Goal: Information Seeking & Learning: Learn about a topic

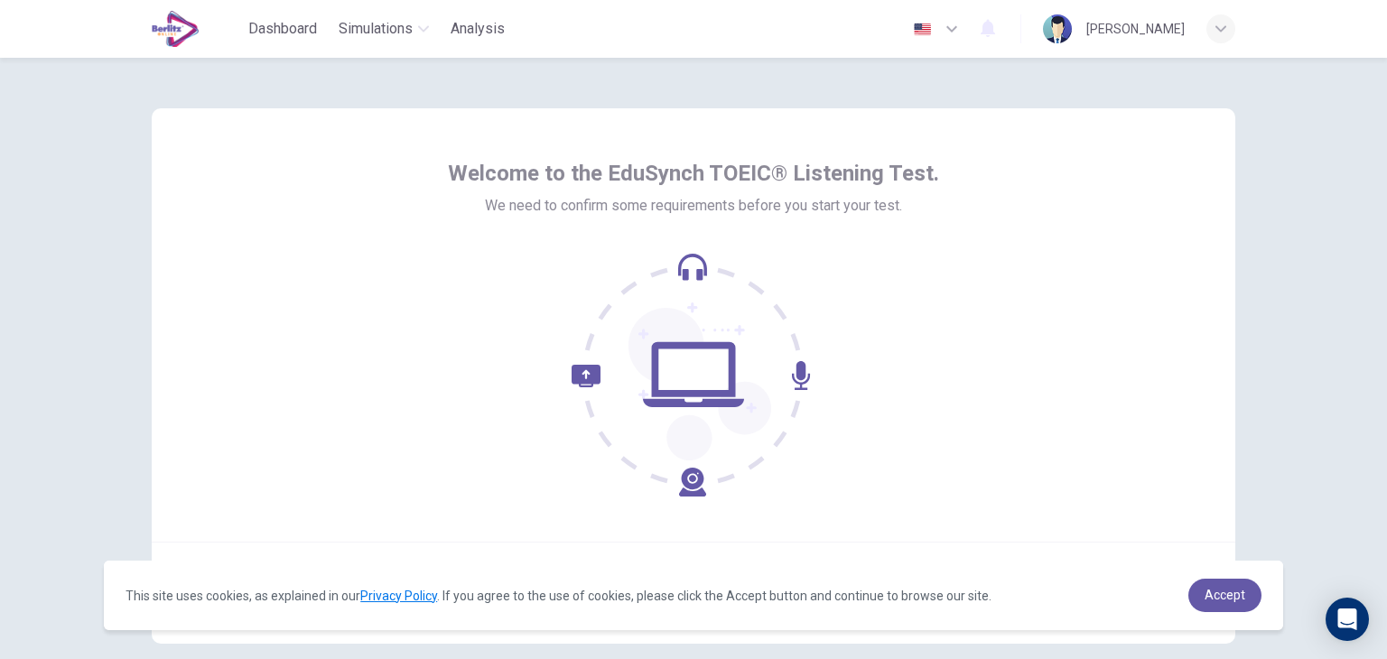
scroll to position [90, 0]
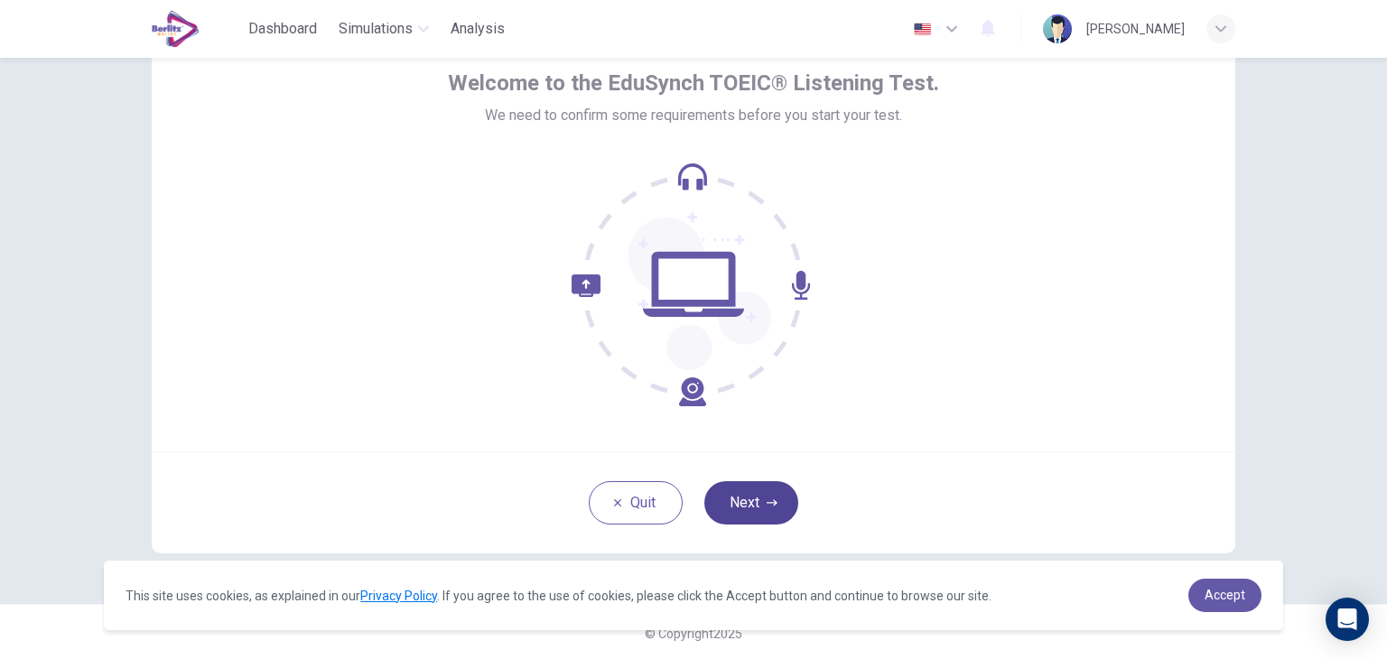
click at [733, 507] on button "Next" at bounding box center [751, 502] width 94 height 43
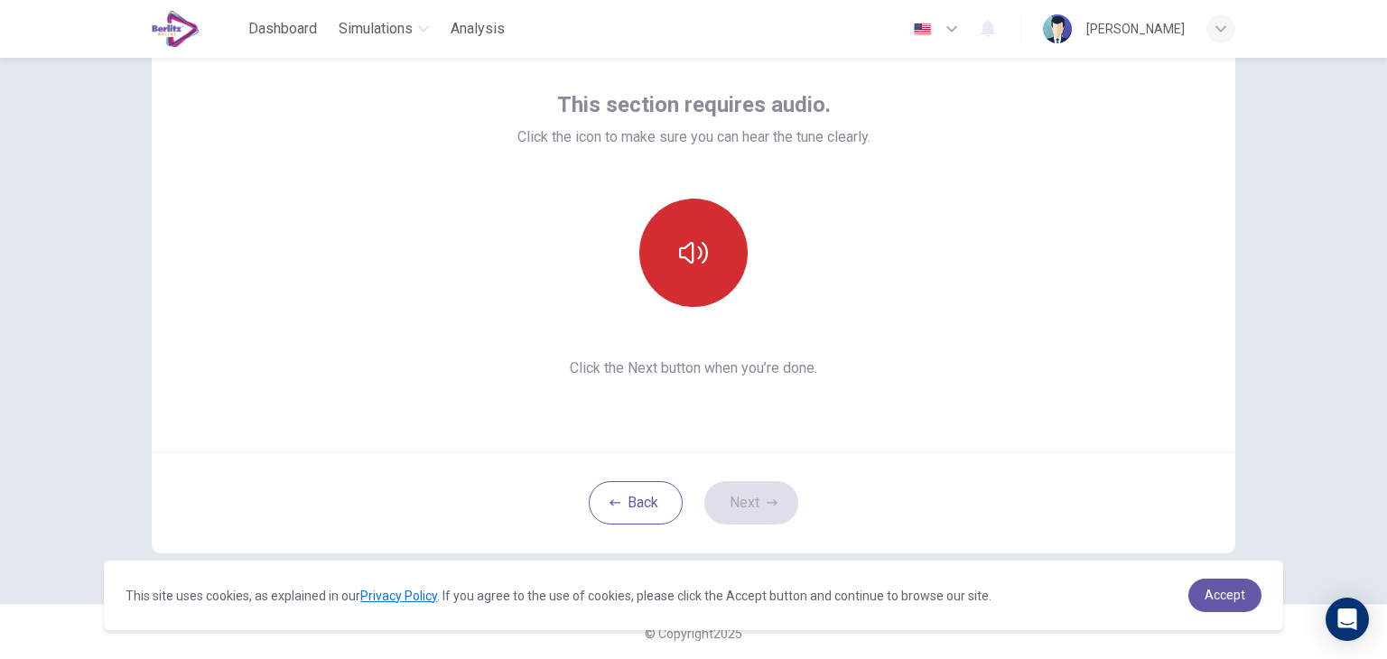
click at [679, 238] on icon "button" at bounding box center [693, 252] width 29 height 29
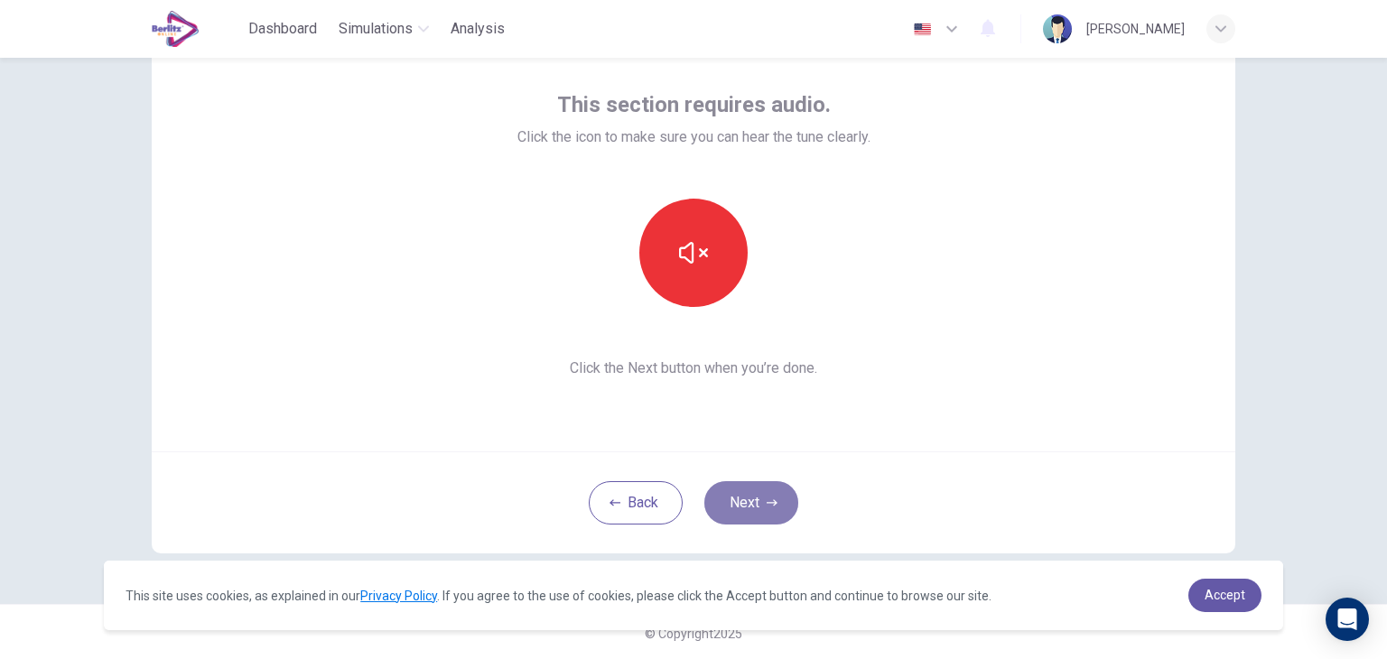
click at [739, 489] on button "Next" at bounding box center [751, 502] width 94 height 43
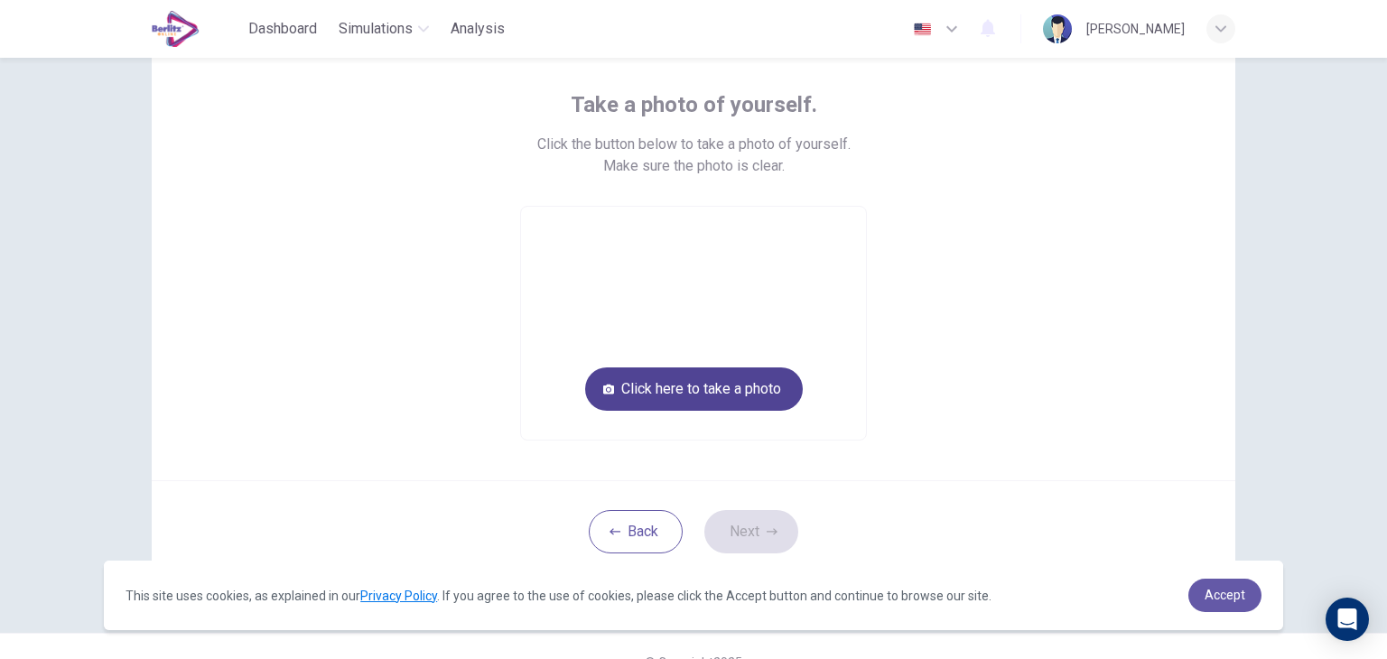
click at [756, 387] on button "Click here to take a photo" at bounding box center [694, 388] width 218 height 43
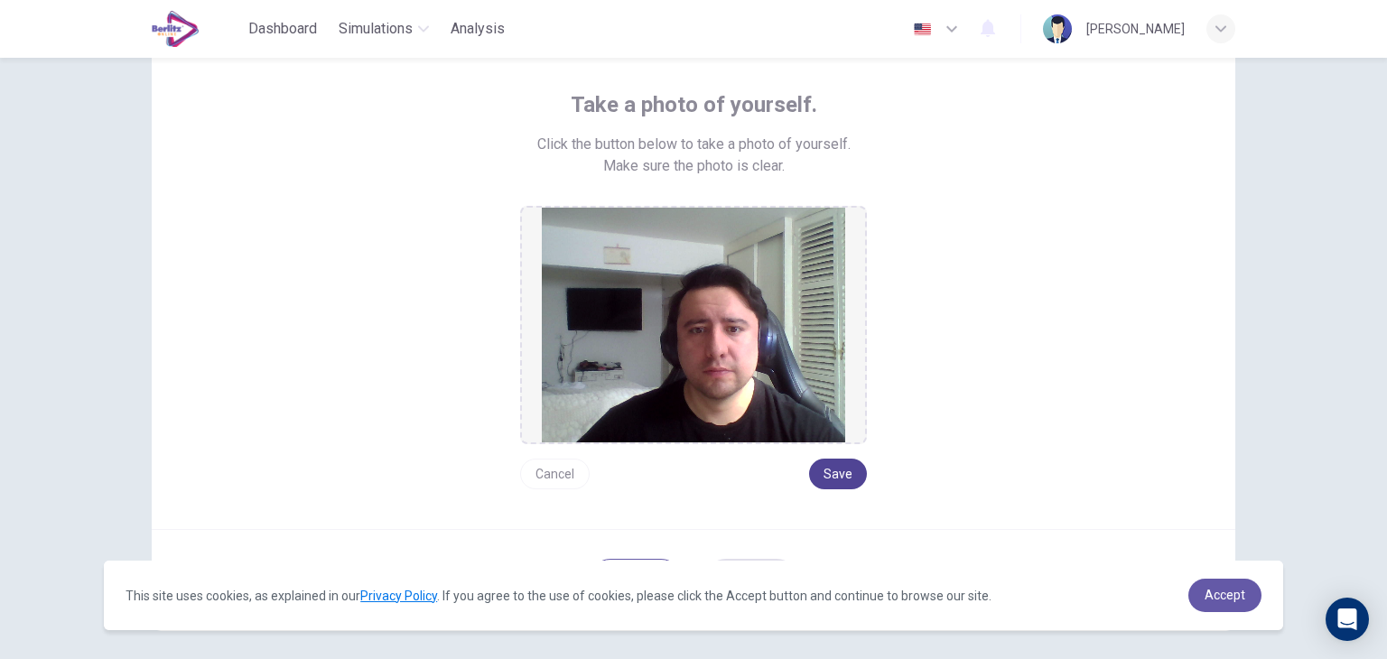
click at [838, 462] on button "Save" at bounding box center [838, 474] width 58 height 31
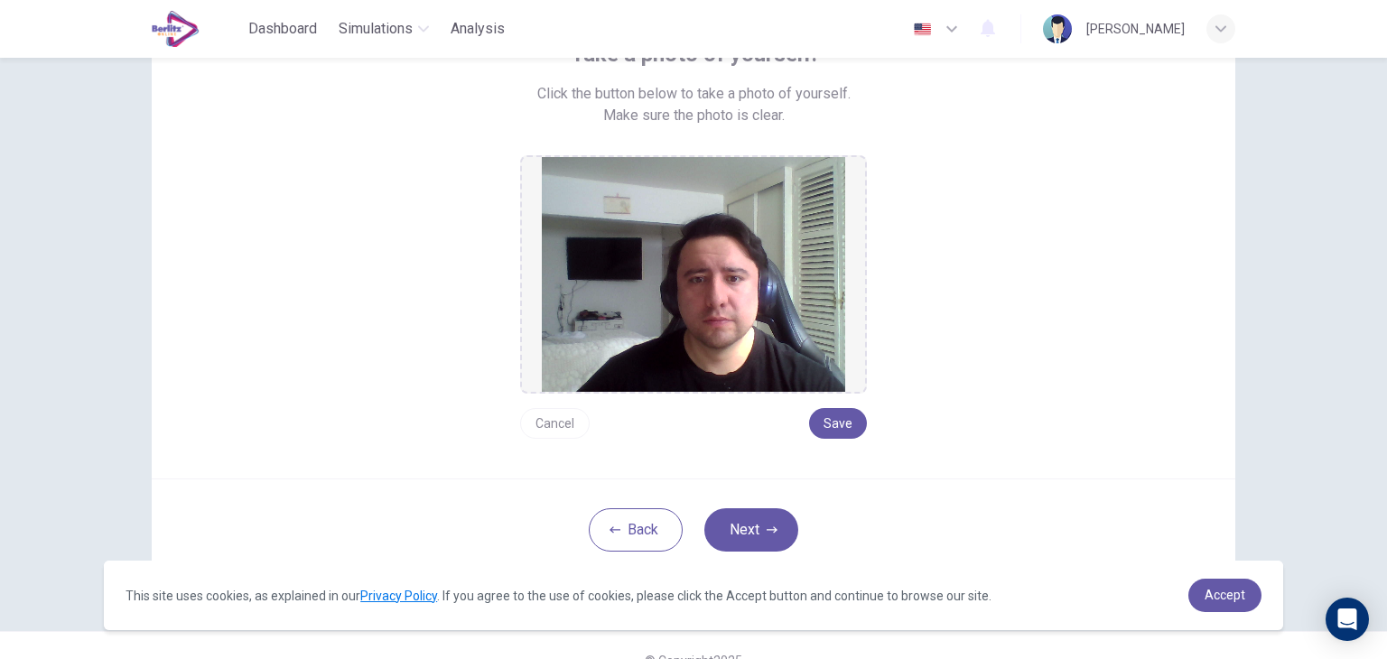
scroll to position [170, 0]
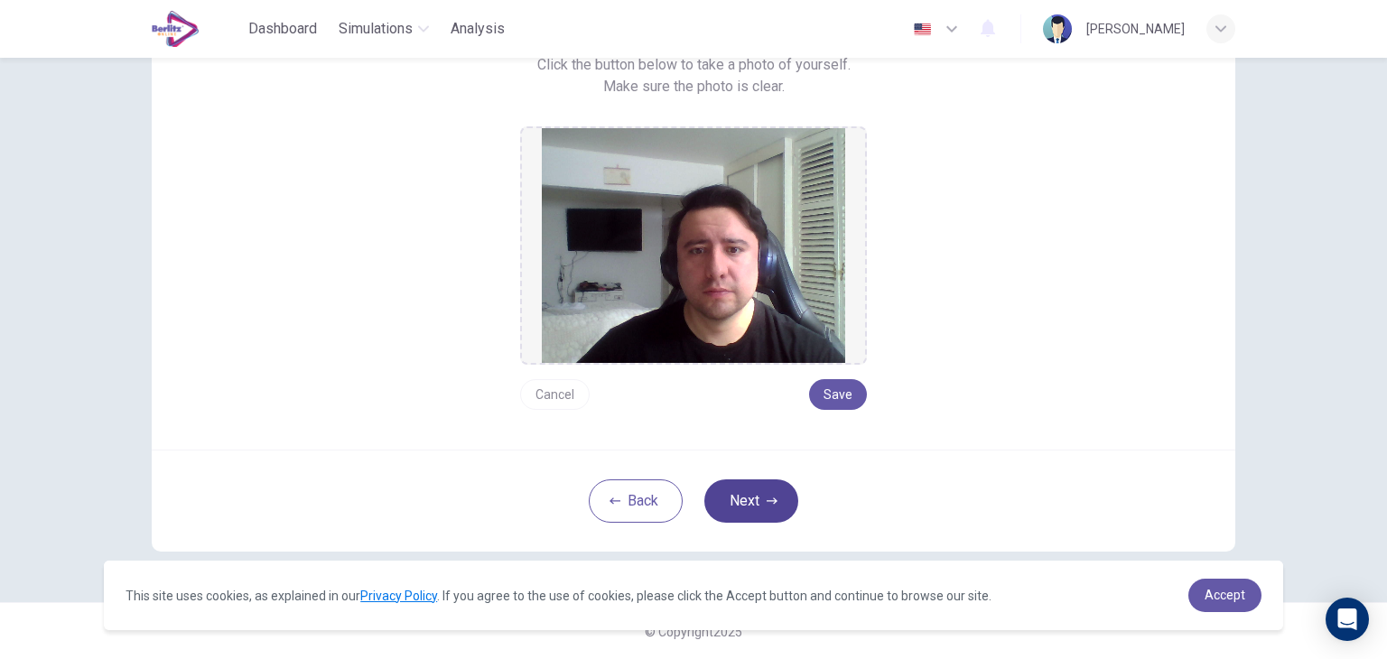
click at [750, 513] on button "Next" at bounding box center [751, 500] width 94 height 43
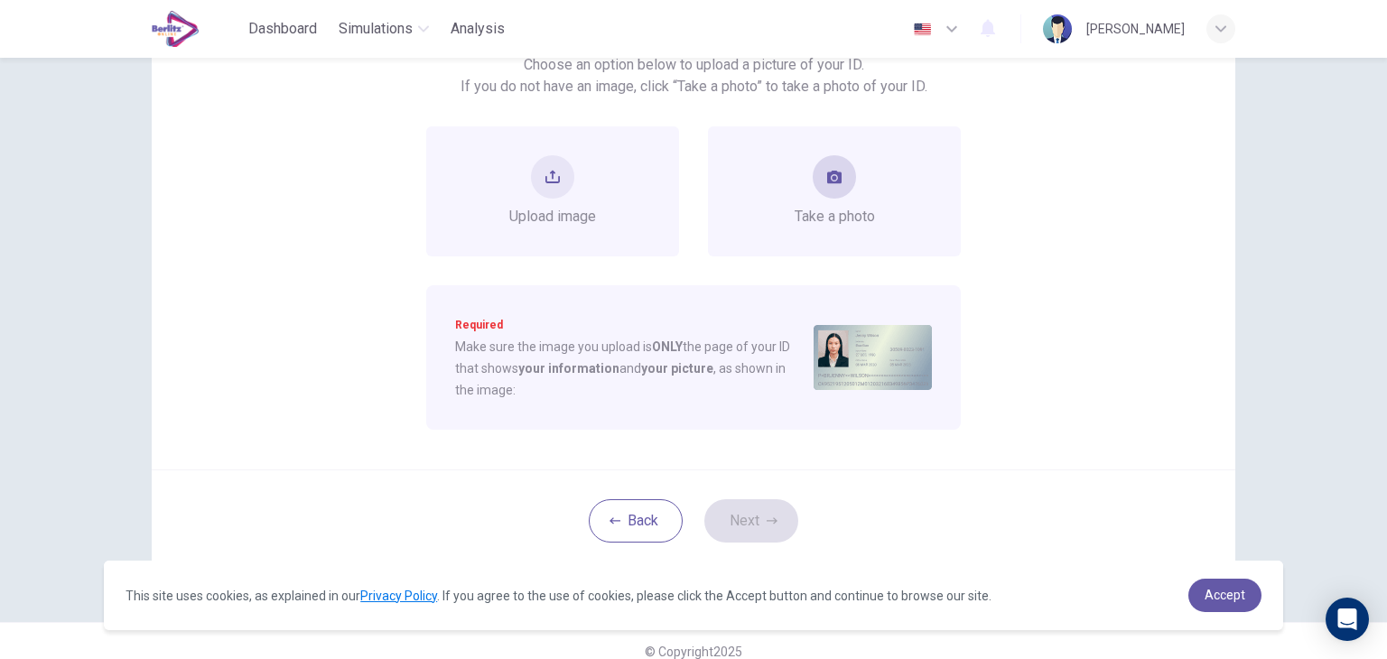
click at [785, 224] on div "Take a photo" at bounding box center [834, 191] width 253 height 130
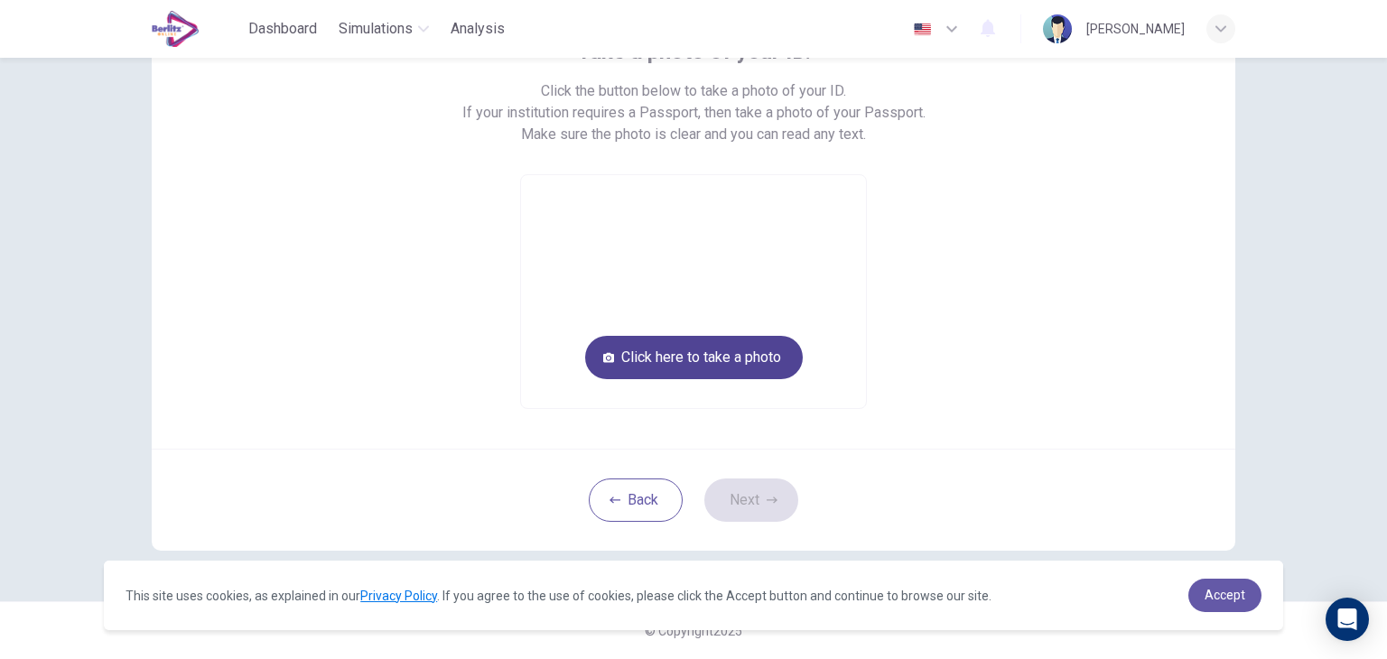
click at [703, 351] on button "Click here to take a photo" at bounding box center [694, 357] width 218 height 43
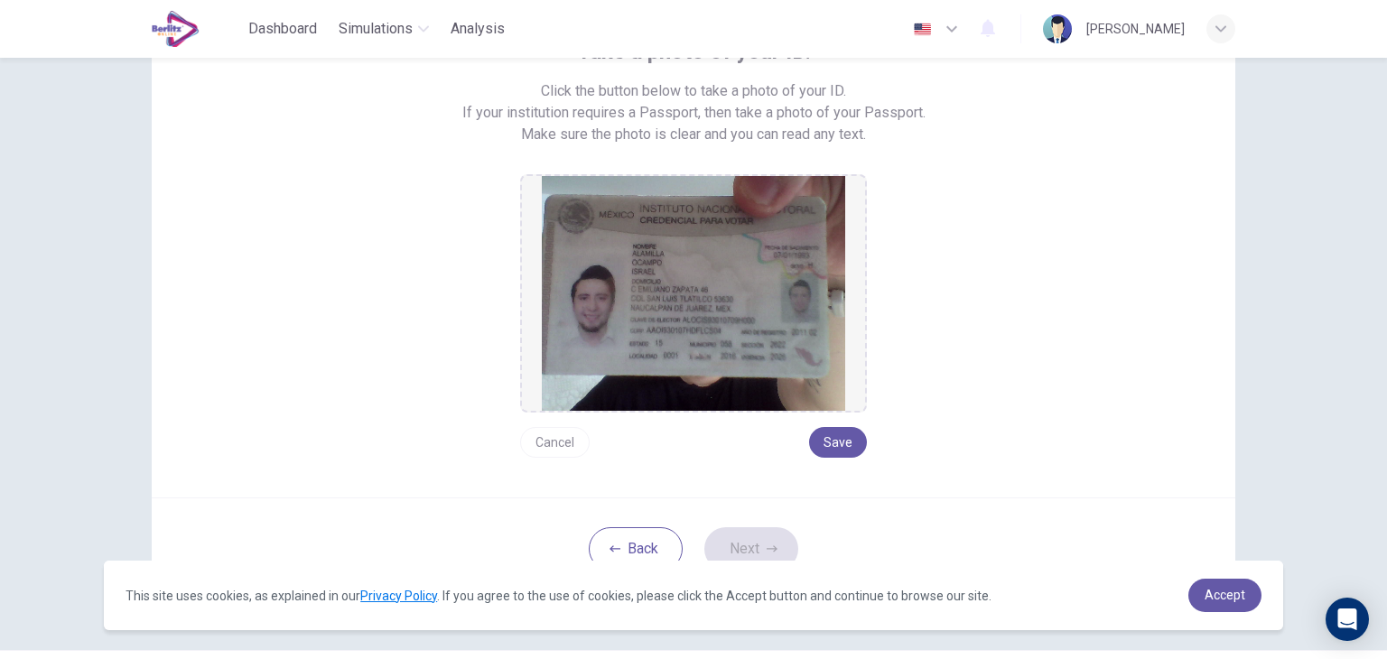
click at [547, 432] on button "Cancel" at bounding box center [555, 442] width 70 height 31
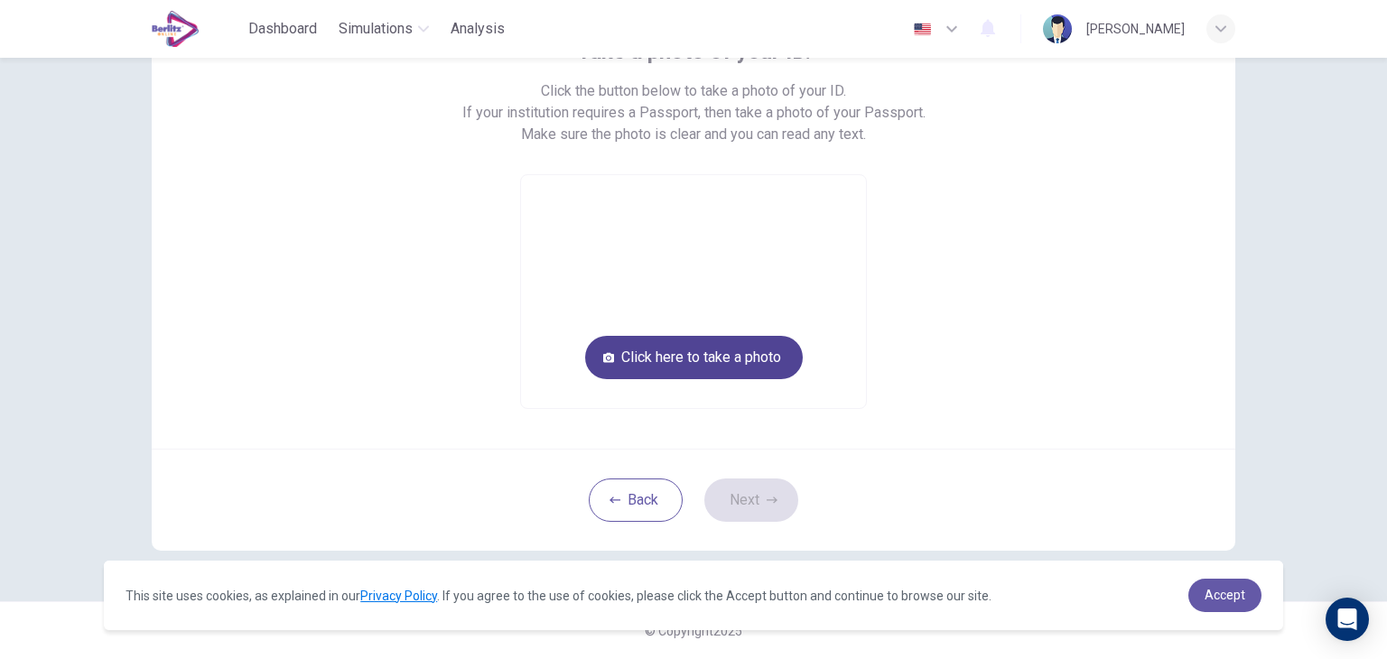
click at [665, 347] on button "Click here to take a photo" at bounding box center [694, 357] width 218 height 43
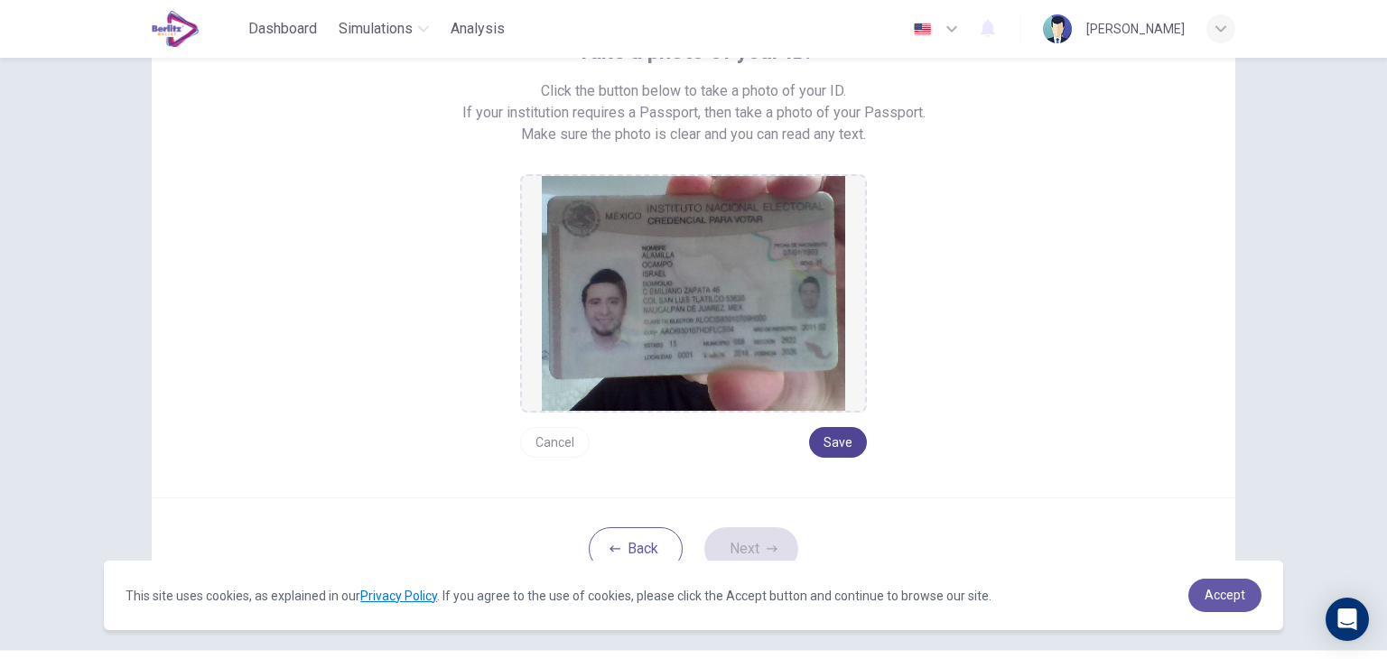
click at [851, 446] on button "Save" at bounding box center [838, 442] width 58 height 31
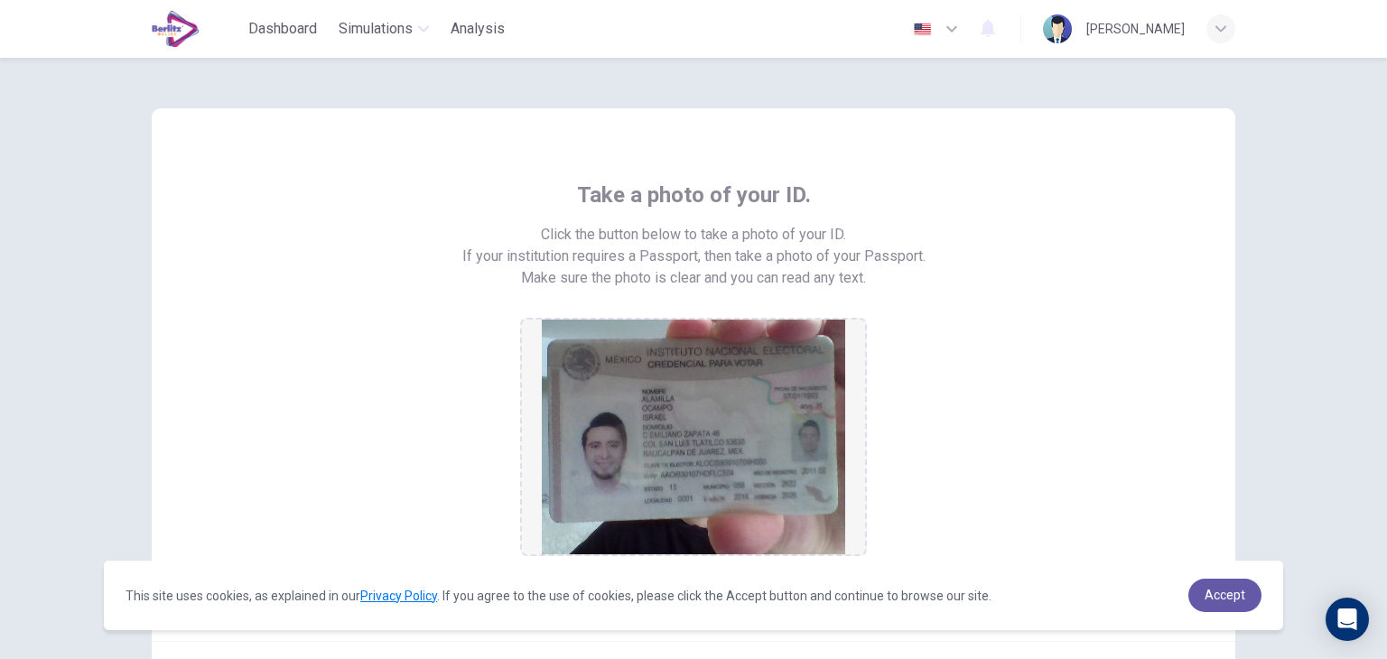
scroll to position [181, 0]
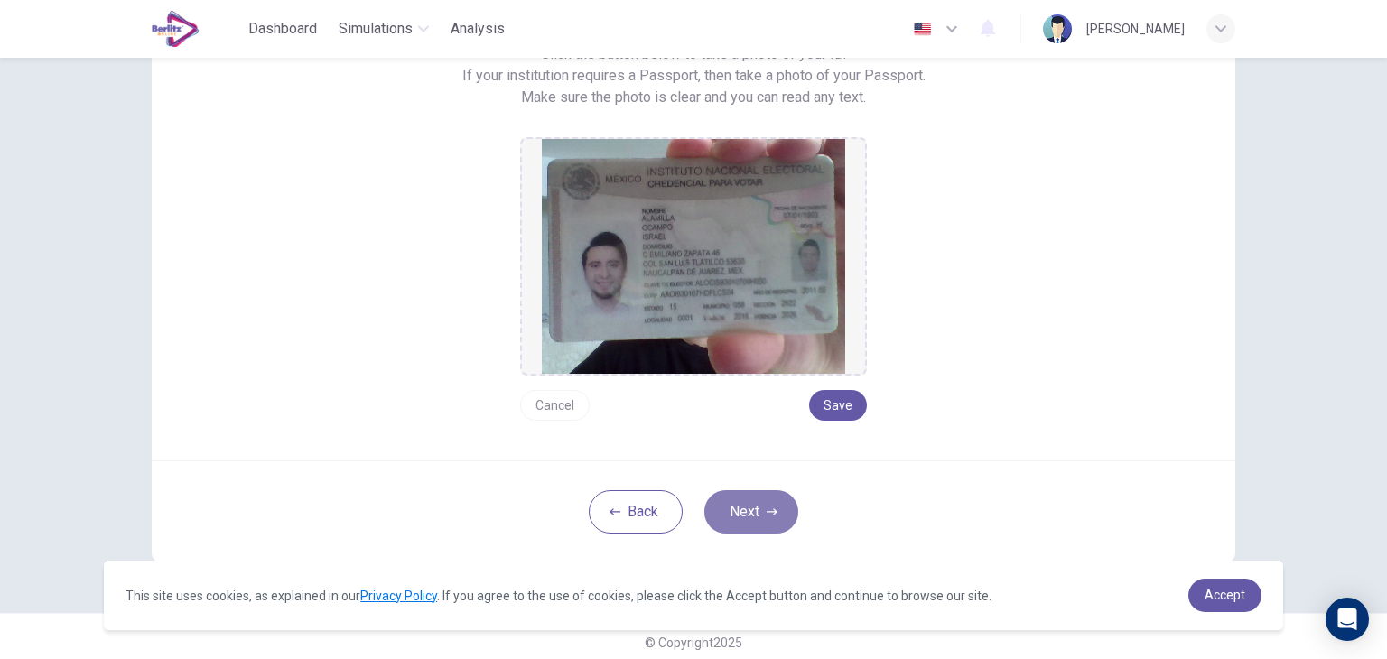
click at [751, 504] on button "Next" at bounding box center [751, 511] width 94 height 43
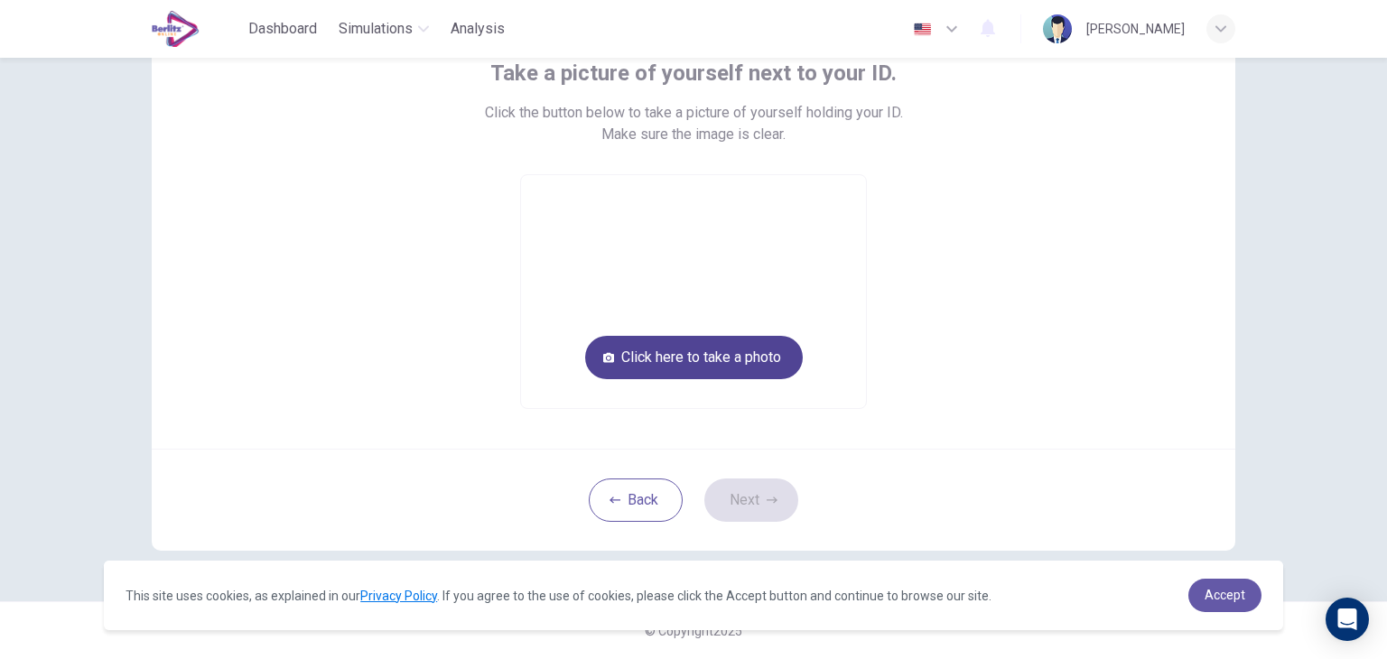
click at [704, 346] on button "Click here to take a photo" at bounding box center [694, 357] width 218 height 43
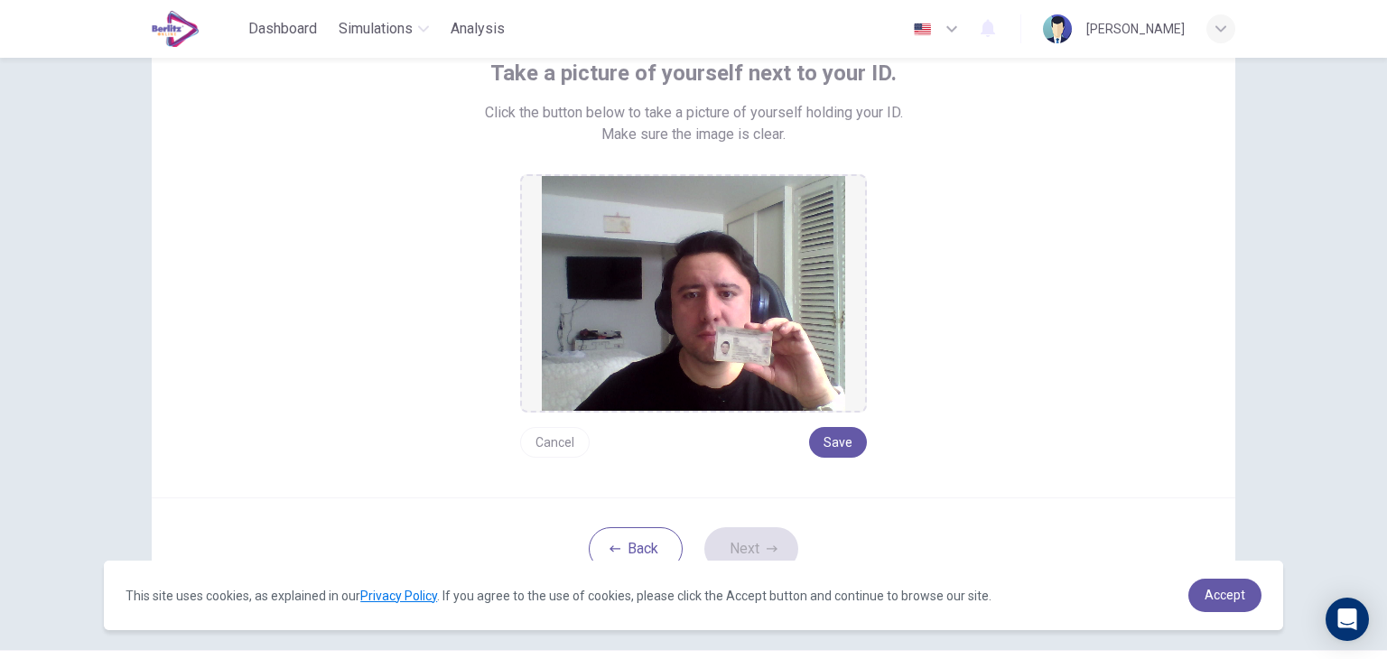
click at [815, 425] on div "Cancel Save" at bounding box center [693, 435] width 347 height 45
click at [815, 427] on button "Save" at bounding box center [838, 442] width 58 height 31
click at [845, 432] on button "Save" at bounding box center [838, 442] width 58 height 31
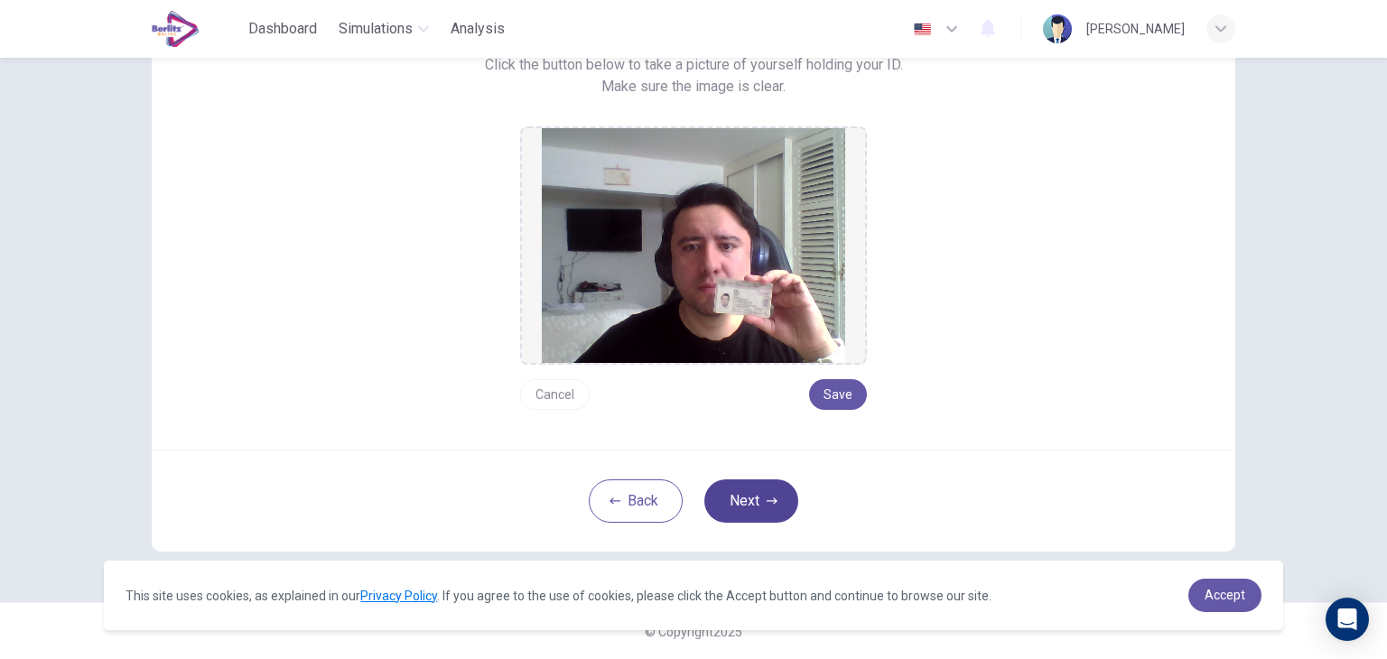
click at [778, 492] on button "Next" at bounding box center [751, 500] width 94 height 43
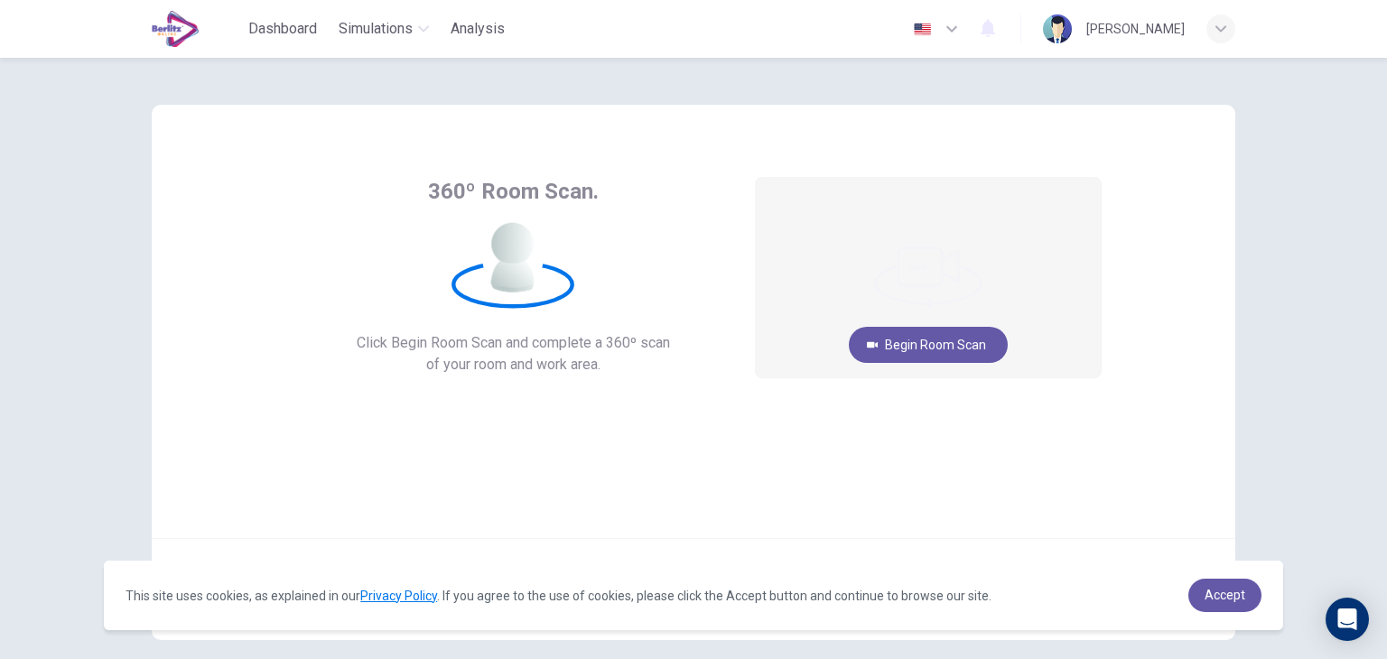
scroll to position [3, 0]
click at [931, 348] on button "Begin Room Scan" at bounding box center [928, 346] width 159 height 36
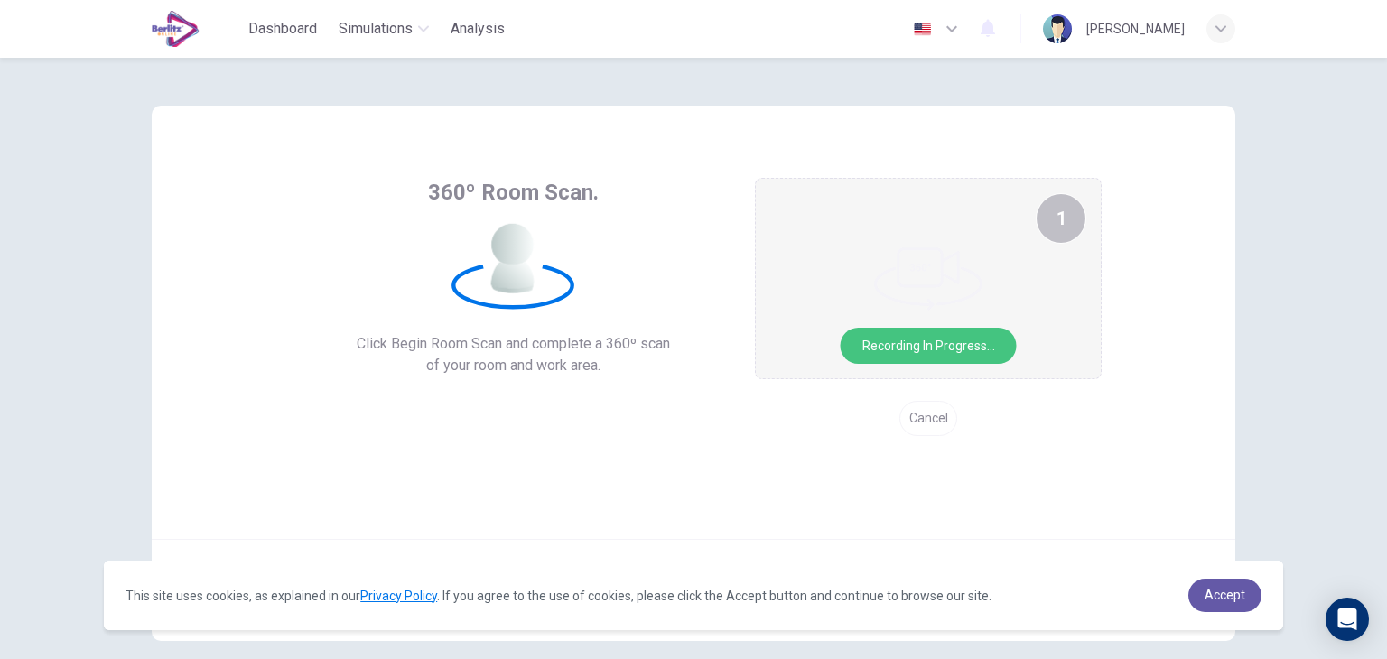
click at [841, 328] on button "Recording in progress..." at bounding box center [929, 346] width 176 height 36
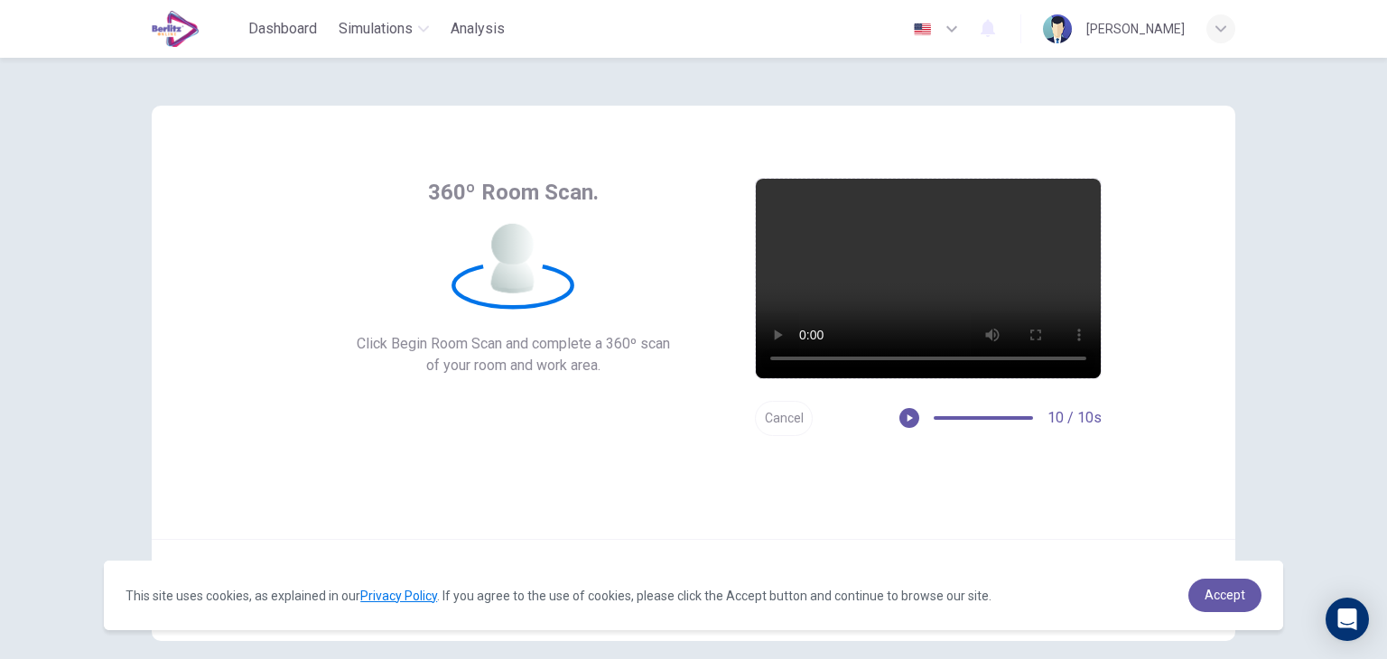
scroll to position [93, 0]
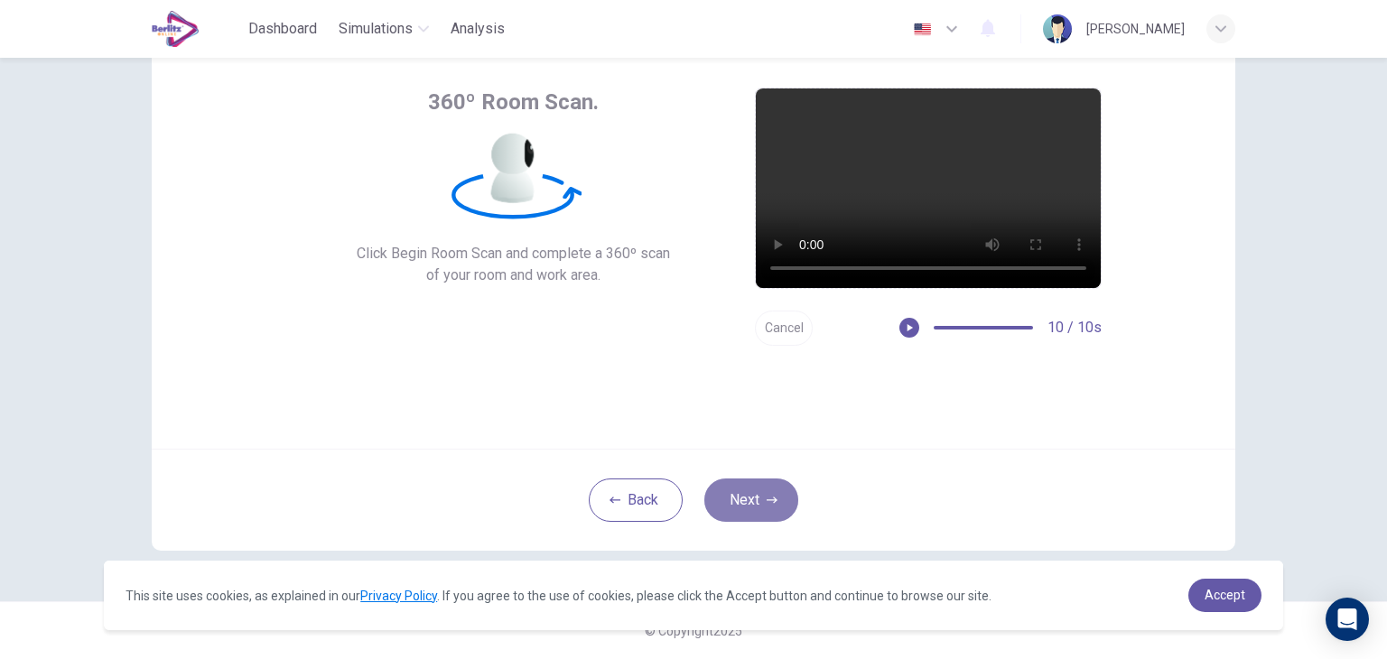
click at [741, 507] on button "Next" at bounding box center [751, 500] width 94 height 43
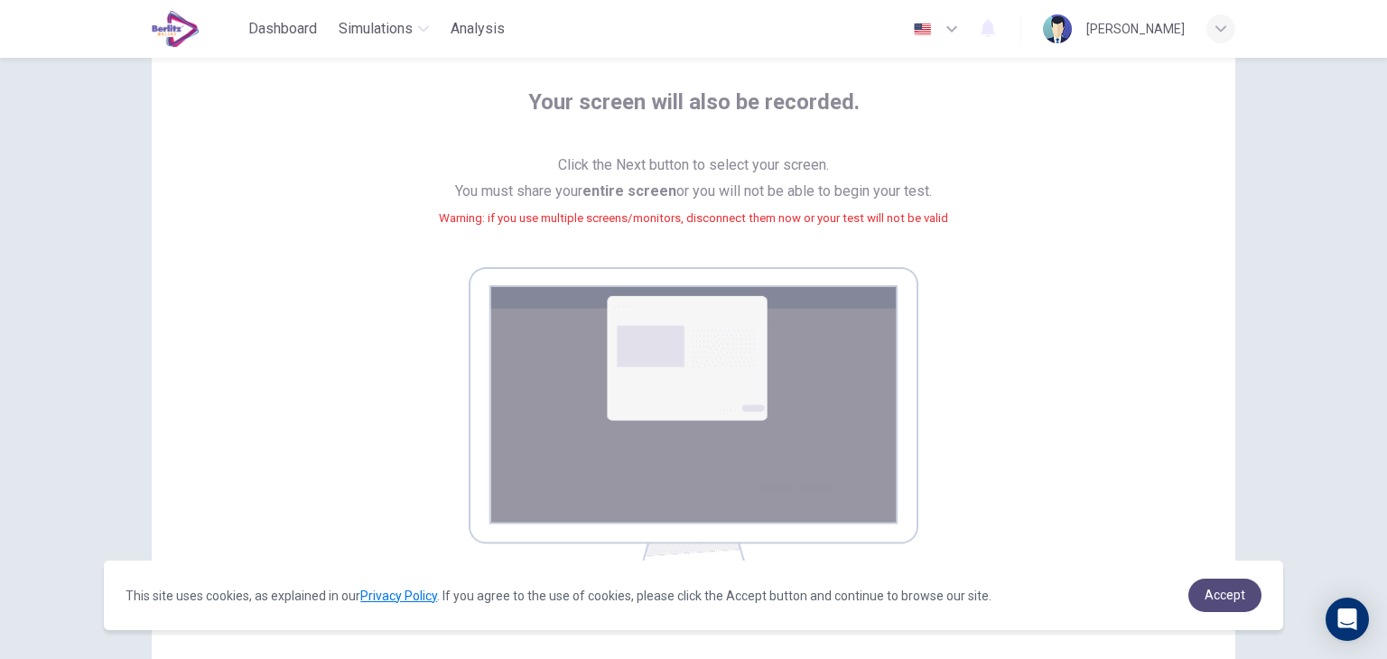
click at [1224, 597] on span "Accept" at bounding box center [1224, 595] width 41 height 14
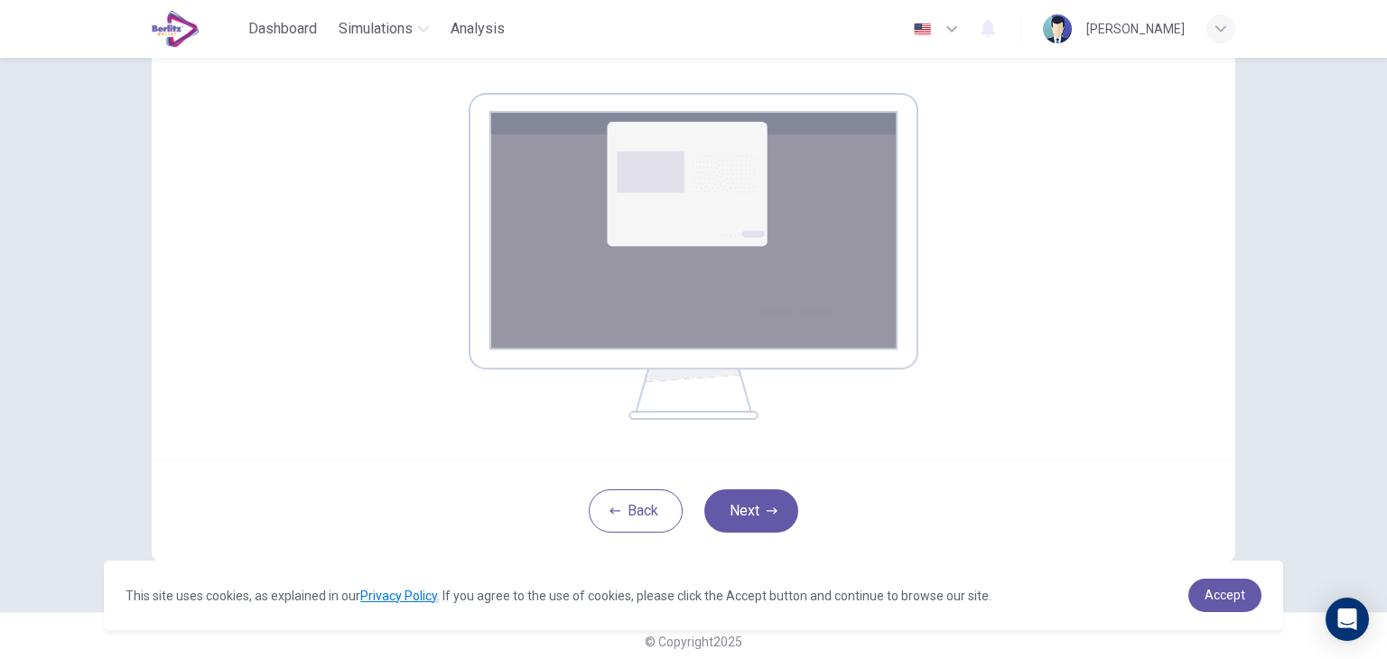
scroll to position [278, 0]
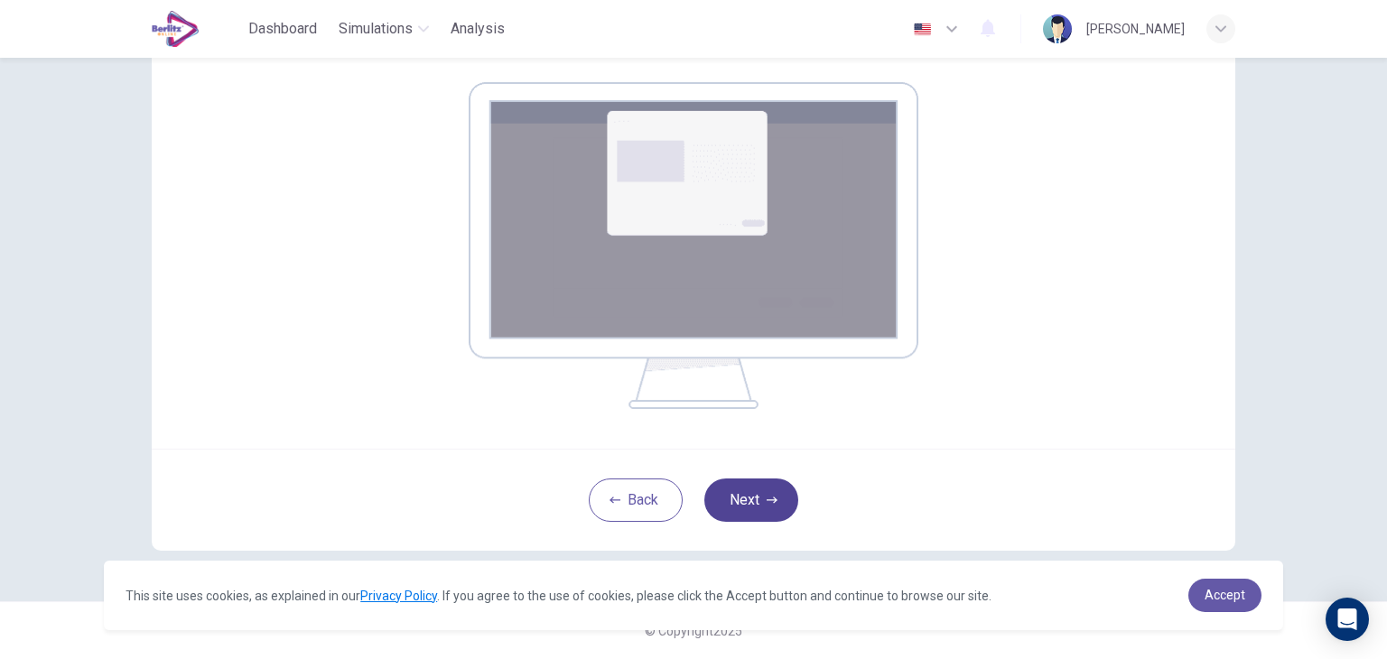
click at [768, 495] on icon "button" at bounding box center [772, 500] width 11 height 11
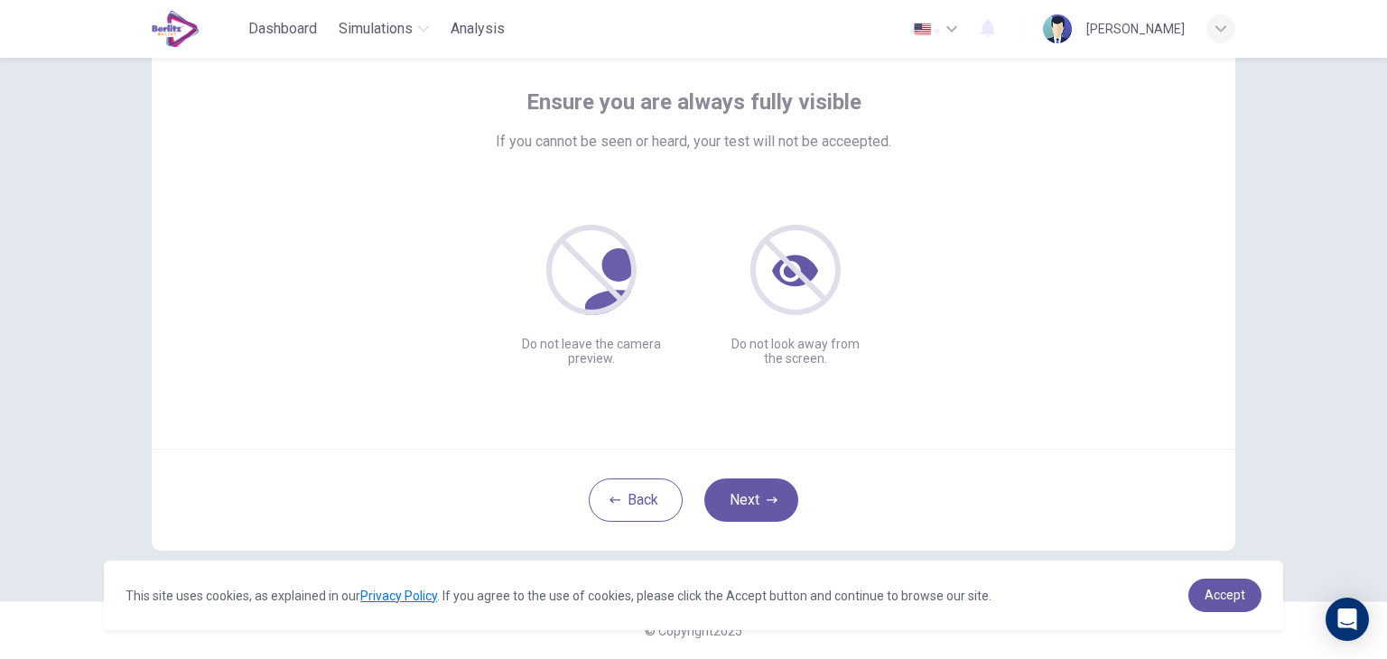
scroll to position [93, 0]
click at [735, 502] on button "Next" at bounding box center [751, 500] width 94 height 43
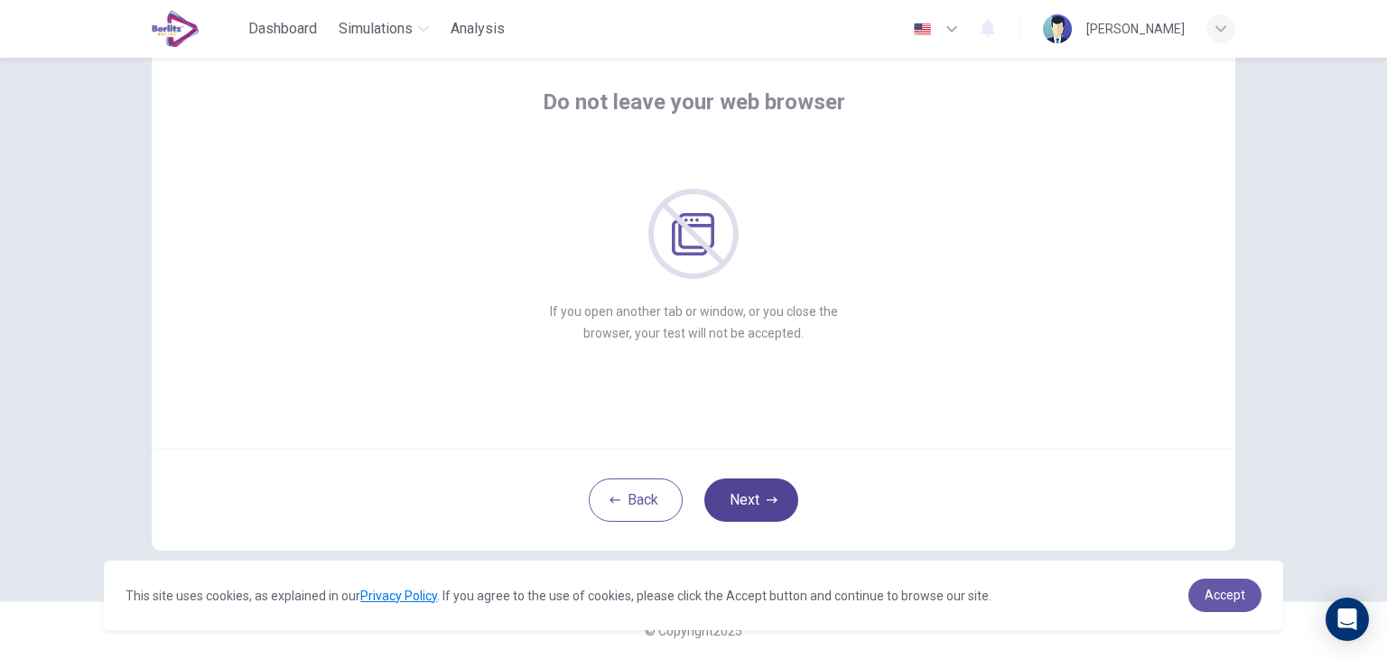
click at [753, 501] on button "Next" at bounding box center [751, 500] width 94 height 43
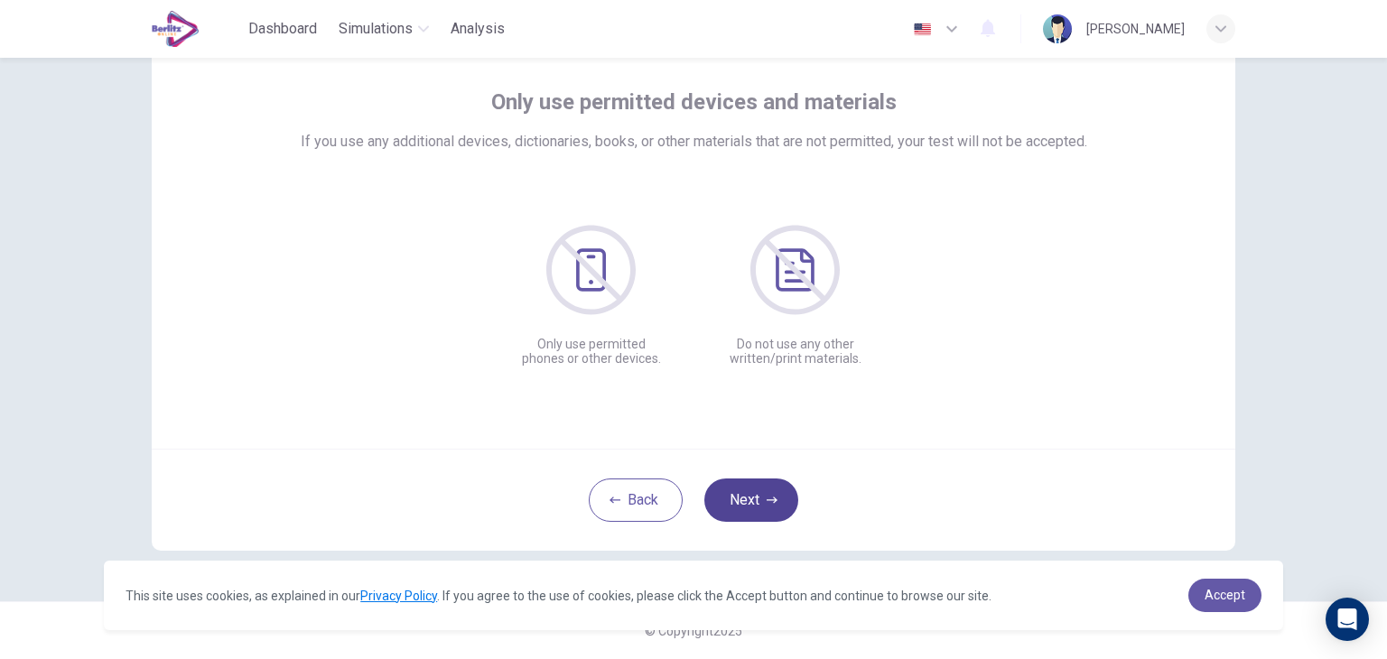
click at [753, 501] on button "Next" at bounding box center [751, 500] width 94 height 43
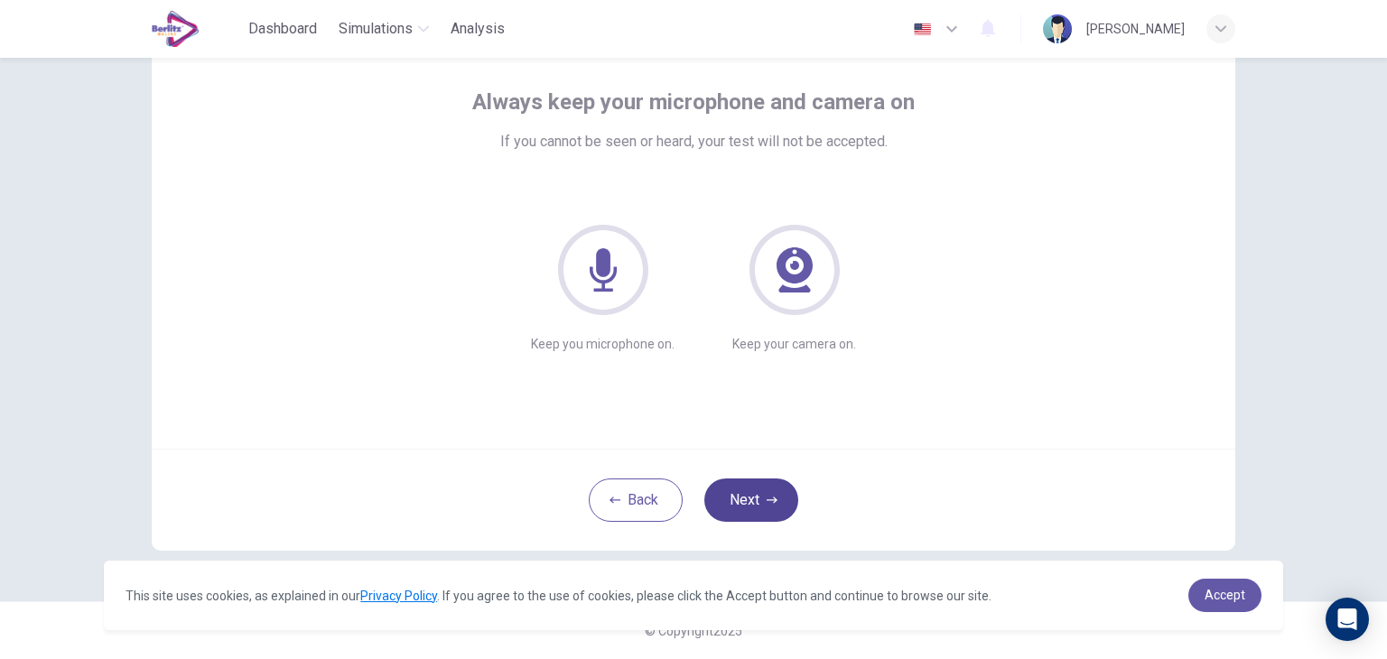
click at [753, 501] on button "Next" at bounding box center [751, 500] width 94 height 43
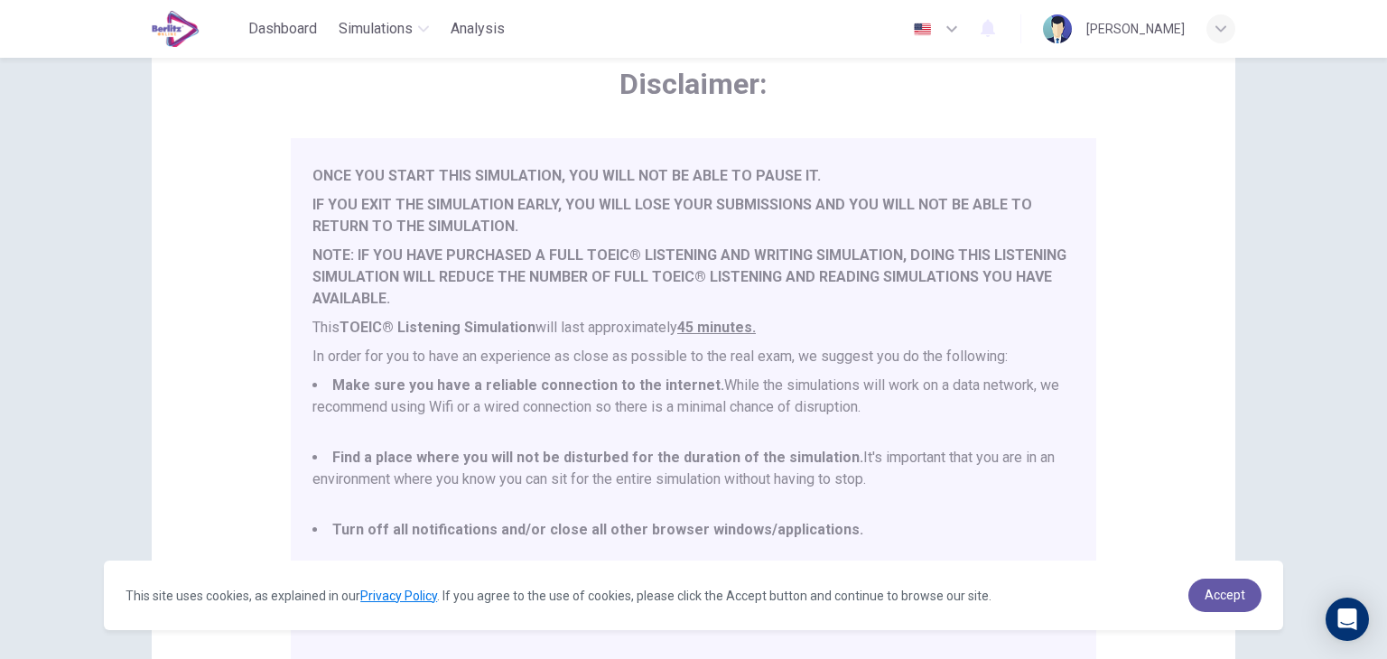
scroll to position [0, 0]
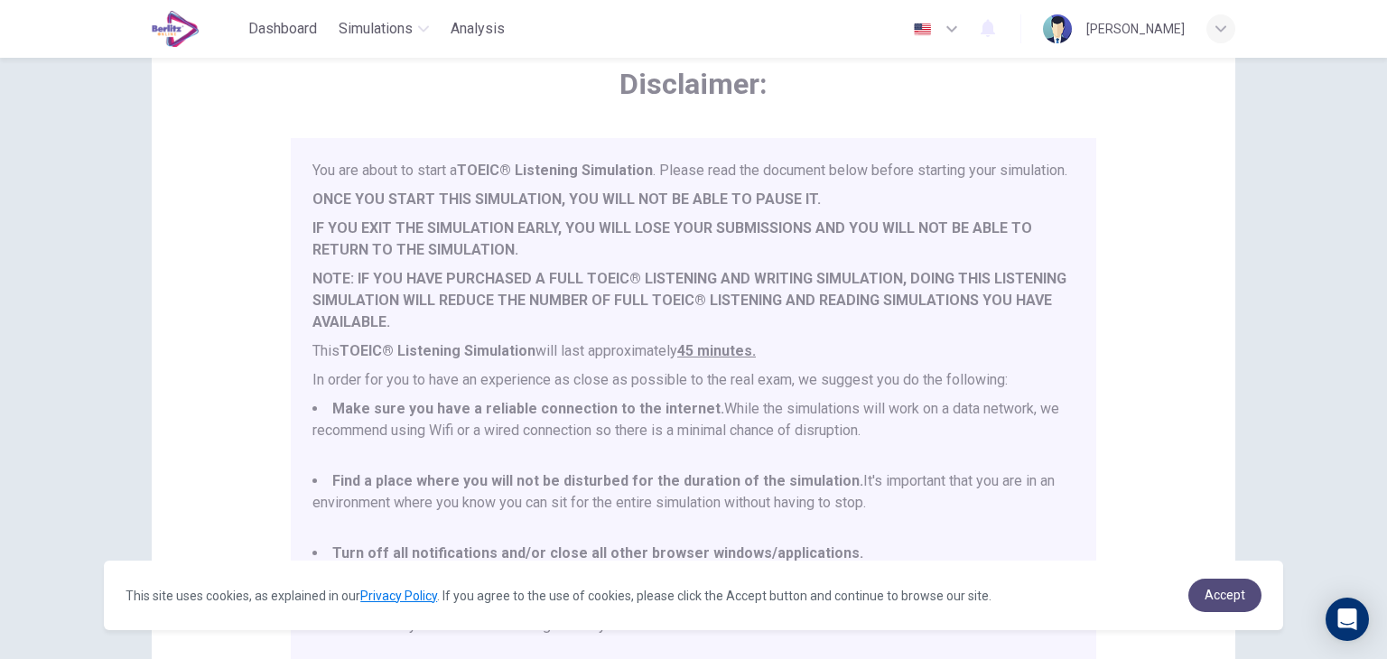
click at [1232, 586] on link "Accept" at bounding box center [1224, 595] width 73 height 33
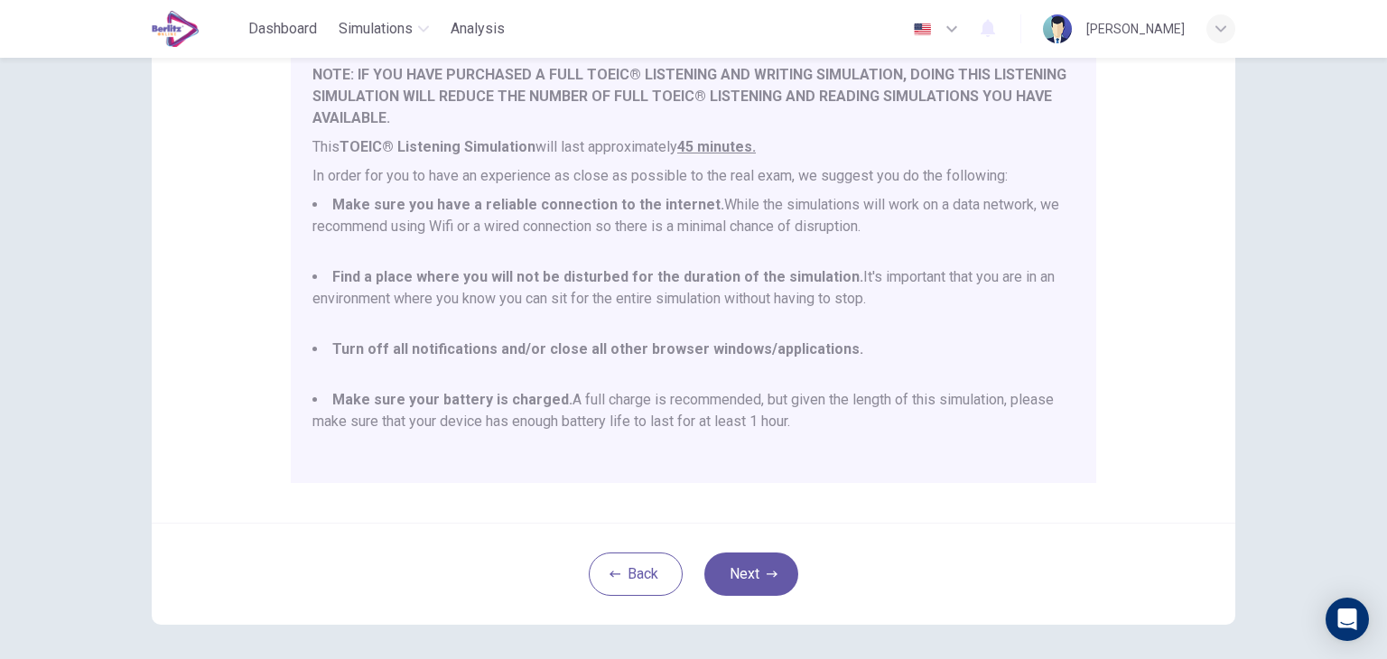
scroll to position [274, 0]
click at [751, 557] on button "Next" at bounding box center [751, 571] width 94 height 43
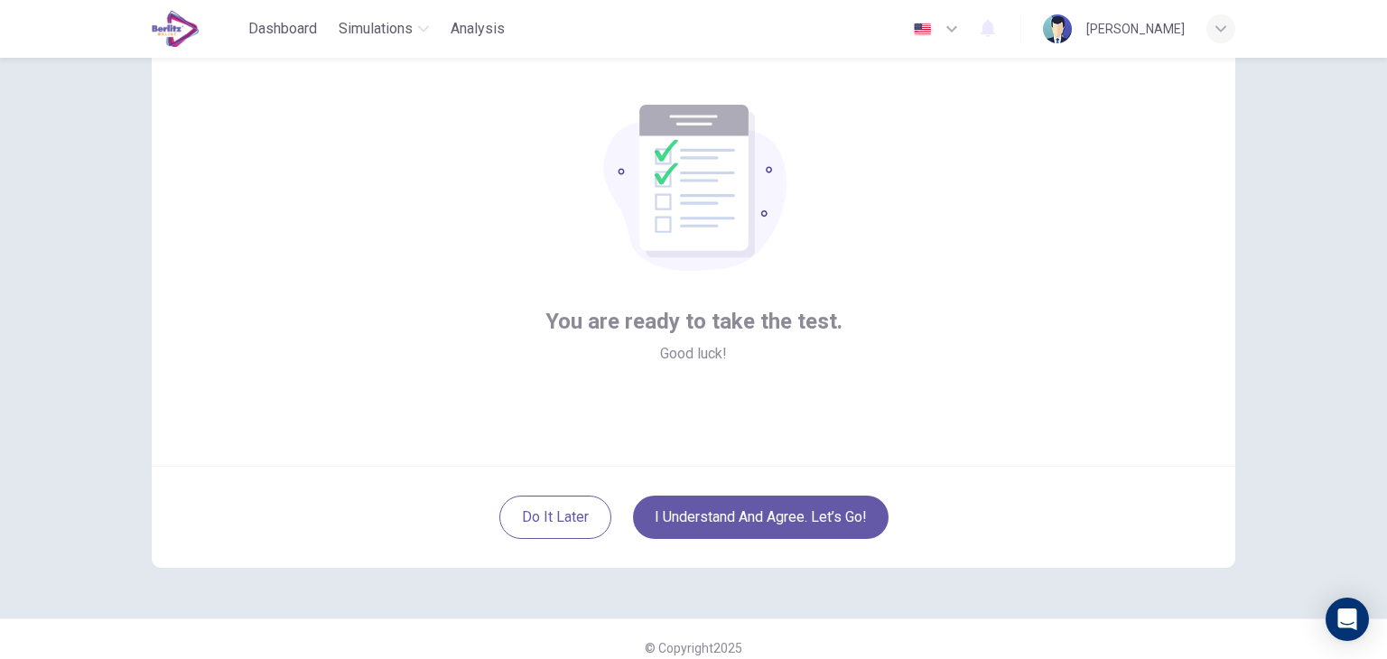
scroll to position [93, 0]
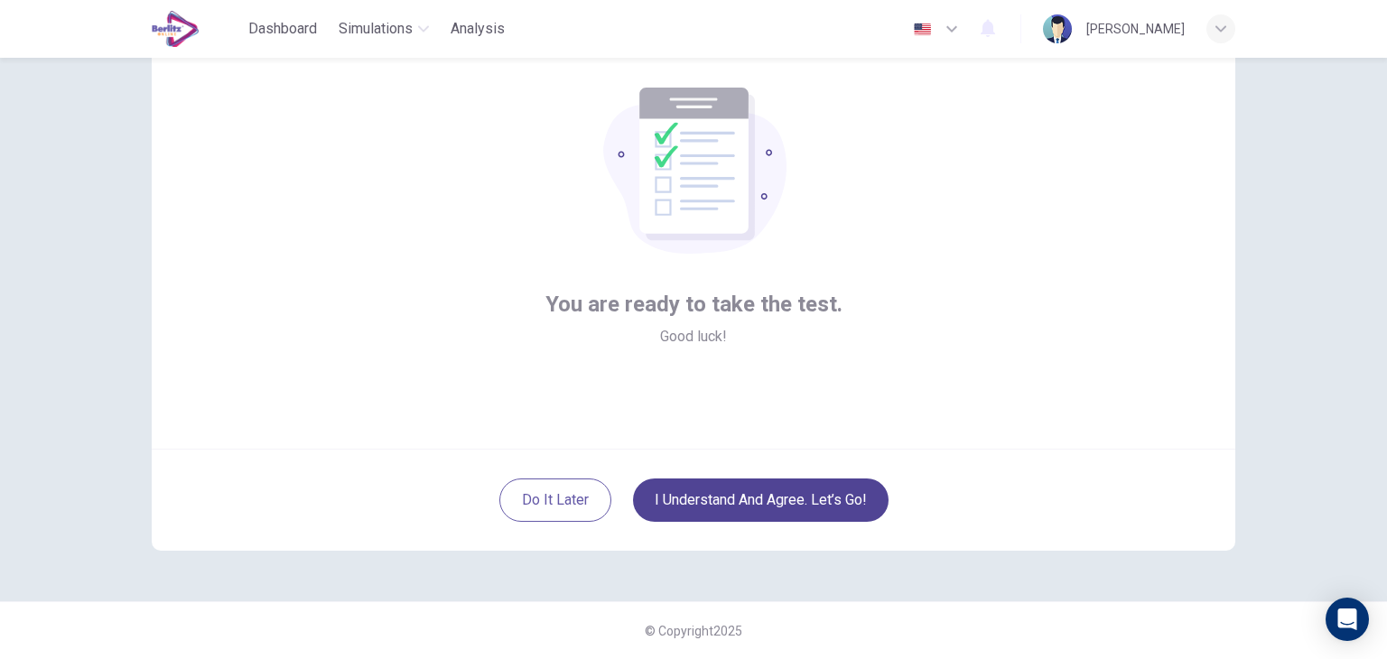
click at [798, 507] on button "I understand and agree. Let’s go!" at bounding box center [761, 500] width 256 height 43
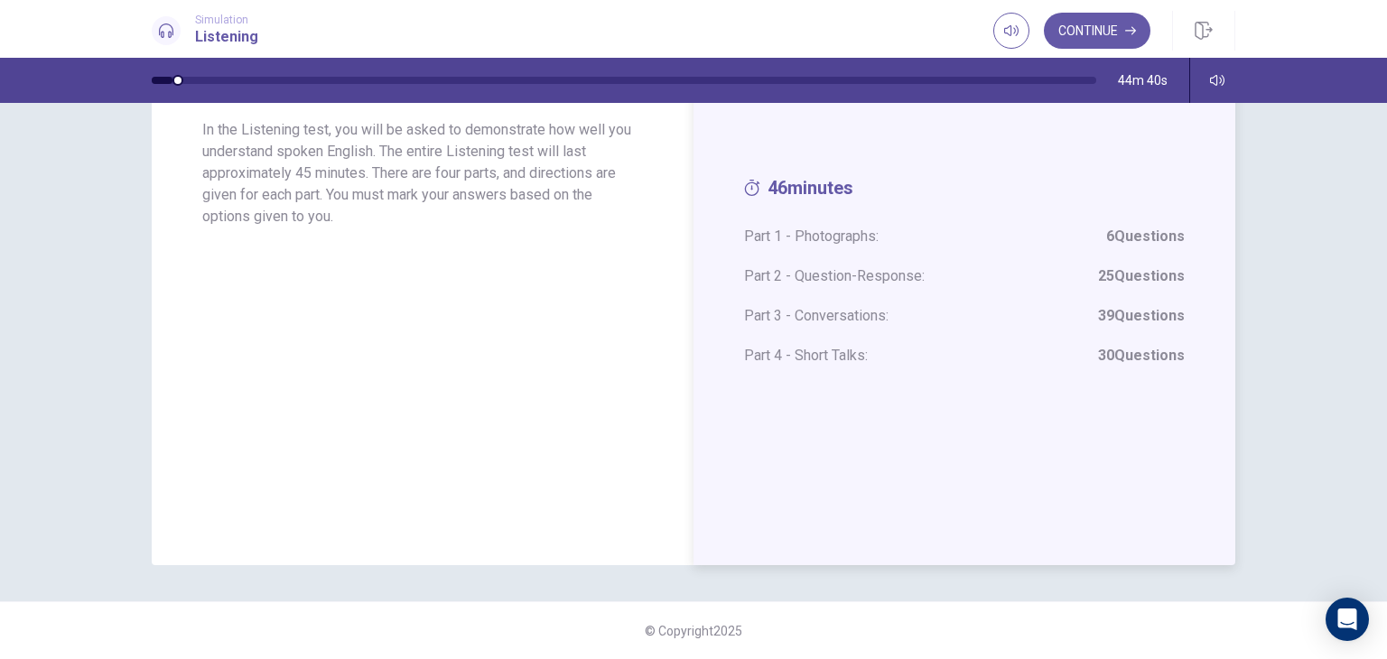
scroll to position [52, 0]
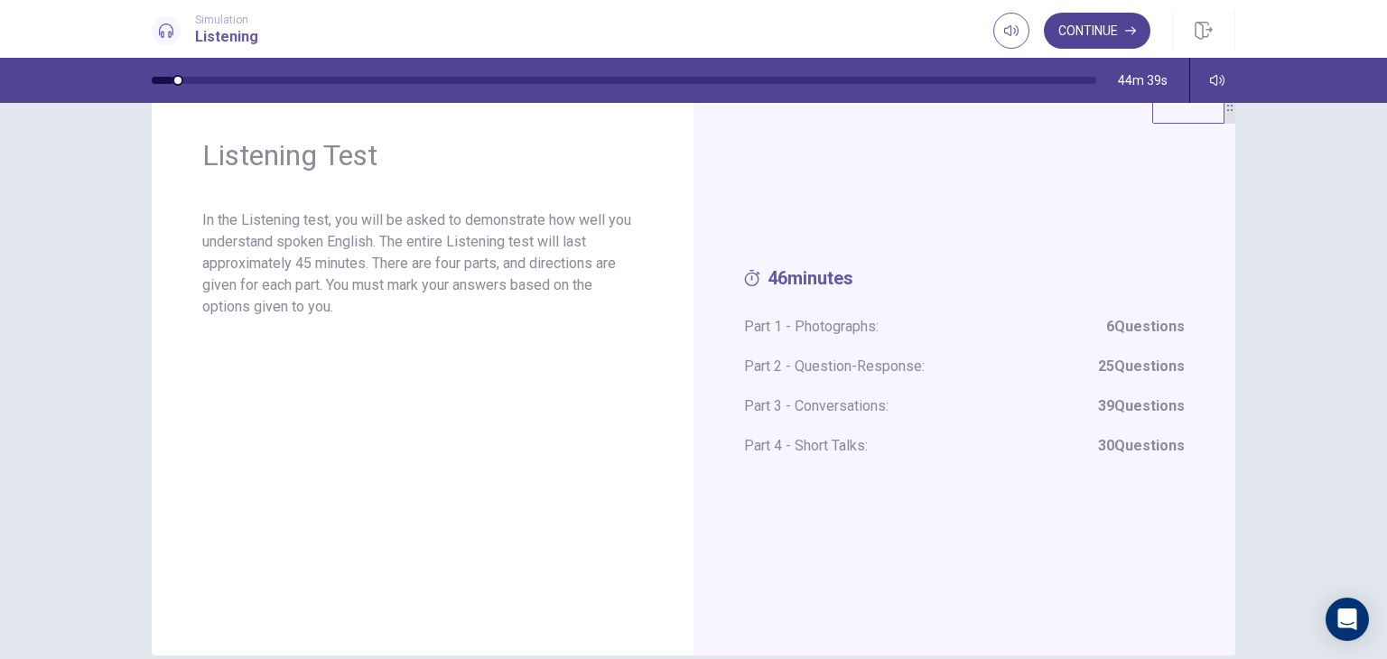
click at [1109, 26] on button "Continue" at bounding box center [1097, 31] width 107 height 36
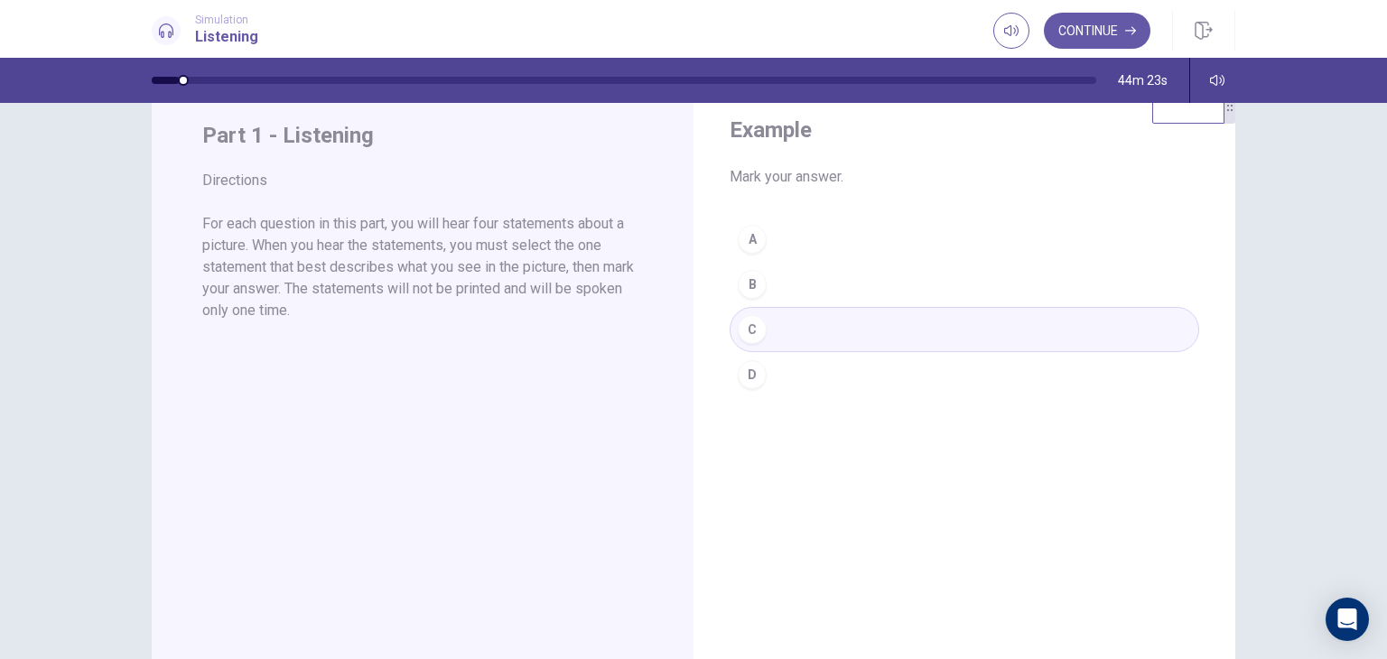
click at [748, 335] on div "A B C D" at bounding box center [965, 307] width 470 height 181
click at [767, 298] on div "A B C D" at bounding box center [965, 307] width 470 height 181
click at [773, 320] on div "A B C D" at bounding box center [965, 307] width 470 height 181
click at [1129, 28] on icon "button" at bounding box center [1130, 30] width 11 height 11
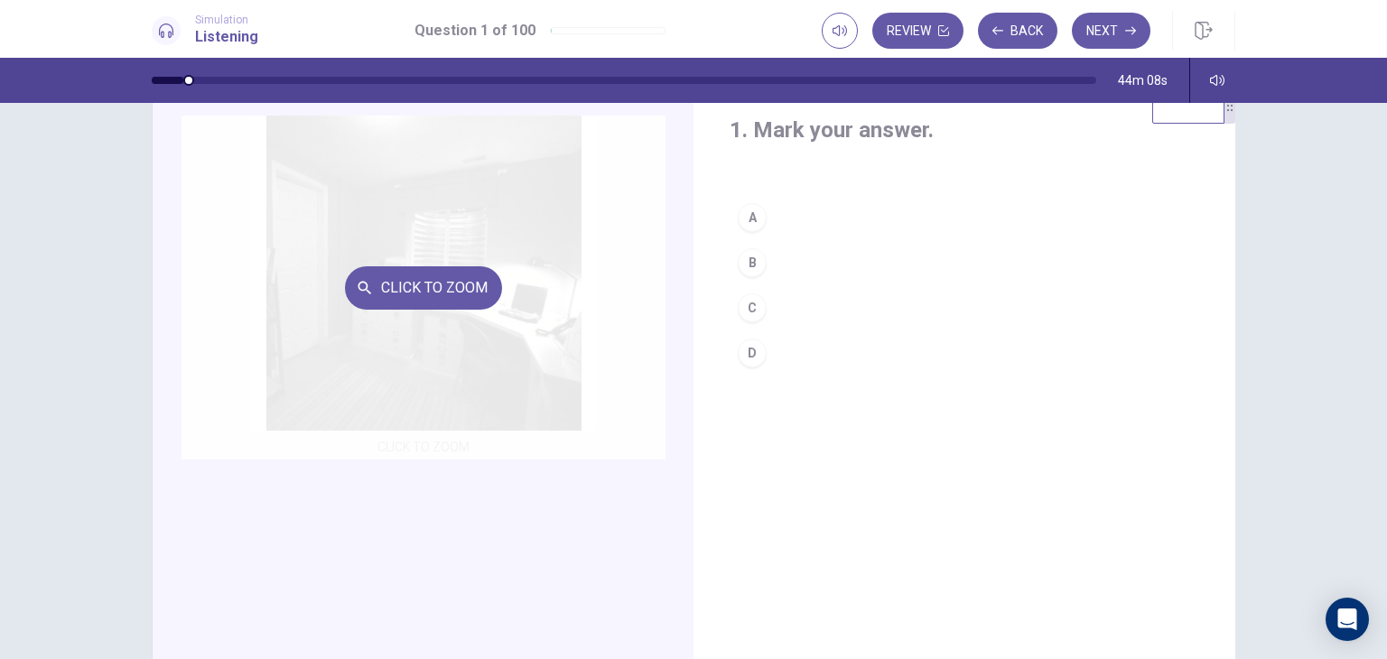
click at [456, 283] on button "Click to Zoom" at bounding box center [423, 287] width 157 height 43
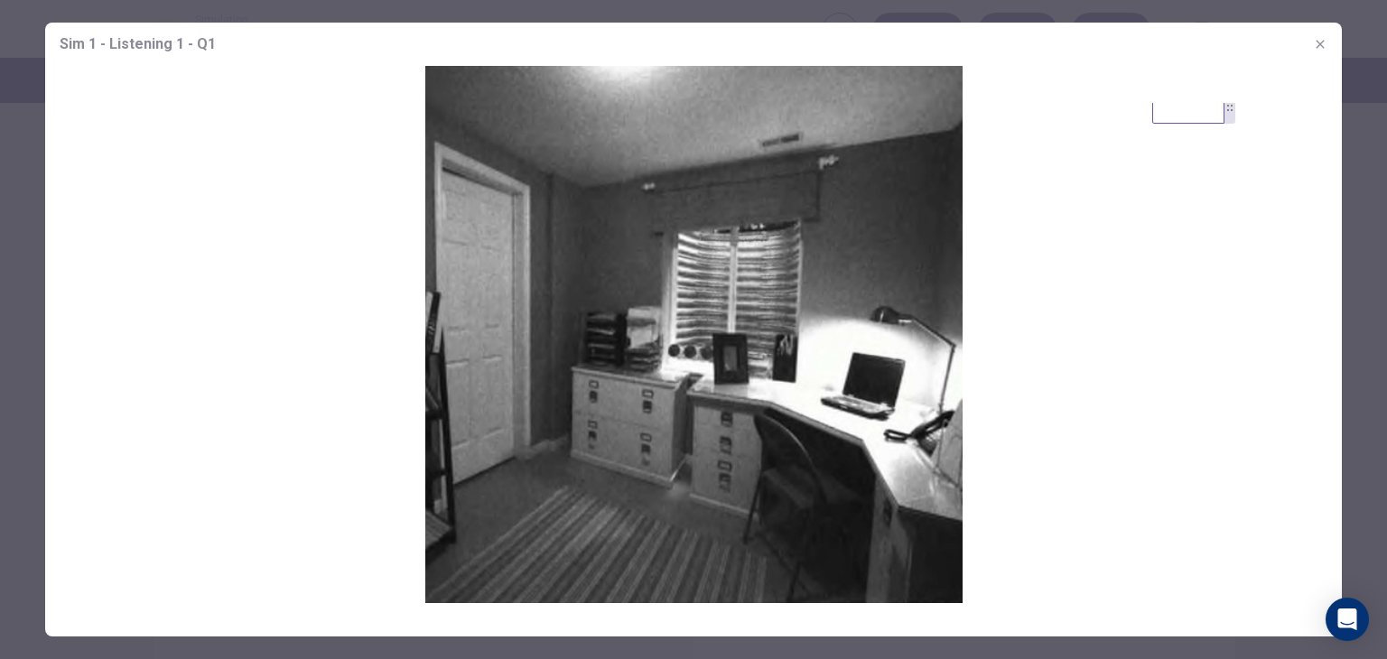
click at [171, 192] on img at bounding box center [693, 334] width 1297 height 537
click at [1386, 503] on div at bounding box center [693, 329] width 1387 height 659
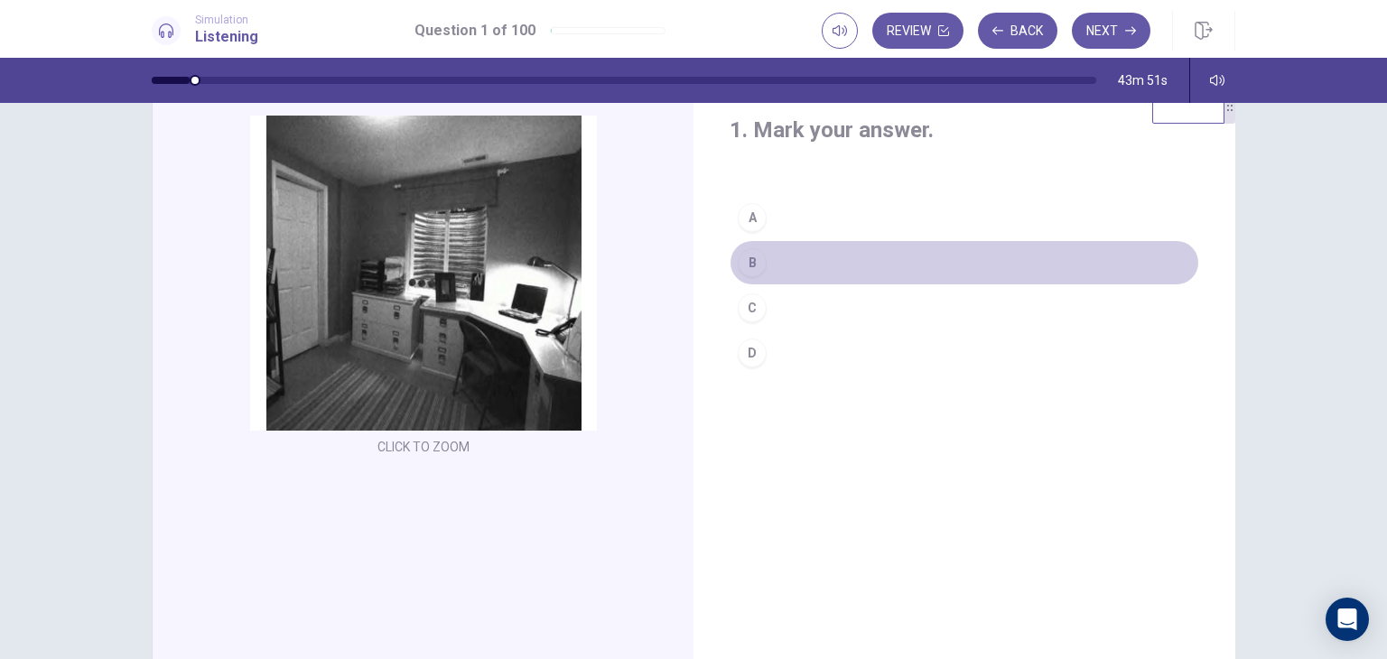
click at [756, 256] on div "B" at bounding box center [752, 262] width 29 height 29
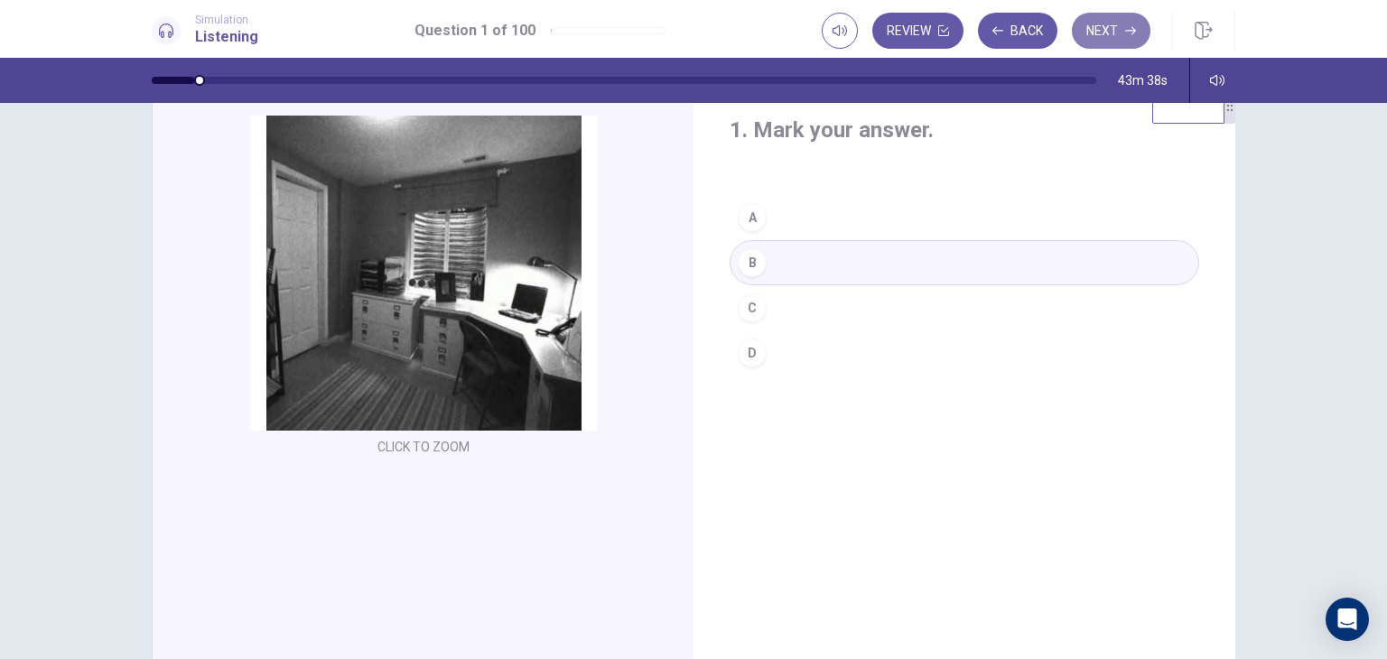
click at [1096, 34] on button "Next" at bounding box center [1111, 31] width 79 height 36
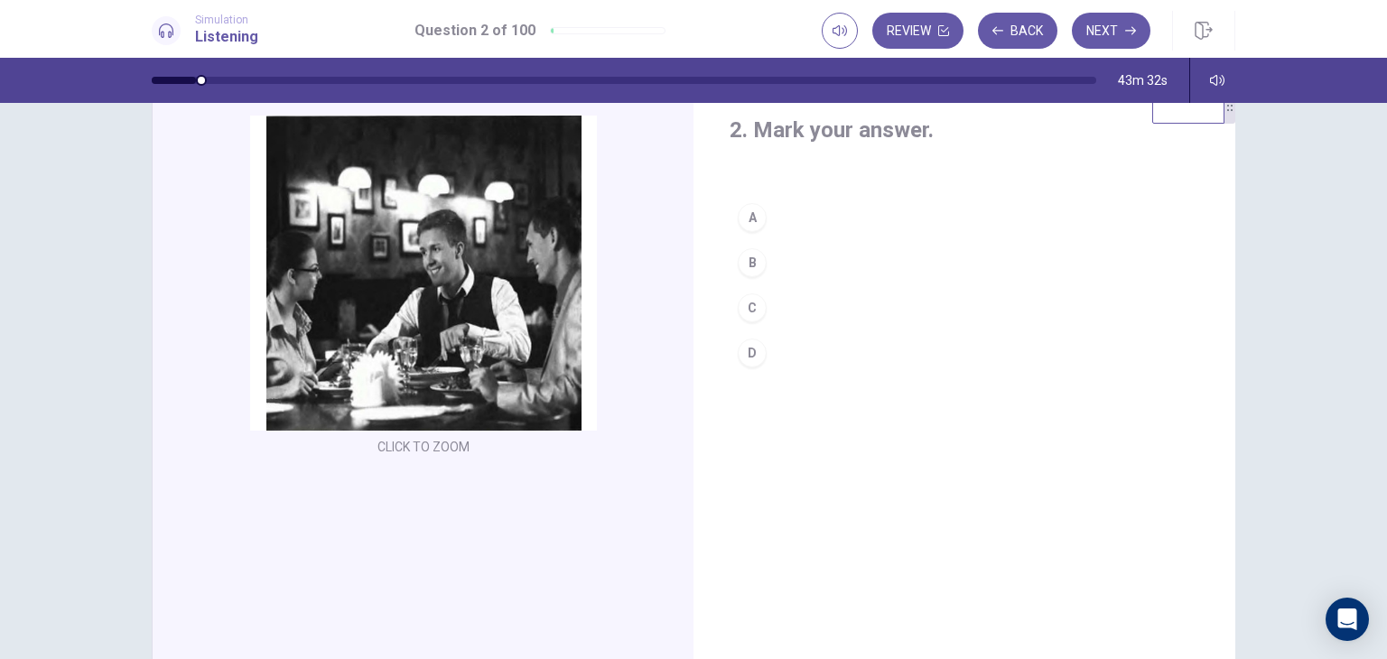
click at [790, 209] on button "A" at bounding box center [965, 217] width 470 height 45
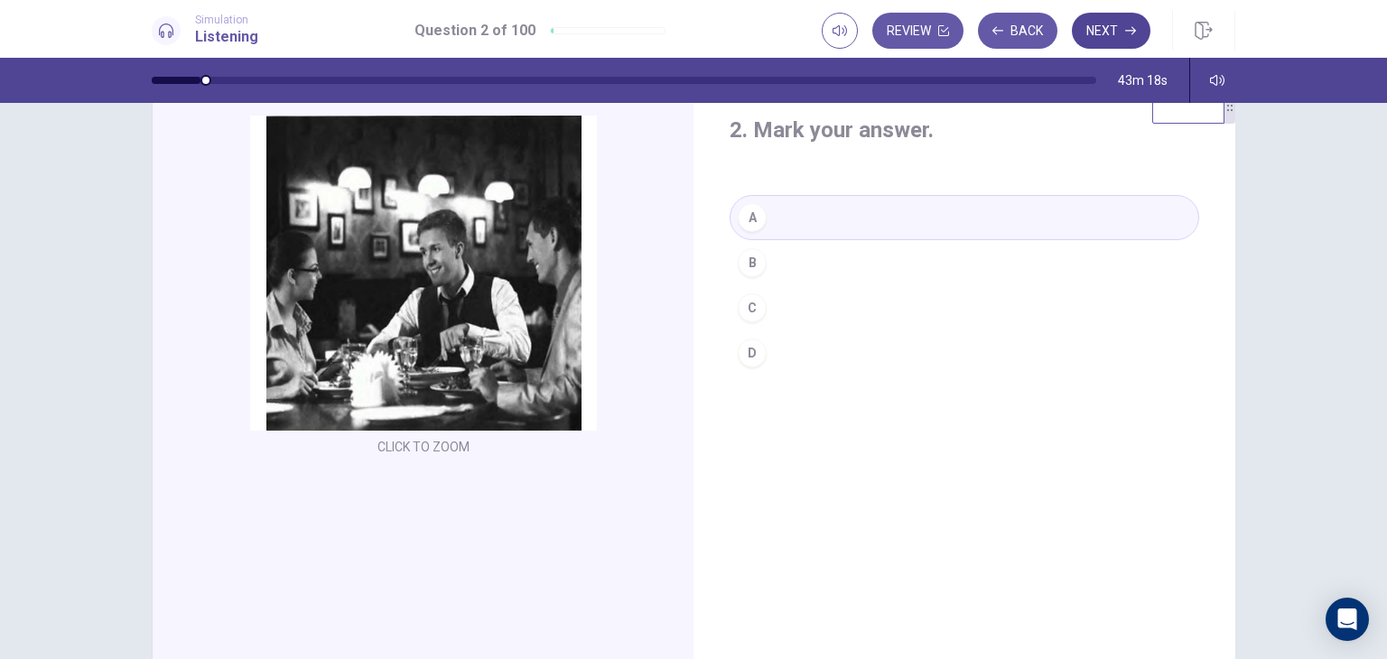
click at [1130, 14] on button "Next" at bounding box center [1111, 31] width 79 height 36
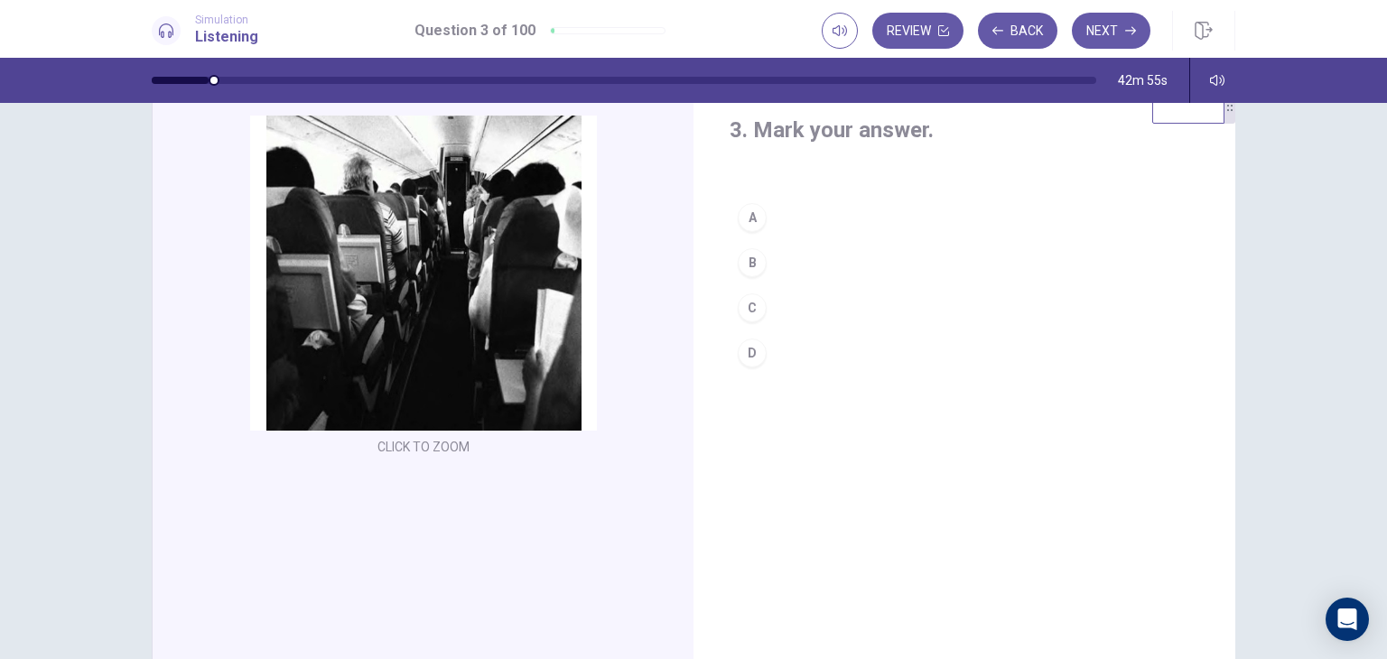
click at [772, 347] on button "D" at bounding box center [965, 352] width 470 height 45
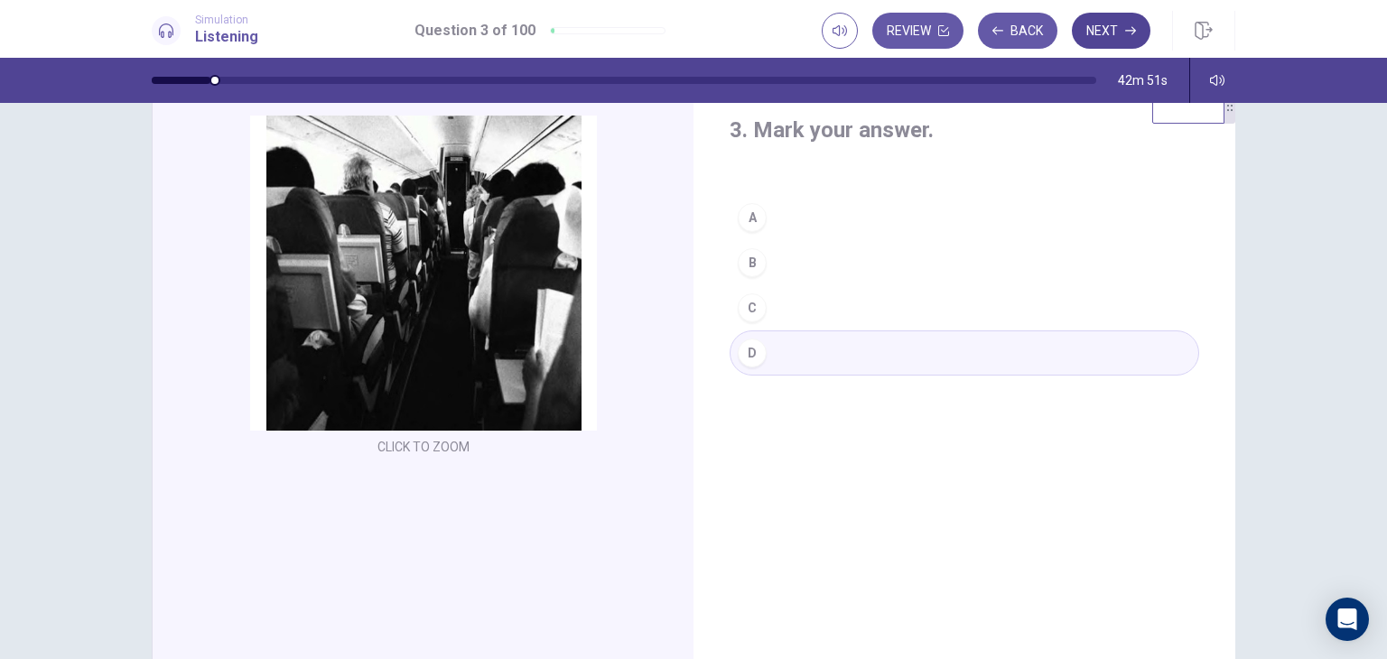
click at [1101, 14] on button "Next" at bounding box center [1111, 31] width 79 height 36
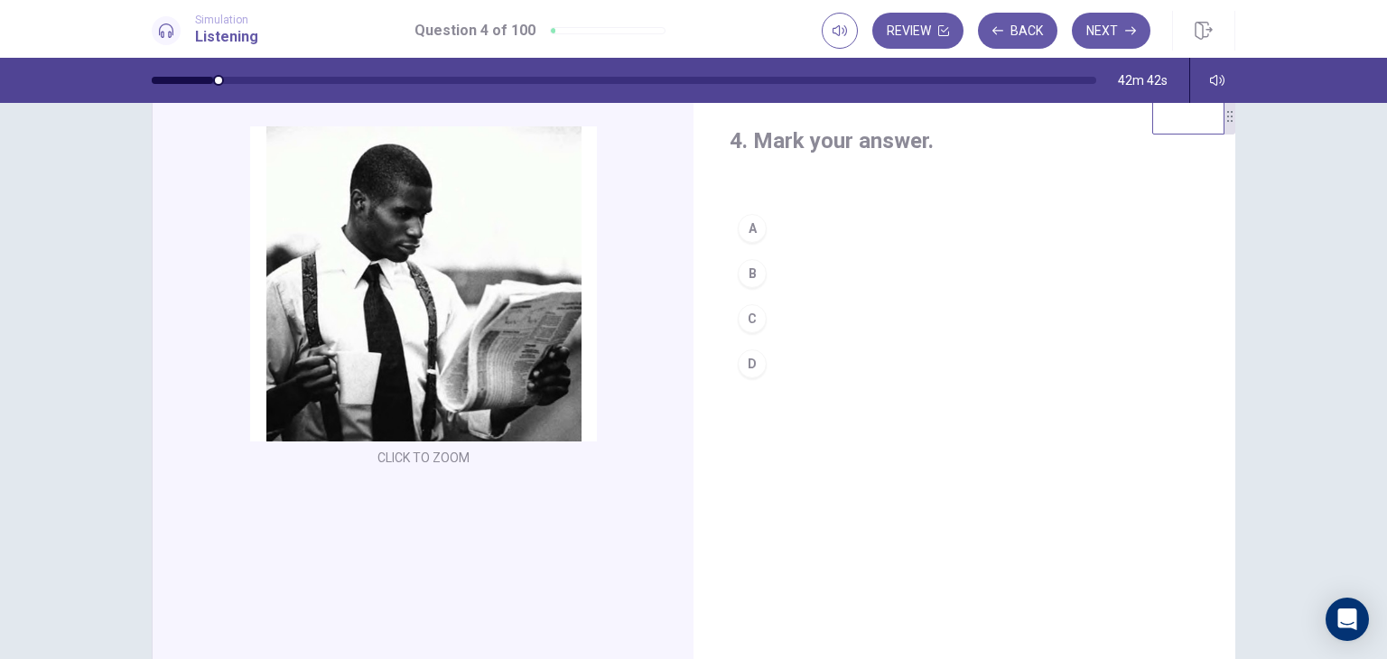
scroll to position [0, 0]
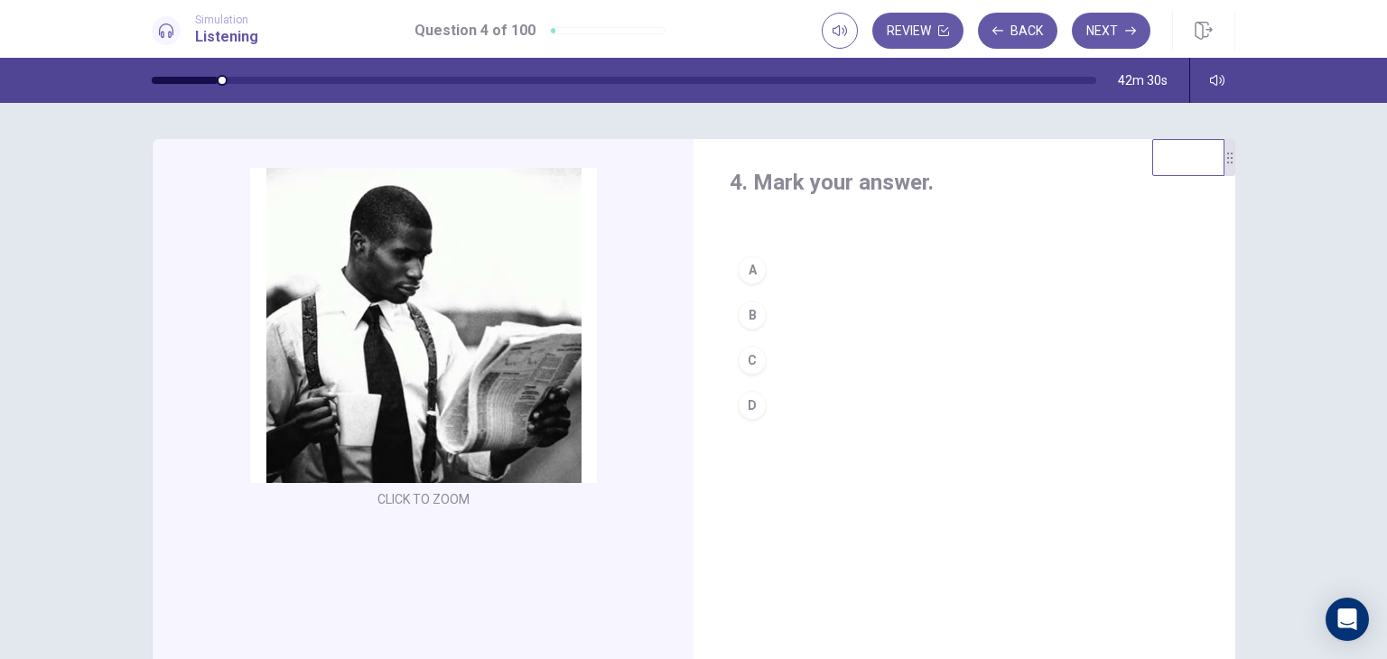
click at [773, 361] on button "C" at bounding box center [965, 360] width 470 height 45
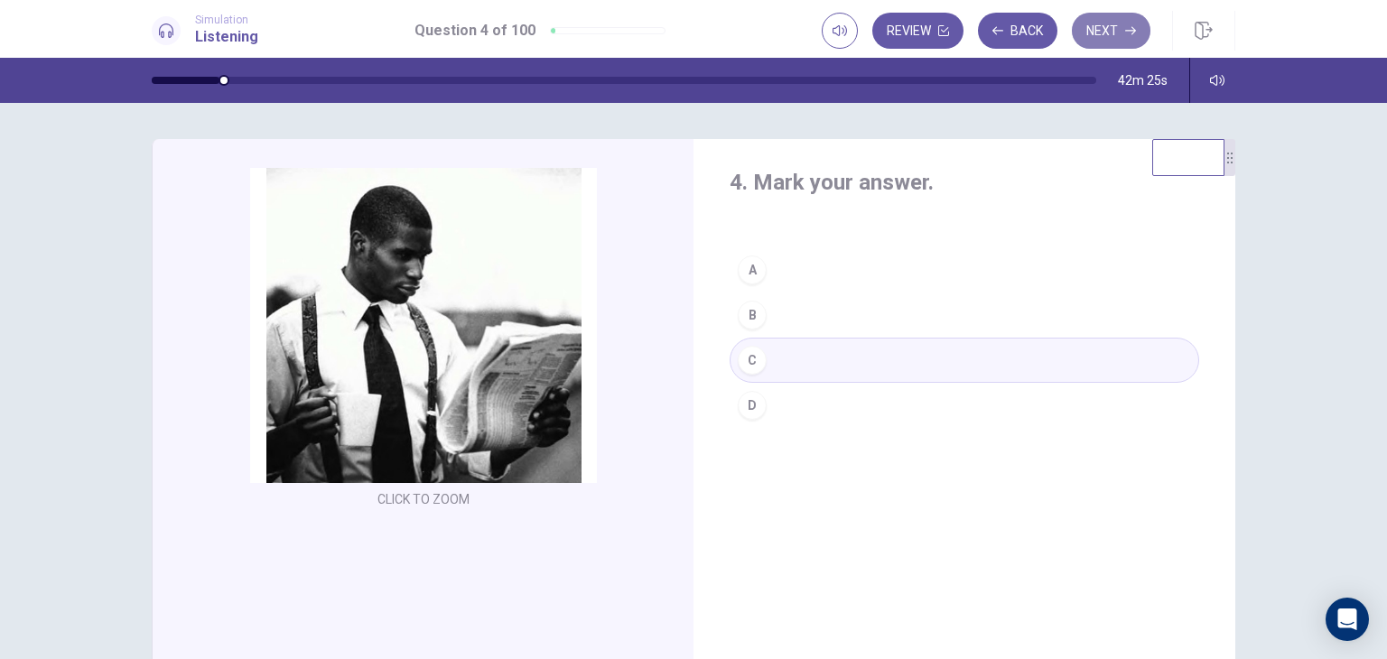
click at [1116, 19] on button "Next" at bounding box center [1111, 31] width 79 height 36
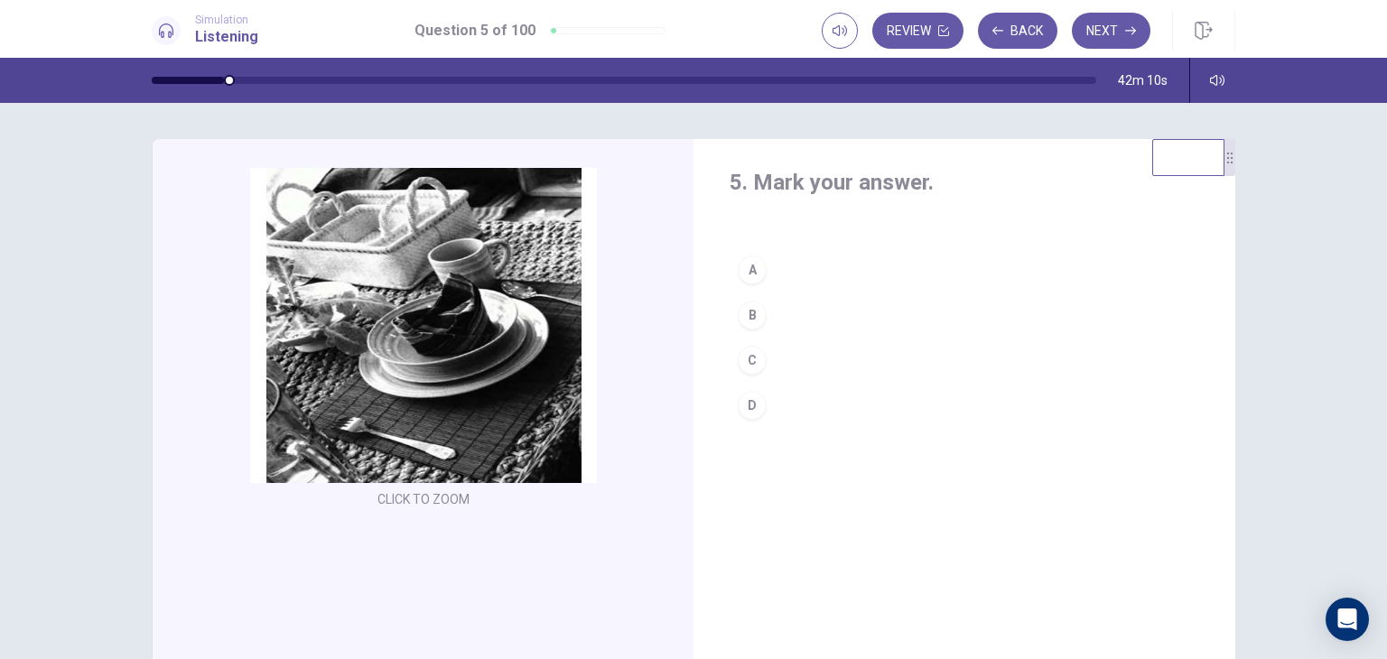
click at [798, 271] on button "A" at bounding box center [965, 269] width 470 height 45
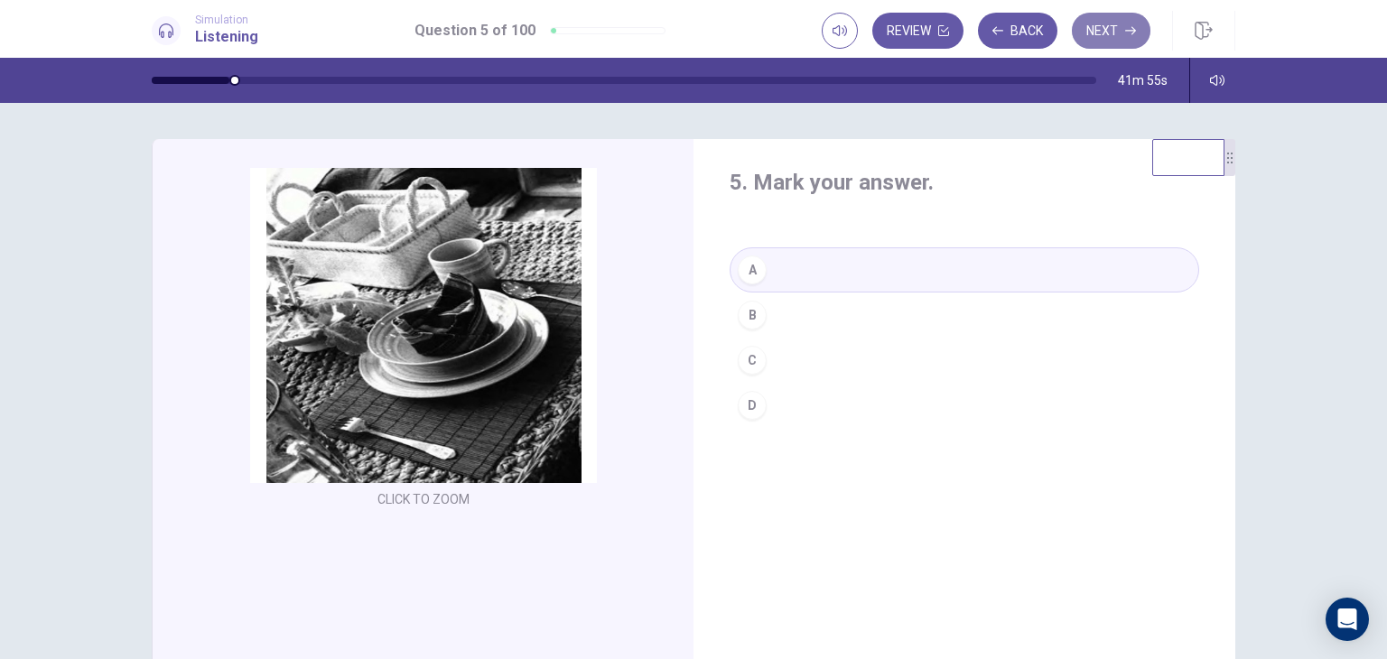
click at [1125, 29] on icon "button" at bounding box center [1130, 30] width 11 height 11
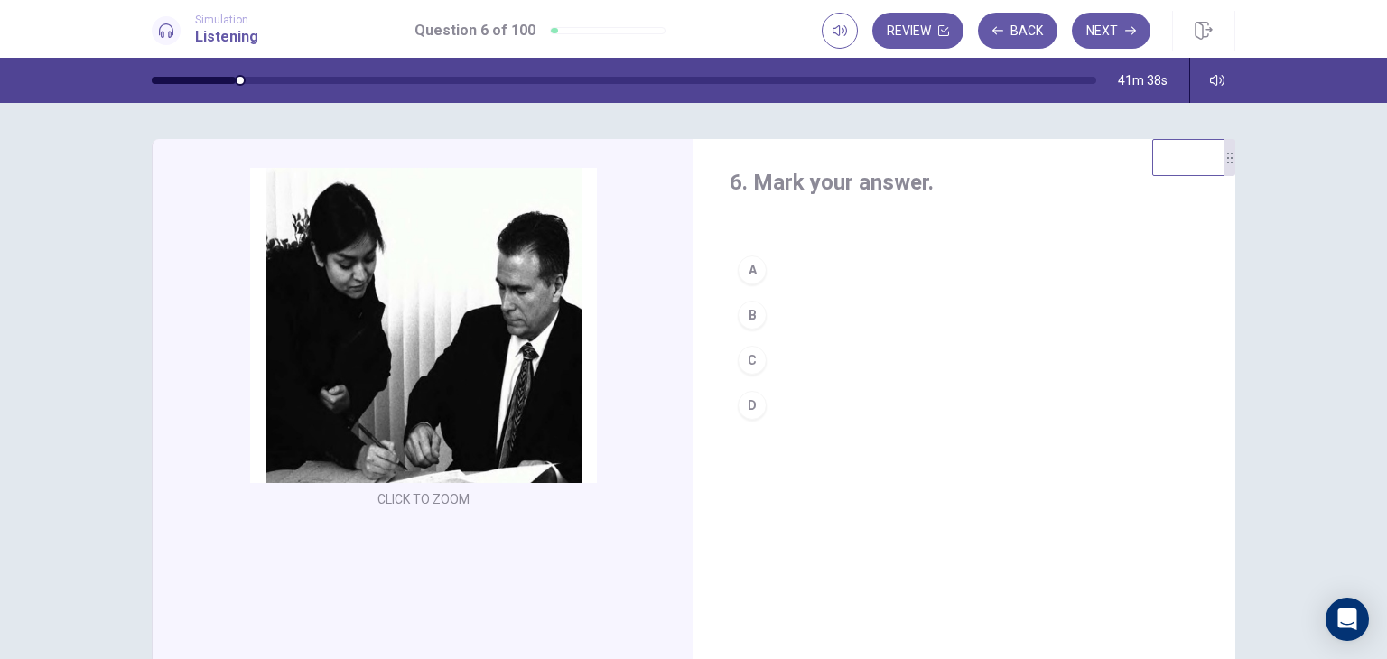
click at [800, 358] on button "C" at bounding box center [965, 360] width 470 height 45
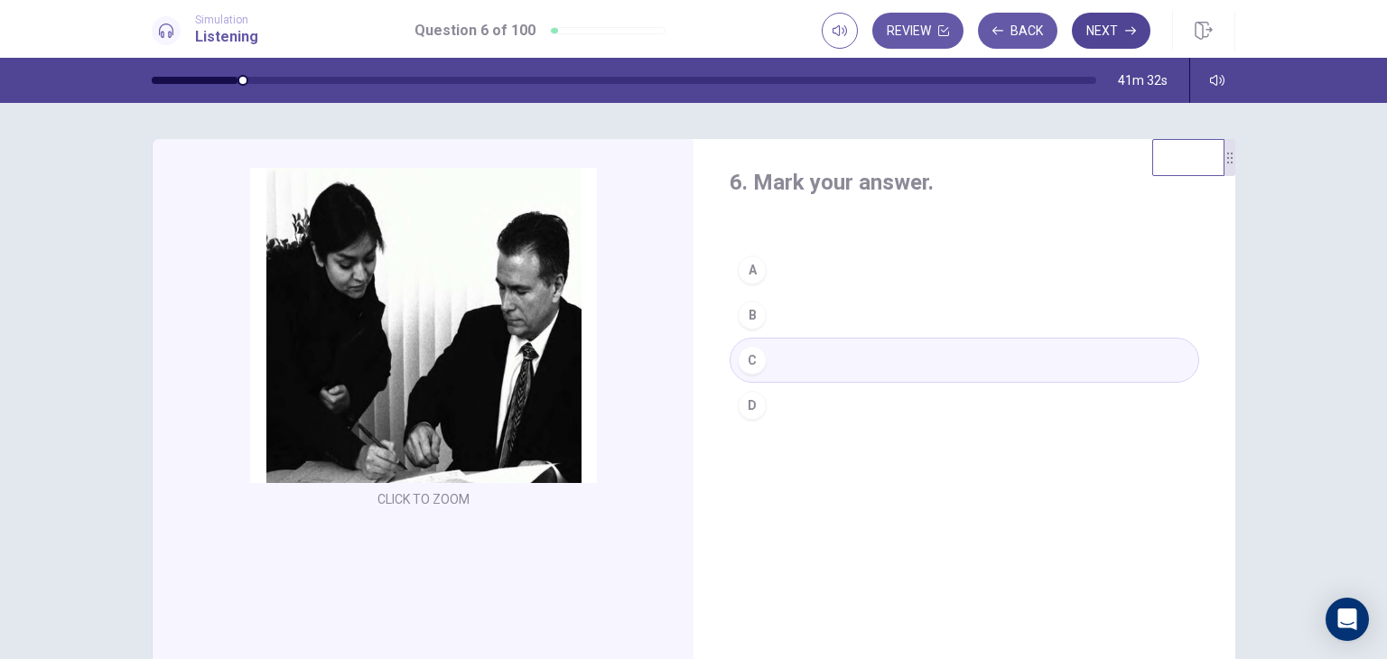
click at [1102, 30] on button "Next" at bounding box center [1111, 31] width 79 height 36
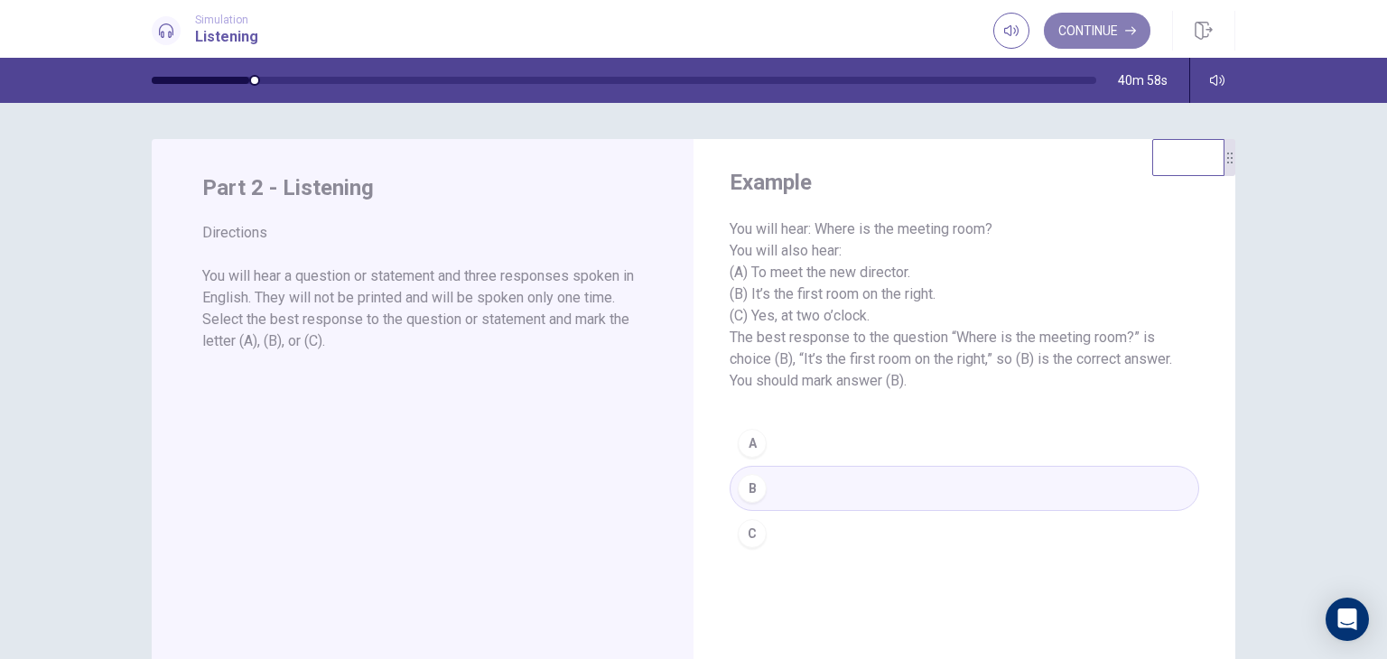
click at [1125, 23] on button "Continue" at bounding box center [1097, 31] width 107 height 36
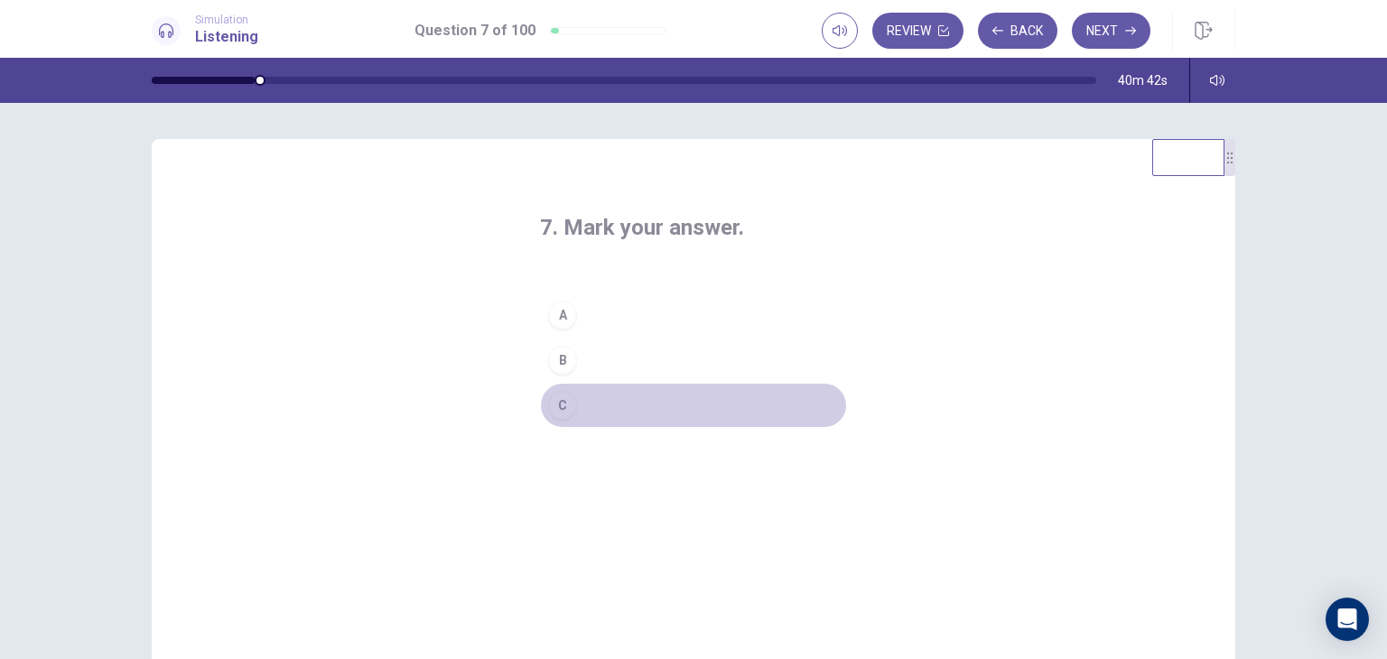
click at [614, 399] on button "C" at bounding box center [693, 405] width 307 height 45
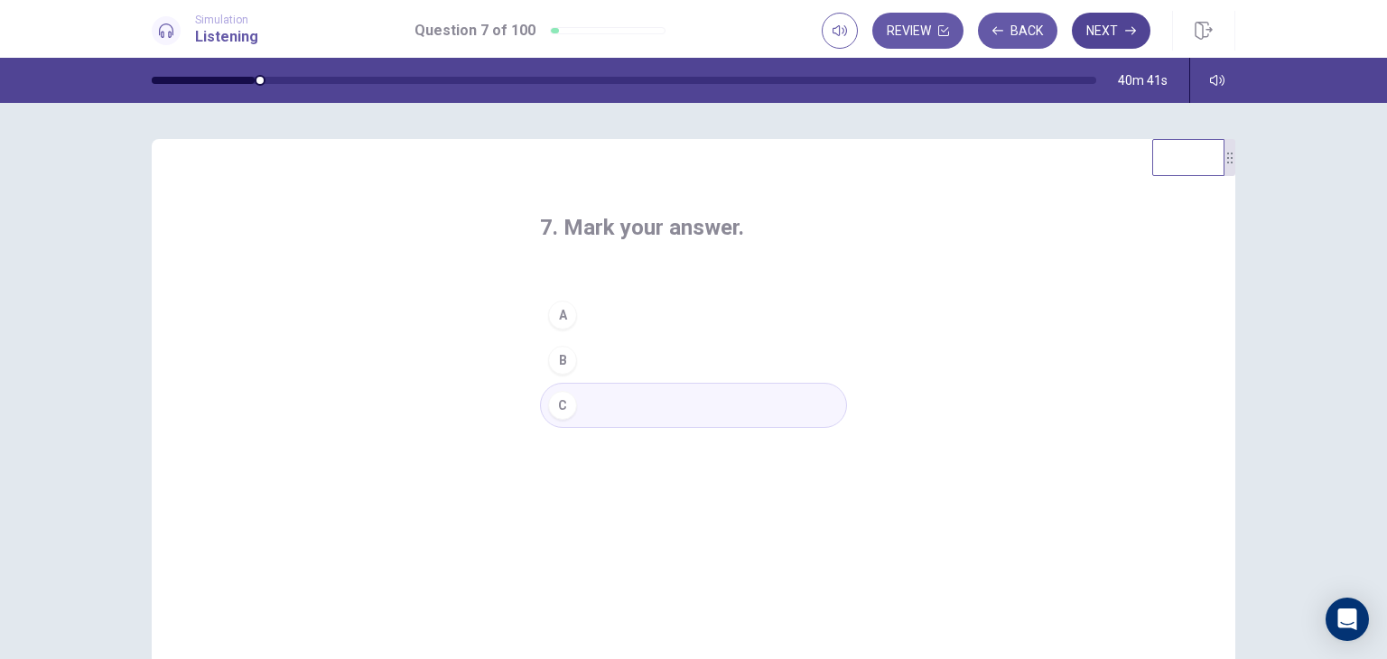
click at [1113, 33] on button "Next" at bounding box center [1111, 31] width 79 height 36
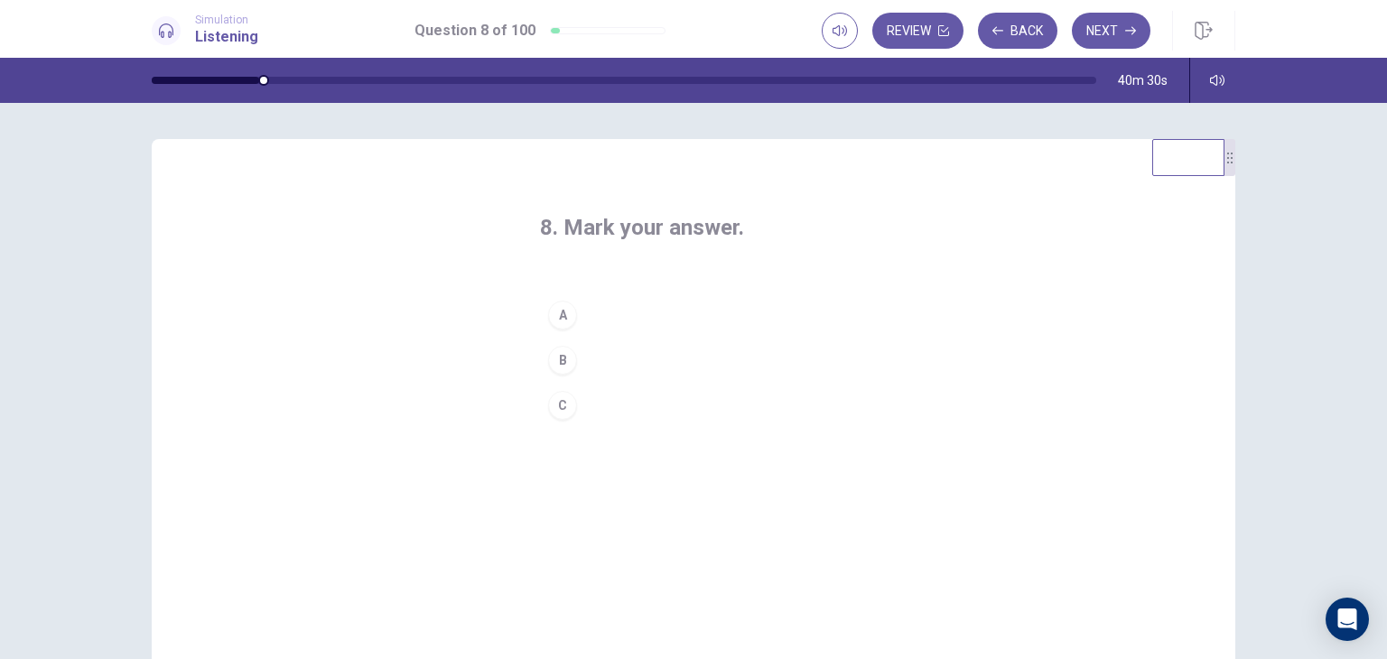
click at [619, 313] on button "A" at bounding box center [693, 315] width 307 height 45
click at [1113, 26] on button "Next" at bounding box center [1111, 31] width 79 height 36
click at [668, 309] on button "A" at bounding box center [693, 315] width 307 height 45
click at [1100, 37] on button "Next" at bounding box center [1111, 31] width 79 height 36
click at [618, 355] on button "B" at bounding box center [693, 360] width 307 height 45
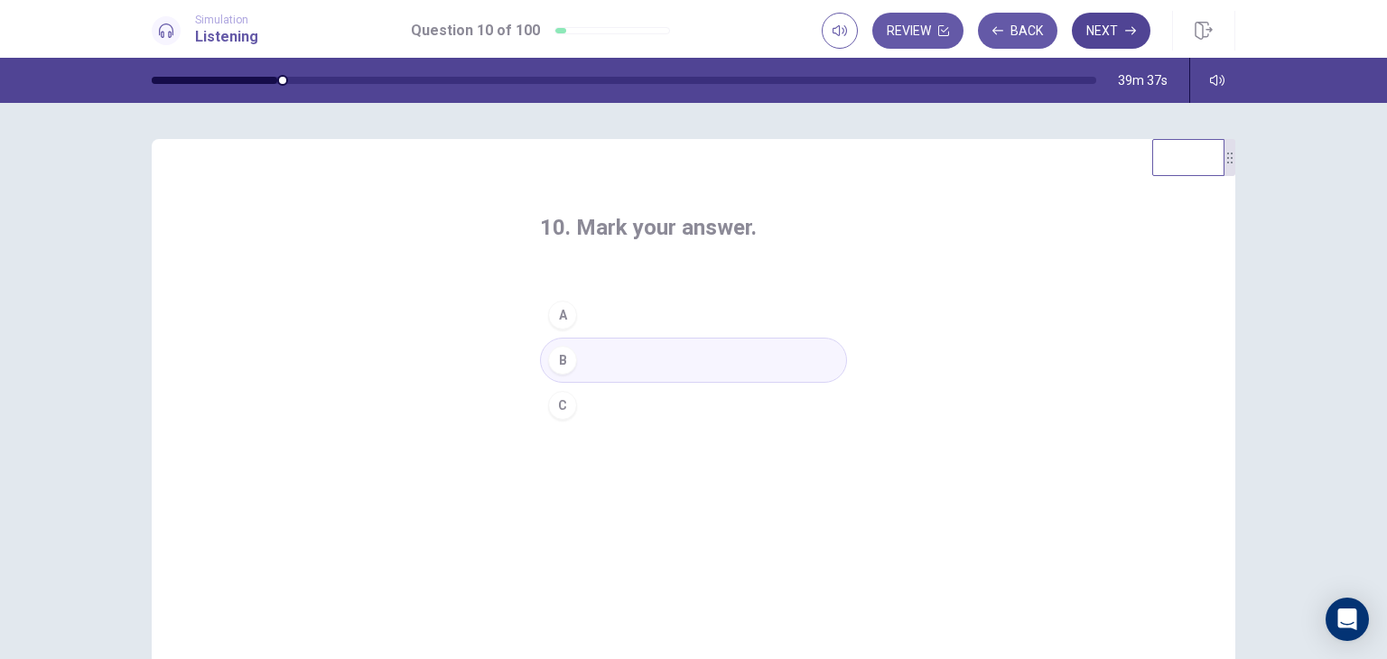
click at [1117, 40] on button "Next" at bounding box center [1111, 31] width 79 height 36
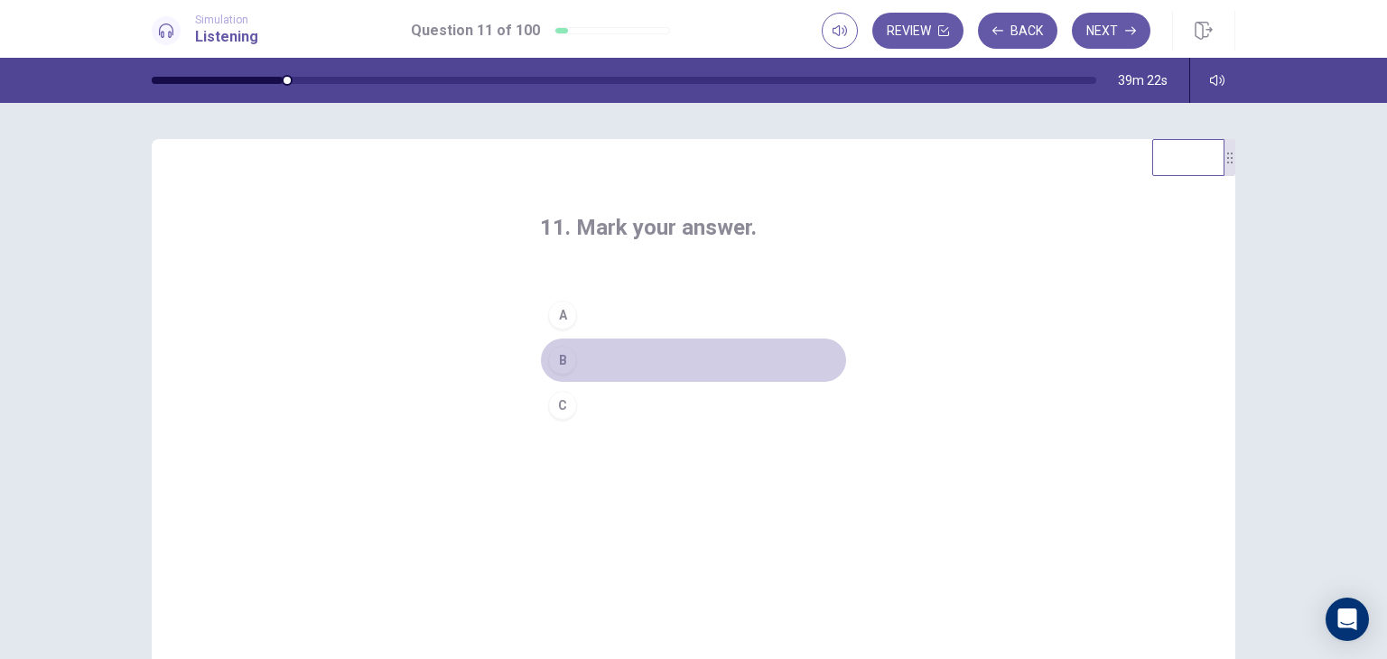
click at [618, 354] on button "B" at bounding box center [693, 360] width 307 height 45
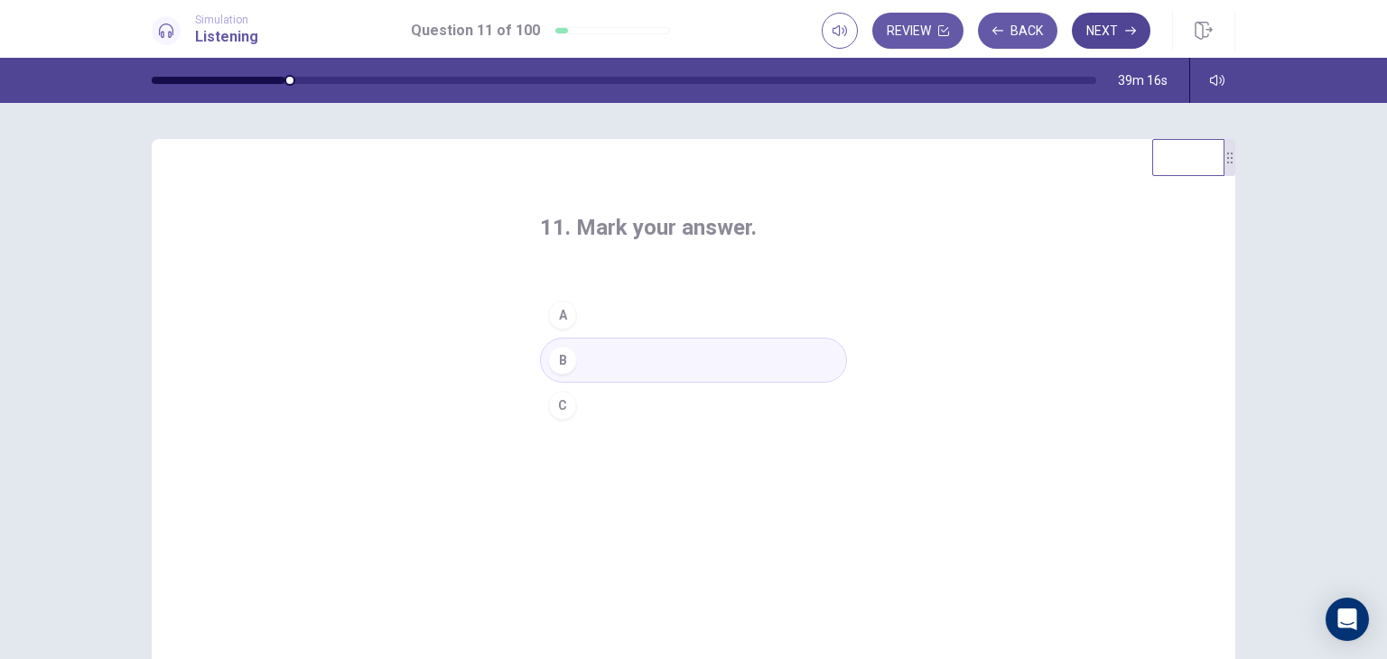
click at [1091, 28] on button "Next" at bounding box center [1111, 31] width 79 height 36
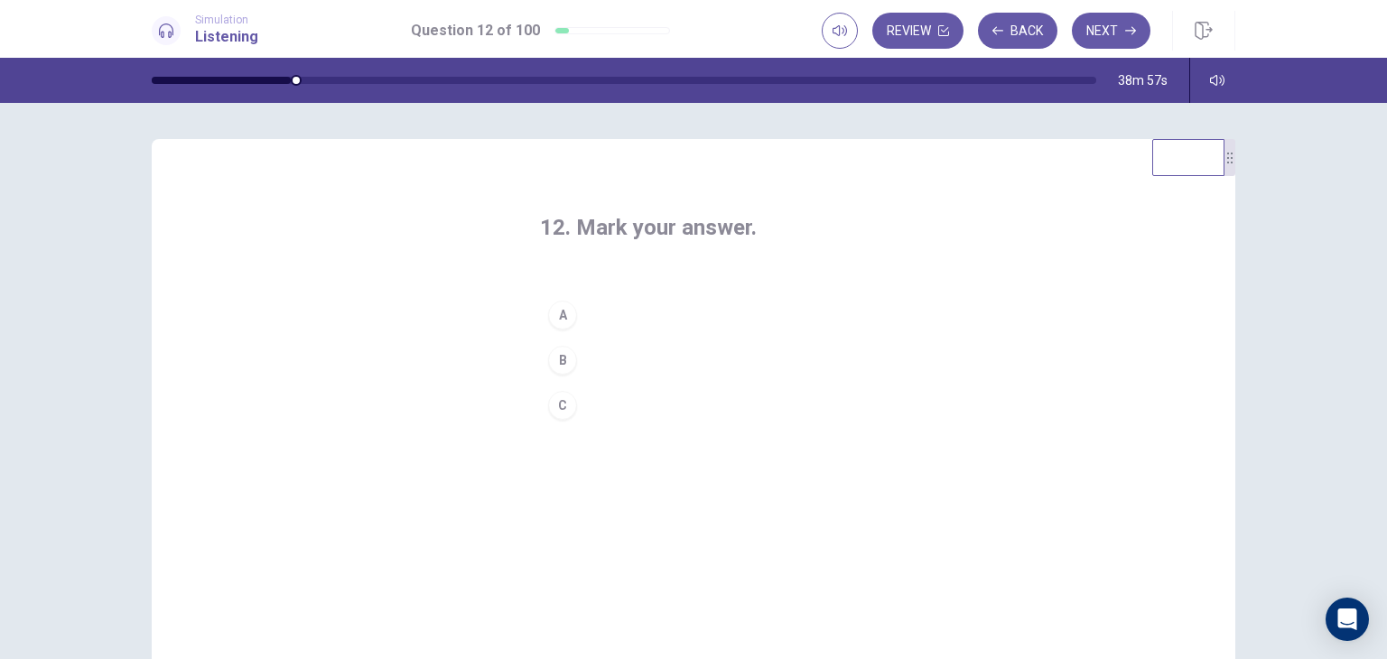
click at [638, 395] on button "C" at bounding box center [693, 405] width 307 height 45
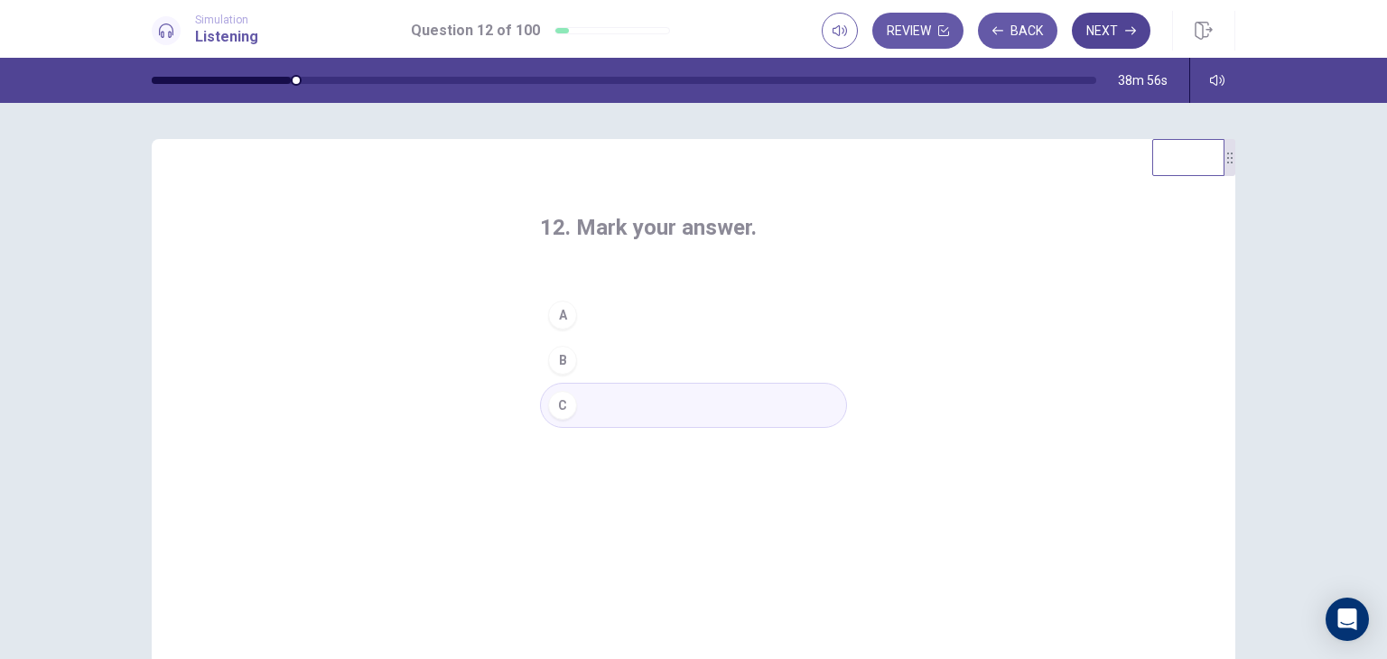
click at [1136, 29] on button "Next" at bounding box center [1111, 31] width 79 height 36
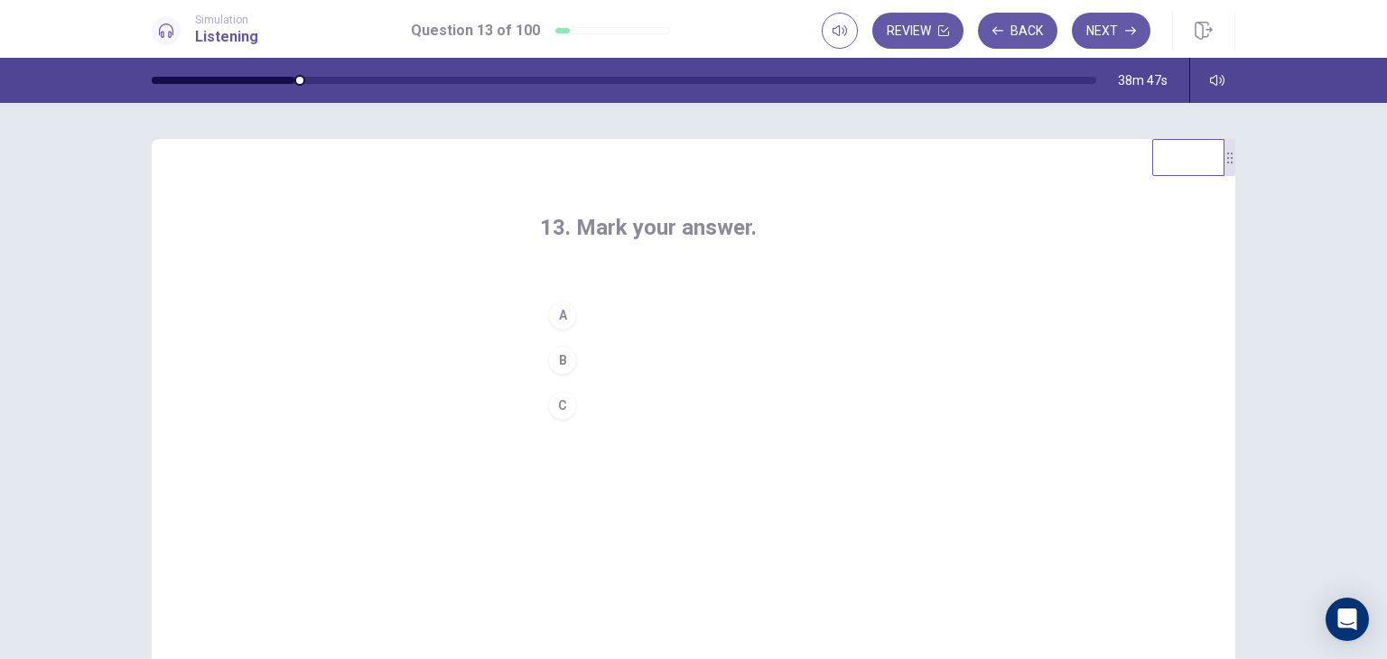
click at [642, 311] on button "A" at bounding box center [693, 315] width 307 height 45
click at [1084, 23] on button "Next" at bounding box center [1111, 31] width 79 height 36
click at [655, 407] on button "C" at bounding box center [693, 405] width 307 height 45
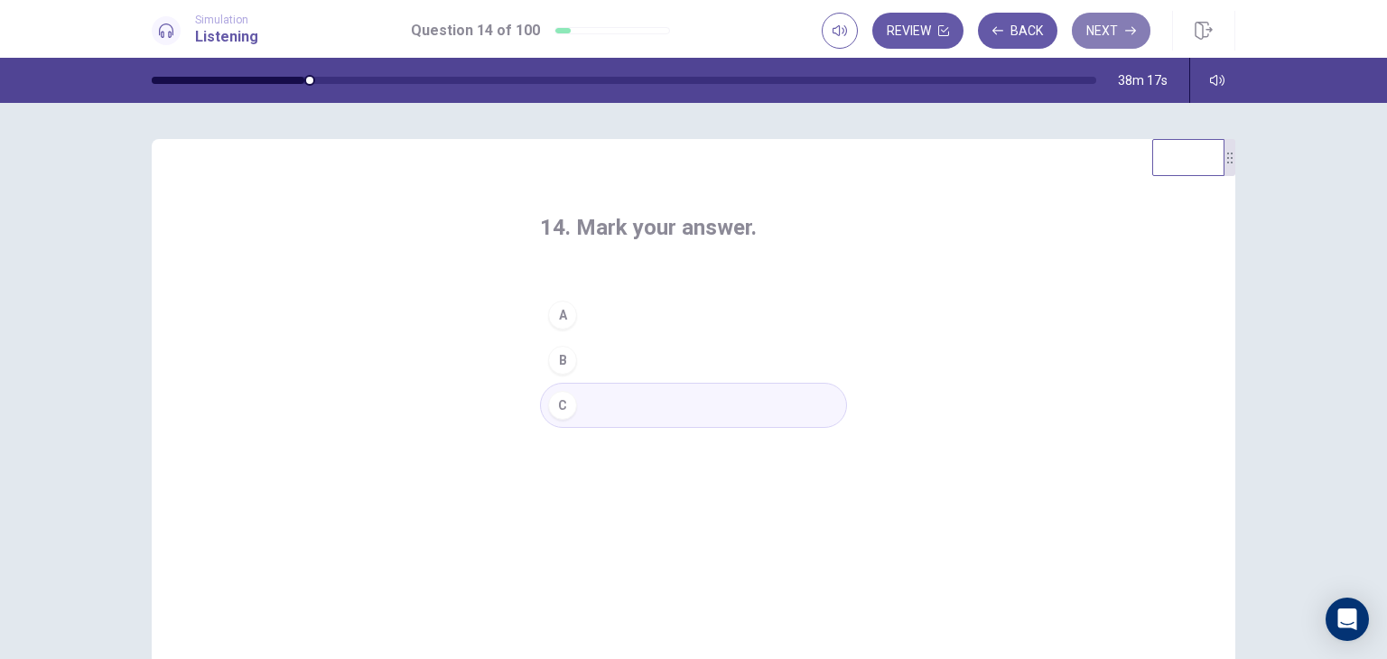
click at [1104, 24] on button "Next" at bounding box center [1111, 31] width 79 height 36
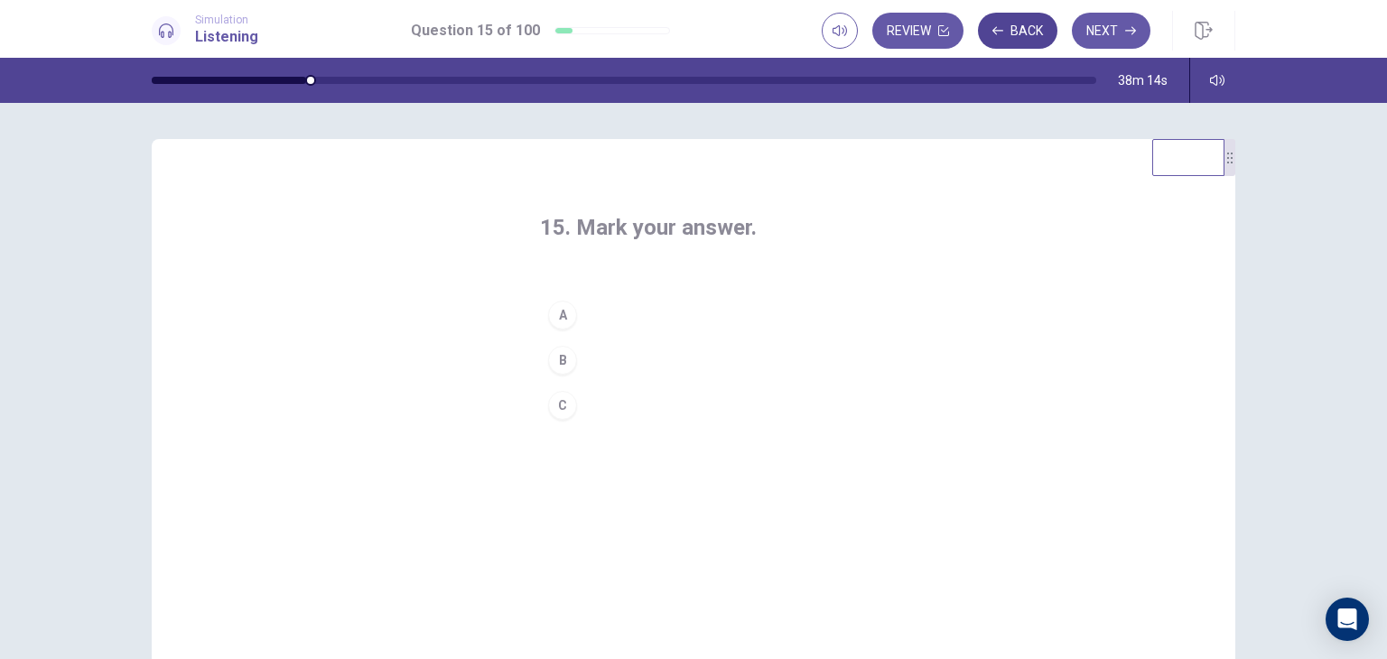
click at [1046, 26] on button "Back" at bounding box center [1017, 31] width 79 height 36
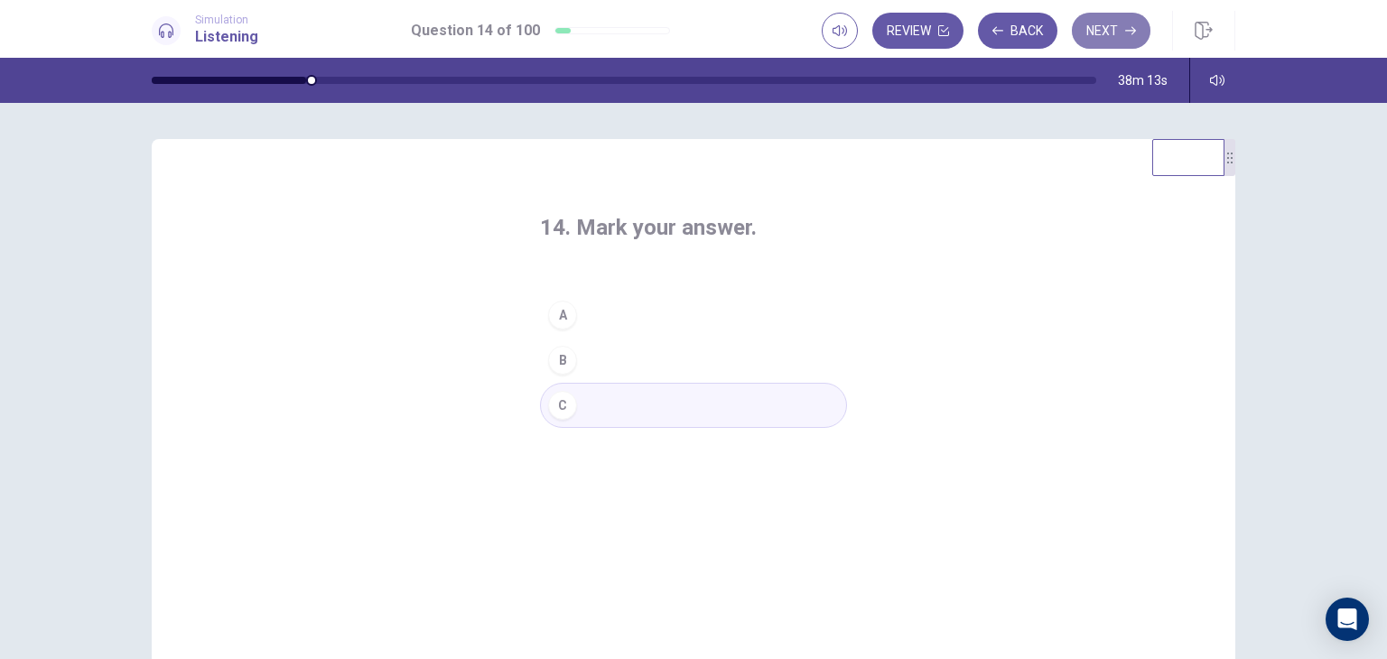
click at [1083, 23] on button "Next" at bounding box center [1111, 31] width 79 height 36
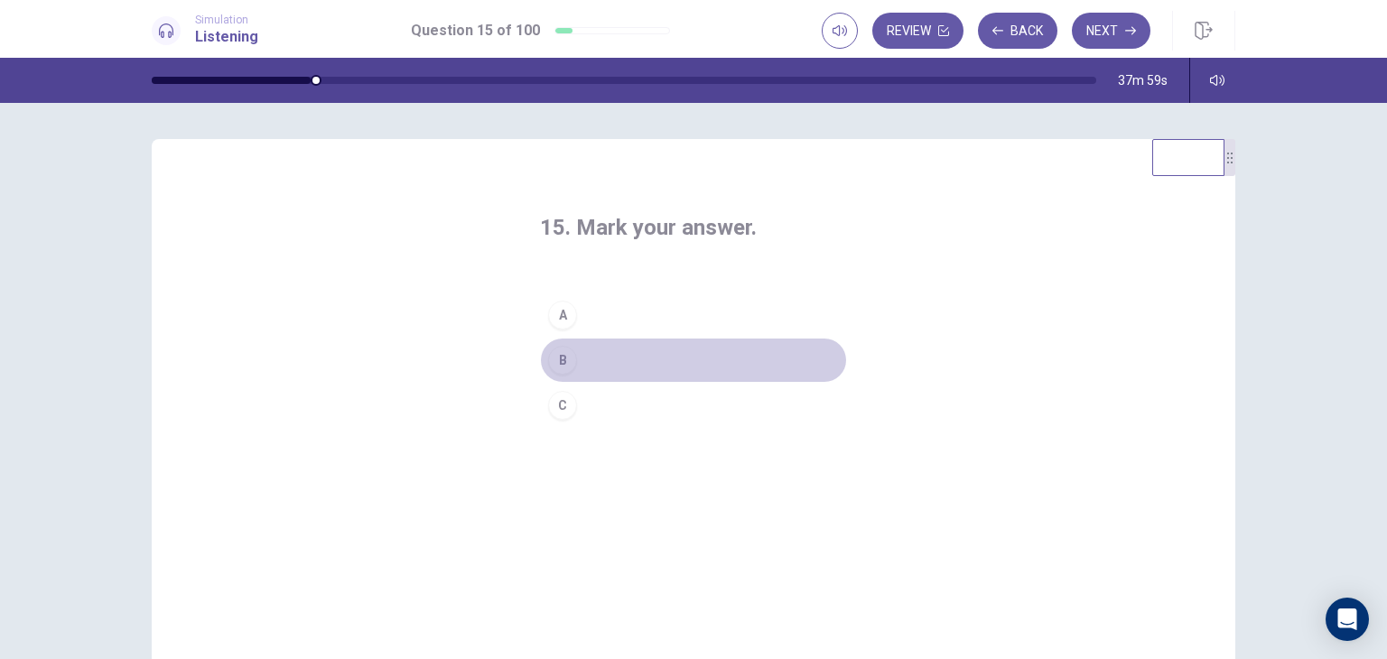
click at [628, 356] on button "B" at bounding box center [693, 360] width 307 height 45
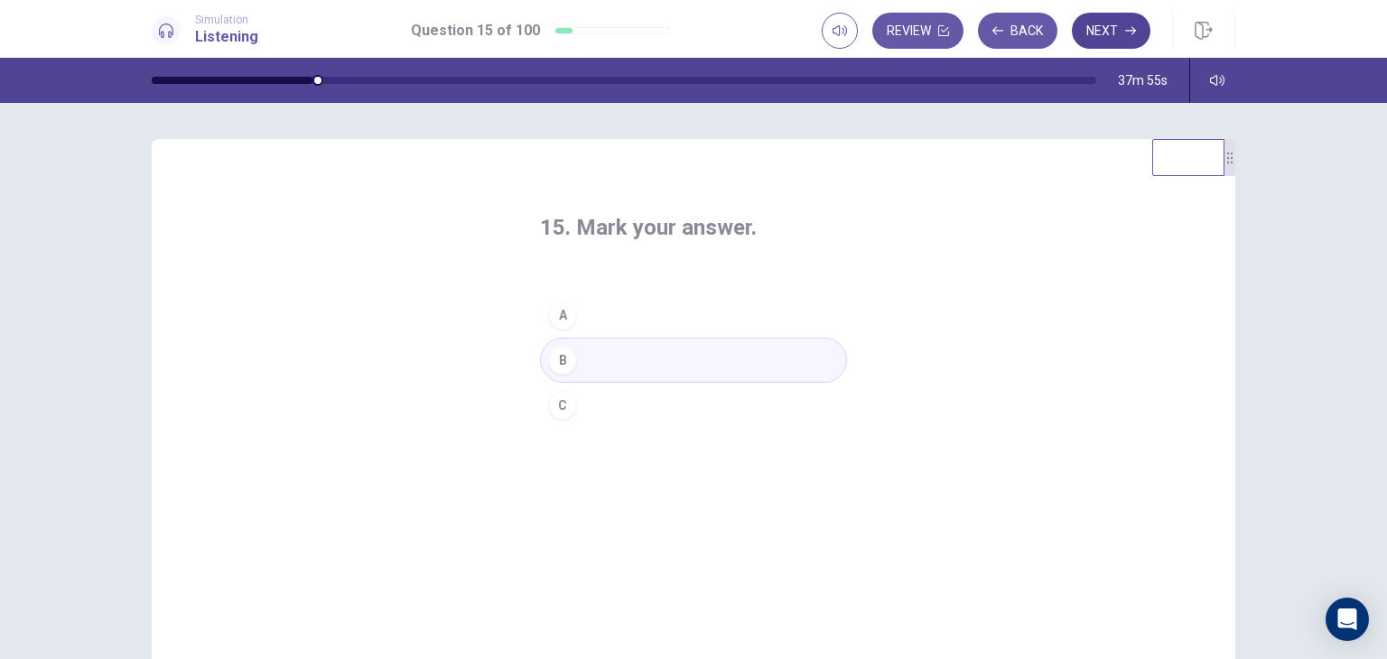
click at [1122, 26] on button "Next" at bounding box center [1111, 31] width 79 height 36
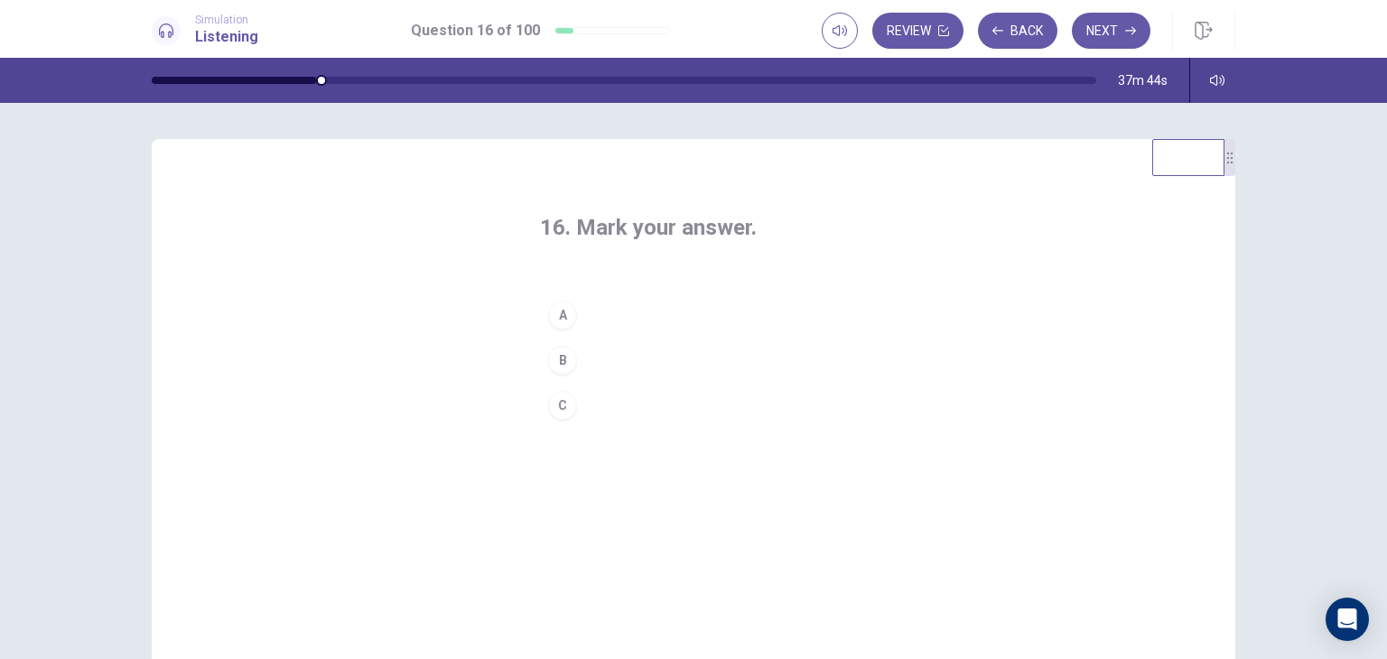
click at [633, 311] on button "A" at bounding box center [693, 315] width 307 height 45
click at [1105, 36] on button "Next" at bounding box center [1111, 31] width 79 height 36
click at [655, 359] on button "B" at bounding box center [693, 360] width 307 height 45
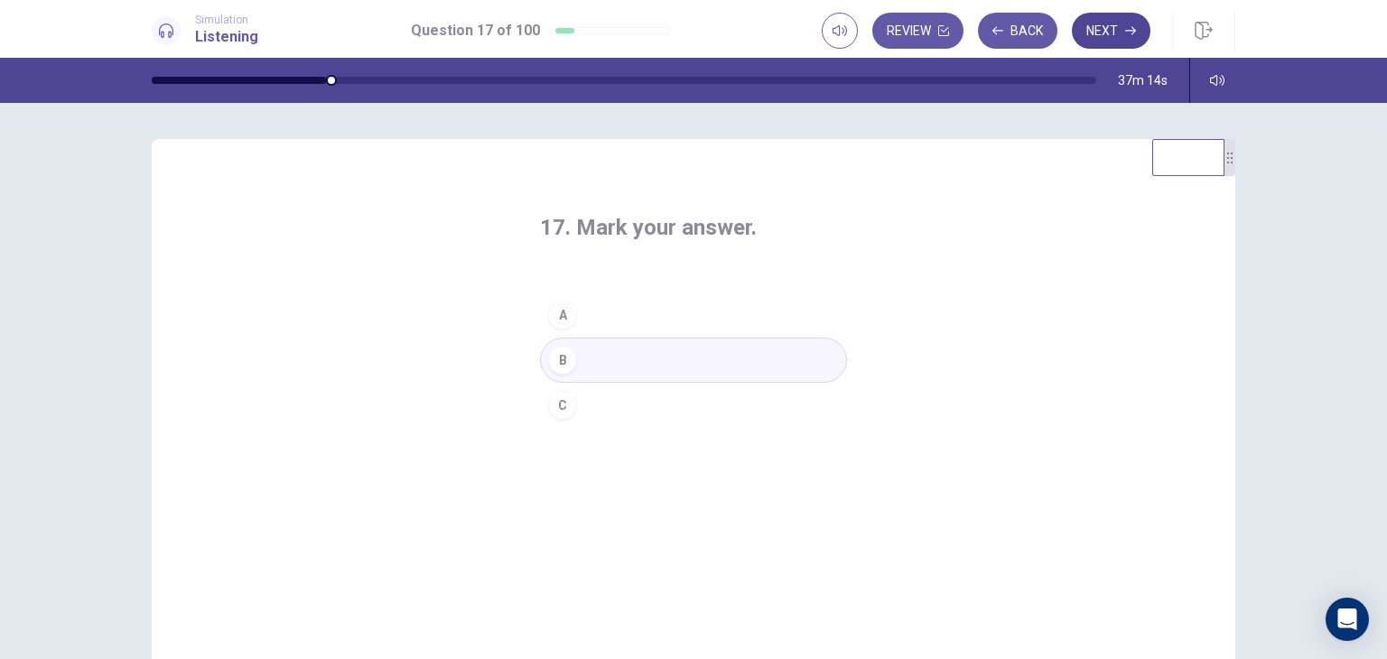
click at [1120, 39] on button "Next" at bounding box center [1111, 31] width 79 height 36
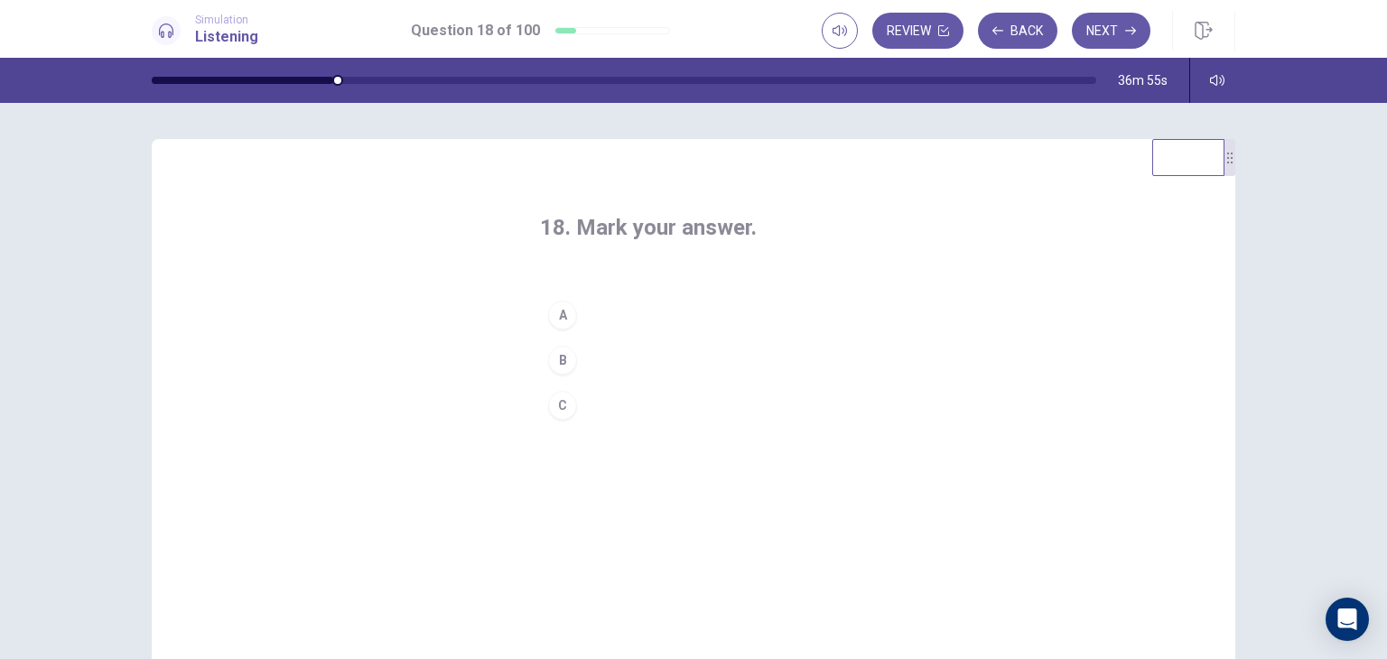
click at [623, 430] on div "18. Mark your answer. A B C" at bounding box center [693, 320] width 379 height 273
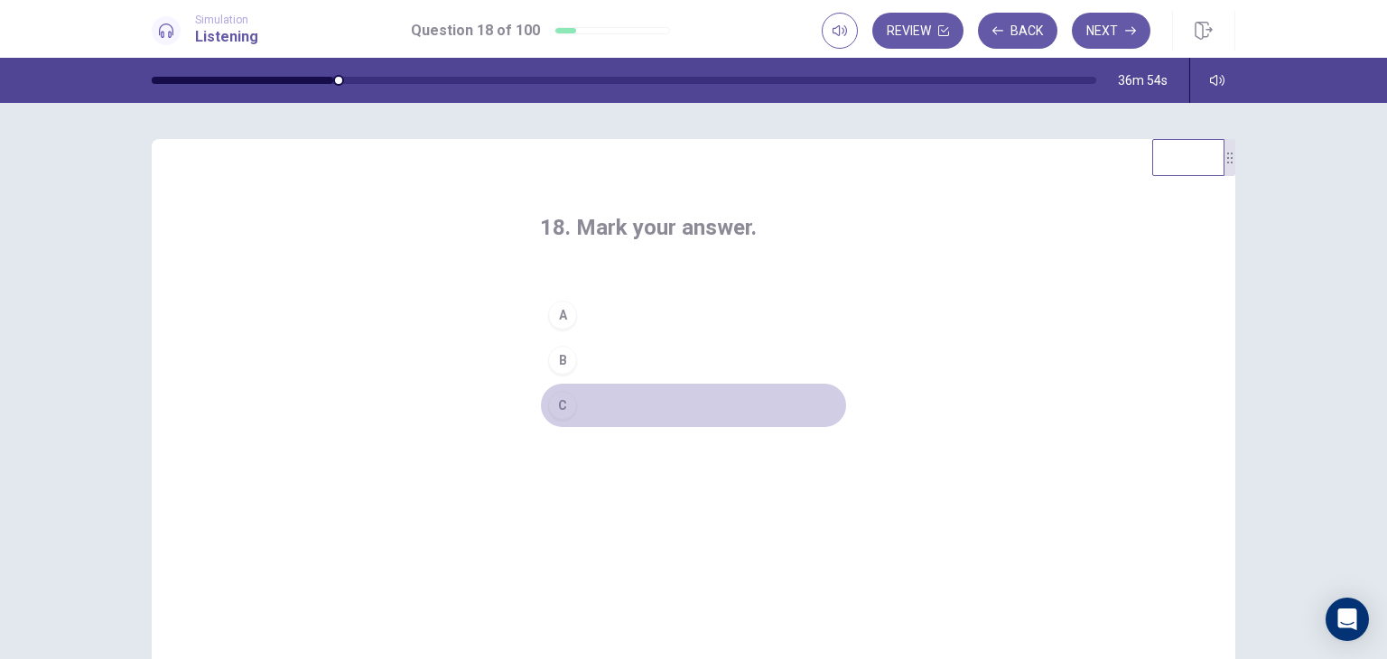
click at [625, 390] on button "C" at bounding box center [693, 405] width 307 height 45
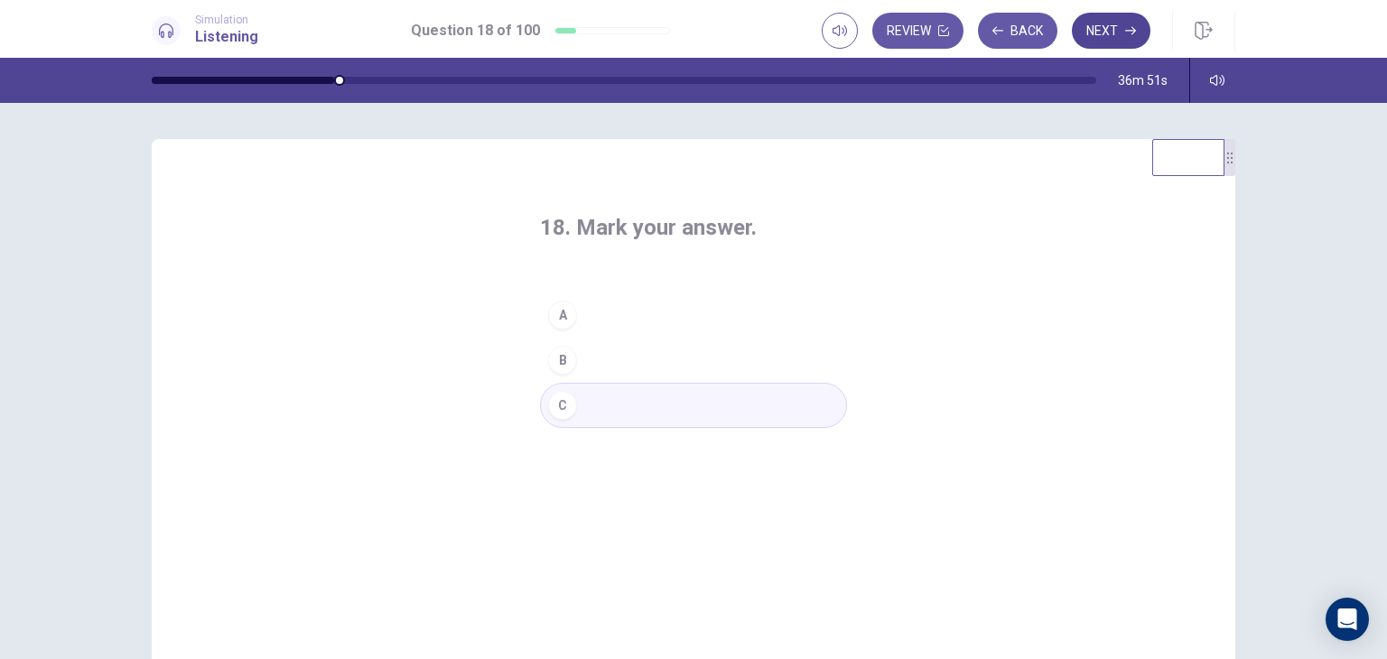
click at [1121, 34] on button "Next" at bounding box center [1111, 31] width 79 height 36
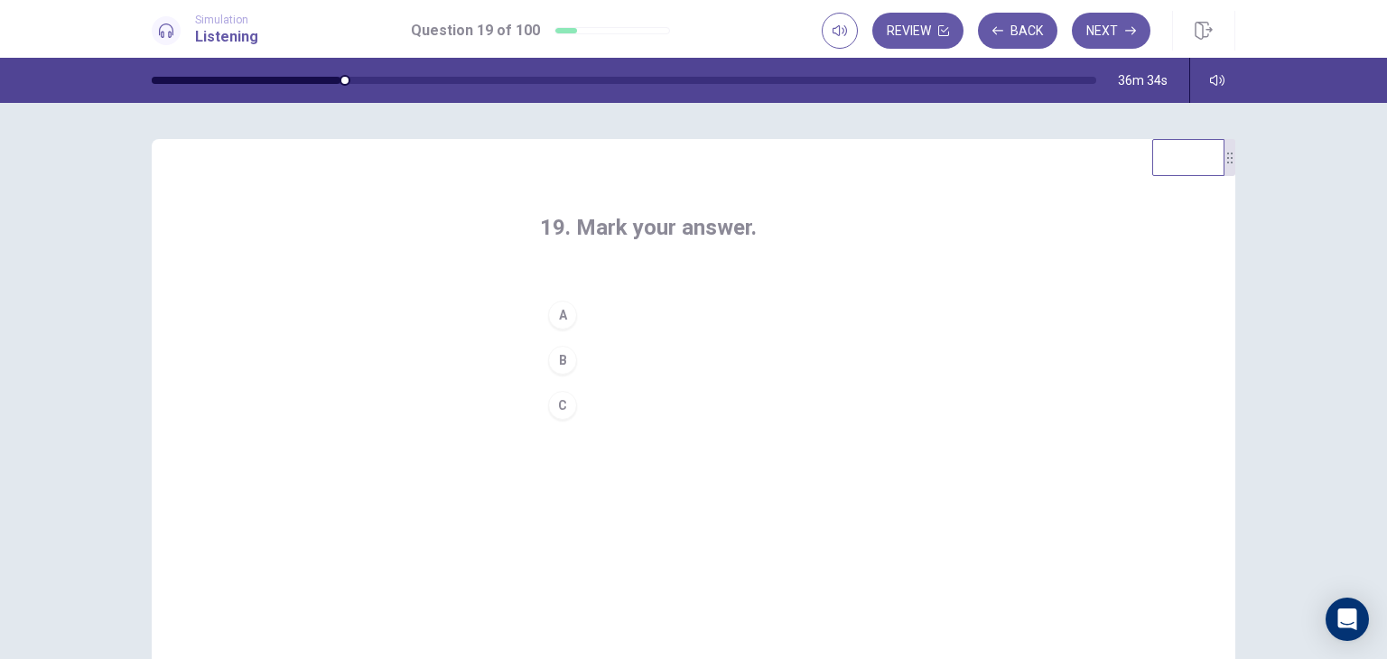
click at [620, 410] on button "C" at bounding box center [693, 405] width 307 height 45
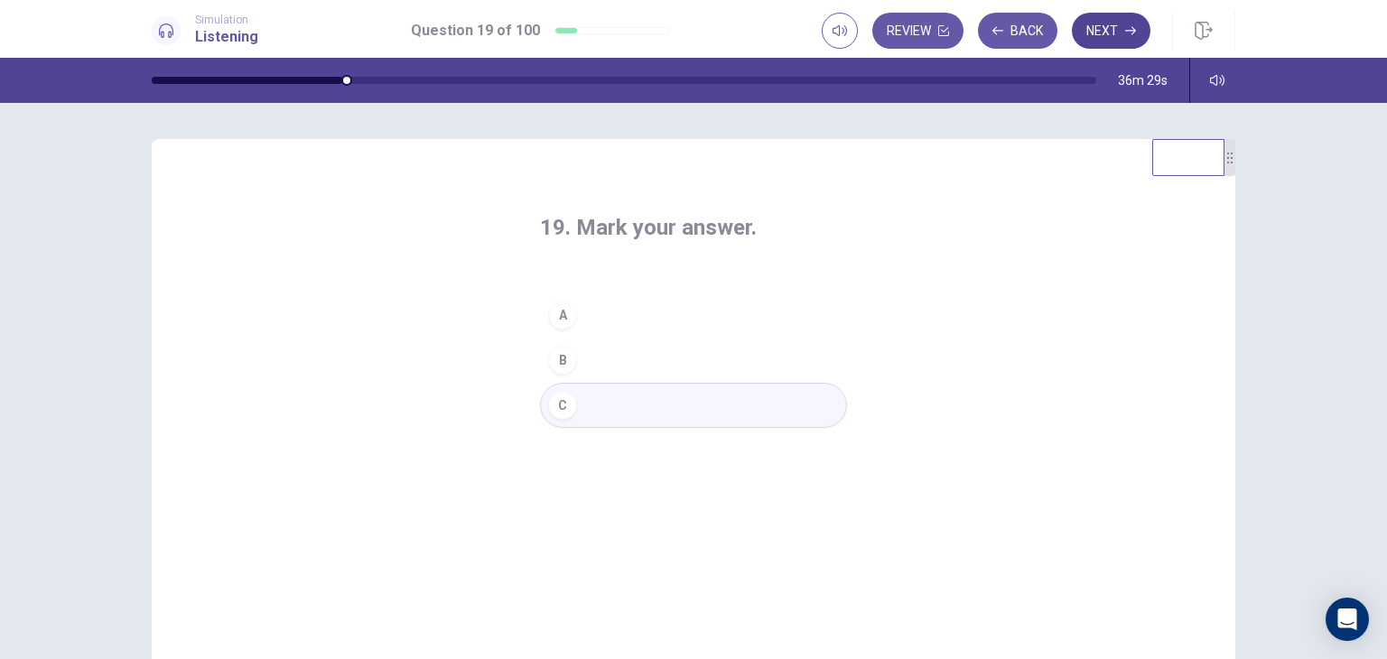
click at [1095, 33] on button "Next" at bounding box center [1111, 31] width 79 height 36
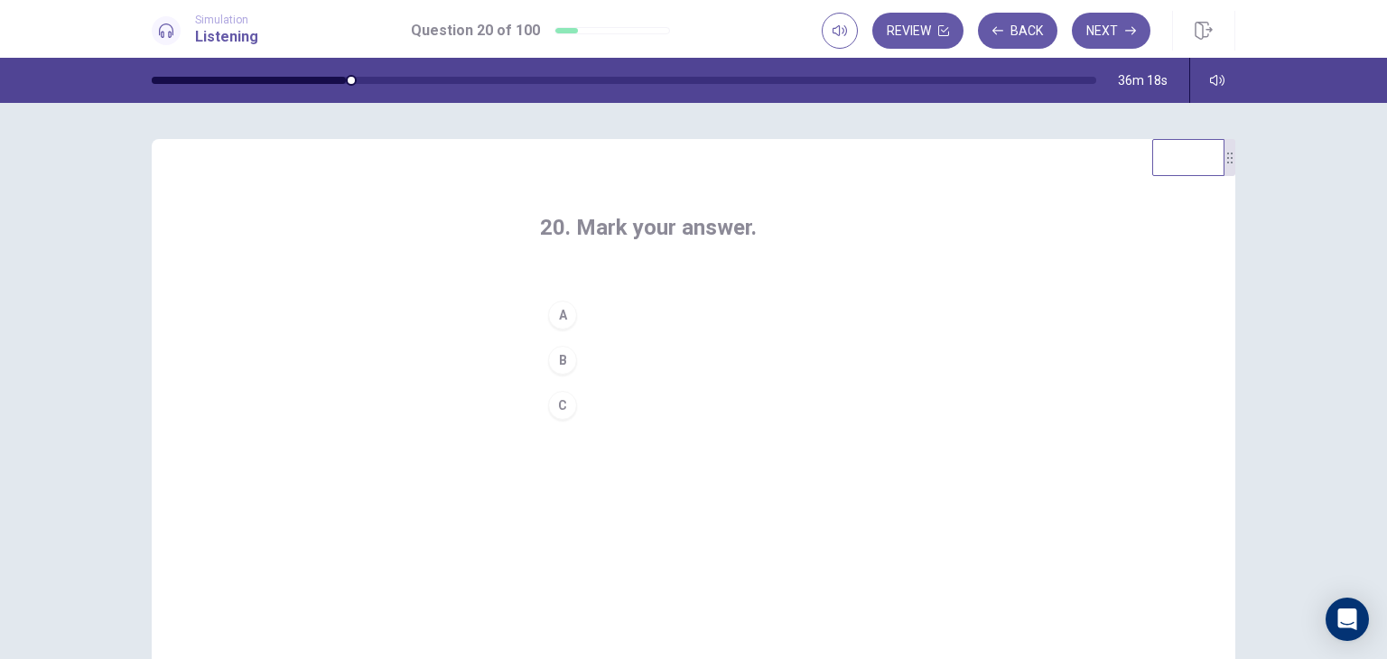
click at [636, 307] on button "A" at bounding box center [693, 315] width 307 height 45
click at [1103, 32] on button "Next" at bounding box center [1111, 31] width 79 height 36
click at [619, 316] on button "A" at bounding box center [693, 315] width 307 height 45
click at [1123, 40] on button "Next" at bounding box center [1111, 31] width 79 height 36
click at [624, 364] on button "B" at bounding box center [693, 360] width 307 height 45
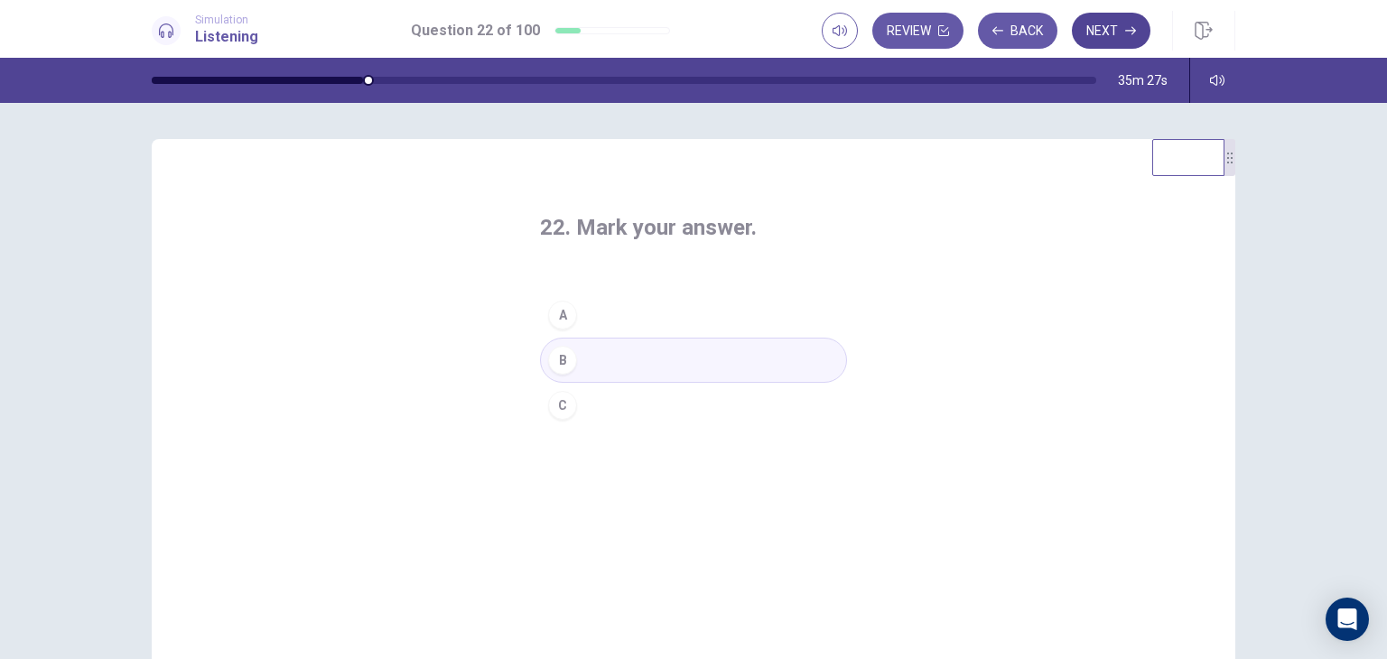
click at [1082, 27] on button "Next" at bounding box center [1111, 31] width 79 height 36
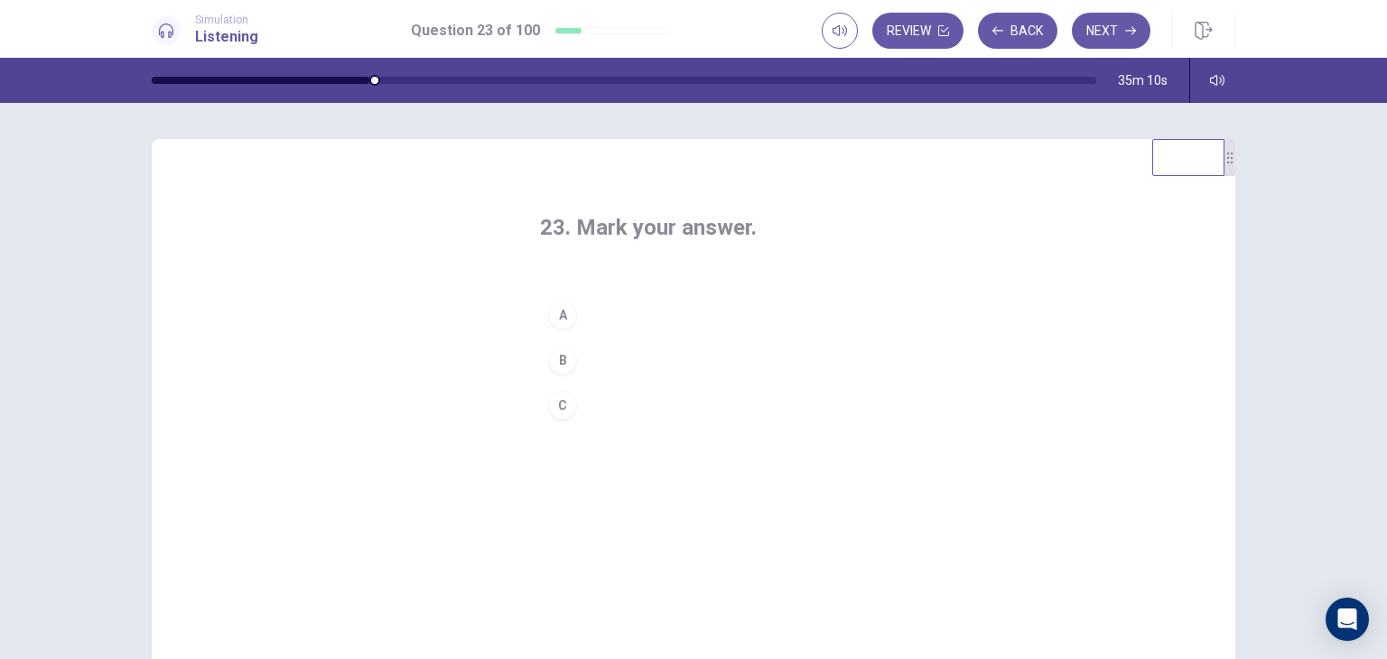
click at [646, 417] on button "C" at bounding box center [693, 405] width 307 height 45
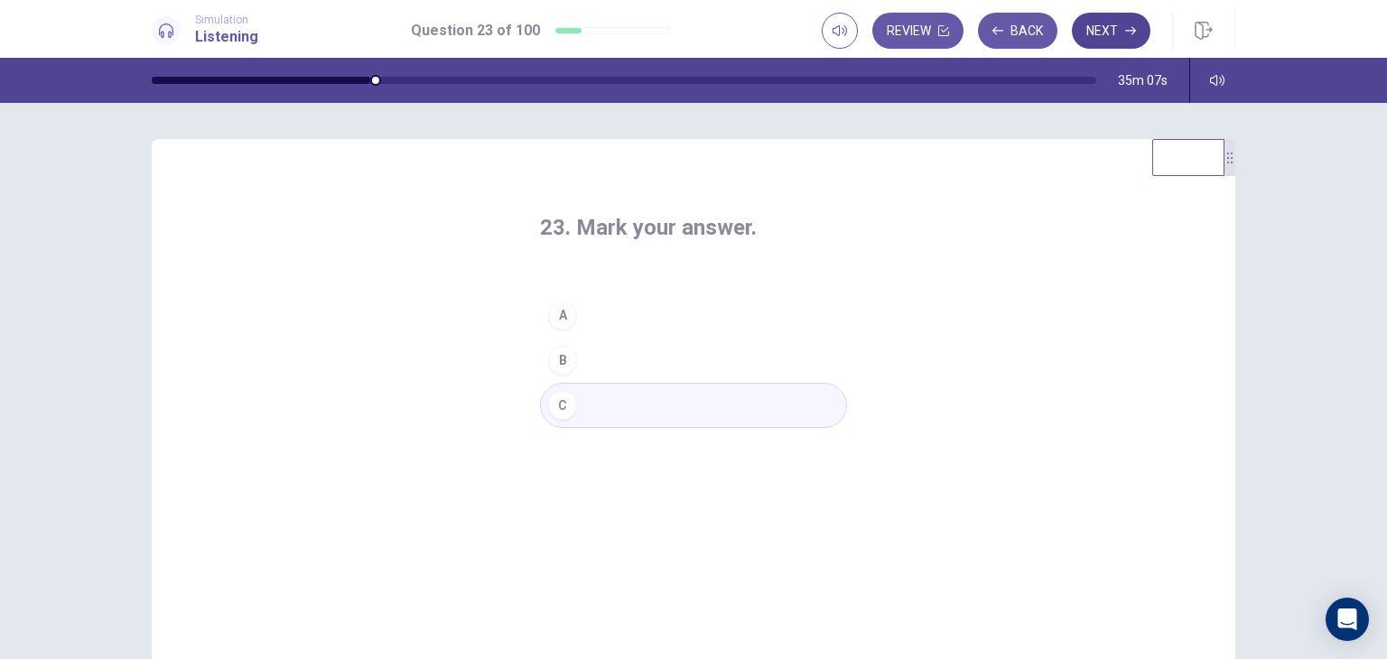
click at [1127, 27] on icon "button" at bounding box center [1130, 30] width 11 height 11
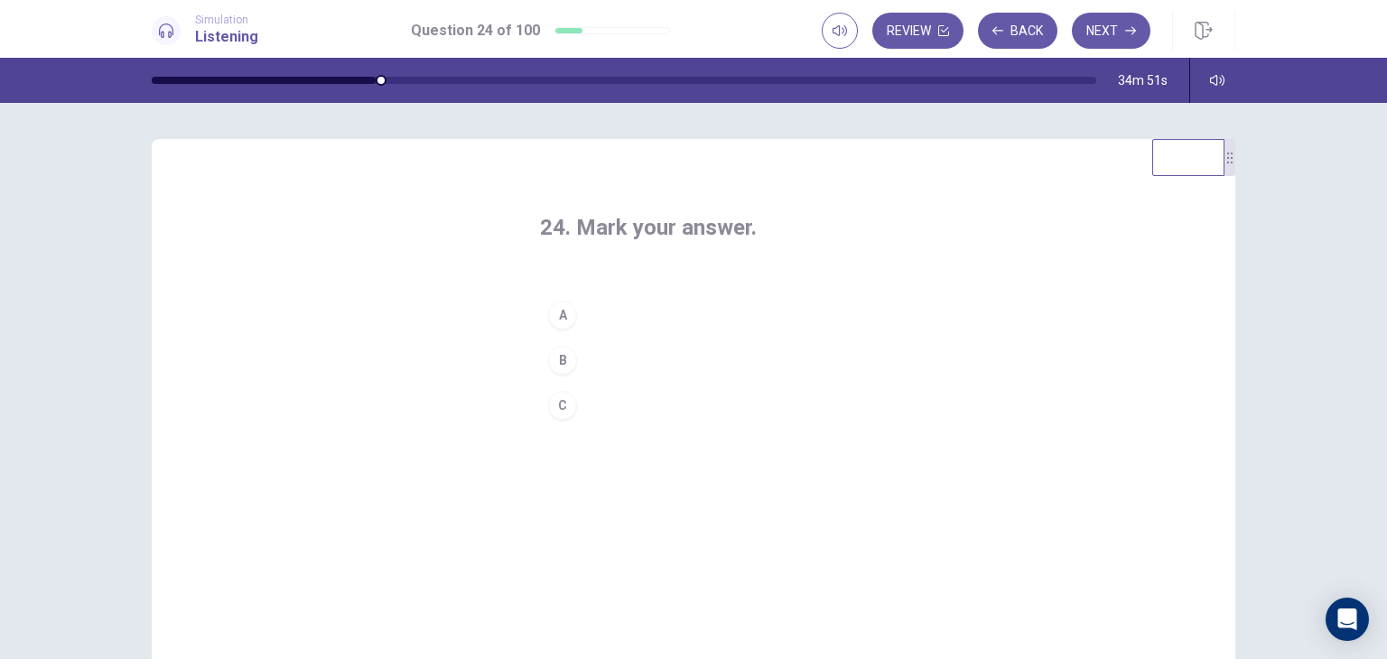
click at [646, 369] on button "B" at bounding box center [693, 360] width 307 height 45
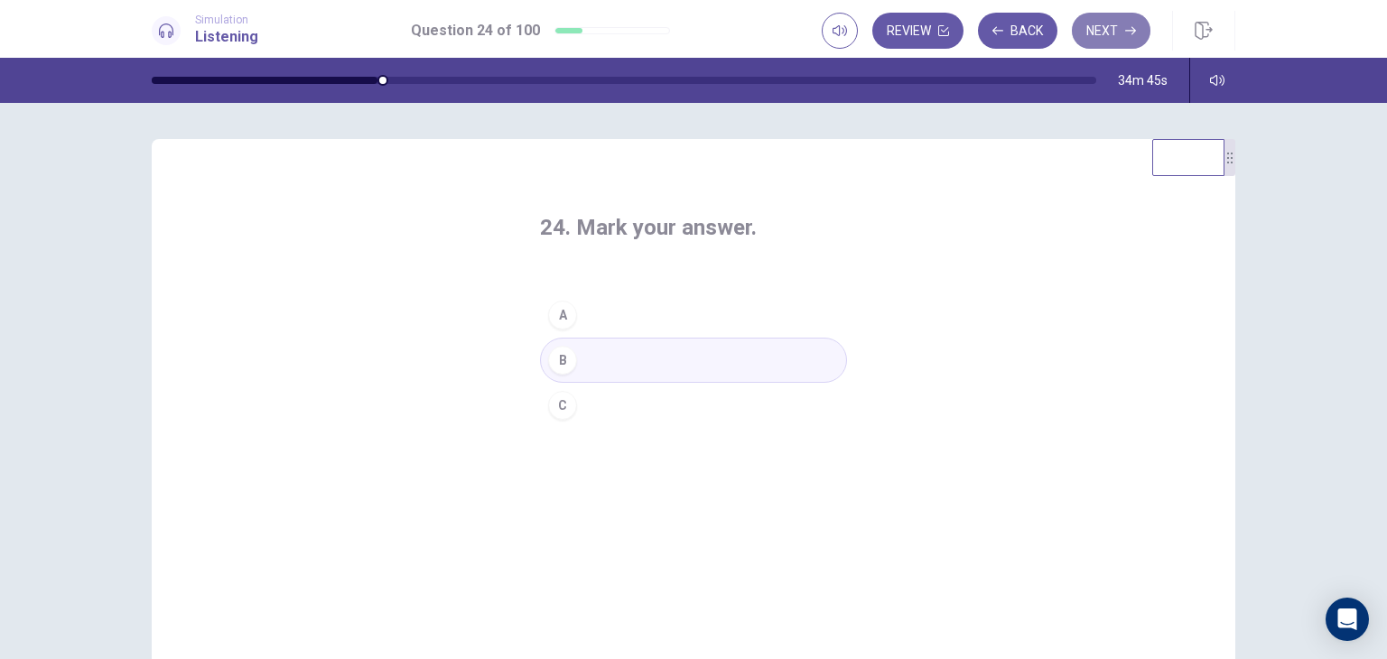
click at [1114, 32] on button "Next" at bounding box center [1111, 31] width 79 height 36
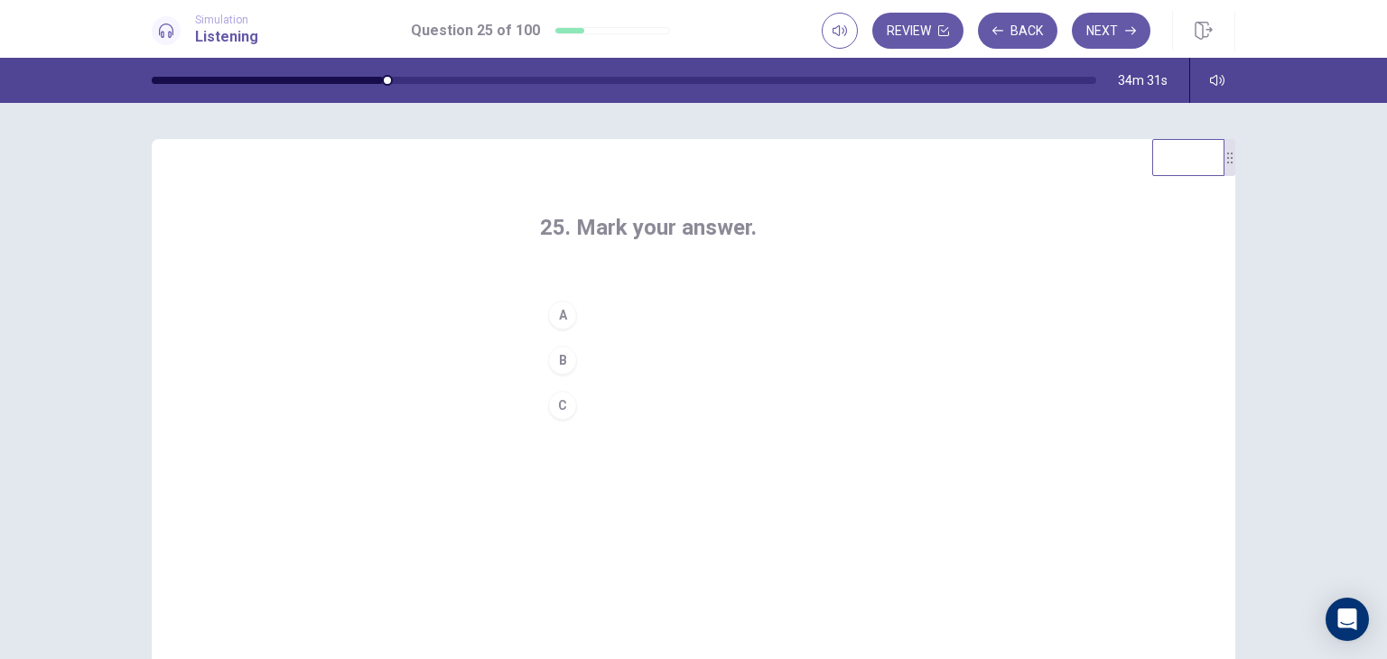
click at [593, 303] on button "A" at bounding box center [693, 315] width 307 height 45
click at [1109, 41] on button "Next" at bounding box center [1111, 31] width 79 height 36
click at [618, 397] on button "C" at bounding box center [693, 405] width 307 height 45
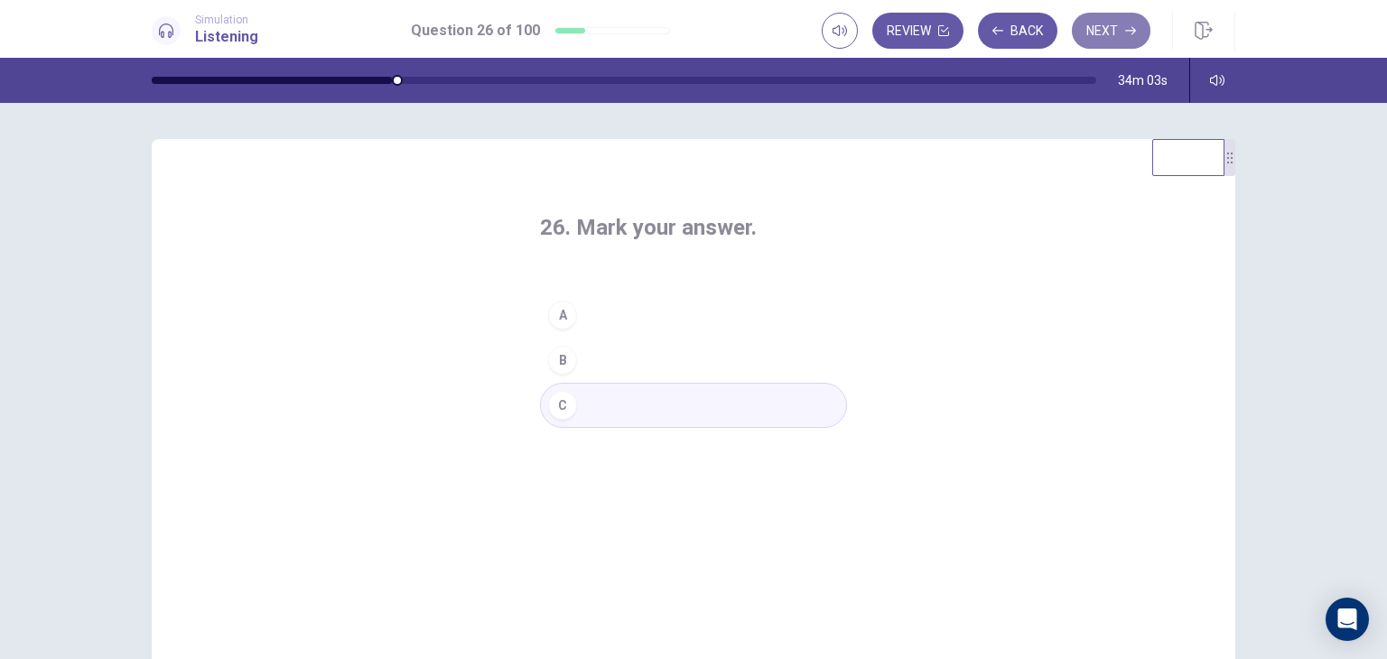
click at [1127, 37] on button "Next" at bounding box center [1111, 31] width 79 height 36
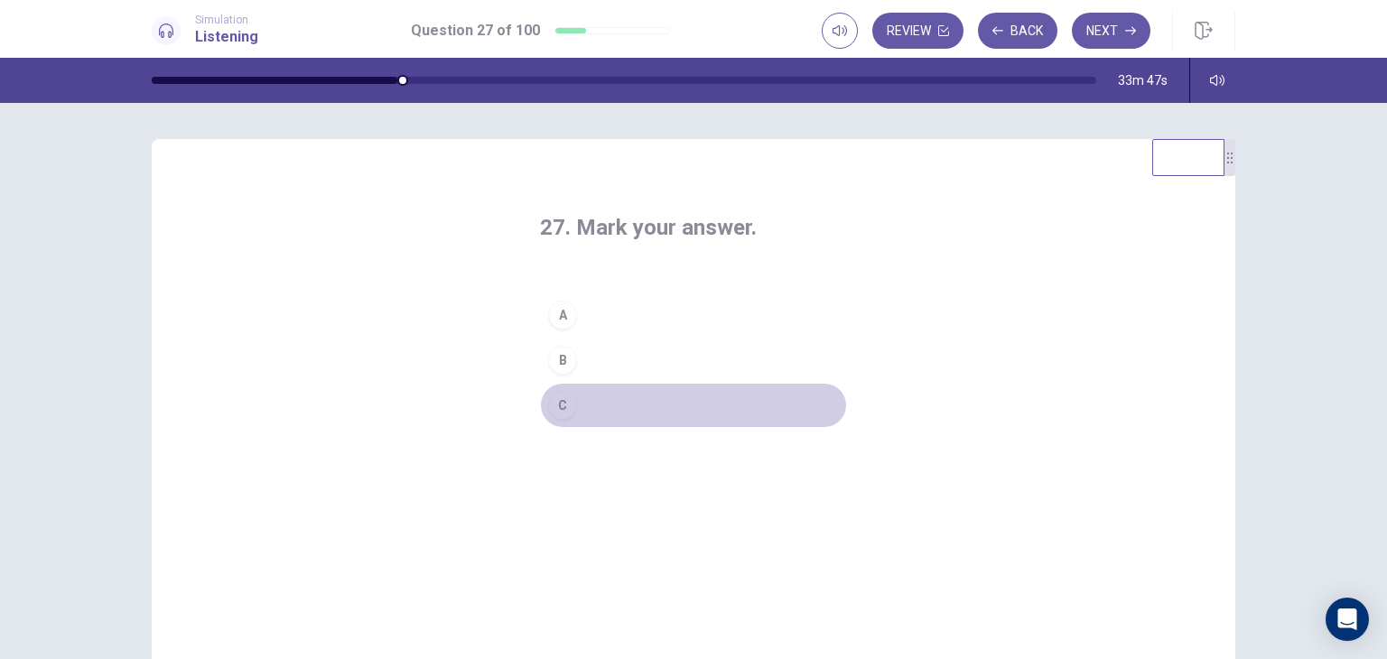
click at [631, 409] on button "C" at bounding box center [693, 405] width 307 height 45
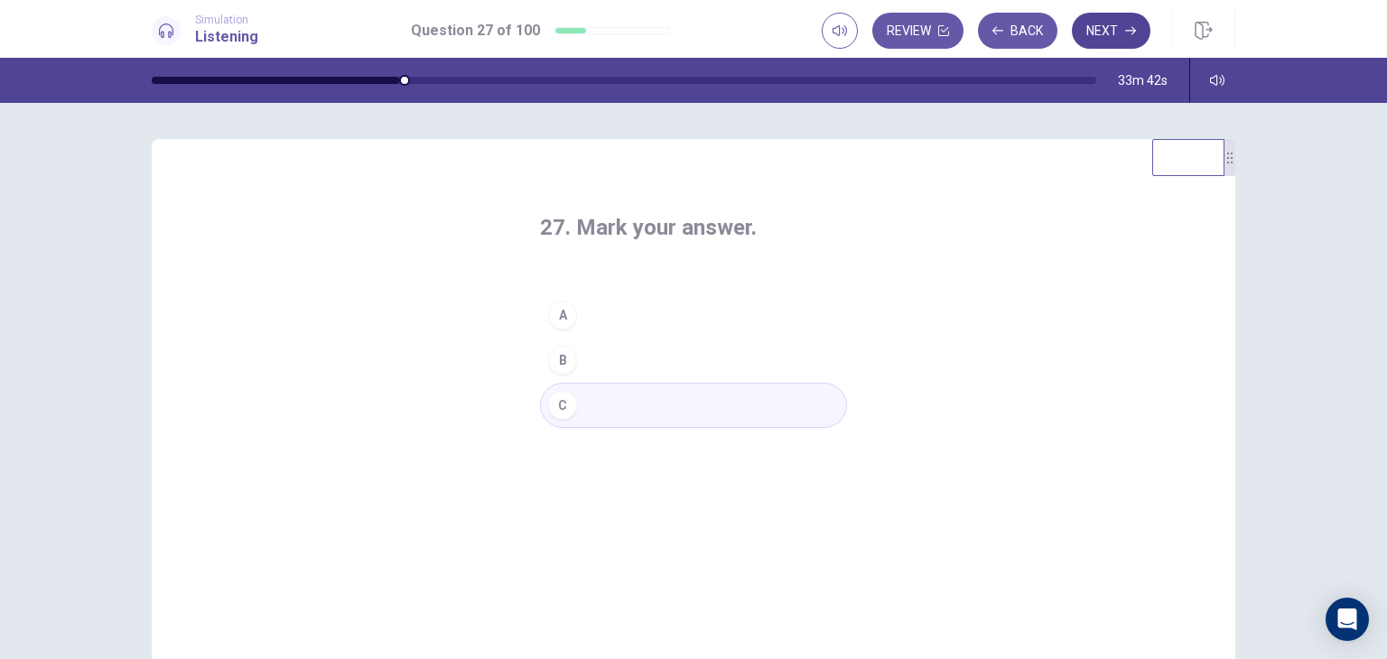
click at [1105, 38] on button "Next" at bounding box center [1111, 31] width 79 height 36
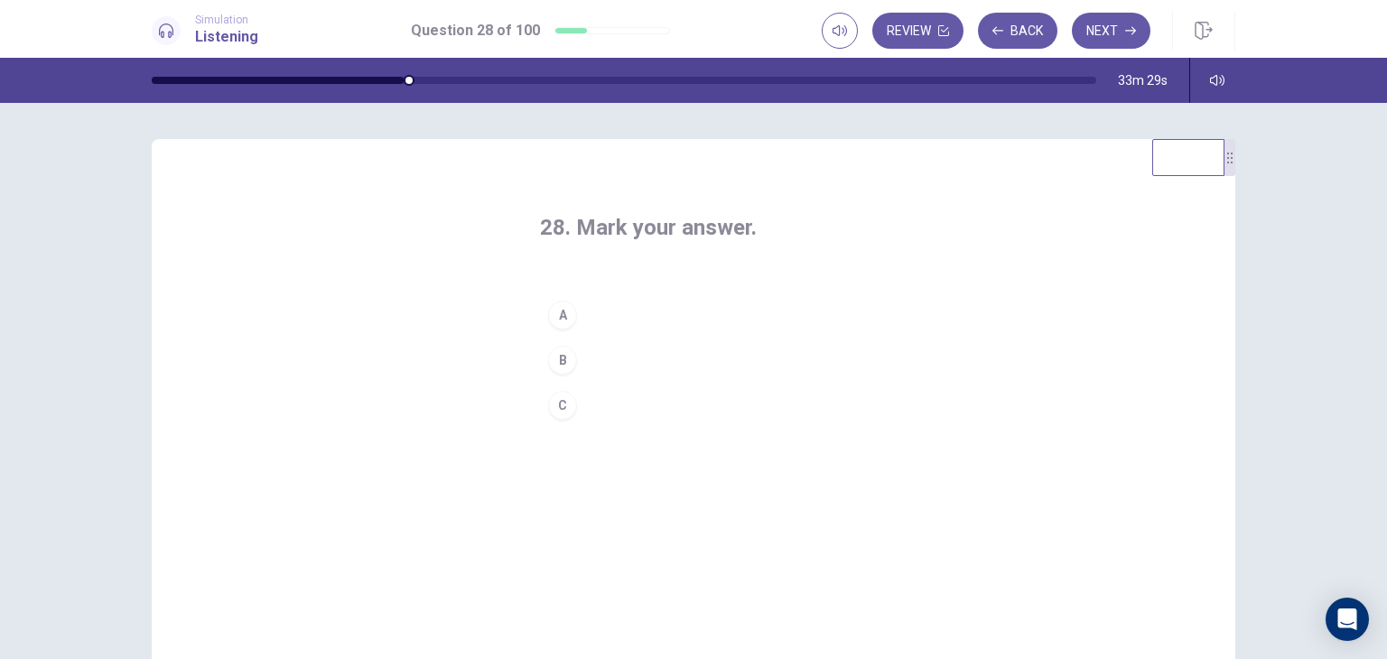
click at [597, 318] on button "A" at bounding box center [693, 315] width 307 height 45
click at [1098, 30] on button "Next" at bounding box center [1111, 31] width 79 height 36
click at [596, 362] on button "B" at bounding box center [693, 360] width 307 height 45
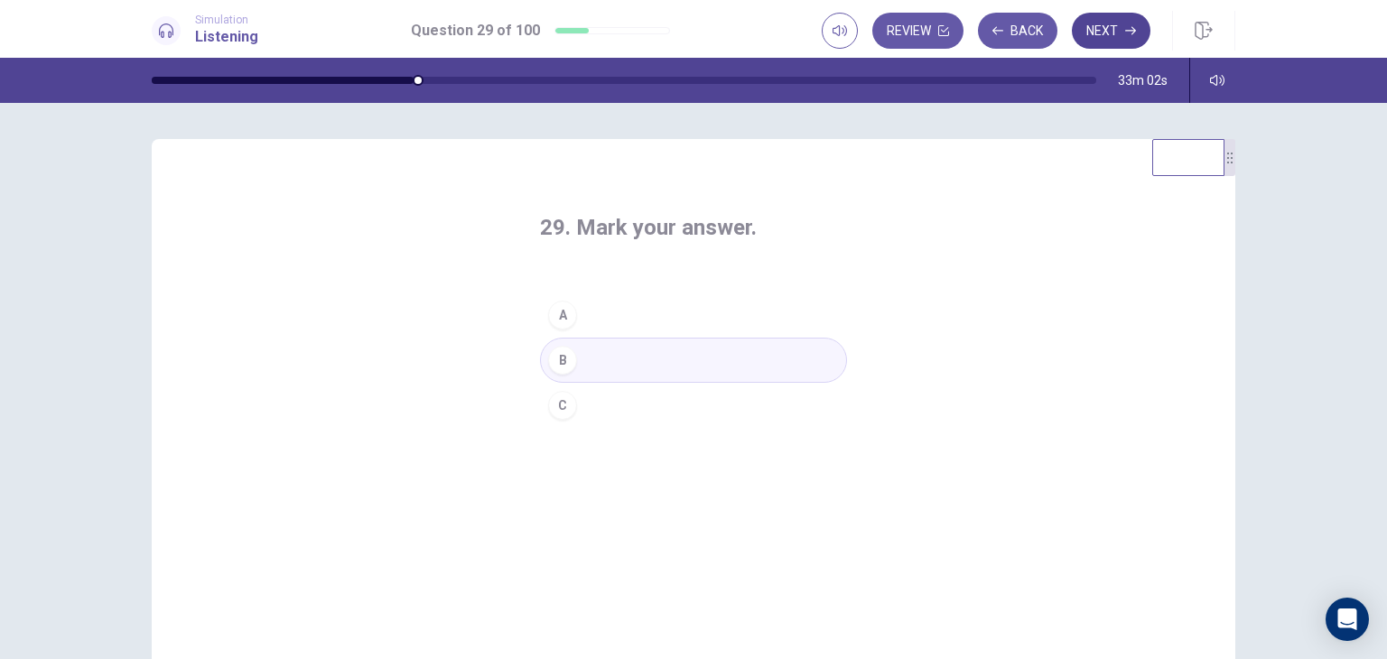
click at [1119, 31] on button "Next" at bounding box center [1111, 31] width 79 height 36
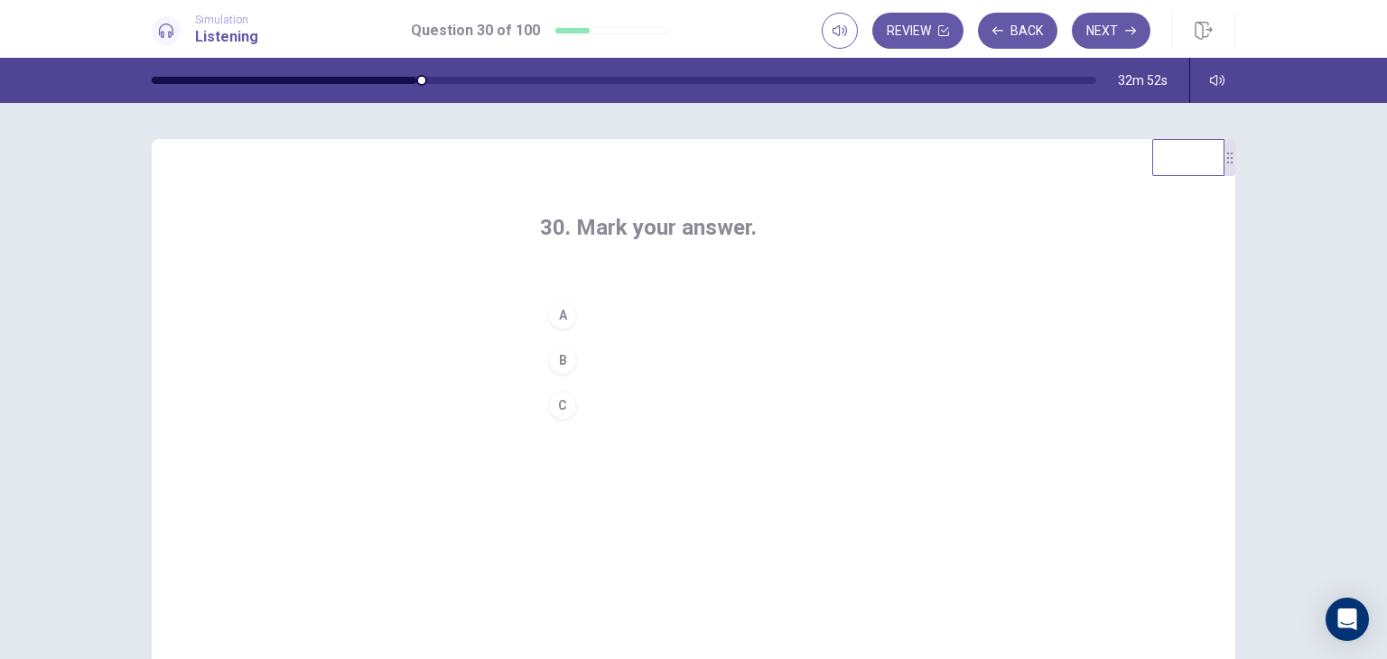
click at [632, 308] on button "A" at bounding box center [693, 315] width 307 height 45
click at [1091, 41] on button "Next" at bounding box center [1111, 31] width 79 height 36
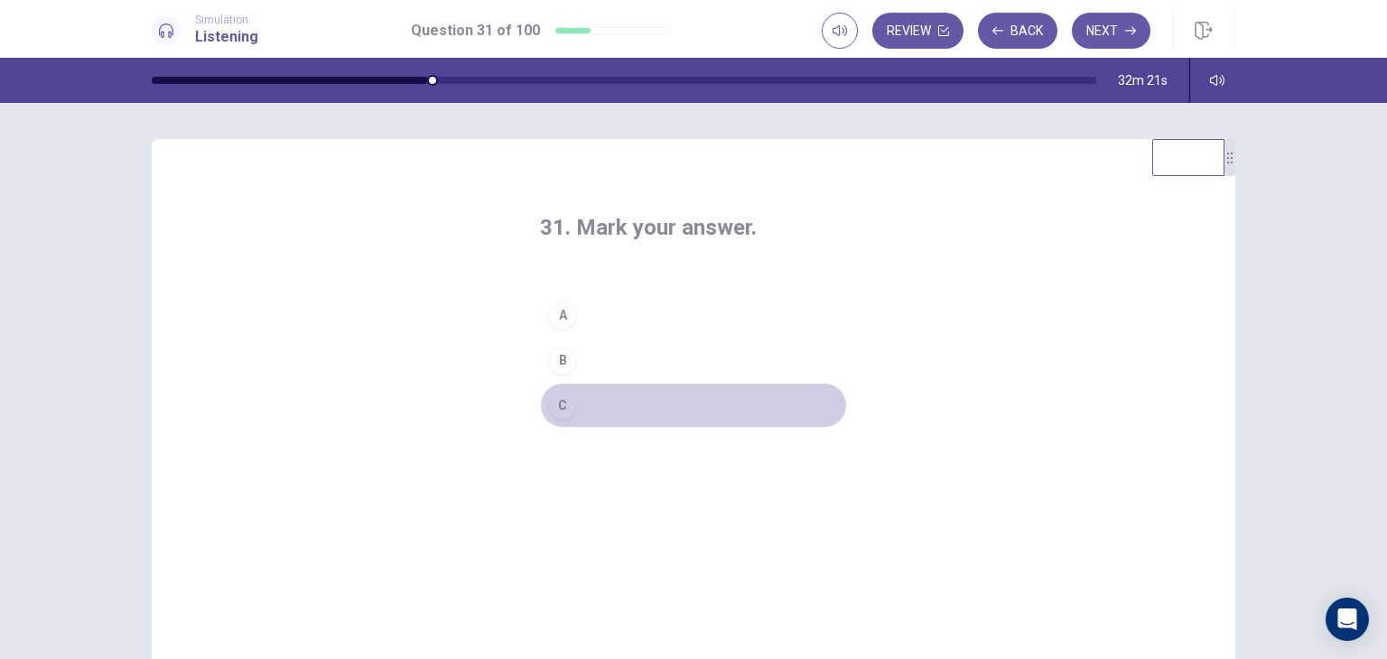
click at [638, 397] on button "C" at bounding box center [693, 405] width 307 height 45
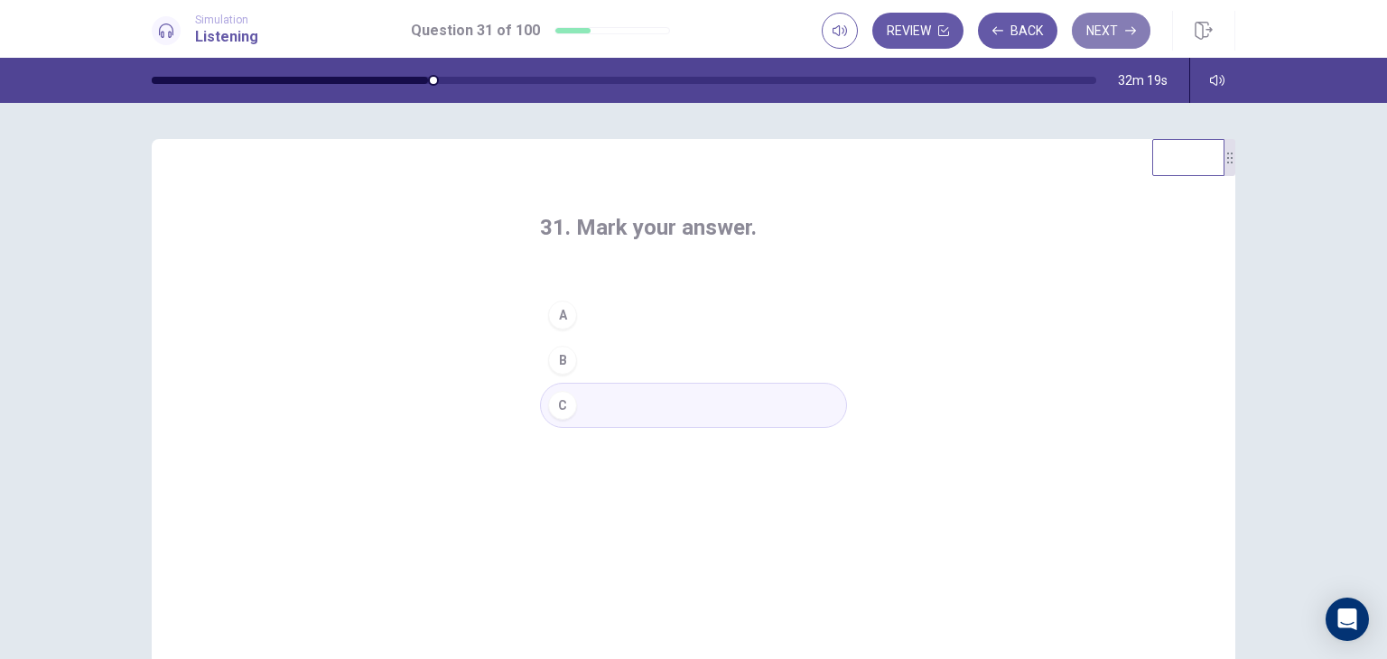
click at [1119, 36] on button "Next" at bounding box center [1111, 31] width 79 height 36
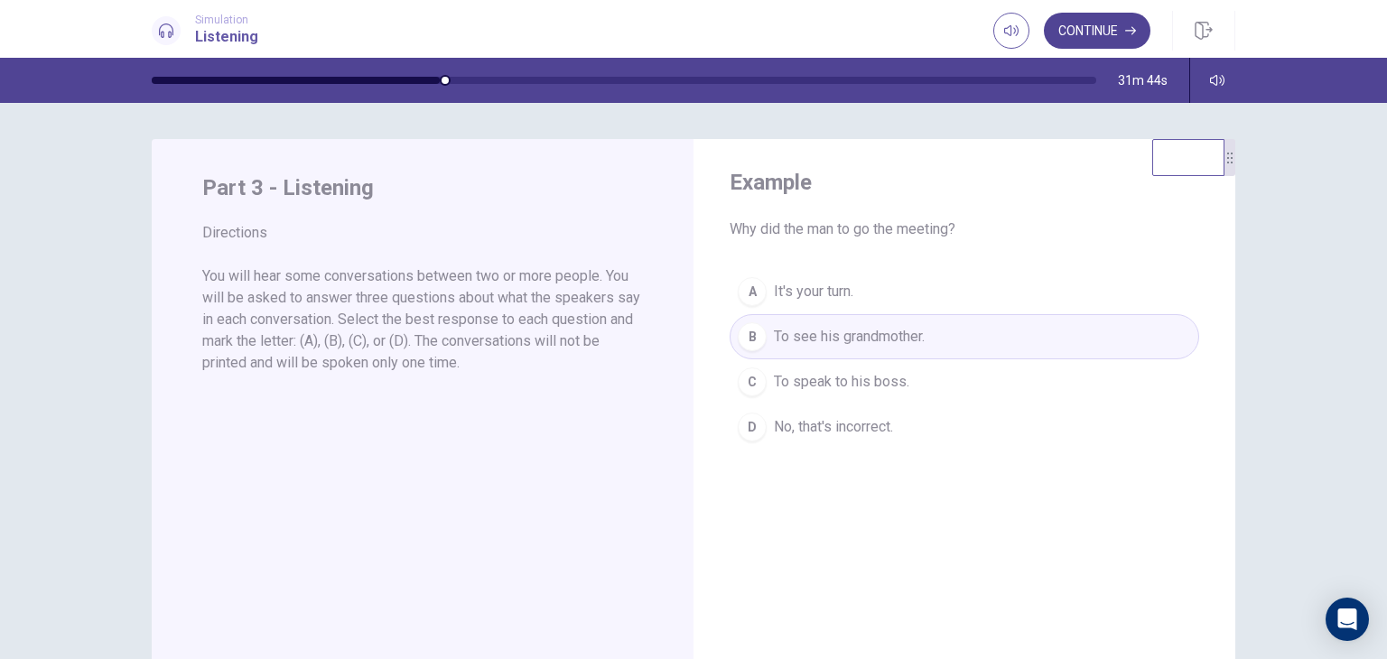
click at [1123, 29] on button "Continue" at bounding box center [1097, 31] width 107 height 36
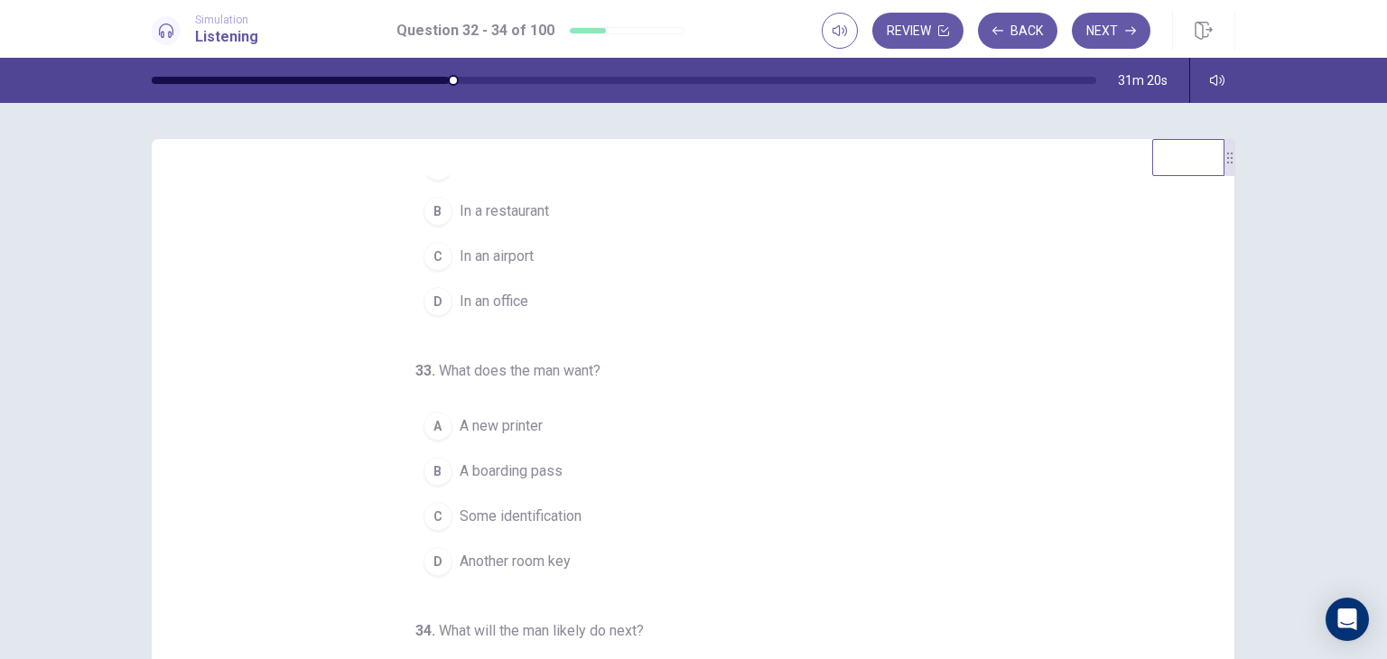
scroll to position [184, 0]
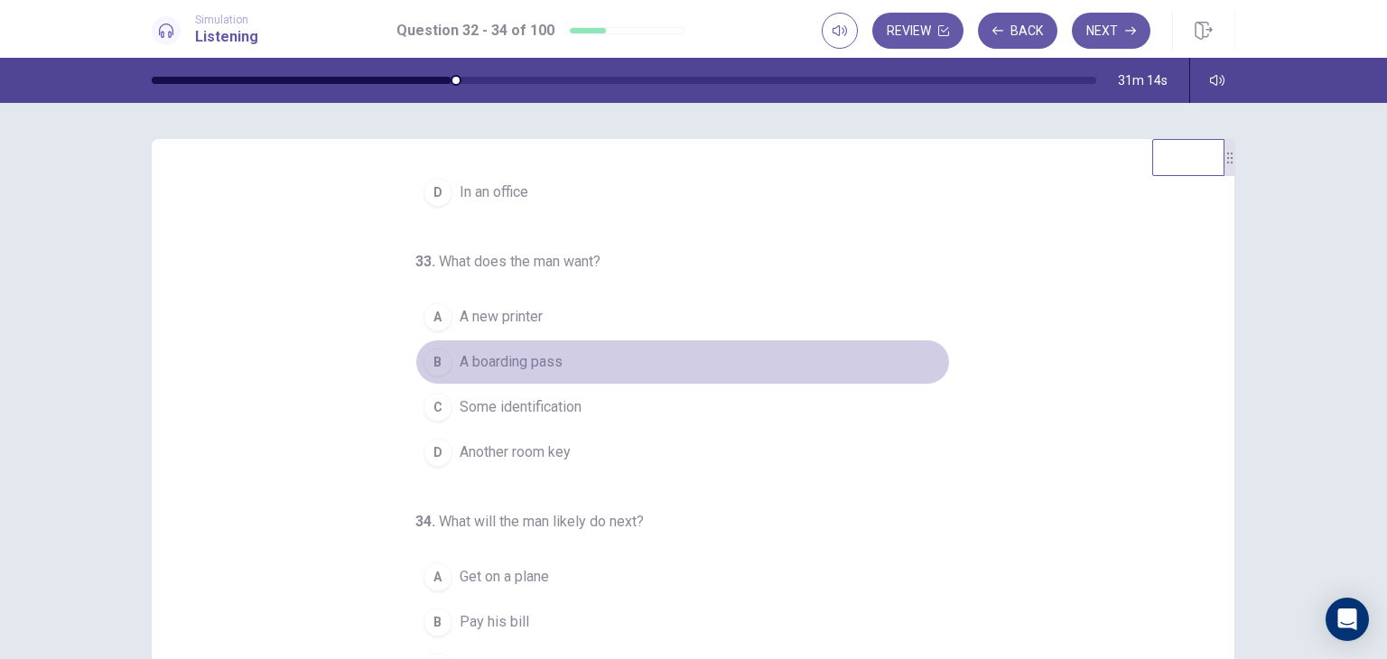
click at [499, 360] on span "A boarding pass" at bounding box center [511, 362] width 103 height 22
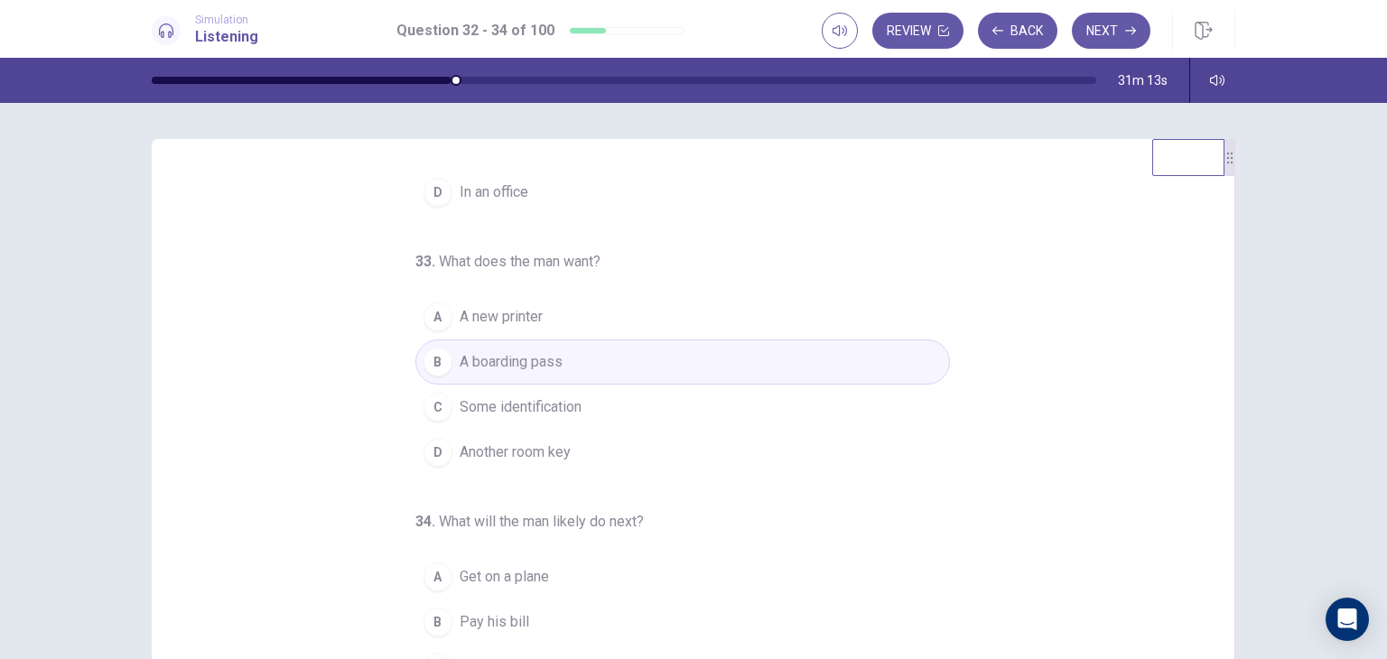
scroll to position [4, 0]
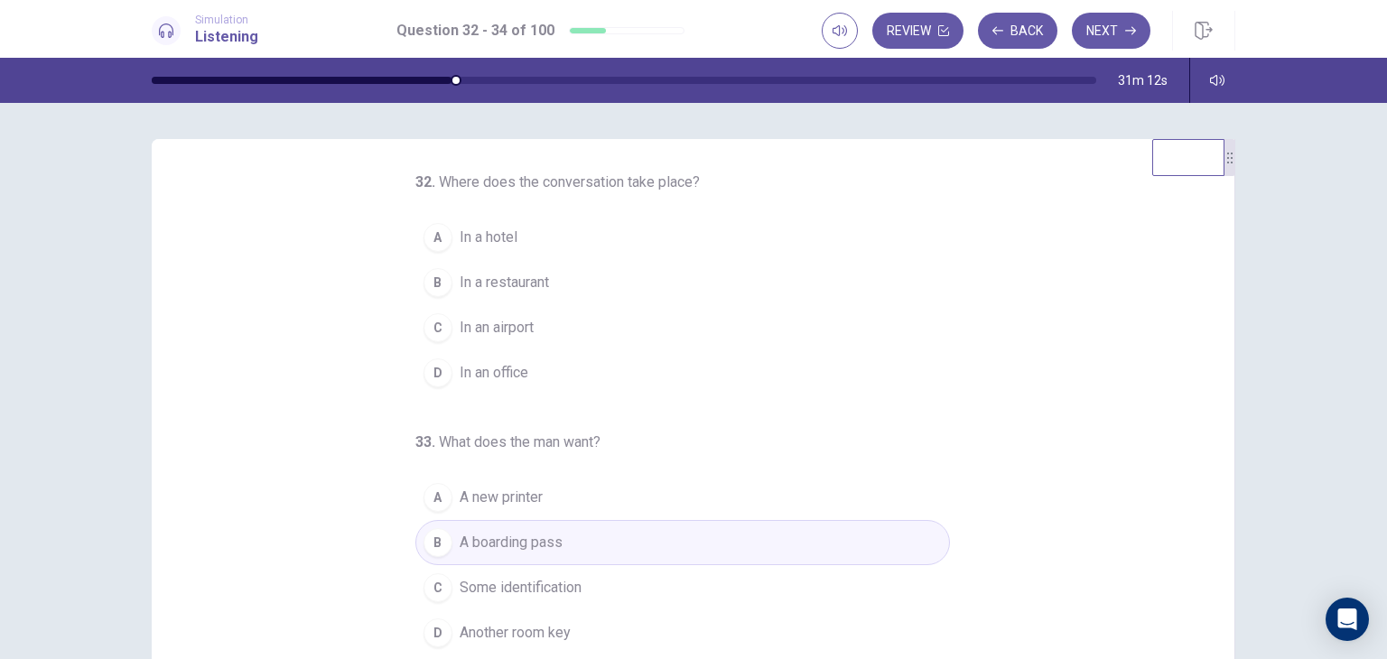
click at [505, 337] on span "In an airport" at bounding box center [497, 328] width 74 height 22
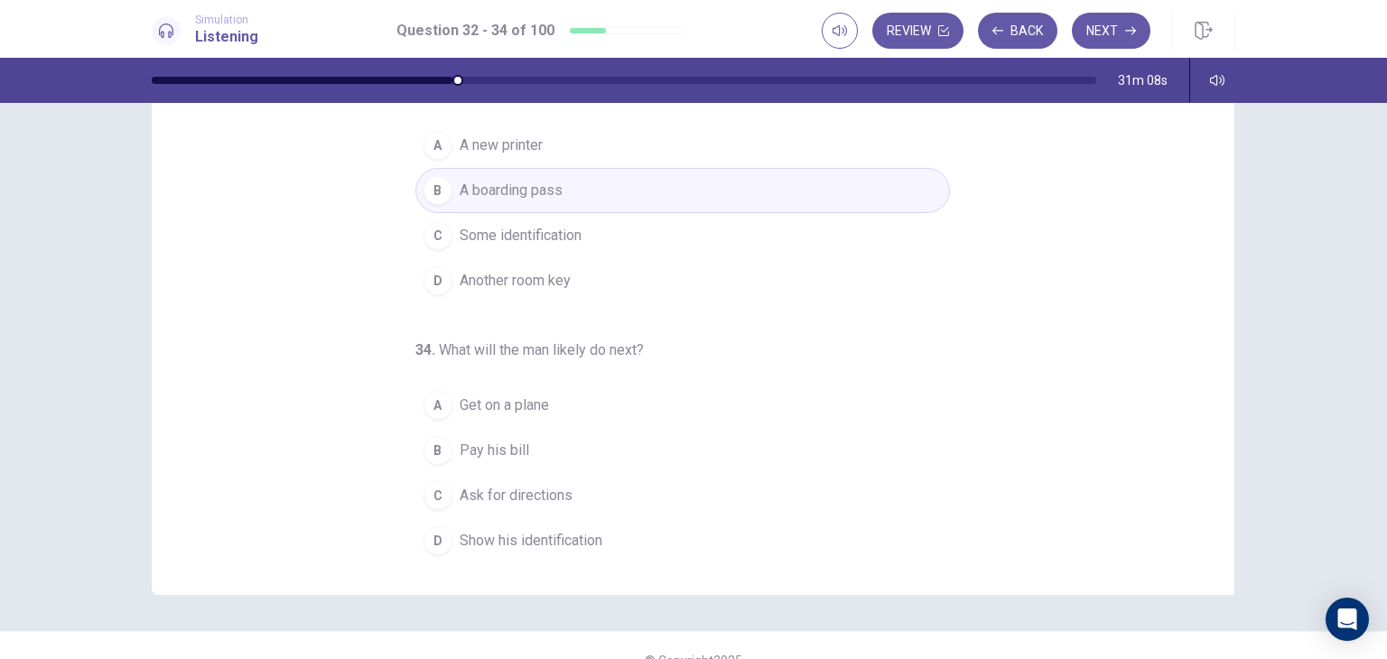
scroll to position [181, 0]
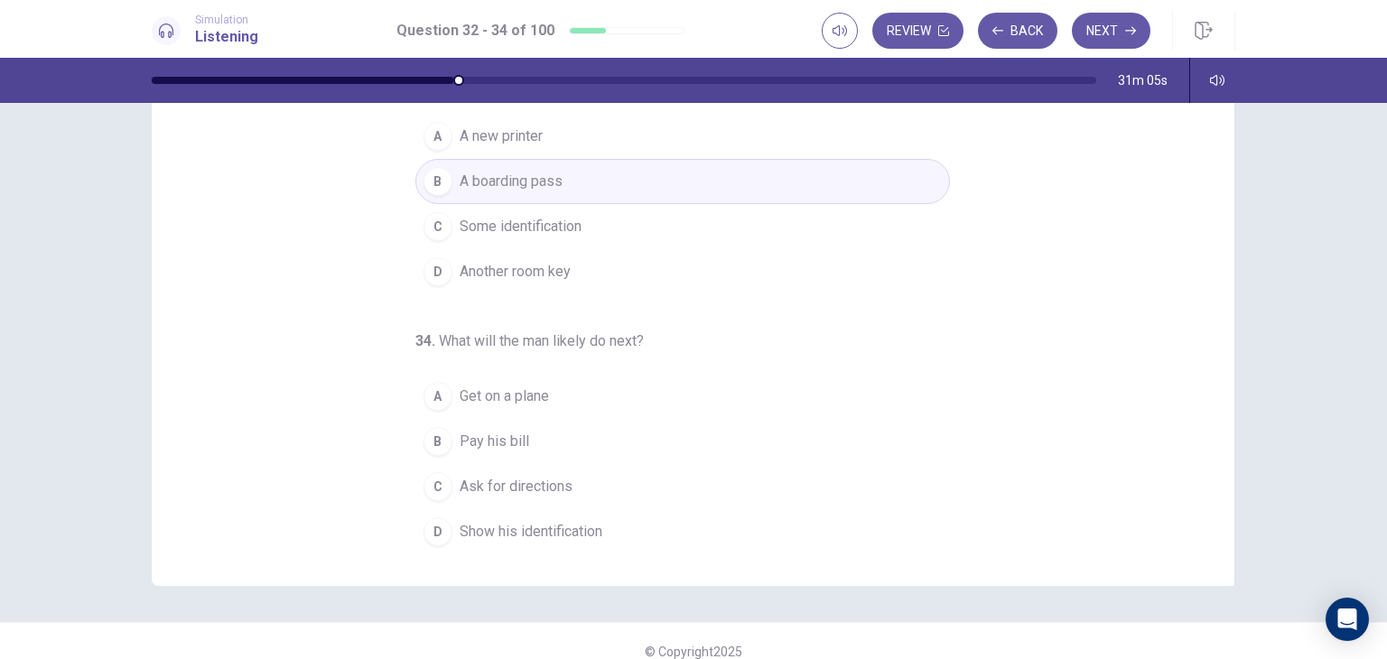
click at [489, 390] on span "Get on a plane" at bounding box center [504, 397] width 89 height 22
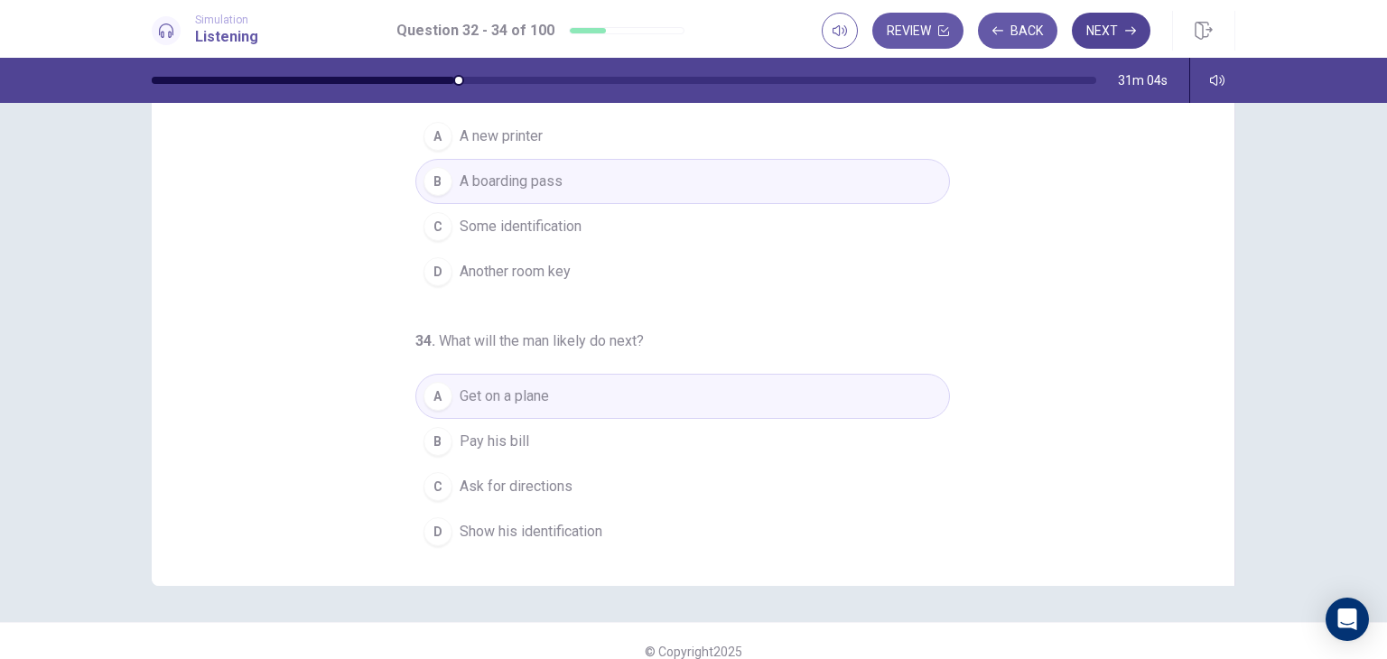
click at [1112, 30] on button "Next" at bounding box center [1111, 31] width 79 height 36
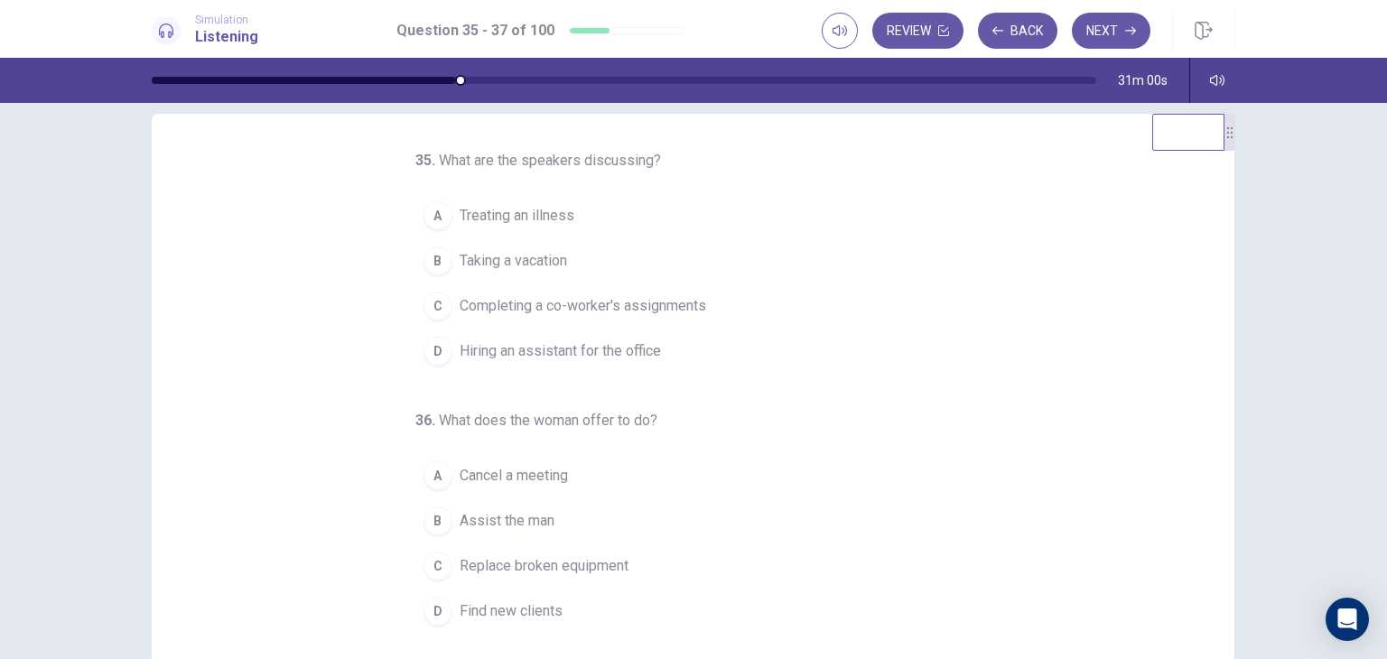
scroll to position [0, 0]
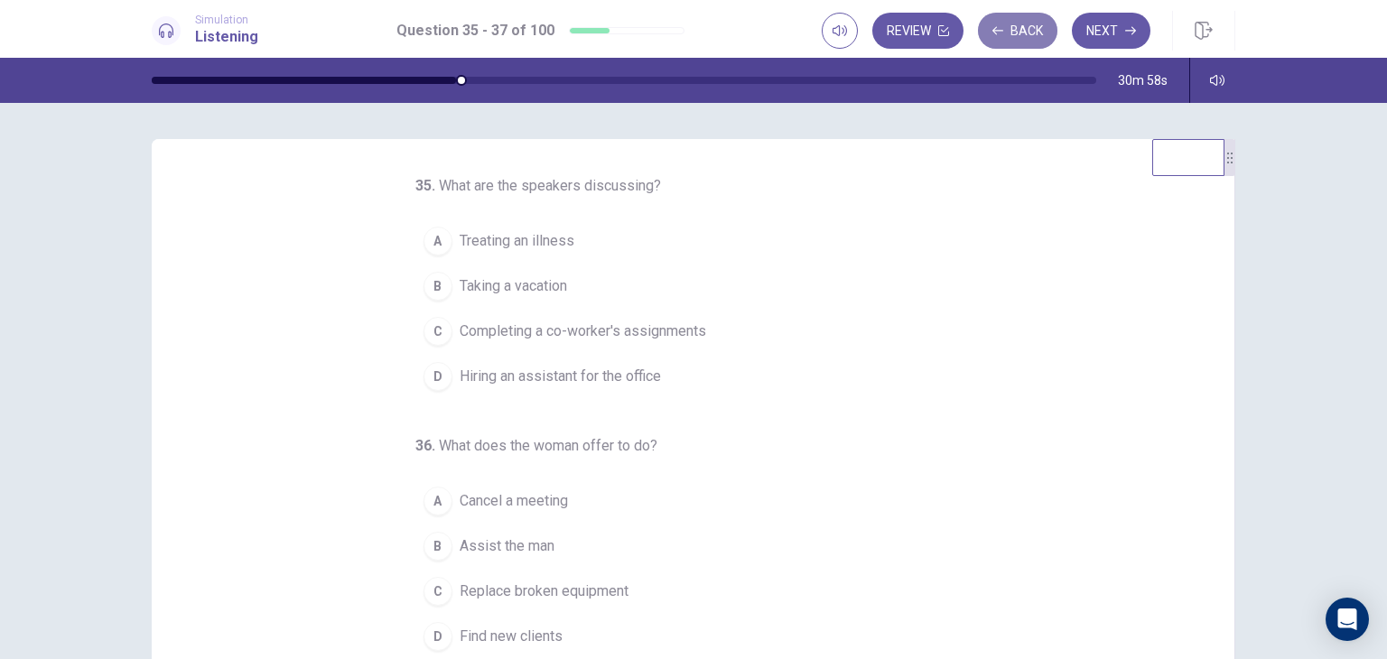
click at [998, 20] on button "Back" at bounding box center [1017, 31] width 79 height 36
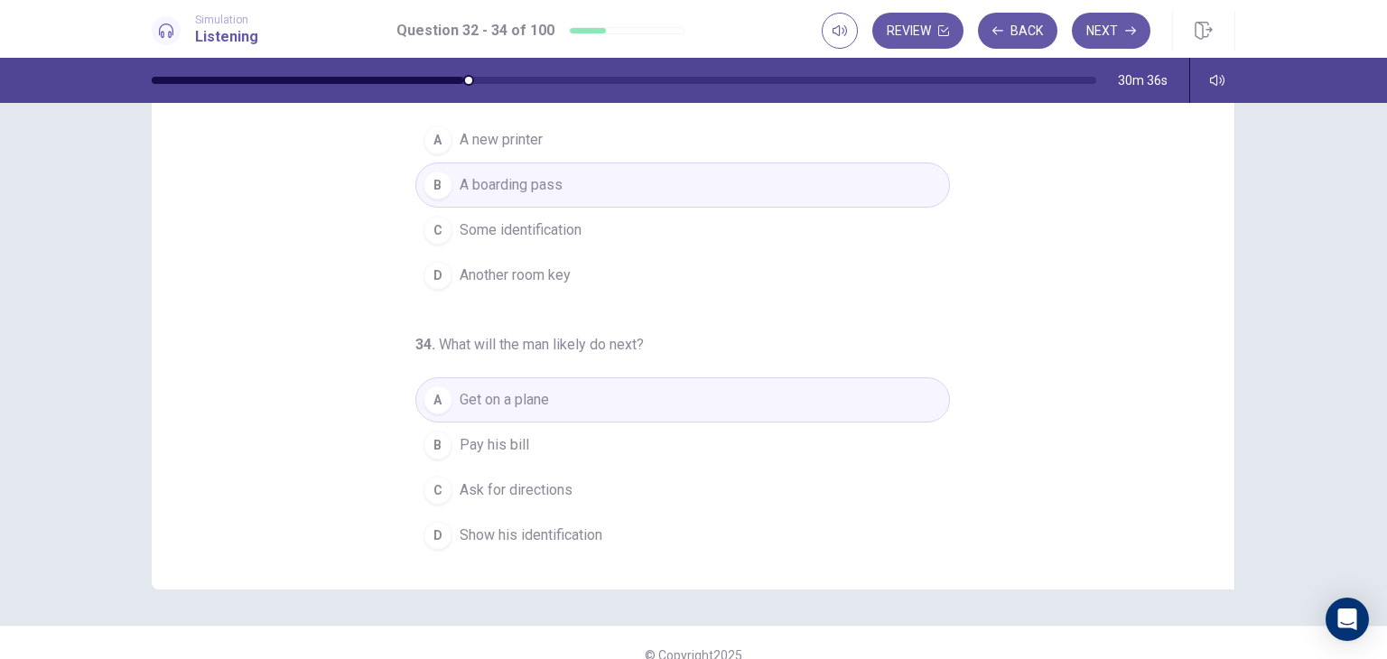
scroll to position [185, 0]
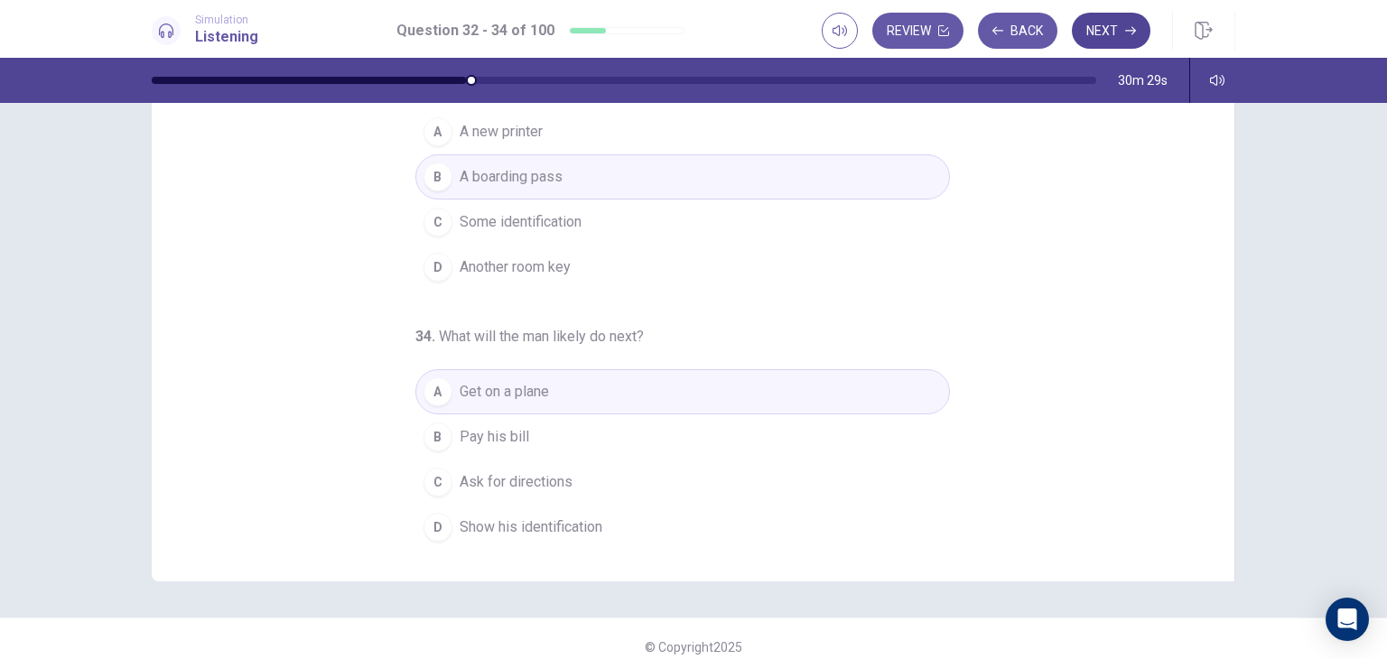
click at [1108, 27] on button "Next" at bounding box center [1111, 31] width 79 height 36
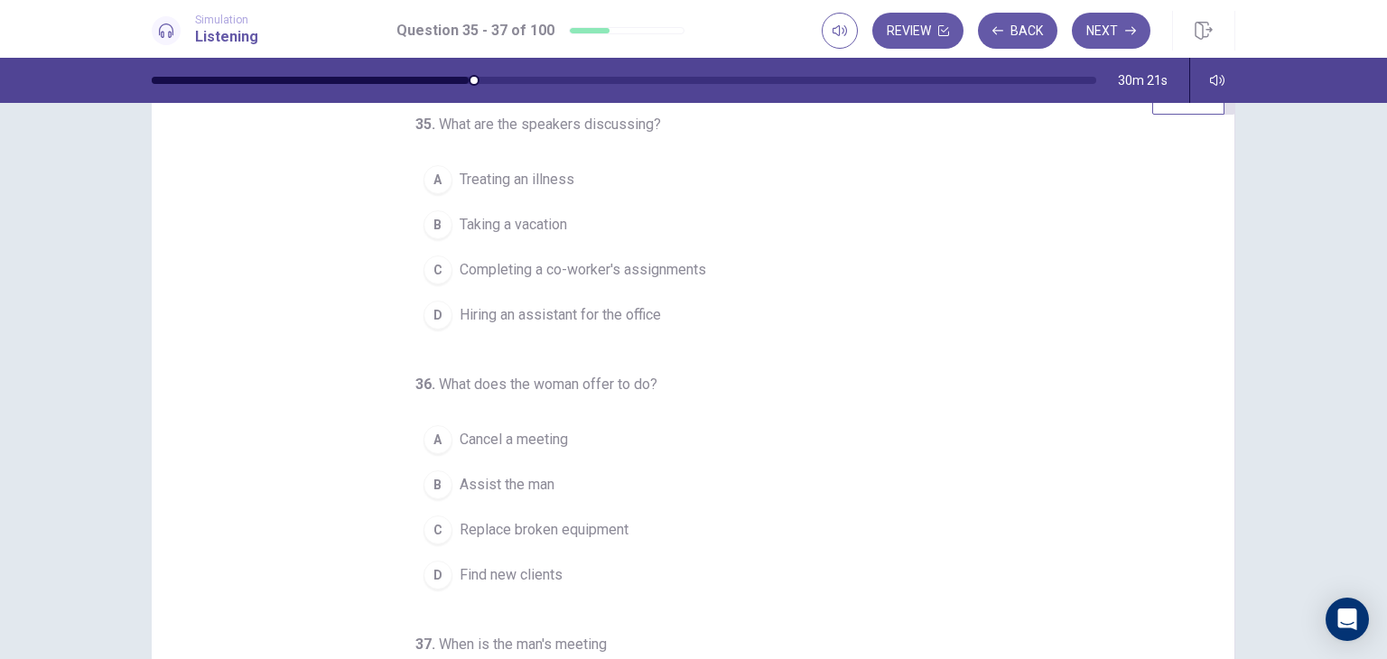
scroll to position [0, 0]
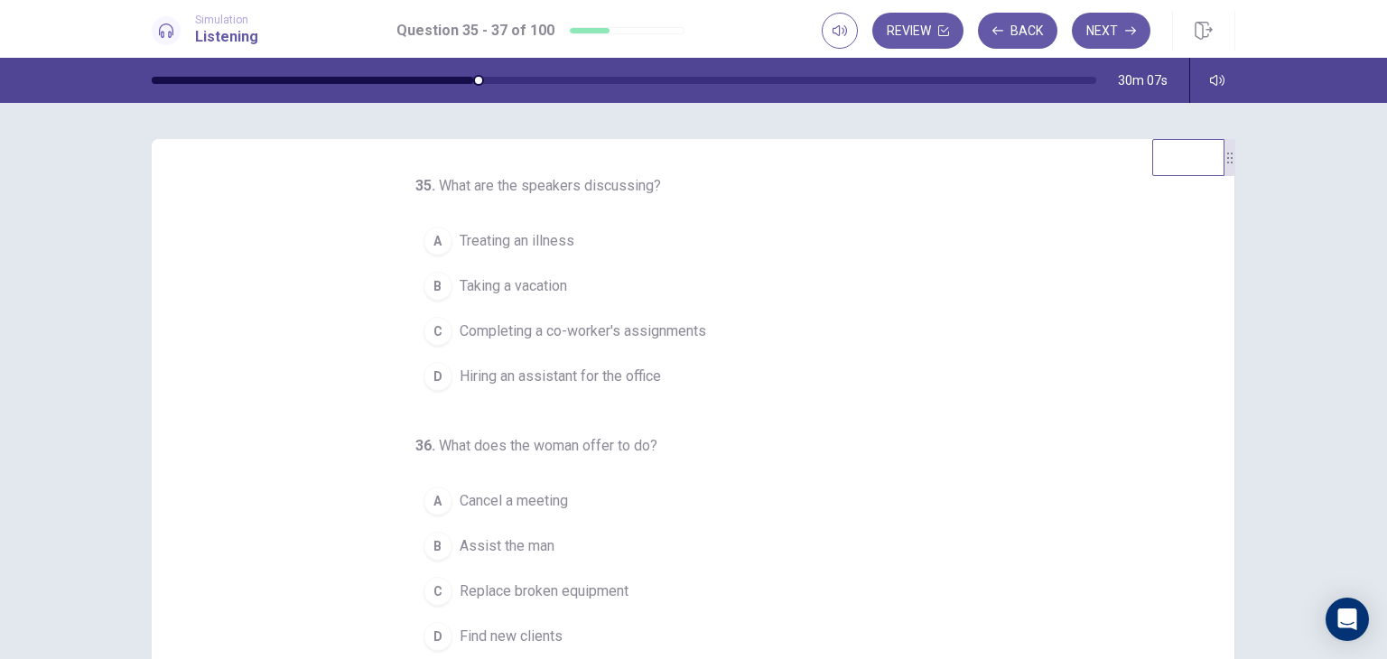
click at [632, 337] on span "Completing a co-worker's assignments" at bounding box center [583, 332] width 246 height 22
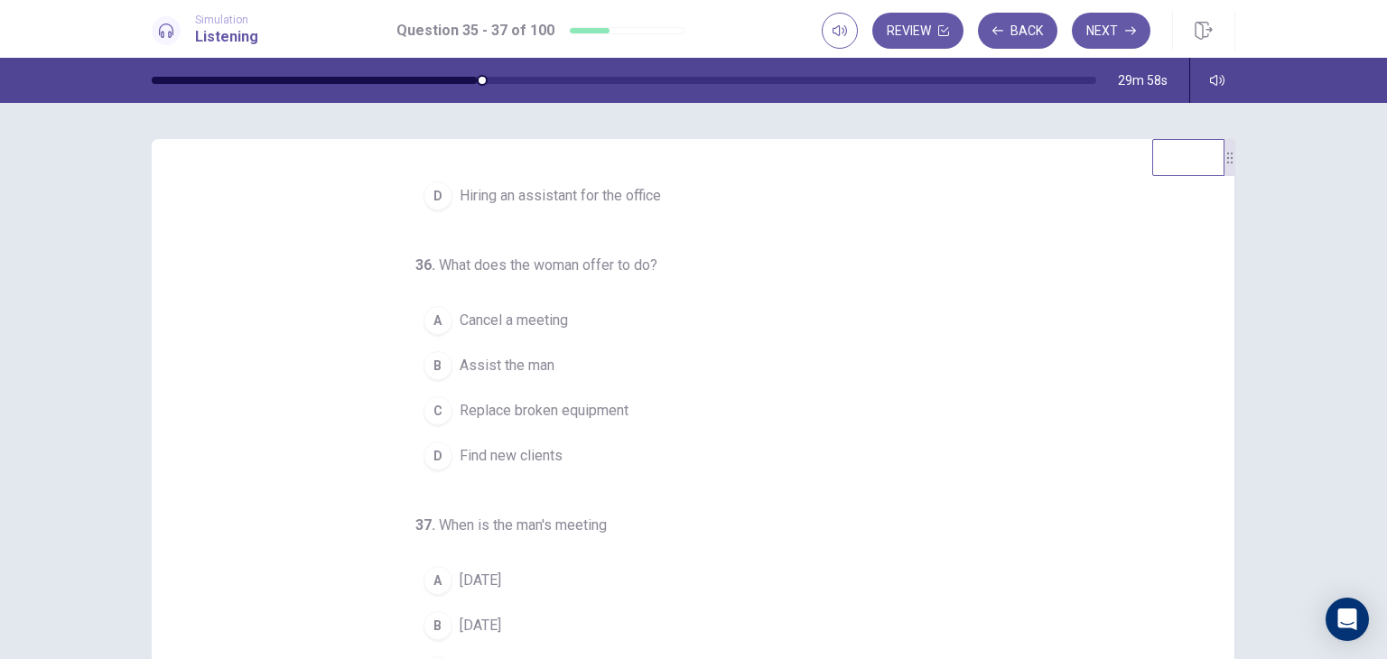
click at [548, 349] on button "B Assist the man" at bounding box center [682, 365] width 535 height 45
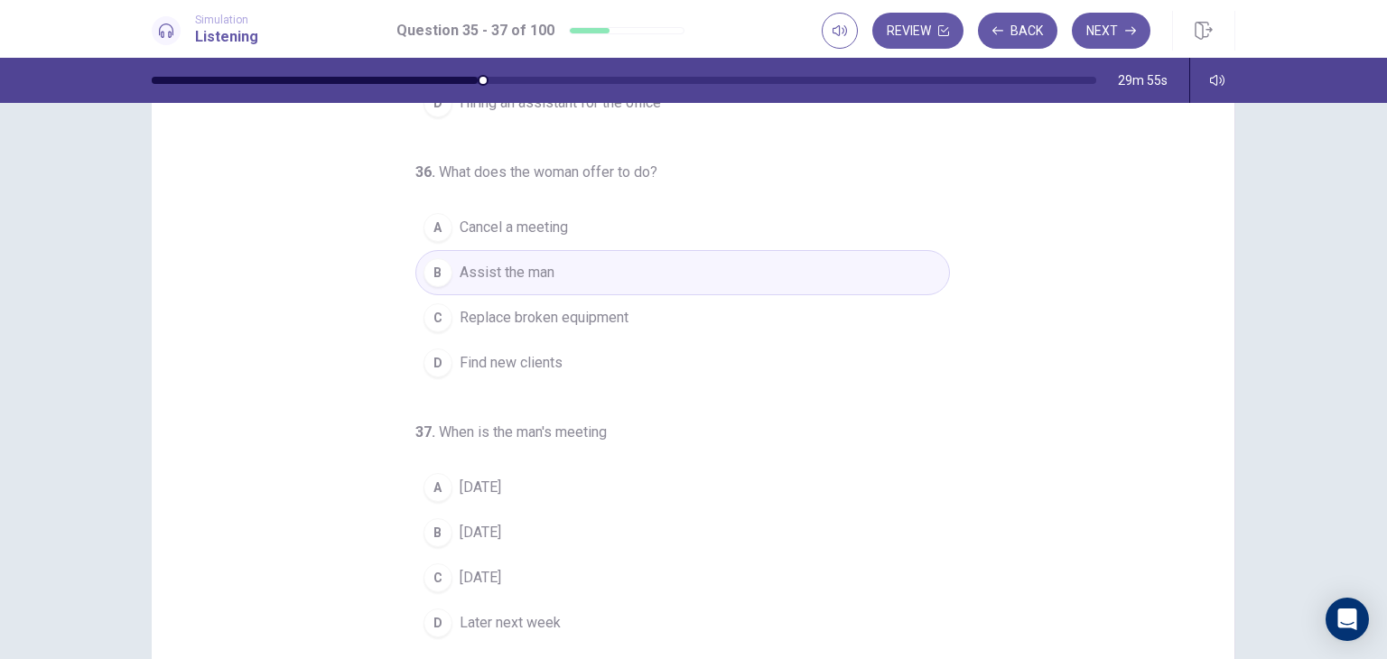
scroll to position [201, 0]
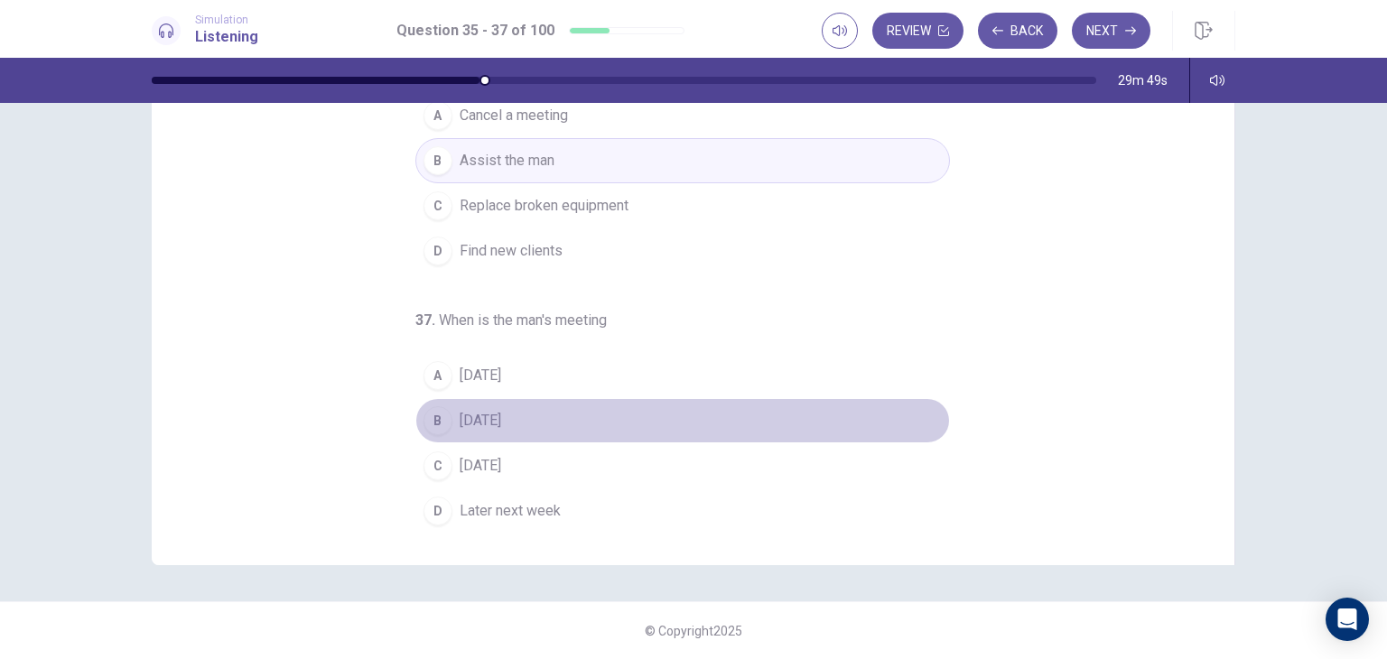
click at [501, 419] on span "[DATE]" at bounding box center [481, 421] width 42 height 22
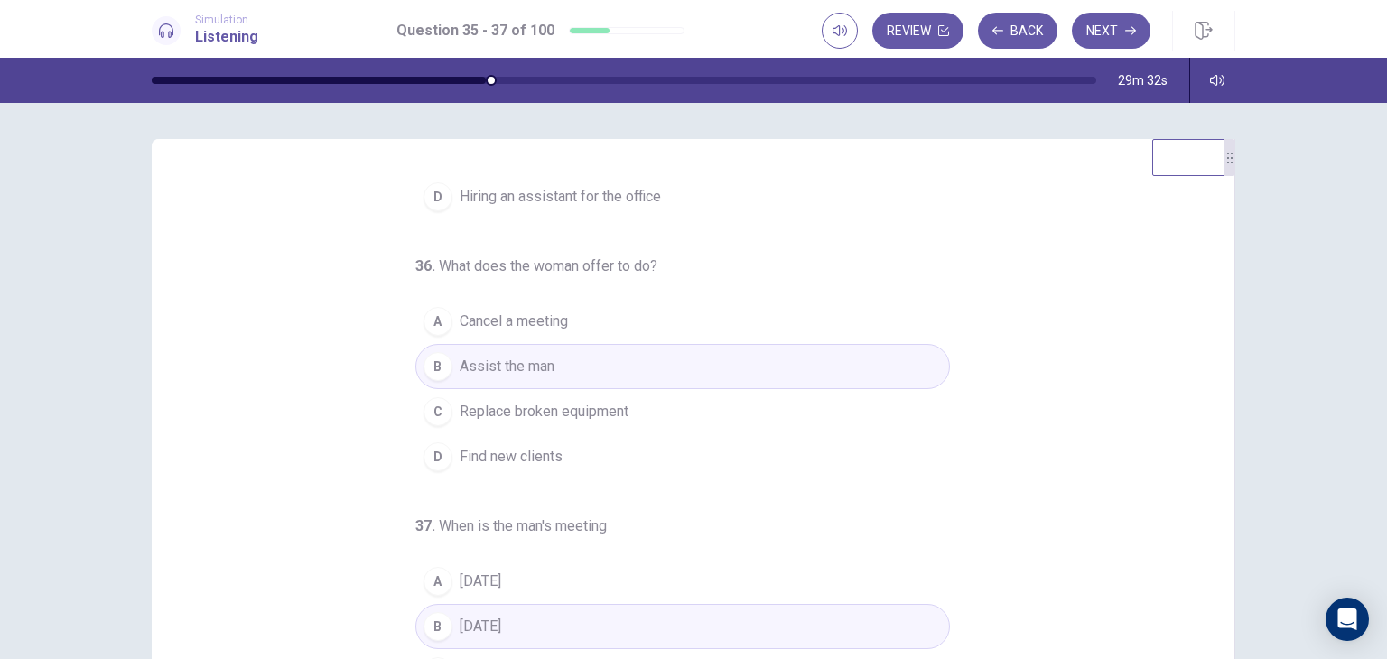
scroll to position [184, 0]
click at [1113, 35] on button "Next" at bounding box center [1111, 31] width 79 height 36
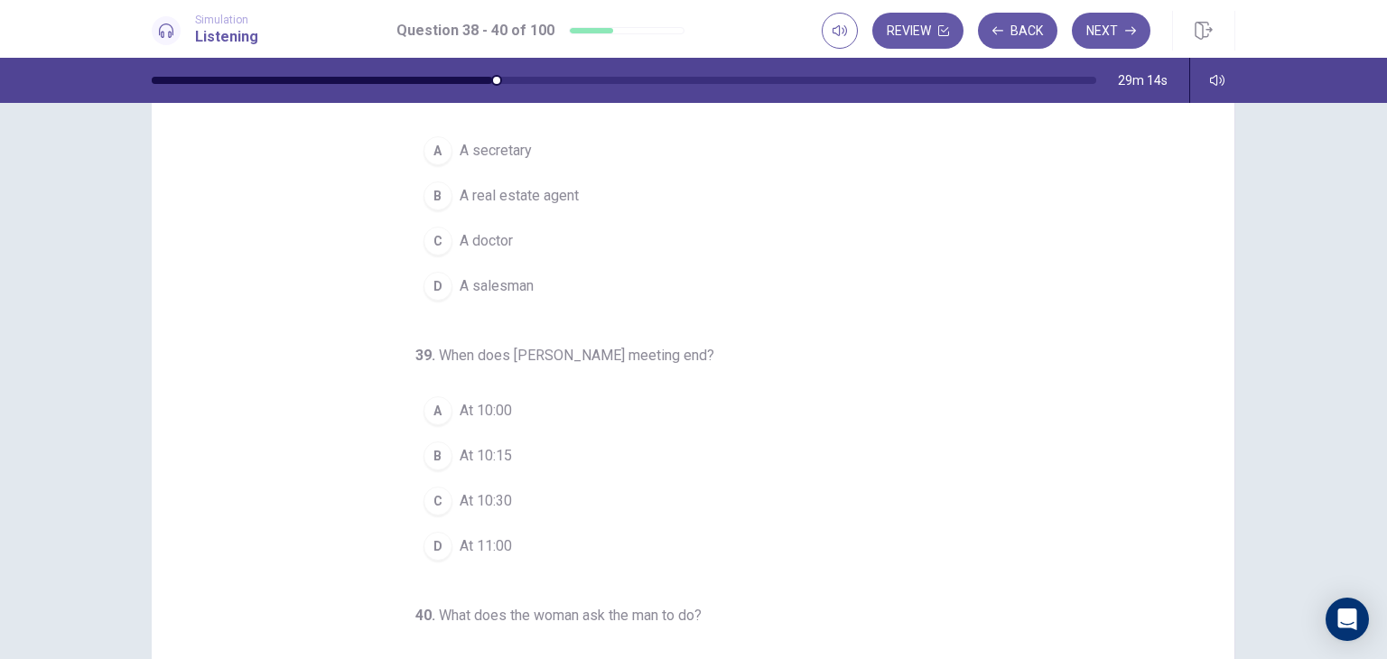
scroll to position [0, 0]
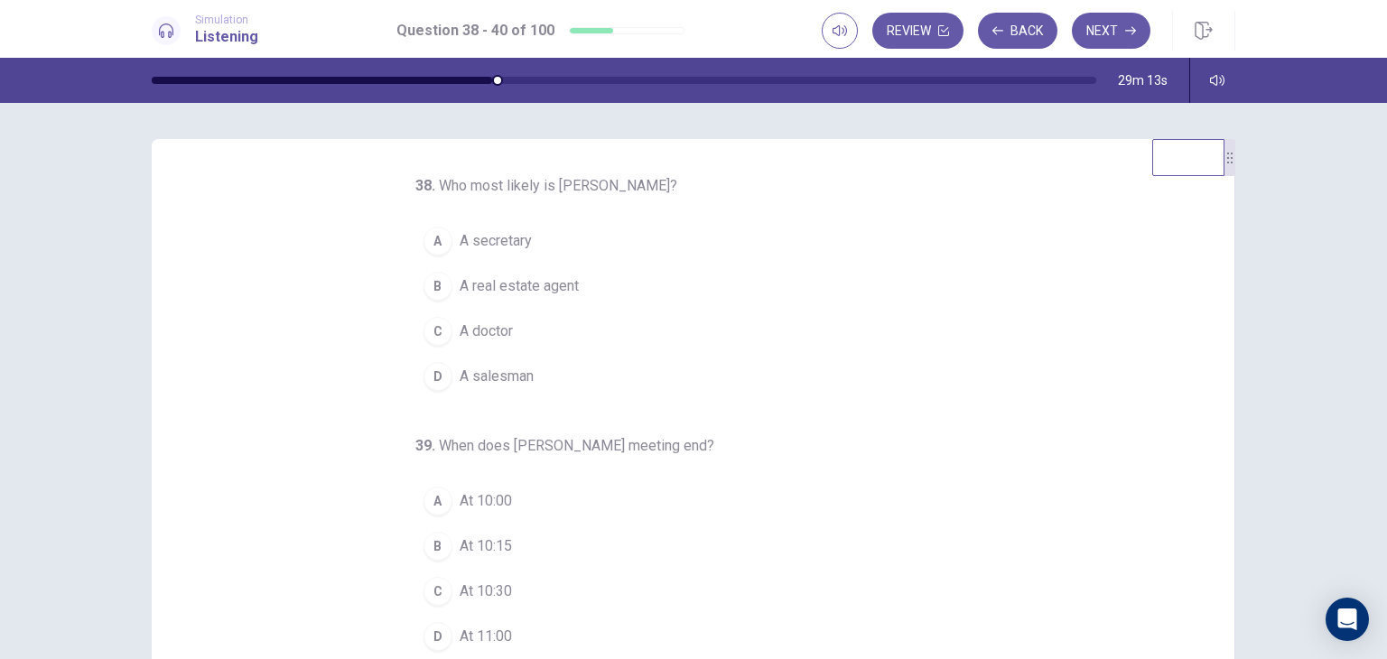
click at [1290, 411] on div "38 . Who most likely is [PERSON_NAME]? A A secretary B A real estate agent C A …" at bounding box center [693, 381] width 1387 height 556
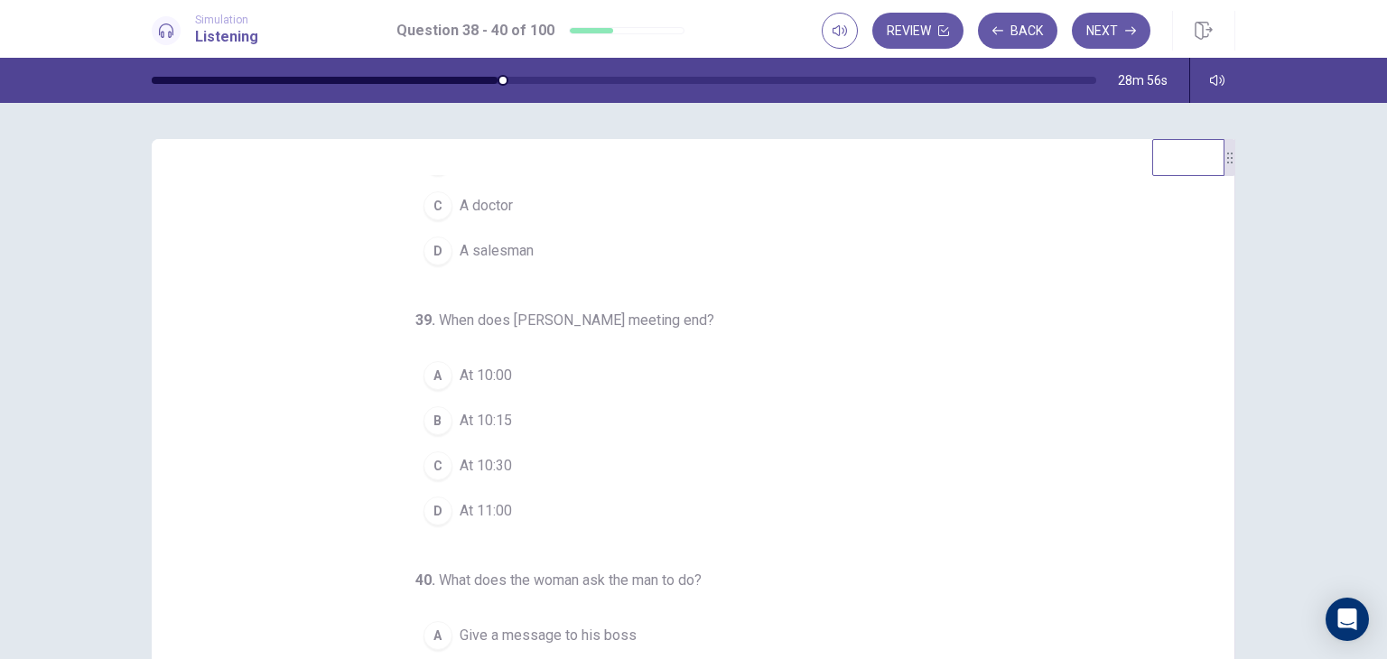
scroll to position [184, 0]
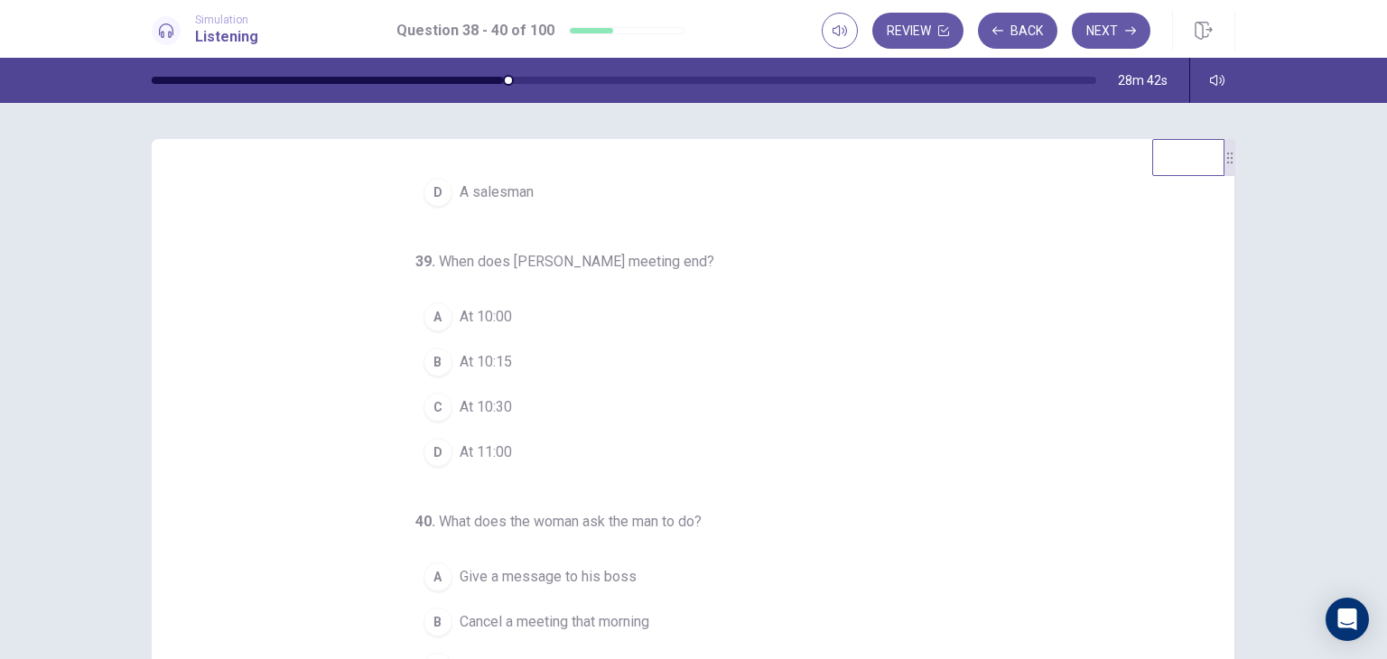
click at [489, 358] on span "At 10:15" at bounding box center [486, 362] width 52 height 22
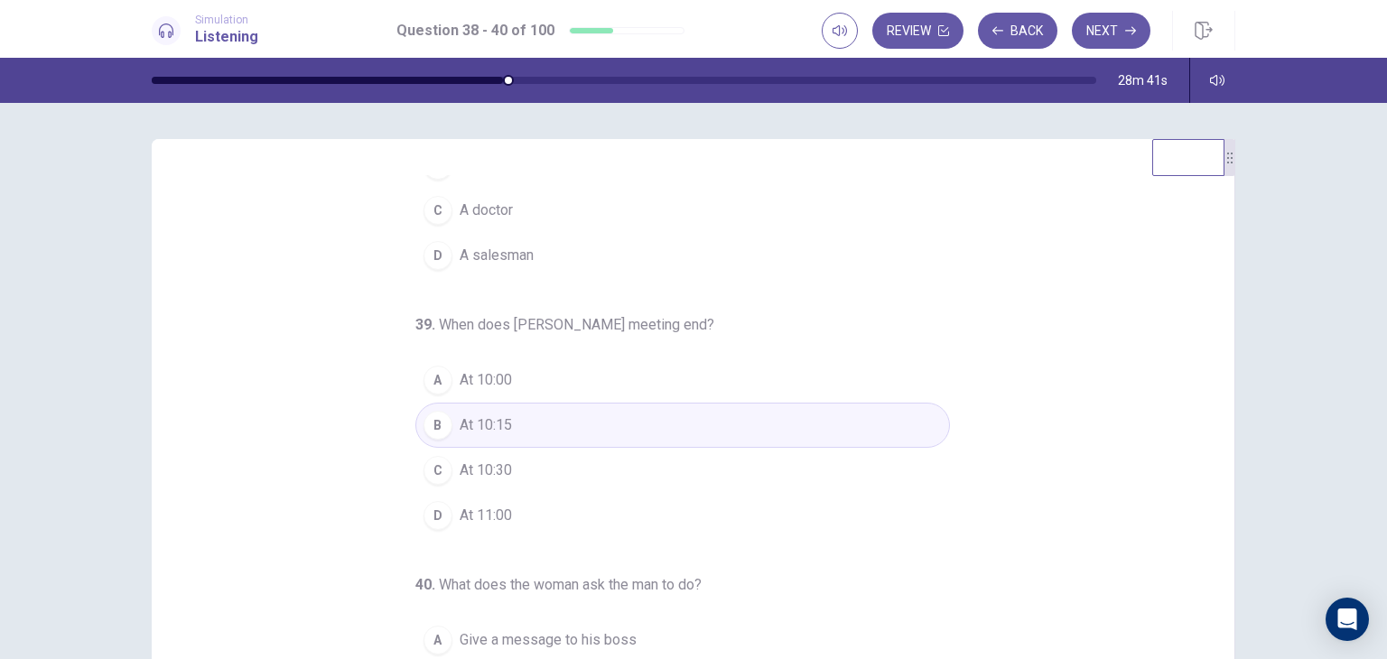
scroll to position [0, 0]
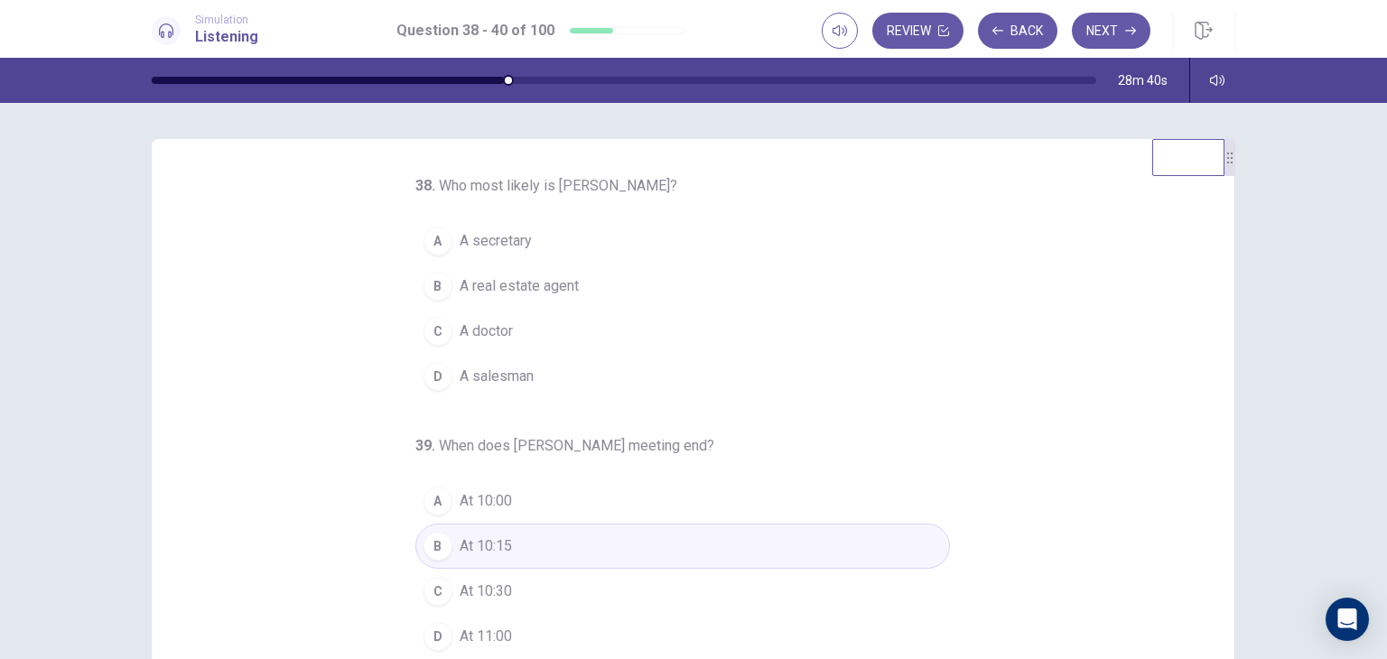
click at [500, 330] on span "A doctor" at bounding box center [486, 332] width 53 height 22
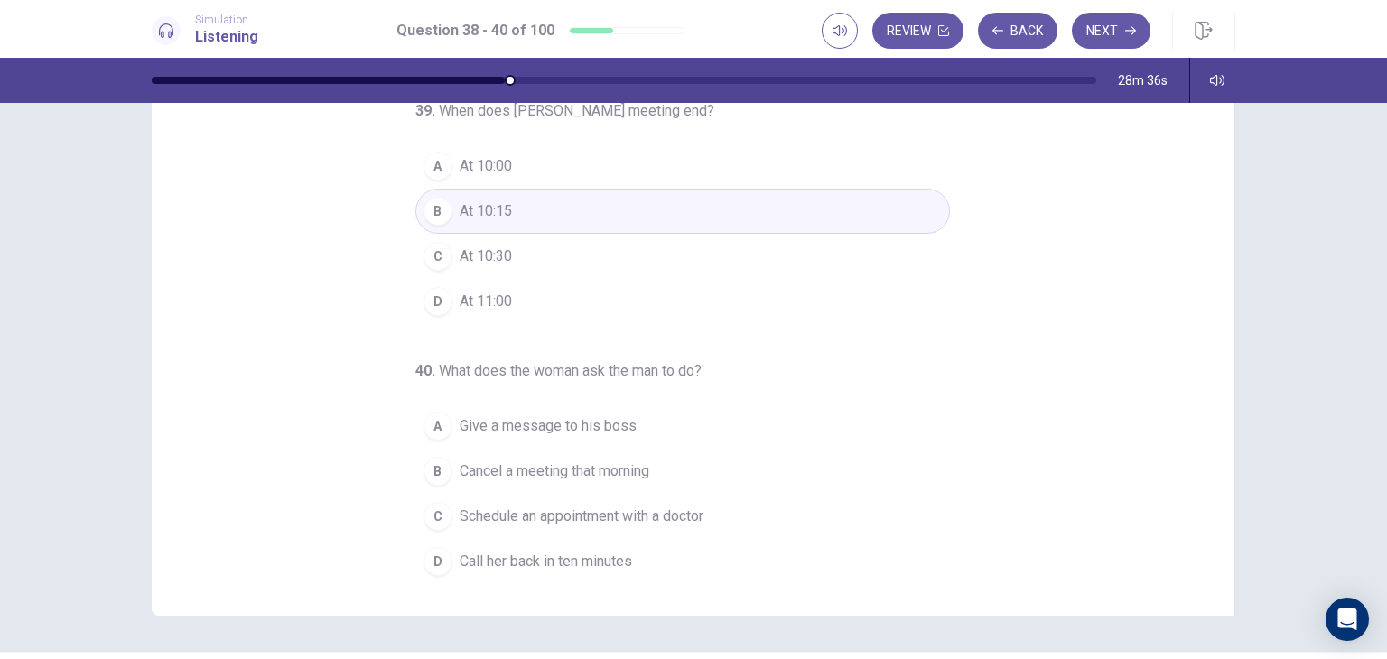
scroll to position [181, 0]
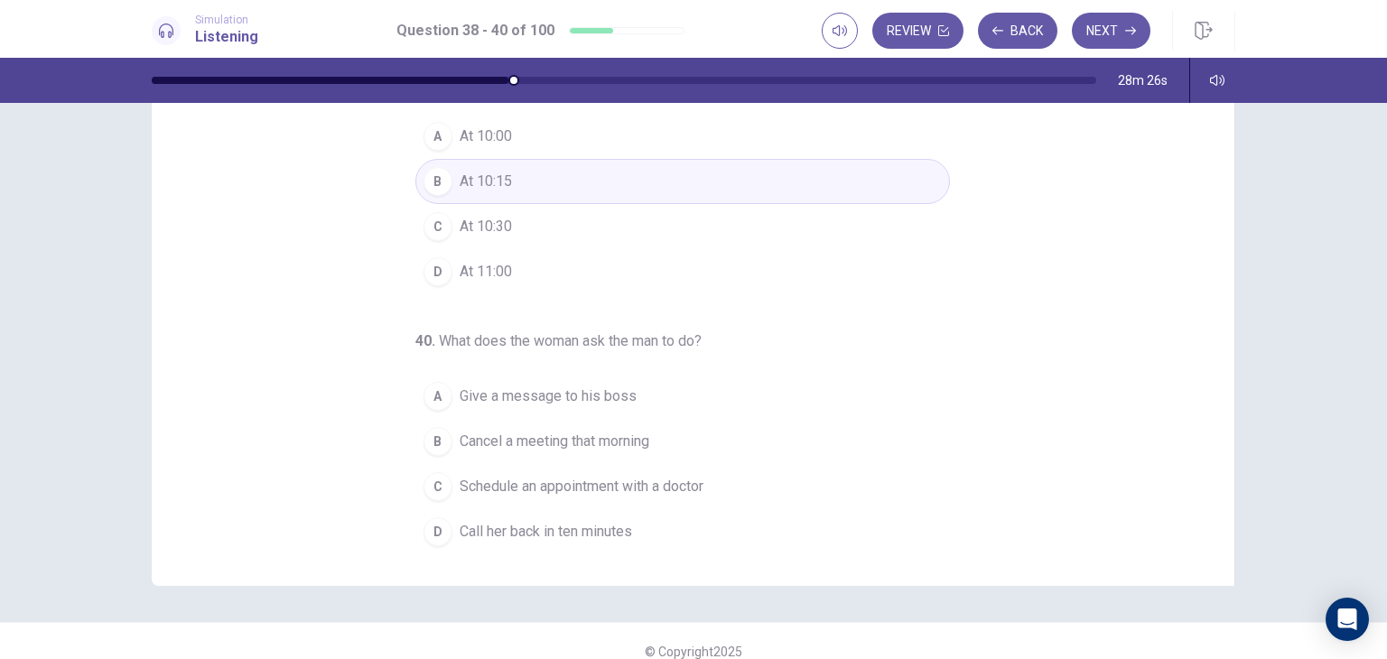
click at [549, 535] on span "Call her back in ten minutes" at bounding box center [546, 532] width 172 height 22
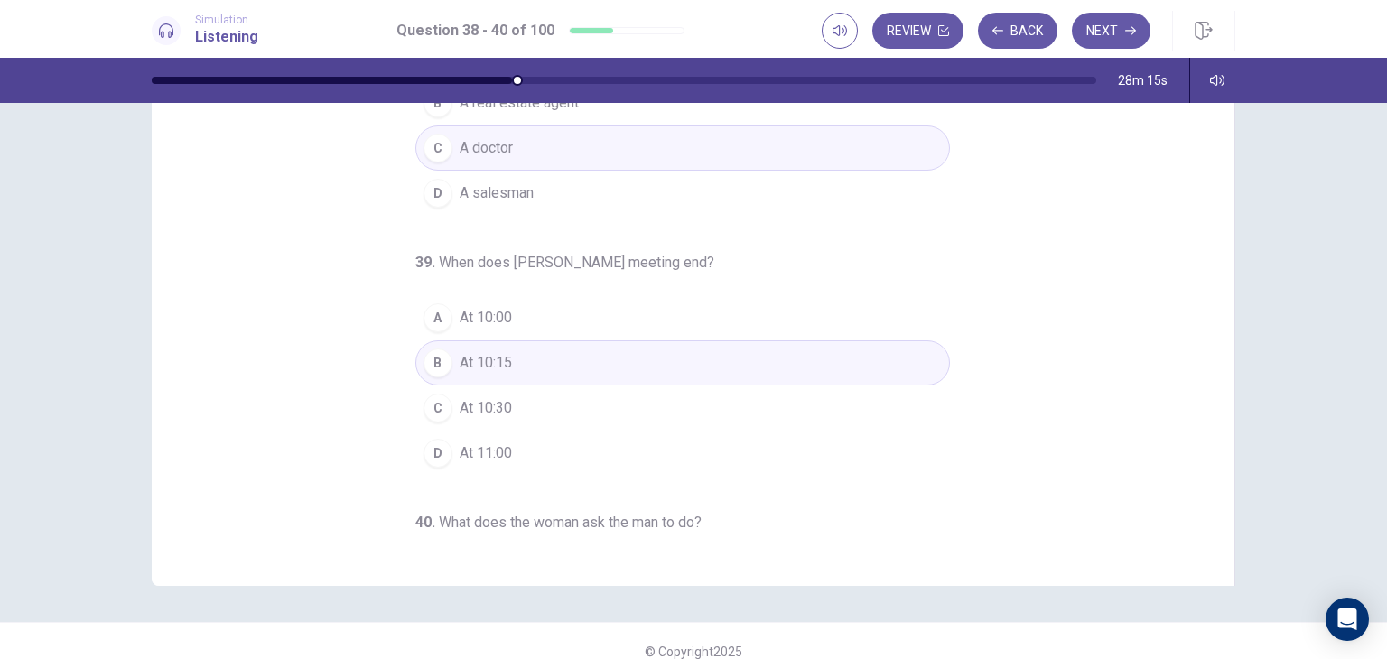
scroll to position [0, 0]
click at [1110, 23] on button "Next" at bounding box center [1111, 31] width 79 height 36
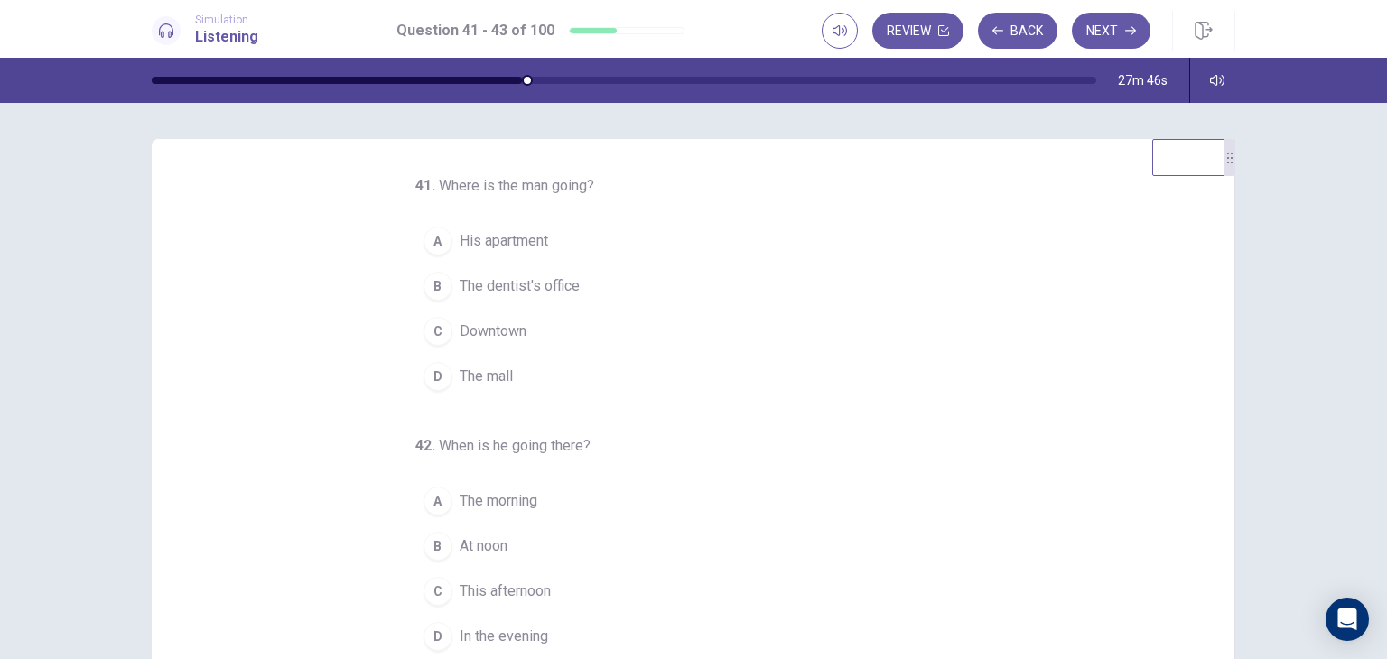
click at [534, 293] on span "The dentist's office" at bounding box center [520, 286] width 120 height 22
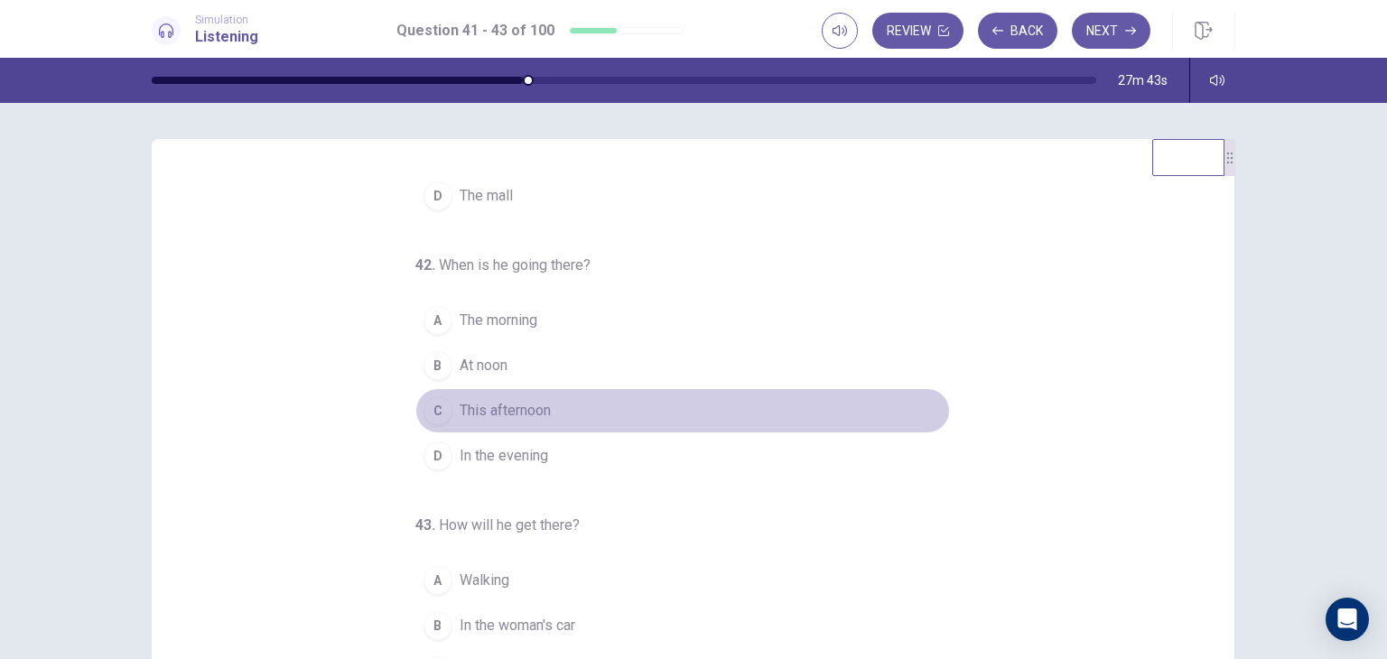
click at [495, 400] on span "This afternoon" at bounding box center [505, 411] width 91 height 22
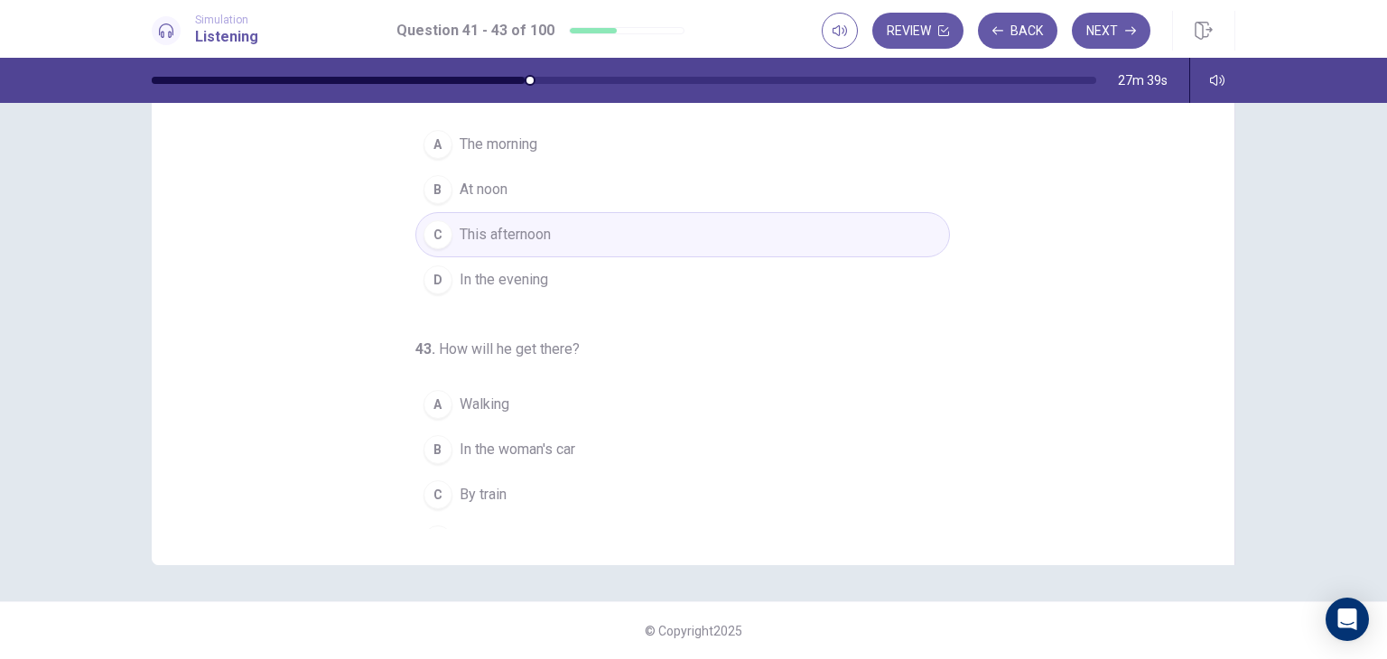
scroll to position [184, 0]
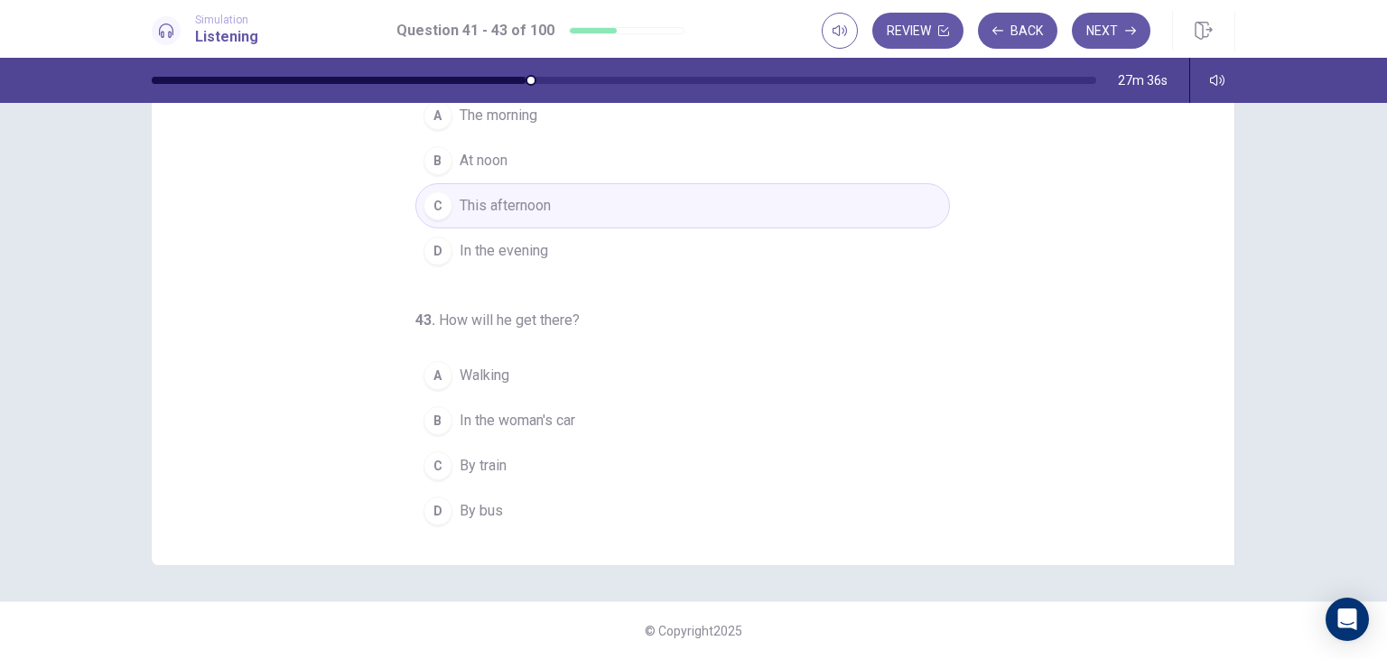
click at [540, 427] on span "In the woman's car" at bounding box center [518, 421] width 116 height 22
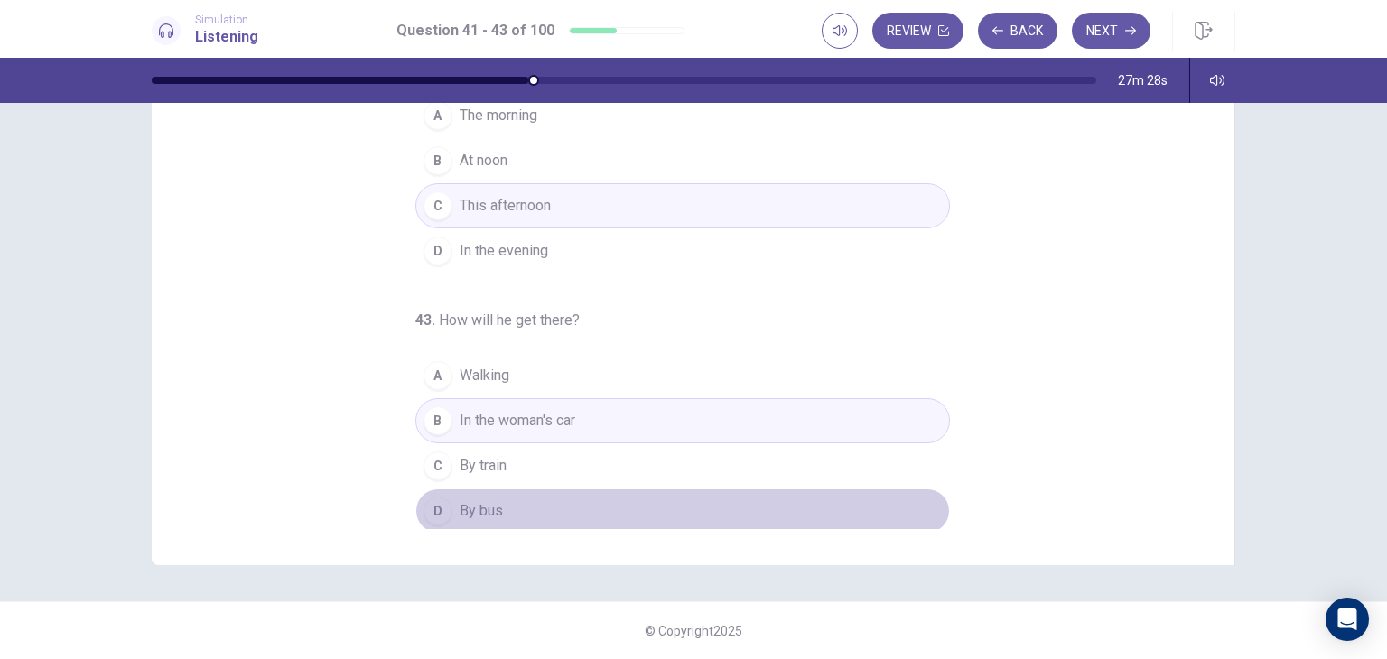
click at [473, 517] on span "By bus" at bounding box center [481, 511] width 43 height 22
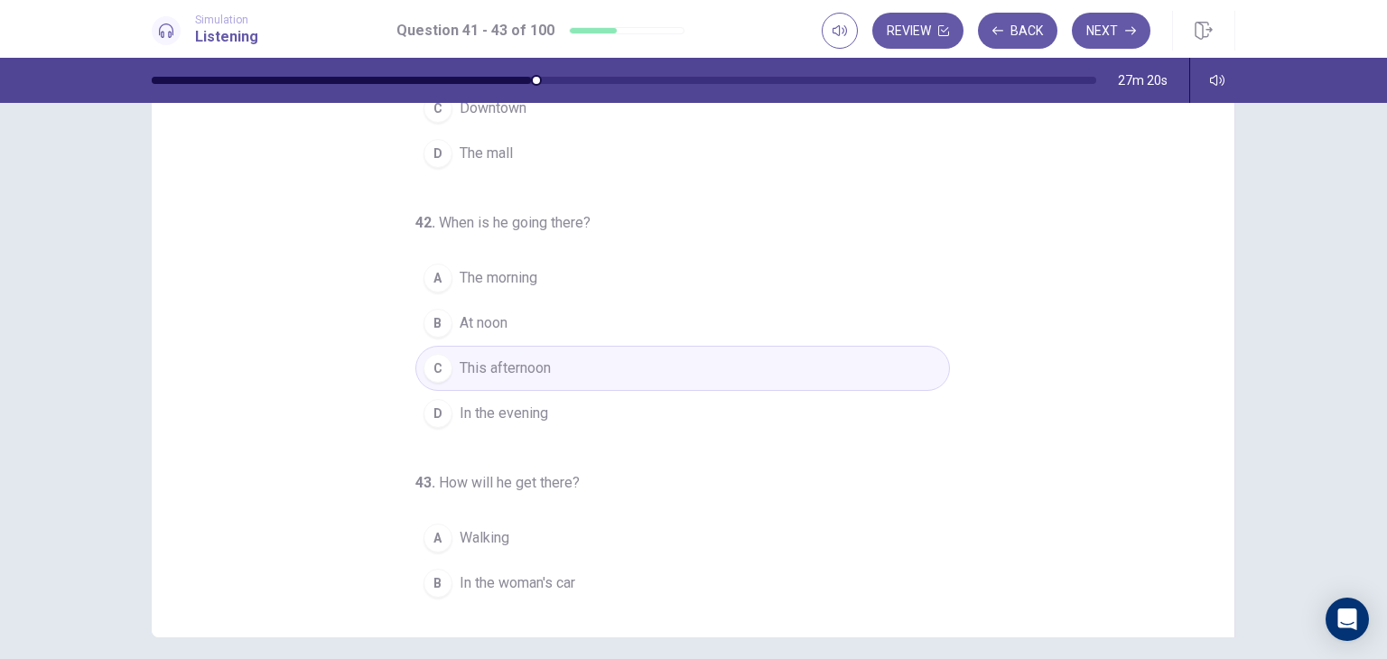
scroll to position [0, 0]
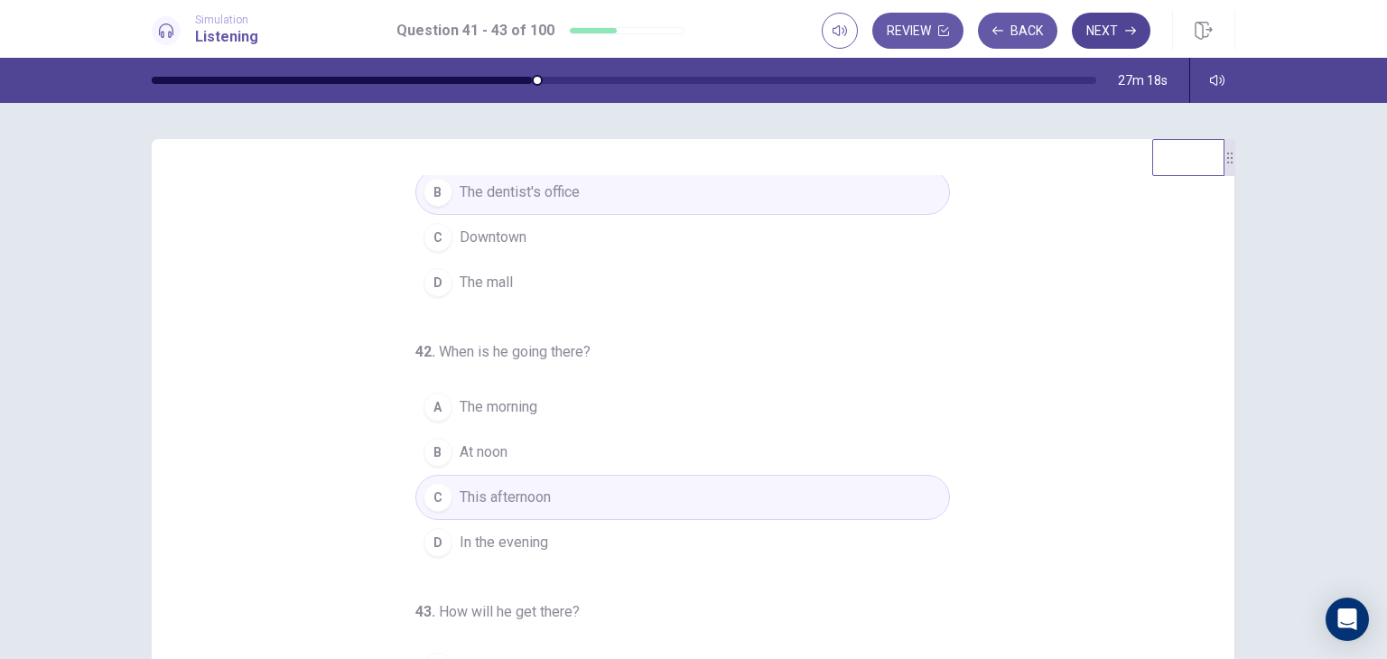
click at [1130, 33] on icon "button" at bounding box center [1130, 30] width 11 height 11
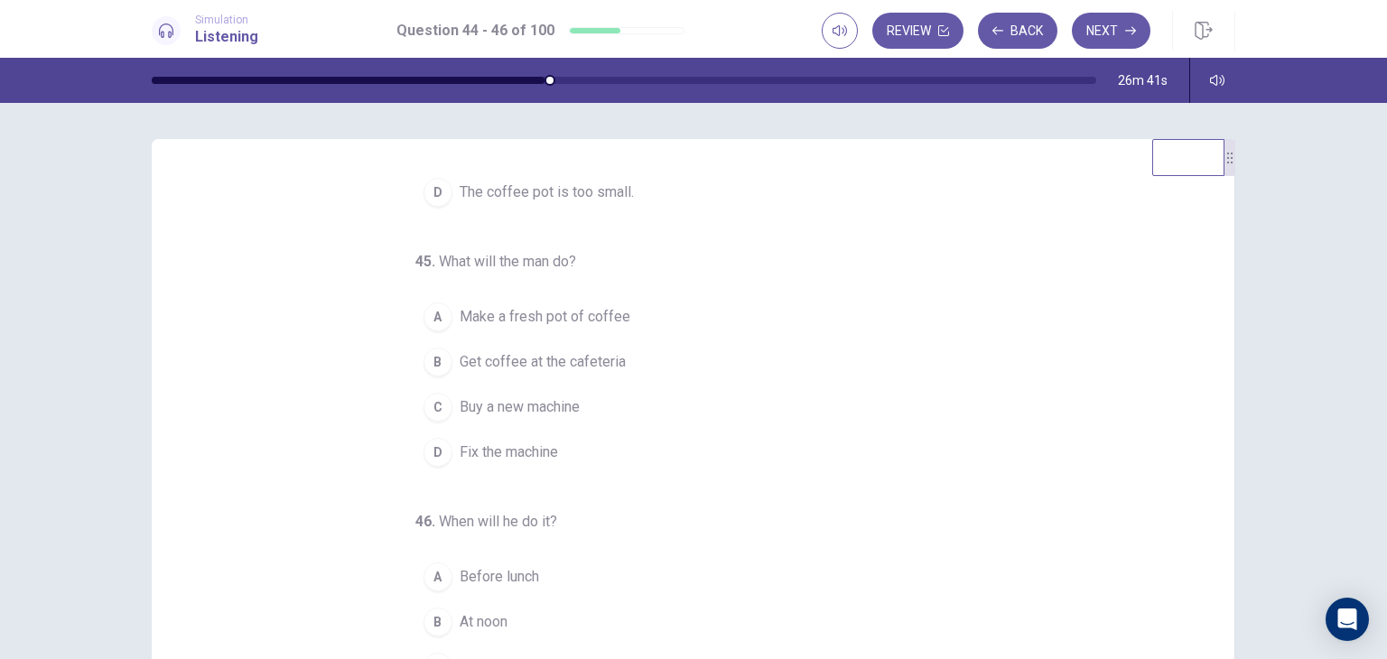
scroll to position [90, 0]
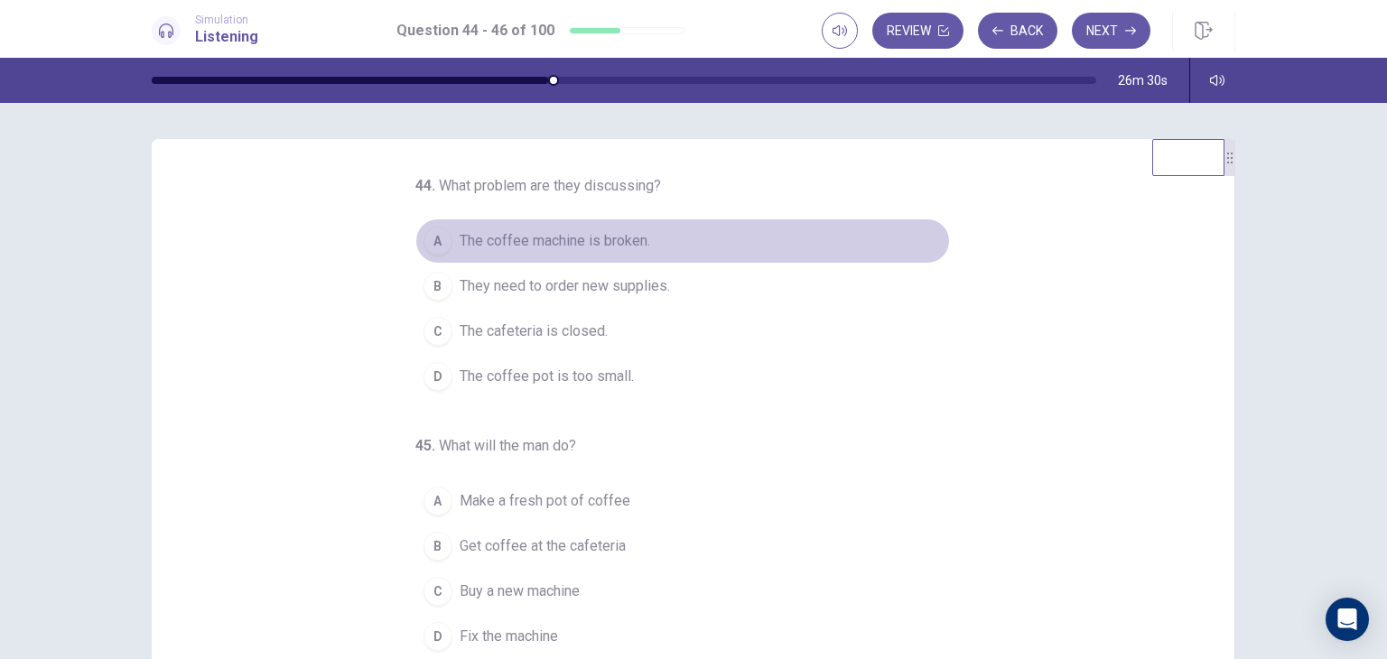
click at [558, 250] on span "The coffee machine is broken." at bounding box center [555, 241] width 191 height 22
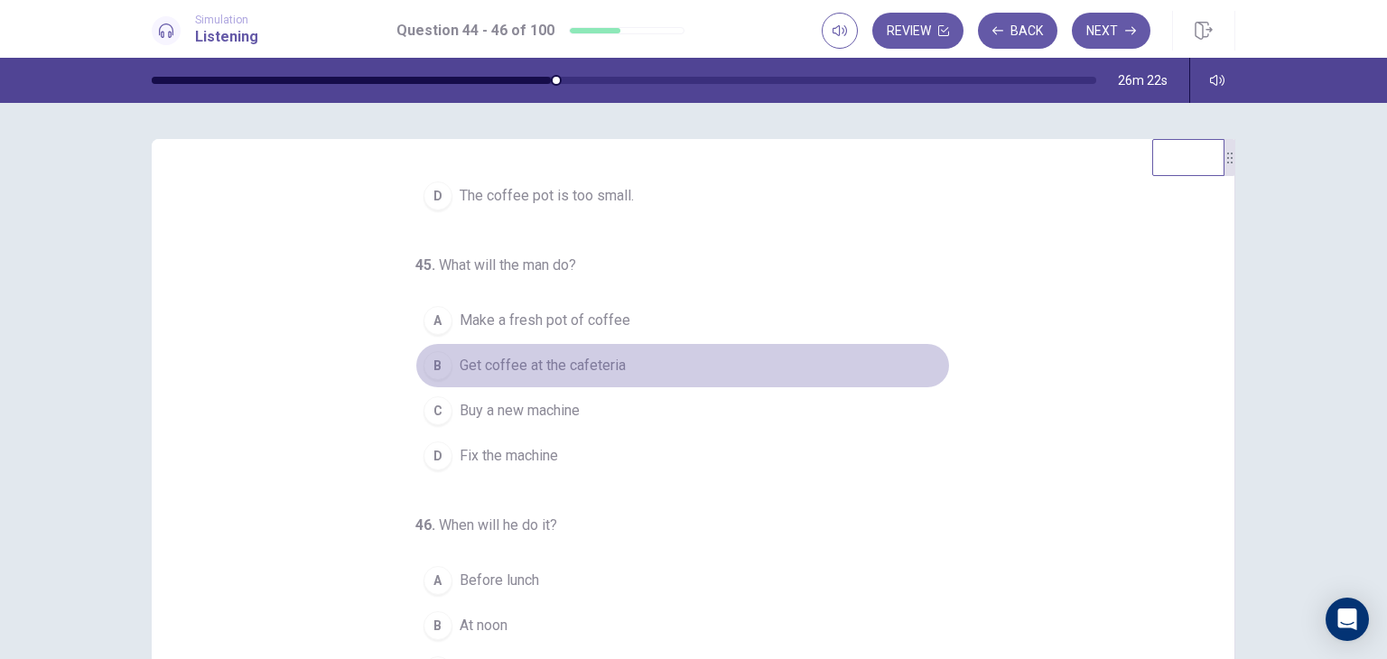
click at [524, 370] on span "Get coffee at the cafeteria" at bounding box center [543, 366] width 166 height 22
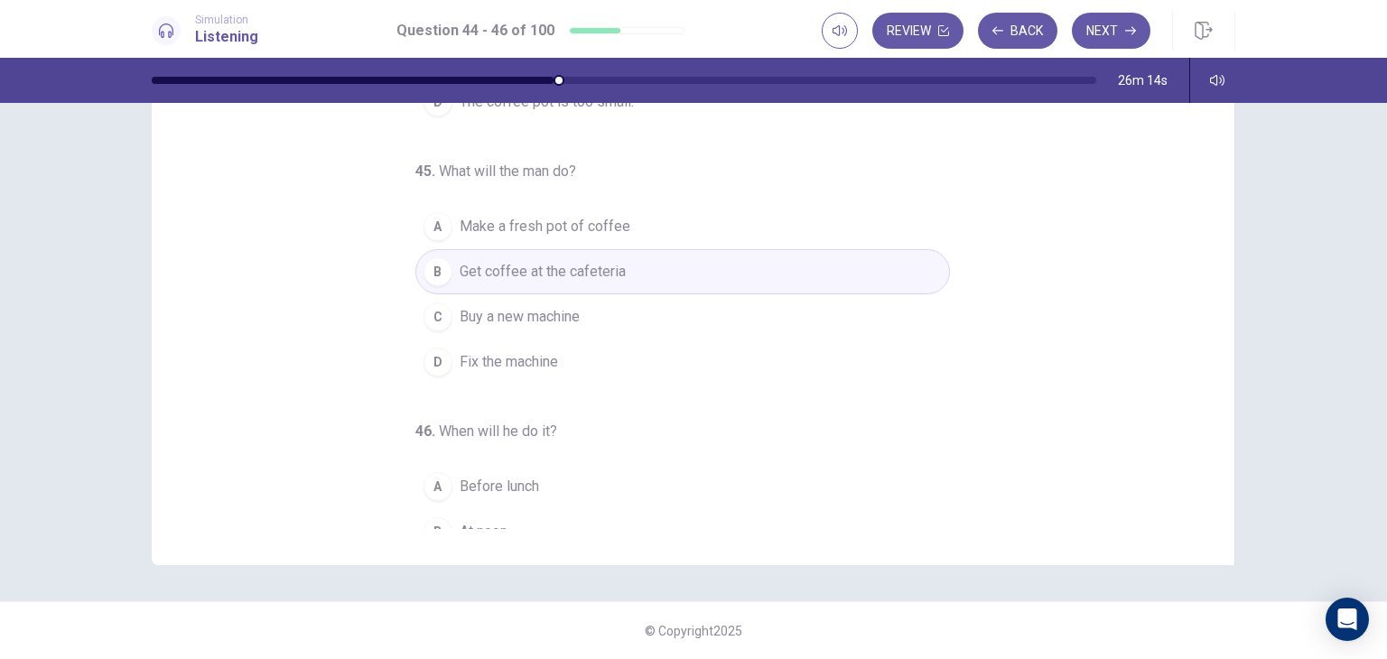
scroll to position [184, 0]
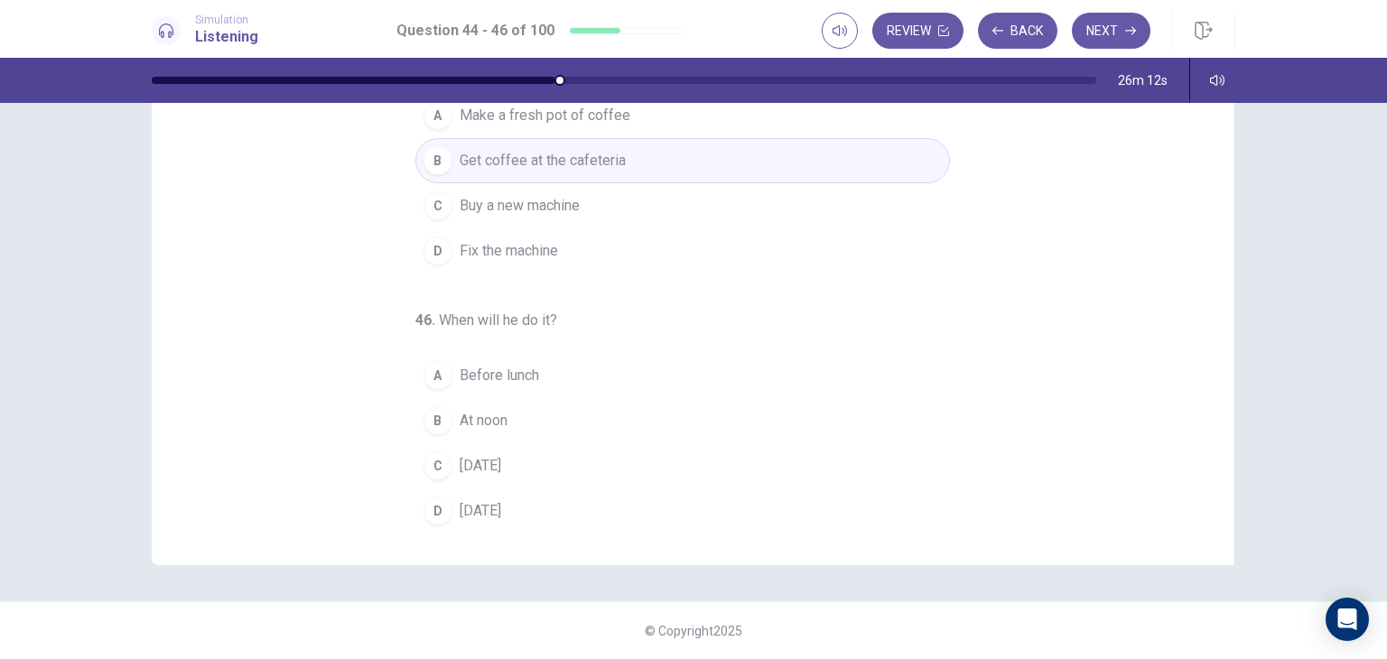
click at [496, 463] on span "[DATE]" at bounding box center [481, 466] width 42 height 22
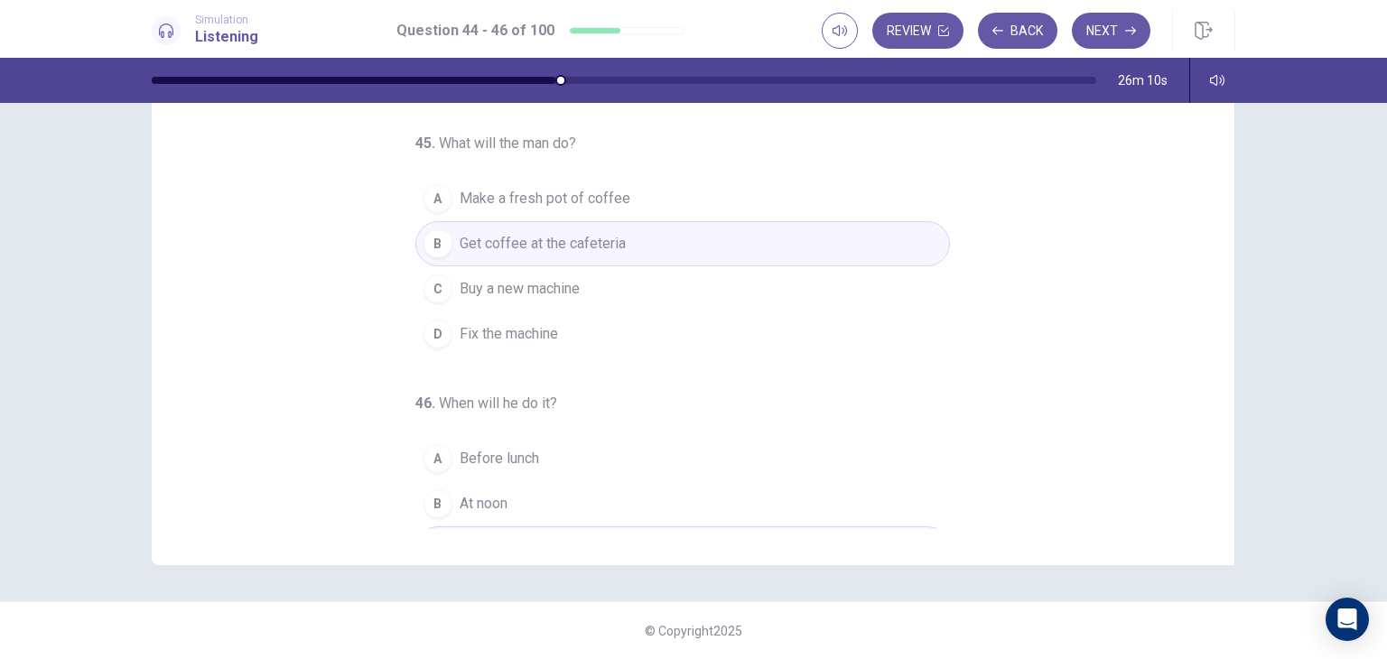
scroll to position [0, 0]
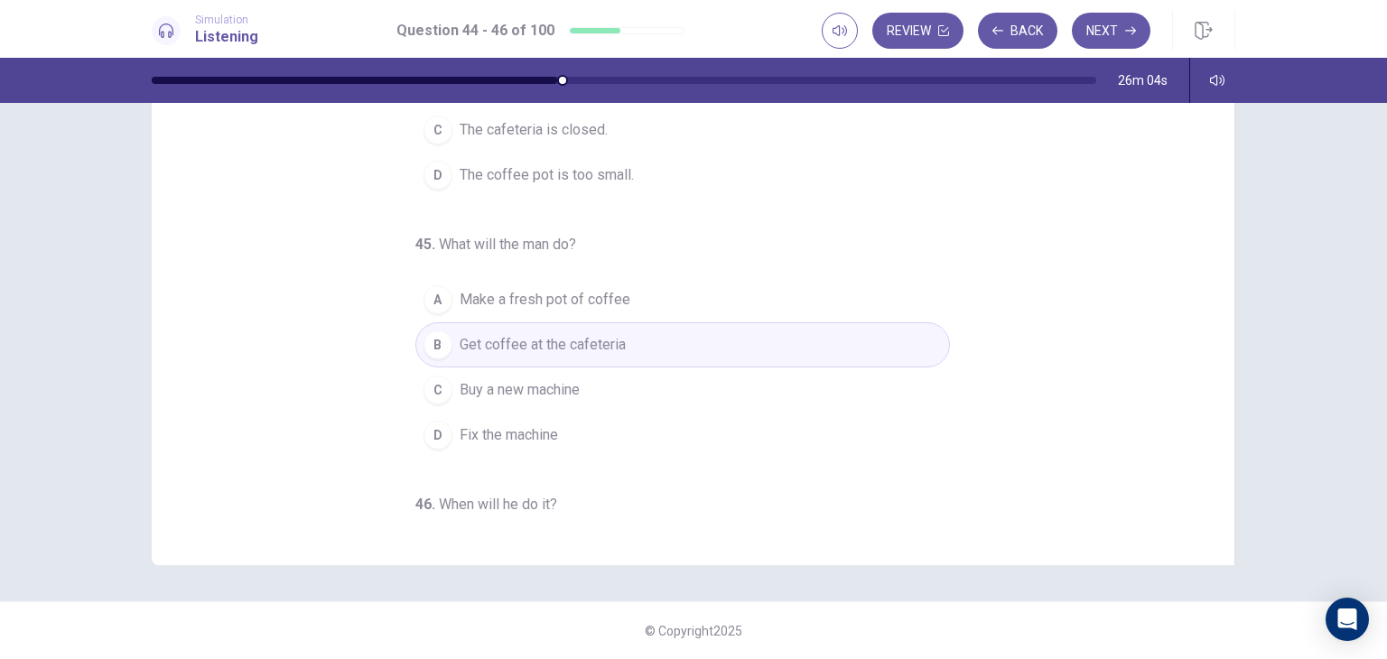
click at [563, 395] on span "Buy a new machine" at bounding box center [520, 390] width 120 height 22
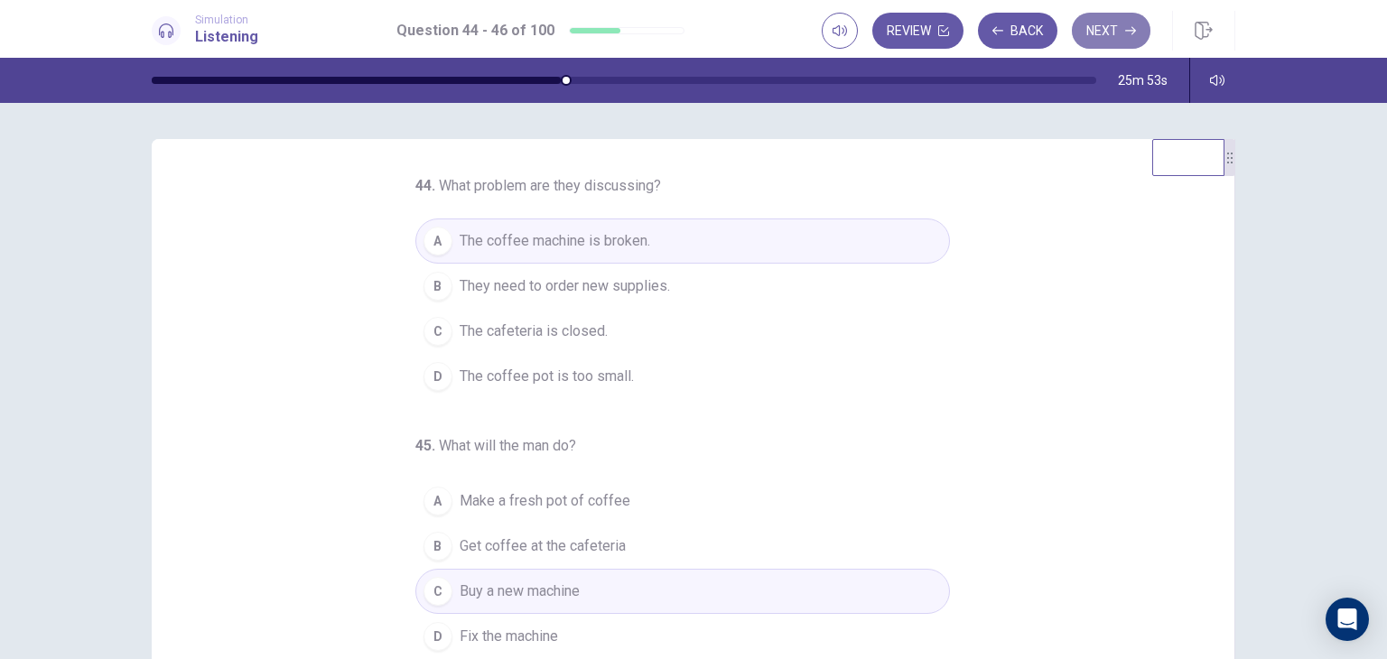
click at [1123, 27] on button "Next" at bounding box center [1111, 31] width 79 height 36
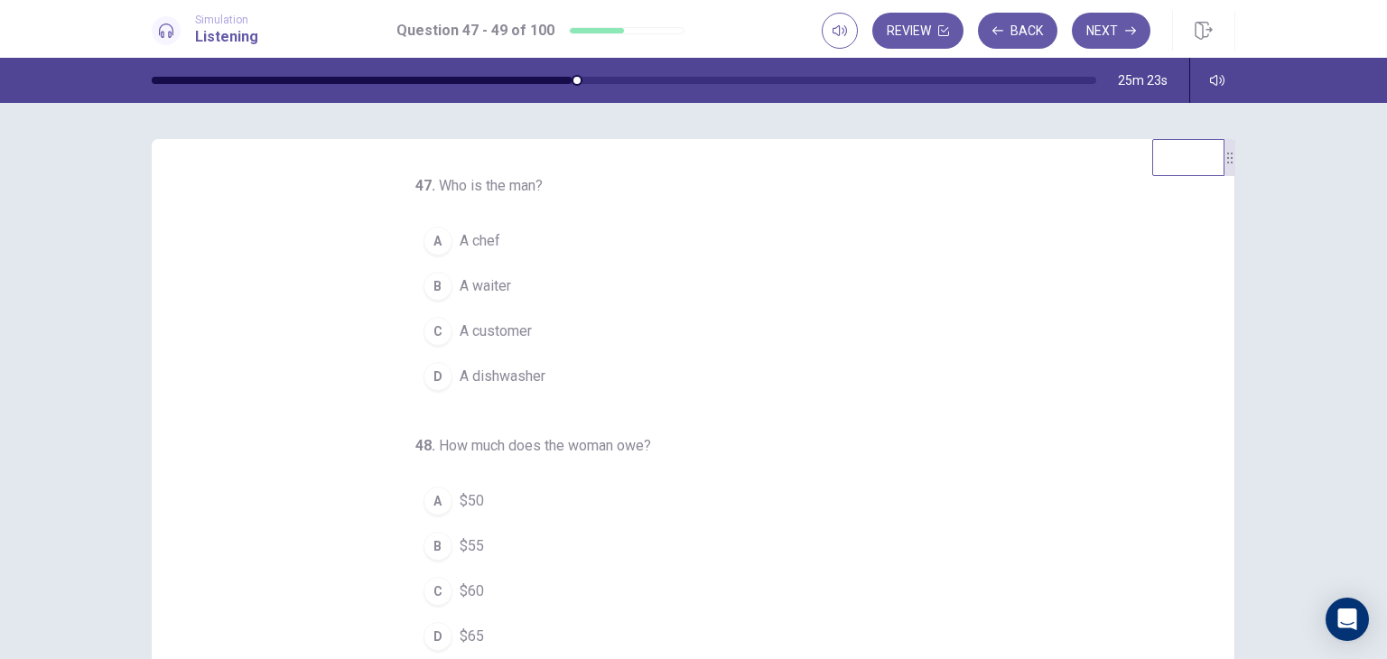
click at [480, 279] on span "A waiter" at bounding box center [485, 286] width 51 height 22
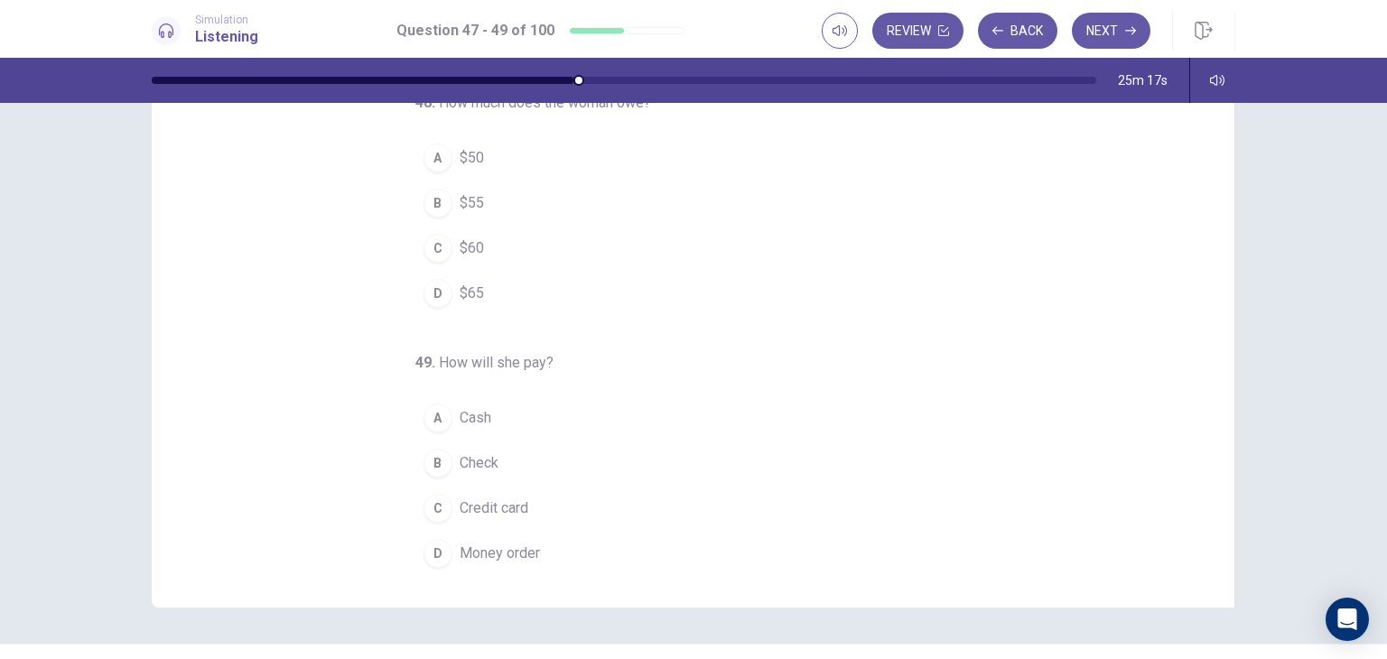
scroll to position [131, 0]
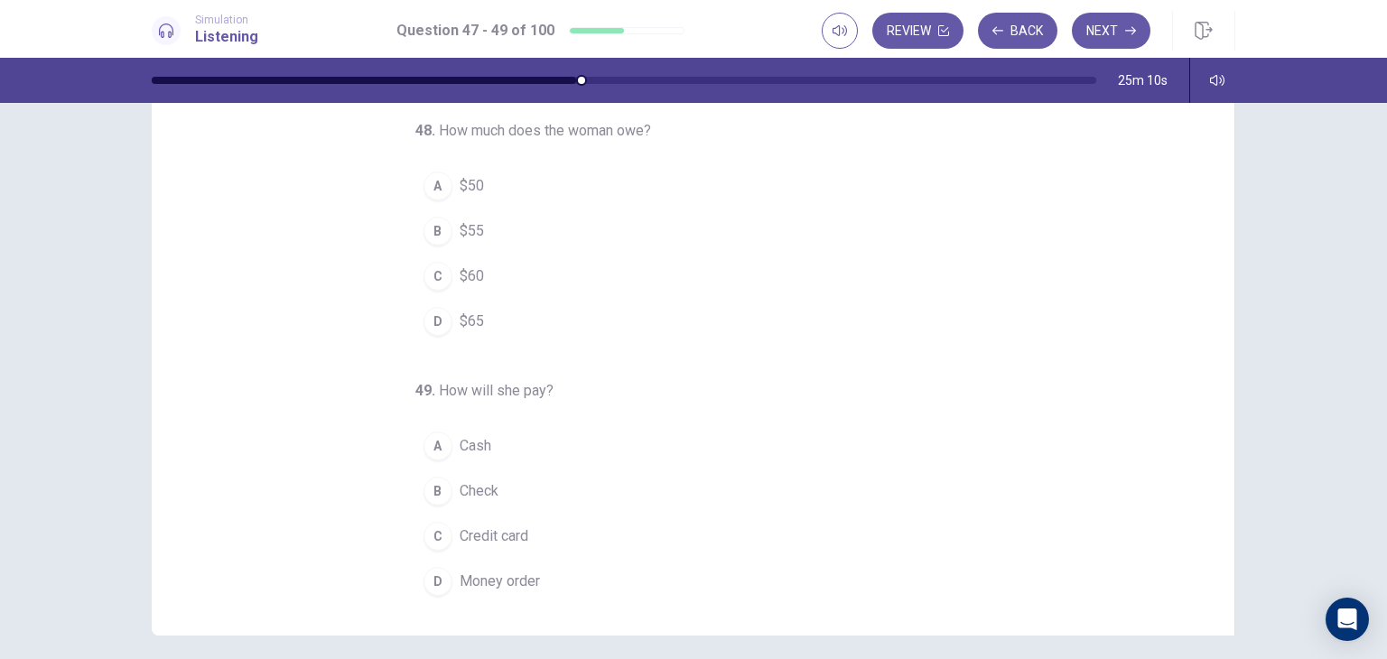
click at [475, 310] on button "D $65" at bounding box center [682, 321] width 535 height 45
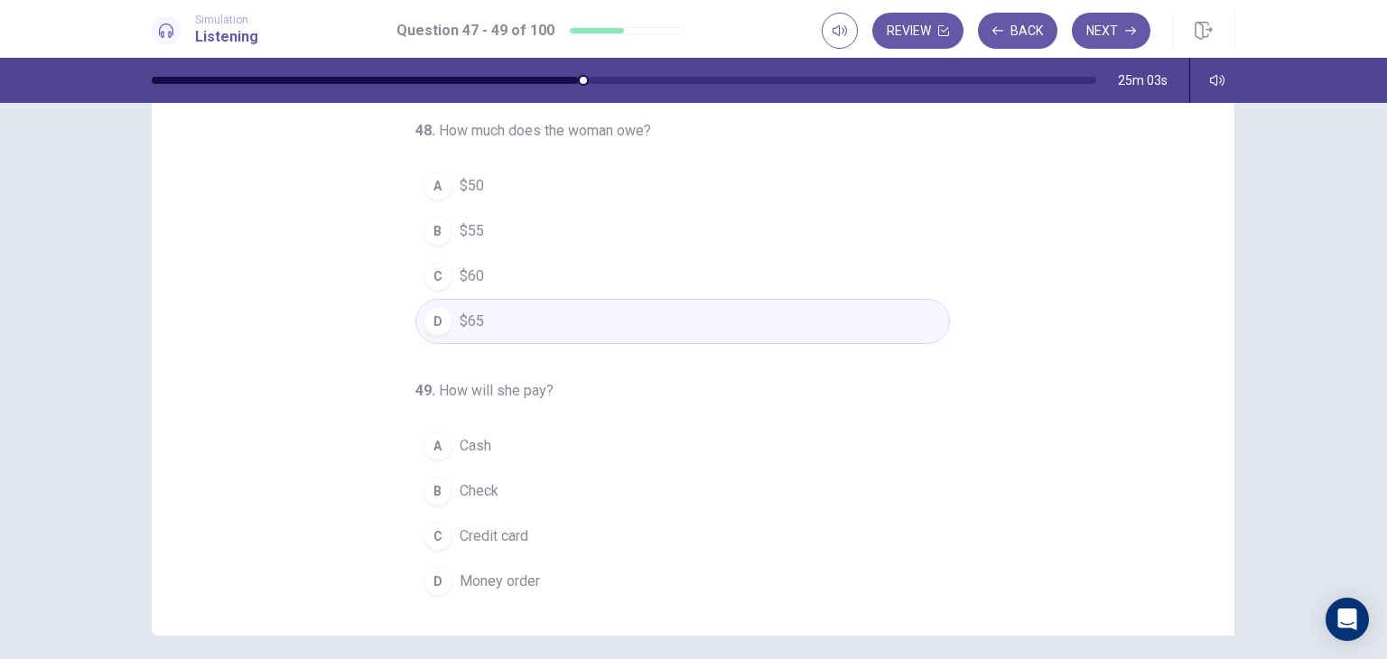
click at [462, 488] on span "Check" at bounding box center [479, 491] width 39 height 22
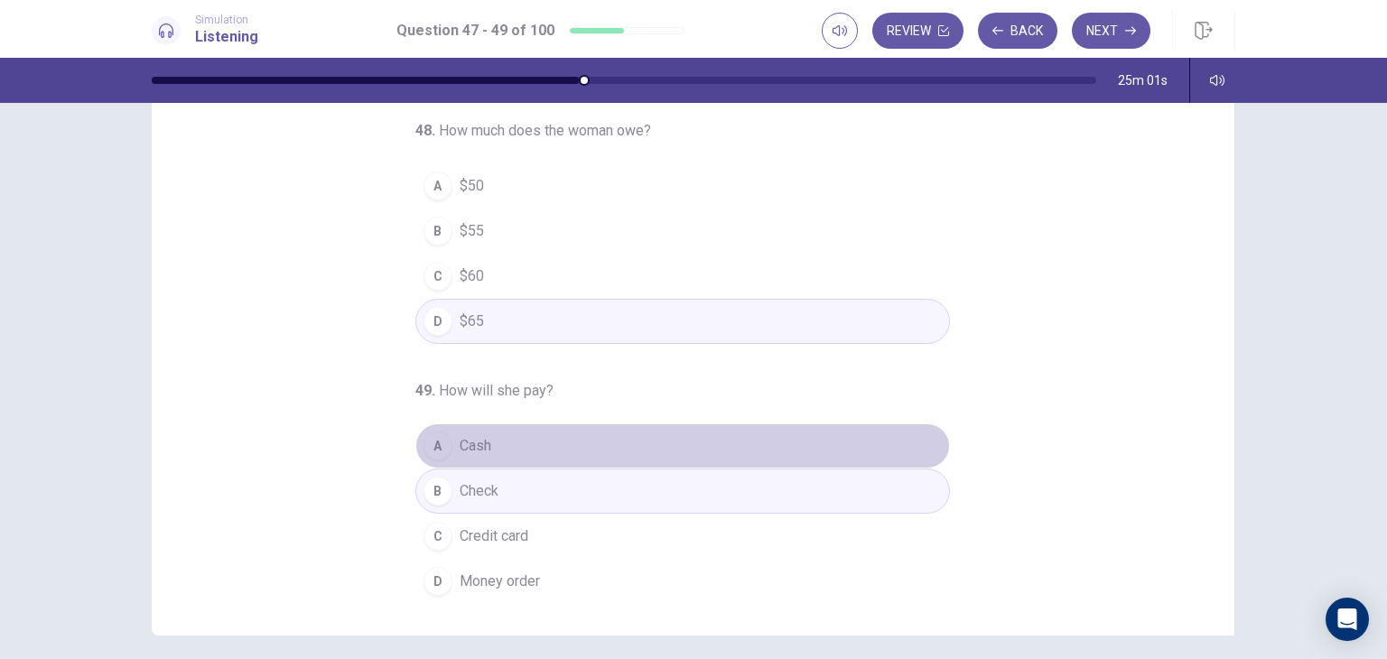
click at [488, 440] on button "A Cash" at bounding box center [682, 445] width 535 height 45
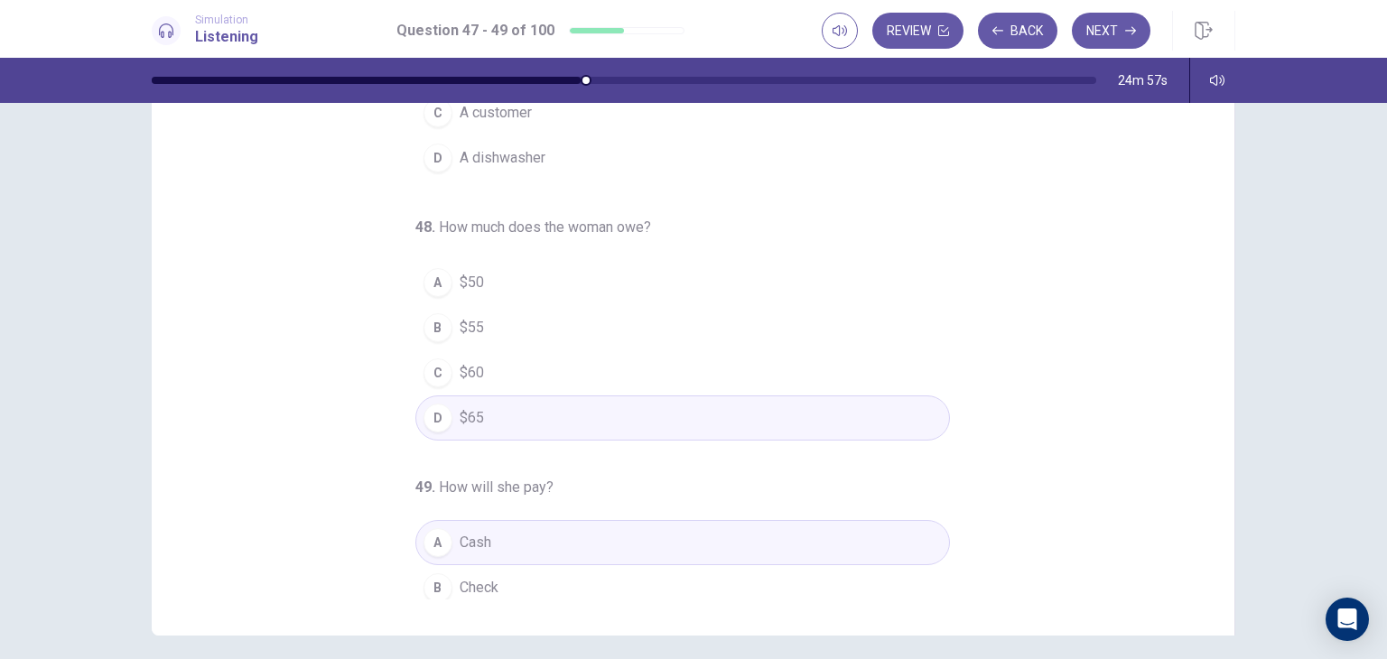
scroll to position [90, 0]
click at [1105, 19] on button "Next" at bounding box center [1111, 31] width 79 height 36
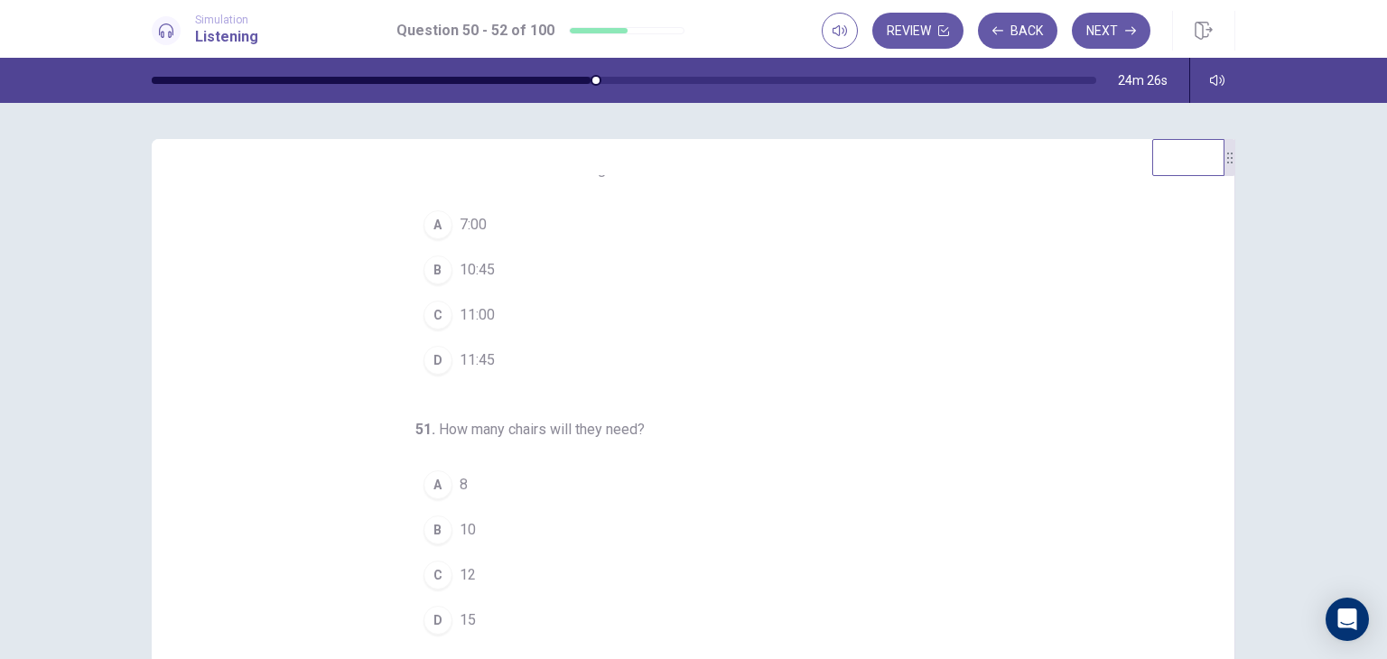
scroll to position [0, 0]
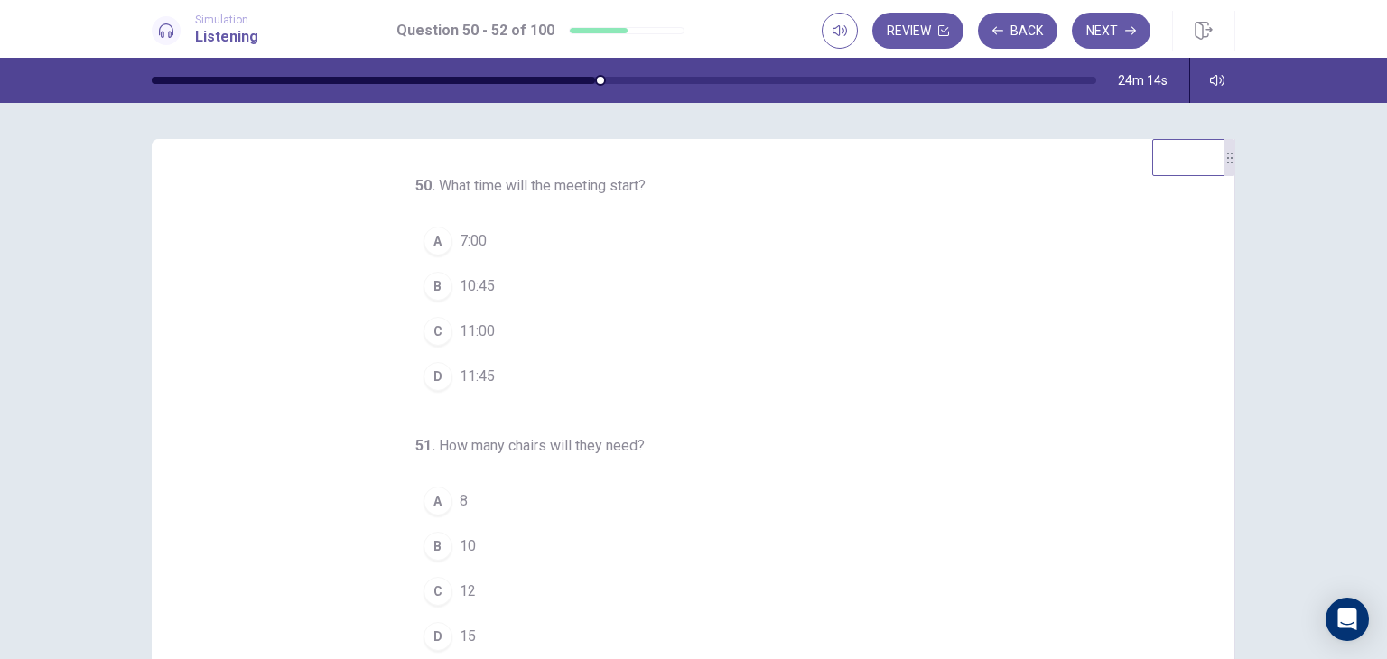
click at [516, 334] on button "C 11:00" at bounding box center [682, 331] width 535 height 45
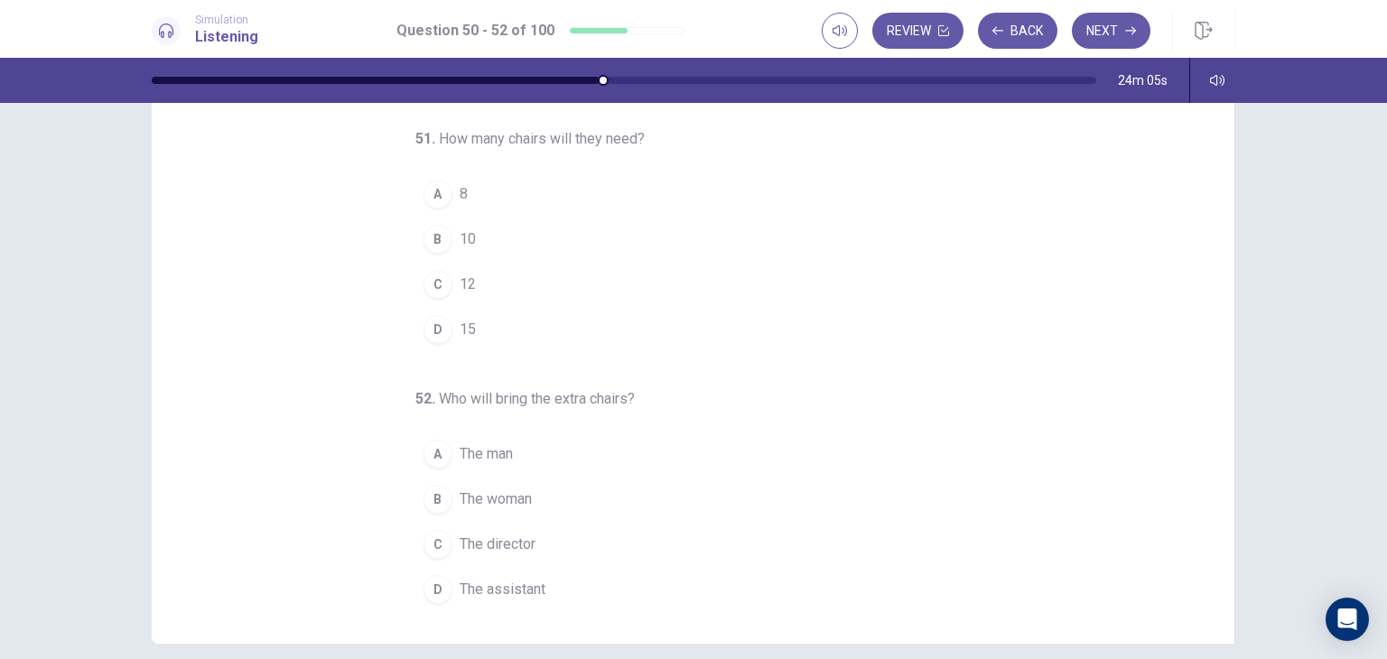
scroll to position [130, 0]
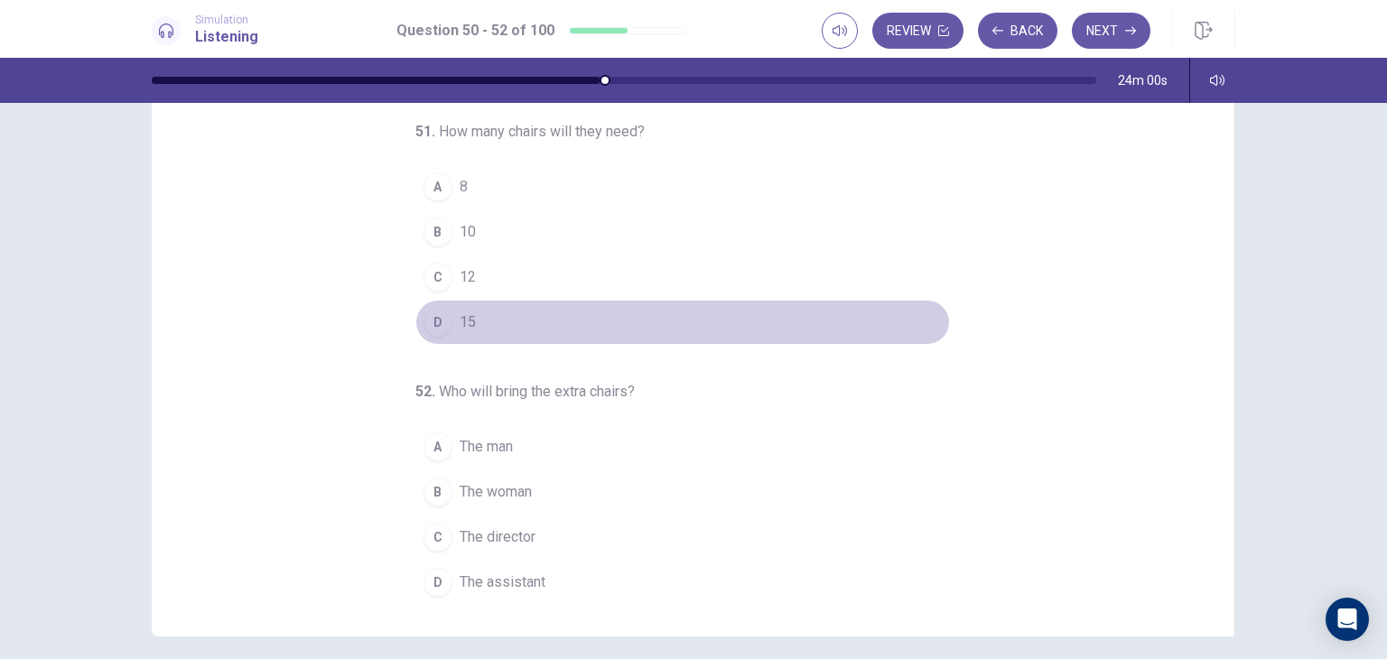
click at [460, 311] on span "15" at bounding box center [468, 322] width 16 height 22
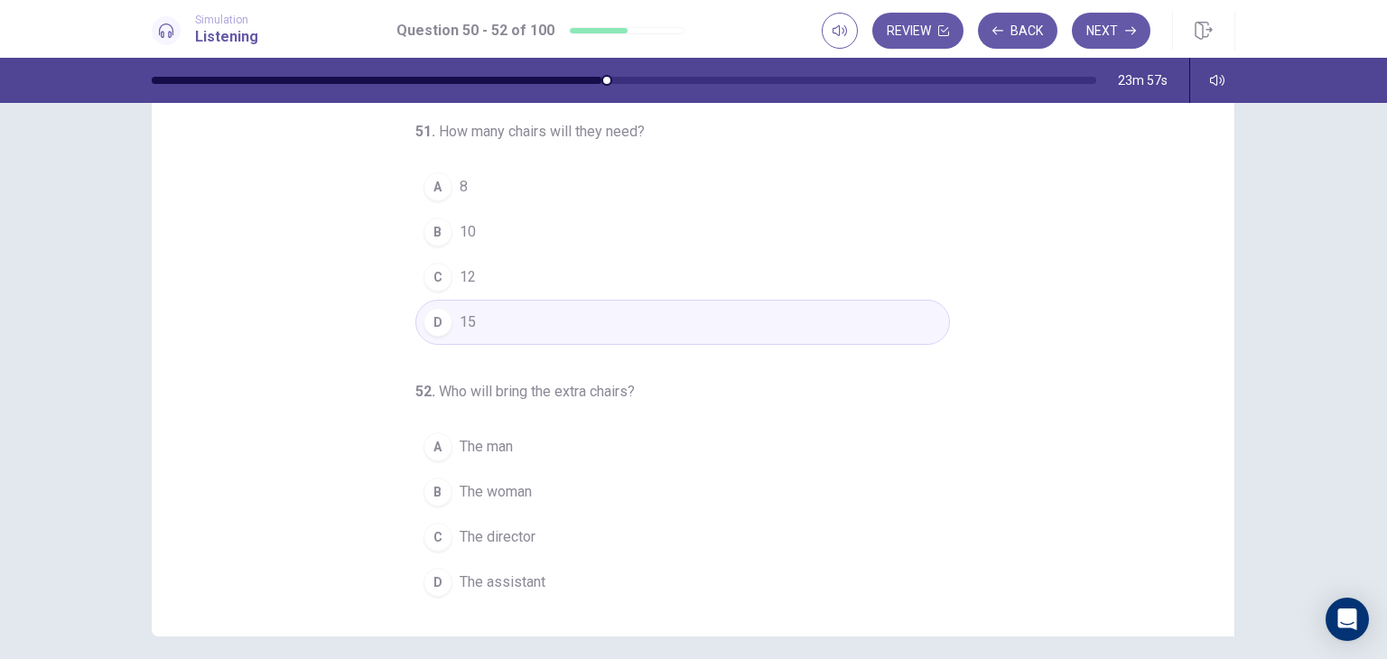
drag, startPoint x: 1376, startPoint y: 508, endPoint x: 1376, endPoint y: 520, distance: 11.7
click at [1376, 520] on div "50 . What time will the meeting start? A 7:00 B 10:45 C 11:00 D 11:45 51 . How …" at bounding box center [693, 381] width 1387 height 556
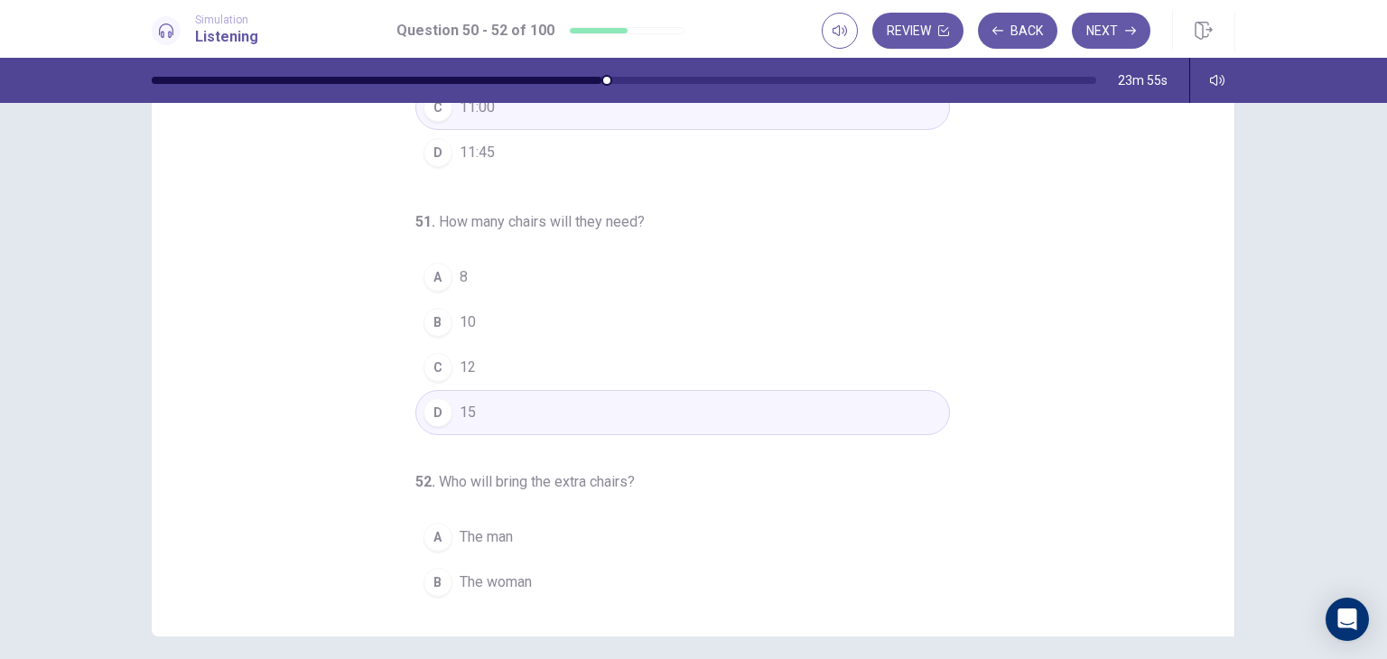
scroll to position [184, 0]
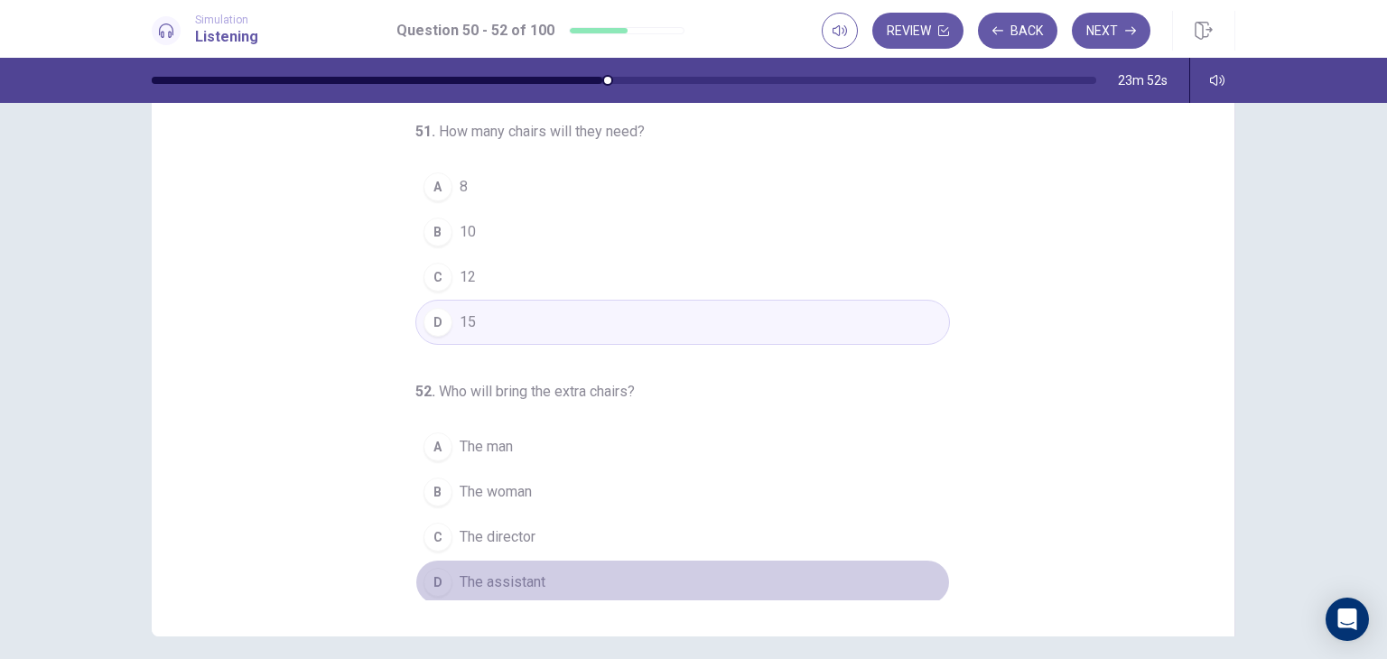
click at [480, 577] on span "The assistant" at bounding box center [503, 583] width 86 height 22
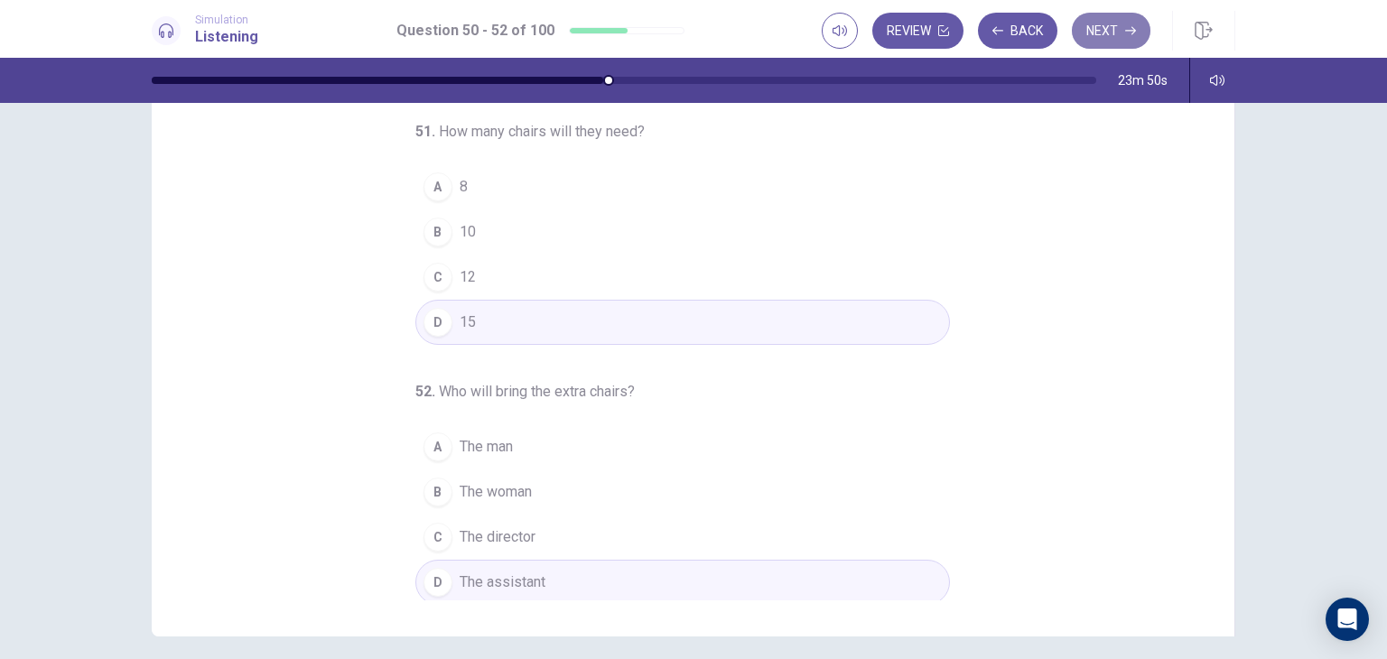
click at [1105, 37] on button "Next" at bounding box center [1111, 31] width 79 height 36
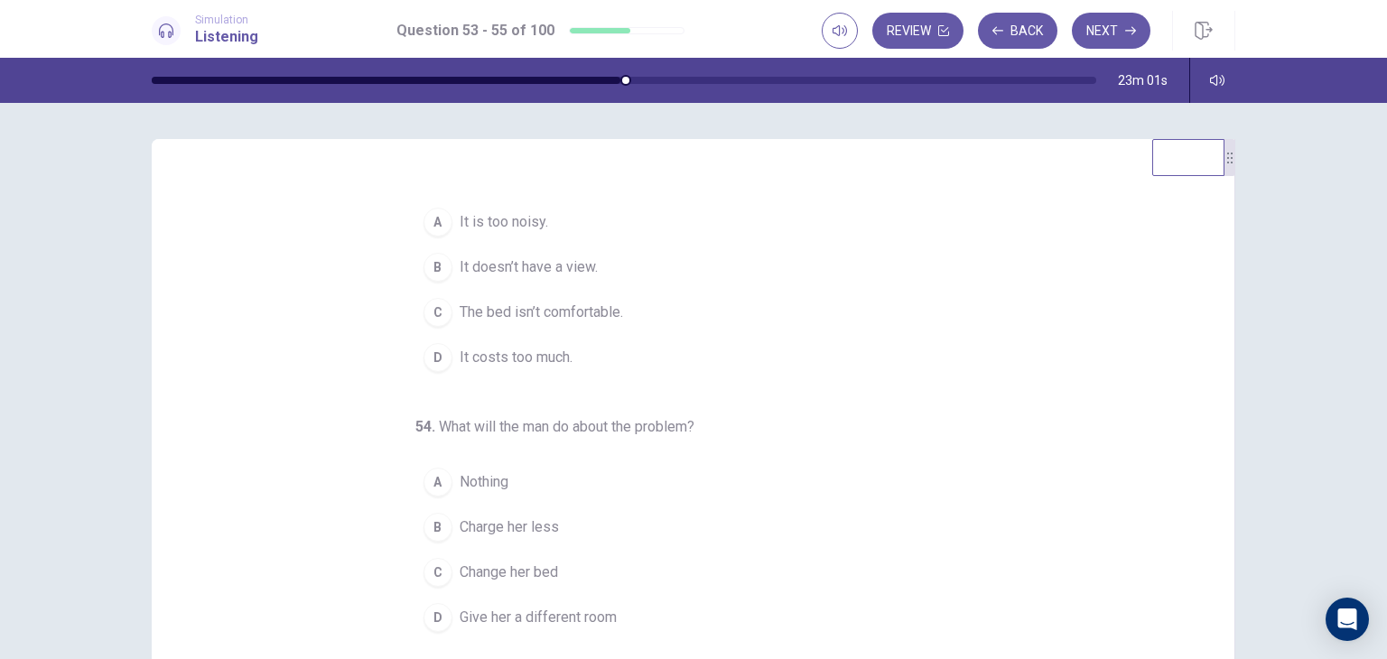
scroll to position [0, 0]
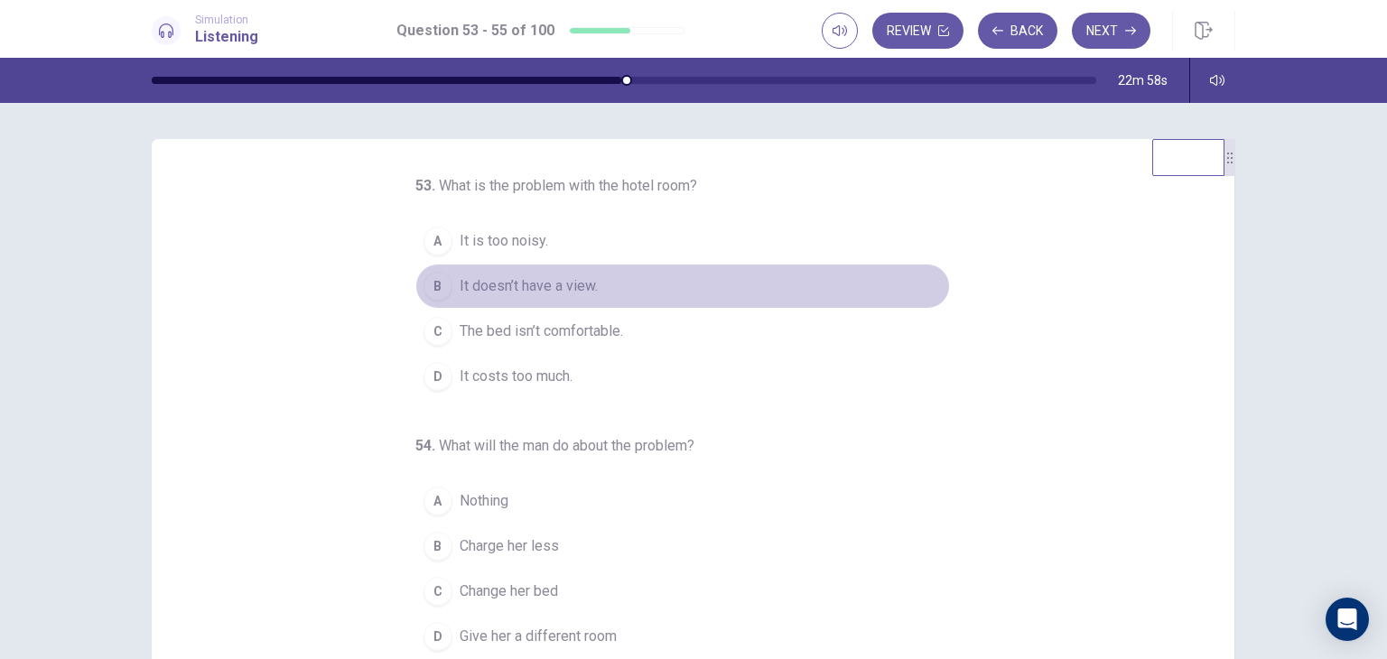
click at [520, 278] on span "It doesn’t have a view." at bounding box center [529, 286] width 138 height 22
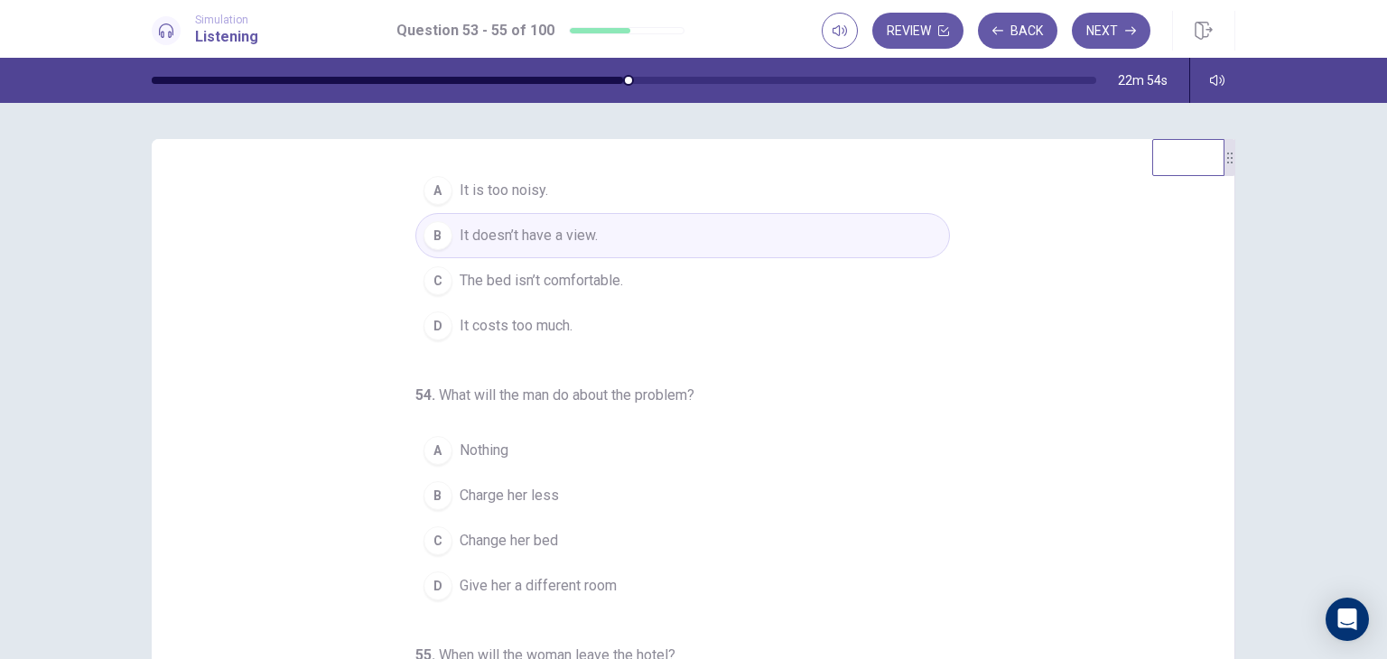
scroll to position [46, 0]
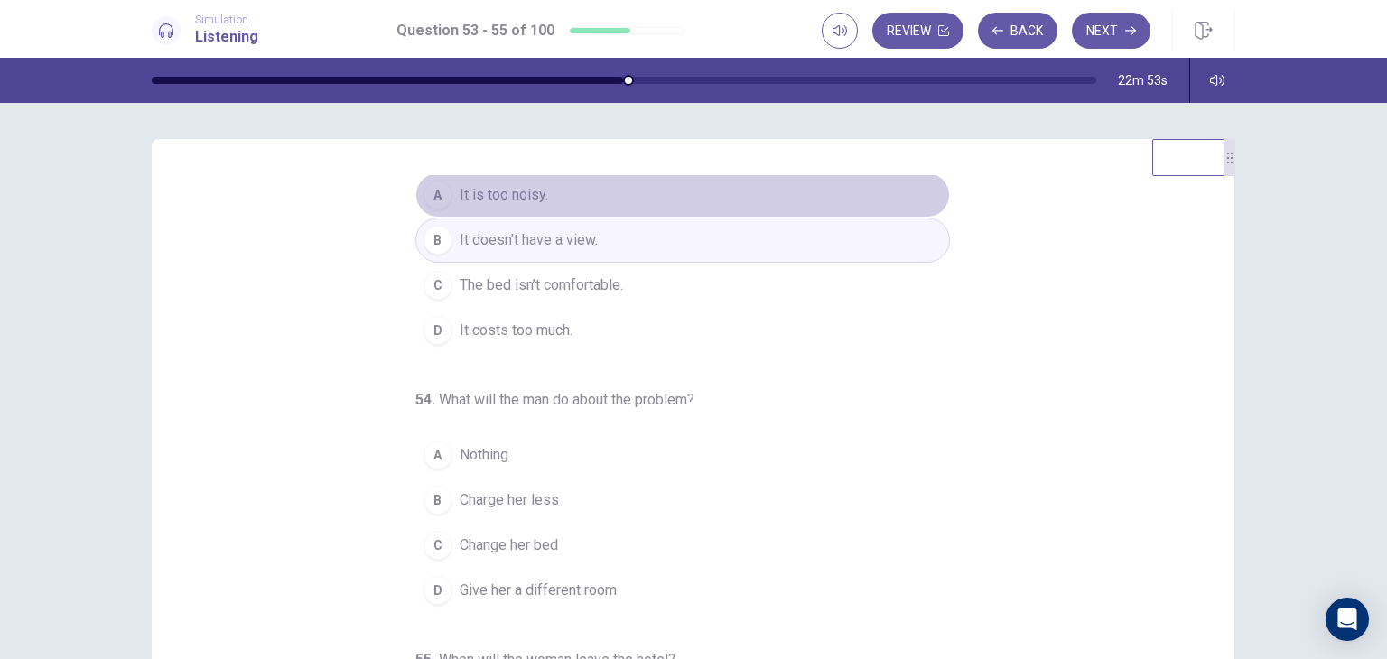
click at [491, 194] on span "It is too noisy." at bounding box center [504, 195] width 88 height 22
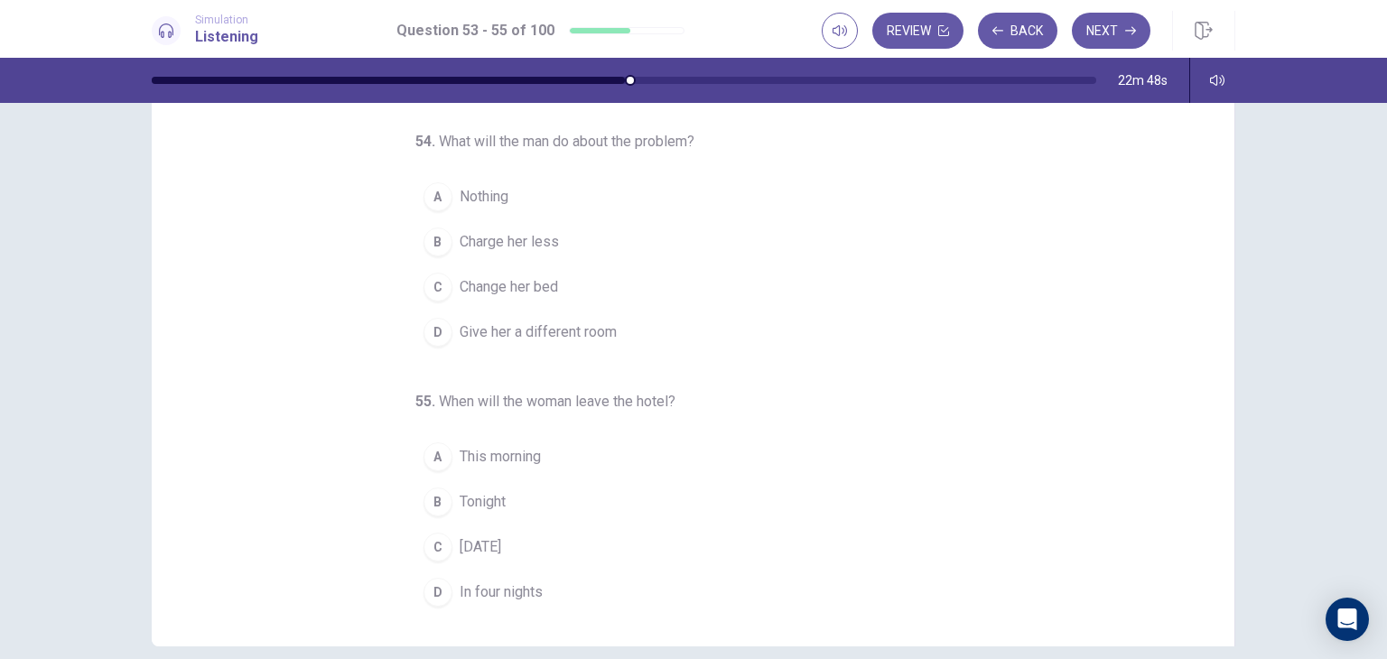
scroll to position [123, 0]
click at [501, 198] on button "A Nothing" at bounding box center [682, 194] width 535 height 45
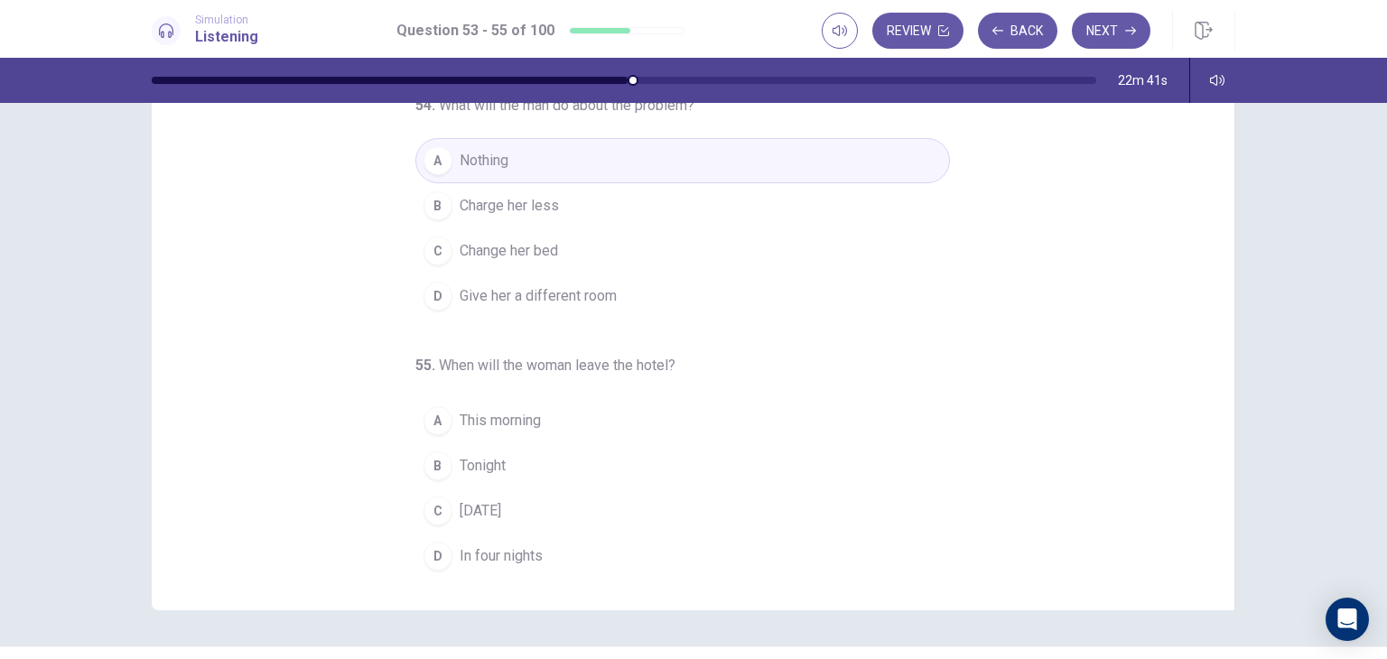
scroll to position [159, 0]
click at [535, 214] on button "B Charge her less" at bounding box center [682, 203] width 535 height 45
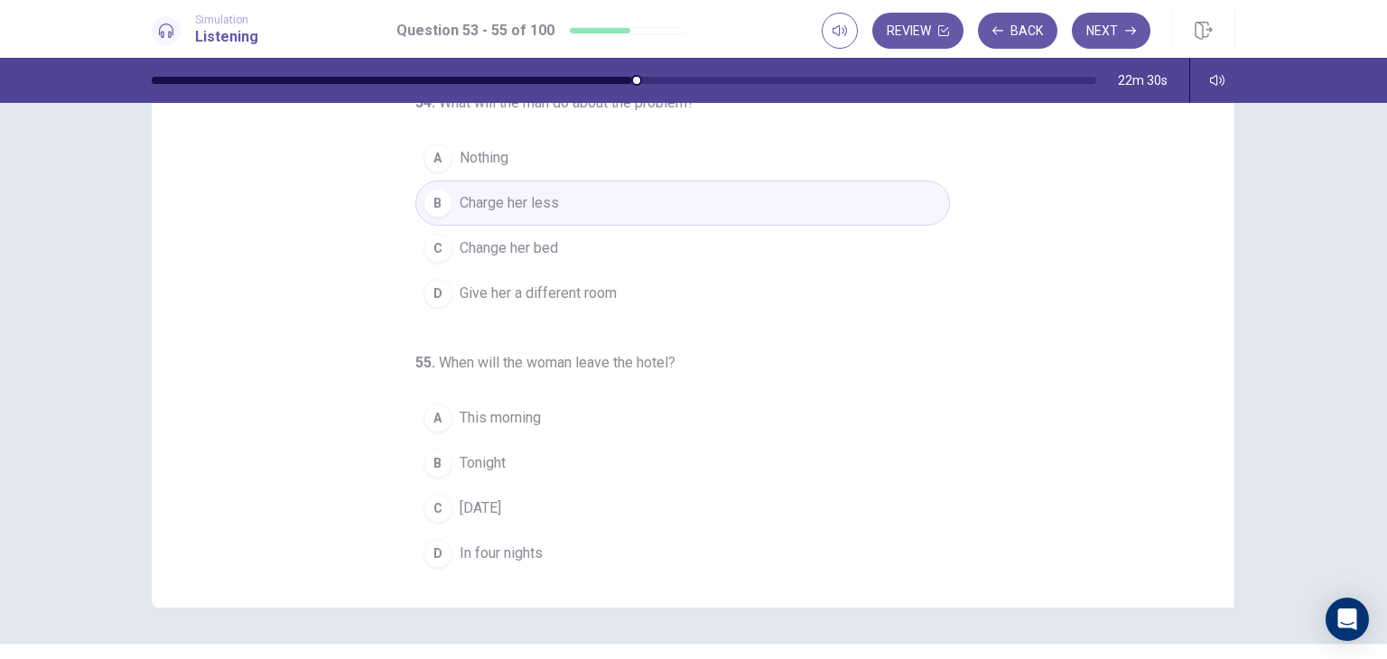
click at [490, 497] on span "[DATE]" at bounding box center [481, 508] width 42 height 22
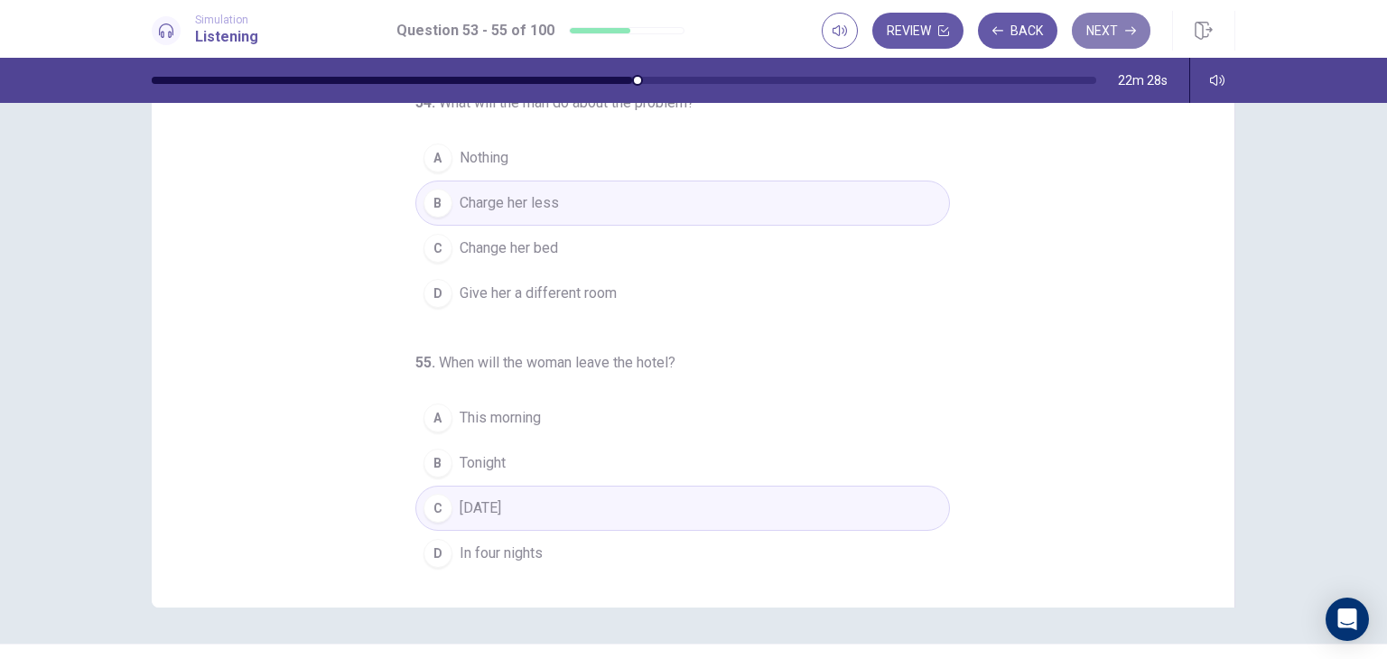
click at [1102, 35] on button "Next" at bounding box center [1111, 31] width 79 height 36
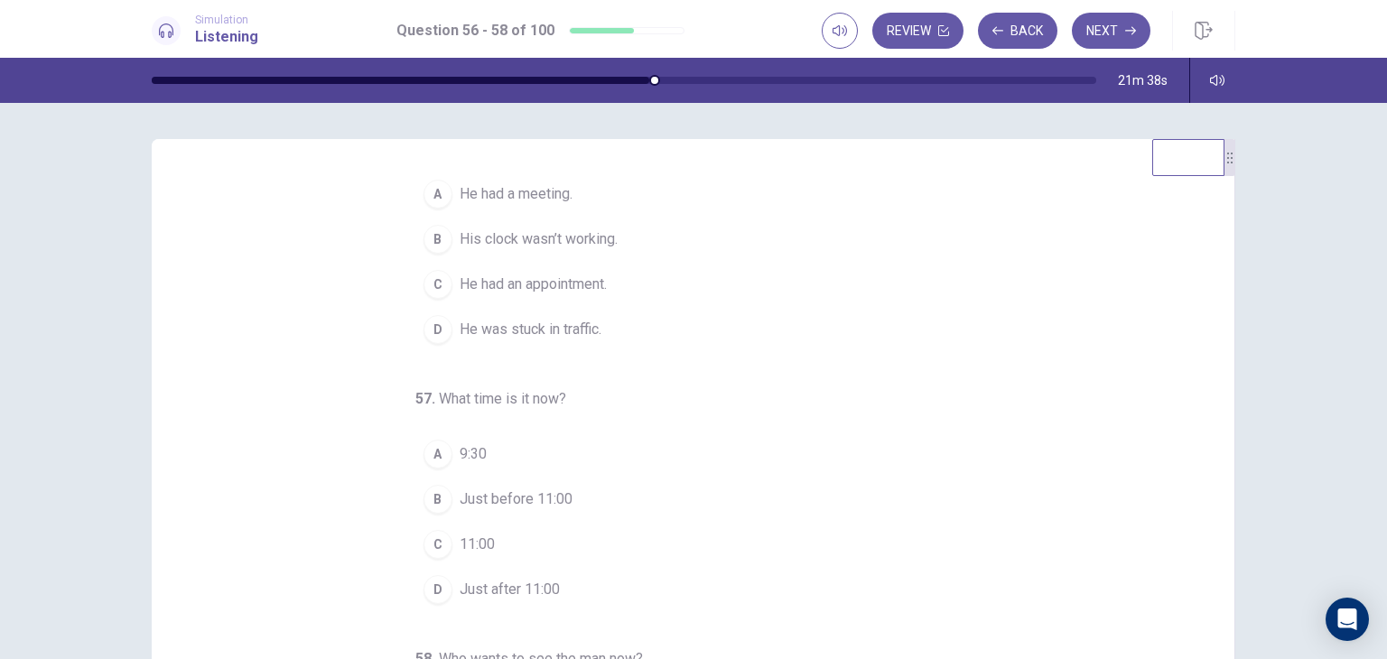
scroll to position [90, 0]
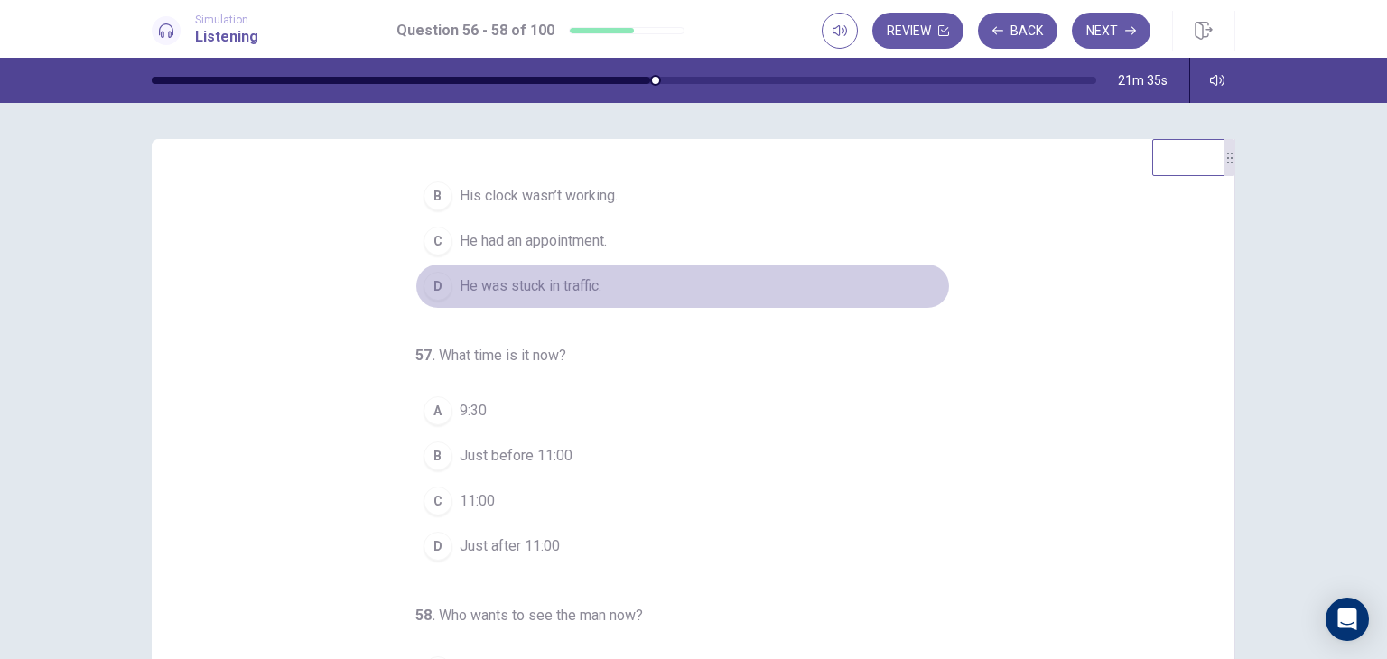
click at [558, 284] on span "He was stuck in traffic." at bounding box center [531, 286] width 142 height 22
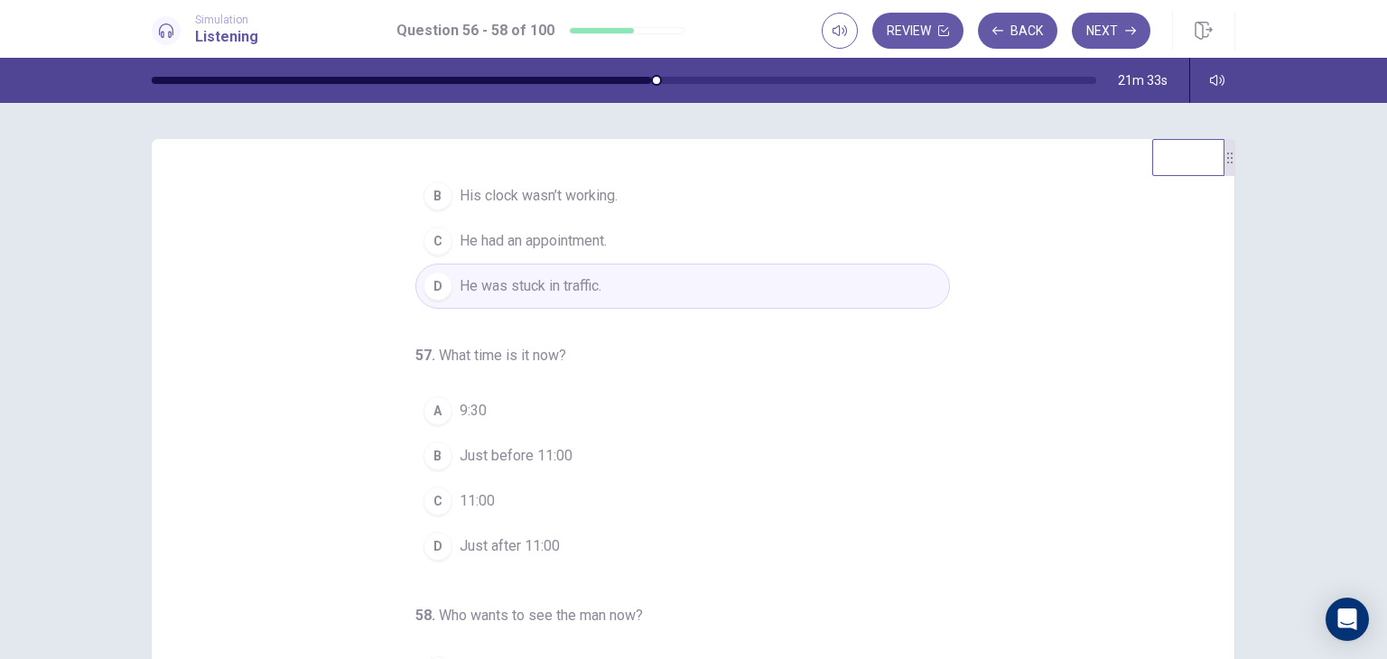
click at [492, 414] on button "A 9:30" at bounding box center [682, 410] width 535 height 45
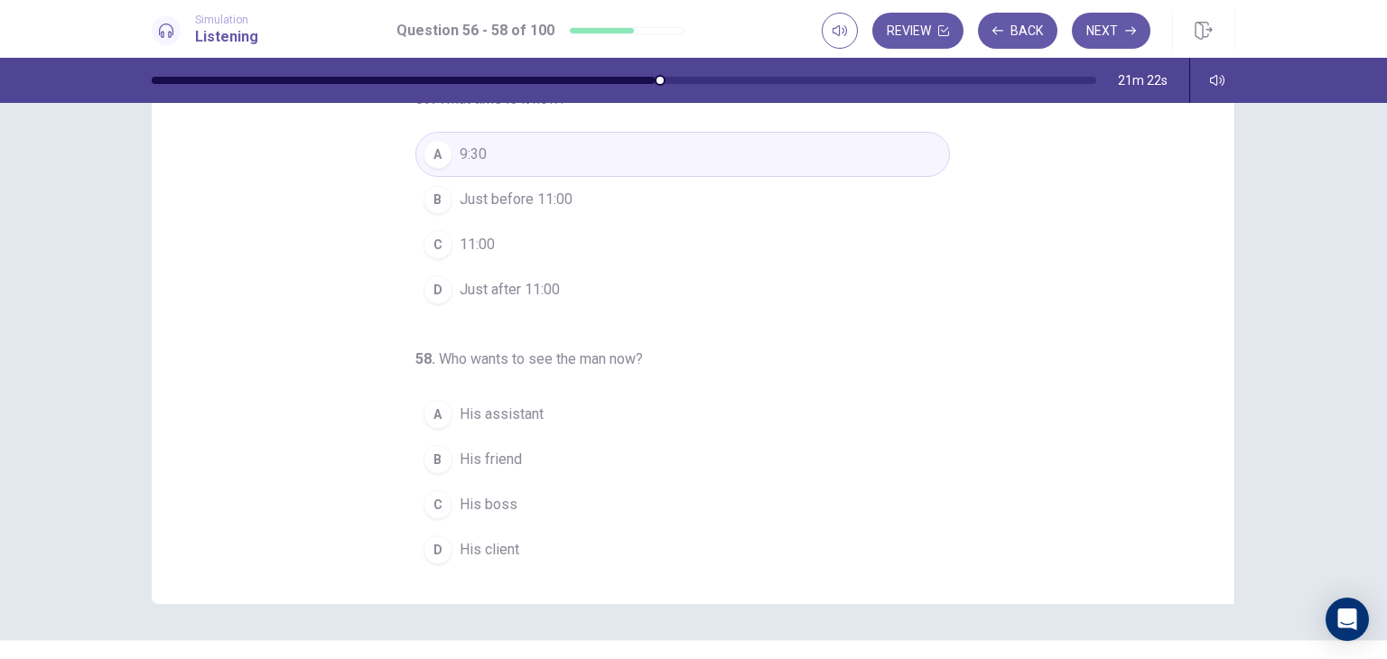
scroll to position [161, 0]
click at [481, 256] on button "C 11:00" at bounding box center [682, 246] width 535 height 45
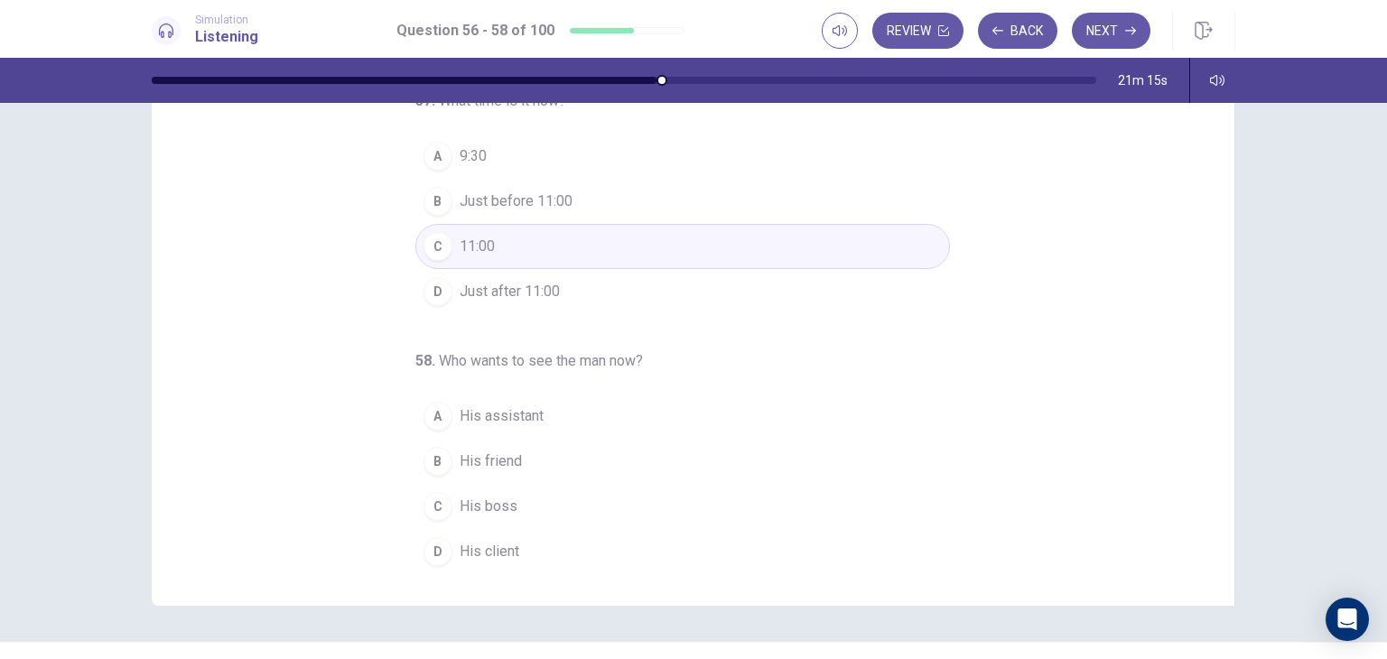
click at [516, 555] on button "D His client" at bounding box center [682, 551] width 535 height 45
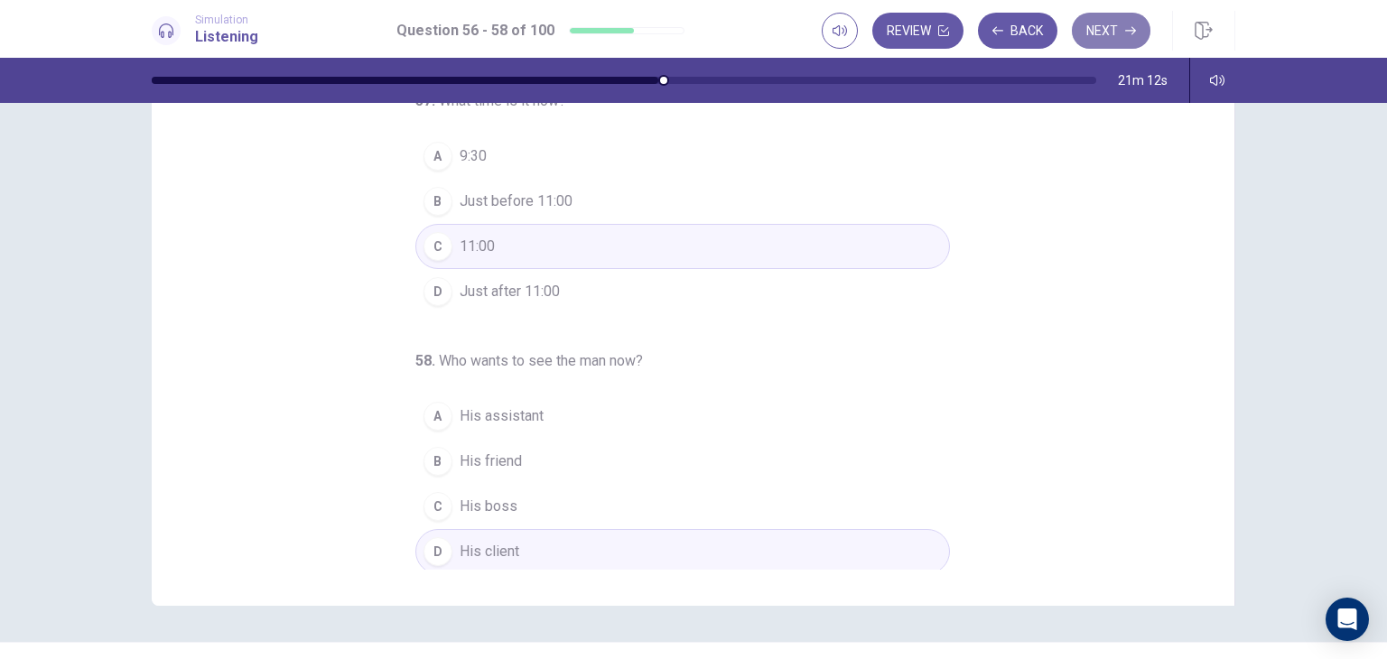
click at [1110, 27] on button "Next" at bounding box center [1111, 31] width 79 height 36
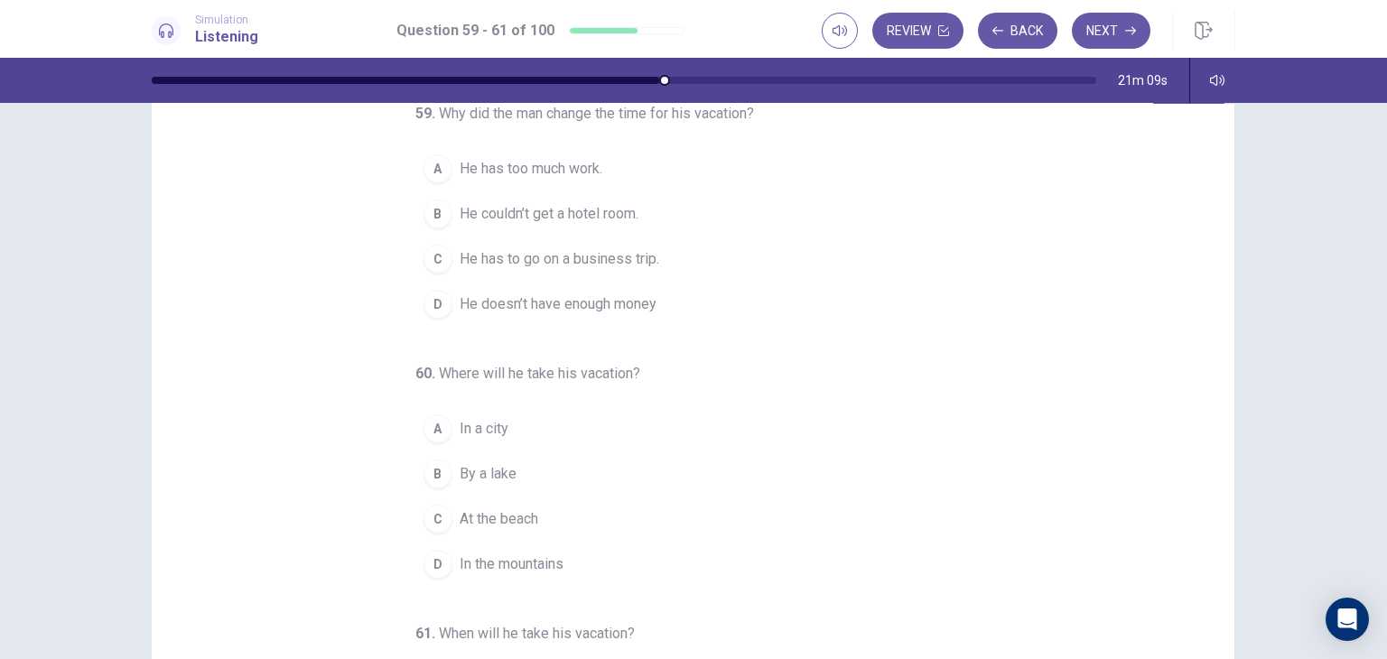
scroll to position [0, 0]
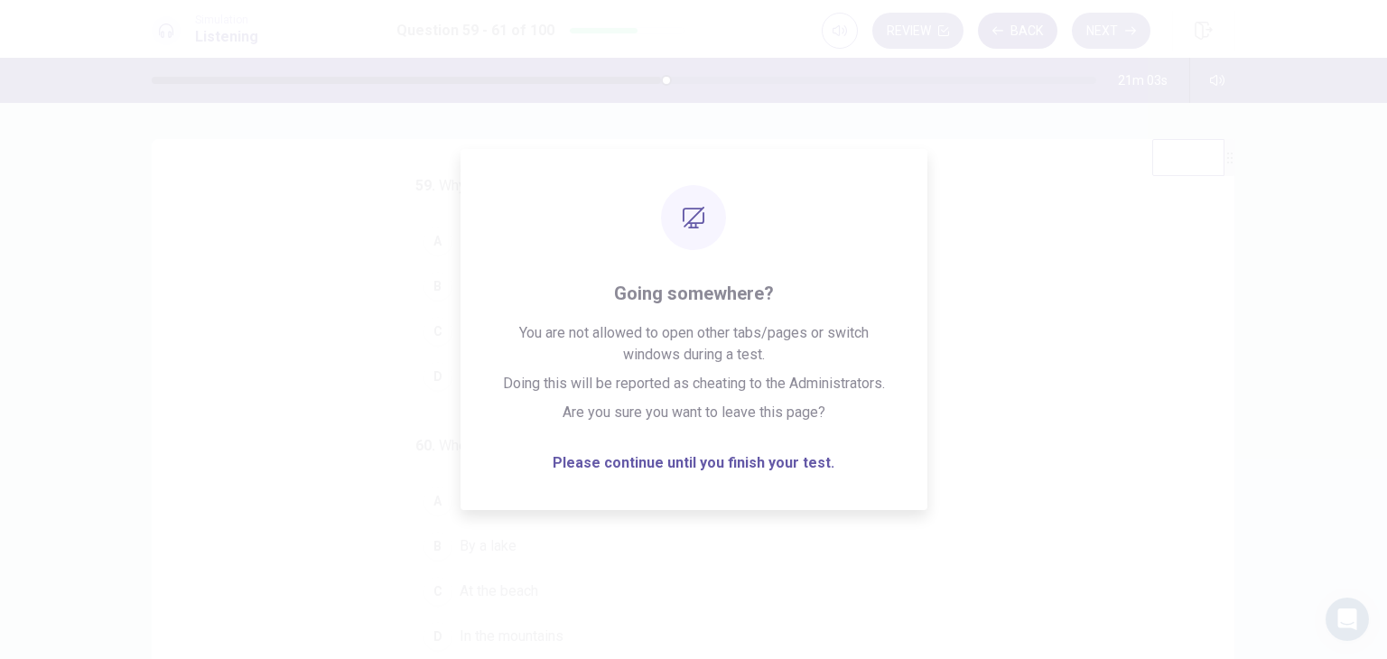
click at [997, 33] on icon "button" at bounding box center [997, 30] width 11 height 8
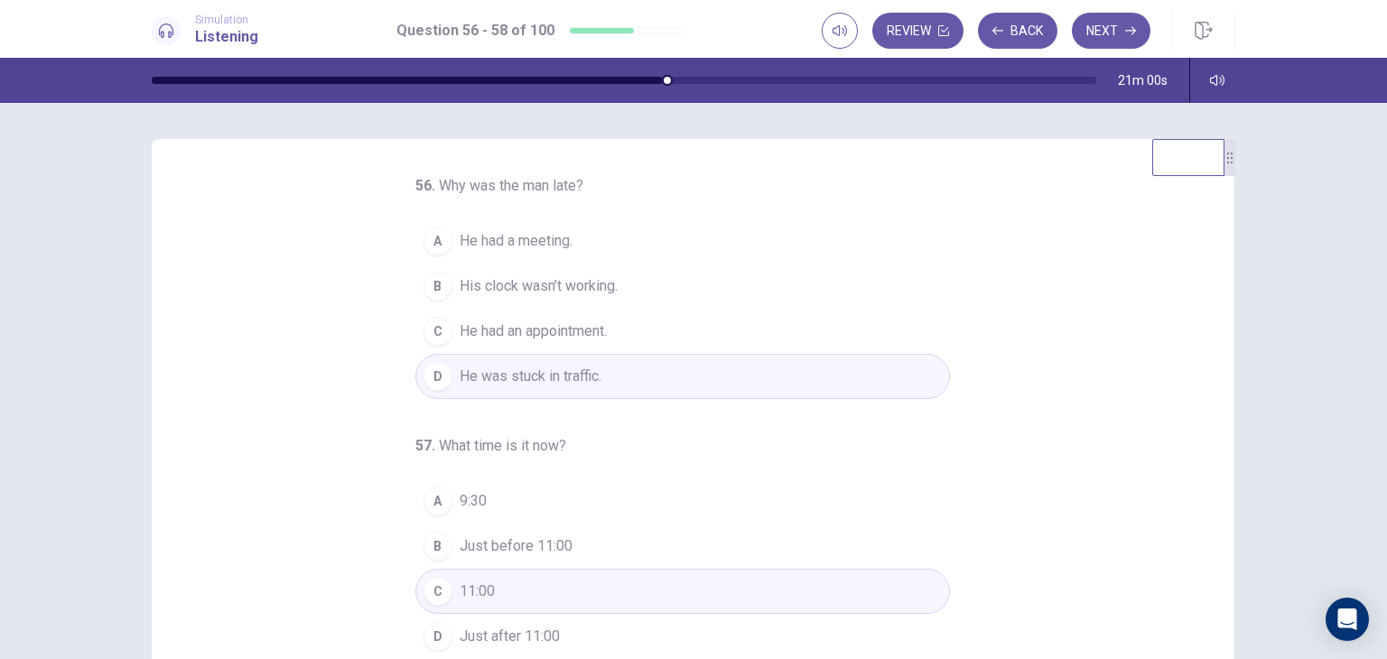
click at [597, 292] on span "His clock wasn’t working." at bounding box center [539, 286] width 158 height 22
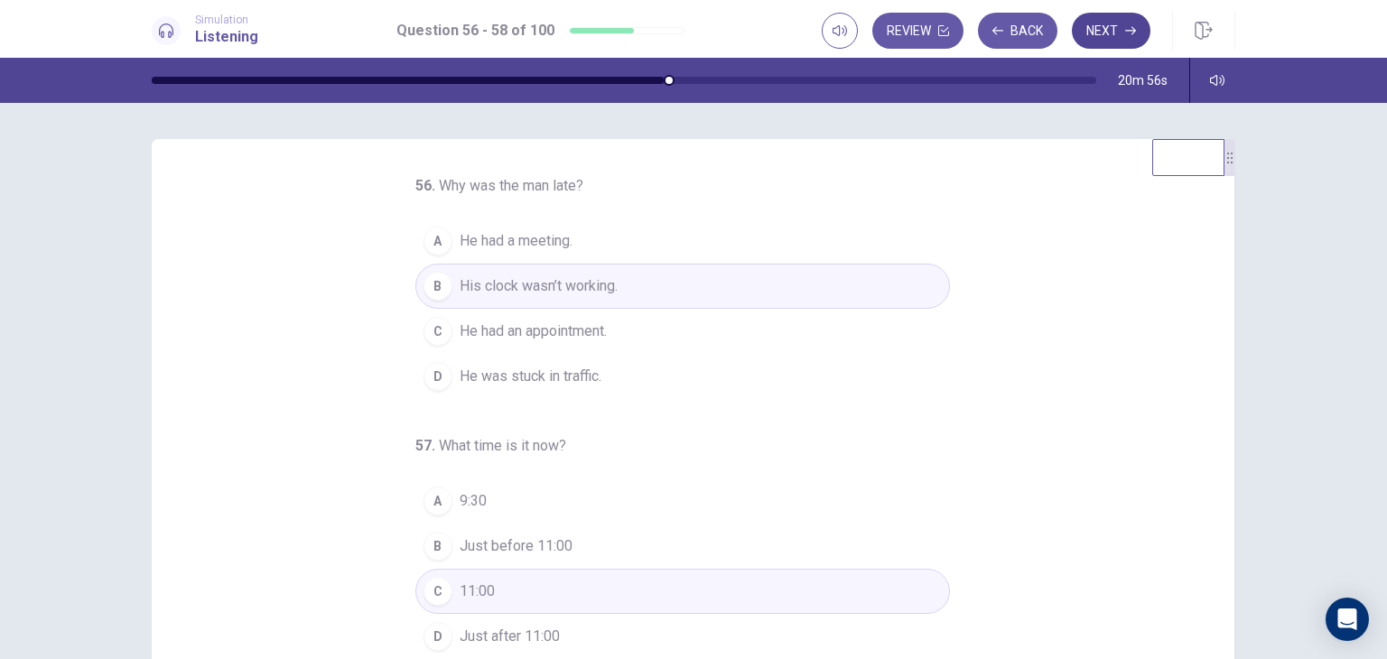
click at [1108, 31] on button "Next" at bounding box center [1111, 31] width 79 height 36
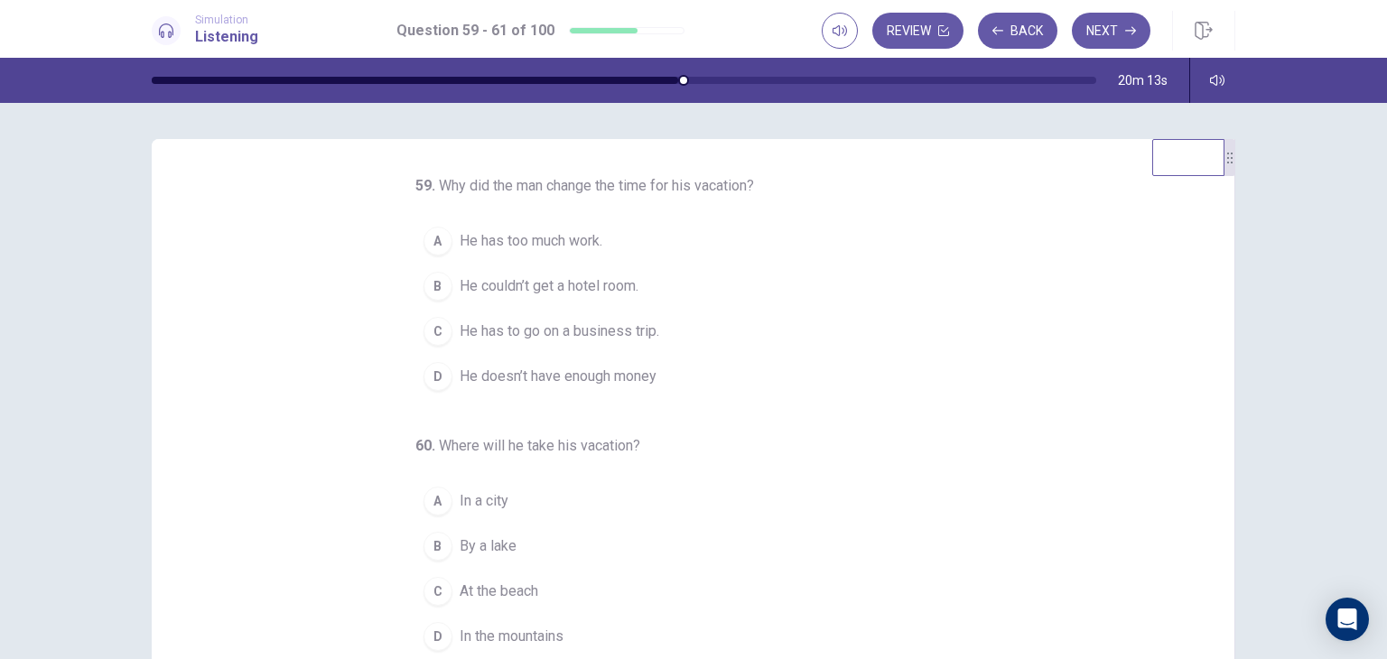
click at [554, 252] on span "He has too much work." at bounding box center [531, 241] width 143 height 22
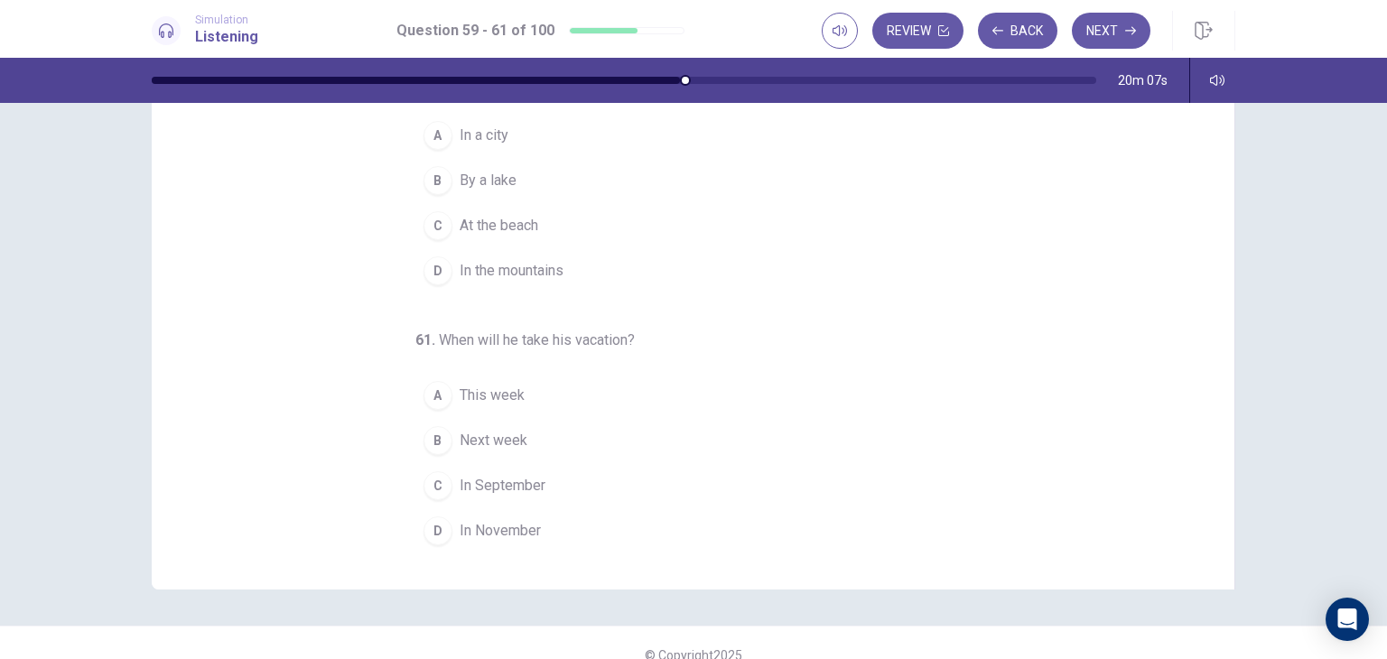
scroll to position [180, 0]
click at [529, 262] on span "In the mountains" at bounding box center [512, 268] width 104 height 22
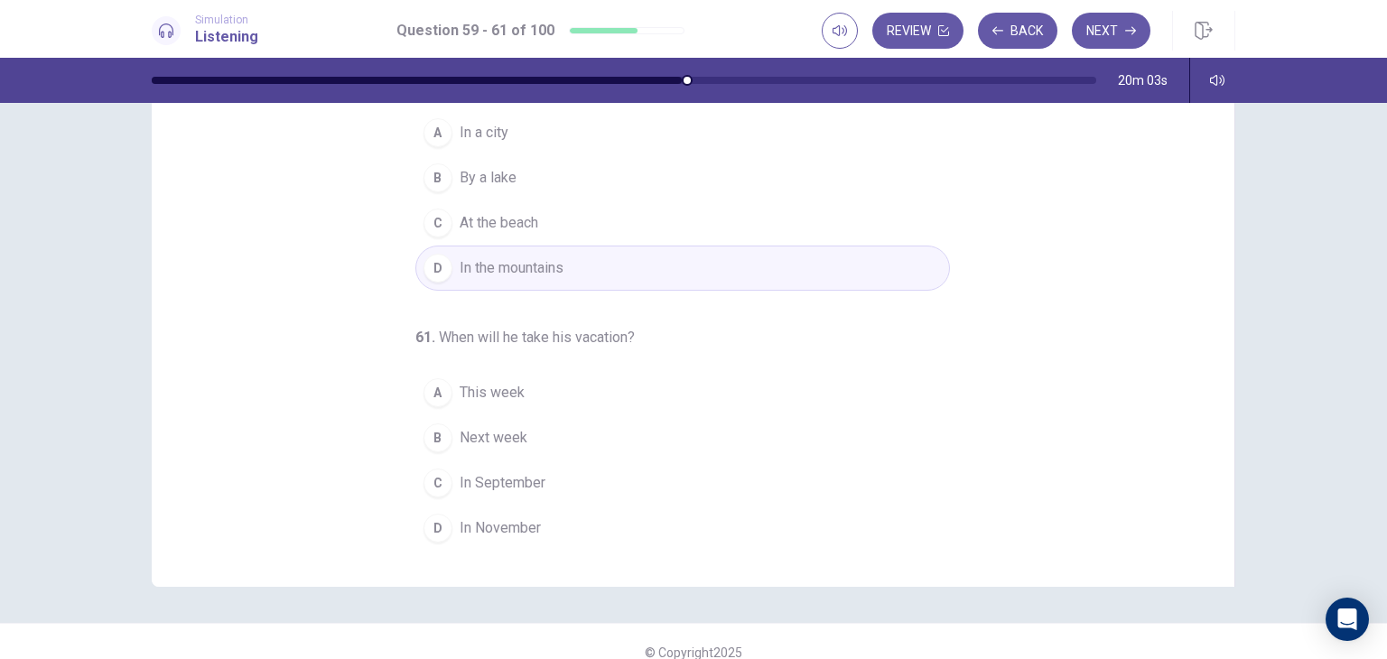
click at [502, 461] on button "C In September" at bounding box center [682, 482] width 535 height 45
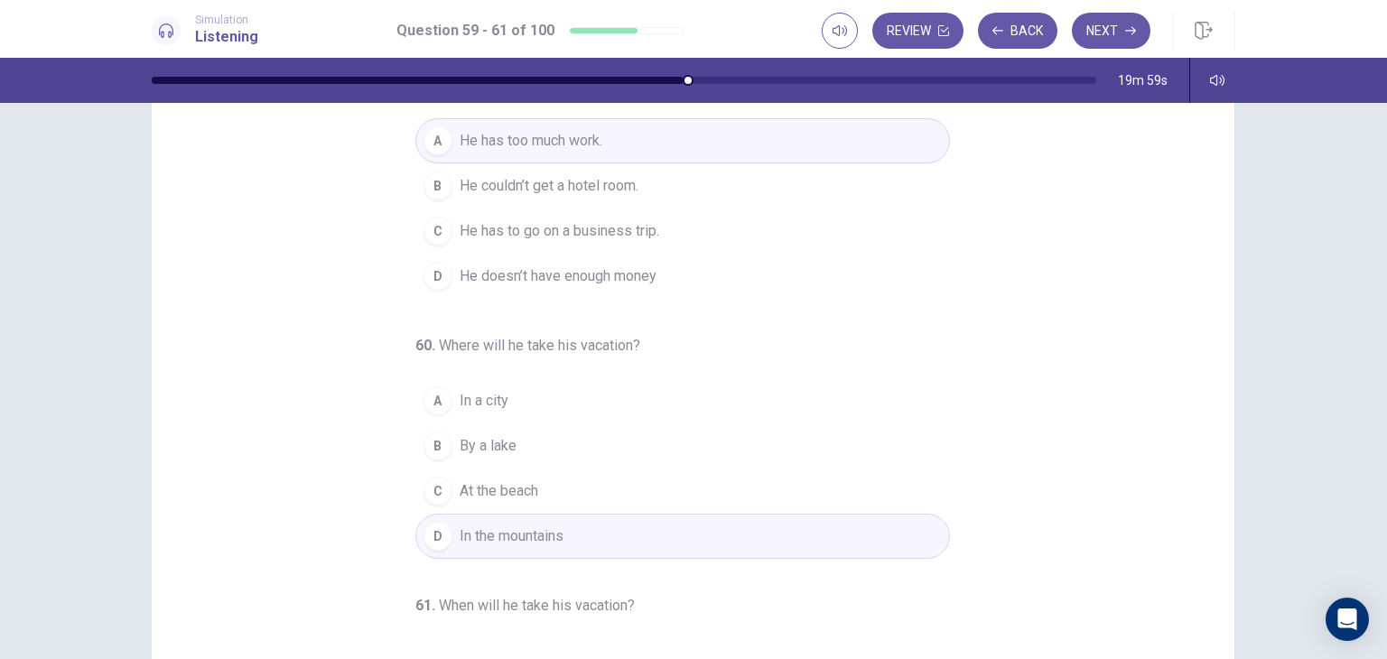
scroll to position [0, 0]
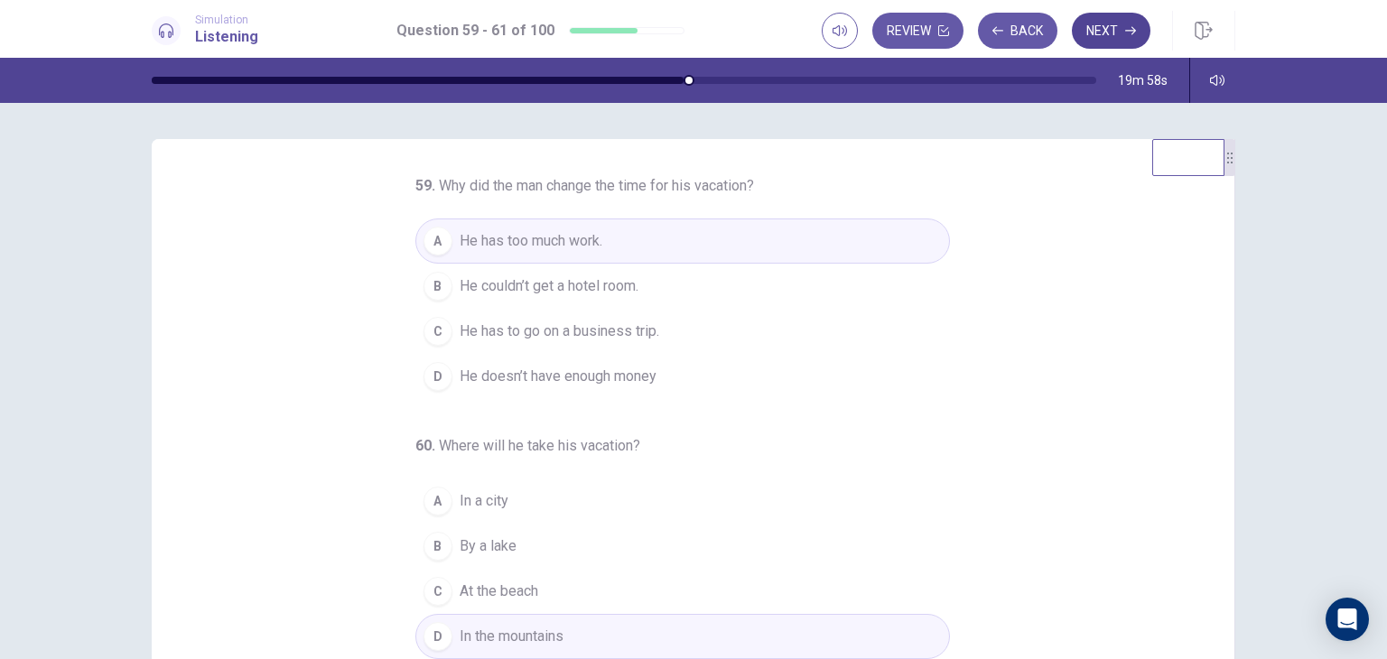
click at [1128, 13] on button "Next" at bounding box center [1111, 31] width 79 height 36
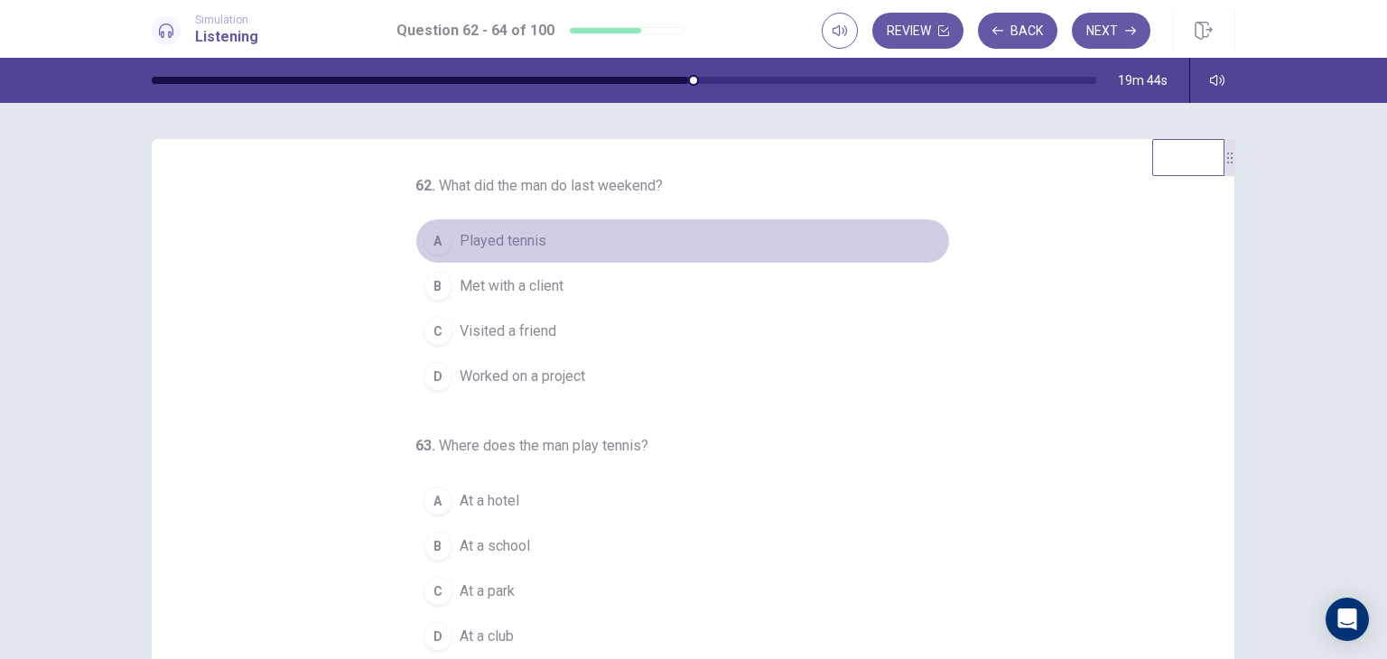
click at [541, 234] on button "A Played tennis" at bounding box center [682, 240] width 535 height 45
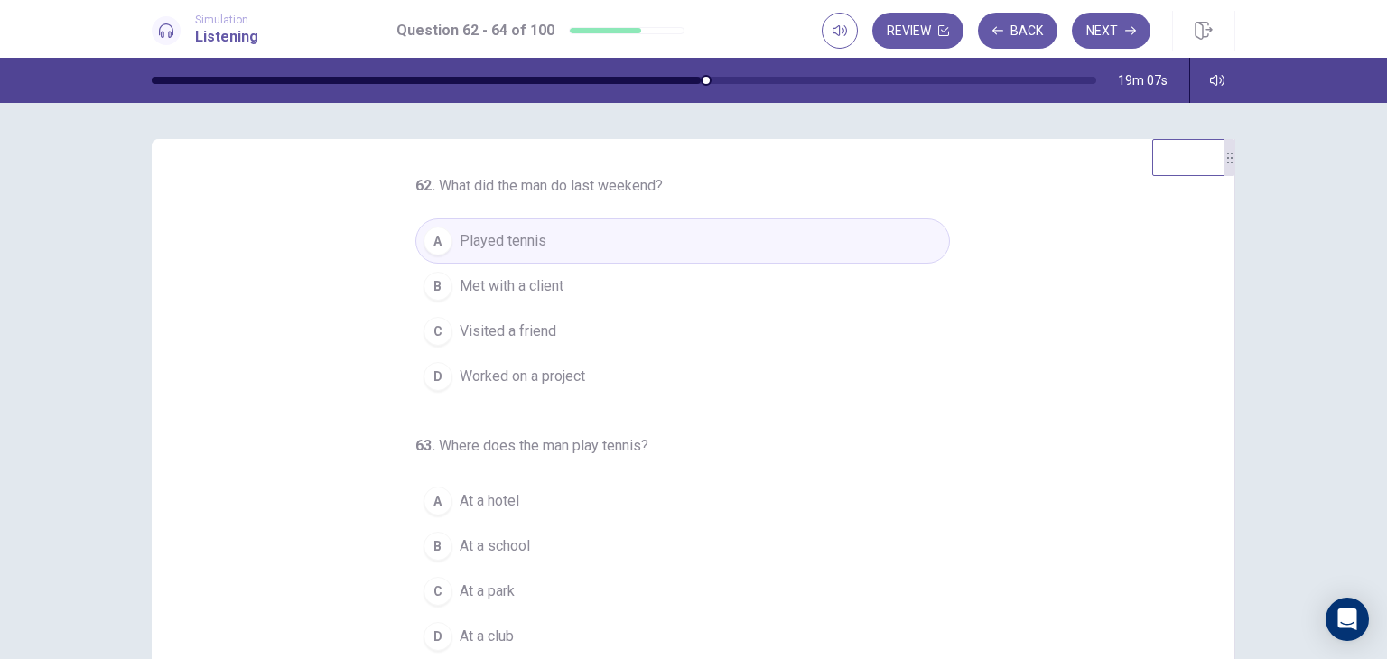
click at [570, 384] on span "Worked on a project" at bounding box center [523, 377] width 126 height 22
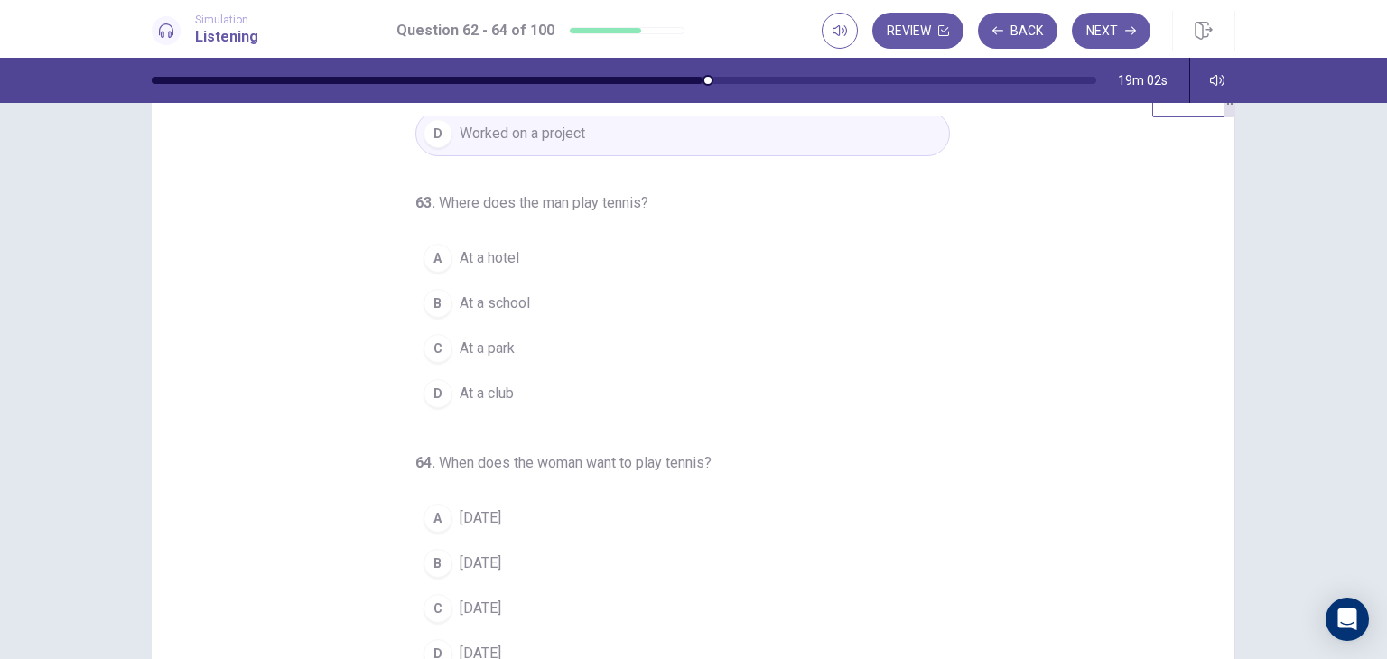
scroll to position [90, 0]
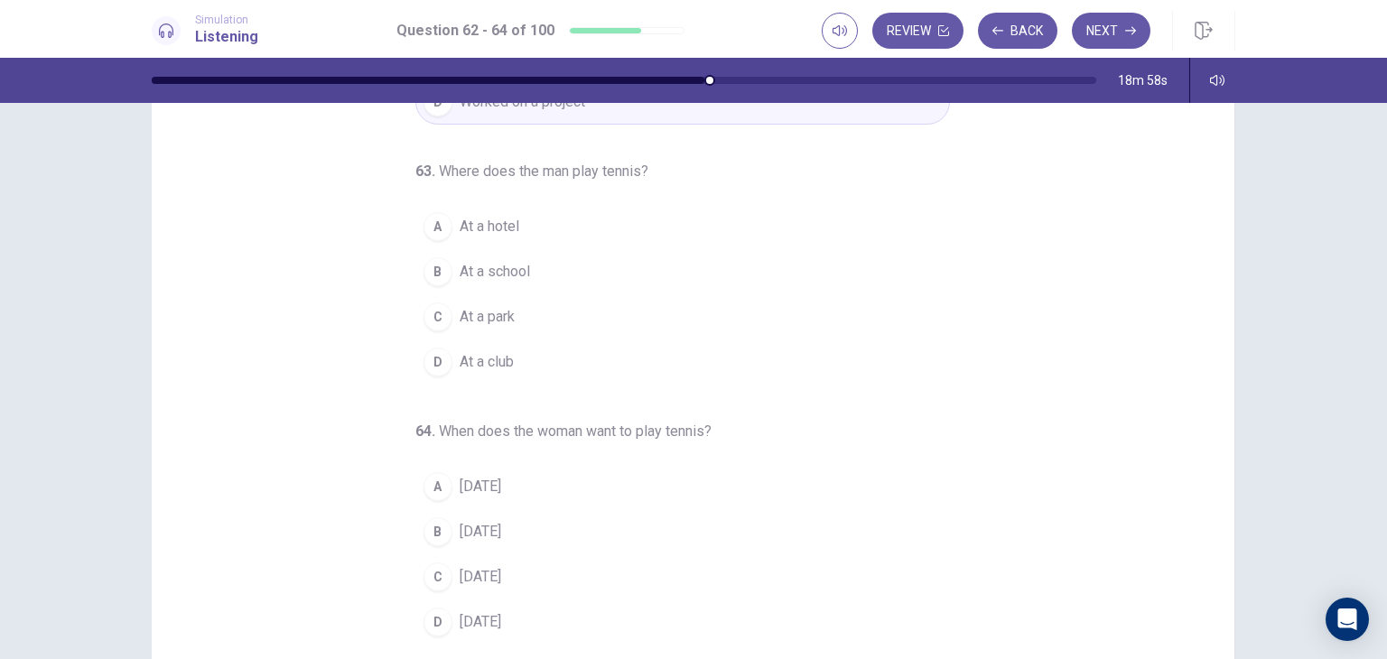
click at [523, 218] on button "A At a hotel" at bounding box center [682, 226] width 535 height 45
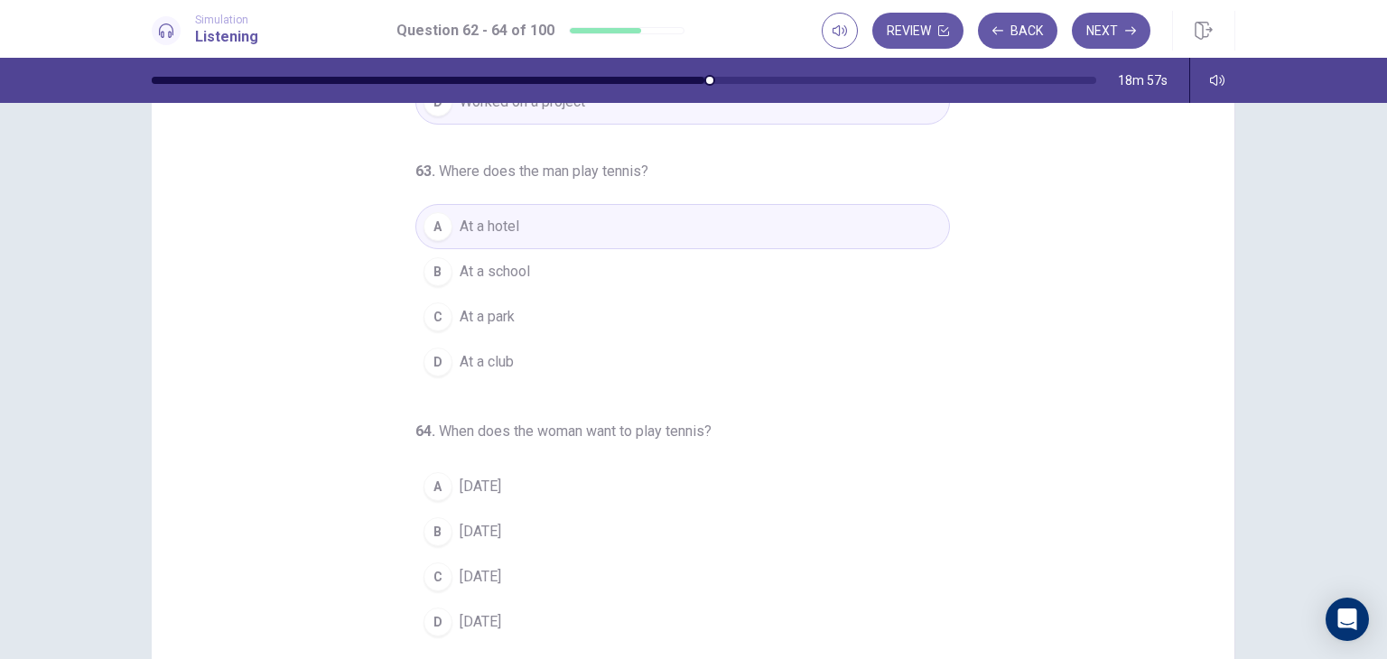
scroll to position [181, 0]
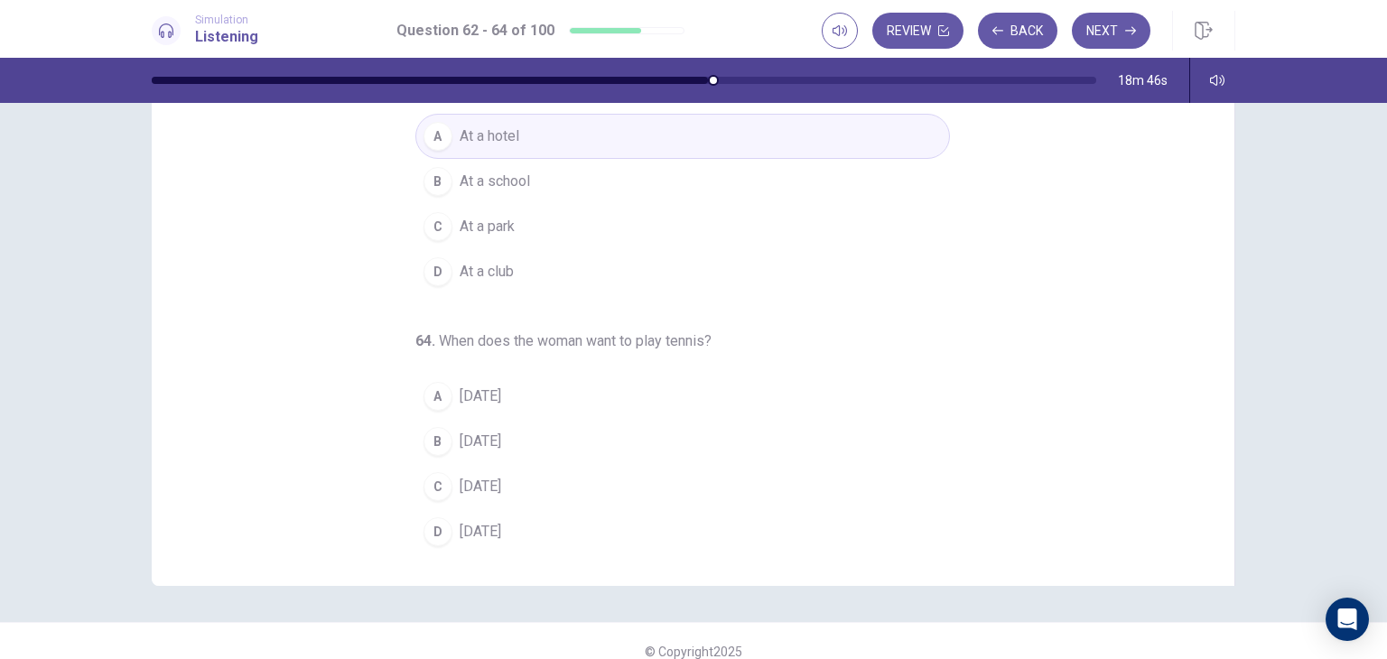
click at [470, 532] on span "[DATE]" at bounding box center [481, 532] width 42 height 22
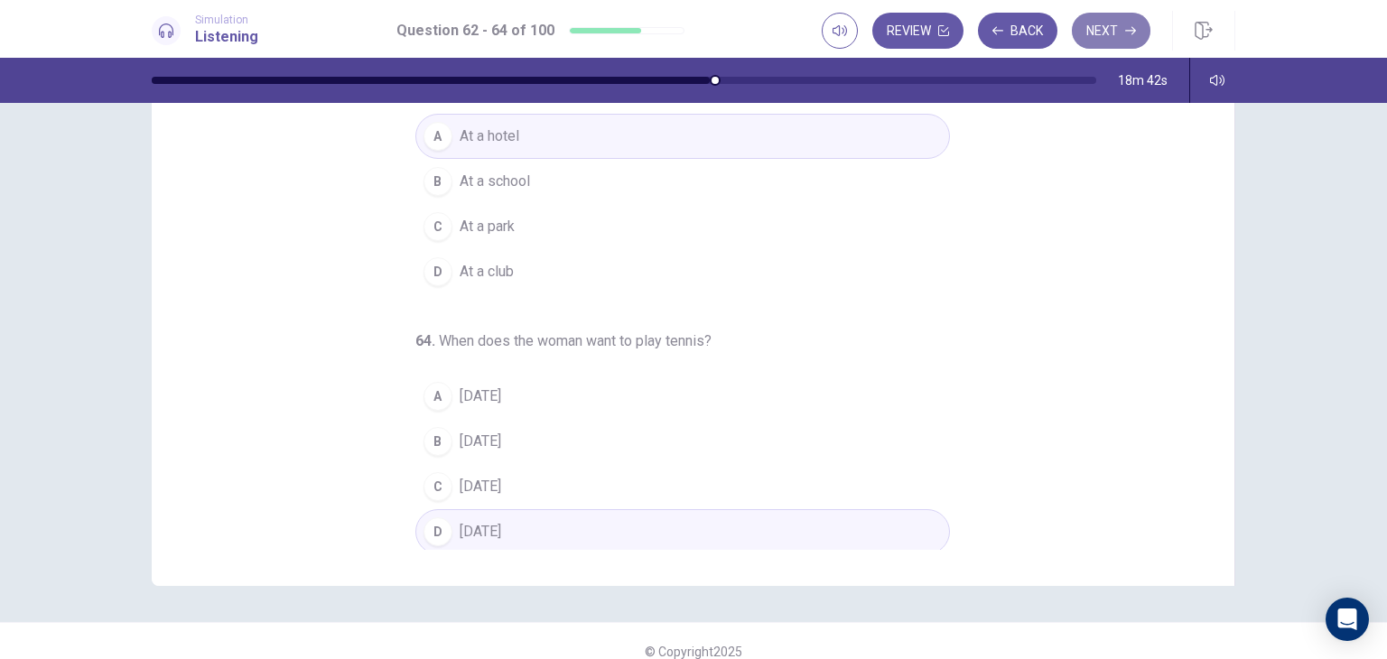
click at [1135, 31] on icon "button" at bounding box center [1130, 31] width 11 height 8
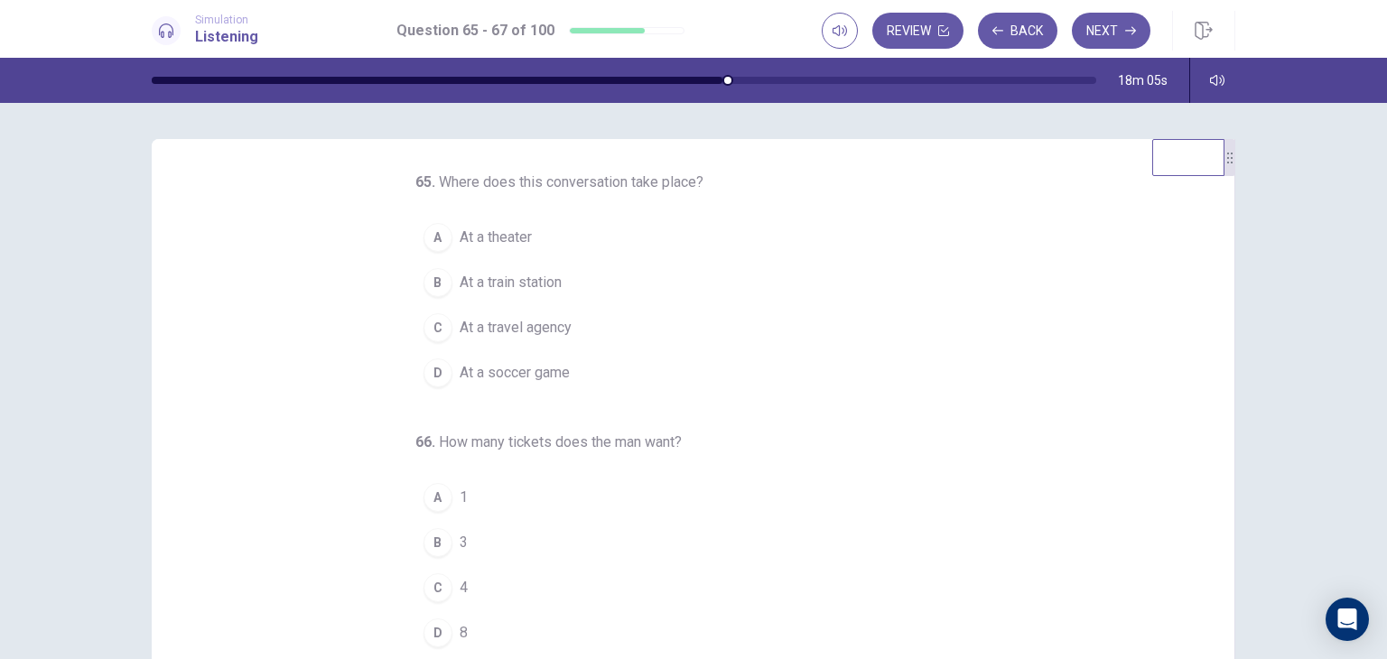
scroll to position [0, 0]
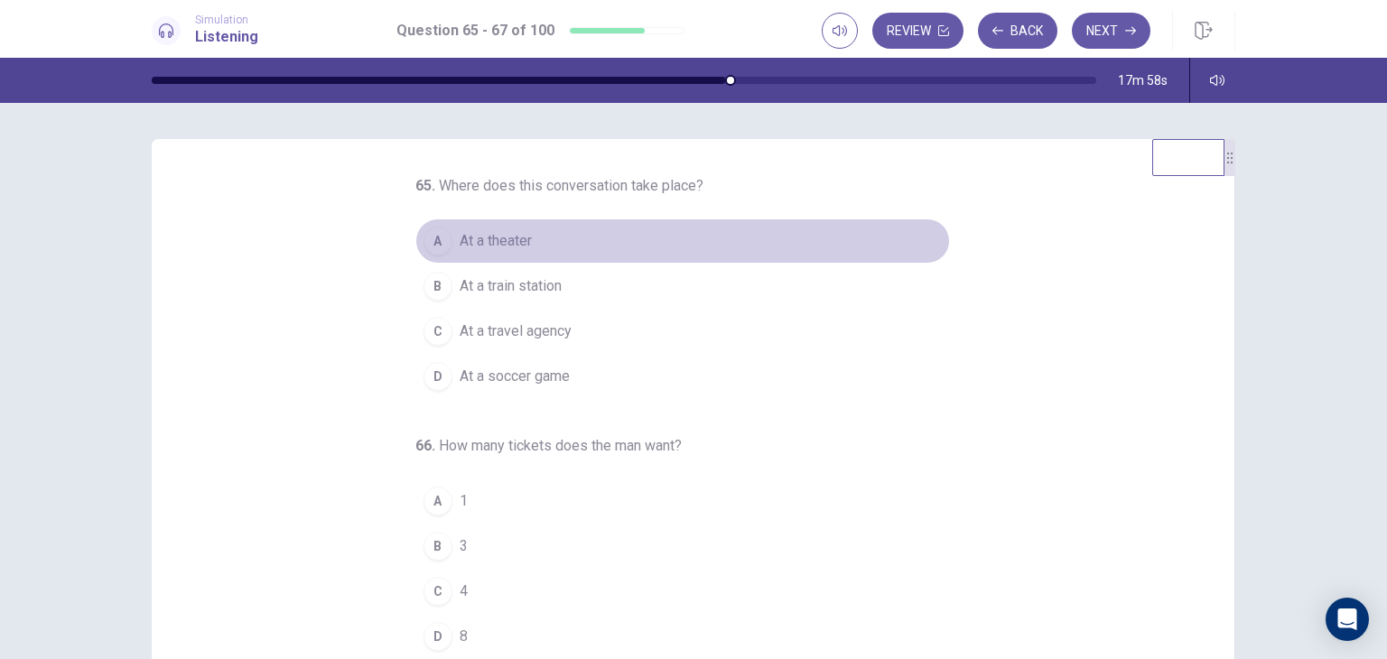
click at [509, 237] on span "At a theater" at bounding box center [496, 241] width 72 height 22
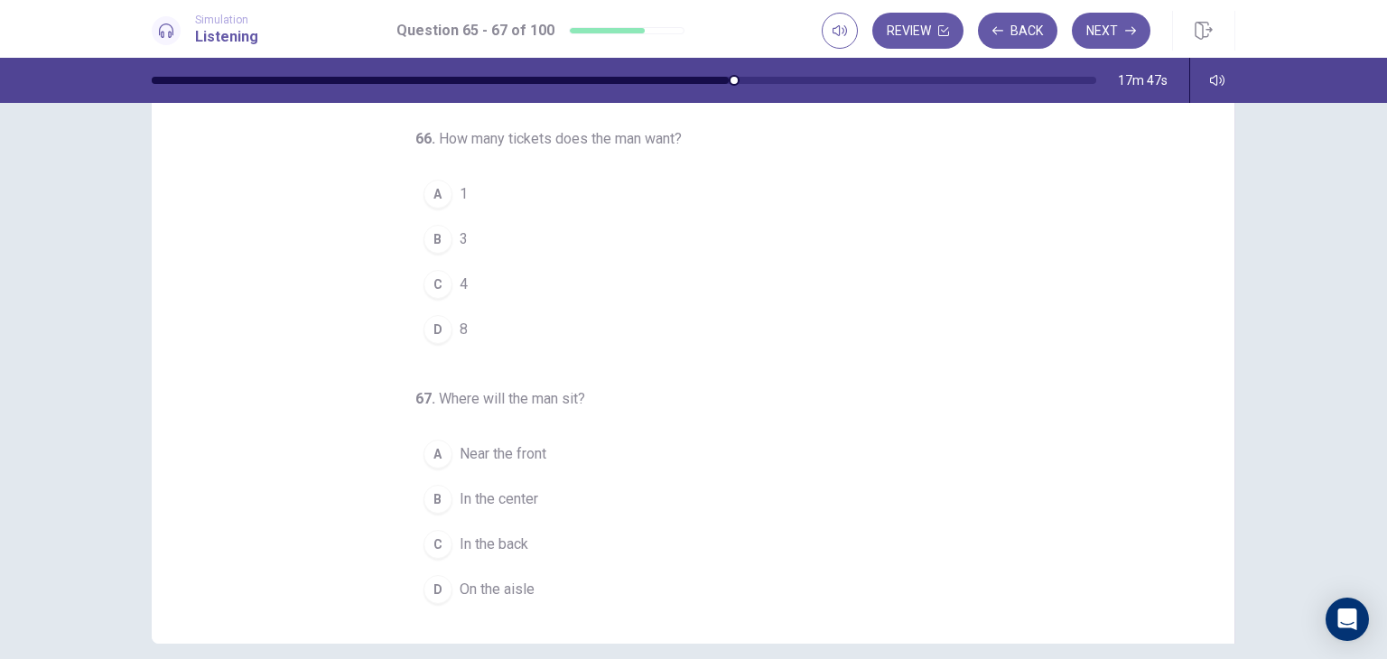
scroll to position [127, 0]
click at [479, 232] on button "B 3" at bounding box center [682, 234] width 535 height 45
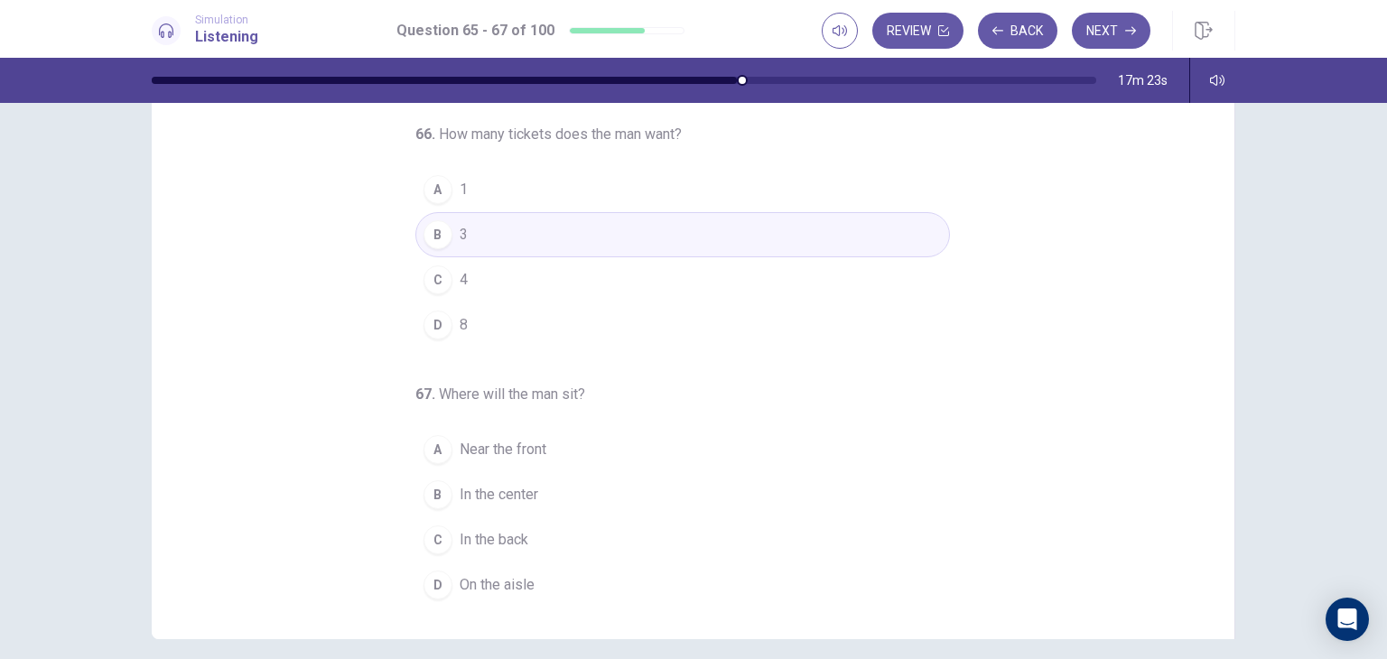
click at [500, 524] on button "C In the back" at bounding box center [682, 539] width 535 height 45
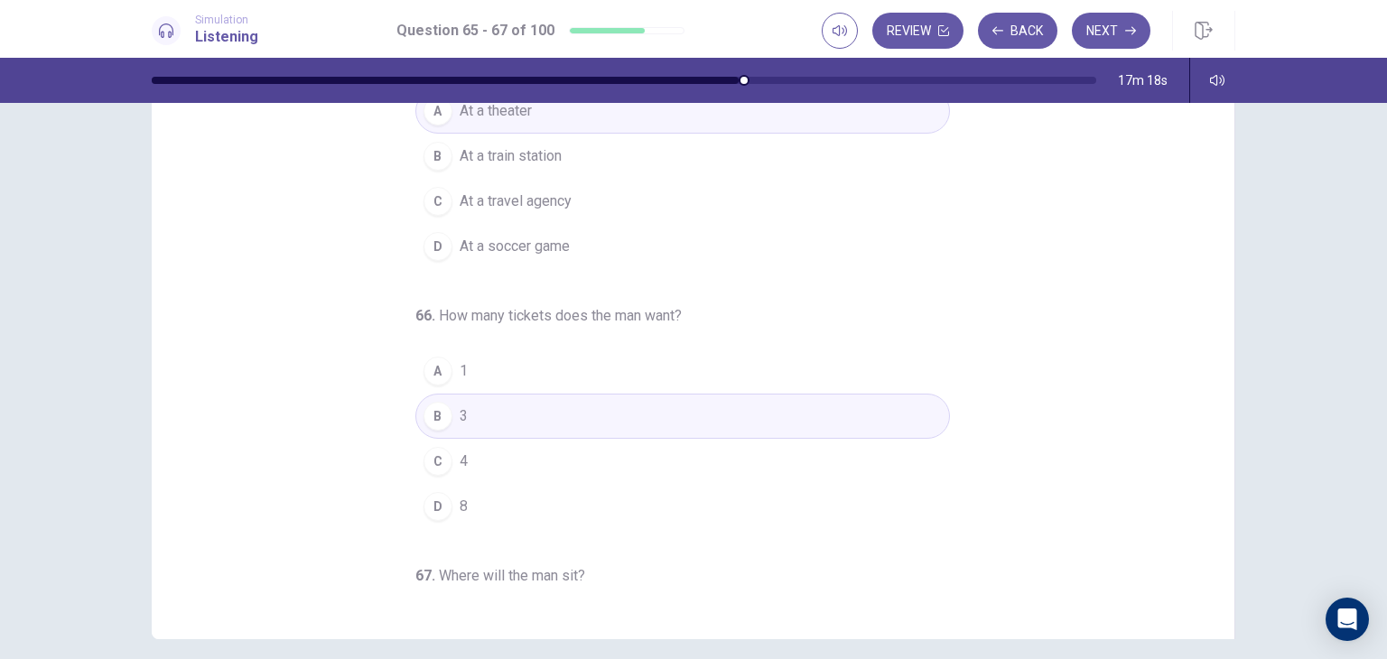
scroll to position [0, 0]
click at [1098, 27] on button "Next" at bounding box center [1111, 31] width 79 height 36
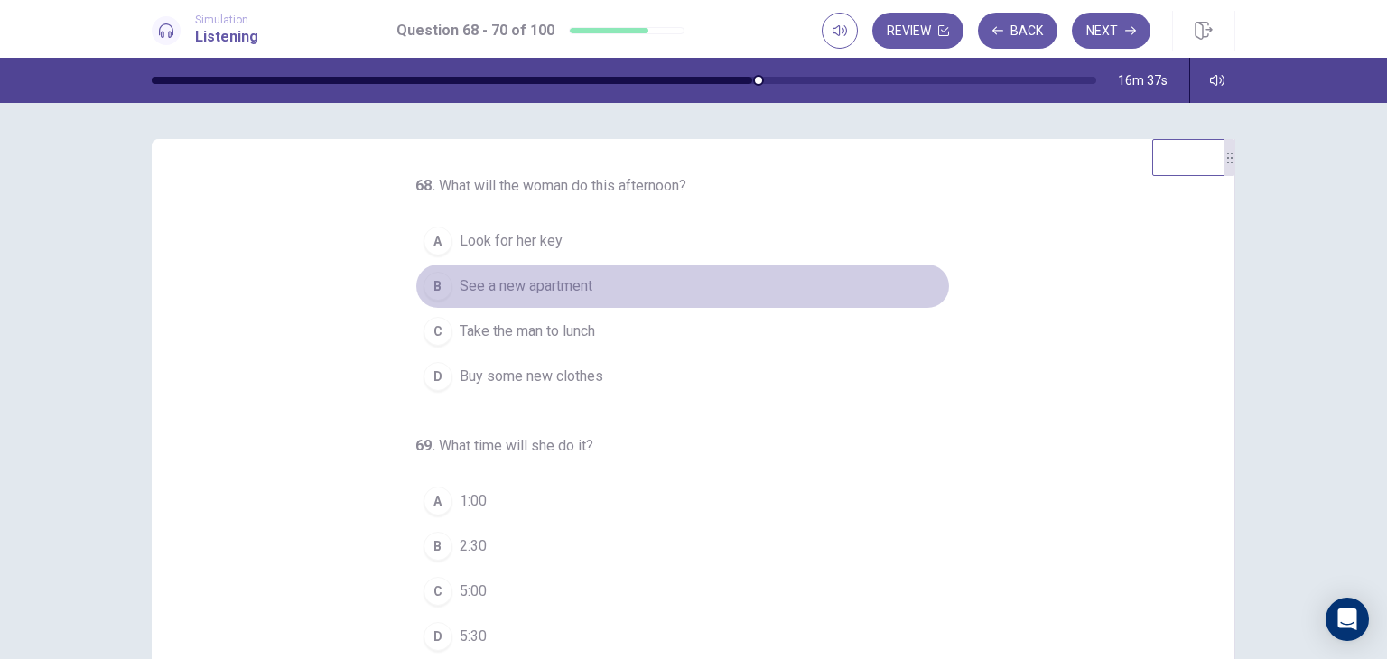
click at [553, 283] on span "See a new apartment" at bounding box center [526, 286] width 133 height 22
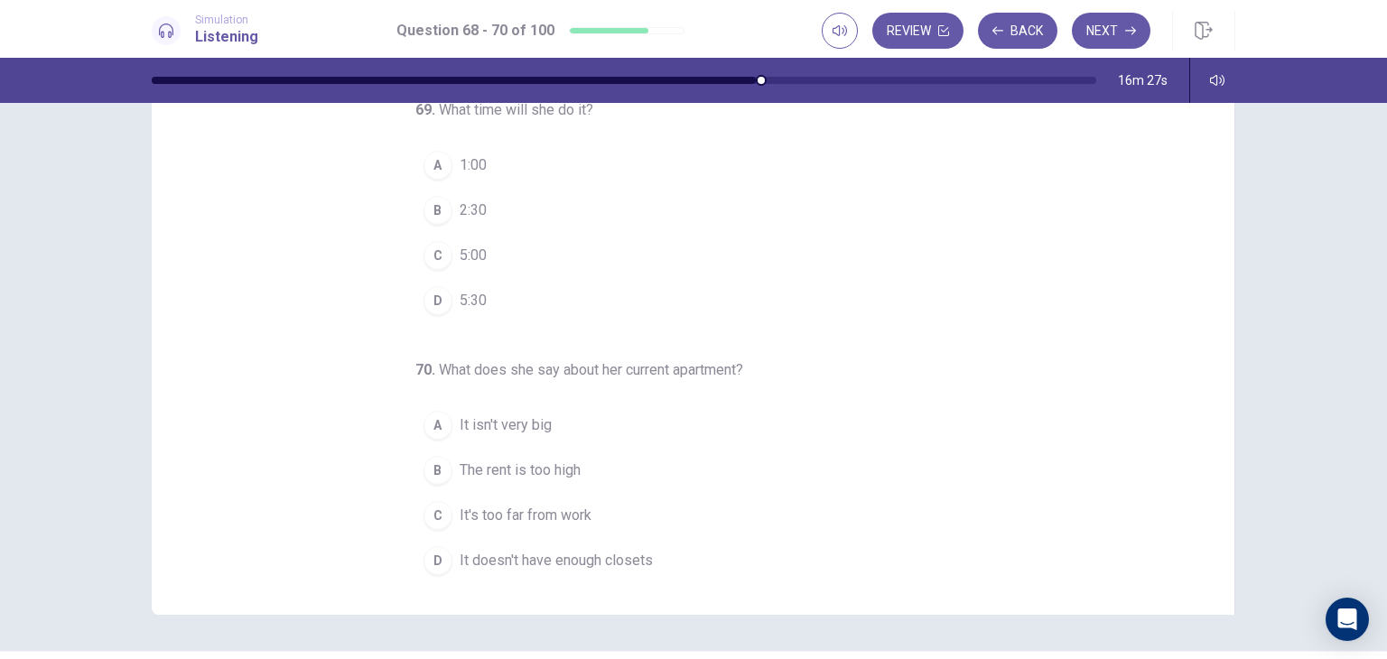
scroll to position [138, 0]
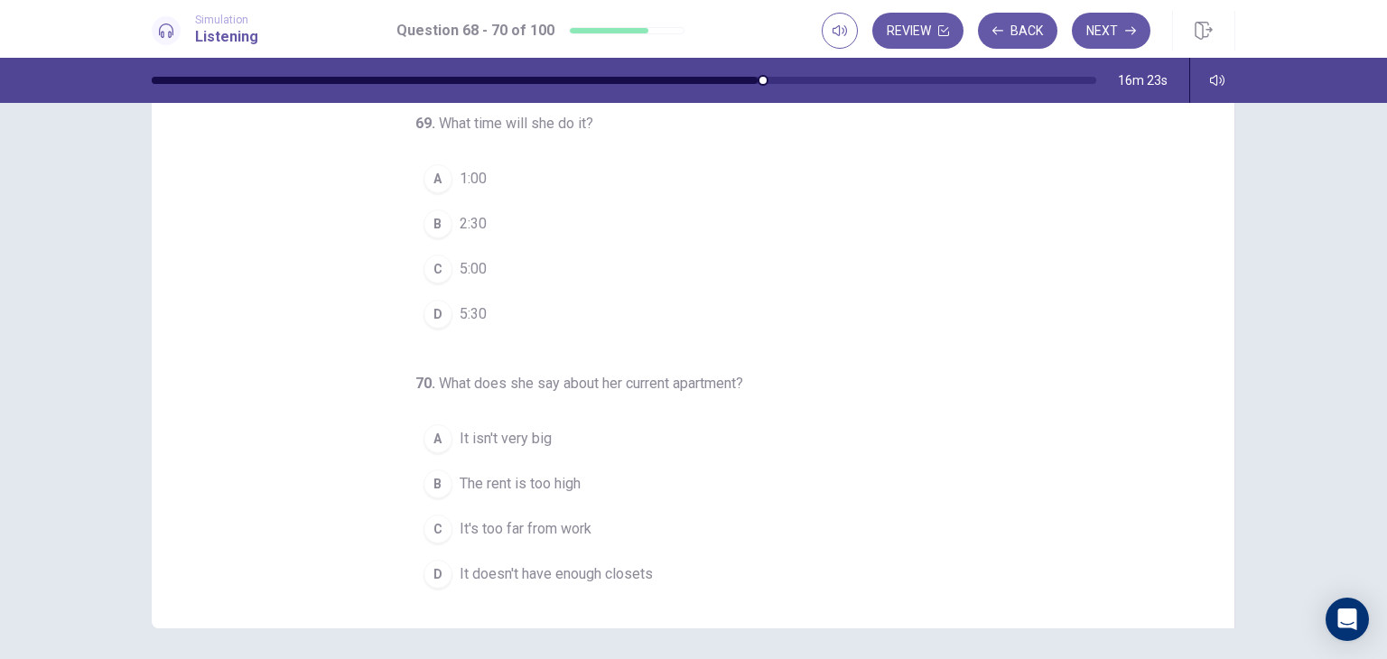
click at [551, 528] on span "It's too far from work" at bounding box center [526, 529] width 132 height 22
click at [462, 218] on span "2:30" at bounding box center [473, 224] width 27 height 22
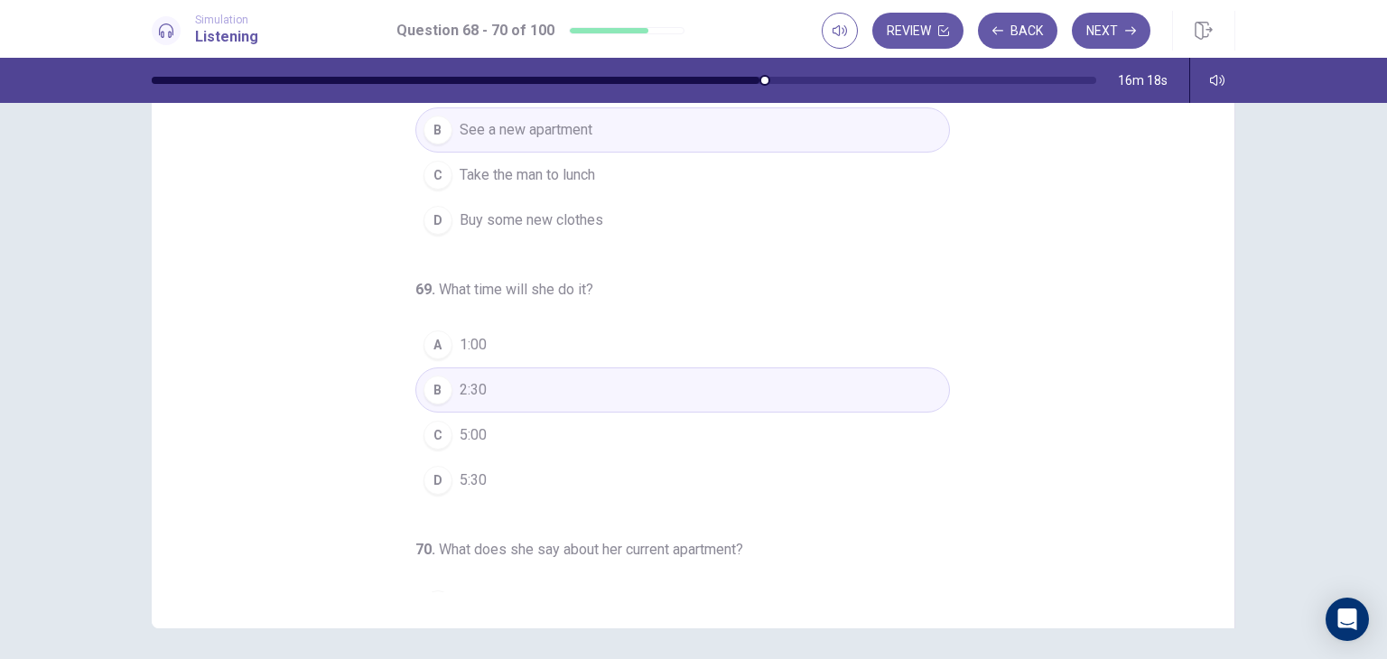
scroll to position [0, 0]
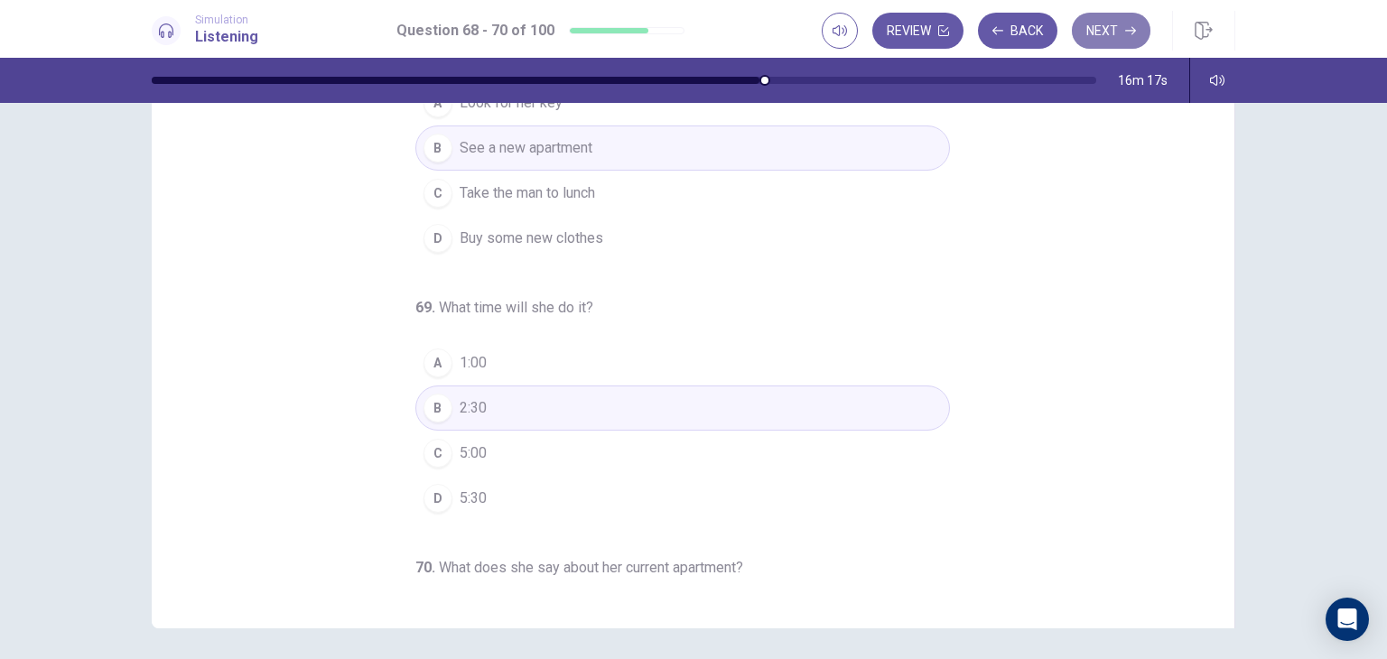
click at [1130, 23] on button "Next" at bounding box center [1111, 31] width 79 height 36
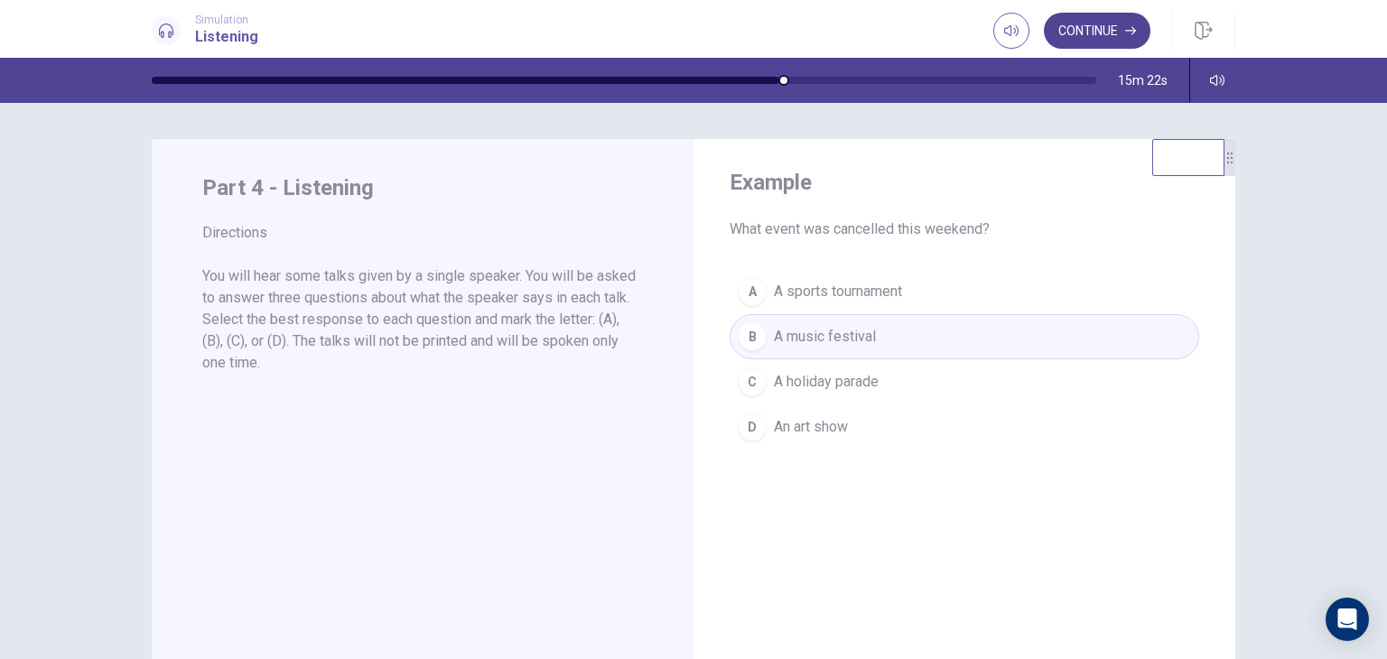
click at [1100, 39] on button "Continue" at bounding box center [1097, 31] width 107 height 36
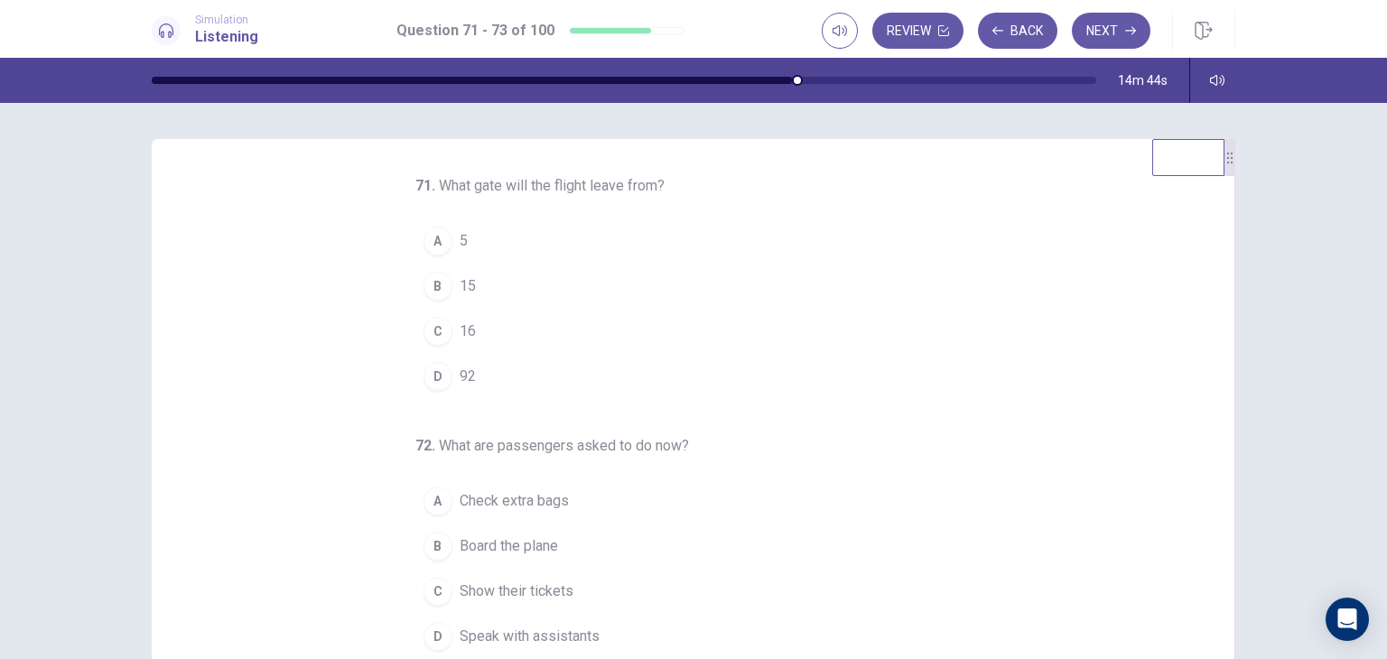
click at [464, 335] on span "16" at bounding box center [468, 332] width 16 height 22
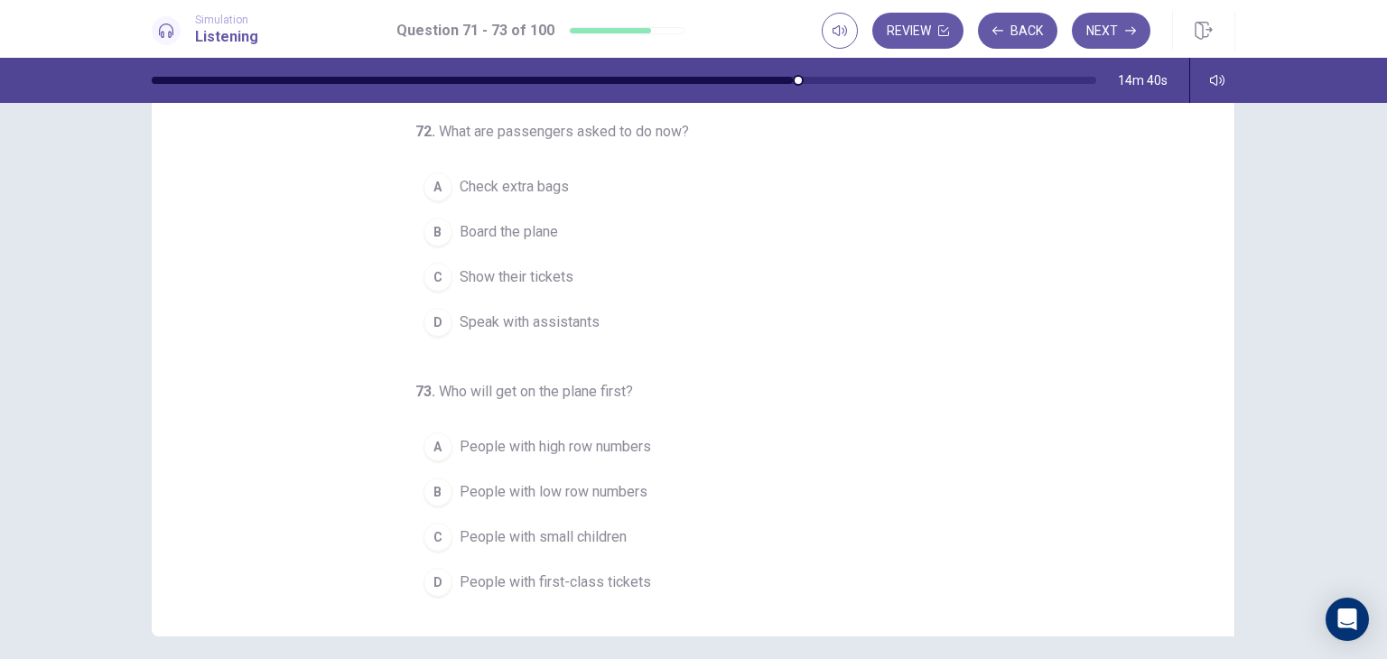
scroll to position [90, 0]
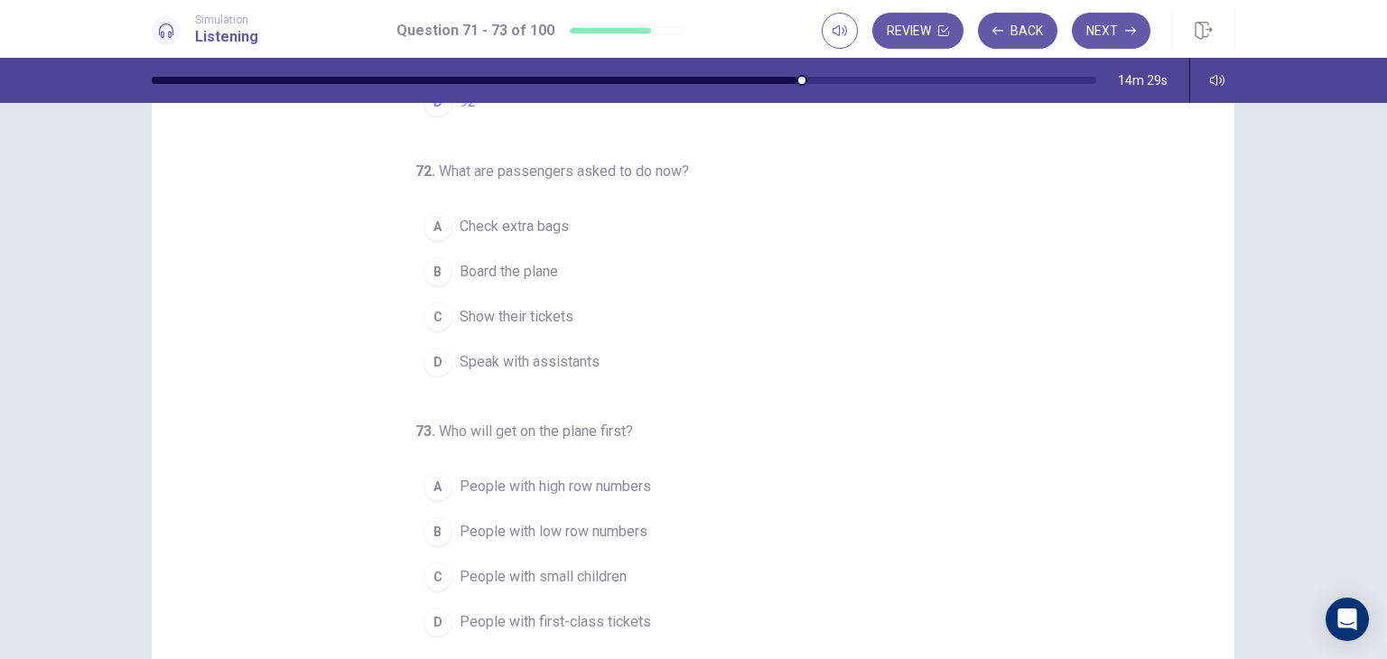
click at [525, 283] on button "B Board the plane" at bounding box center [682, 271] width 535 height 45
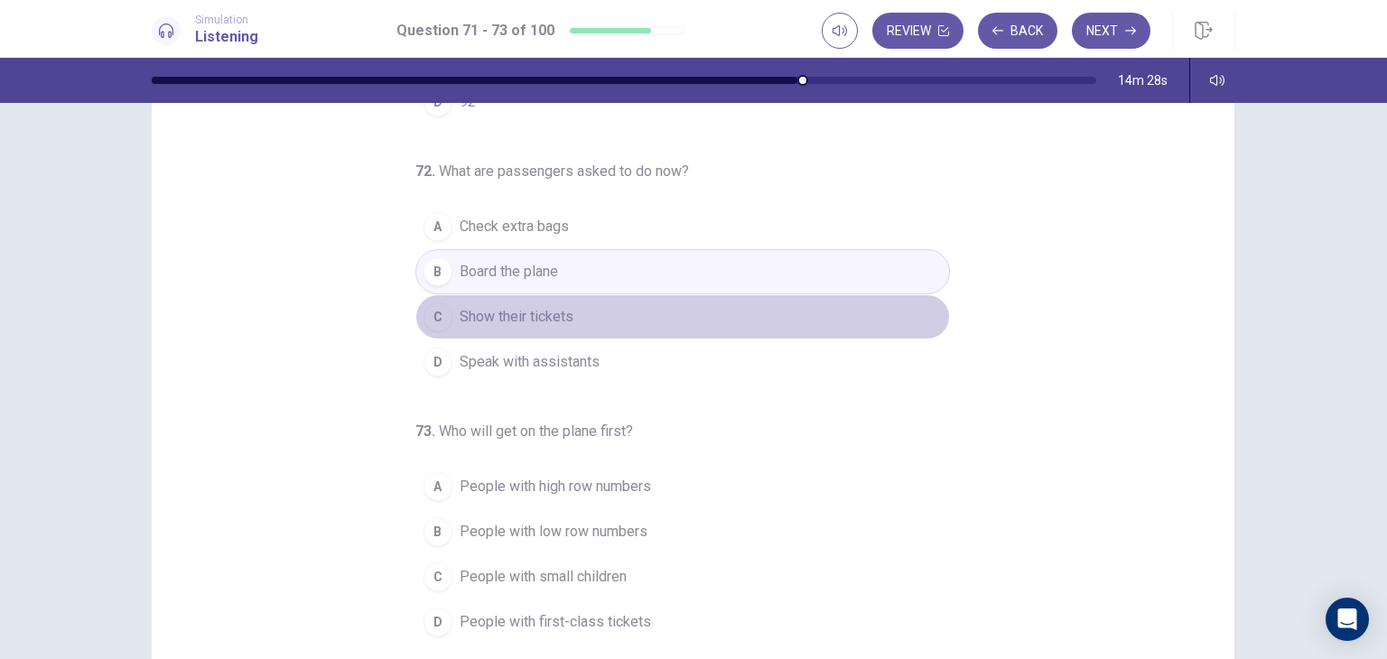
click at [535, 306] on span "Show their tickets" at bounding box center [517, 317] width 114 height 22
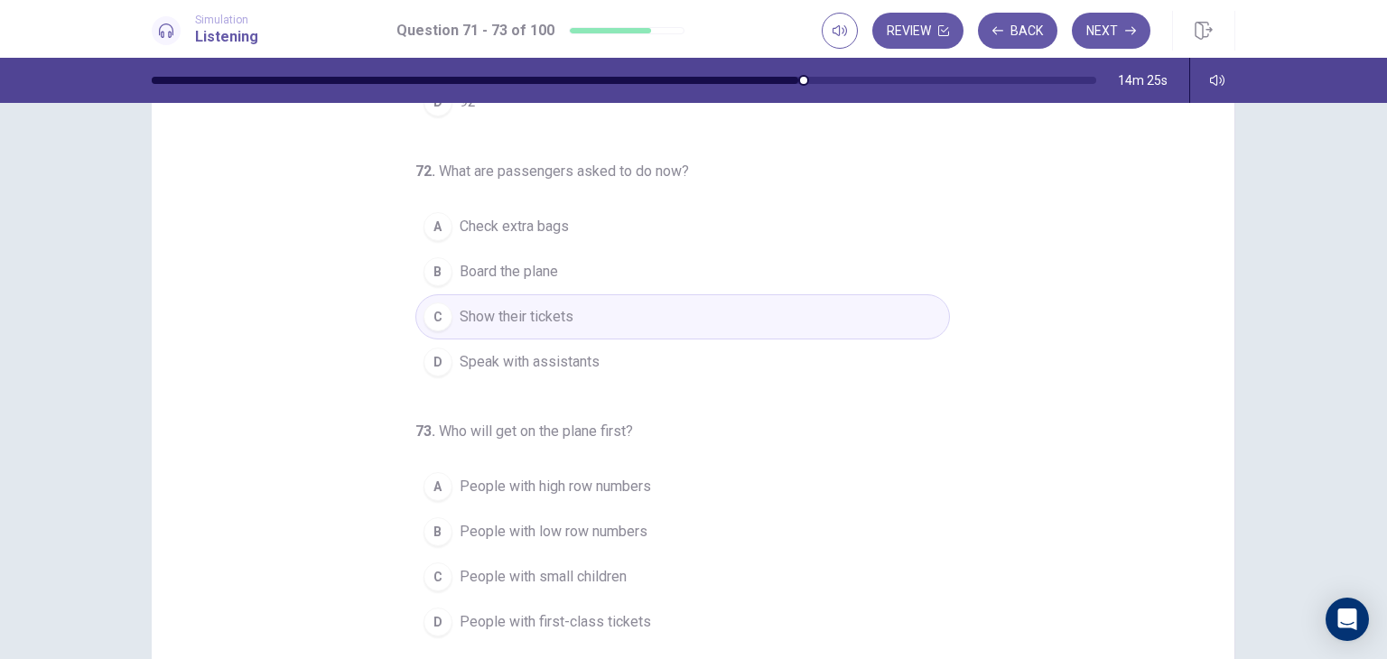
click at [545, 227] on span "Check extra bags" at bounding box center [514, 227] width 109 height 22
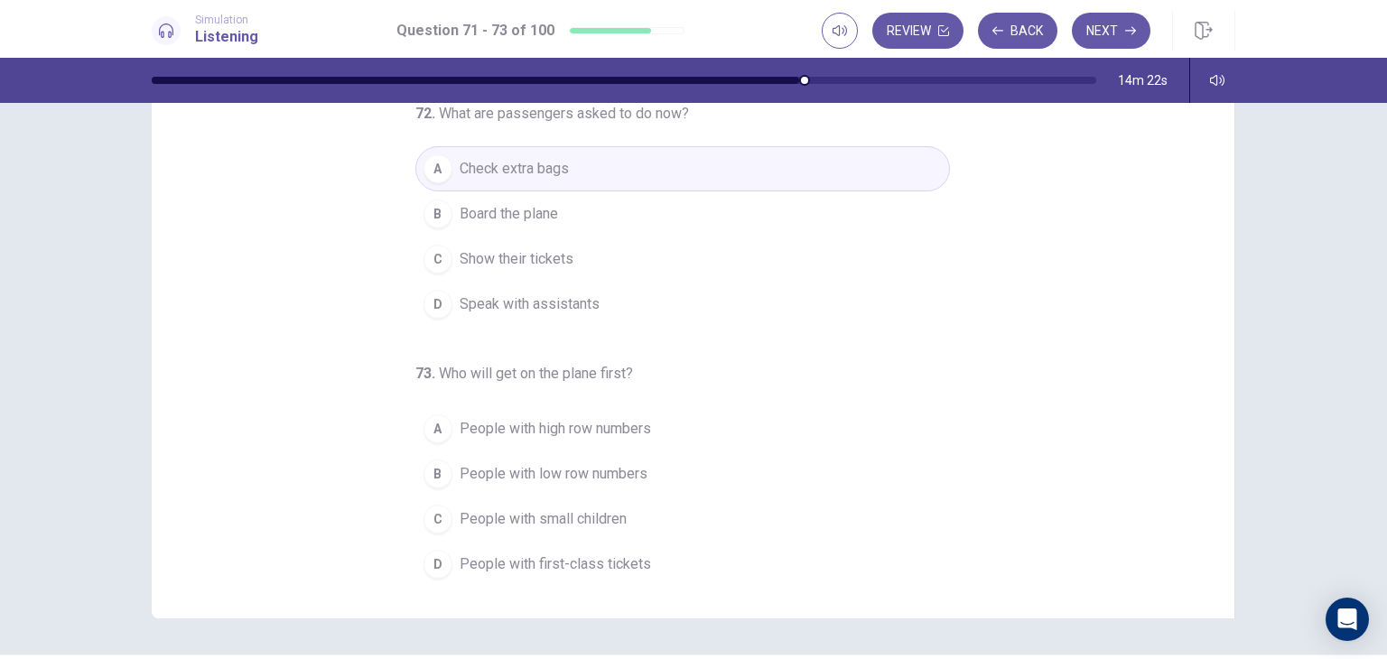
scroll to position [181, 0]
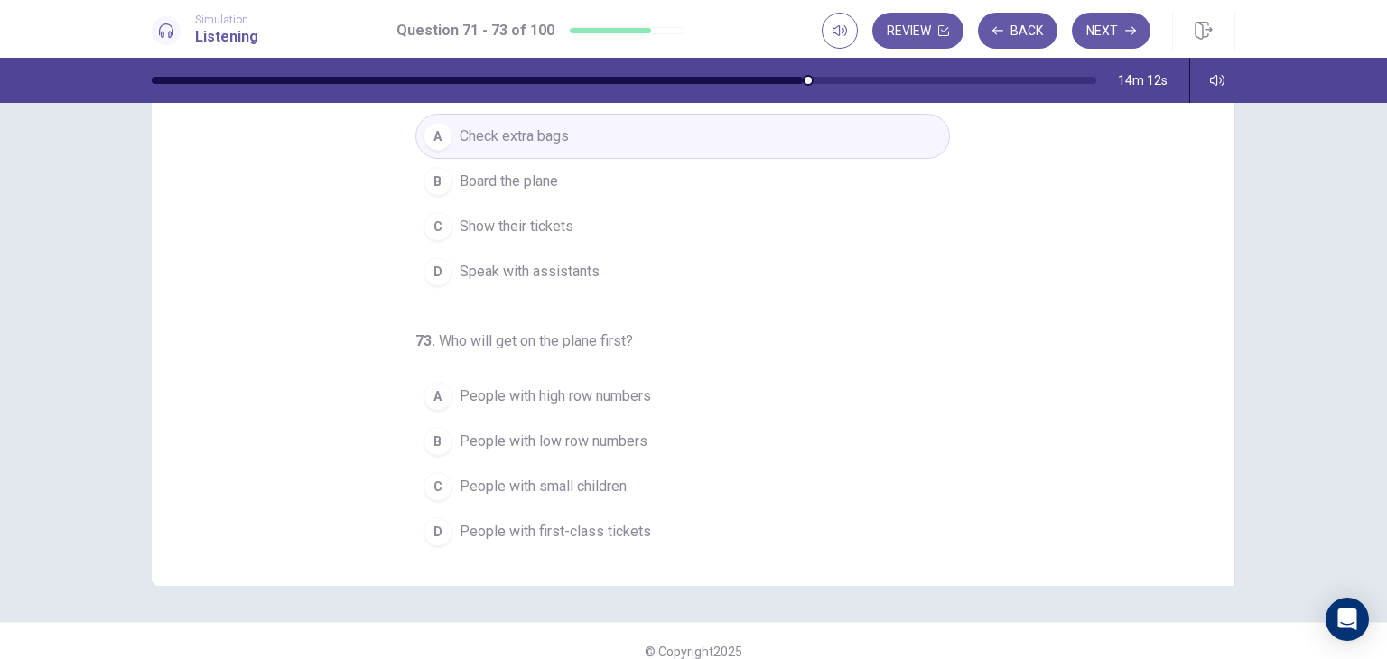
click at [563, 470] on button "C People with small children" at bounding box center [682, 486] width 535 height 45
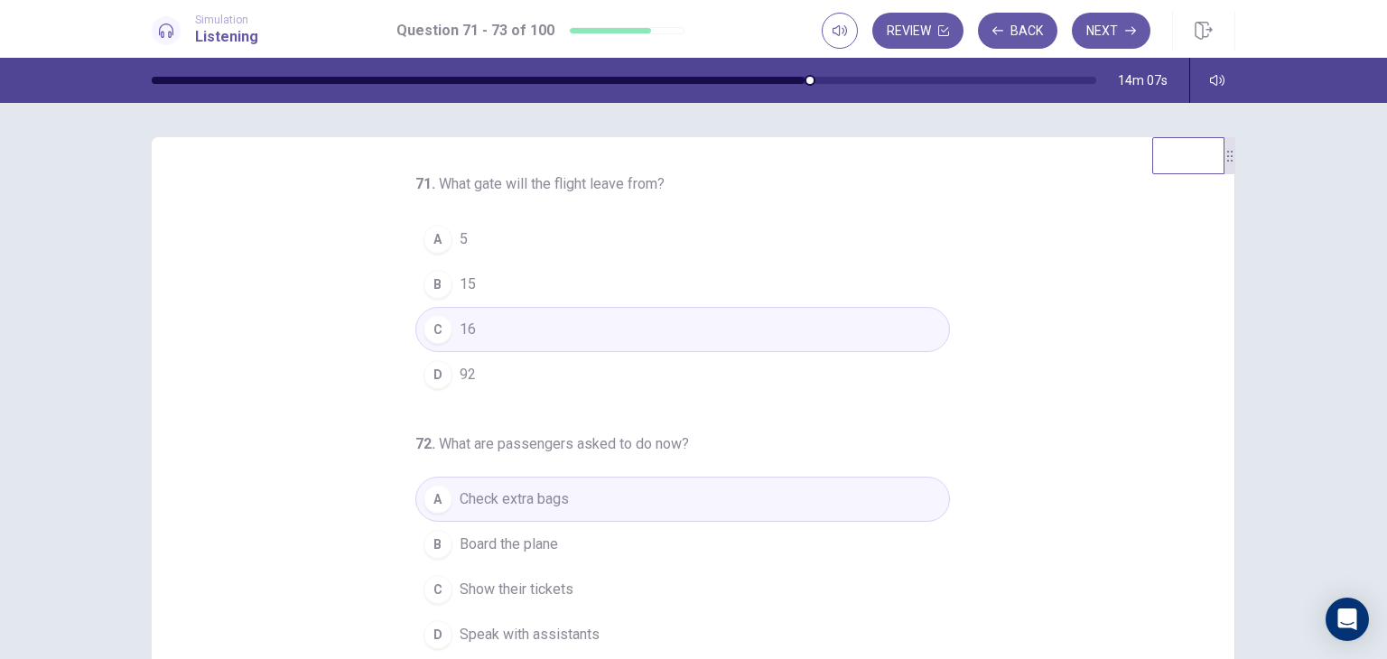
scroll to position [0, 0]
click at [1135, 37] on button "Next" at bounding box center [1111, 31] width 79 height 36
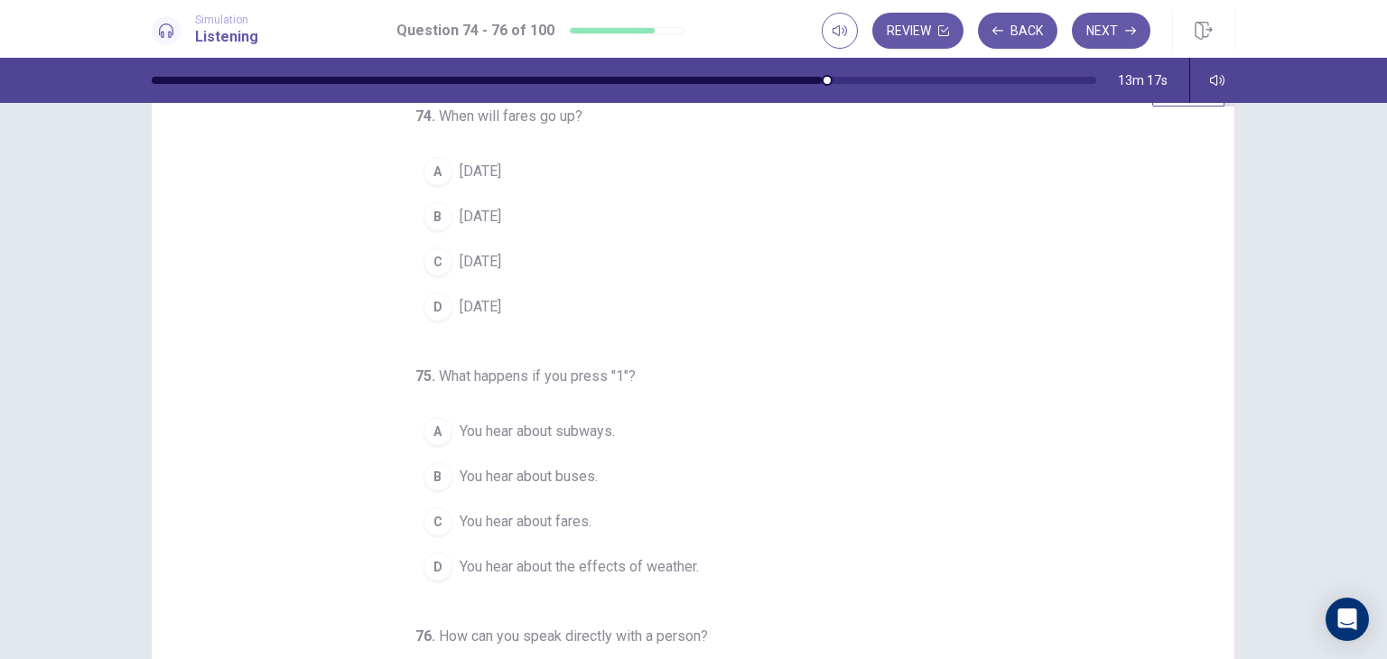
scroll to position [25, 0]
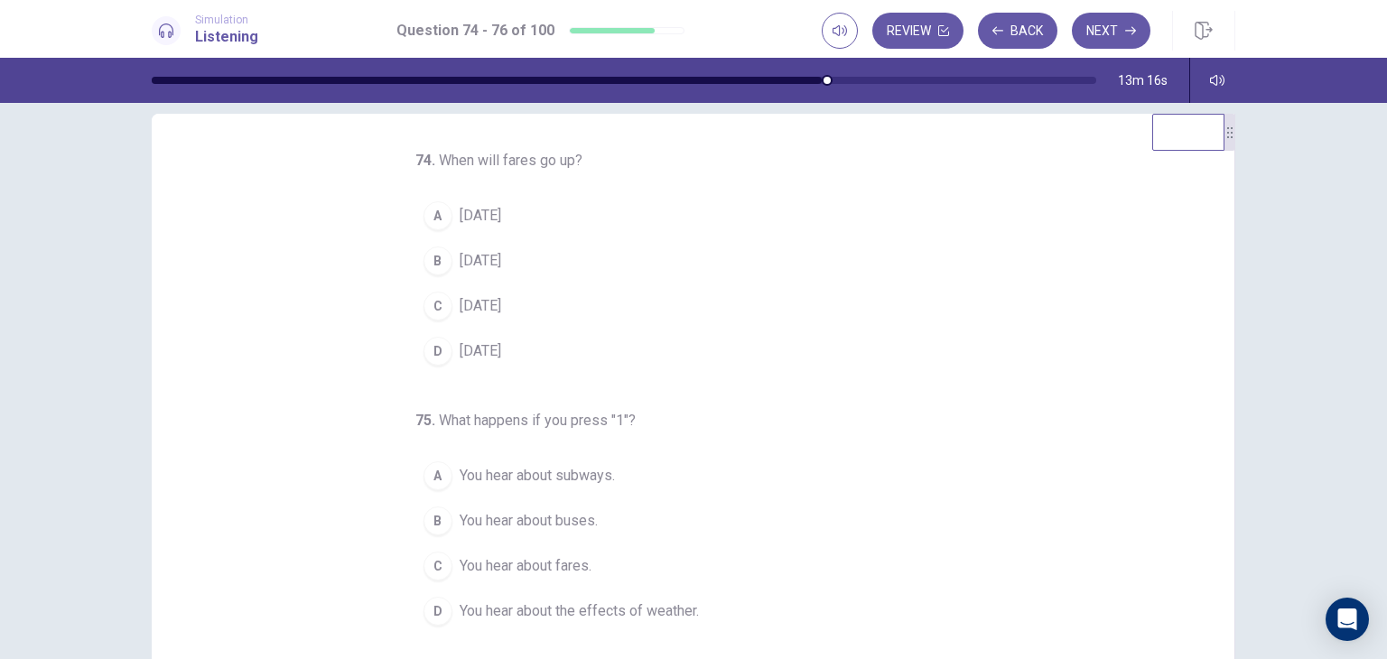
click at [469, 211] on span "[DATE]" at bounding box center [481, 216] width 42 height 22
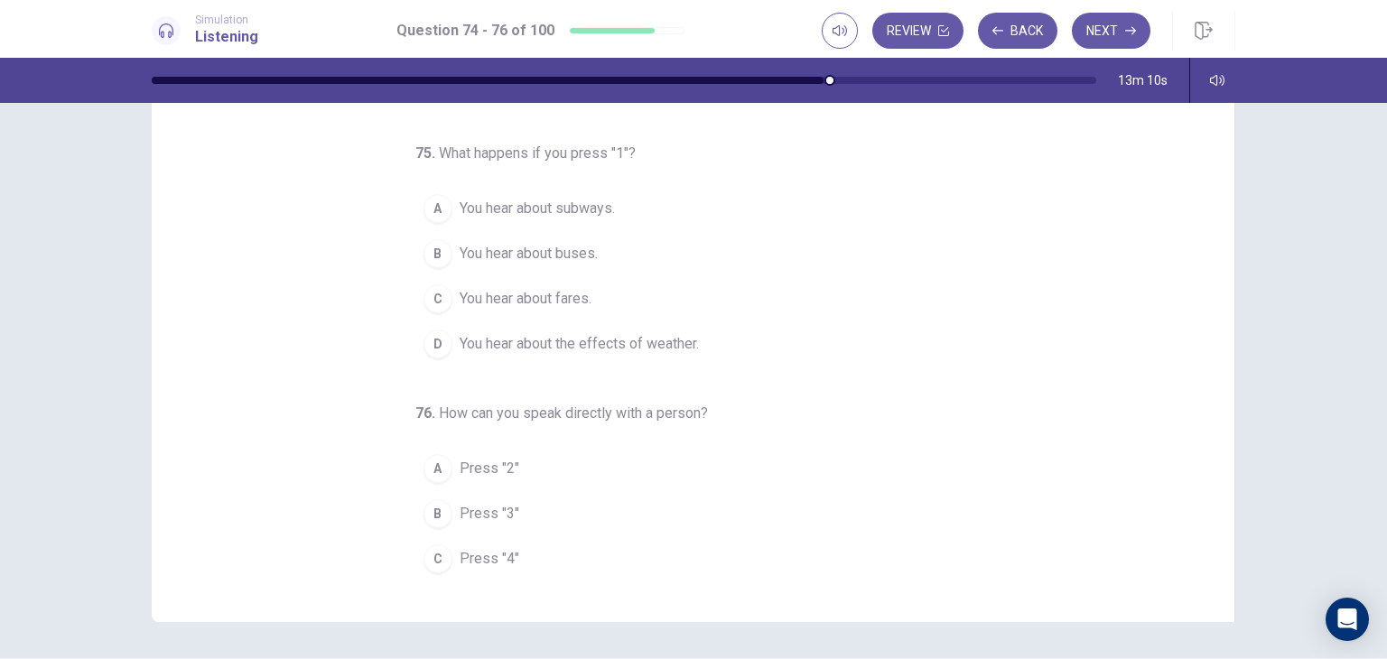
scroll to position [181, 0]
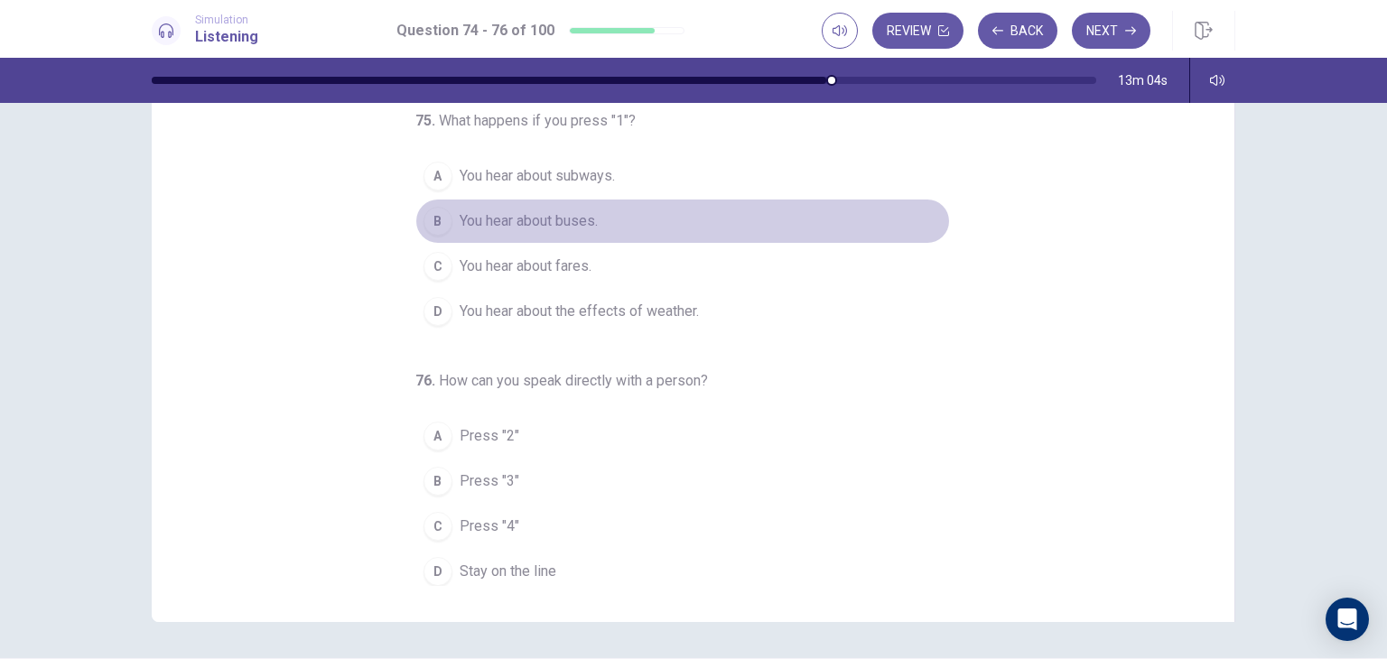
click at [516, 224] on span "You hear about buses." at bounding box center [529, 221] width 138 height 22
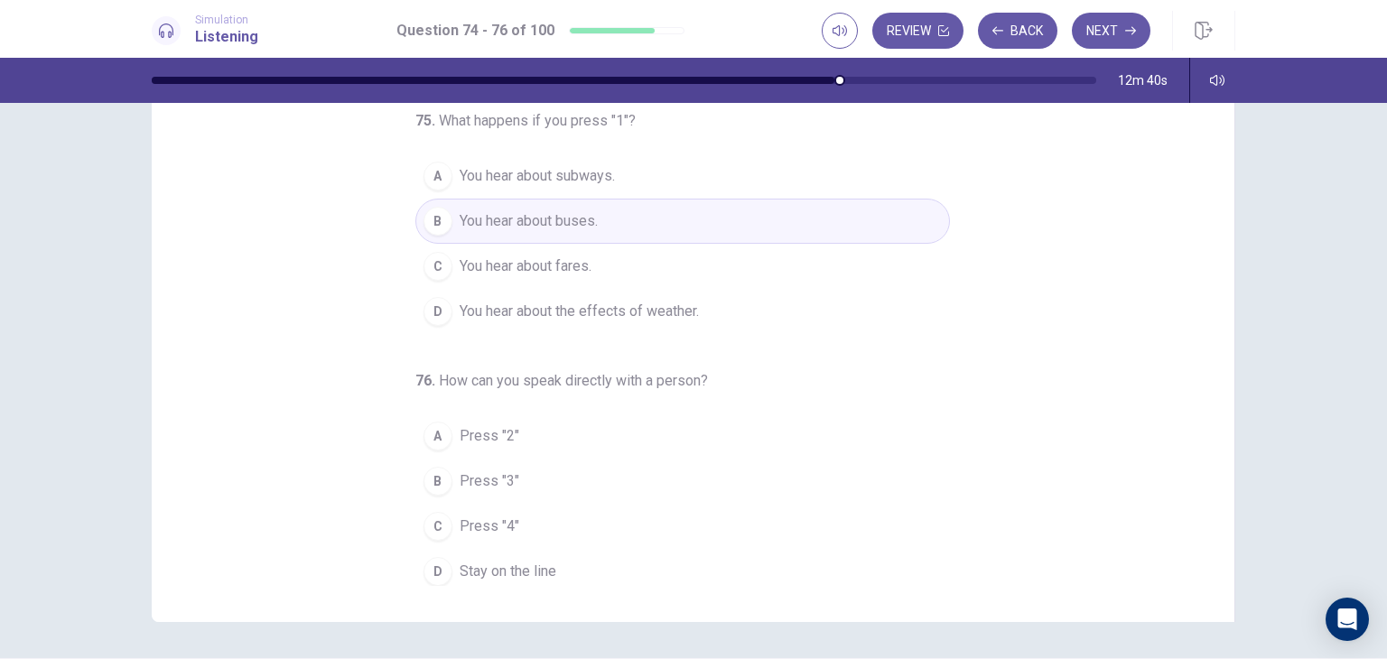
click at [485, 564] on span "Stay on the line" at bounding box center [508, 572] width 97 height 22
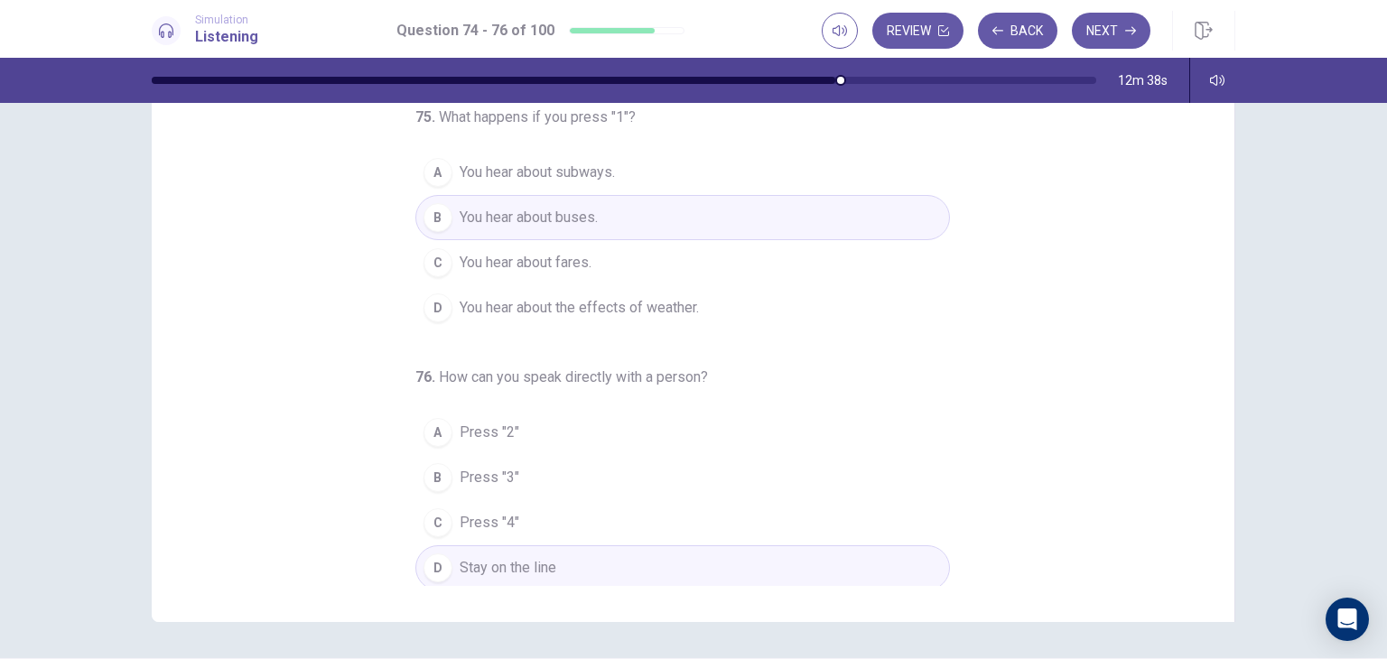
click at [1212, 557] on div "74 . When will fares go up? A [DATE] B [DATE] C [DATE] D [DATE] . What happens …" at bounding box center [700, 308] width 1039 height 555
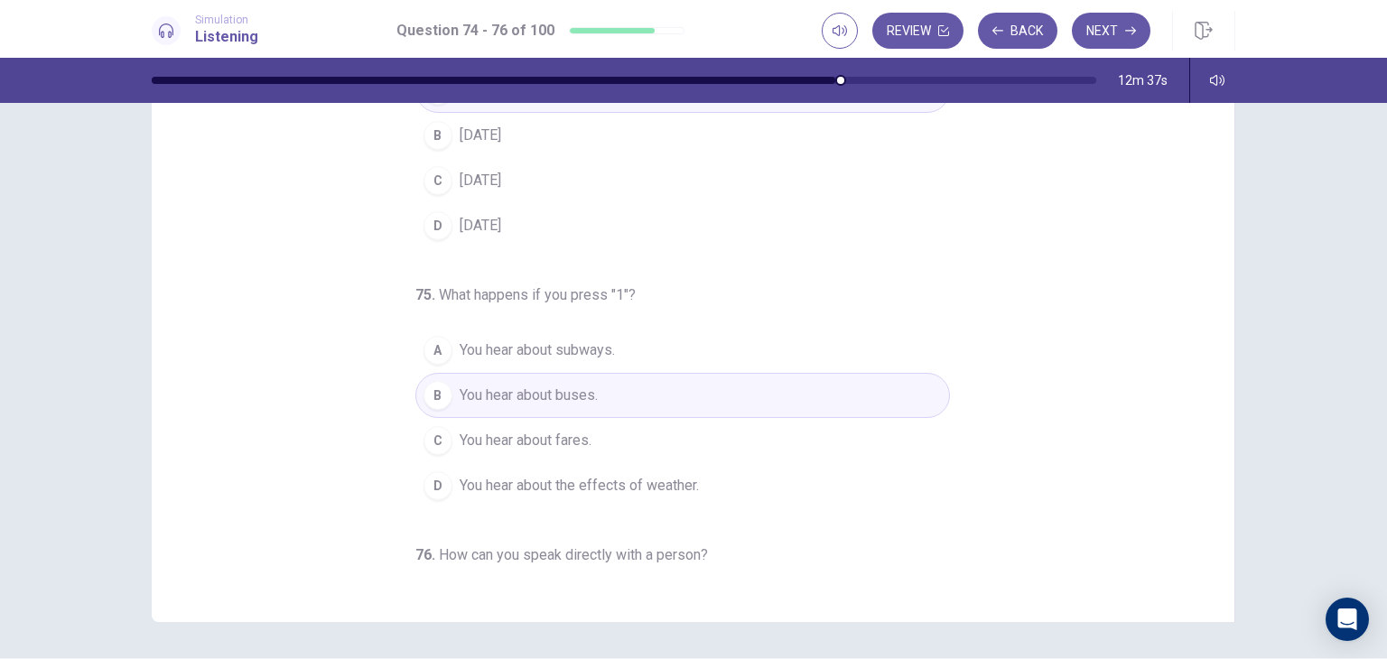
scroll to position [0, 0]
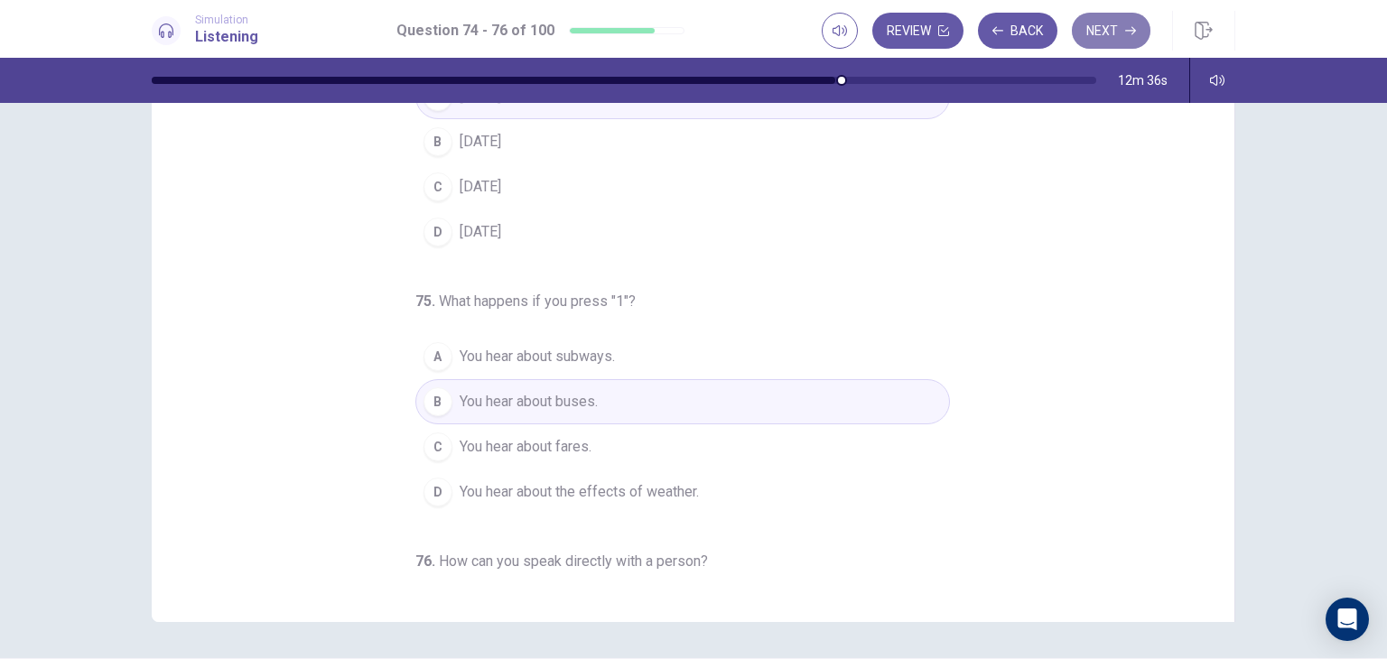
click at [1113, 39] on button "Next" at bounding box center [1111, 31] width 79 height 36
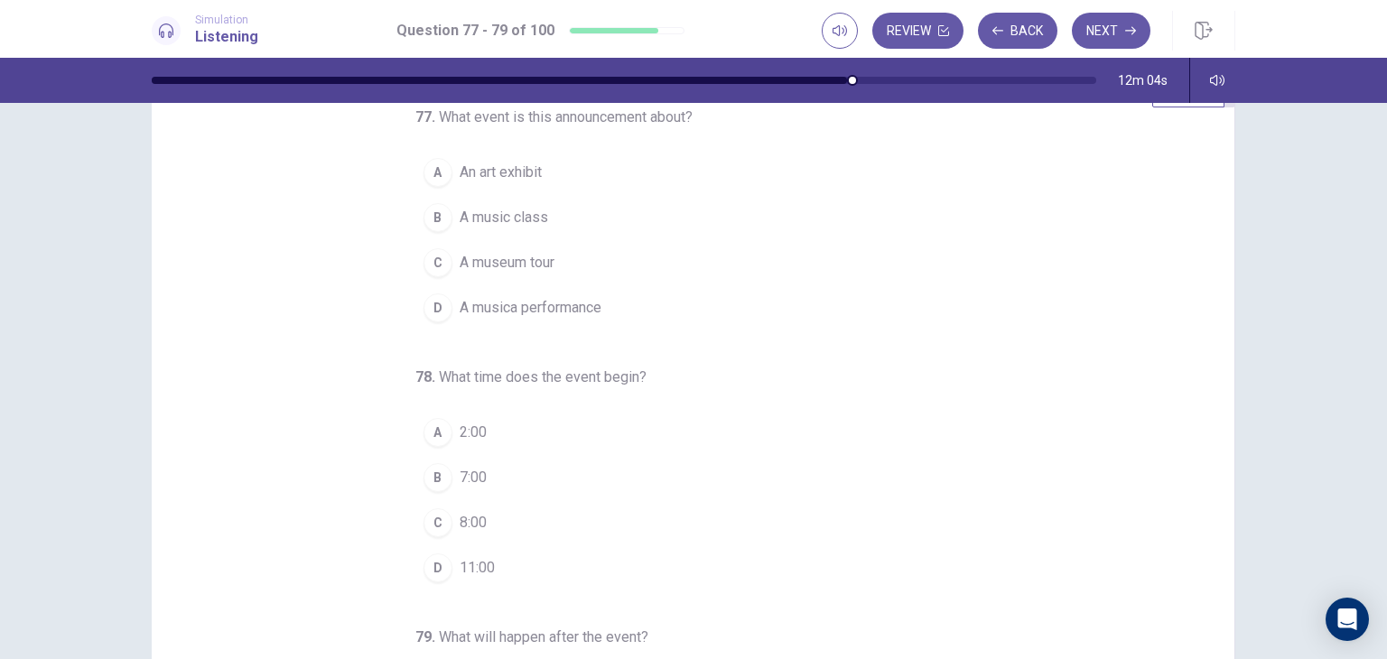
scroll to position [72, 0]
click at [527, 314] on button "D A musica performance" at bounding box center [682, 304] width 535 height 45
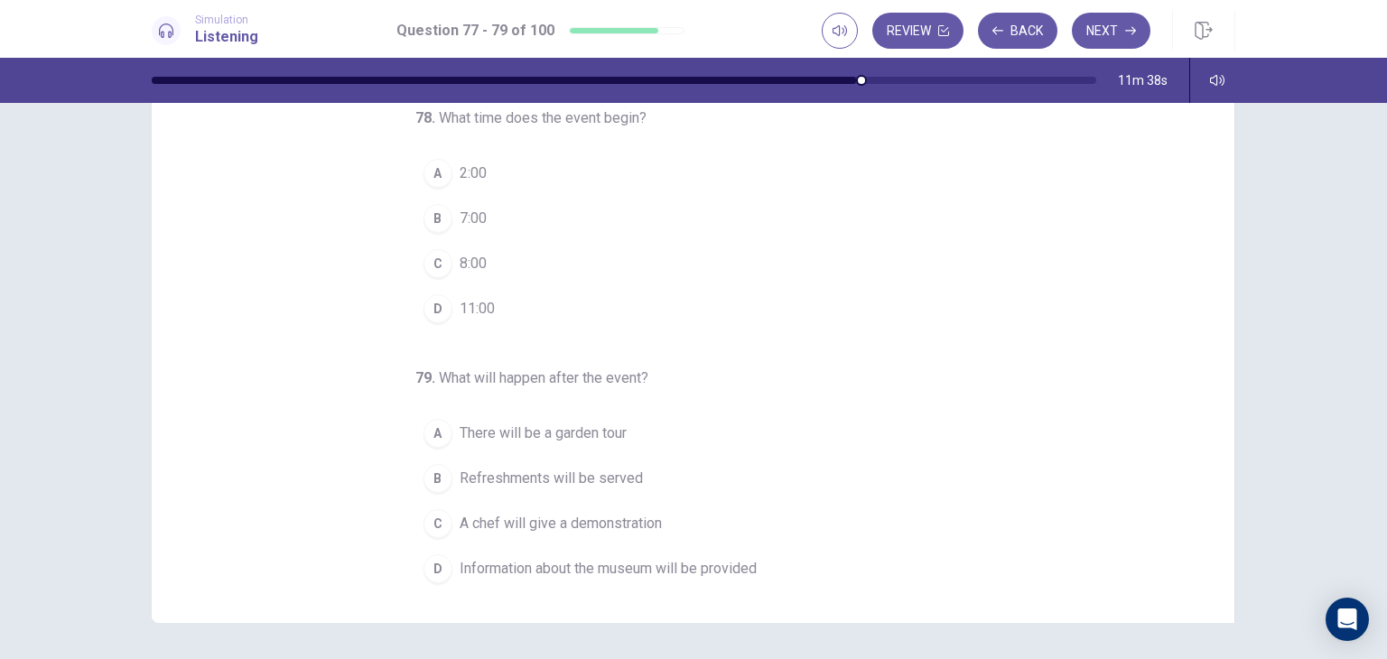
scroll to position [144, 0]
click at [497, 272] on button "C 8:00" at bounding box center [682, 262] width 535 height 45
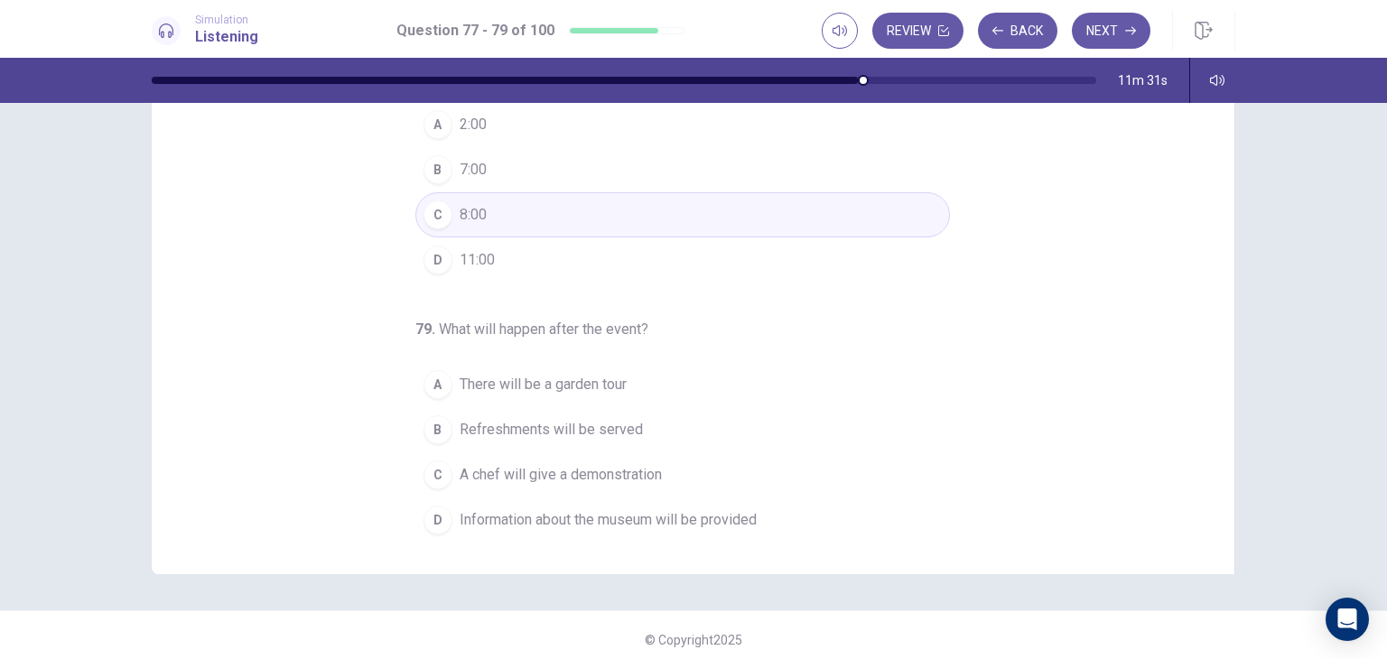
scroll to position [201, 0]
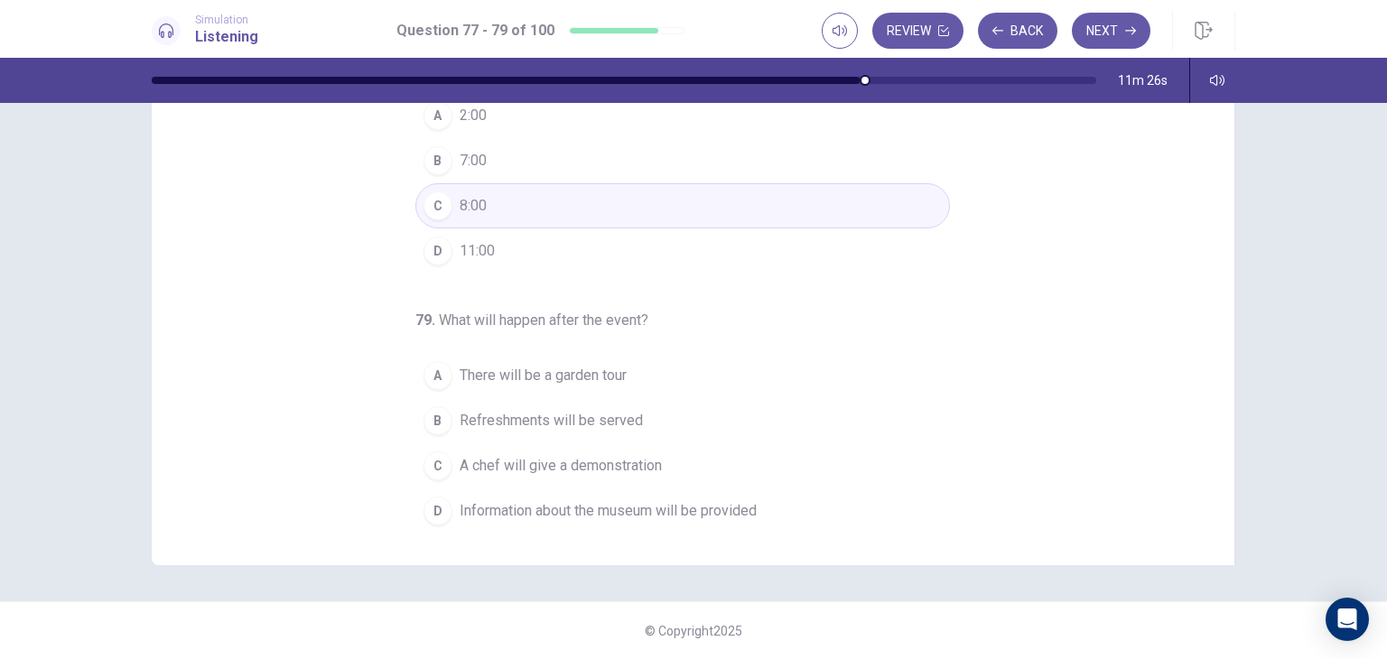
click at [502, 460] on span "A chef will give a demonstration" at bounding box center [561, 466] width 202 height 22
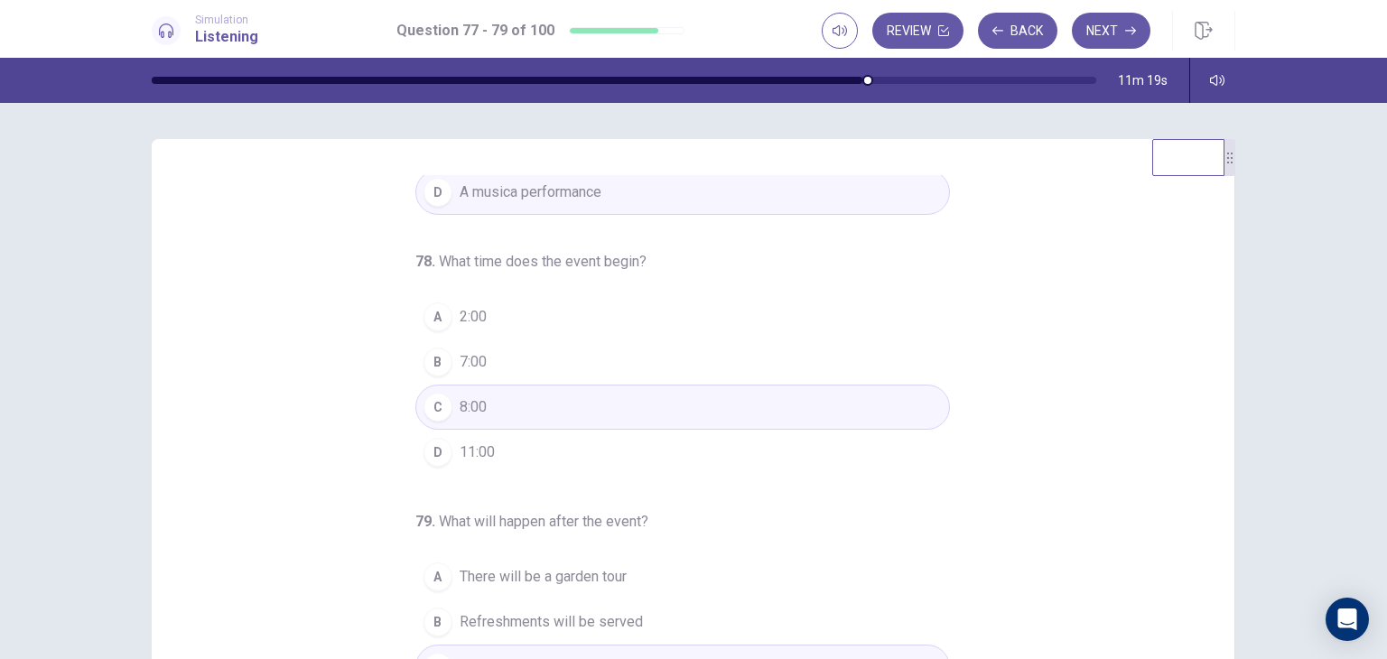
scroll to position [0, 0]
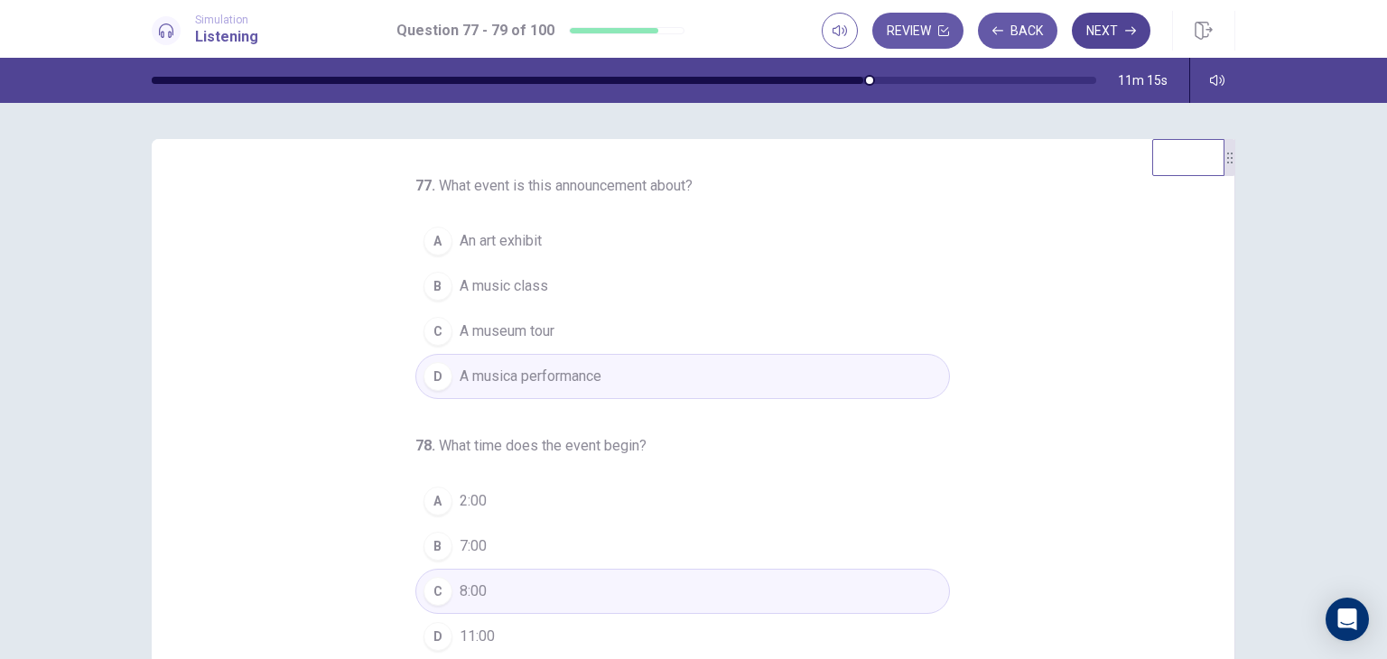
click at [1109, 33] on button "Next" at bounding box center [1111, 31] width 79 height 36
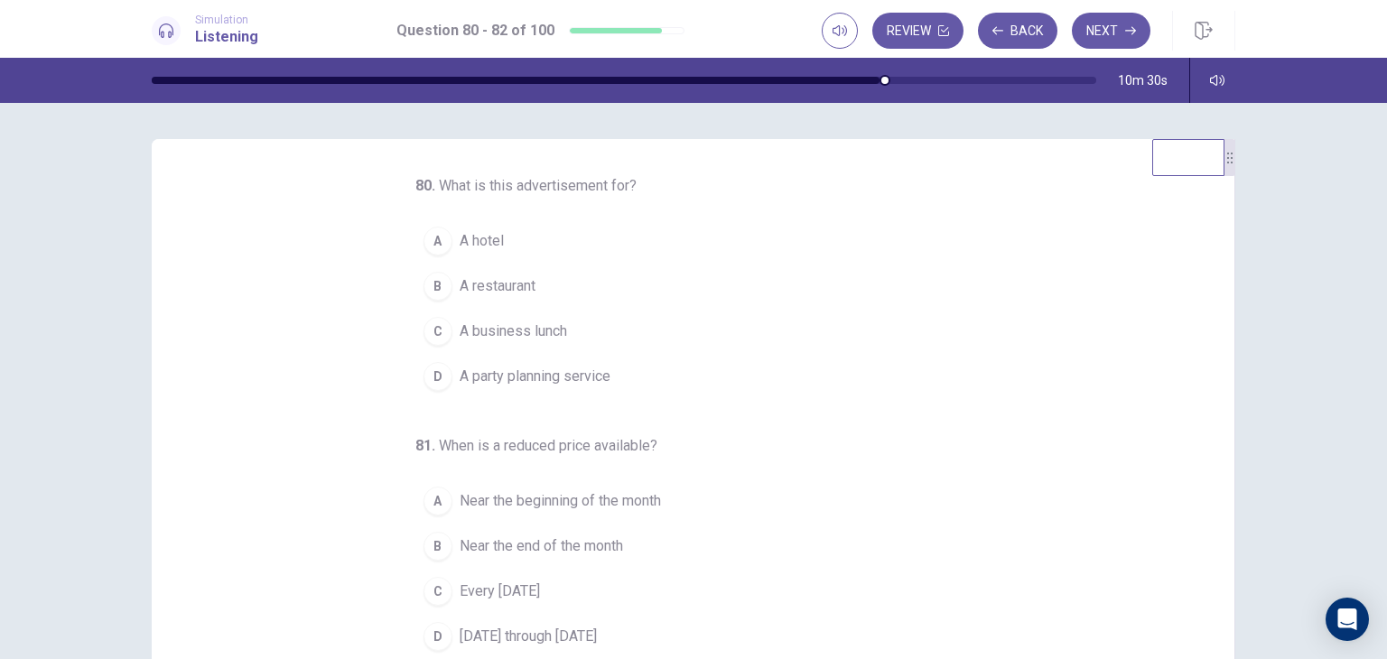
click at [548, 321] on span "A business lunch" at bounding box center [513, 332] width 107 height 22
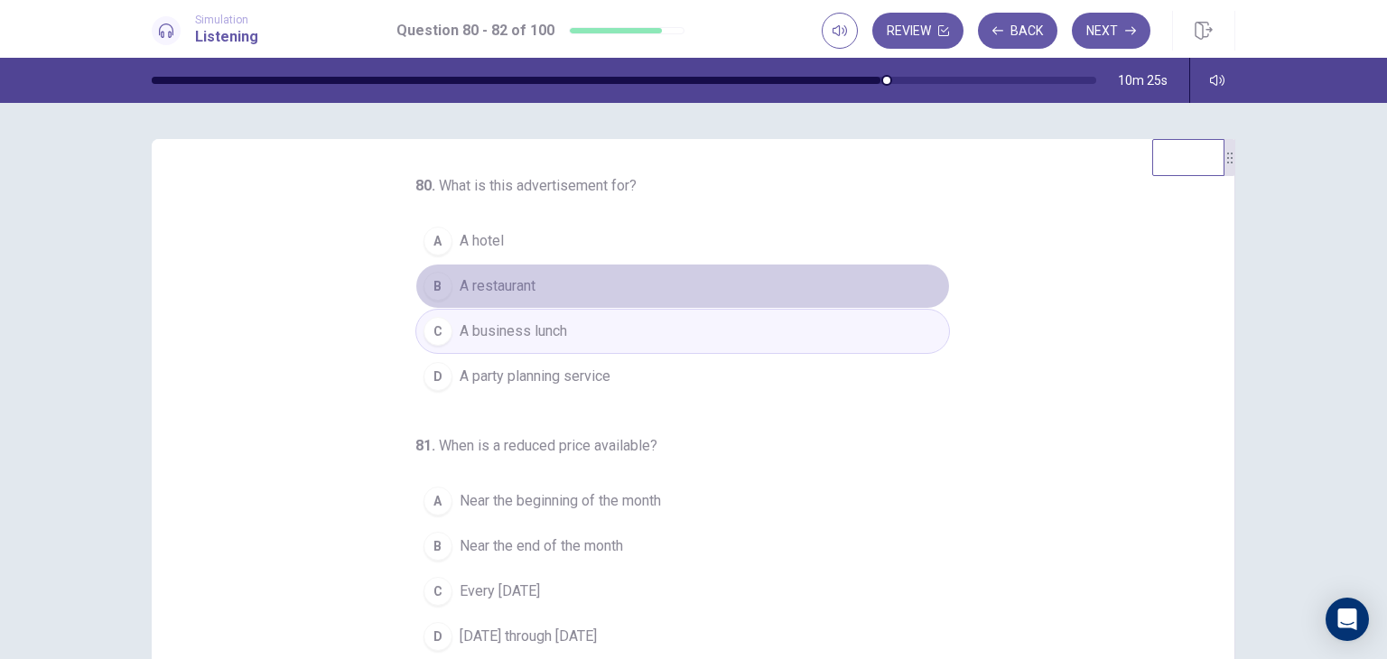
click at [518, 290] on span "A restaurant" at bounding box center [498, 286] width 76 height 22
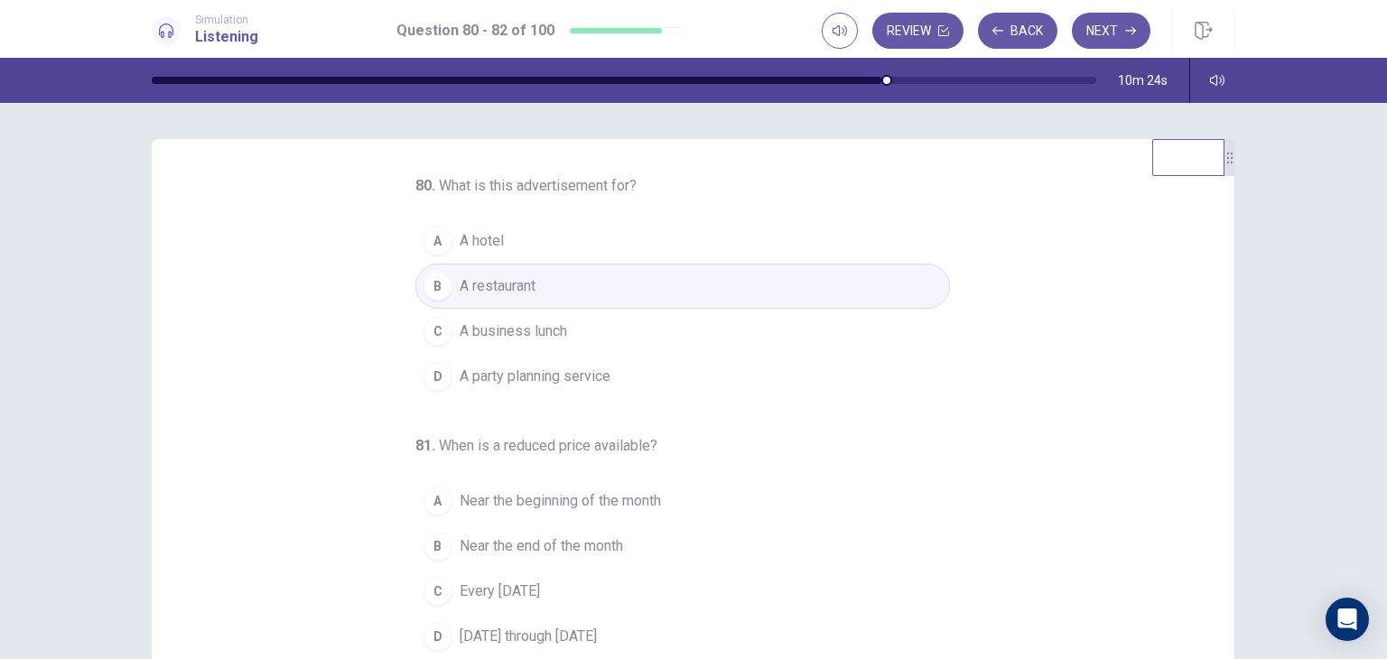
click at [541, 330] on span "A business lunch" at bounding box center [513, 332] width 107 height 22
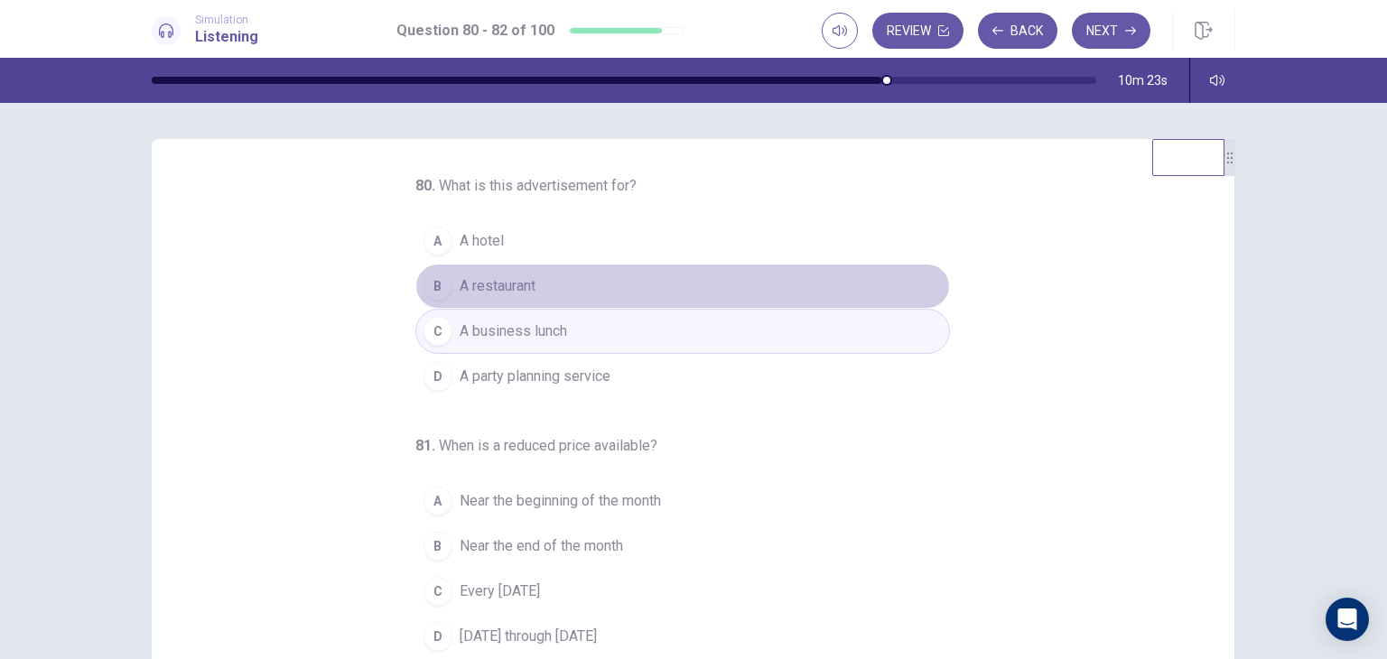
click at [541, 304] on button "B A restaurant" at bounding box center [682, 286] width 535 height 45
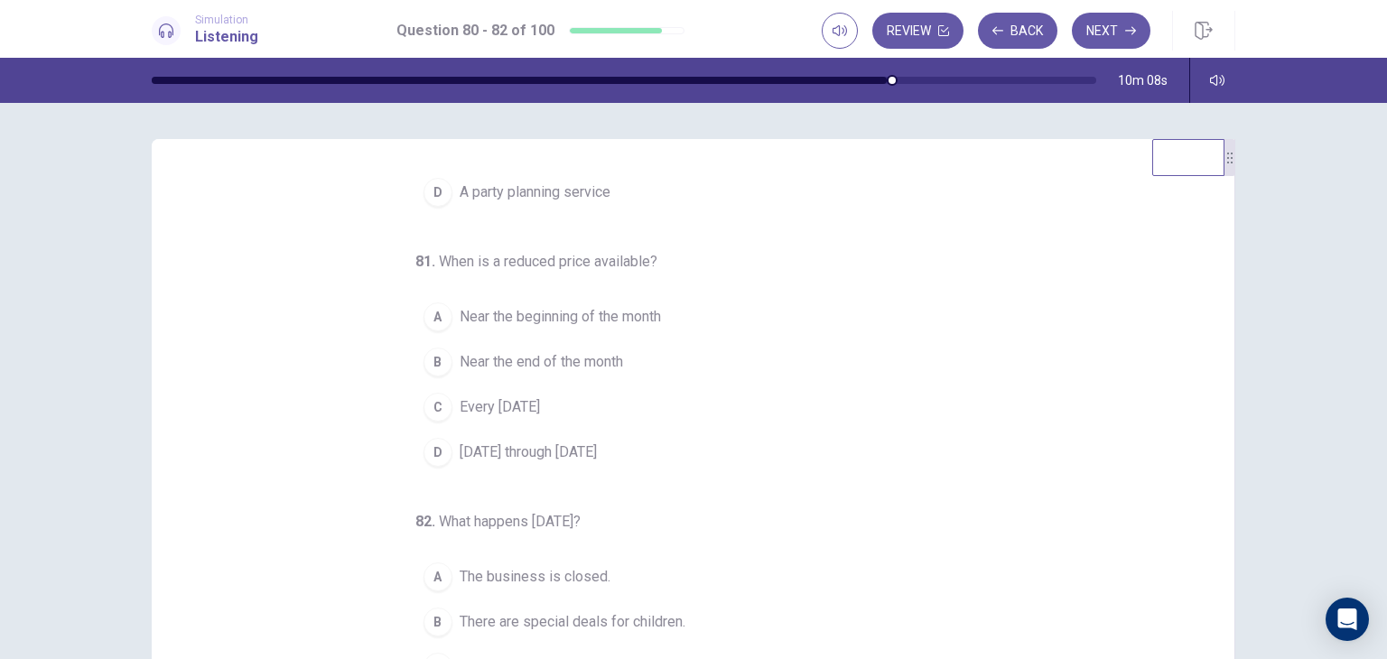
scroll to position [90, 0]
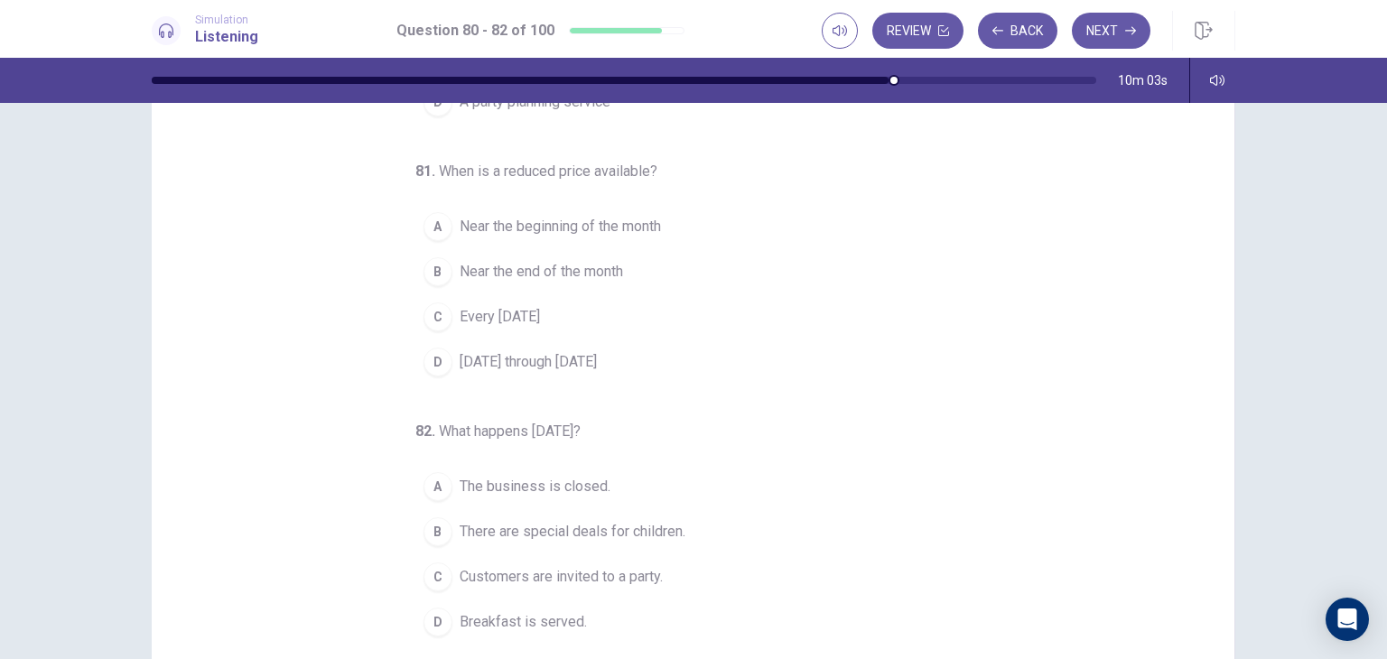
click at [602, 542] on button "B There are special deals for children." at bounding box center [682, 531] width 535 height 45
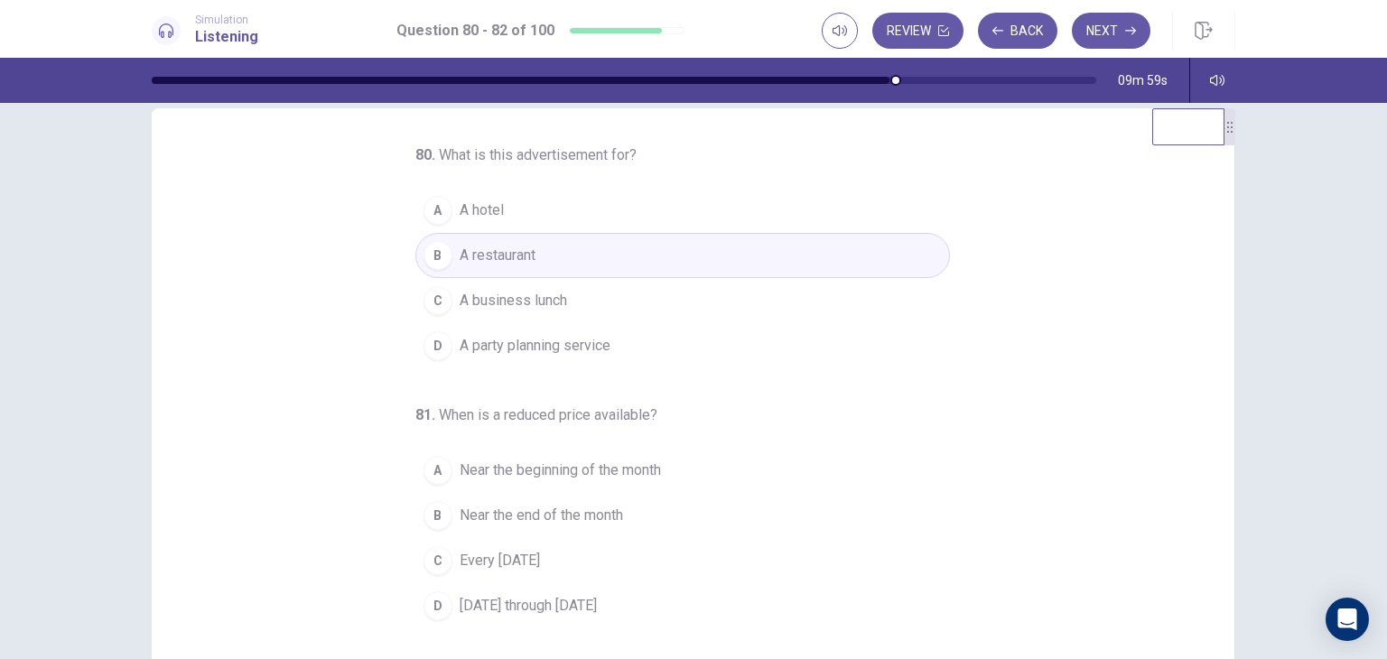
scroll to position [0, 0]
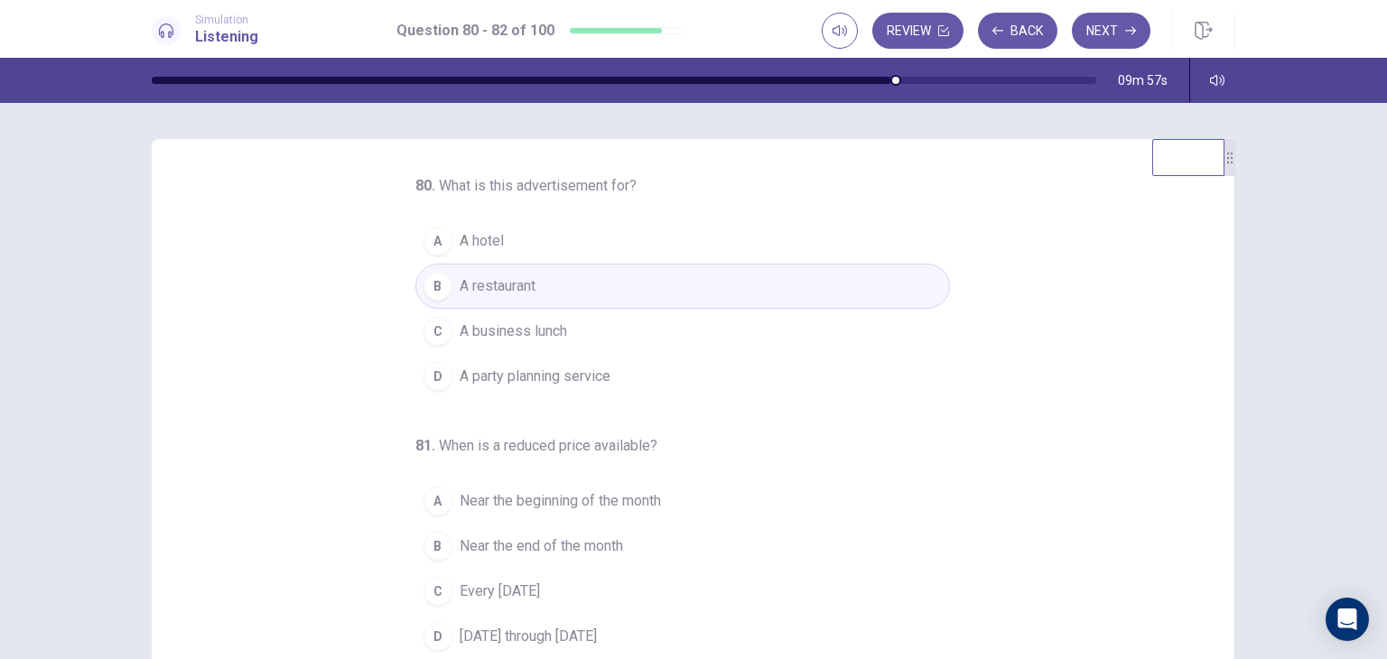
click at [592, 366] on span "A party planning service" at bounding box center [535, 377] width 151 height 22
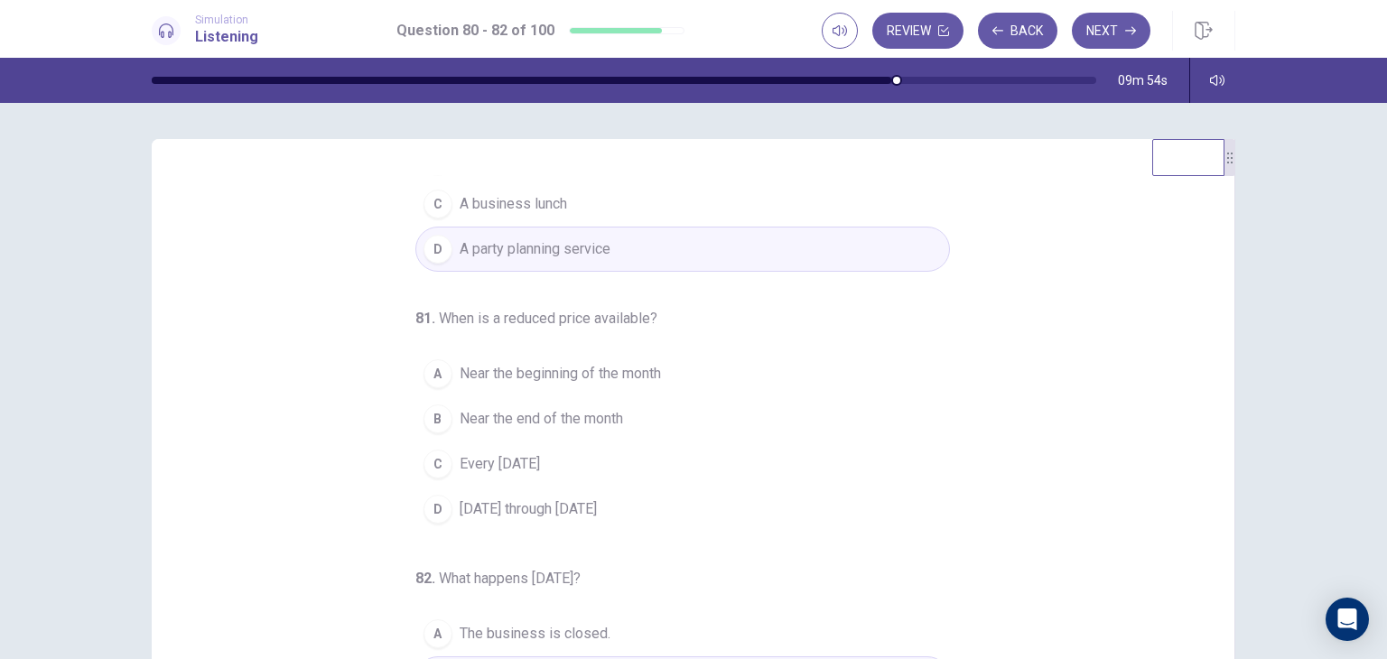
scroll to position [184, 0]
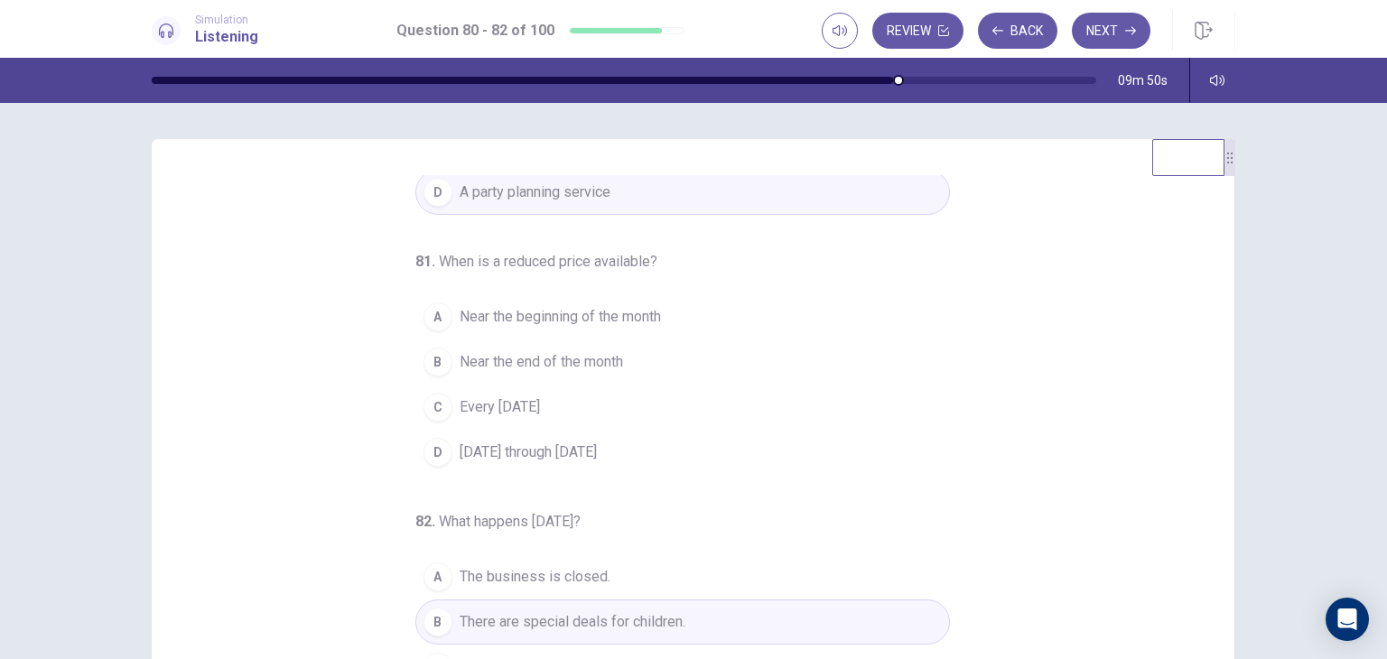
click at [542, 321] on span "Near the beginning of the month" at bounding box center [560, 317] width 201 height 22
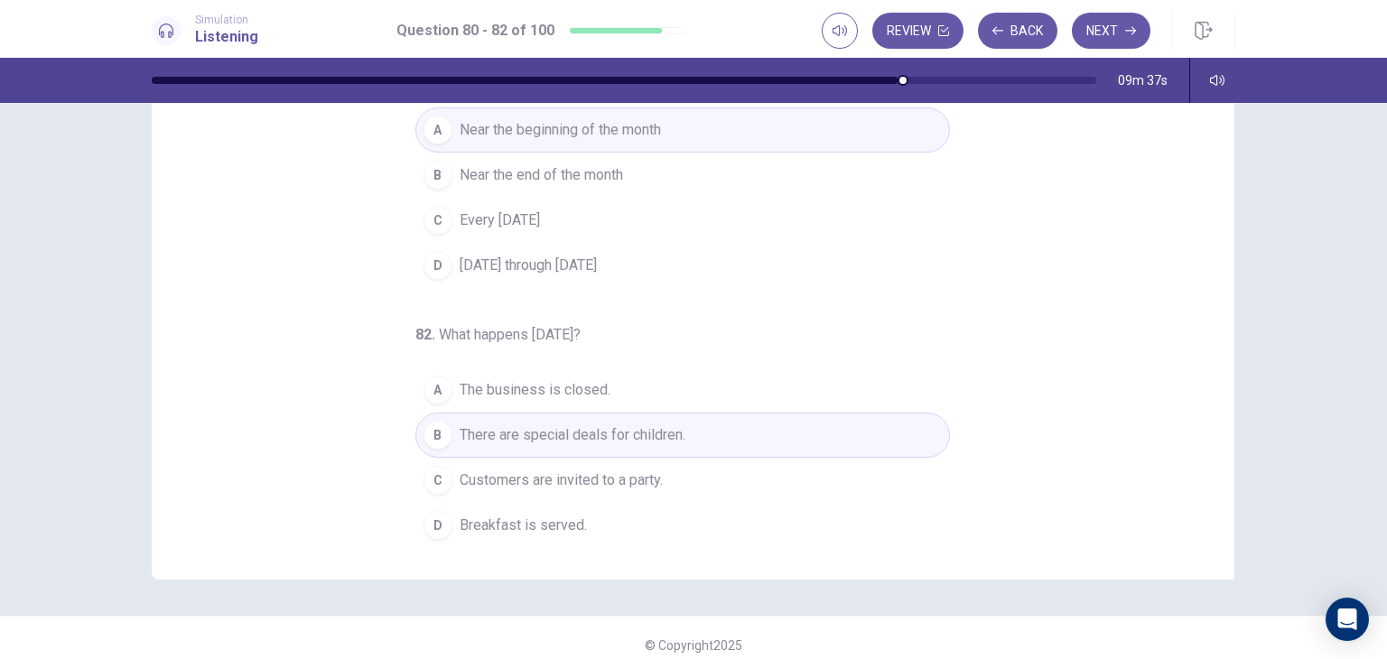
scroll to position [201, 0]
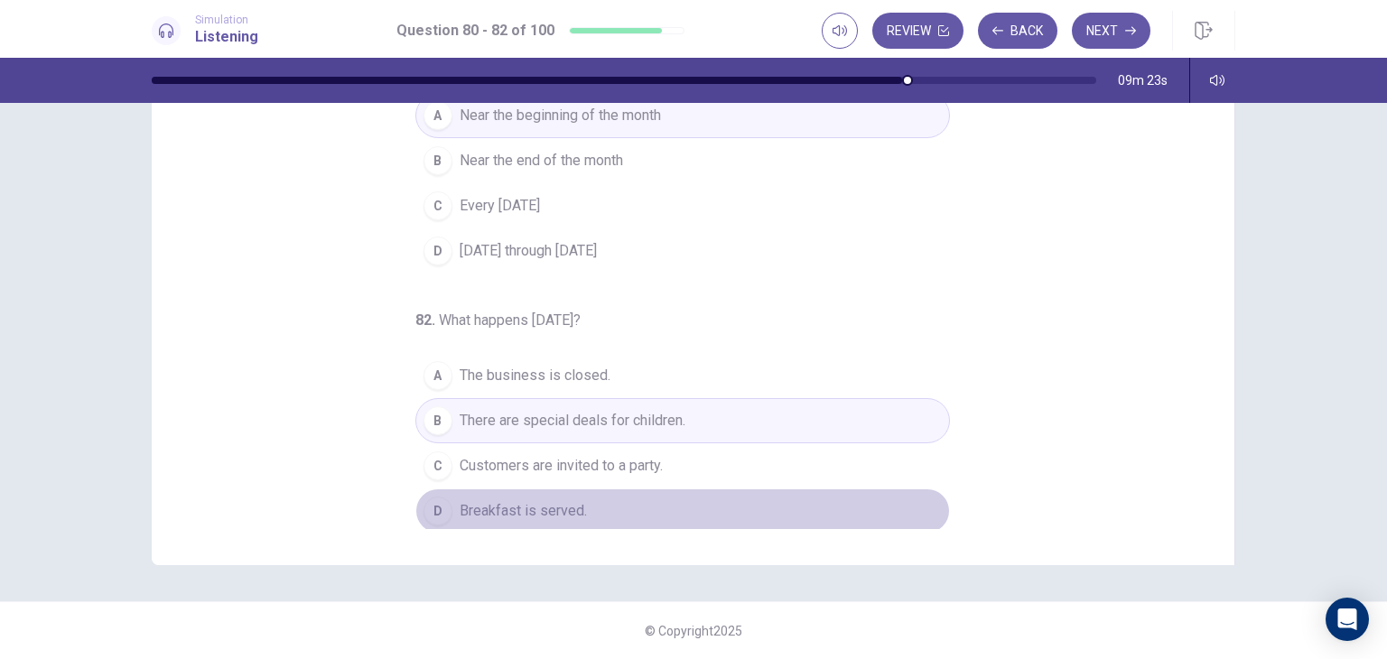
click at [575, 503] on span "Breakfast is served." at bounding box center [523, 511] width 127 height 22
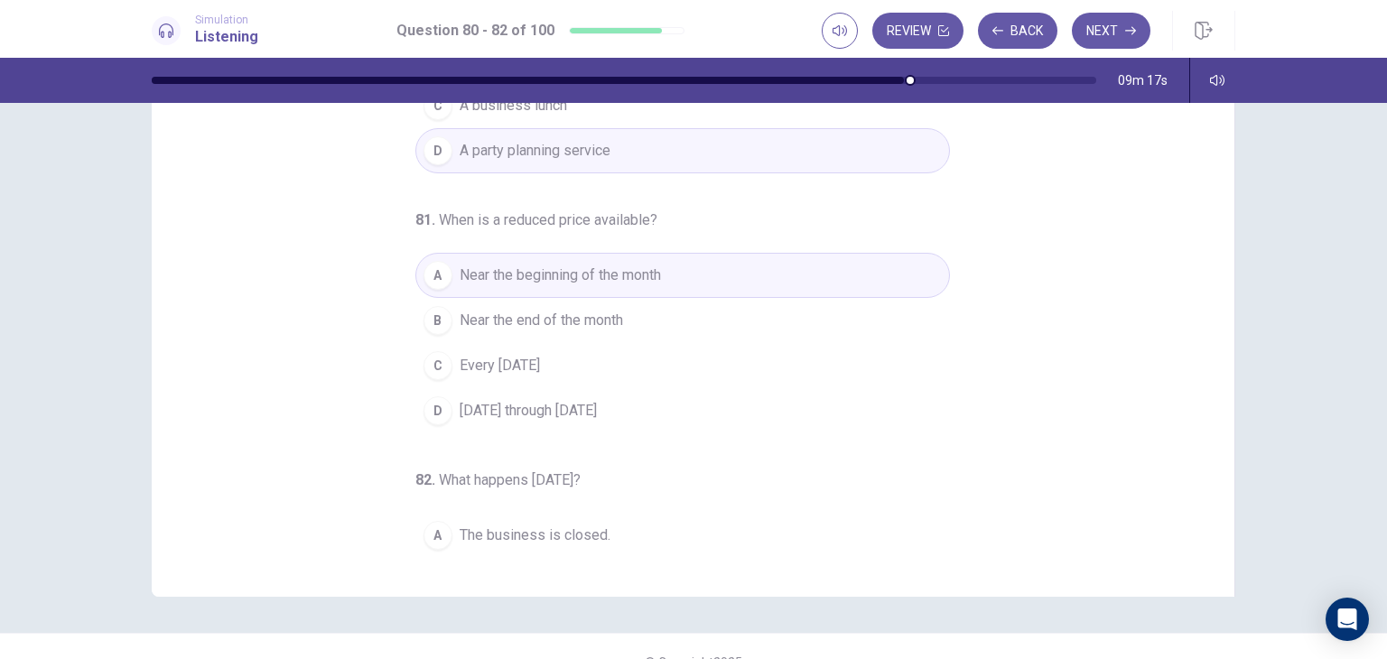
scroll to position [4, 0]
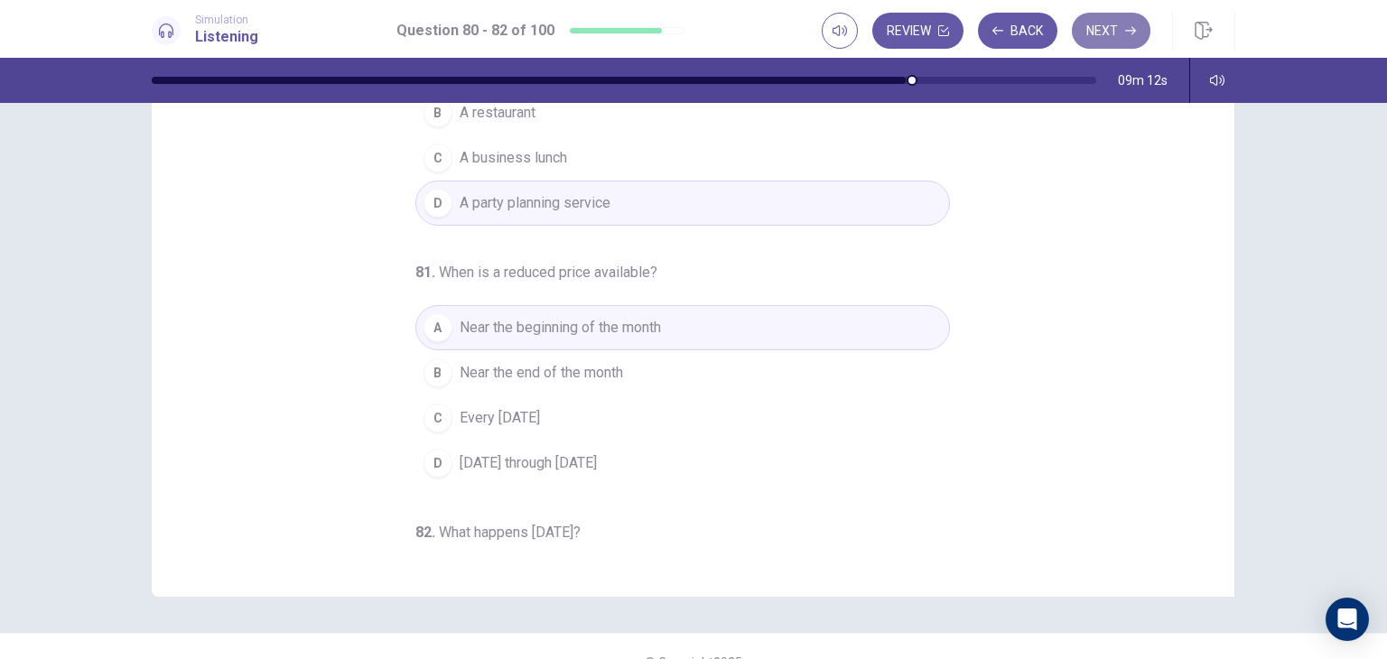
click at [1129, 28] on icon "button" at bounding box center [1130, 30] width 11 height 11
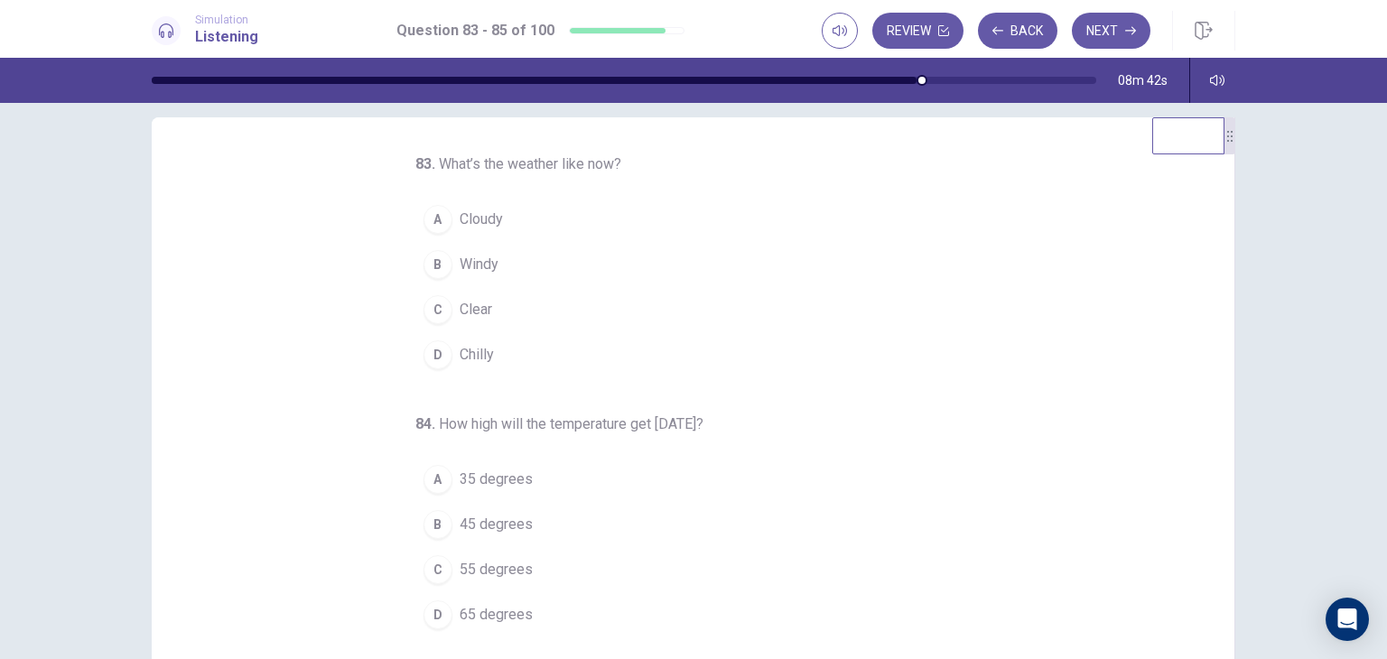
scroll to position [0, 0]
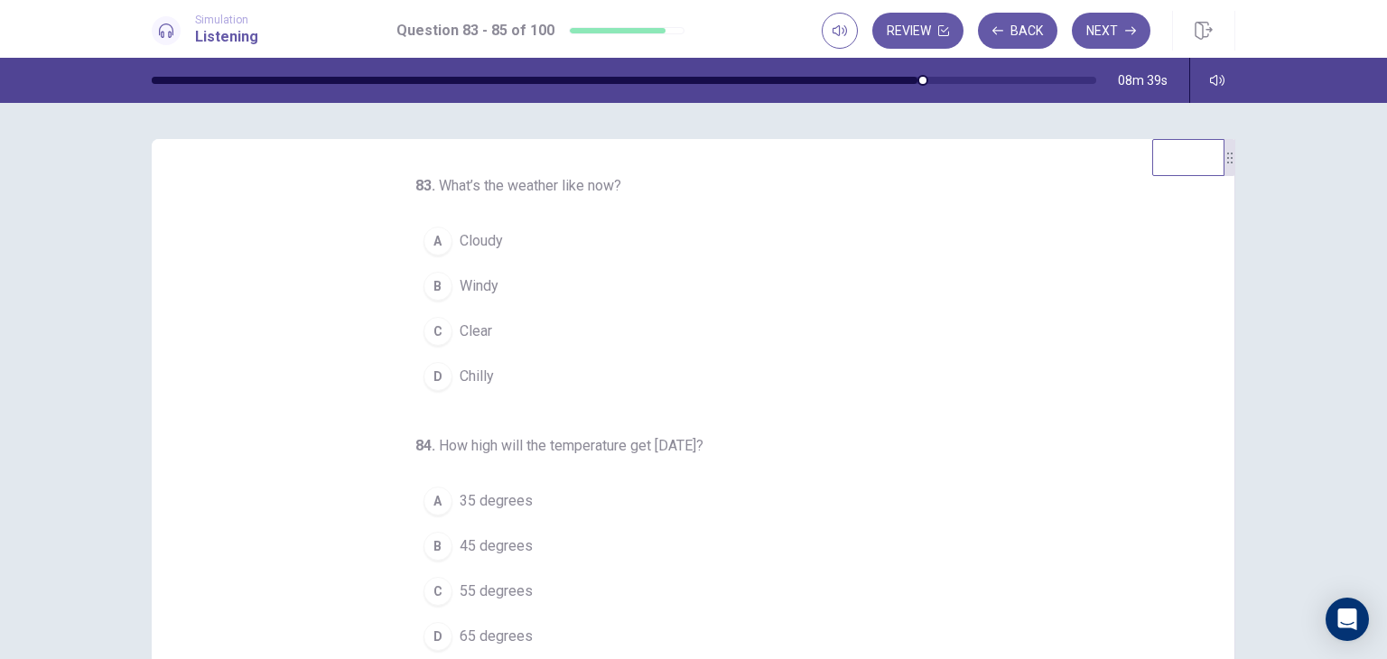
click at [443, 319] on button "C Clear" at bounding box center [682, 331] width 535 height 45
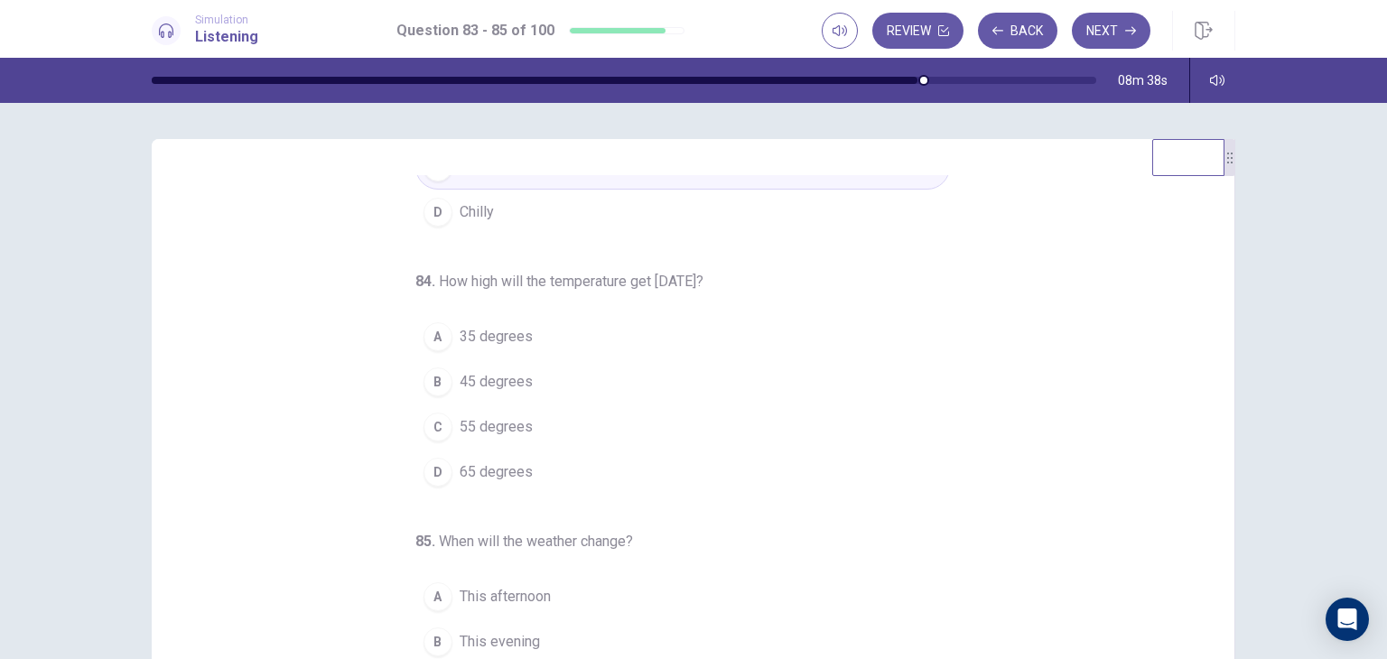
scroll to position [184, 0]
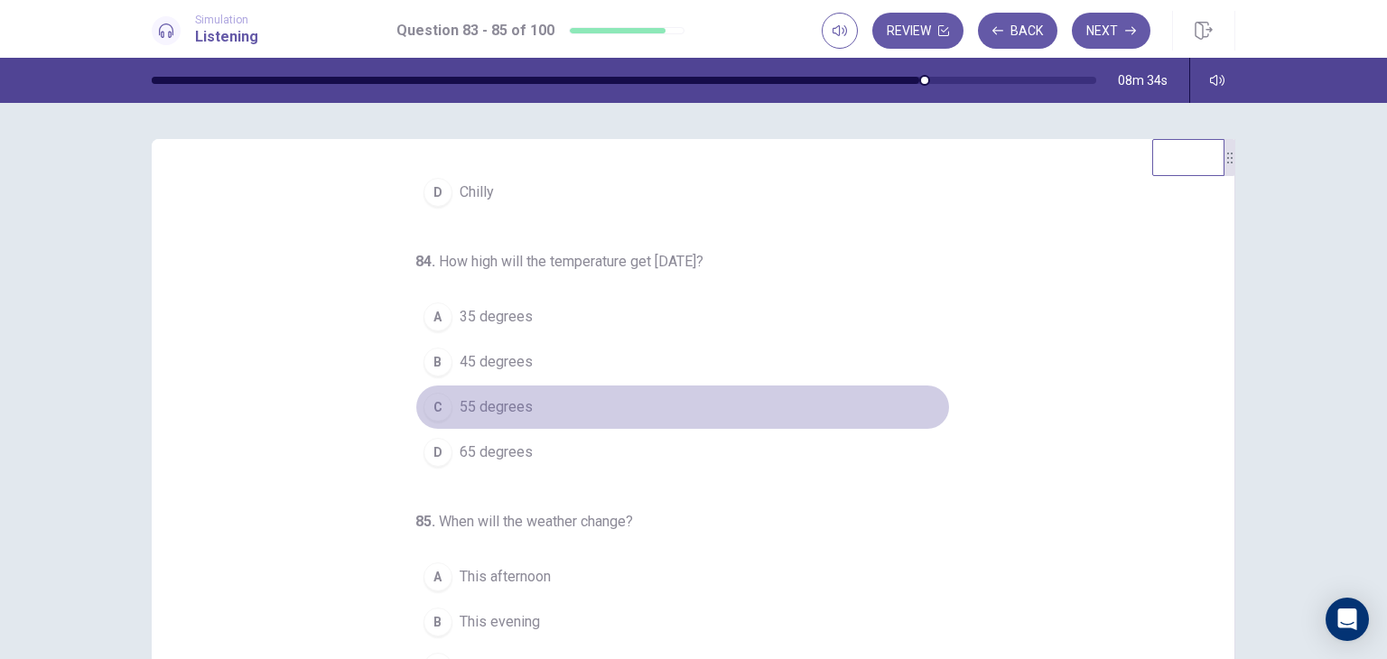
click at [512, 419] on button "C 55 degrees" at bounding box center [682, 407] width 535 height 45
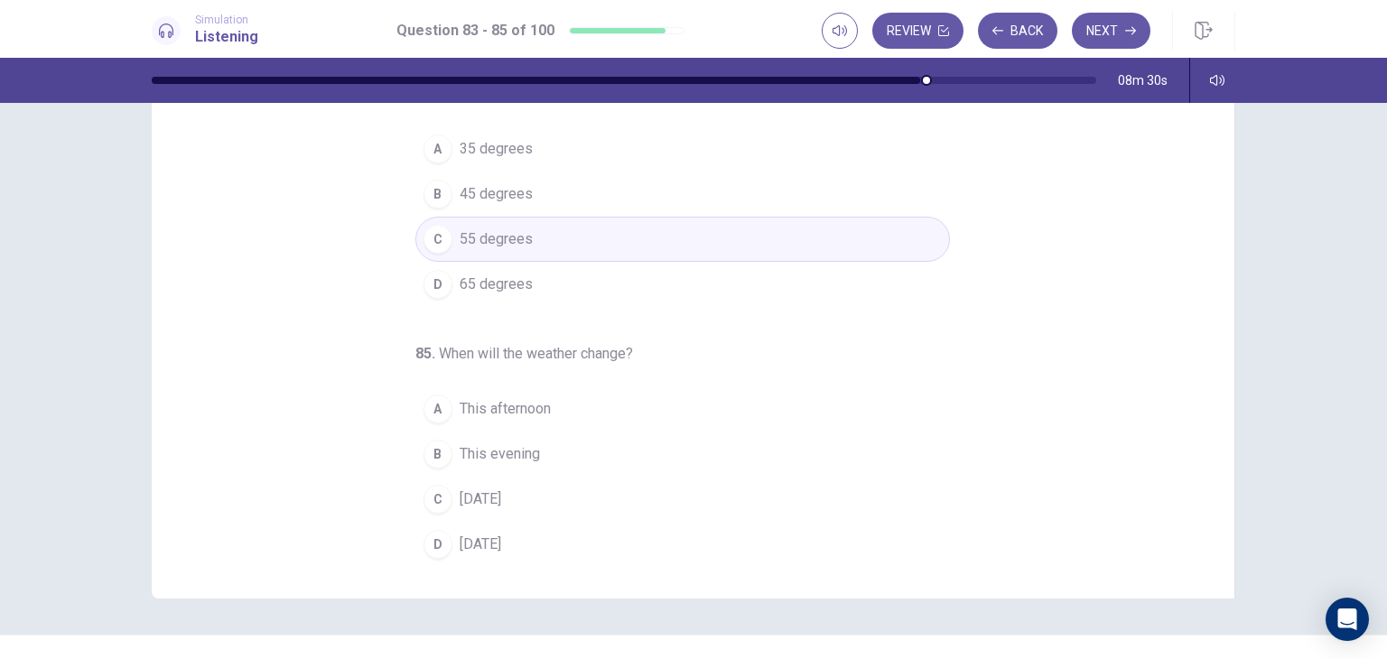
scroll to position [178, 0]
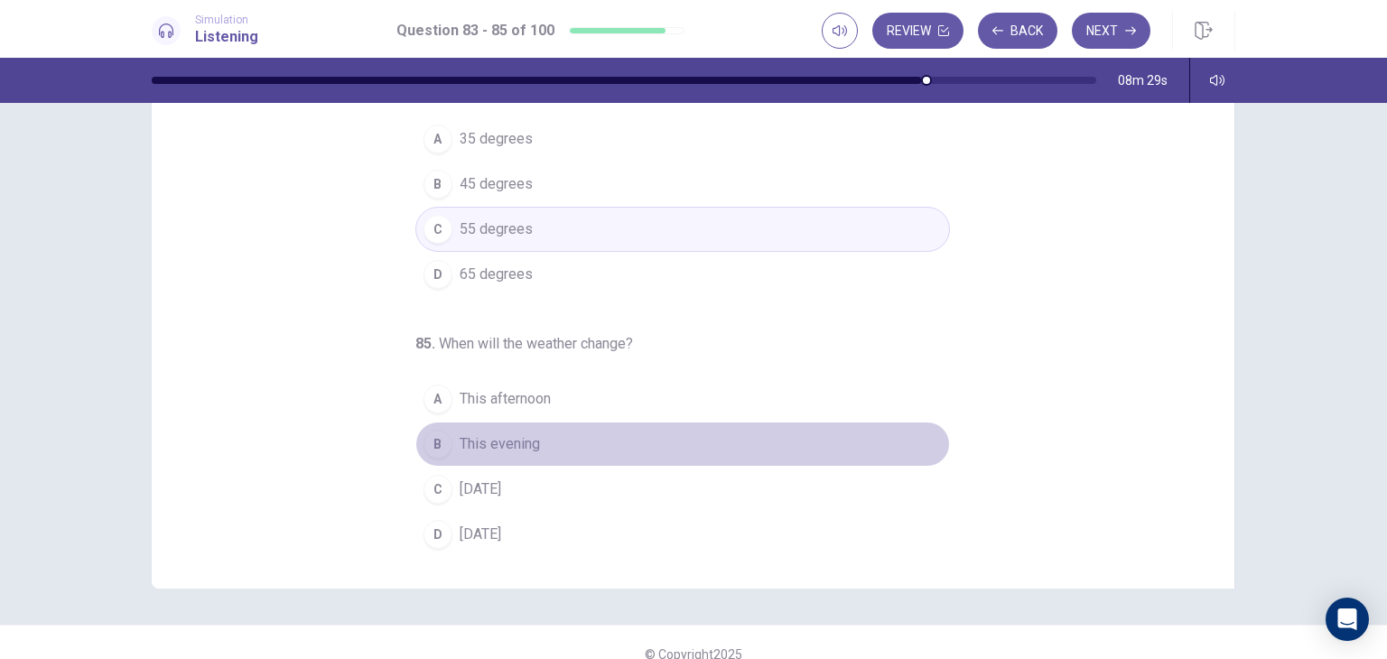
click at [502, 449] on span "This evening" at bounding box center [500, 444] width 80 height 22
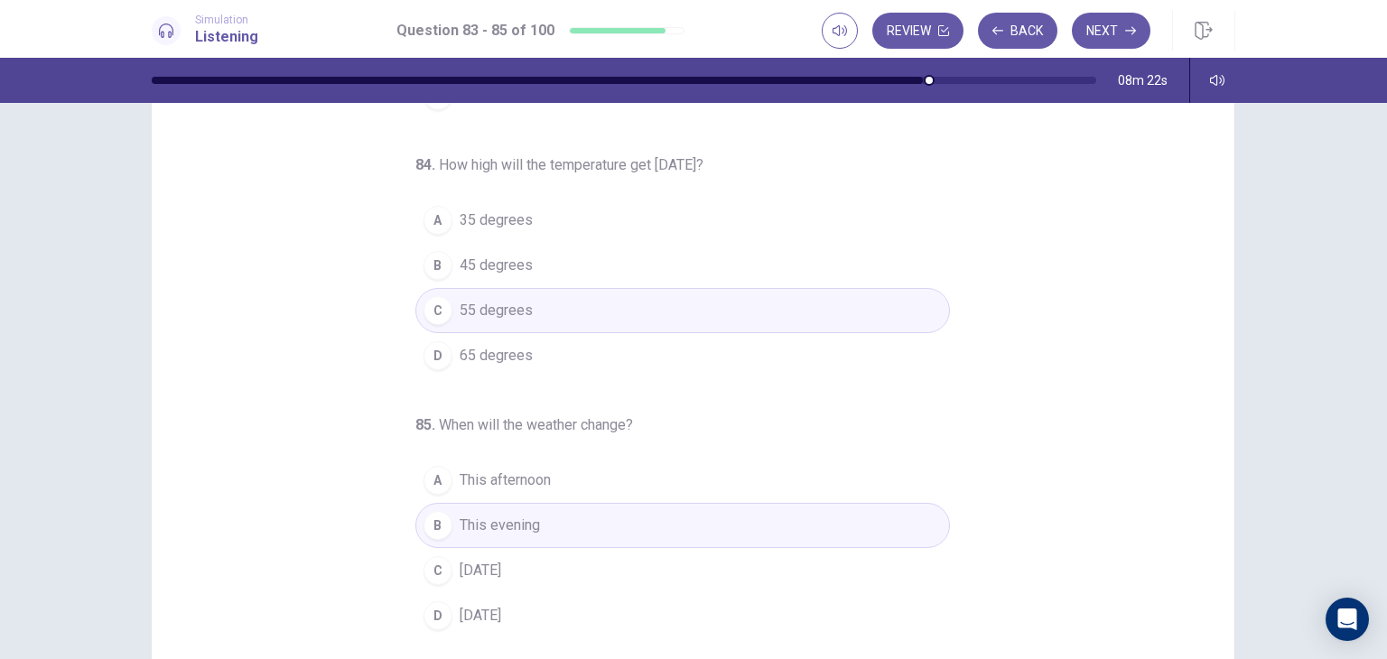
scroll to position [201, 0]
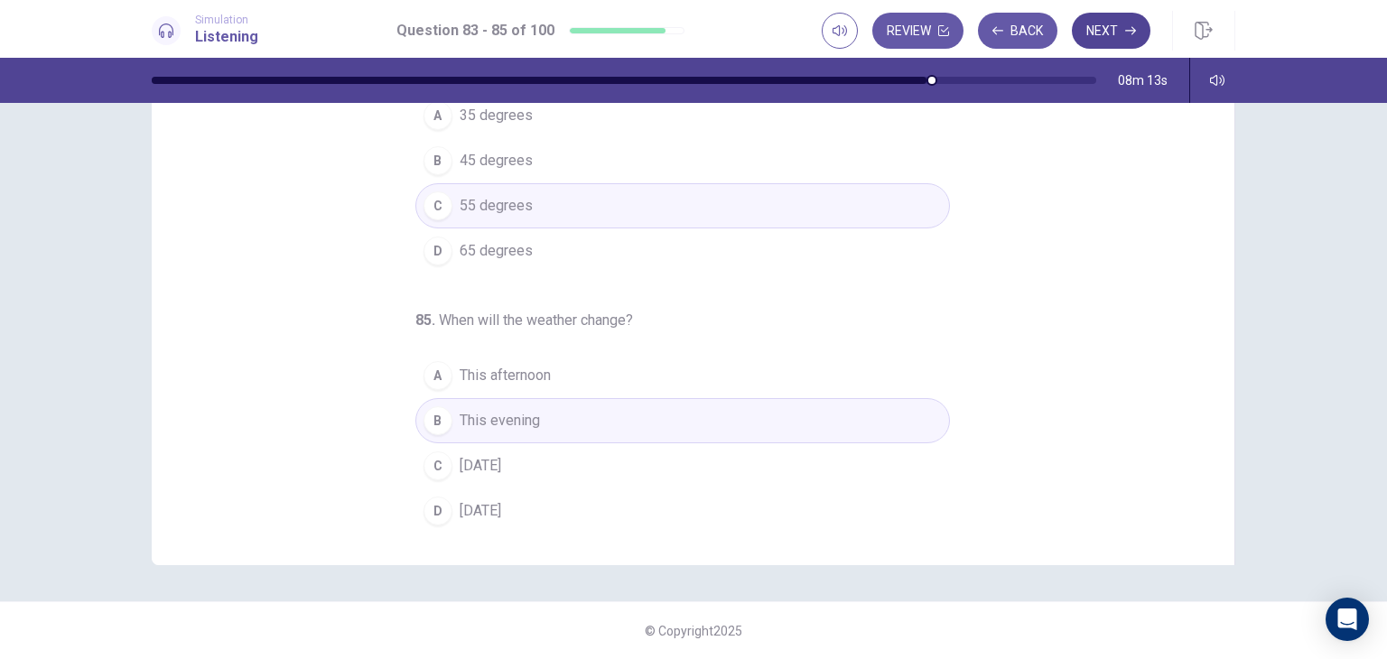
click at [1095, 25] on button "Next" at bounding box center [1111, 31] width 79 height 36
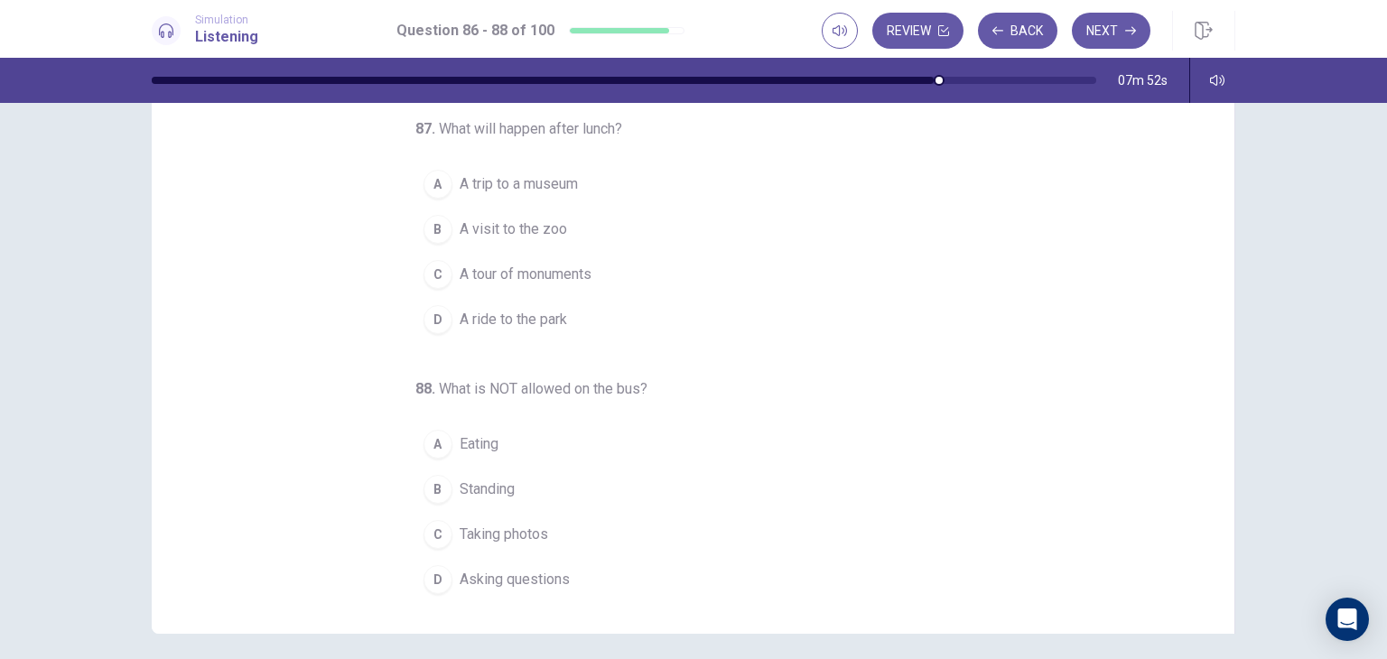
scroll to position [181, 0]
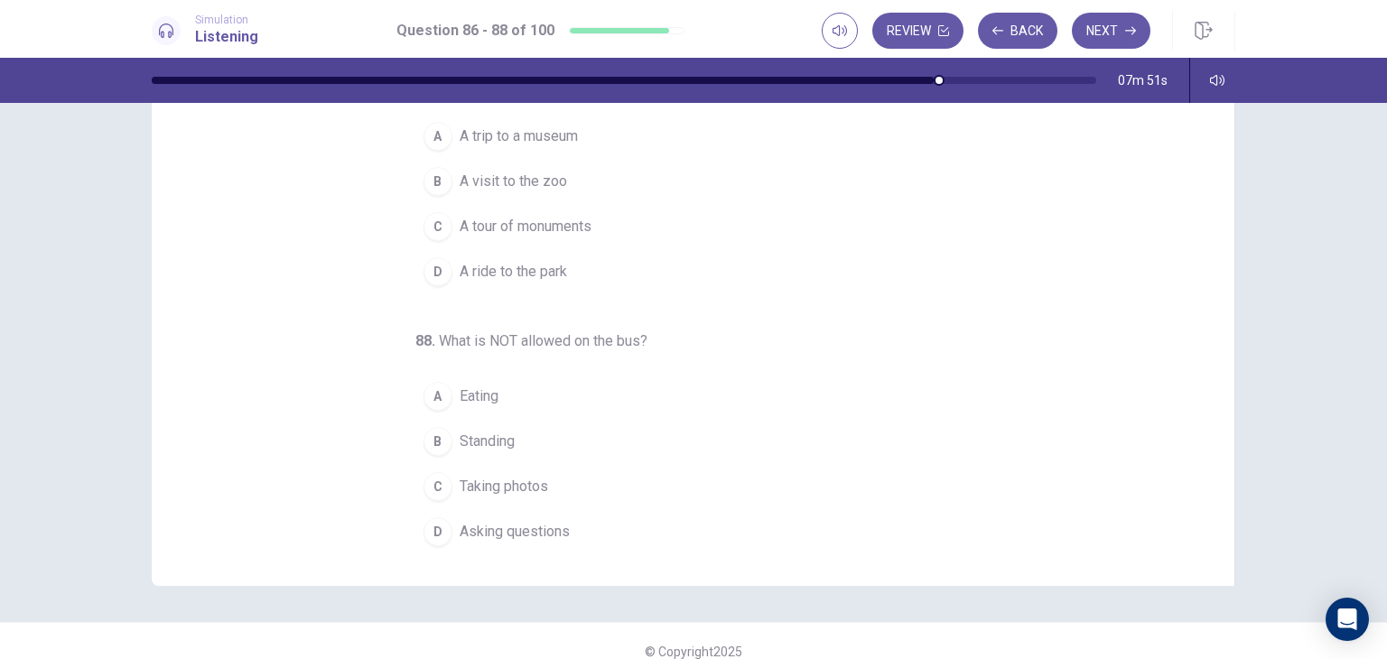
click at [478, 432] on span "Standing" at bounding box center [487, 442] width 55 height 22
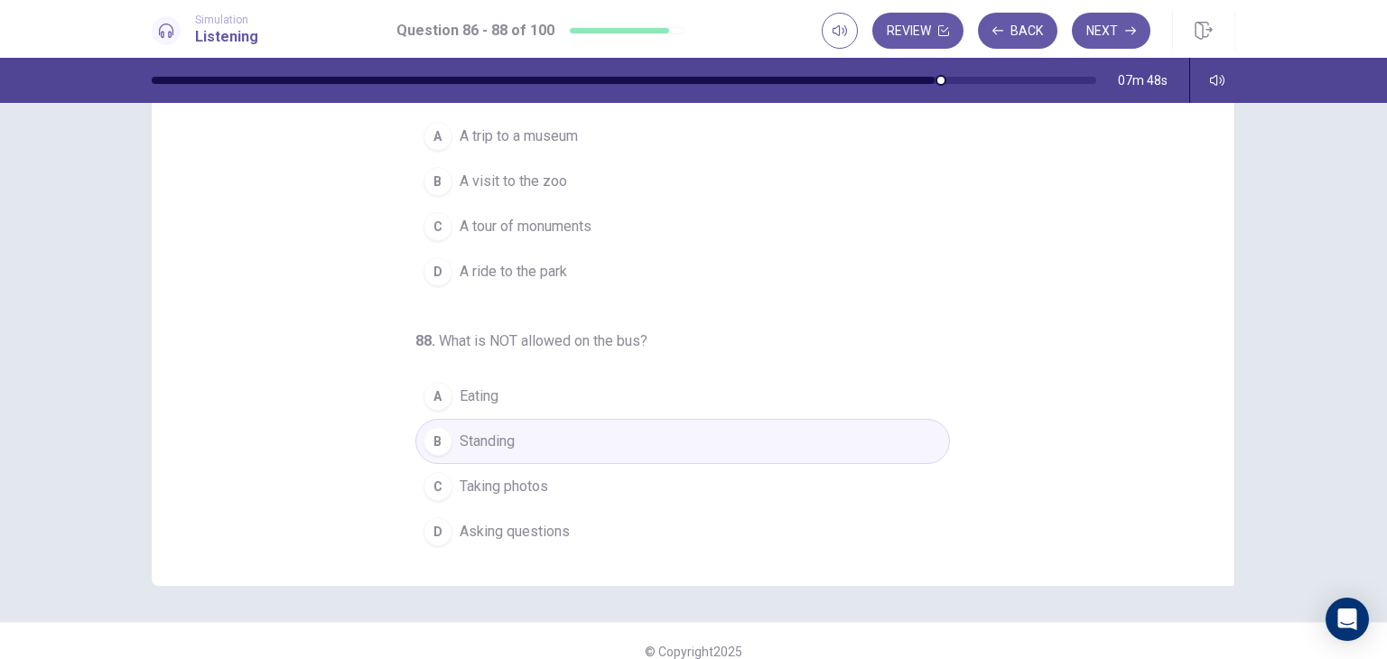
click at [525, 405] on button "A Eating" at bounding box center [682, 396] width 535 height 45
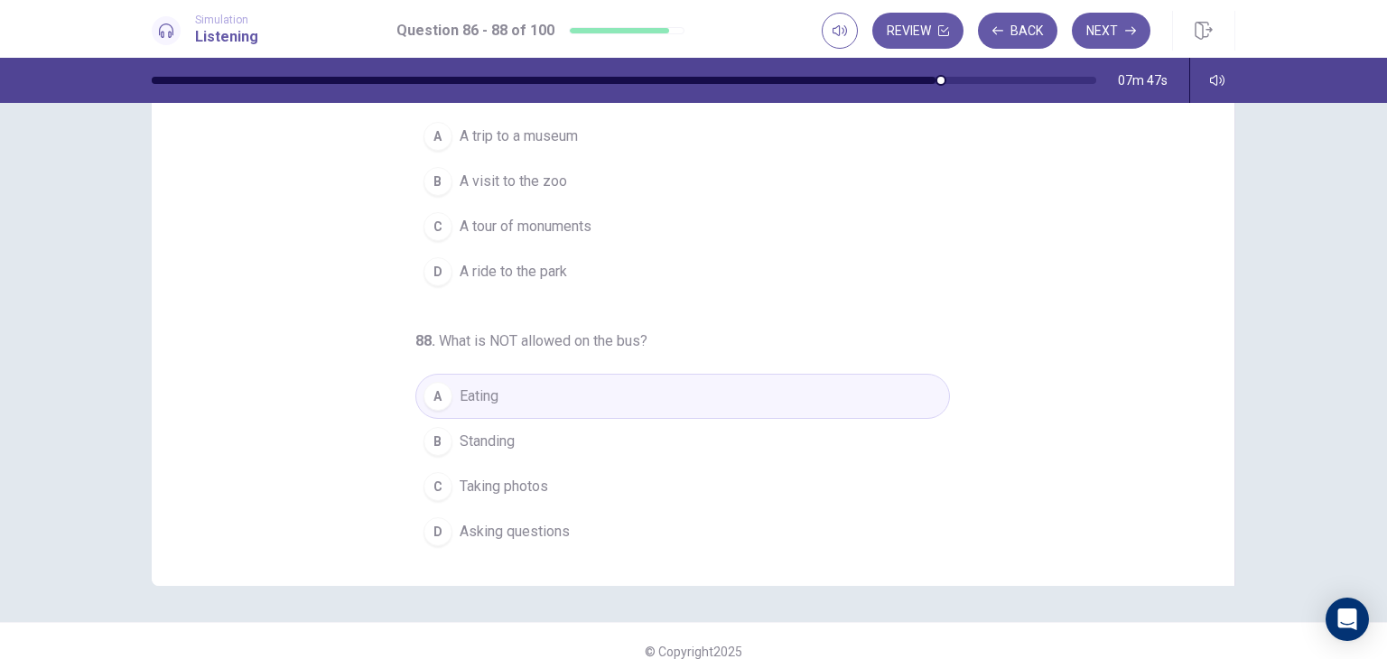
click at [513, 430] on button "B Standing" at bounding box center [682, 441] width 535 height 45
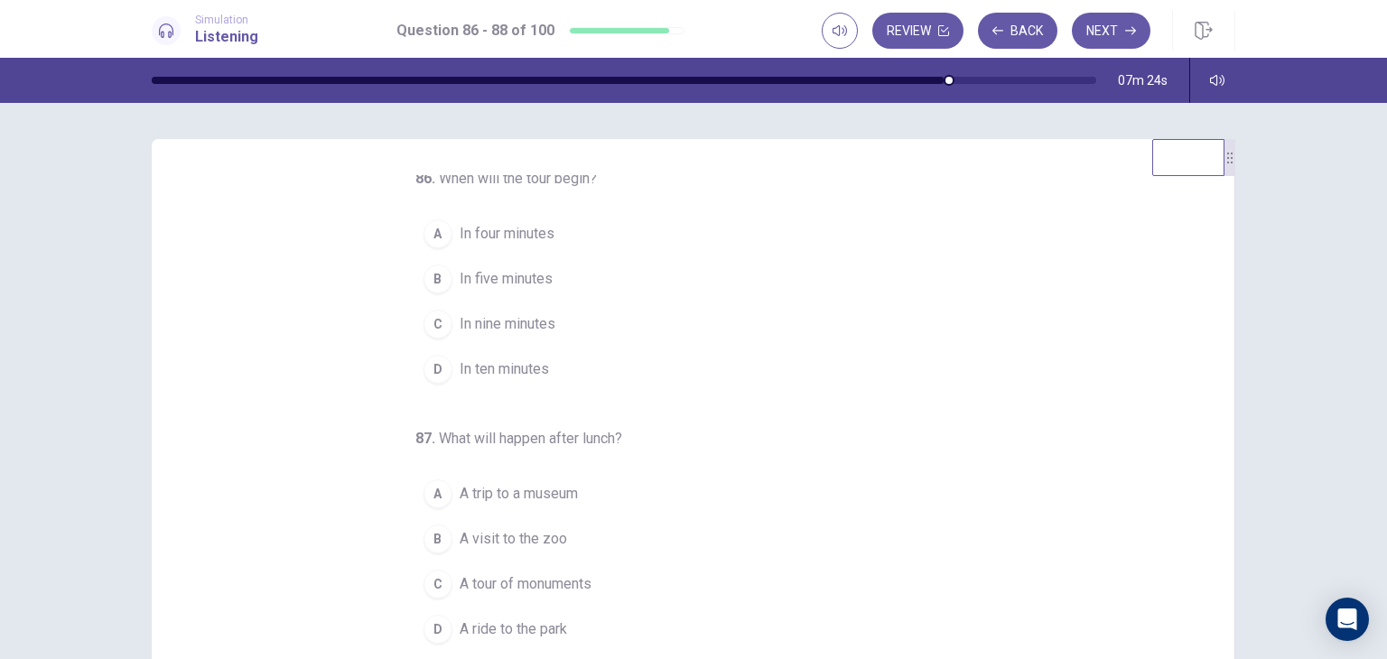
scroll to position [4, 0]
click at [506, 371] on span "In ten minutes" at bounding box center [504, 373] width 89 height 22
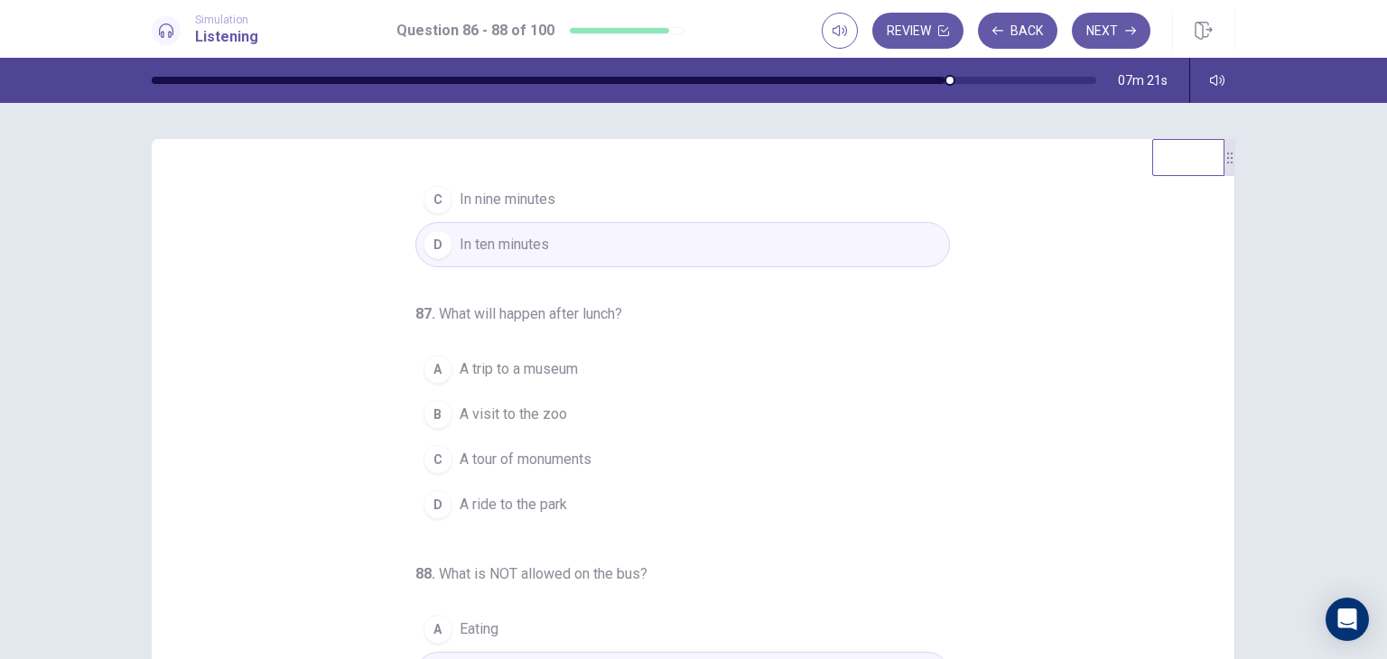
scroll to position [184, 0]
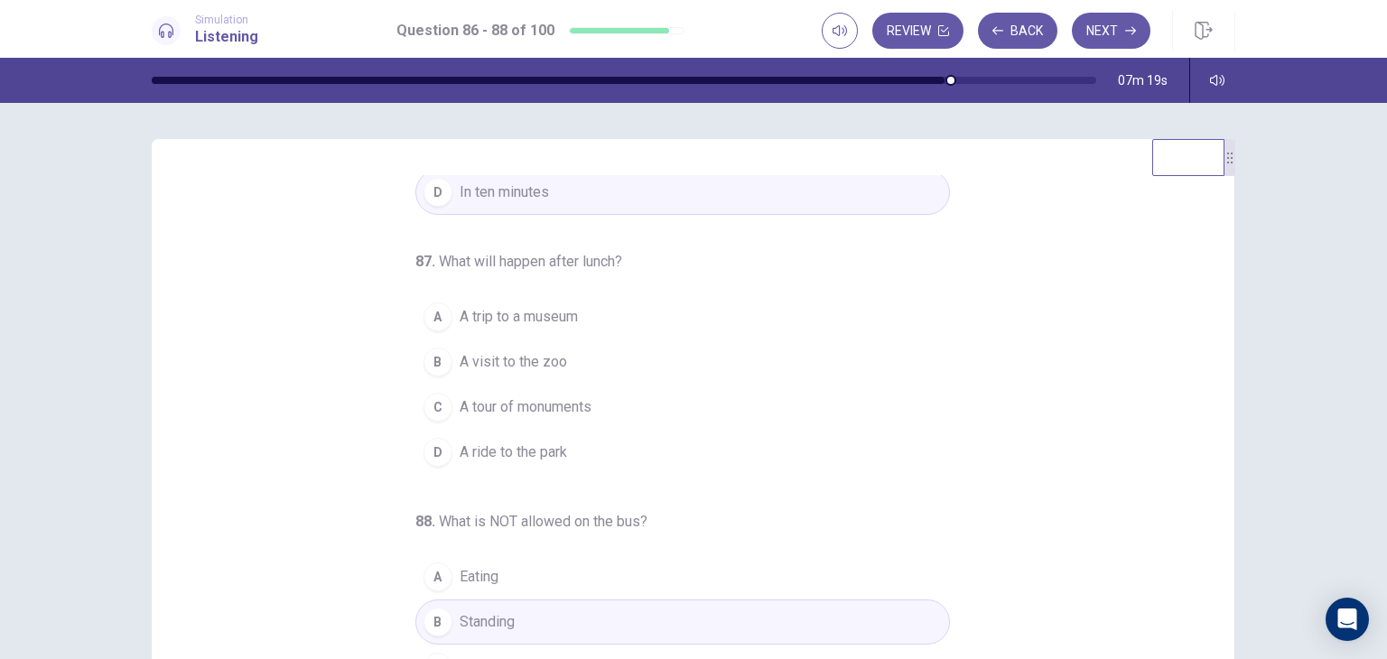
click at [550, 457] on span "A ride to the park" at bounding box center [513, 453] width 107 height 22
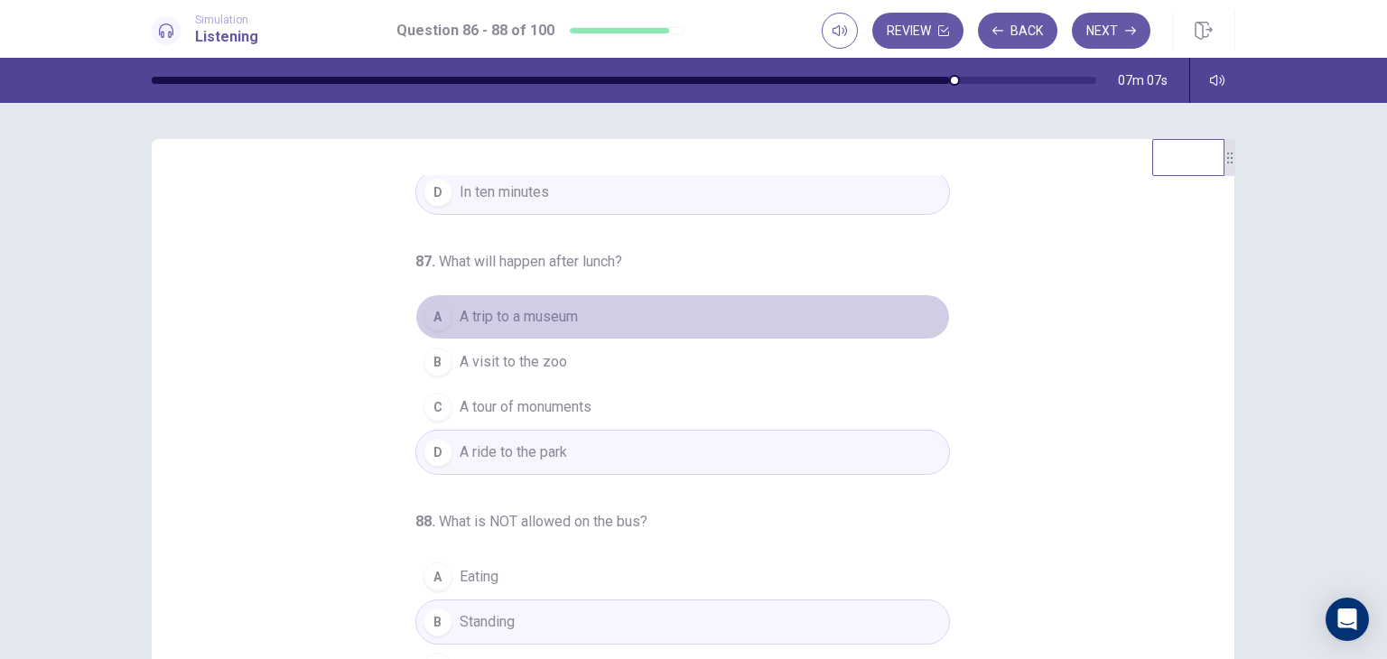
click at [555, 321] on span "A trip to a museum" at bounding box center [519, 317] width 118 height 22
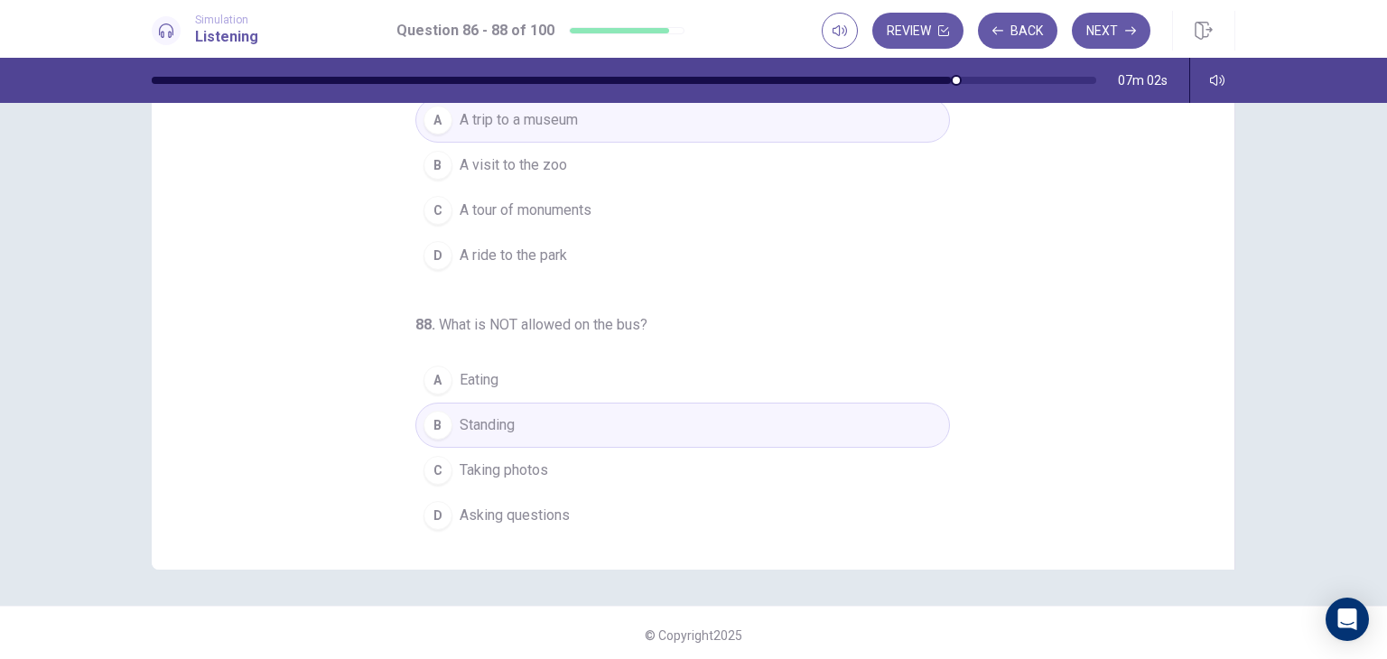
scroll to position [201, 0]
click at [1089, 29] on button "Next" at bounding box center [1111, 31] width 79 height 36
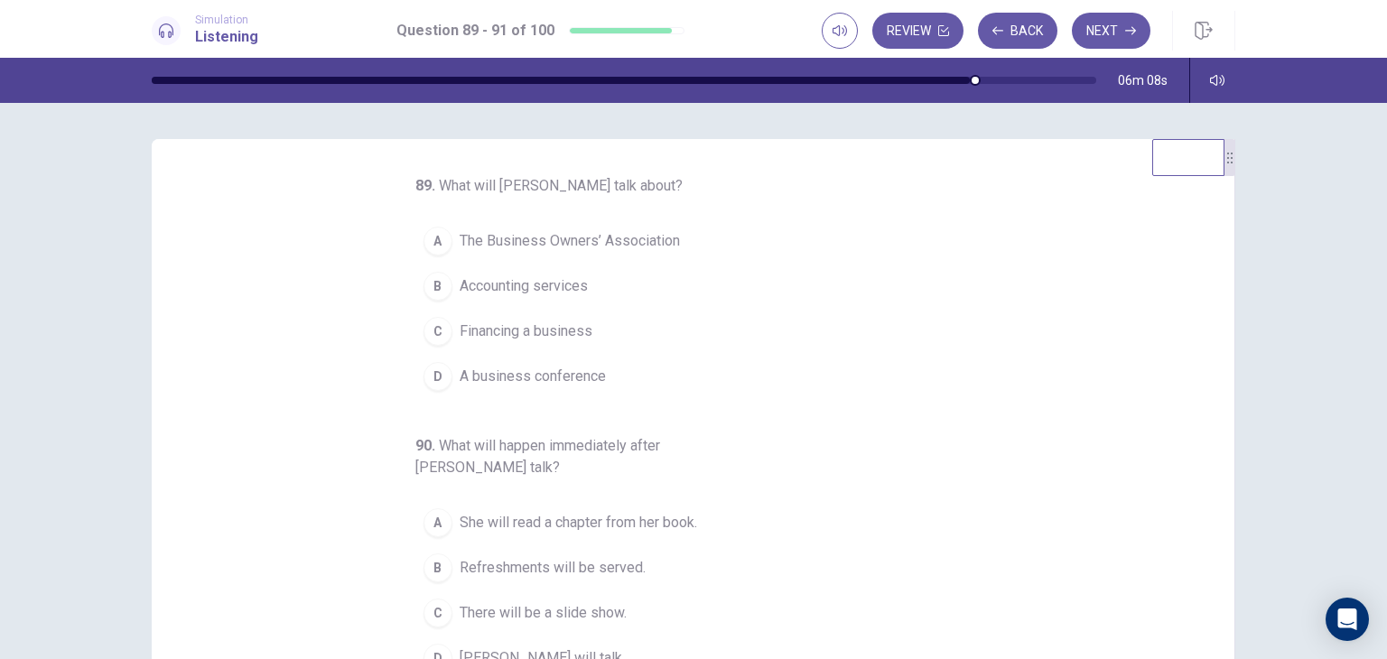
scroll to position [0, 0]
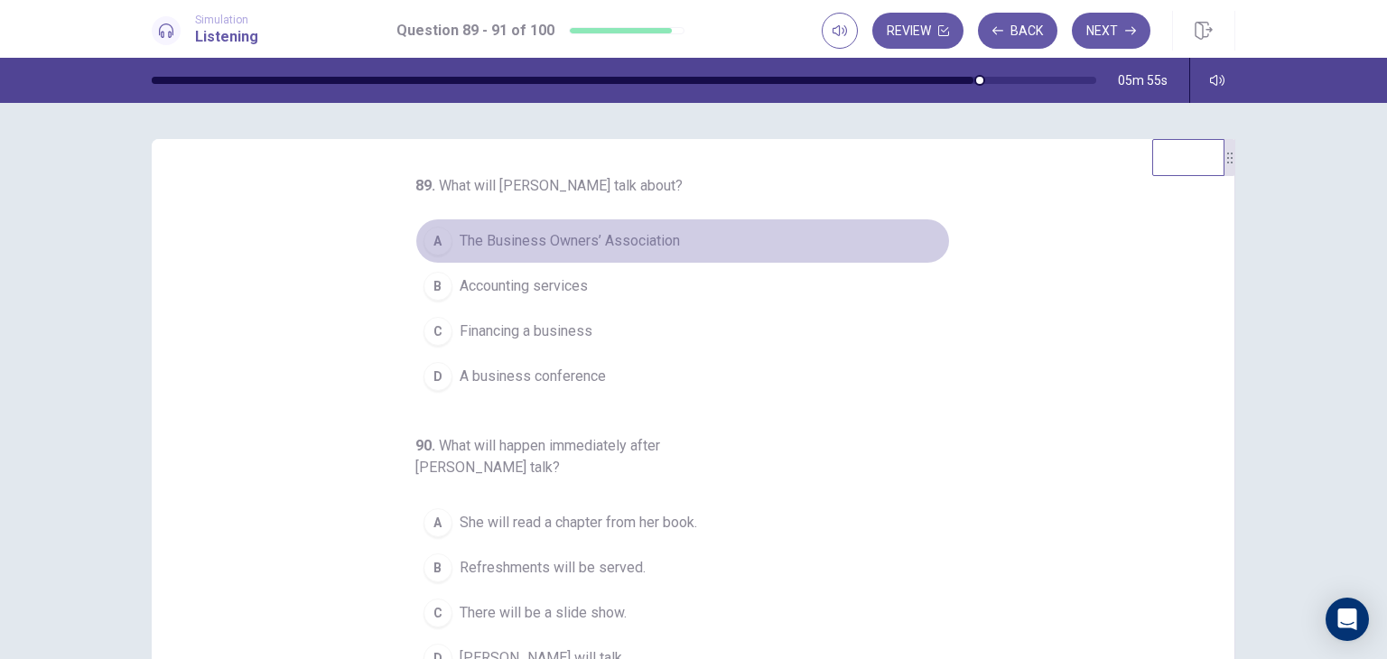
click at [603, 254] on button "A The Business Owners’ Association" at bounding box center [682, 240] width 535 height 45
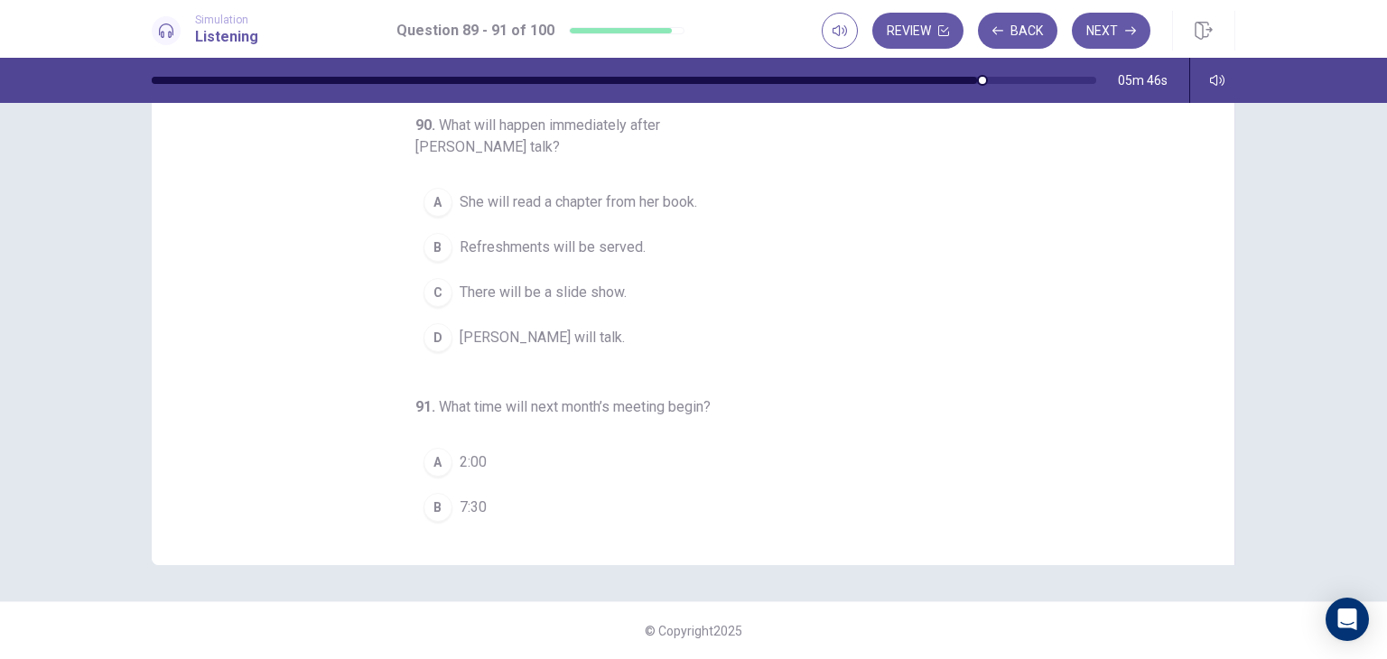
scroll to position [123, 0]
click at [613, 239] on span "Refreshments will be served." at bounding box center [553, 244] width 186 height 22
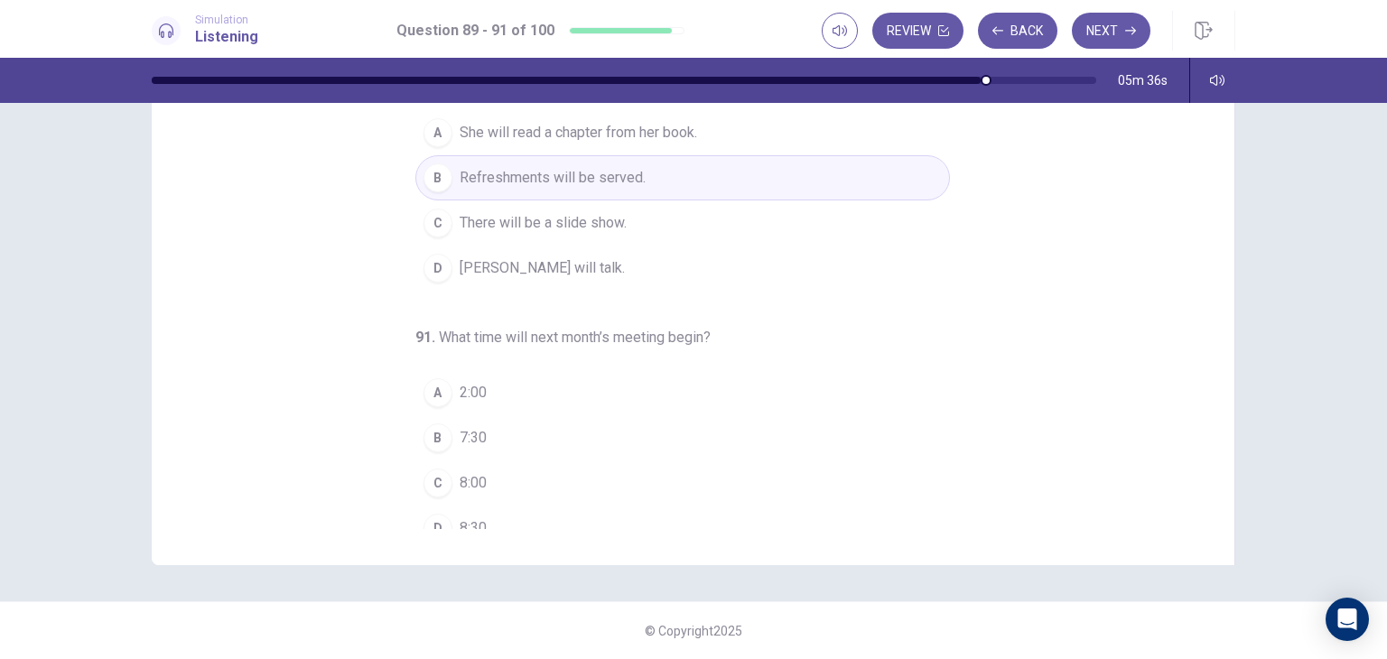
scroll to position [206, 0]
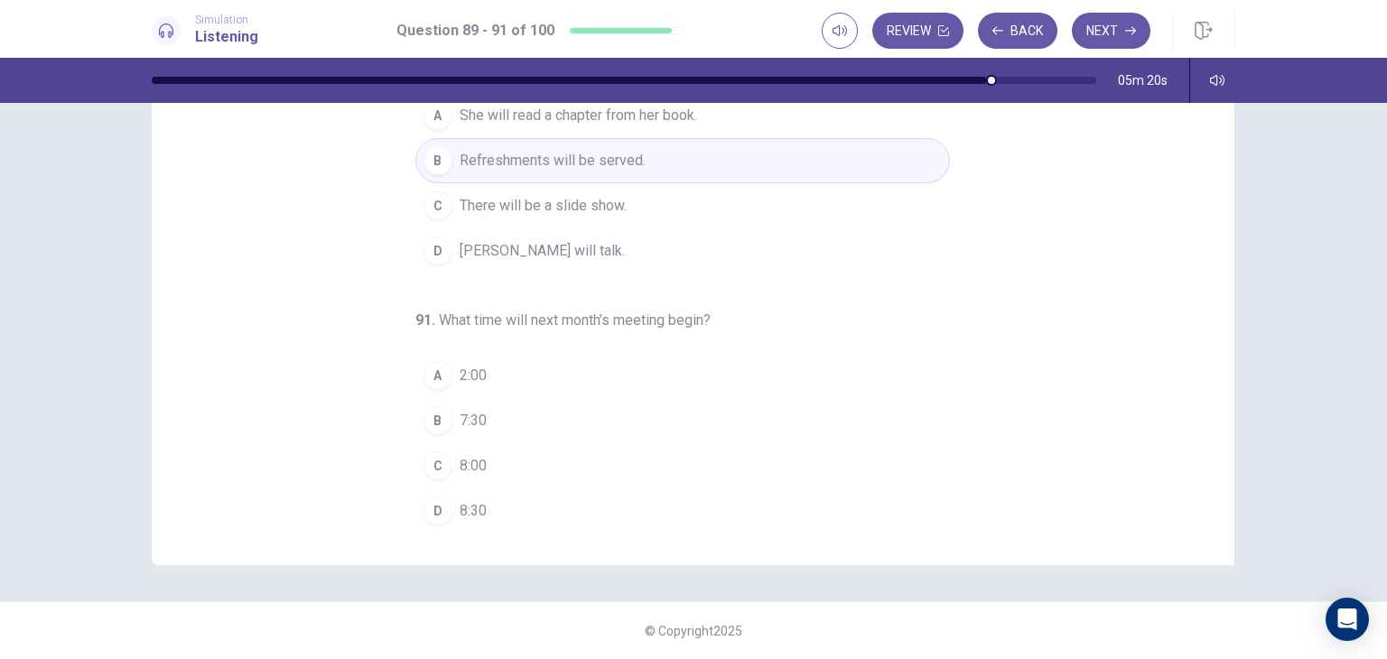
click at [491, 420] on button "B 7:30" at bounding box center [682, 420] width 535 height 45
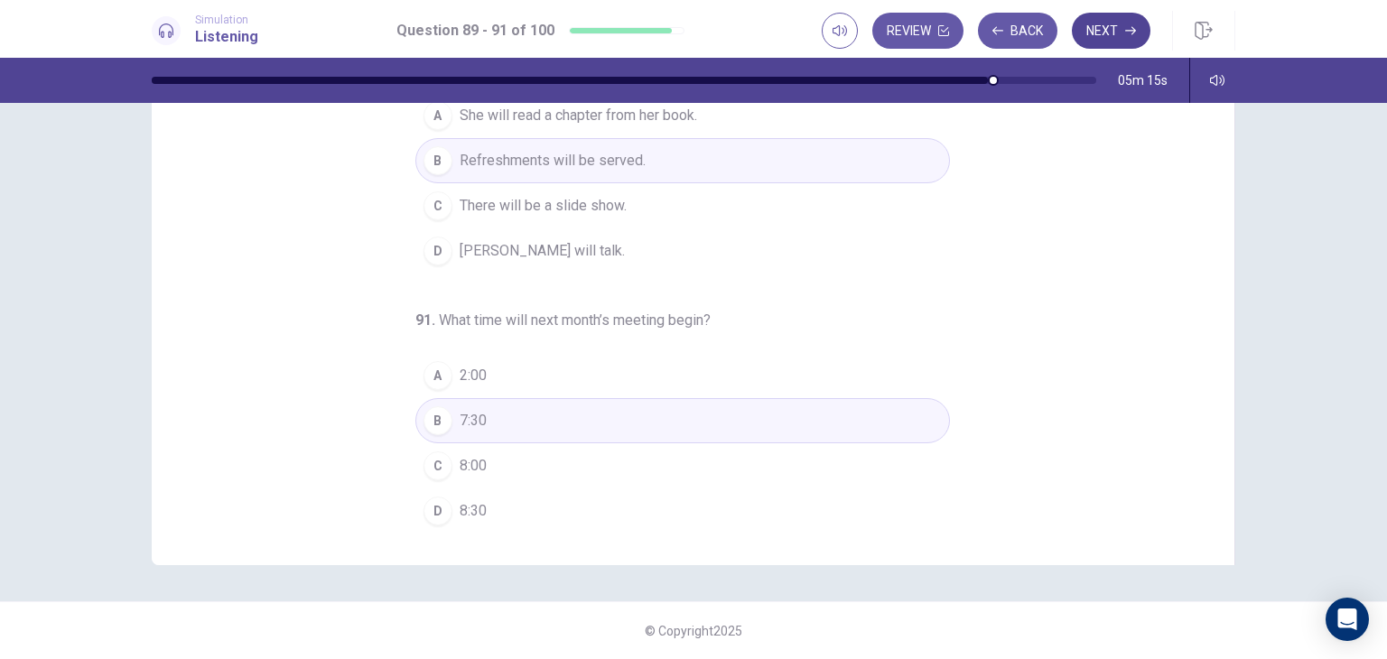
click at [1123, 36] on button "Next" at bounding box center [1111, 31] width 79 height 36
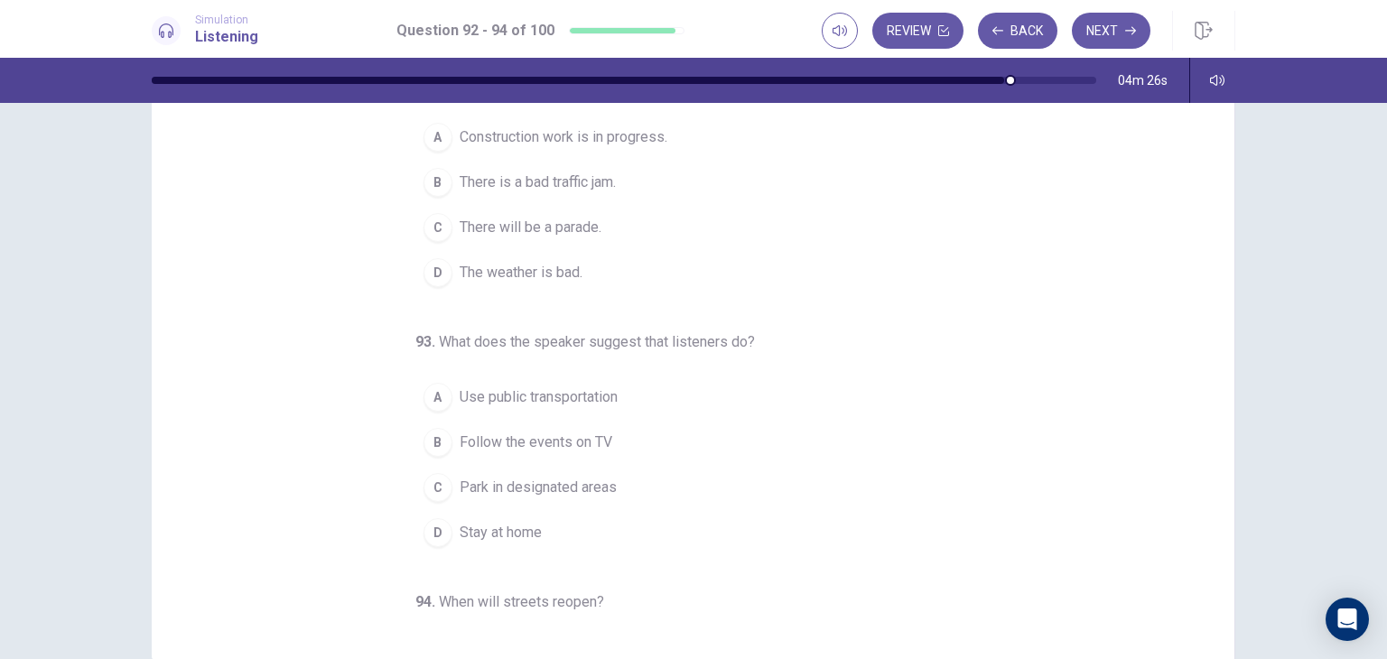
scroll to position [0, 0]
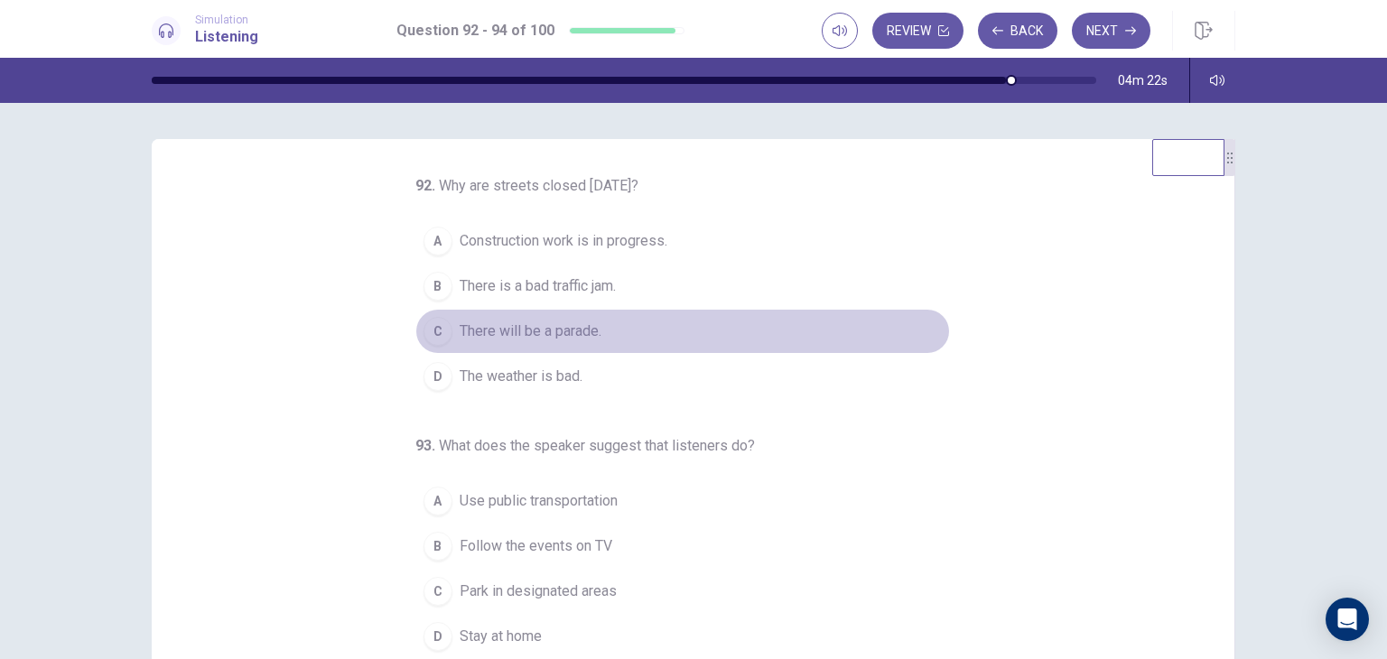
click at [523, 337] on span "There will be a parade." at bounding box center [531, 332] width 142 height 22
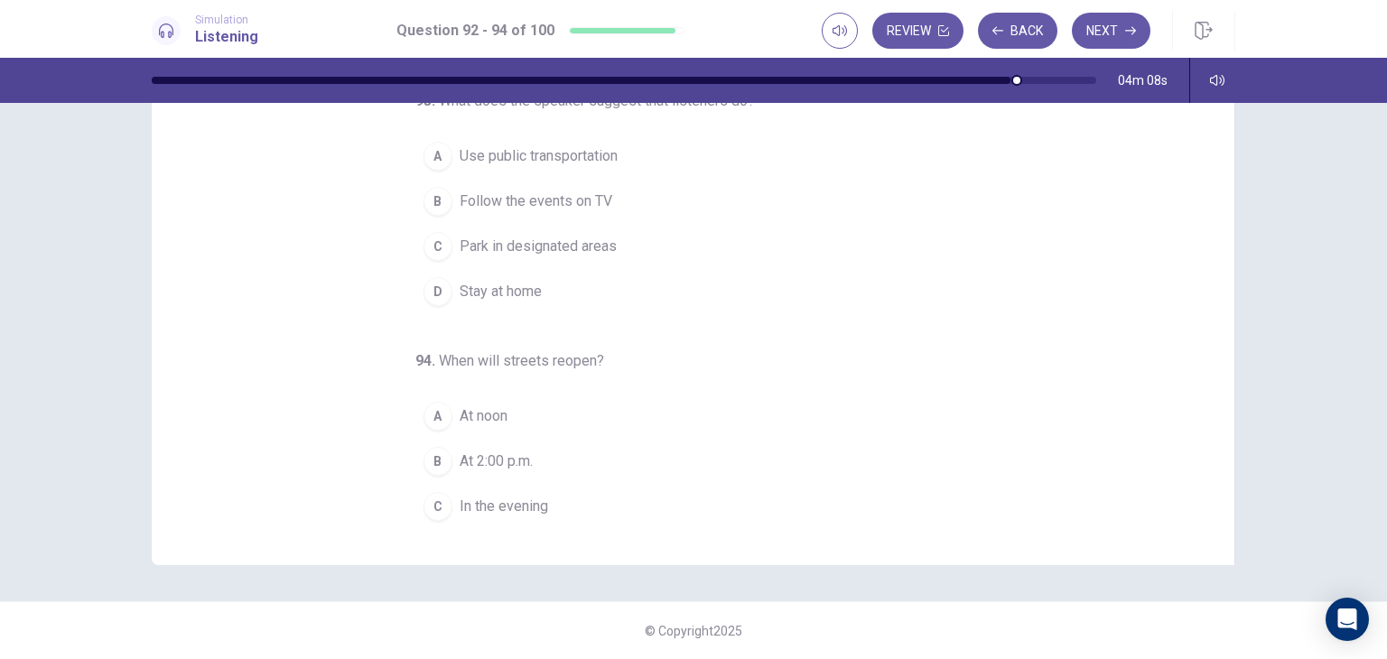
scroll to position [145, 0]
click at [562, 152] on span "Use public transportation" at bounding box center [539, 155] width 158 height 22
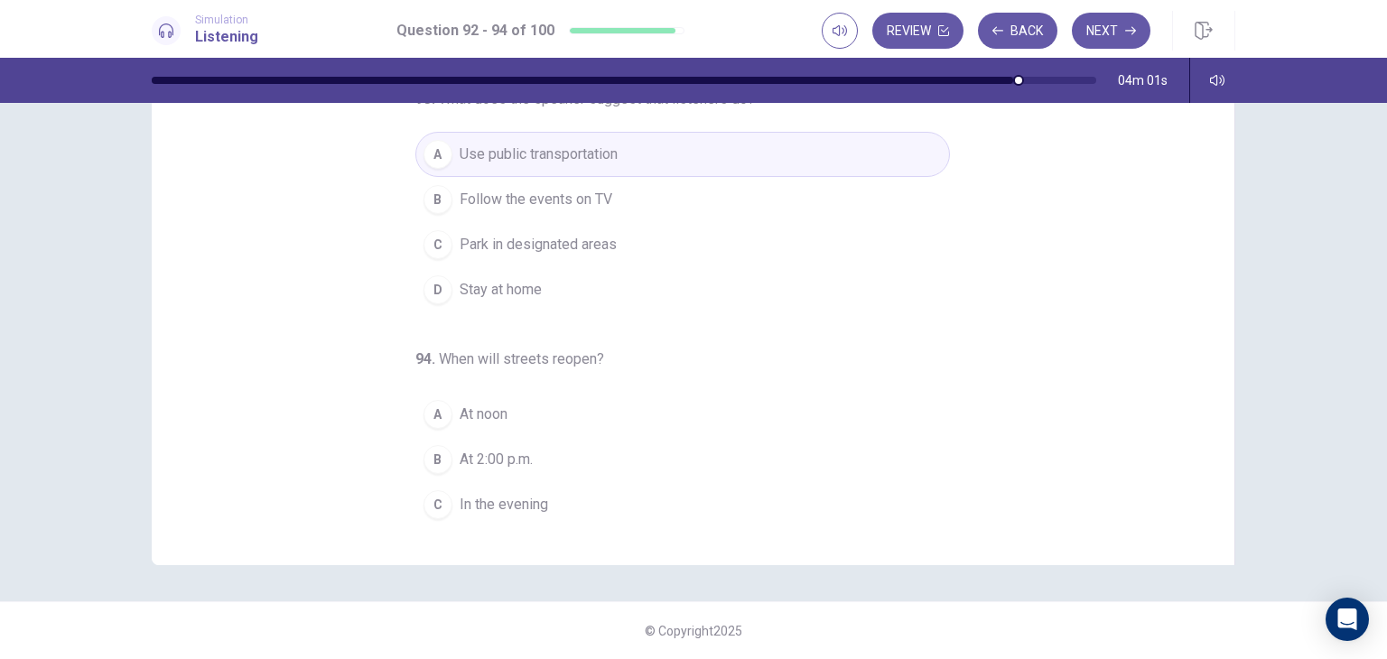
scroll to position [184, 0]
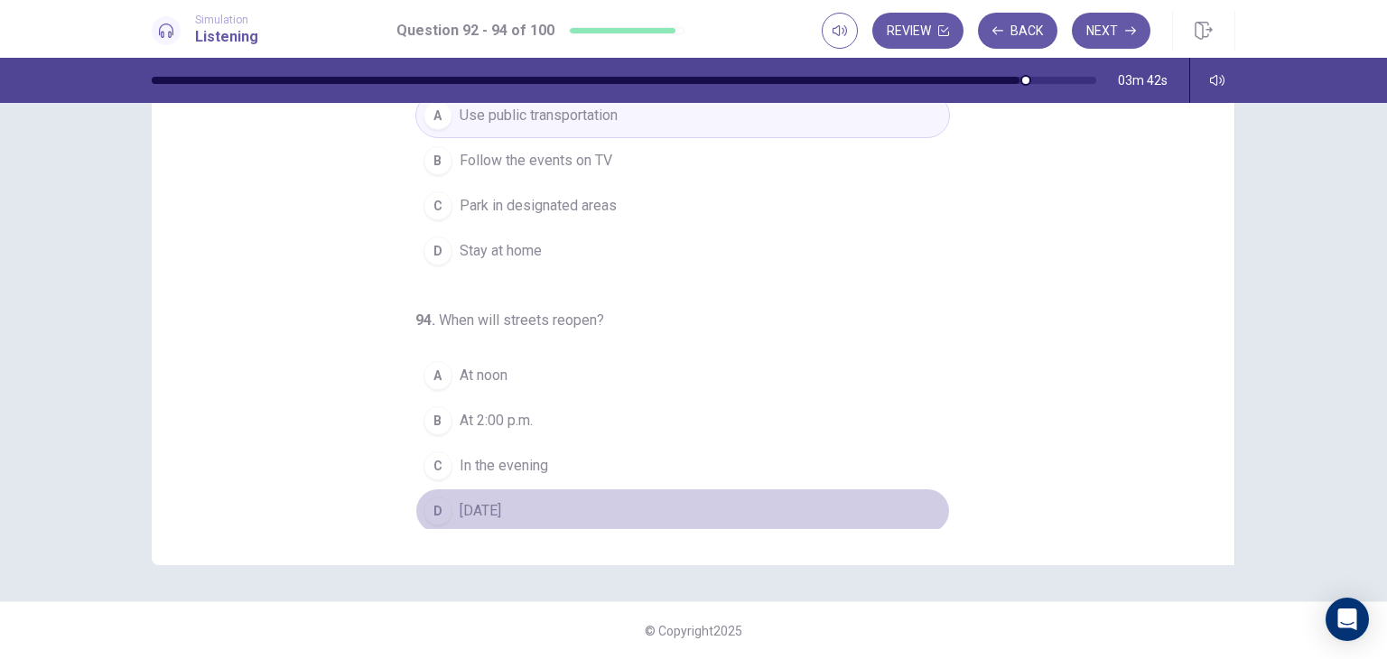
click at [488, 505] on span "[DATE]" at bounding box center [481, 511] width 42 height 22
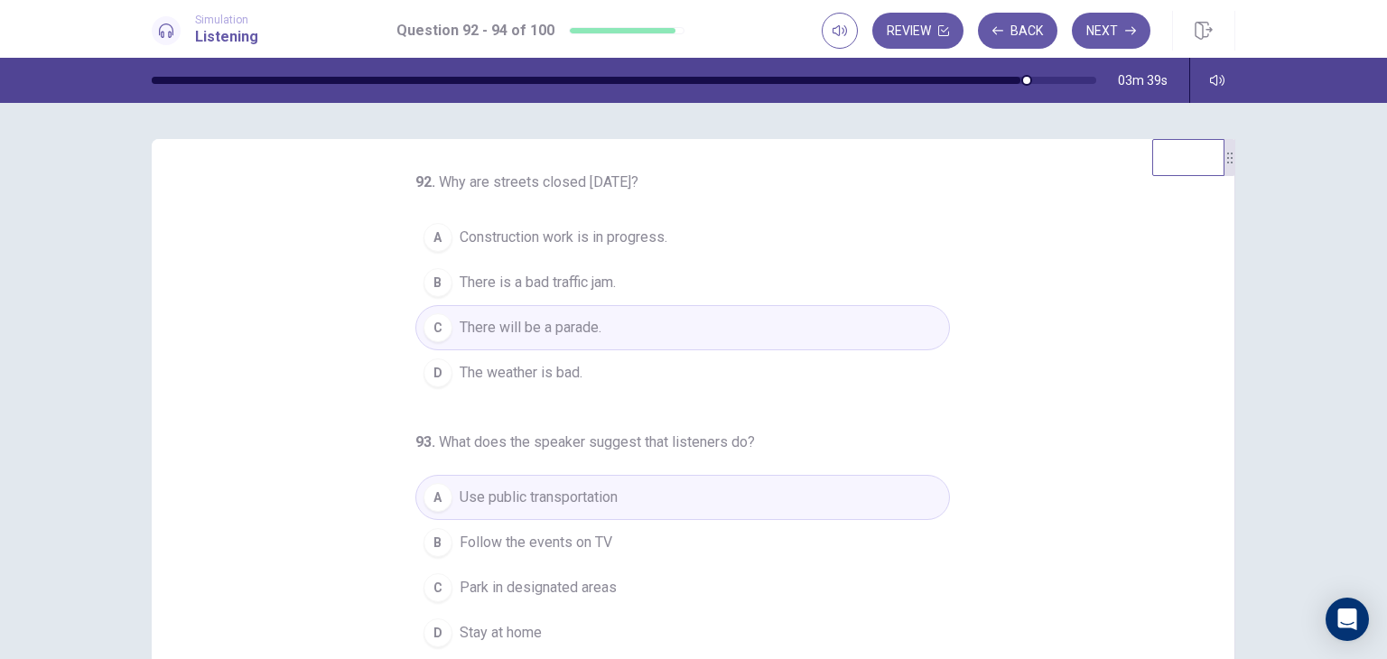
scroll to position [0, 0]
click at [1117, 37] on button "Next" at bounding box center [1111, 31] width 79 height 36
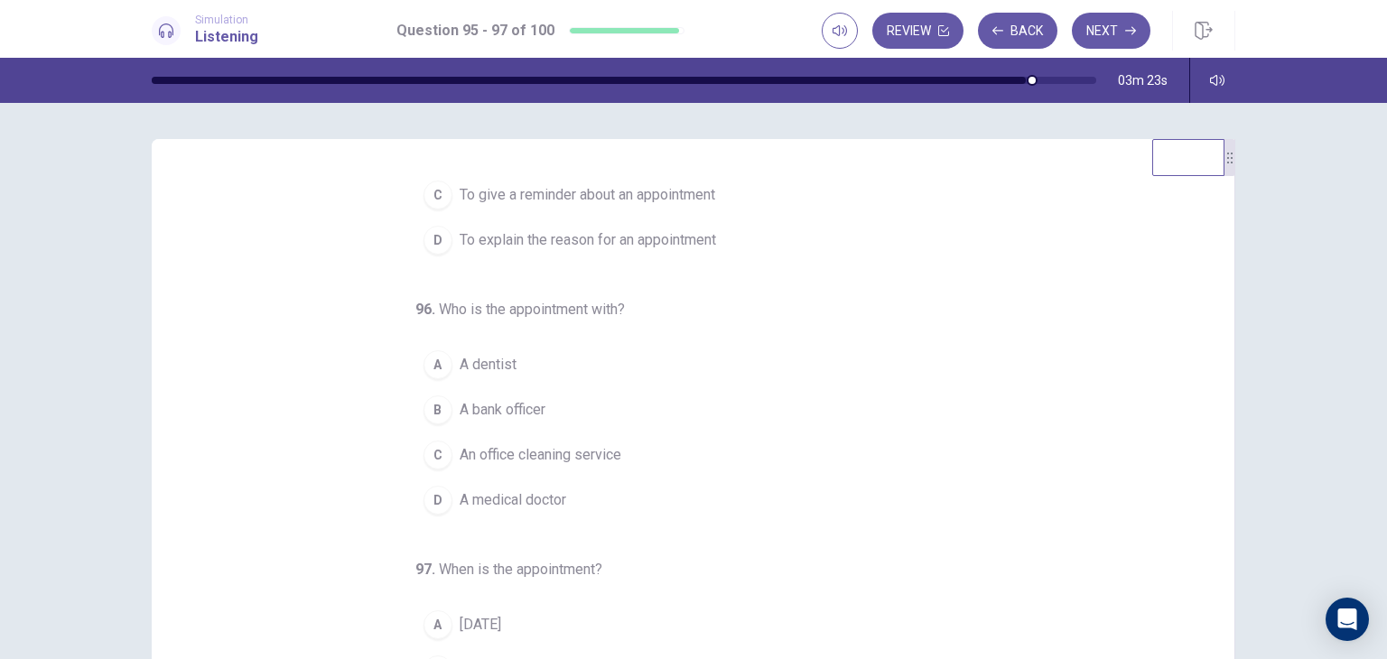
scroll to position [184, 0]
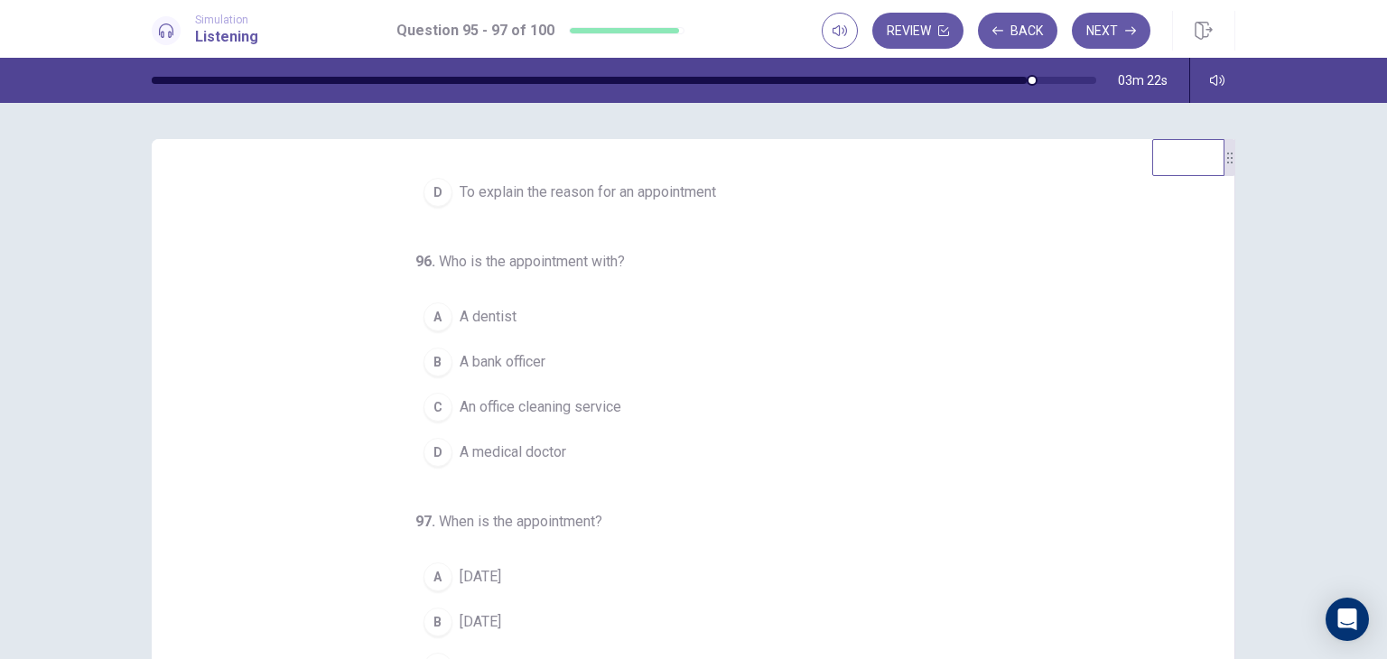
drag, startPoint x: 1204, startPoint y: 462, endPoint x: 1213, endPoint y: 493, distance: 32.0
click at [1213, 493] on div "95 . What is the purpose of the call? A To cancel an appointment B To change an…" at bounding box center [700, 452] width 1039 height 555
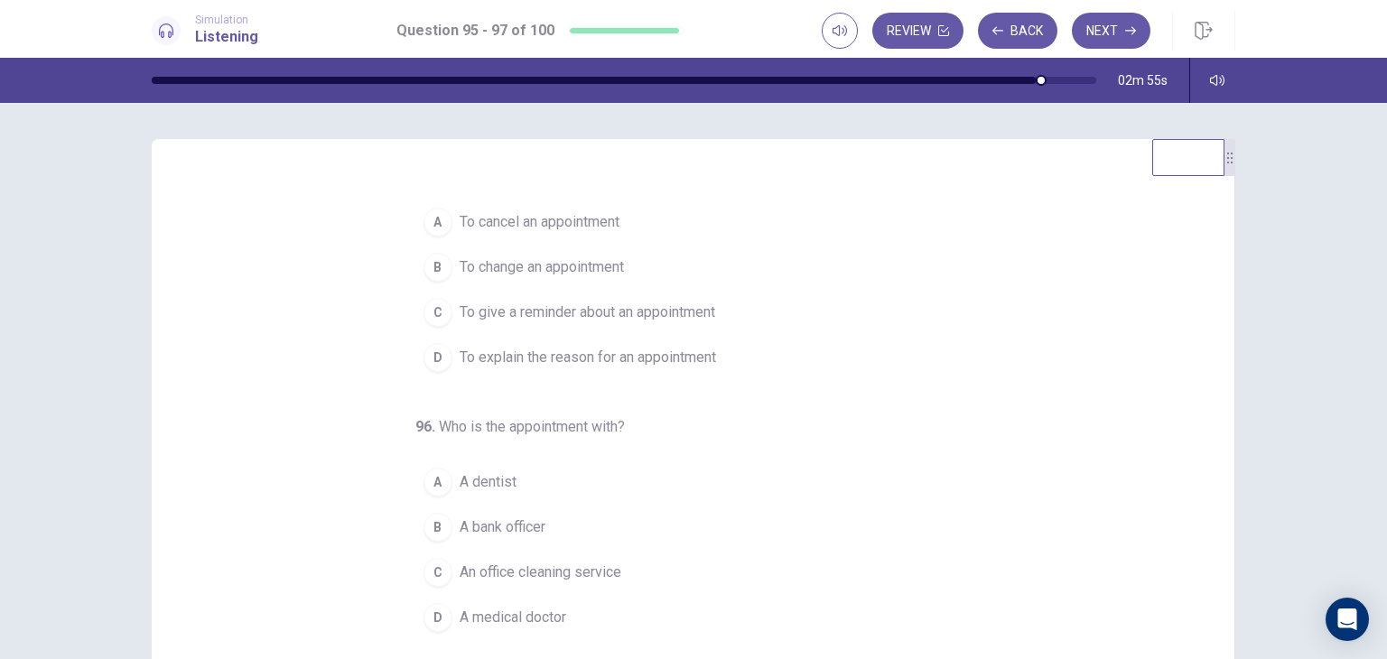
scroll to position [5, 0]
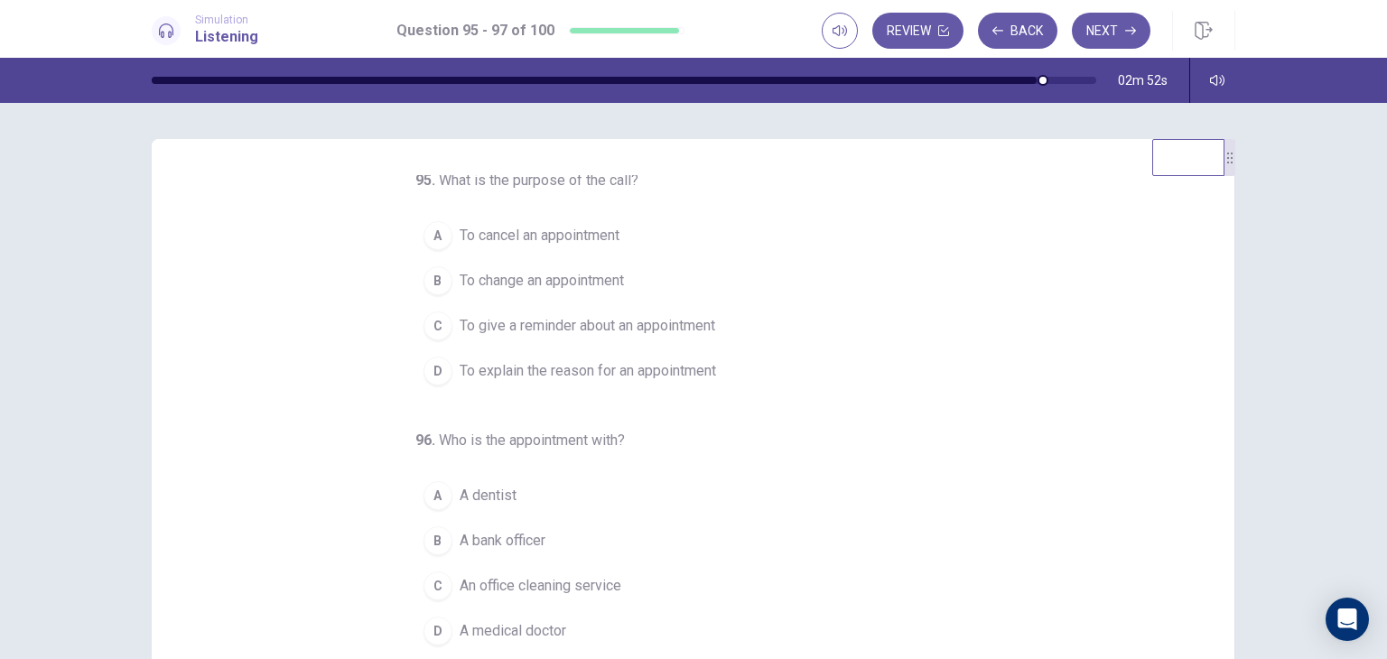
click at [556, 332] on span "To give a reminder about an appointment" at bounding box center [588, 326] width 256 height 22
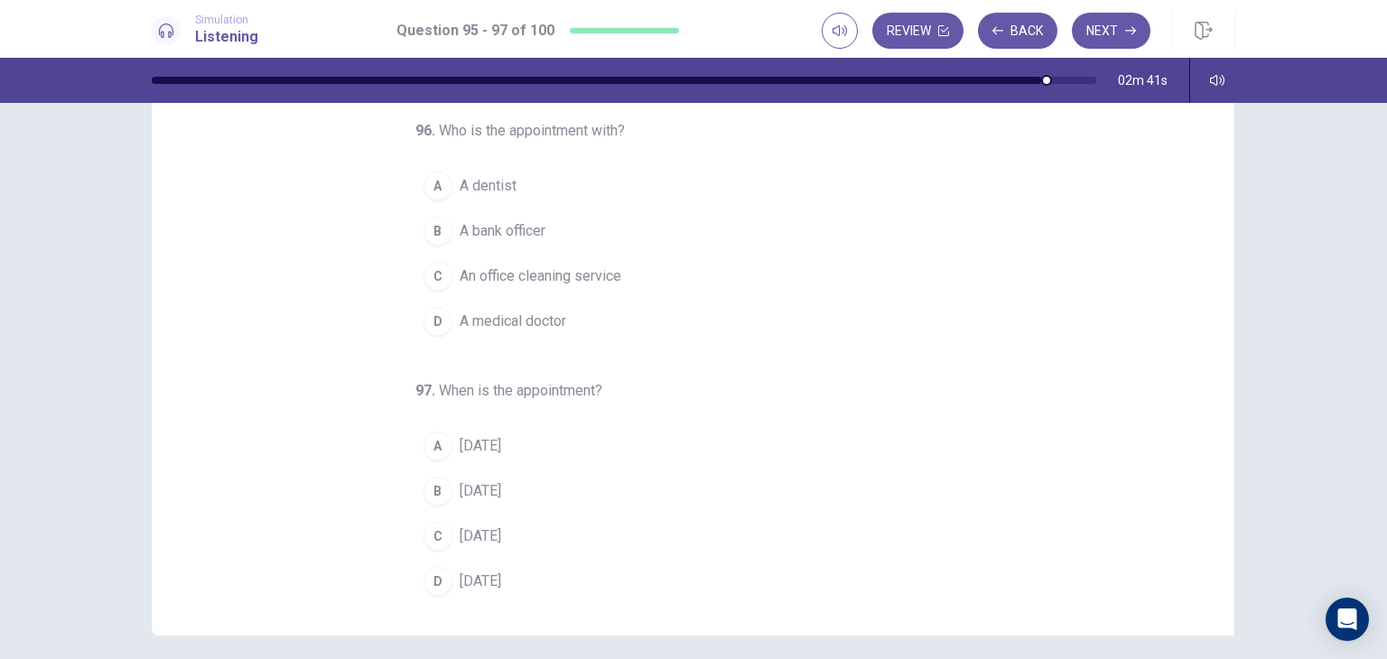
scroll to position [140, 0]
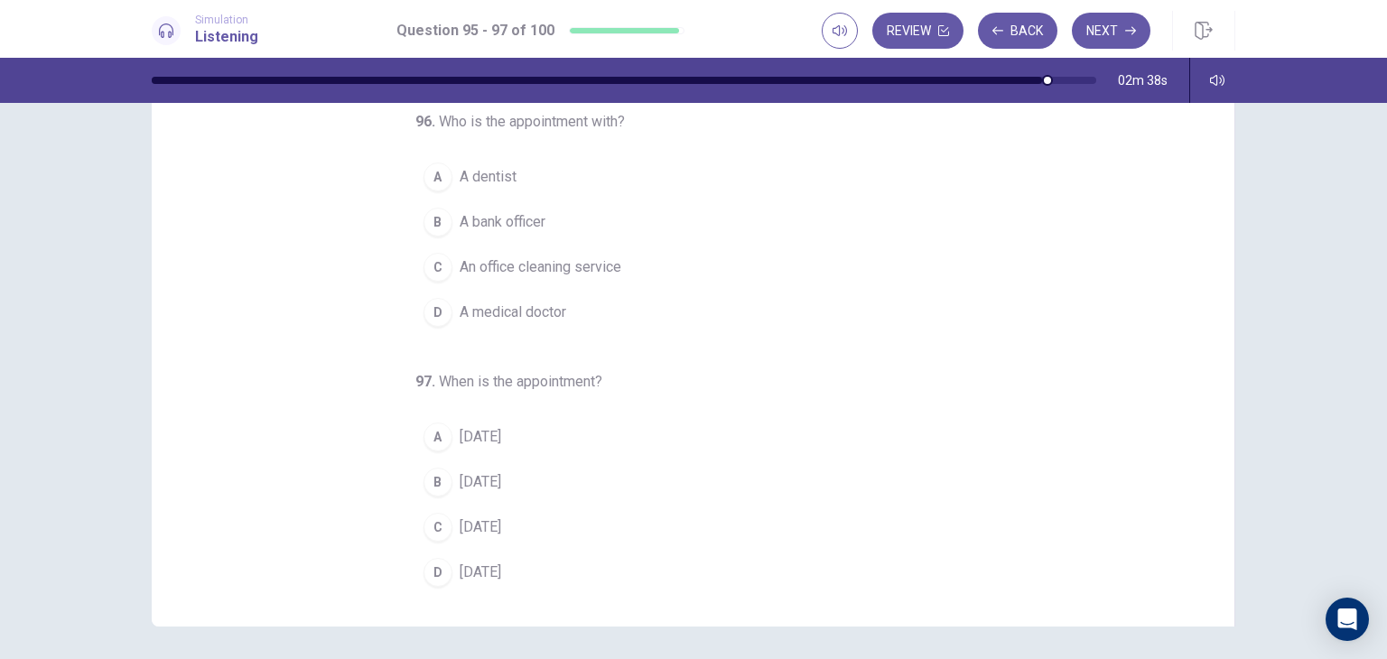
click at [483, 181] on span "A dentist" at bounding box center [488, 177] width 57 height 22
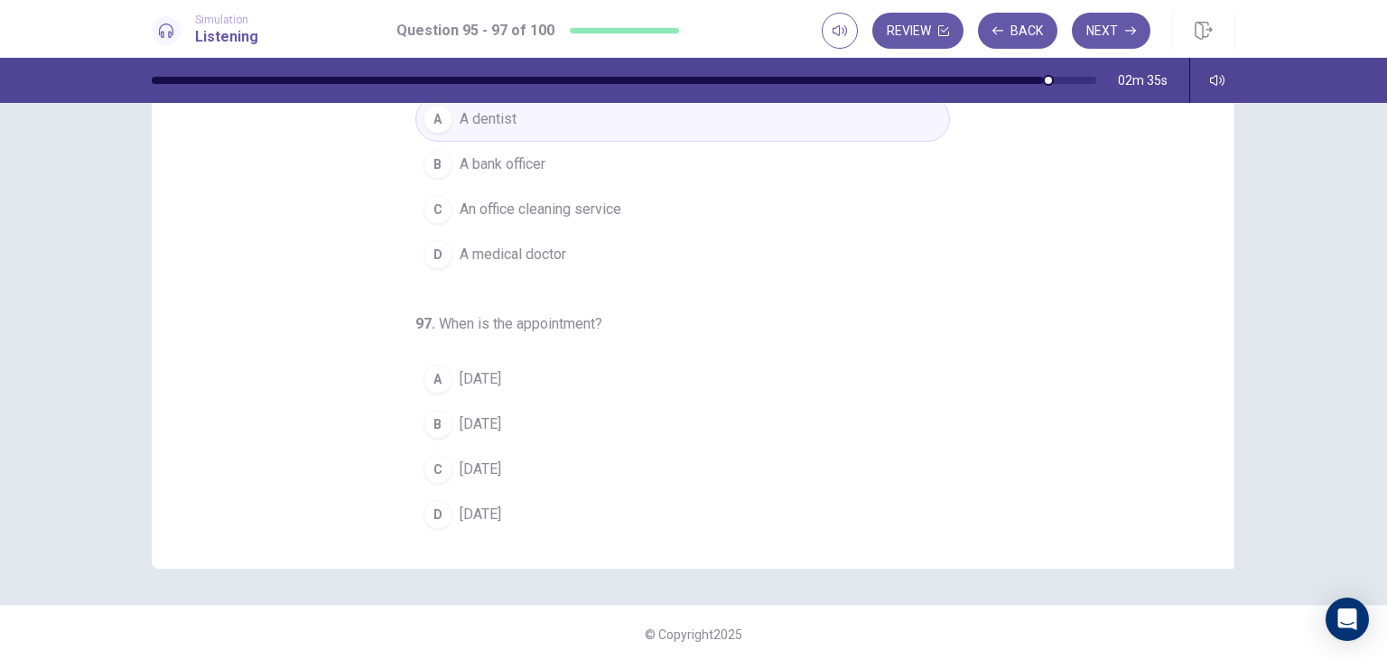
scroll to position [201, 0]
click at [479, 501] on span "[DATE]" at bounding box center [481, 511] width 42 height 22
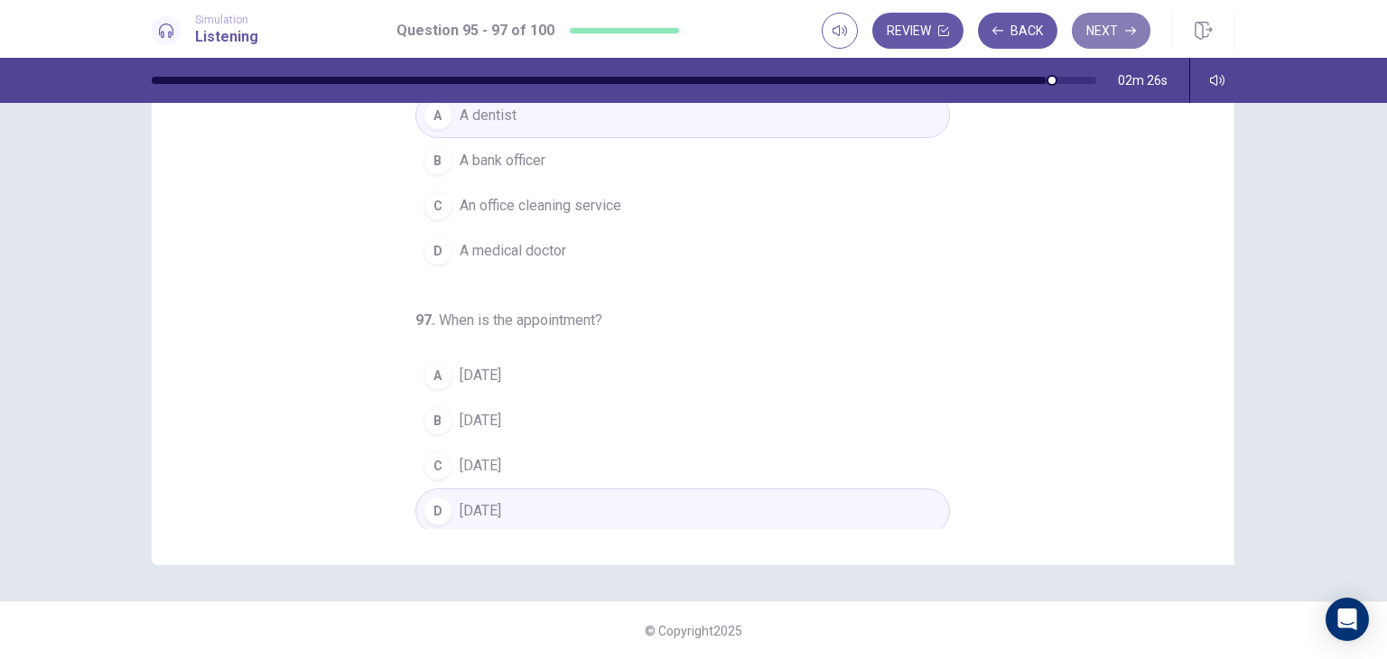
click at [1116, 42] on button "Next" at bounding box center [1111, 31] width 79 height 36
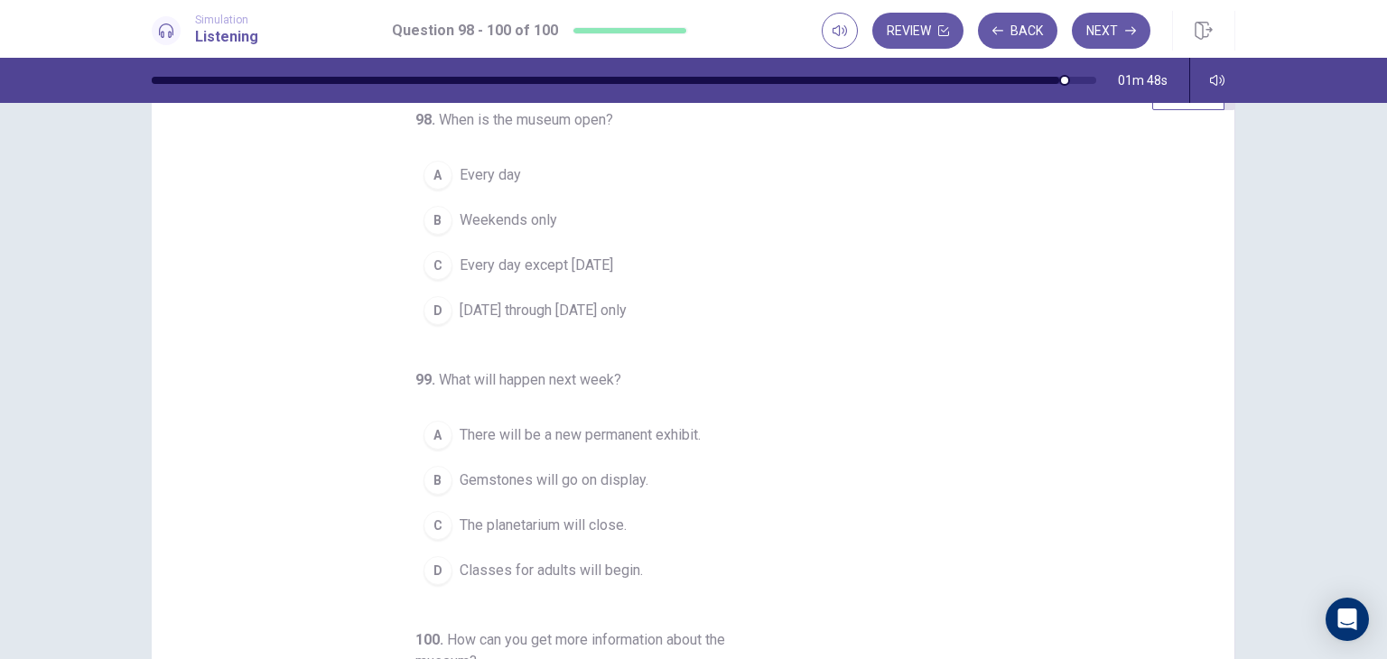
scroll to position [90, 0]
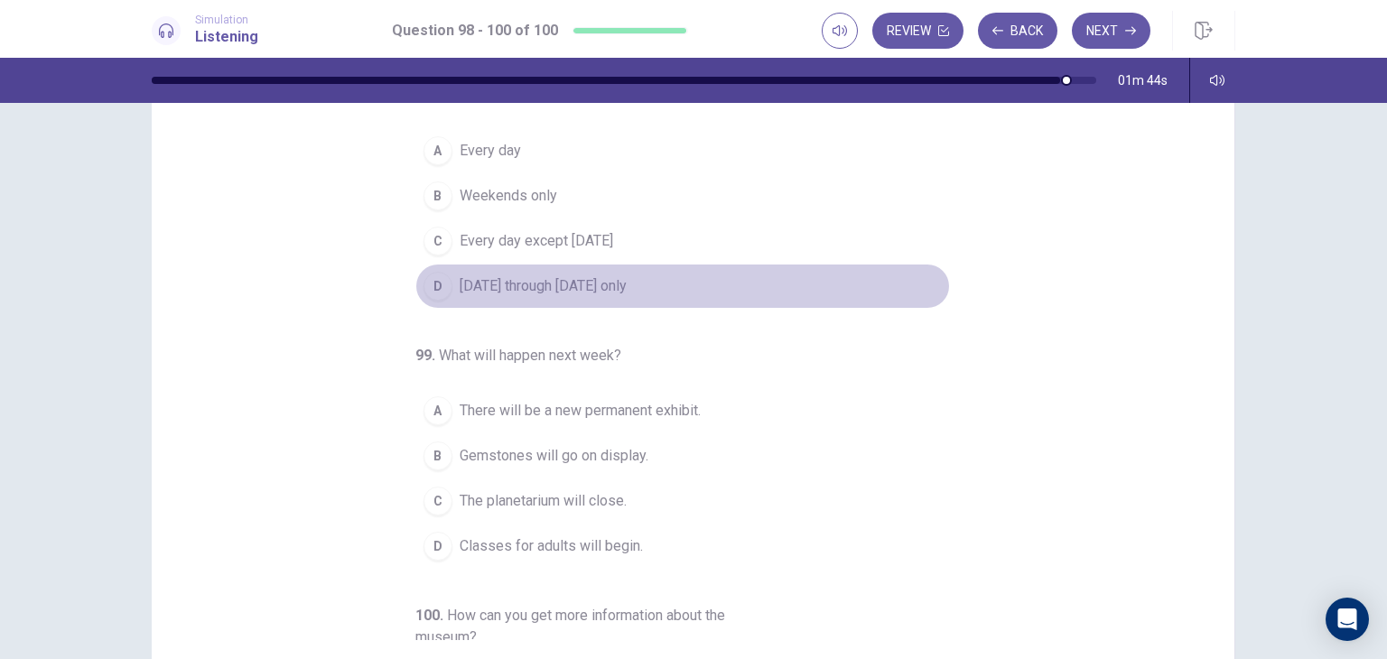
click at [594, 275] on span "[DATE] through [DATE] only" at bounding box center [543, 286] width 167 height 22
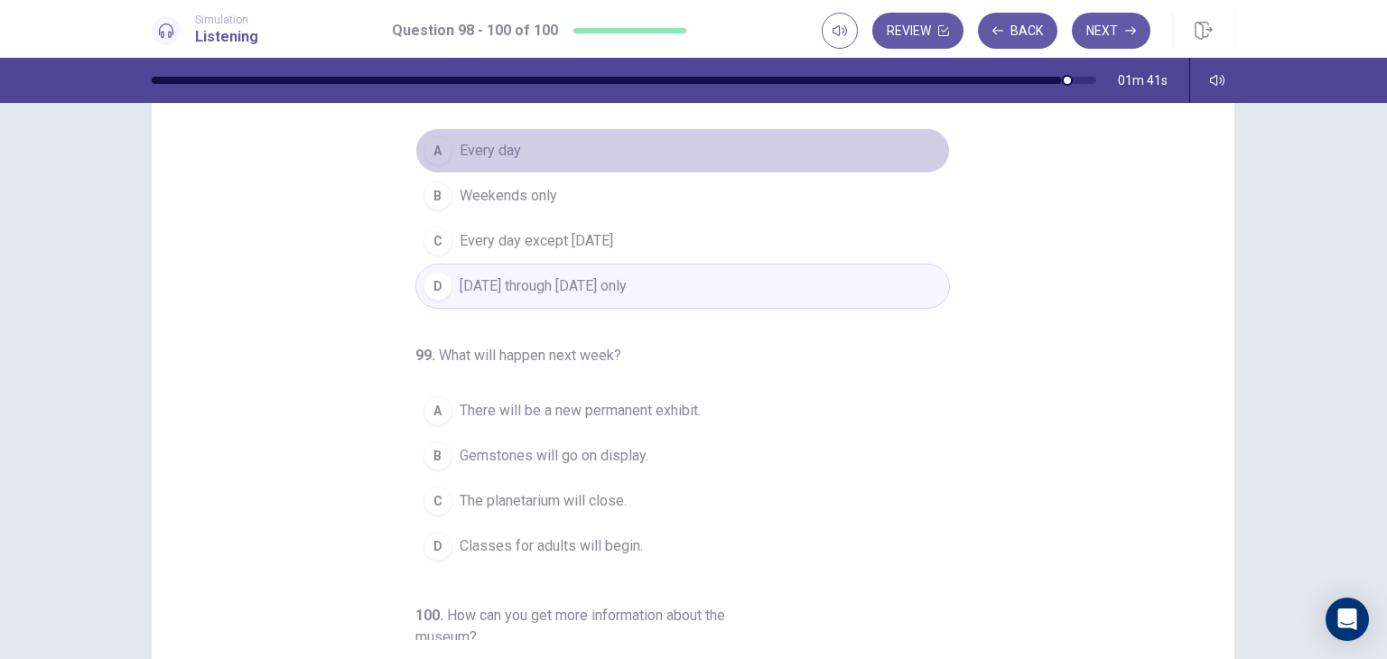
click at [472, 144] on span "Every day" at bounding box center [490, 151] width 61 height 22
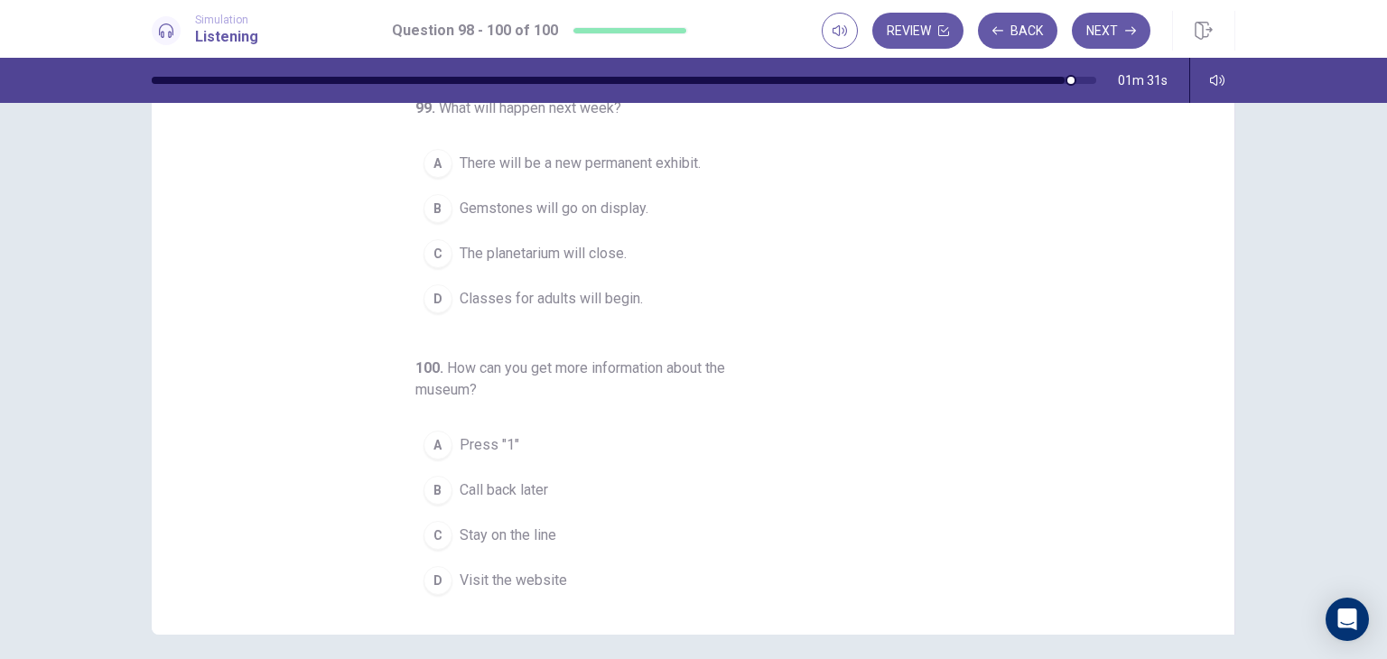
scroll to position [123, 0]
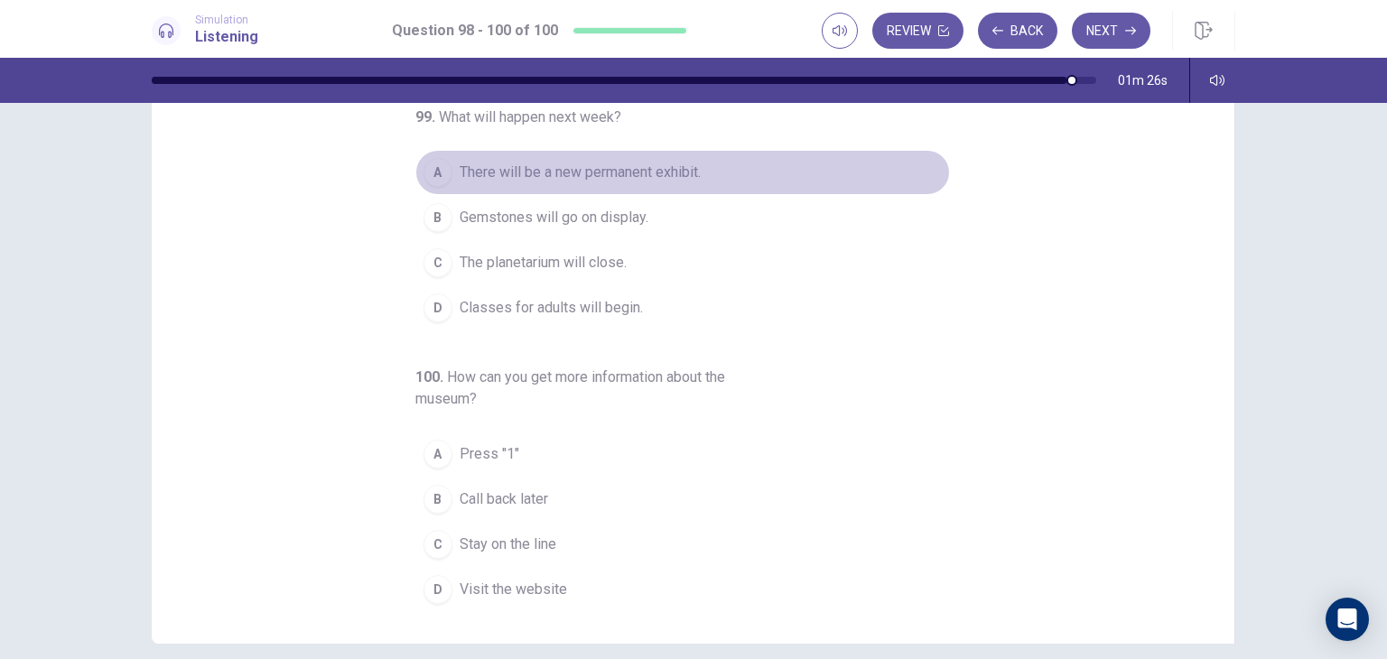
click at [662, 174] on span "There will be a new permanent exhibit." at bounding box center [580, 173] width 241 height 22
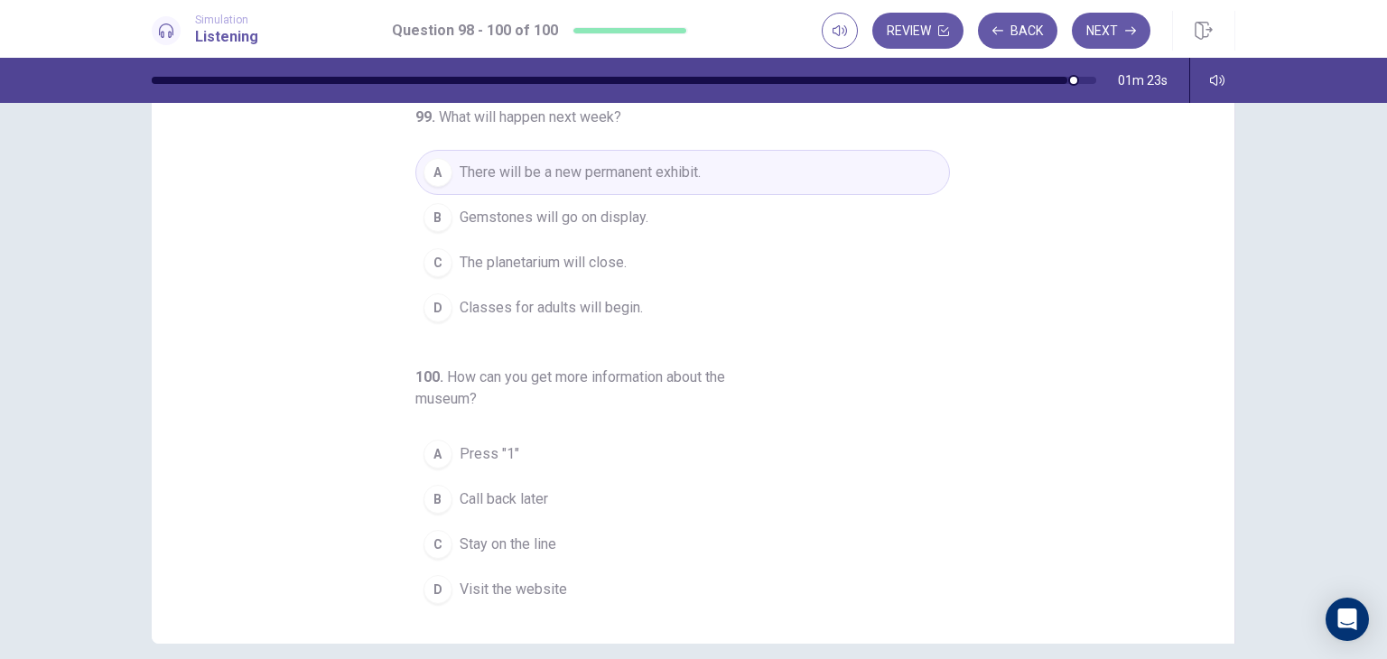
click at [615, 207] on span "Gemstones will go on display." at bounding box center [554, 218] width 189 height 22
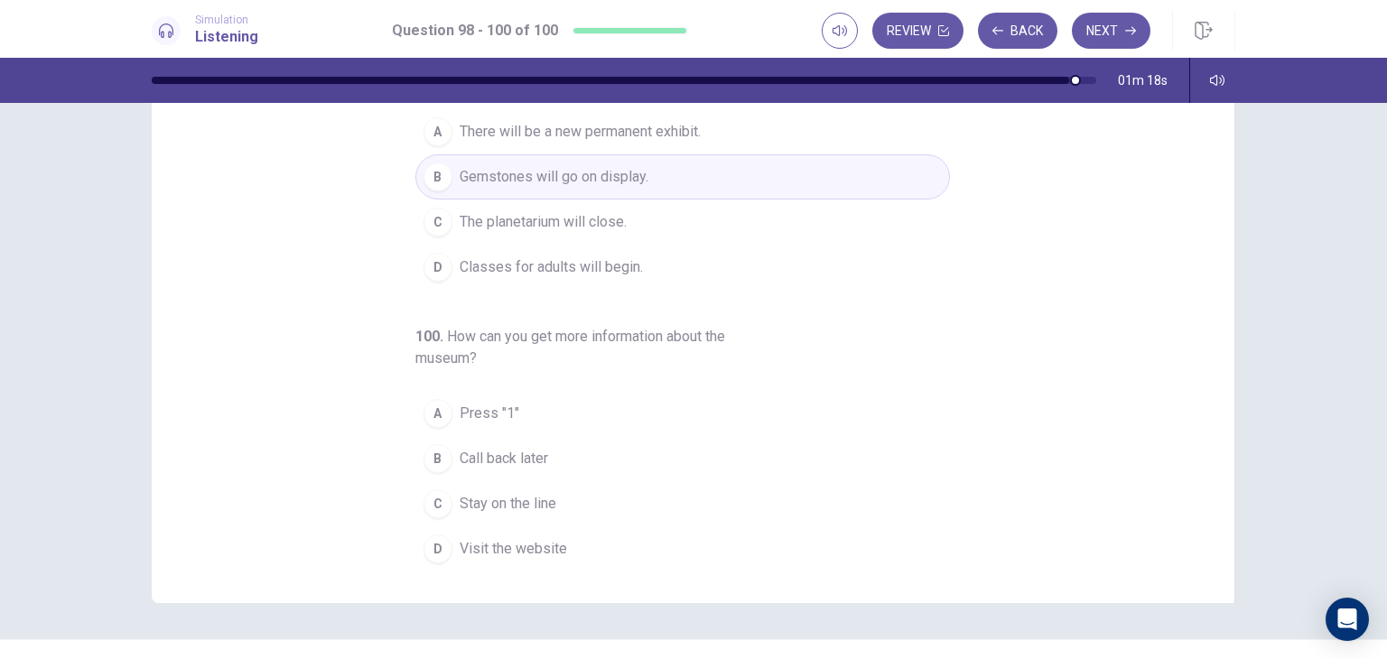
scroll to position [166, 0]
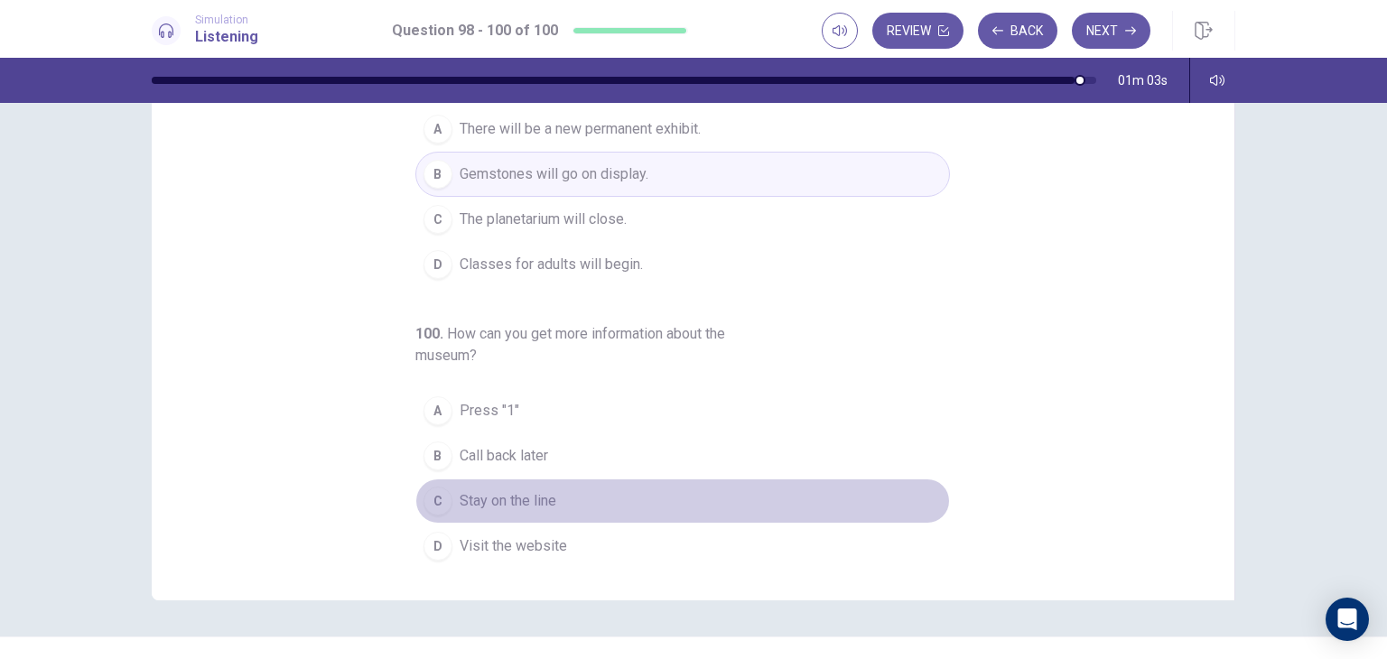
click at [512, 491] on span "Stay on the line" at bounding box center [508, 501] width 97 height 22
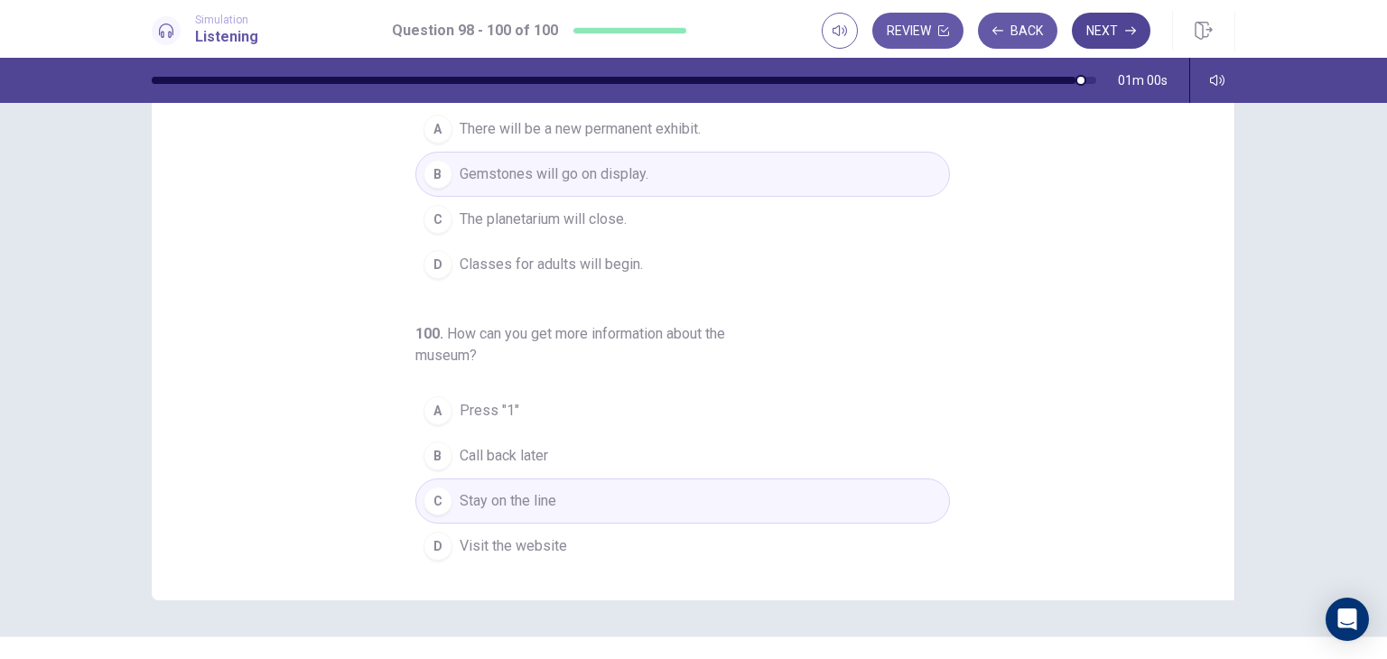
click at [1130, 41] on button "Next" at bounding box center [1111, 31] width 79 height 36
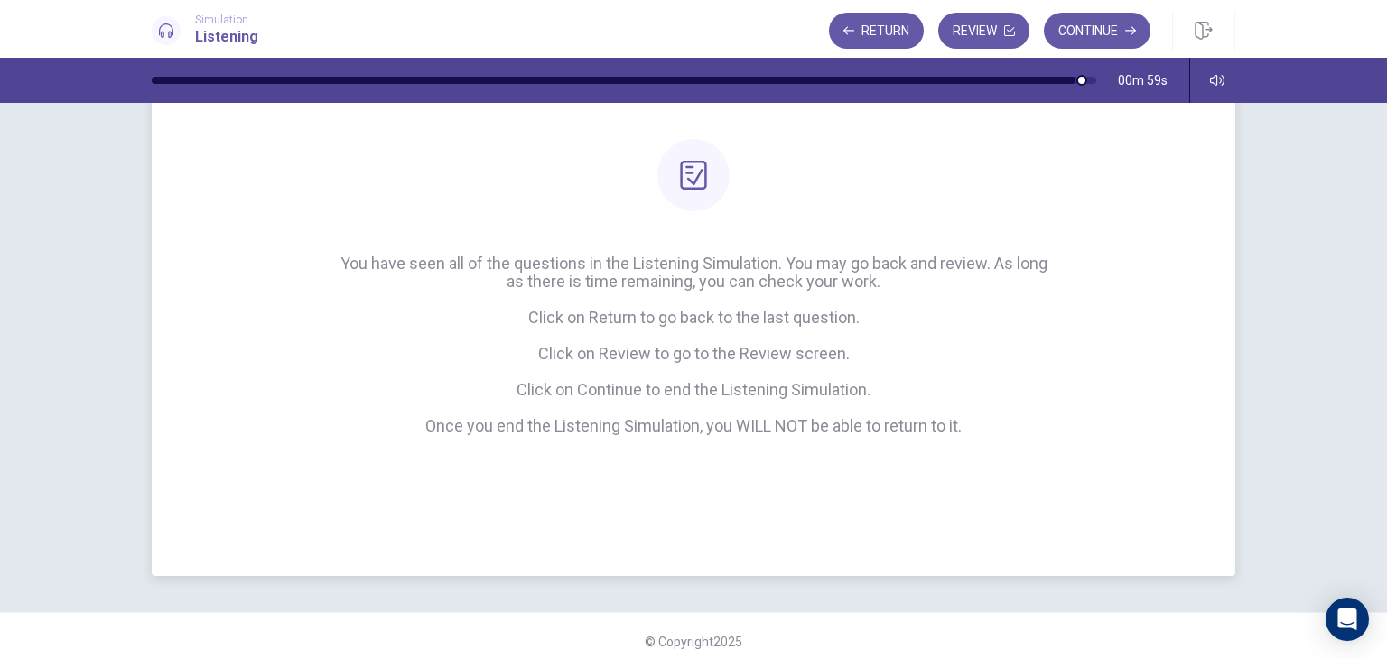
scroll to position [152, 0]
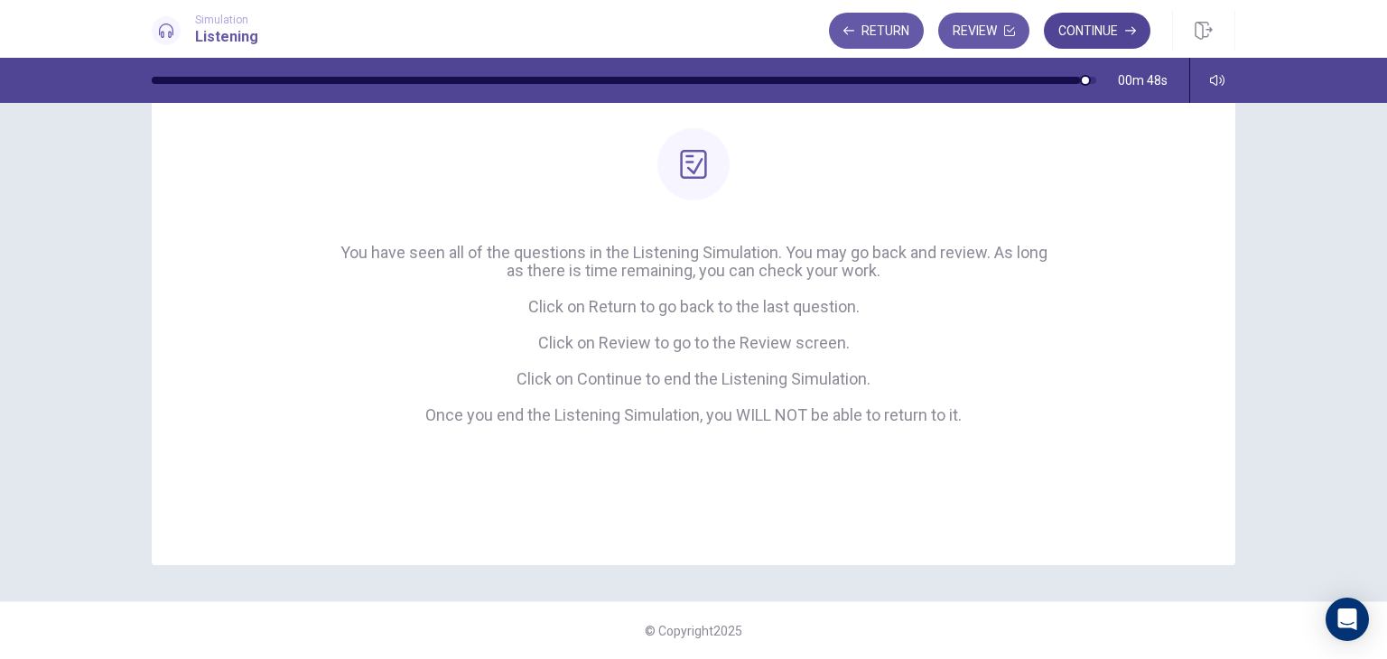
click at [1114, 23] on button "Continue" at bounding box center [1097, 31] width 107 height 36
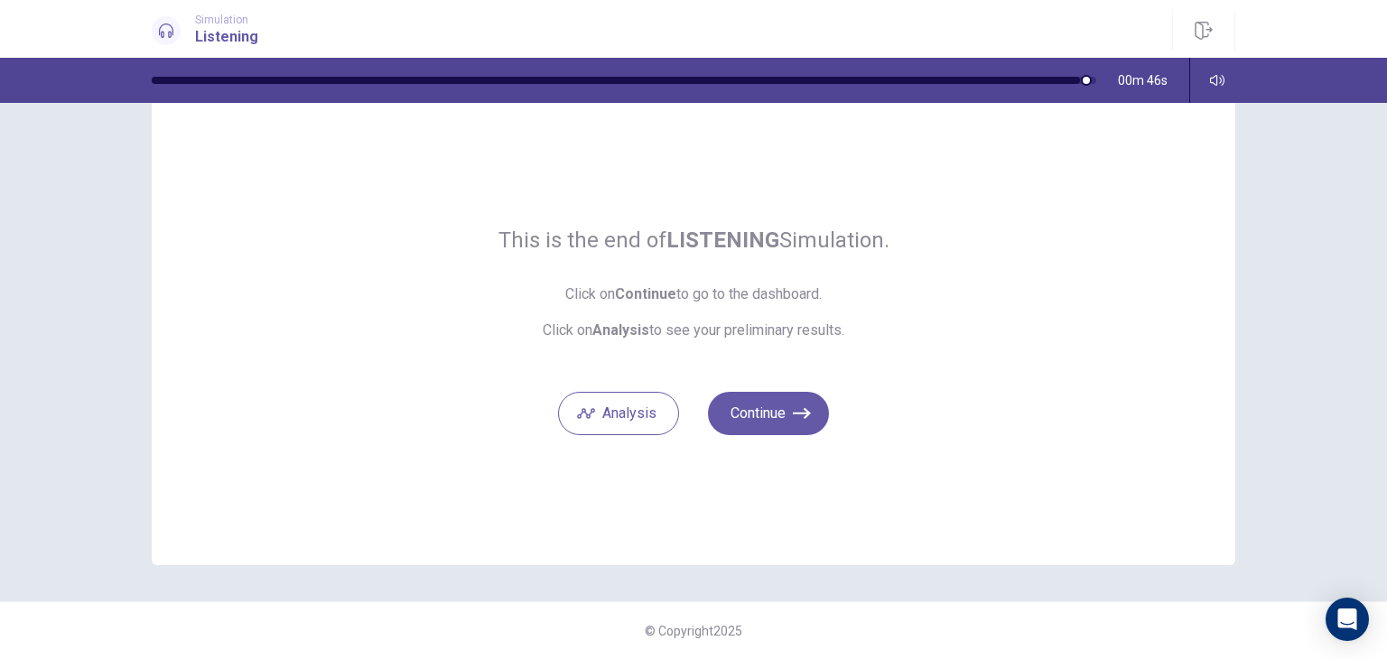
scroll to position [43, 0]
click at [630, 412] on button "Analysis" at bounding box center [618, 413] width 121 height 43
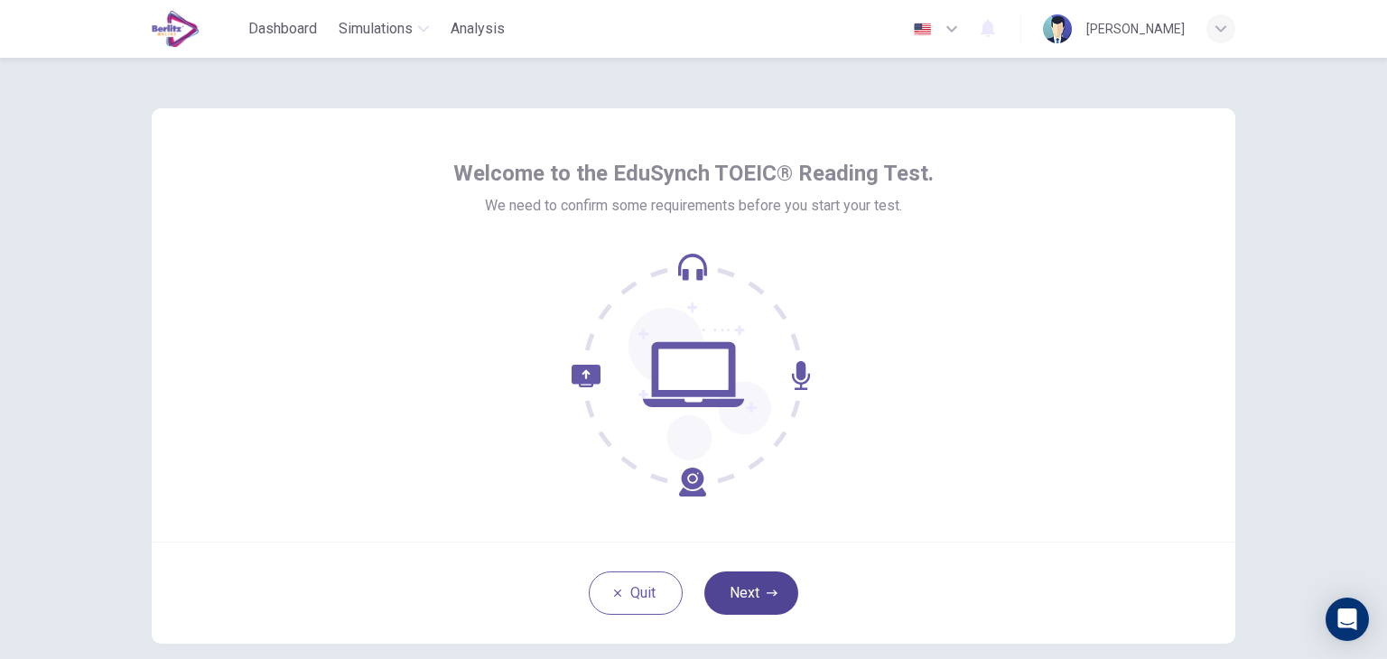
click at [766, 582] on button "Next" at bounding box center [751, 593] width 94 height 43
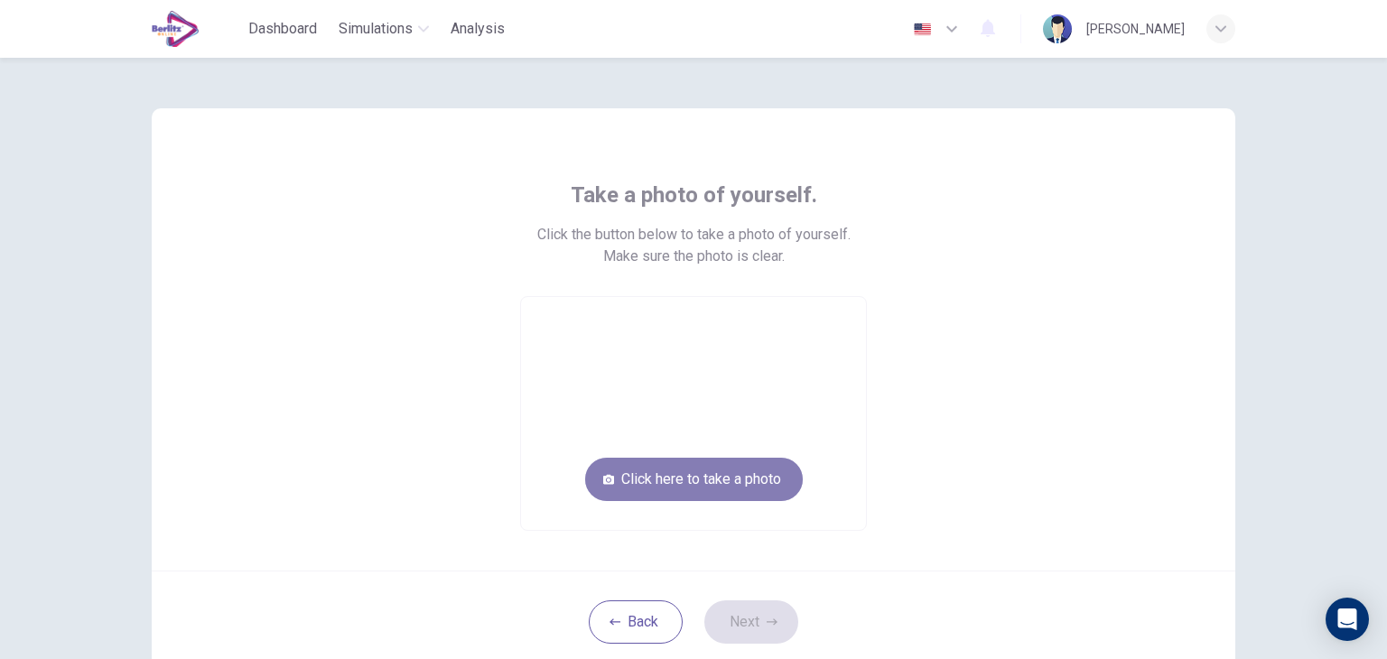
click at [764, 484] on button "Click here to take a photo" at bounding box center [694, 479] width 218 height 43
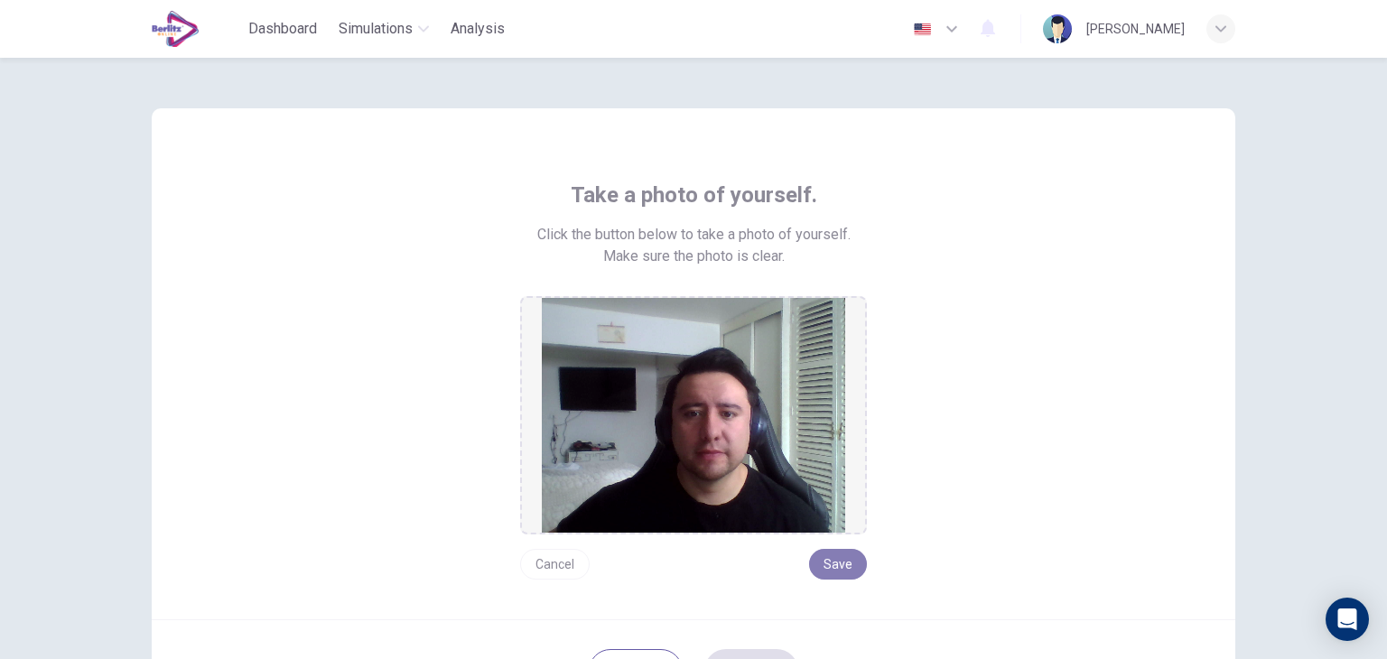
click at [831, 565] on button "Save" at bounding box center [838, 564] width 58 height 31
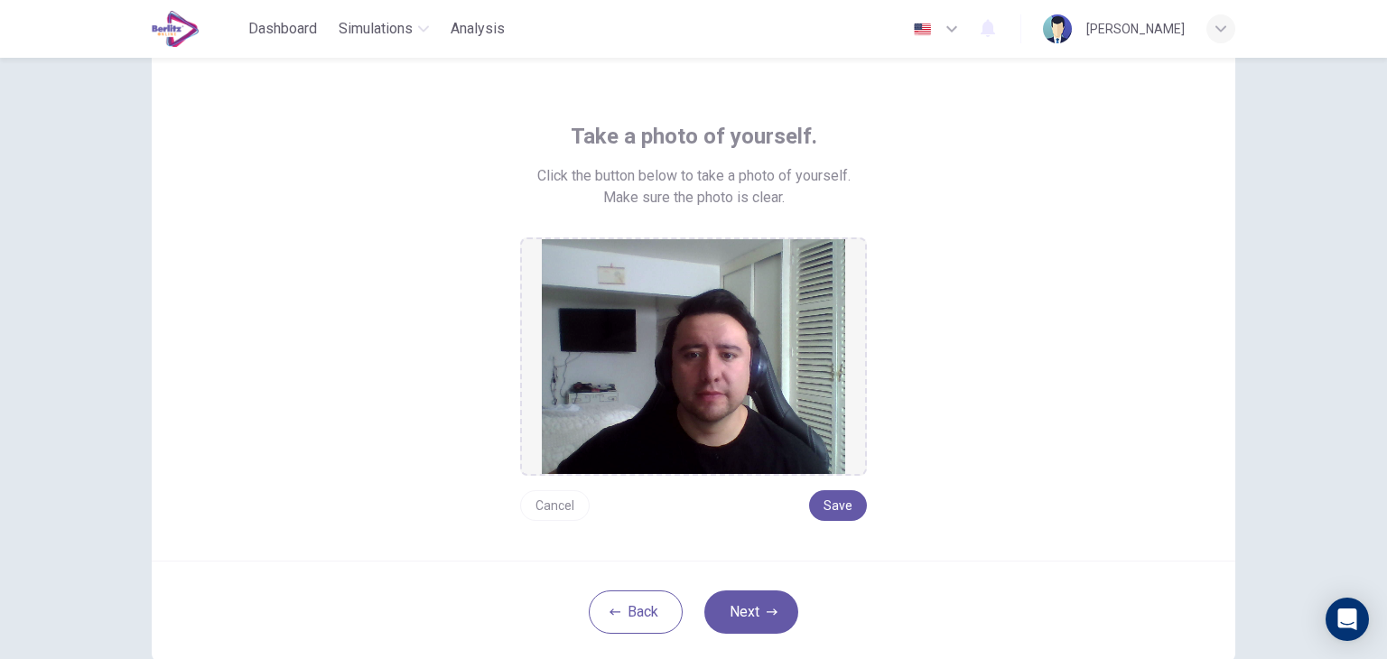
scroll to position [90, 0]
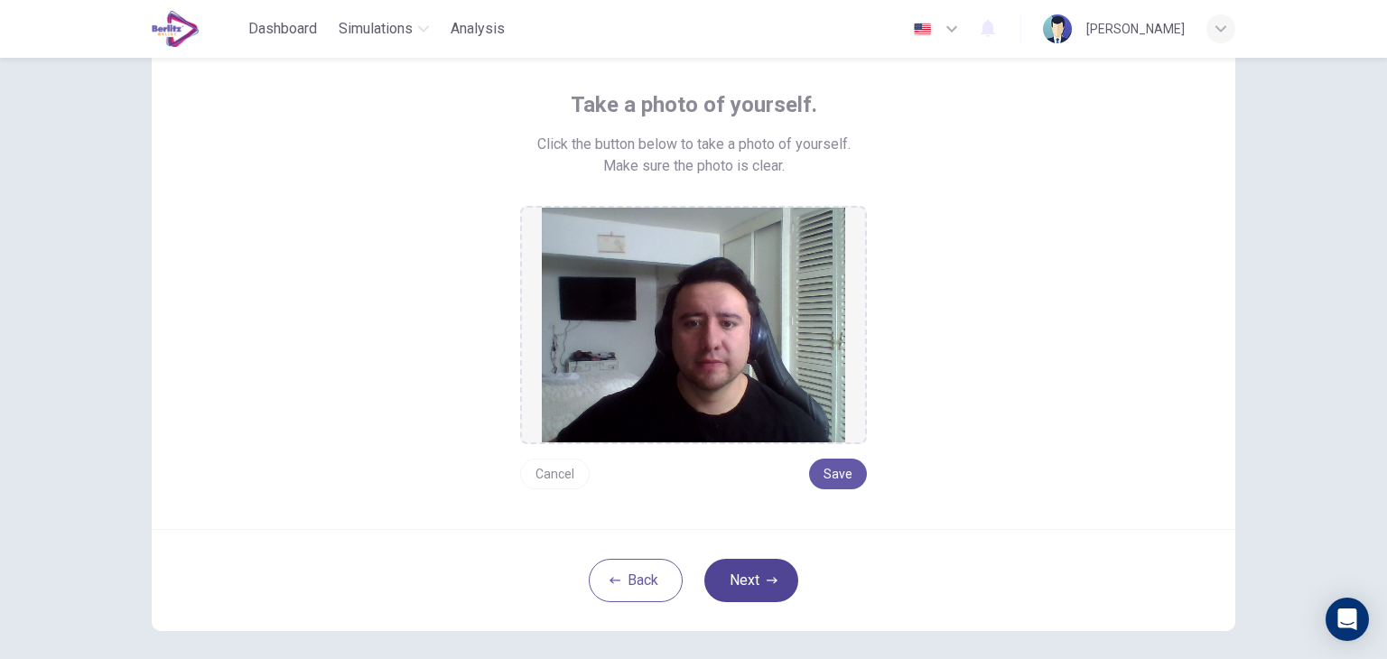
click at [767, 583] on icon "button" at bounding box center [772, 580] width 11 height 11
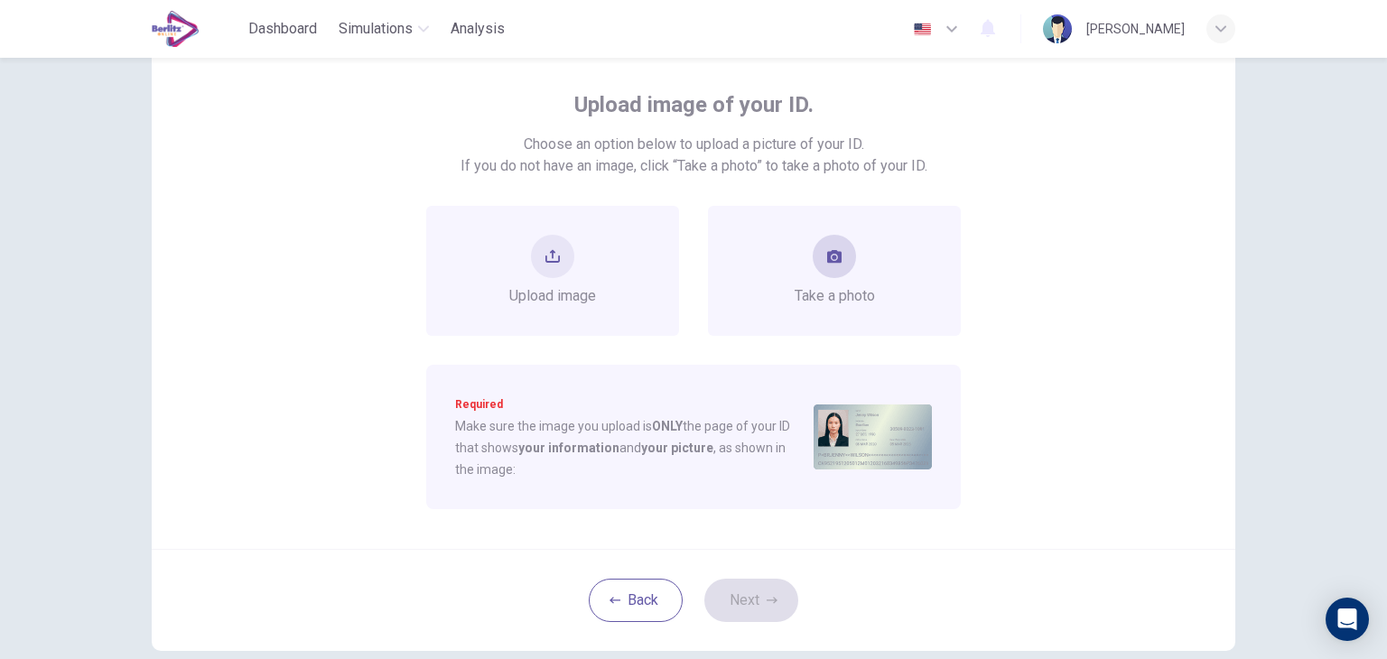
click at [798, 276] on div "Take a photo" at bounding box center [835, 271] width 80 height 72
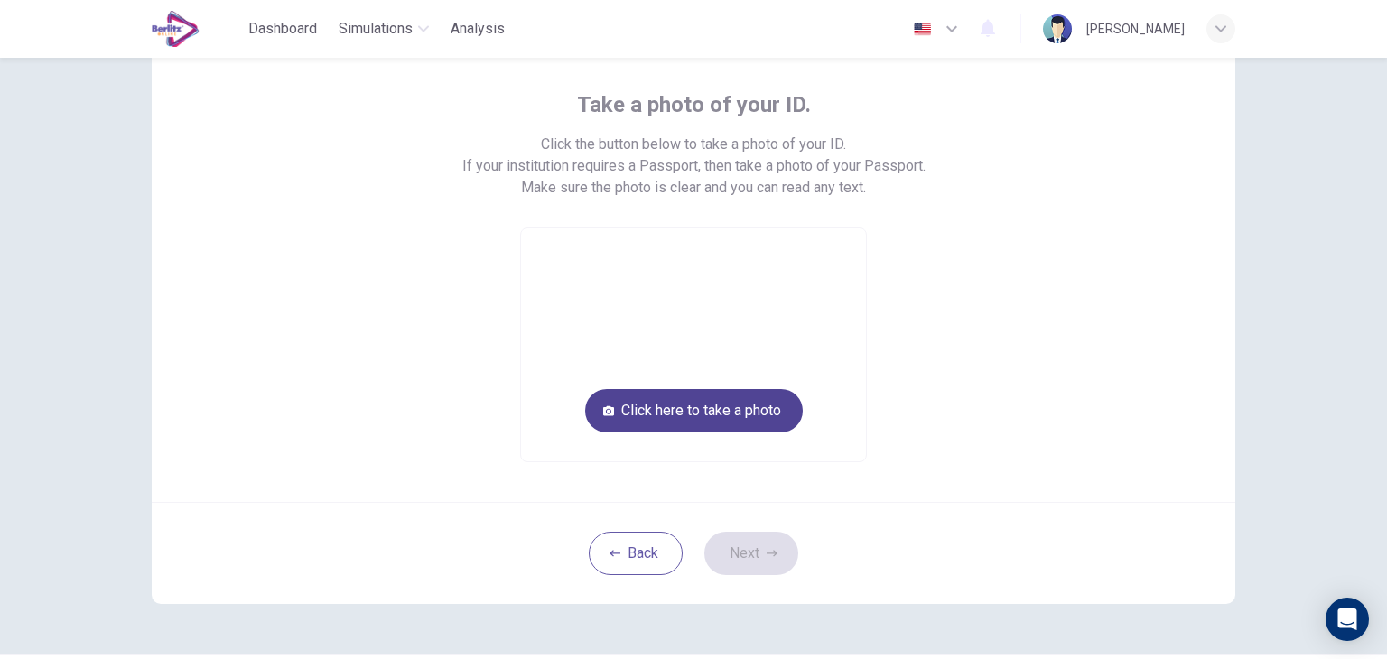
click at [752, 408] on button "Click here to take a photo" at bounding box center [694, 410] width 218 height 43
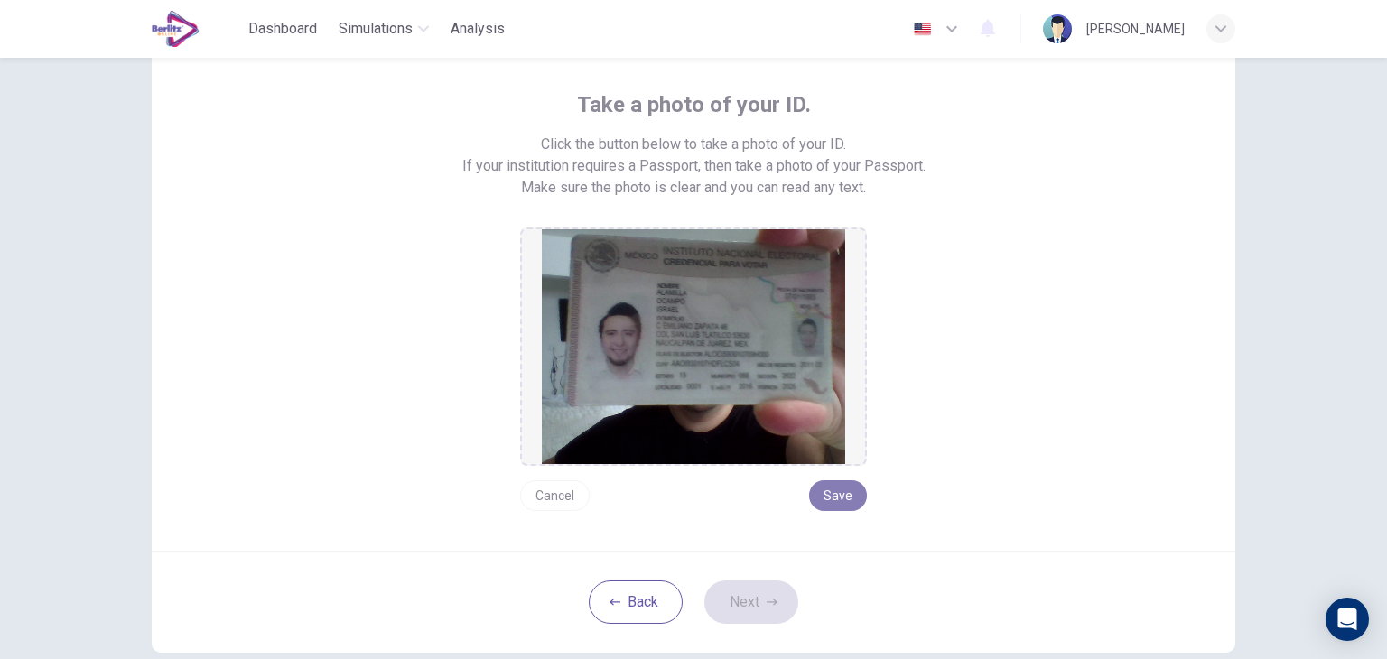
click at [832, 497] on button "Save" at bounding box center [838, 495] width 58 height 31
click at [767, 604] on icon "button" at bounding box center [772, 602] width 11 height 11
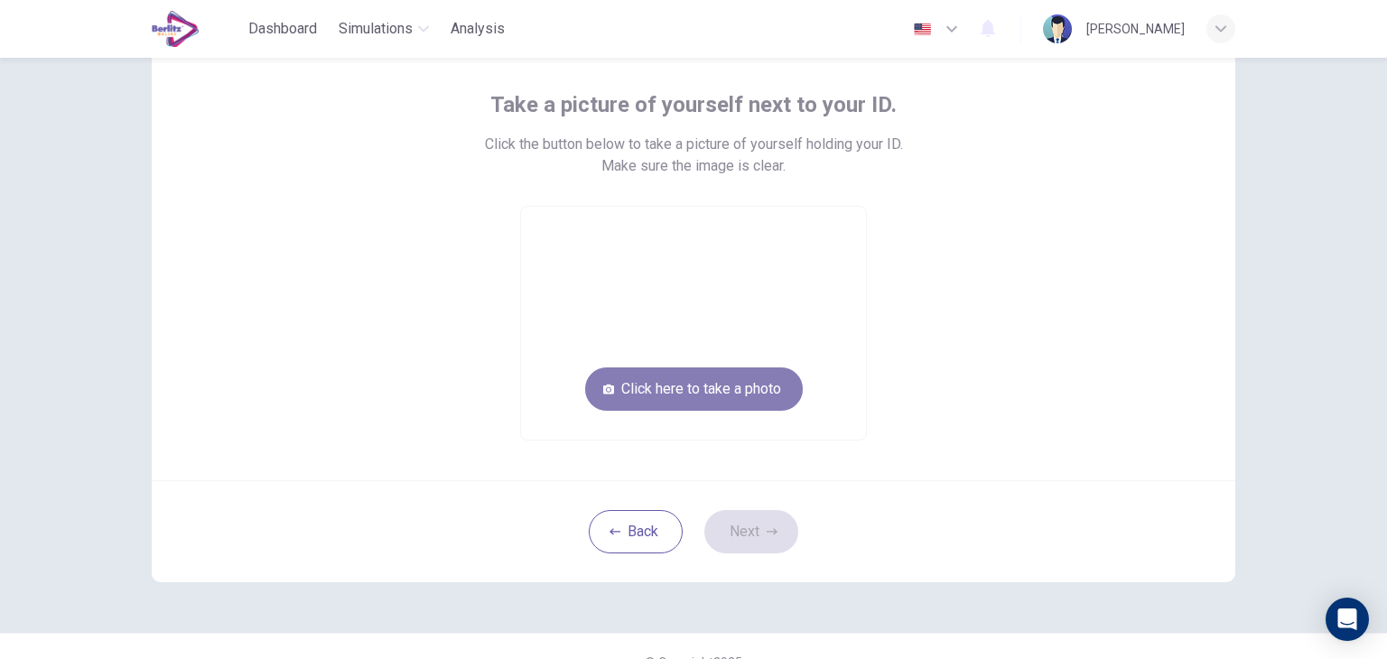
click at [748, 381] on button "Click here to take a photo" at bounding box center [694, 388] width 218 height 43
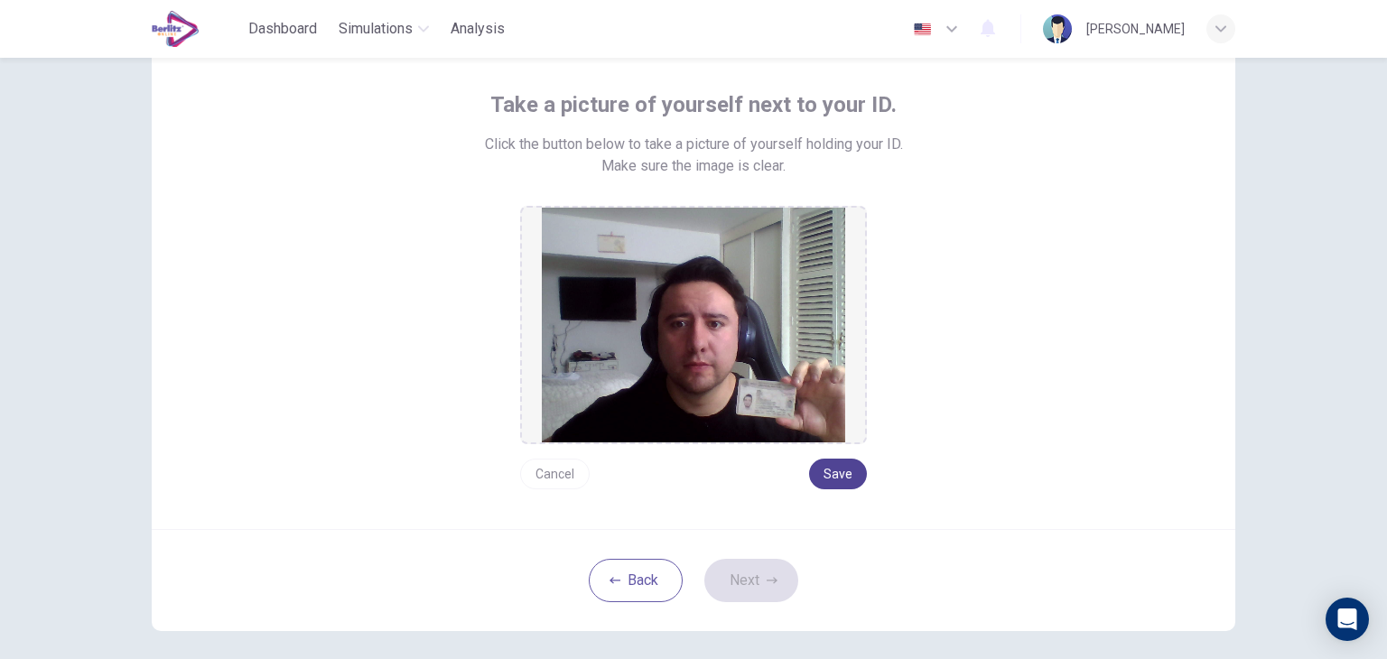
click at [827, 467] on button "Save" at bounding box center [838, 474] width 58 height 31
click at [783, 572] on button "Next" at bounding box center [751, 580] width 94 height 43
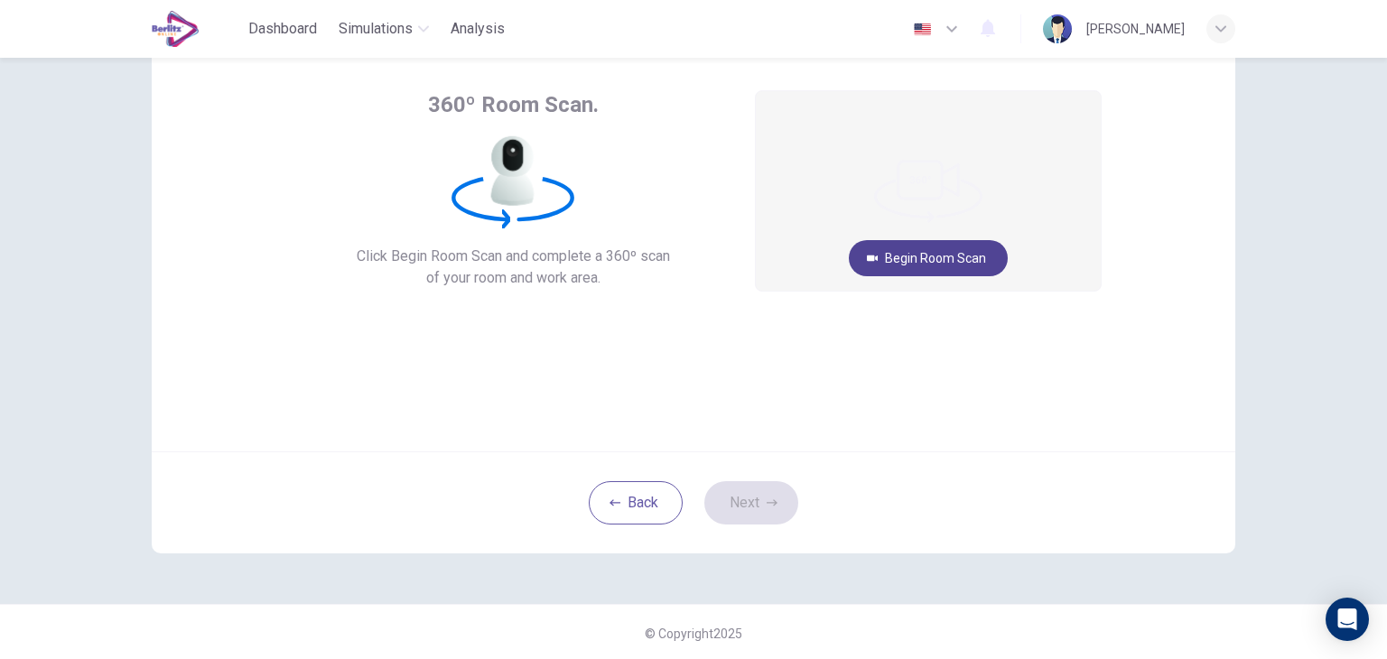
click at [935, 265] on button "Begin Room Scan" at bounding box center [928, 258] width 159 height 36
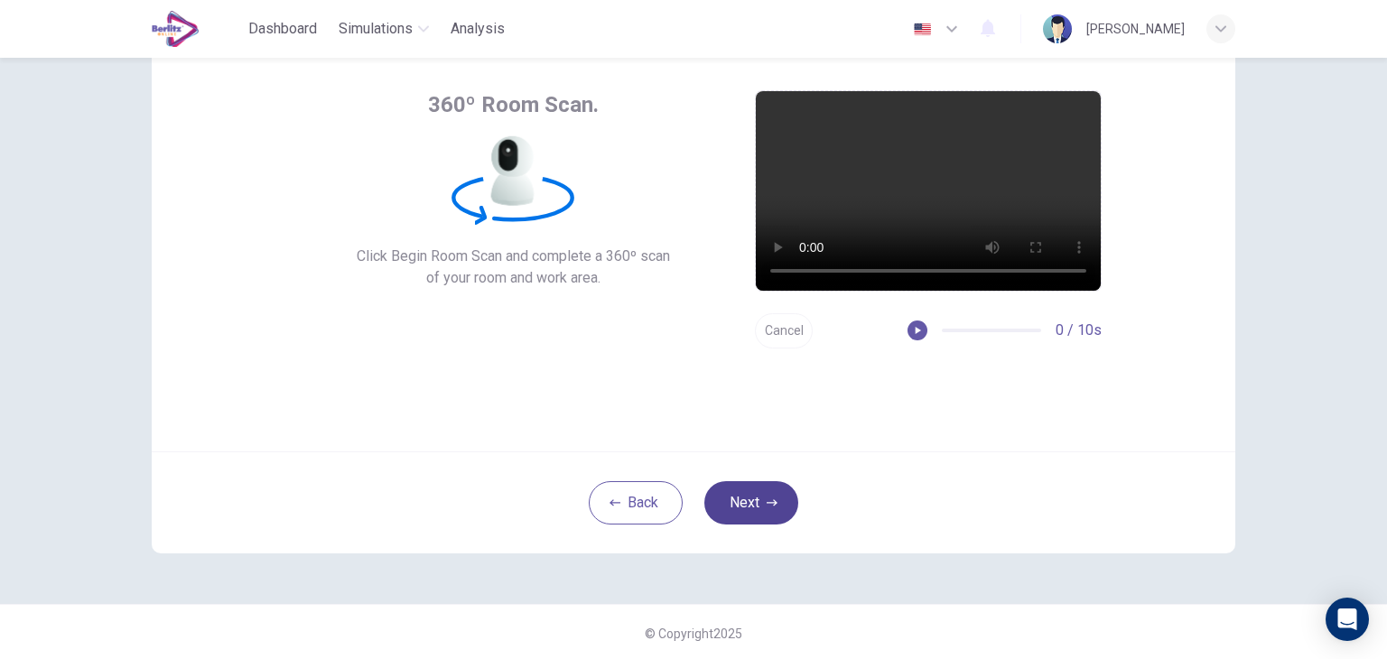
click at [769, 516] on button "Next" at bounding box center [751, 502] width 94 height 43
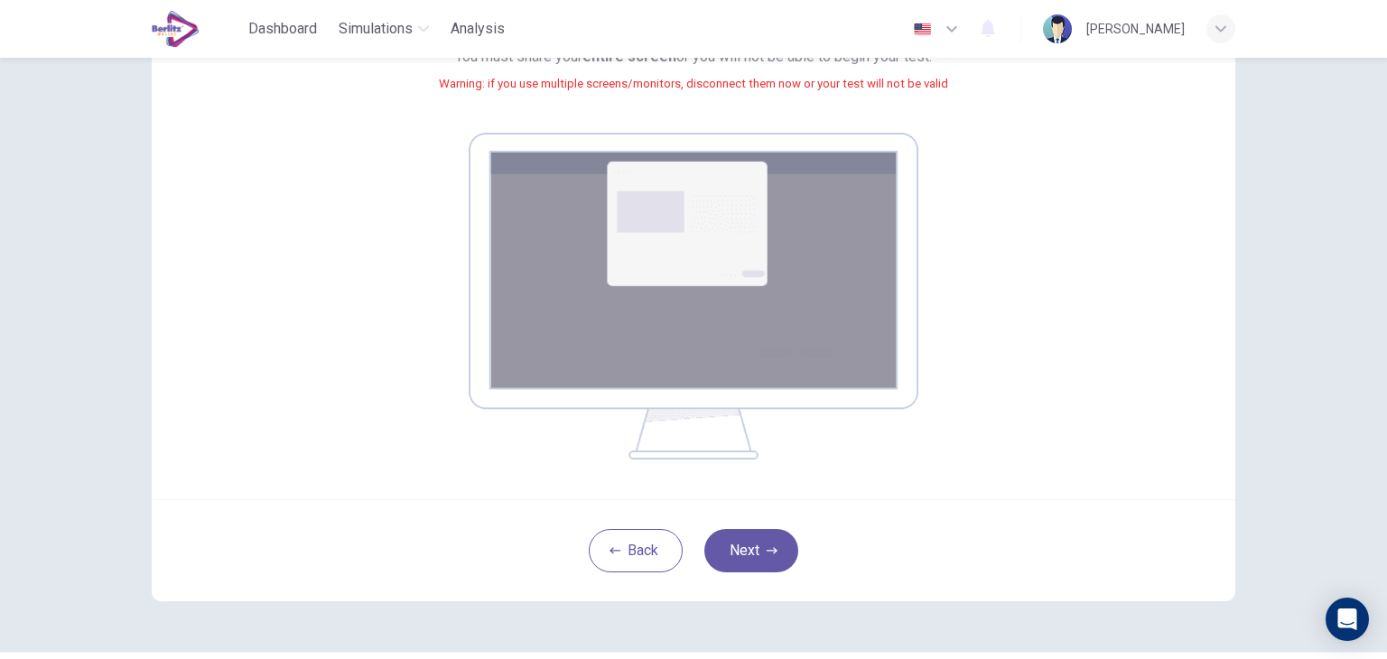
scroll to position [278, 0]
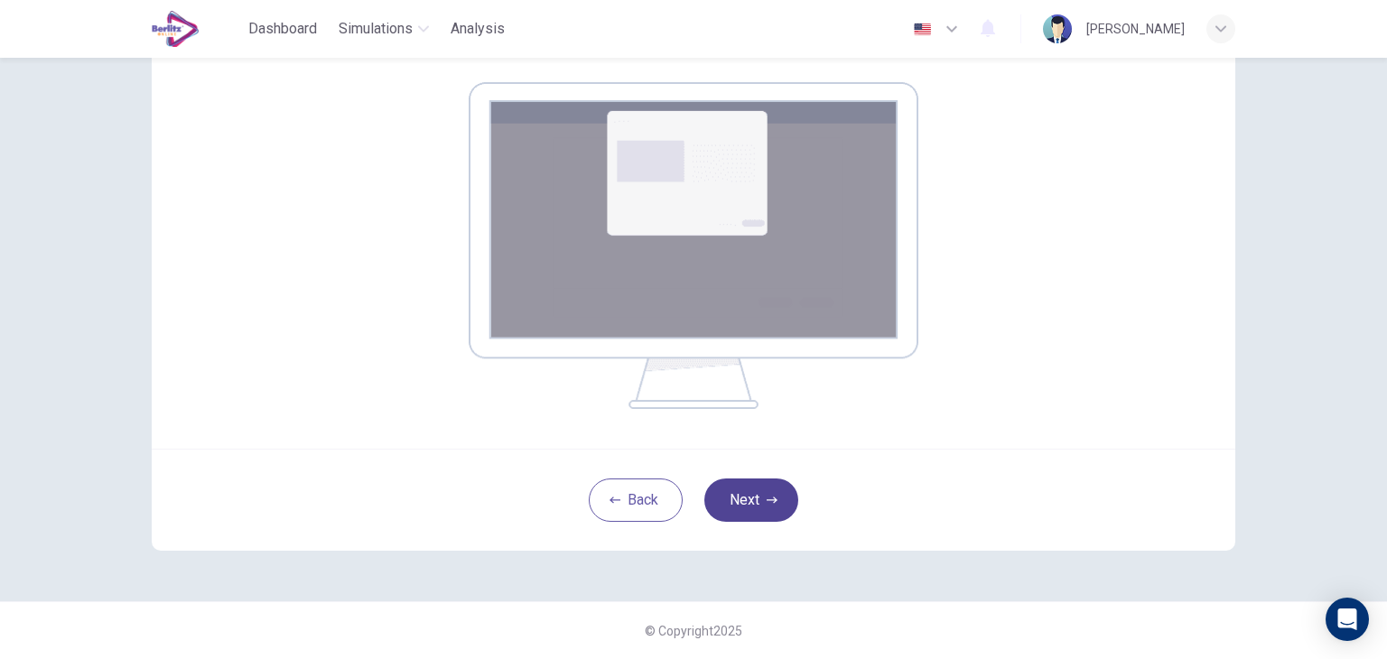
click at [778, 504] on button "Next" at bounding box center [751, 500] width 94 height 43
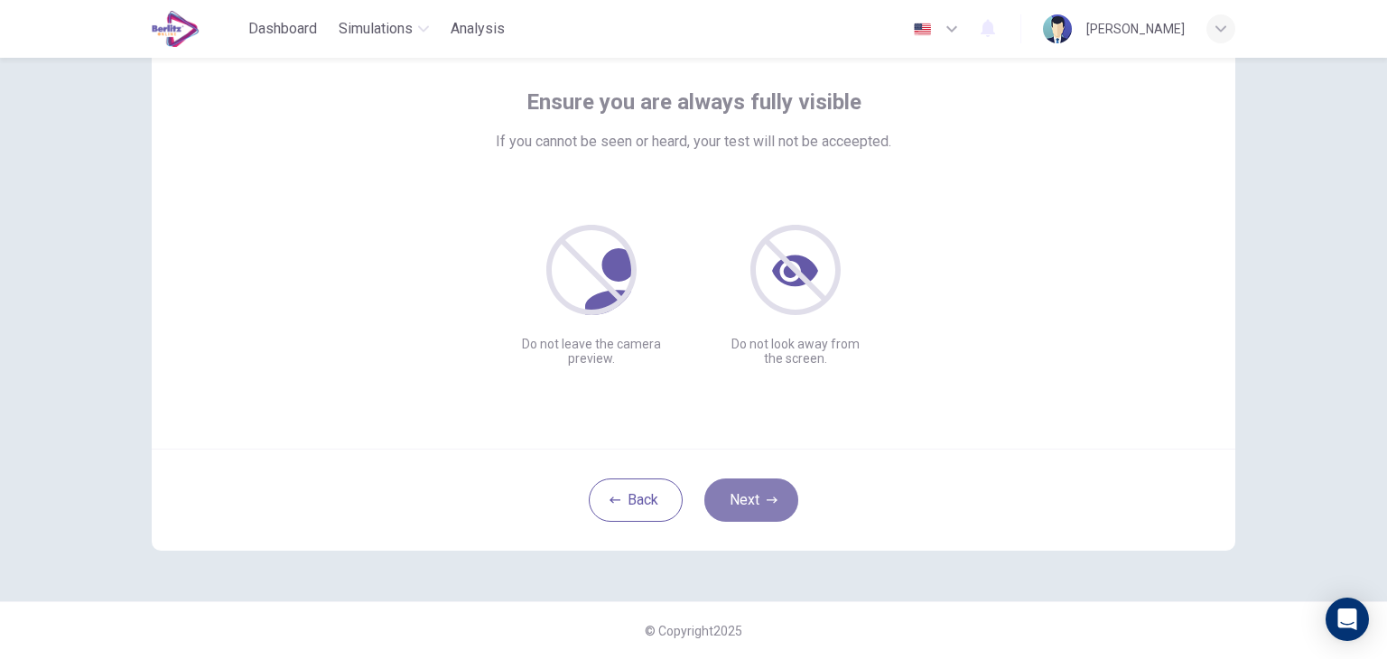
click at [721, 491] on button "Next" at bounding box center [751, 500] width 94 height 43
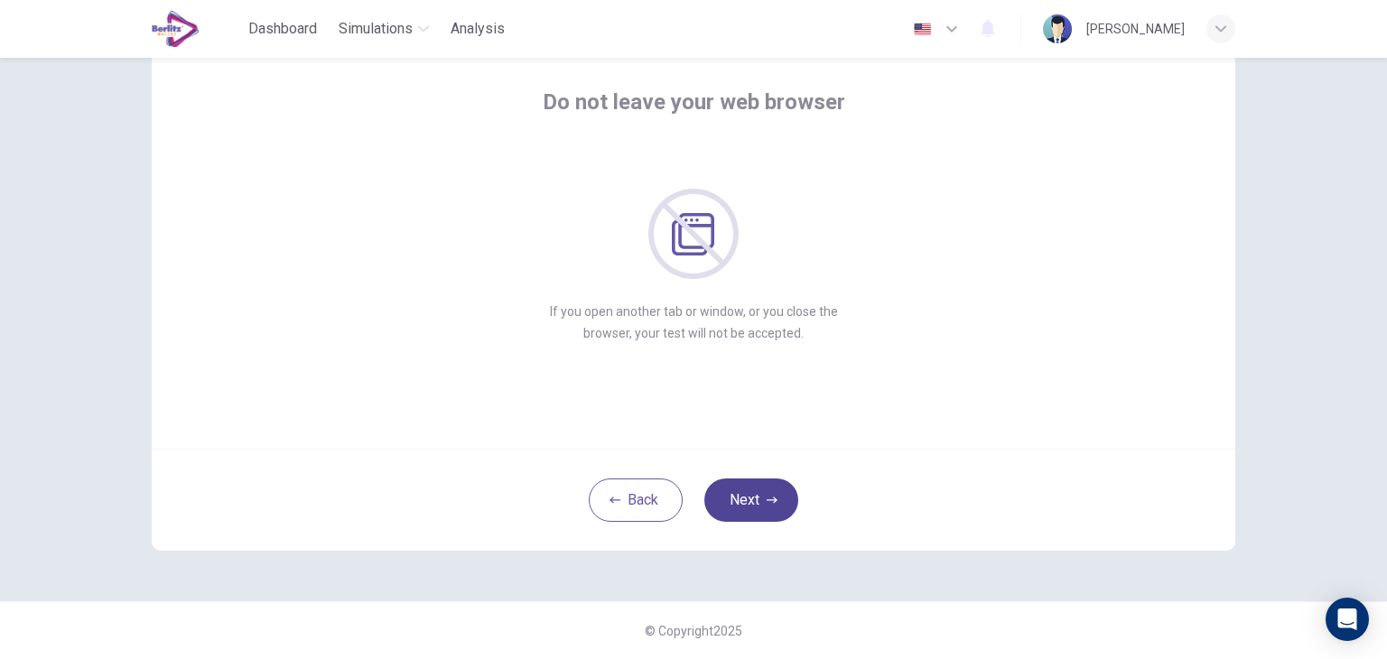
click at [721, 491] on button "Next" at bounding box center [751, 500] width 94 height 43
click at [739, 487] on button "Next" at bounding box center [751, 500] width 94 height 43
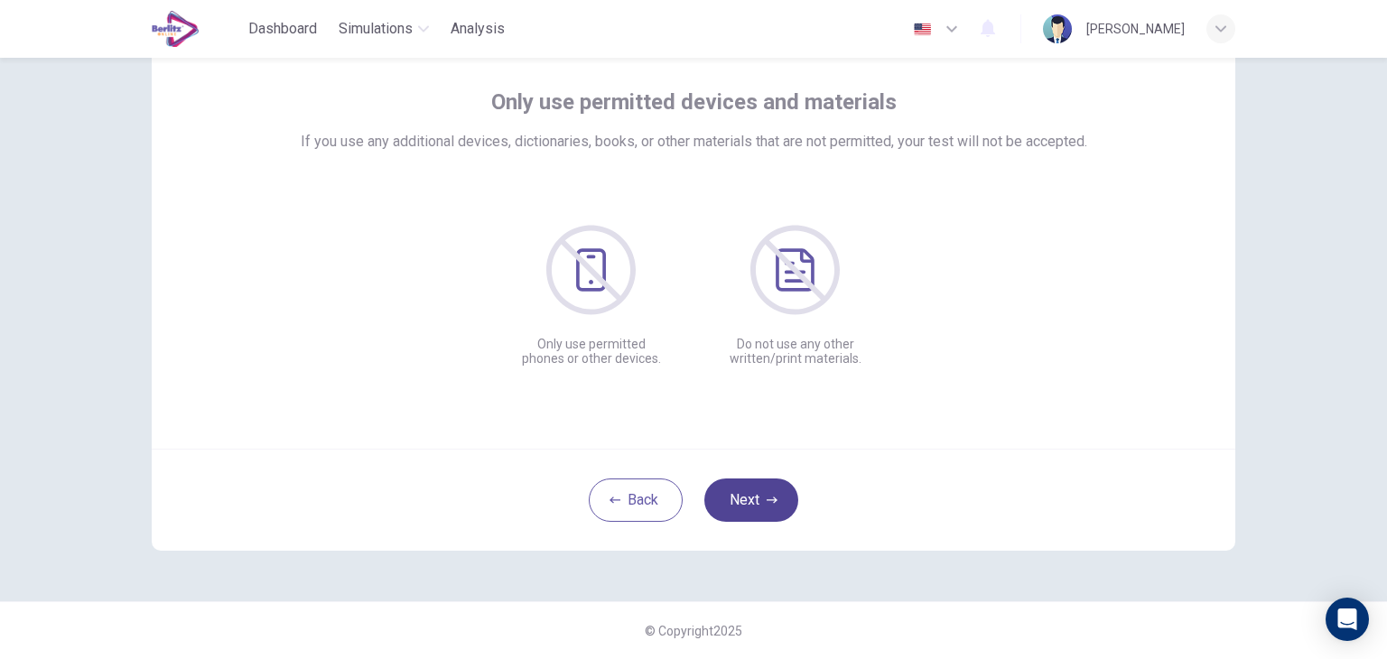
click at [739, 487] on button "Next" at bounding box center [751, 500] width 94 height 43
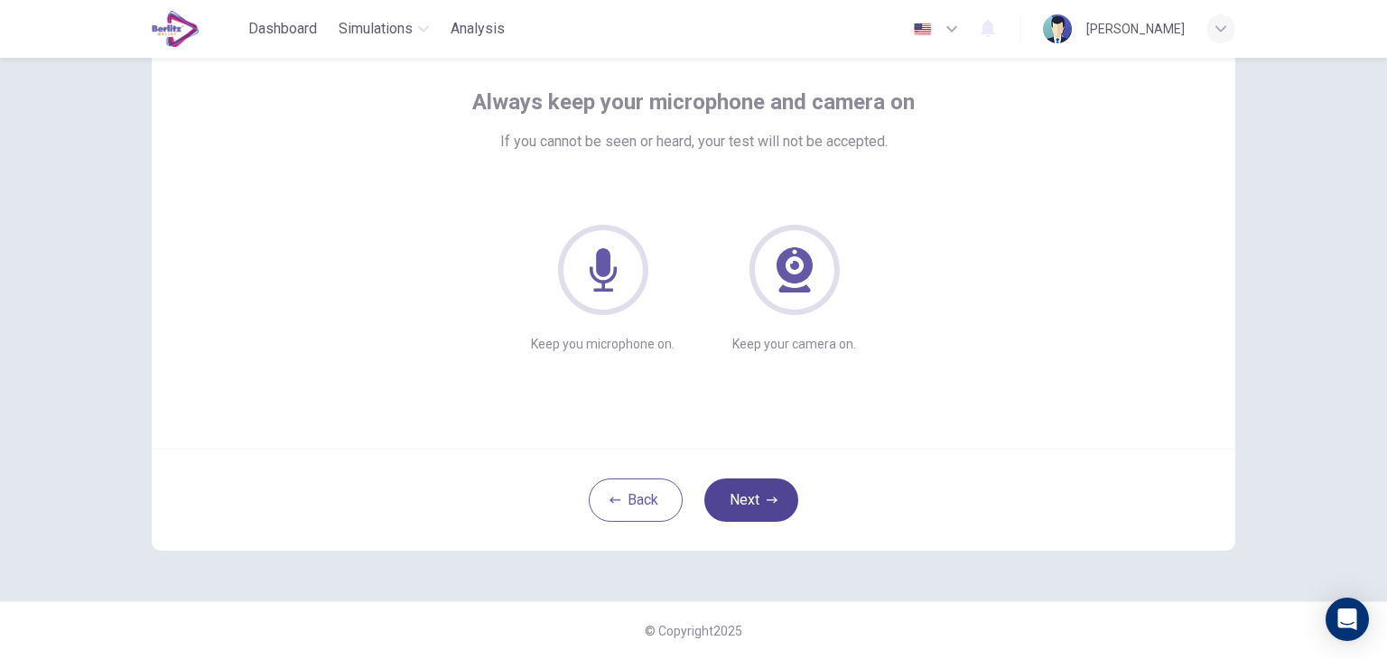
click at [739, 487] on button "Next" at bounding box center [751, 500] width 94 height 43
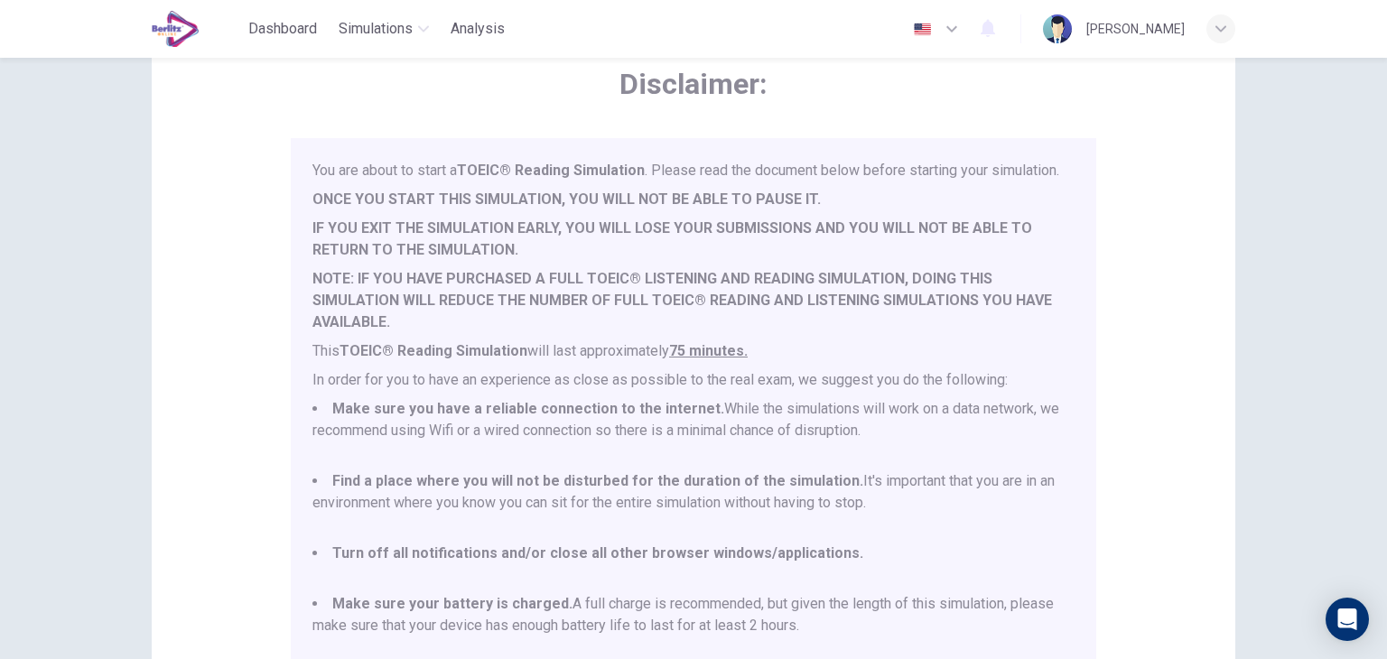
scroll to position [47, 0]
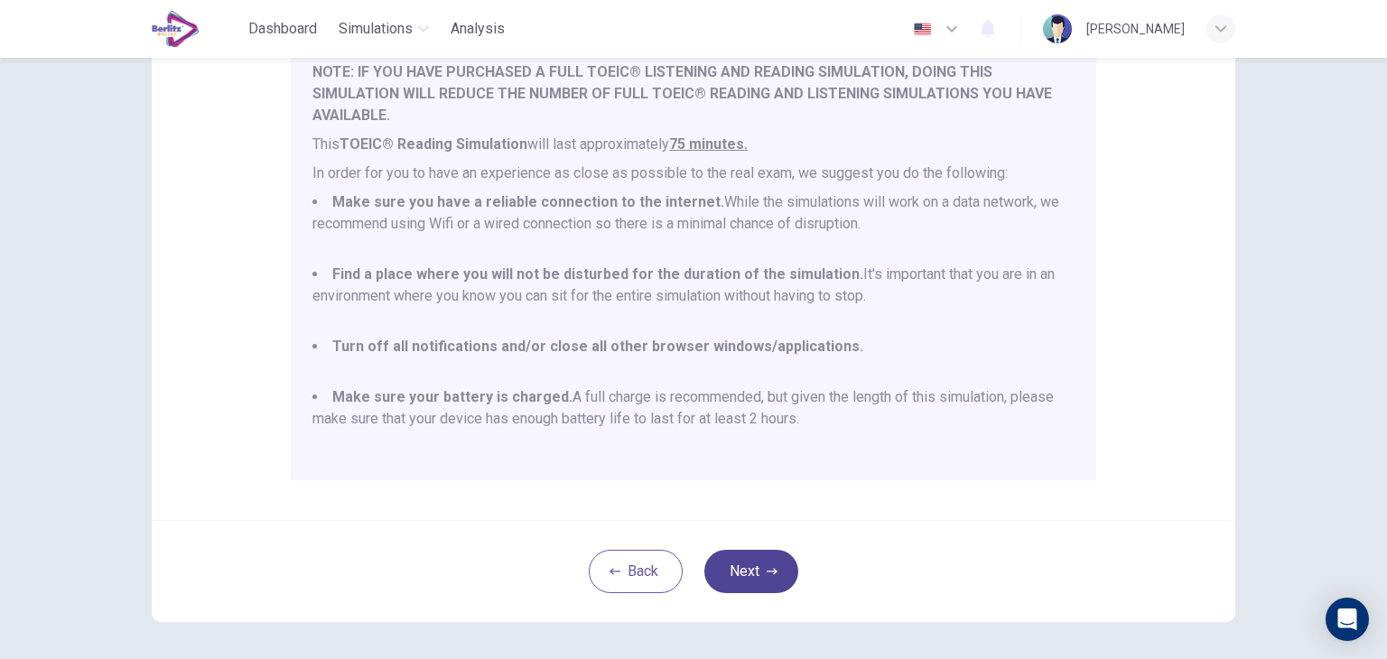
click at [767, 572] on icon "button" at bounding box center [772, 571] width 11 height 11
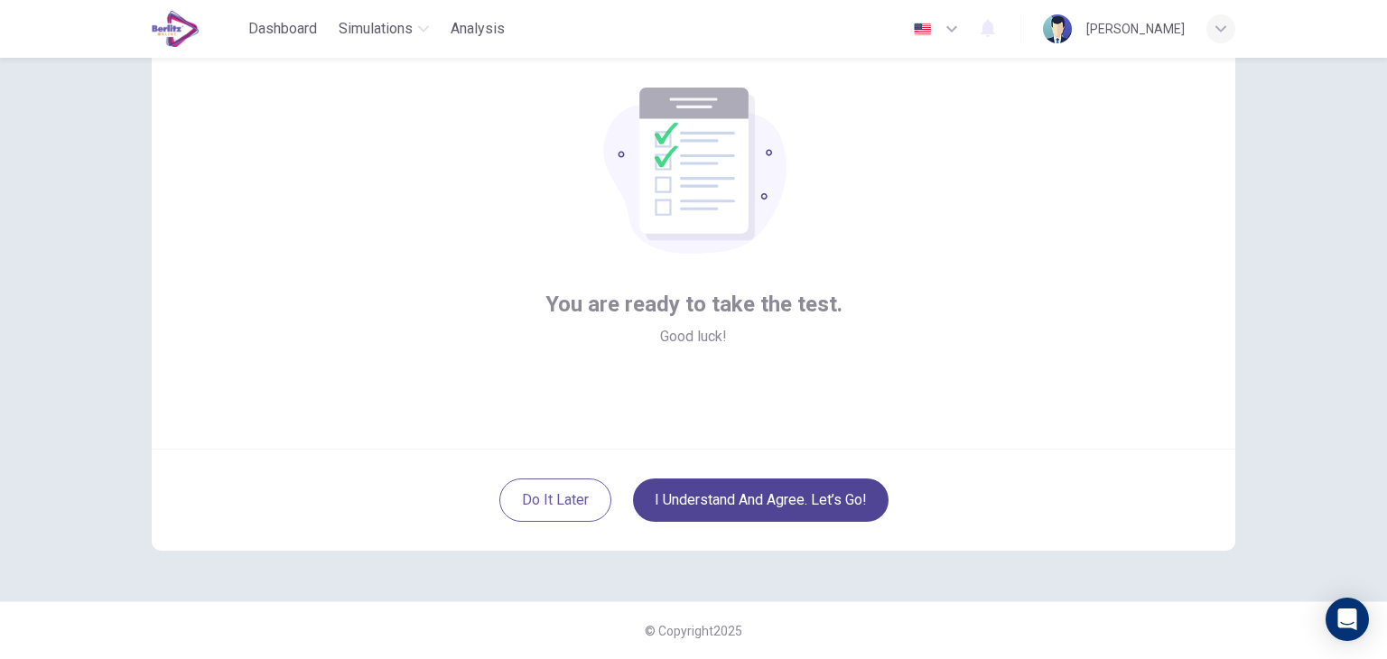
scroll to position [93, 0]
click at [763, 507] on button "I understand and agree. Let’s go!" at bounding box center [761, 500] width 256 height 43
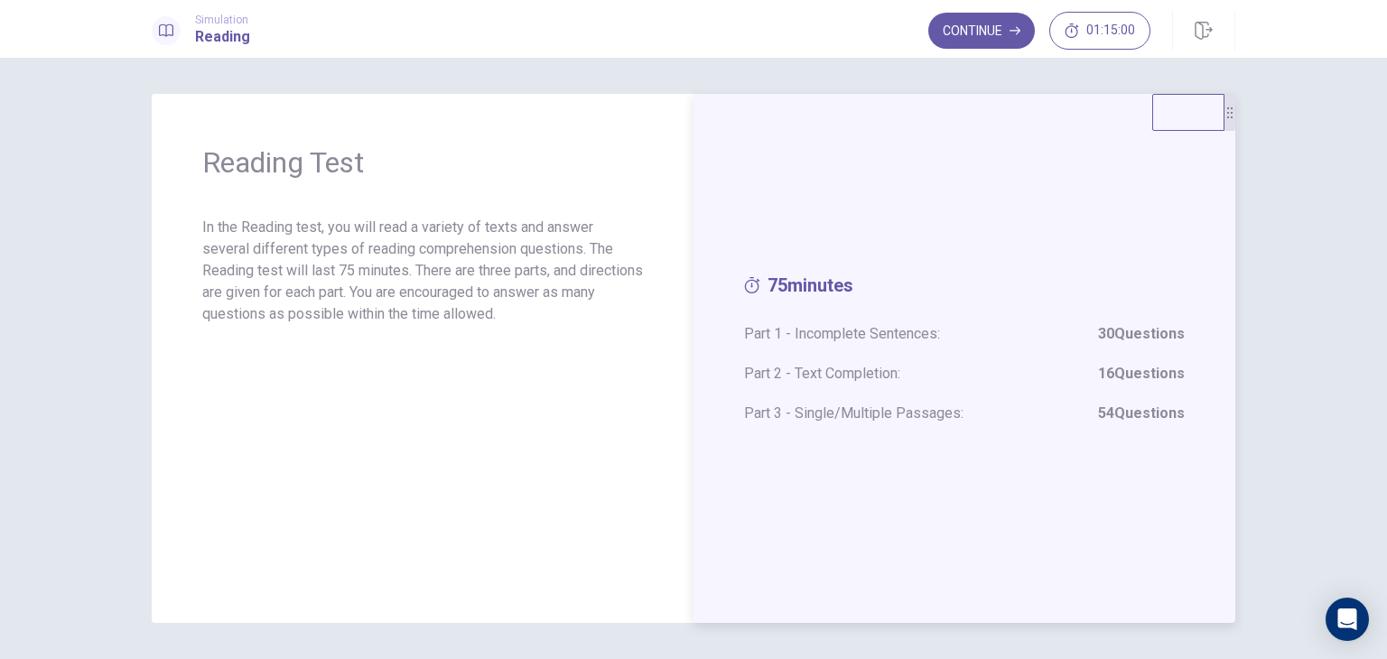
drag, startPoint x: 730, startPoint y: 337, endPoint x: 1139, endPoint y: 333, distance: 409.0
click at [1134, 333] on div "75 minutes Part 1 - Incomplete Sentences: 30 Questions Part 2 - Text Completion…" at bounding box center [964, 358] width 542 height 529
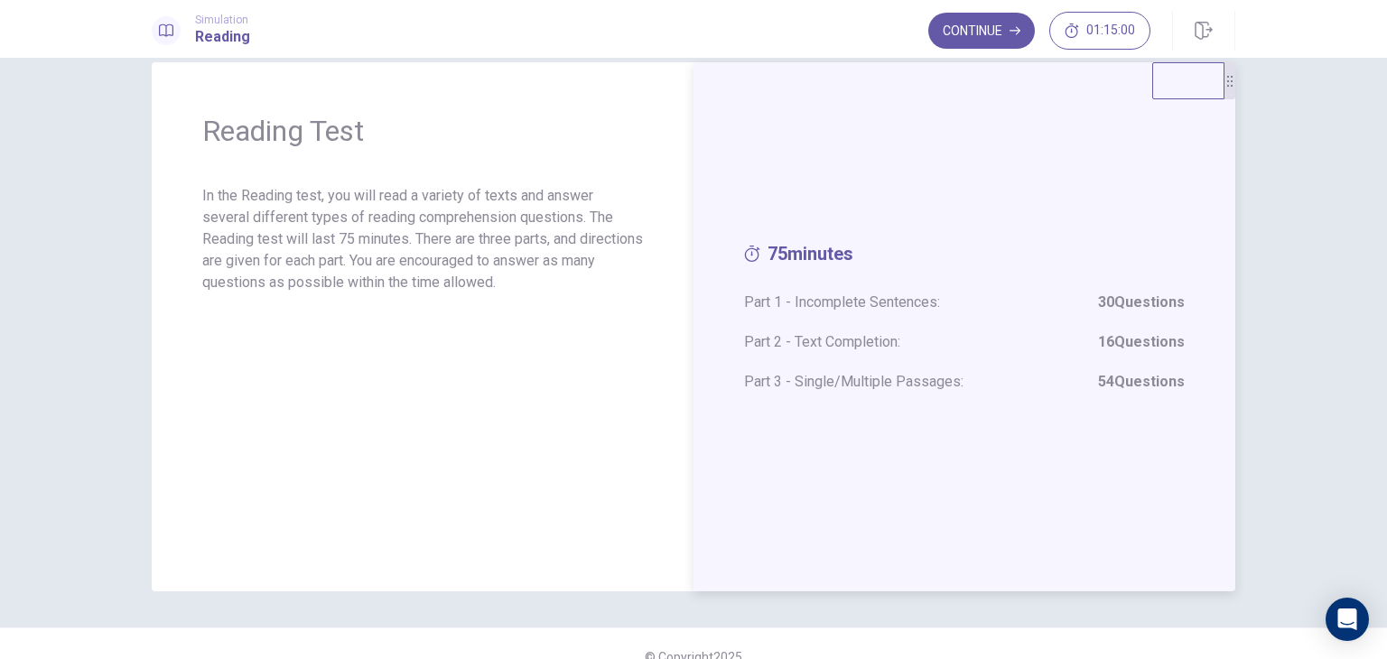
scroll to position [58, 0]
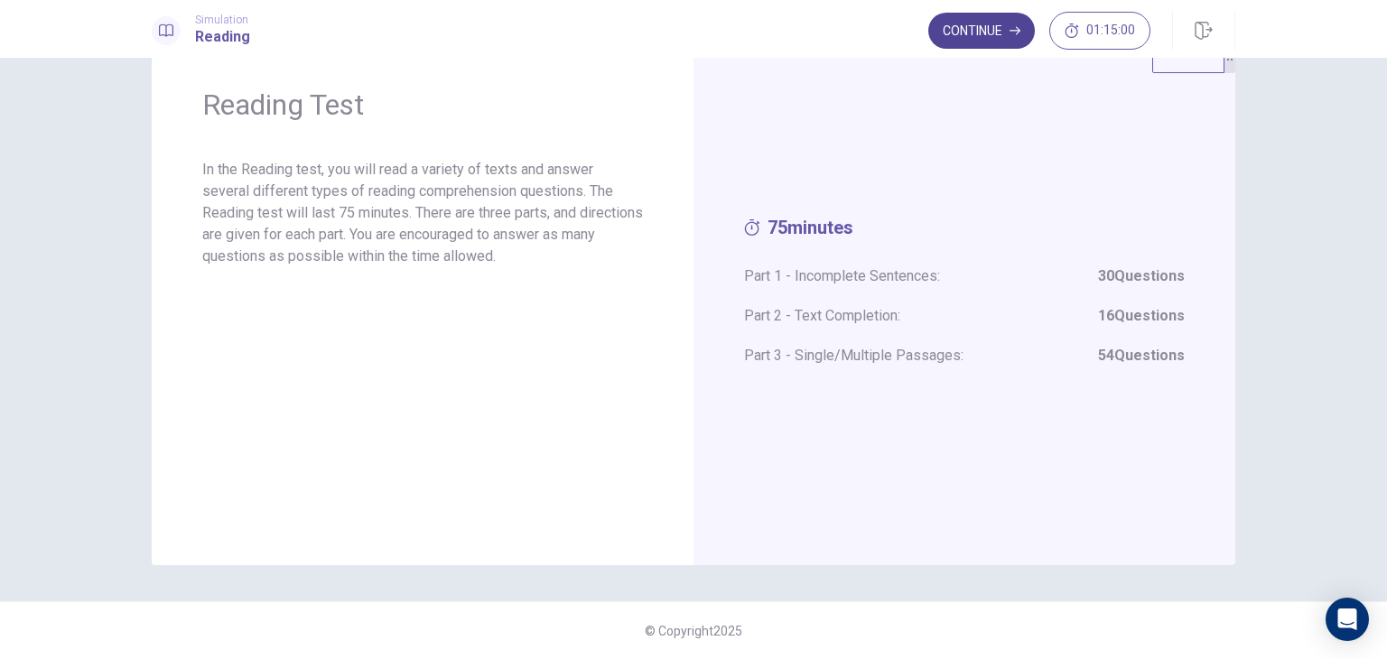
click at [982, 35] on button "Continue" at bounding box center [981, 31] width 107 height 36
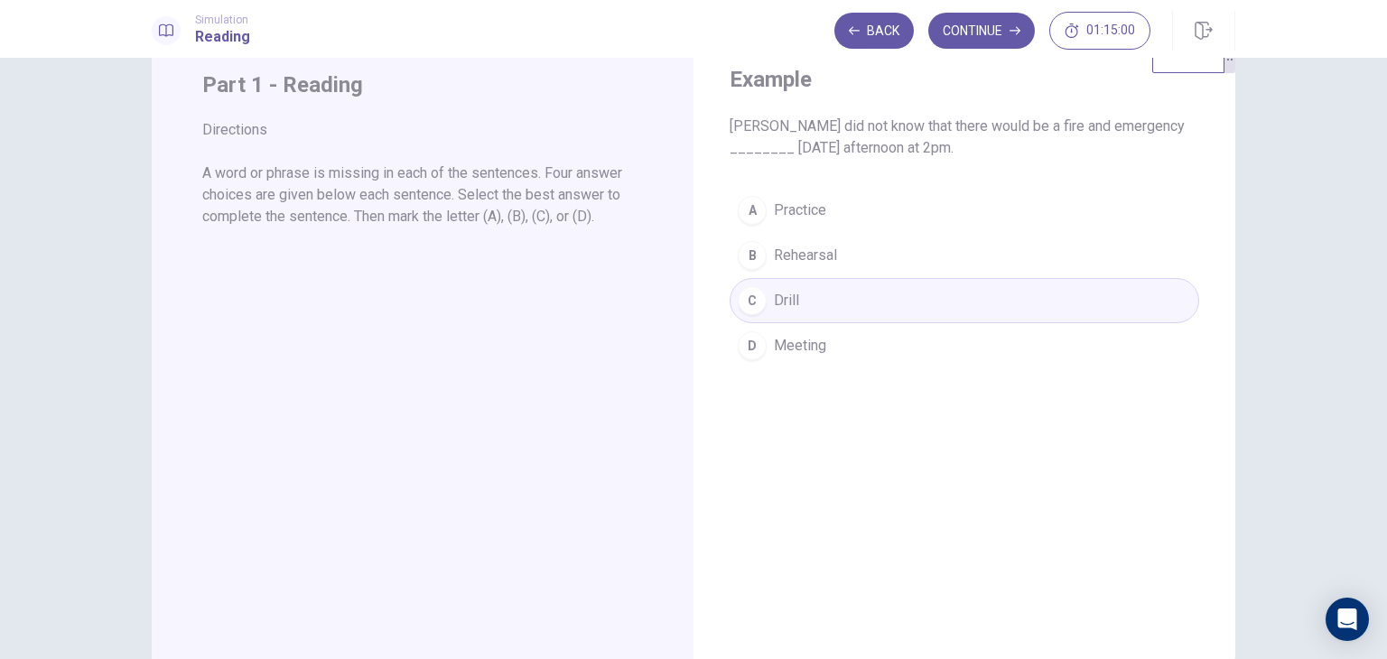
scroll to position [0, 0]
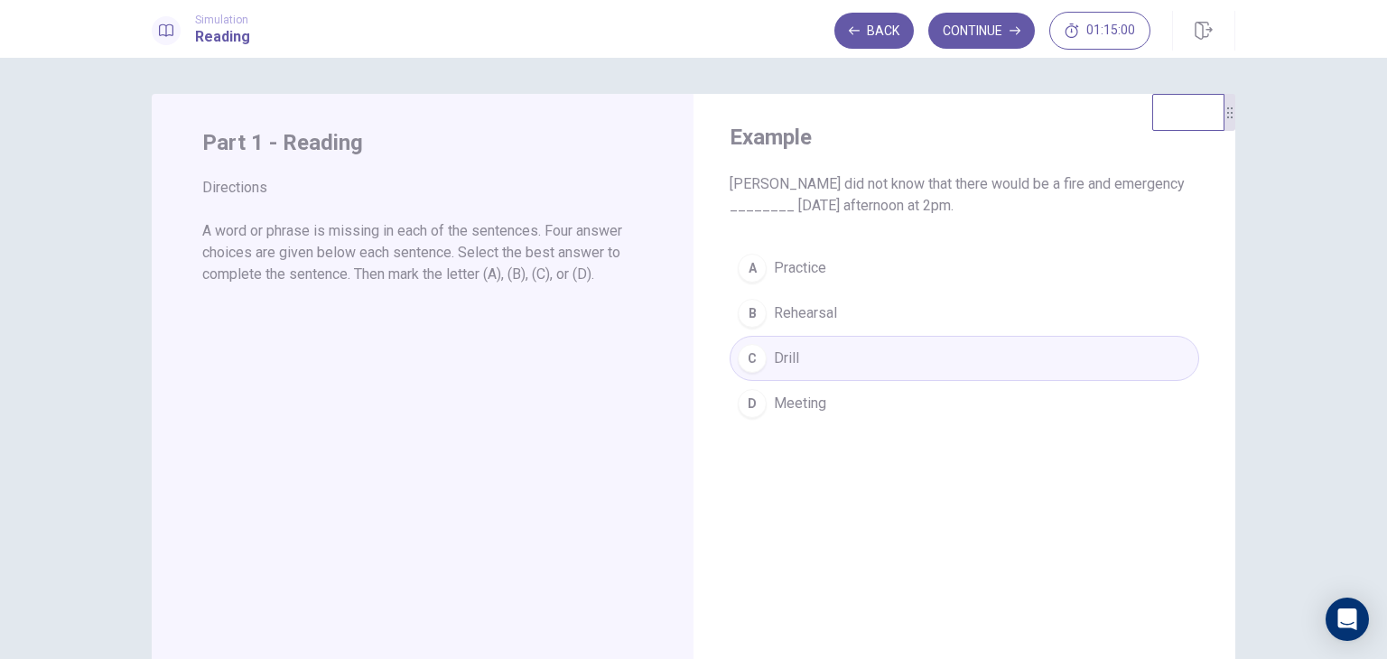
click at [790, 375] on div "A Practice B Rehearsal C Drill D Meeting" at bounding box center [965, 336] width 470 height 181
click at [962, 43] on button "Continue" at bounding box center [981, 31] width 107 height 36
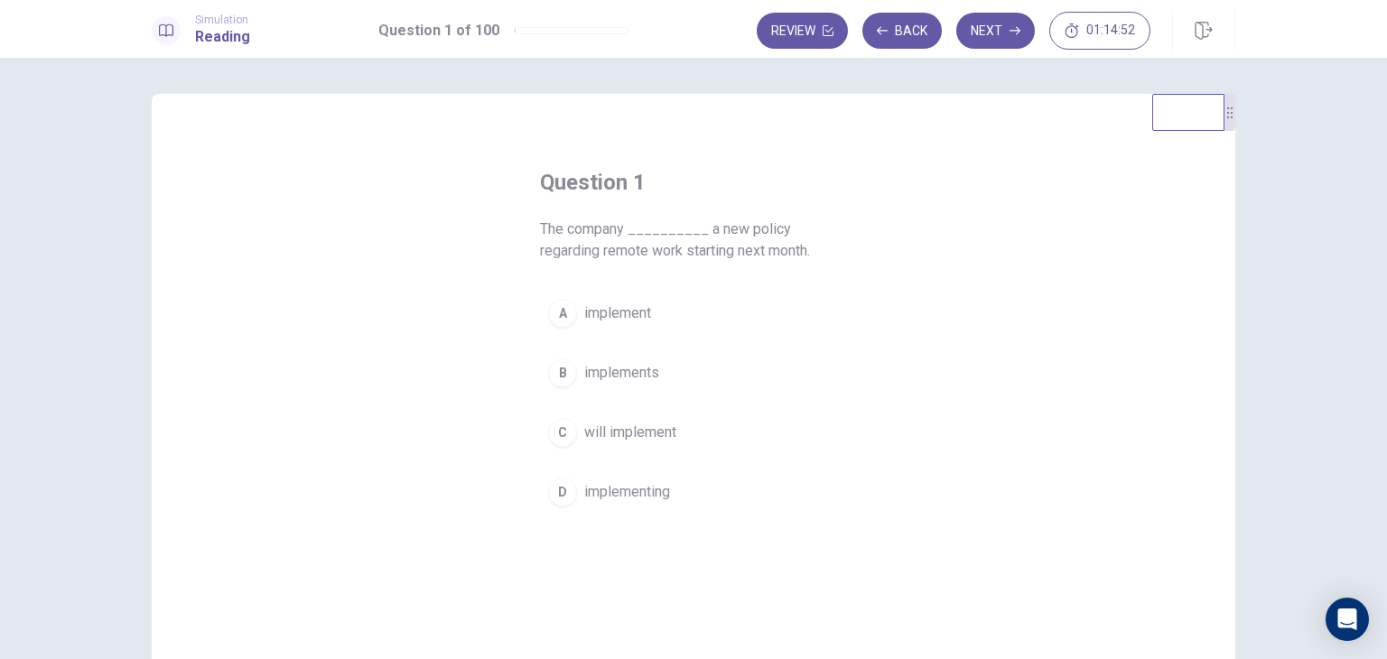
click at [629, 441] on span "will implement" at bounding box center [630, 433] width 92 height 22
click at [985, 41] on button "Next" at bounding box center [995, 31] width 79 height 36
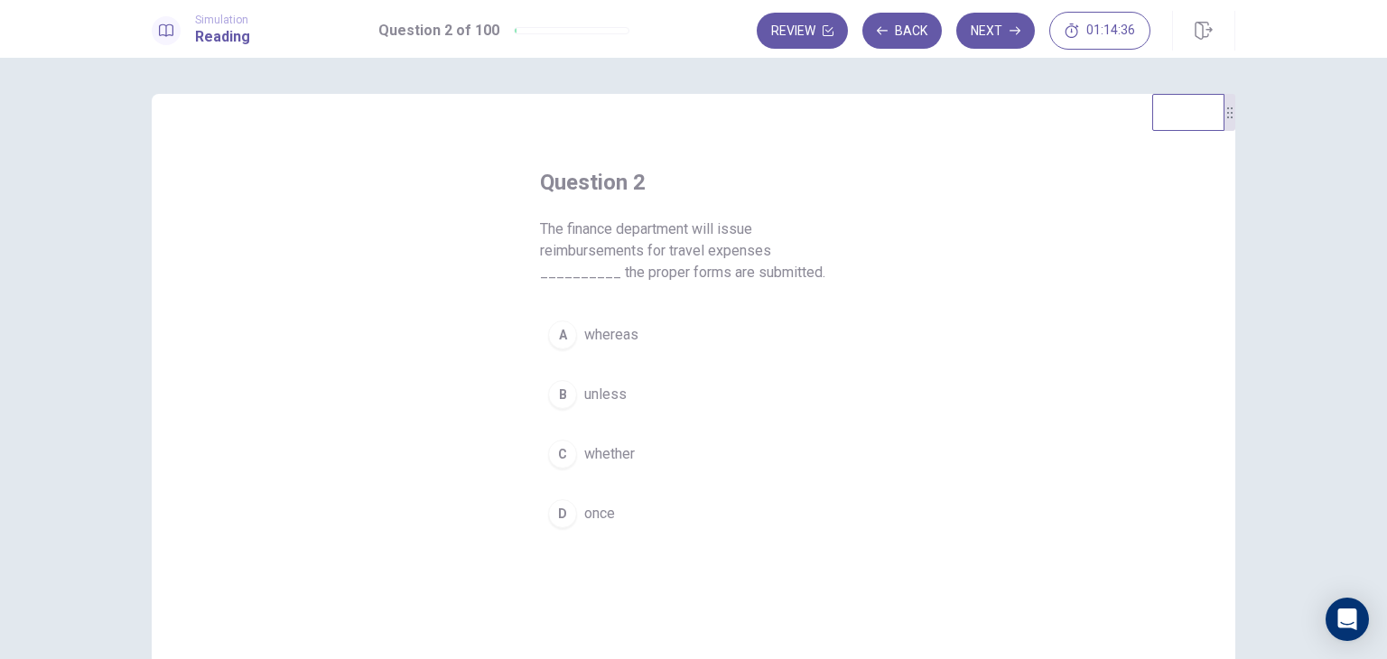
click at [625, 508] on button "D once" at bounding box center [693, 513] width 307 height 45
click at [988, 45] on button "Next" at bounding box center [995, 31] width 79 height 36
click at [630, 337] on span "as well as" at bounding box center [616, 335] width 64 height 22
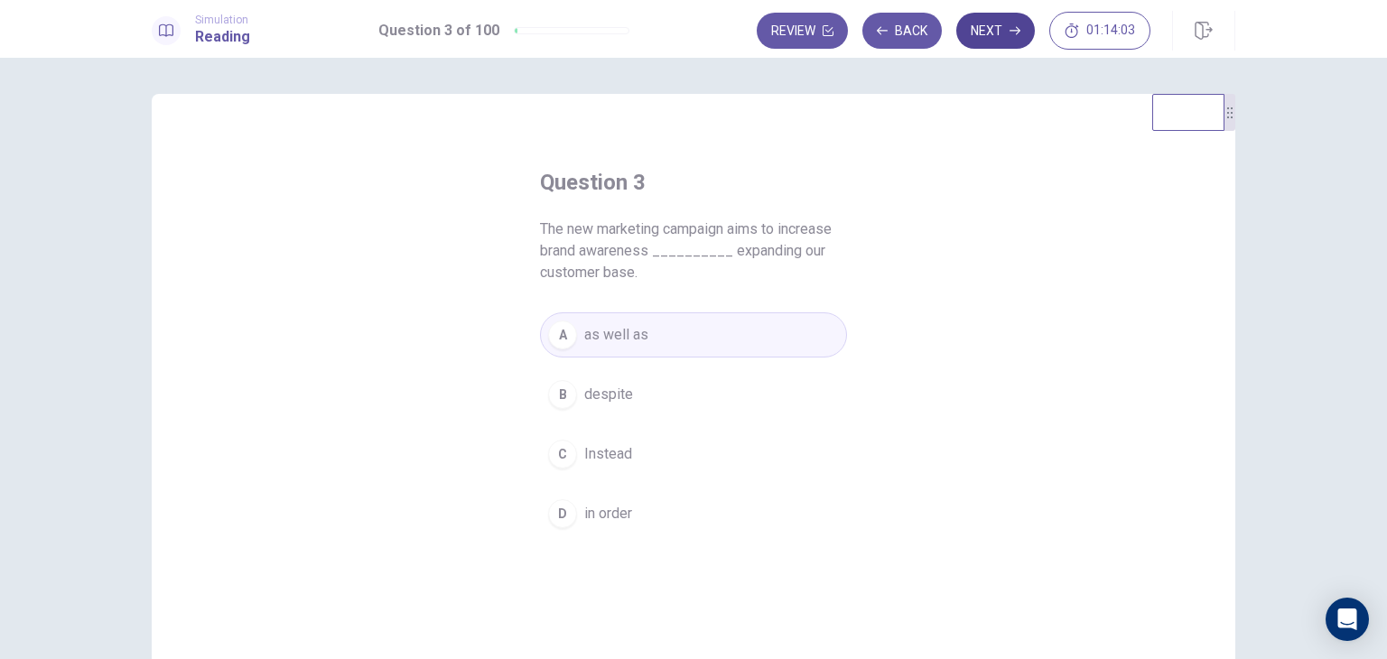
click at [1003, 31] on button "Next" at bounding box center [995, 31] width 79 height 36
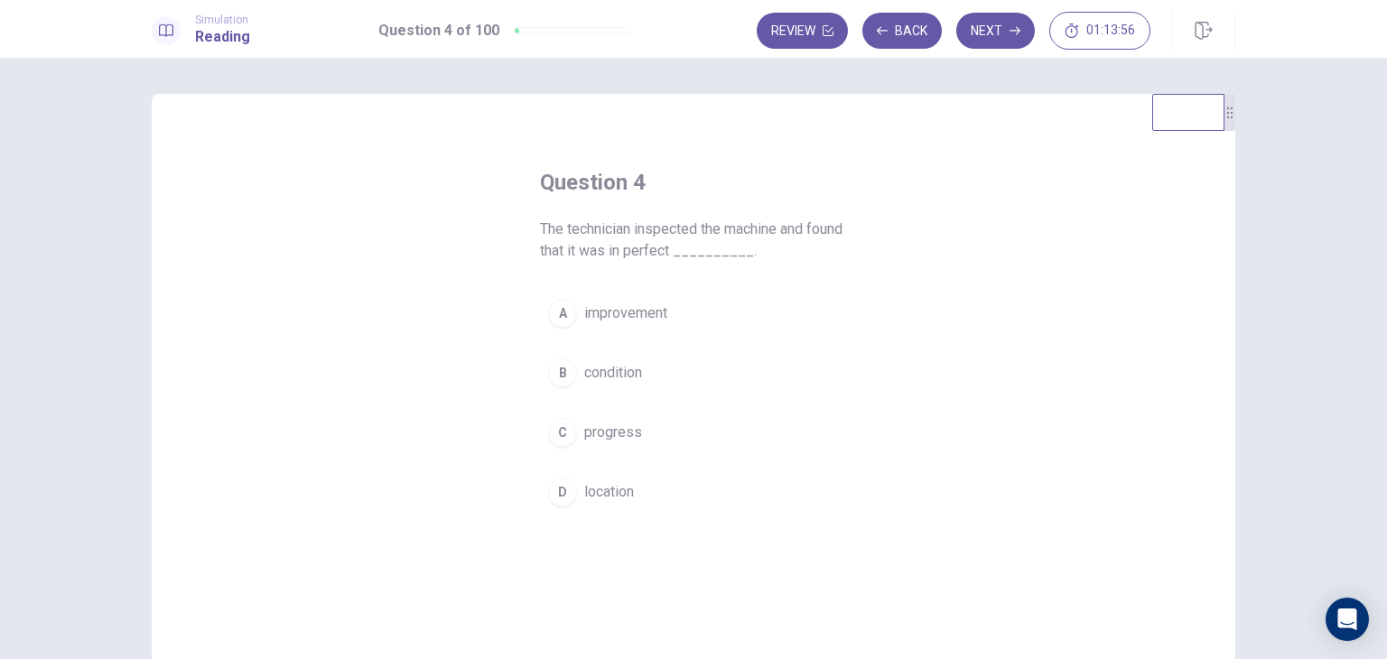
click at [647, 372] on button "B condition" at bounding box center [693, 372] width 307 height 45
click at [975, 27] on button "Next" at bounding box center [995, 31] width 79 height 36
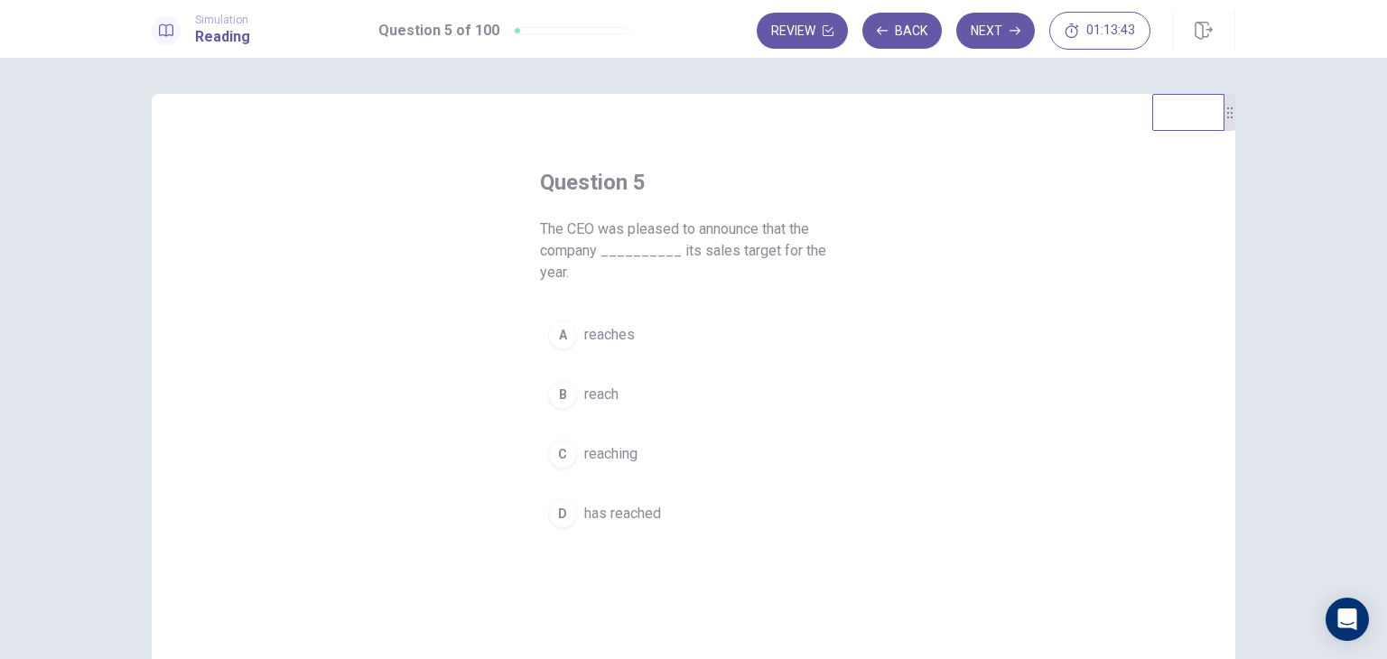
click at [610, 503] on span "has reached" at bounding box center [622, 514] width 77 height 22
click at [1017, 30] on icon "button" at bounding box center [1014, 30] width 11 height 11
click at [614, 304] on button "A by" at bounding box center [693, 313] width 307 height 45
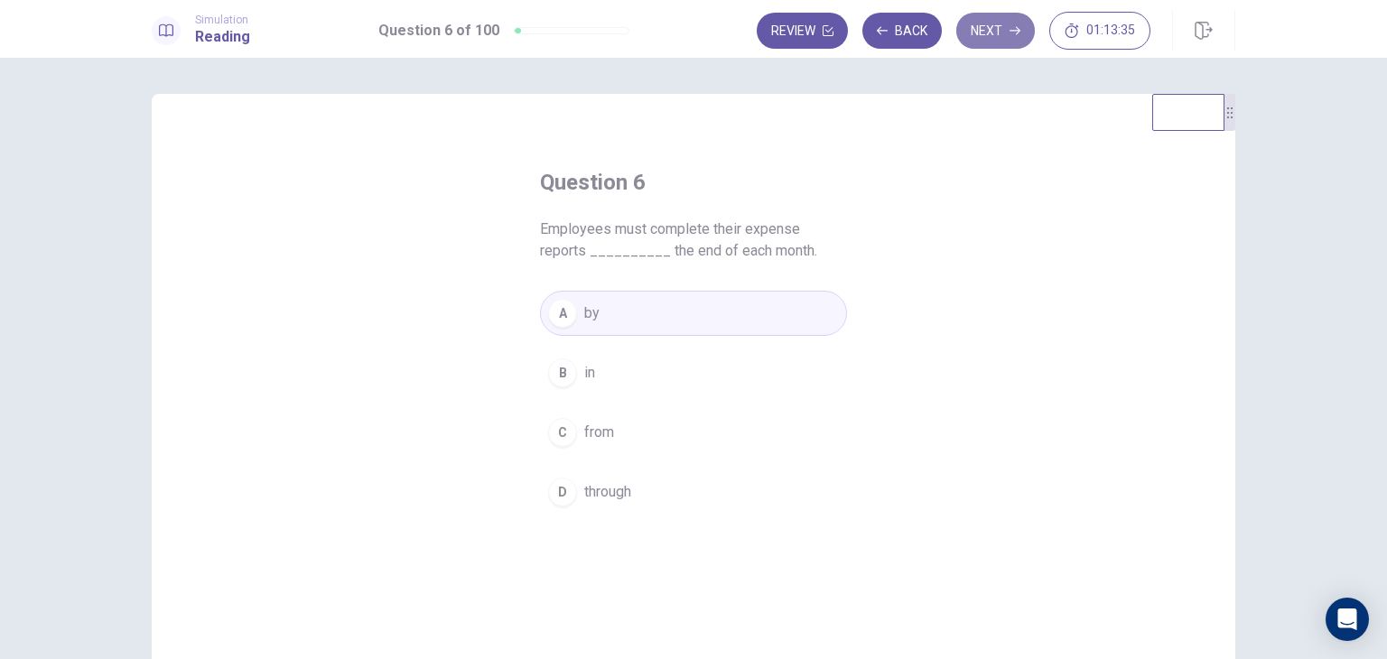
click at [1018, 23] on button "Next" at bounding box center [995, 31] width 79 height 36
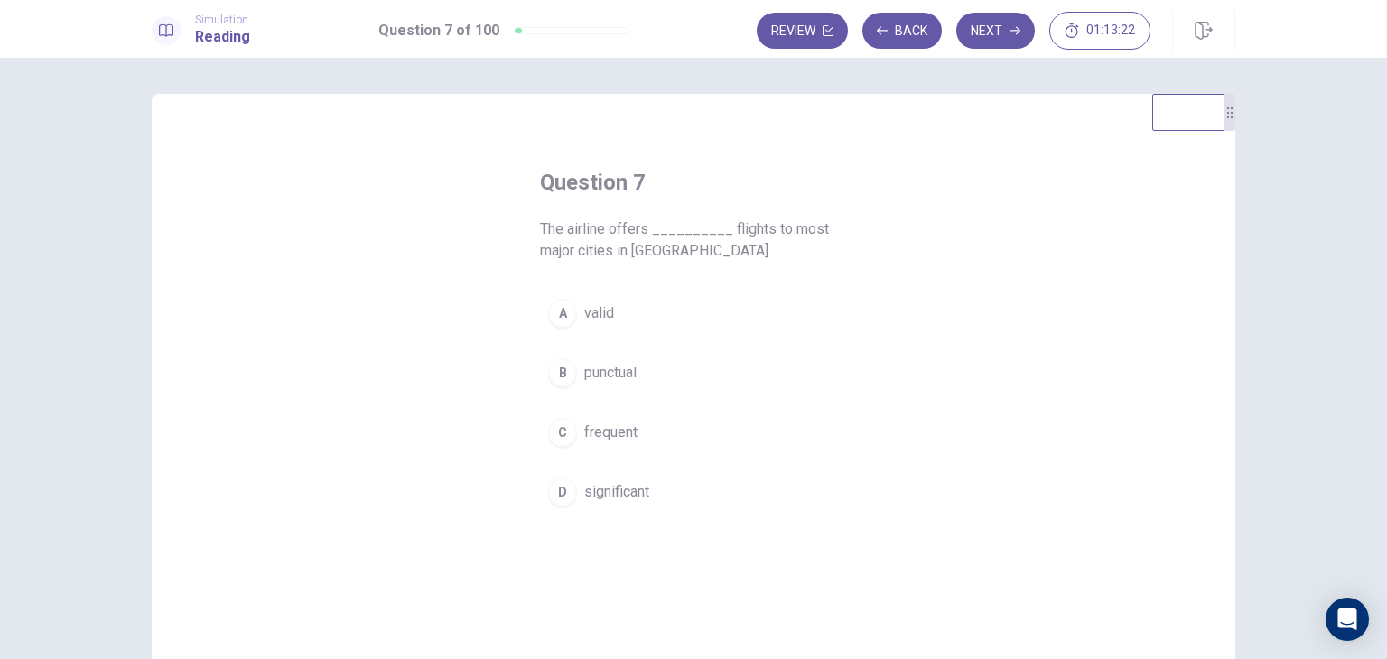
click at [618, 430] on span "frequent" at bounding box center [610, 433] width 53 height 22
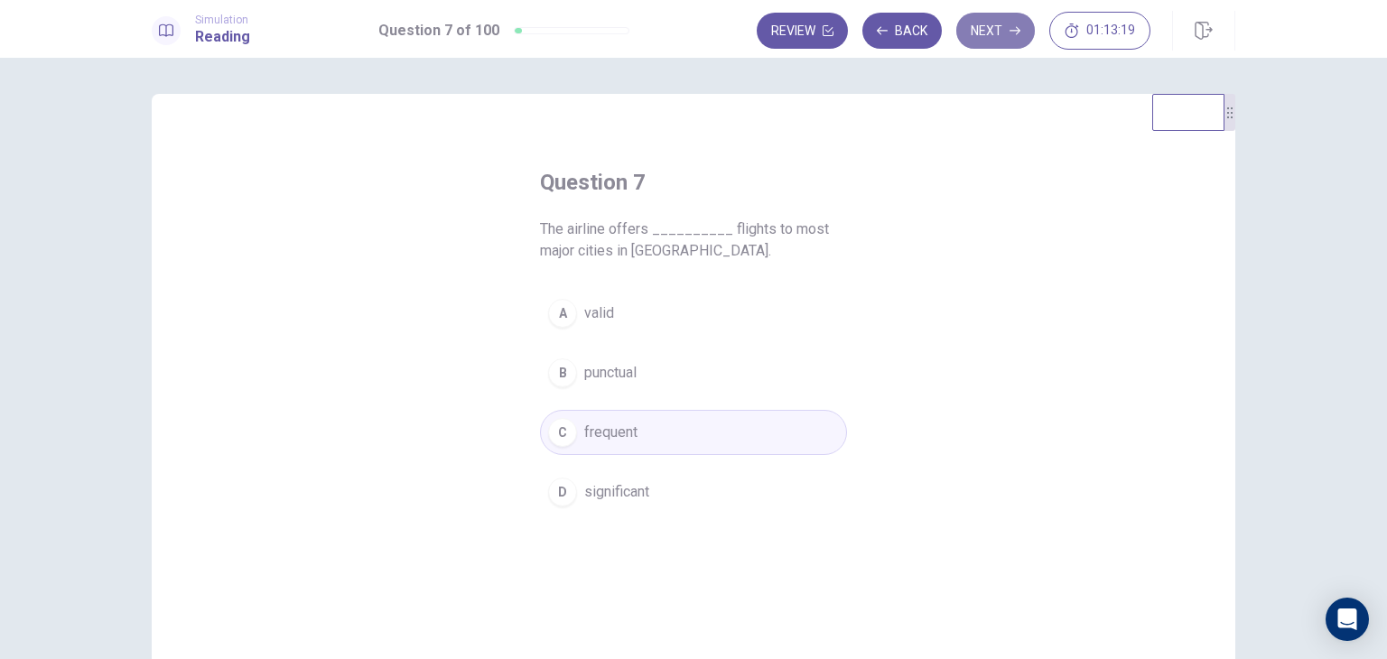
click at [999, 23] on button "Next" at bounding box center [995, 31] width 79 height 36
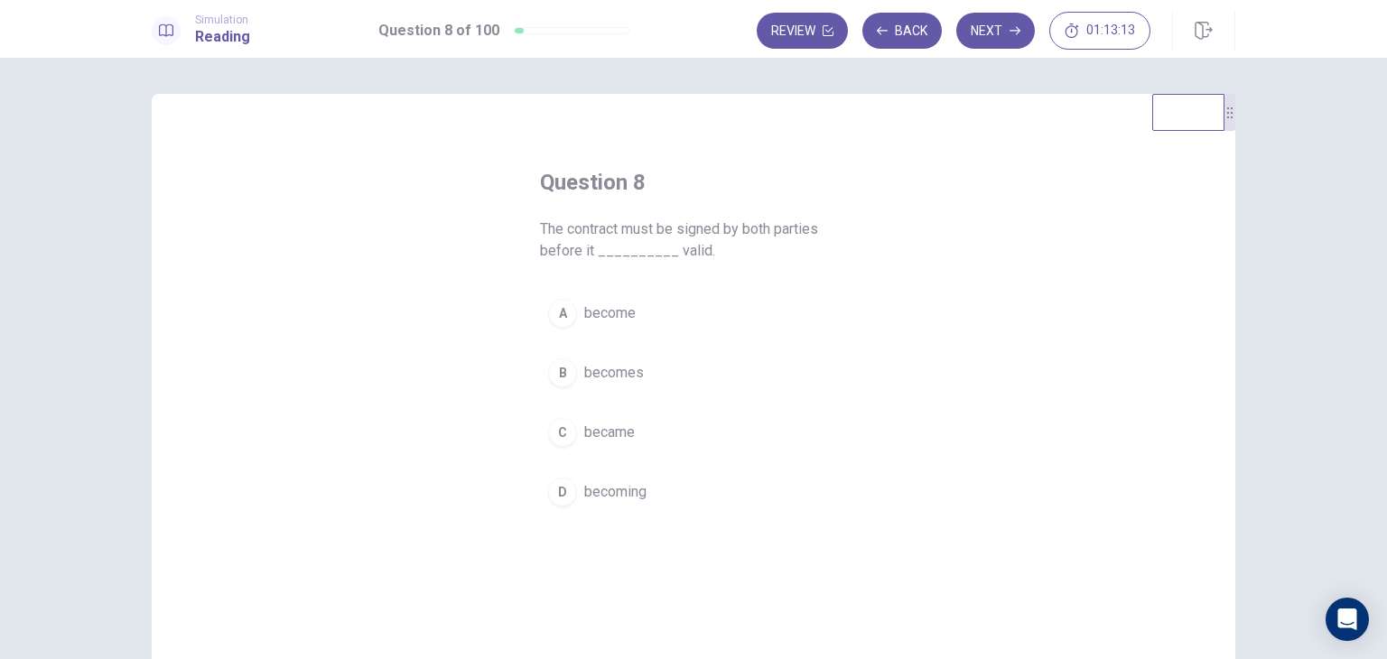
click at [612, 355] on button "B becomes" at bounding box center [693, 372] width 307 height 45
click at [1019, 26] on icon "button" at bounding box center [1014, 30] width 11 height 11
click at [606, 485] on span "received" at bounding box center [611, 492] width 55 height 22
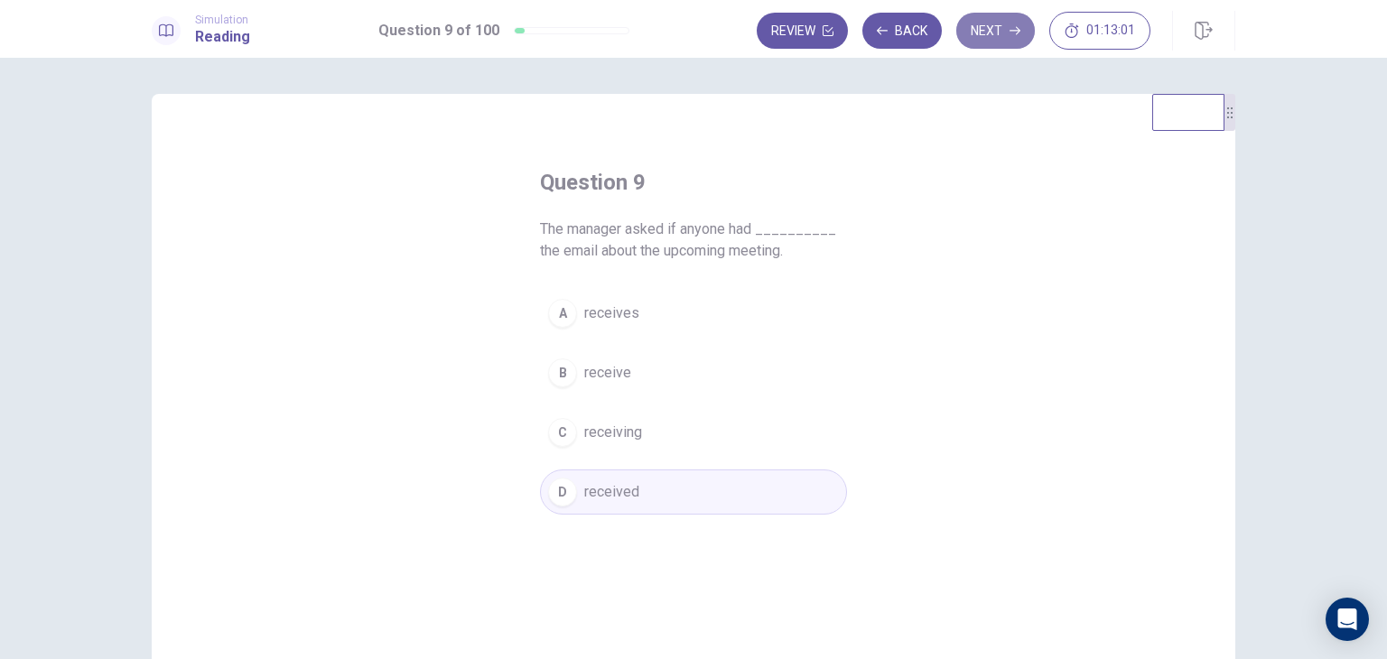
click at [994, 30] on button "Next" at bounding box center [995, 31] width 79 height 36
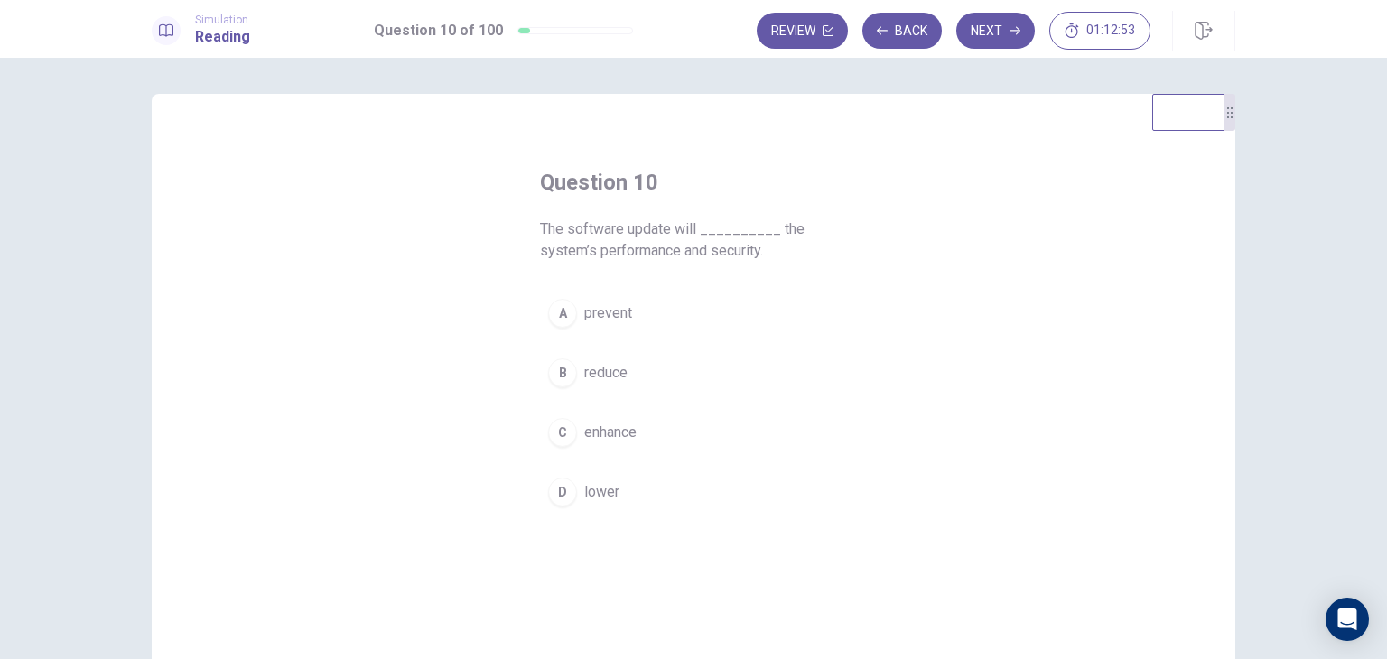
click at [617, 432] on span "enhance" at bounding box center [610, 433] width 52 height 22
click at [1018, 34] on icon "button" at bounding box center [1014, 30] width 11 height 11
click at [575, 368] on button "B was written" at bounding box center [693, 372] width 307 height 45
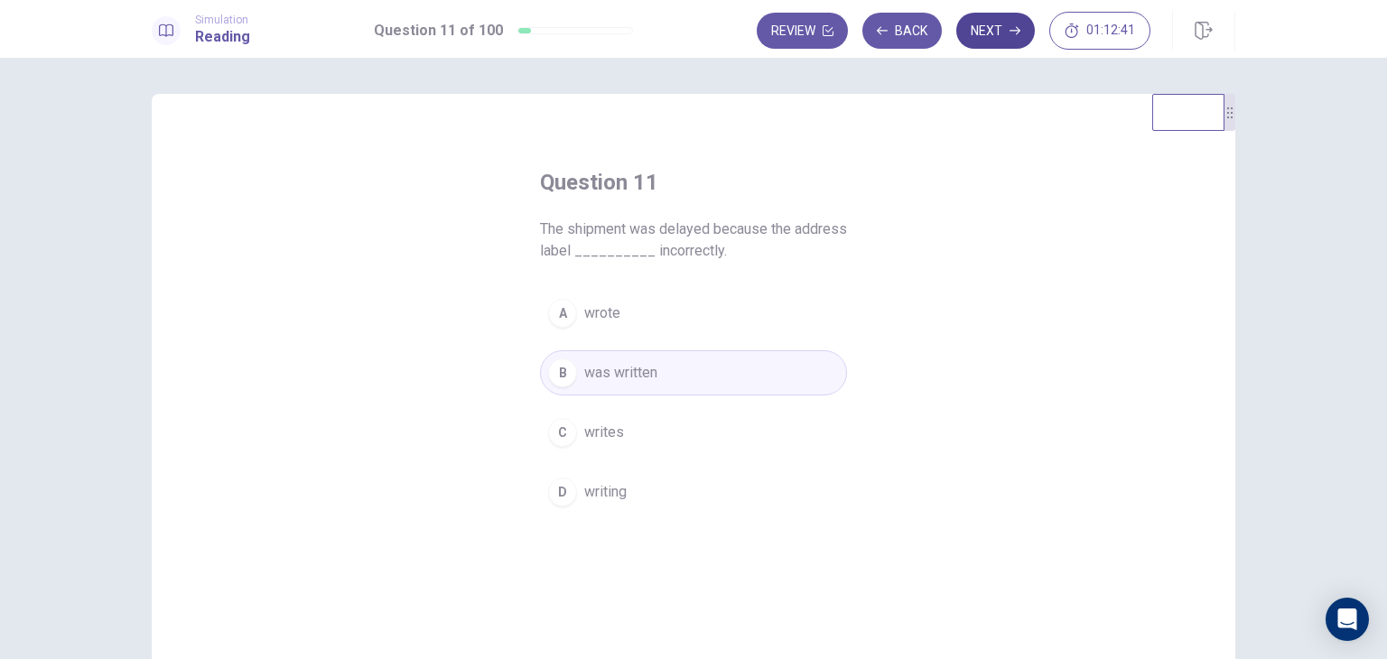
click at [994, 32] on button "Next" at bounding box center [995, 31] width 79 height 36
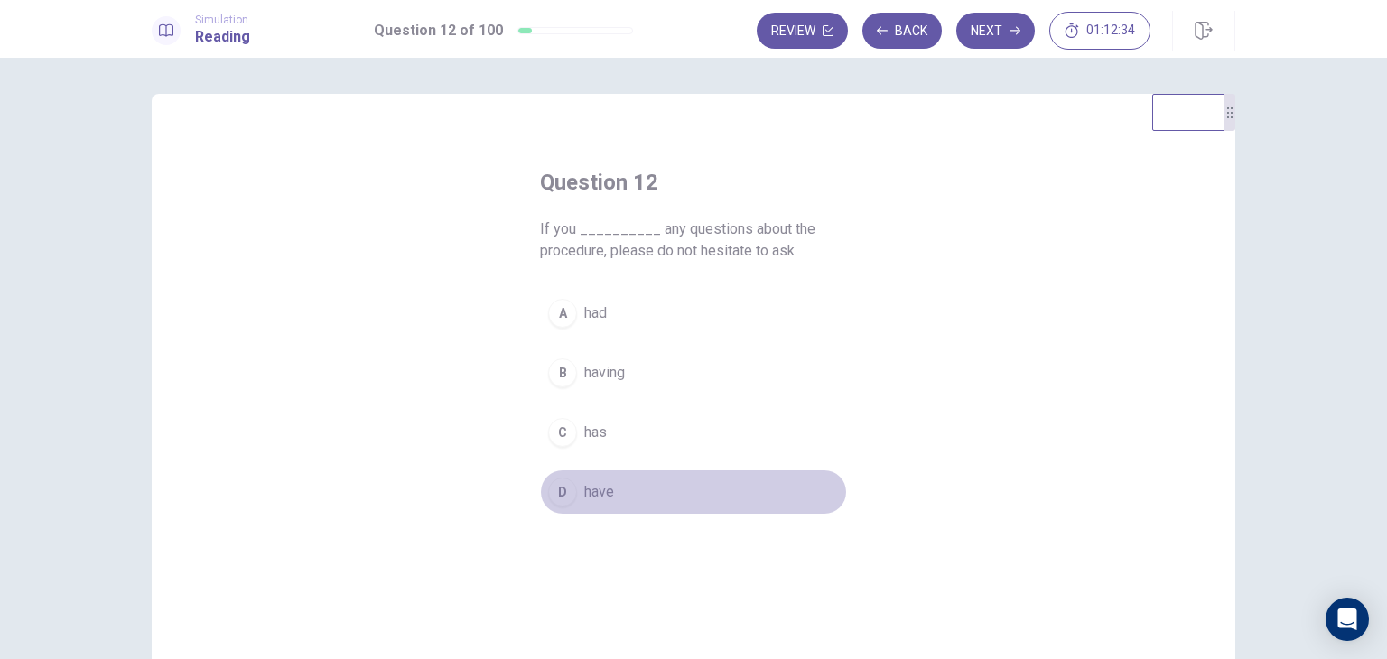
click at [638, 509] on button "D have" at bounding box center [693, 492] width 307 height 45
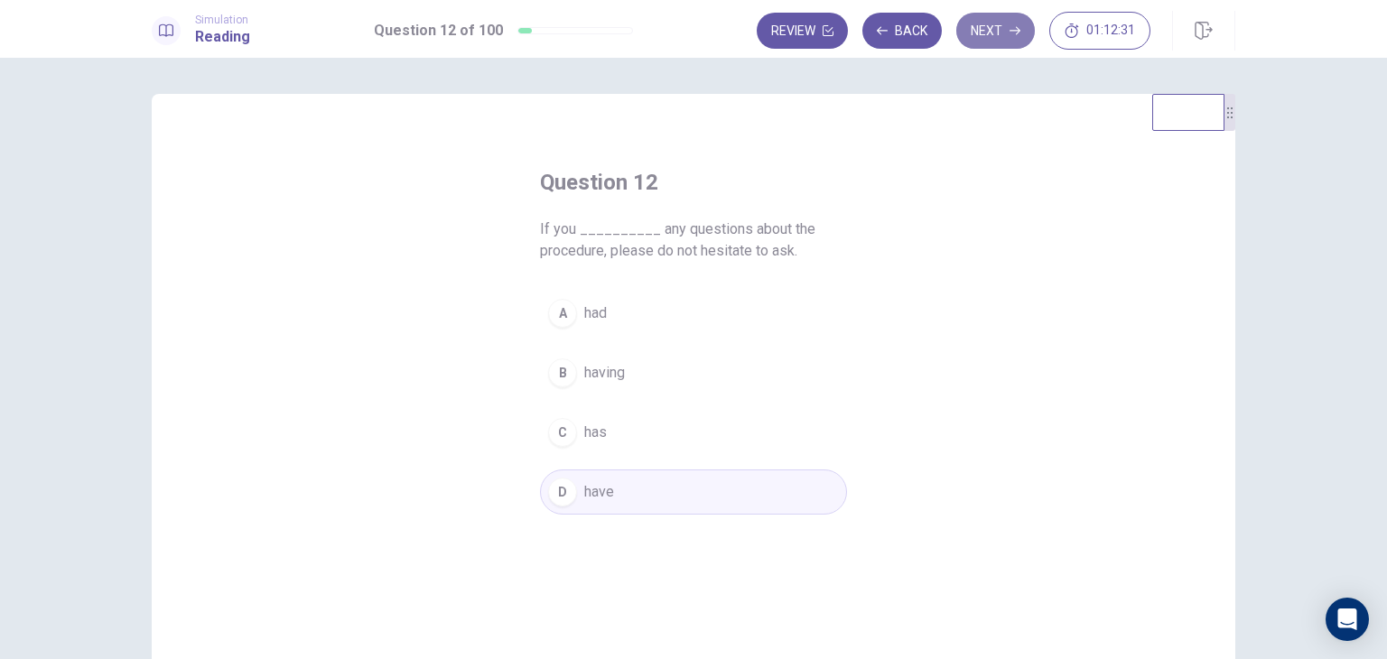
click at [1006, 31] on button "Next" at bounding box center [995, 31] width 79 height 36
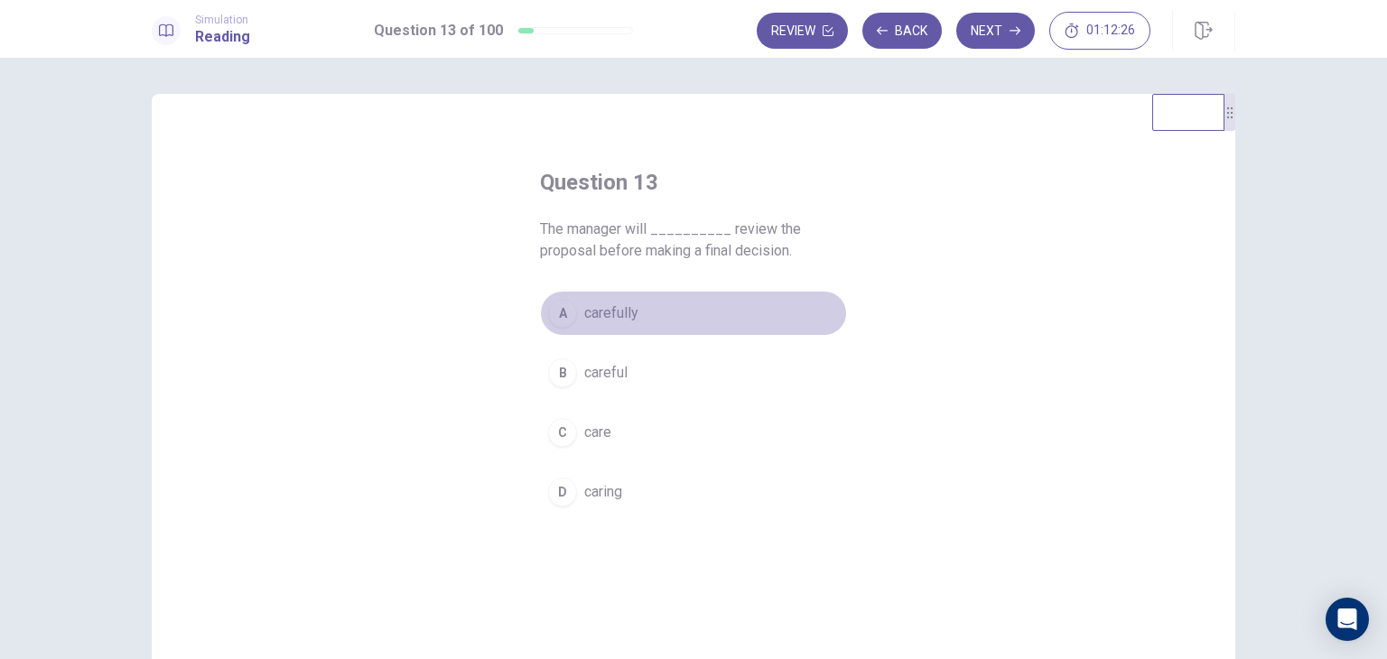
click at [650, 311] on button "A carefully" at bounding box center [693, 313] width 307 height 45
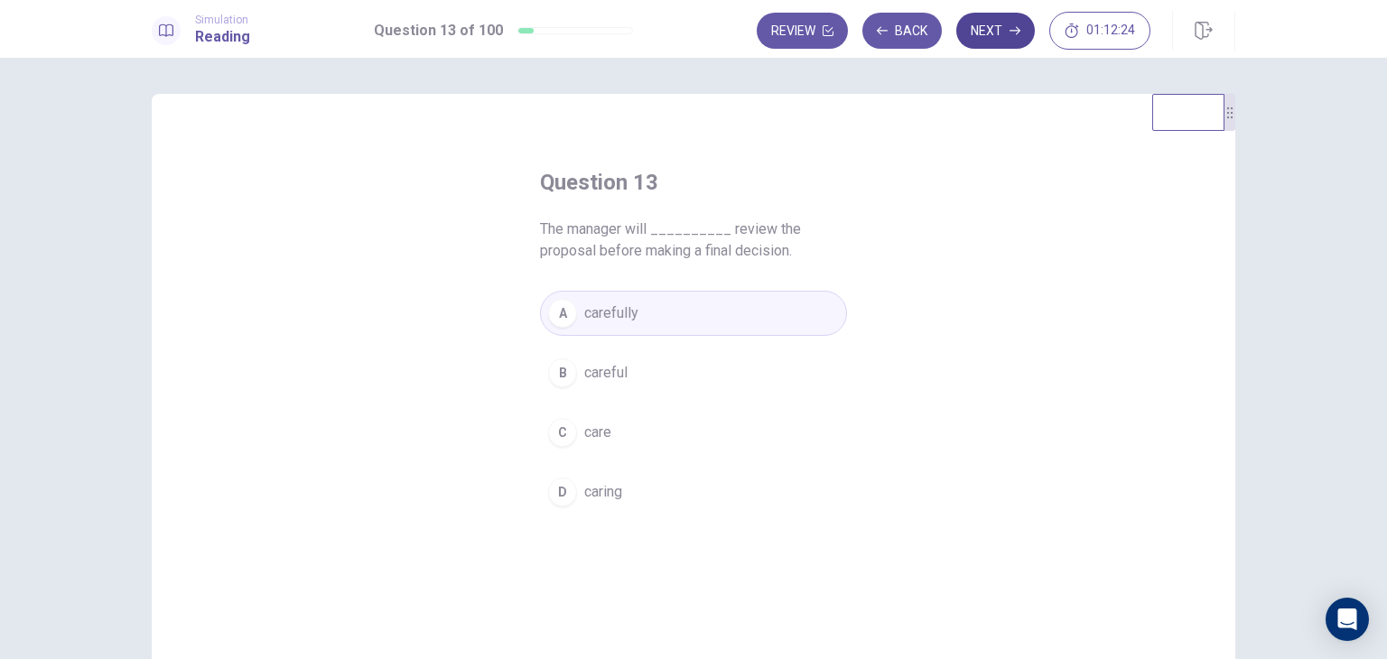
click at [983, 39] on button "Next" at bounding box center [995, 31] width 79 height 36
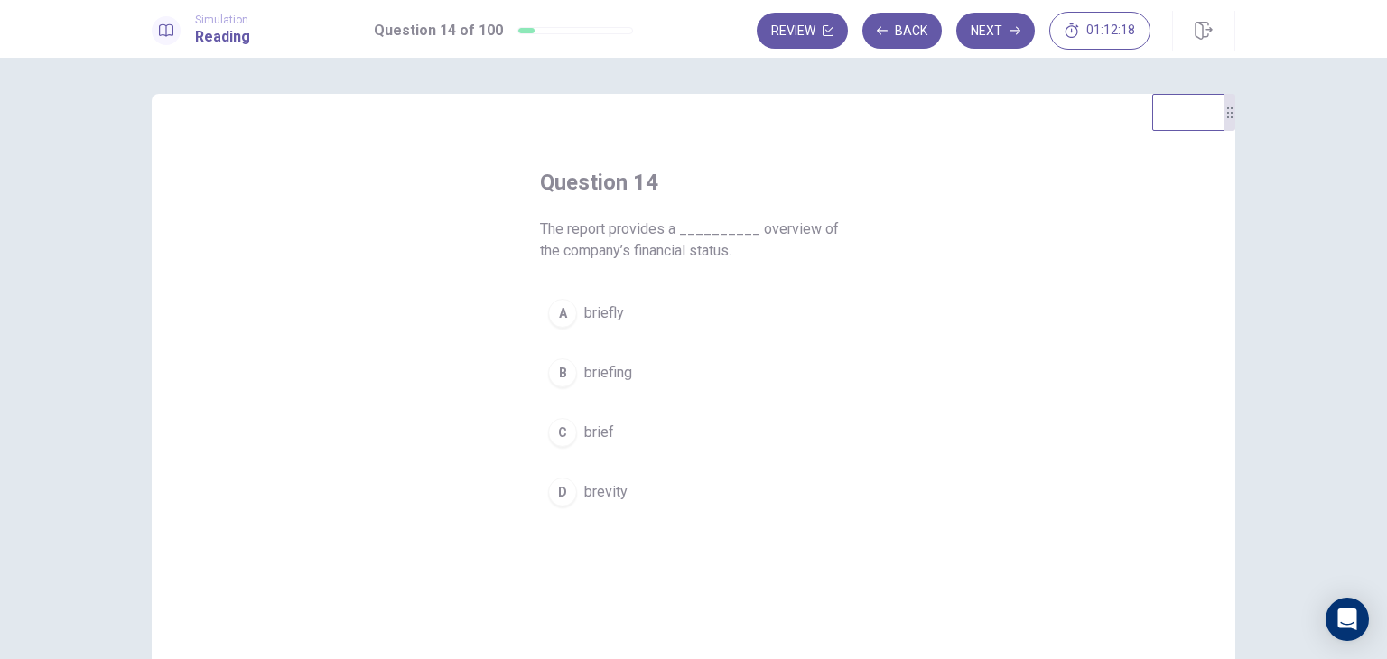
click at [604, 436] on span "brief" at bounding box center [599, 433] width 30 height 22
click at [1003, 23] on button "Next" at bounding box center [995, 31] width 79 height 36
click at [679, 310] on button "A express" at bounding box center [693, 313] width 307 height 45
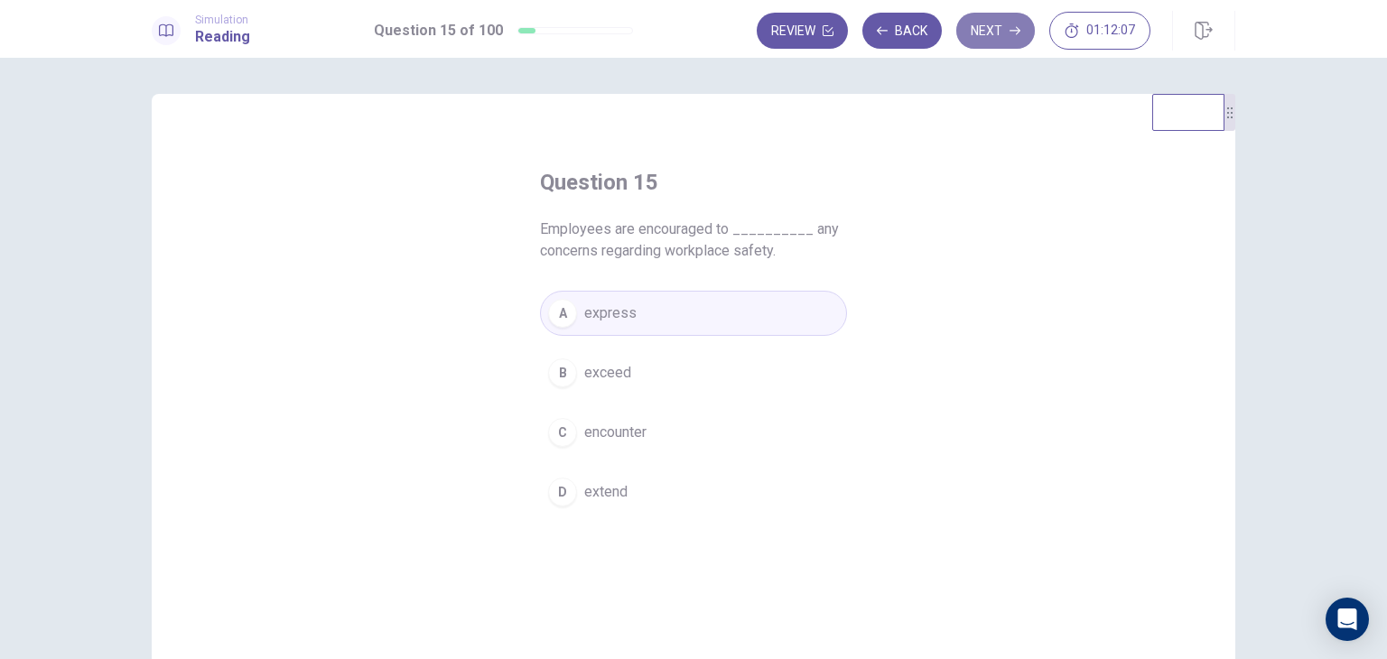
click at [1000, 33] on button "Next" at bounding box center [995, 31] width 79 height 36
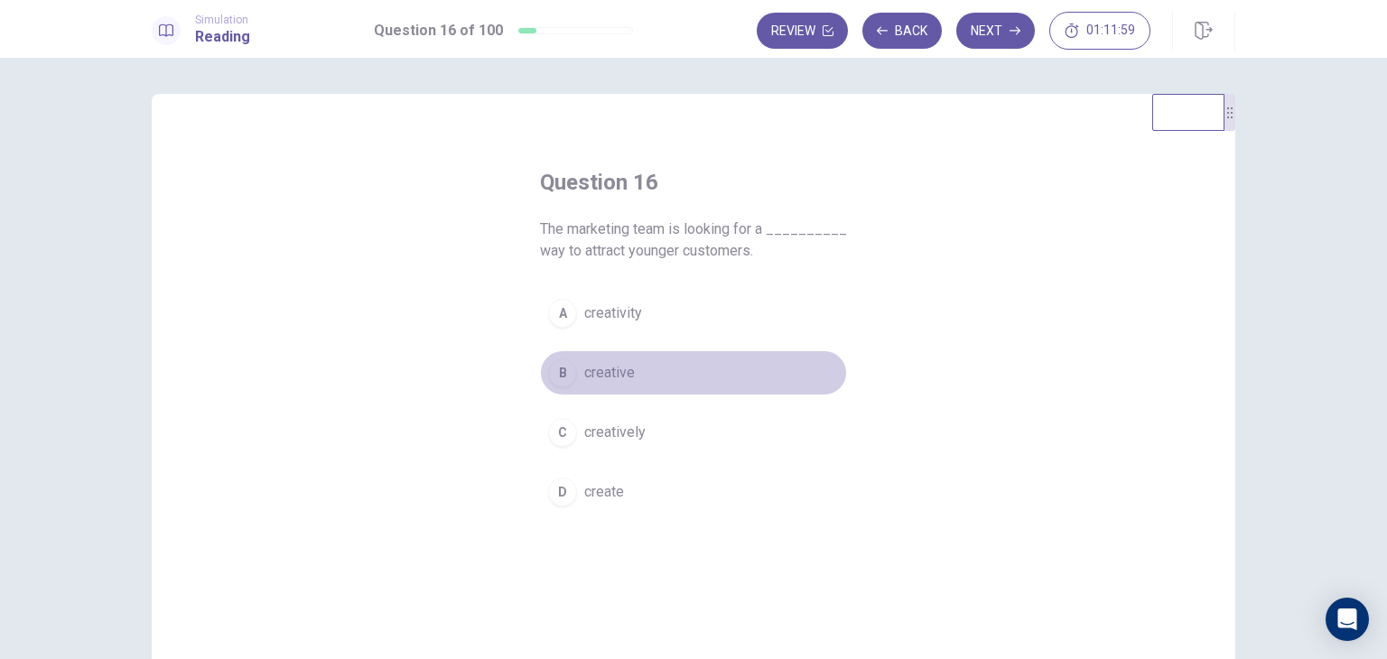
click at [631, 384] on button "B creative" at bounding box center [693, 372] width 307 height 45
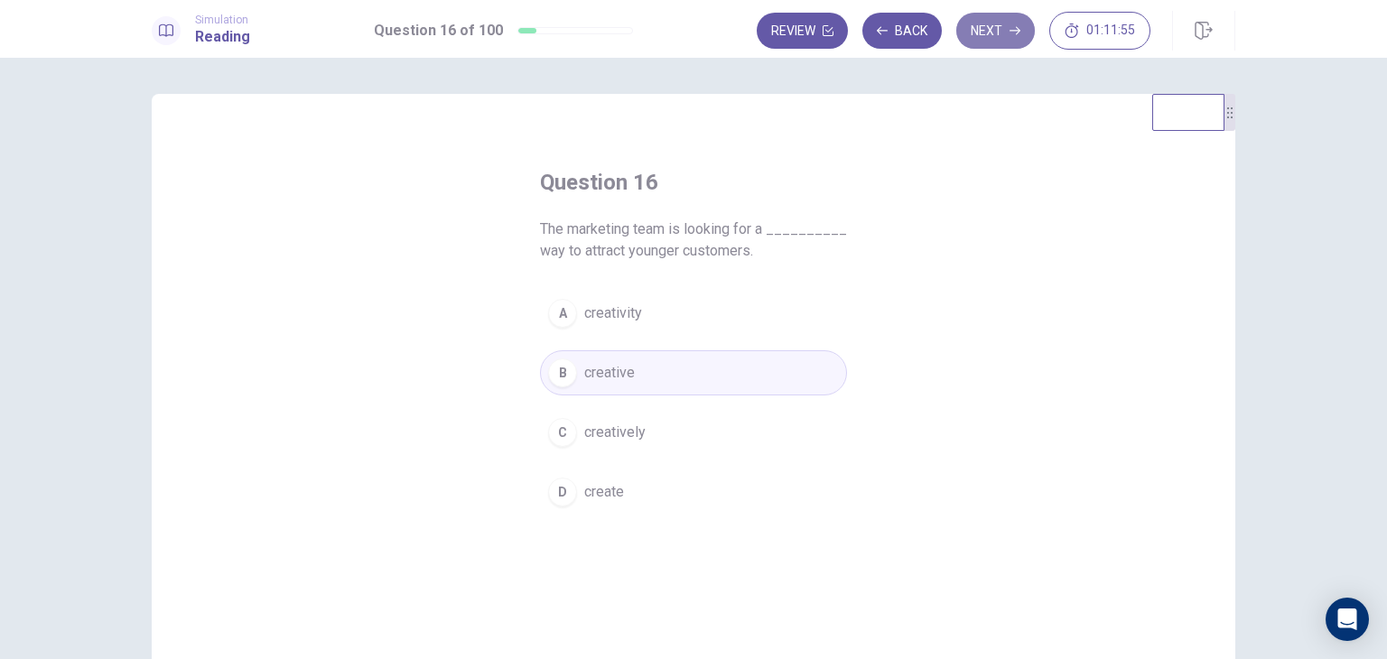
click at [986, 30] on button "Next" at bounding box center [995, 31] width 79 height 36
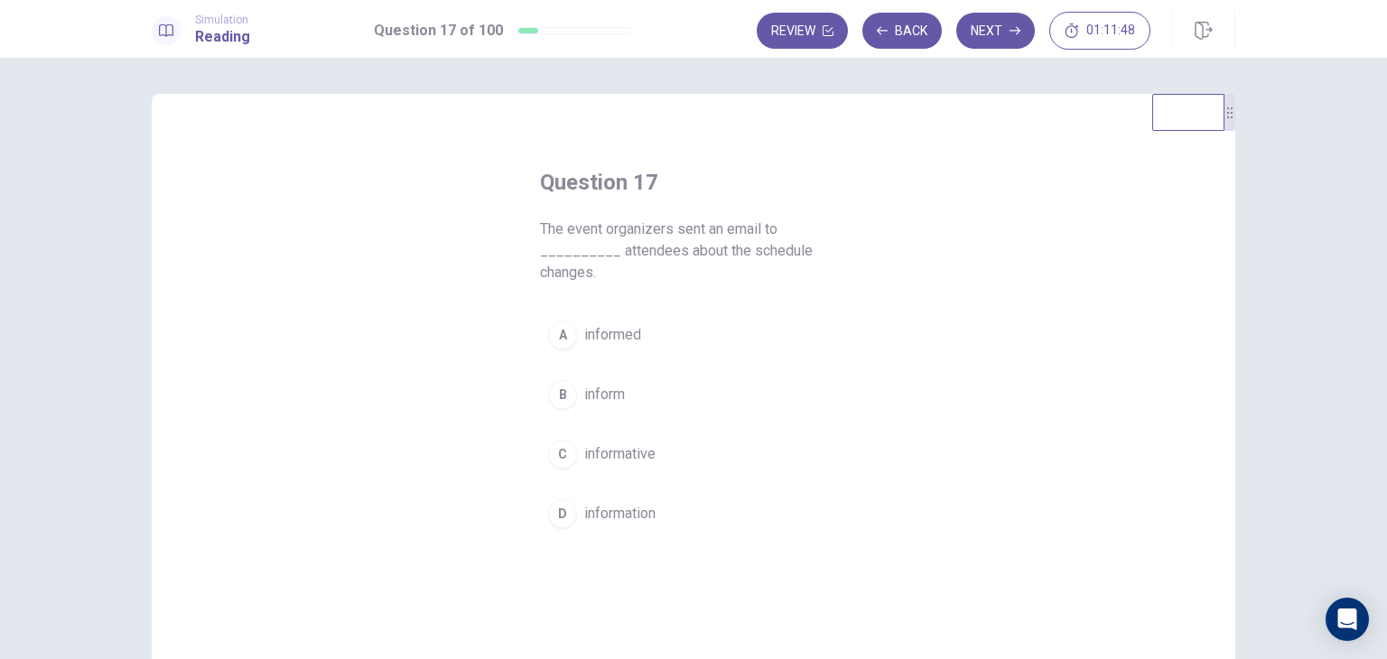
click at [636, 404] on button "B inform" at bounding box center [693, 394] width 307 height 45
click at [995, 36] on button "Next" at bounding box center [995, 31] width 79 height 36
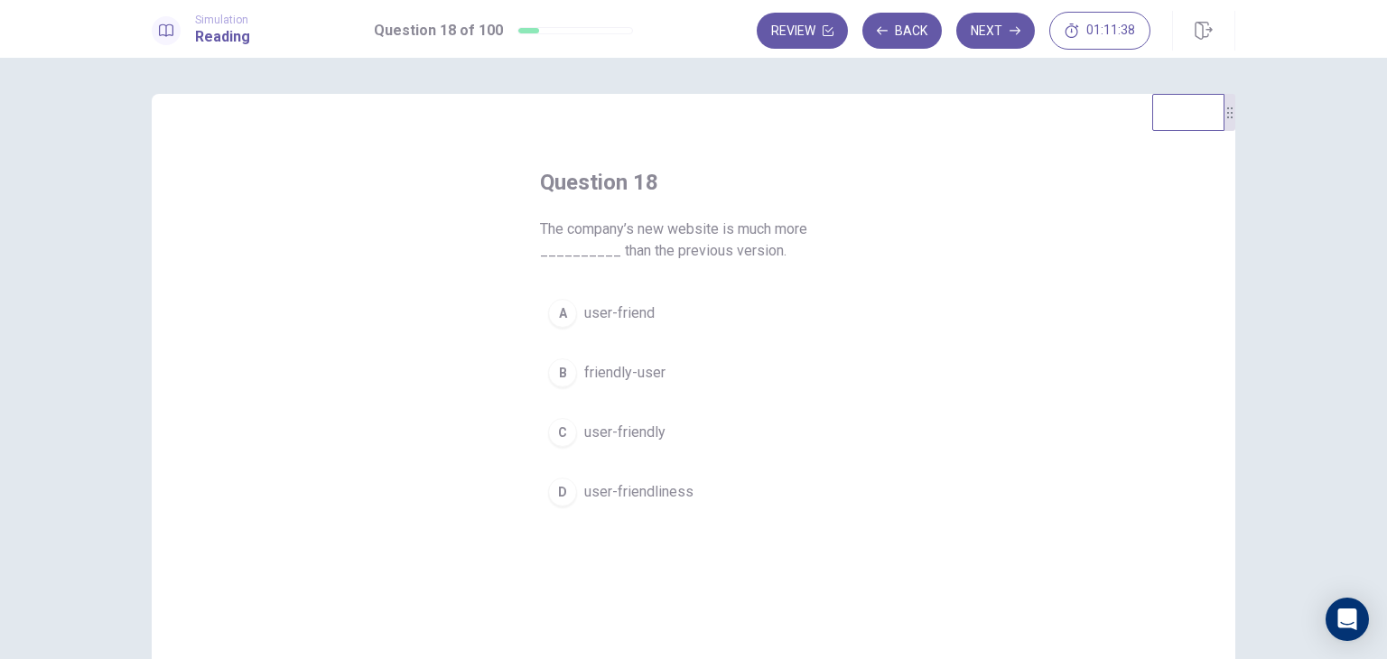
click at [647, 446] on button "C user-friendly" at bounding box center [693, 432] width 307 height 45
click at [986, 26] on button "Next" at bounding box center [995, 31] width 79 height 36
click at [607, 299] on button "A cover" at bounding box center [693, 313] width 307 height 45
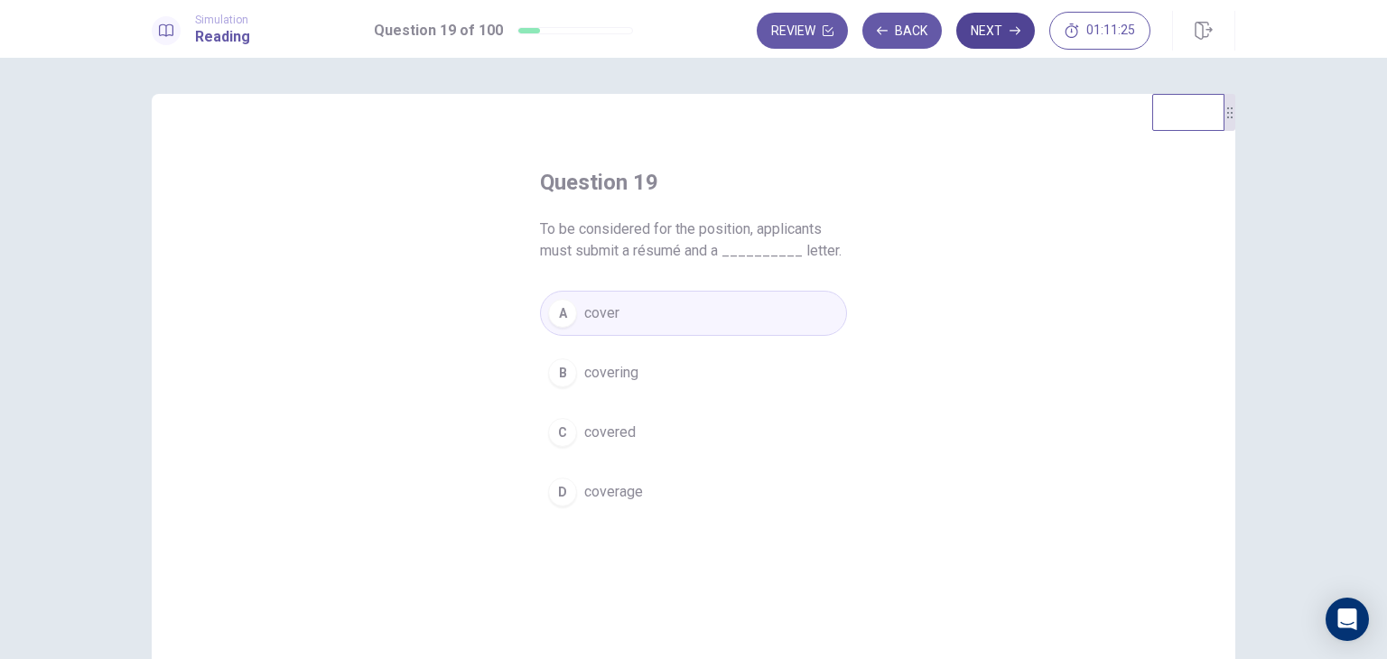
click at [977, 41] on button "Next" at bounding box center [995, 31] width 79 height 36
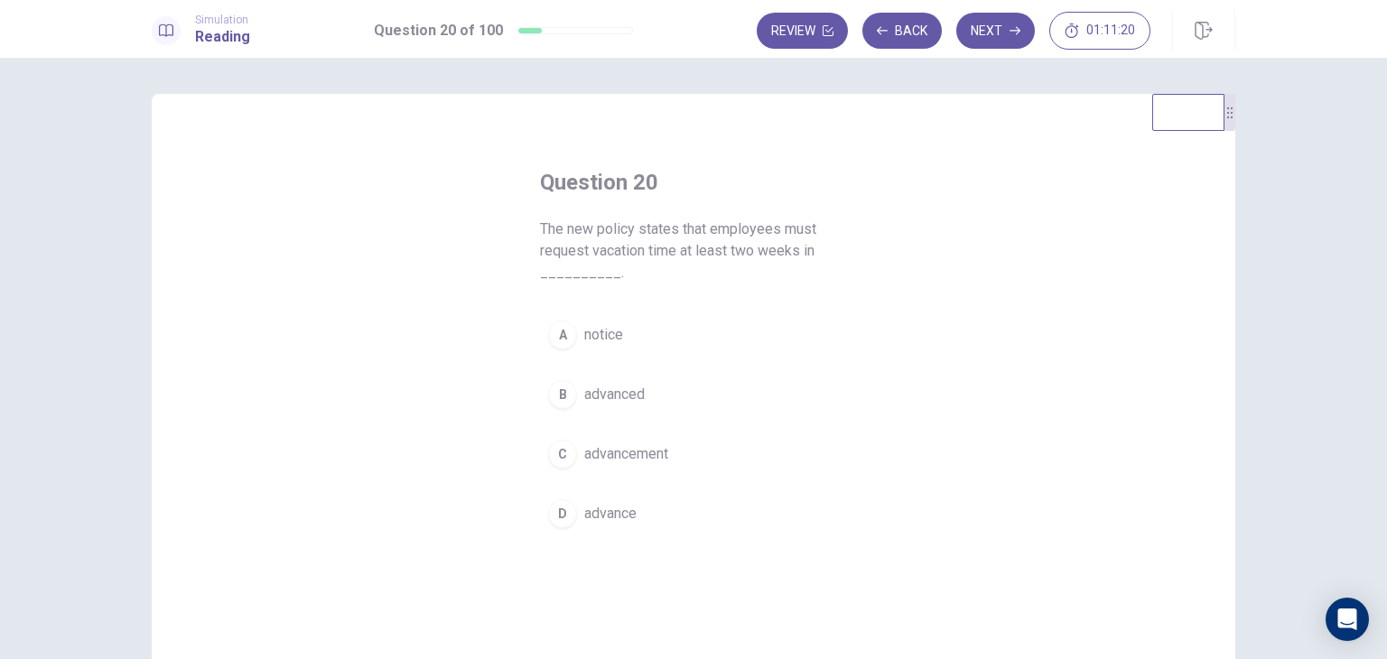
click at [646, 395] on button "B advanced" at bounding box center [693, 394] width 307 height 45
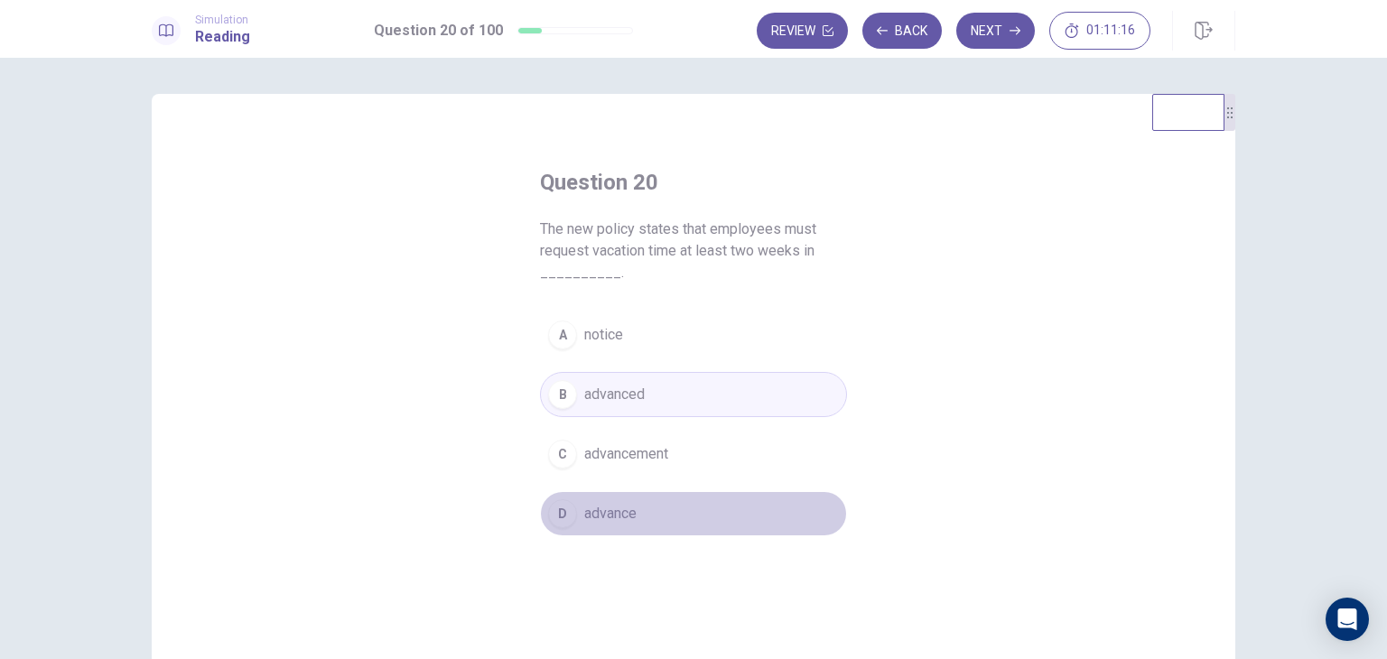
click at [633, 493] on button "D advance" at bounding box center [693, 513] width 307 height 45
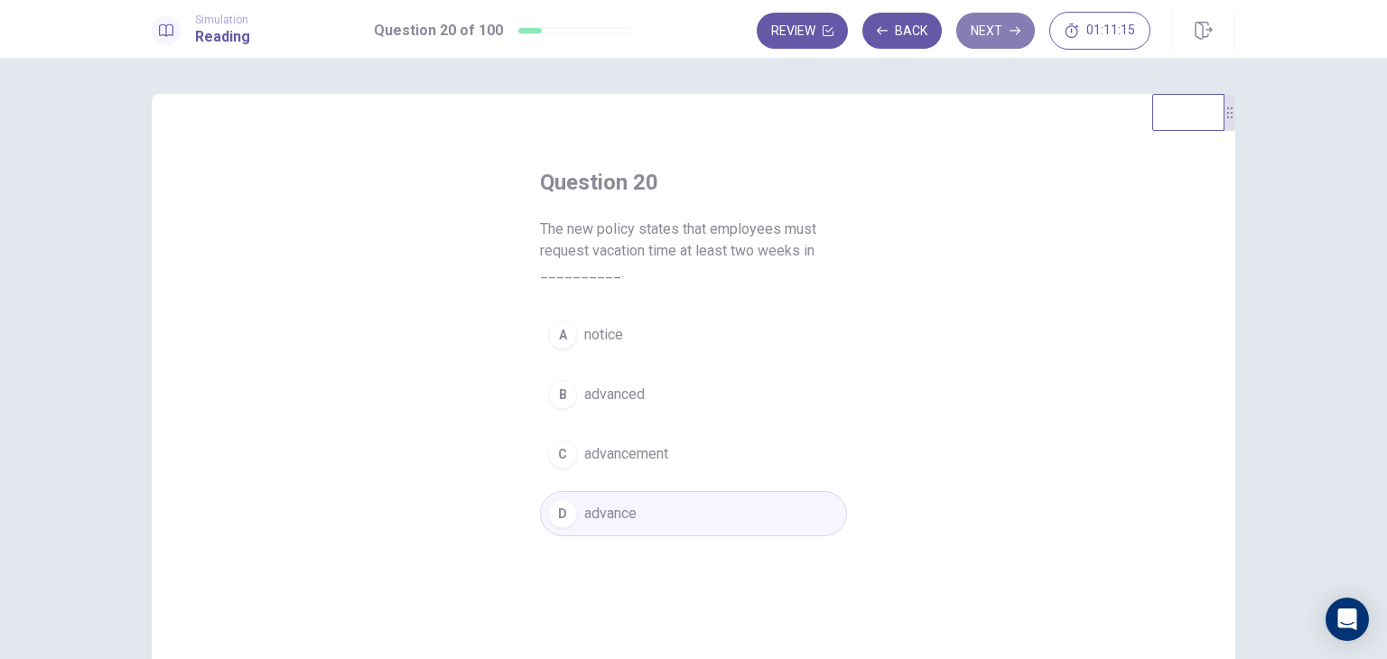
click at [993, 26] on button "Next" at bounding box center [995, 31] width 79 height 36
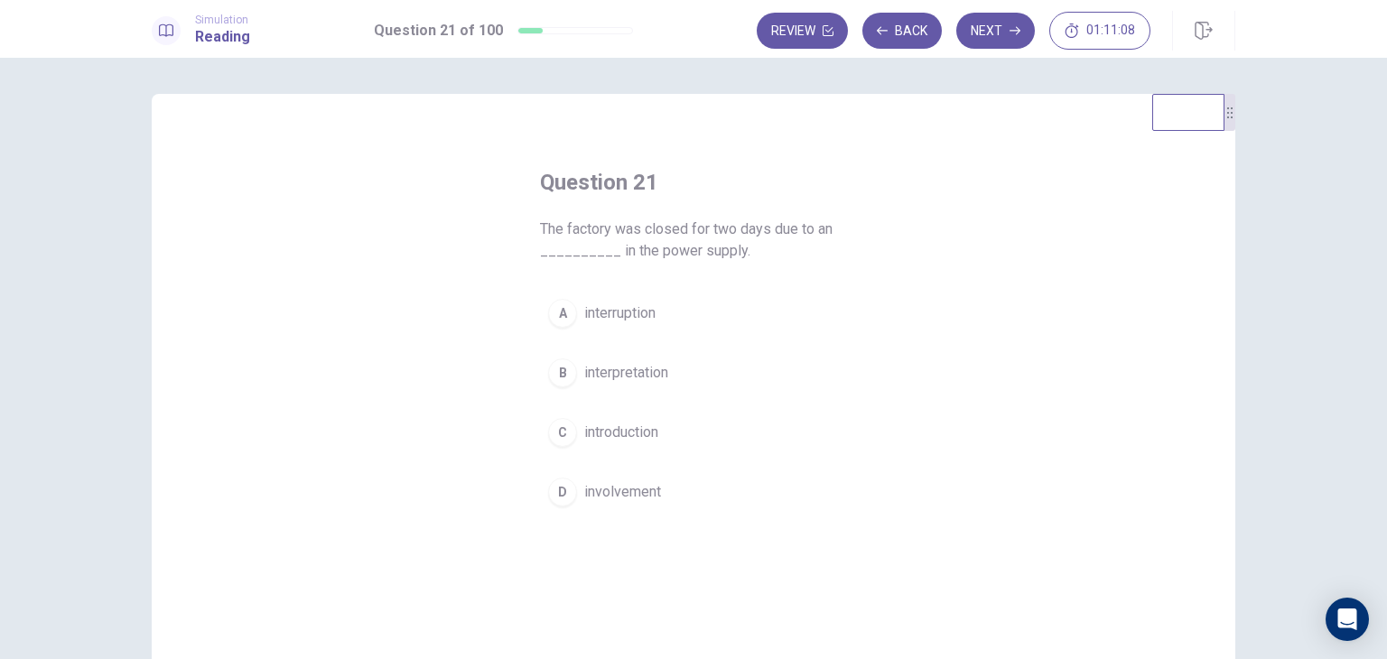
click at [679, 310] on button "A interruption" at bounding box center [693, 313] width 307 height 45
click at [999, 22] on button "Next" at bounding box center [995, 31] width 79 height 36
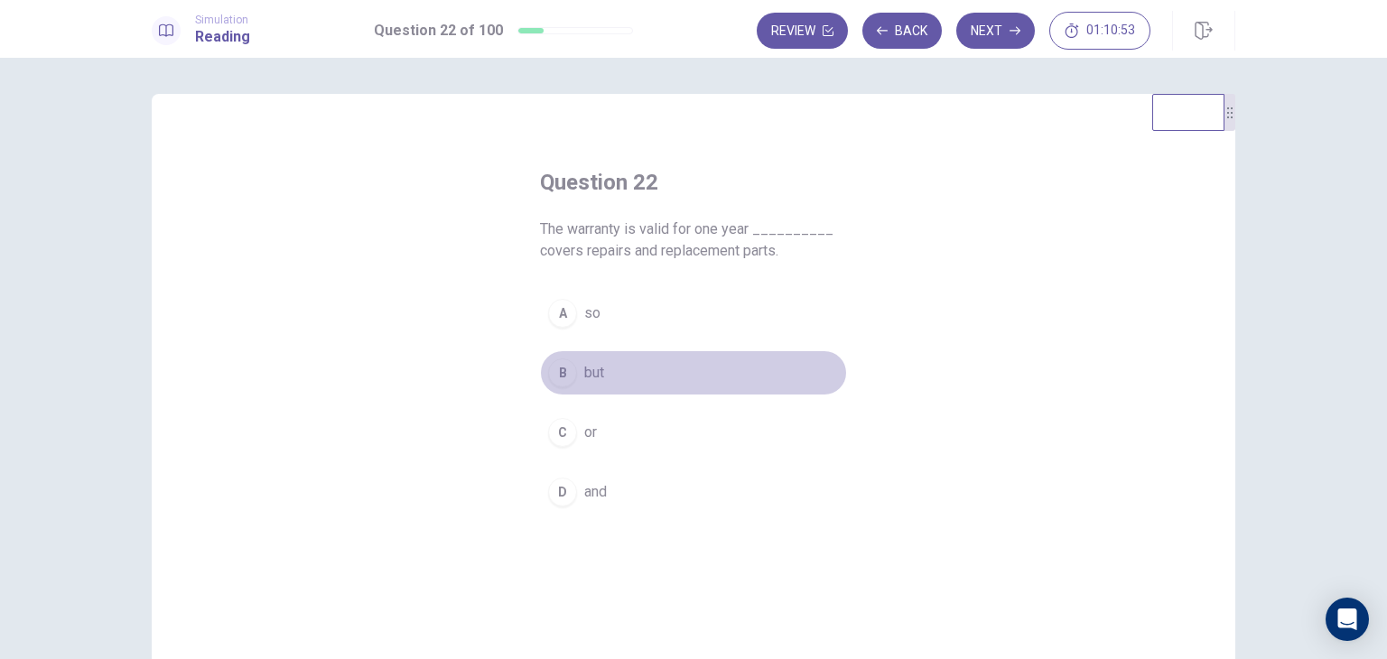
click at [574, 363] on button "B but" at bounding box center [693, 372] width 307 height 45
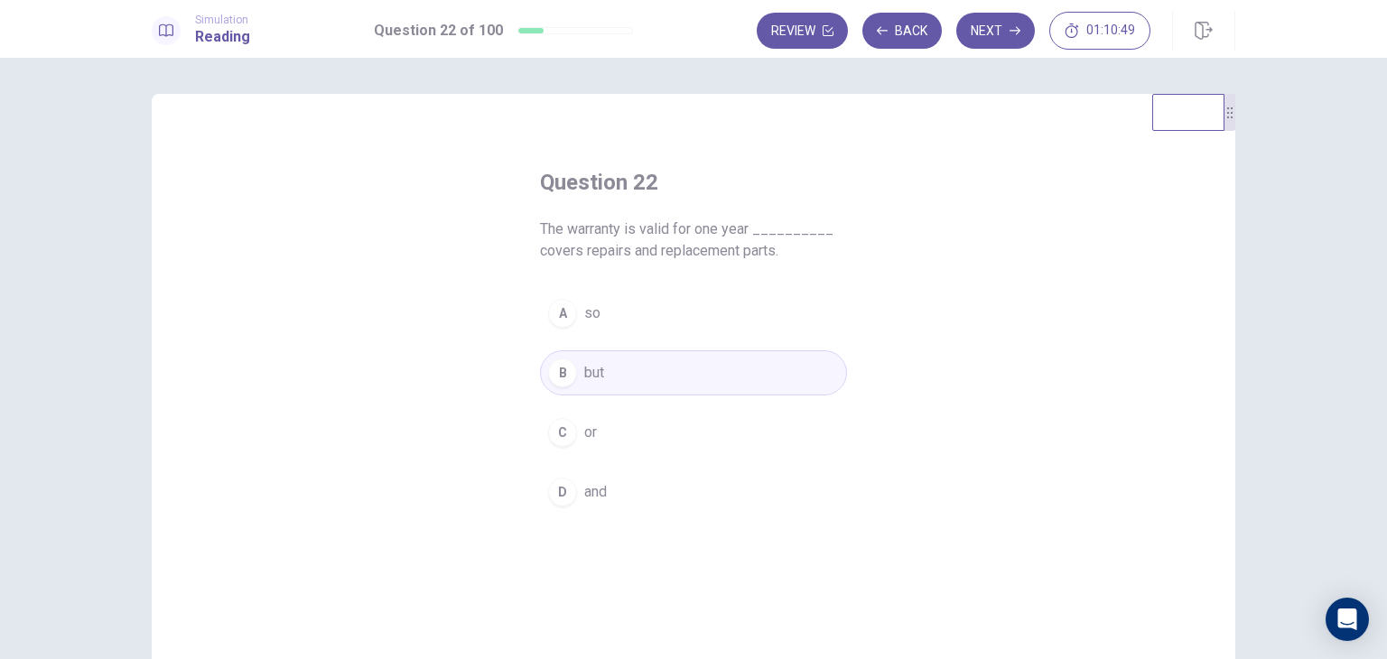
click at [604, 487] on button "D and" at bounding box center [693, 492] width 307 height 45
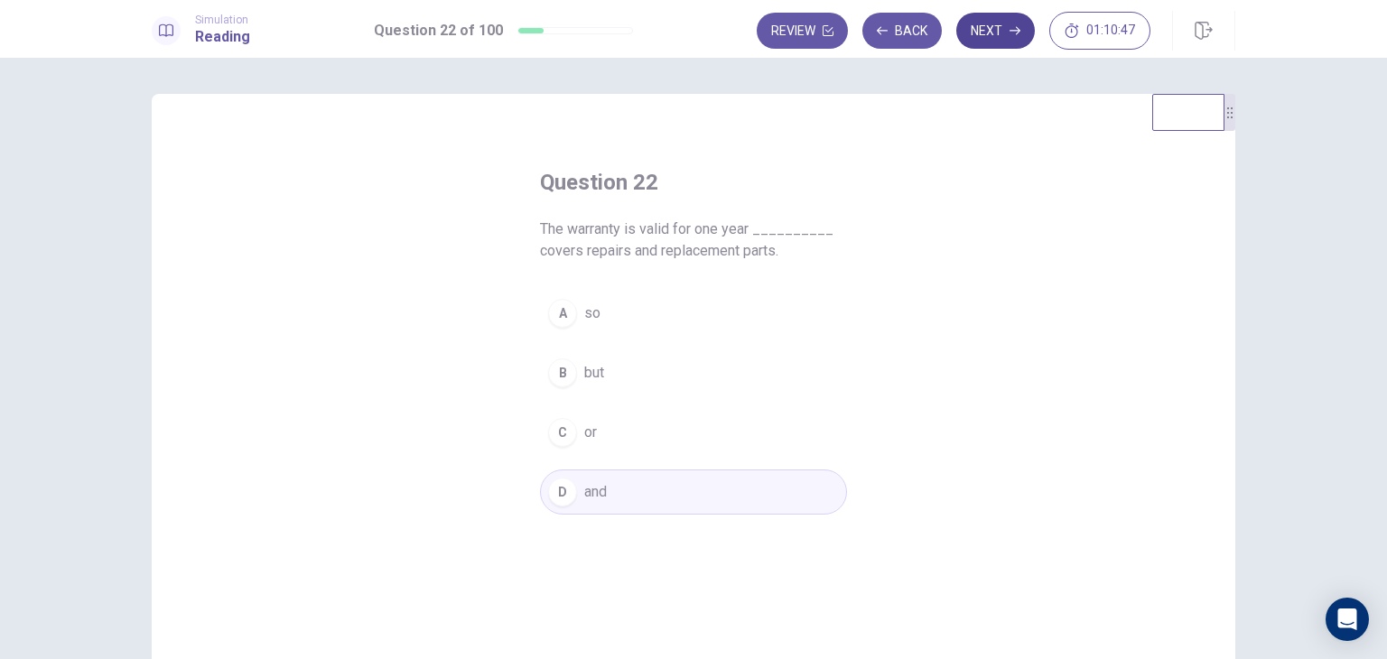
click at [994, 26] on button "Next" at bounding box center [995, 31] width 79 height 36
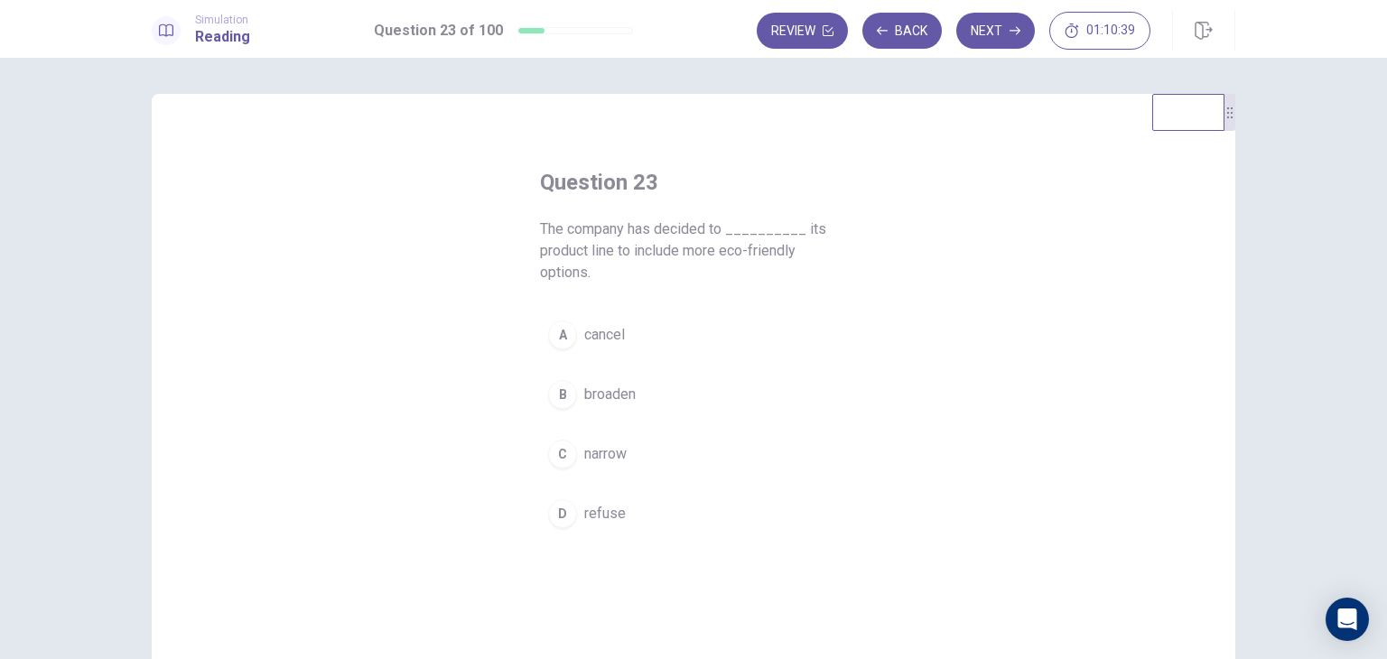
click at [657, 463] on button "C narrow" at bounding box center [693, 454] width 307 height 45
click at [631, 399] on span "broaden" at bounding box center [609, 395] width 51 height 22
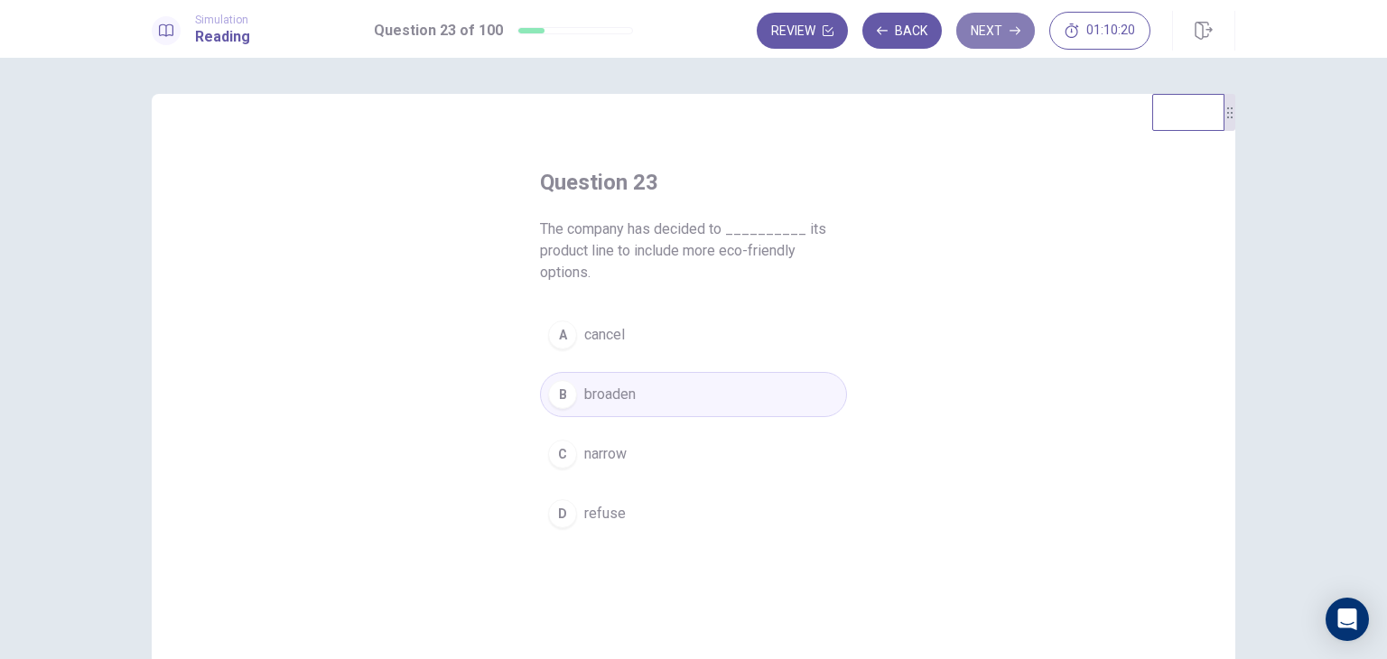
click at [1009, 33] on button "Next" at bounding box center [995, 31] width 79 height 36
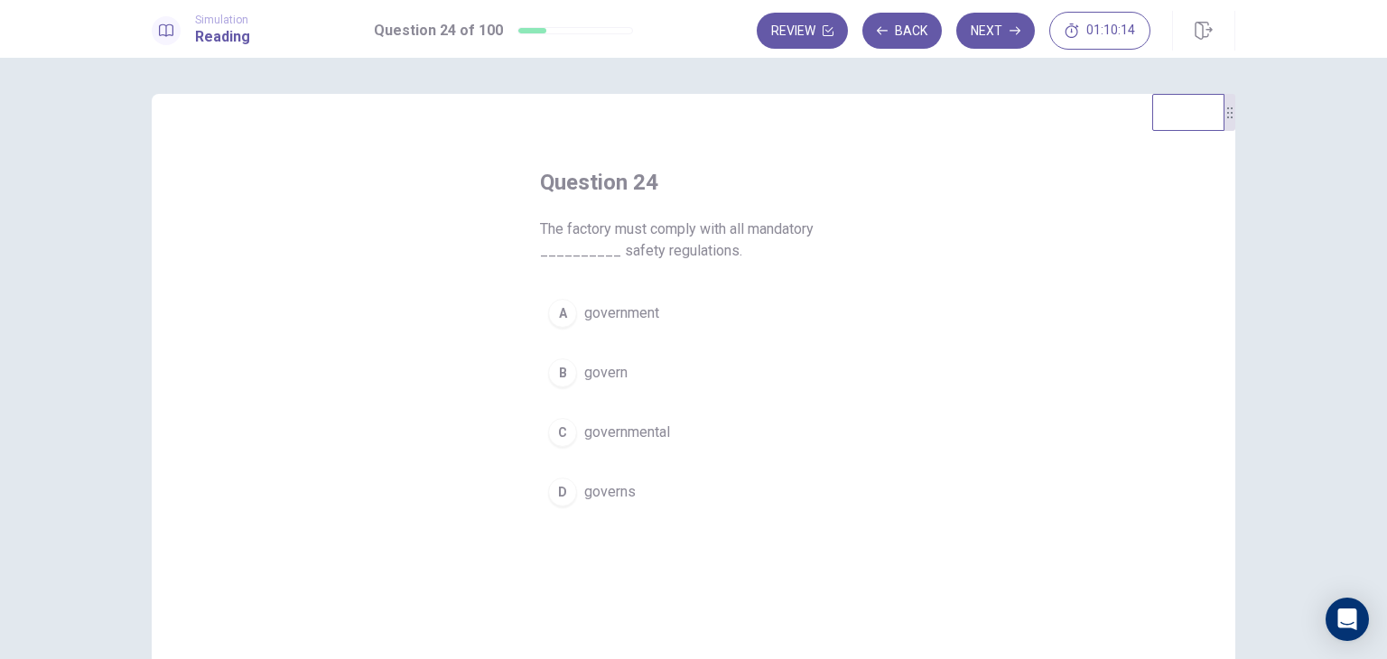
click at [674, 432] on button "C governmental" at bounding box center [693, 432] width 307 height 45
click at [992, 37] on button "Next" at bounding box center [995, 31] width 79 height 36
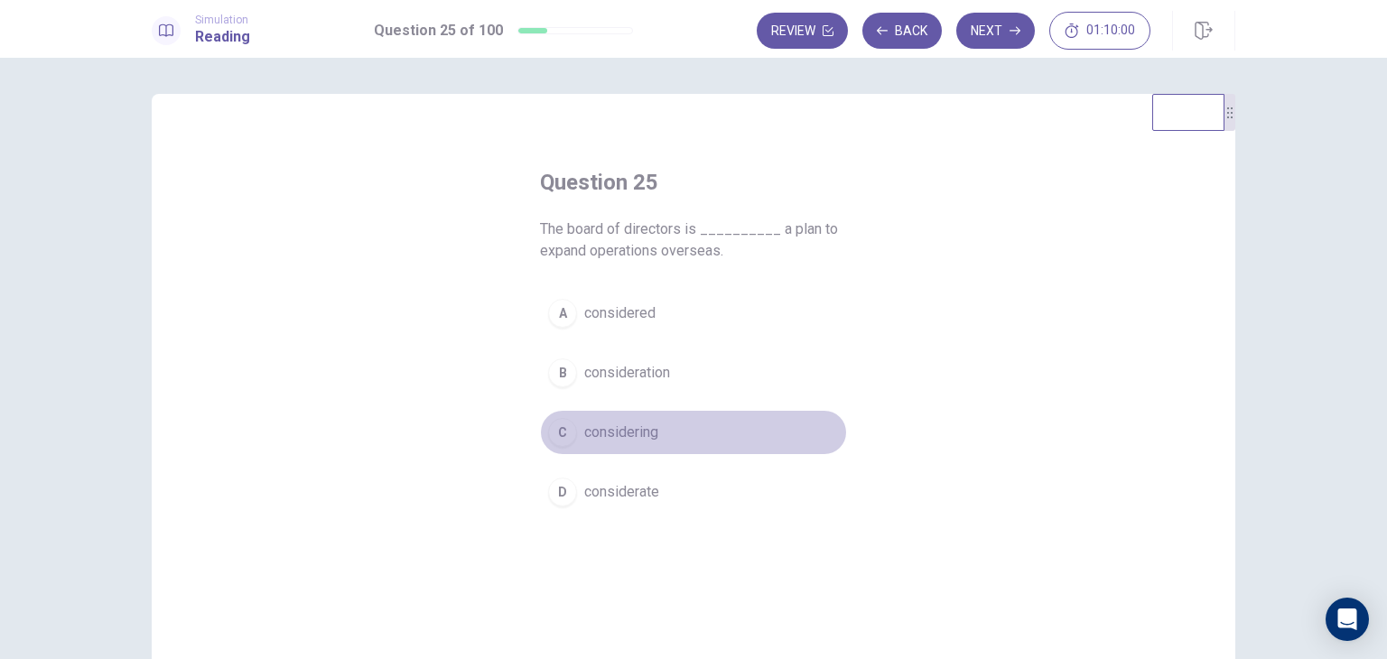
click at [654, 442] on button "C considering" at bounding box center [693, 432] width 307 height 45
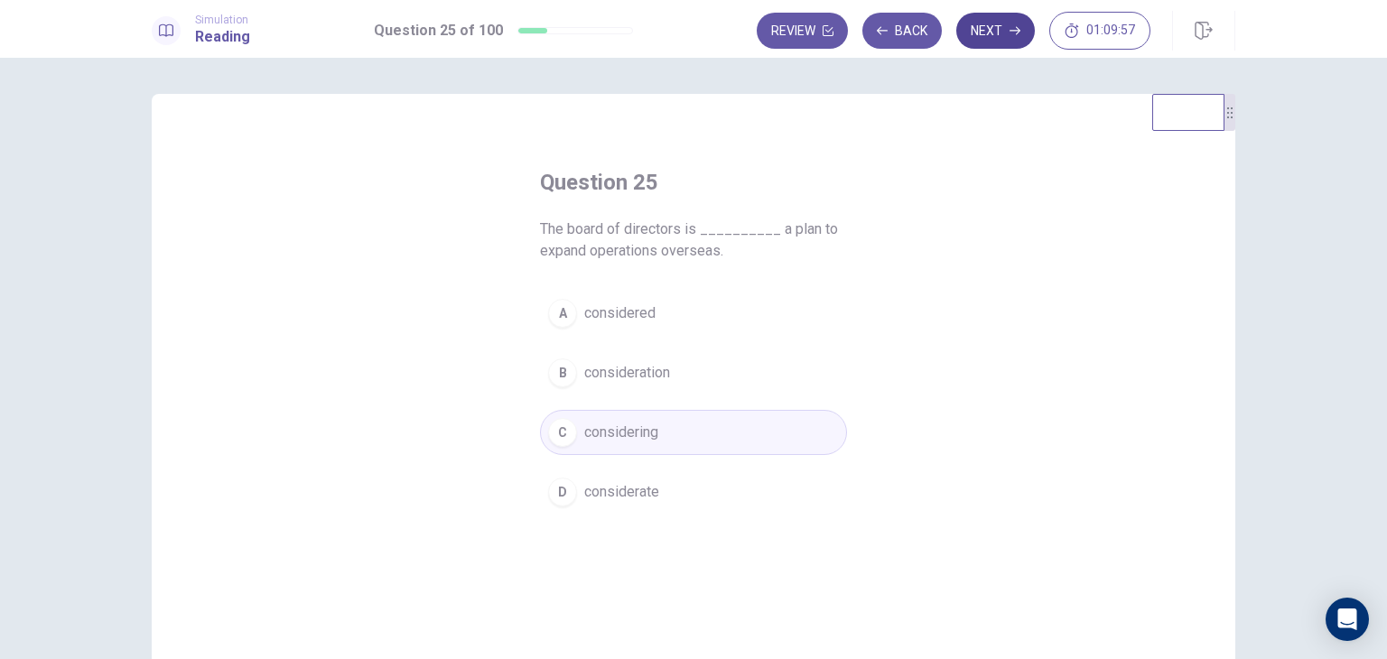
click at [1001, 28] on button "Next" at bounding box center [995, 31] width 79 height 36
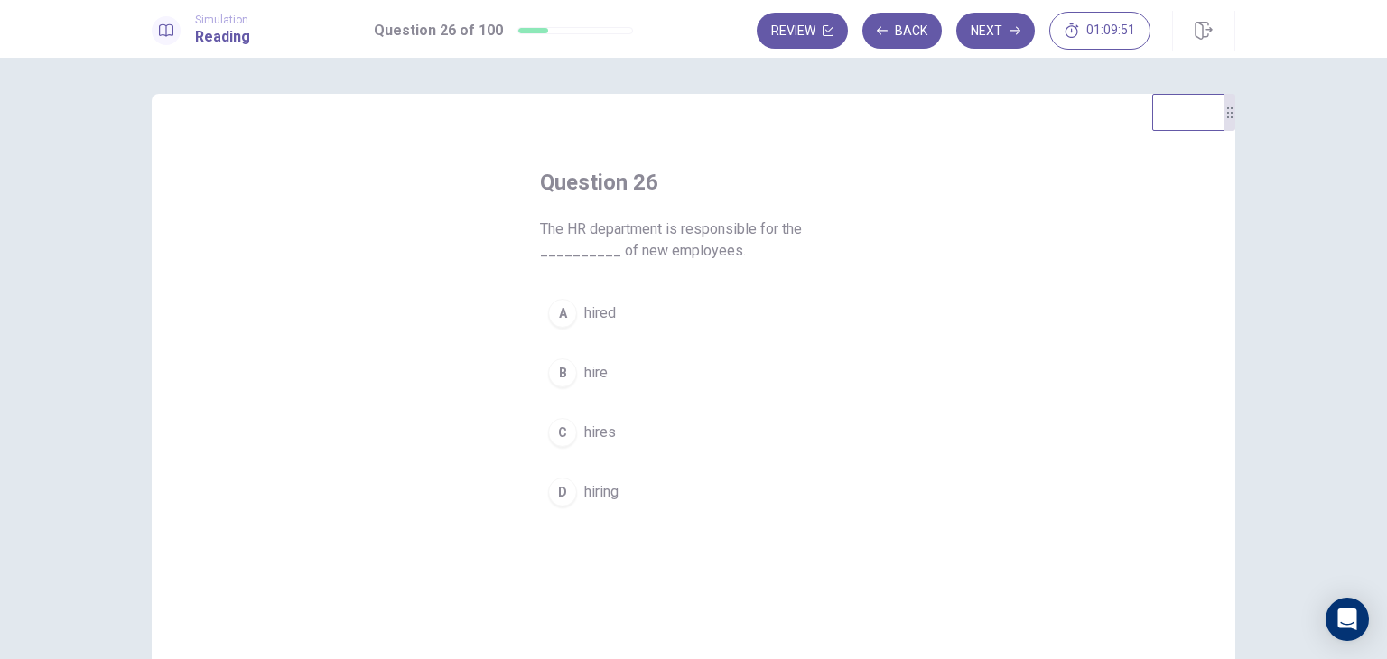
click at [600, 496] on span "hiring" at bounding box center [601, 492] width 34 height 22
click at [972, 39] on button "Next" at bounding box center [995, 31] width 79 height 36
click at [657, 321] on button "A unfavorable" at bounding box center [693, 313] width 307 height 45
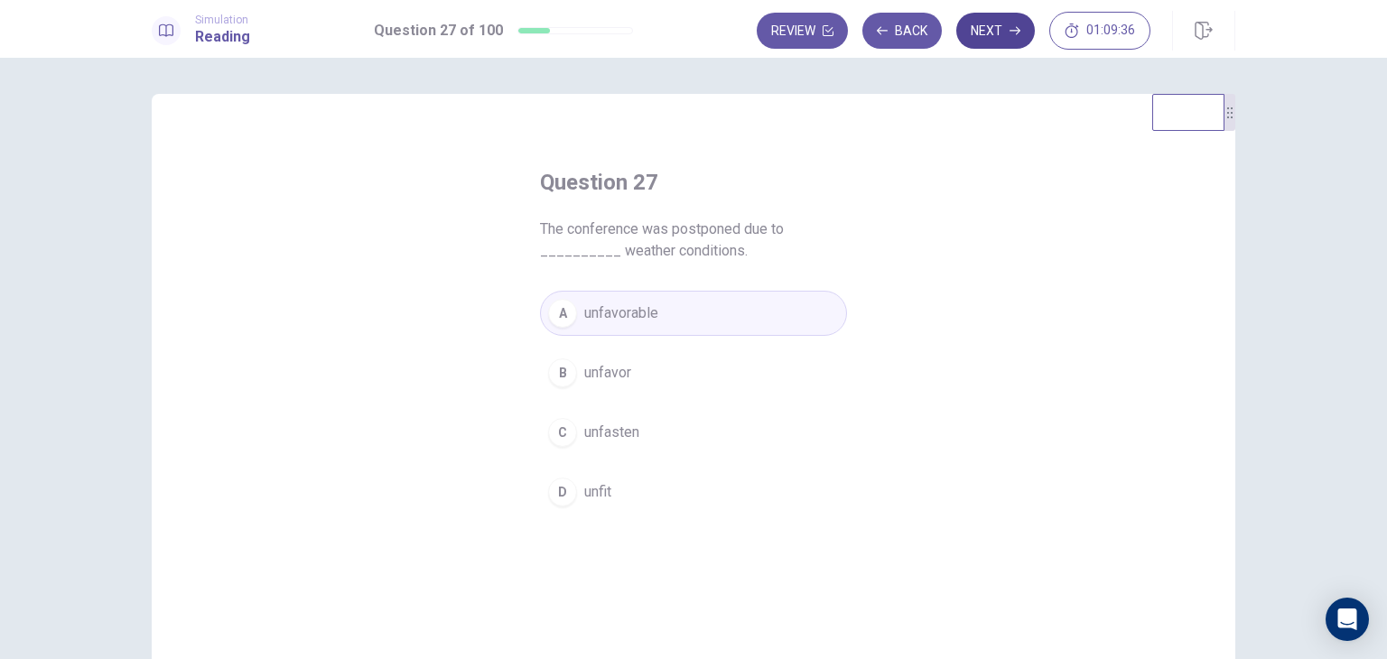
click at [987, 26] on button "Next" at bounding box center [995, 31] width 79 height 36
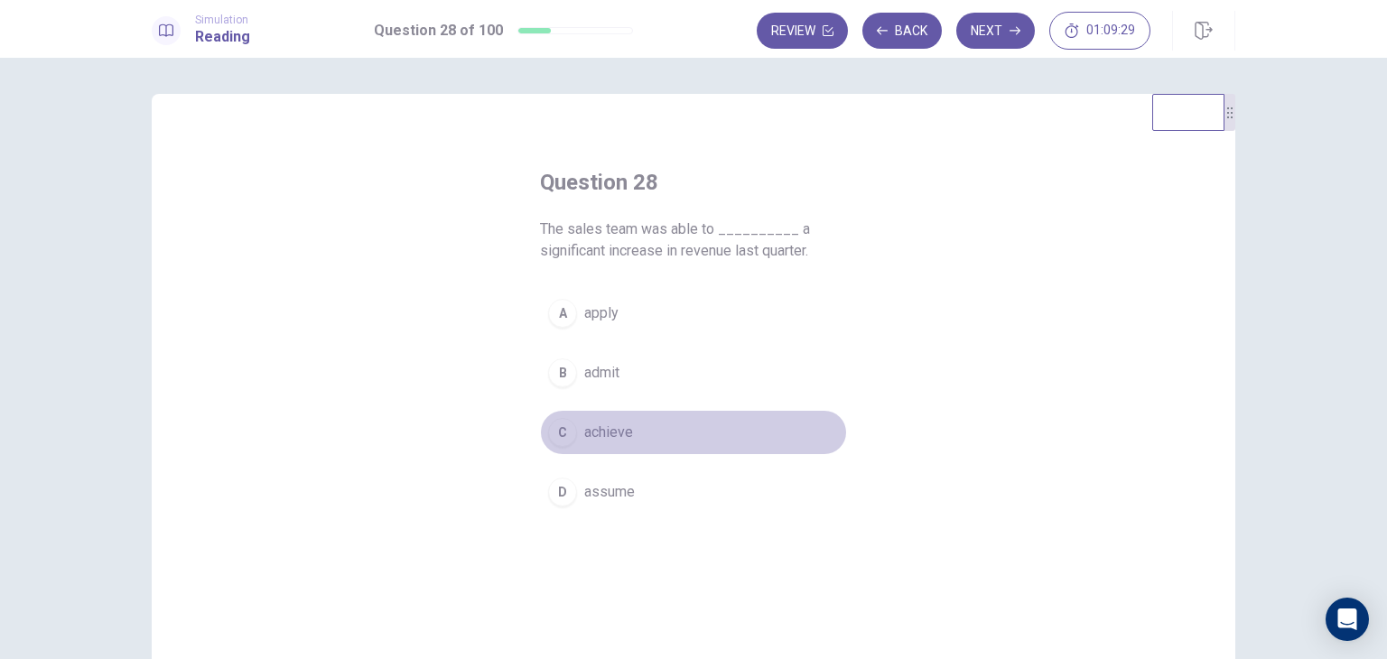
click at [647, 434] on button "C achieve" at bounding box center [693, 432] width 307 height 45
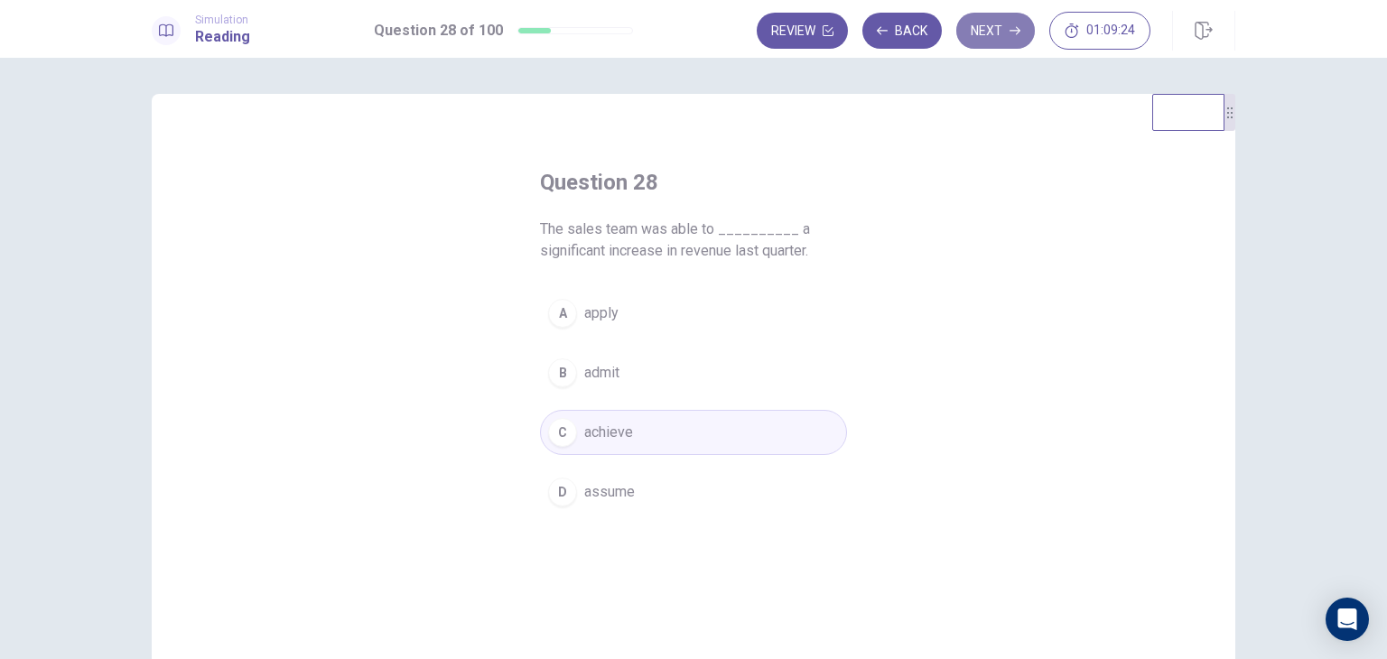
click at [995, 33] on button "Next" at bounding box center [995, 31] width 79 height 36
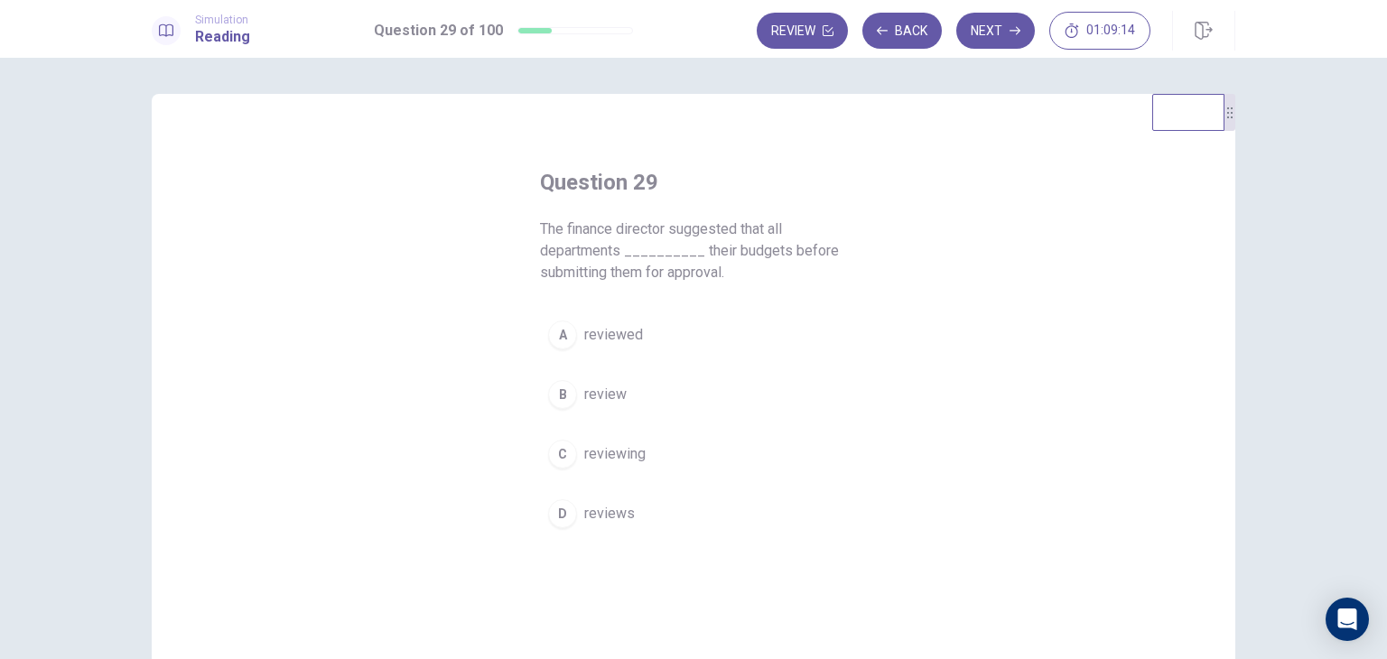
click at [597, 384] on span "review" at bounding box center [605, 395] width 42 height 22
click at [1003, 29] on button "Next" at bounding box center [995, 31] width 79 height 36
click at [618, 439] on button "C adapt" at bounding box center [693, 454] width 307 height 45
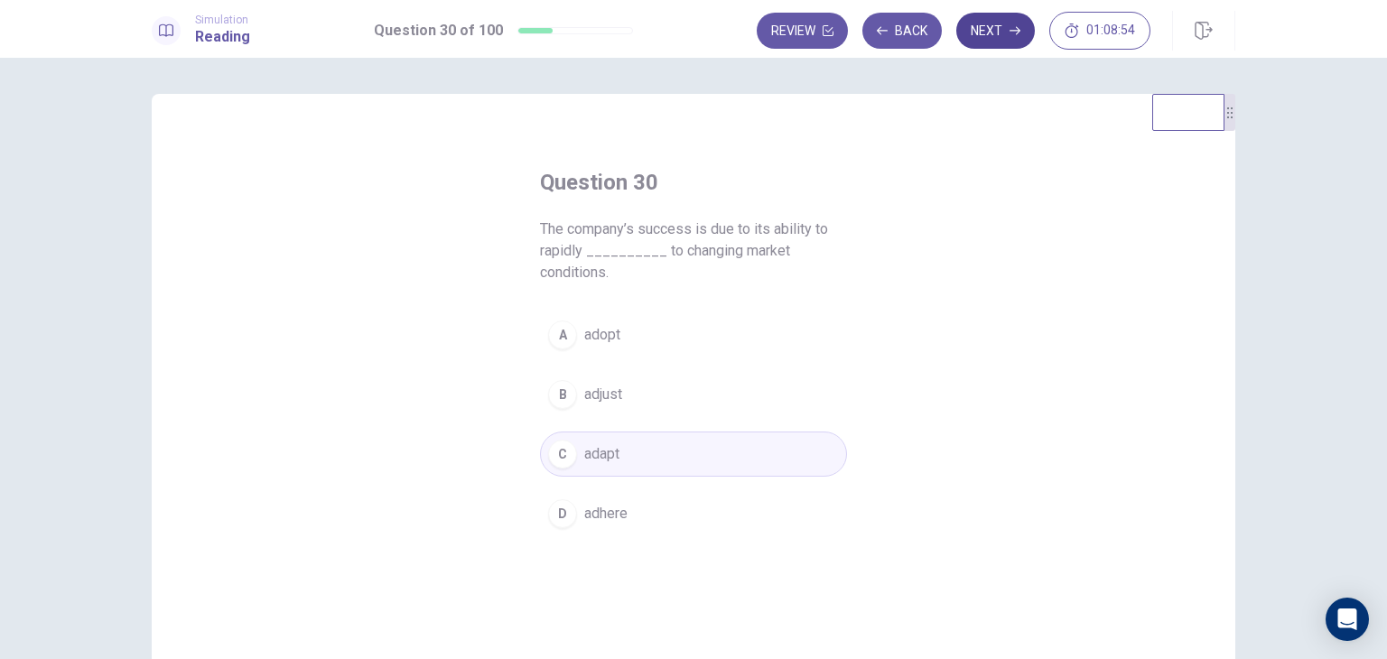
click at [1000, 36] on button "Next" at bounding box center [995, 31] width 79 height 36
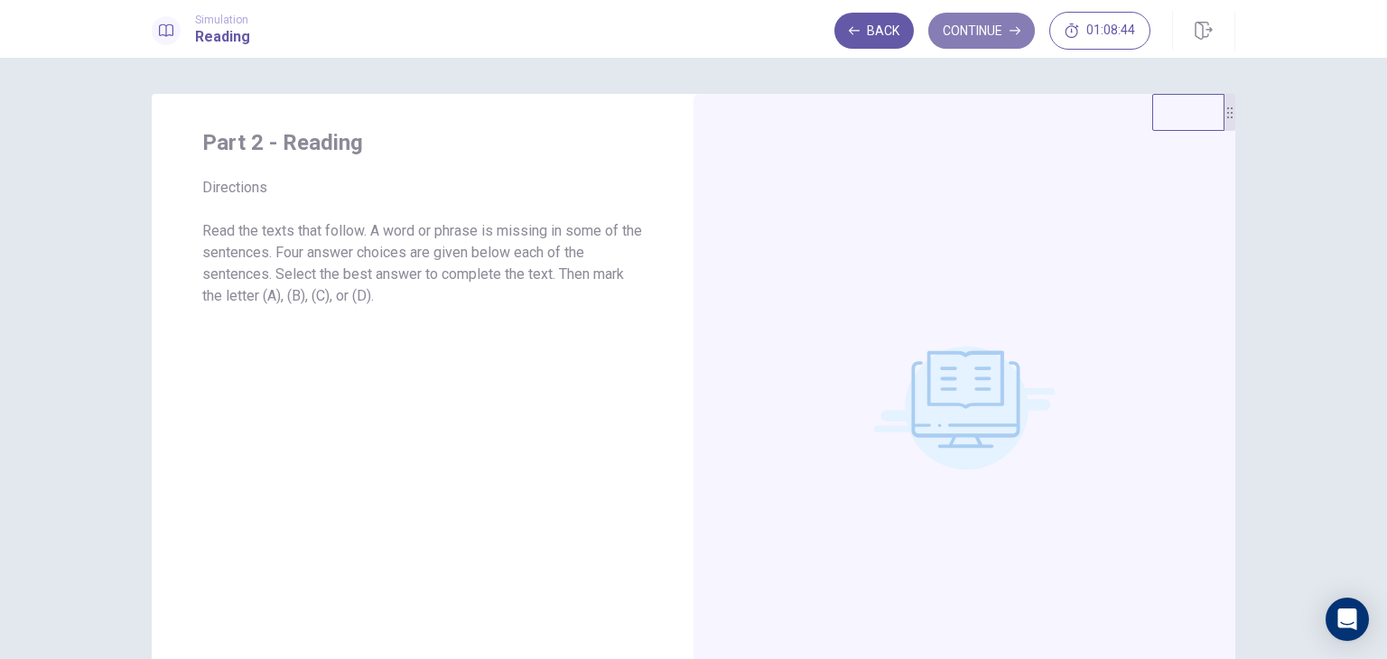
click at [974, 39] on button "Continue" at bounding box center [981, 31] width 107 height 36
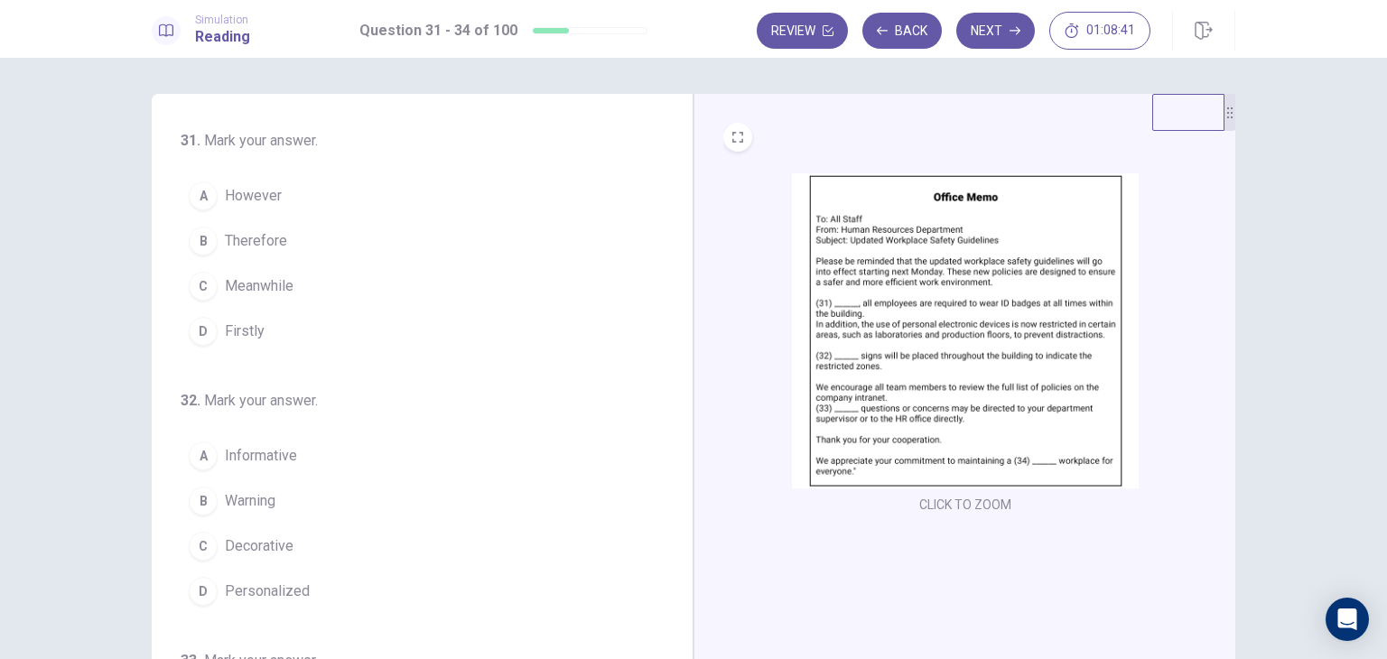
click at [925, 311] on img at bounding box center [965, 330] width 347 height 315
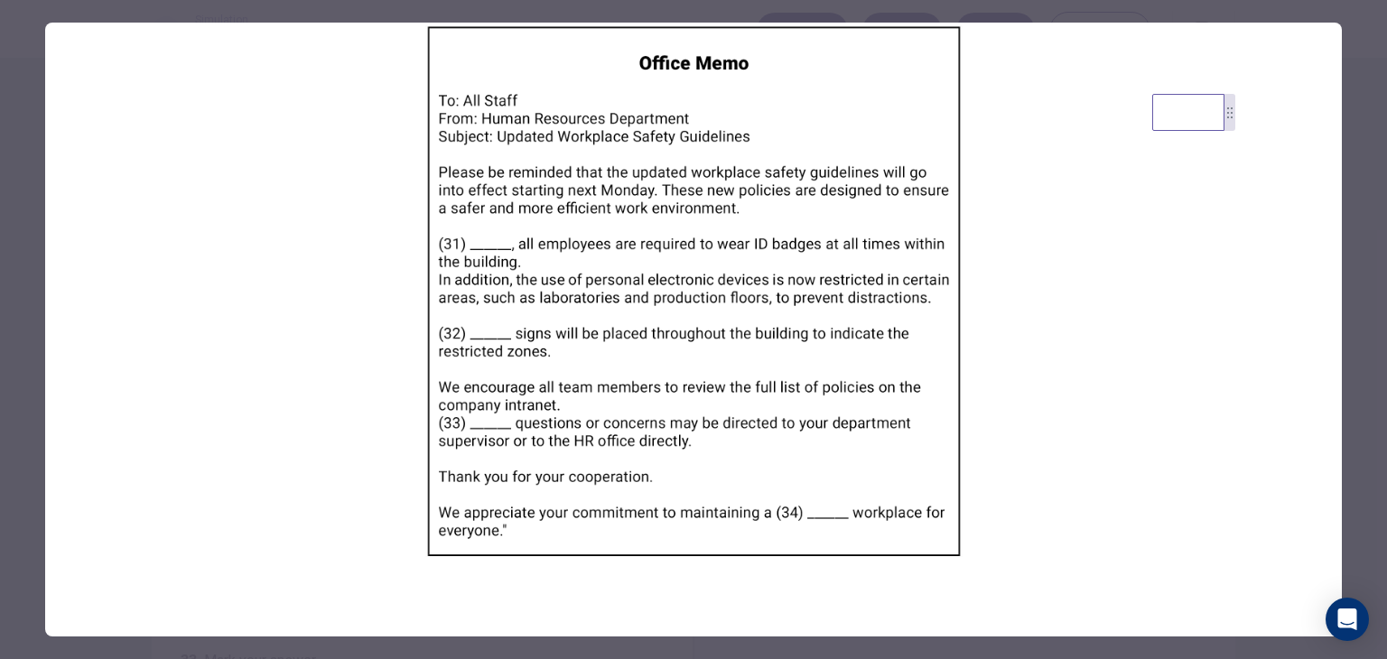
click at [570, 172] on img at bounding box center [693, 291] width 1297 height 537
click at [973, 284] on img at bounding box center [693, 291] width 1297 height 537
click at [253, 137] on img at bounding box center [693, 291] width 1297 height 537
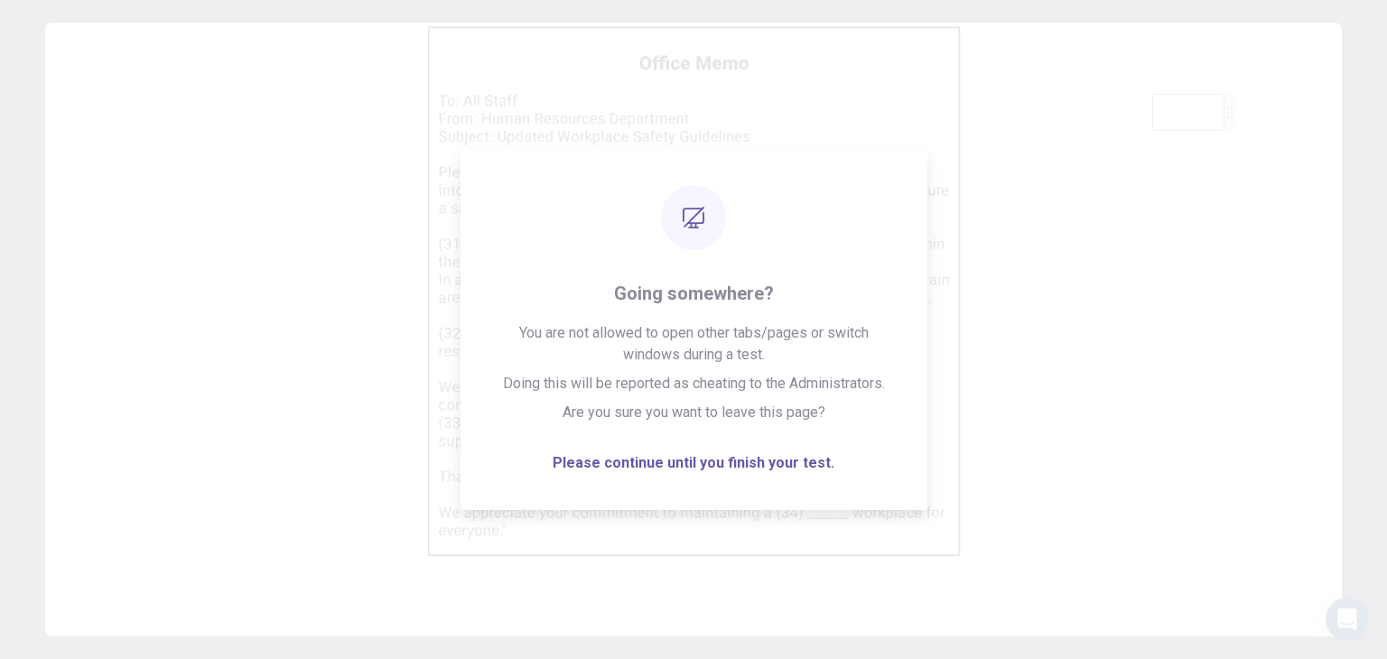
click at [49, 17] on div at bounding box center [693, 329] width 1387 height 659
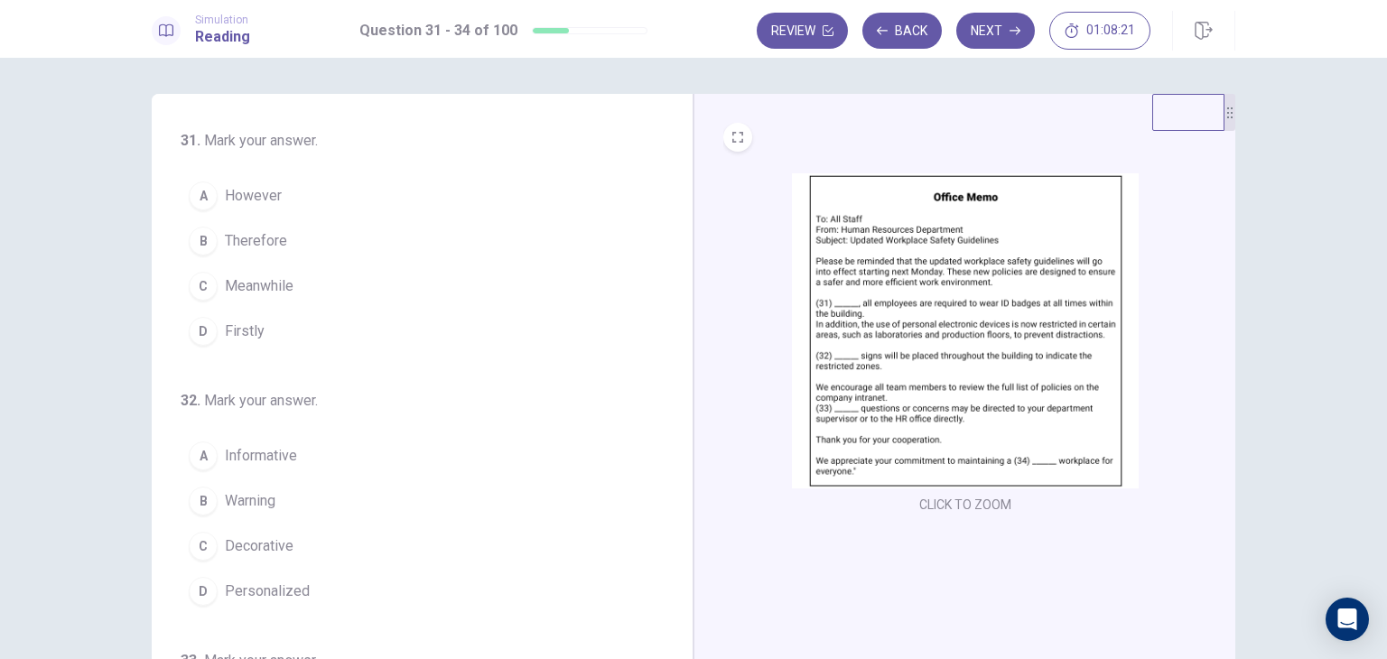
click at [246, 247] on span "Therefore" at bounding box center [256, 241] width 62 height 22
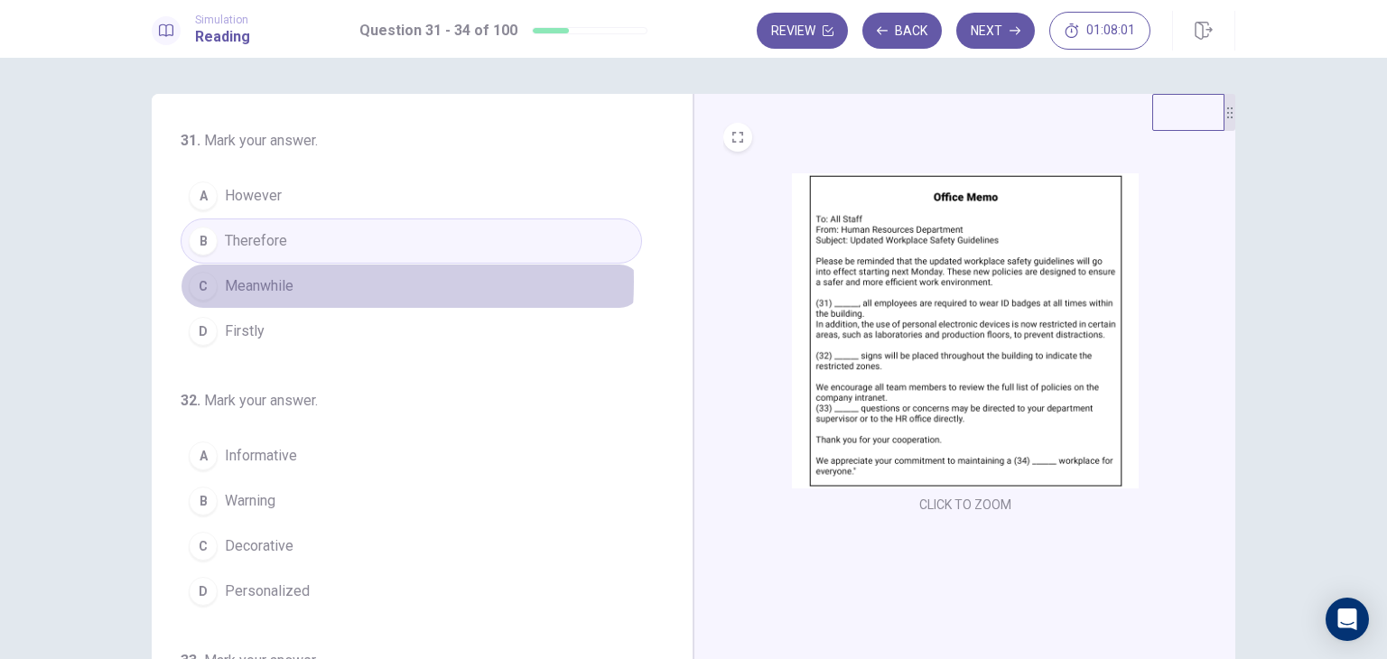
click at [288, 281] on span "Meanwhile" at bounding box center [259, 286] width 69 height 22
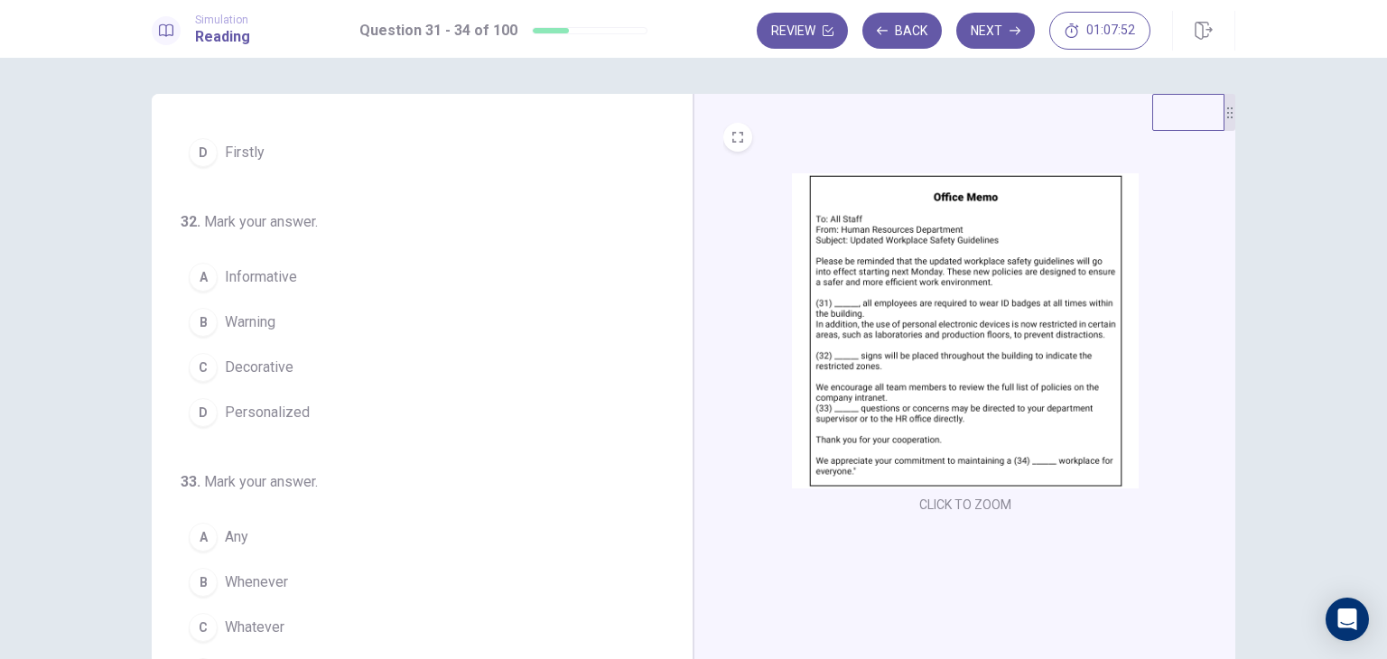
scroll to position [181, 0]
click at [274, 307] on button "B Warning" at bounding box center [411, 320] width 461 height 45
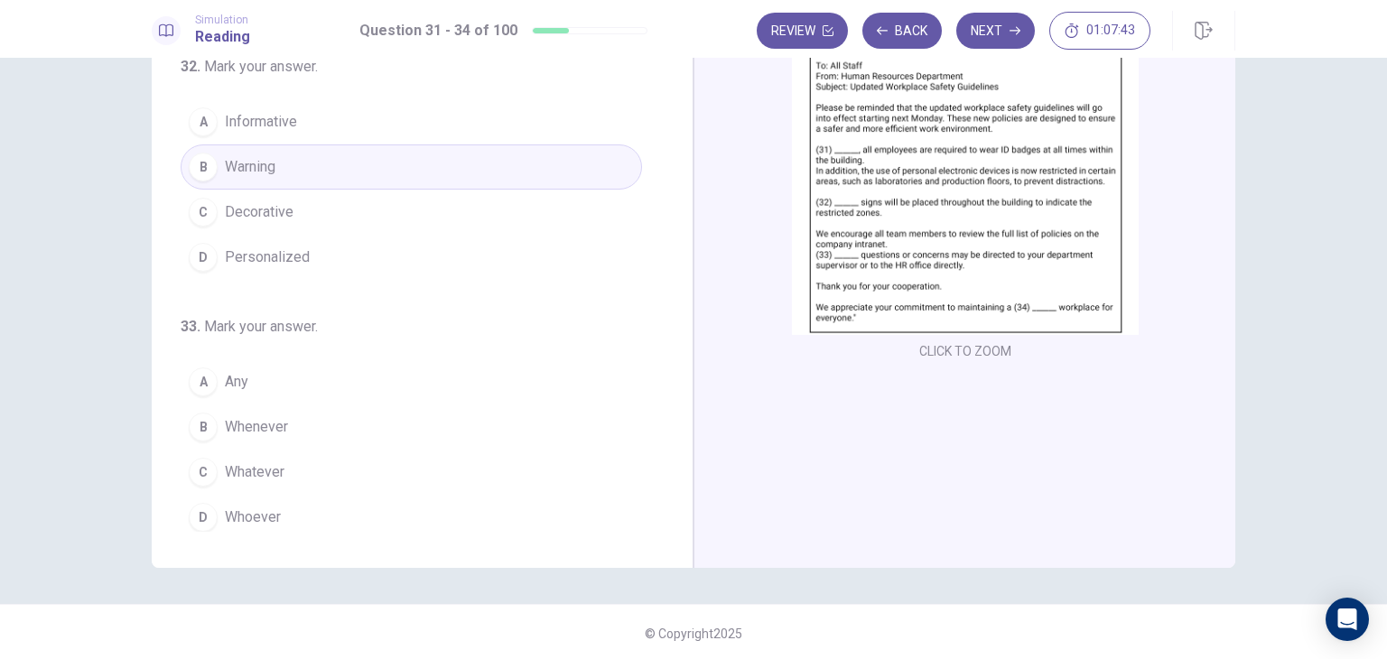
scroll to position [156, 0]
click at [247, 374] on button "A Any" at bounding box center [411, 379] width 461 height 45
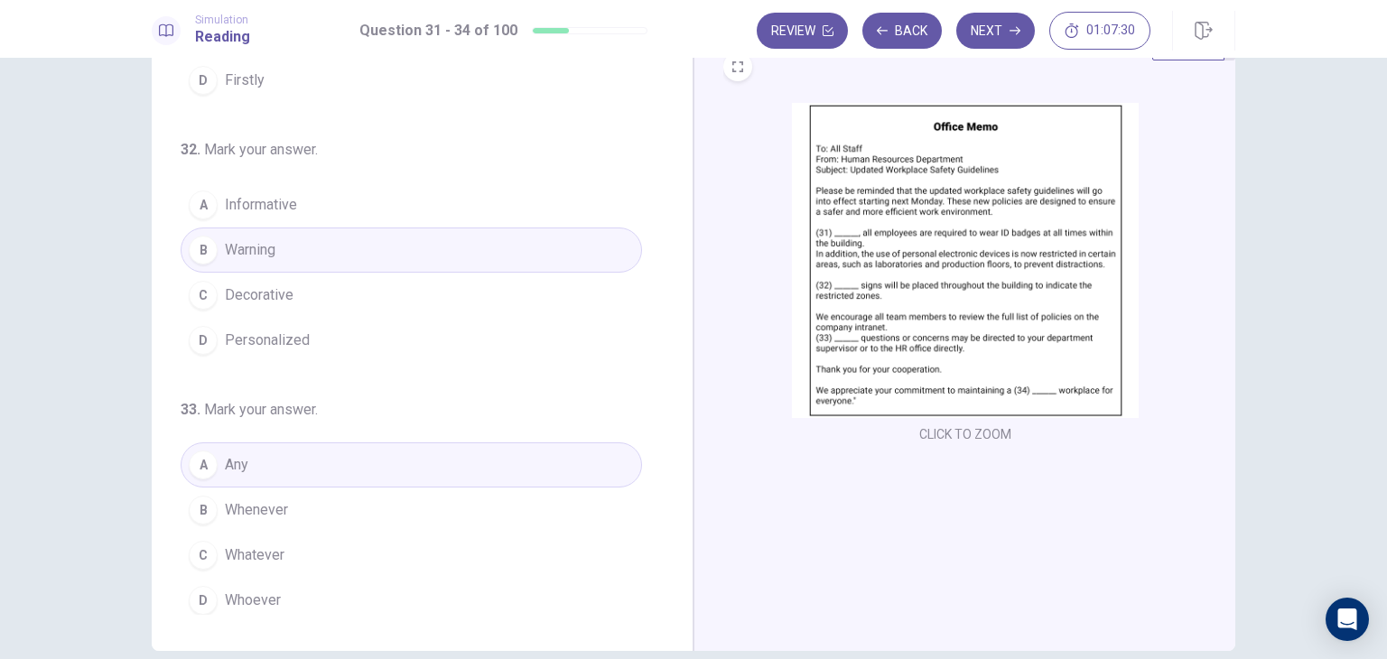
scroll to position [0, 0]
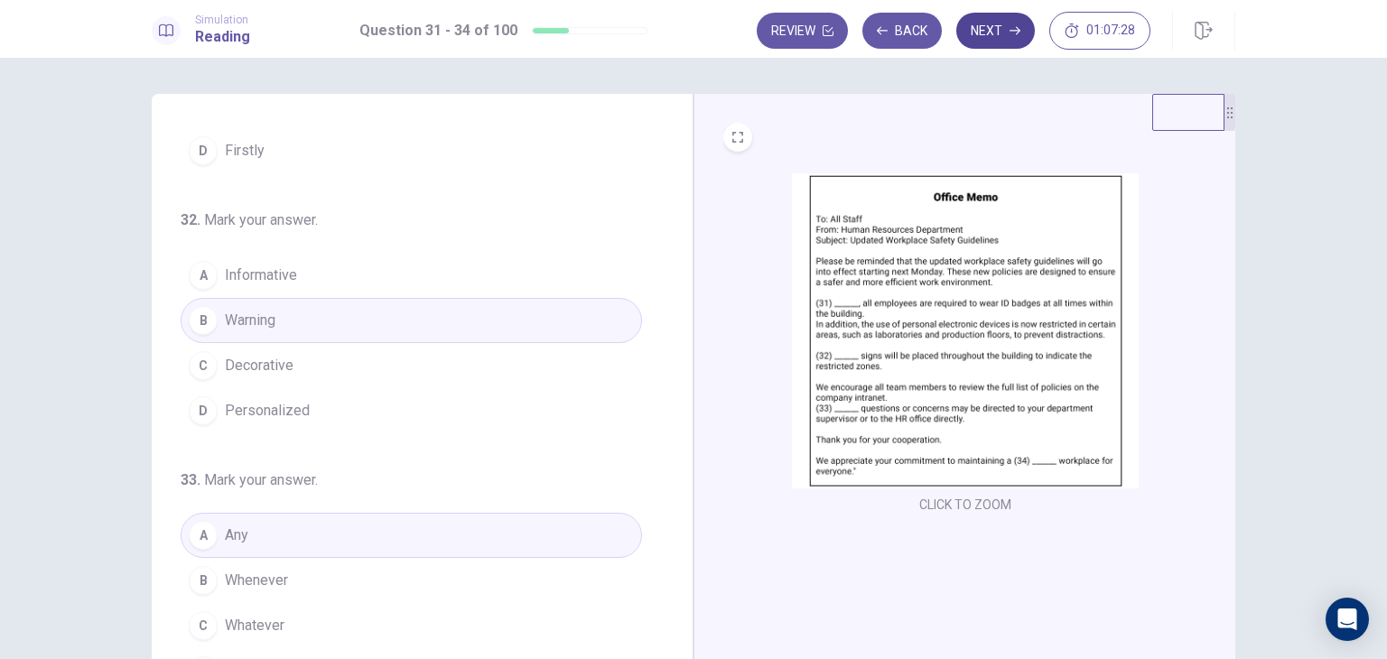
click at [986, 41] on button "Next" at bounding box center [995, 31] width 79 height 36
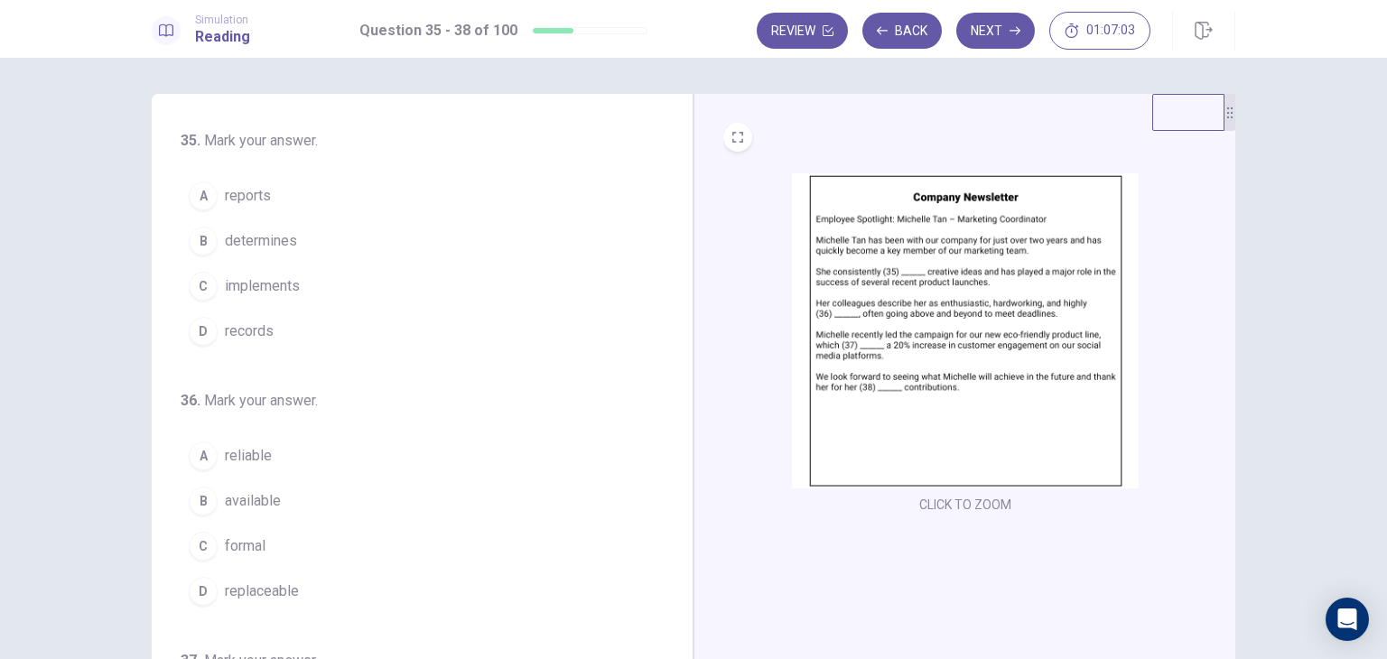
click at [278, 296] on button "C implements" at bounding box center [411, 286] width 461 height 45
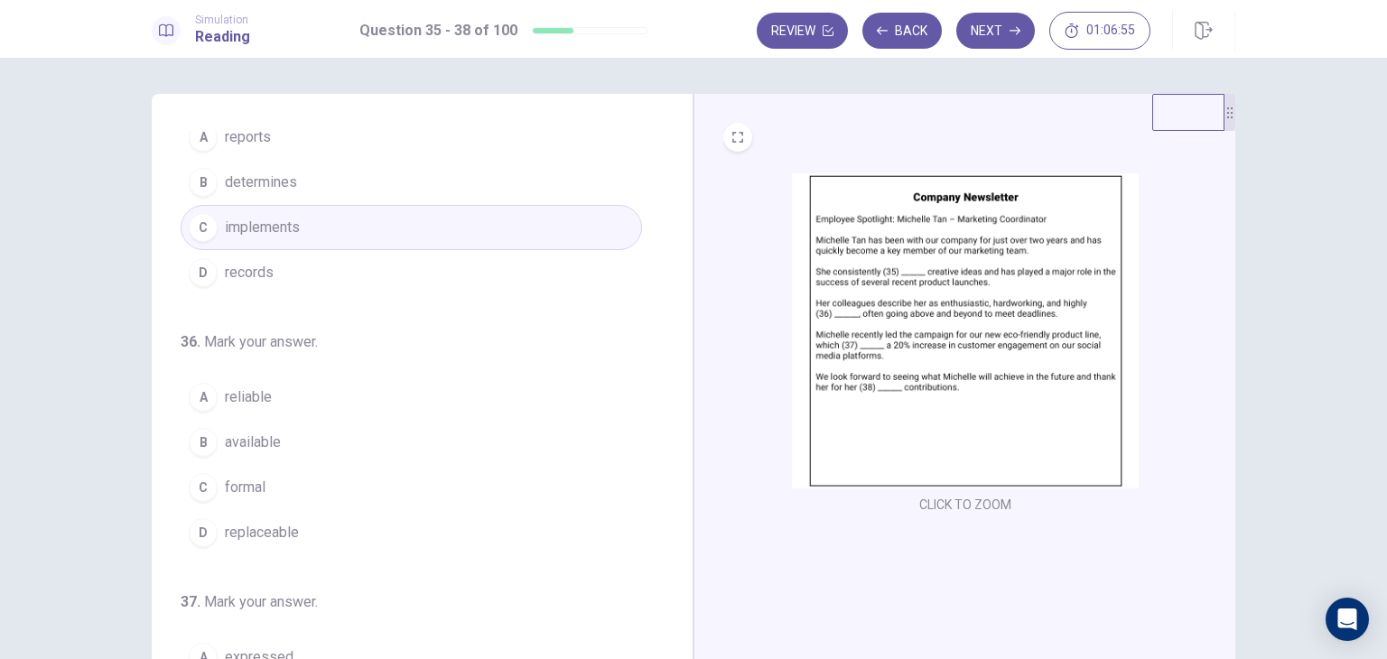
scroll to position [90, 0]
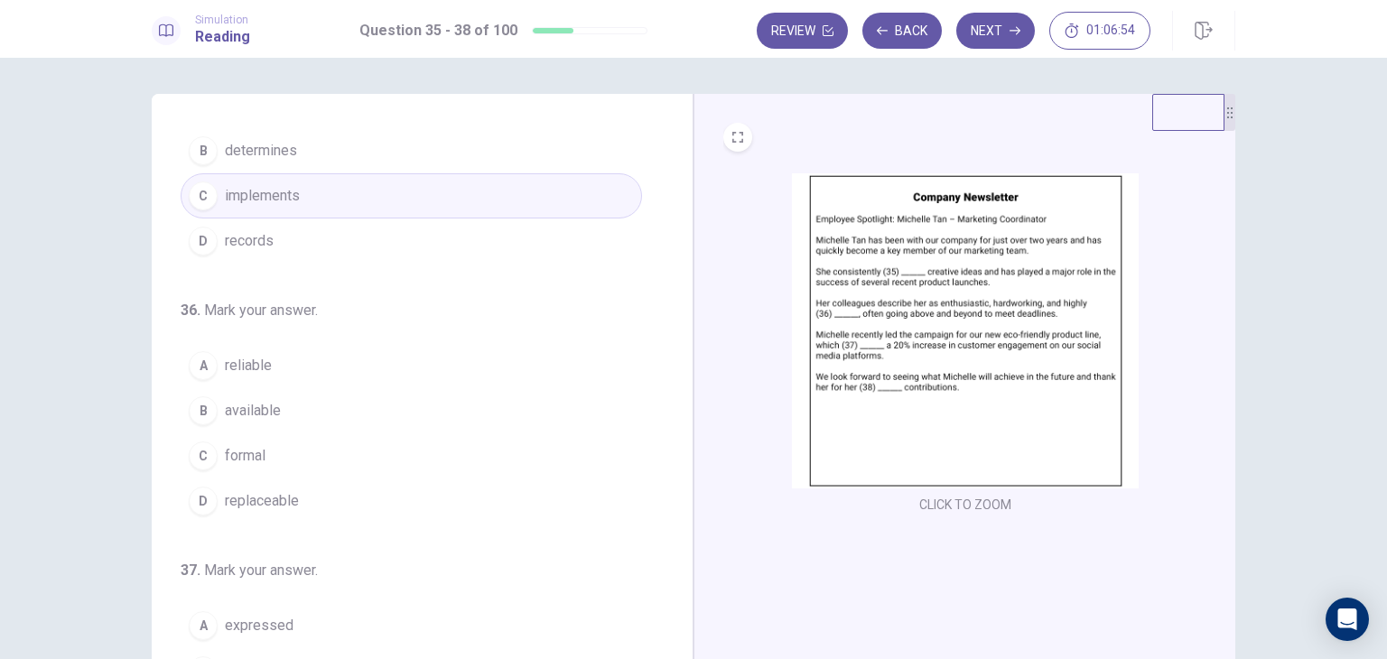
click at [322, 358] on button "A reliable" at bounding box center [411, 365] width 461 height 45
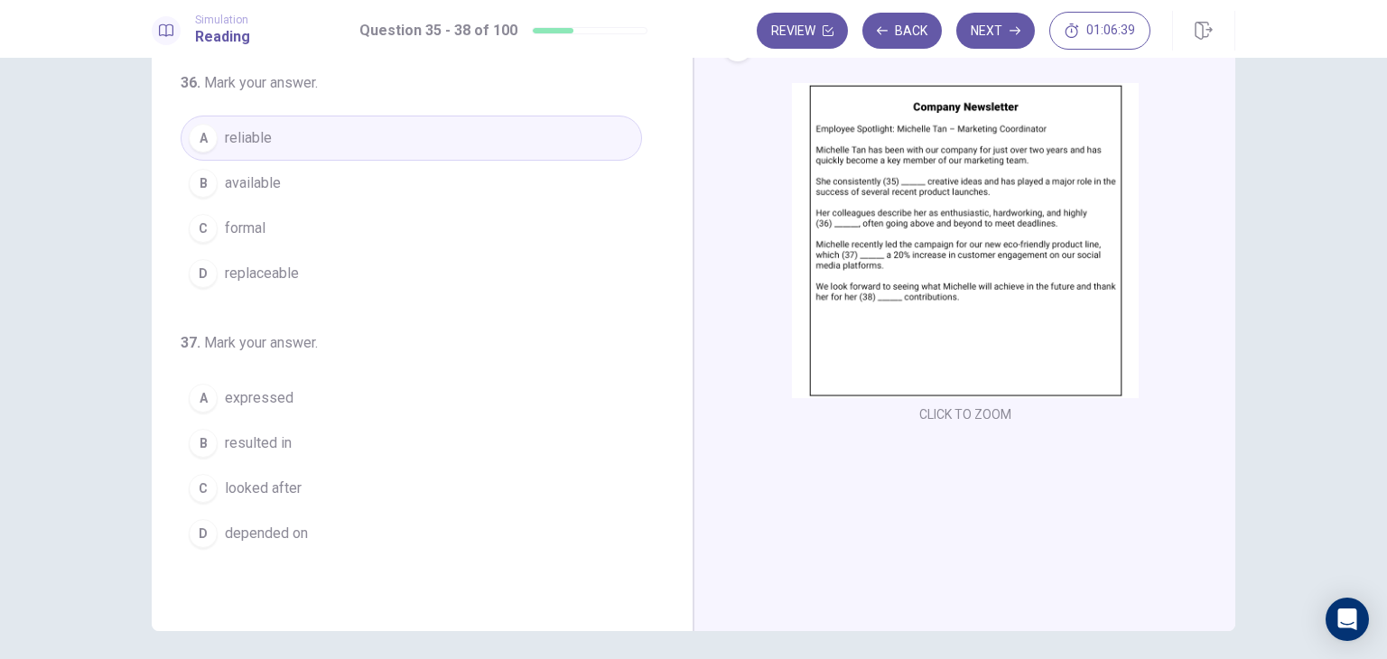
scroll to position [271, 0]
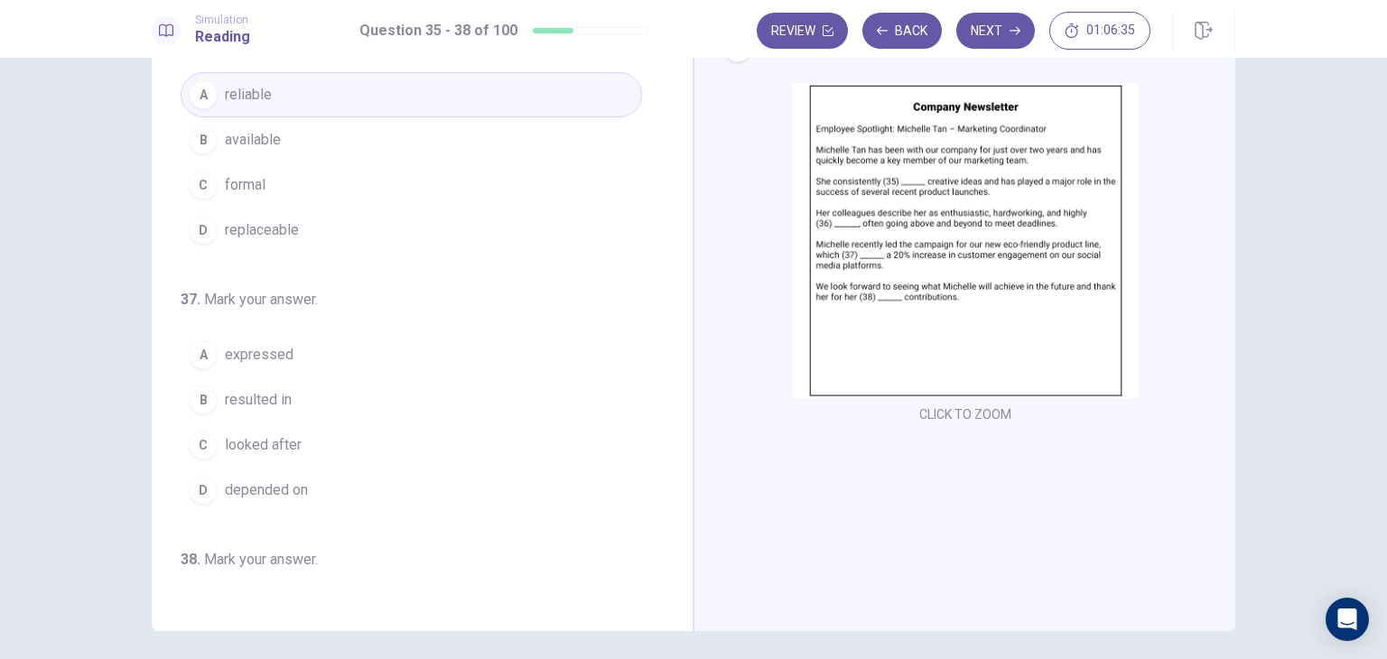
click at [267, 389] on span "resulted in" at bounding box center [258, 400] width 67 height 22
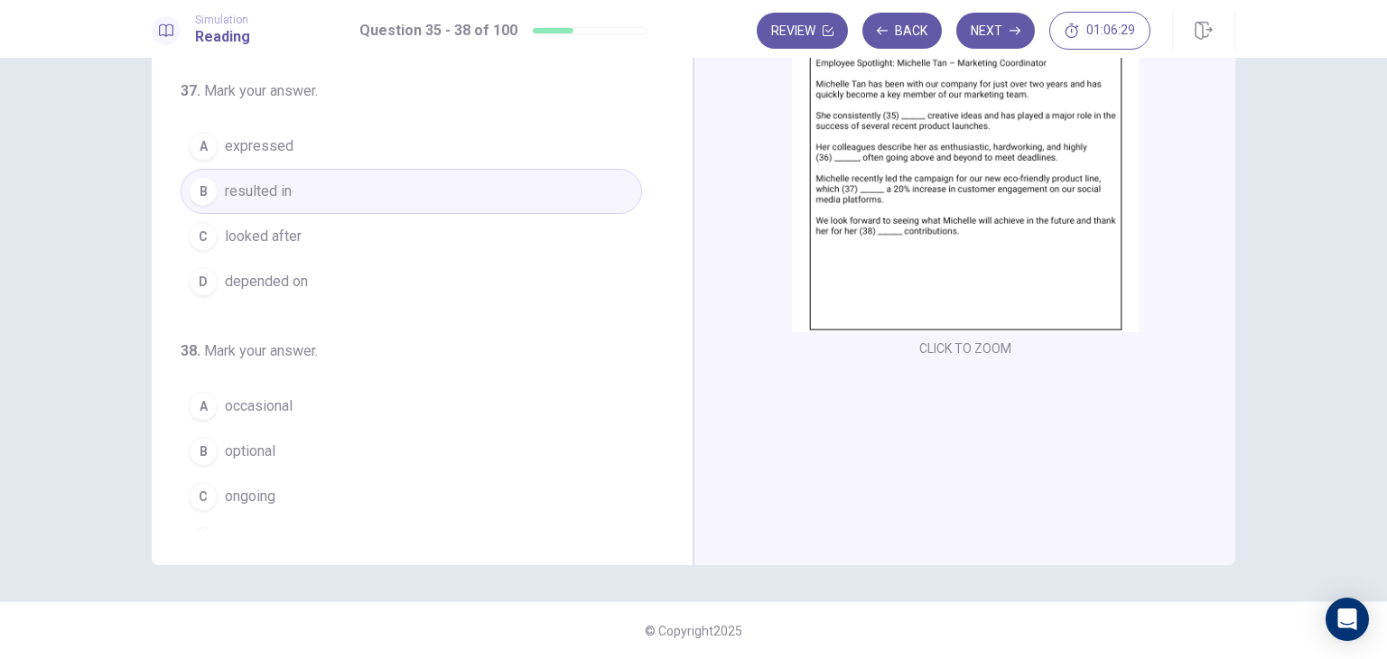
scroll to position [442, 0]
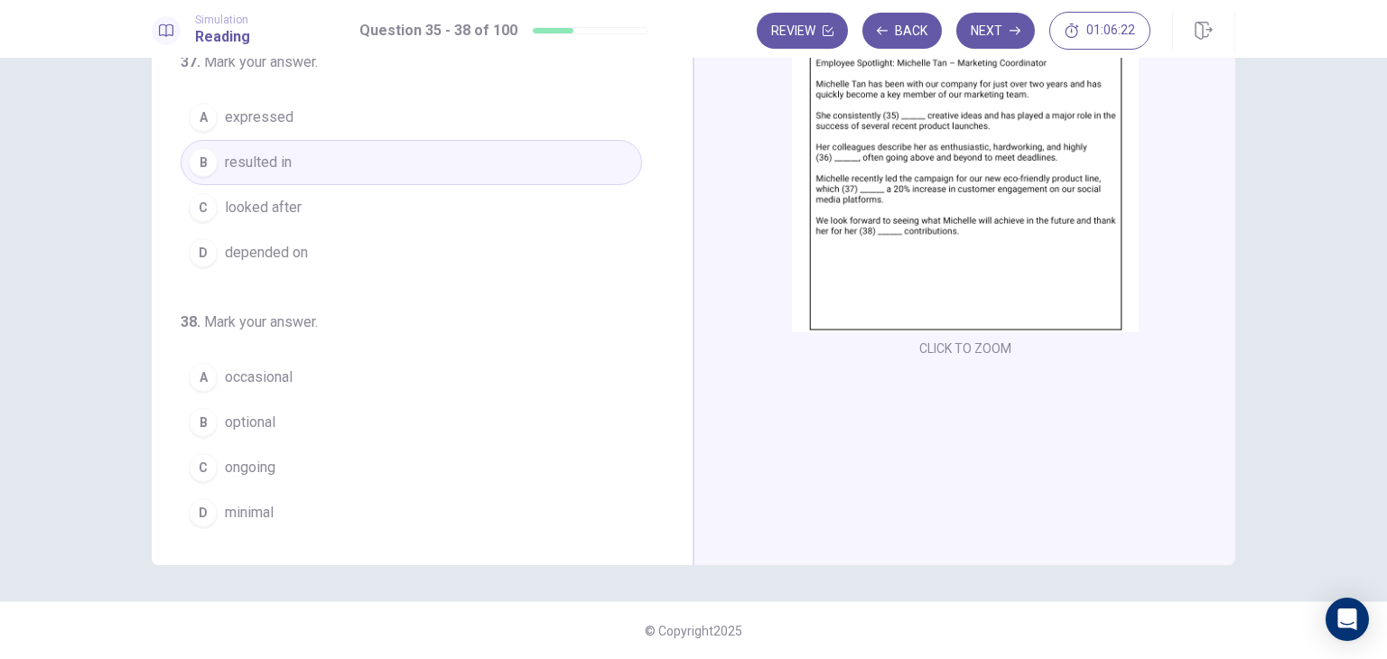
click at [274, 461] on button "C ongoing" at bounding box center [411, 467] width 461 height 45
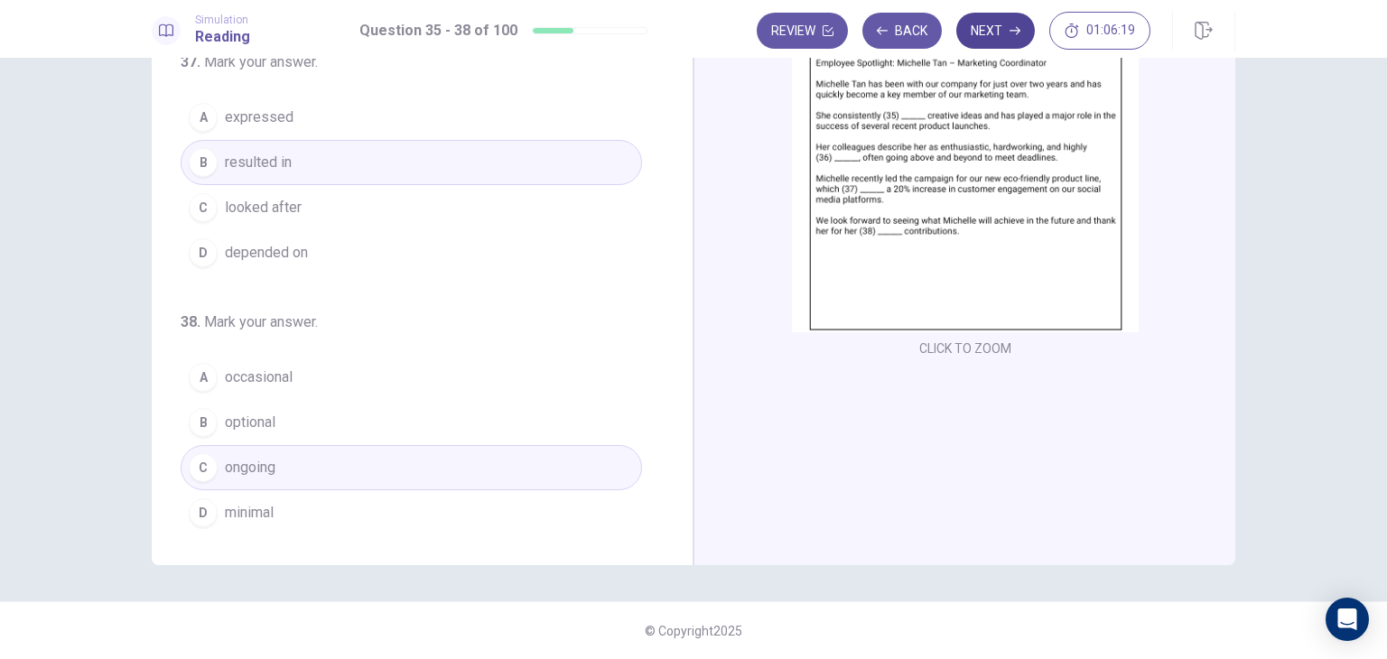
click at [1000, 32] on button "Next" at bounding box center [995, 31] width 79 height 36
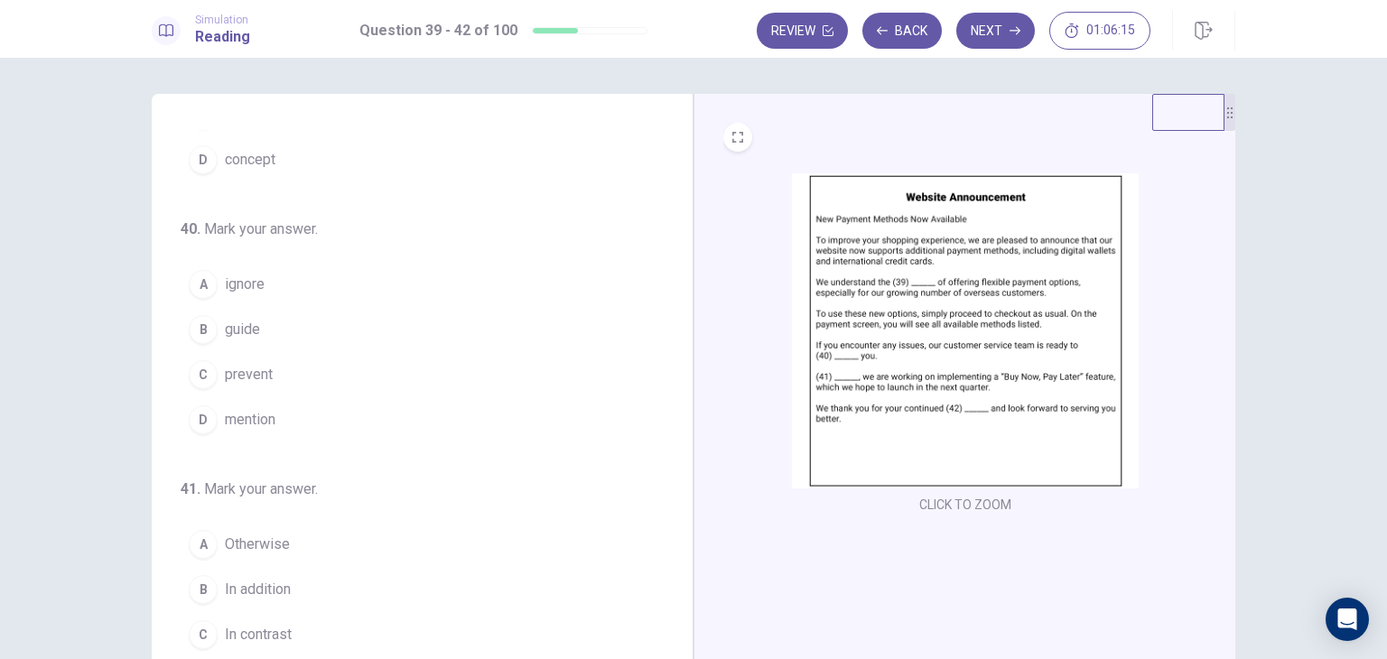
scroll to position [0, 0]
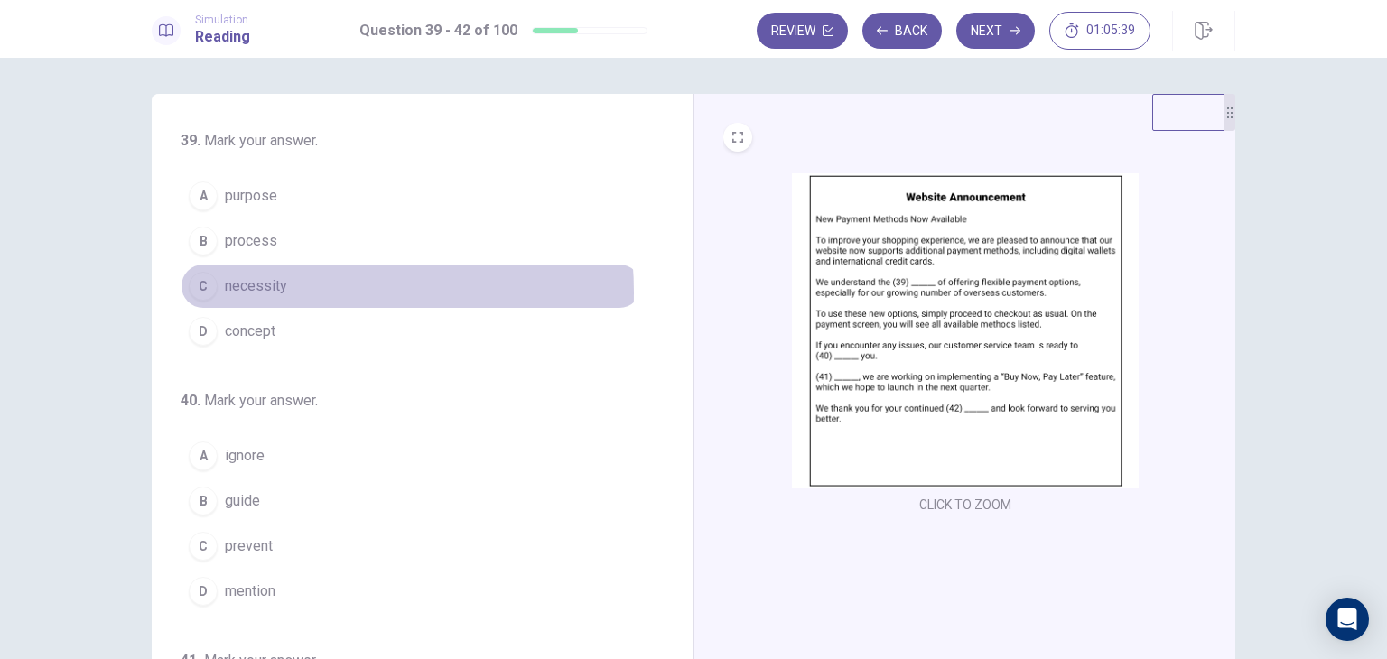
click at [275, 292] on span "necessity" at bounding box center [256, 286] width 62 height 22
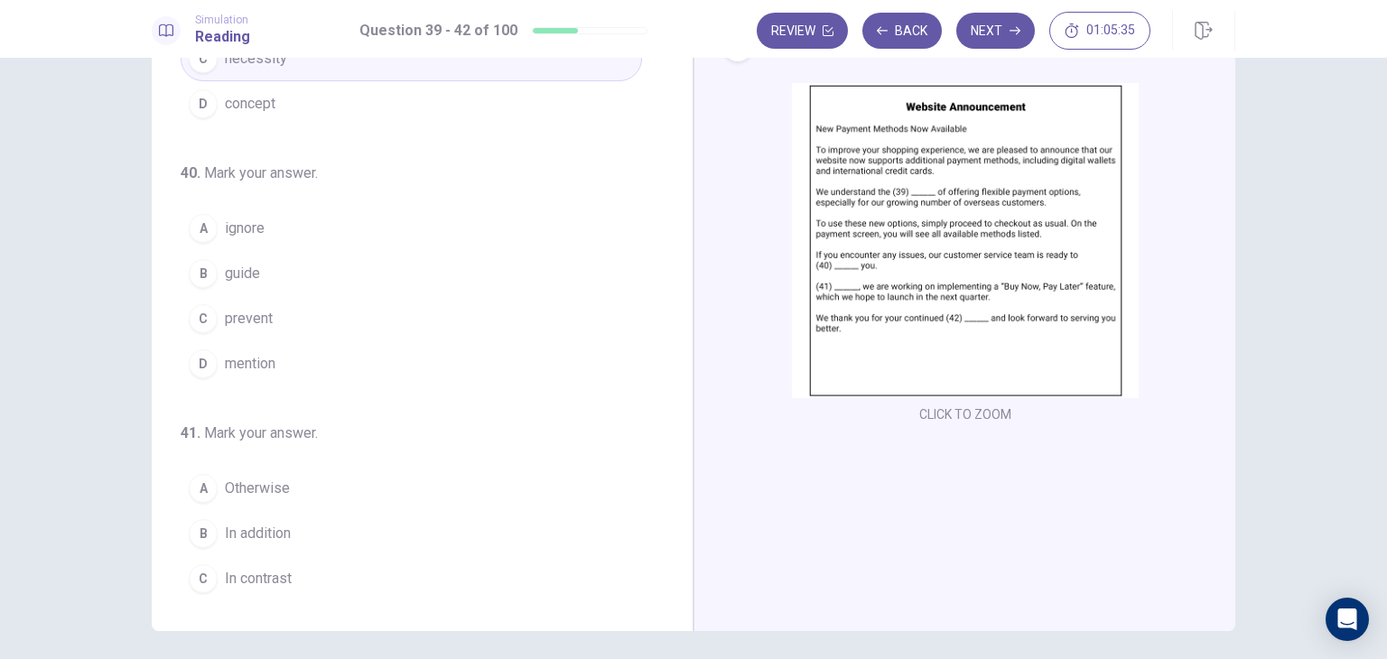
scroll to position [181, 0]
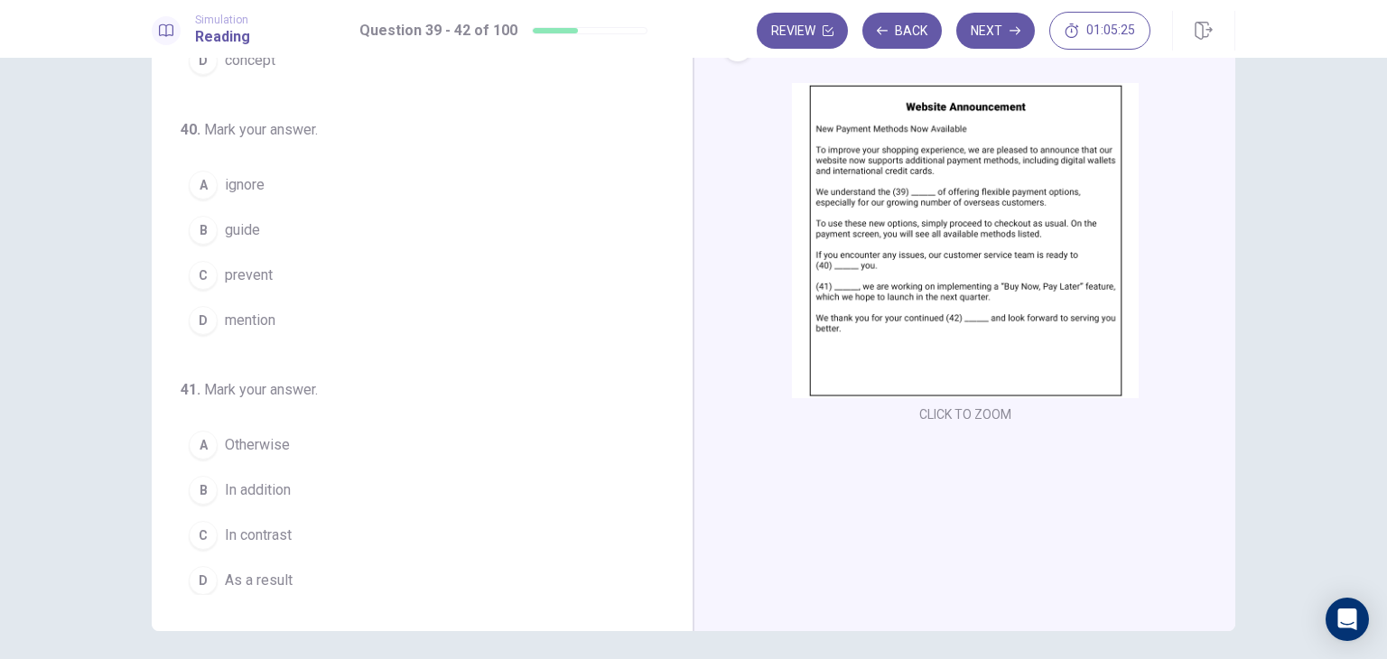
click at [264, 236] on button "B guide" at bounding box center [411, 230] width 461 height 45
click at [280, 482] on span "In addition" at bounding box center [258, 490] width 66 height 22
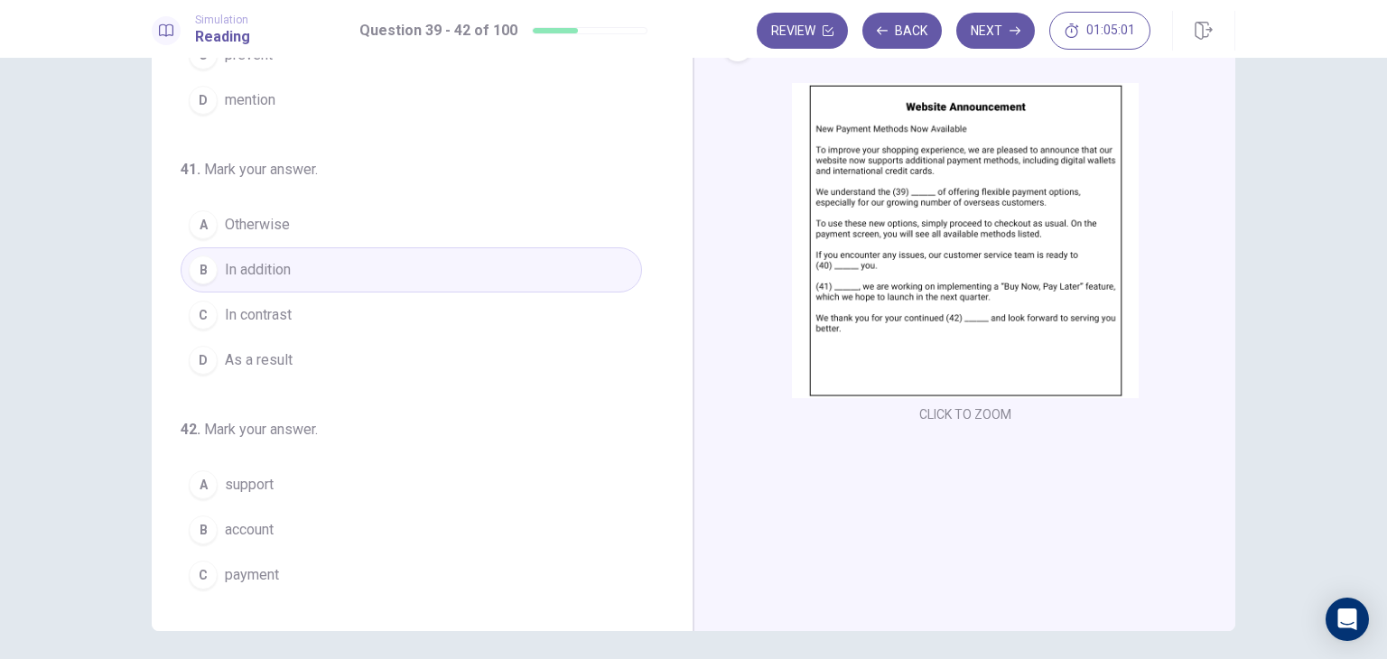
scroll to position [442, 0]
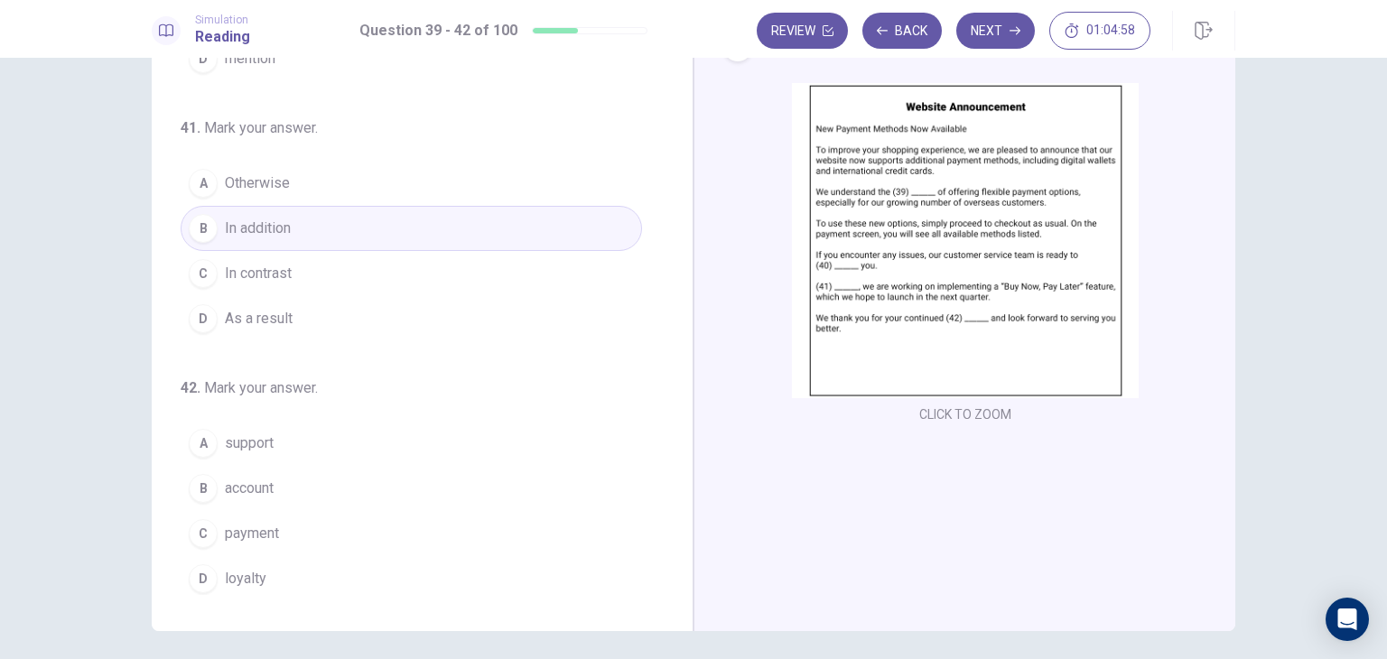
click at [260, 445] on span "support" at bounding box center [249, 443] width 49 height 22
click at [300, 565] on button "D loyalty" at bounding box center [411, 578] width 461 height 45
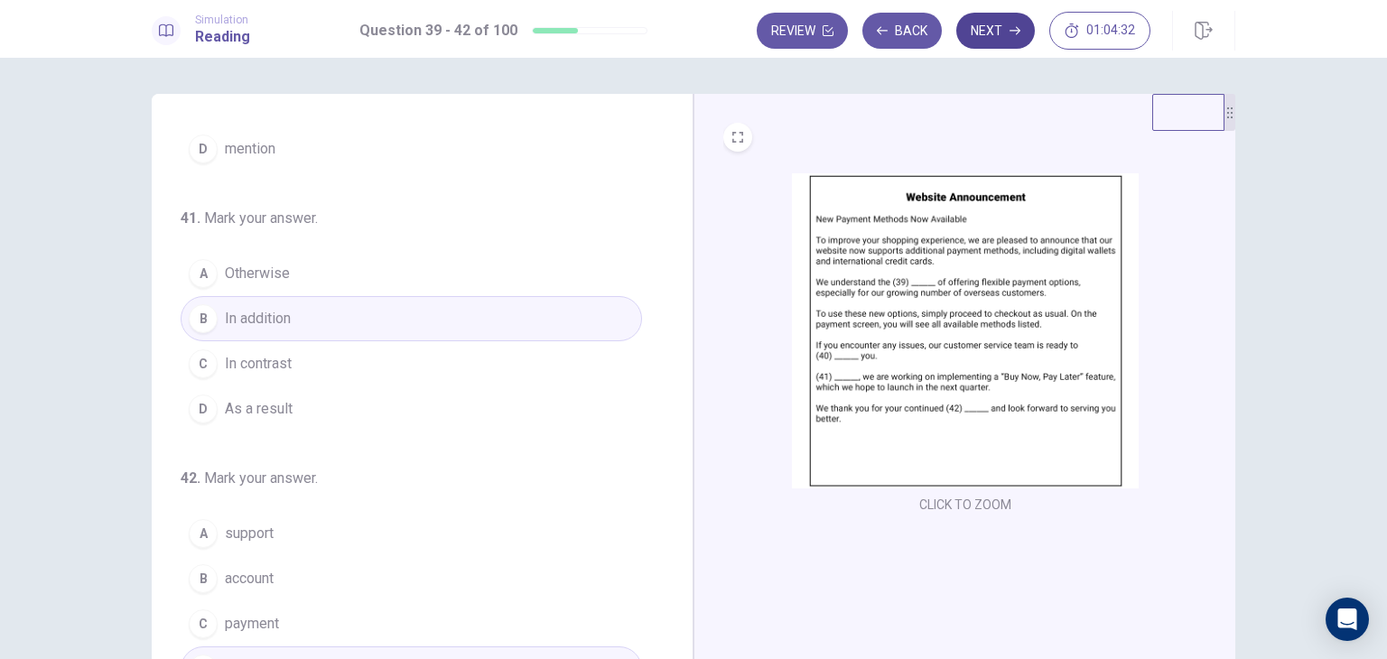
click at [1008, 23] on button "Next" at bounding box center [995, 31] width 79 height 36
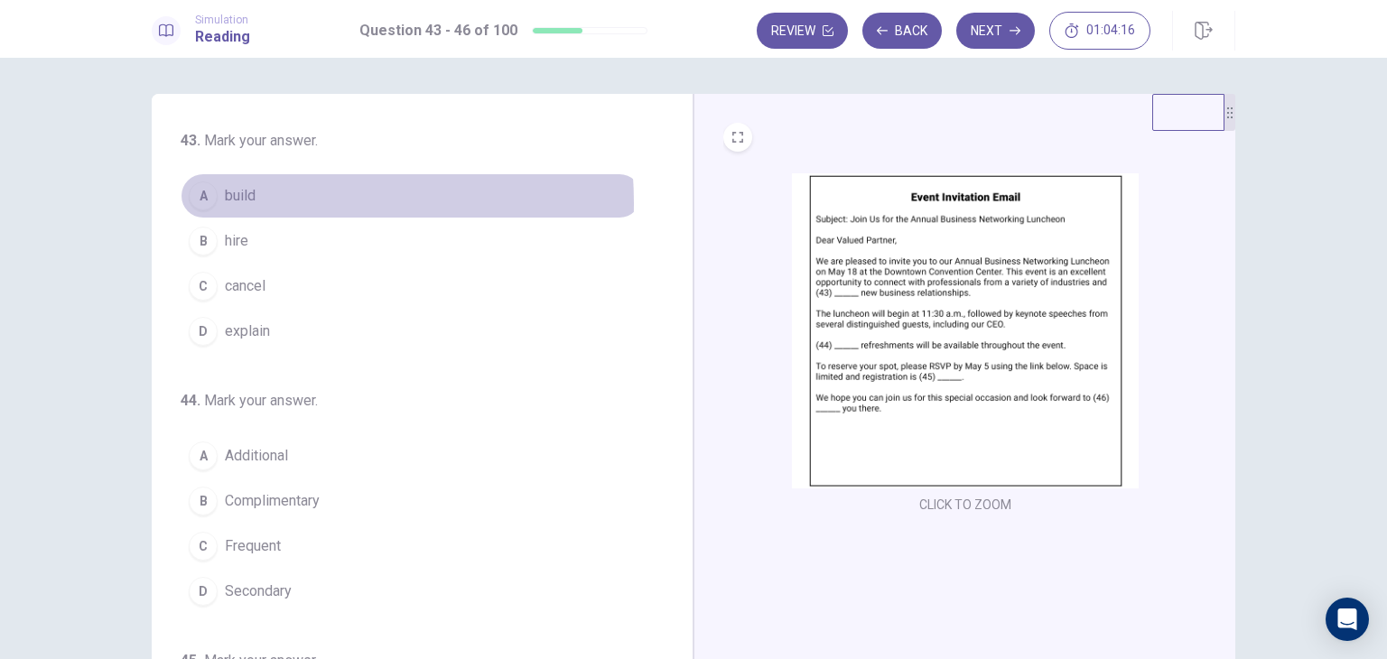
click at [246, 203] on span "build" at bounding box center [240, 196] width 31 height 22
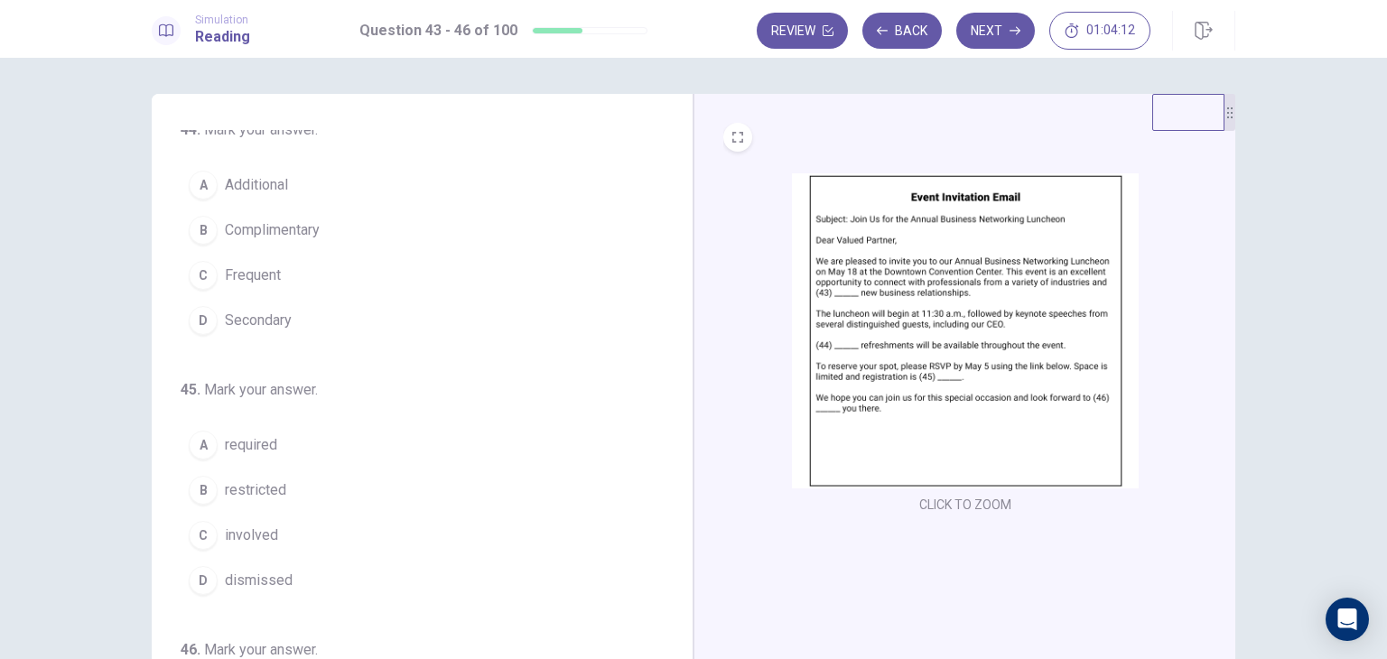
scroll to position [181, 0]
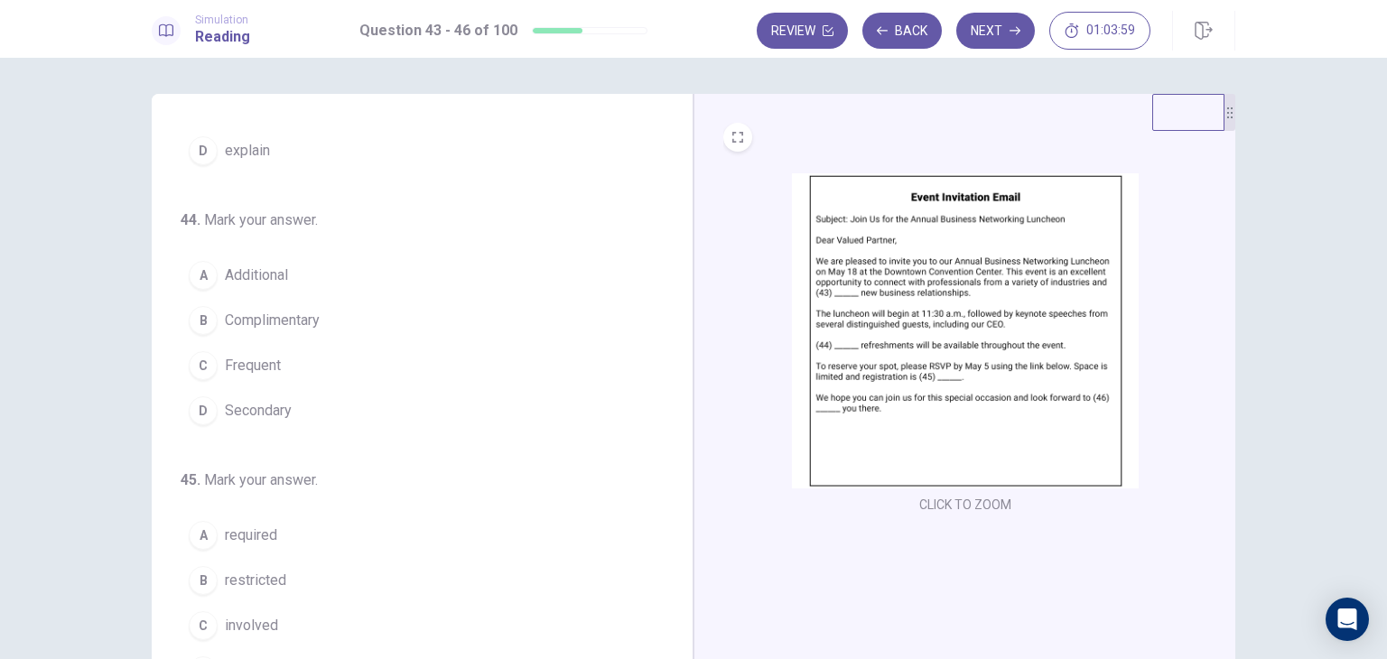
click at [252, 370] on span "Frequent" at bounding box center [253, 366] width 56 height 22
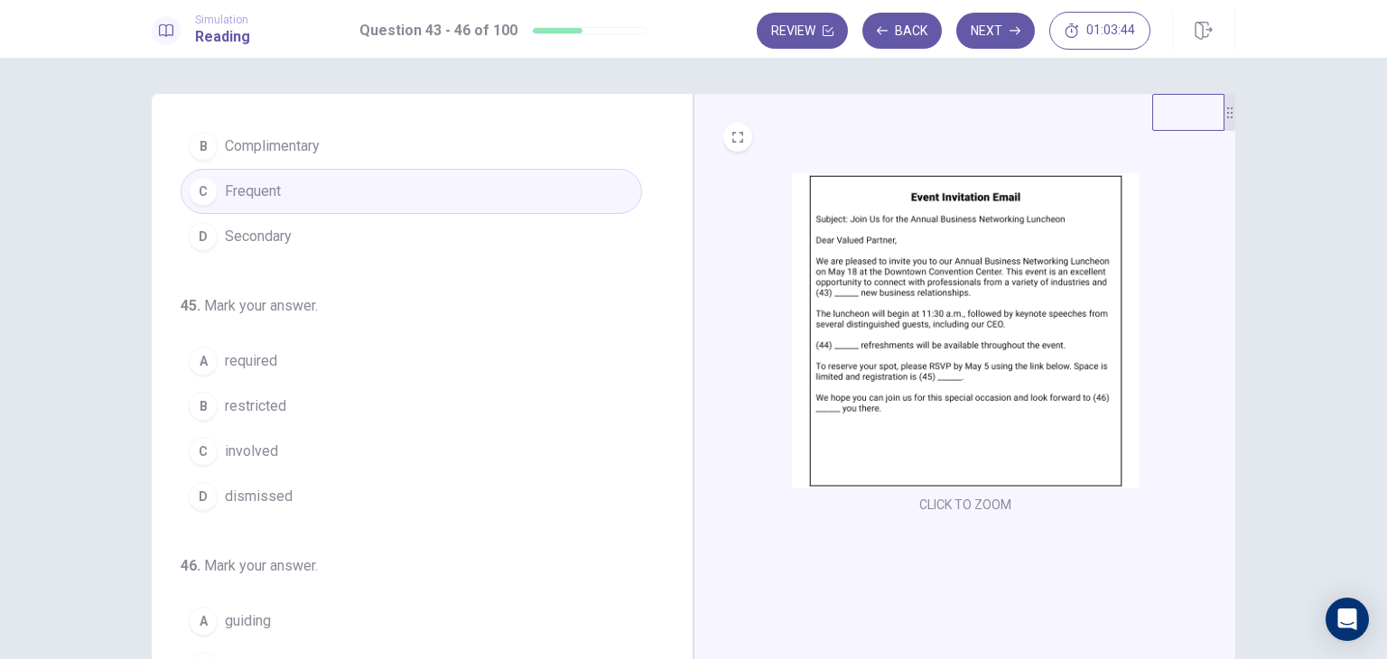
scroll to position [361, 0]
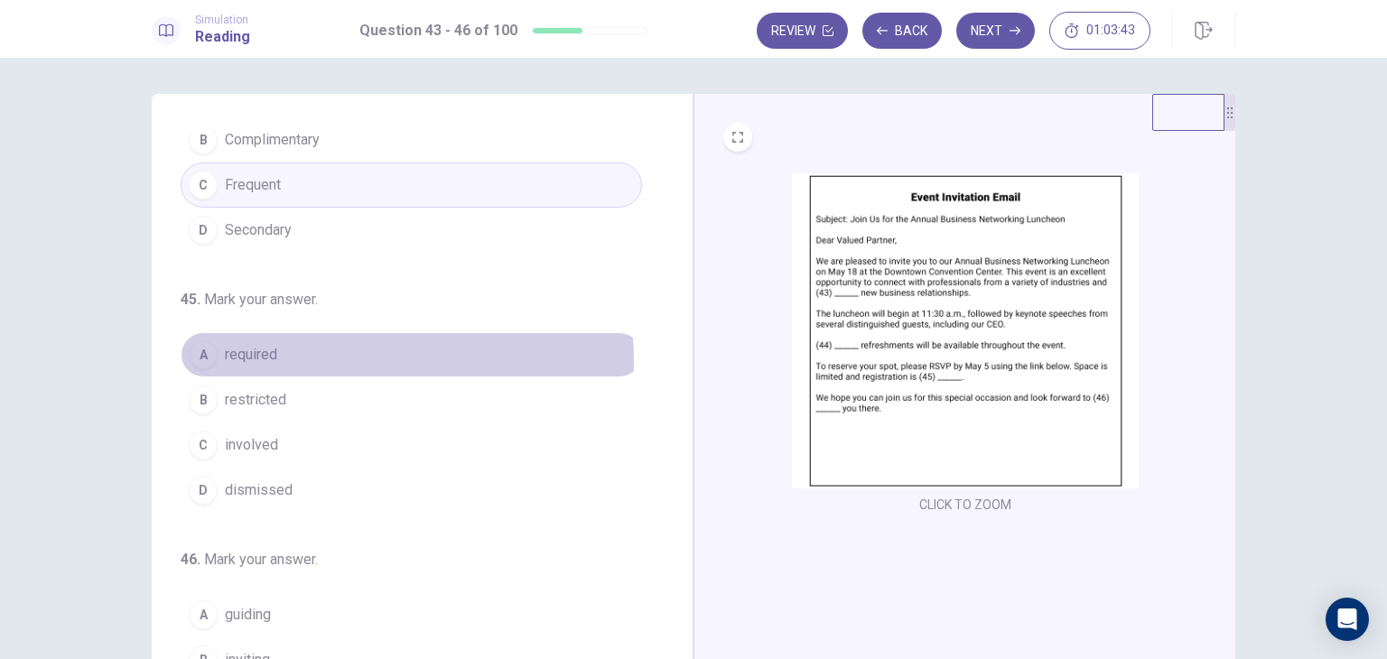
click at [271, 360] on span "required" at bounding box center [251, 355] width 52 height 22
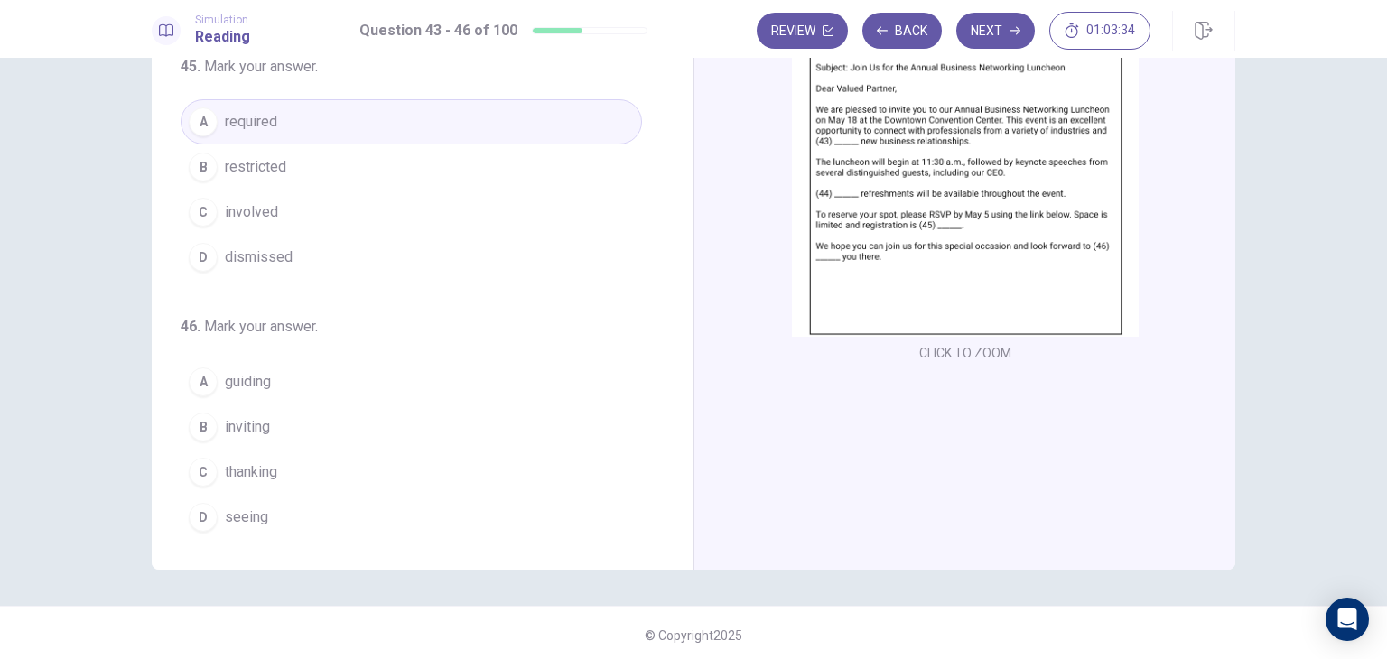
scroll to position [156, 0]
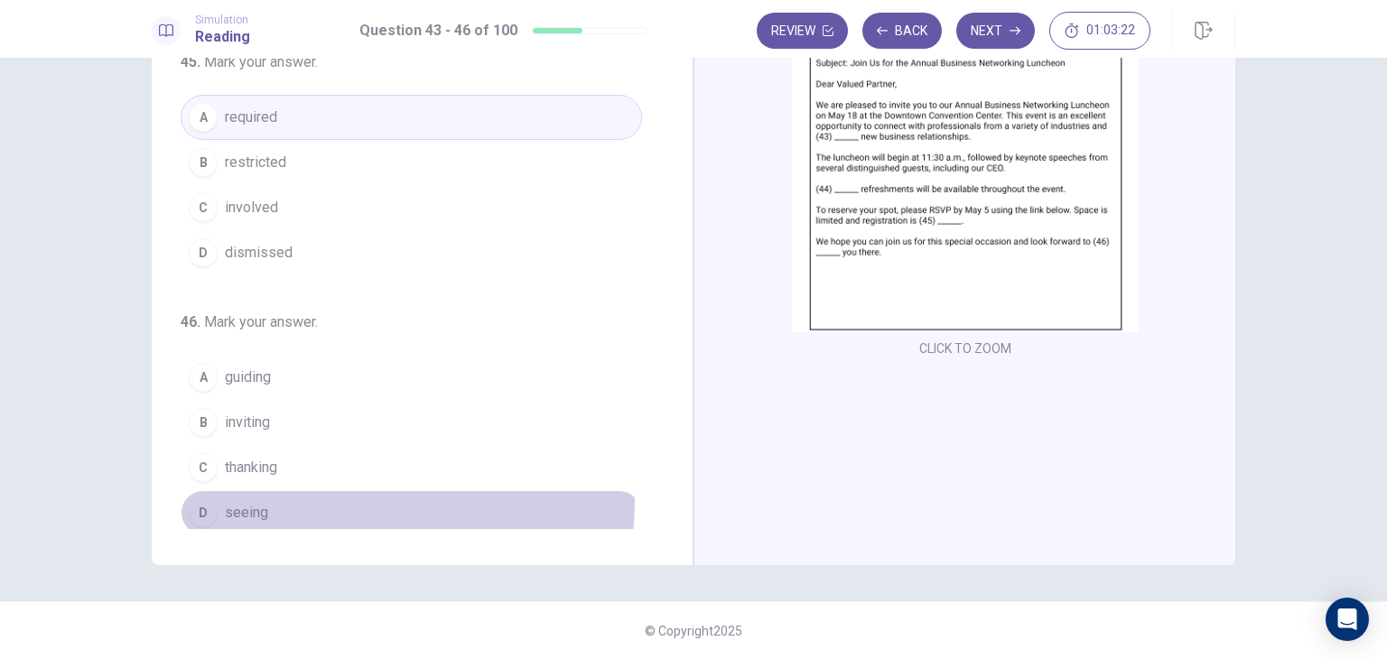
click at [268, 492] on button "D seeing" at bounding box center [411, 512] width 461 height 45
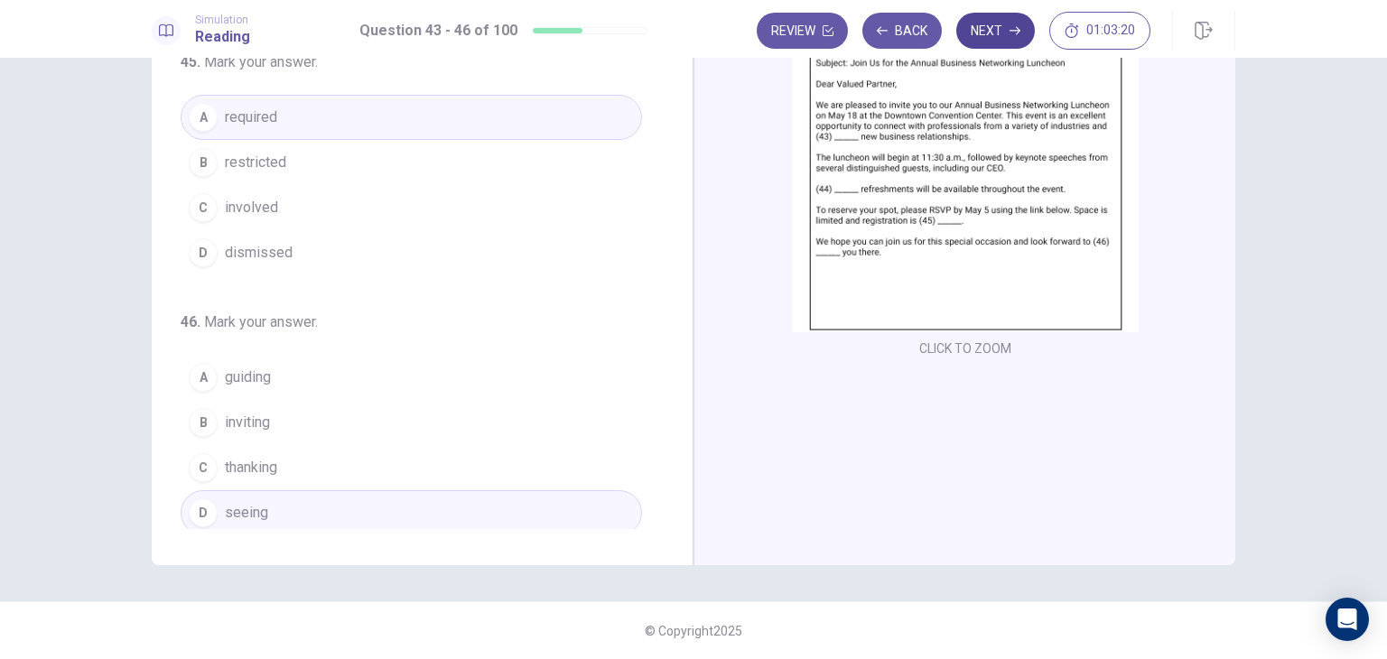
click at [972, 28] on button "Next" at bounding box center [995, 31] width 79 height 36
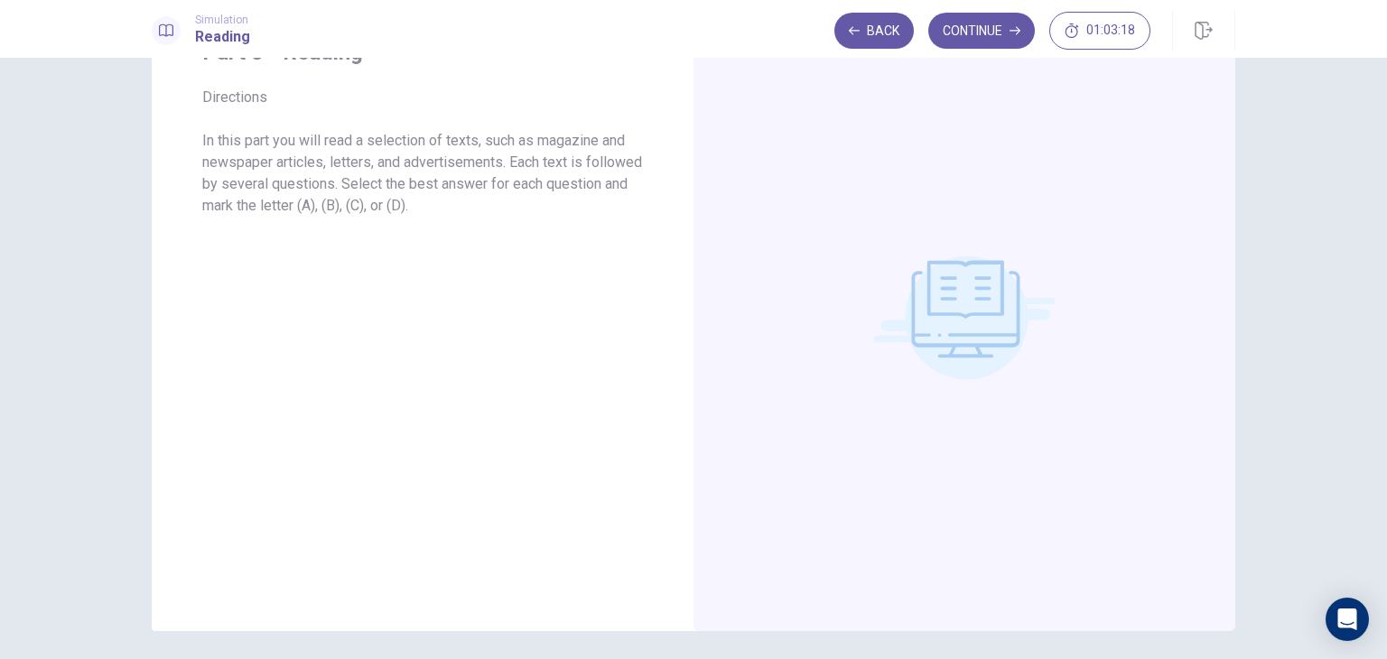
scroll to position [0, 0]
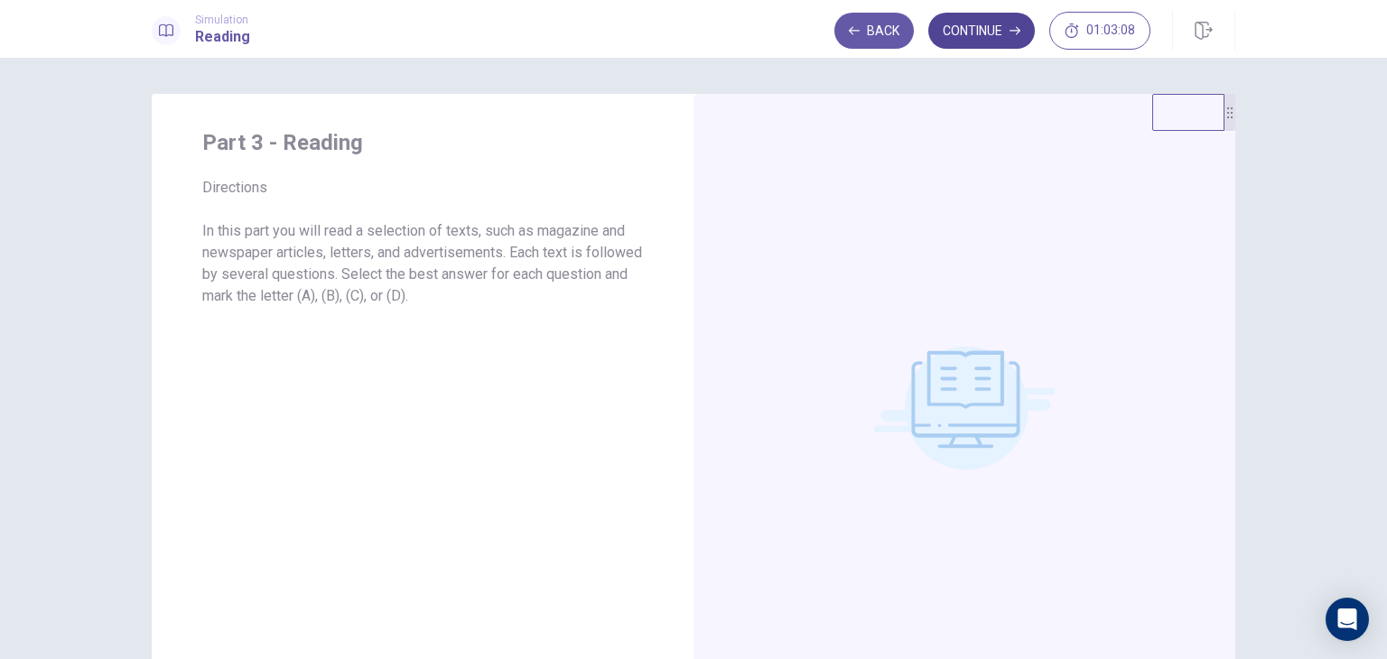
click at [997, 45] on button "Continue" at bounding box center [981, 31] width 107 height 36
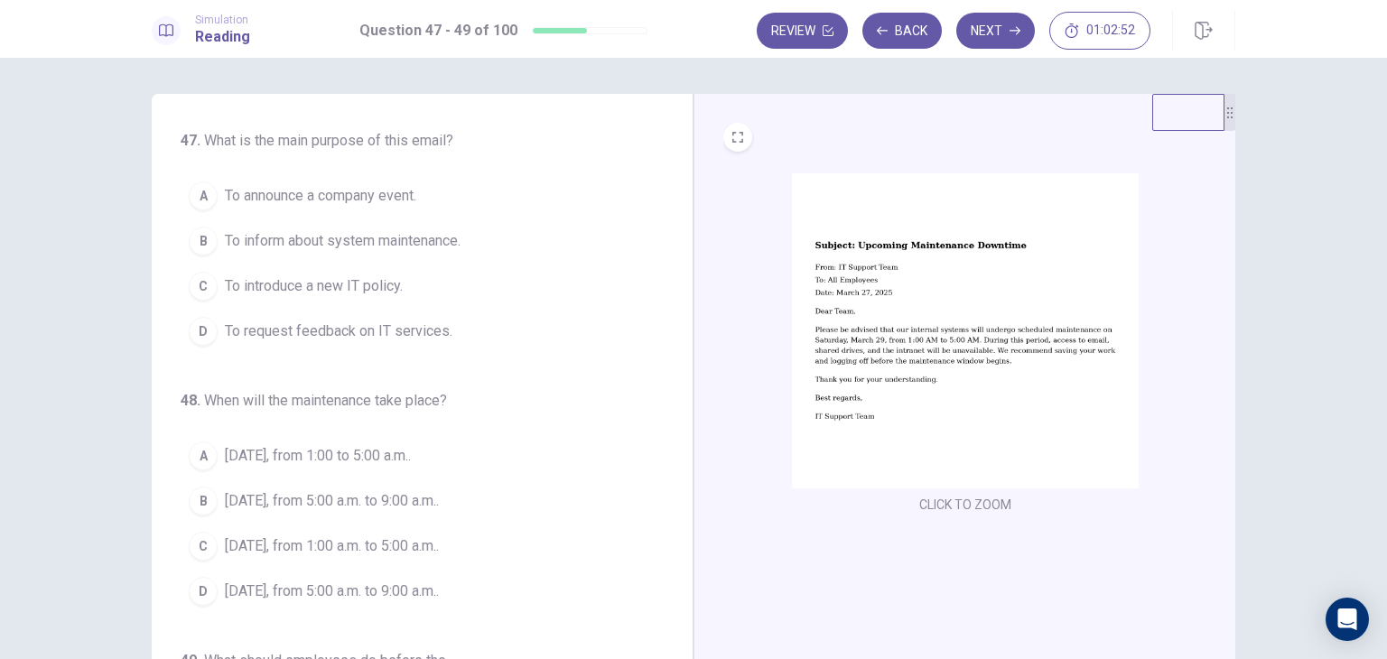
click at [1037, 346] on img at bounding box center [965, 330] width 347 height 315
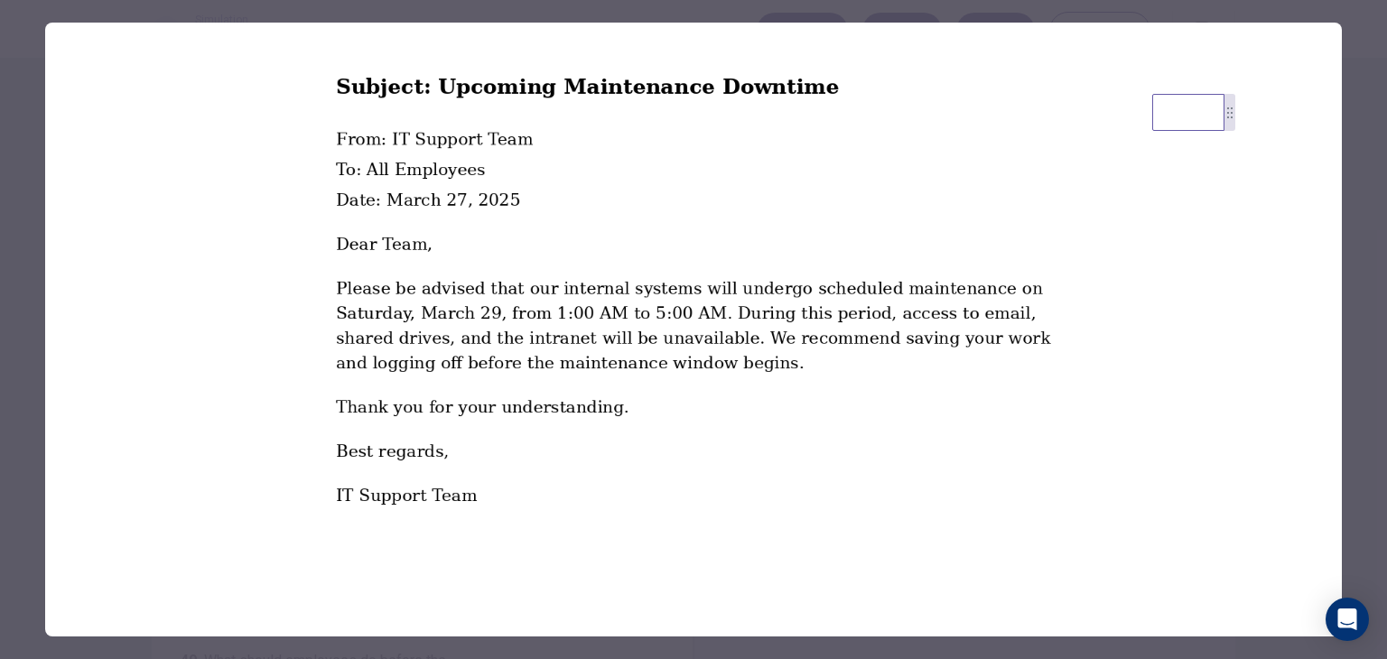
click at [177, 233] on img at bounding box center [693, 291] width 1297 height 537
click at [40, 202] on div at bounding box center [693, 329] width 1387 height 659
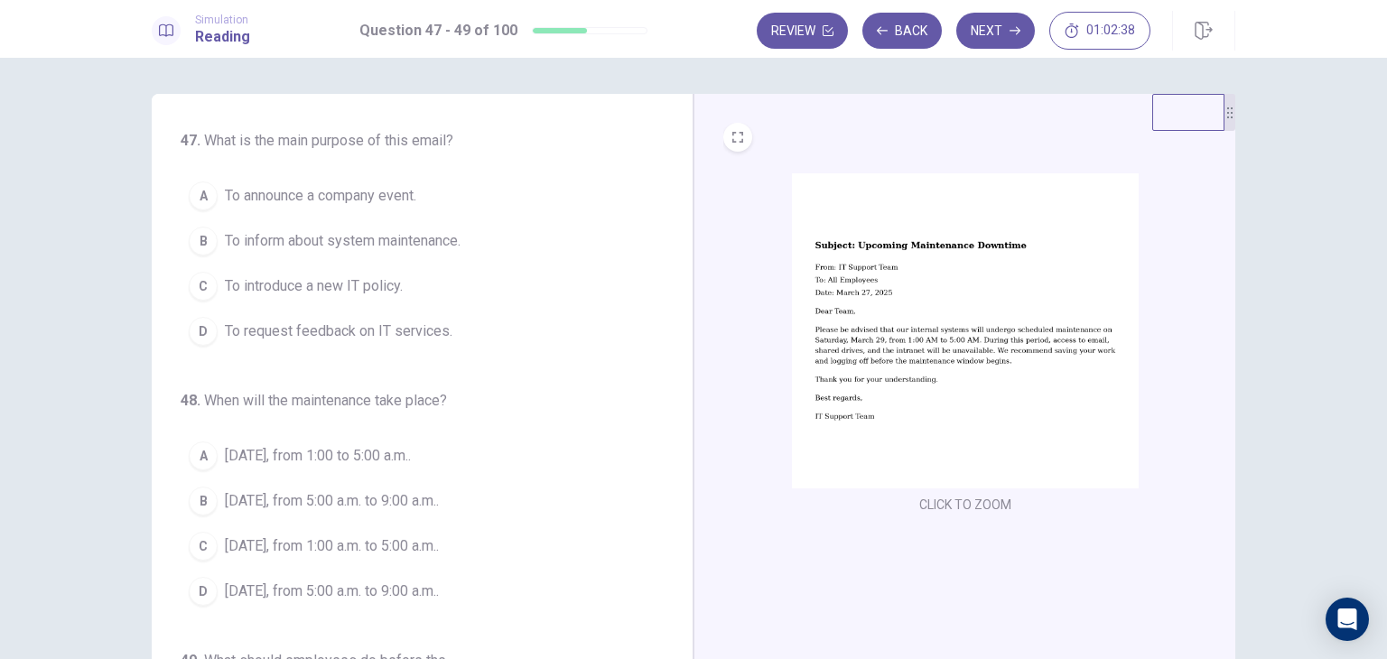
click at [354, 246] on span "To inform about system maintenance." at bounding box center [343, 241] width 236 height 22
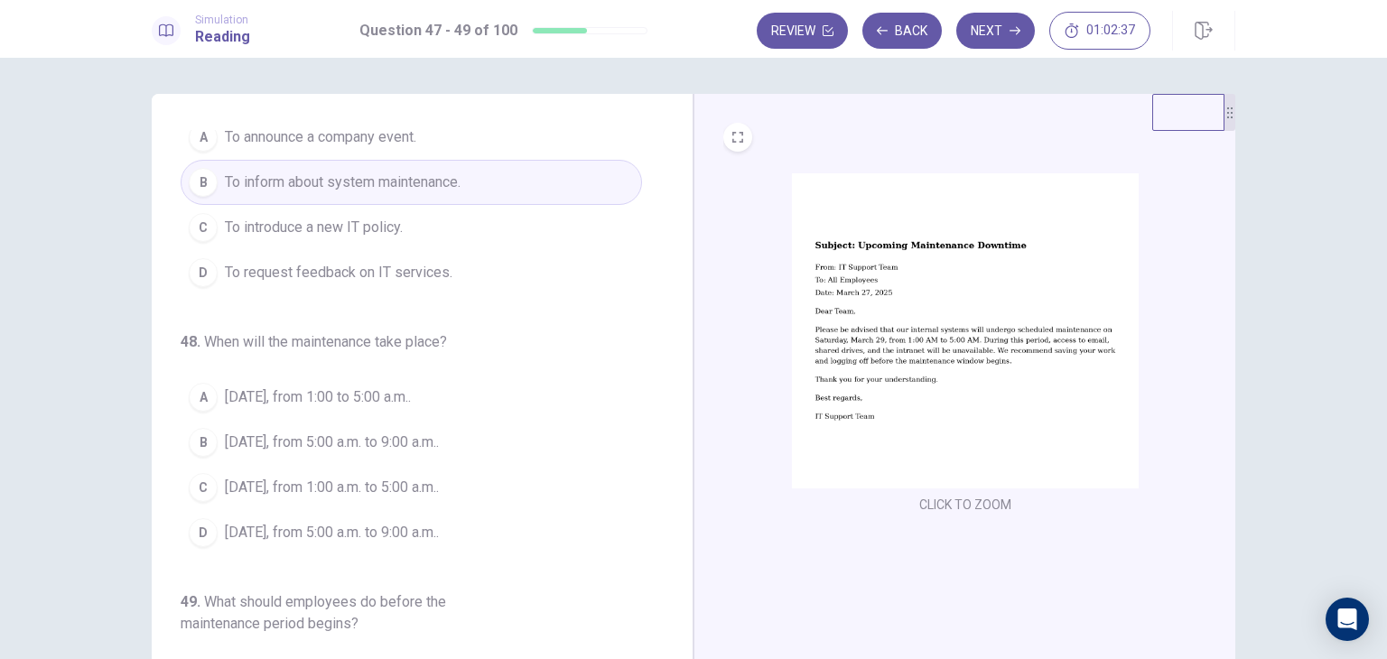
scroll to position [90, 0]
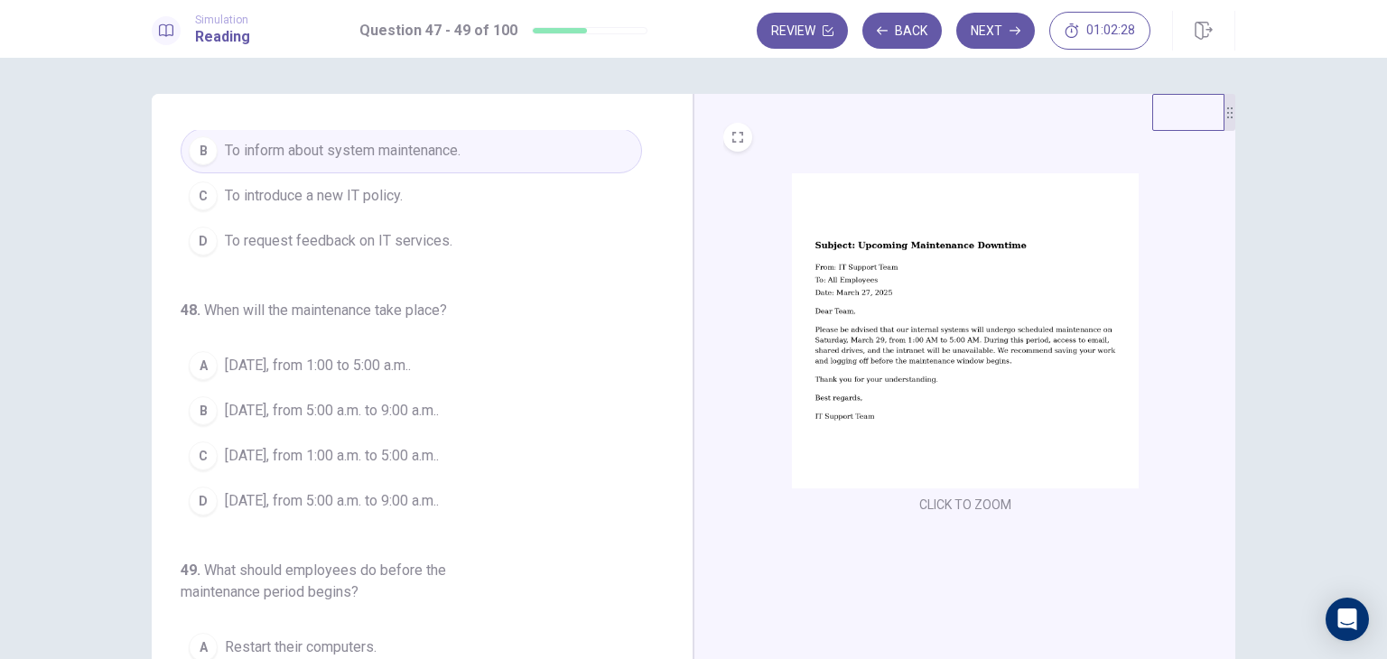
click at [312, 455] on span "March 29, from 1:00 a.m. to 5:00 a.m.." at bounding box center [332, 456] width 214 height 22
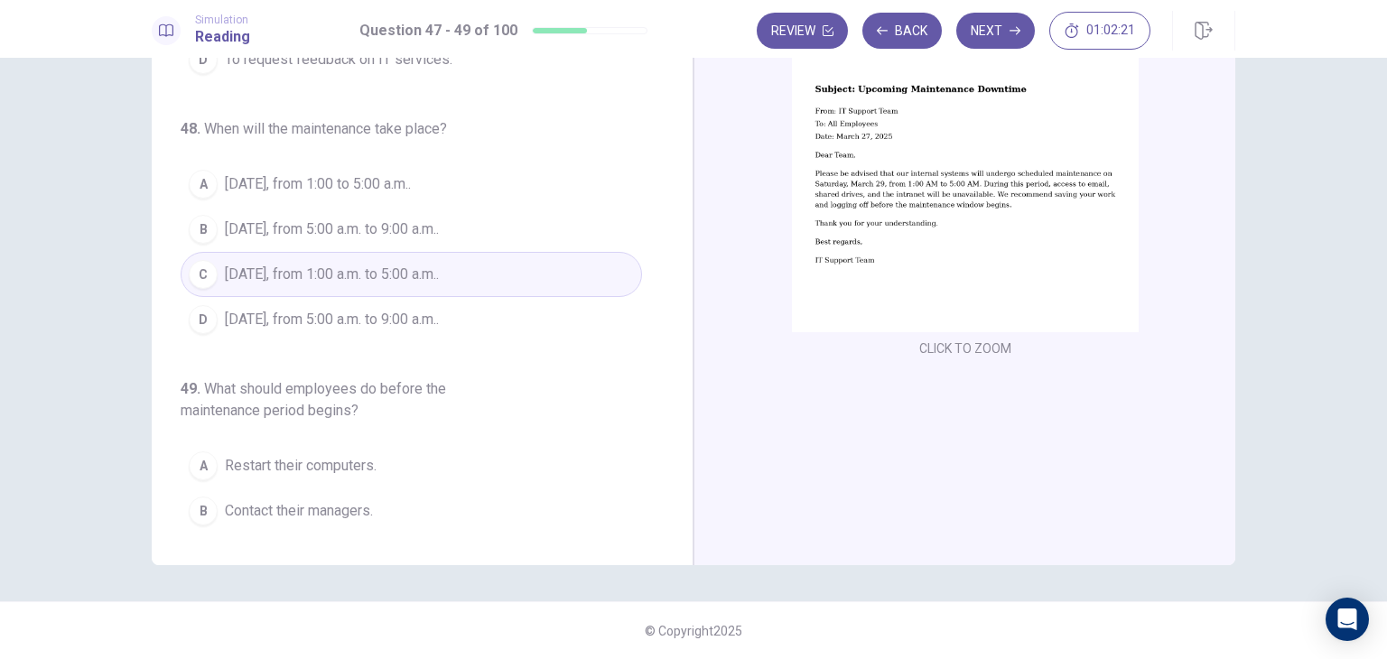
scroll to position [206, 0]
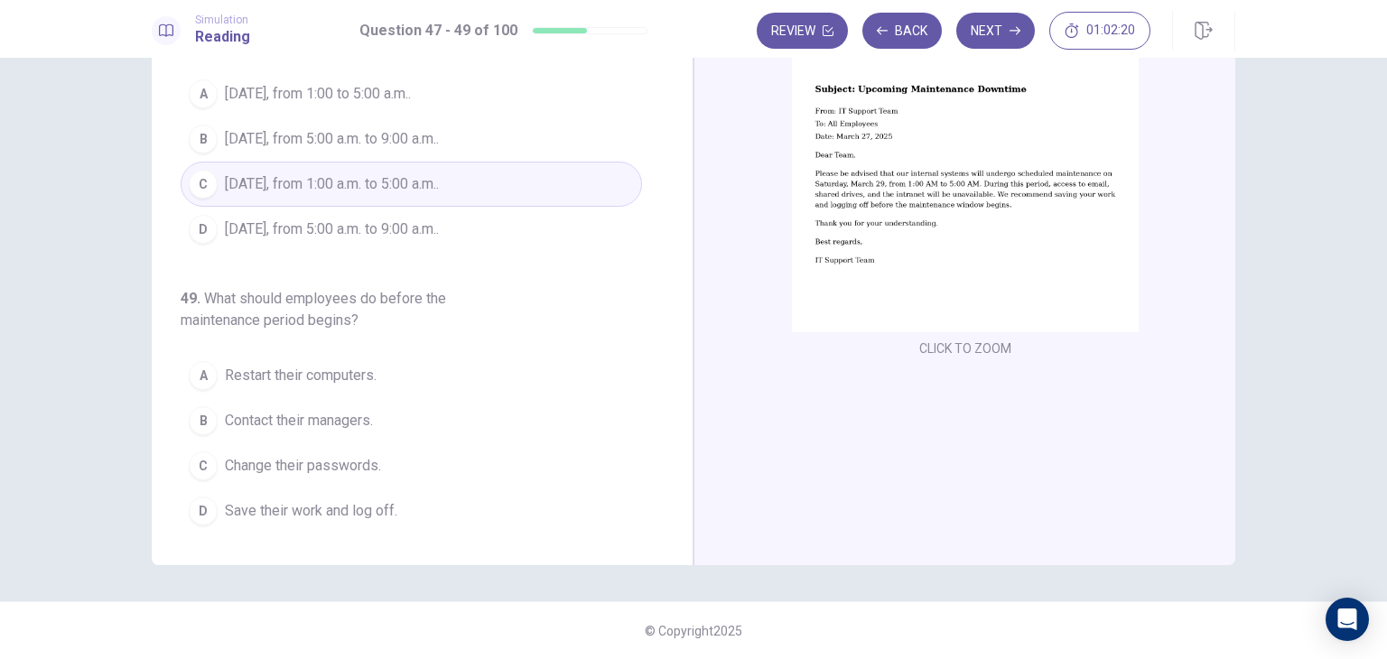
click at [343, 504] on span "Save their work and log off." at bounding box center [311, 511] width 172 height 22
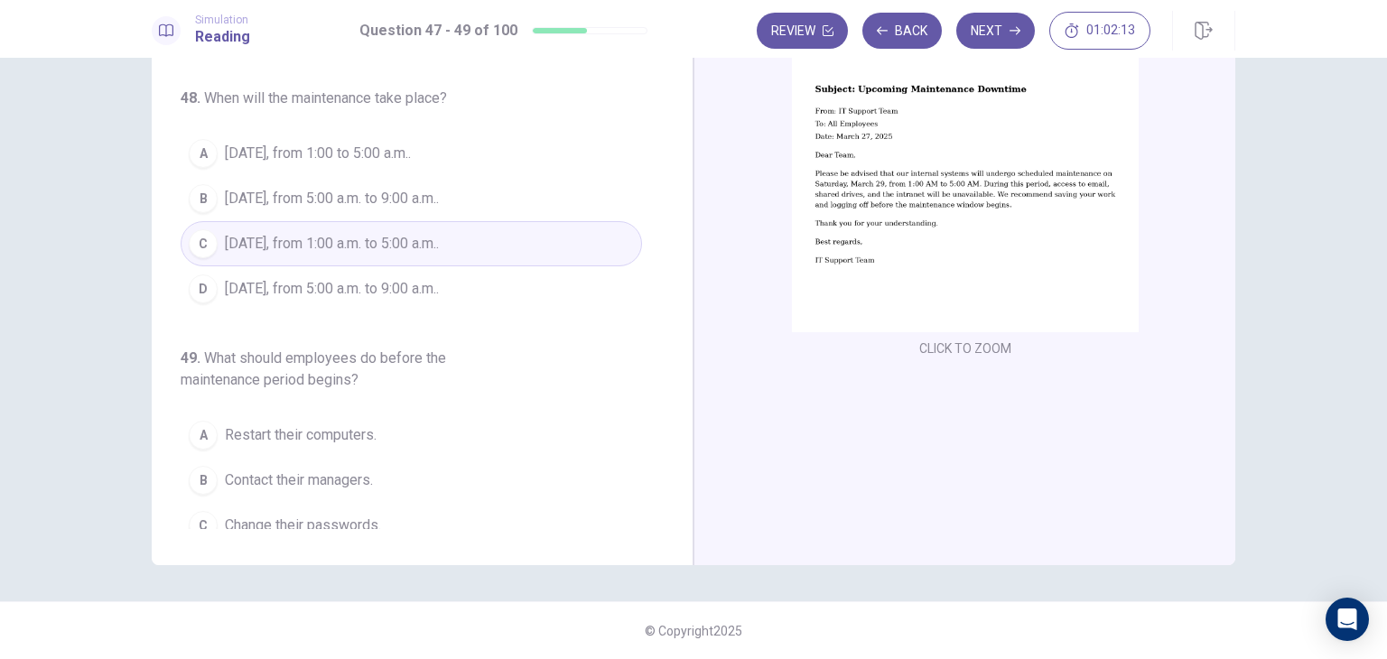
scroll to position [116, 0]
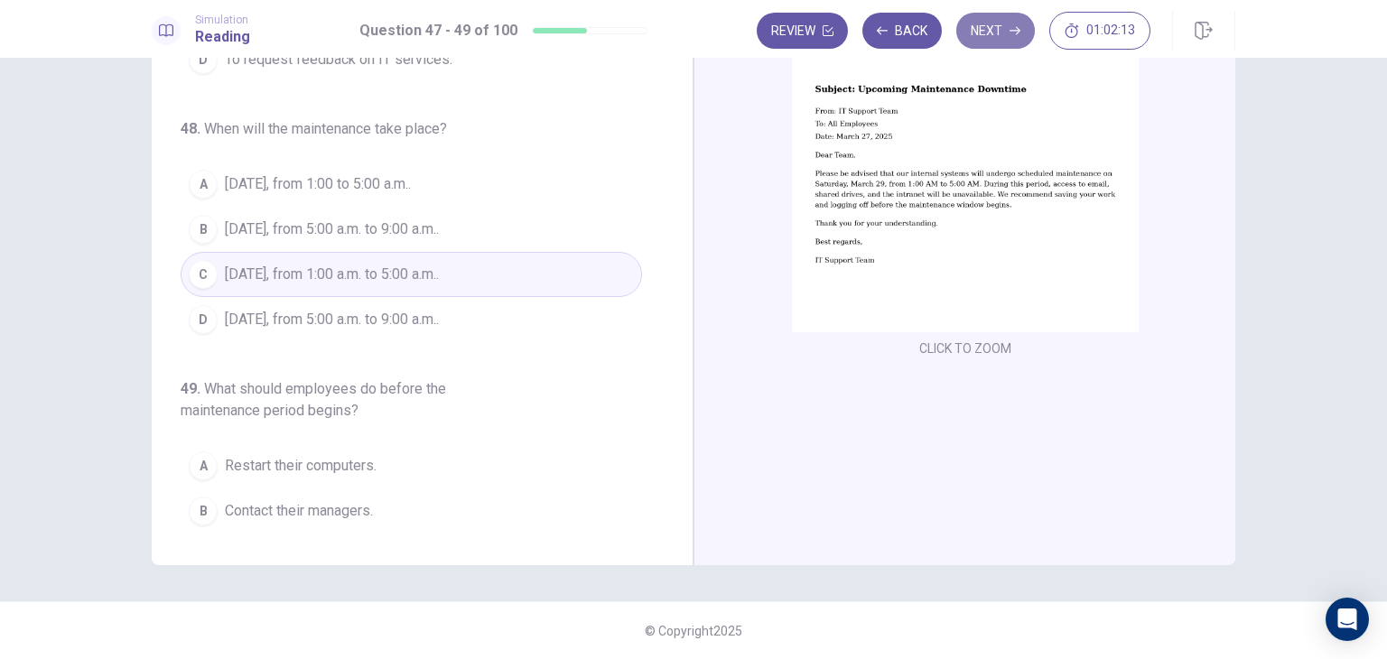
click at [1002, 48] on button "Next" at bounding box center [995, 31] width 79 height 36
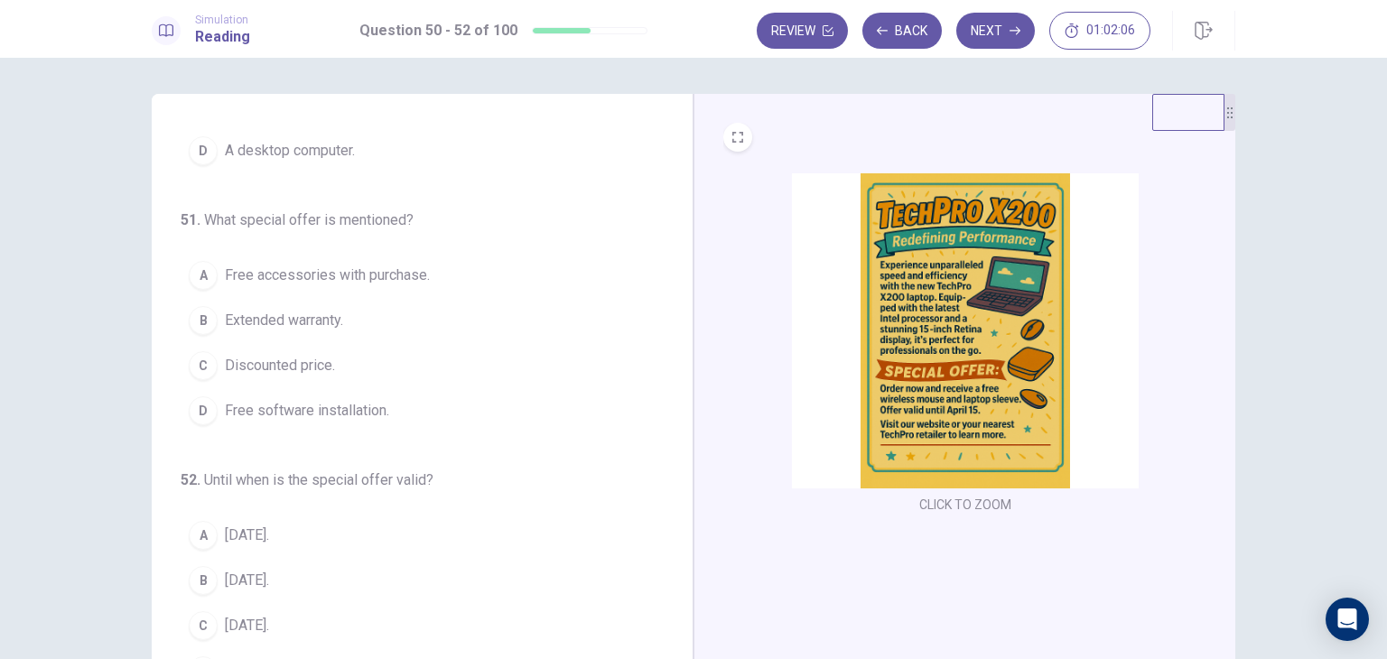
scroll to position [0, 0]
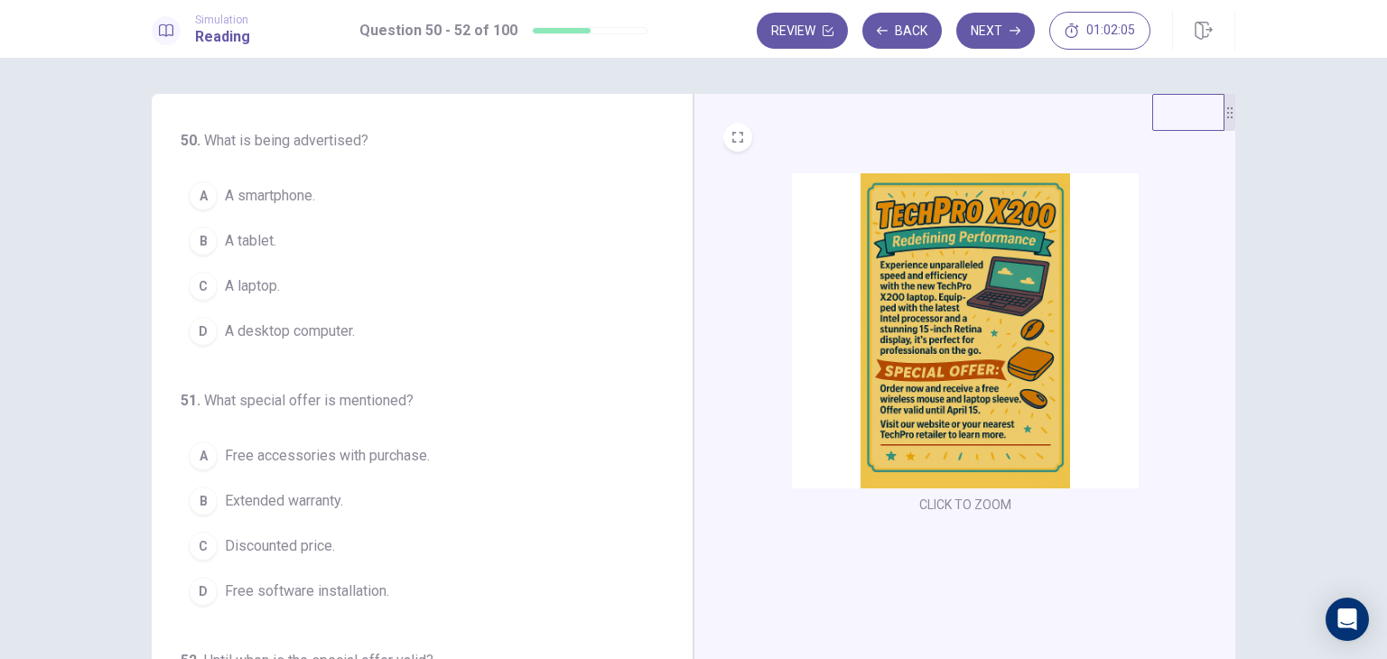
click at [841, 341] on img at bounding box center [965, 330] width 347 height 315
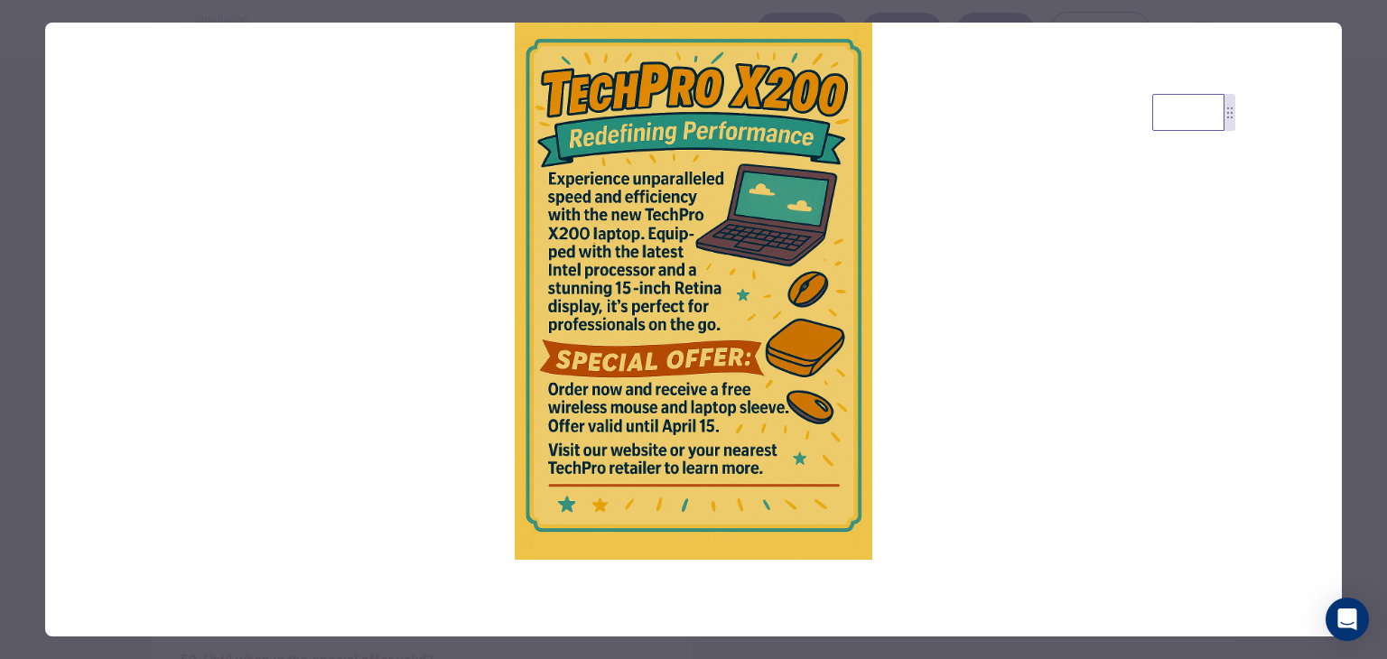
click at [84, 145] on img at bounding box center [693, 291] width 1297 height 537
click at [23, 117] on div at bounding box center [693, 329] width 1387 height 659
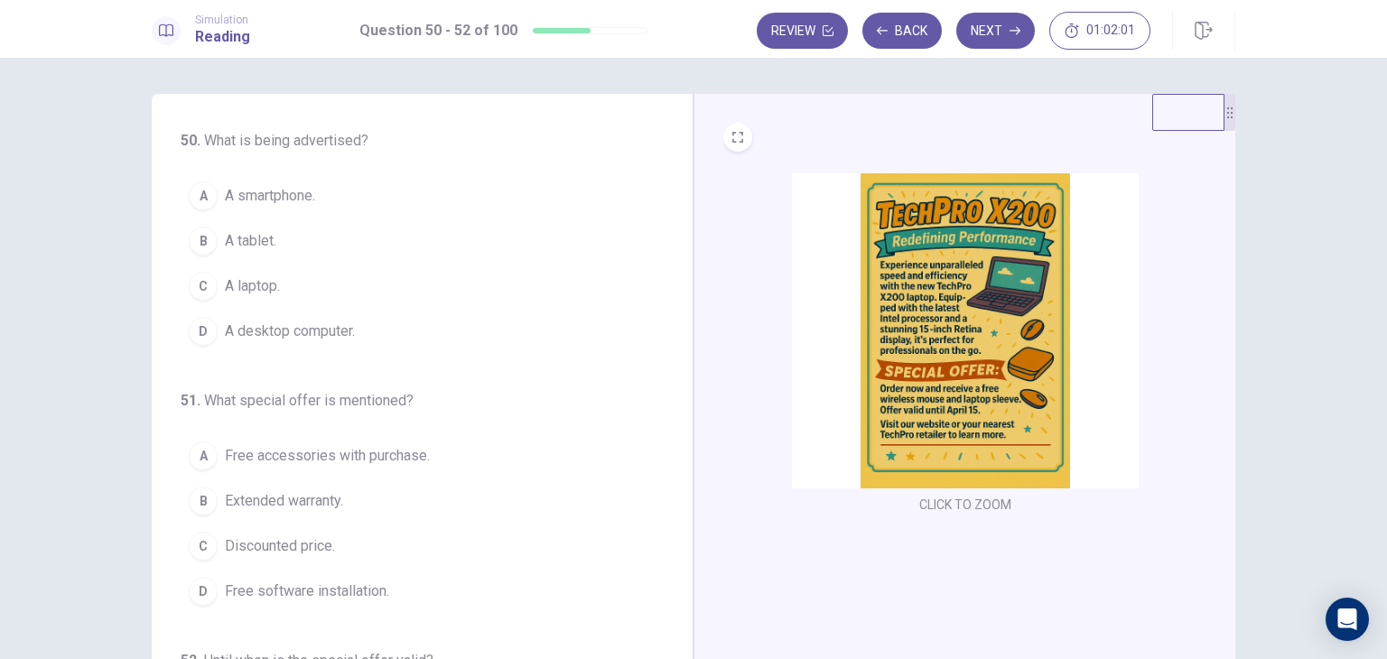
click at [843, 279] on img at bounding box center [965, 330] width 347 height 315
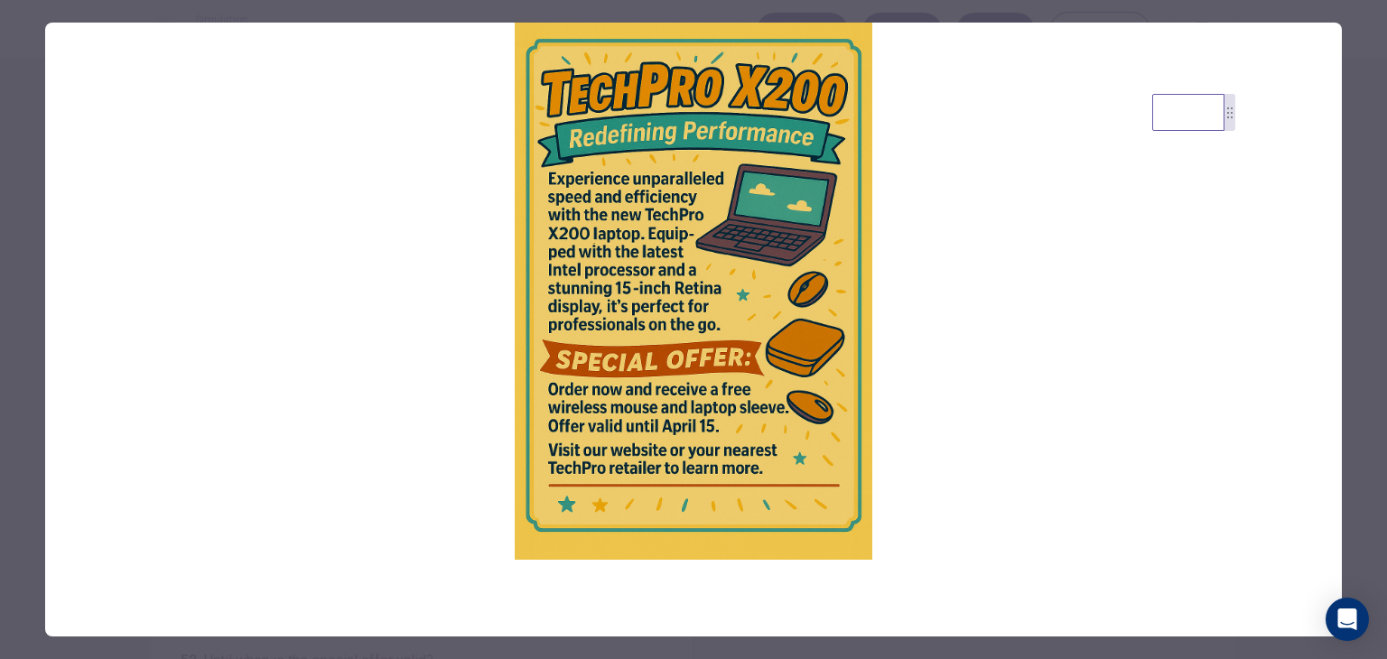
click at [33, 176] on div at bounding box center [693, 329] width 1387 height 659
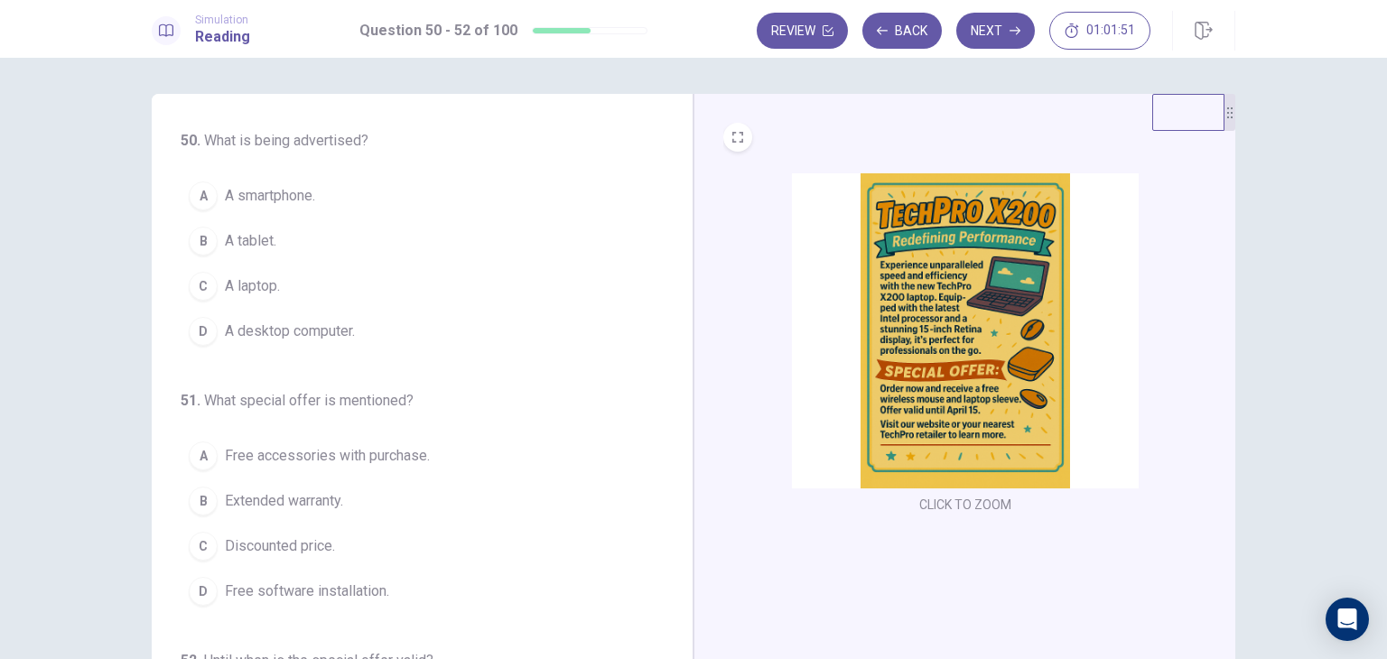
click at [253, 293] on span "A laptop." at bounding box center [252, 286] width 55 height 22
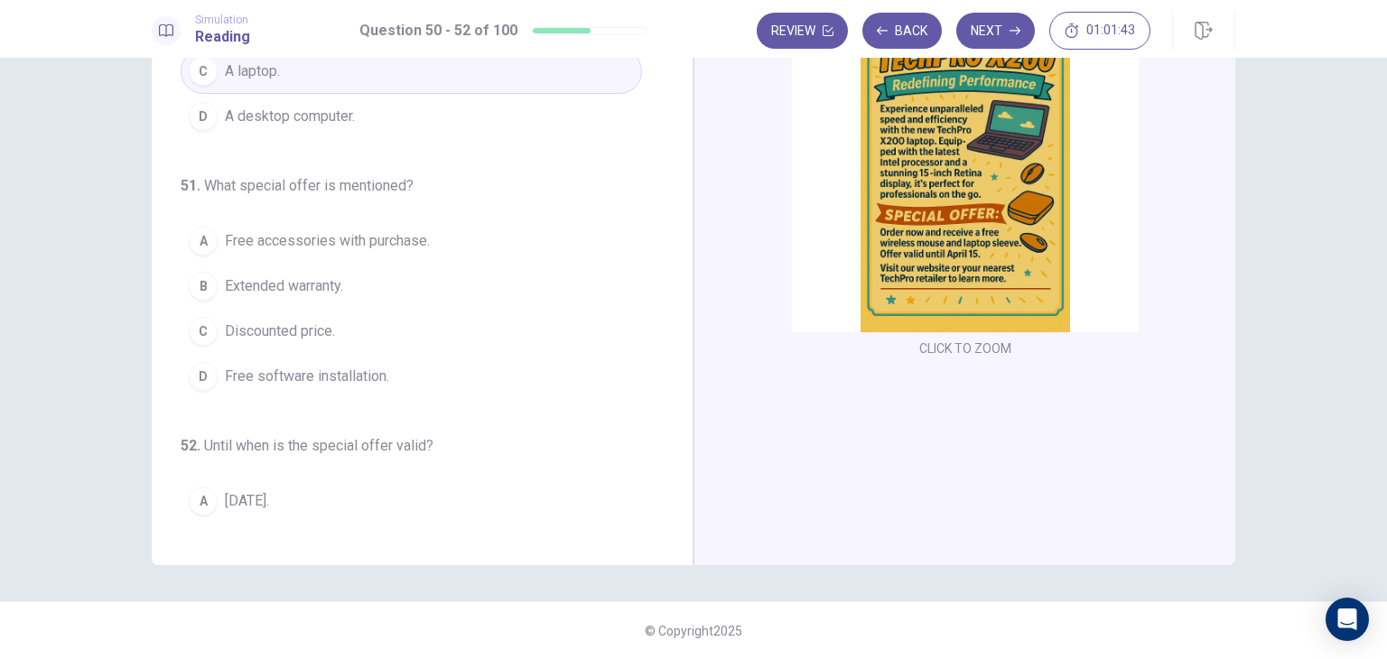
scroll to position [90, 0]
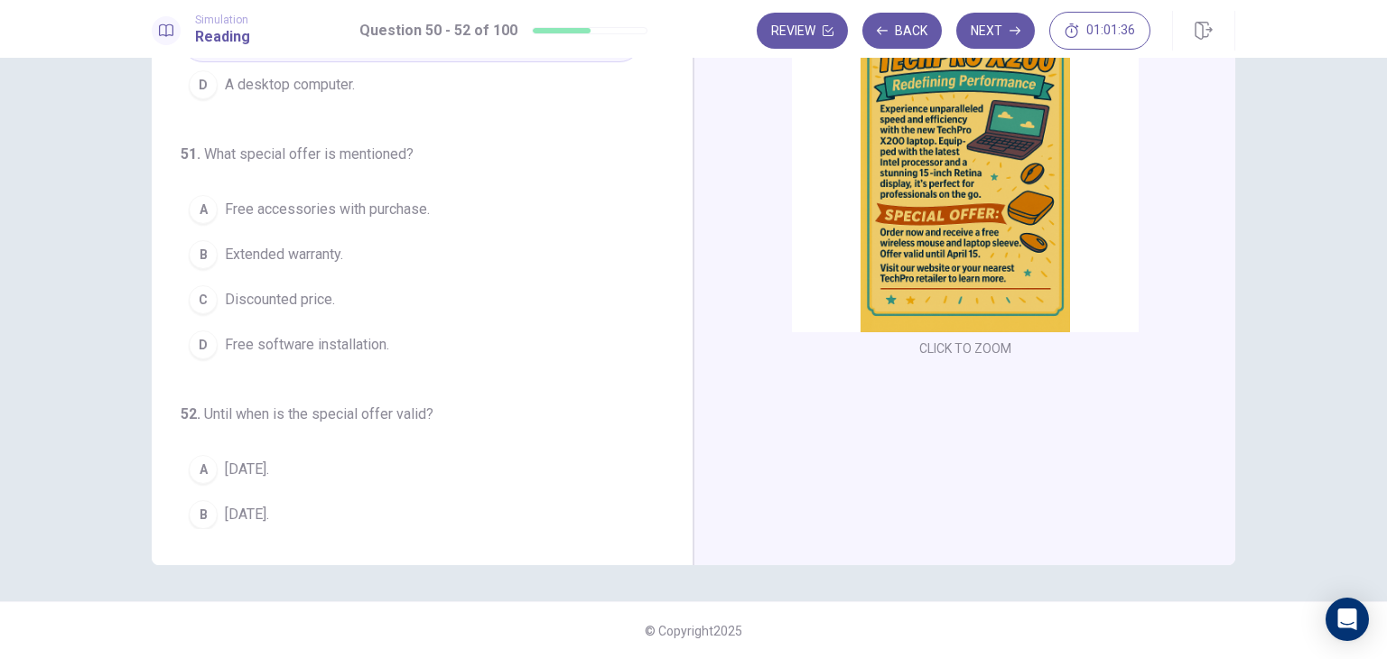
click at [349, 210] on span "Free accessories with purchase." at bounding box center [327, 210] width 205 height 22
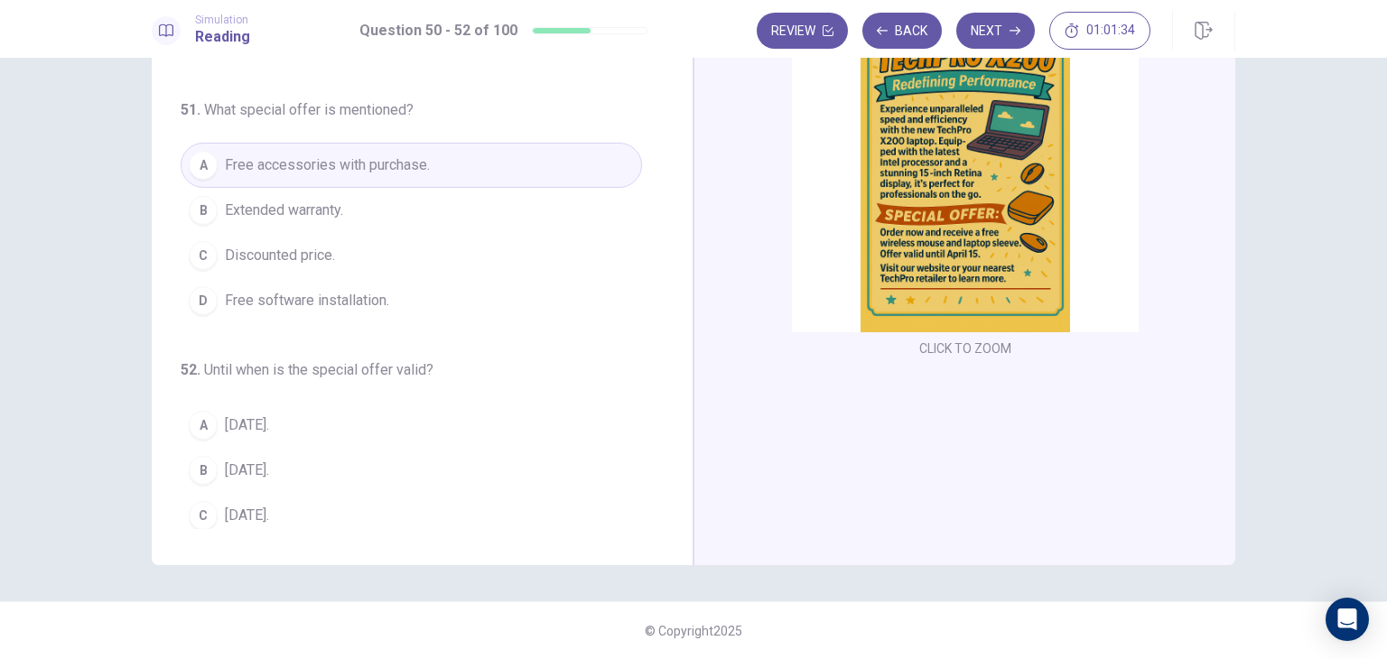
scroll to position [184, 0]
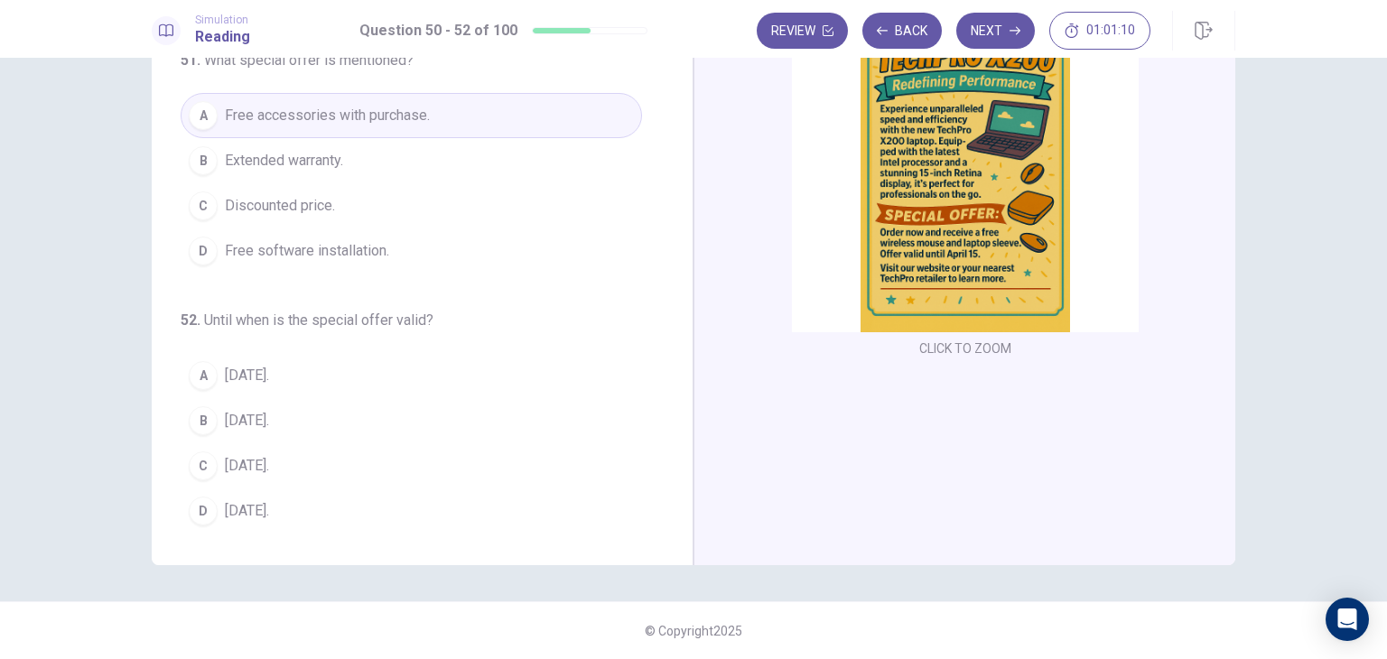
click at [296, 456] on button "C April 15." at bounding box center [411, 465] width 461 height 45
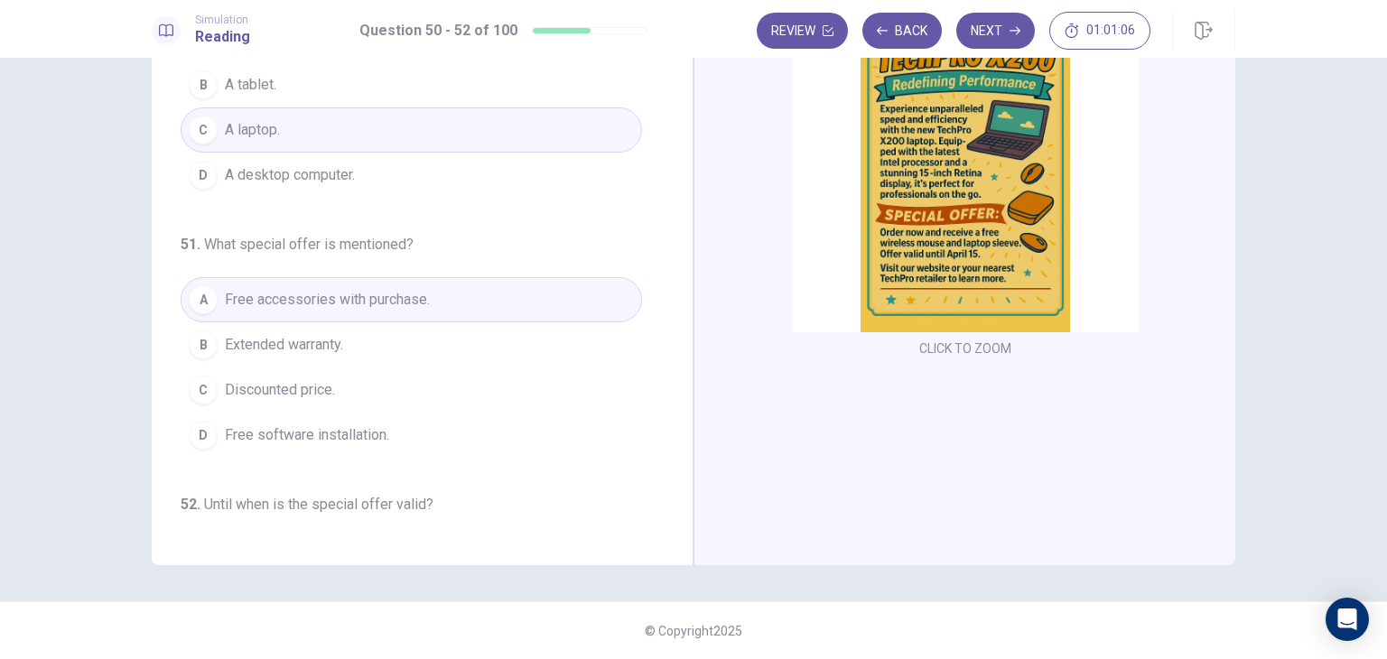
scroll to position [0, 0]
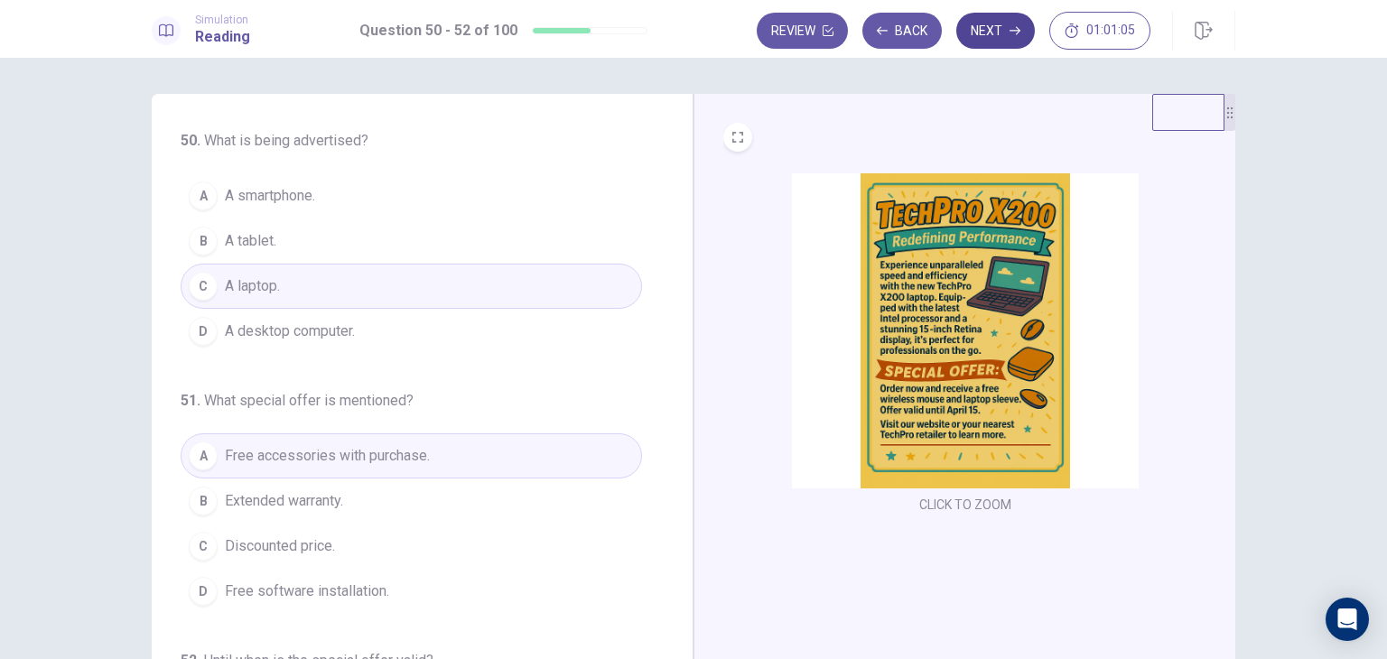
click at [986, 33] on button "Next" at bounding box center [995, 31] width 79 height 36
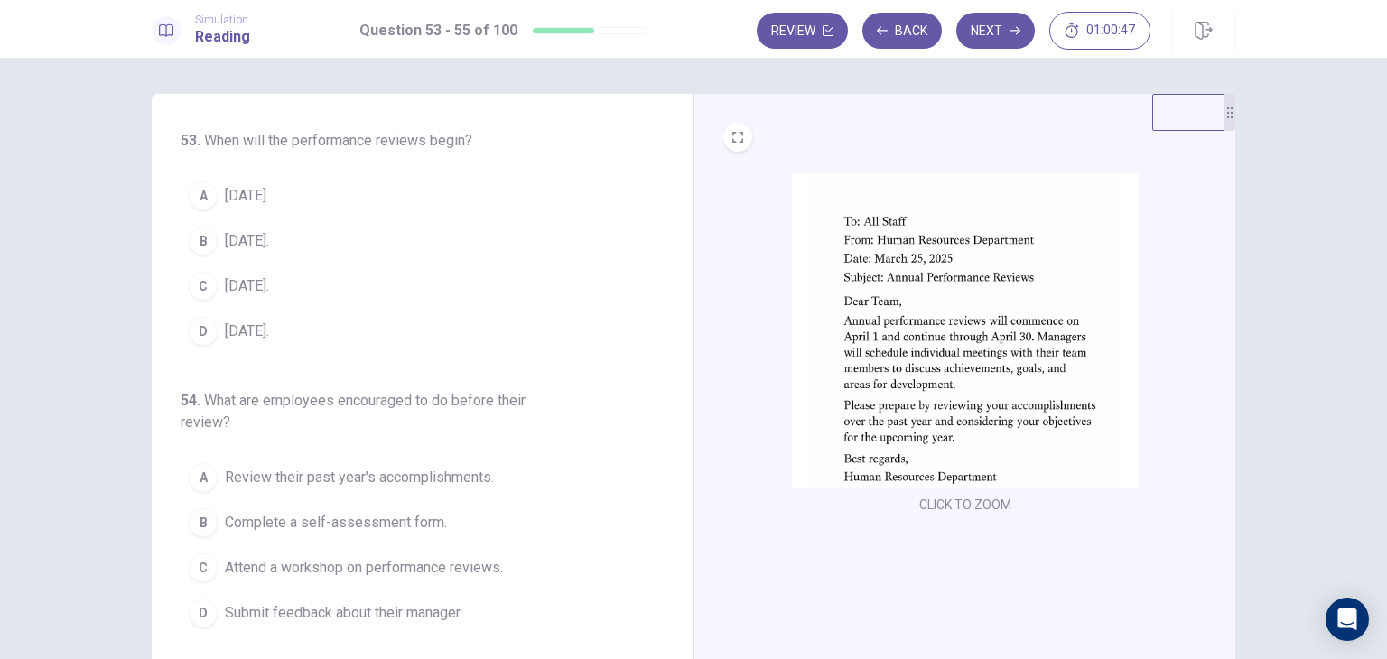
click at [239, 192] on span "April 1." at bounding box center [247, 196] width 44 height 22
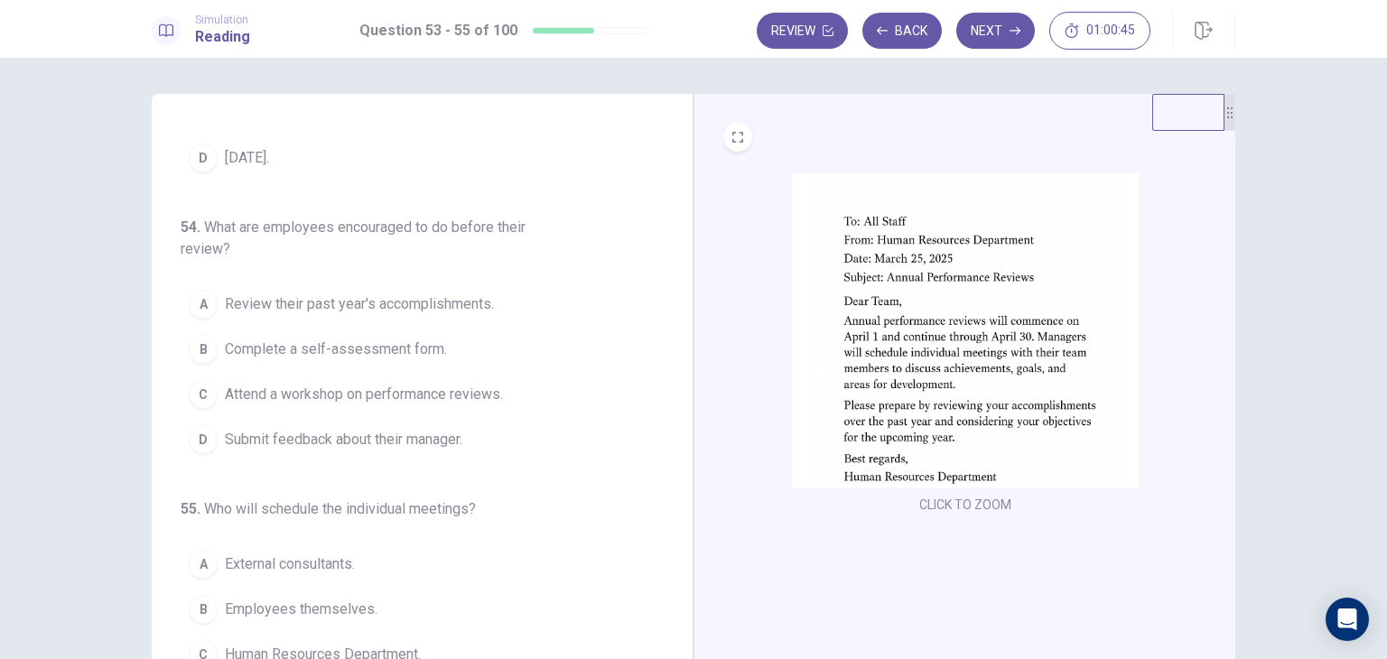
scroll to position [206, 0]
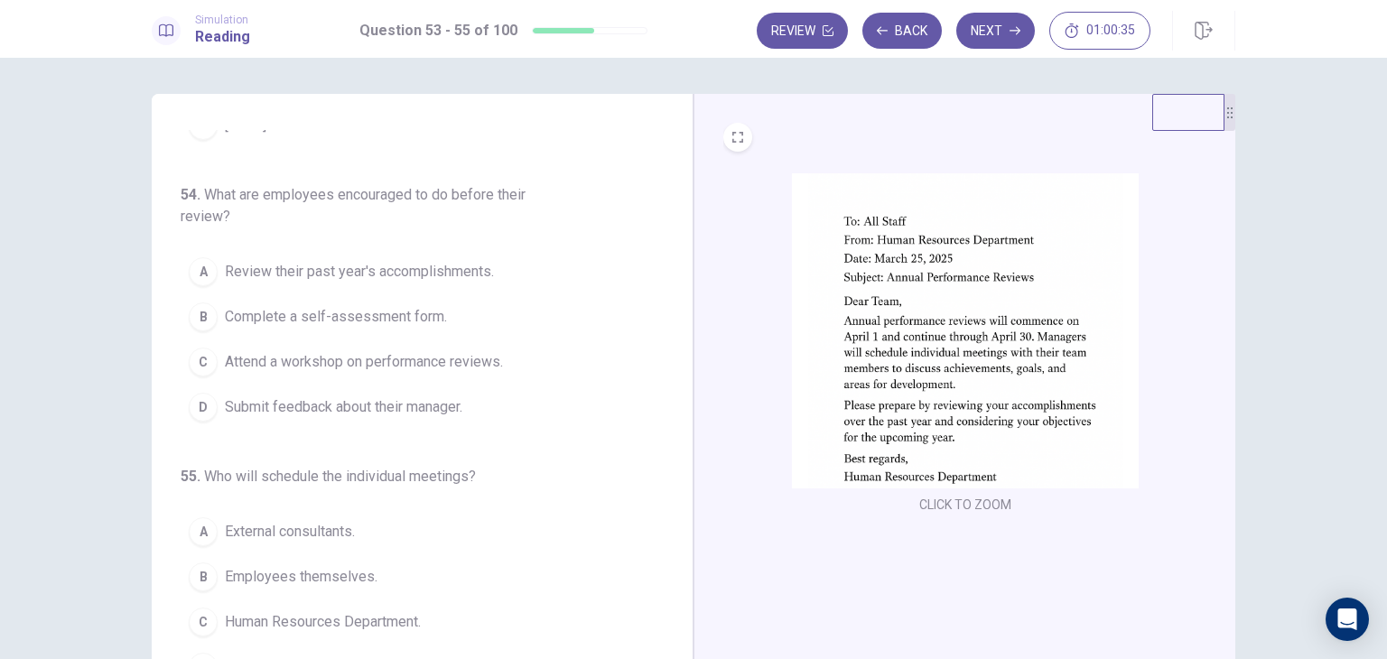
click at [374, 272] on span "Review their past year's accomplishments." at bounding box center [359, 272] width 269 height 22
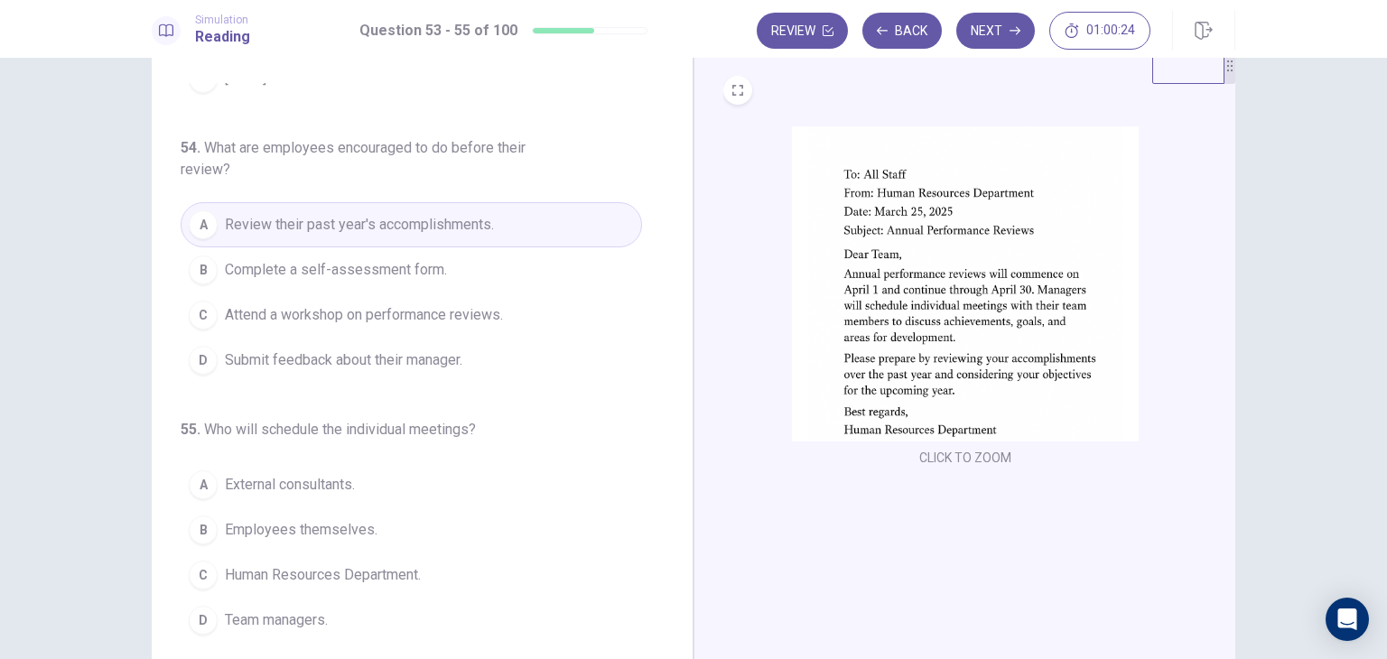
scroll to position [156, 0]
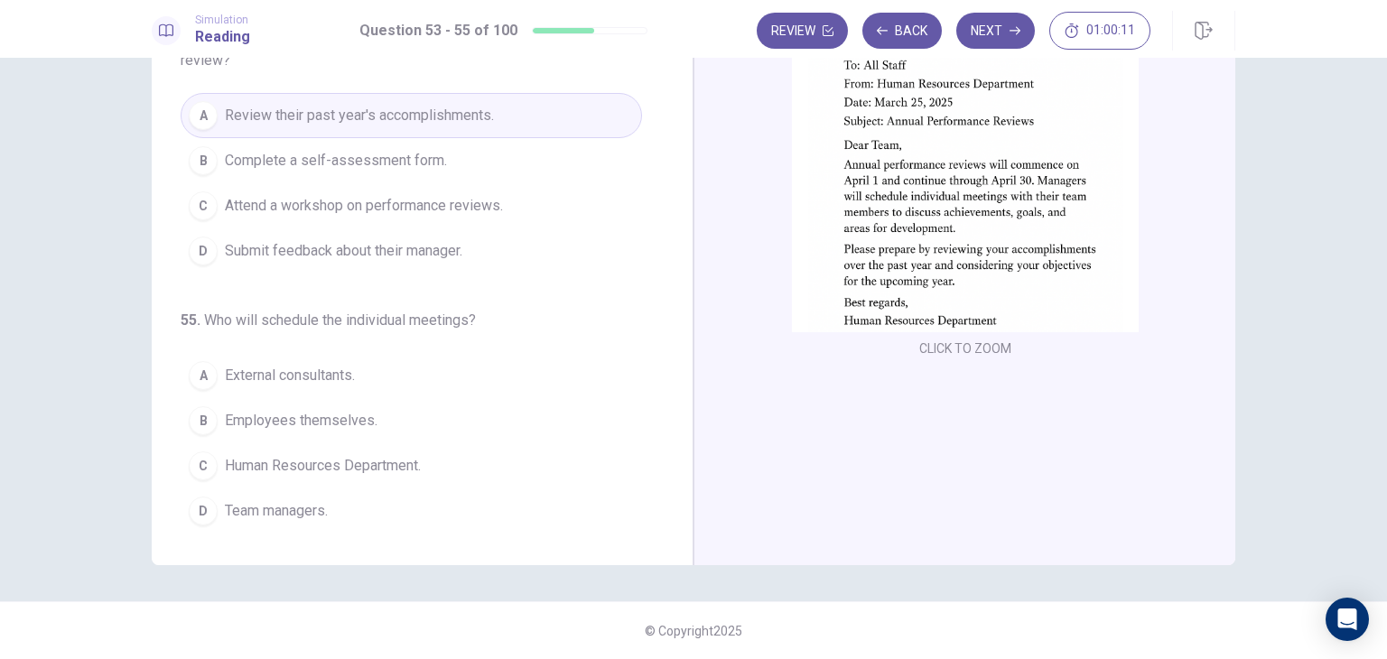
click at [314, 502] on span "Team managers." at bounding box center [276, 511] width 103 height 22
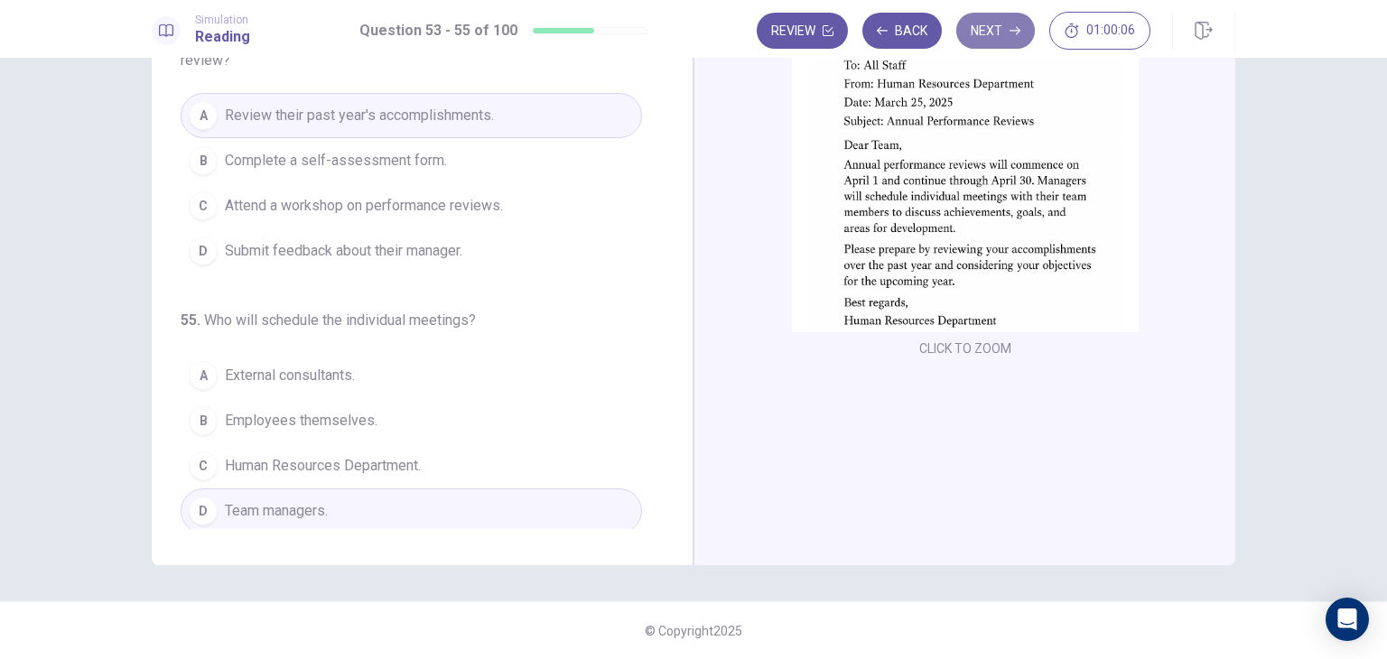
click at [1000, 48] on button "Next" at bounding box center [995, 31] width 79 height 36
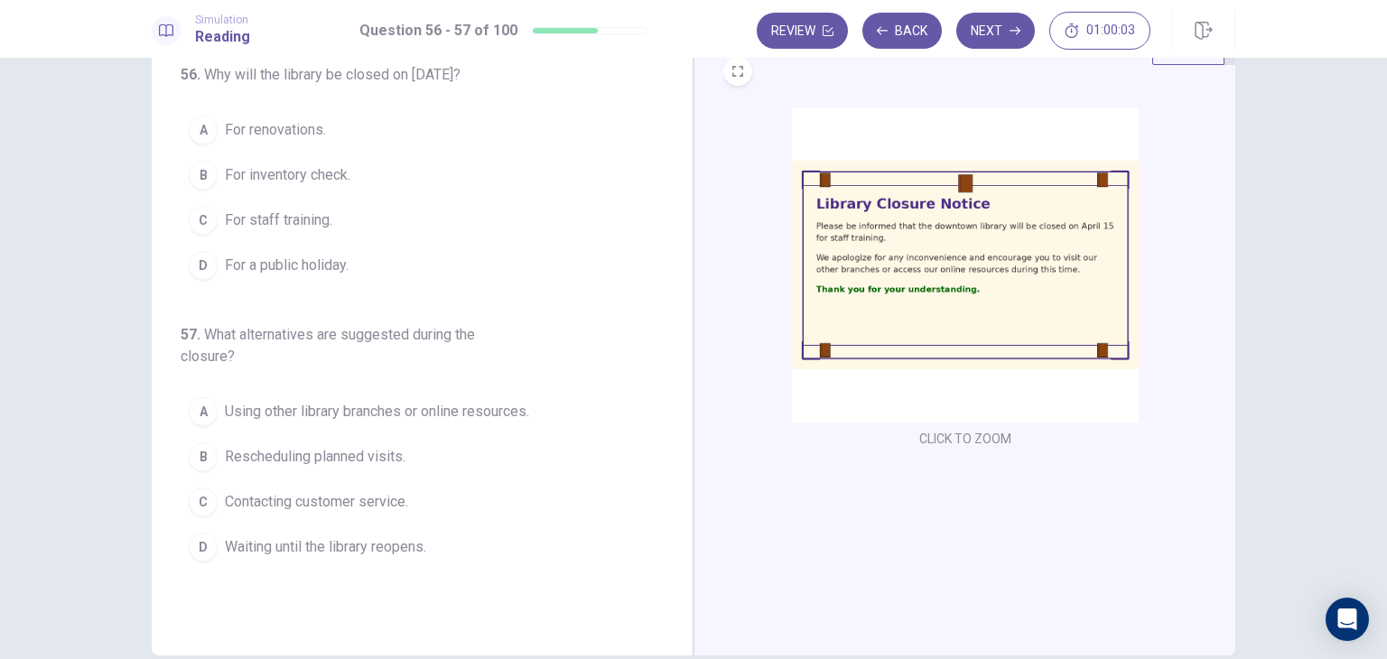
scroll to position [0, 0]
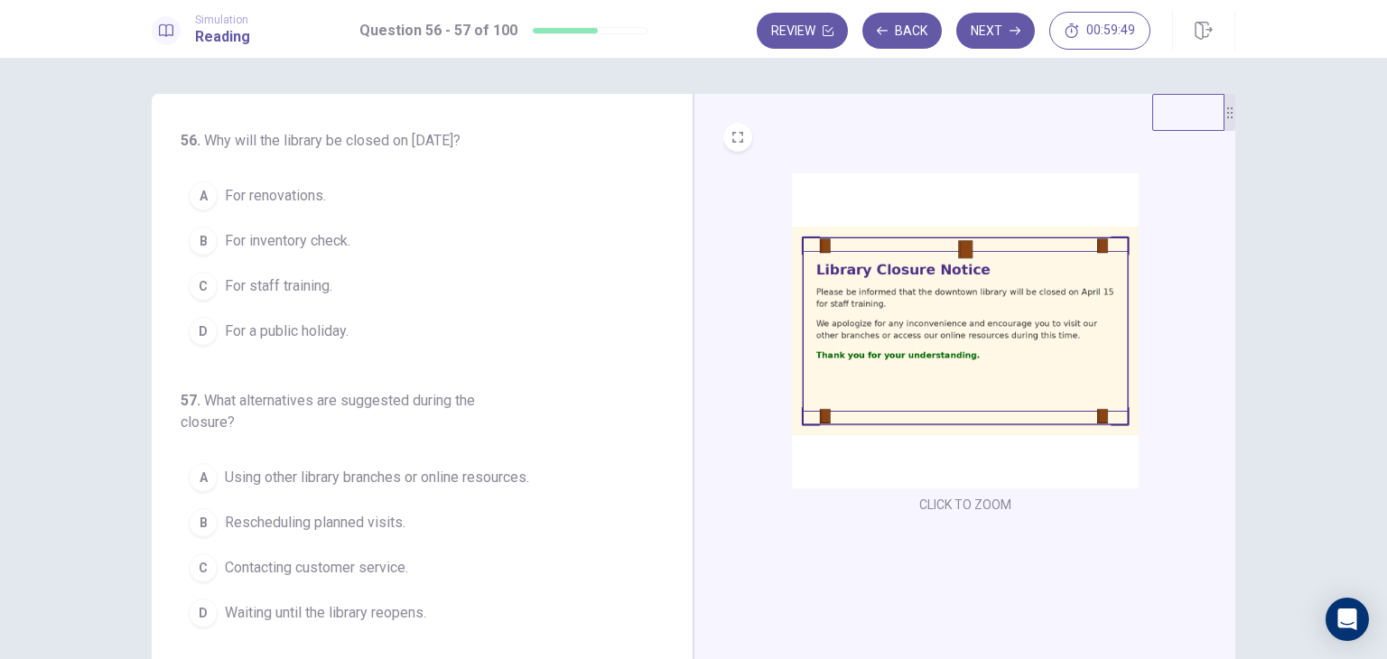
click at [300, 294] on span "For staff training." at bounding box center [278, 286] width 107 height 22
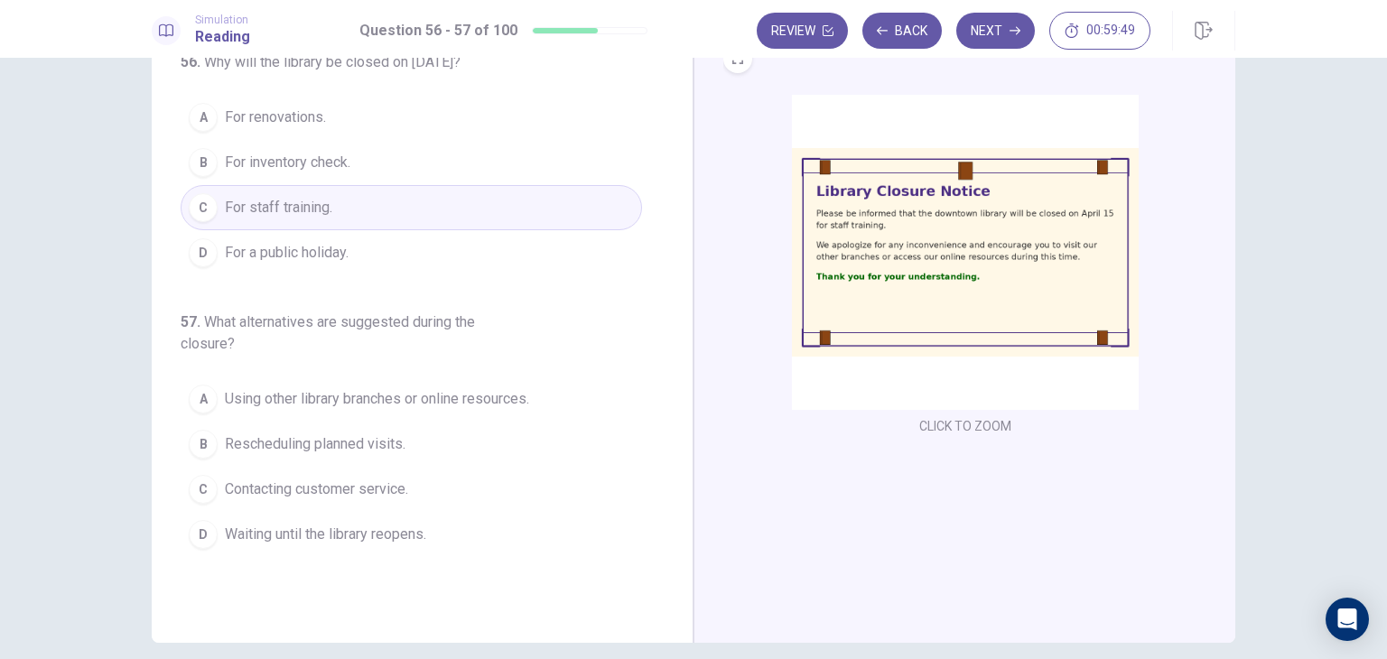
scroll to position [156, 0]
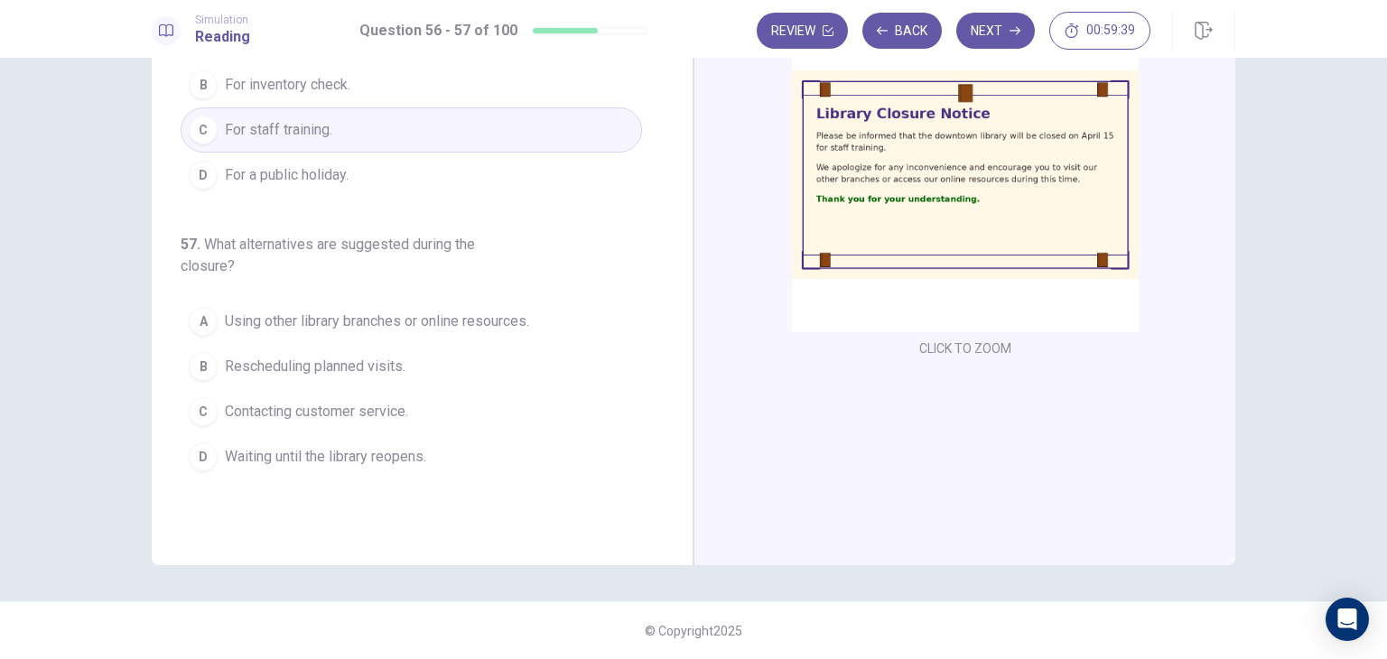
click at [321, 321] on span "Using other library branches or online resources." at bounding box center [377, 322] width 304 height 22
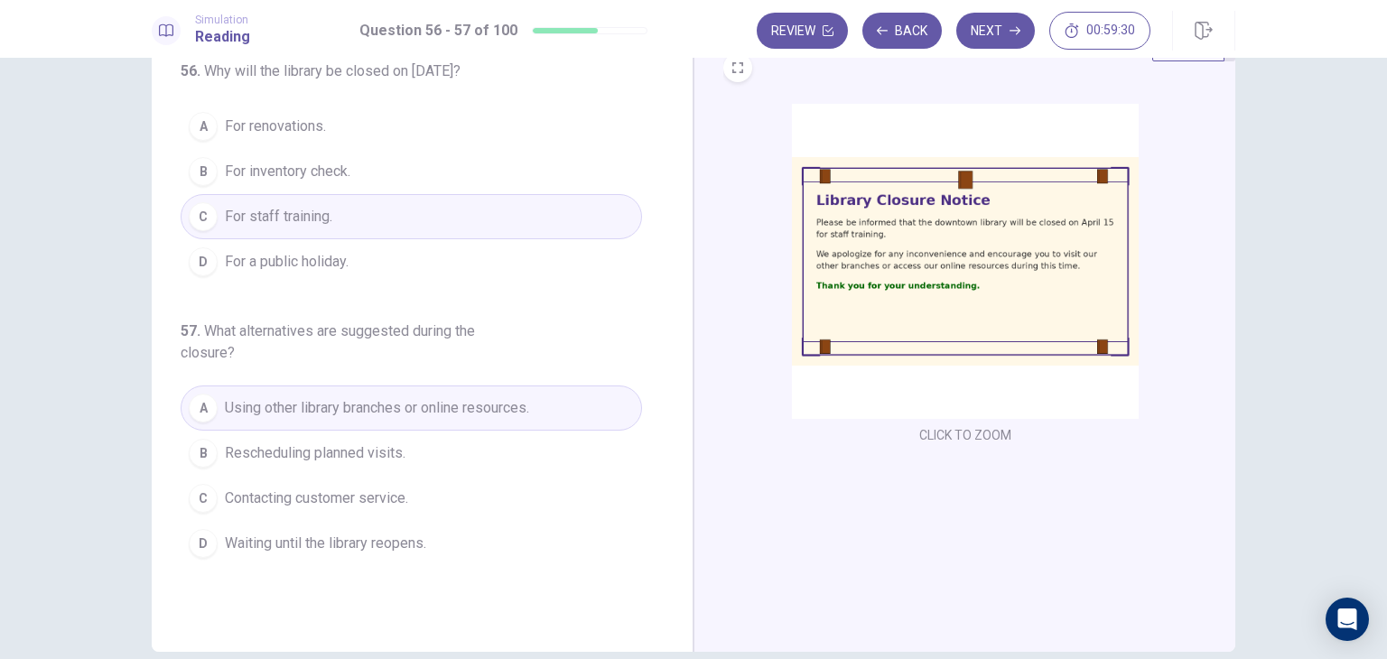
scroll to position [0, 0]
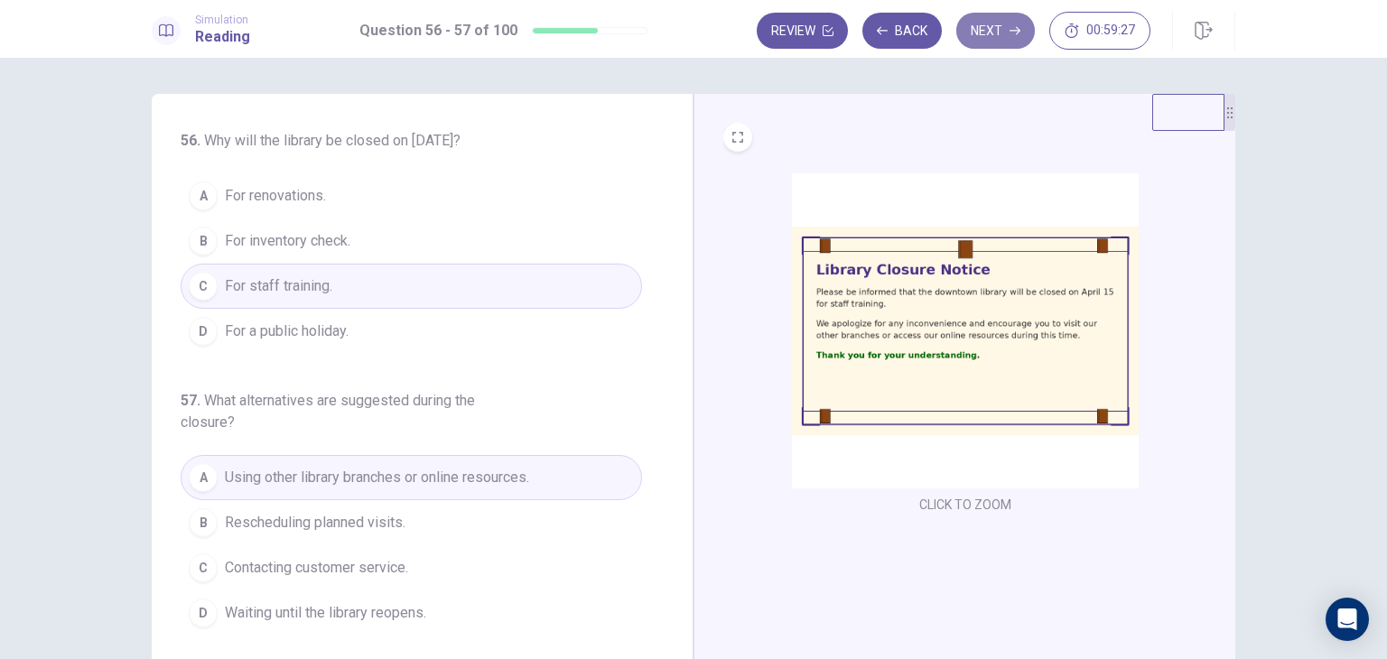
click at [1007, 40] on button "Next" at bounding box center [995, 31] width 79 height 36
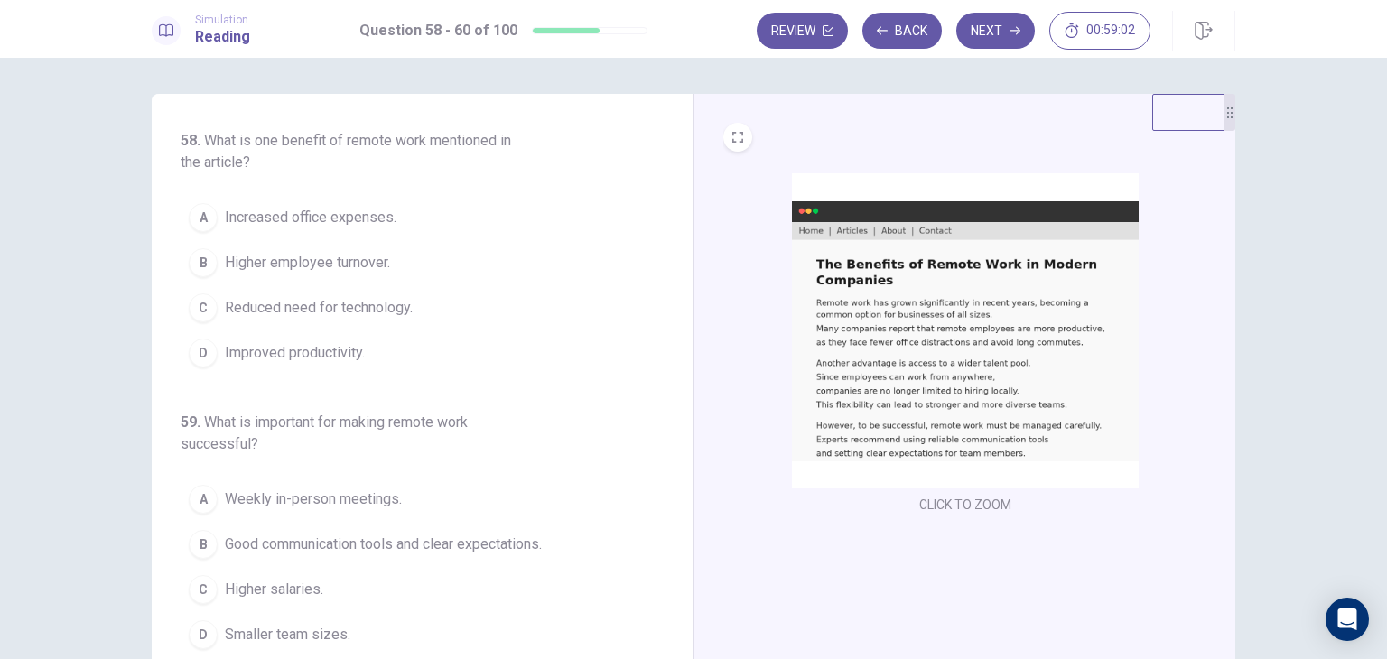
click at [288, 358] on span "Improved productivity." at bounding box center [295, 353] width 140 height 22
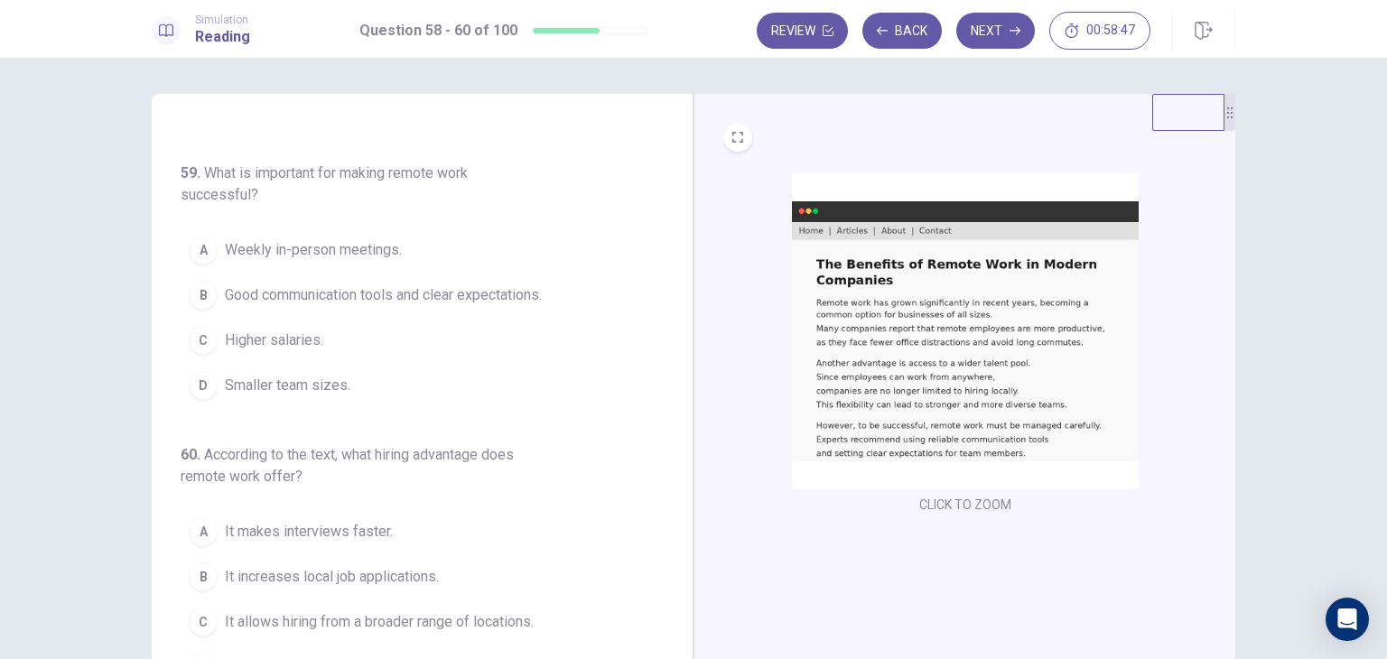
scroll to position [90, 0]
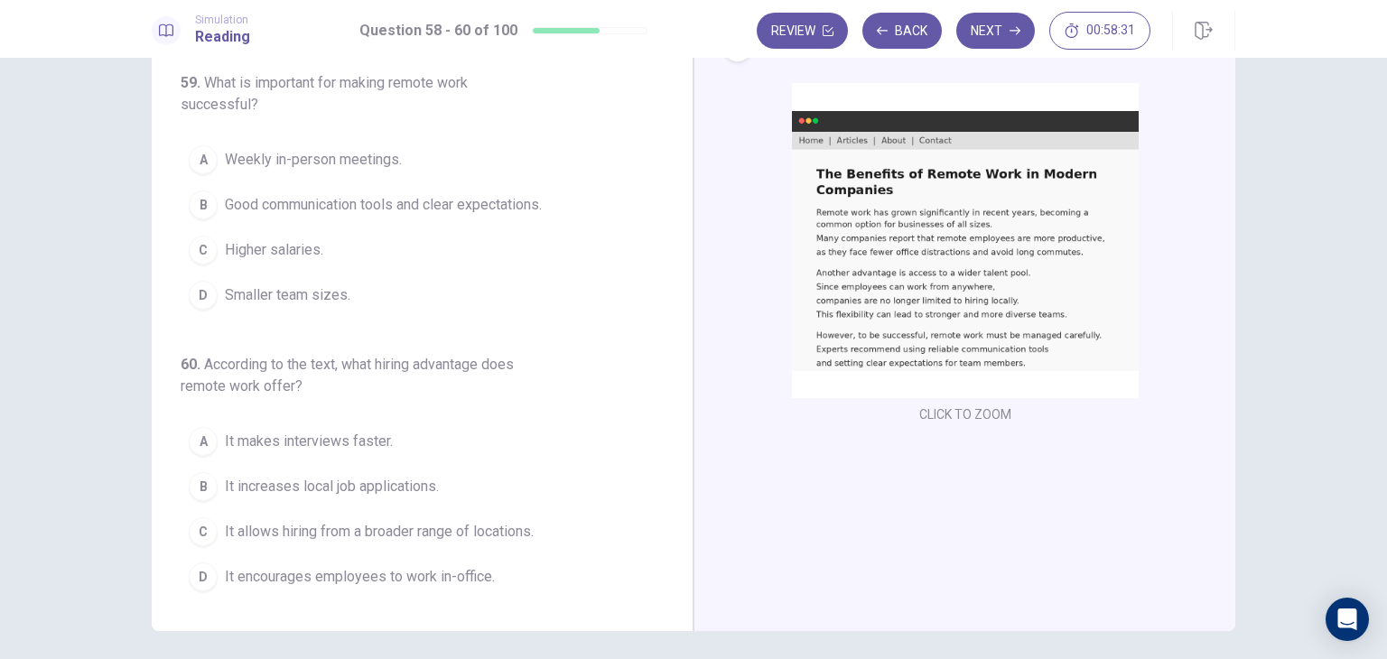
click at [274, 204] on span "Good communication tools and clear expectations." at bounding box center [383, 205] width 317 height 22
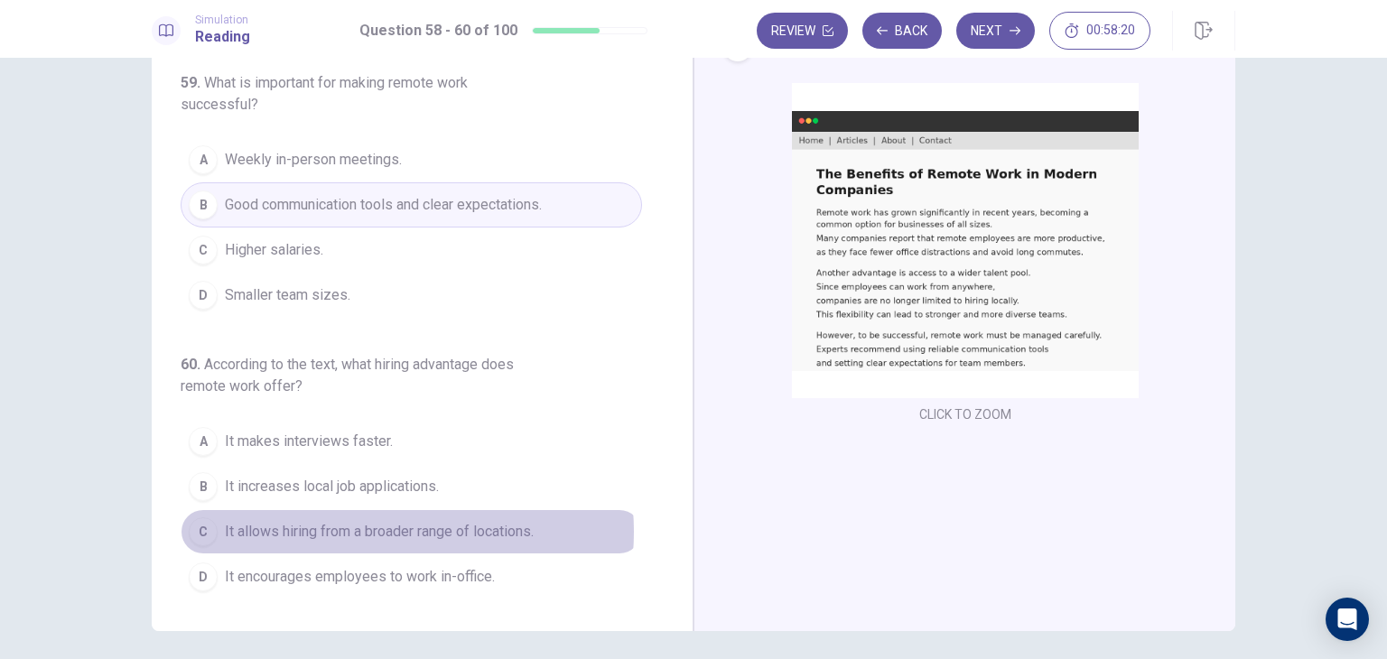
click at [361, 528] on span "It allows hiring from a broader range of locations." at bounding box center [379, 532] width 309 height 22
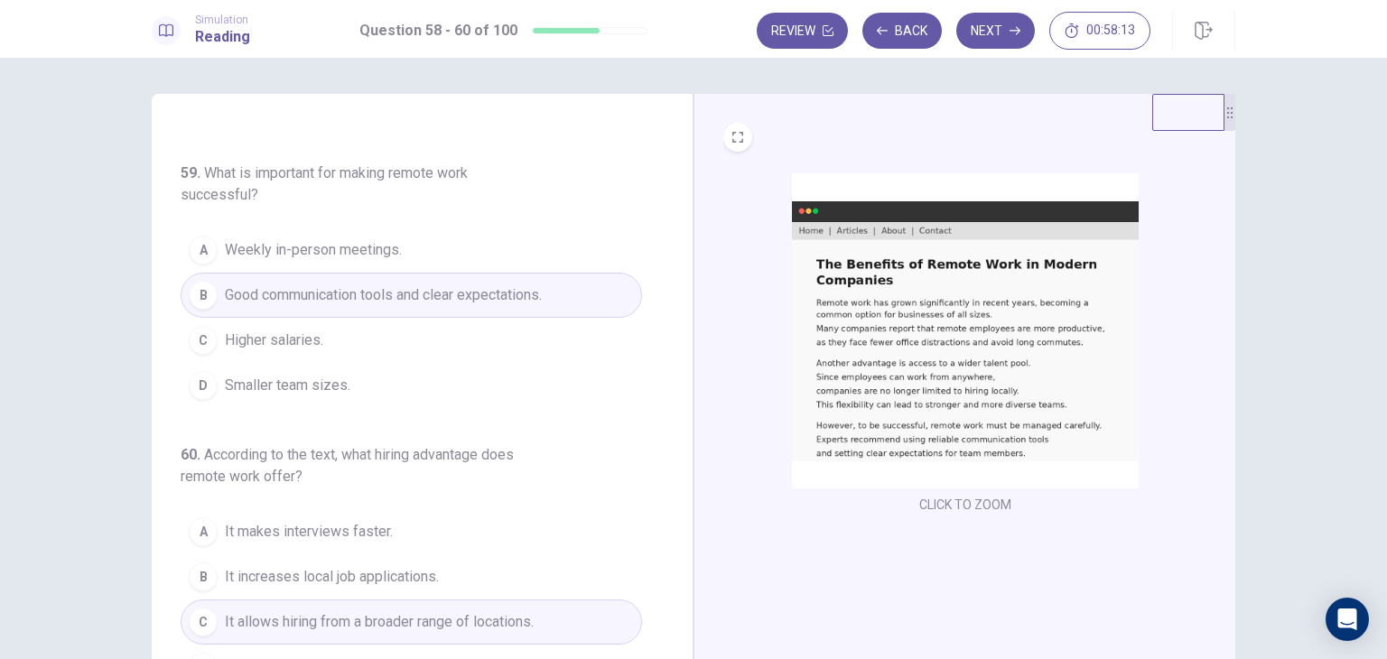
scroll to position [0, 0]
click at [998, 29] on button "Next" at bounding box center [995, 31] width 79 height 36
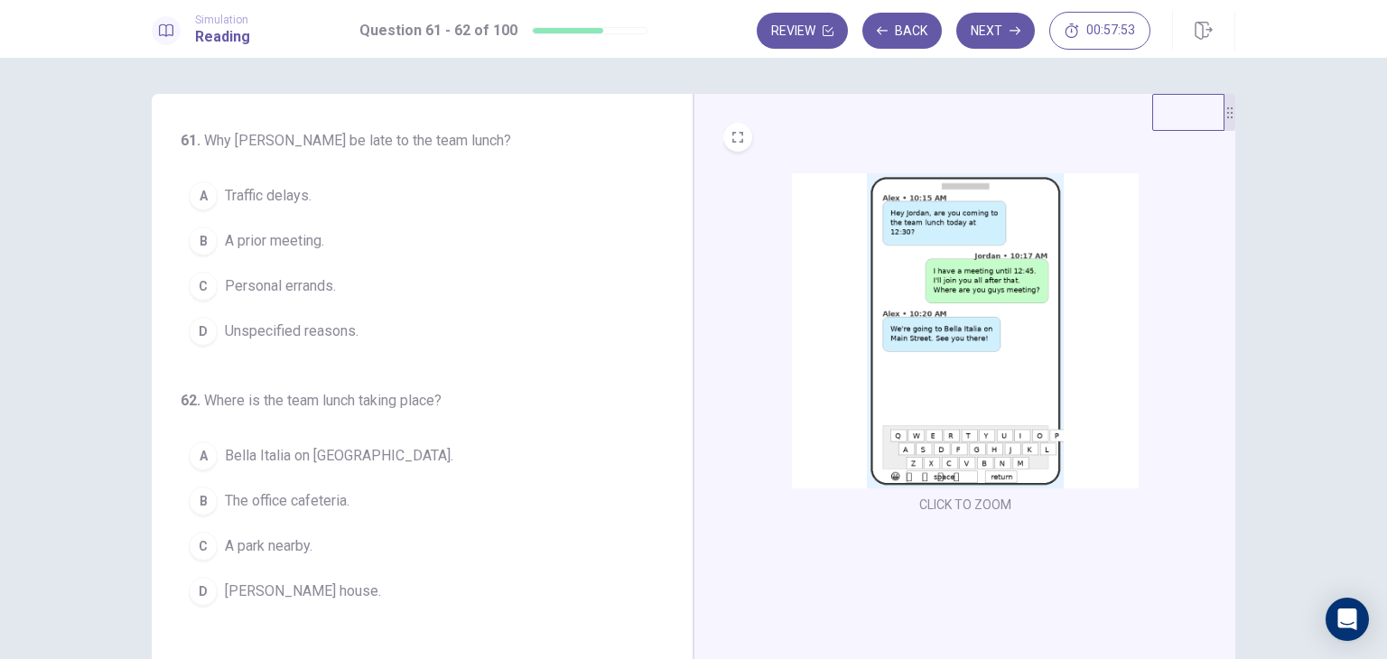
click at [921, 298] on img at bounding box center [965, 330] width 347 height 315
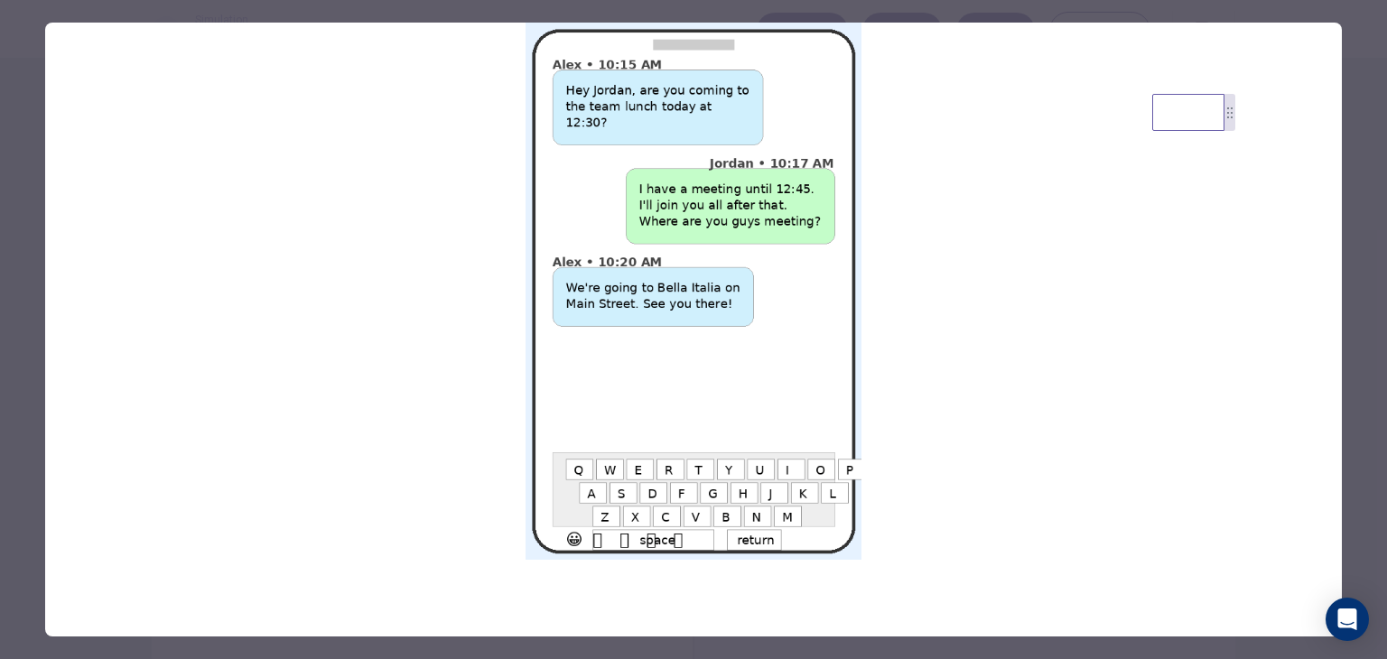
click at [260, 243] on img at bounding box center [693, 291] width 1297 height 537
click at [51, 82] on img at bounding box center [693, 291] width 1297 height 537
click at [31, 89] on div at bounding box center [693, 329] width 1387 height 659
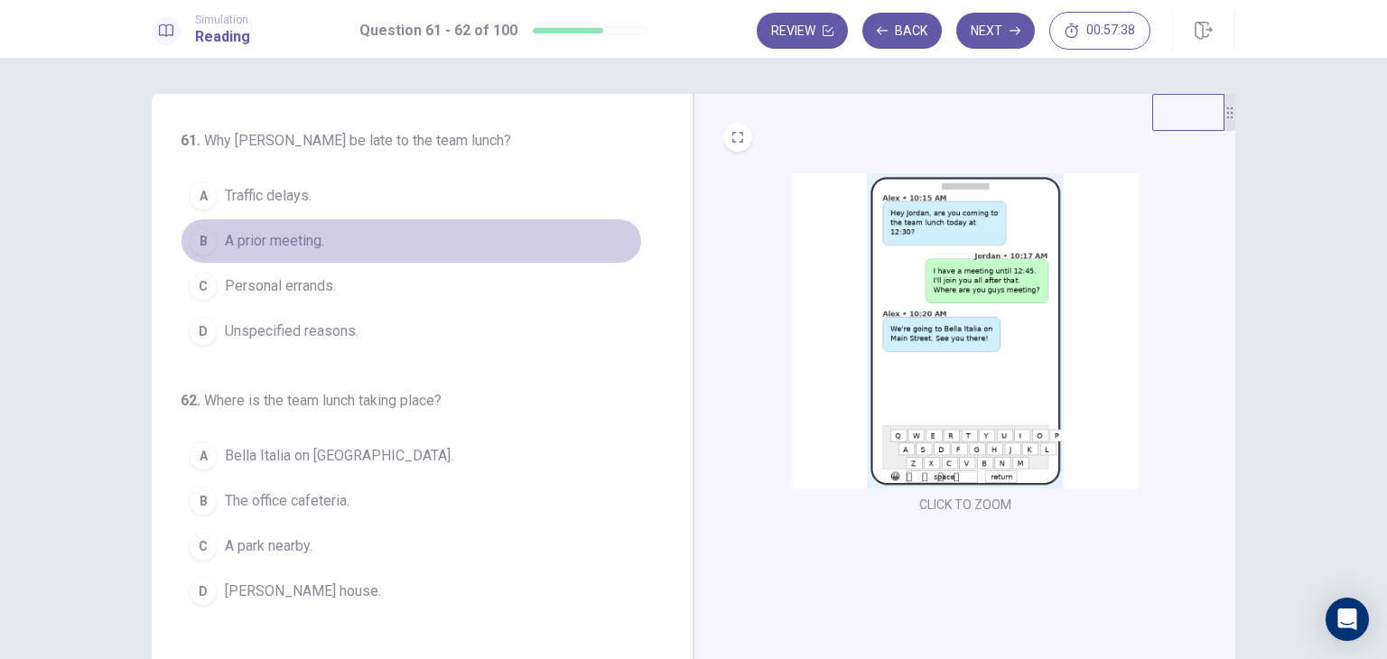
click at [293, 248] on span "A prior meeting." at bounding box center [274, 241] width 99 height 22
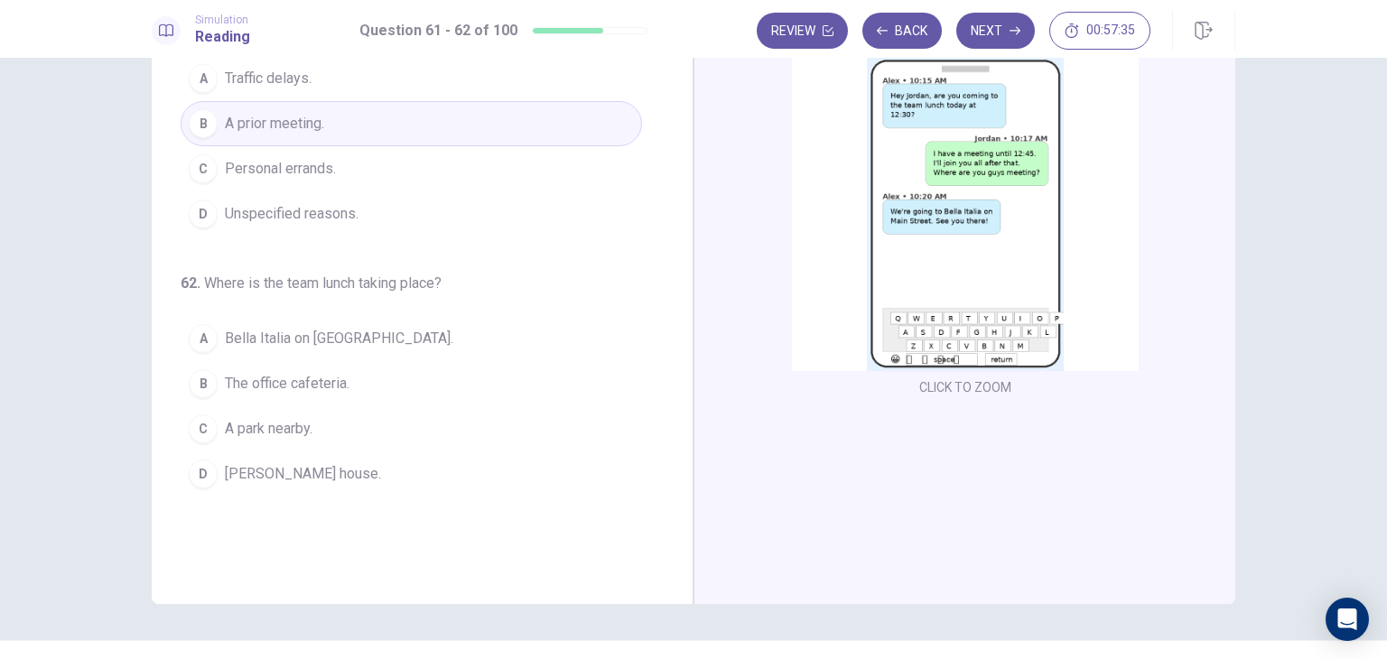
scroll to position [156, 0]
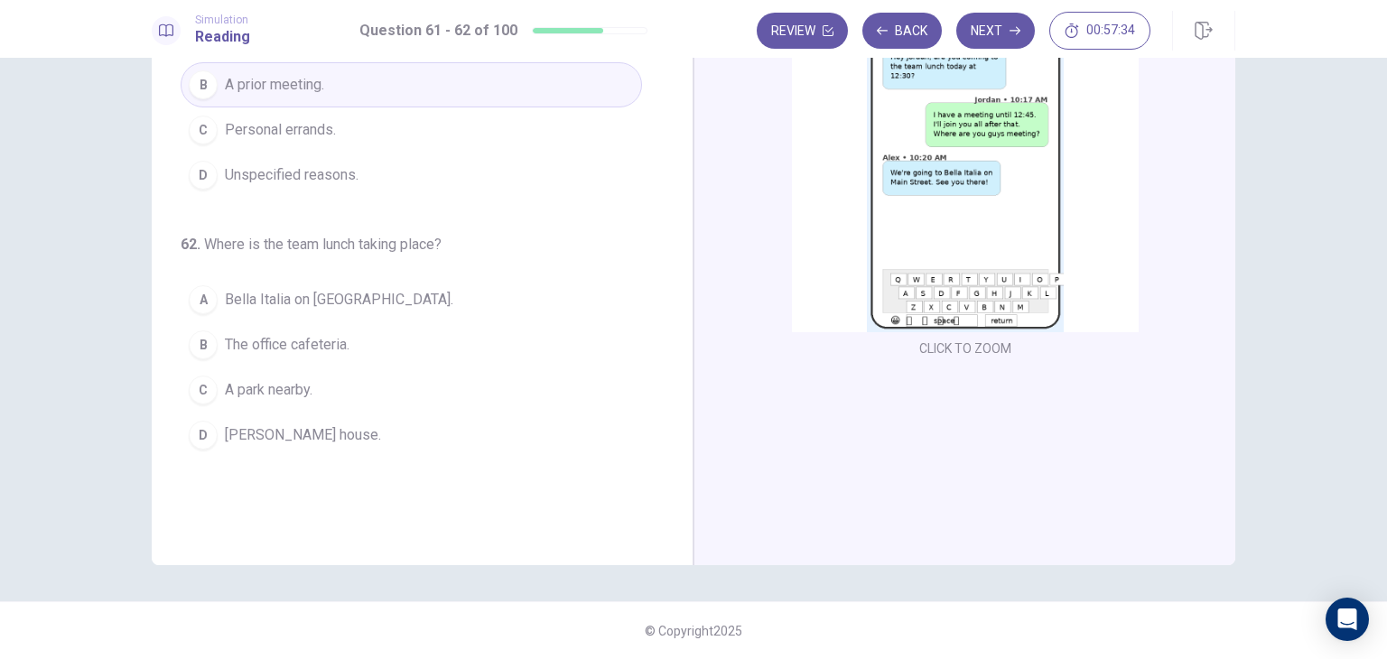
click at [300, 294] on span "Bella Italia on Main Street." at bounding box center [339, 300] width 228 height 22
click at [1011, 26] on icon "button" at bounding box center [1014, 30] width 11 height 11
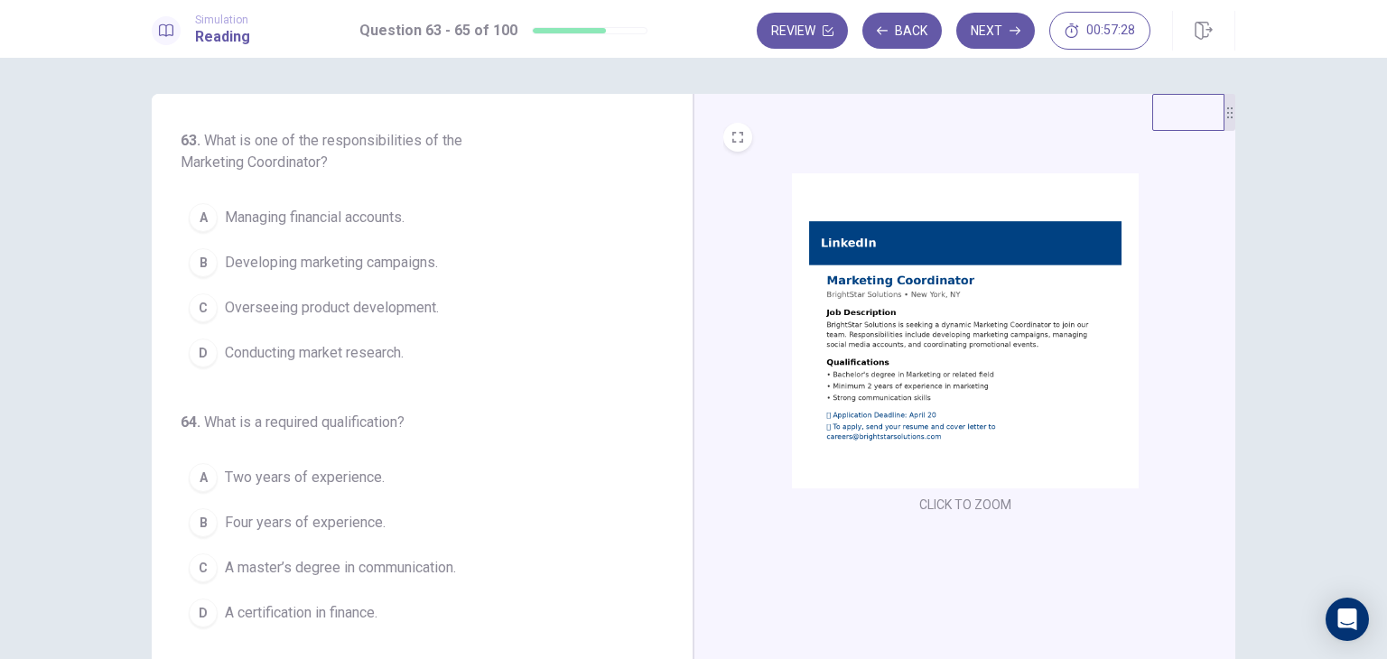
scroll to position [0, 0]
click at [875, 284] on img at bounding box center [965, 330] width 347 height 315
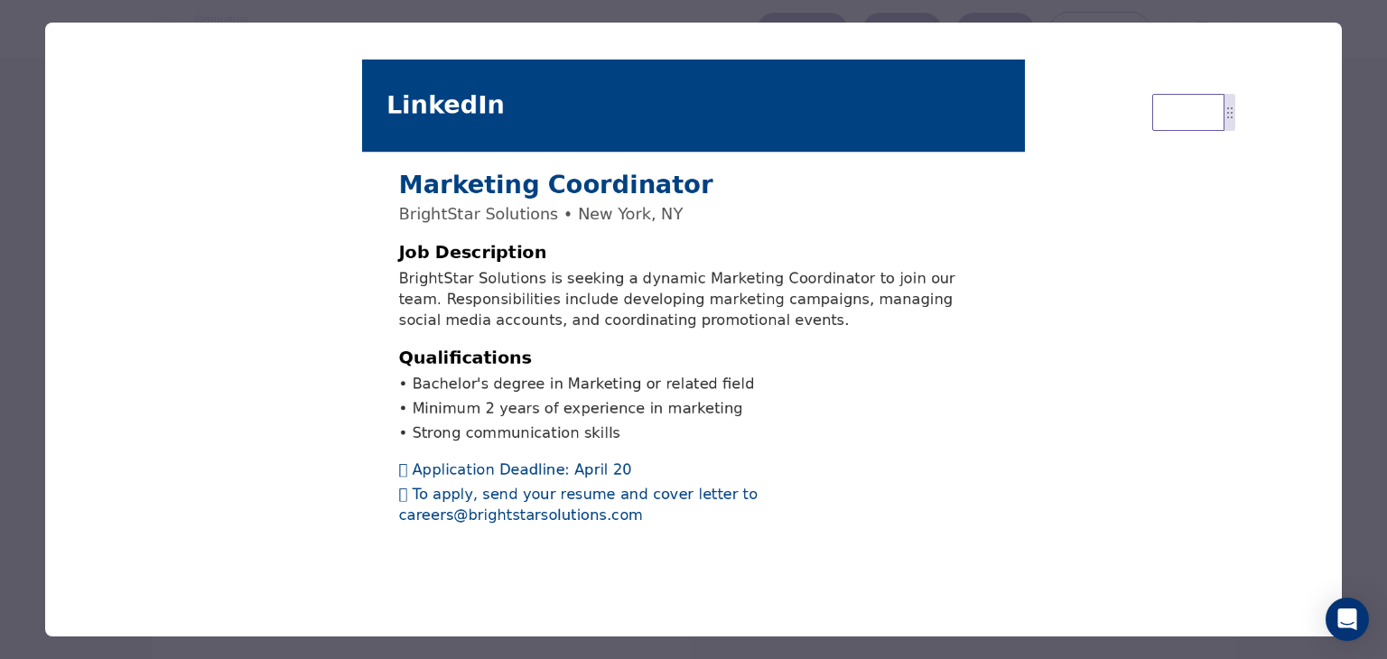
click at [99, 121] on img at bounding box center [693, 291] width 1297 height 537
click at [25, 95] on div at bounding box center [693, 329] width 1387 height 659
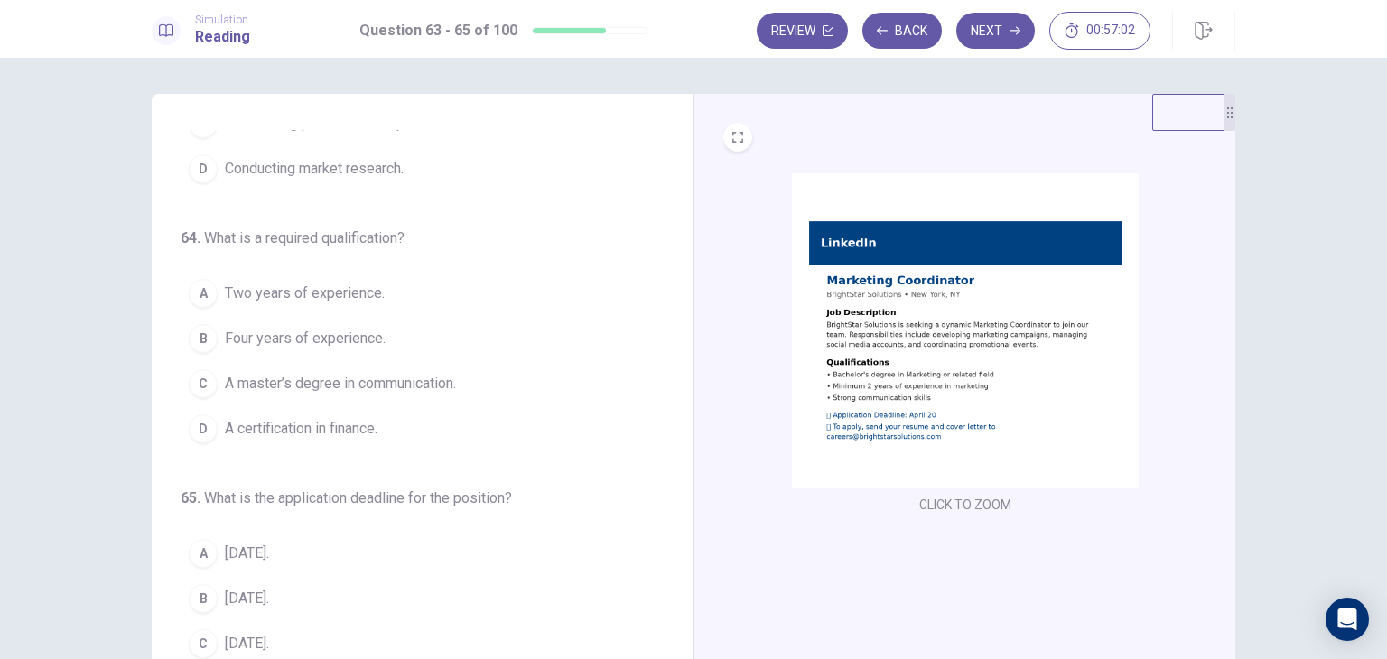
scroll to position [206, 0]
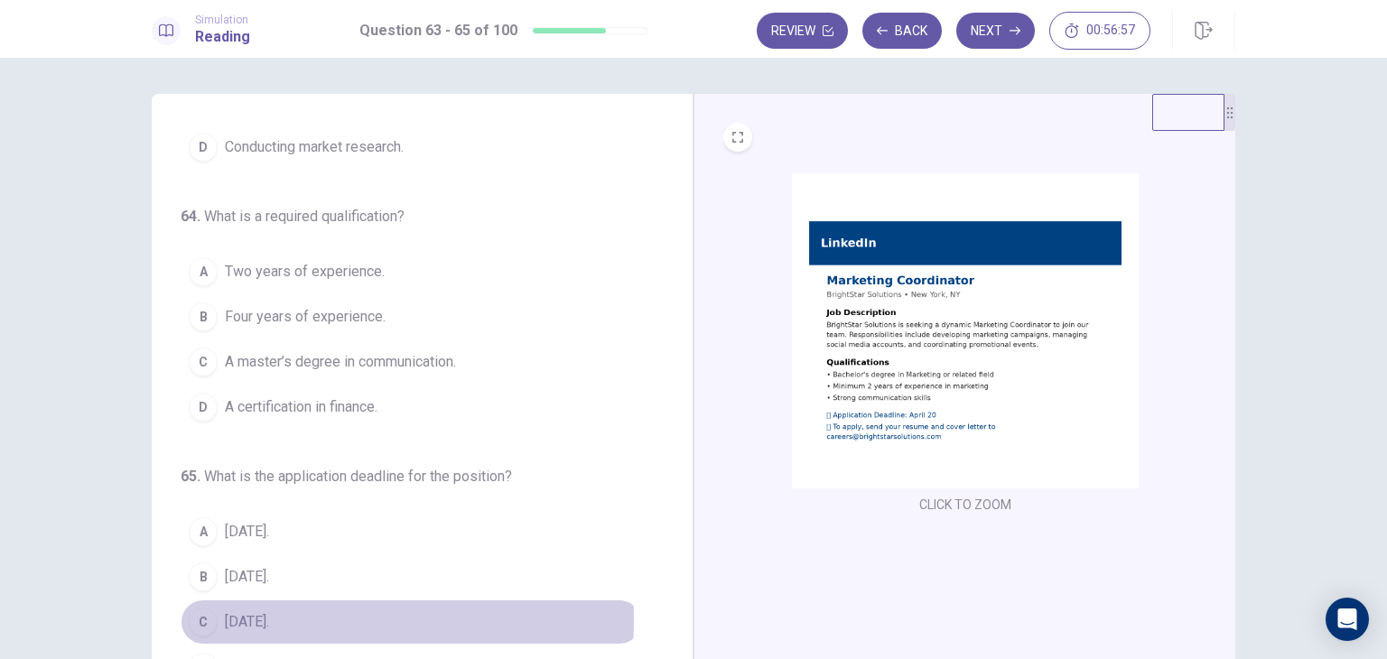
click at [252, 618] on span "April 20." at bounding box center [247, 622] width 44 height 22
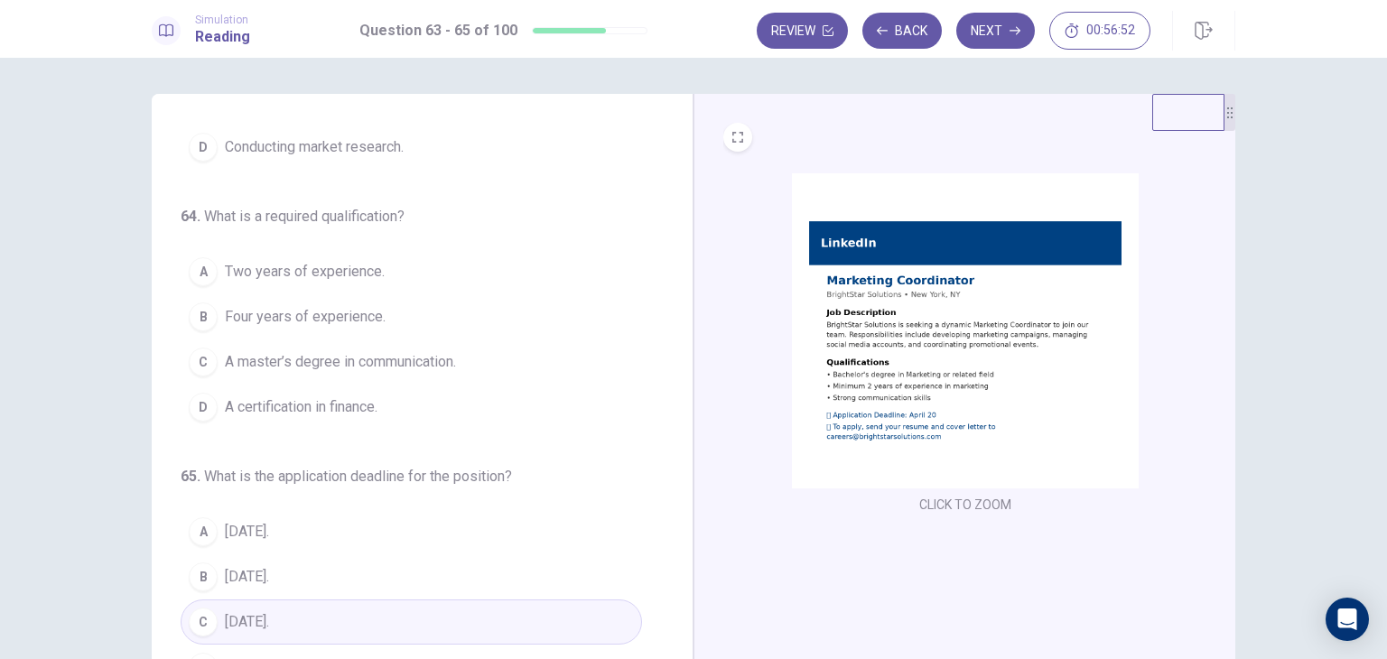
click at [320, 274] on span "Two years of experience." at bounding box center [305, 272] width 160 height 22
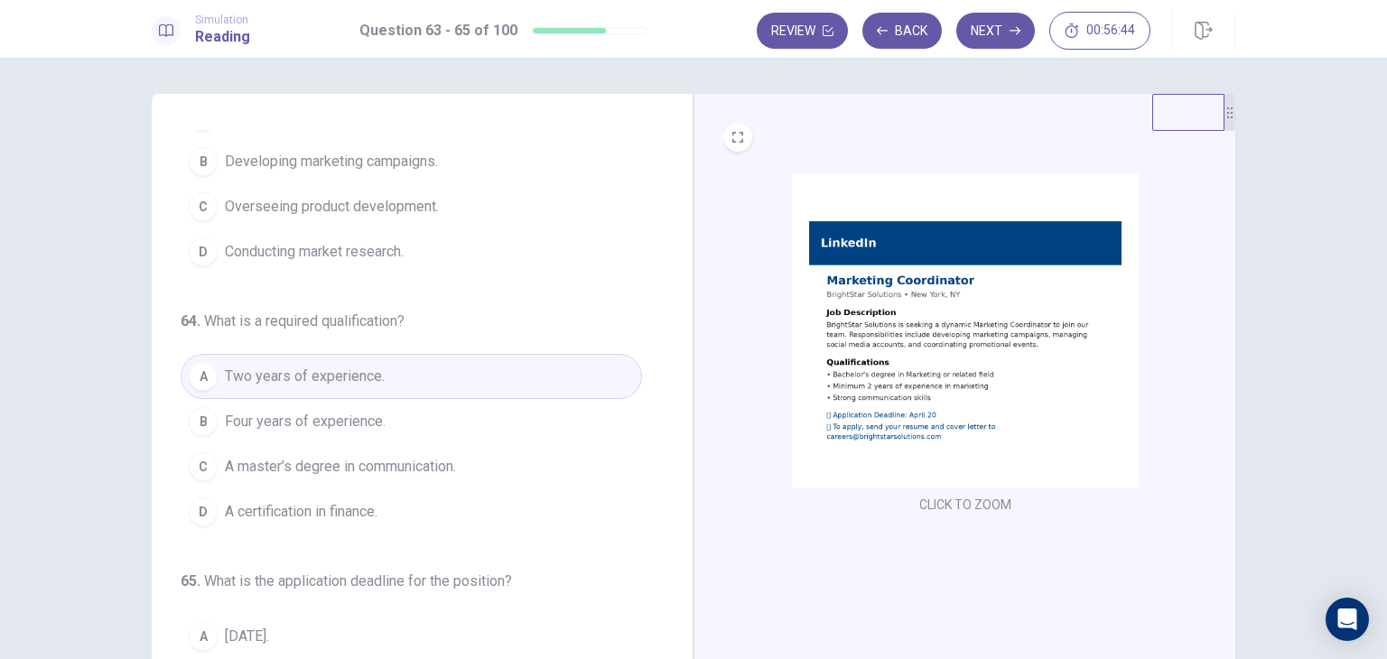
scroll to position [0, 0]
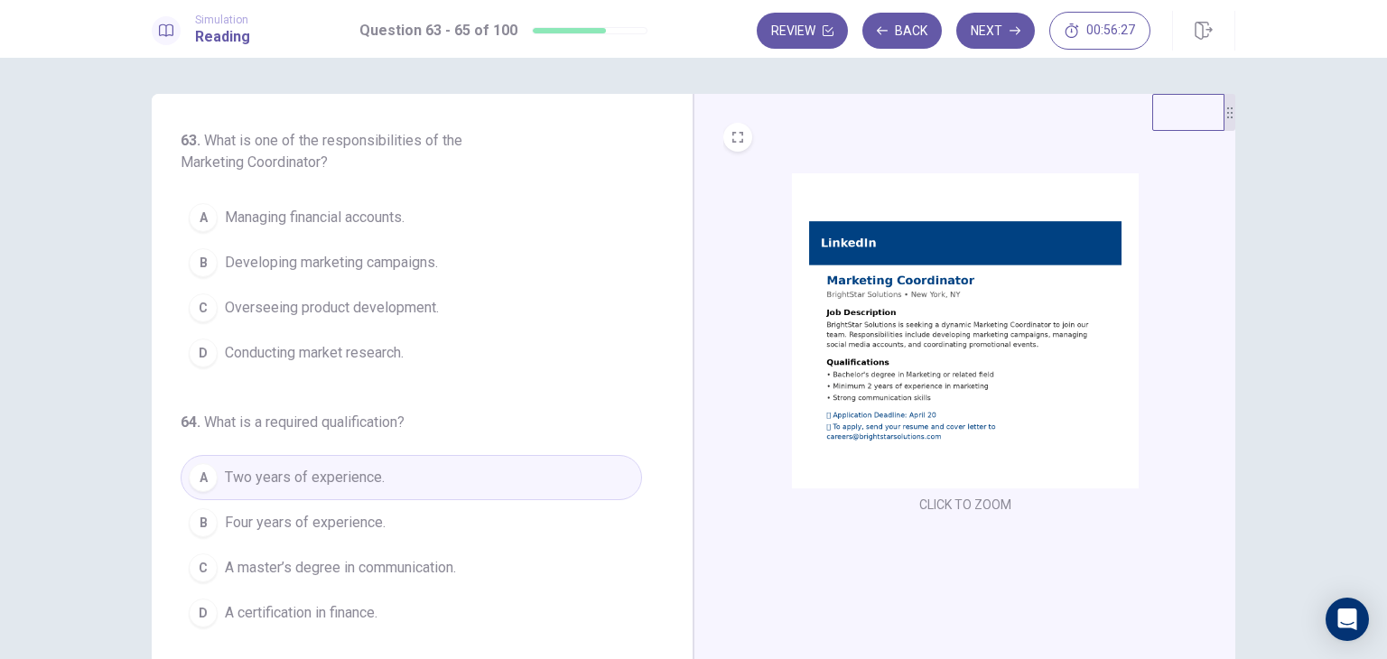
click at [406, 266] on span "Developing marketing campaigns." at bounding box center [331, 263] width 213 height 22
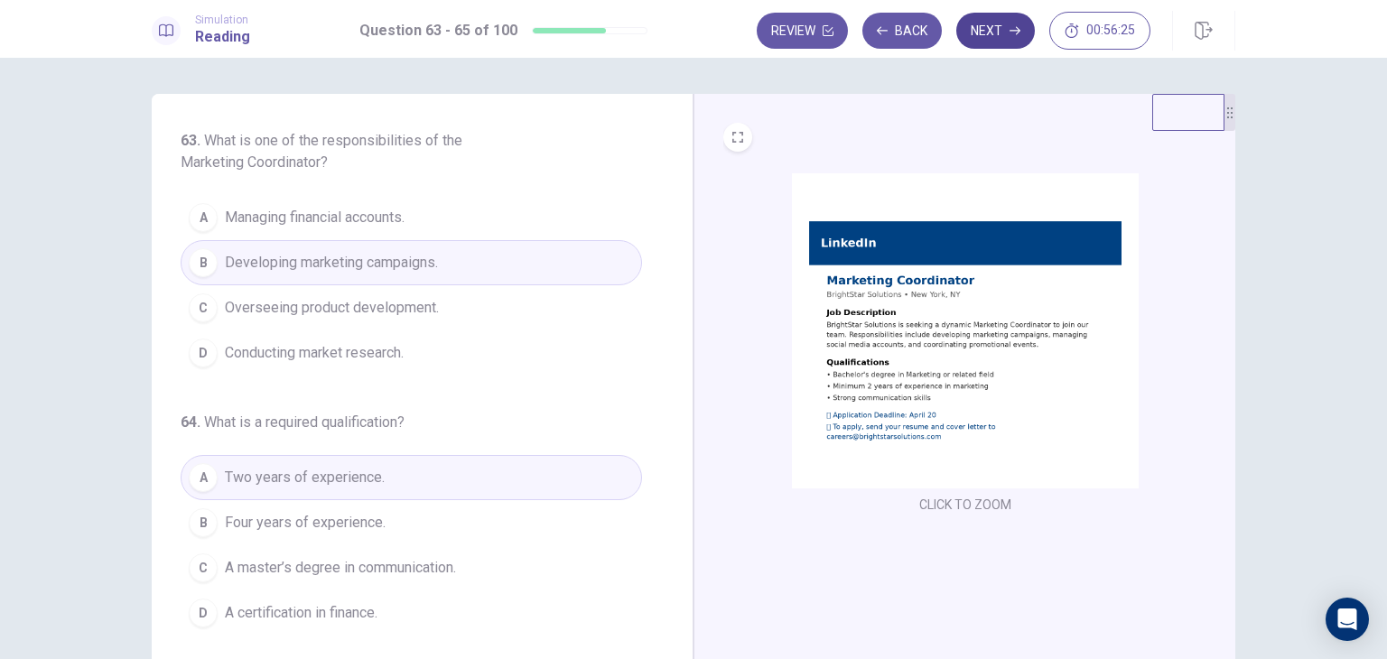
click at [1004, 20] on button "Next" at bounding box center [995, 31] width 79 height 36
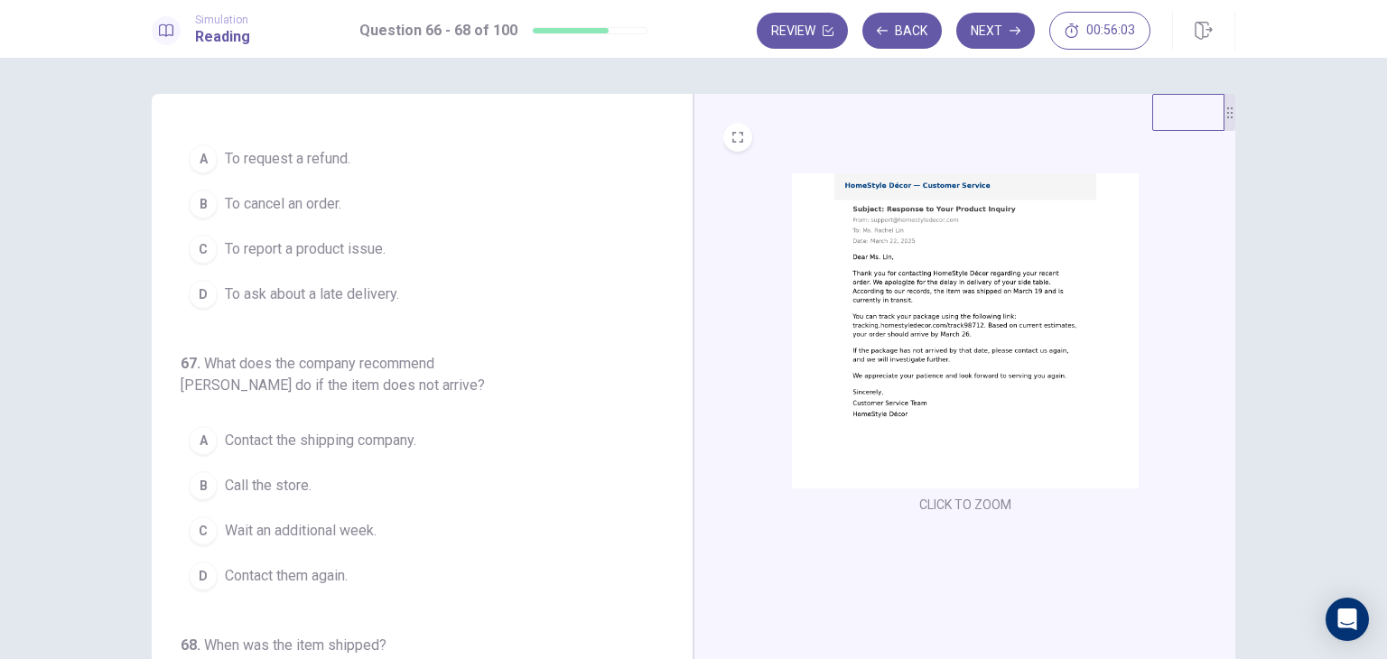
scroll to position [13, 0]
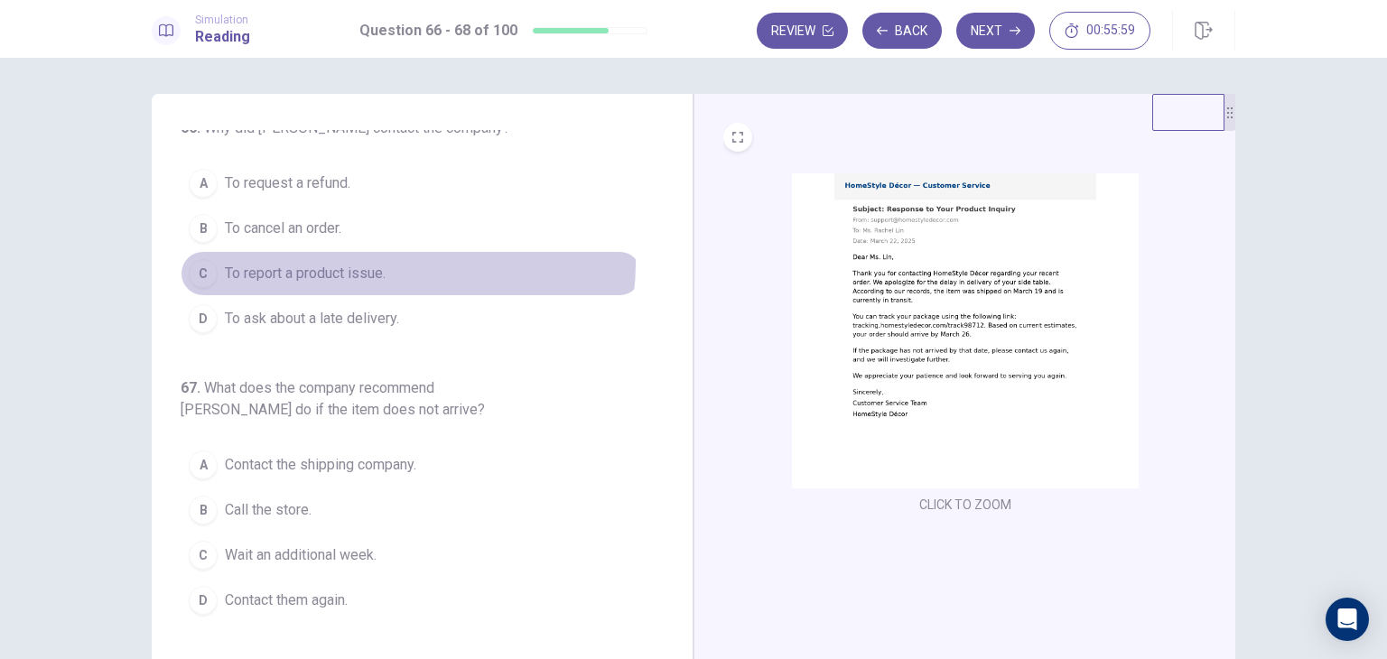
click at [396, 263] on button "C To report a product issue." at bounding box center [411, 273] width 461 height 45
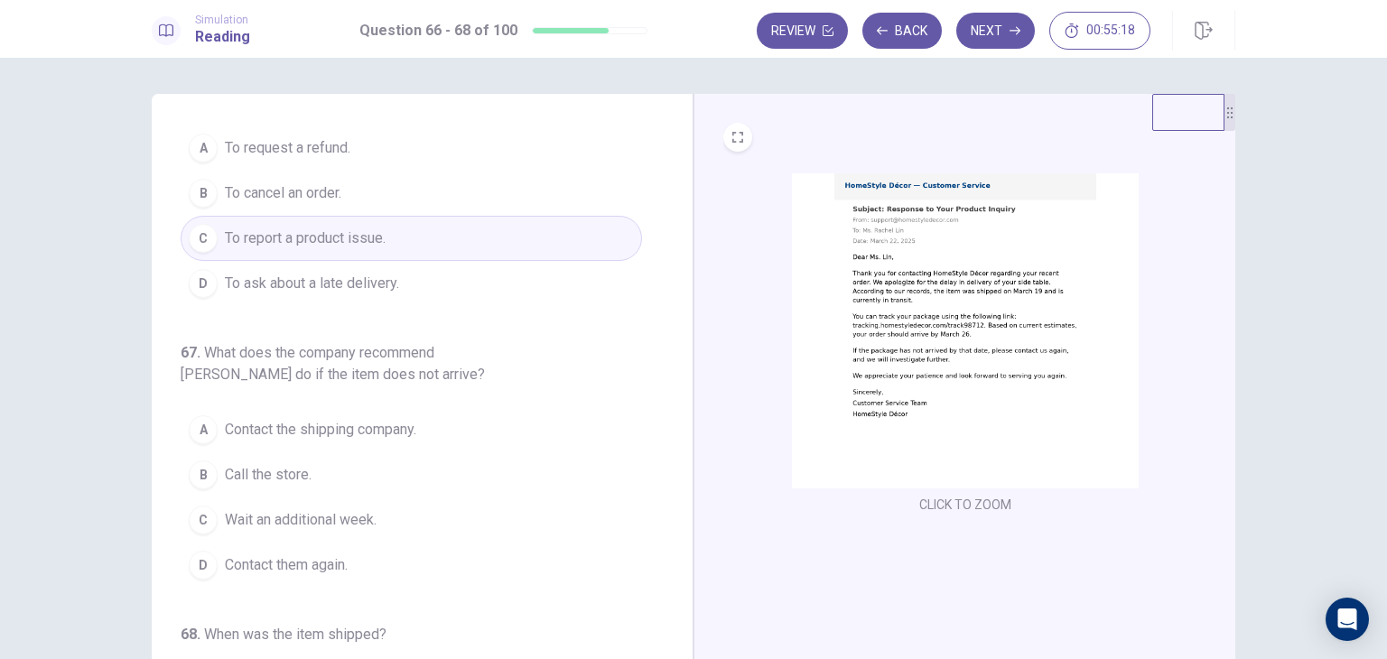
scroll to position [90, 0]
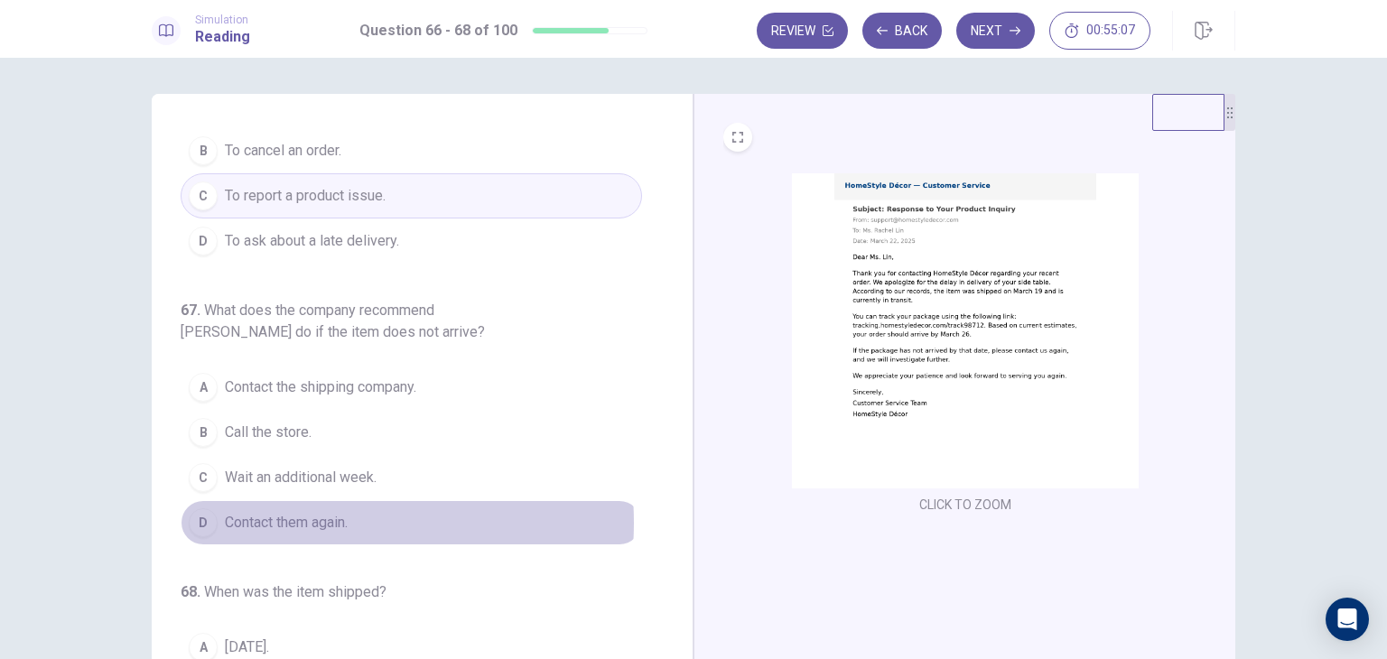
click at [300, 520] on span "Contact them again." at bounding box center [286, 523] width 123 height 22
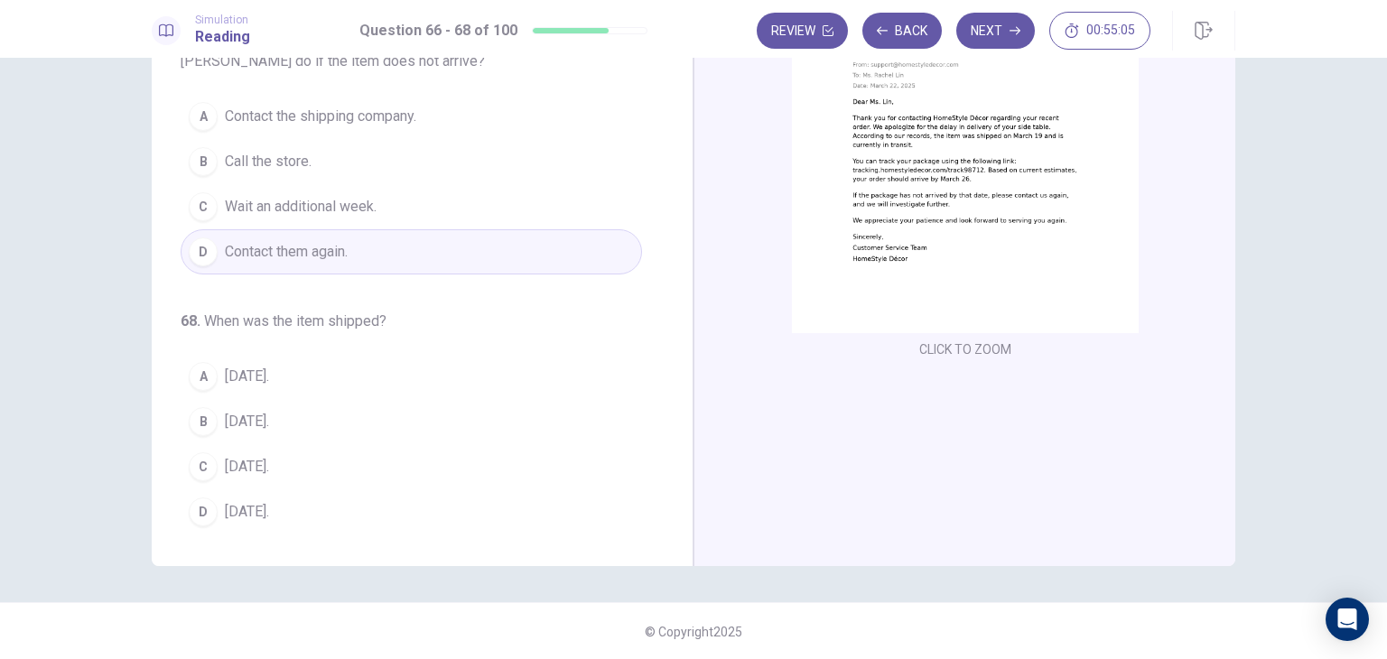
scroll to position [156, 0]
click at [240, 413] on span "March 19." at bounding box center [247, 421] width 44 height 22
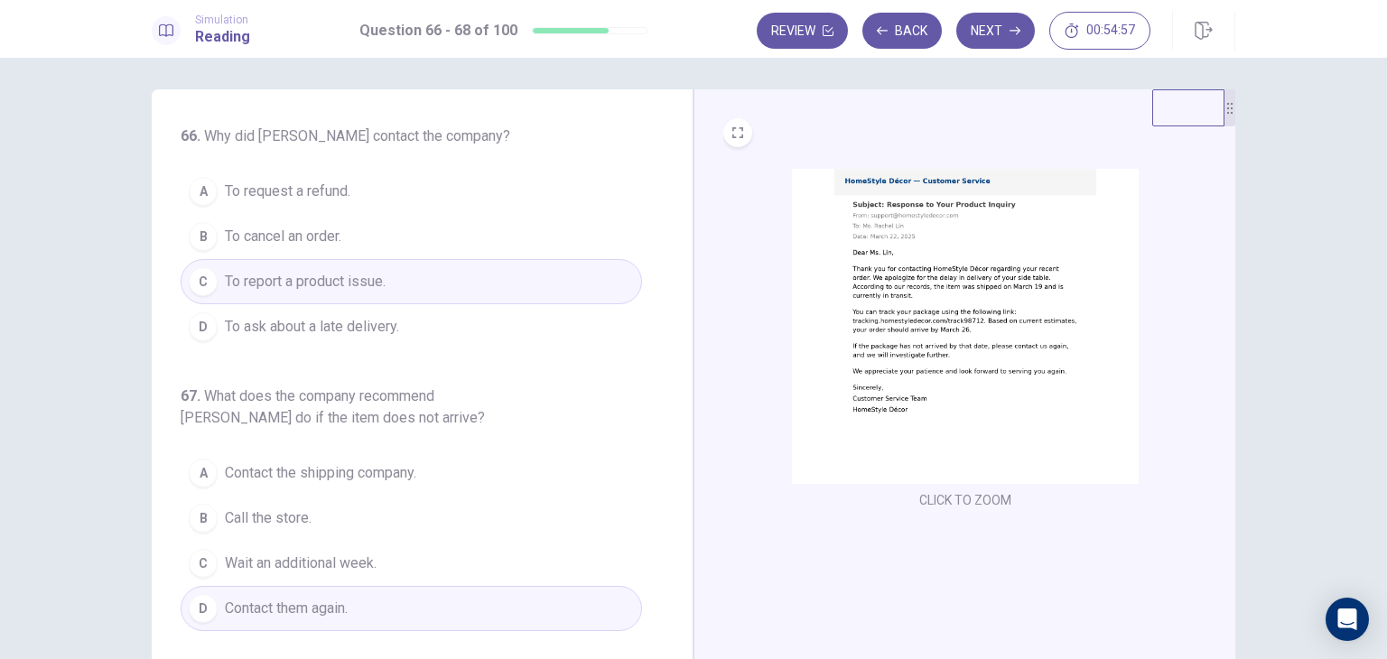
scroll to position [0, 0]
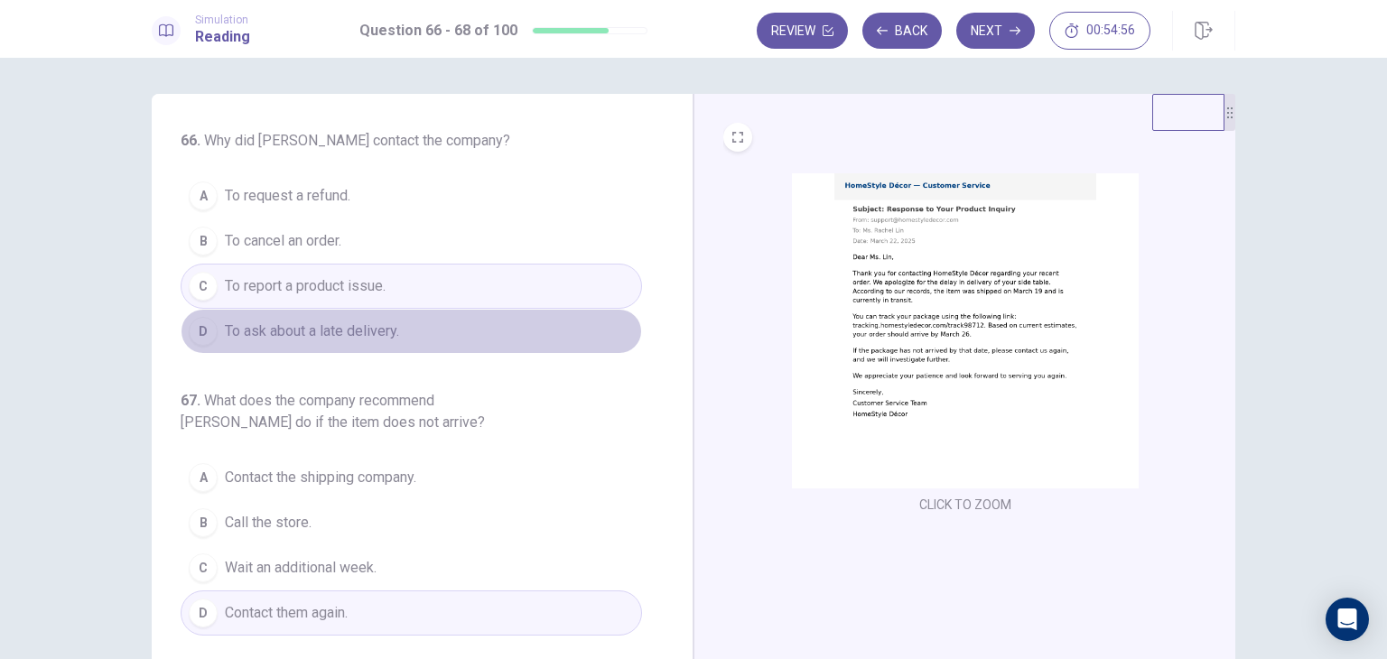
click at [433, 349] on button "D To ask about a late delivery." at bounding box center [411, 331] width 461 height 45
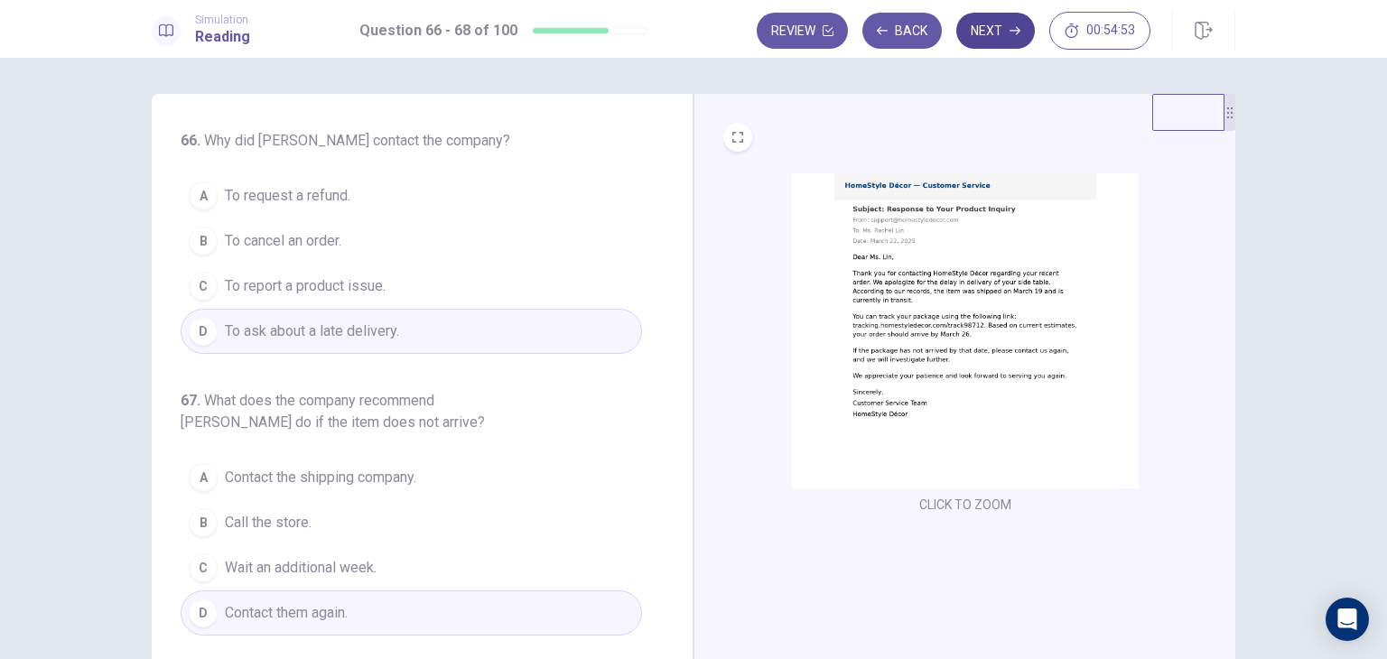
click at [996, 32] on button "Next" at bounding box center [995, 31] width 79 height 36
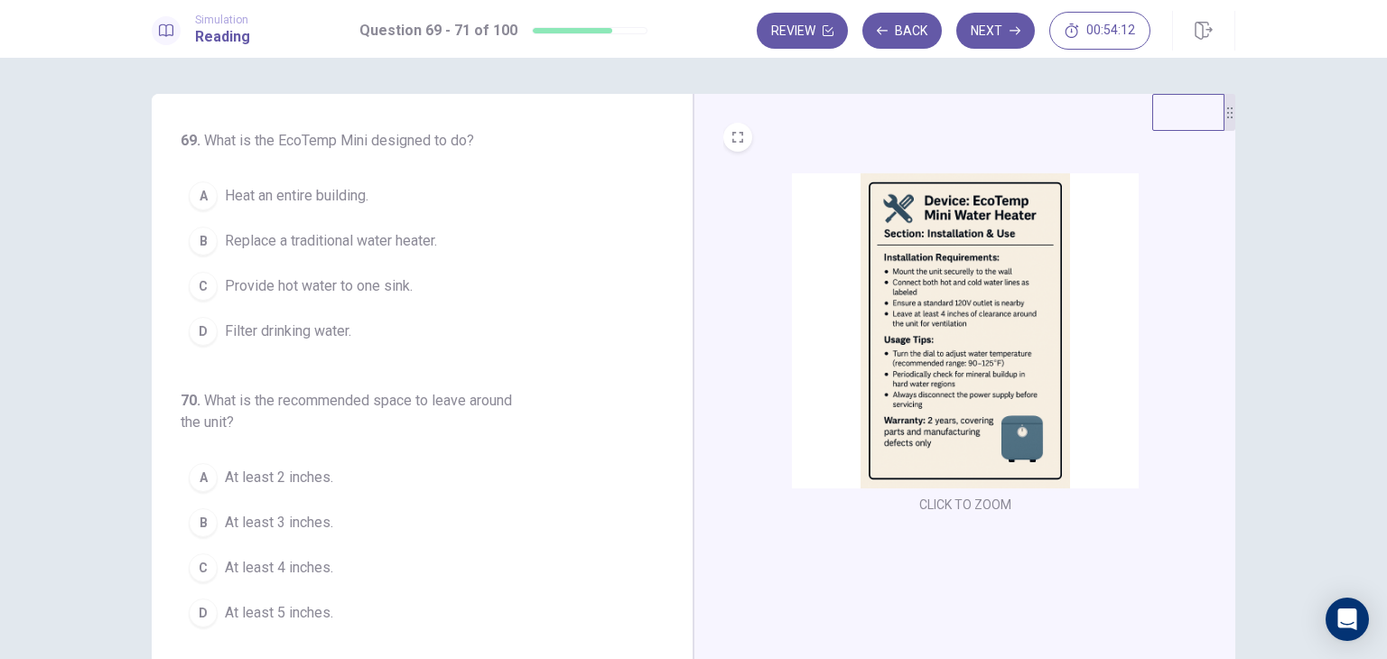
click at [921, 385] on img at bounding box center [965, 330] width 347 height 315
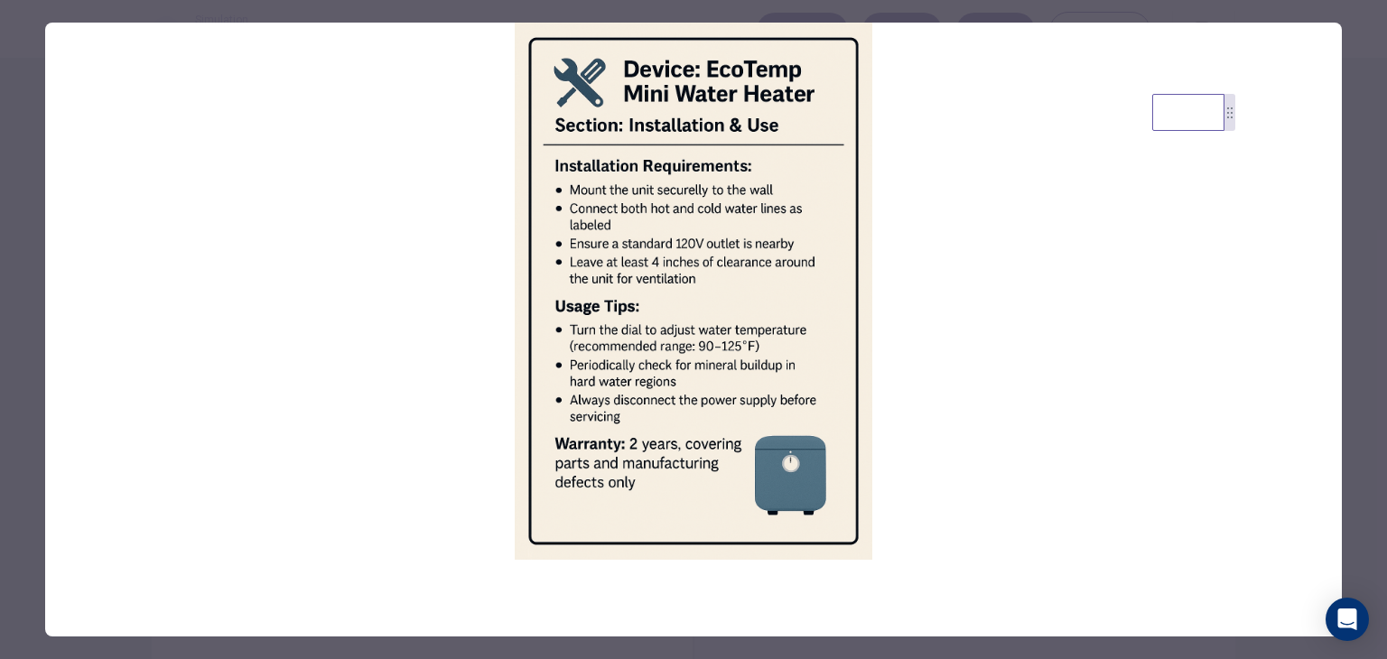
click at [94, 127] on img at bounding box center [693, 291] width 1297 height 537
click at [45, 110] on img at bounding box center [693, 291] width 1297 height 537
click at [22, 121] on div at bounding box center [693, 329] width 1387 height 659
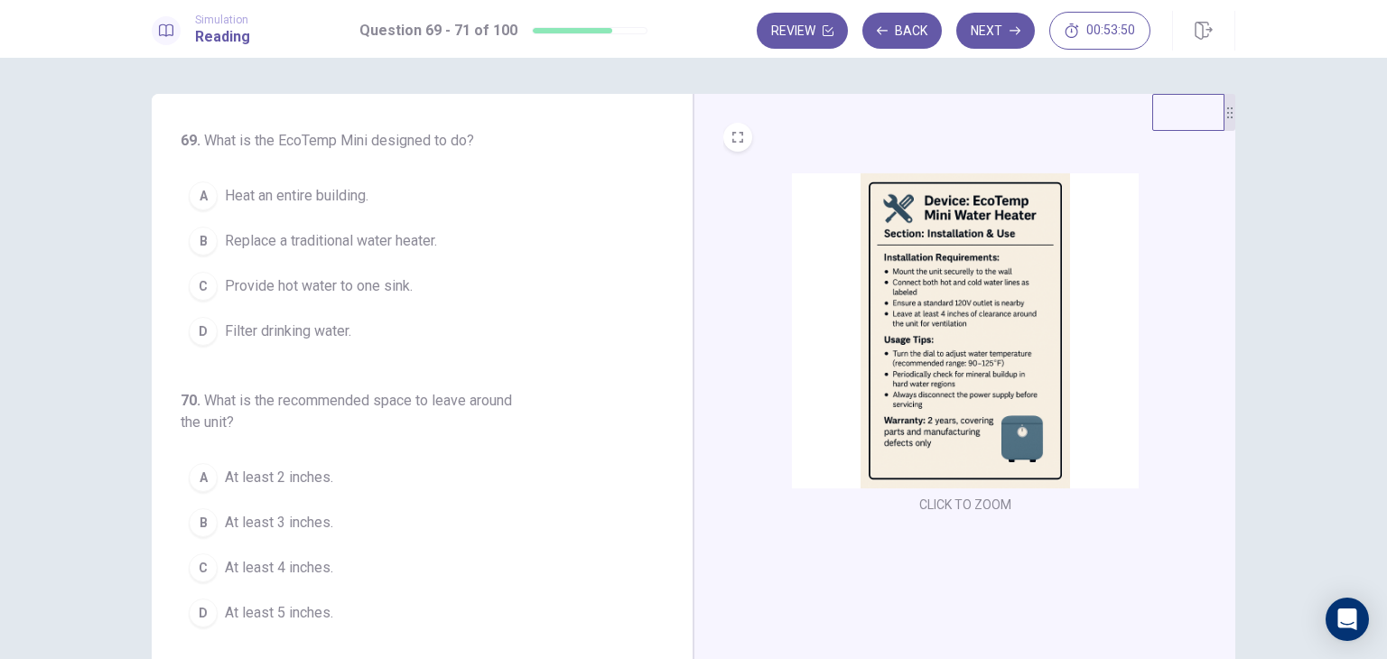
click at [860, 241] on img at bounding box center [965, 330] width 347 height 315
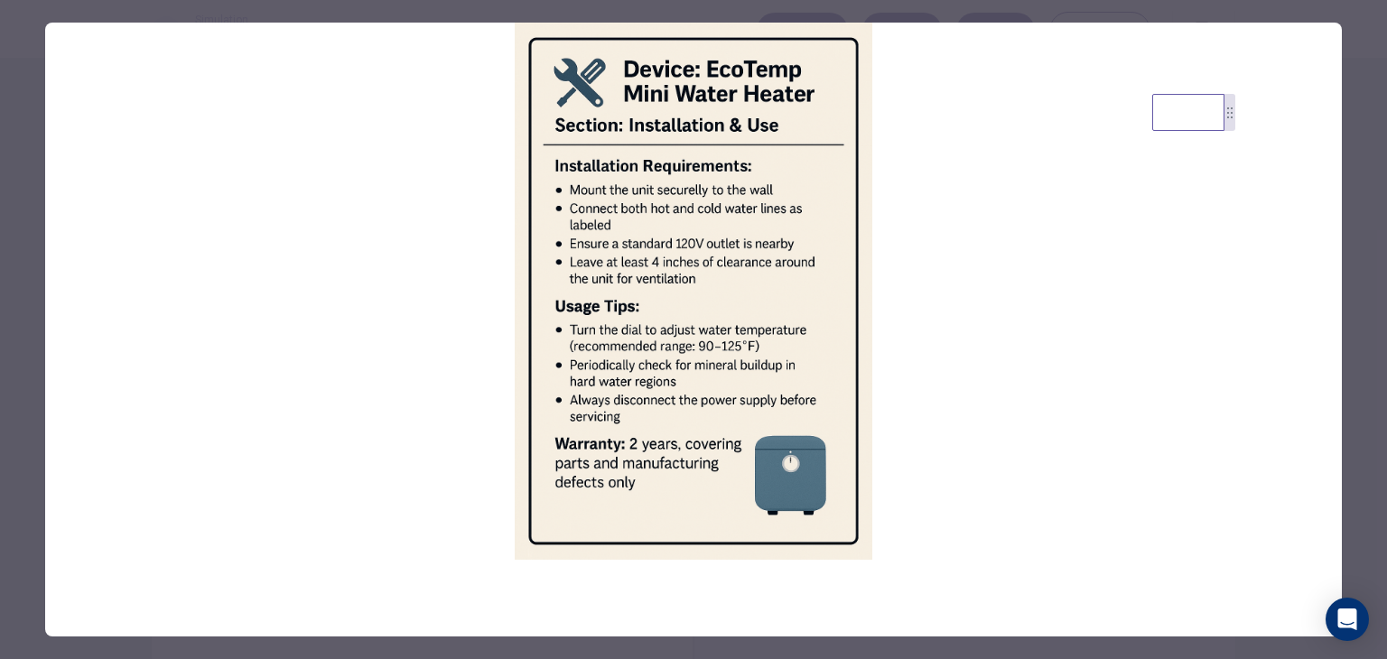
click at [32, 138] on div at bounding box center [693, 329] width 1387 height 659
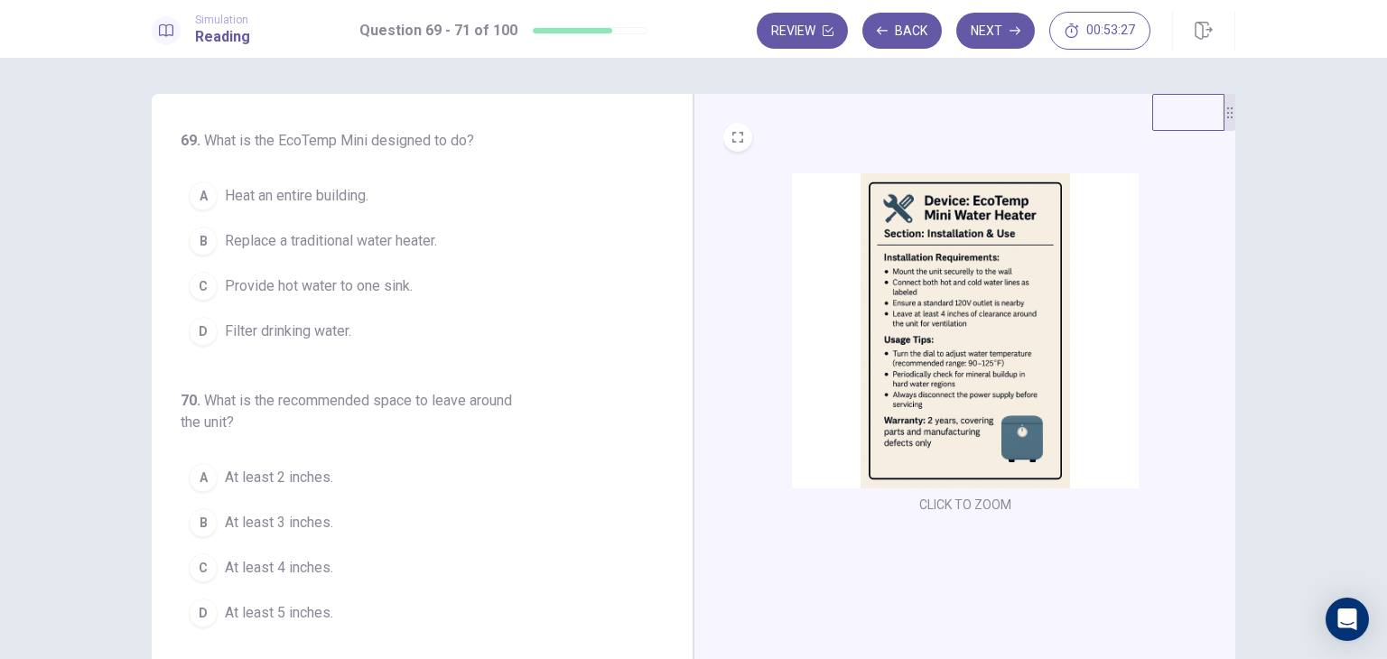
click at [771, 274] on div "CLICK TO ZOOM" at bounding box center [965, 345] width 484 height 344
click at [820, 277] on img at bounding box center [965, 330] width 347 height 315
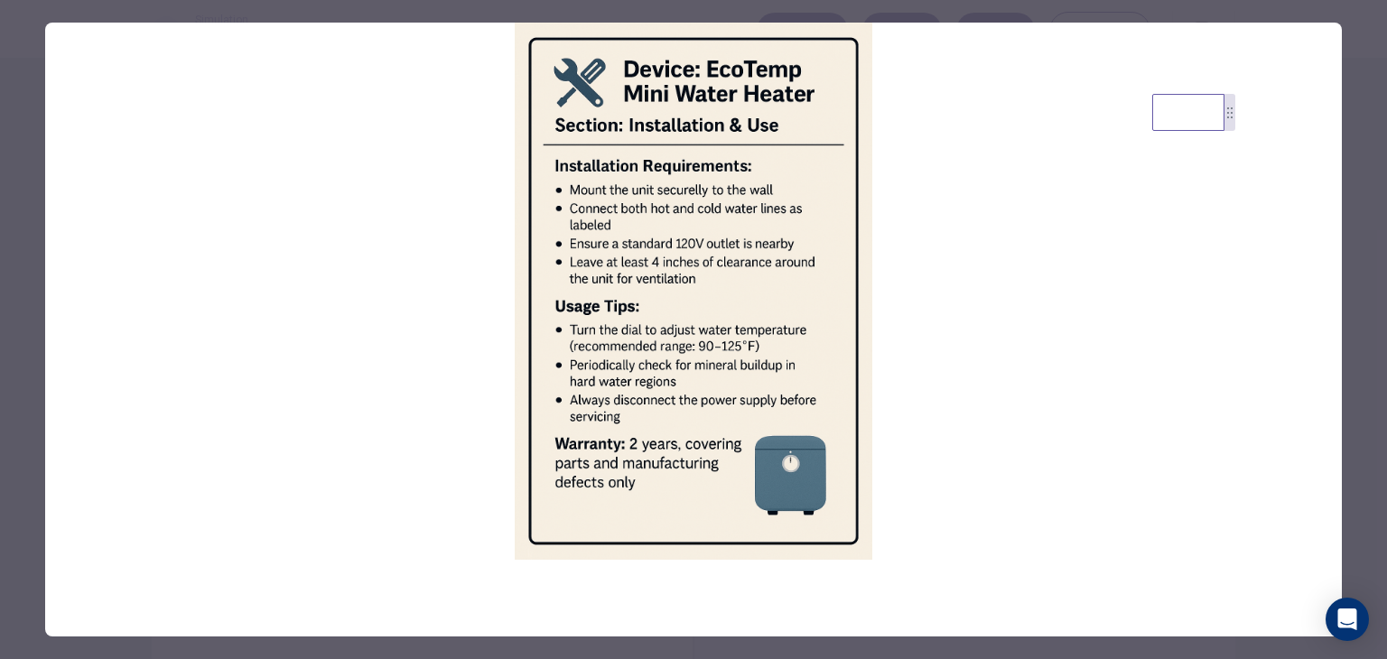
click at [27, 186] on div at bounding box center [693, 329] width 1387 height 659
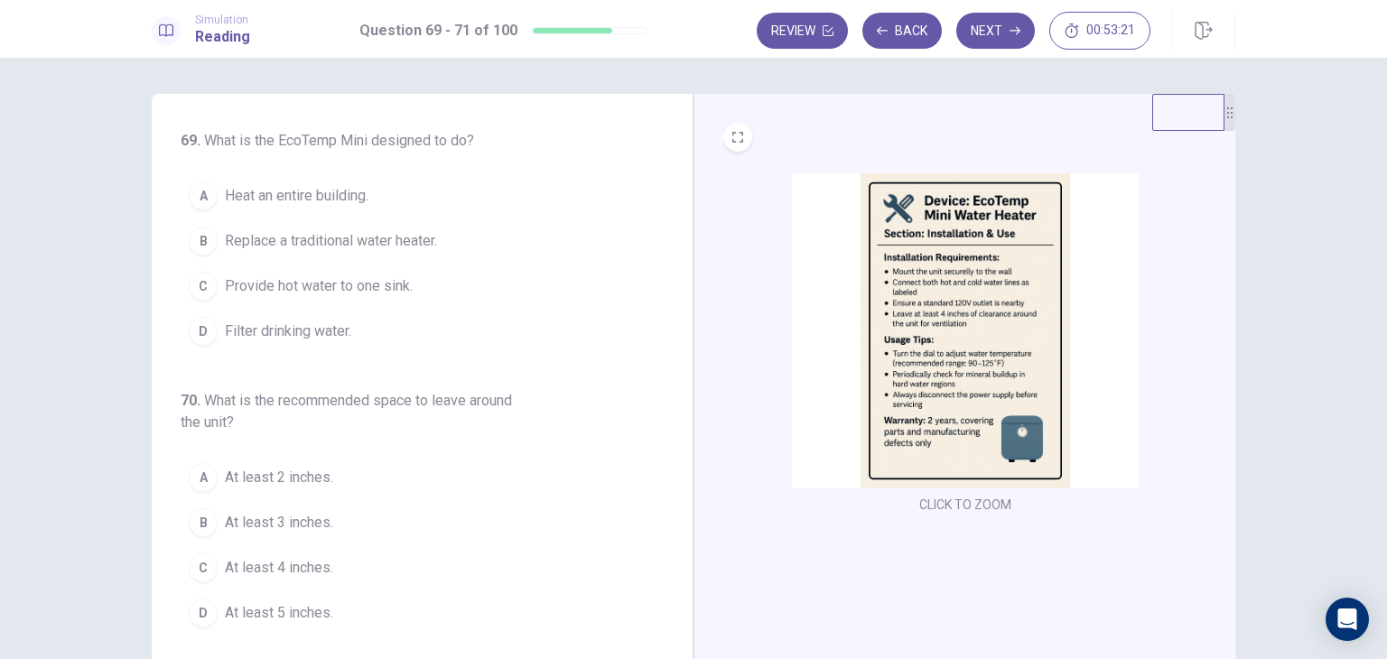
click at [833, 237] on img at bounding box center [965, 330] width 347 height 315
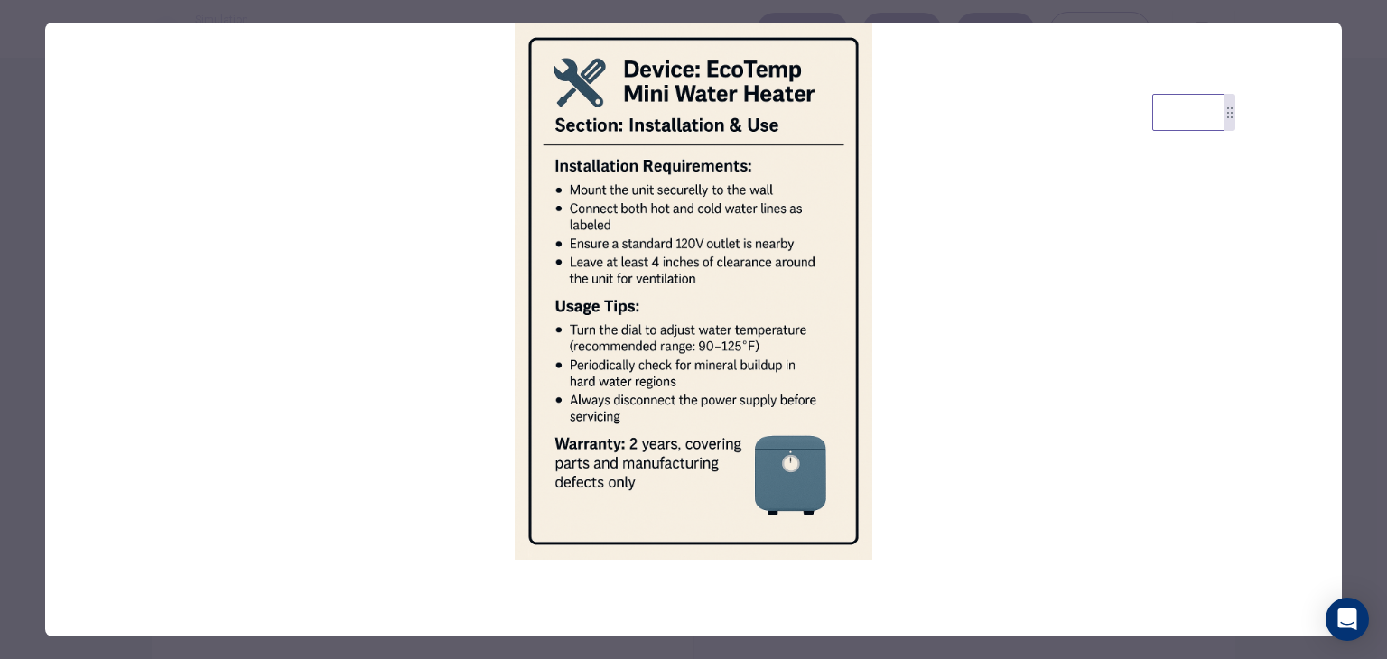
click at [33, 159] on div at bounding box center [693, 329] width 1387 height 659
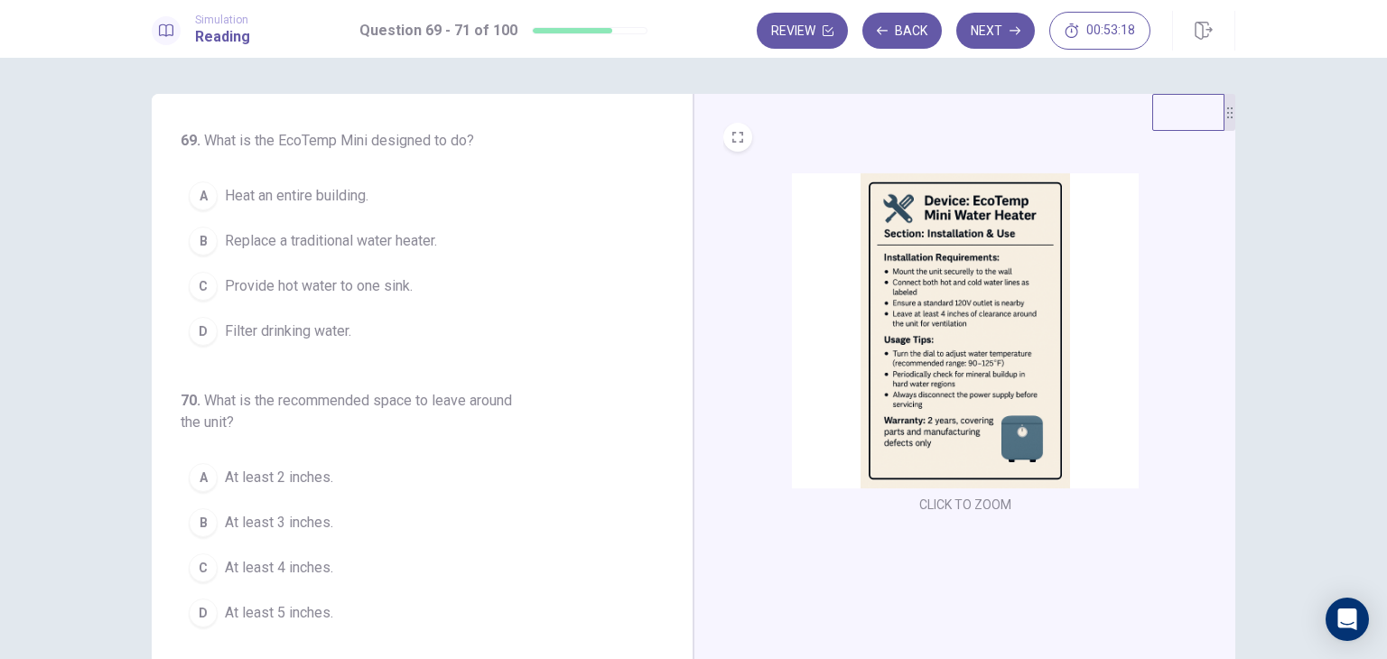
click at [953, 302] on img at bounding box center [965, 330] width 347 height 315
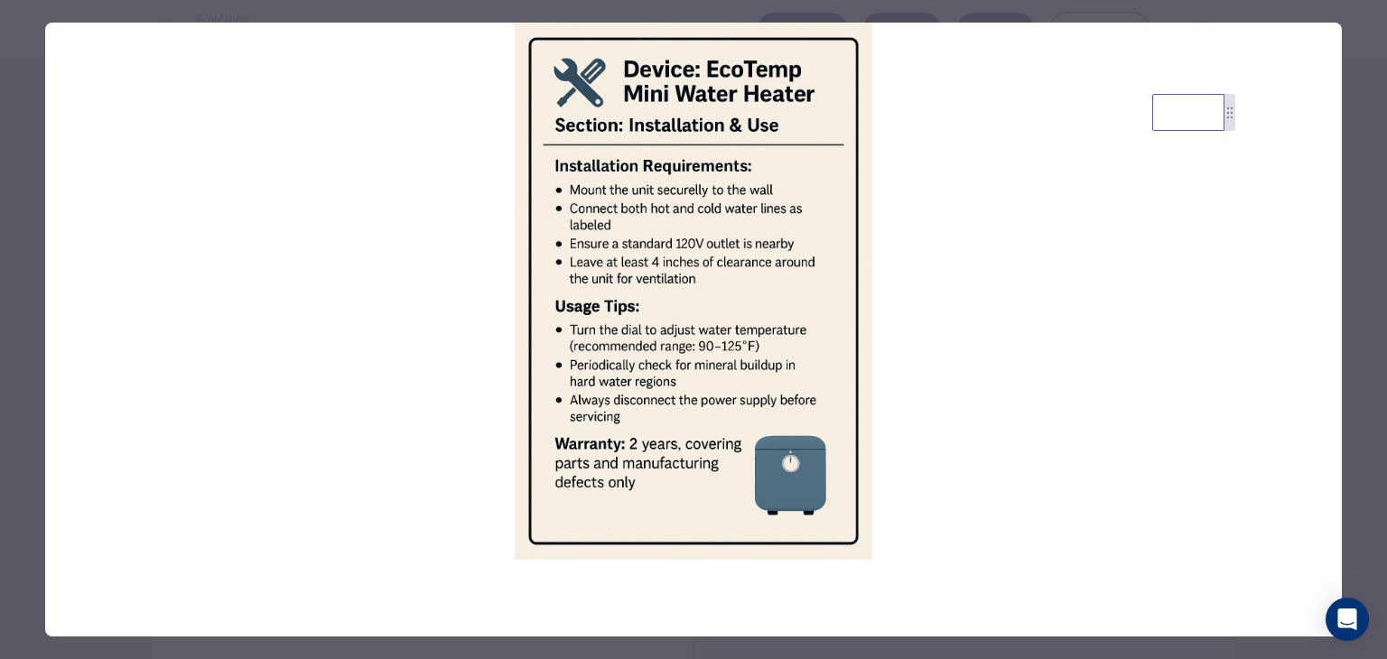
click at [51, 169] on img at bounding box center [693, 291] width 1297 height 537
click at [30, 172] on div at bounding box center [693, 329] width 1387 height 659
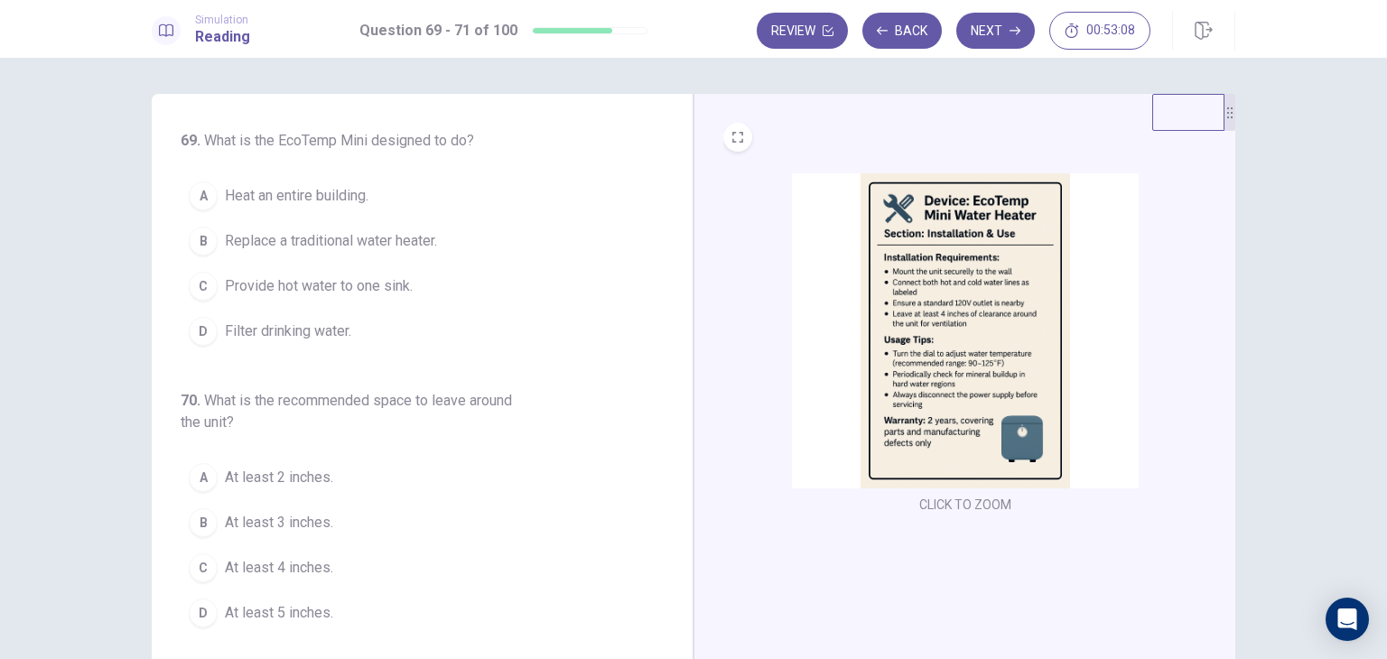
click at [868, 290] on img at bounding box center [965, 330] width 347 height 315
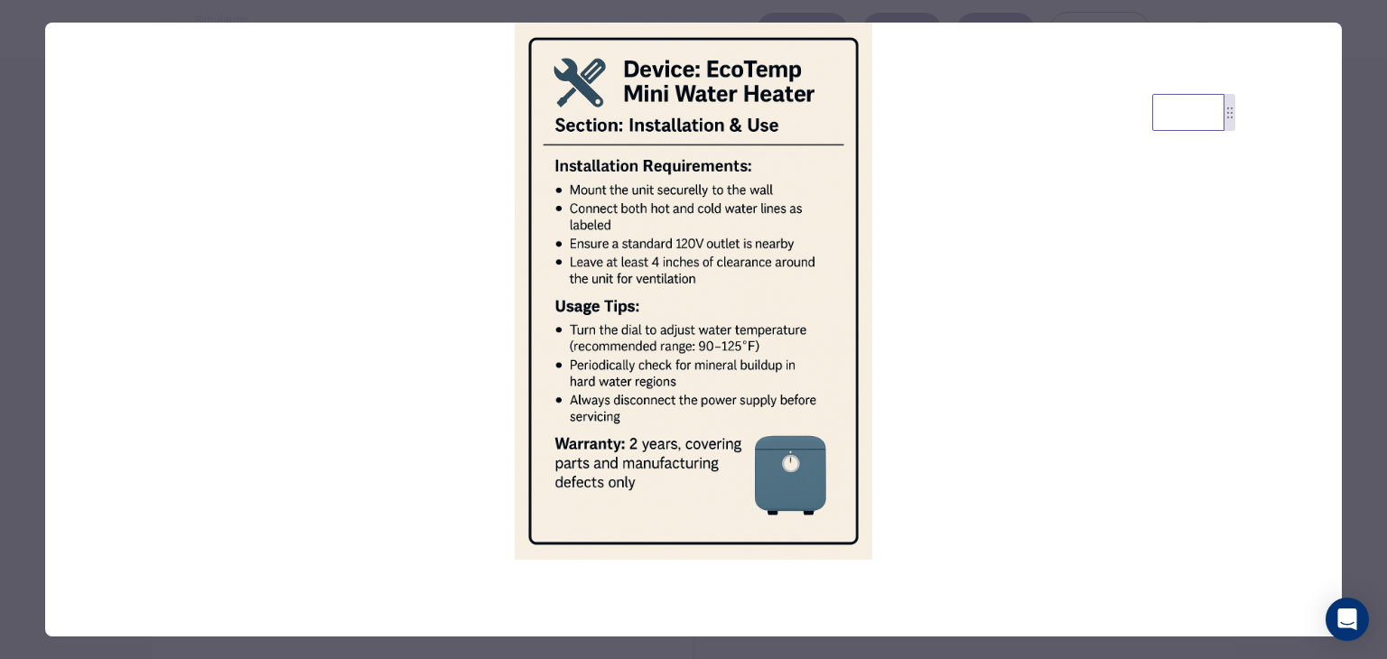
click at [16, 268] on div at bounding box center [693, 329] width 1387 height 659
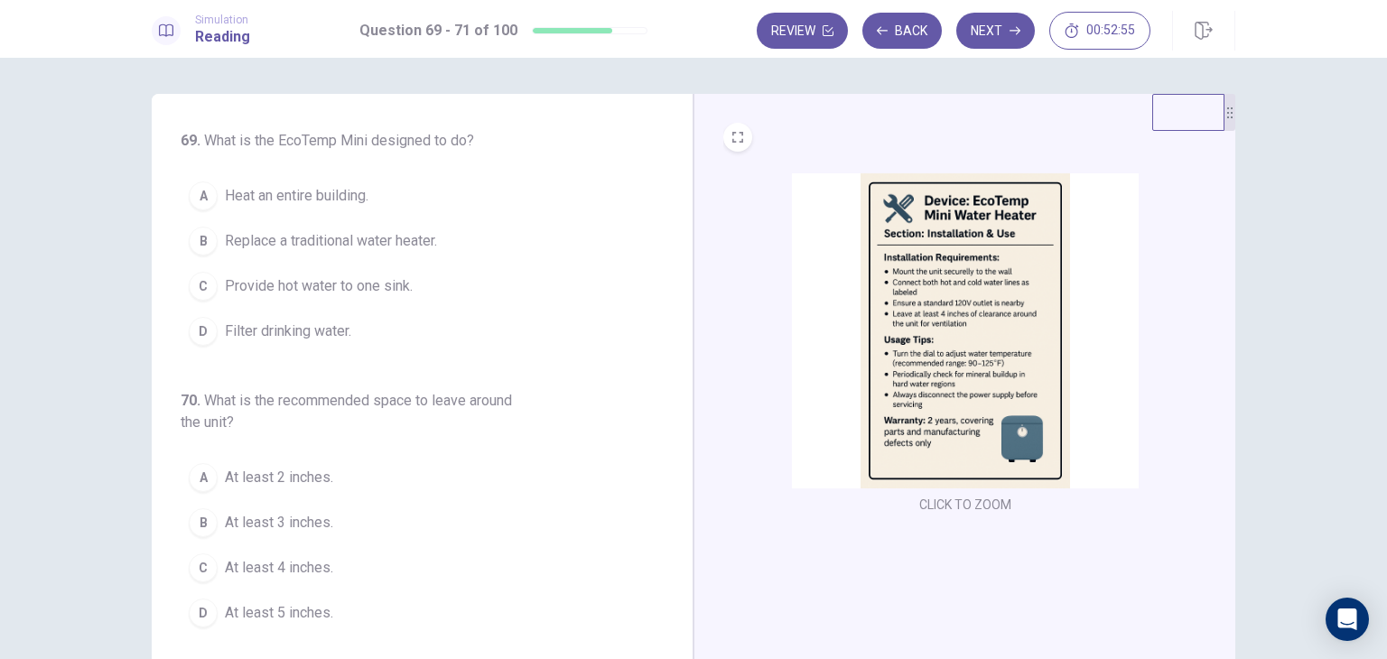
click at [368, 243] on span "Replace a traditional water heater." at bounding box center [331, 241] width 212 height 22
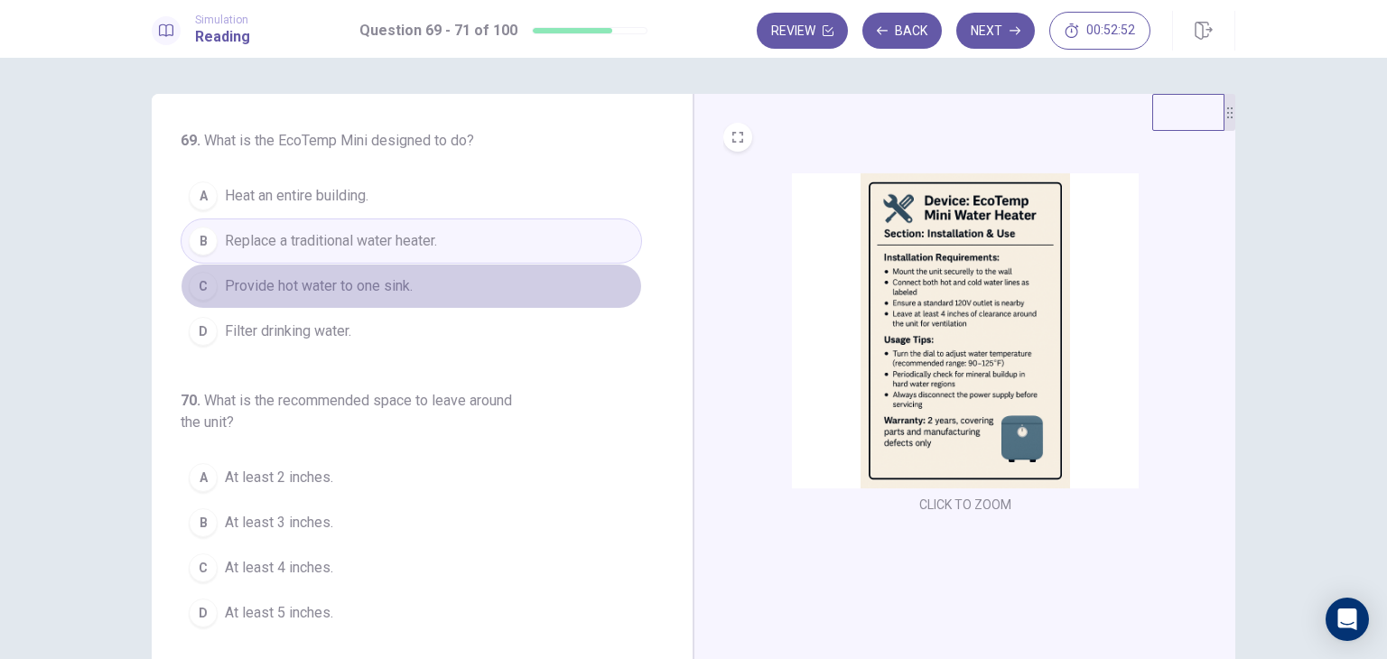
click at [414, 288] on button "C Provide hot water to one sink." at bounding box center [411, 286] width 461 height 45
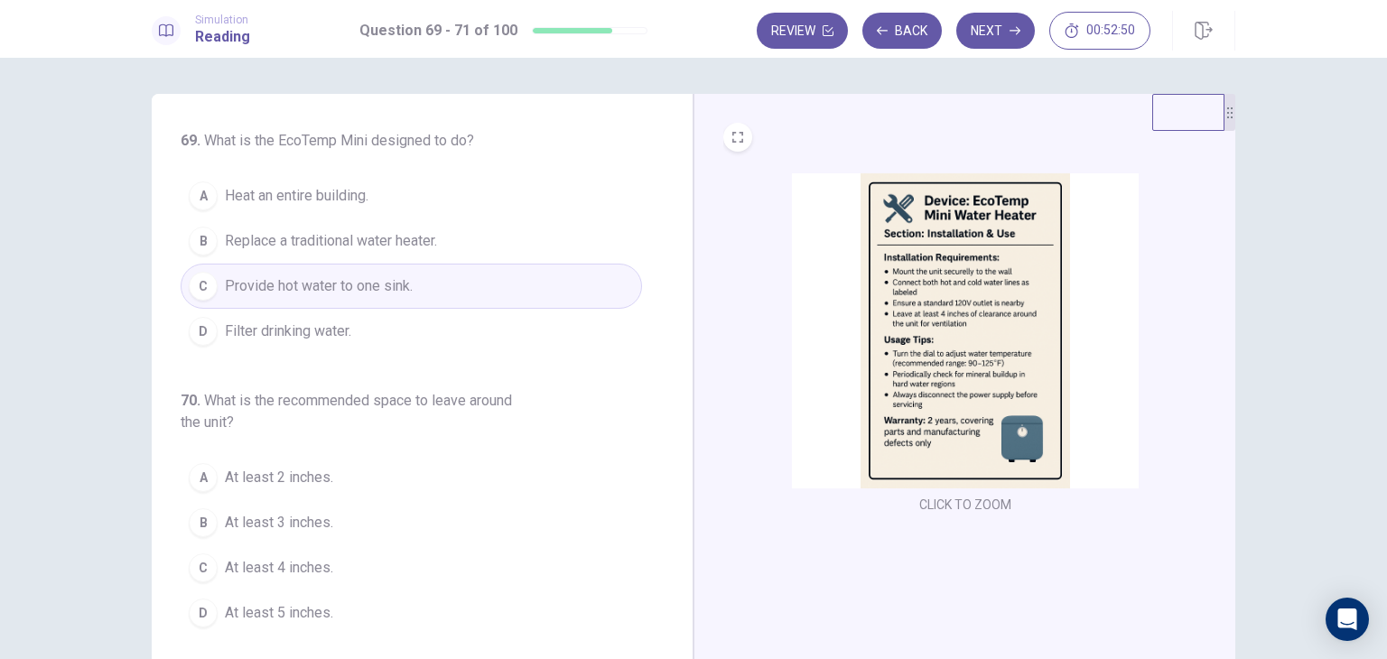
click at [853, 314] on img at bounding box center [965, 330] width 347 height 315
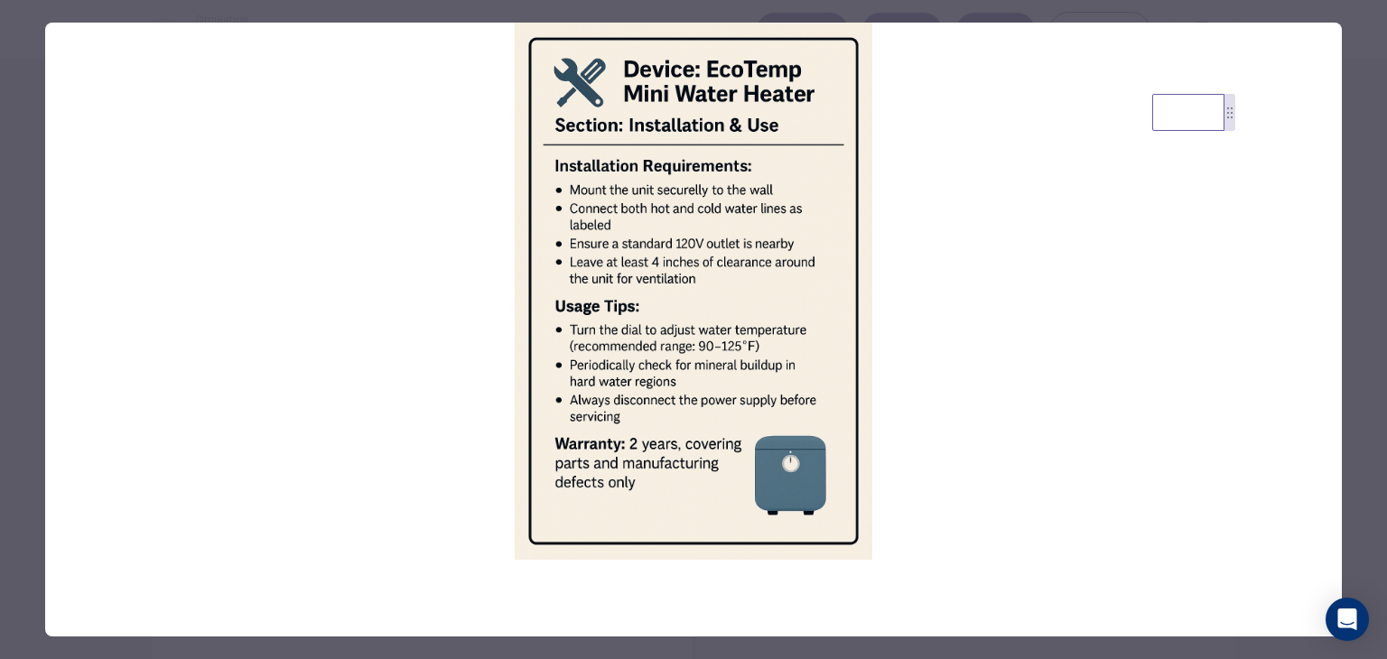
click at [106, 276] on img at bounding box center [693, 291] width 1297 height 537
click at [42, 276] on div at bounding box center [693, 329] width 1387 height 659
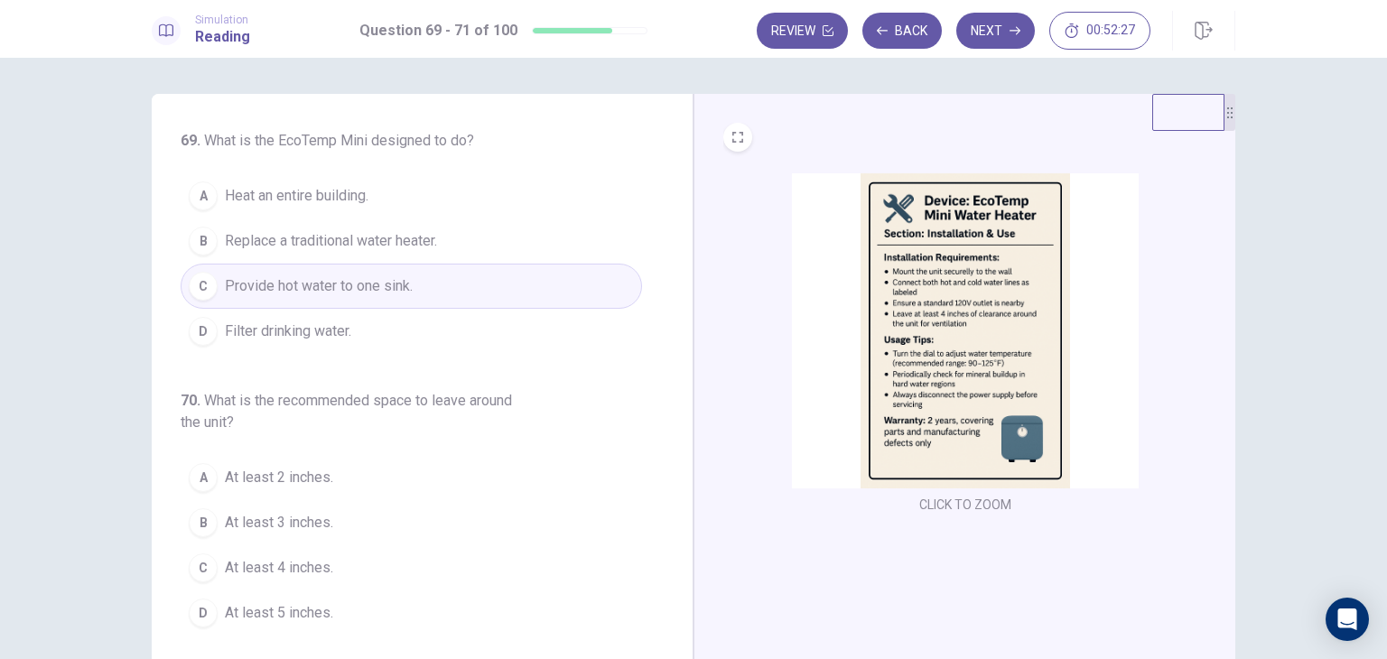
click at [335, 290] on span "Provide hot water to one sink." at bounding box center [319, 286] width 188 height 22
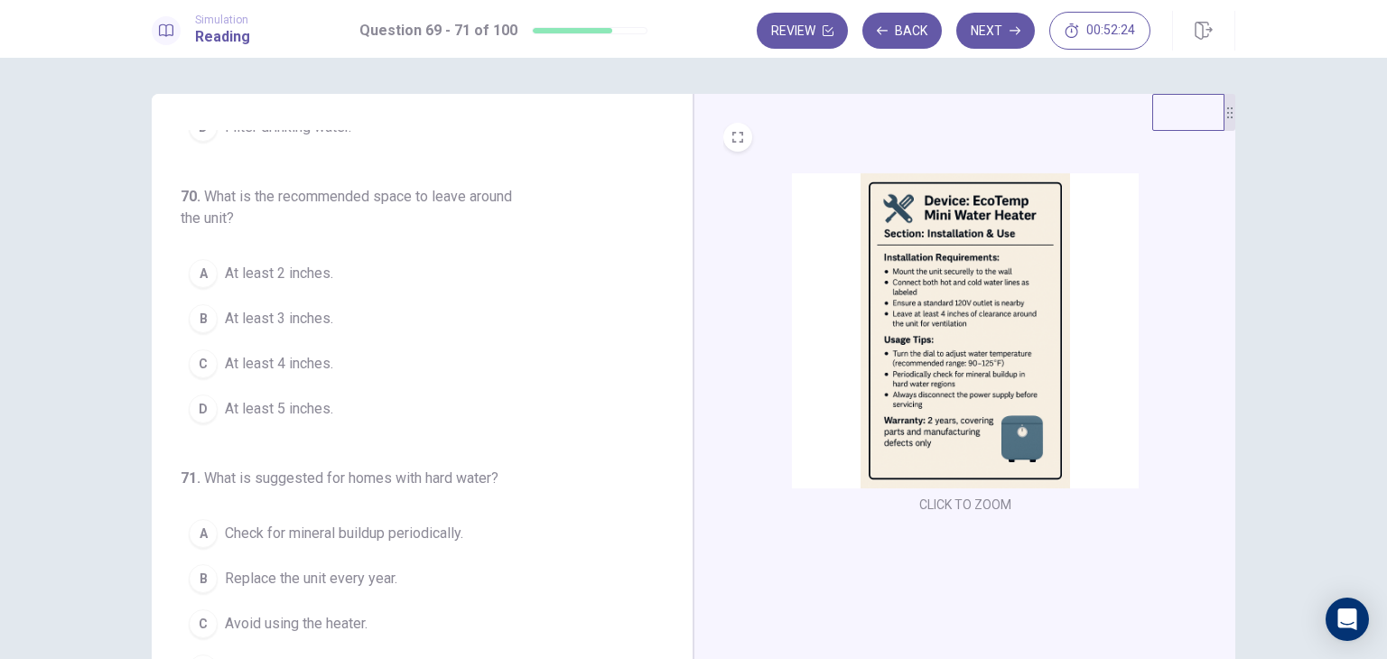
scroll to position [206, 0]
click at [845, 293] on img at bounding box center [965, 330] width 347 height 315
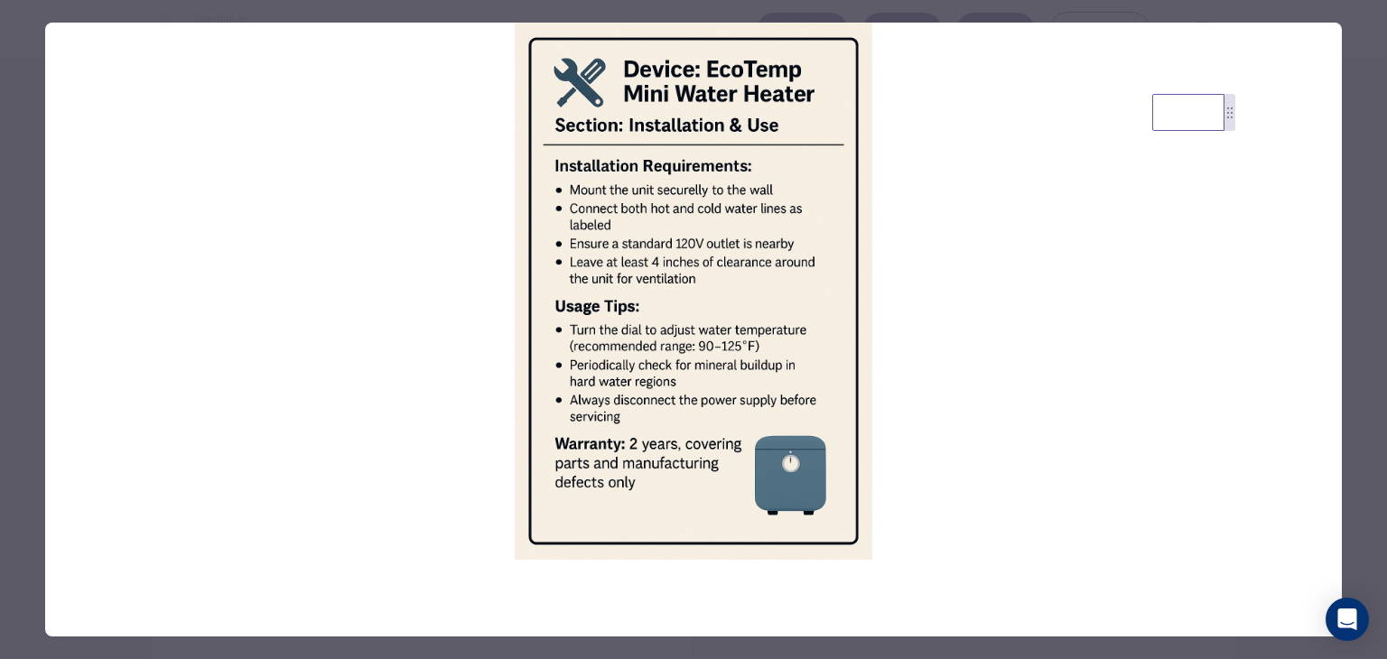
click at [25, 298] on div at bounding box center [693, 329] width 1387 height 659
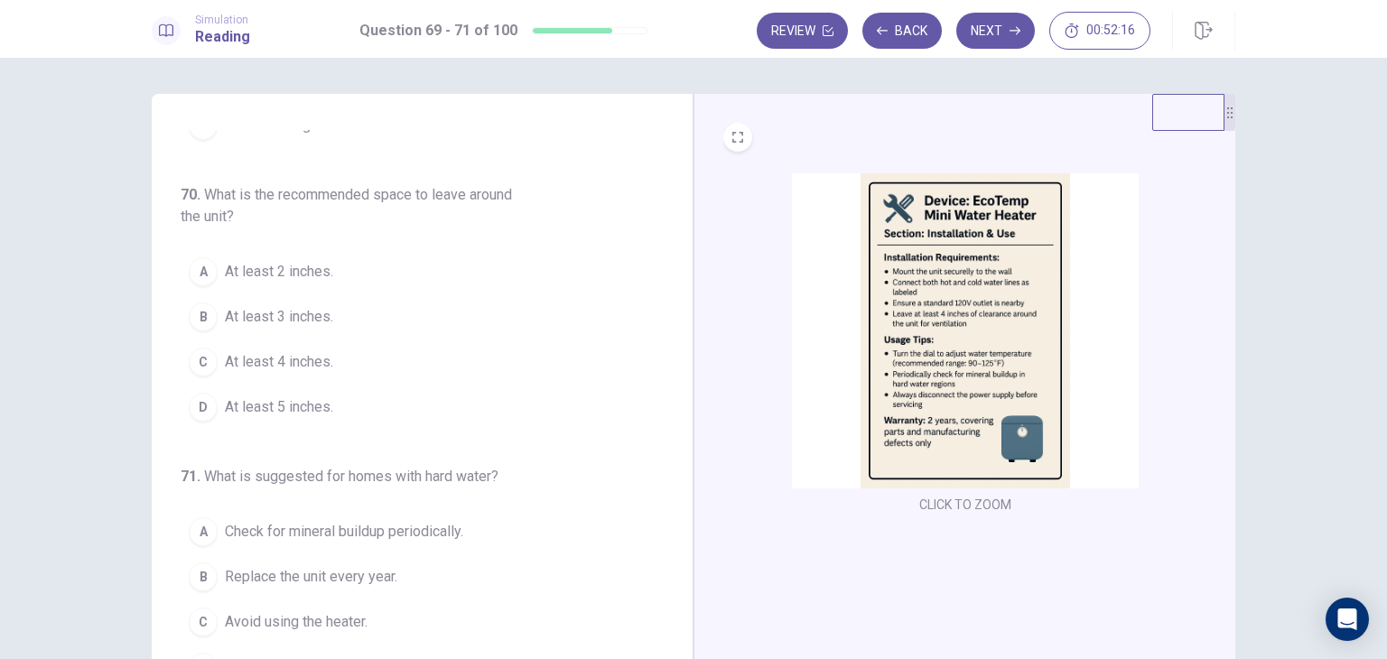
click at [300, 353] on span "At least 4 inches." at bounding box center [279, 362] width 108 height 22
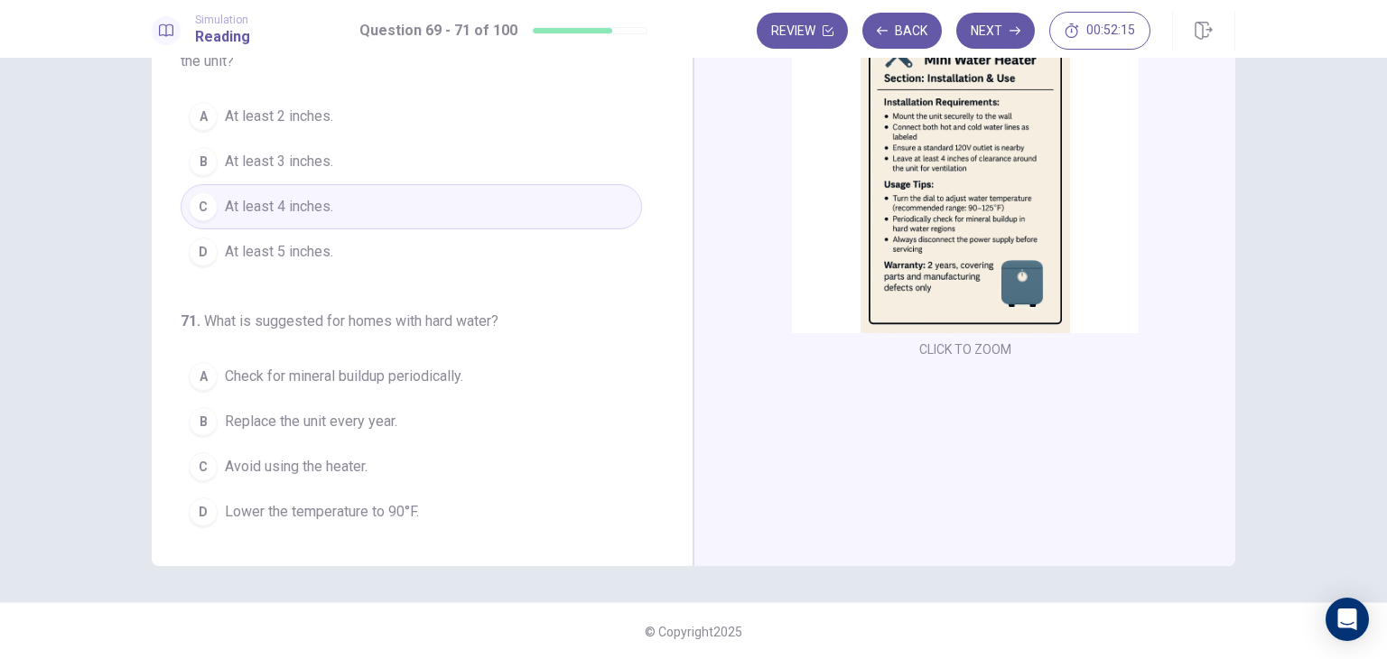
scroll to position [156, 0]
click at [919, 214] on img at bounding box center [965, 174] width 347 height 315
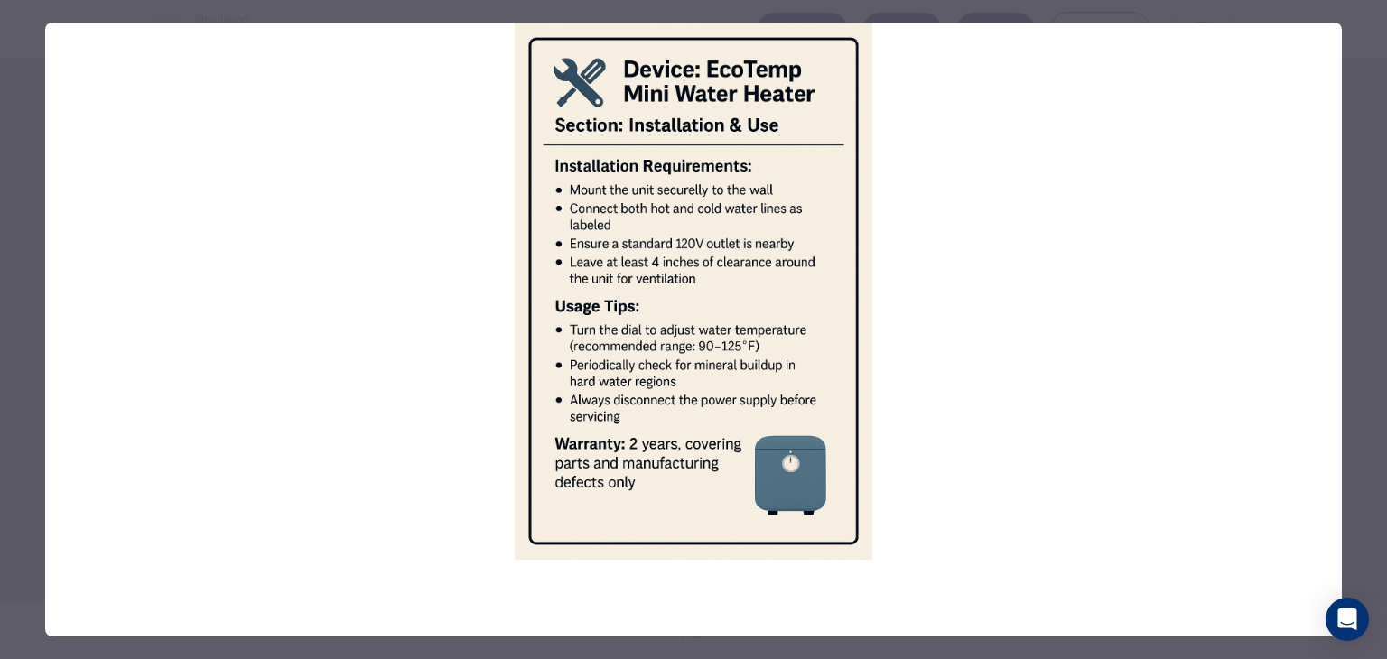
click at [23, 344] on div at bounding box center [693, 329] width 1387 height 659
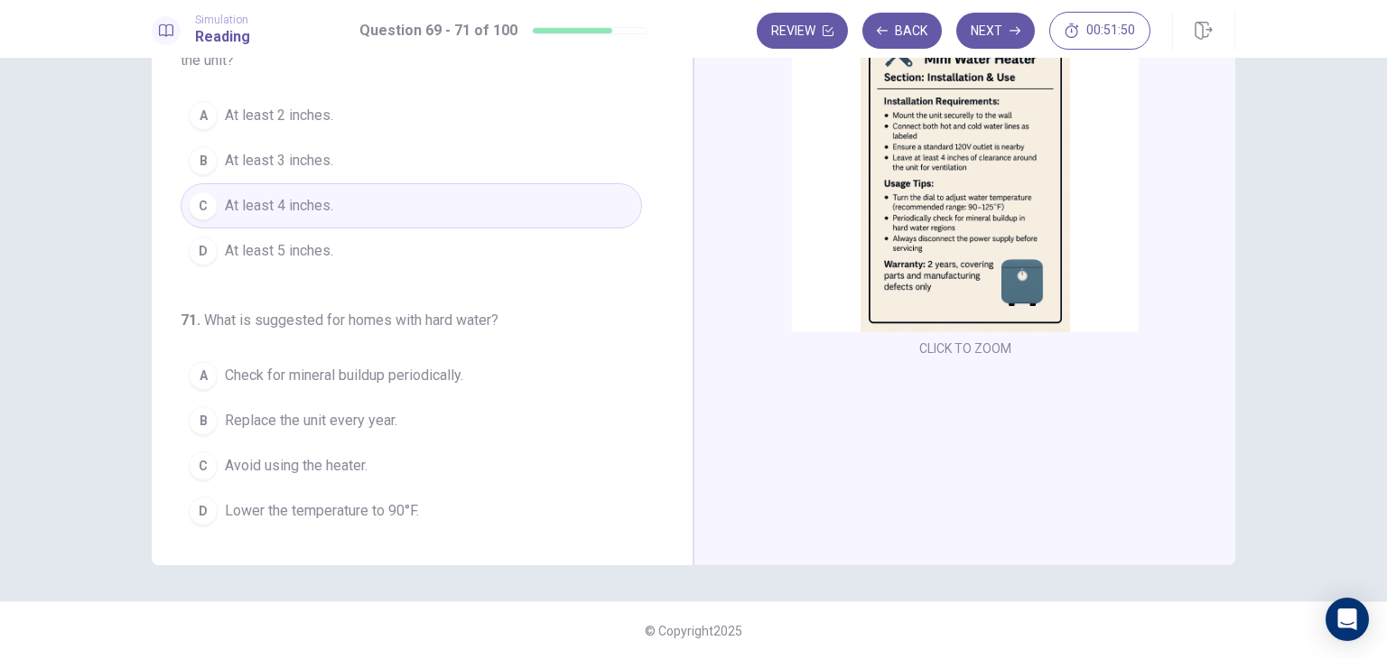
click at [357, 383] on button "A Check for mineral buildup periodically." at bounding box center [411, 375] width 461 height 45
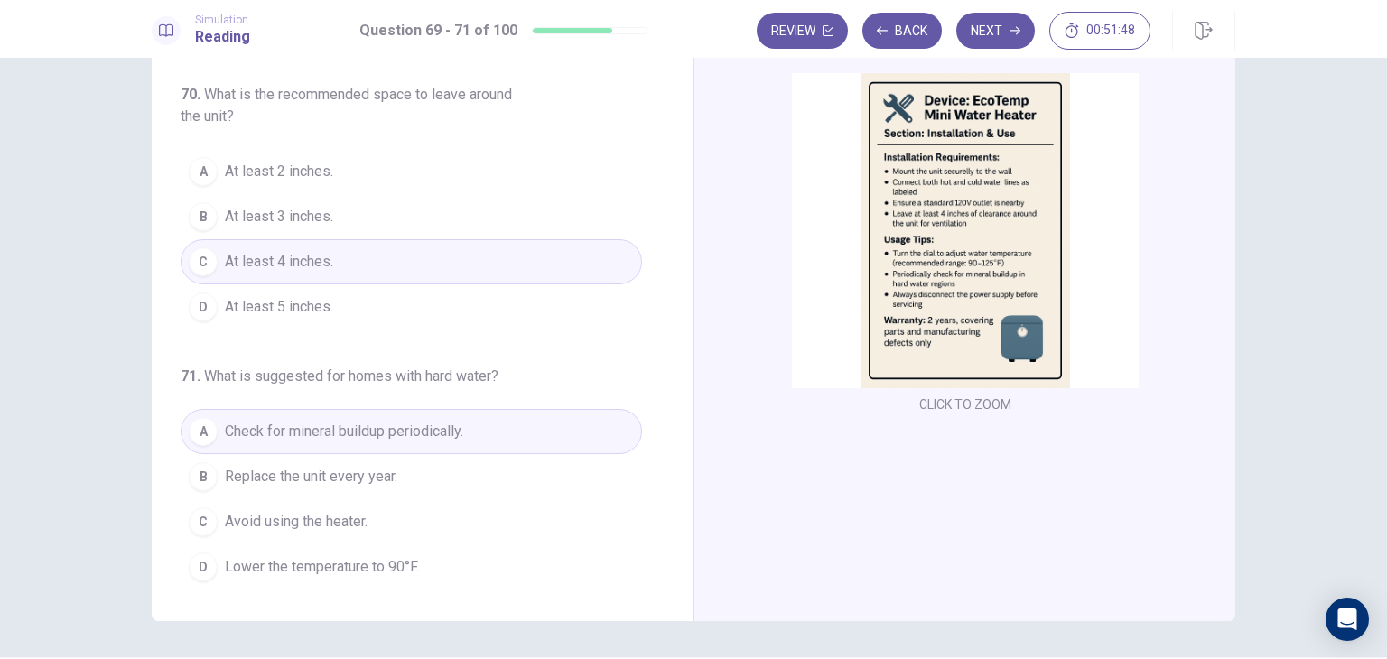
scroll to position [0, 0]
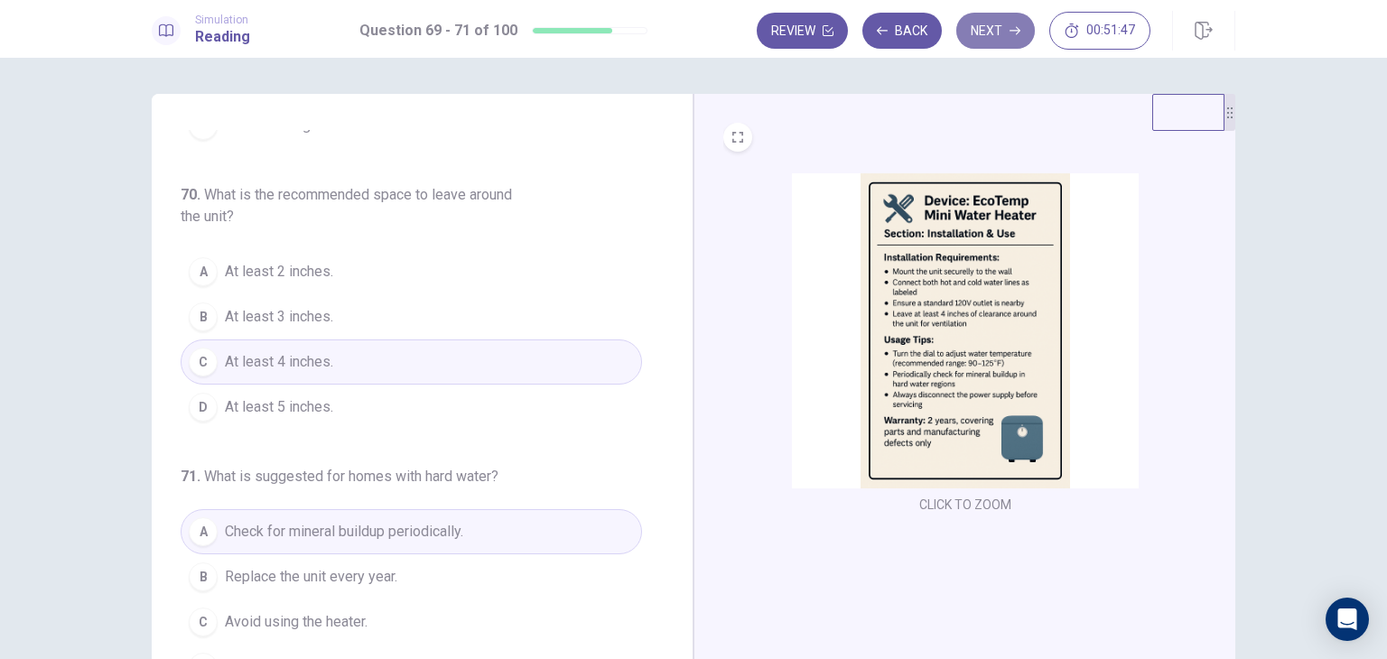
click at [1005, 38] on button "Next" at bounding box center [995, 31] width 79 height 36
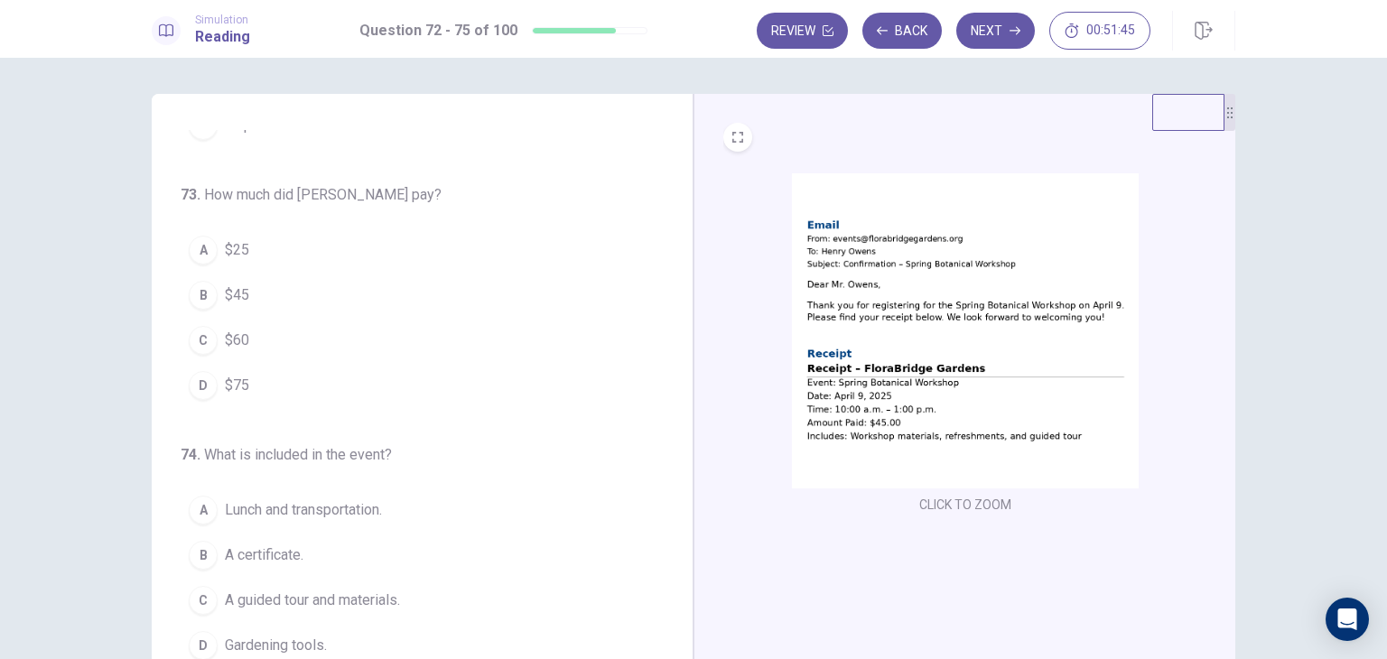
click at [897, 263] on img at bounding box center [965, 330] width 347 height 315
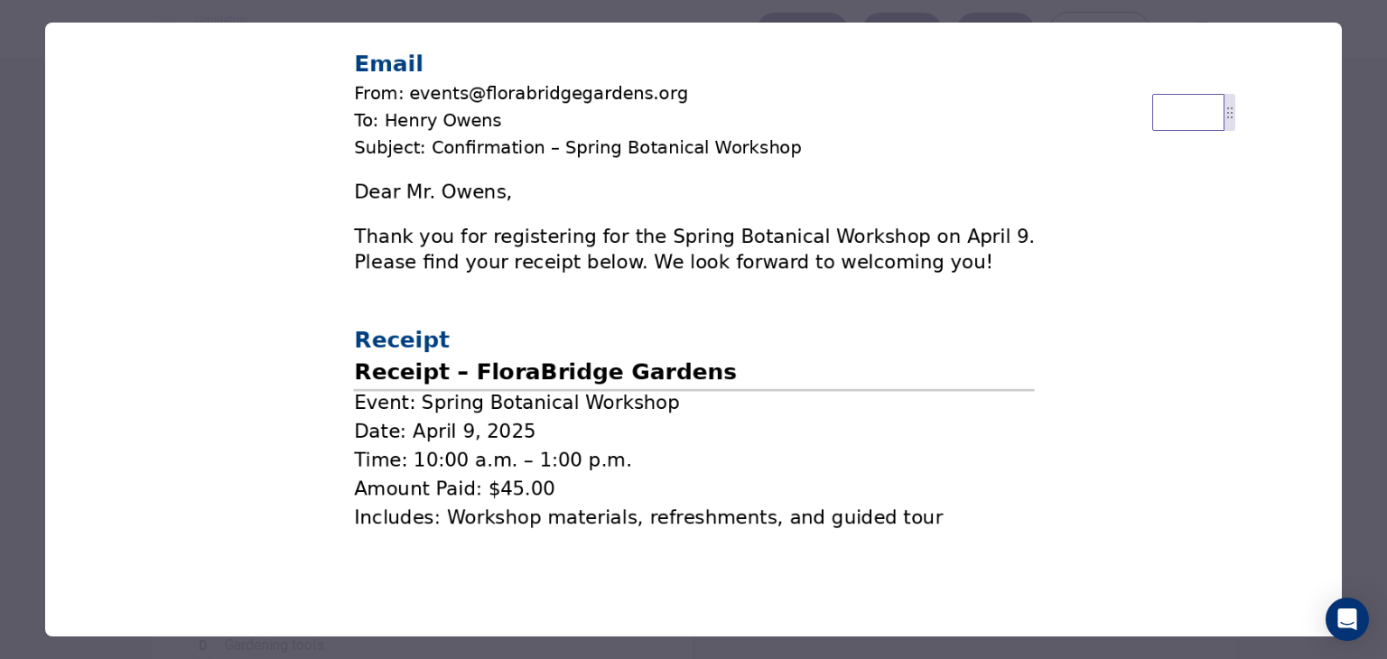
click at [27, 130] on div at bounding box center [693, 329] width 1387 height 659
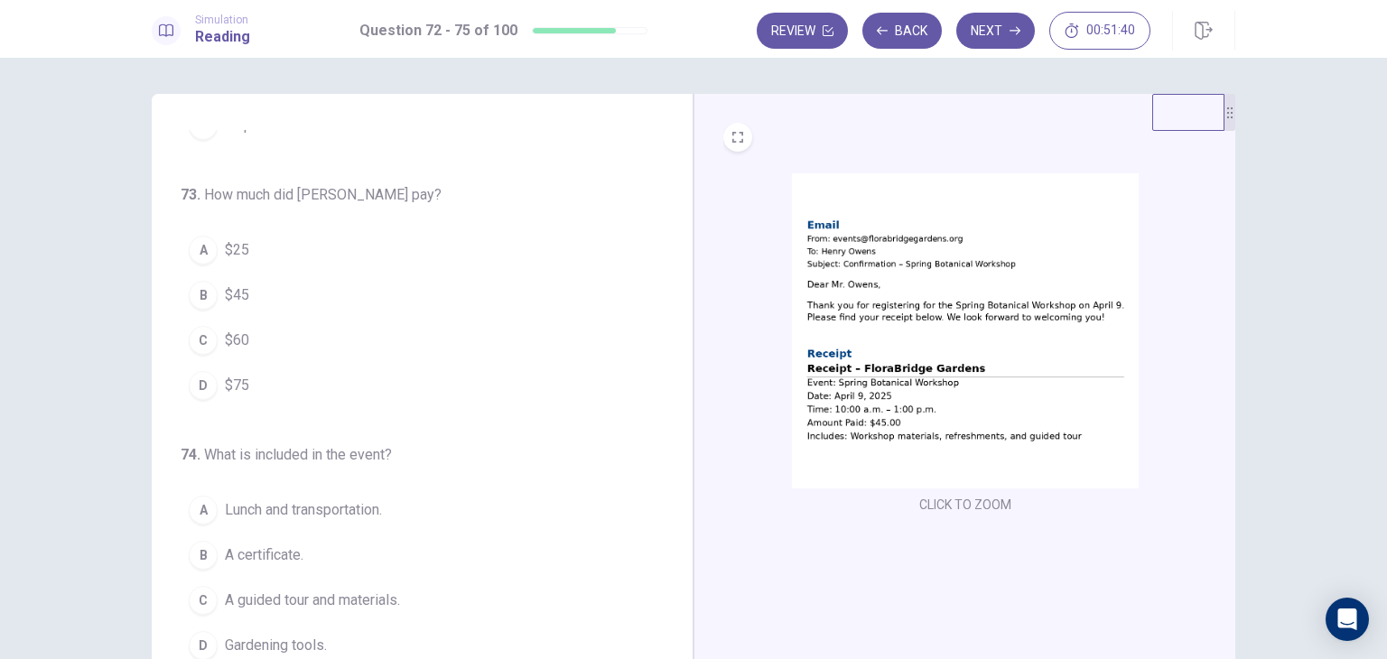
click at [834, 295] on img at bounding box center [965, 330] width 347 height 315
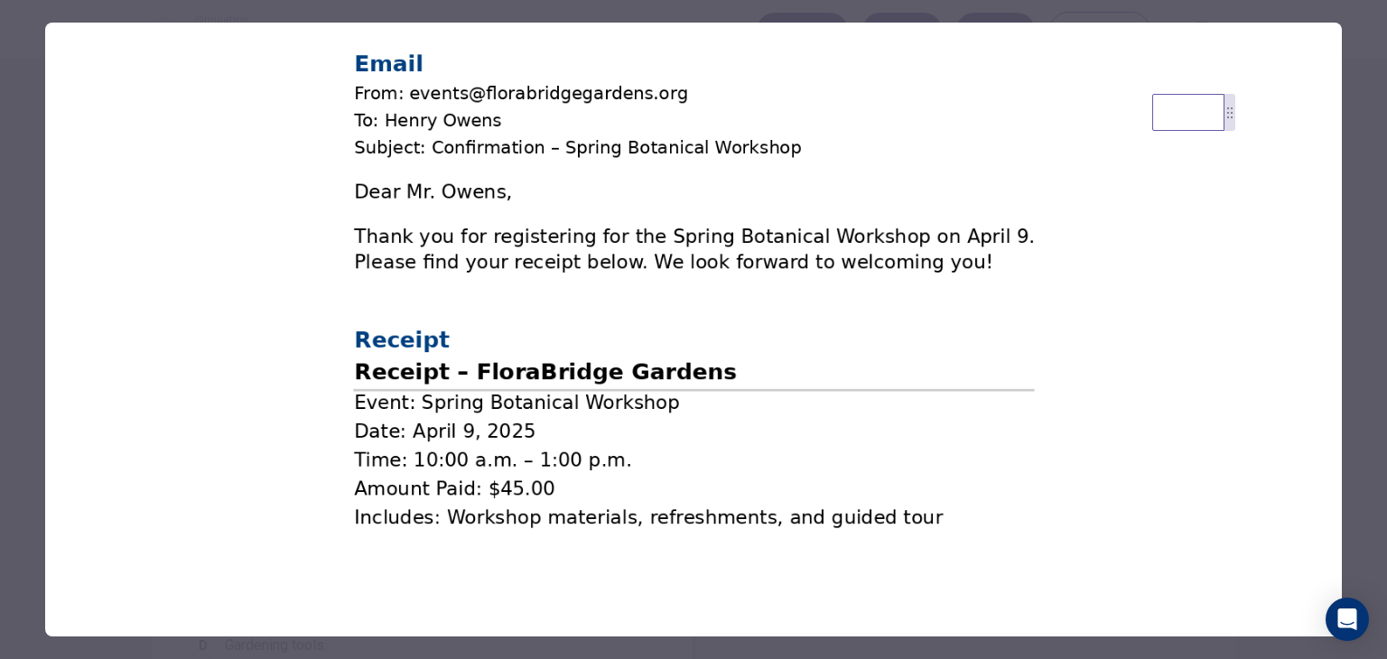
click at [38, 209] on div at bounding box center [693, 329] width 1387 height 659
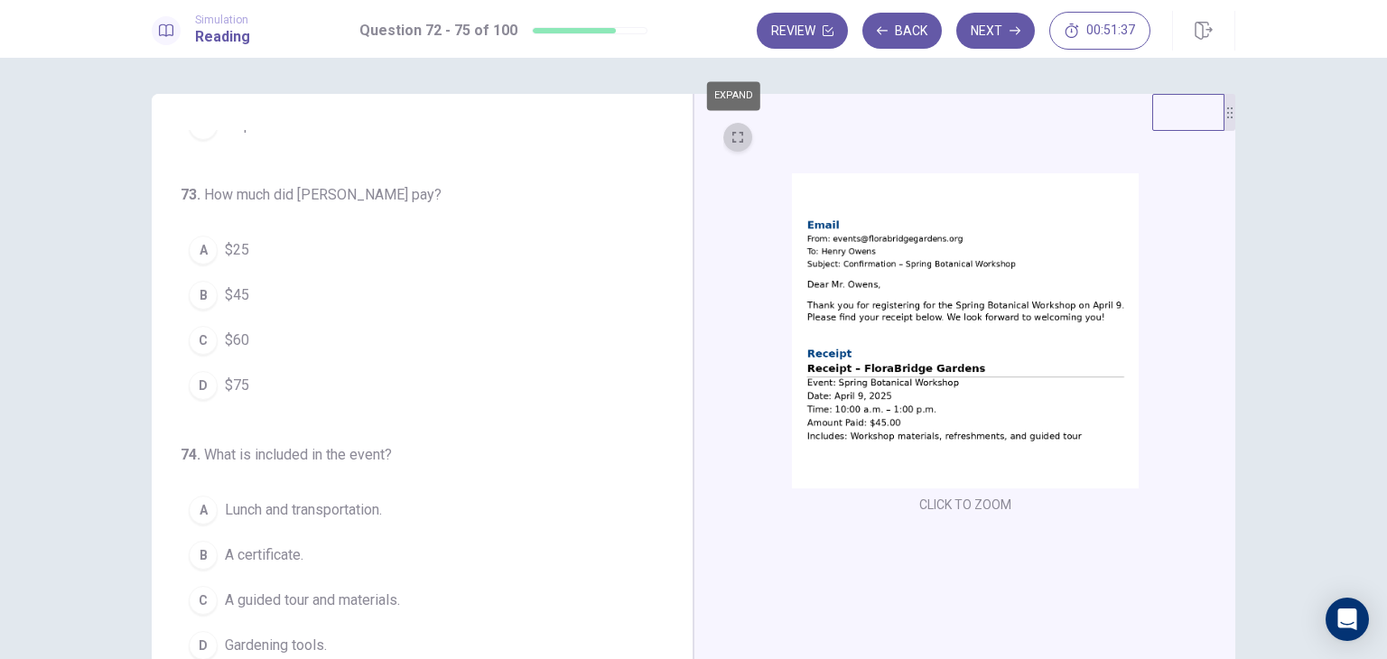
click at [728, 143] on button "EXPAND" at bounding box center [737, 137] width 29 height 29
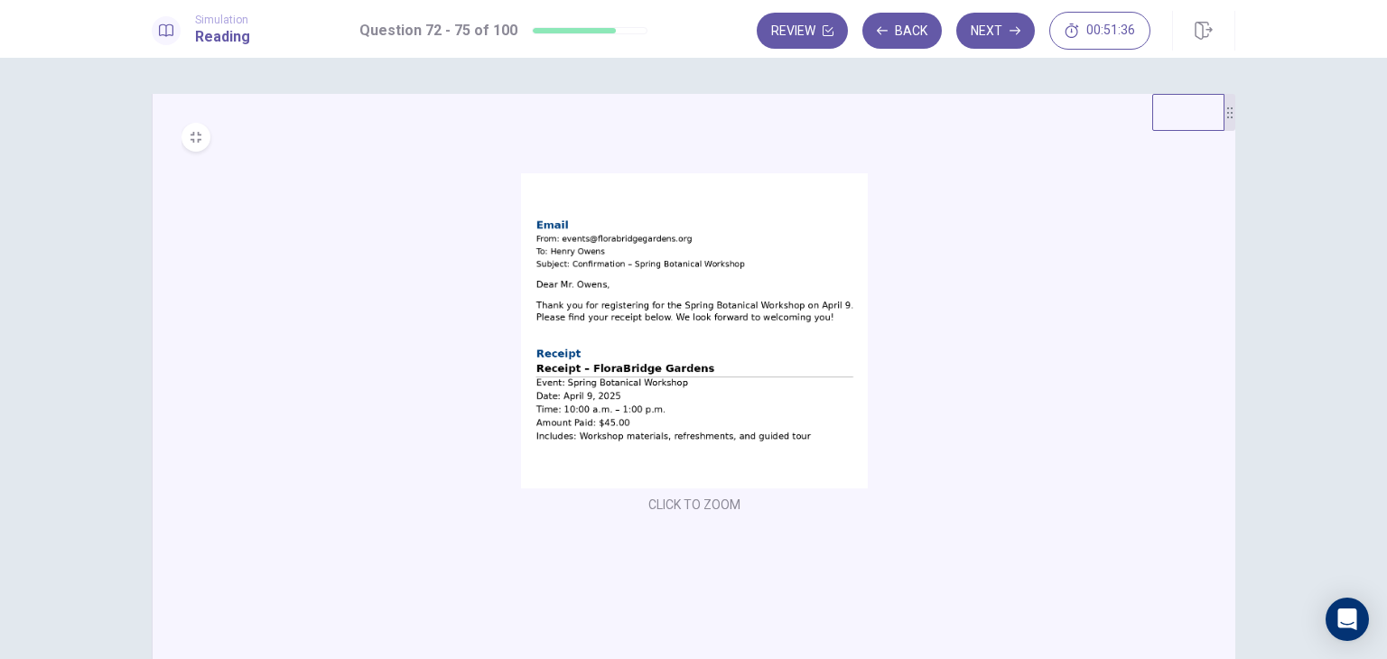
click at [678, 337] on img at bounding box center [694, 330] width 347 height 315
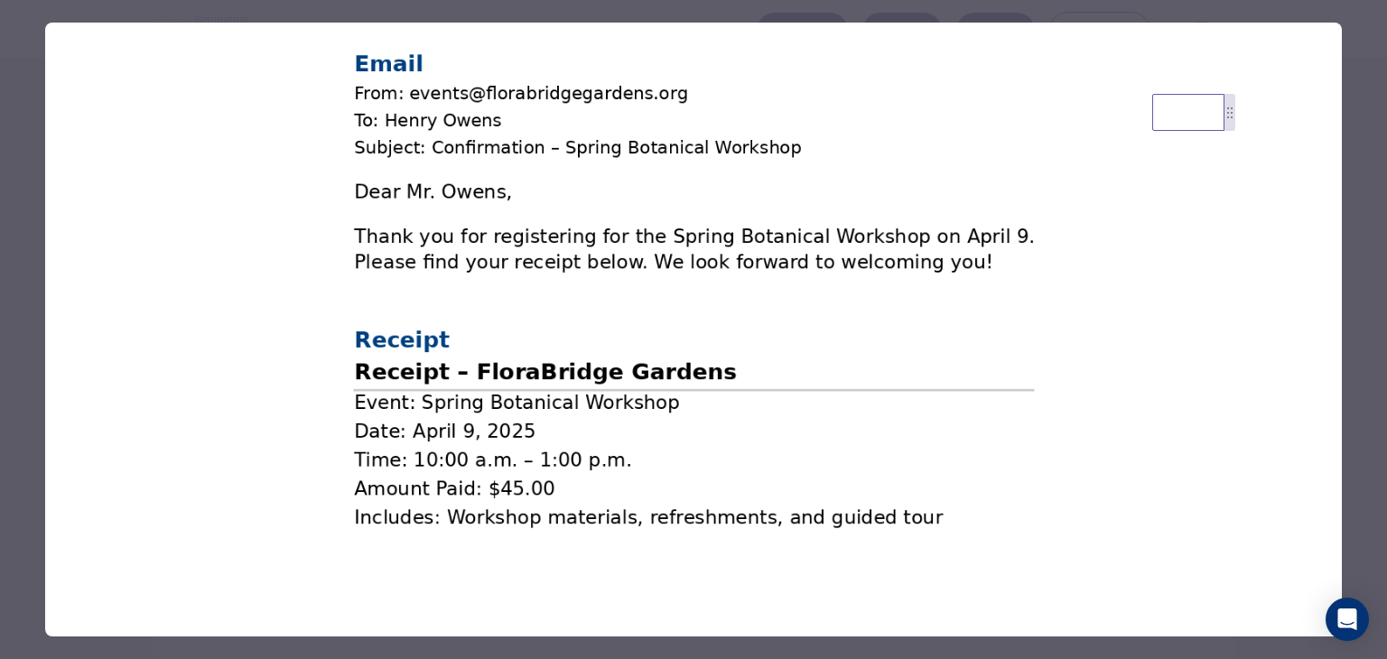
click at [563, 349] on img at bounding box center [693, 291] width 1297 height 537
click at [40, 233] on div at bounding box center [693, 329] width 1387 height 659
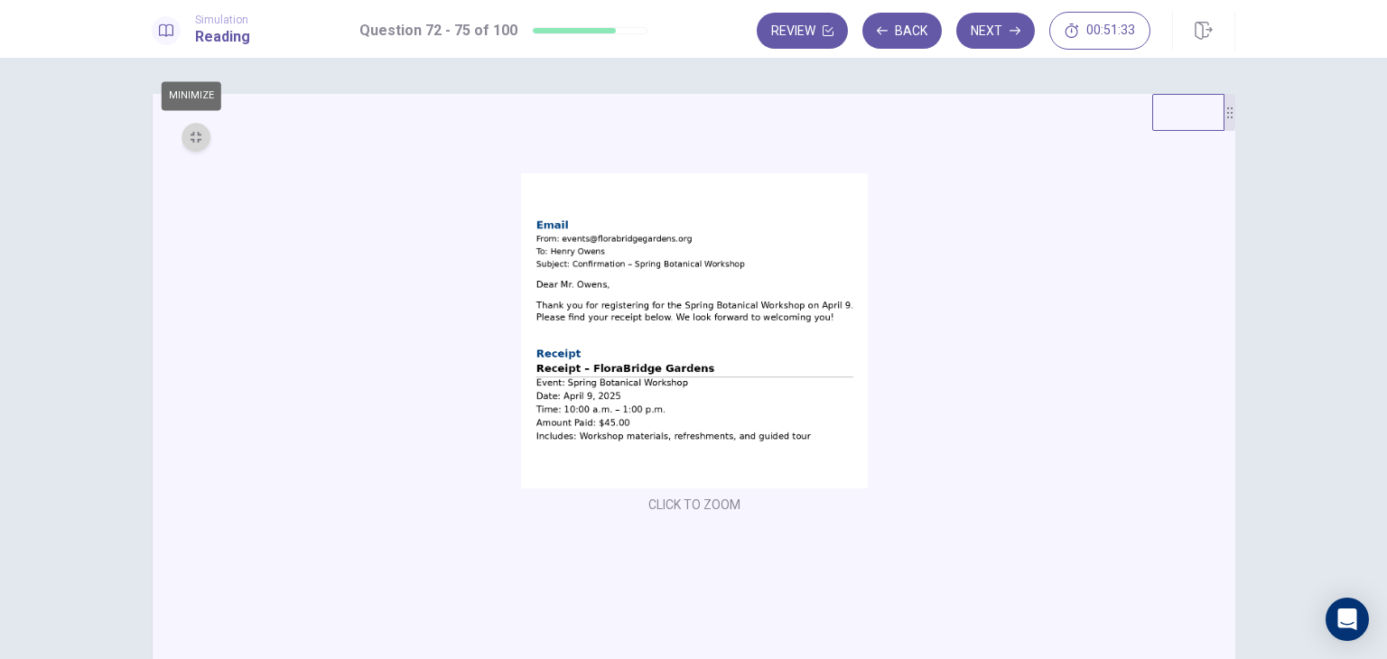
click at [194, 143] on button "MINIMIZE" at bounding box center [195, 137] width 29 height 29
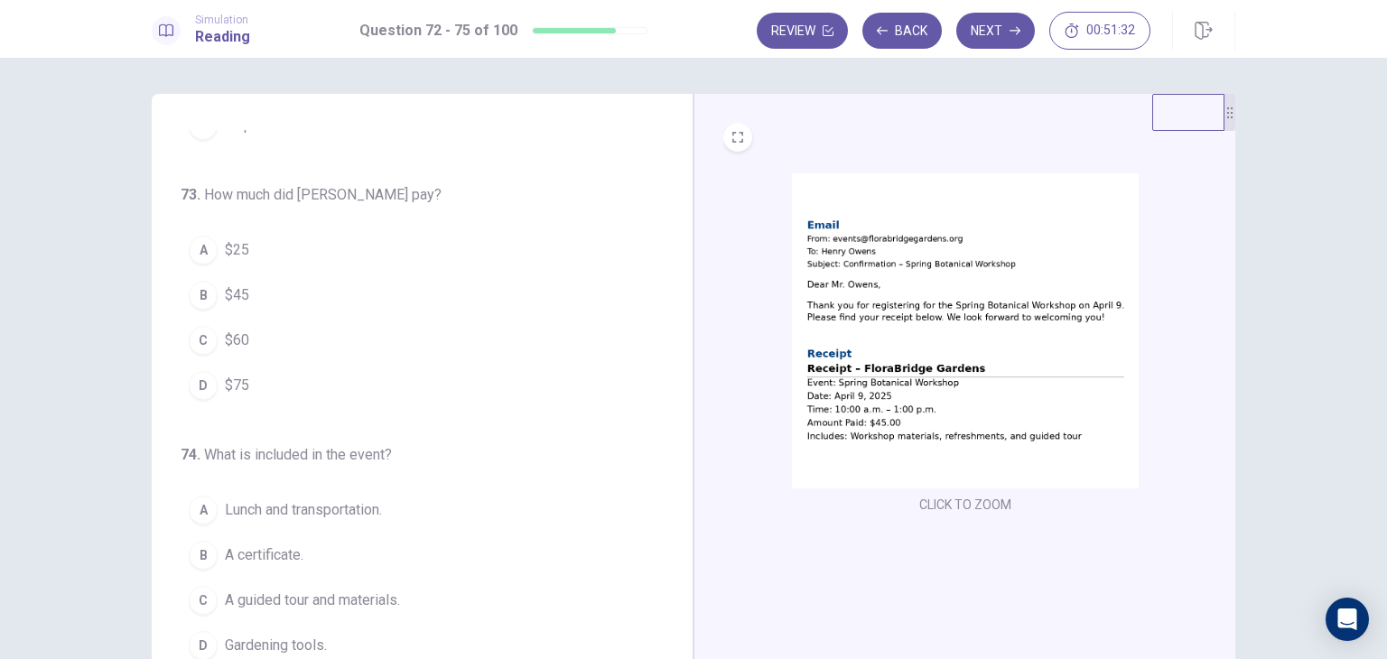
click at [938, 289] on img at bounding box center [965, 330] width 347 height 315
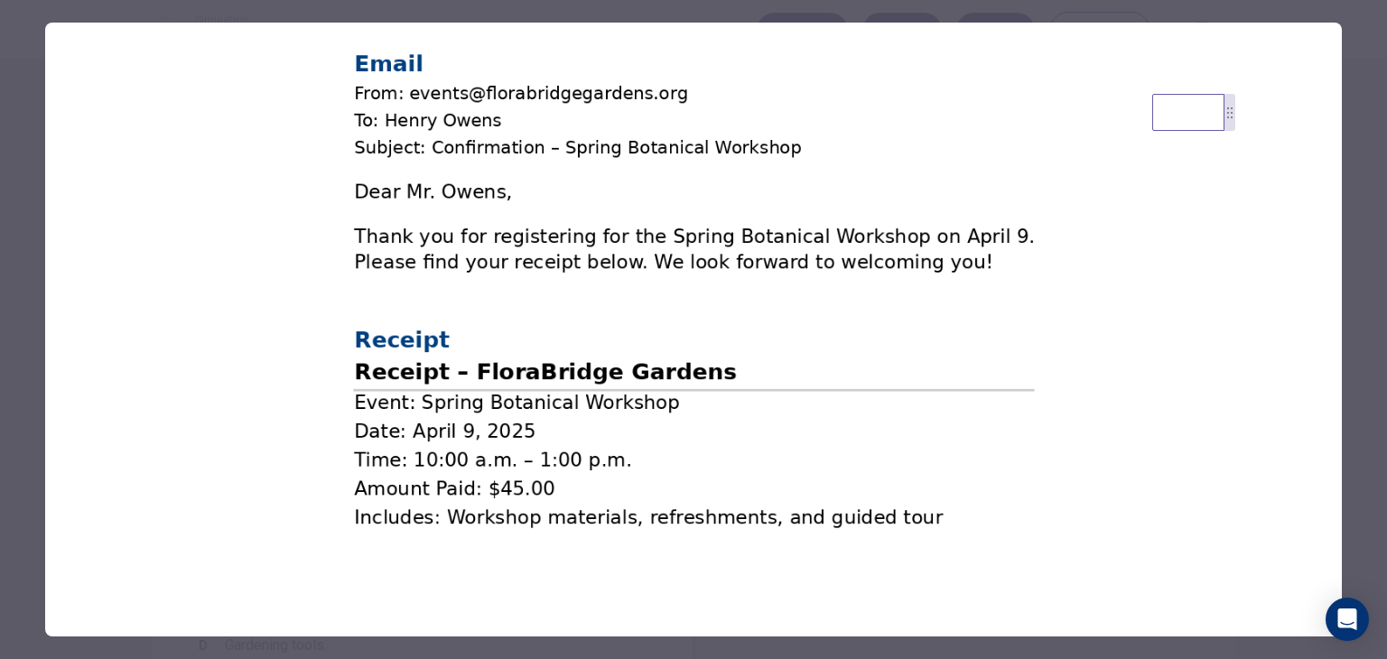
click at [21, 196] on div at bounding box center [693, 329] width 1387 height 659
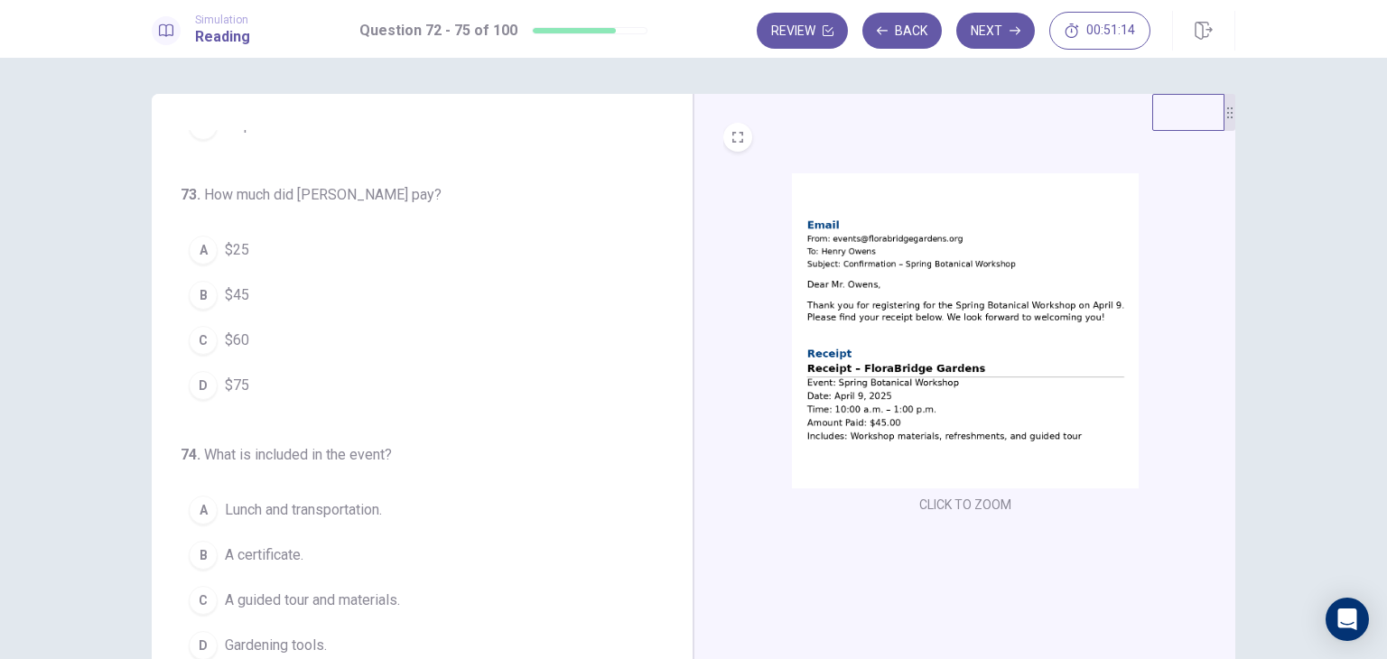
click at [961, 390] on img at bounding box center [965, 330] width 347 height 315
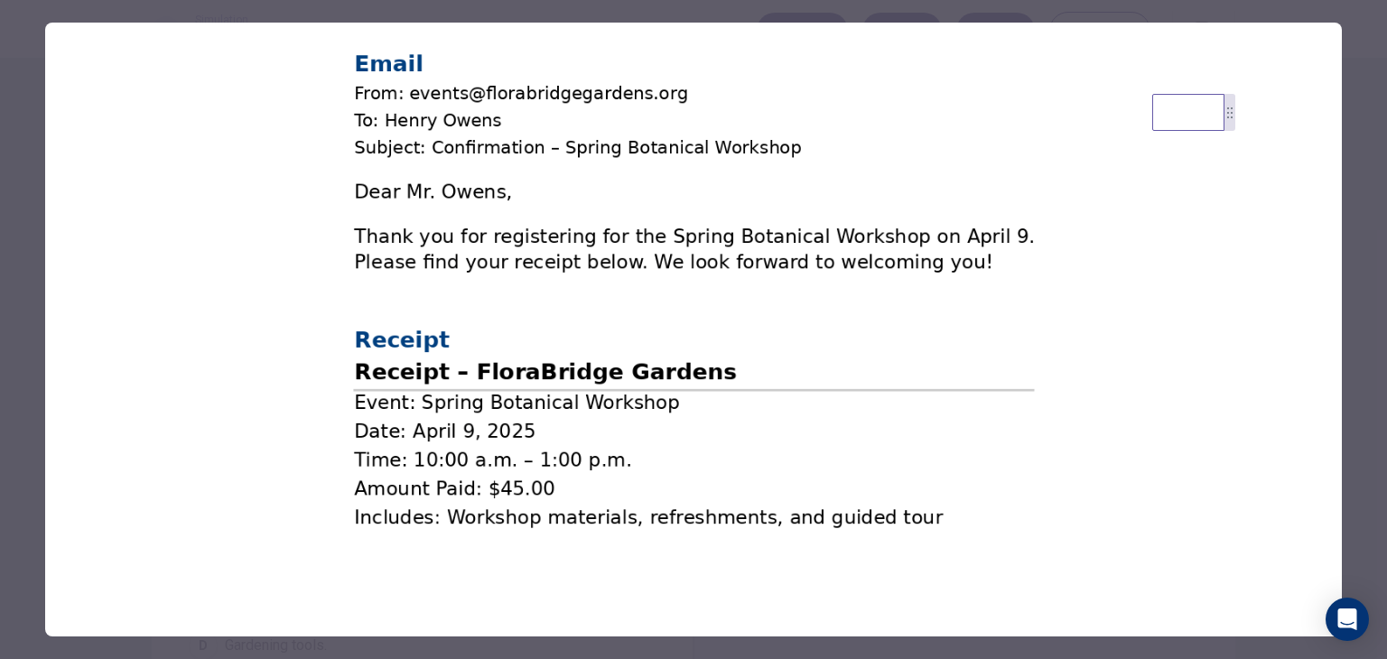
click at [437, 165] on img at bounding box center [693, 291] width 1297 height 537
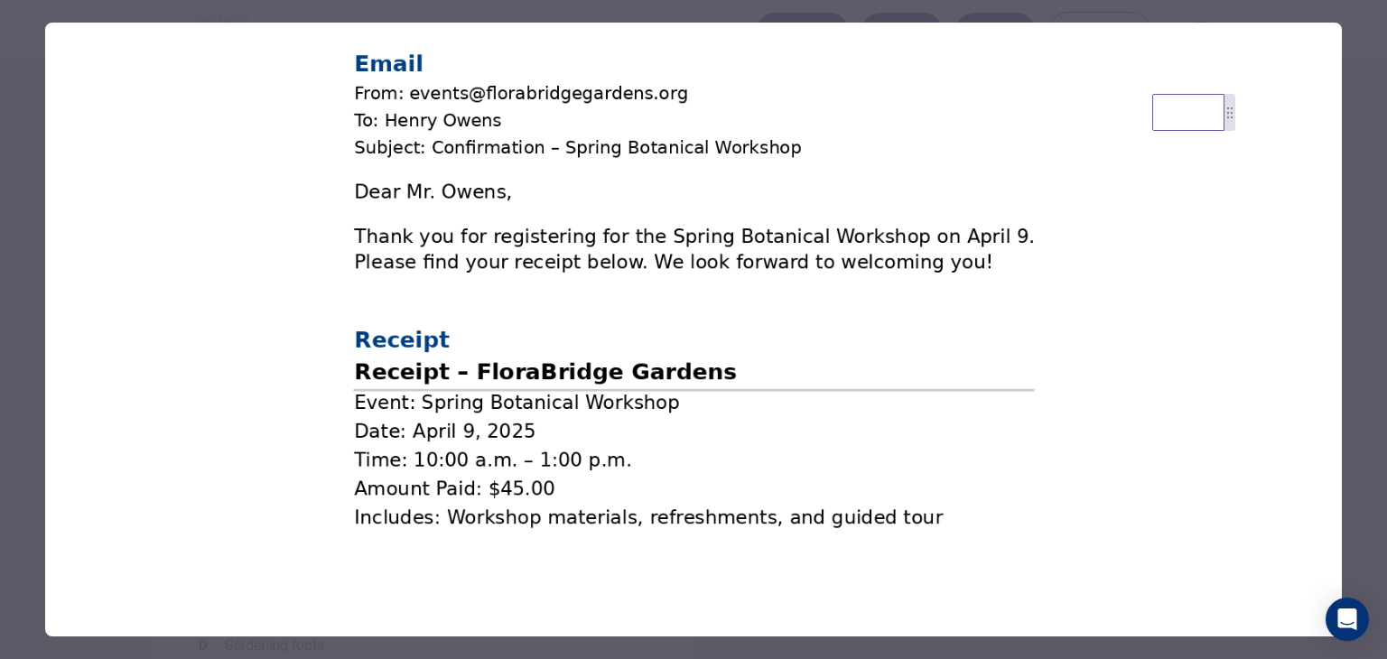
click at [437, 165] on img at bounding box center [693, 291] width 1297 height 537
click at [36, 51] on div at bounding box center [693, 329] width 1387 height 659
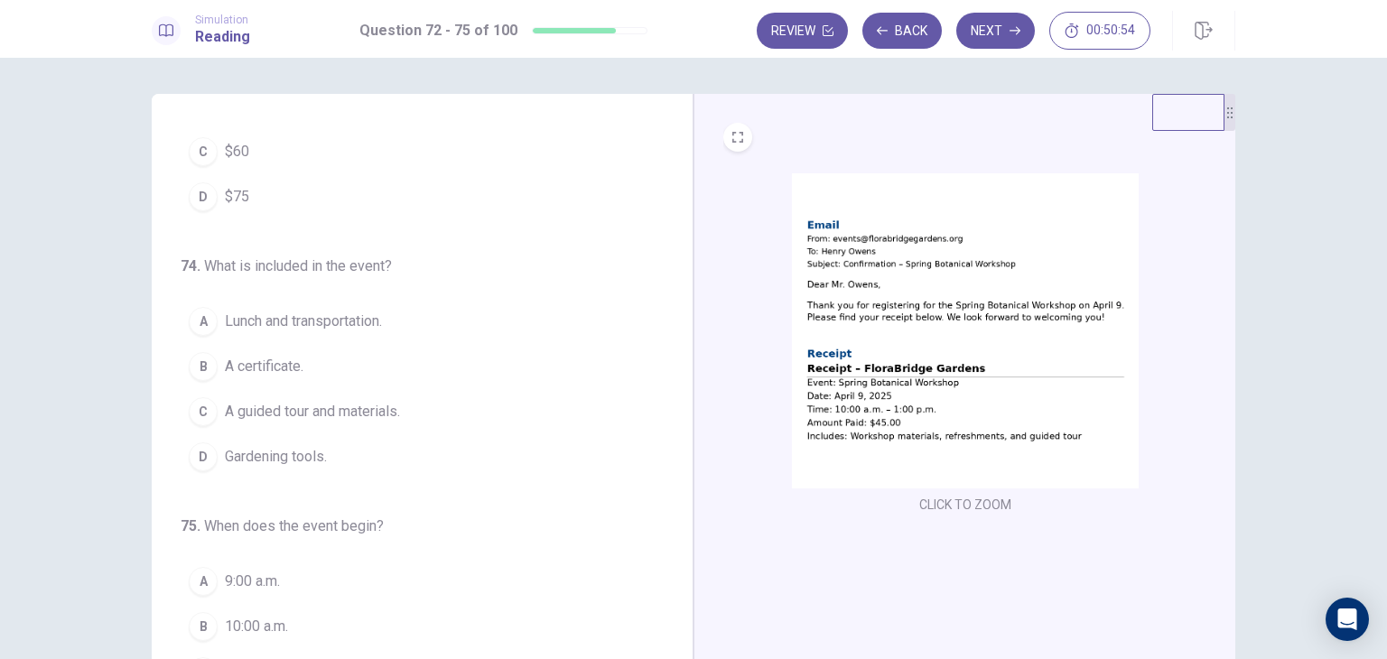
scroll to position [352, 0]
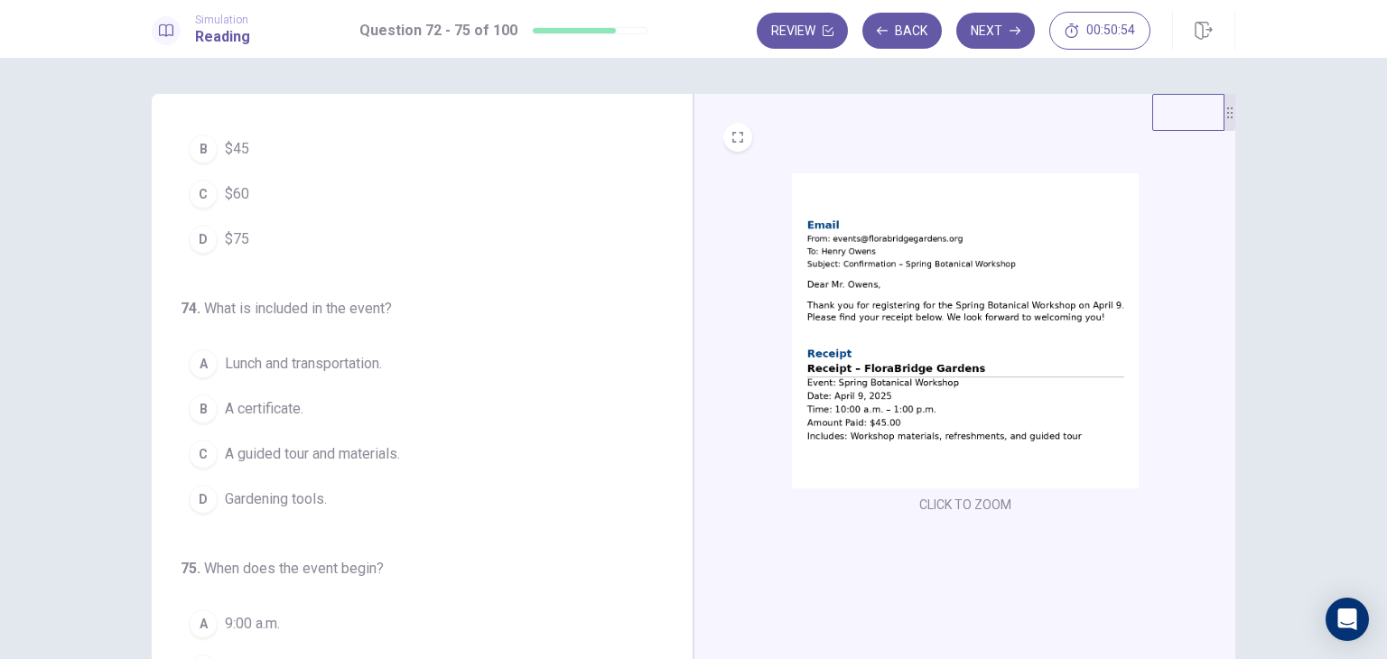
click at [918, 362] on img at bounding box center [965, 330] width 347 height 315
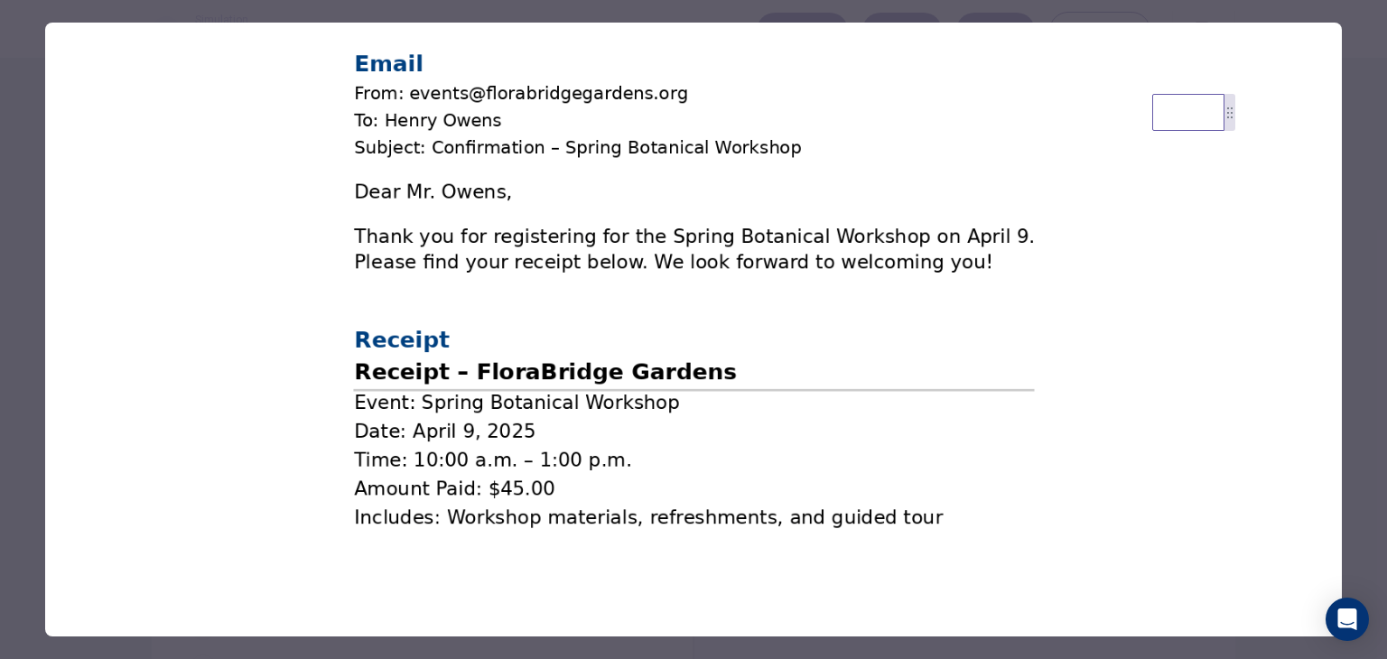
click at [274, 227] on img at bounding box center [693, 291] width 1297 height 537
click at [36, 179] on div at bounding box center [693, 329] width 1387 height 659
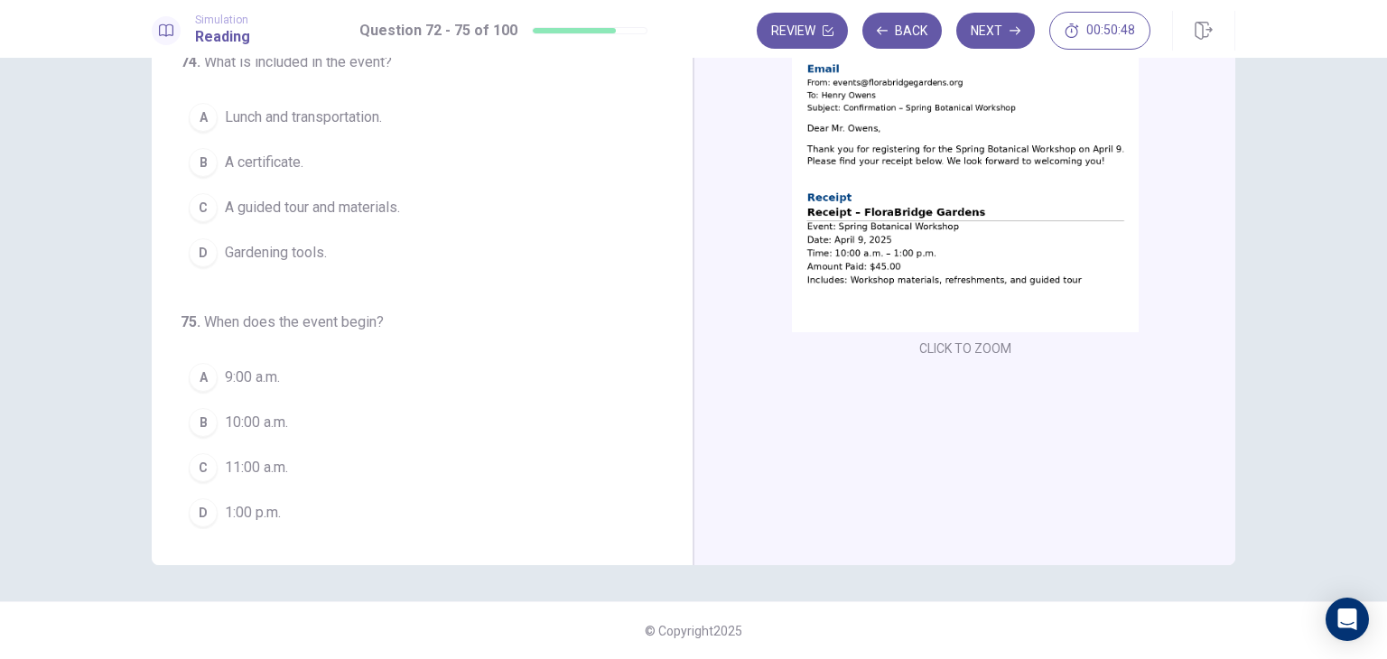
scroll to position [66, 0]
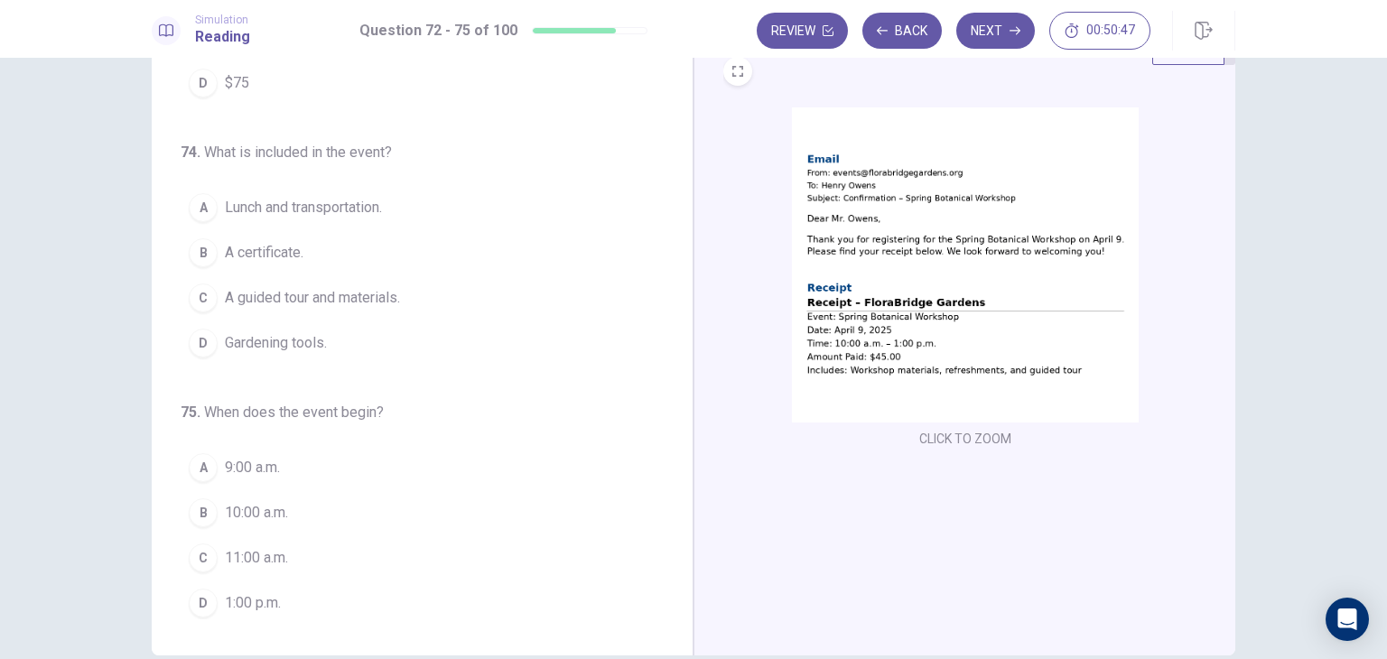
click at [925, 301] on img at bounding box center [965, 264] width 347 height 315
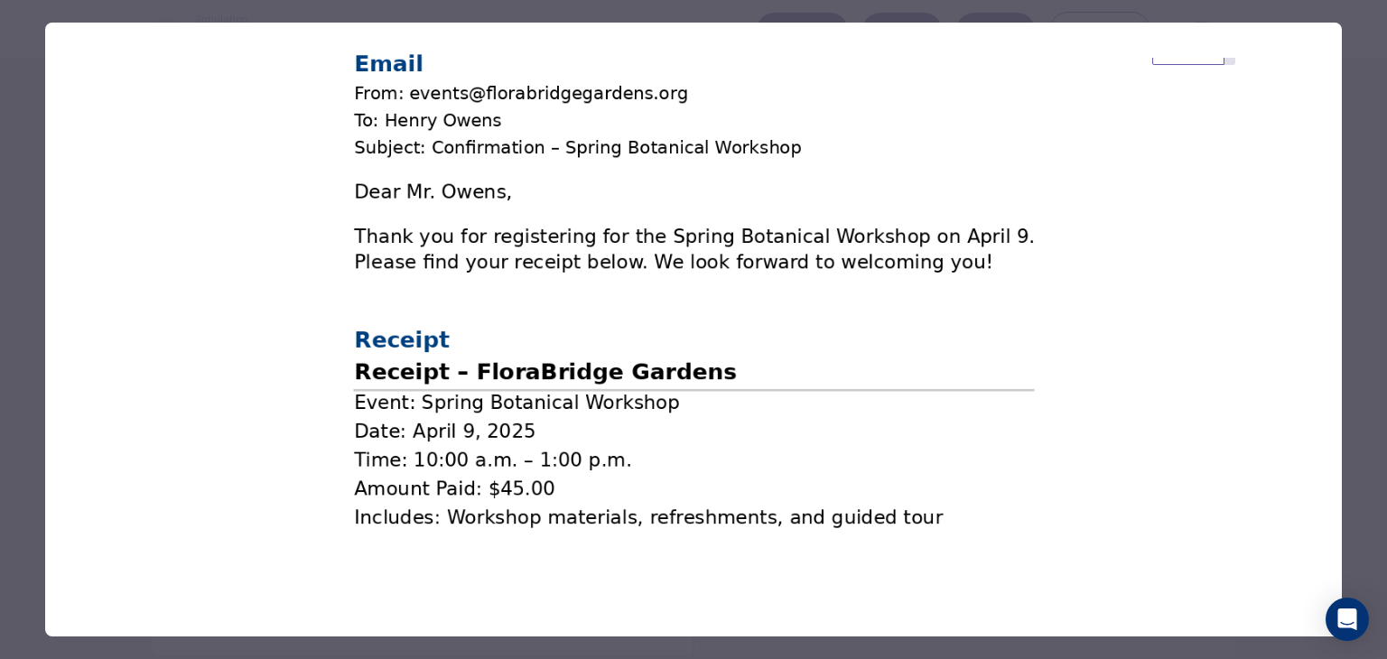
drag, startPoint x: 642, startPoint y: 419, endPoint x: 548, endPoint y: 344, distance: 120.1
click at [640, 418] on img at bounding box center [693, 291] width 1297 height 537
click at [14, 124] on div at bounding box center [693, 329] width 1387 height 659
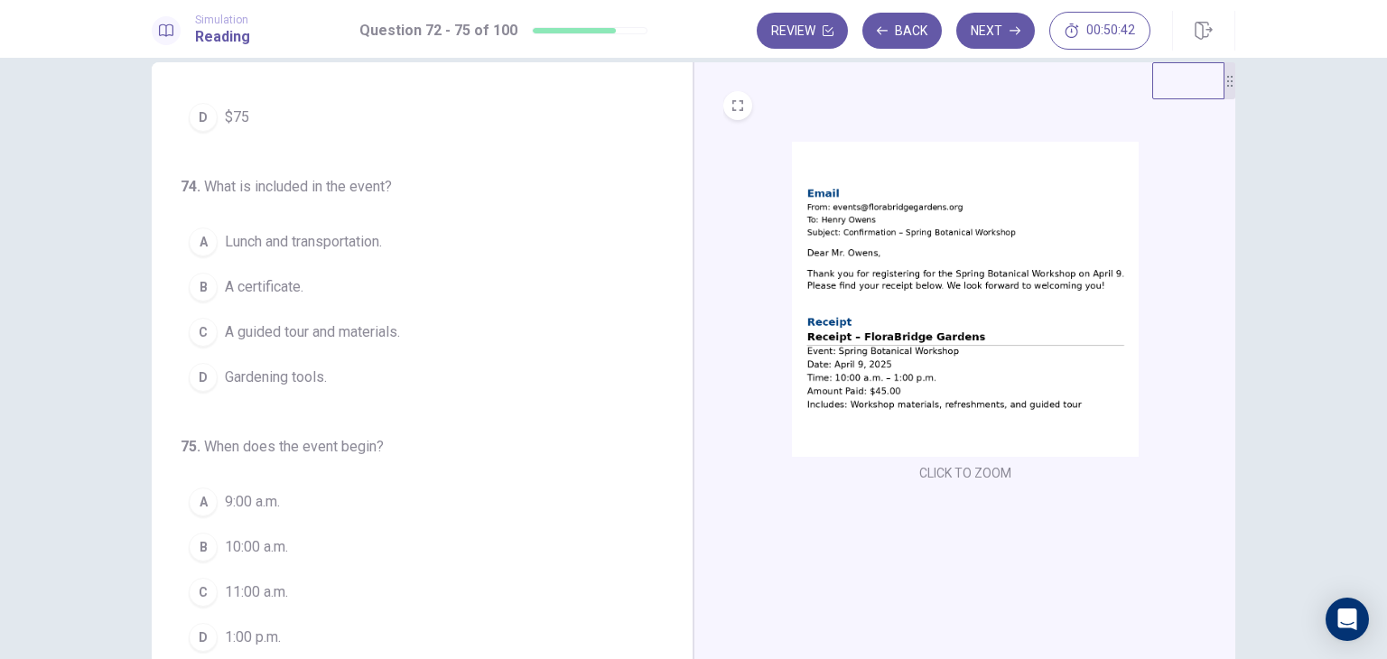
scroll to position [0, 0]
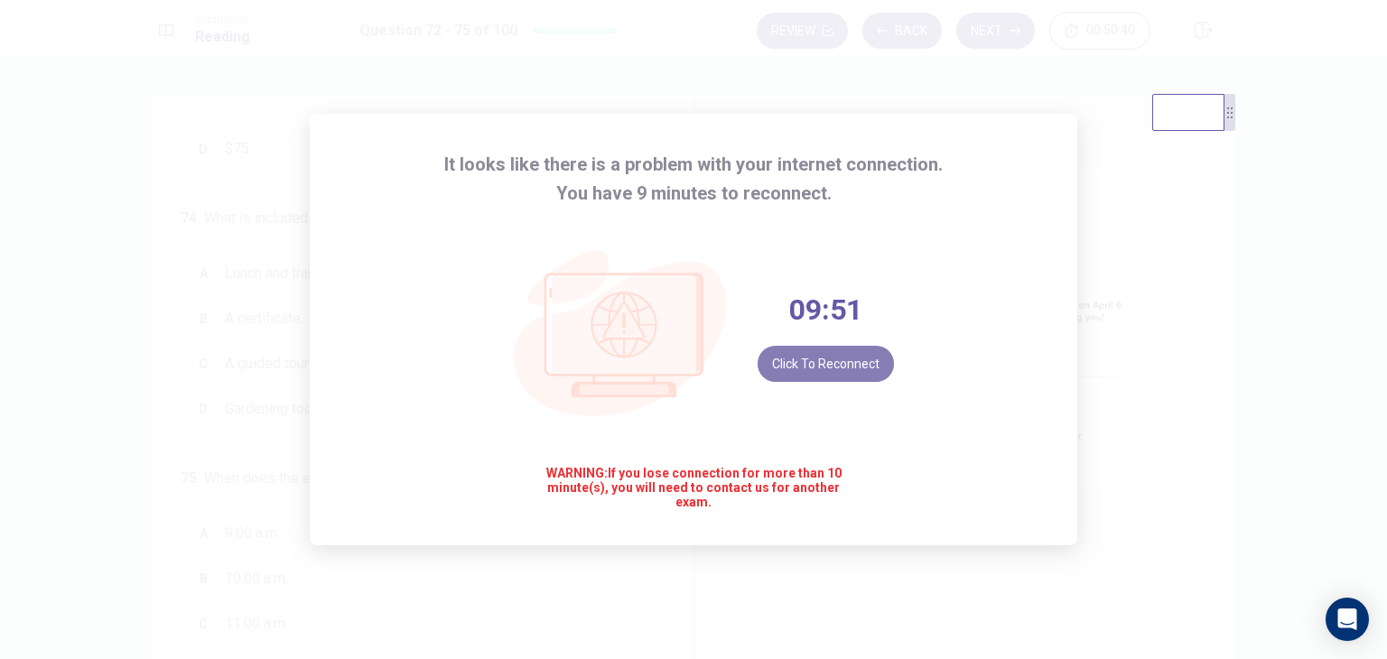
click at [825, 354] on button "Click to reconnect" at bounding box center [826, 364] width 136 height 36
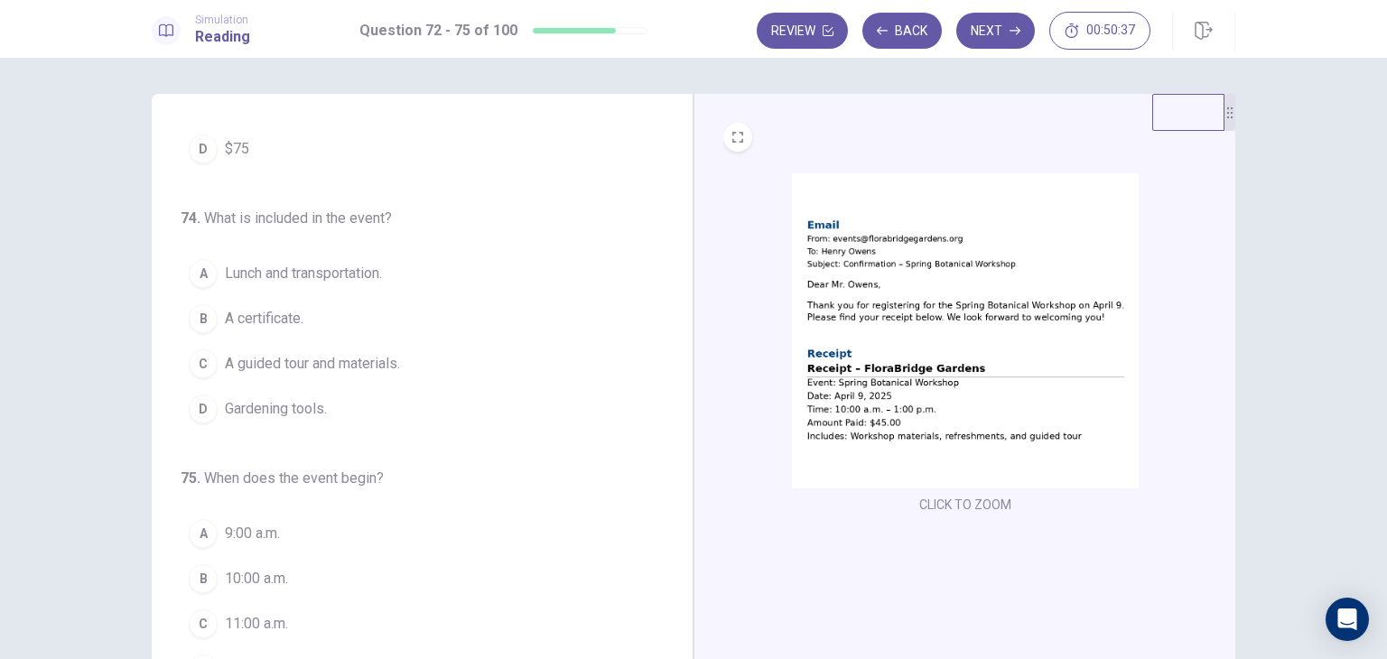
click at [884, 284] on img at bounding box center [965, 330] width 347 height 315
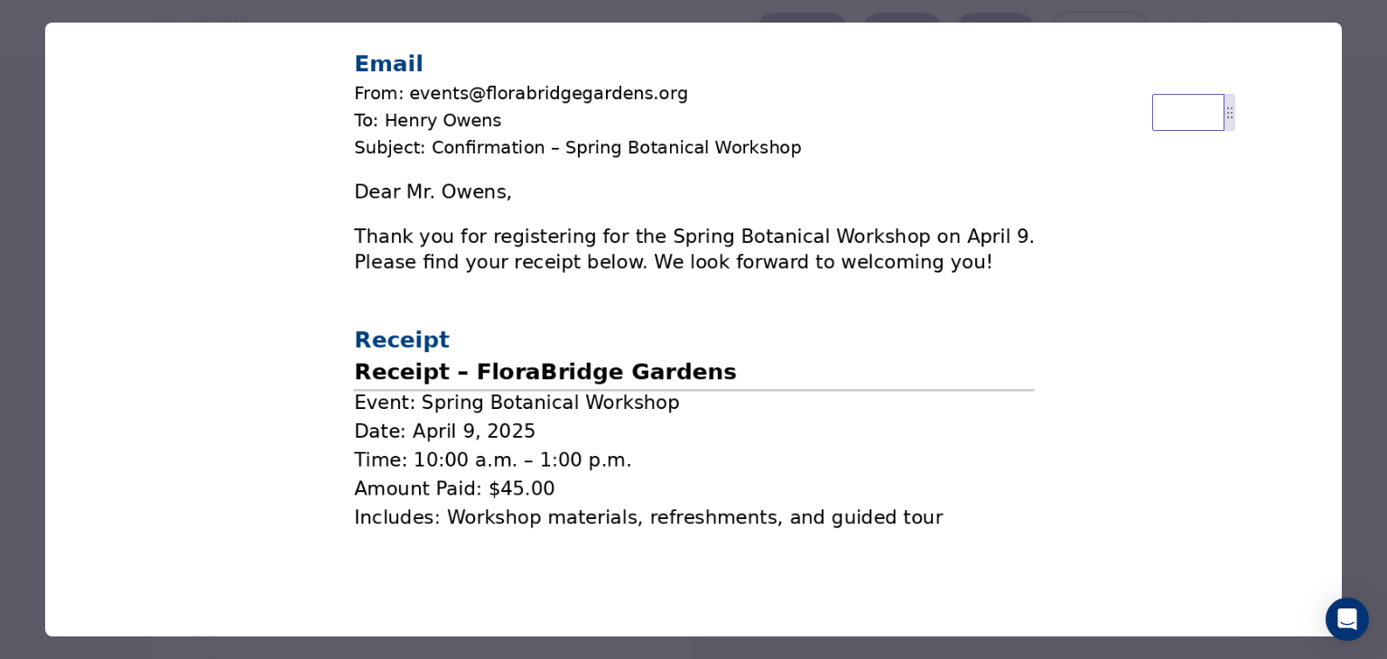
click at [36, 157] on div at bounding box center [693, 329] width 1387 height 659
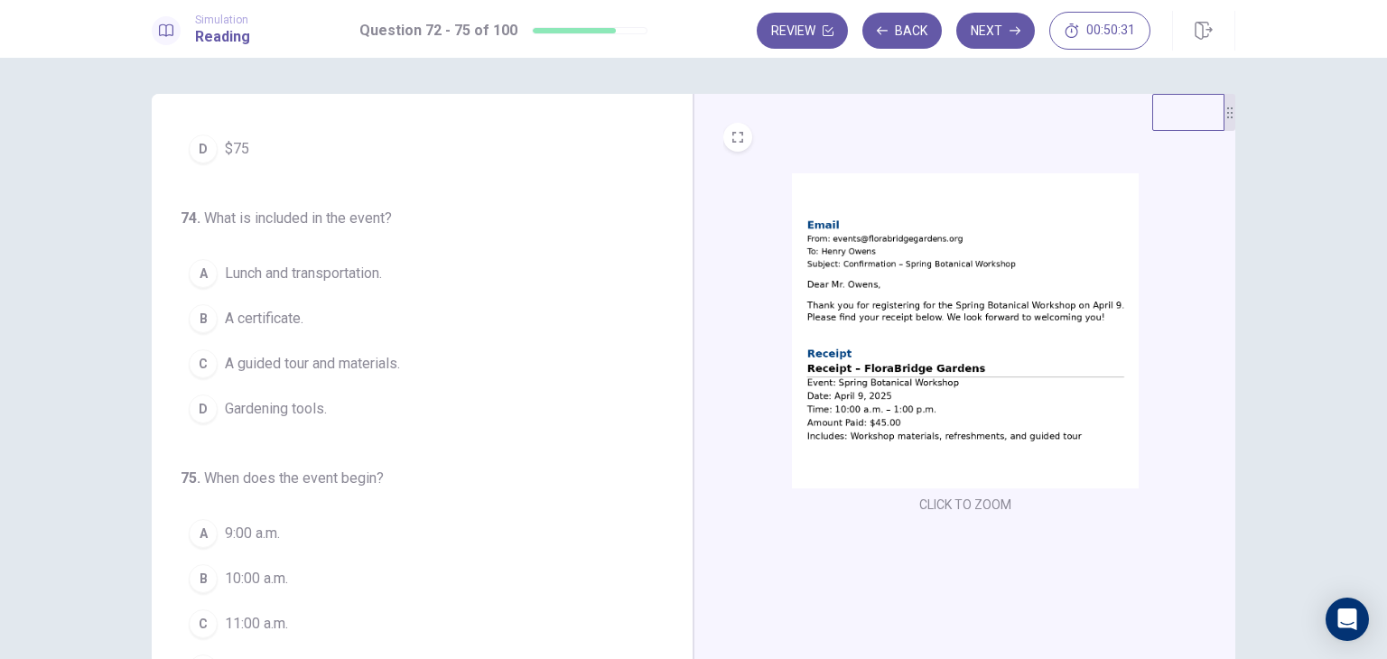
click at [903, 330] on img at bounding box center [965, 330] width 347 height 315
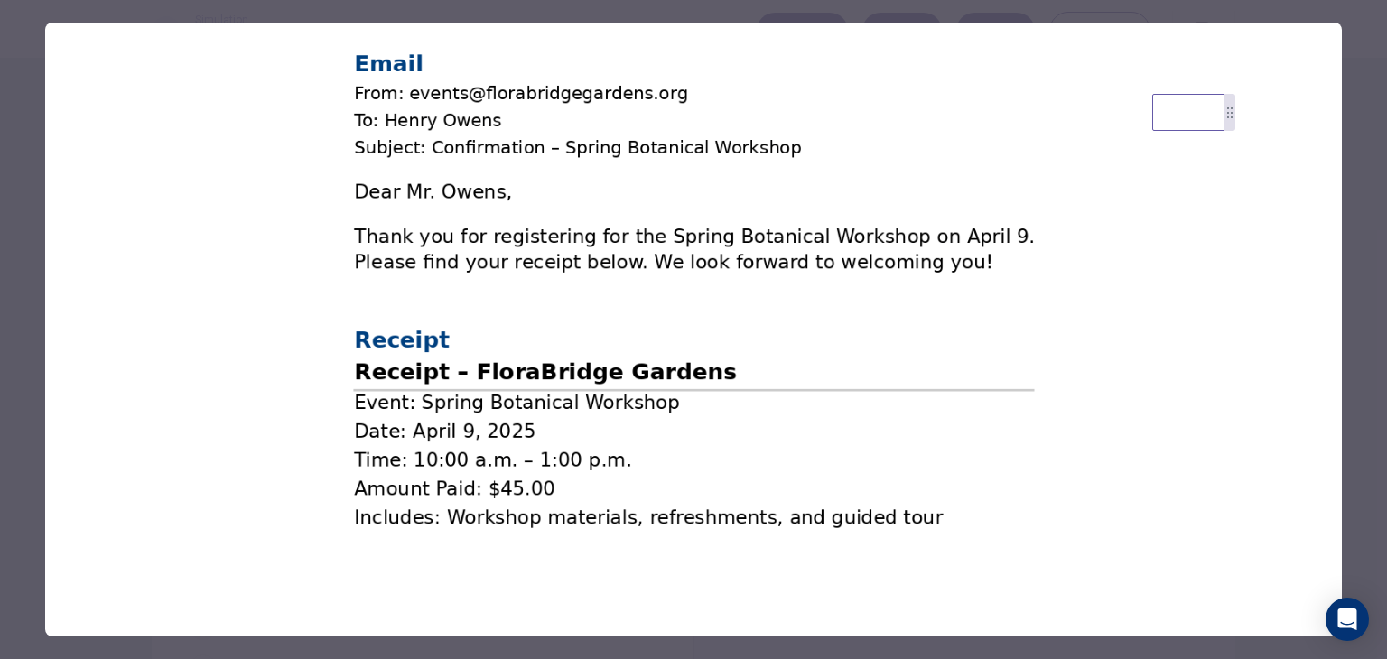
click at [10, 115] on div at bounding box center [693, 329] width 1387 height 659
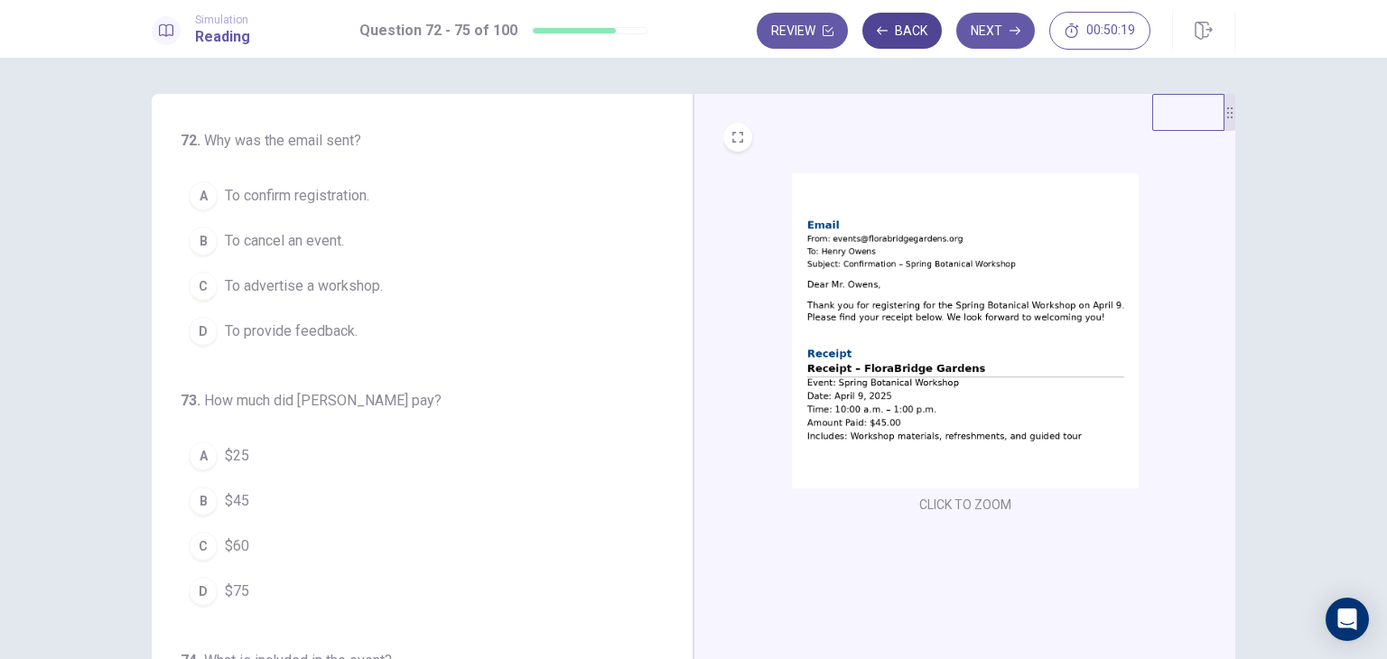
click at [885, 33] on icon "button" at bounding box center [882, 30] width 11 height 11
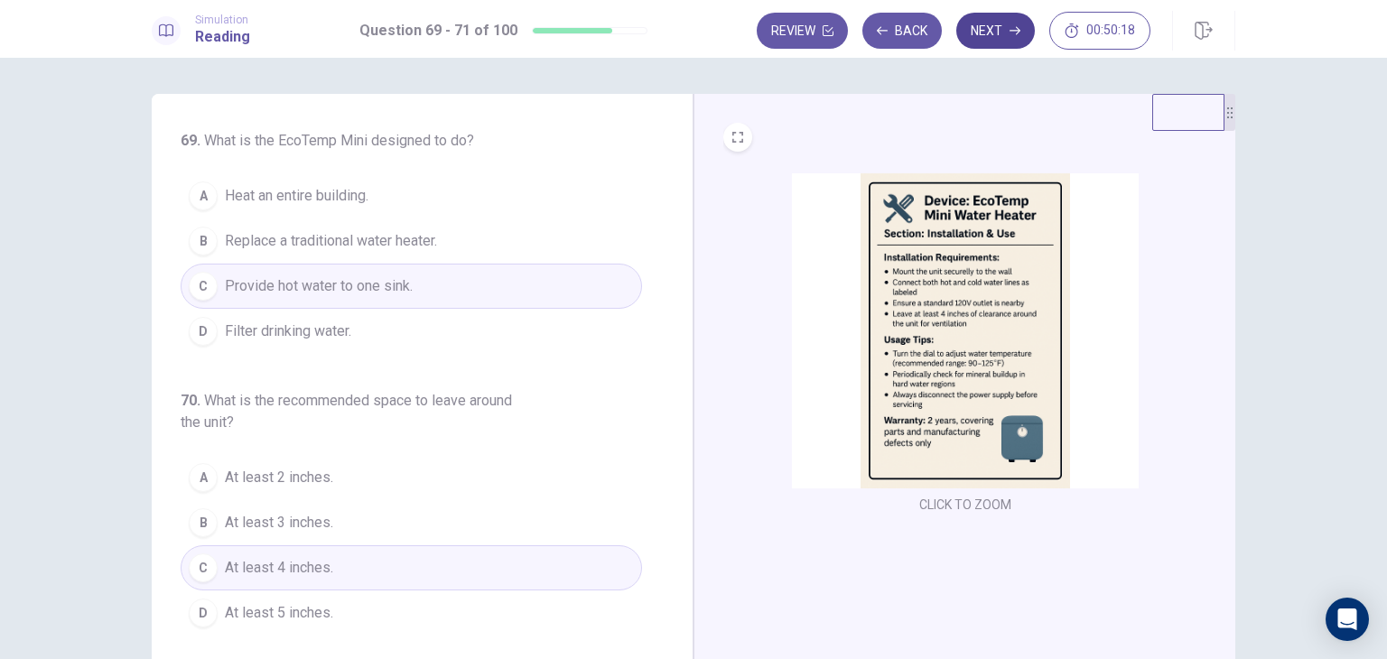
click at [988, 33] on button "Next" at bounding box center [995, 31] width 79 height 36
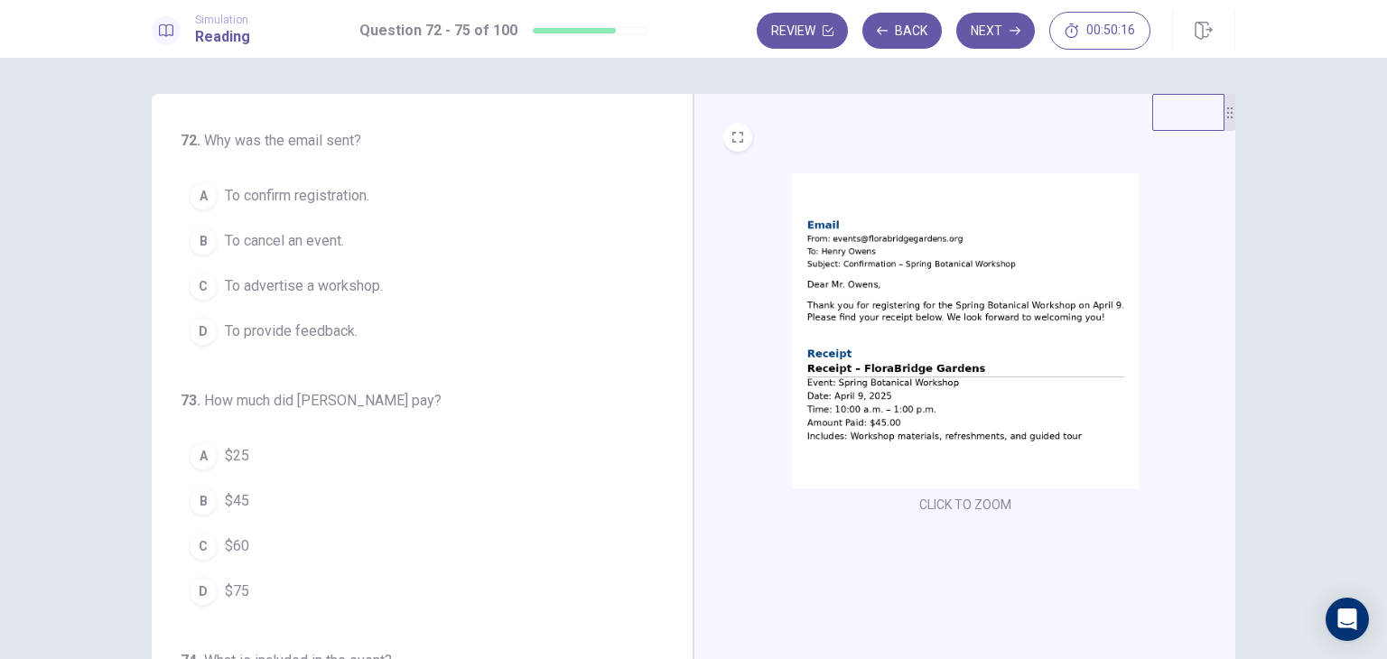
click at [981, 326] on img at bounding box center [965, 330] width 347 height 315
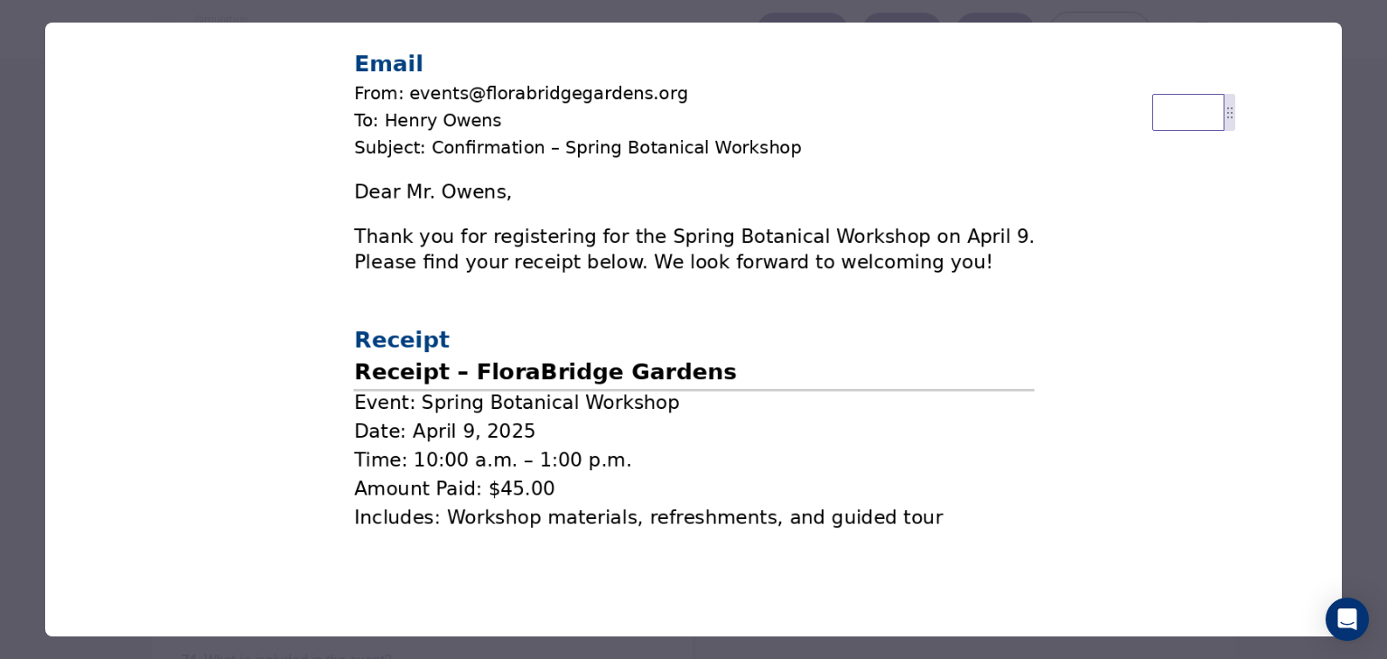
click at [409, 289] on img at bounding box center [693, 291] width 1297 height 537
click at [120, 228] on img at bounding box center [693, 291] width 1297 height 537
click at [31, 214] on div at bounding box center [693, 329] width 1387 height 659
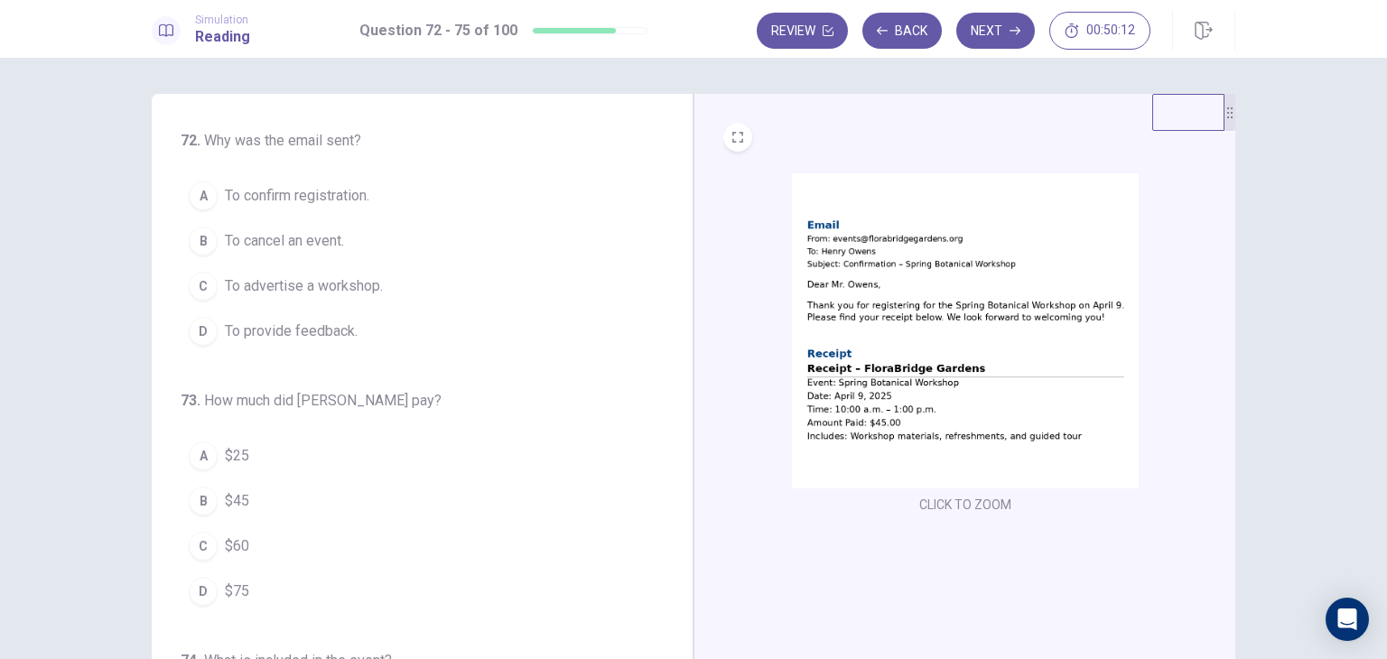
click at [830, 274] on img at bounding box center [965, 330] width 347 height 315
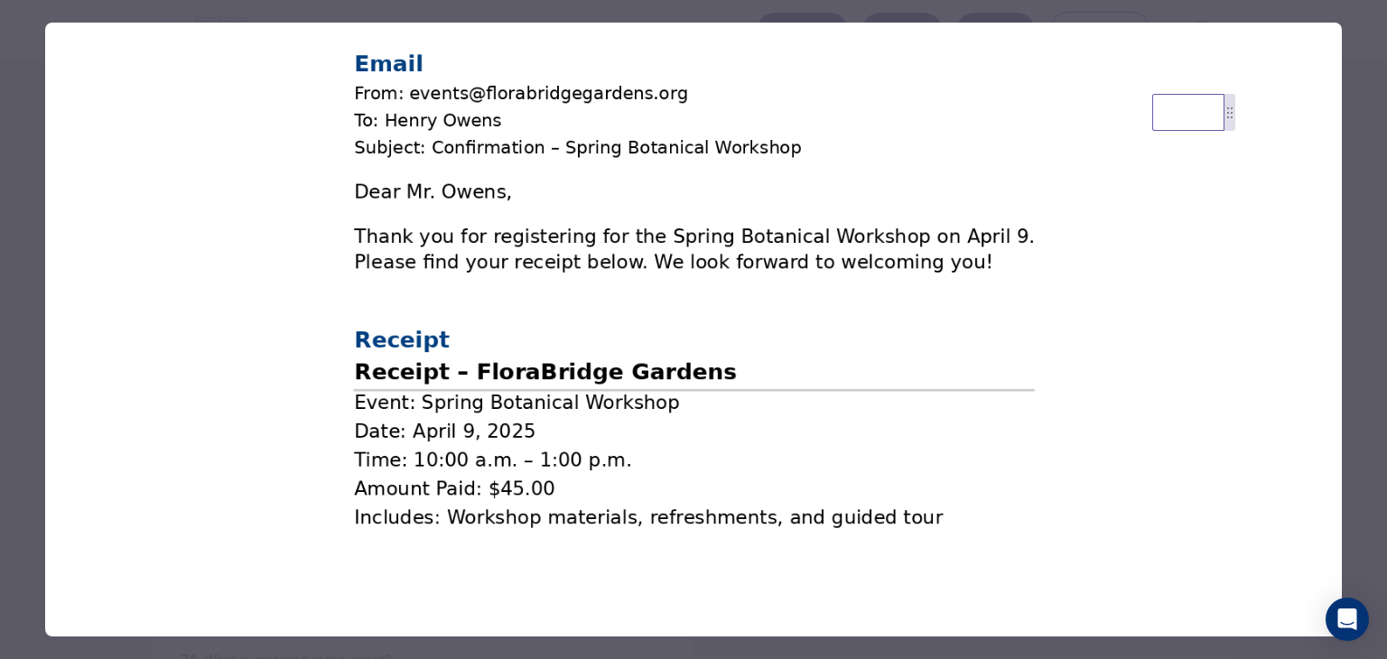
click at [23, 254] on div at bounding box center [693, 329] width 1387 height 659
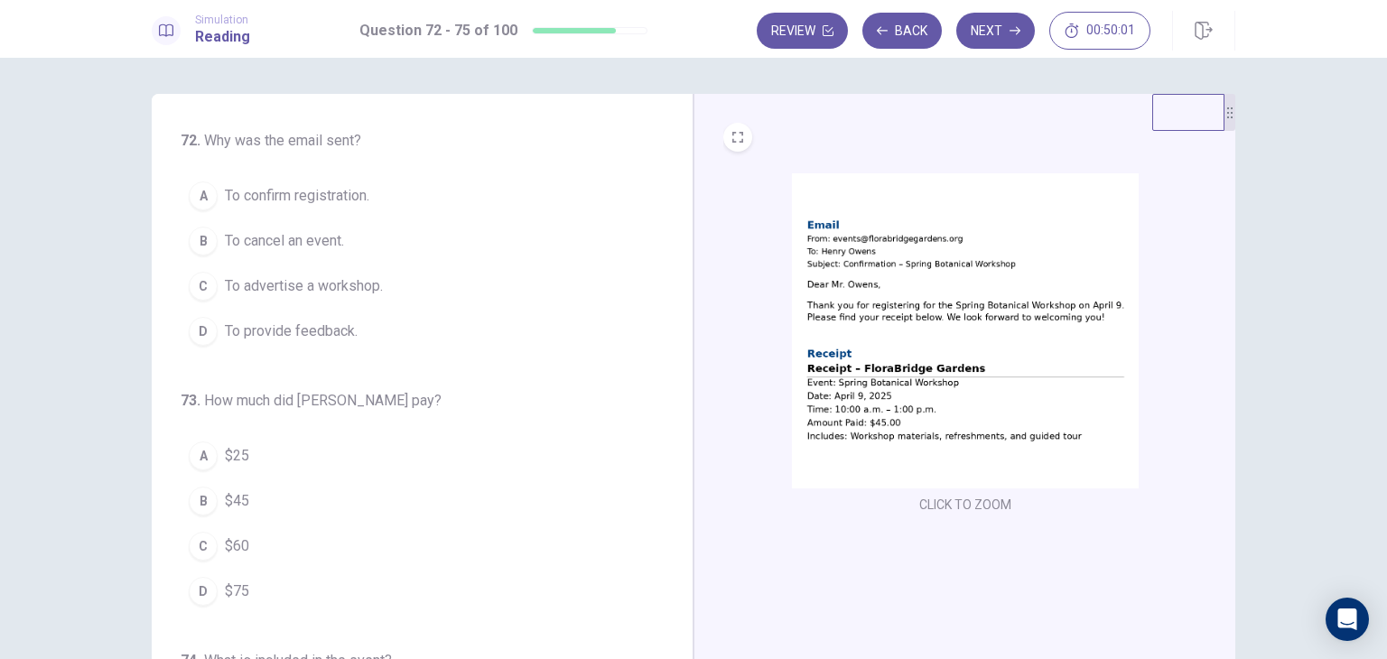
drag, startPoint x: 663, startPoint y: 319, endPoint x: 690, endPoint y: 400, distance: 85.7
click at [690, 400] on div "72 . Why was the email sent? A To confirm registration. B To cancel an event. C…" at bounding box center [693, 408] width 1083 height 628
click at [982, 33] on button "Next" at bounding box center [995, 31] width 79 height 36
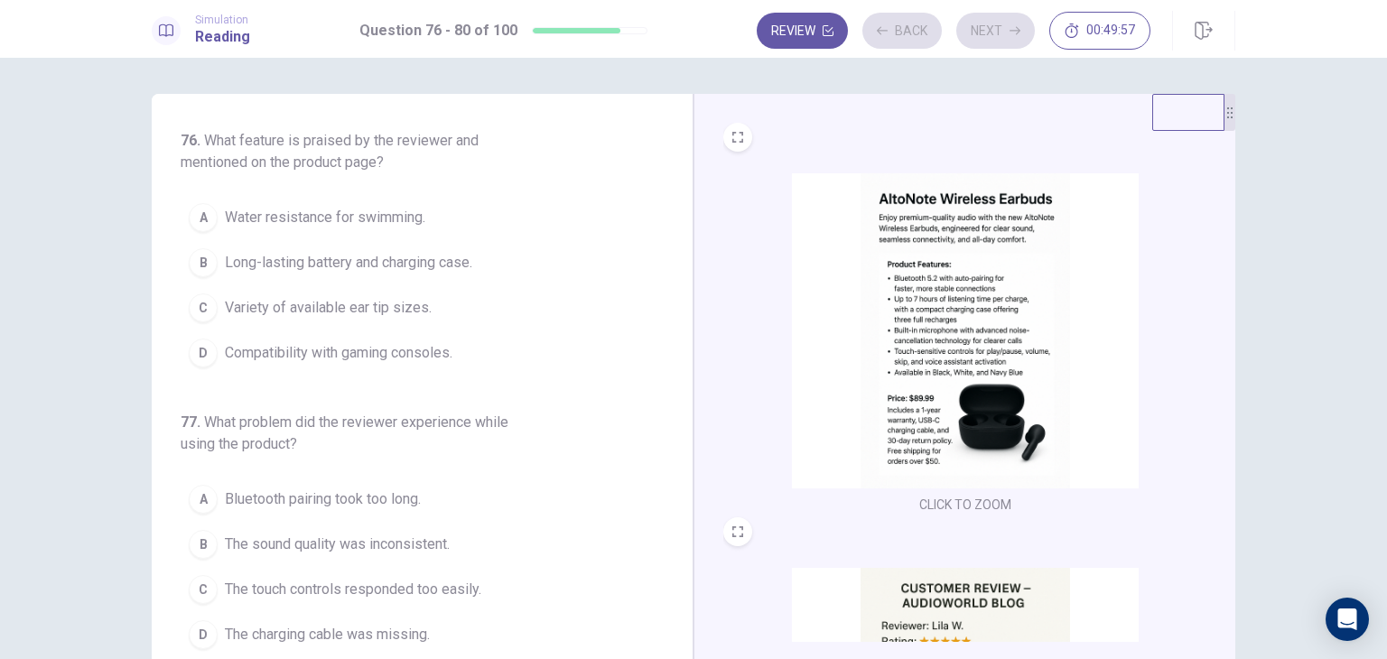
click at [913, 39] on div "Review Back Next 00:49:57" at bounding box center [954, 31] width 394 height 38
click at [913, 39] on button "Back" at bounding box center [901, 31] width 79 height 36
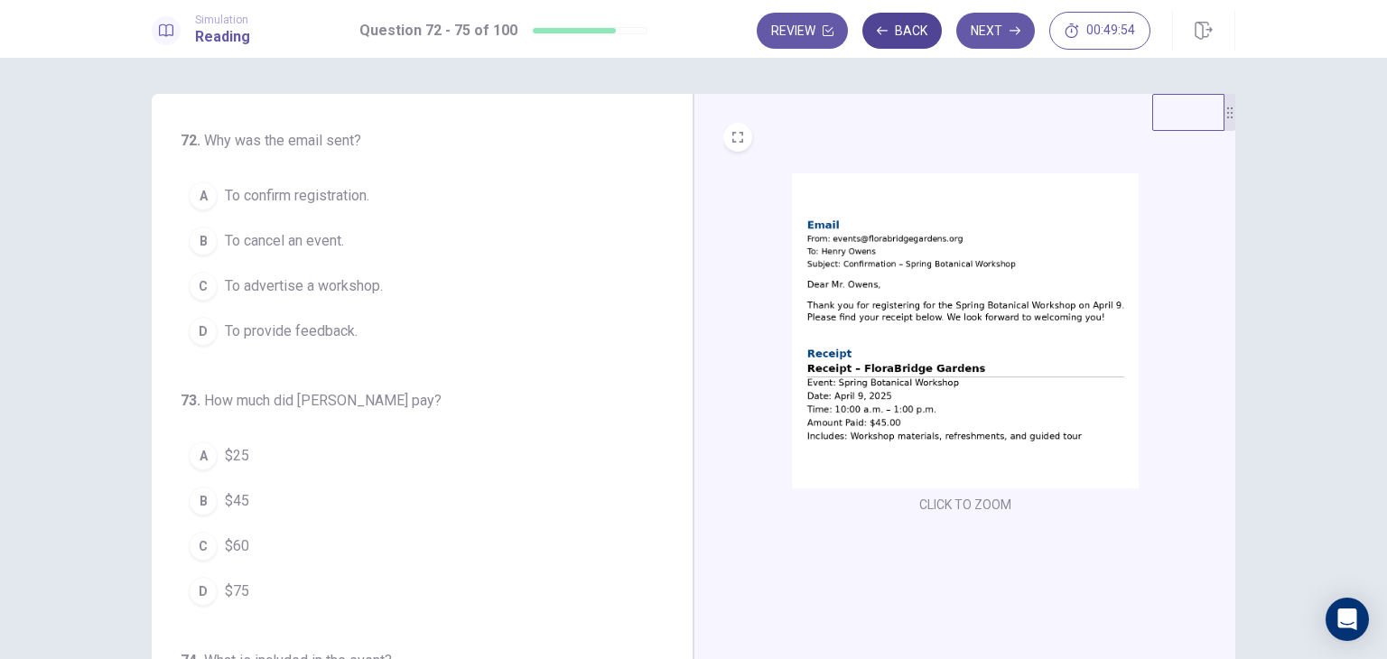
click at [881, 41] on button "Back" at bounding box center [901, 31] width 79 height 36
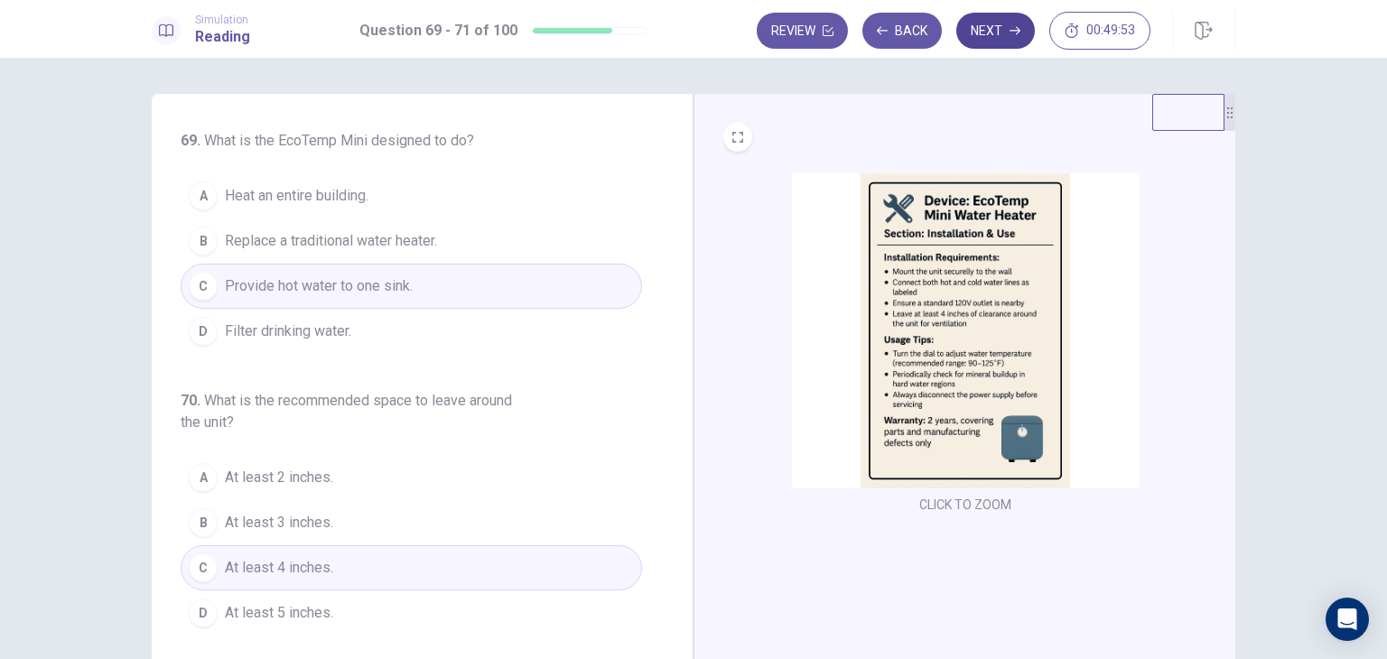
click at [991, 23] on button "Next" at bounding box center [995, 31] width 79 height 36
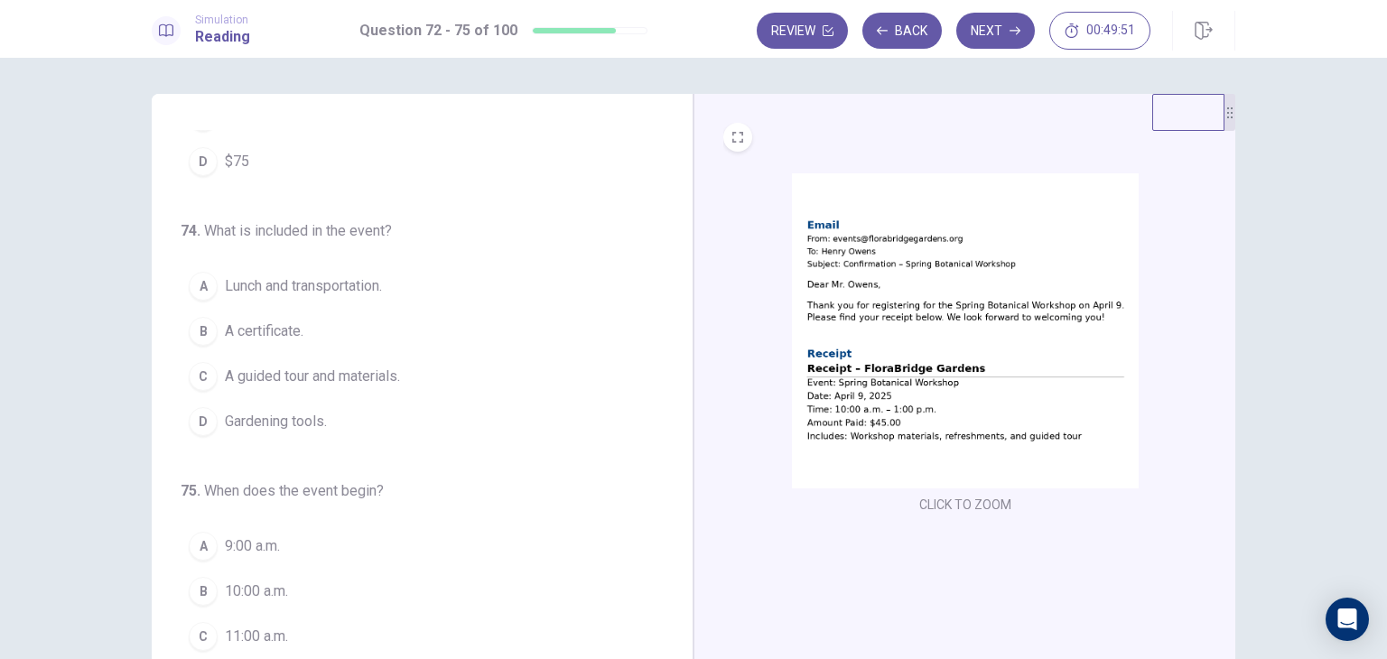
scroll to position [442, 0]
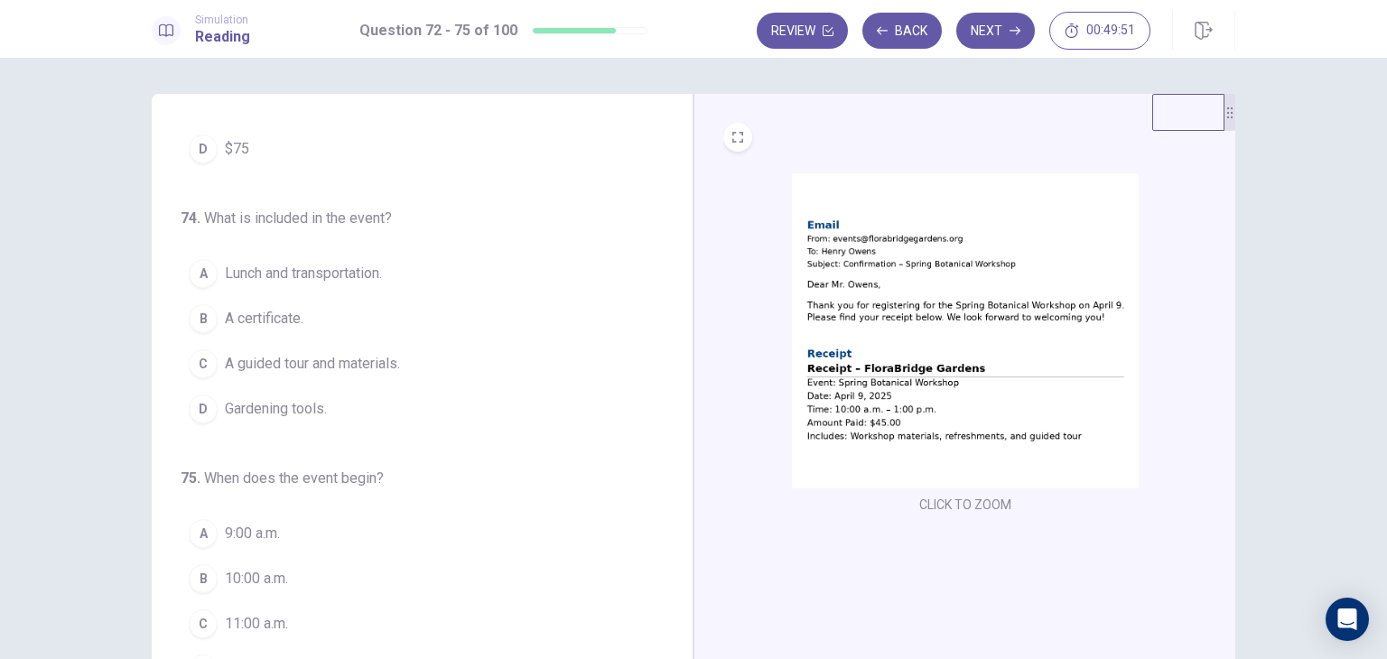
click at [831, 371] on img at bounding box center [965, 330] width 347 height 315
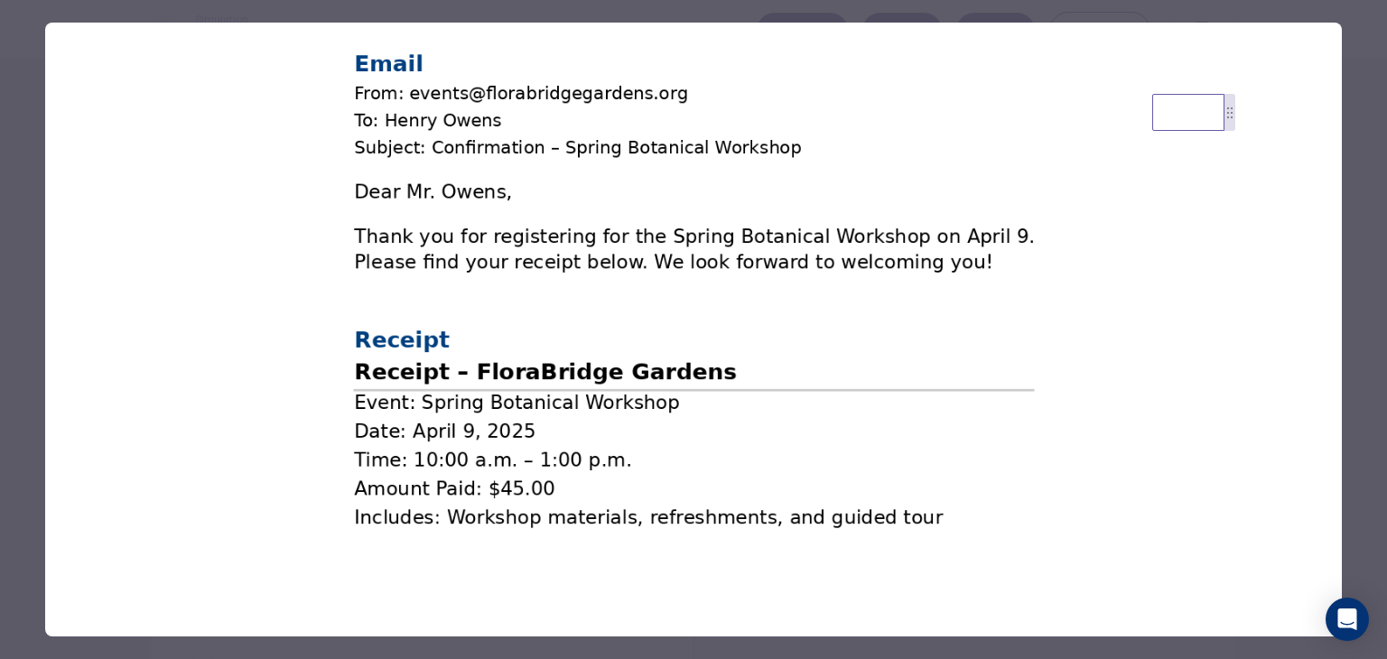
click at [119, 35] on img at bounding box center [693, 291] width 1297 height 537
click at [162, 243] on img at bounding box center [693, 291] width 1297 height 537
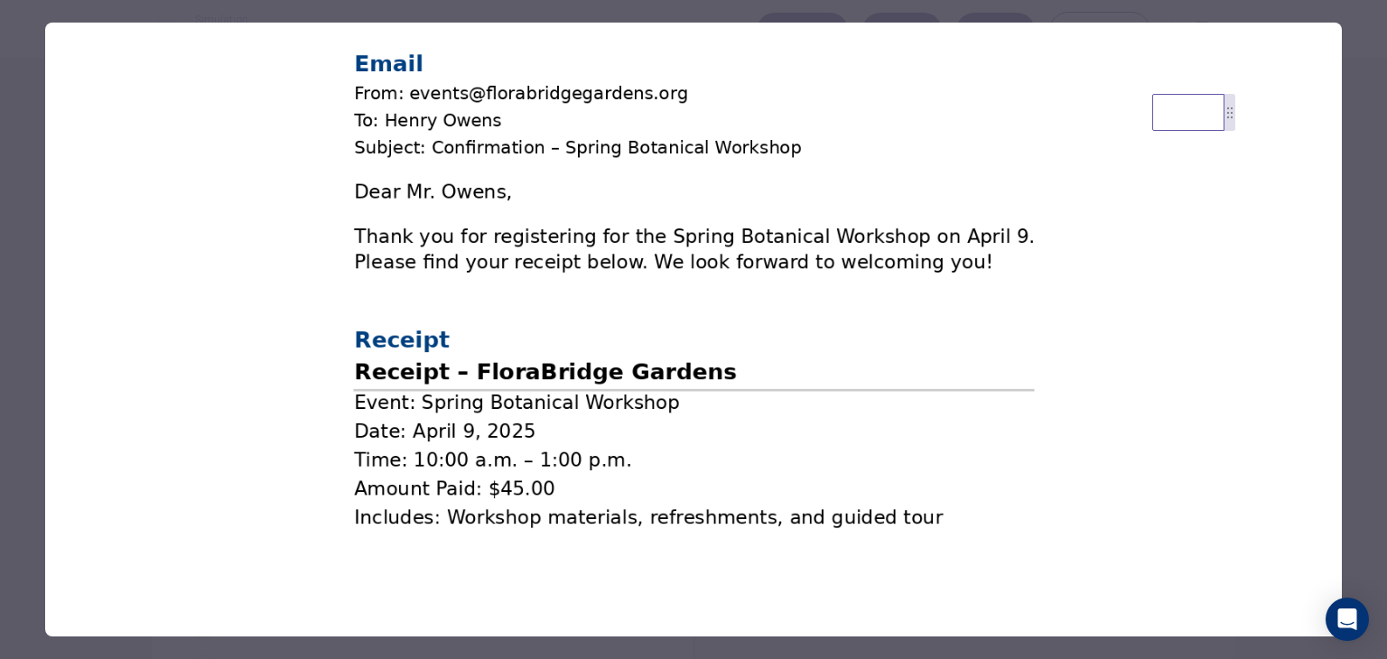
click at [162, 243] on img at bounding box center [693, 291] width 1297 height 537
click at [234, 238] on img at bounding box center [693, 291] width 1297 height 537
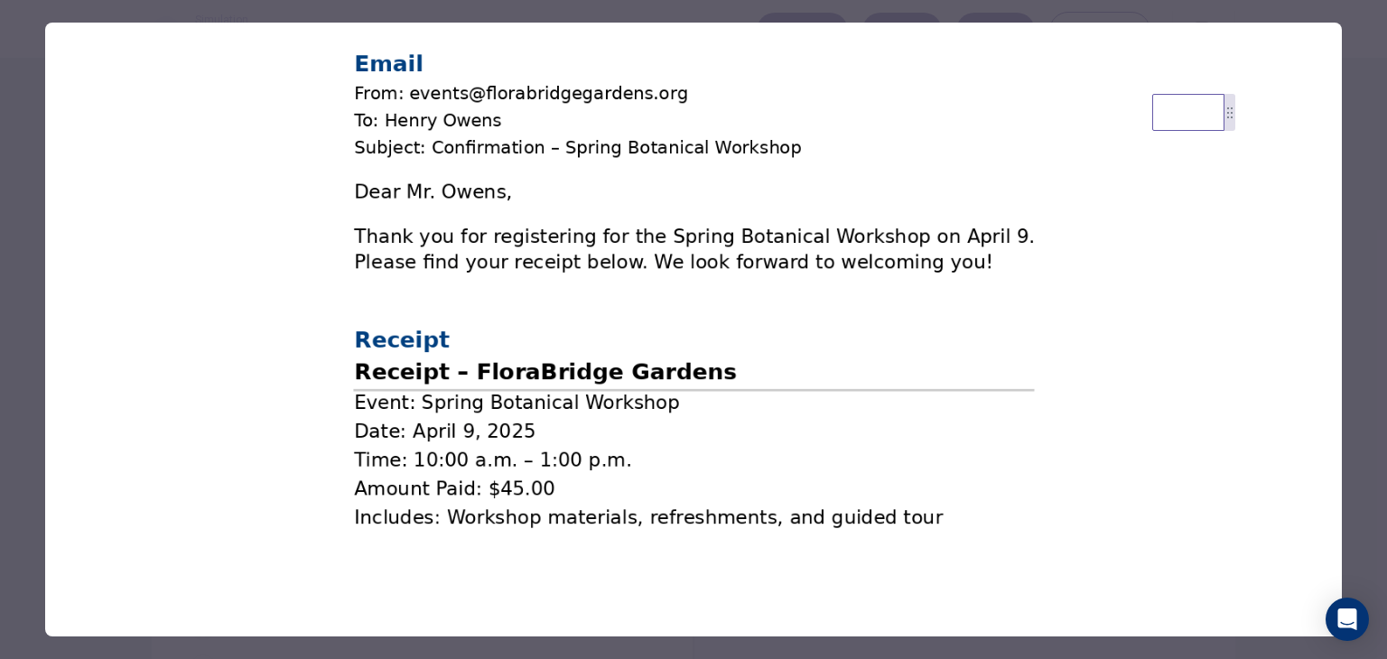
click at [234, 238] on img at bounding box center [693, 291] width 1297 height 537
click at [35, 249] on div at bounding box center [693, 329] width 1387 height 659
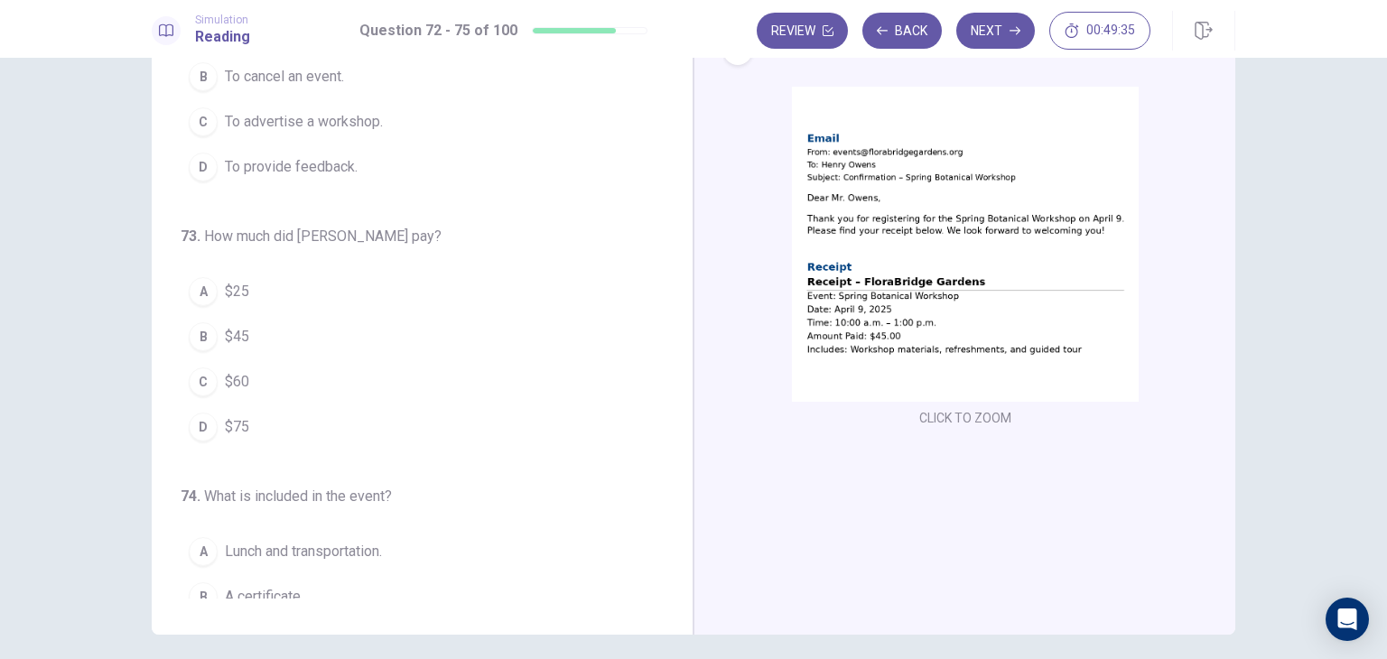
scroll to position [0, 0]
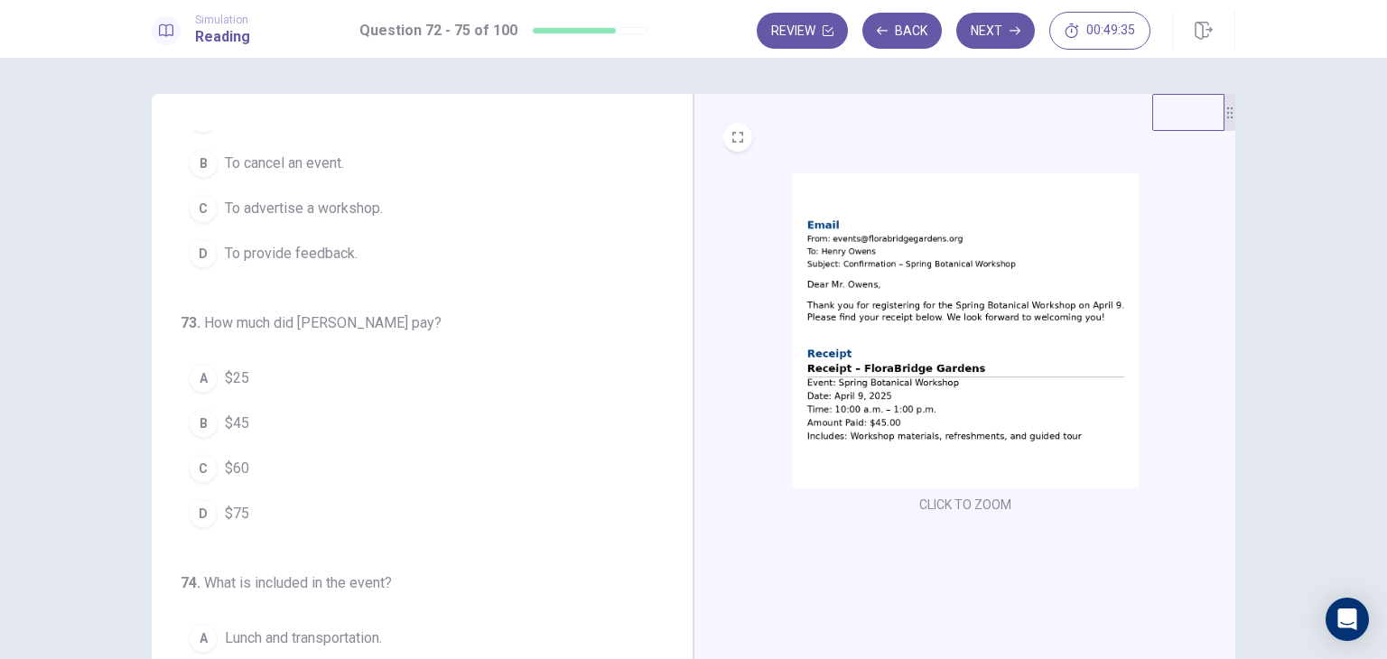
click at [826, 246] on img at bounding box center [965, 330] width 347 height 315
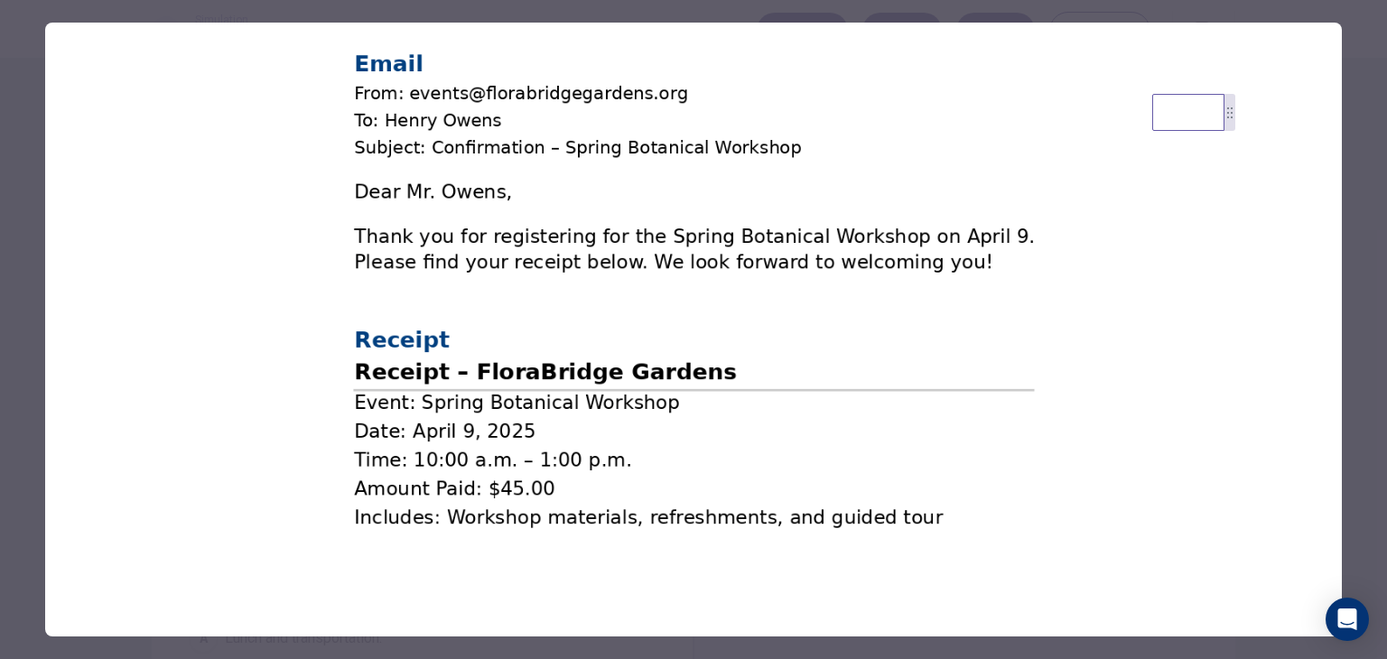
click at [26, 295] on div at bounding box center [693, 329] width 1387 height 659
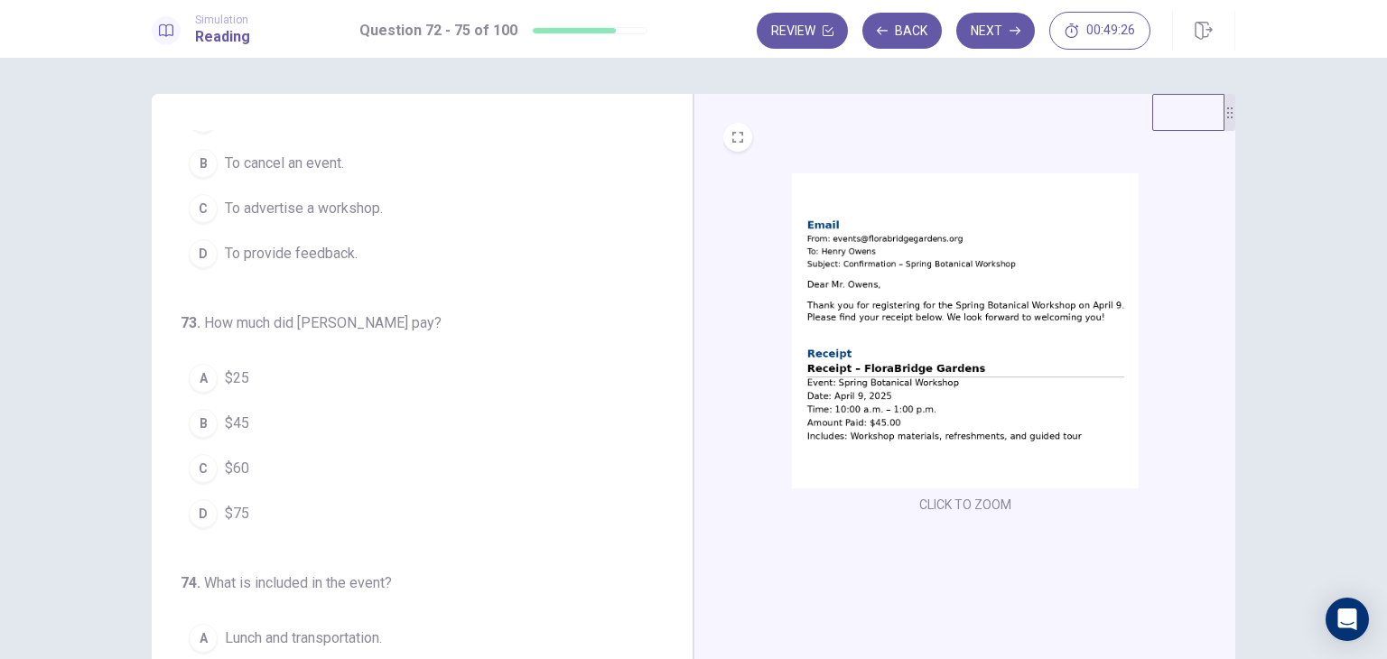
click at [819, 259] on img at bounding box center [965, 330] width 347 height 315
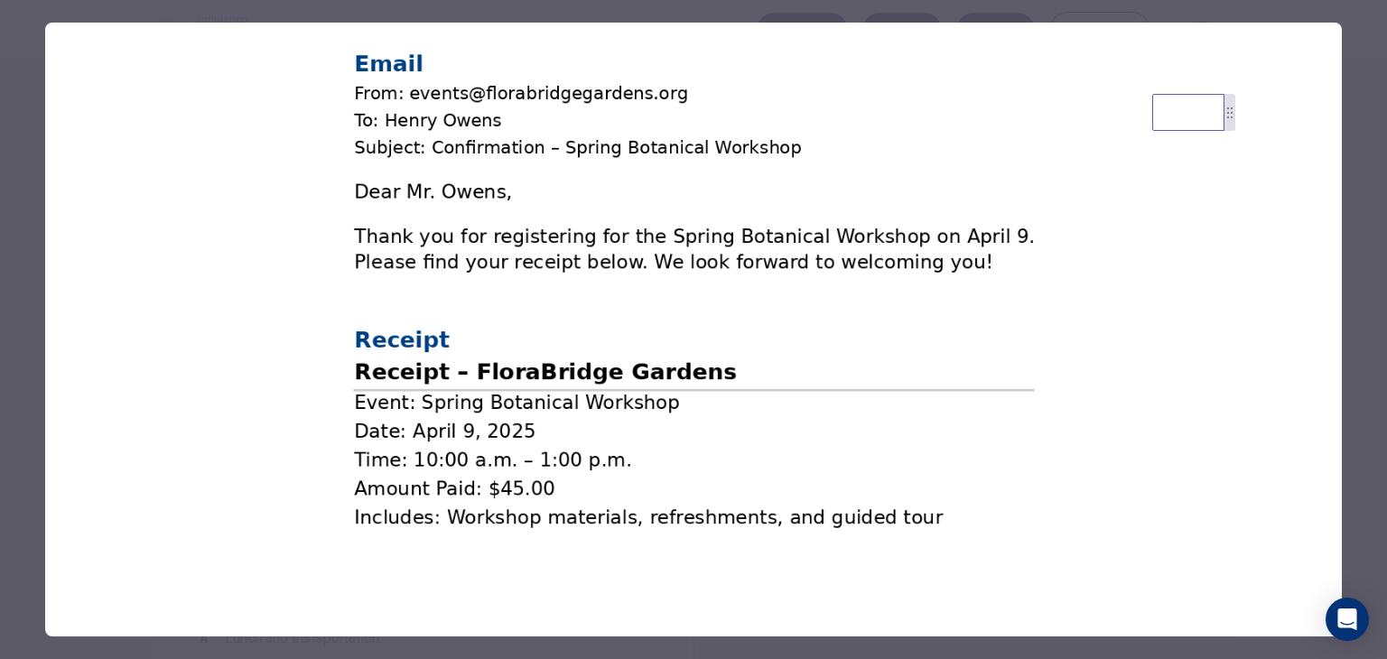
click at [254, 293] on img at bounding box center [693, 291] width 1297 height 537
click at [14, 518] on div at bounding box center [693, 329] width 1387 height 659
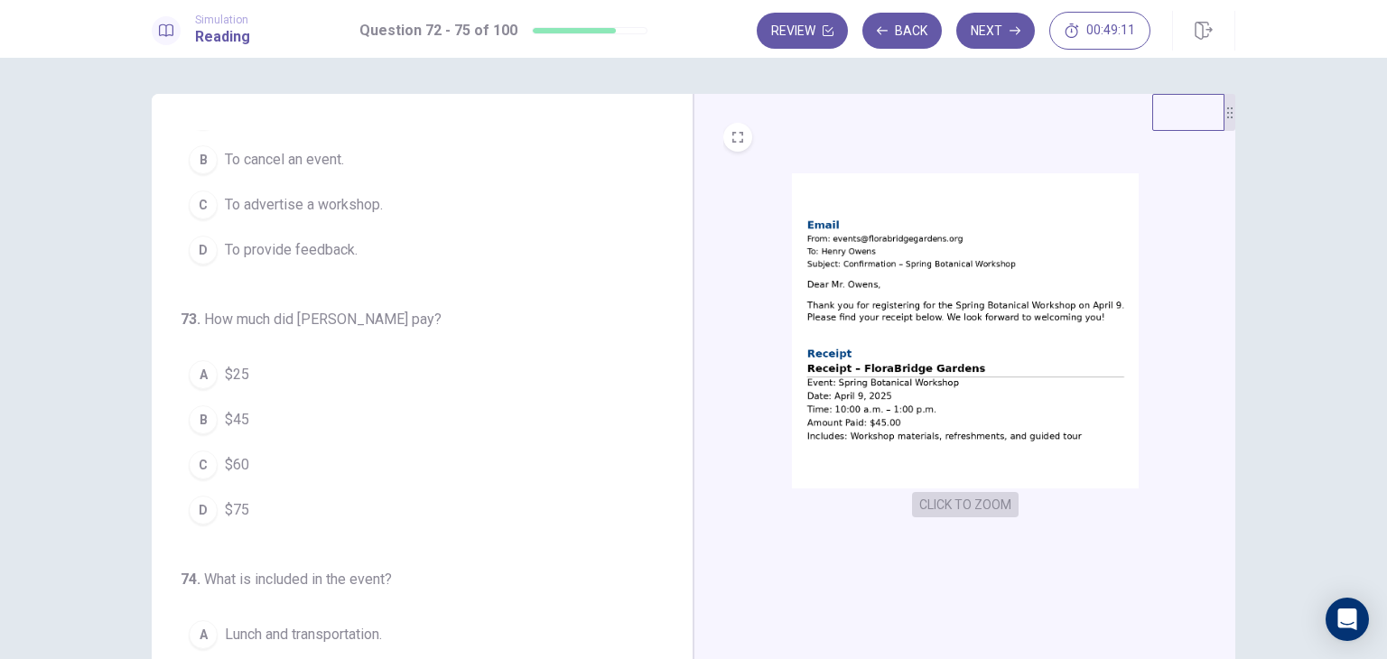
click at [982, 509] on button "CLICK TO ZOOM" at bounding box center [965, 504] width 107 height 25
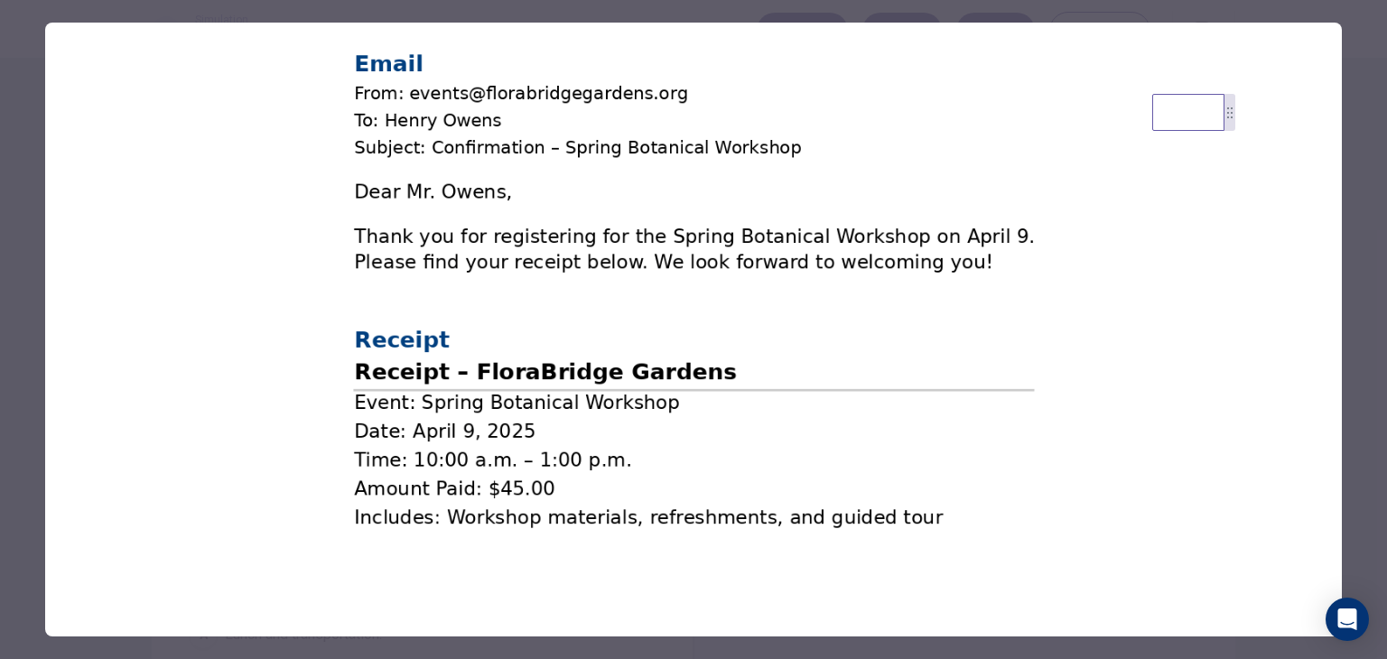
click at [33, 289] on div at bounding box center [693, 329] width 1387 height 659
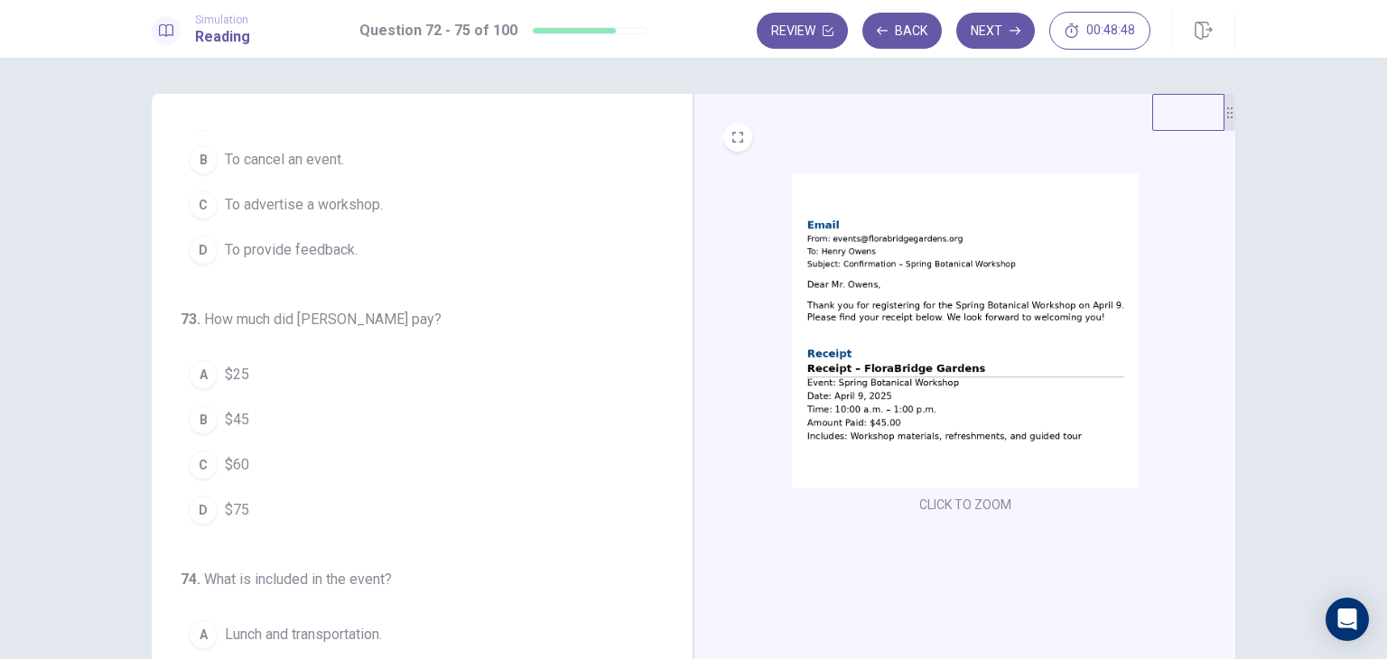
click at [893, 250] on img at bounding box center [965, 330] width 347 height 315
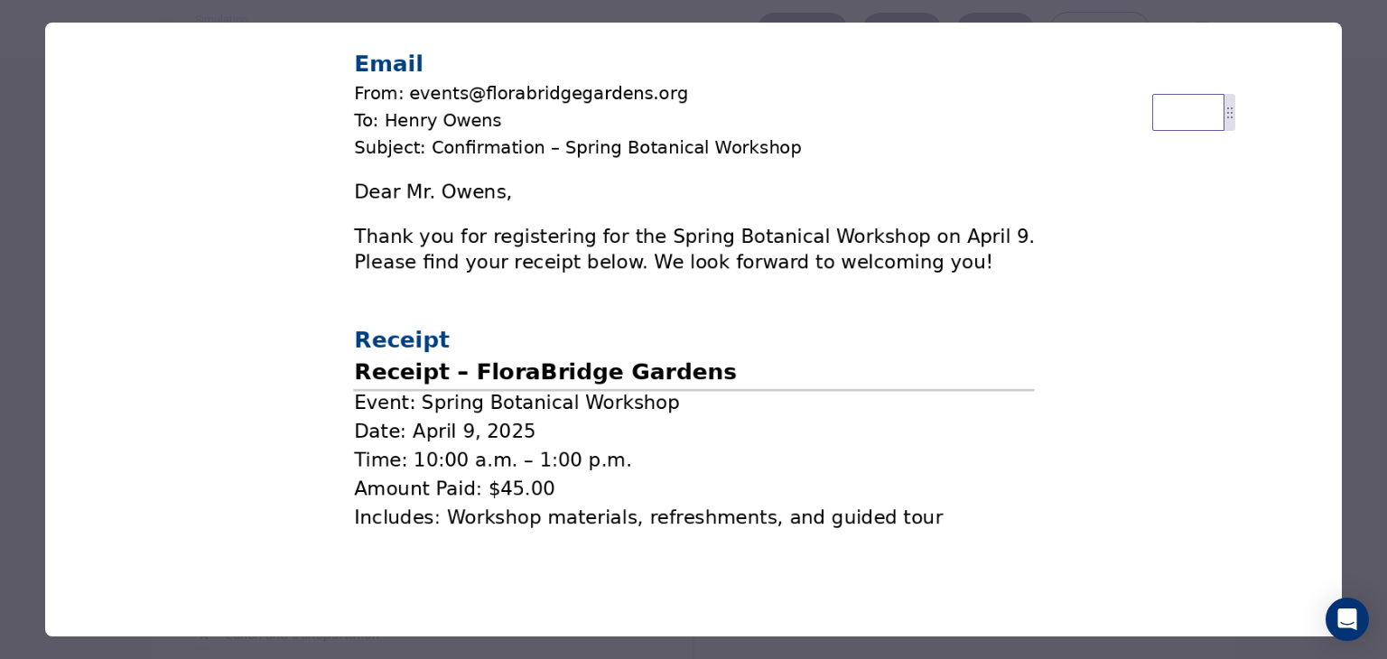
click at [87, 33] on img at bounding box center [693, 291] width 1297 height 537
click at [589, 235] on img at bounding box center [693, 291] width 1297 height 537
click at [749, 196] on img at bounding box center [693, 291] width 1297 height 537
click at [801, 227] on img at bounding box center [693, 291] width 1297 height 537
click at [931, 495] on img at bounding box center [693, 291] width 1297 height 537
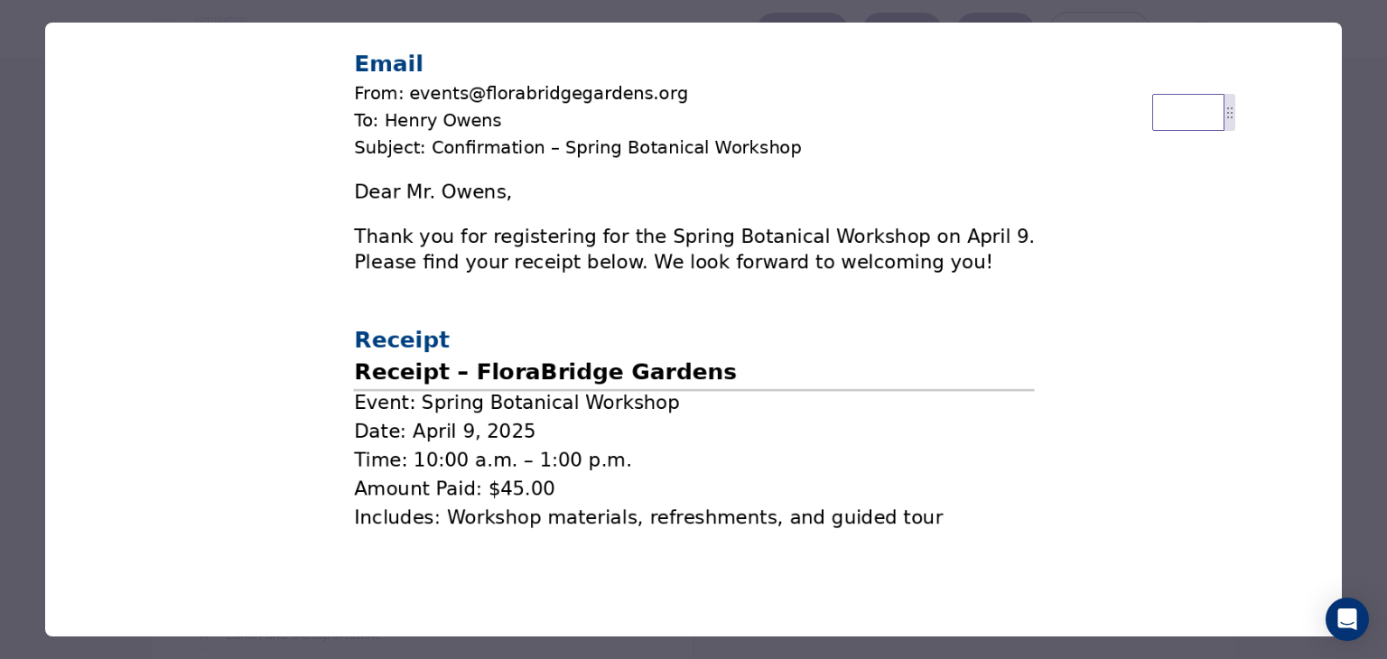
click at [1120, 452] on img at bounding box center [693, 291] width 1297 height 537
click at [1145, 488] on img at bounding box center [693, 291] width 1297 height 537
click at [1338, 613] on icon "Open Intercom Messenger" at bounding box center [1346, 619] width 23 height 23
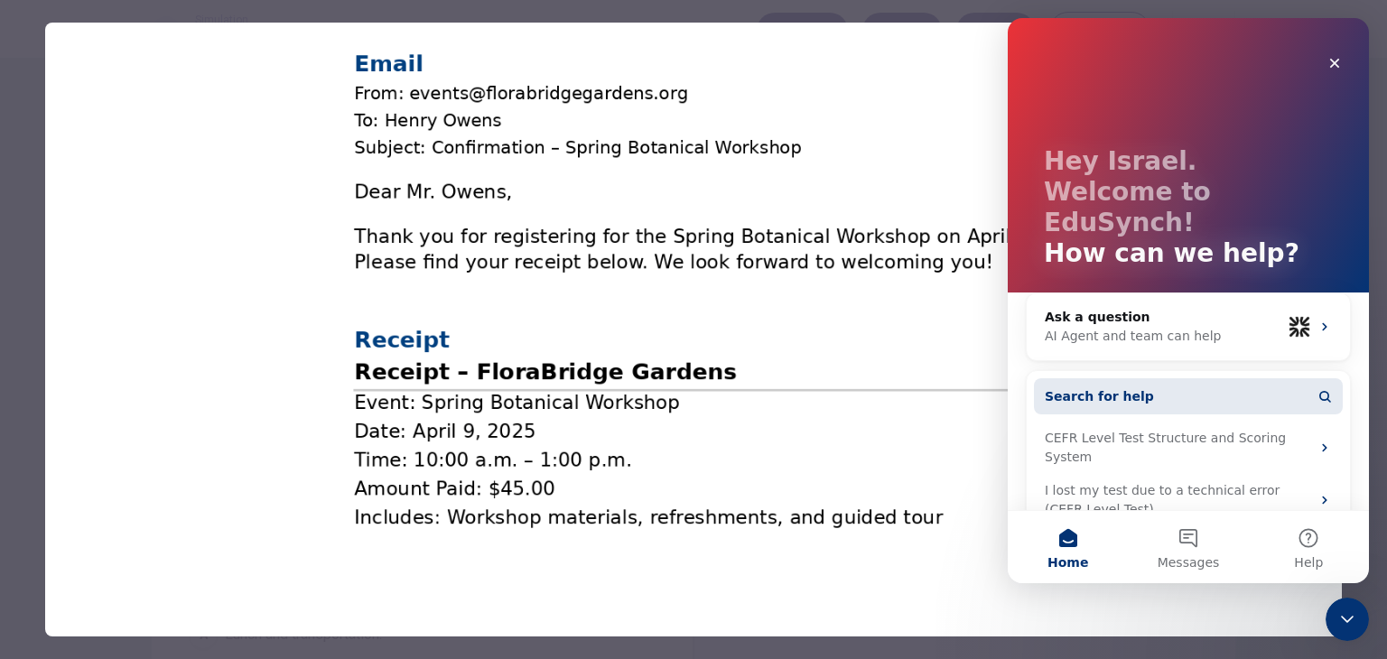
click at [1126, 387] on span "Search for help" at bounding box center [1099, 396] width 109 height 19
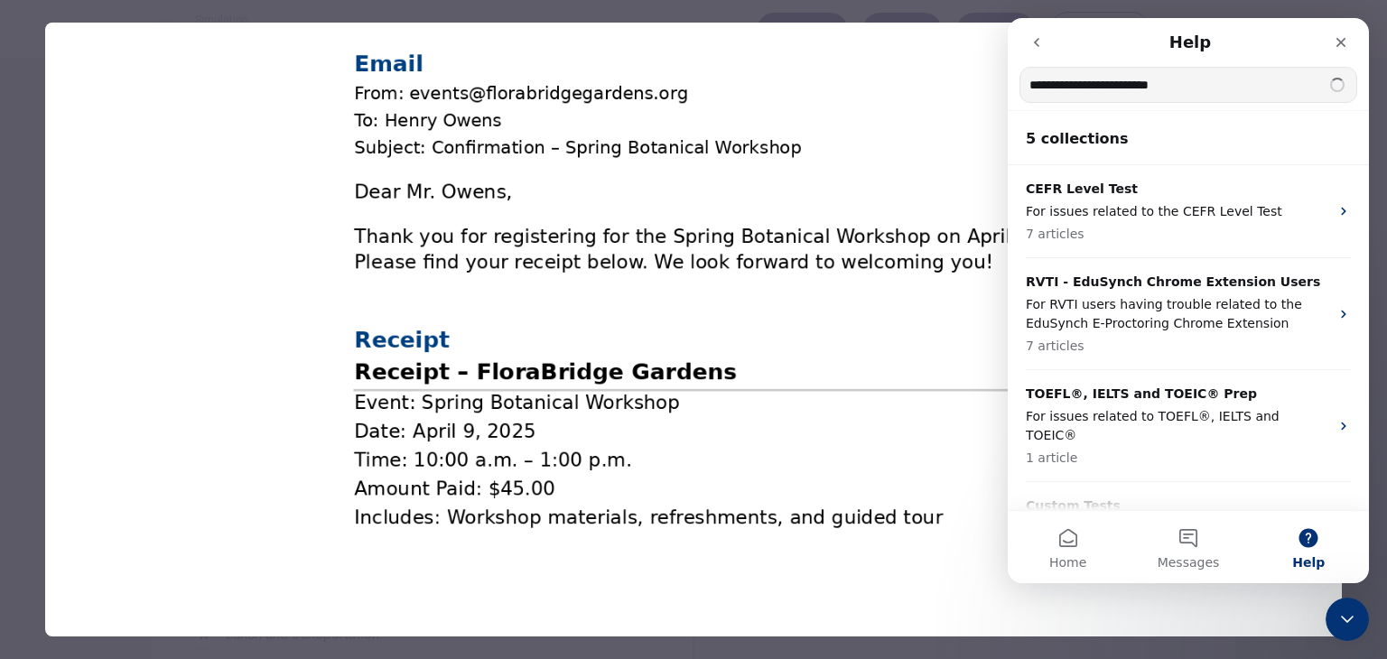
type input "**********"
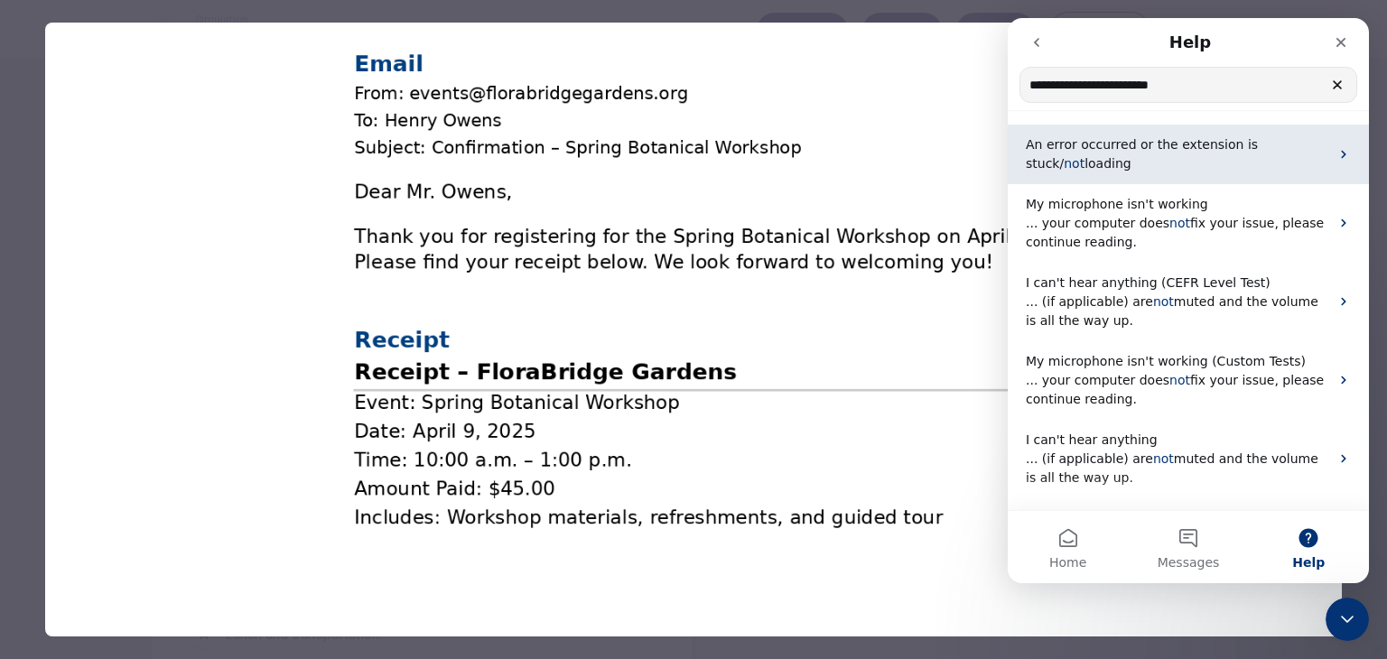
click at [1152, 163] on p "An error occurred or the extension is stuck/ not loading" at bounding box center [1177, 154] width 303 height 38
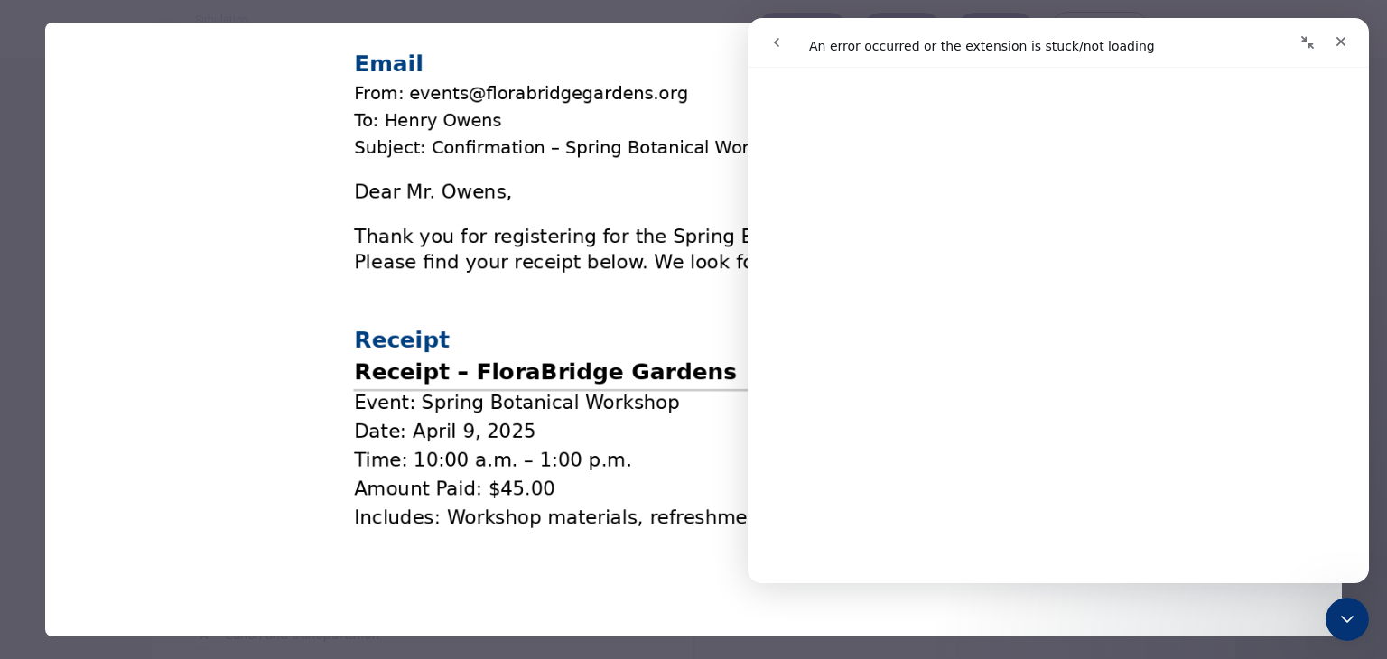
scroll to position [271, 0]
click at [1343, 50] on div "Close" at bounding box center [1341, 41] width 33 height 33
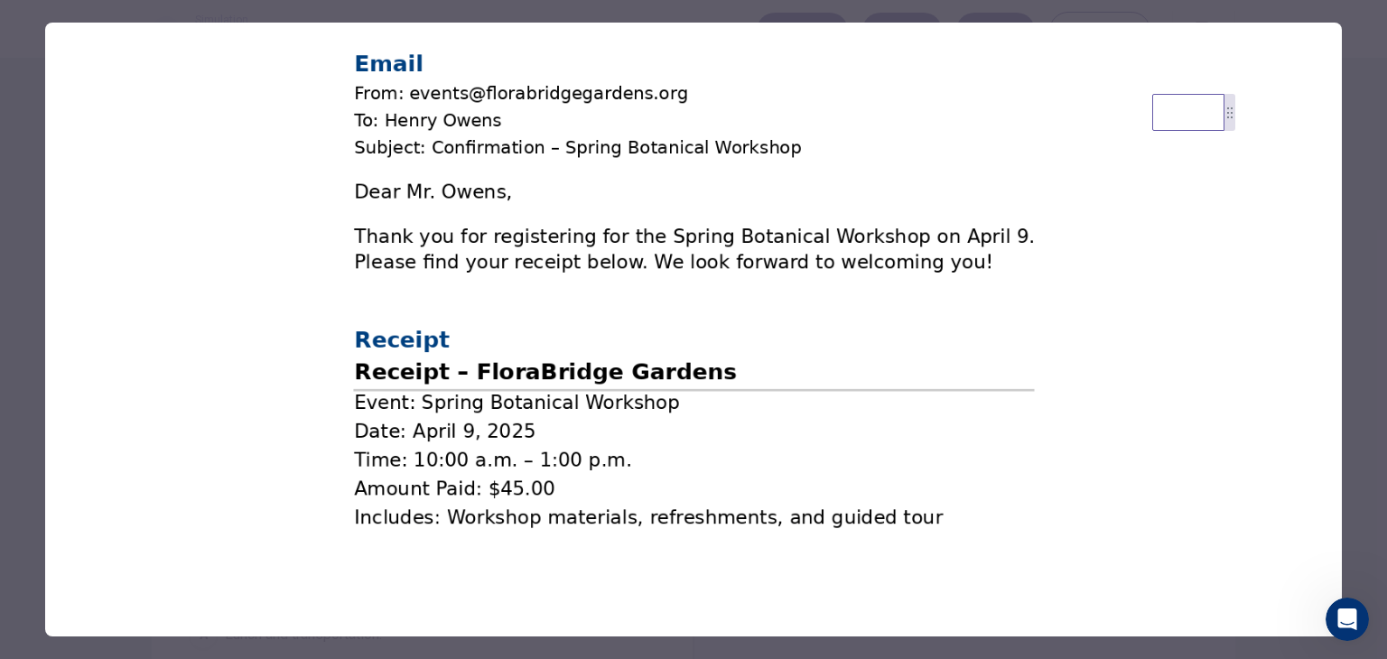
scroll to position [0, 0]
click at [990, 304] on img at bounding box center [693, 291] width 1297 height 537
click at [15, 257] on div at bounding box center [693, 329] width 1387 height 659
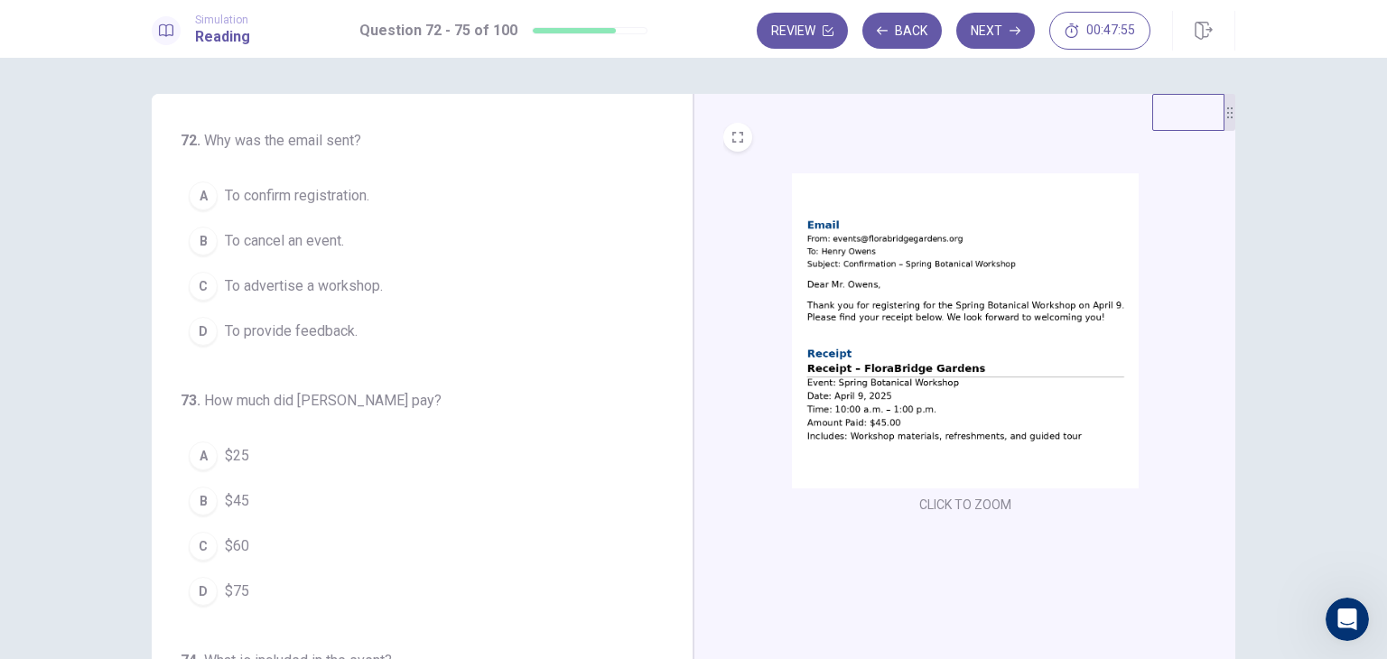
click at [834, 183] on img at bounding box center [965, 330] width 347 height 315
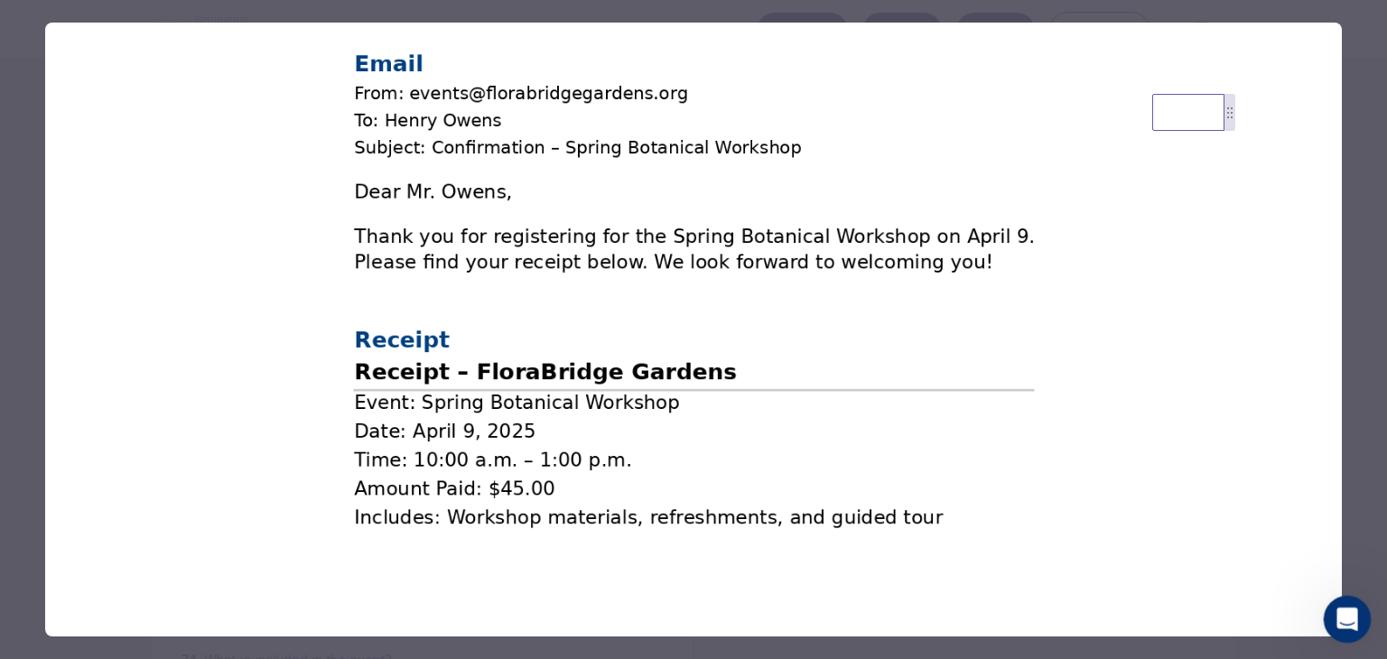
click at [1343, 626] on icon "Open Intercom Messenger" at bounding box center [1345, 617] width 30 height 30
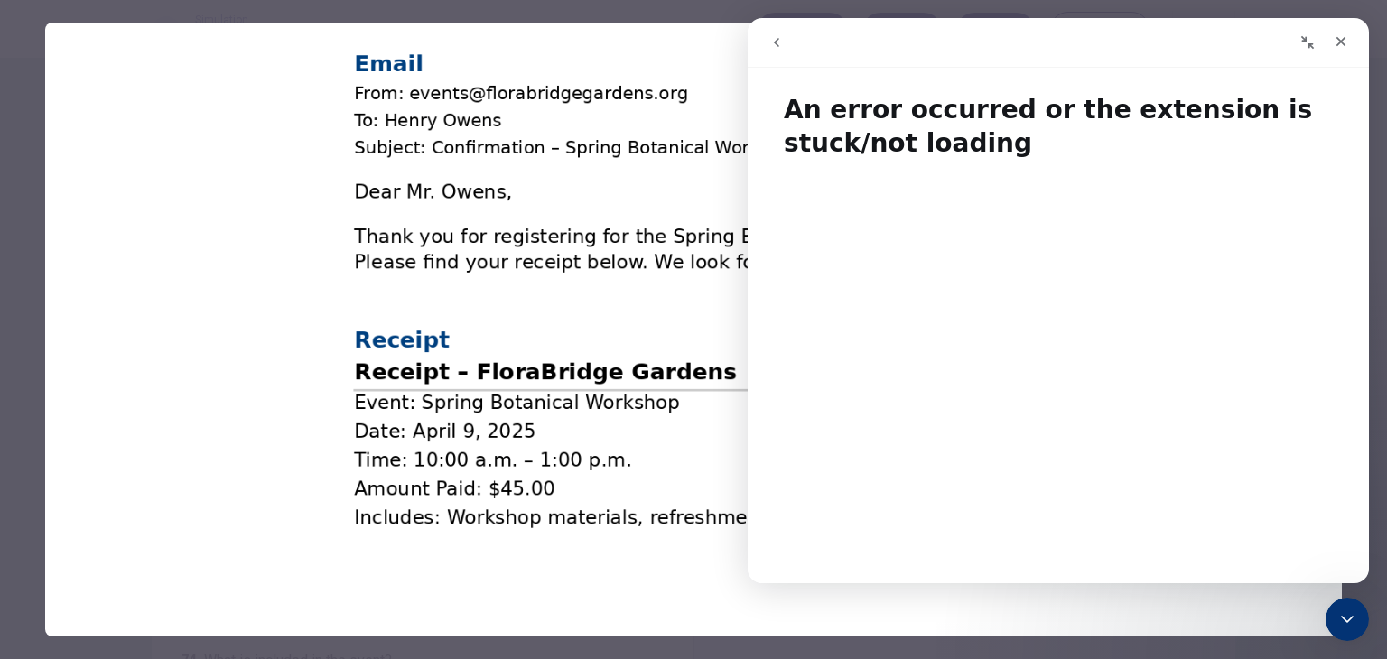
click at [773, 54] on button "go back" at bounding box center [776, 42] width 34 height 34
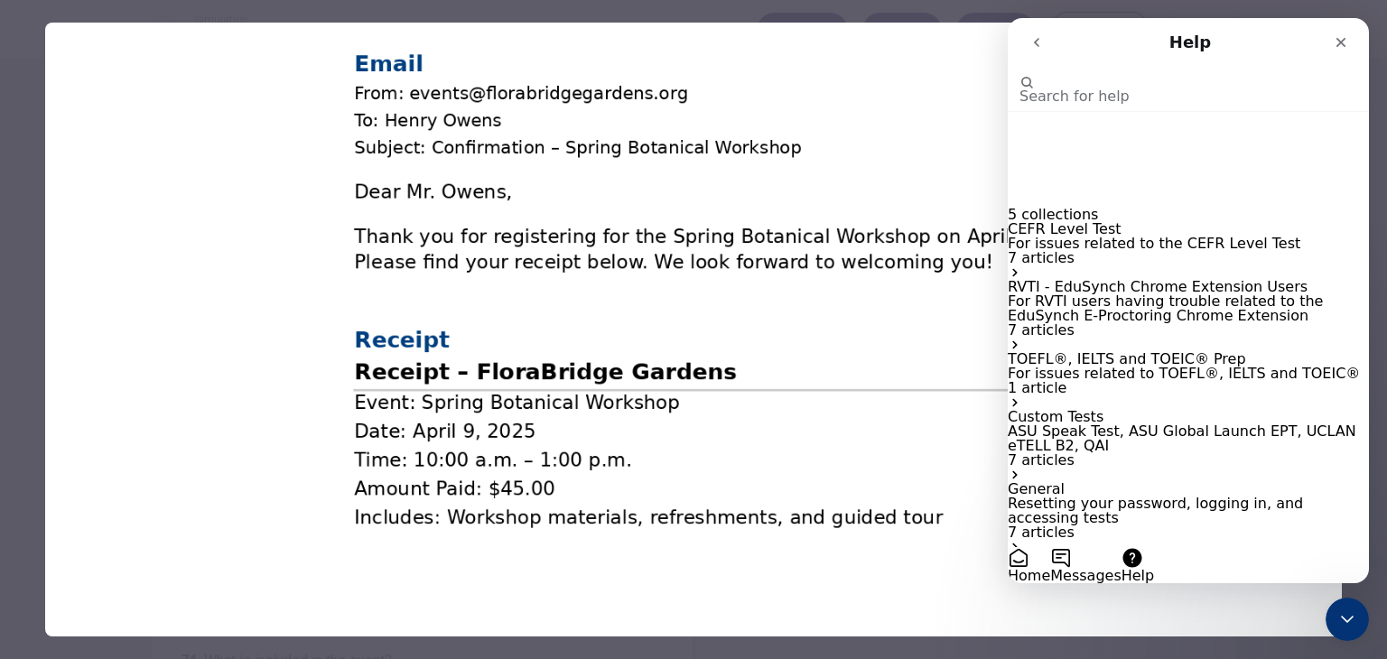
click at [229, 172] on img at bounding box center [693, 291] width 1297 height 537
click at [31, 111] on div at bounding box center [693, 329] width 1387 height 659
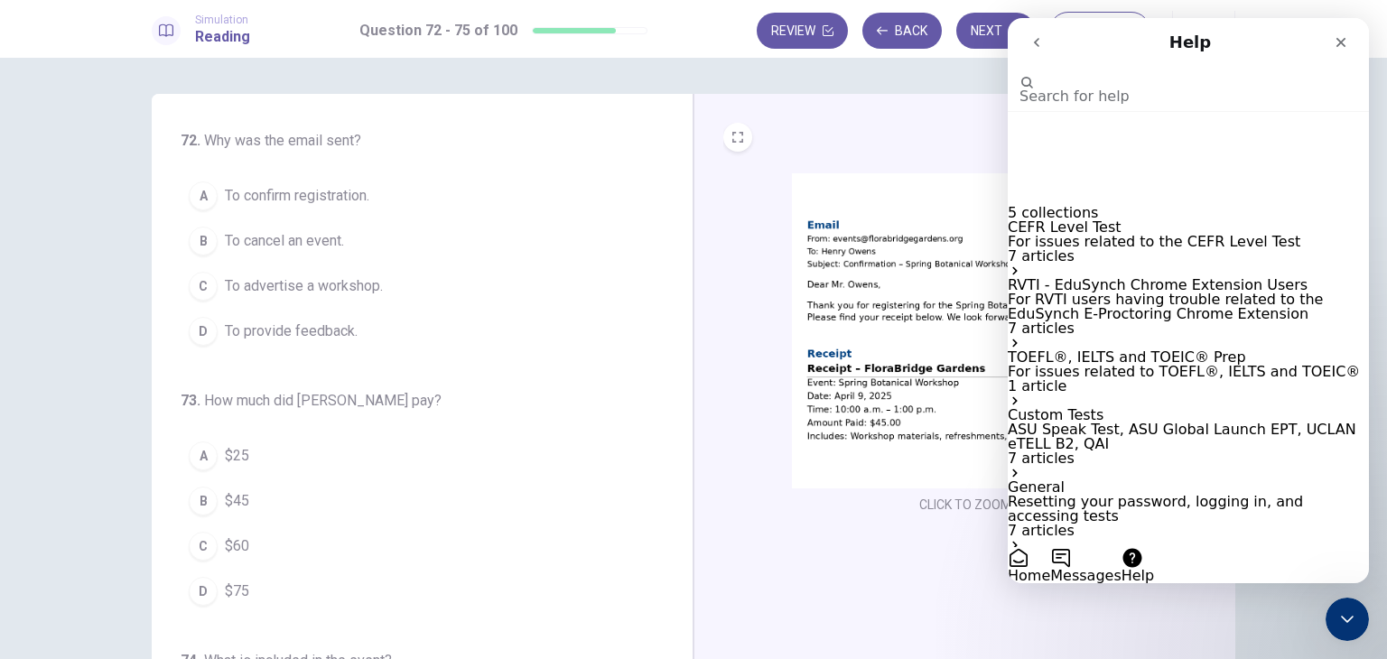
click at [857, 274] on img at bounding box center [965, 330] width 347 height 315
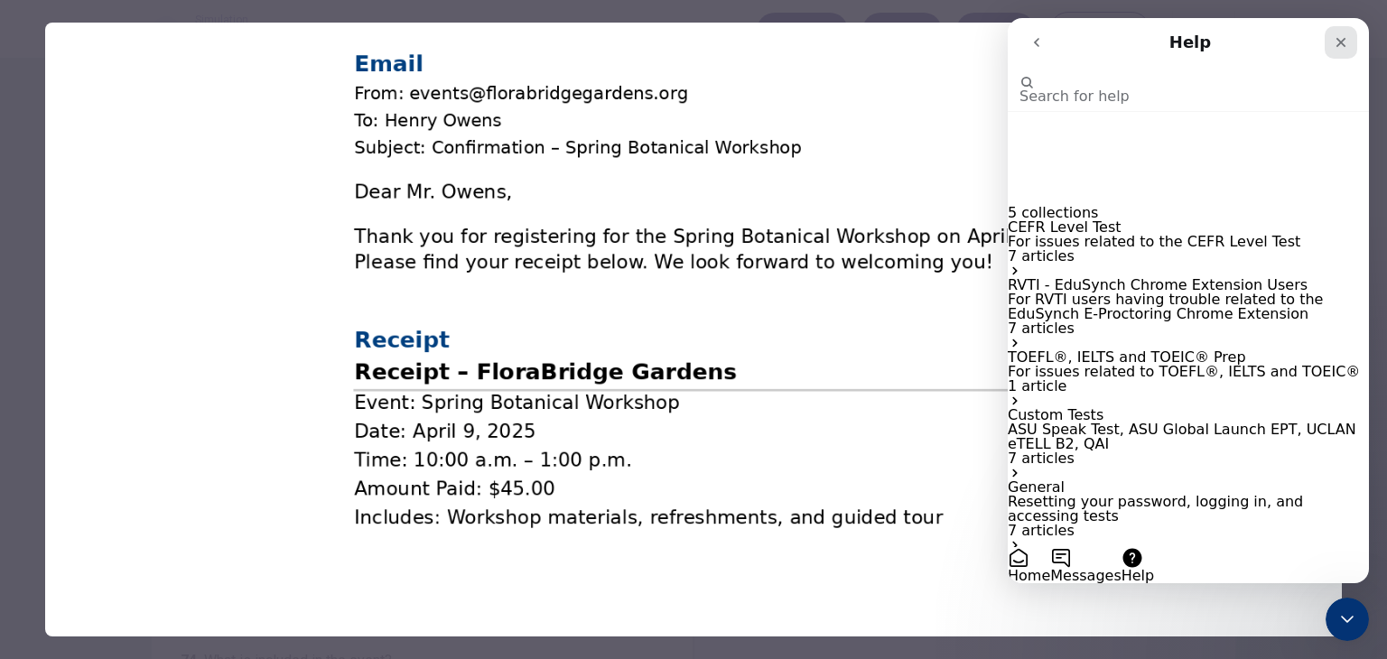
click at [1347, 47] on icon "Close" at bounding box center [1341, 42] width 14 height 14
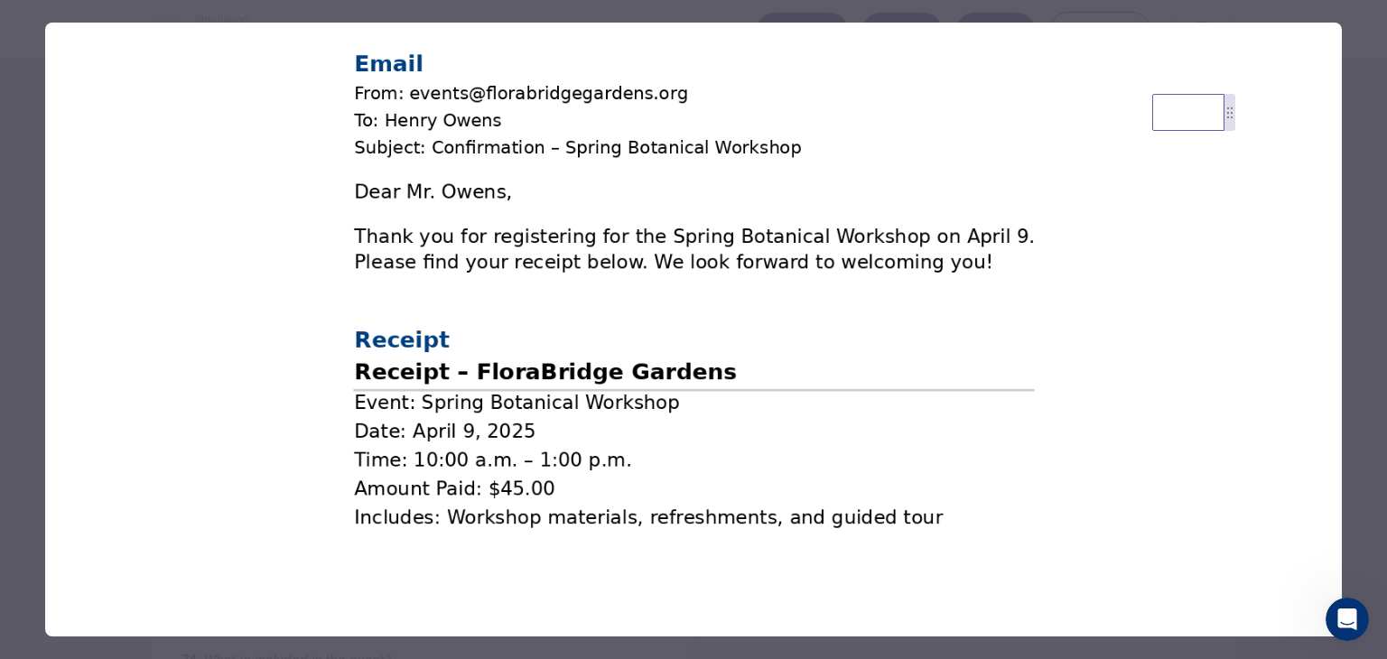
click at [42, 284] on div at bounding box center [693, 329] width 1387 height 659
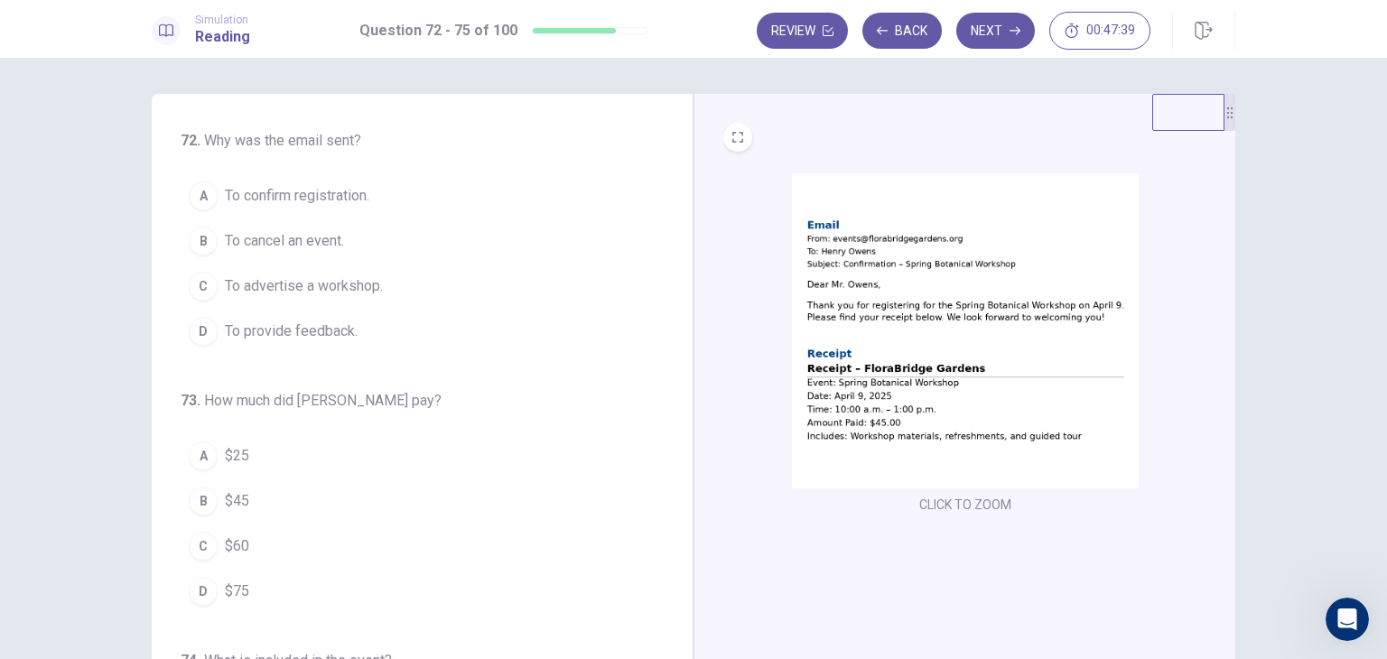
click at [947, 360] on img at bounding box center [965, 330] width 347 height 315
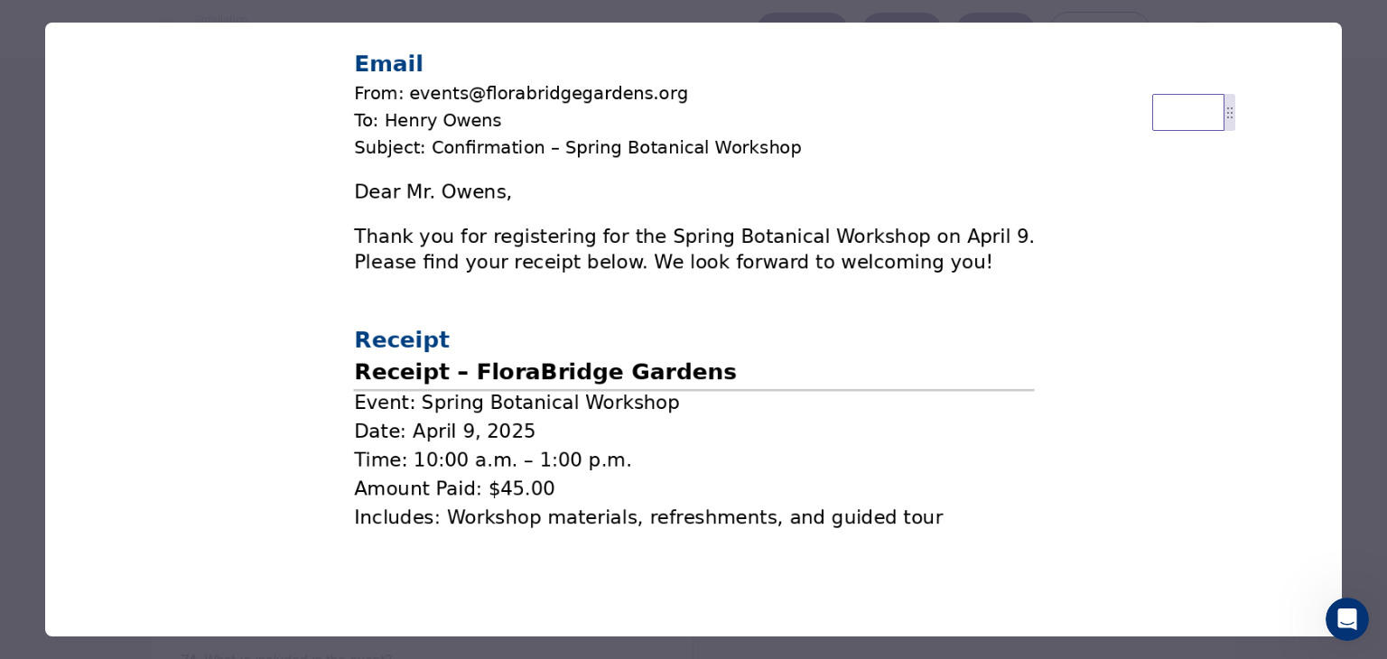
click at [23, 340] on div at bounding box center [693, 329] width 1387 height 659
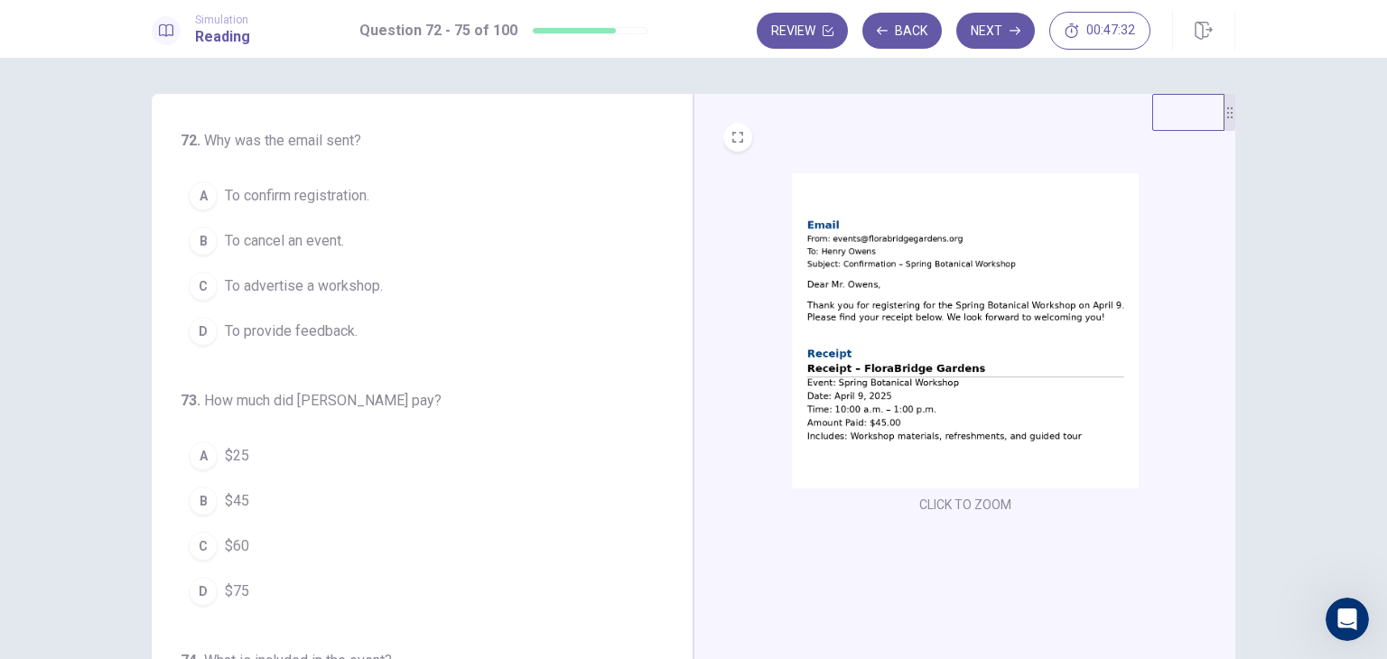
click at [315, 197] on span "To confirm registration." at bounding box center [297, 196] width 144 height 22
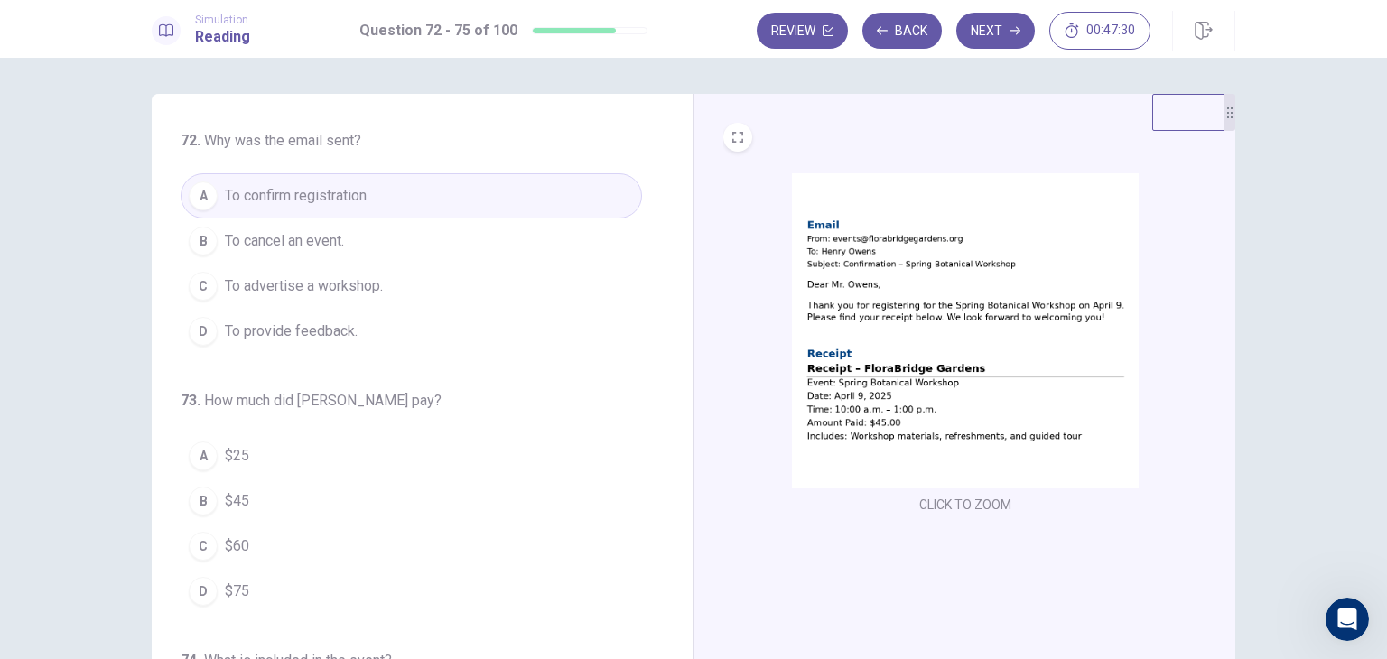
click at [839, 315] on img at bounding box center [965, 330] width 347 height 315
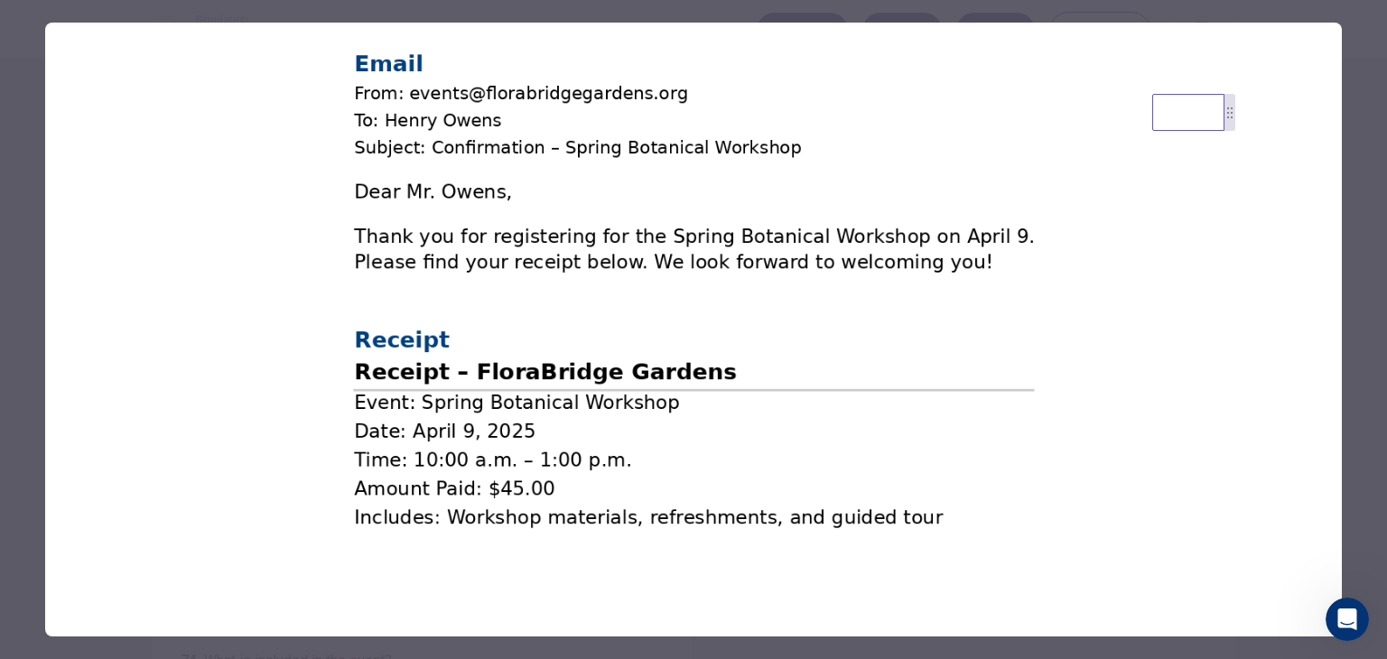
click at [4, 398] on div at bounding box center [693, 329] width 1387 height 659
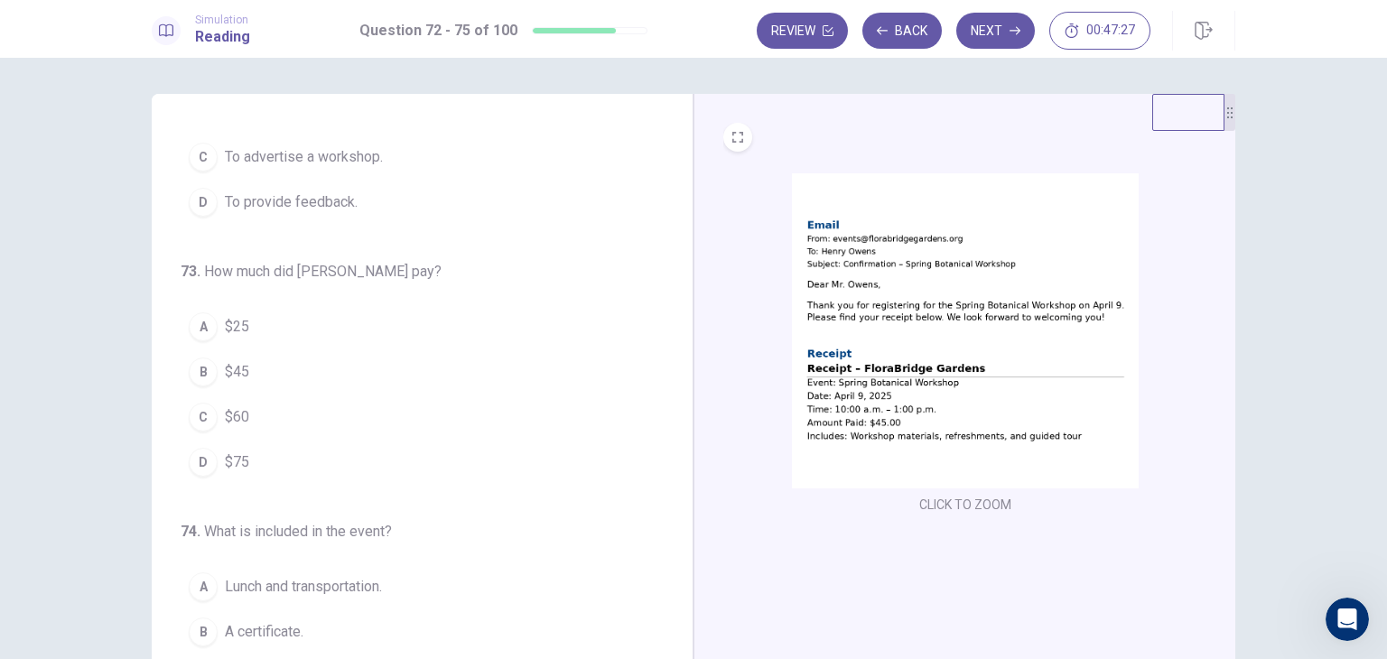
scroll to position [181, 0]
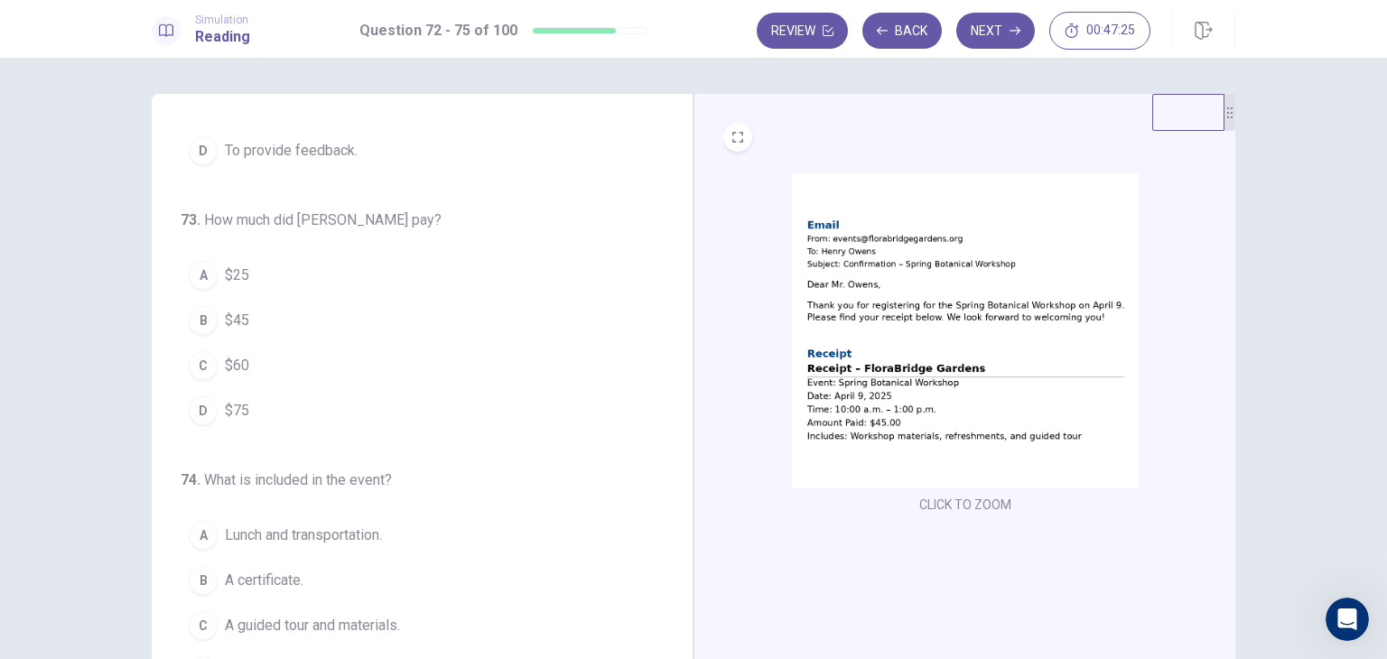
click at [888, 355] on img at bounding box center [965, 330] width 347 height 315
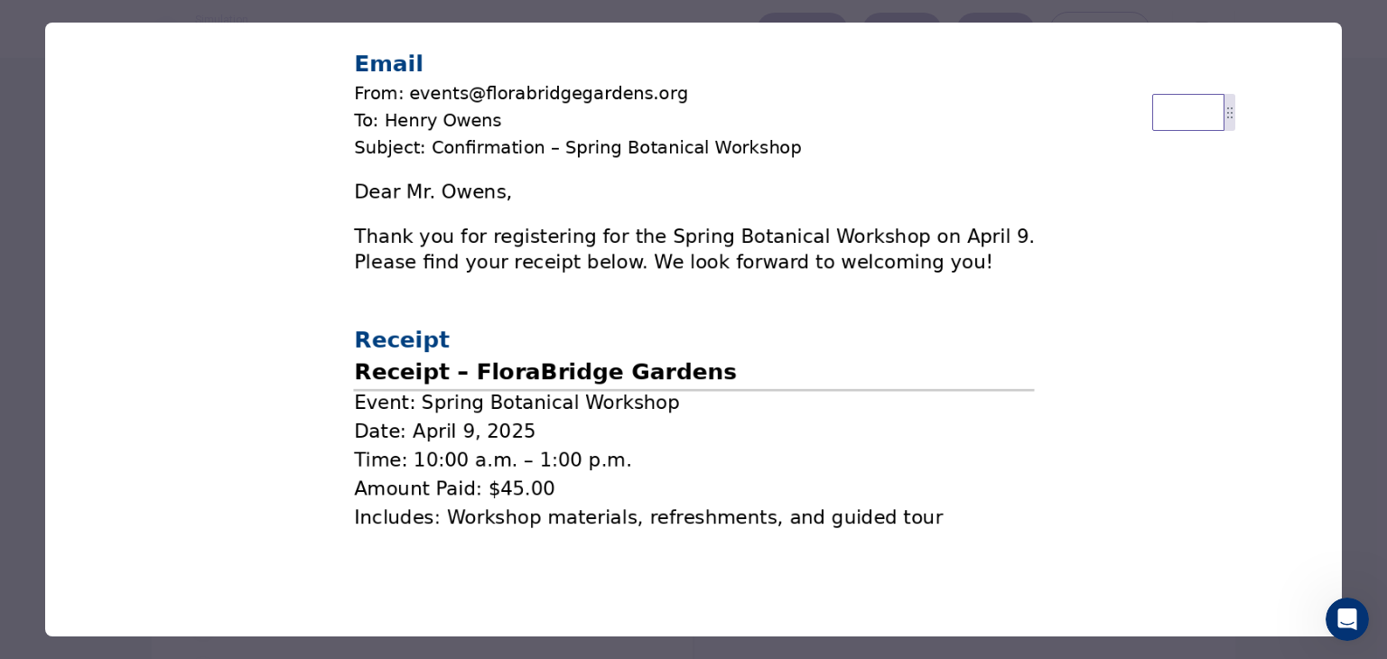
click at [45, 417] on img at bounding box center [693, 291] width 1297 height 537
click at [42, 417] on div at bounding box center [693, 329] width 1387 height 659
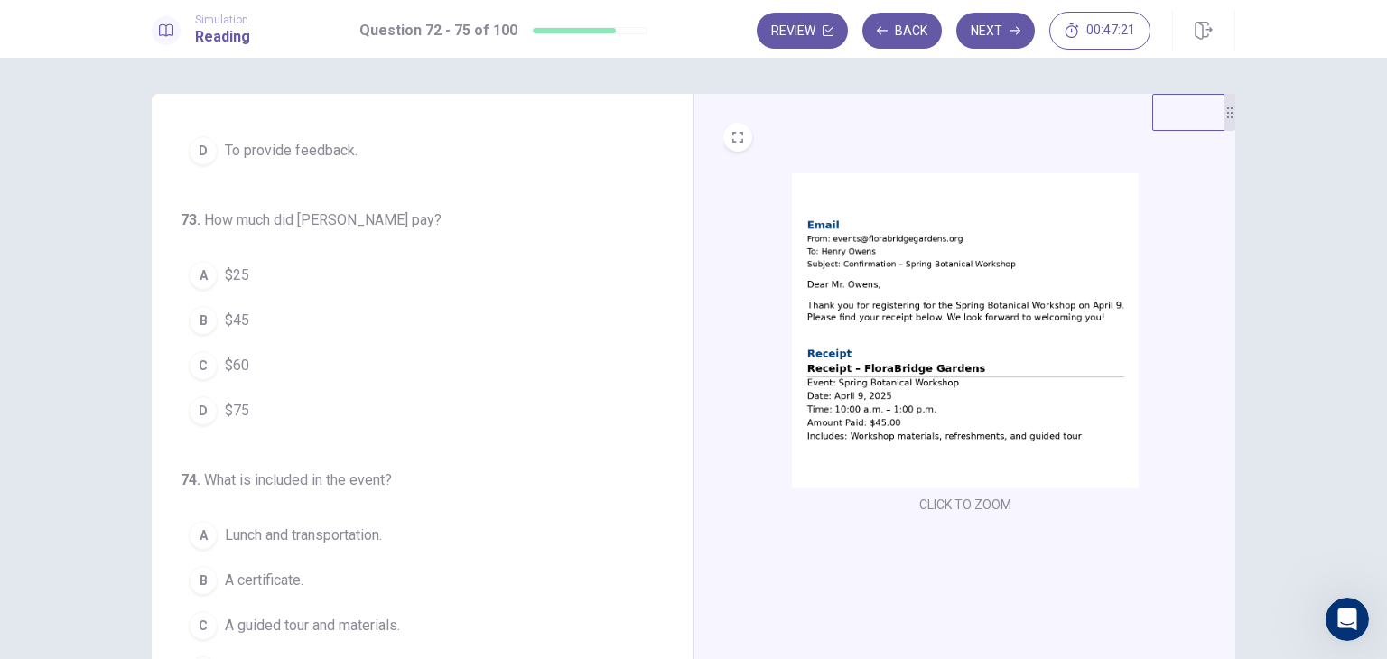
click at [260, 319] on button "B $45" at bounding box center [411, 320] width 461 height 45
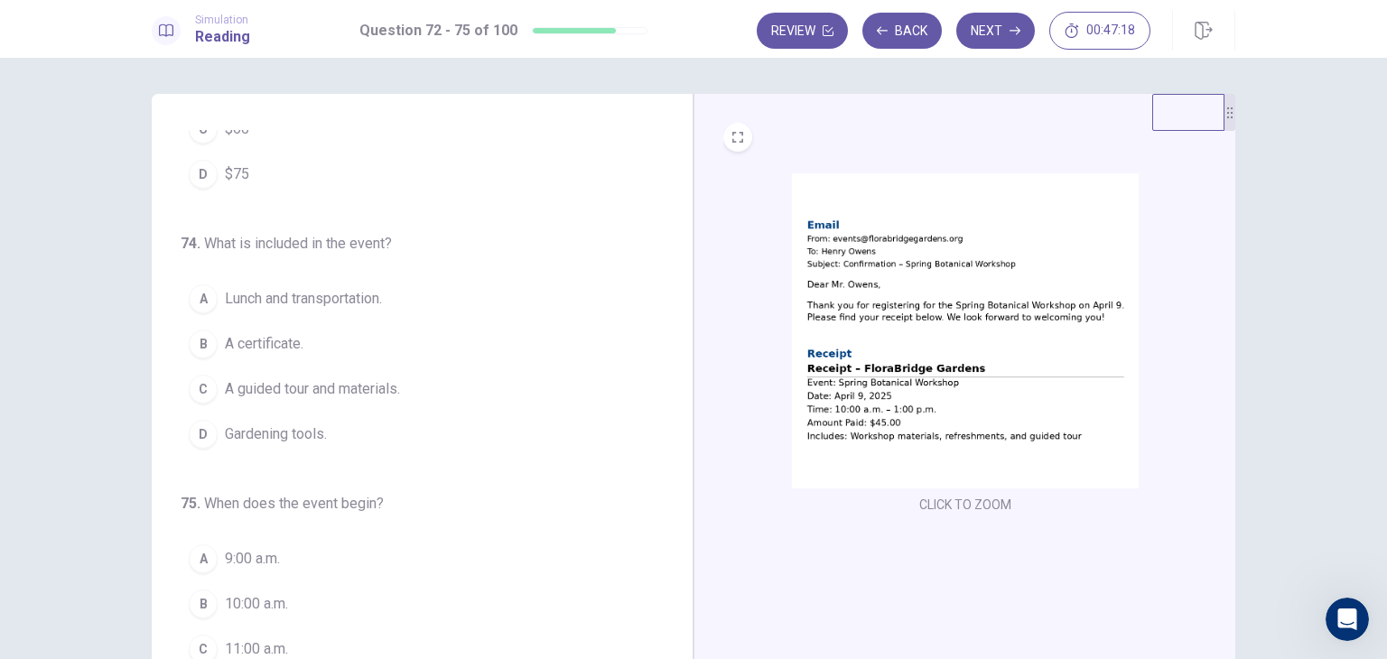
scroll to position [442, 0]
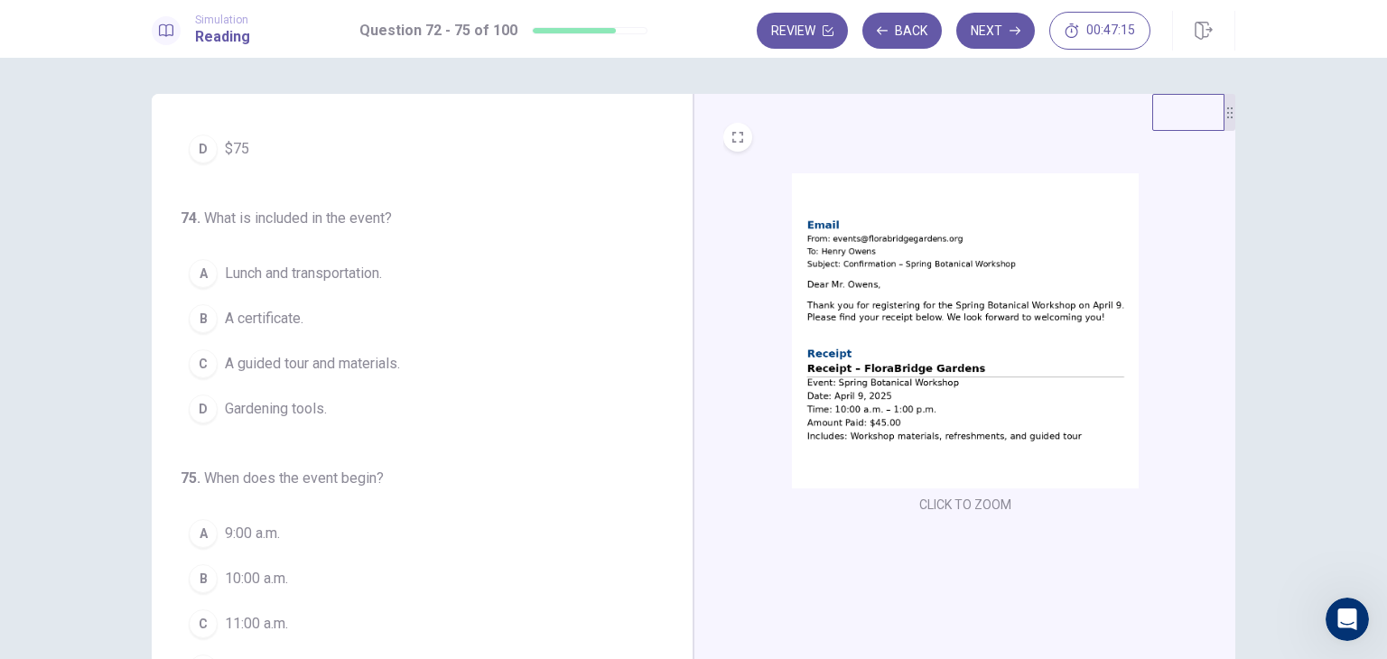
click at [914, 301] on img at bounding box center [965, 330] width 347 height 315
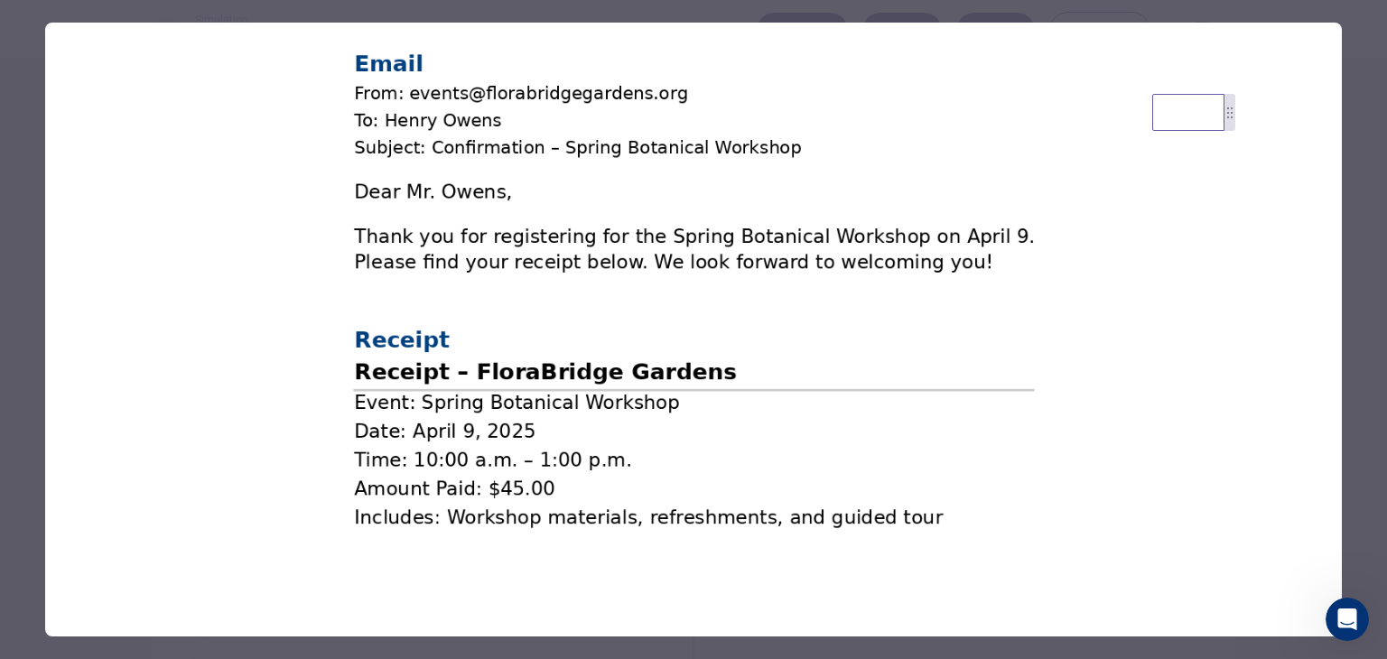
click at [25, 434] on div at bounding box center [693, 329] width 1387 height 659
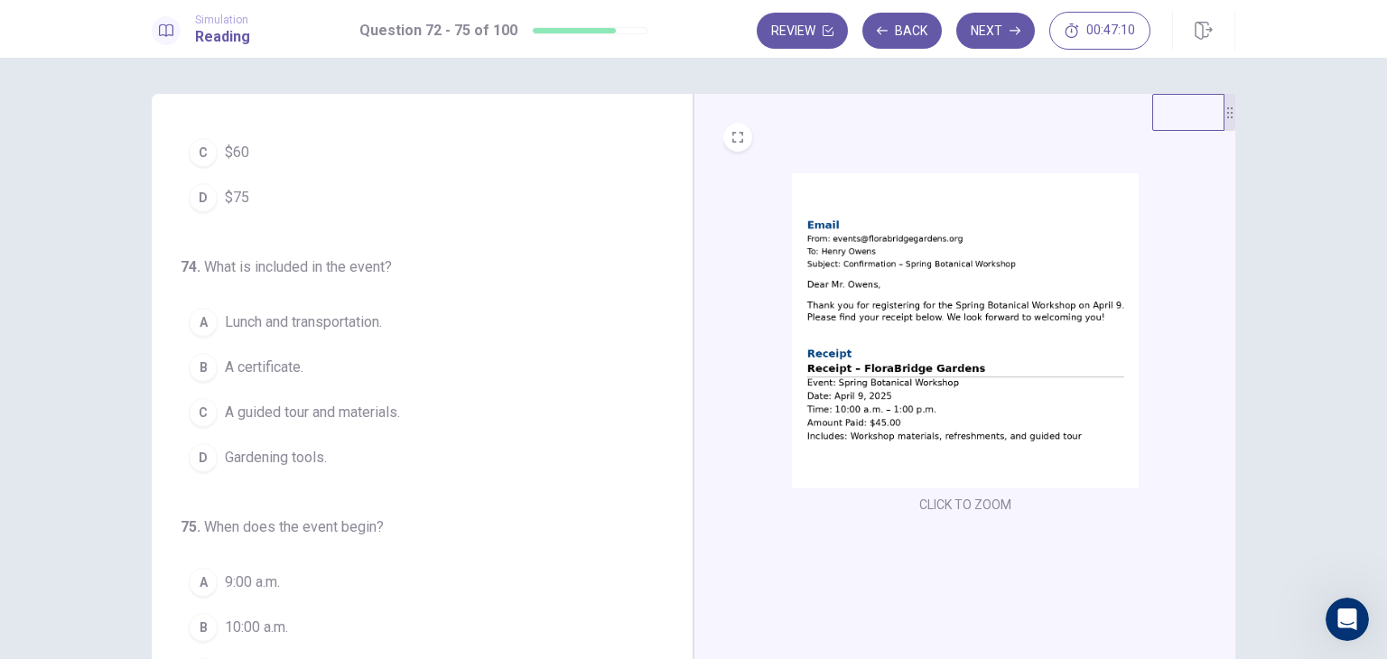
scroll to position [352, 0]
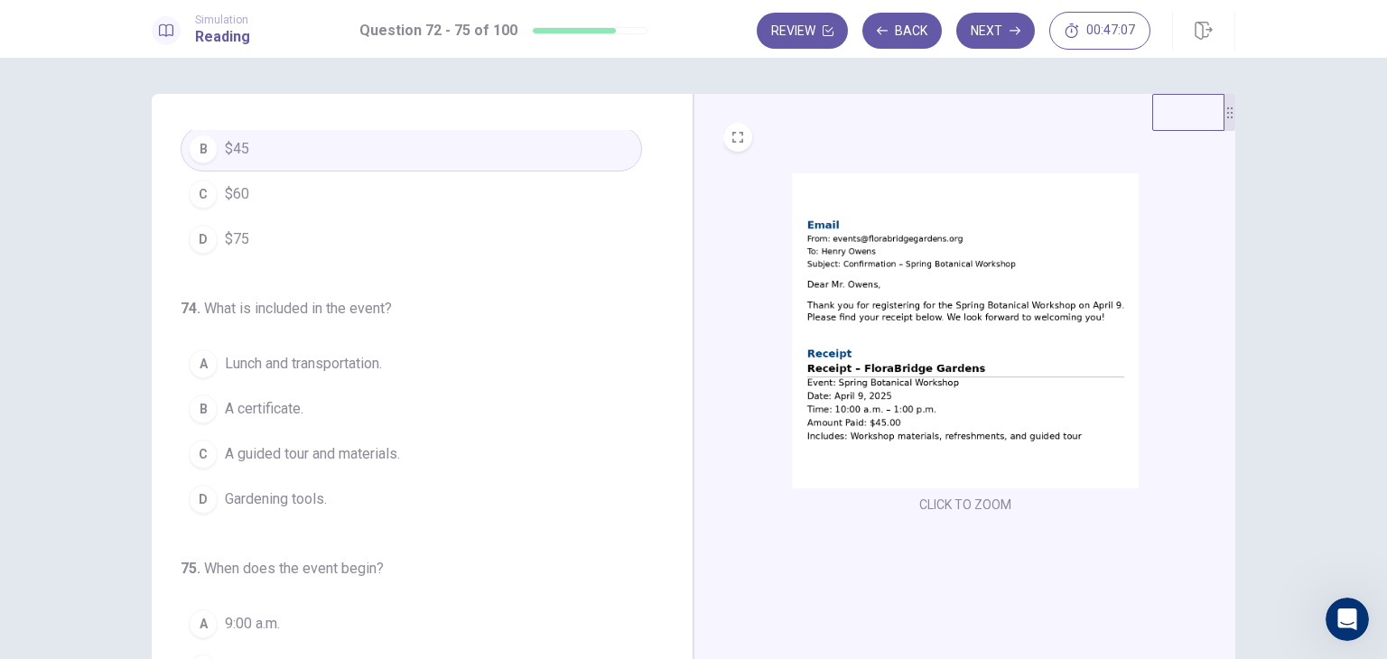
click at [299, 448] on span "A guided tour and materials." at bounding box center [312, 454] width 175 height 22
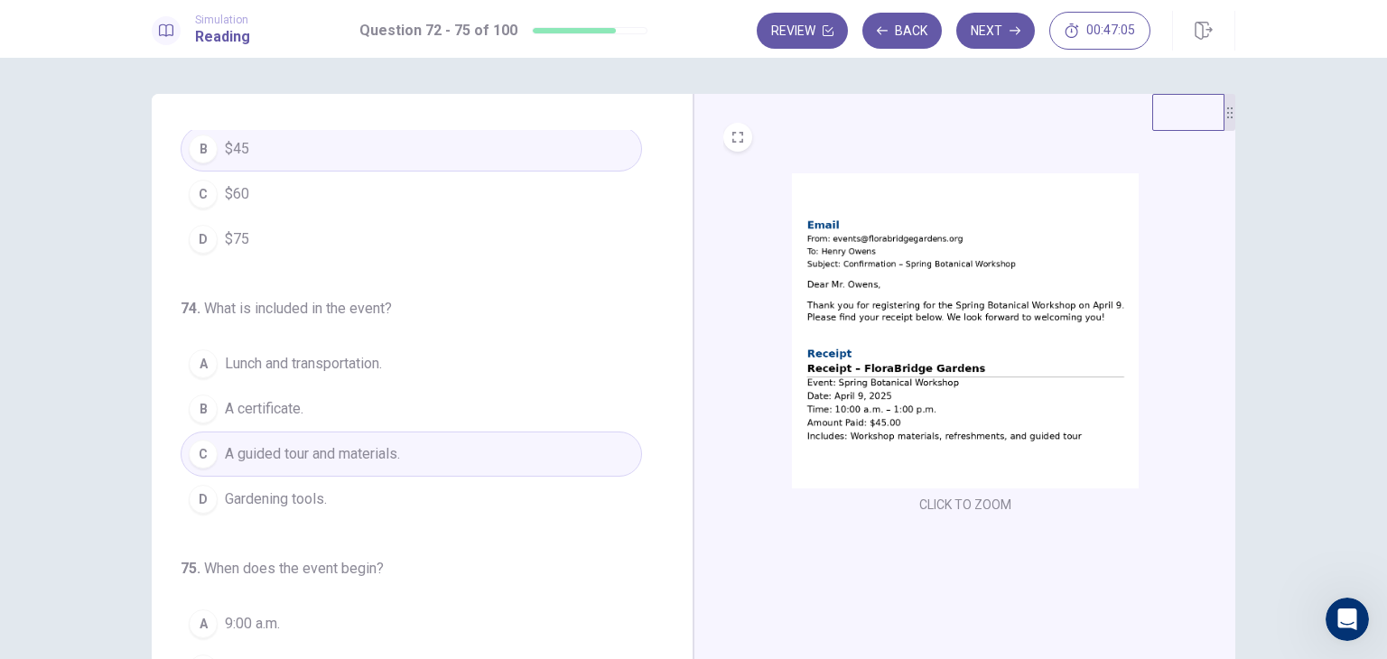
click at [1033, 318] on img at bounding box center [965, 330] width 347 height 315
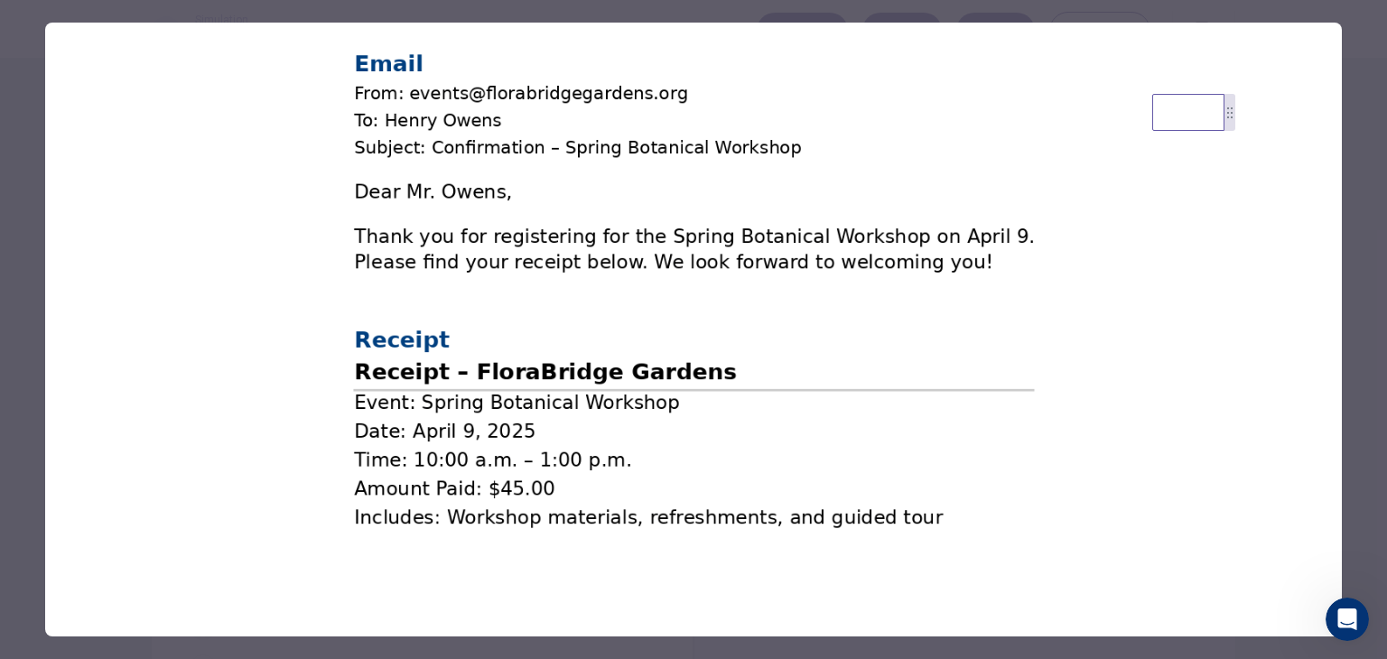
click at [16, 477] on div at bounding box center [693, 329] width 1387 height 659
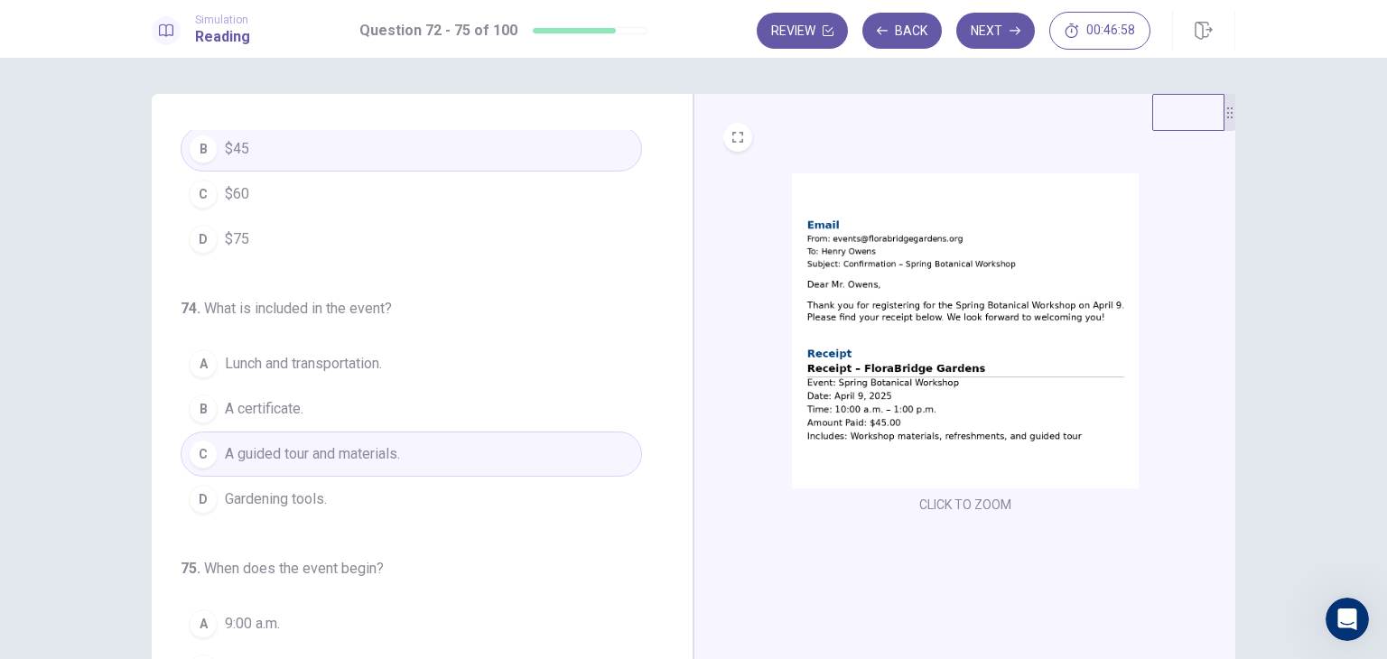
click at [851, 419] on img at bounding box center [965, 330] width 347 height 315
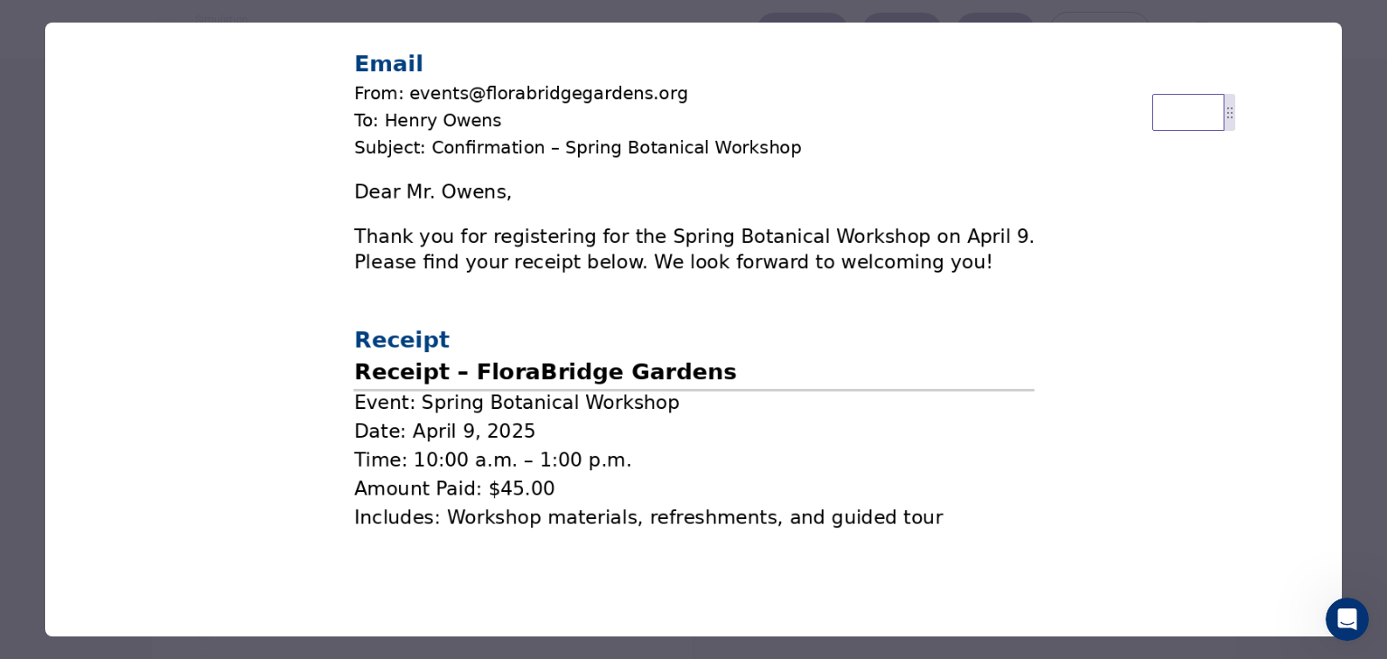
click at [21, 456] on div at bounding box center [693, 329] width 1387 height 659
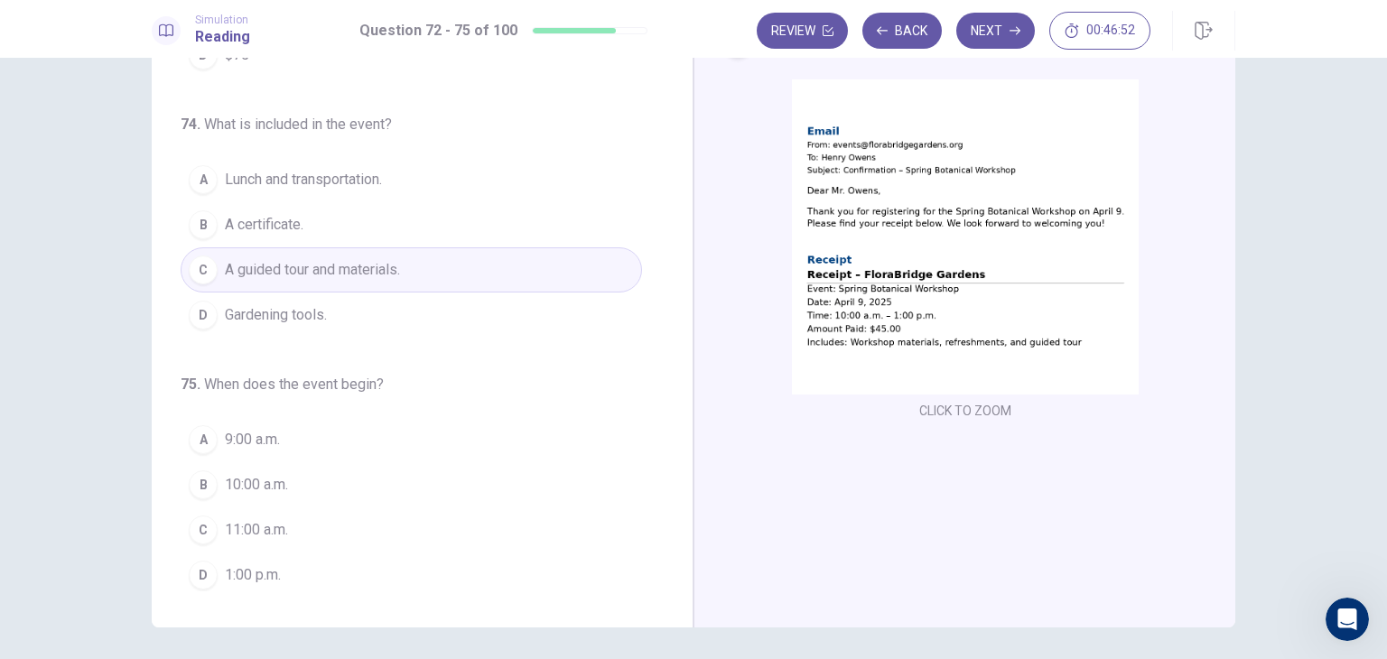
scroll to position [156, 0]
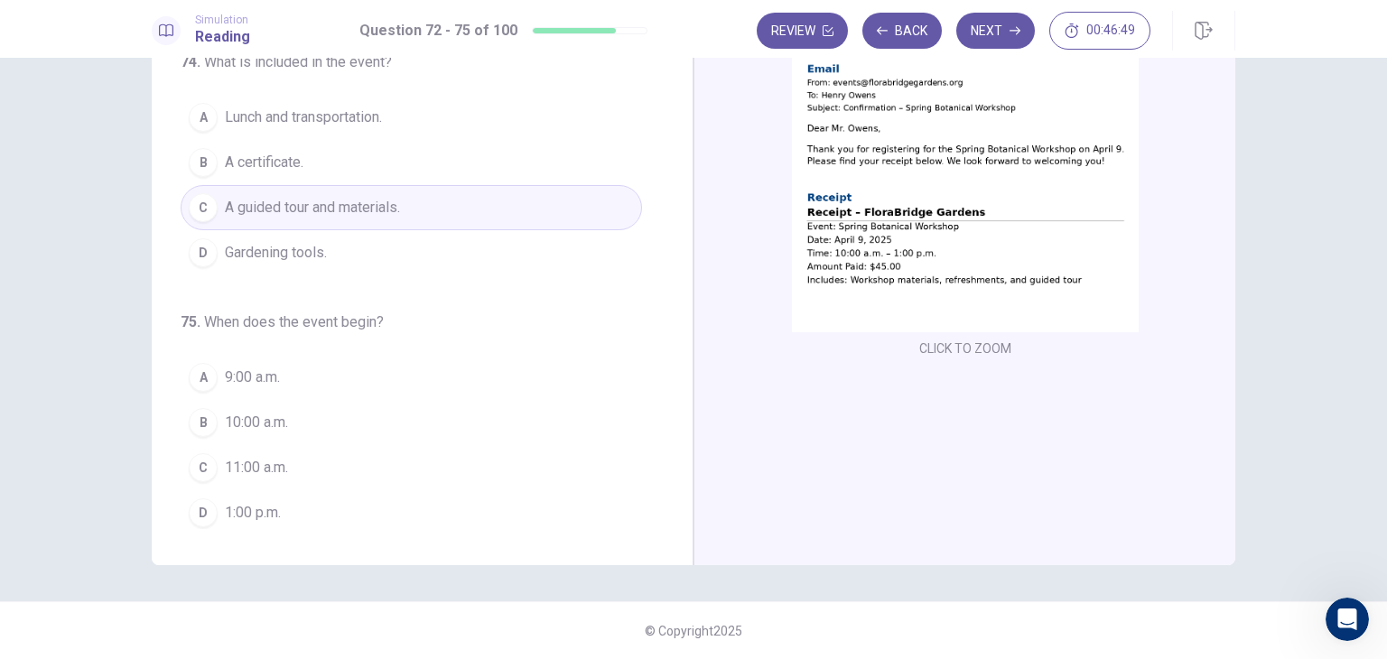
click at [831, 274] on img at bounding box center [965, 174] width 347 height 315
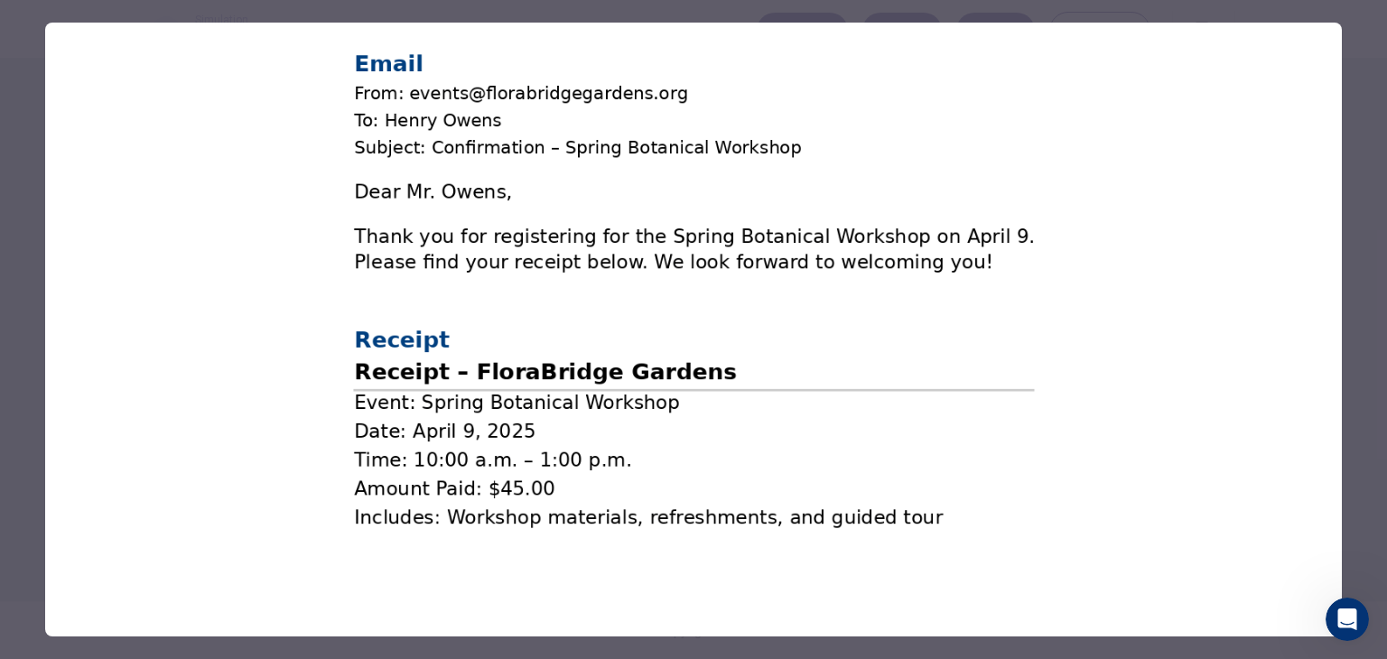
click at [33, 433] on div at bounding box center [693, 329] width 1387 height 659
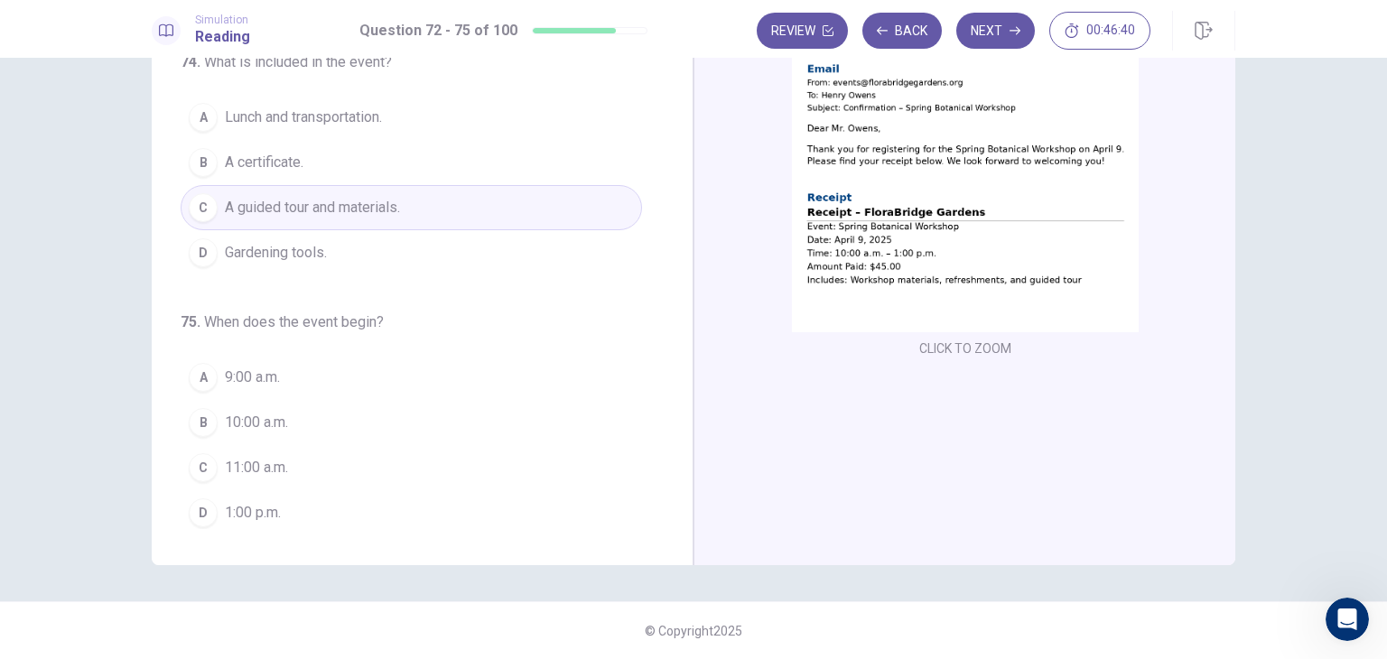
click at [253, 414] on span "10:00 a.m." at bounding box center [256, 423] width 63 height 22
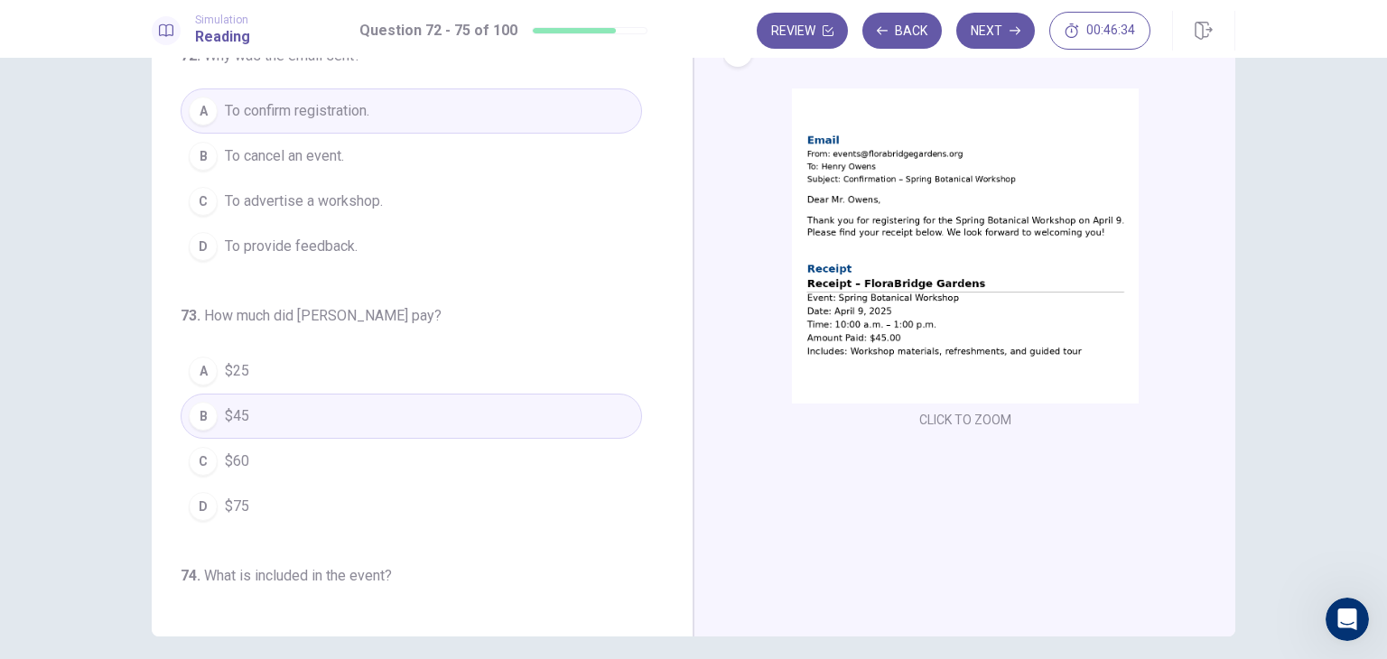
scroll to position [0, 0]
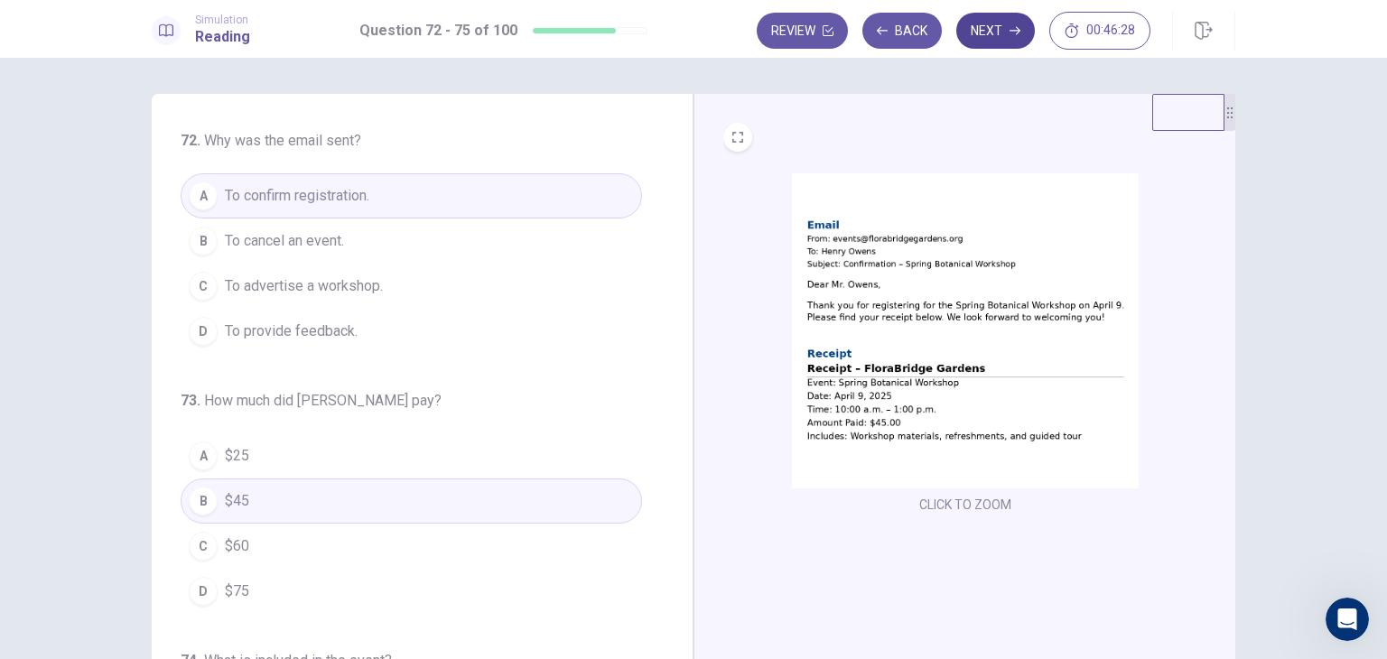
click at [990, 37] on button "Next" at bounding box center [995, 31] width 79 height 36
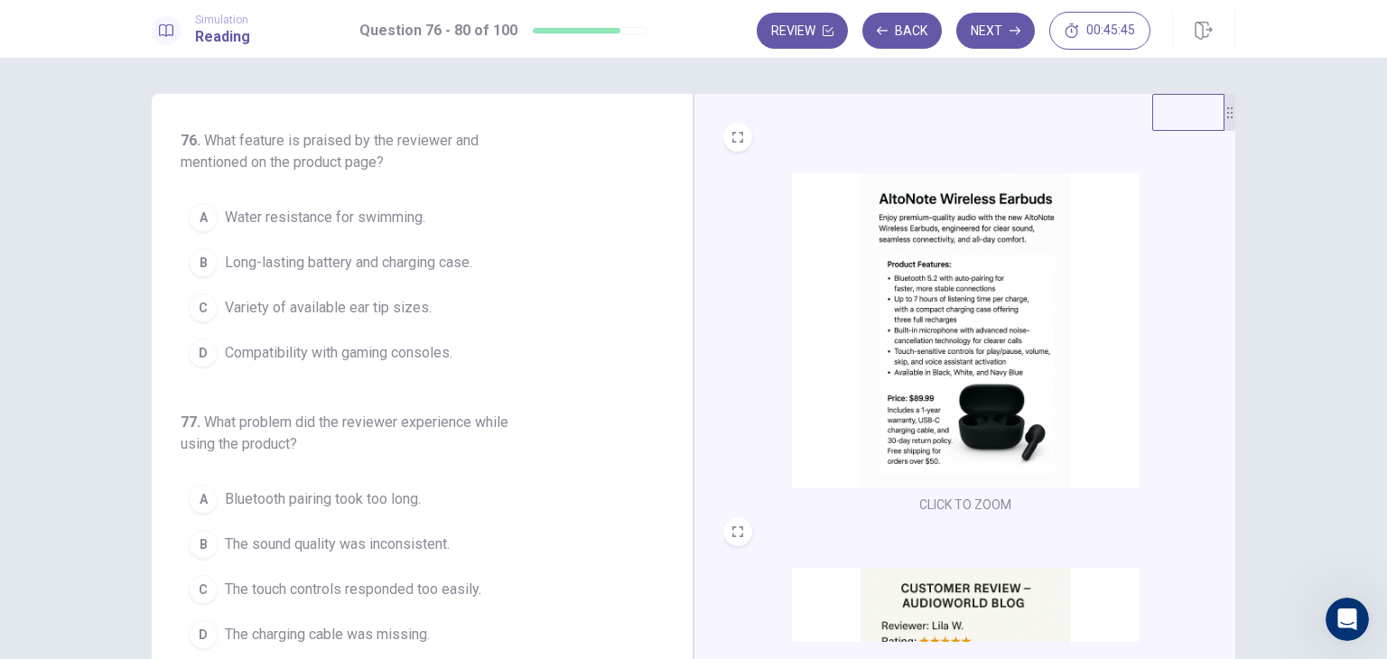
click at [363, 257] on span "Long-lasting battery and charging case." at bounding box center [348, 263] width 247 height 22
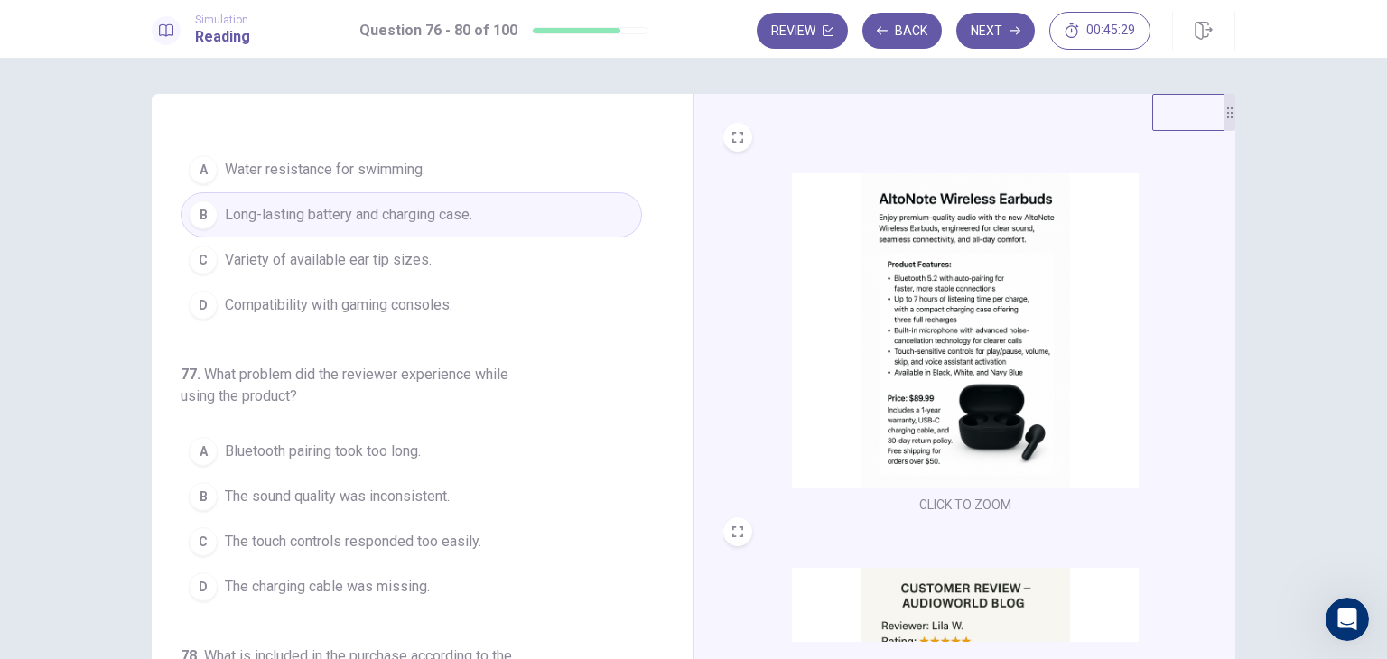
scroll to position [181, 0]
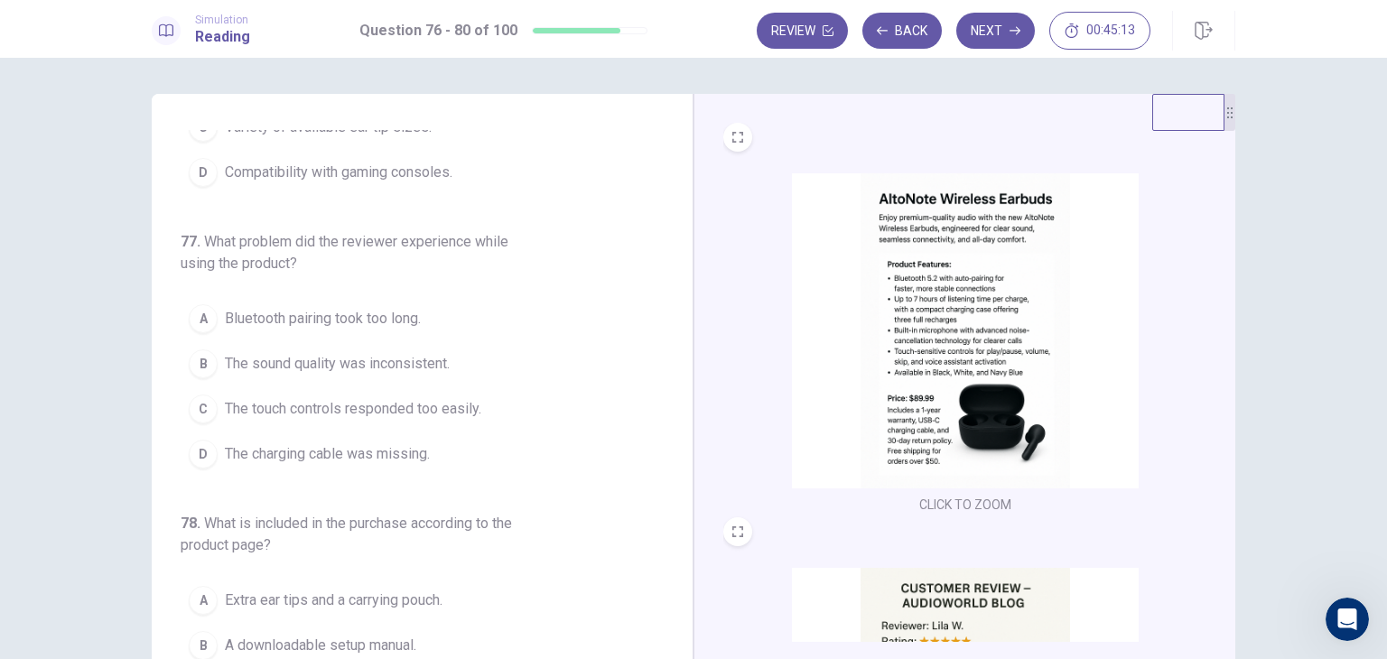
click at [917, 380] on img at bounding box center [965, 330] width 347 height 315
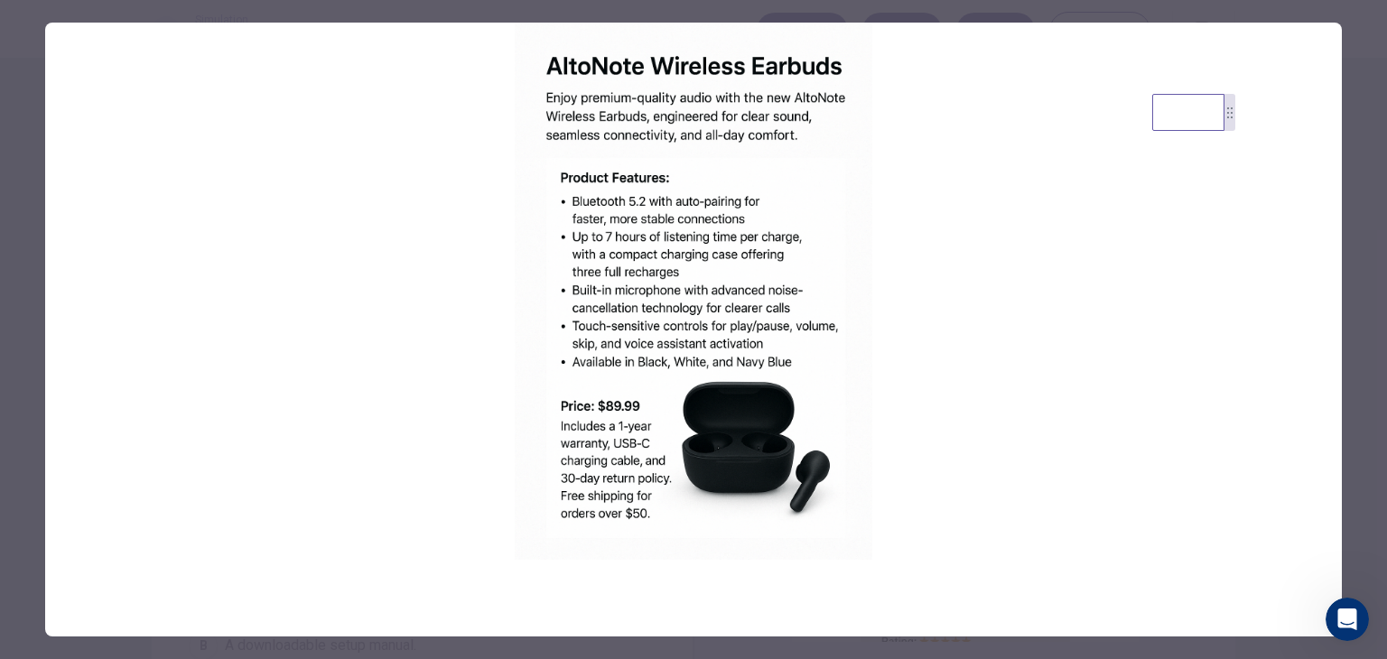
drag, startPoint x: 98, startPoint y: 63, endPoint x: 29, endPoint y: 48, distance: 70.3
click at [96, 62] on img at bounding box center [693, 291] width 1297 height 537
click at [47, 60] on img at bounding box center [693, 291] width 1297 height 537
click at [35, 87] on div at bounding box center [693, 329] width 1387 height 659
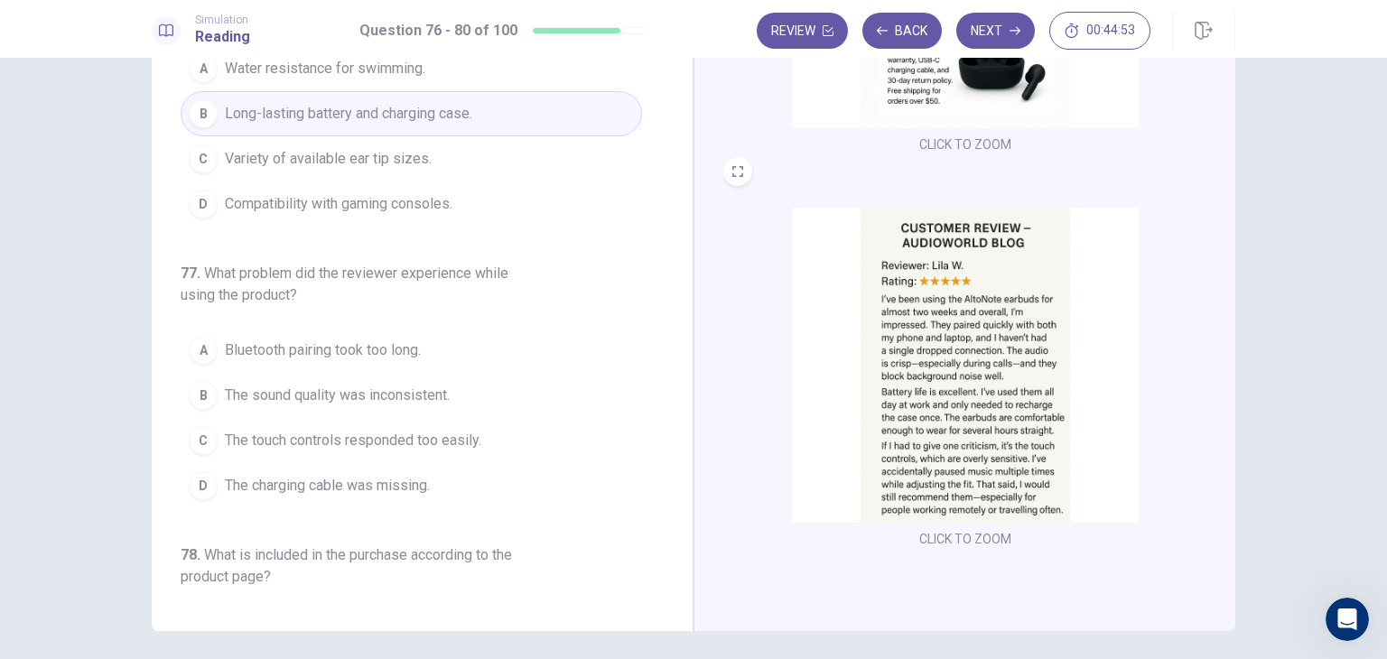
scroll to position [90, 0]
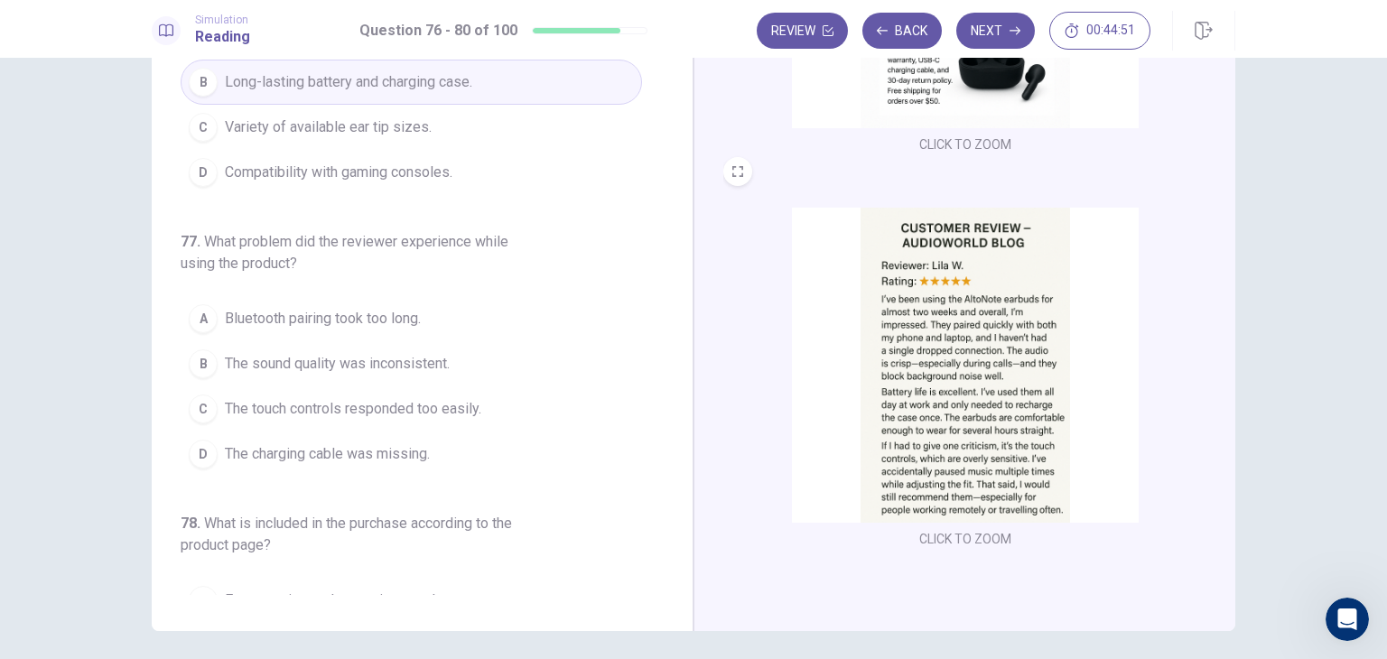
click at [409, 414] on span "The touch controls responded too easily." at bounding box center [353, 409] width 256 height 22
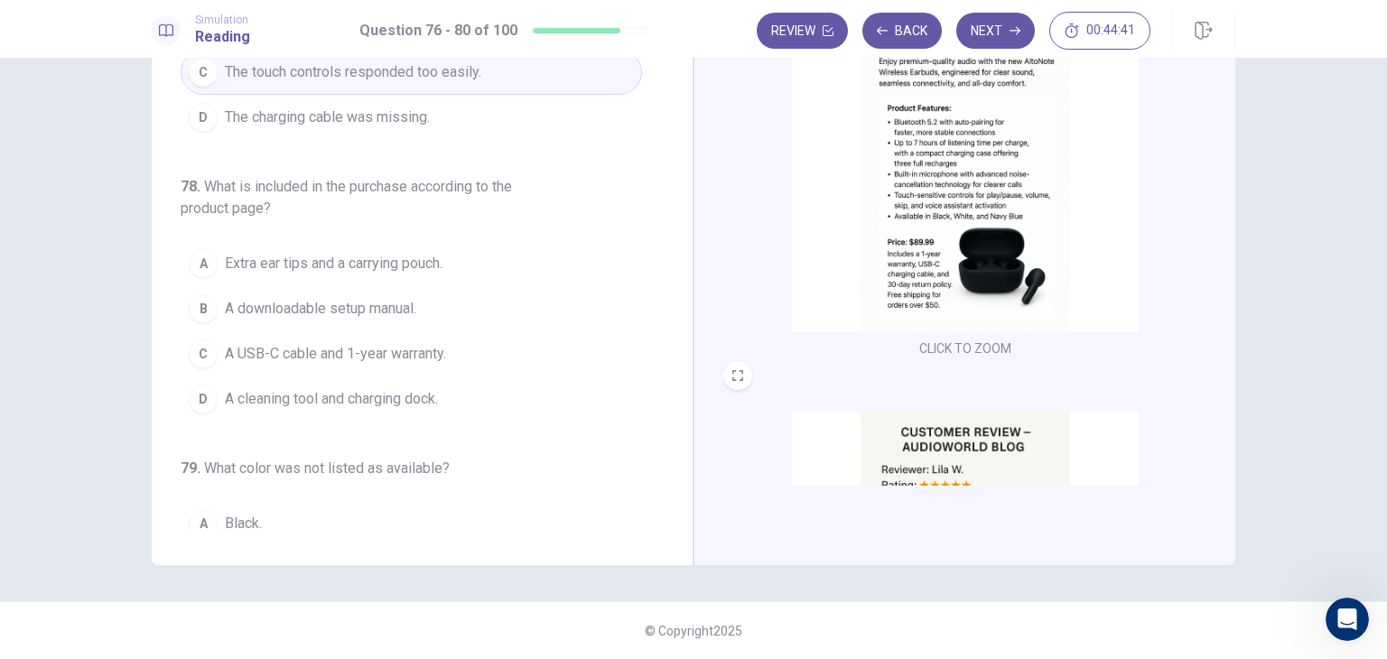
scroll to position [451, 0]
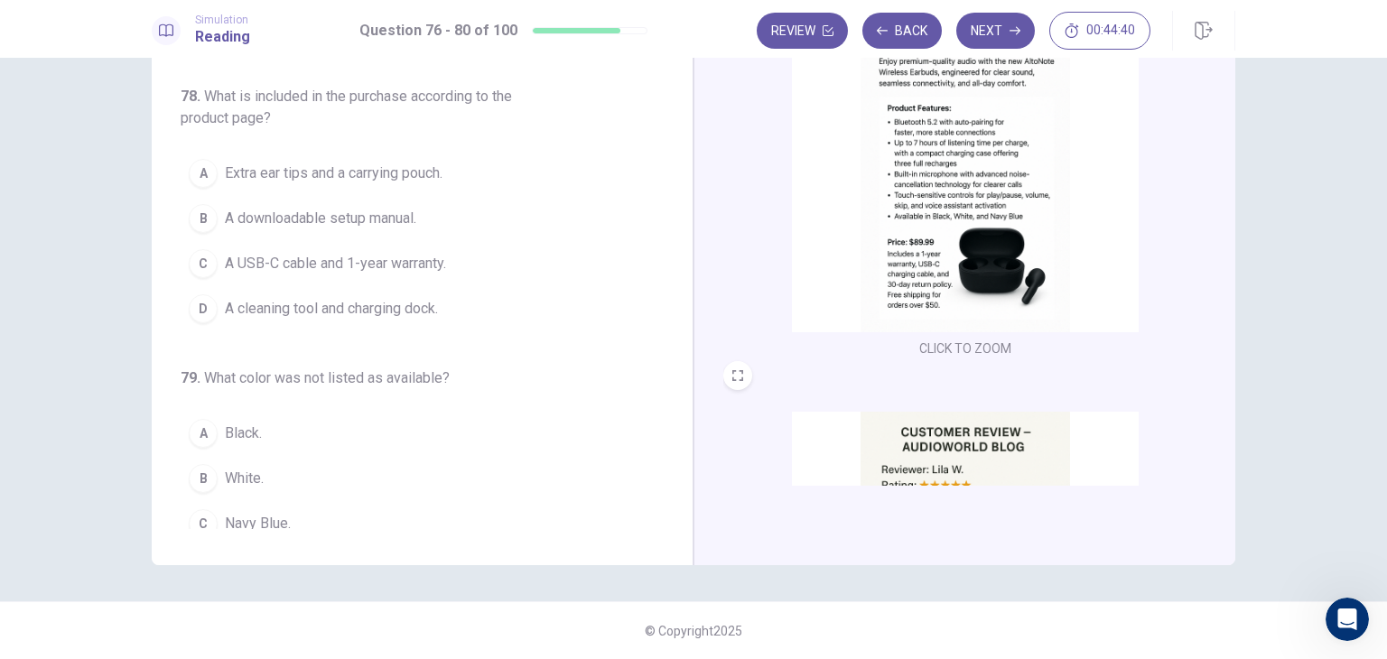
click at [348, 257] on span "A USB-C cable and 1-year warranty." at bounding box center [335, 264] width 221 height 22
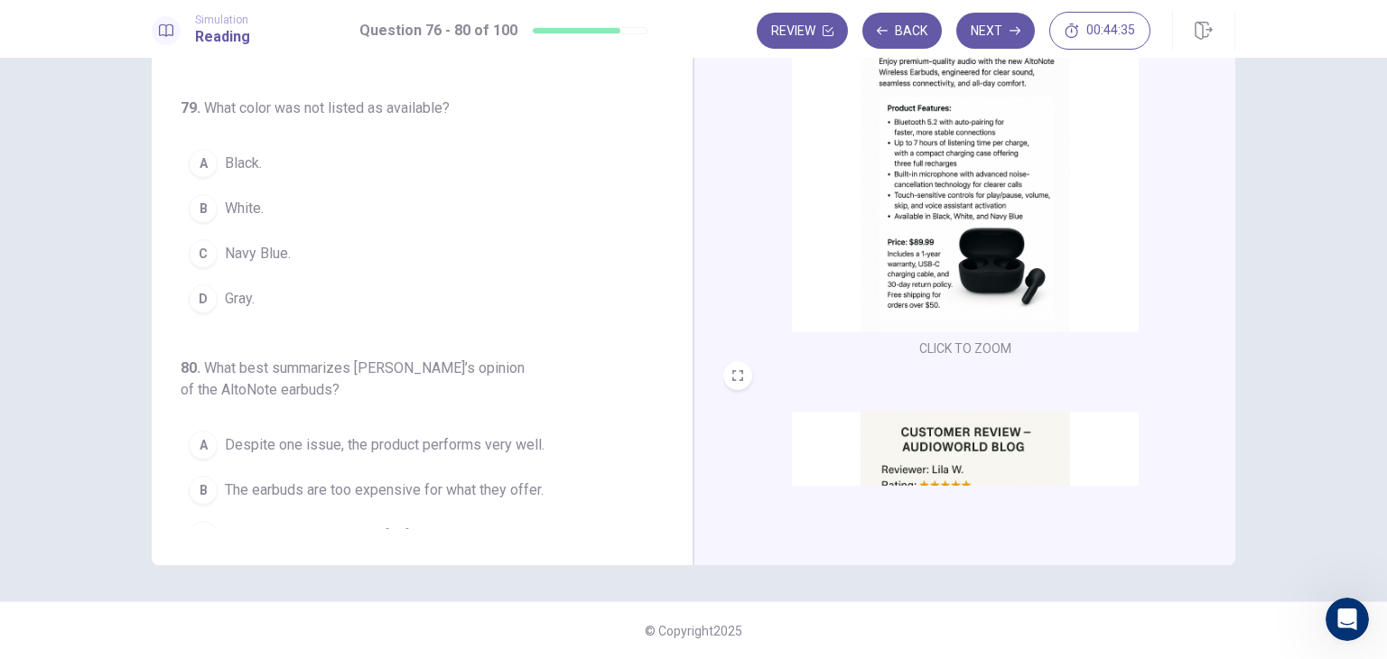
scroll to position [722, 0]
click at [240, 287] on span "Gray." at bounding box center [240, 298] width 30 height 22
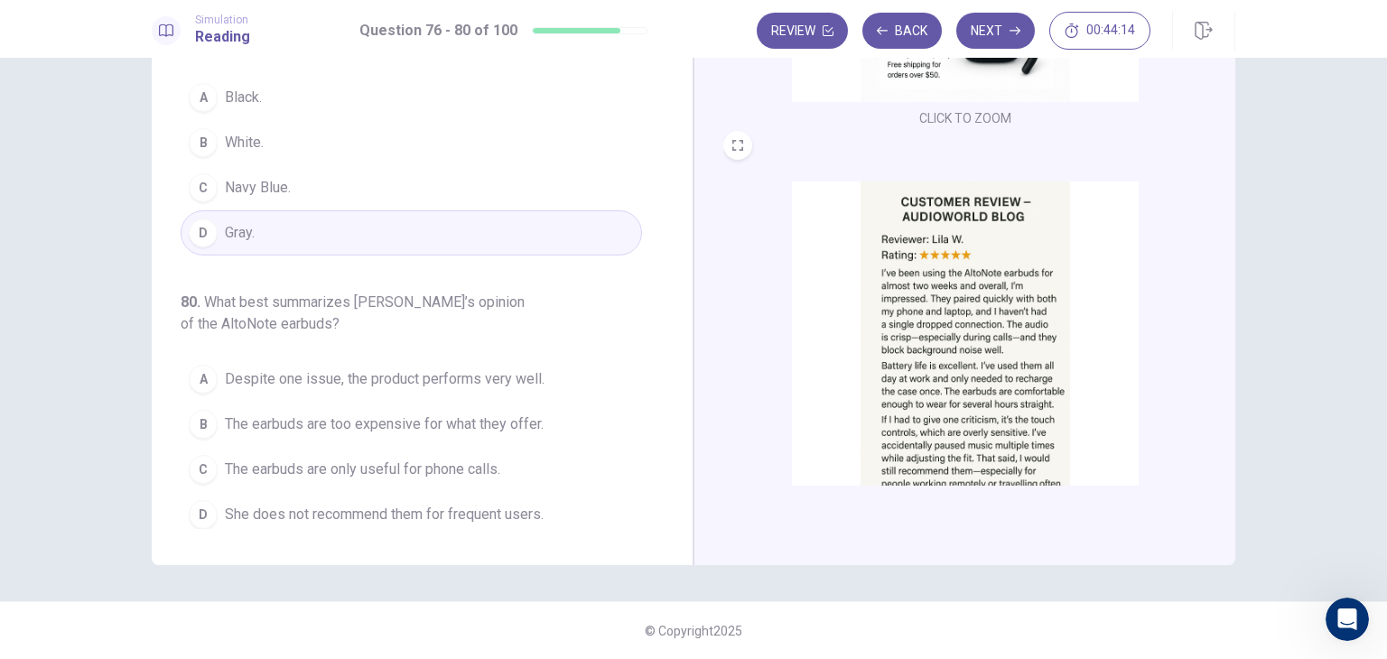
scroll to position [270, 0]
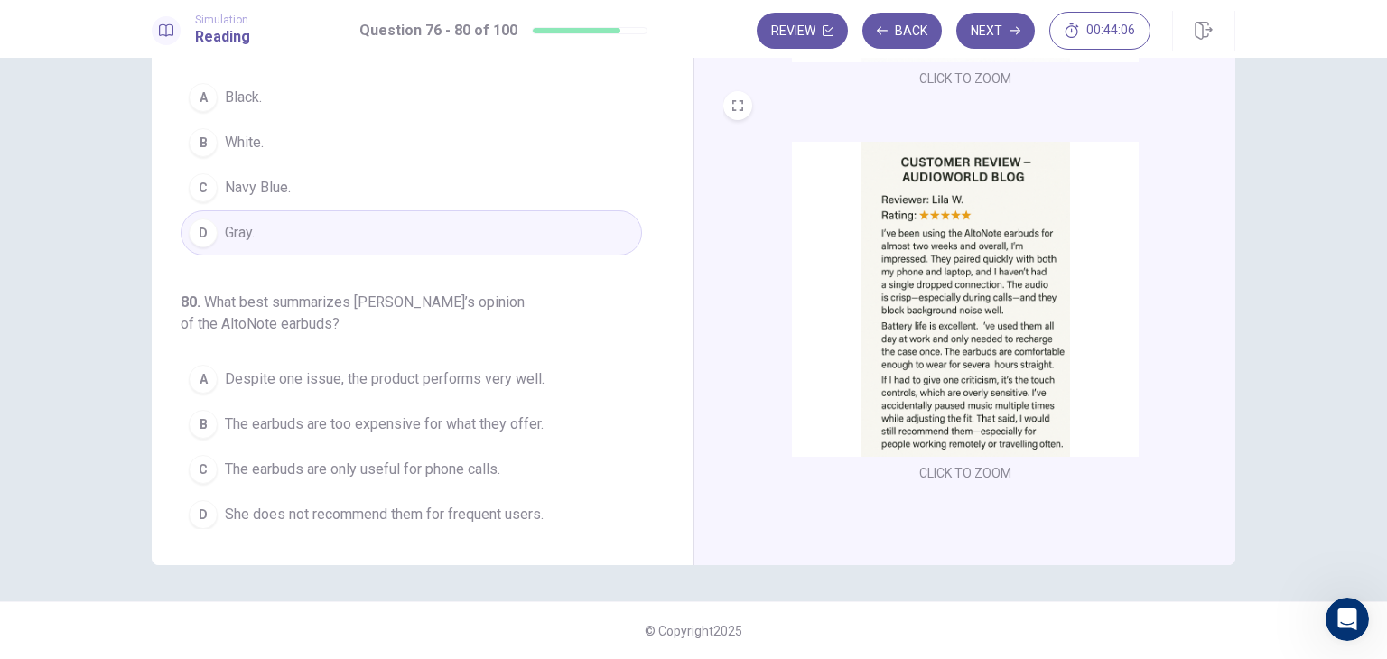
click at [339, 377] on span "Despite one issue, the product performs very well." at bounding box center [385, 379] width 320 height 22
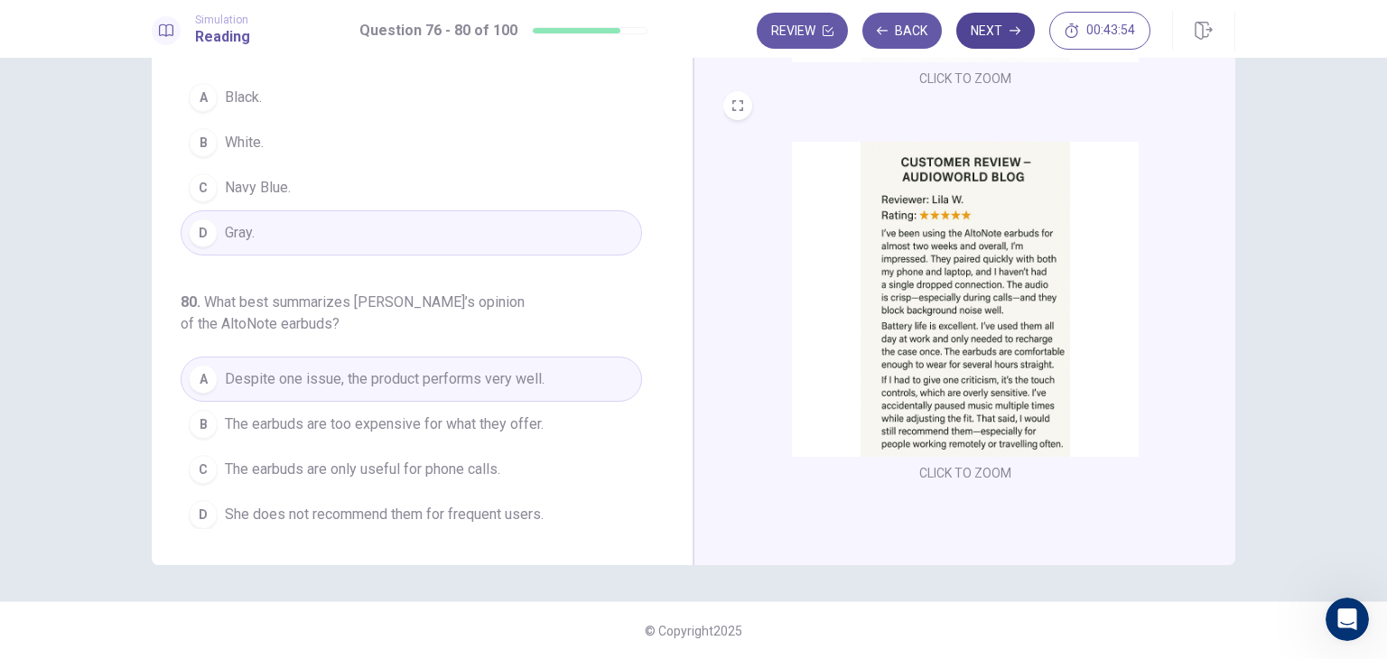
click at [994, 42] on button "Next" at bounding box center [995, 31] width 79 height 36
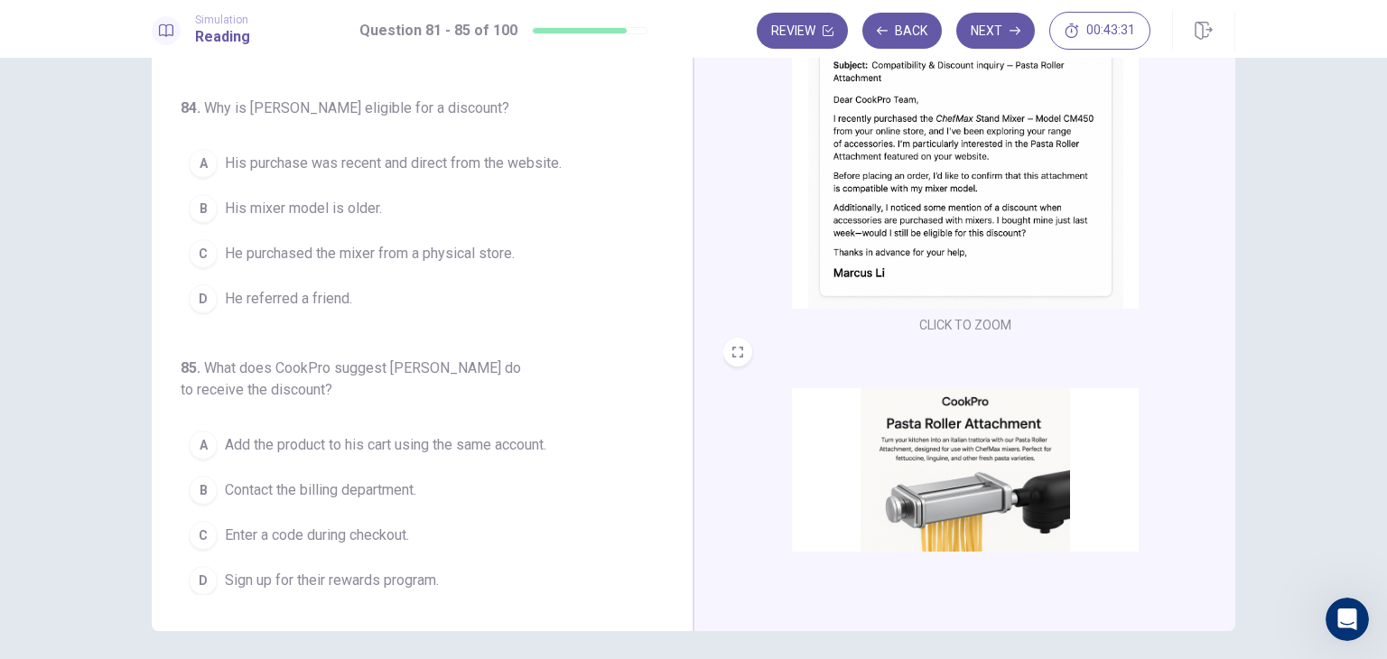
scroll to position [90, 0]
click at [325, 163] on span "His purchase was recent and direct from the website." at bounding box center [393, 164] width 337 height 22
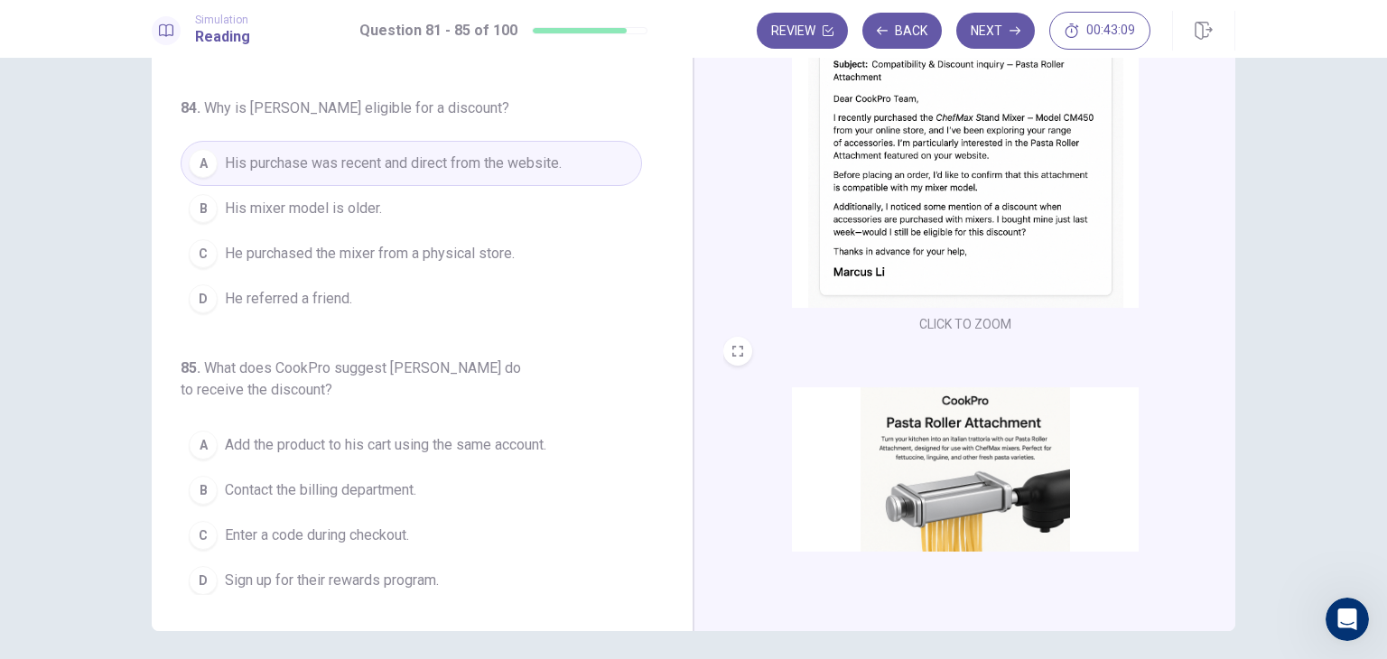
click at [321, 251] on span "He purchased the mixer from a physical store." at bounding box center [370, 254] width 290 height 22
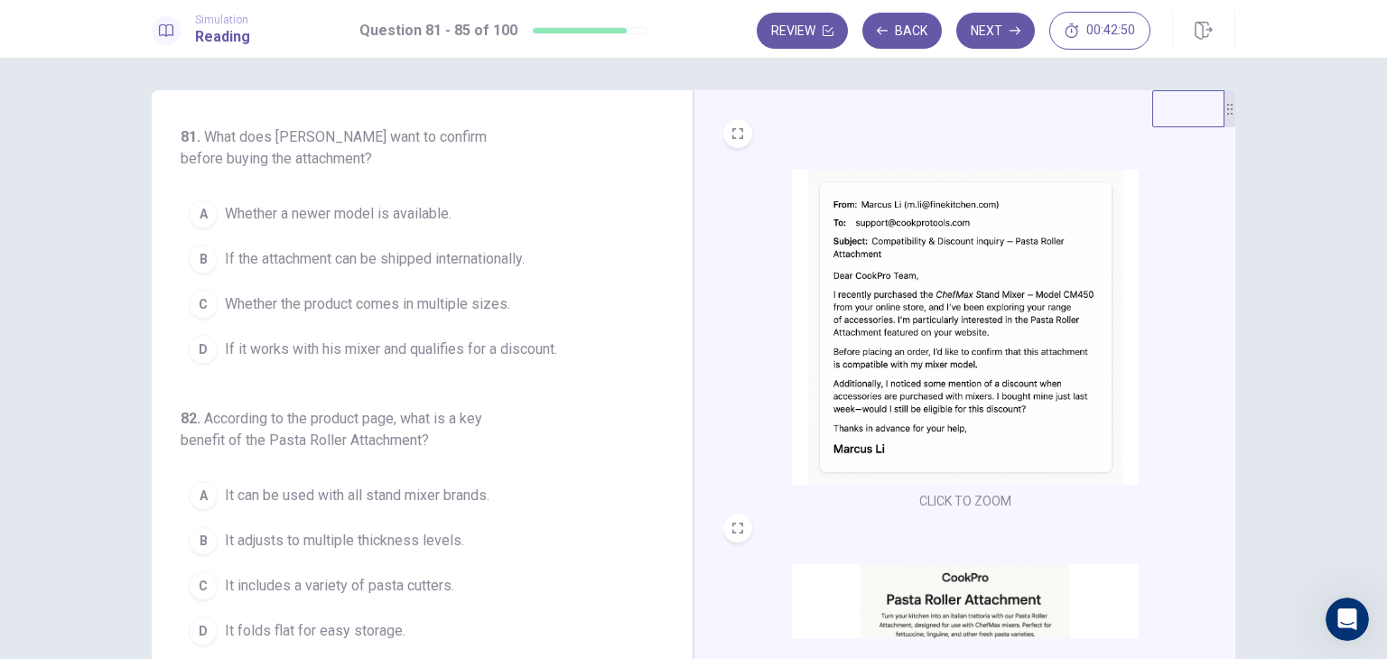
scroll to position [0, 0]
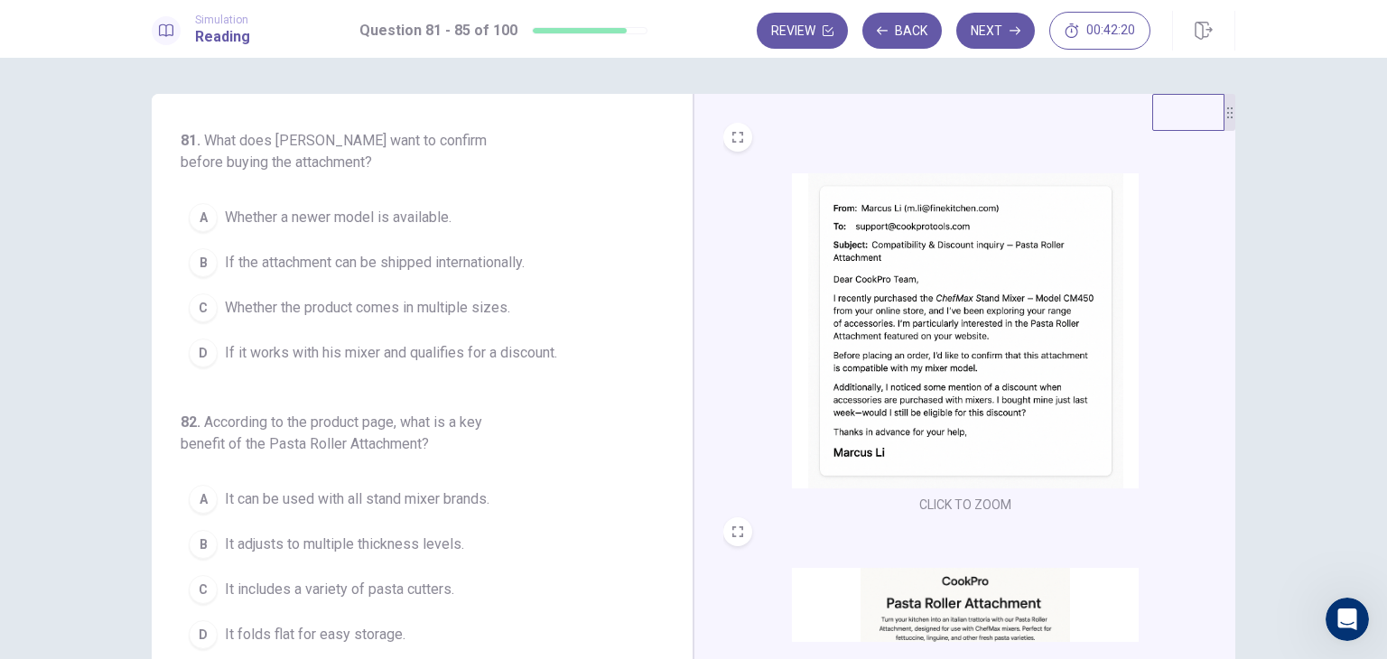
click at [323, 356] on span "If it works with his mixer and qualifies for a discount." at bounding box center [391, 353] width 332 height 22
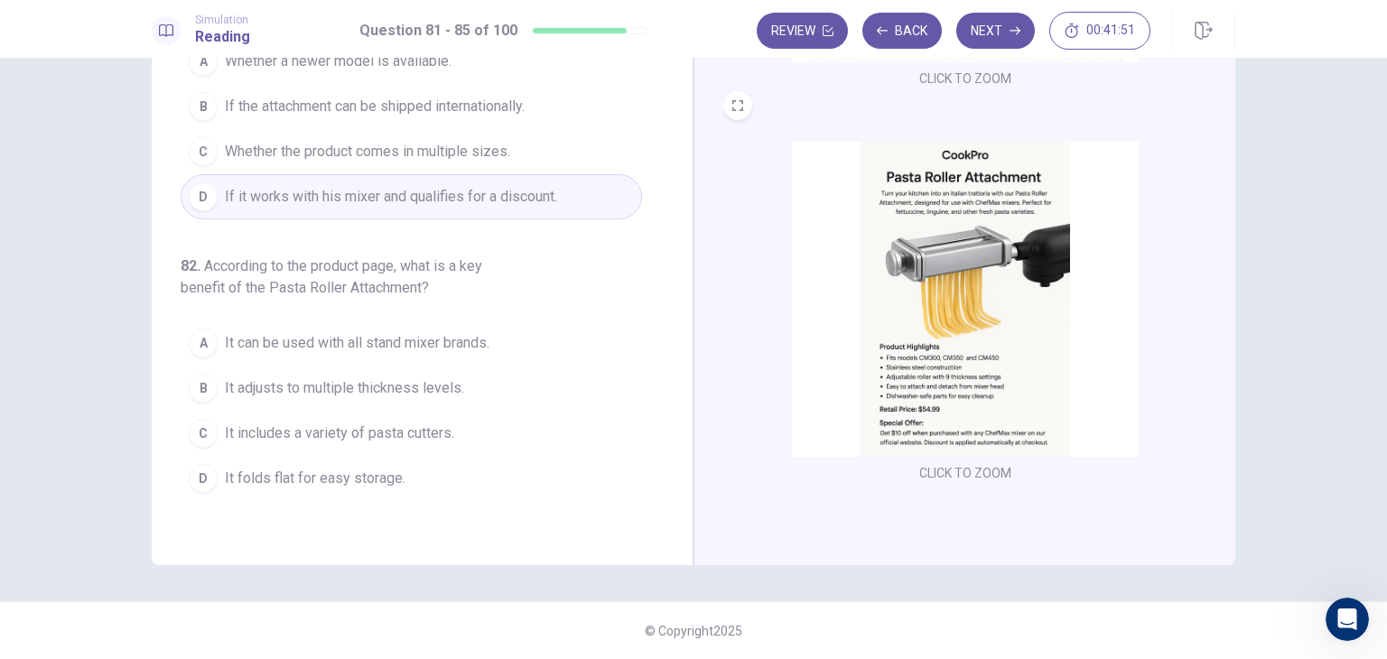
scroll to position [181, 0]
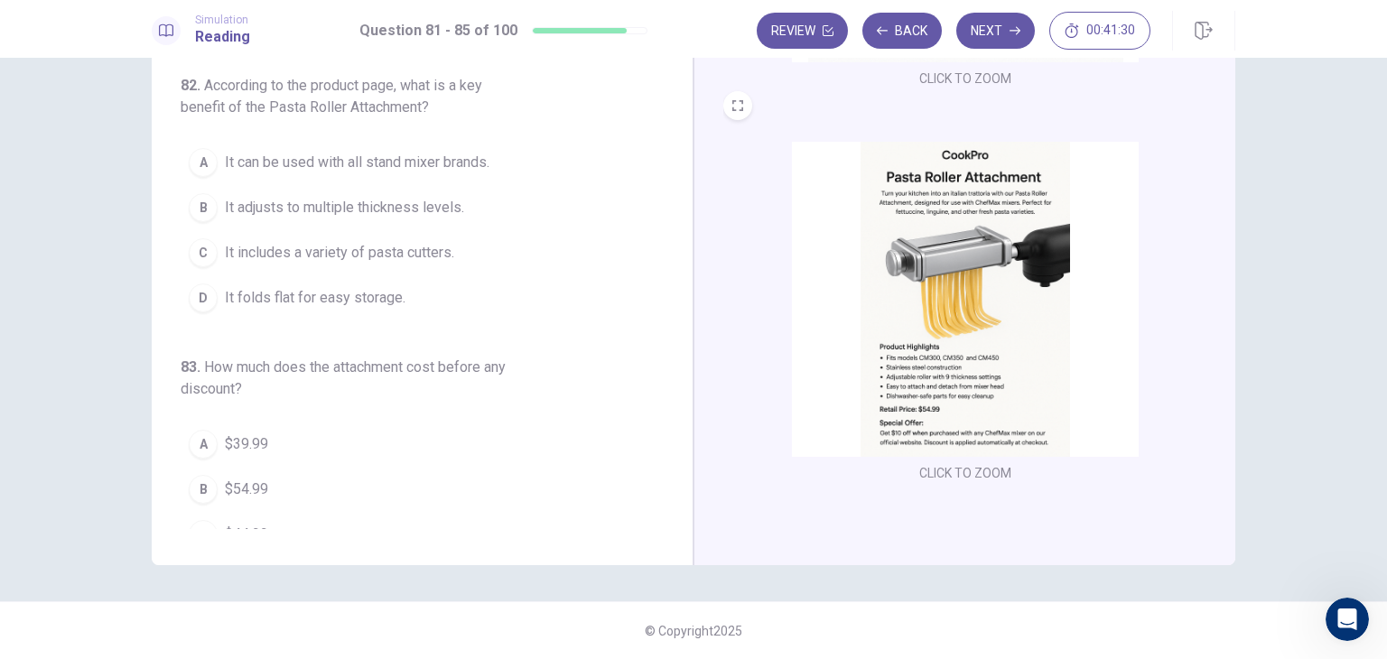
click at [418, 209] on span "It adjusts to multiple thickness levels." at bounding box center [344, 208] width 239 height 22
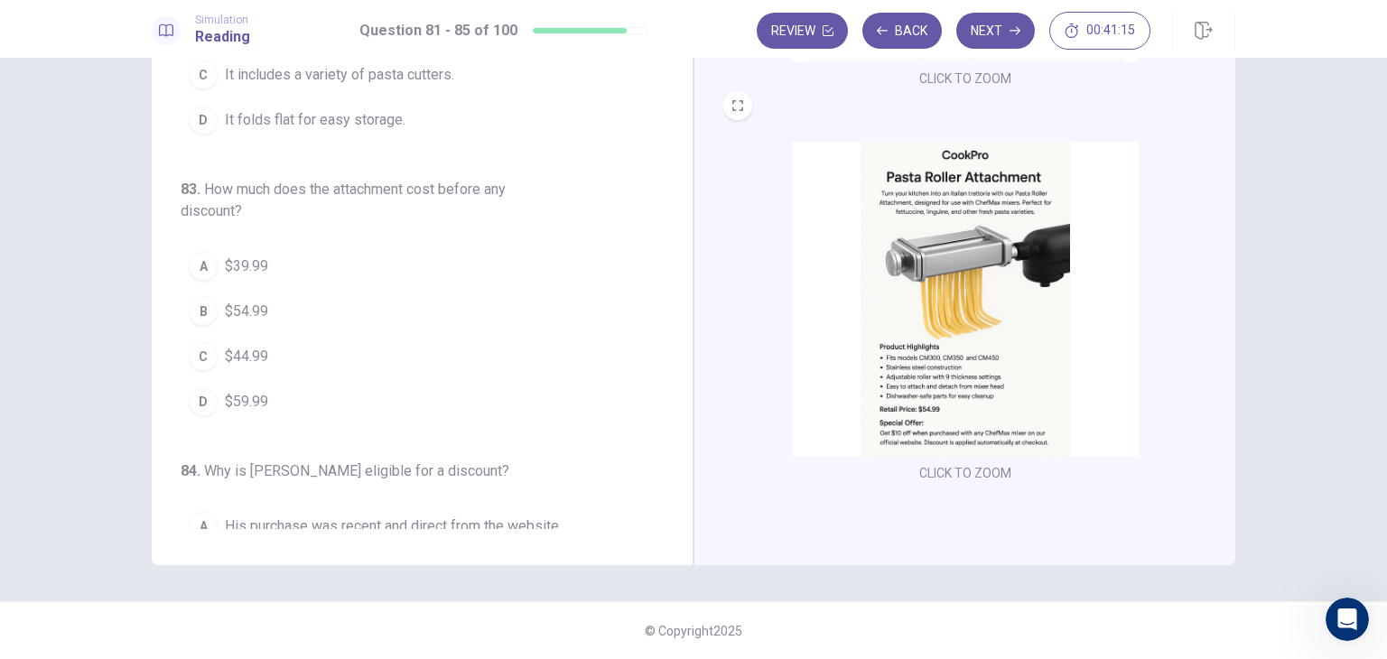
scroll to position [390, 0]
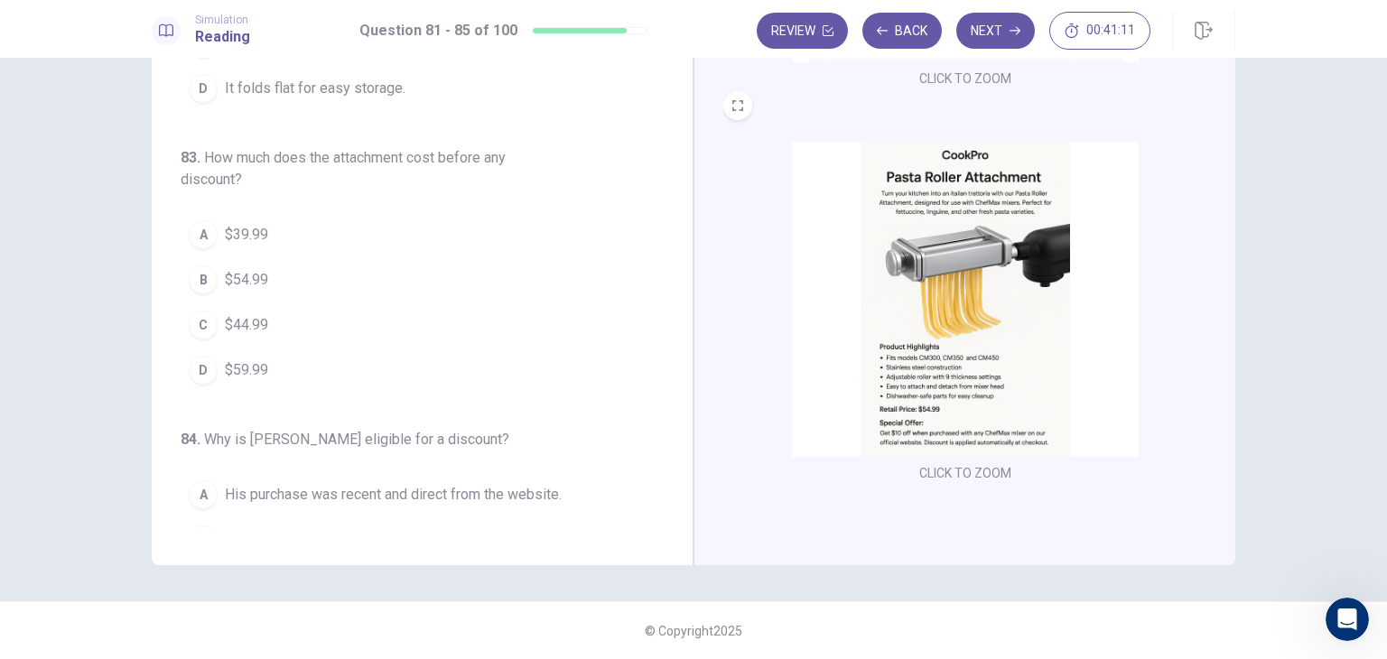
click at [264, 275] on span "$54.99" at bounding box center [246, 280] width 43 height 22
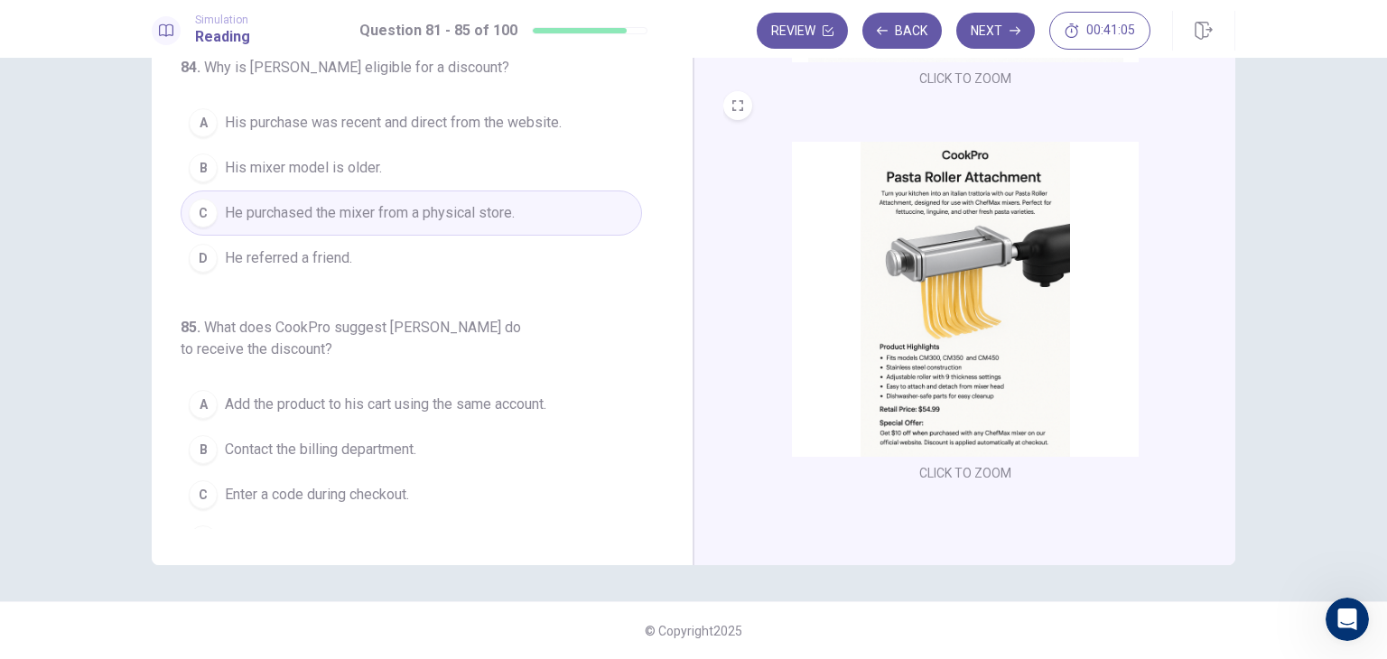
scroll to position [787, 0]
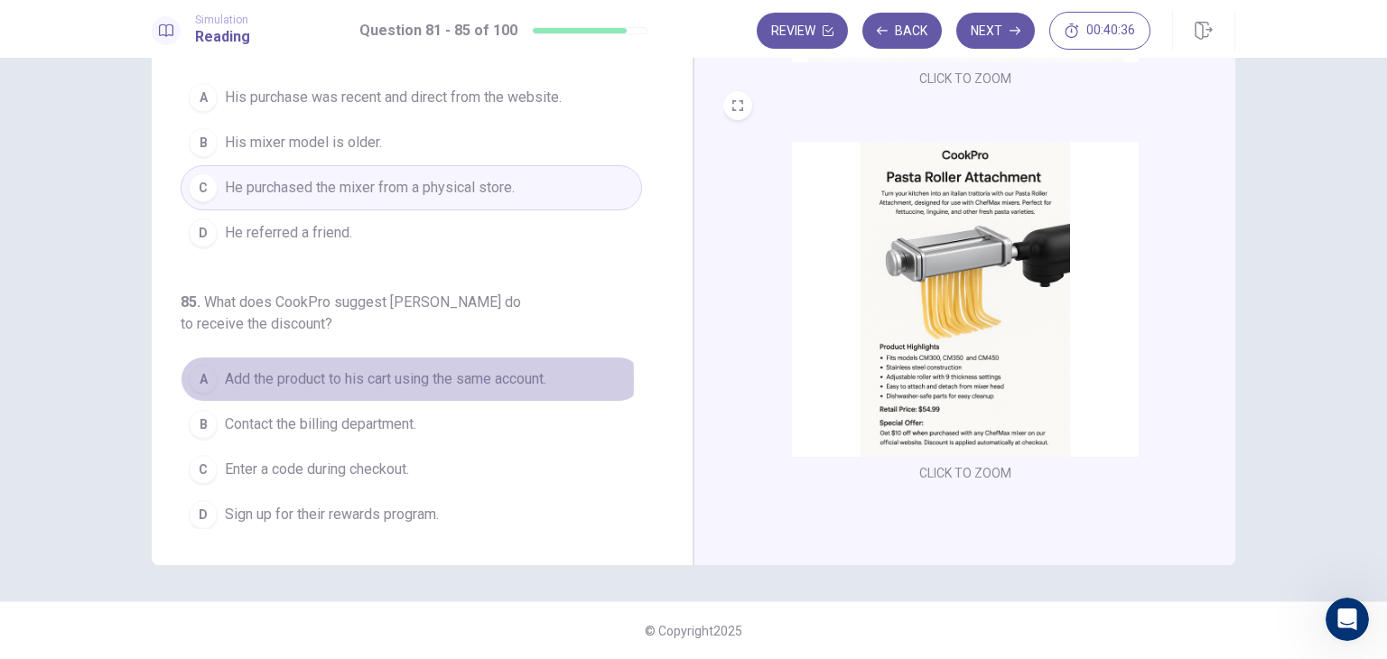
click at [292, 373] on span "Add the product to his cart using the same account." at bounding box center [385, 379] width 321 height 22
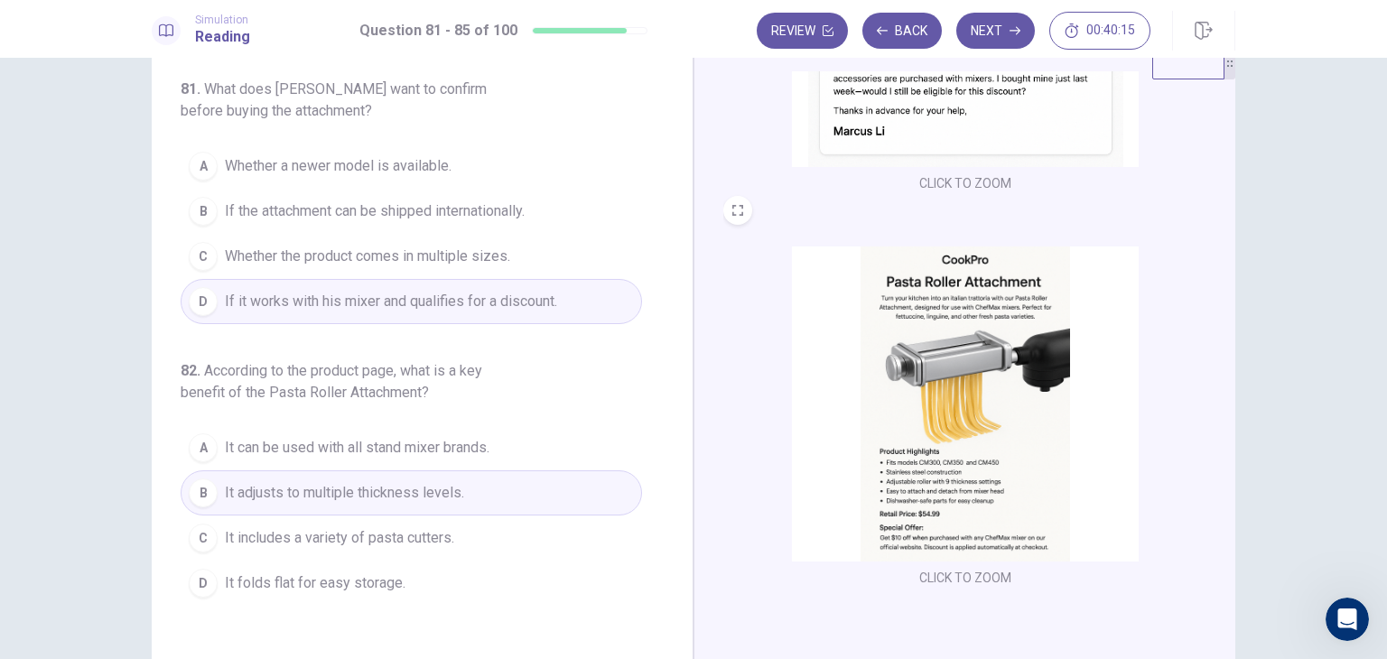
scroll to position [0, 0]
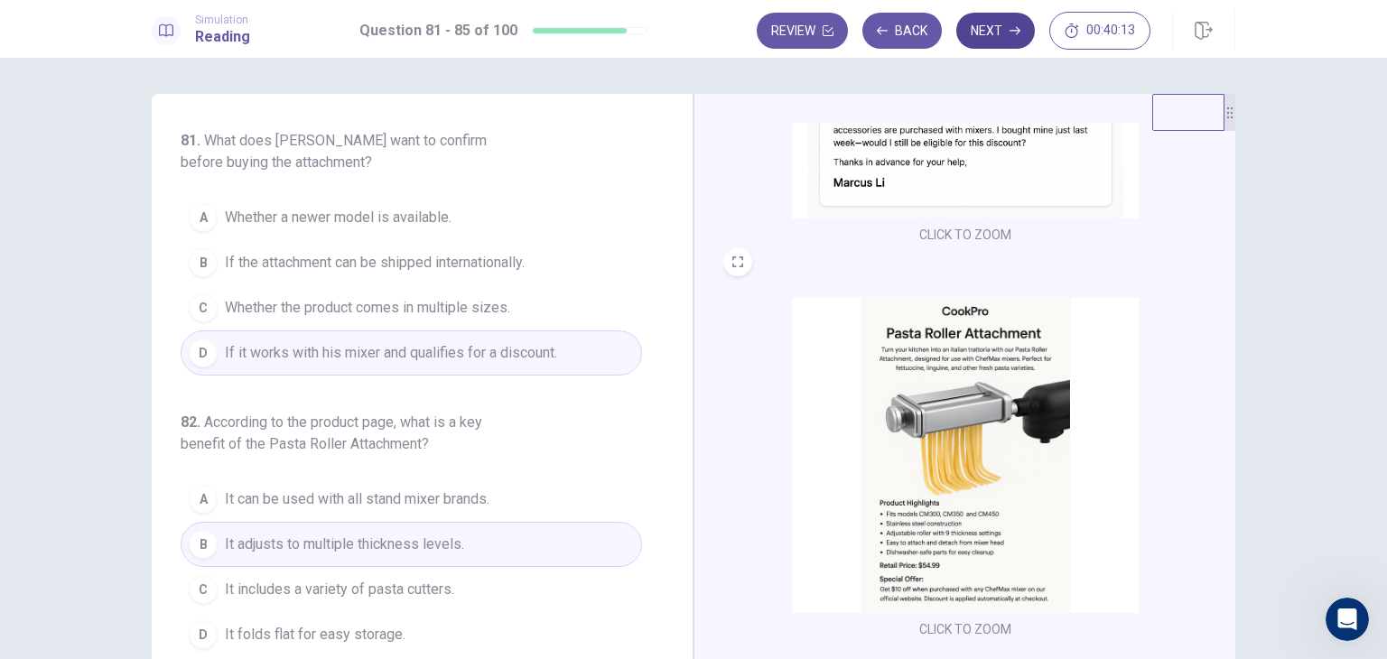
click at [1013, 30] on icon "button" at bounding box center [1014, 30] width 11 height 11
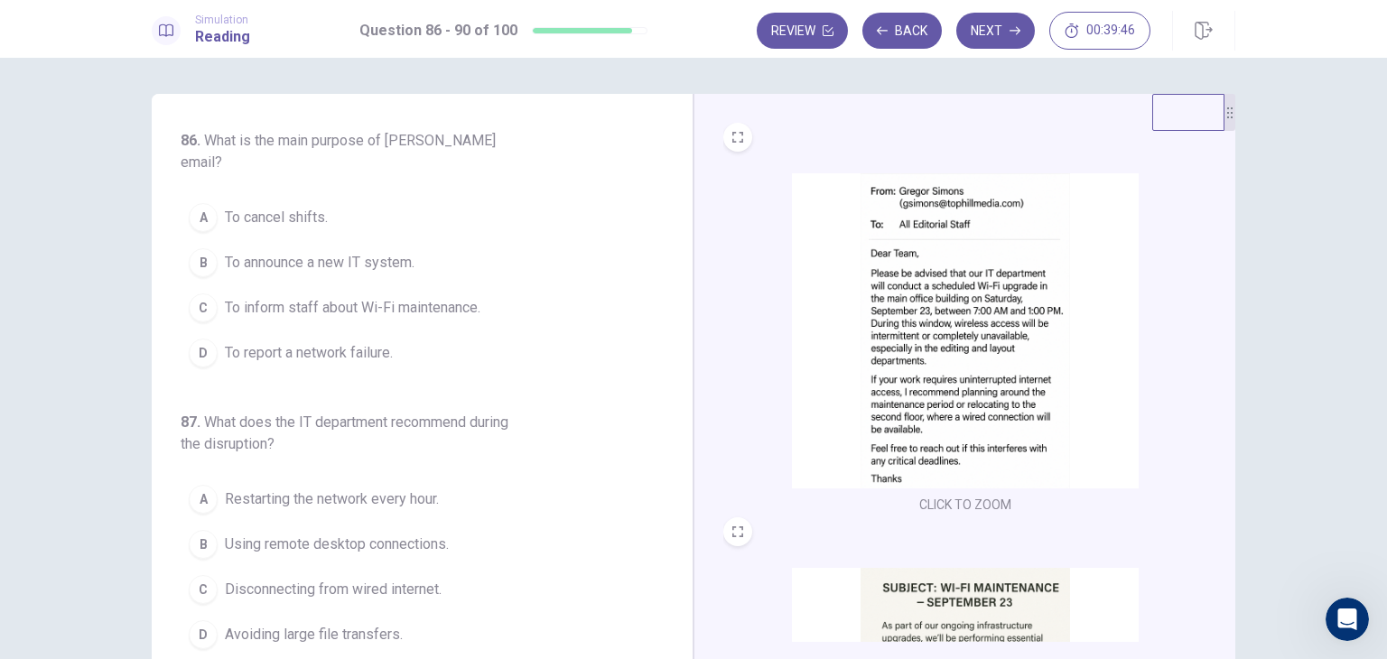
click at [368, 297] on span "To inform staff about Wi-Fi maintenance." at bounding box center [353, 308] width 256 height 22
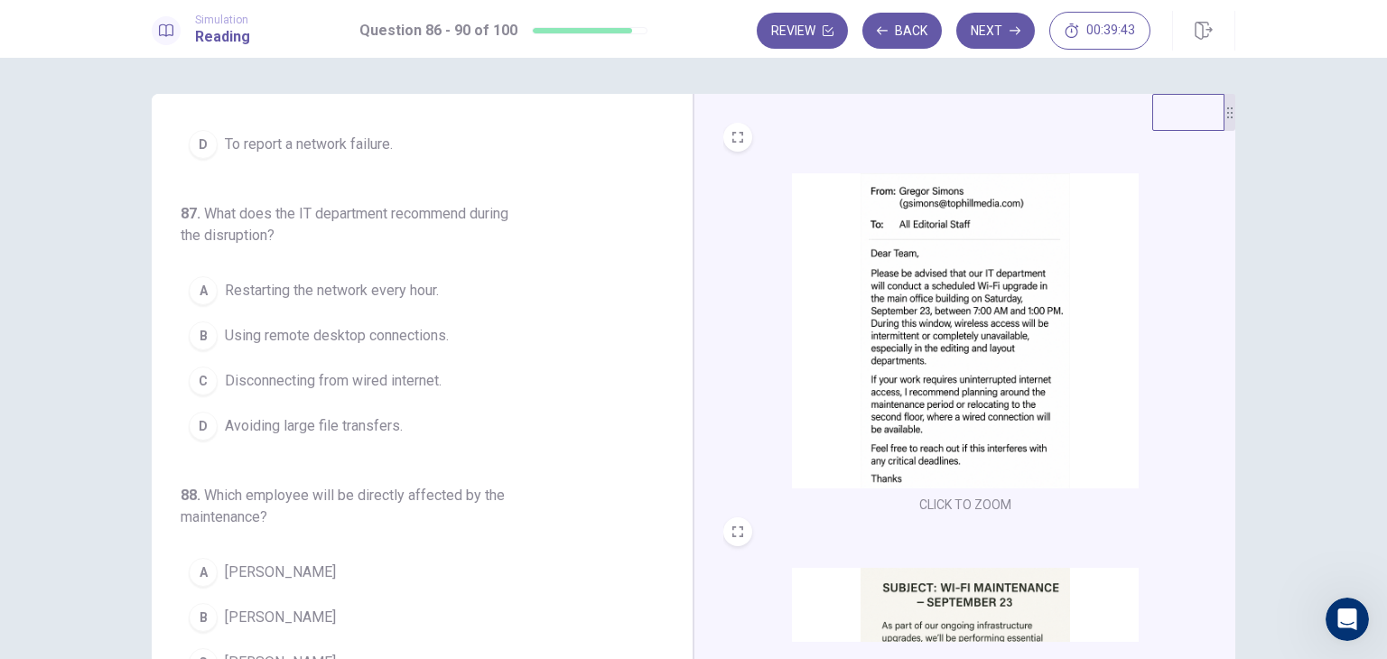
scroll to position [259, 0]
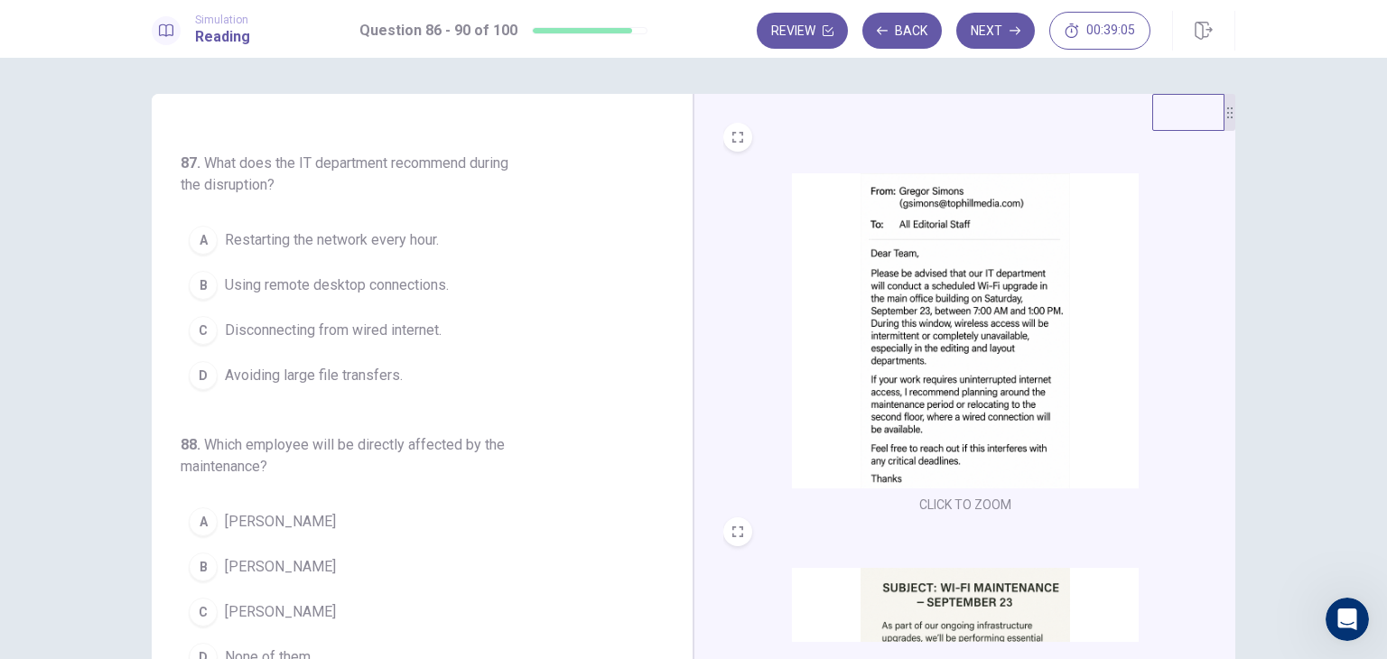
click at [361, 274] on span "Using remote desktop connections." at bounding box center [337, 285] width 224 height 22
click at [432, 320] on span "Disconnecting from wired internet." at bounding box center [333, 331] width 217 height 22
click at [376, 274] on span "Using remote desktop connections." at bounding box center [337, 285] width 224 height 22
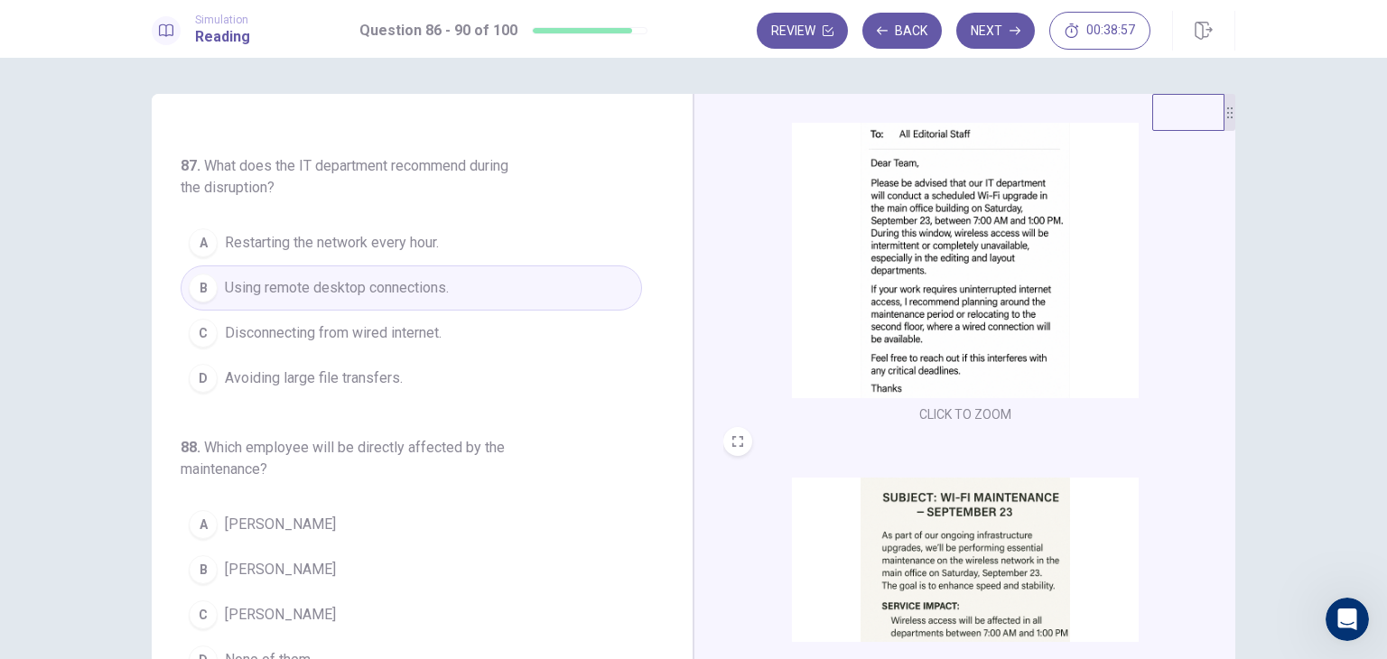
scroll to position [271, 0]
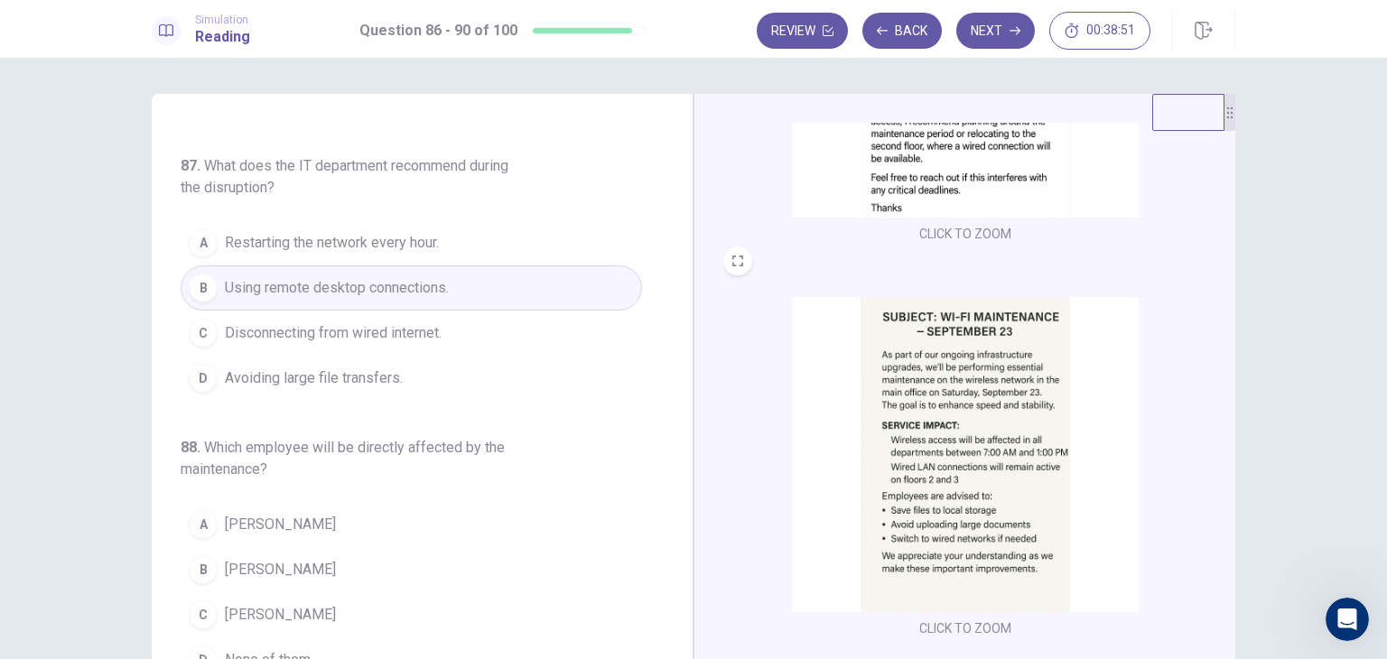
click at [404, 356] on button "D Avoiding large file transfers." at bounding box center [411, 378] width 461 height 45
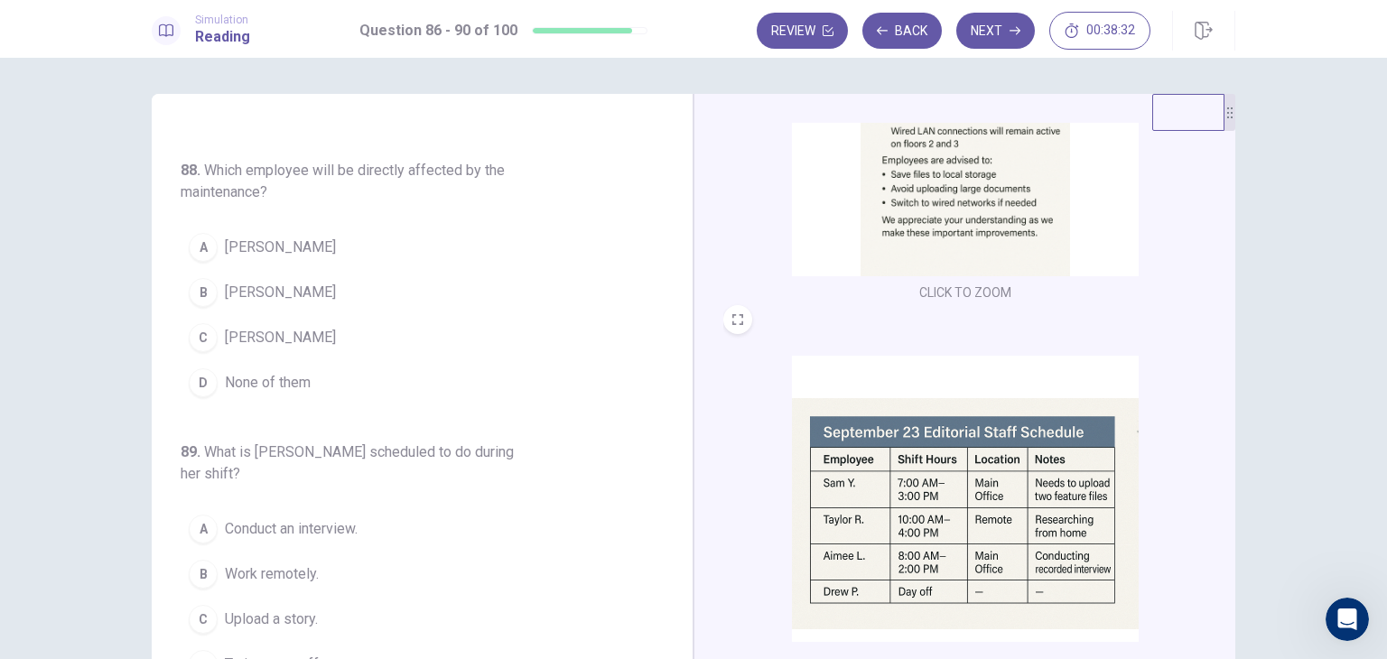
scroll to position [665, 0]
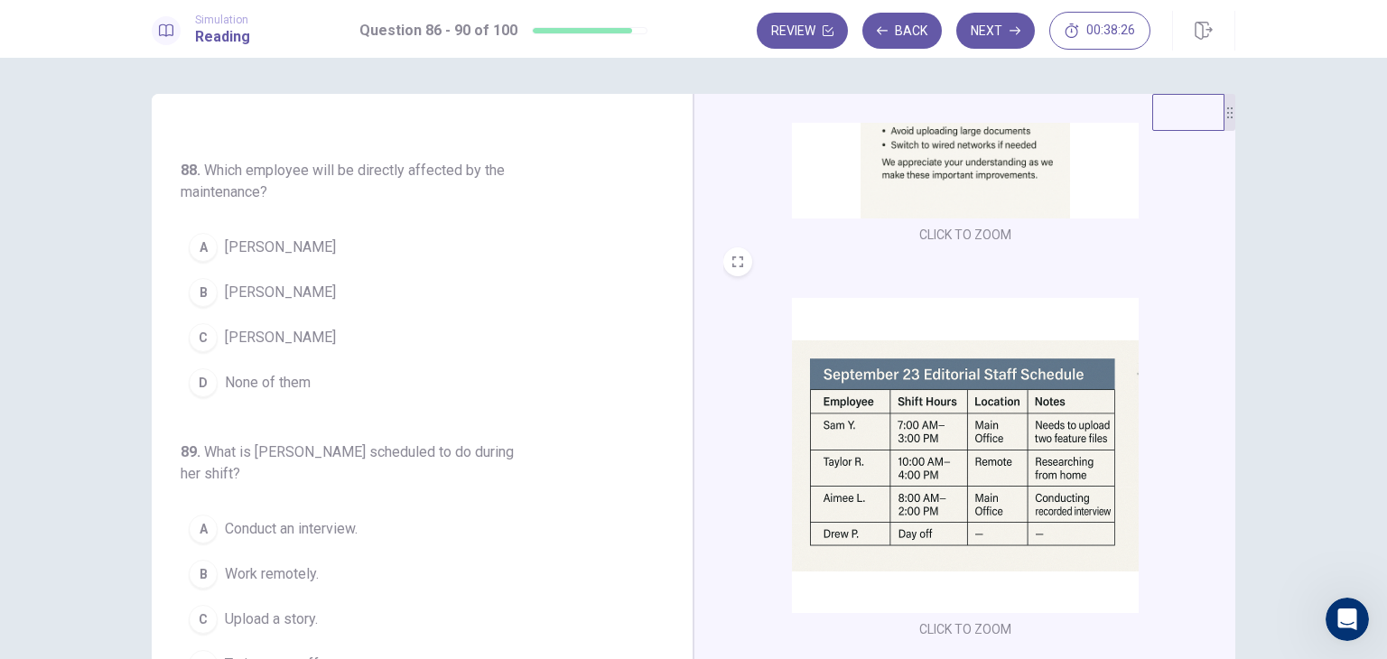
click at [246, 327] on span "Sam Y." at bounding box center [280, 338] width 111 height 22
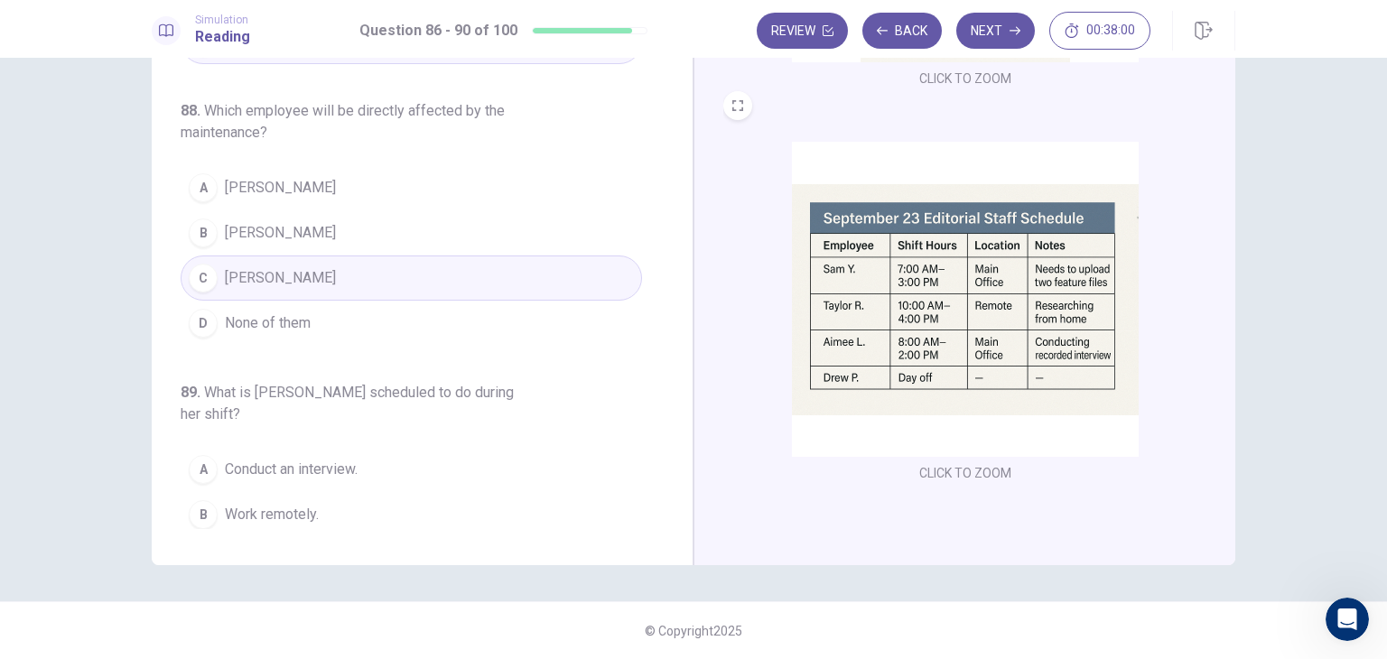
scroll to position [404, 0]
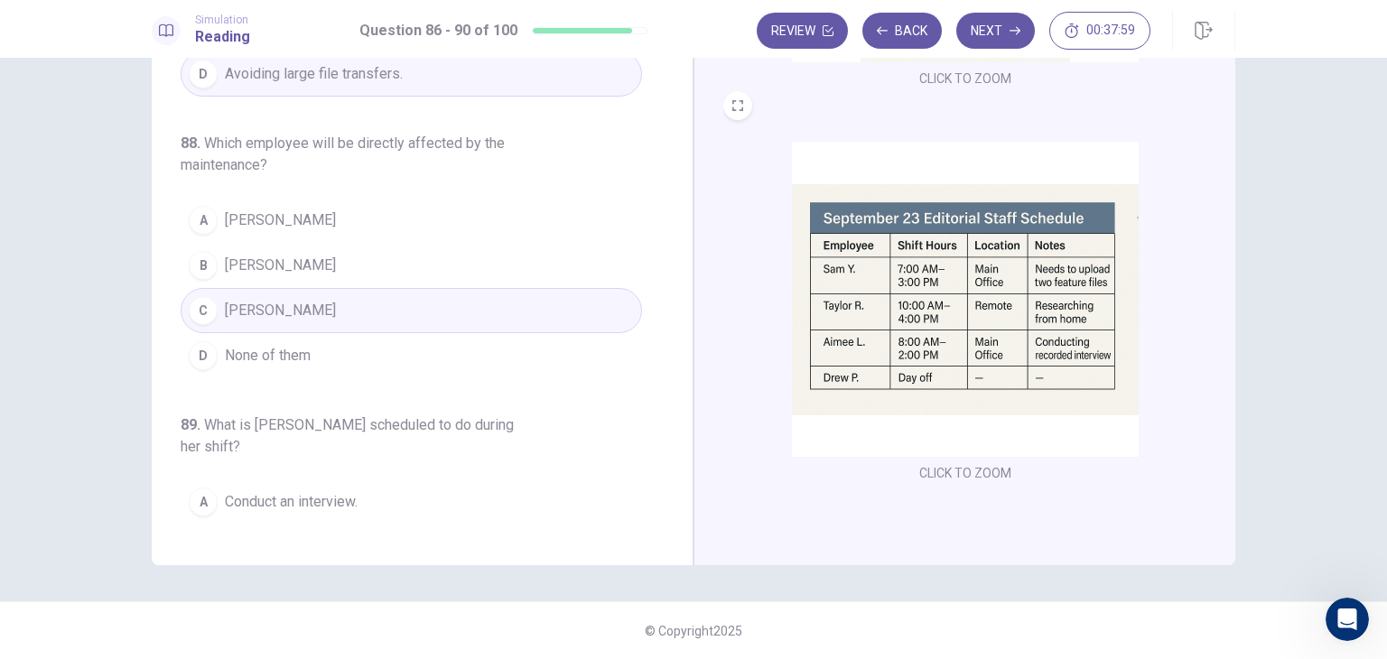
click at [302, 491] on span "Conduct an interview." at bounding box center [291, 502] width 133 height 22
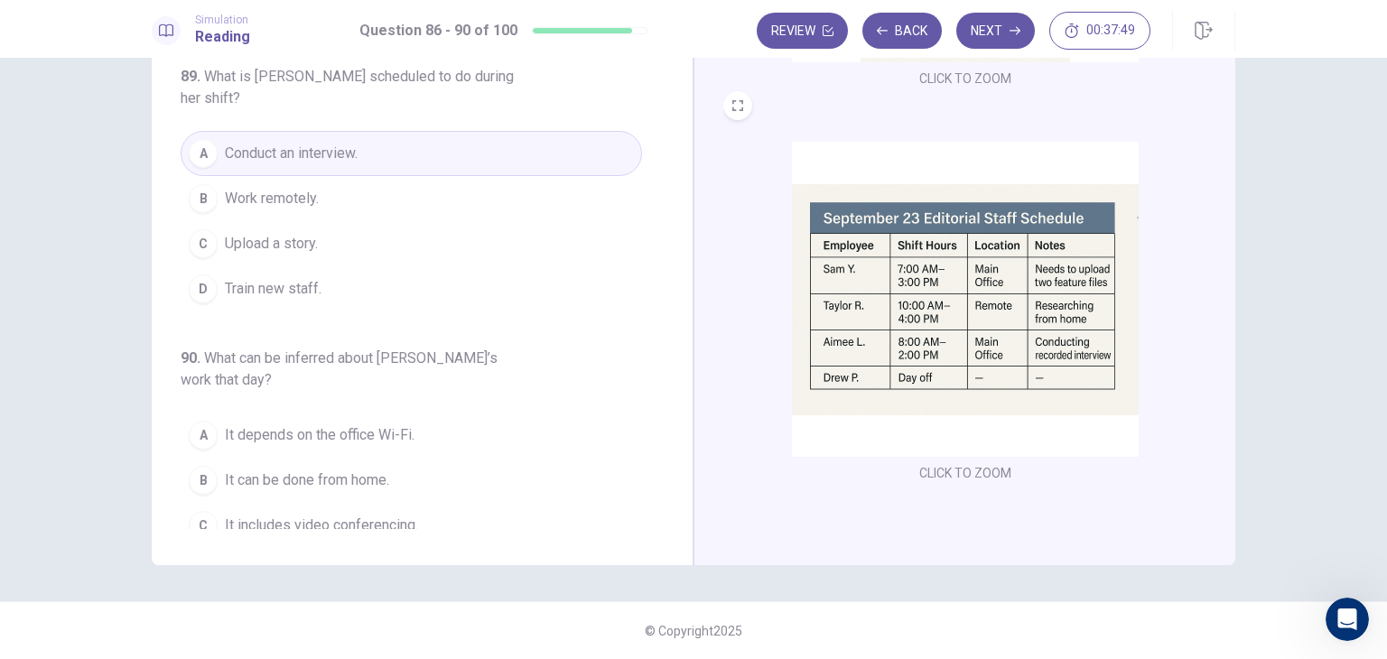
scroll to position [757, 0]
click at [339, 466] on span "It can be done from home." at bounding box center [307, 477] width 164 height 22
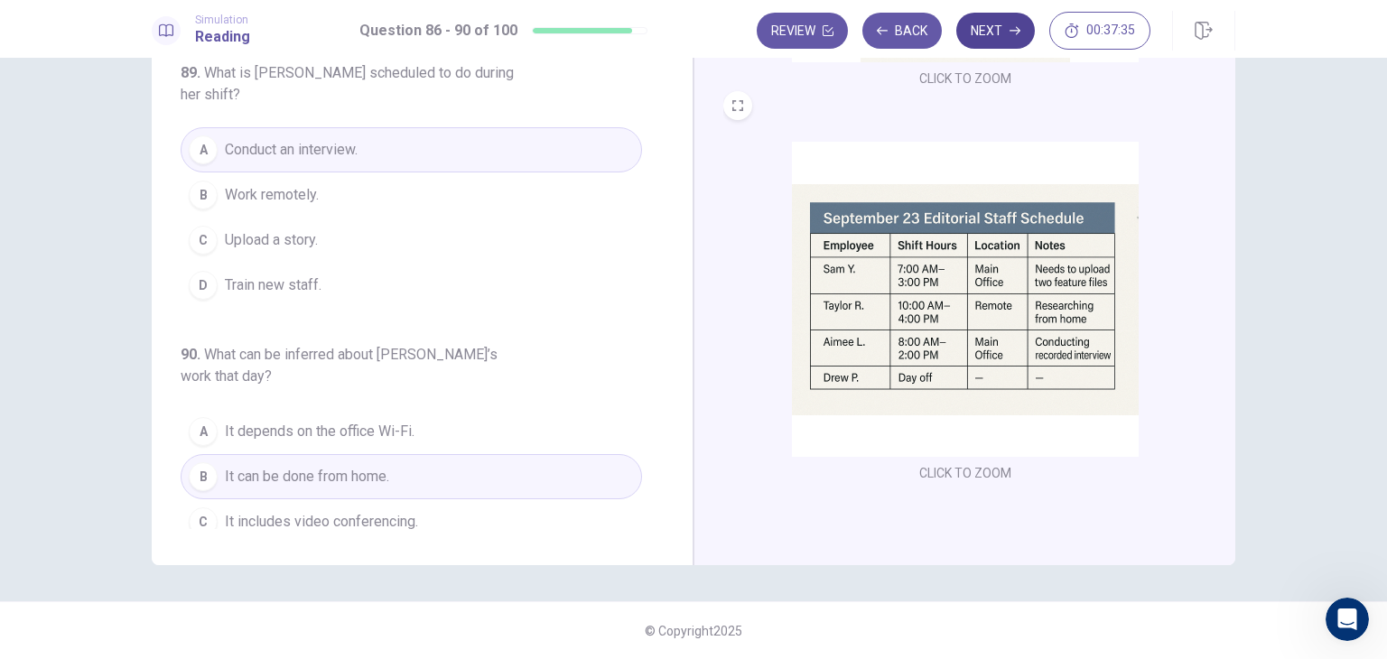
click at [990, 33] on button "Next" at bounding box center [995, 31] width 79 height 36
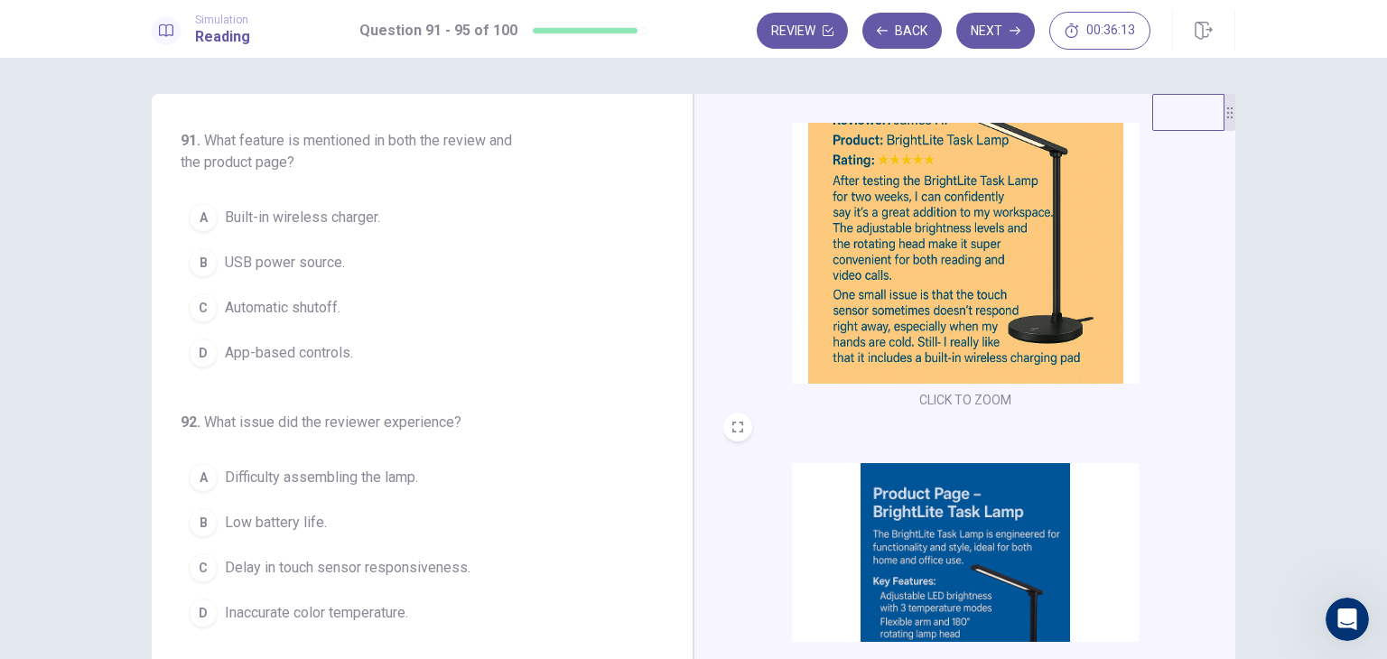
scroll to position [26, 0]
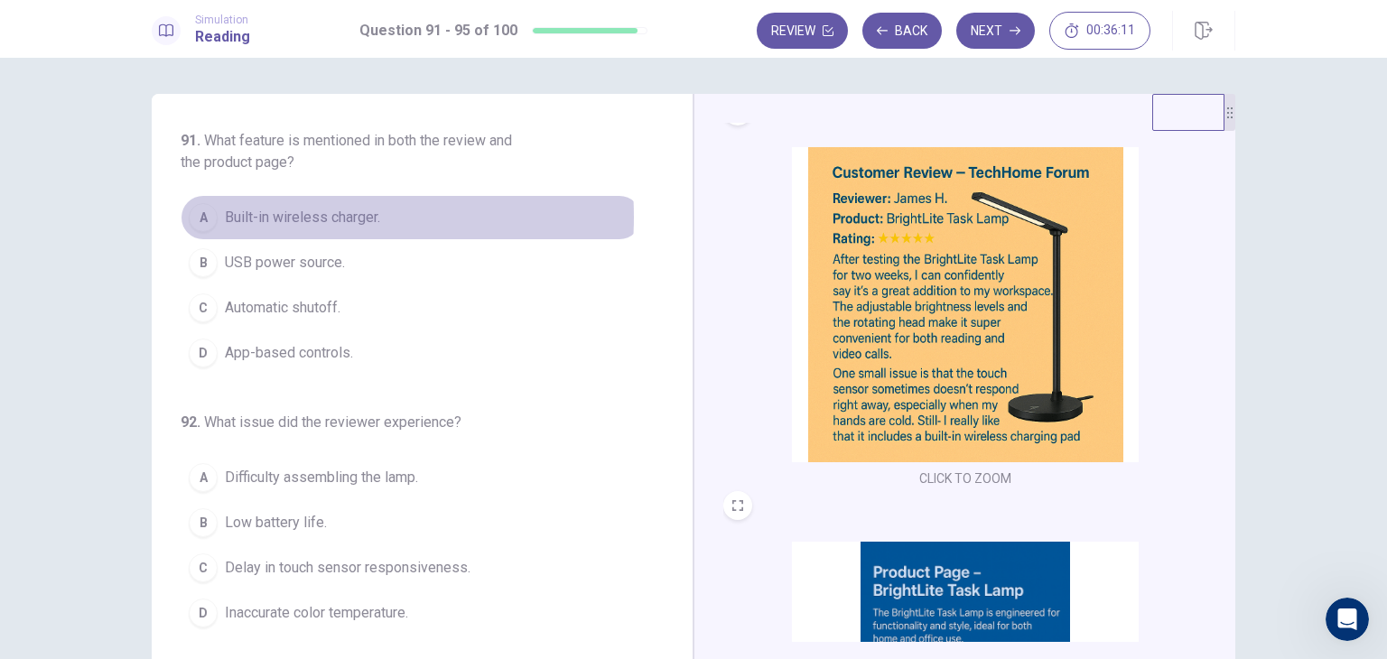
click at [296, 217] on span "Built-in wireless charger." at bounding box center [302, 218] width 155 height 22
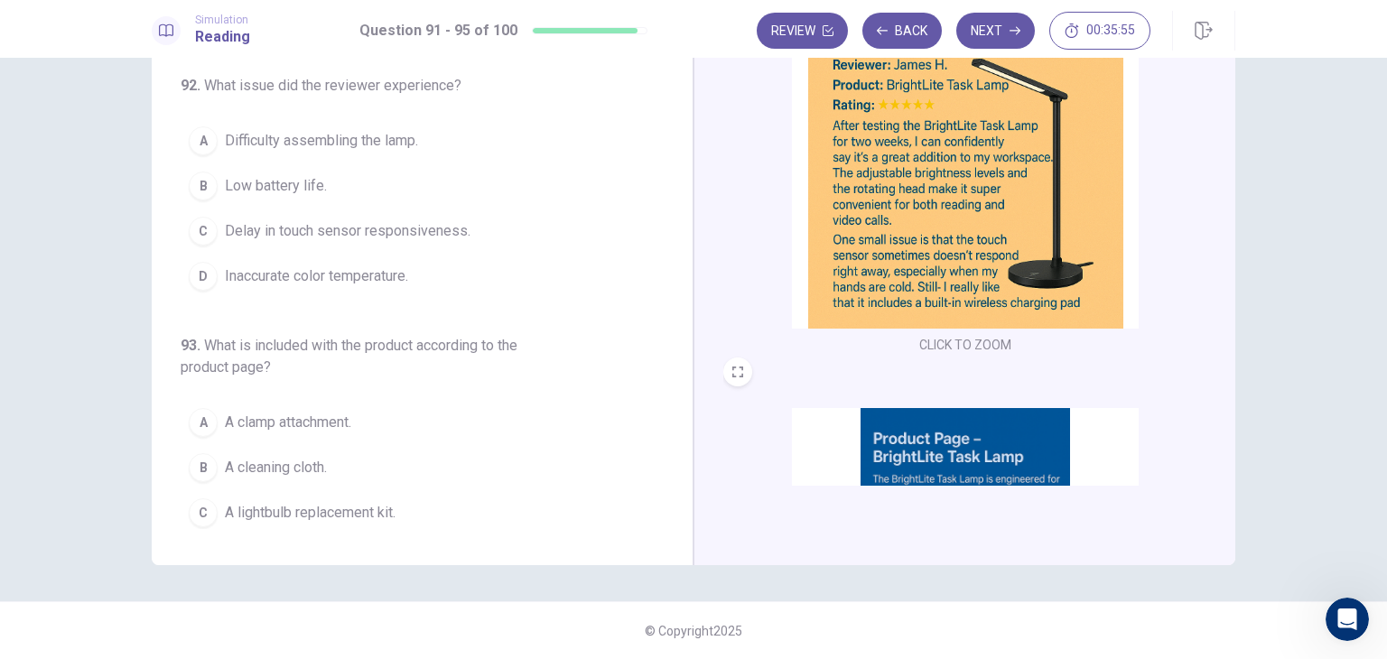
scroll to position [0, 0]
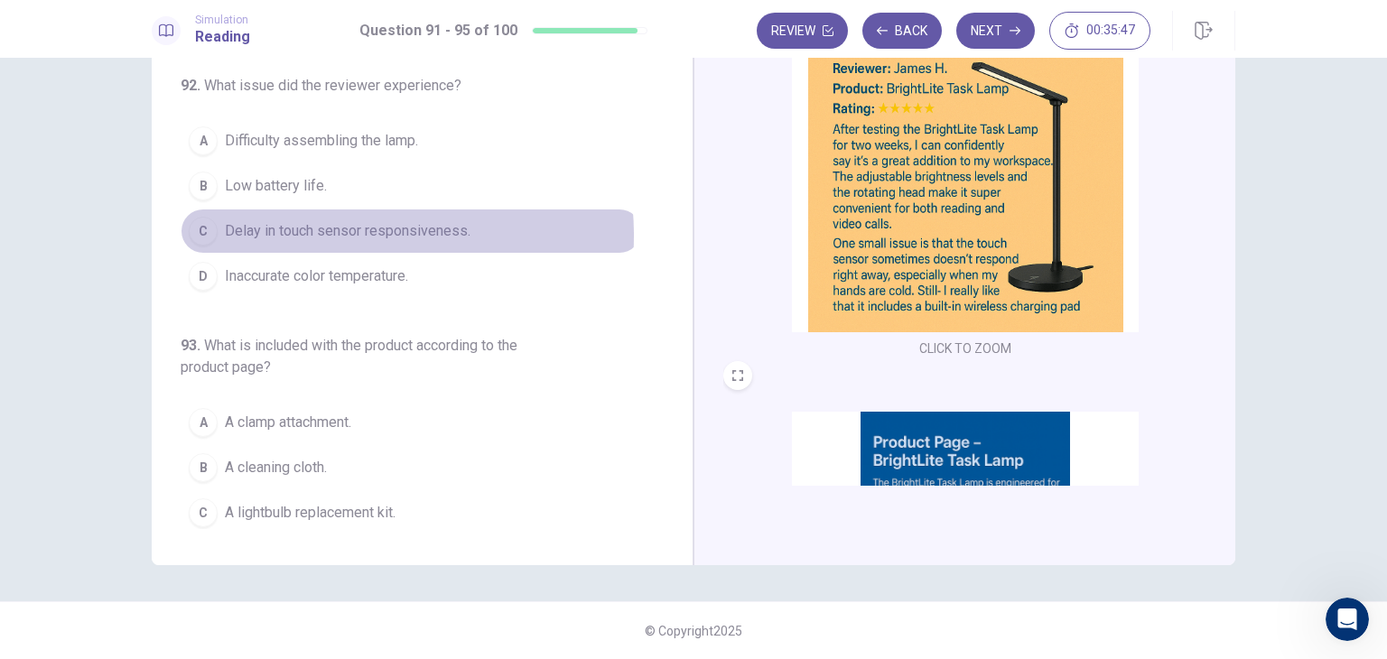
click at [321, 233] on span "Delay in touch sensor responsiveness." at bounding box center [348, 231] width 246 height 22
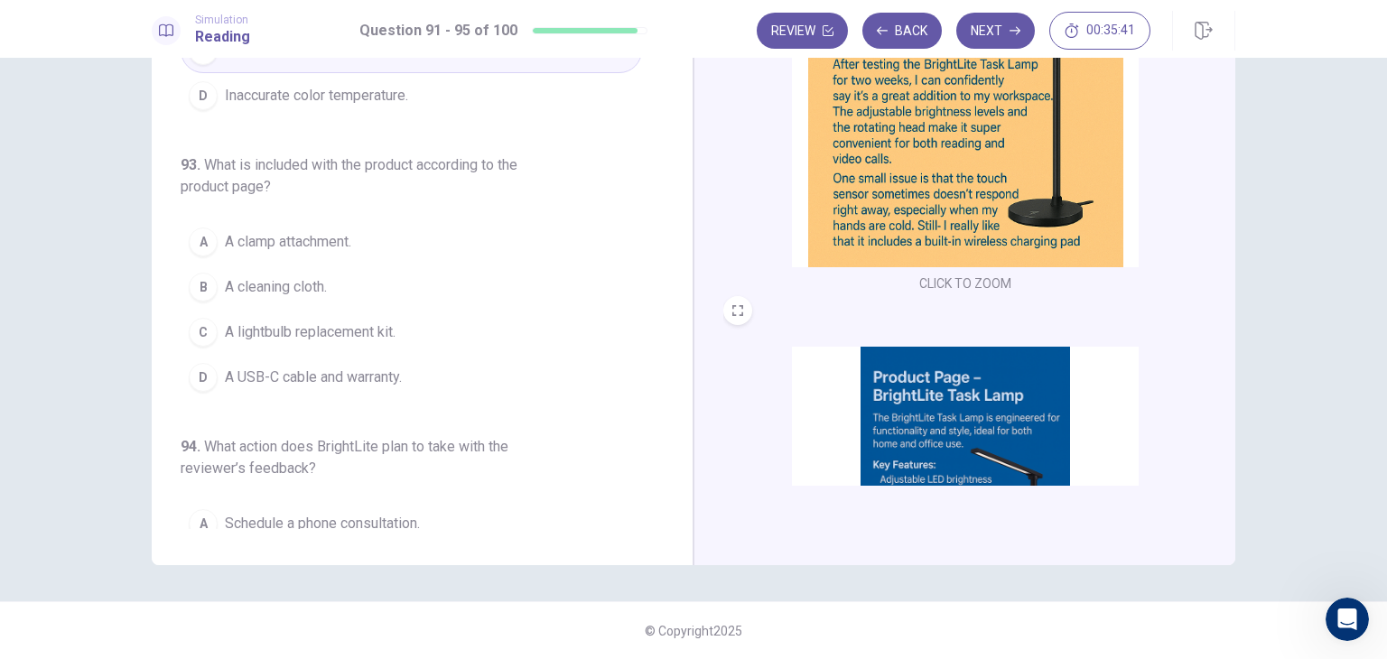
scroll to position [271, 0]
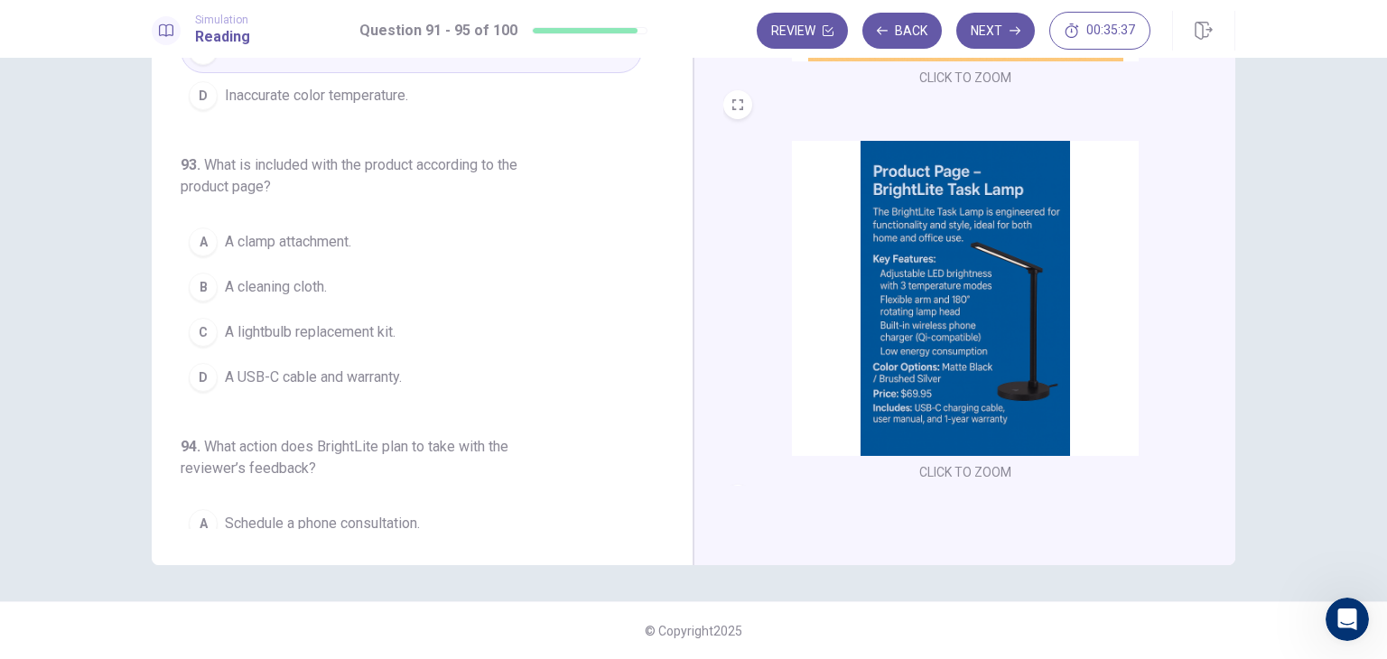
click at [314, 374] on span "A USB-C cable and warranty." at bounding box center [313, 378] width 177 height 22
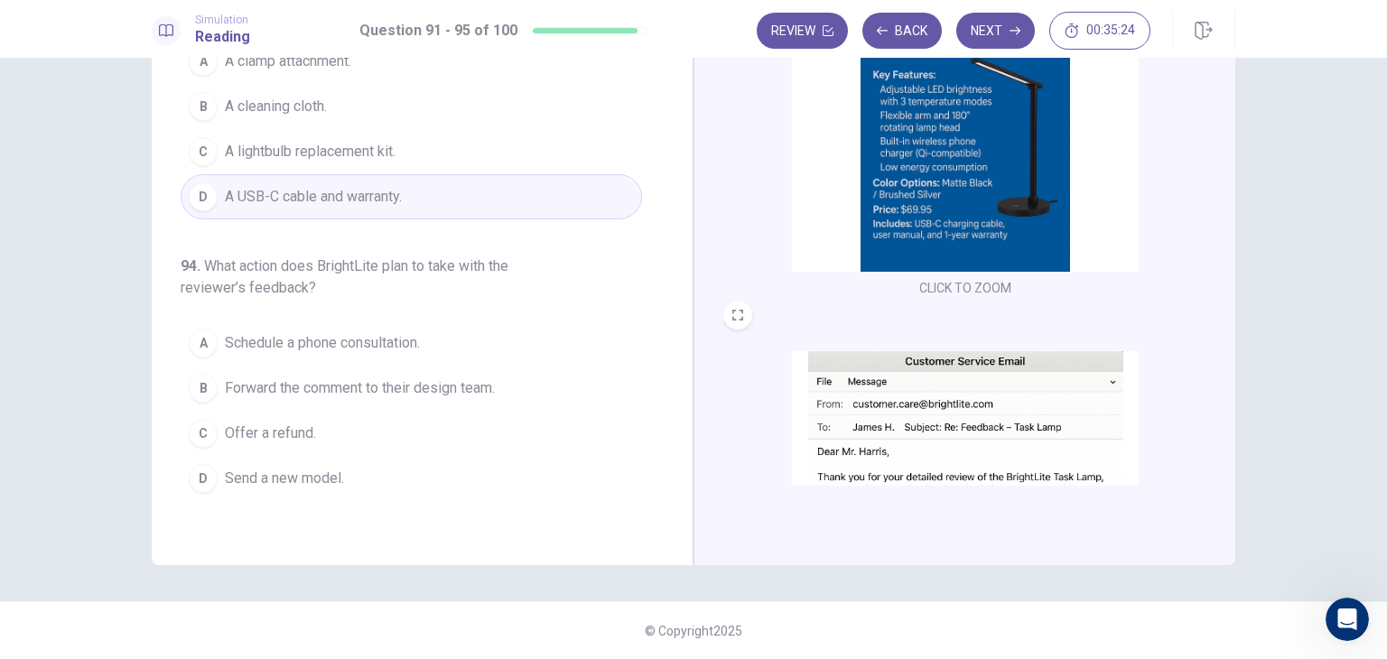
scroll to position [665, 0]
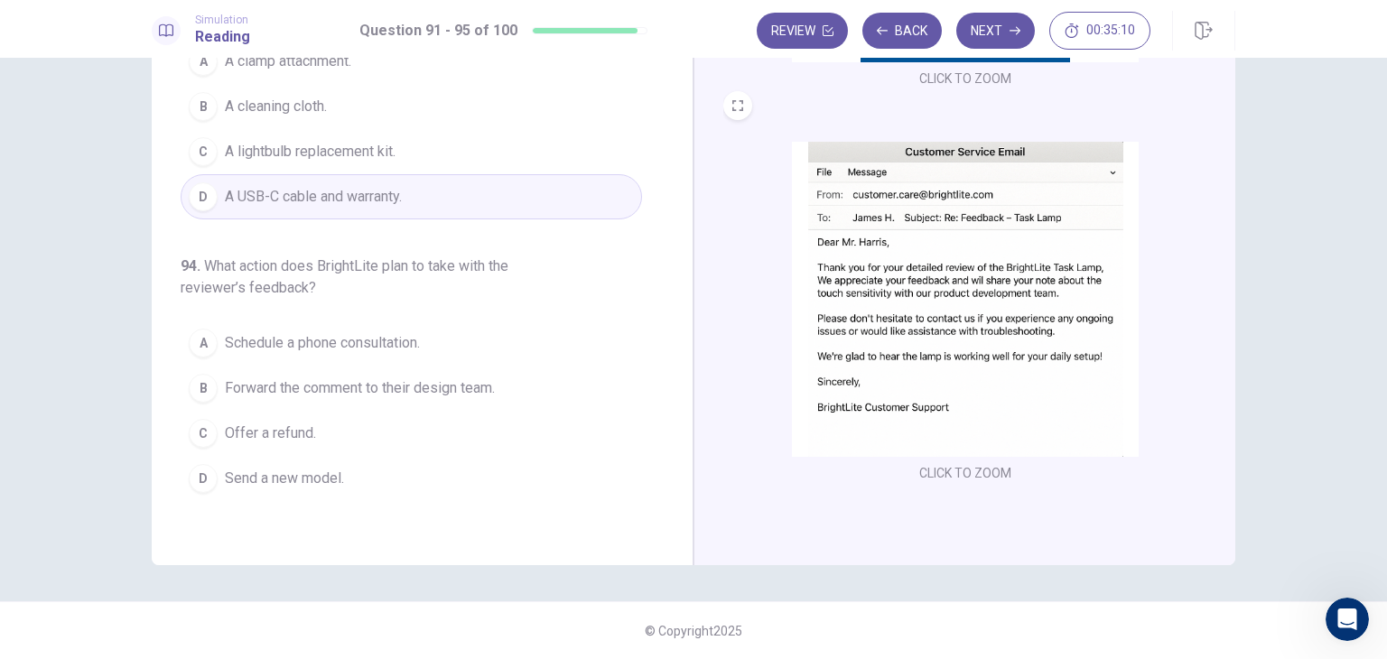
click at [359, 387] on span "Forward the comment to their design team." at bounding box center [360, 388] width 270 height 22
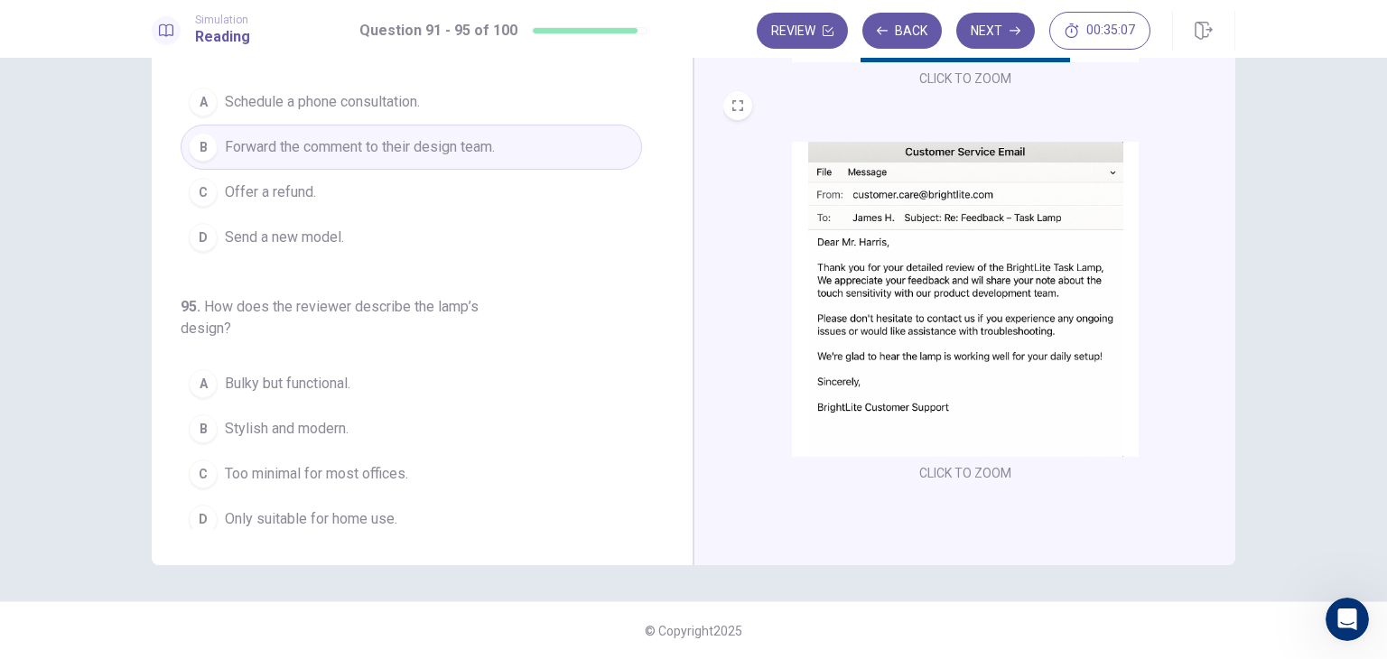
scroll to position [787, 0]
click at [377, 511] on span "Only suitable for home use." at bounding box center [311, 515] width 172 height 22
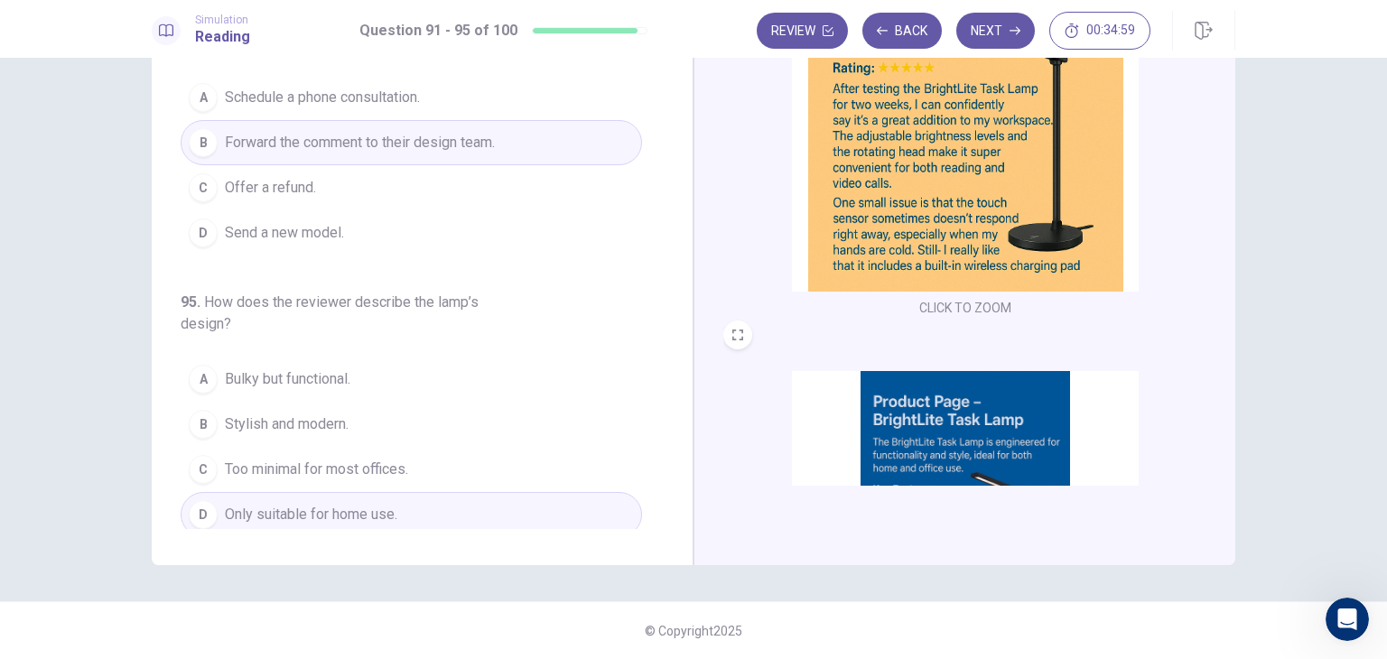
scroll to position [33, 0]
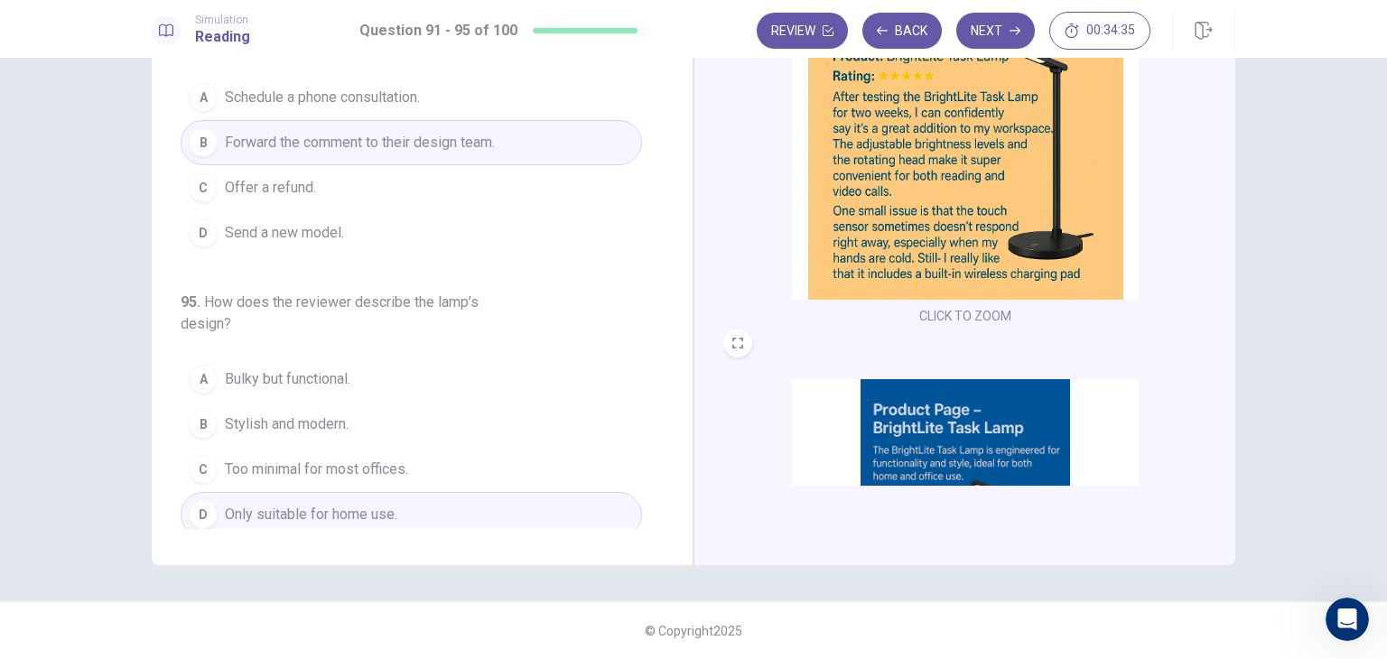
click at [300, 377] on span "Bulky but functional." at bounding box center [288, 379] width 126 height 22
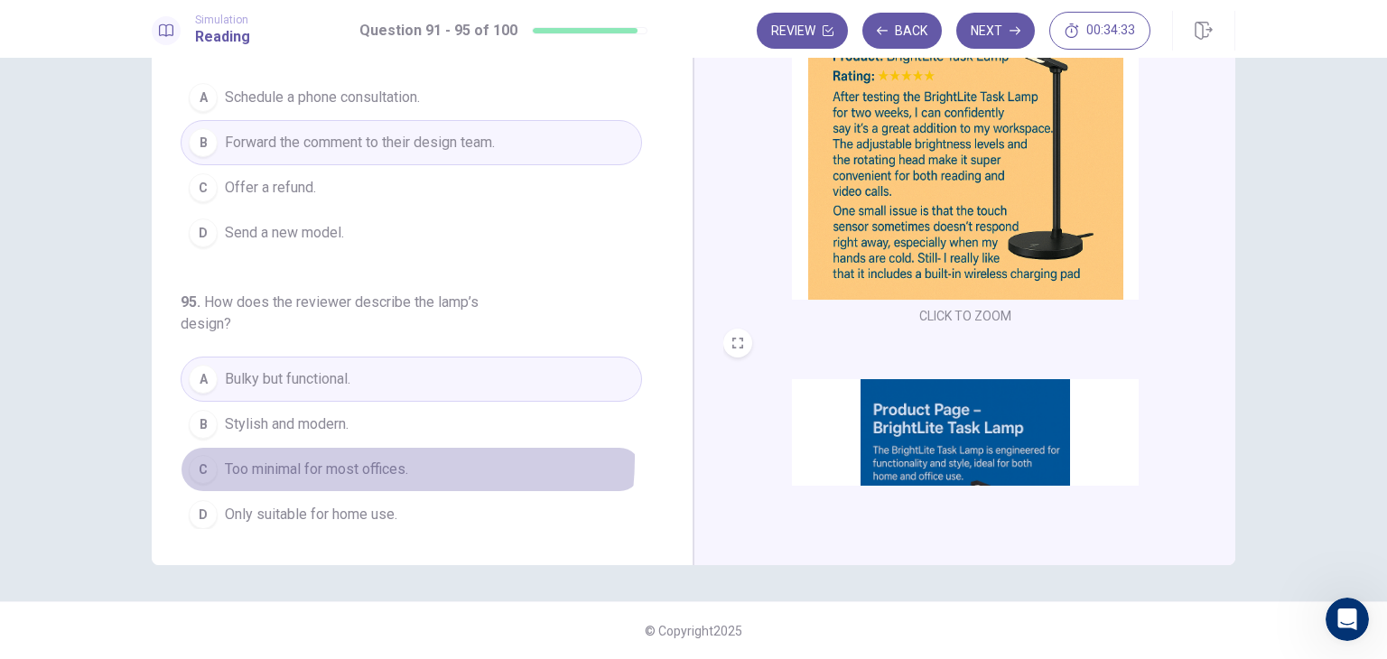
click at [326, 459] on span "Too minimal for most offices." at bounding box center [316, 470] width 183 height 22
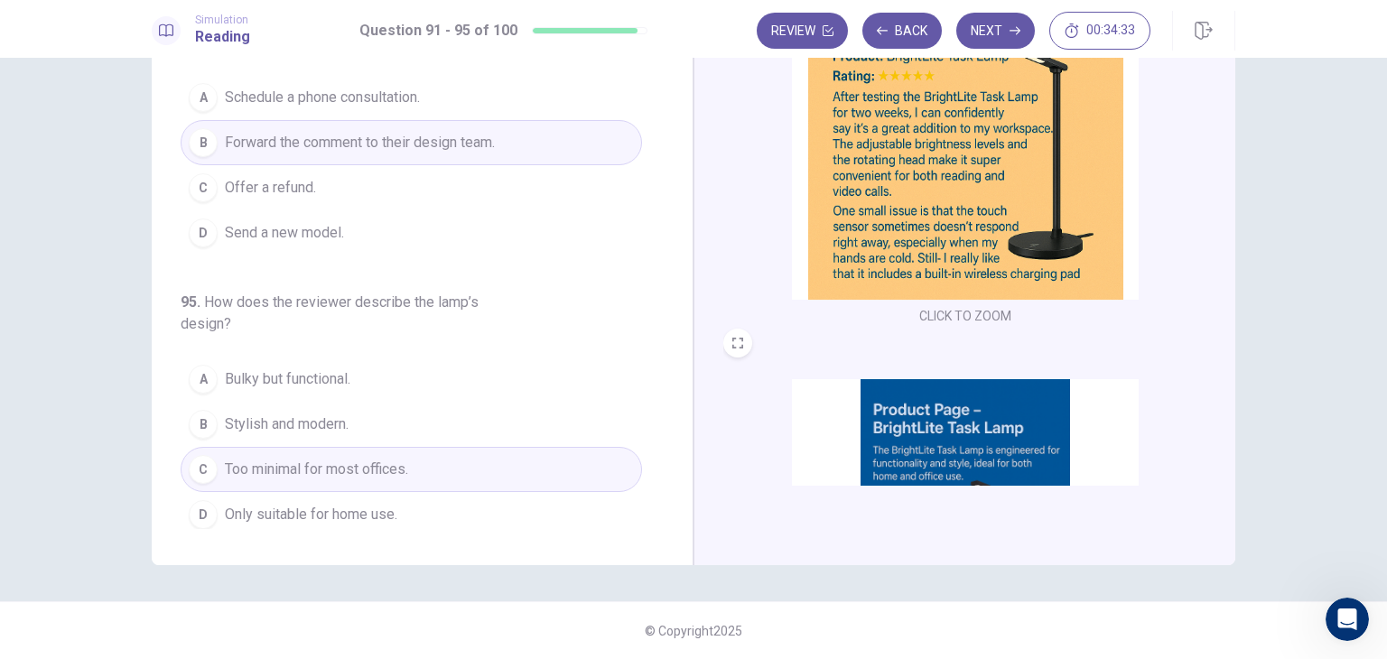
click at [330, 420] on span "Stylish and modern." at bounding box center [287, 425] width 124 height 22
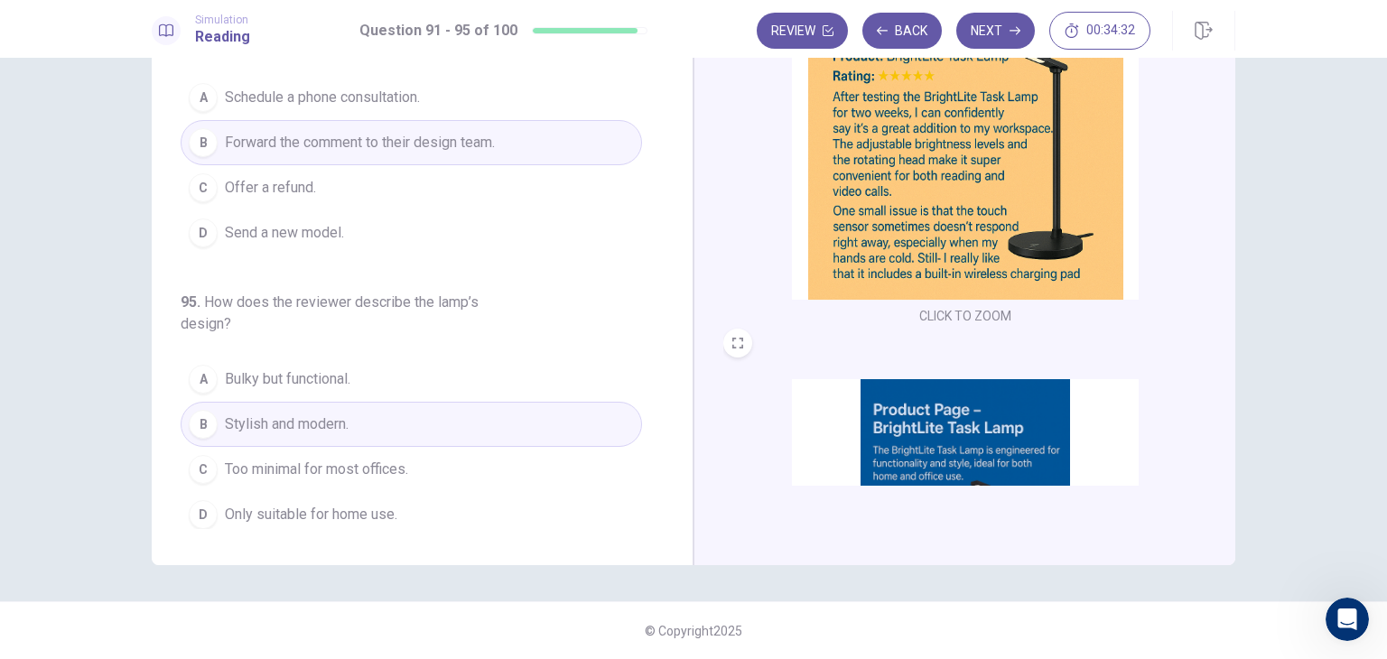
click at [332, 507] on span "Only suitable for home use." at bounding box center [311, 515] width 172 height 22
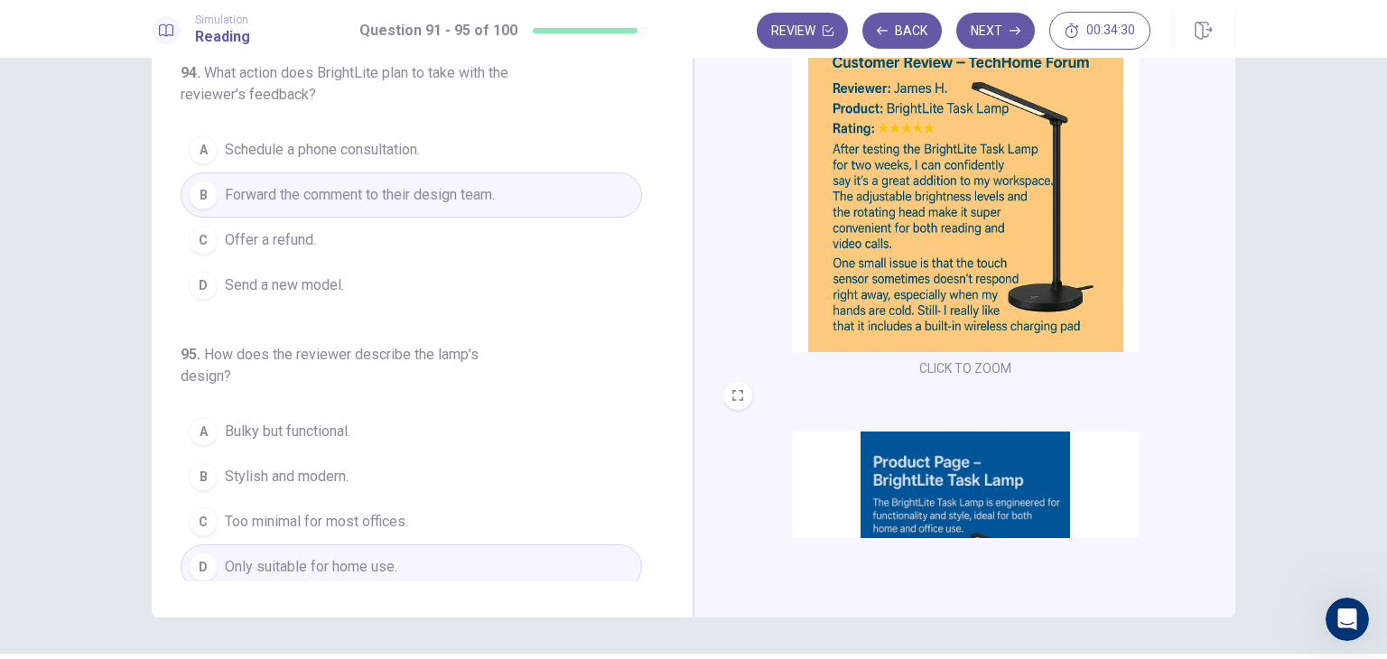
scroll to position [156, 0]
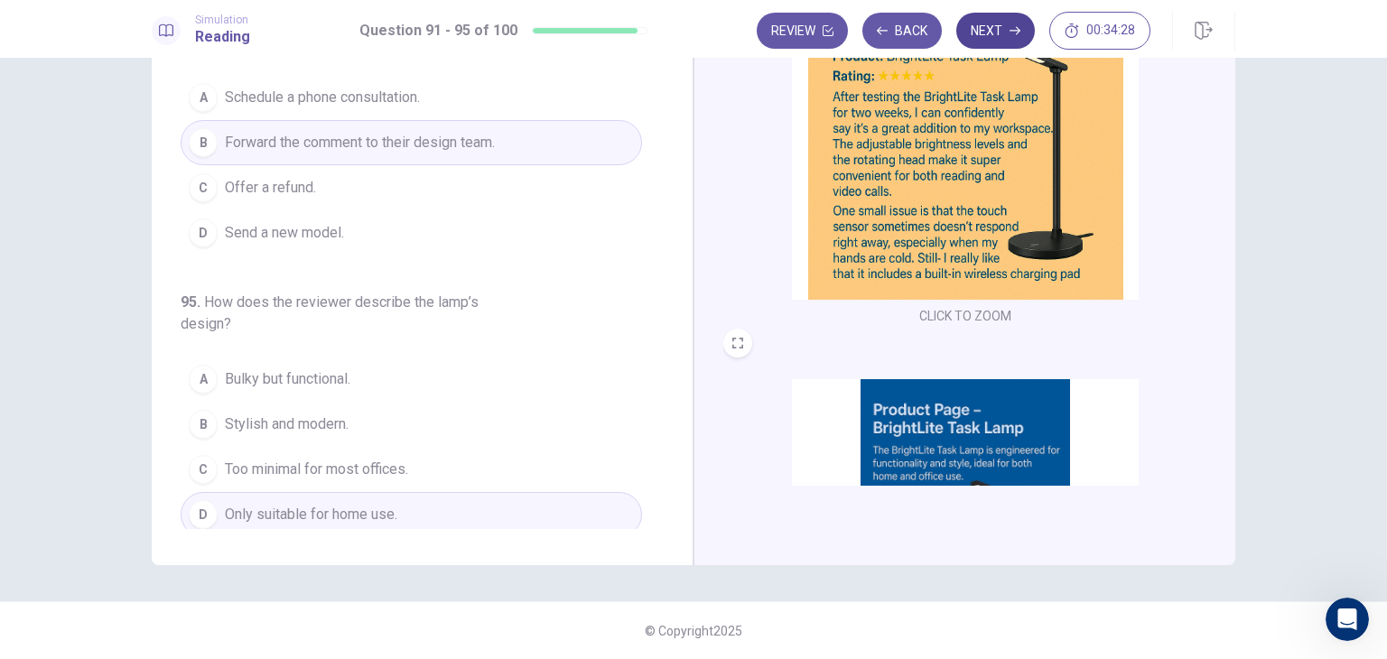
click at [990, 29] on button "Next" at bounding box center [995, 31] width 79 height 36
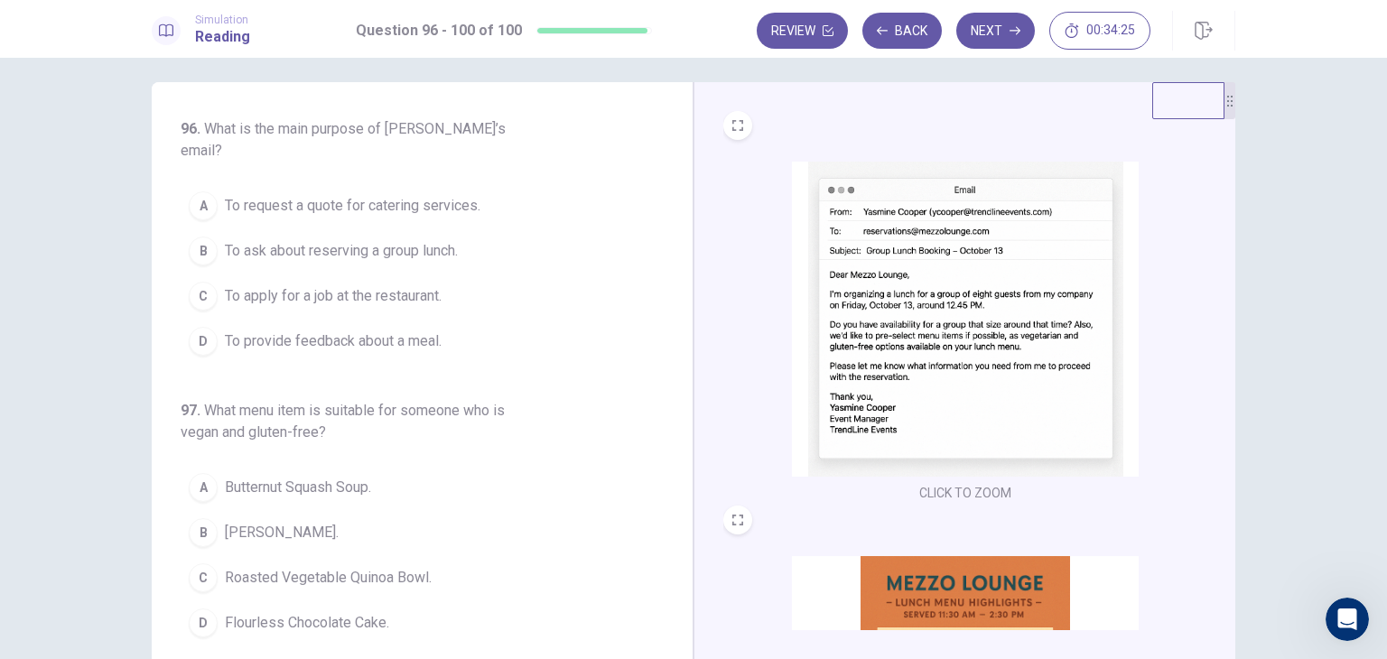
scroll to position [0, 0]
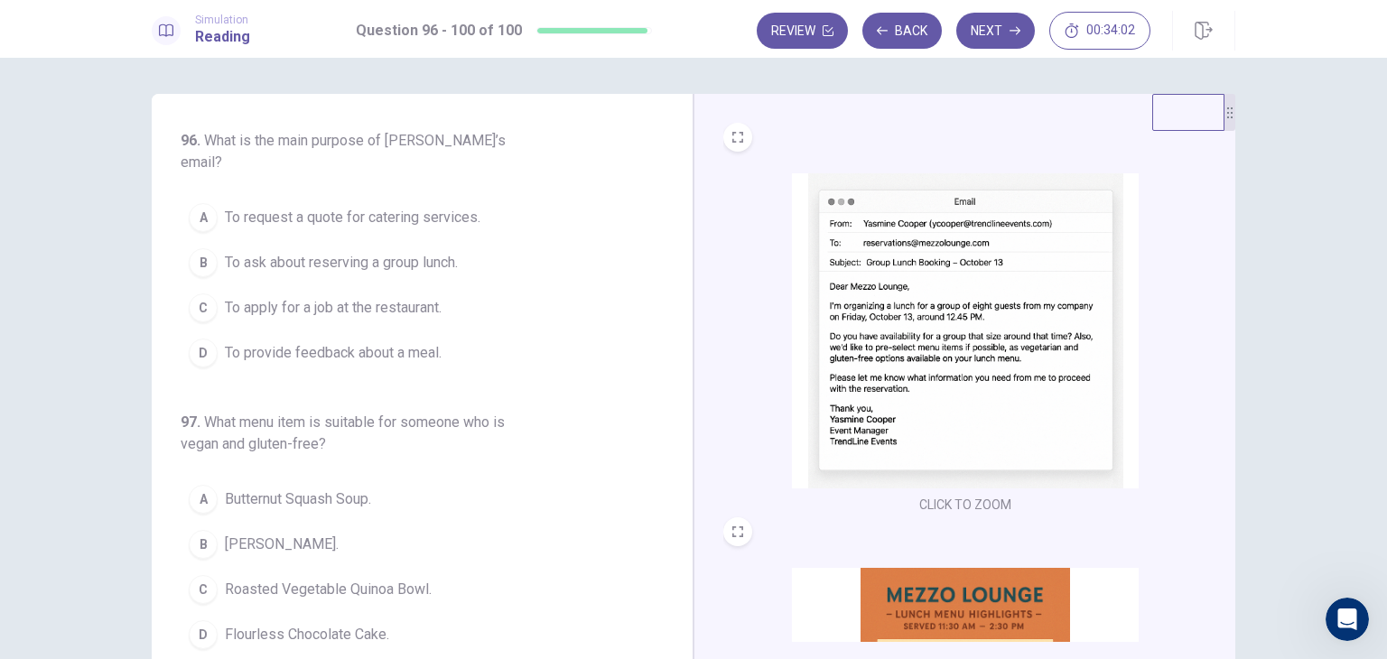
click at [446, 252] on span "To ask about reserving a group lunch." at bounding box center [341, 263] width 233 height 22
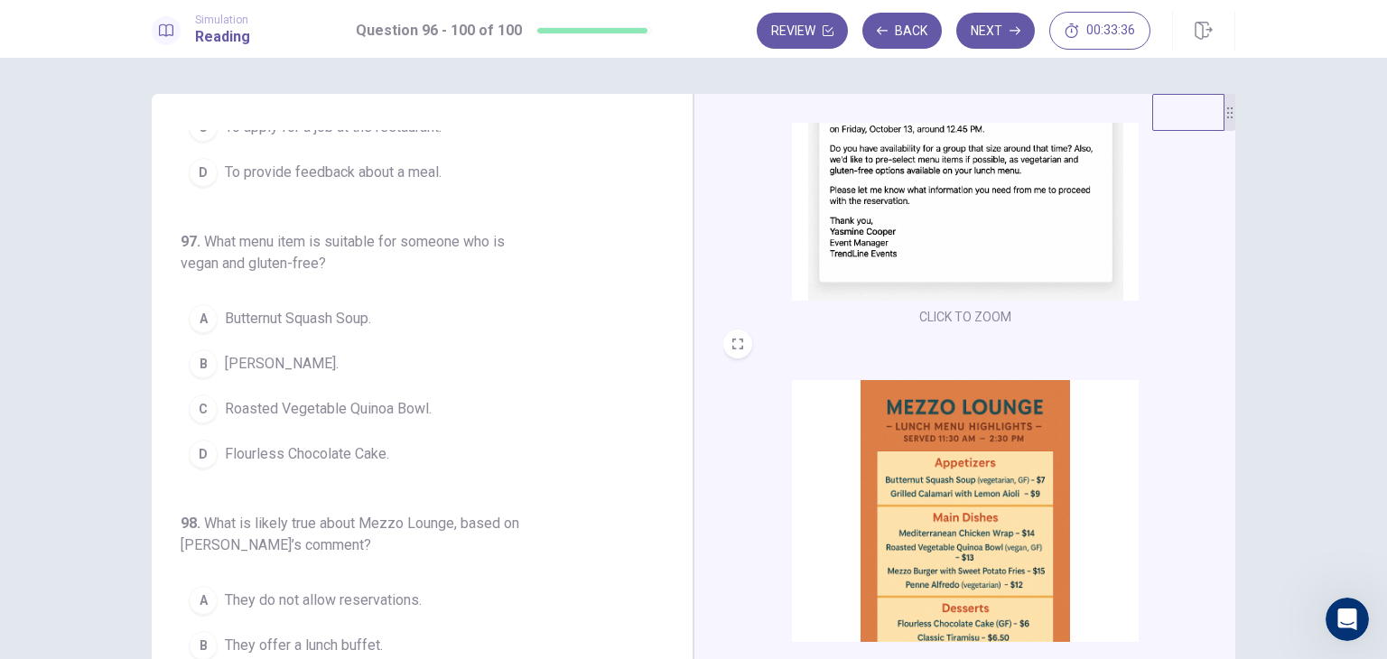
scroll to position [271, 0]
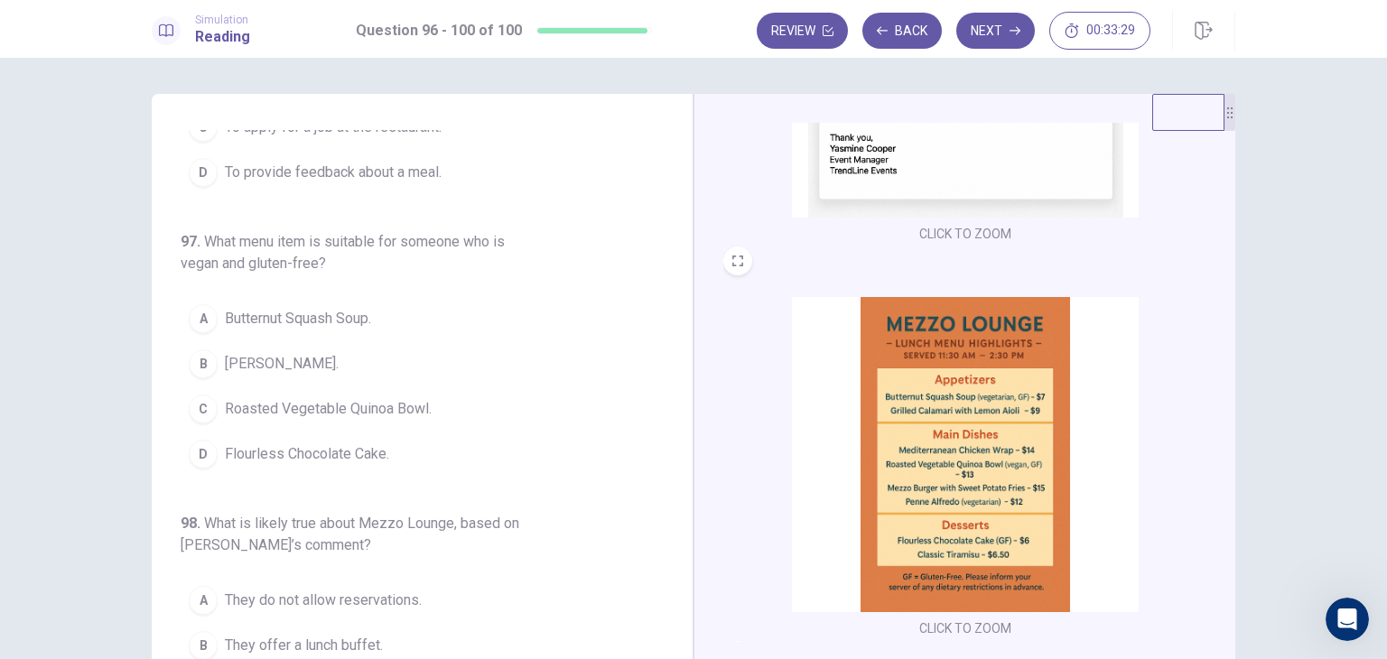
click at [291, 353] on span "Penne Alfredo." at bounding box center [282, 364] width 114 height 22
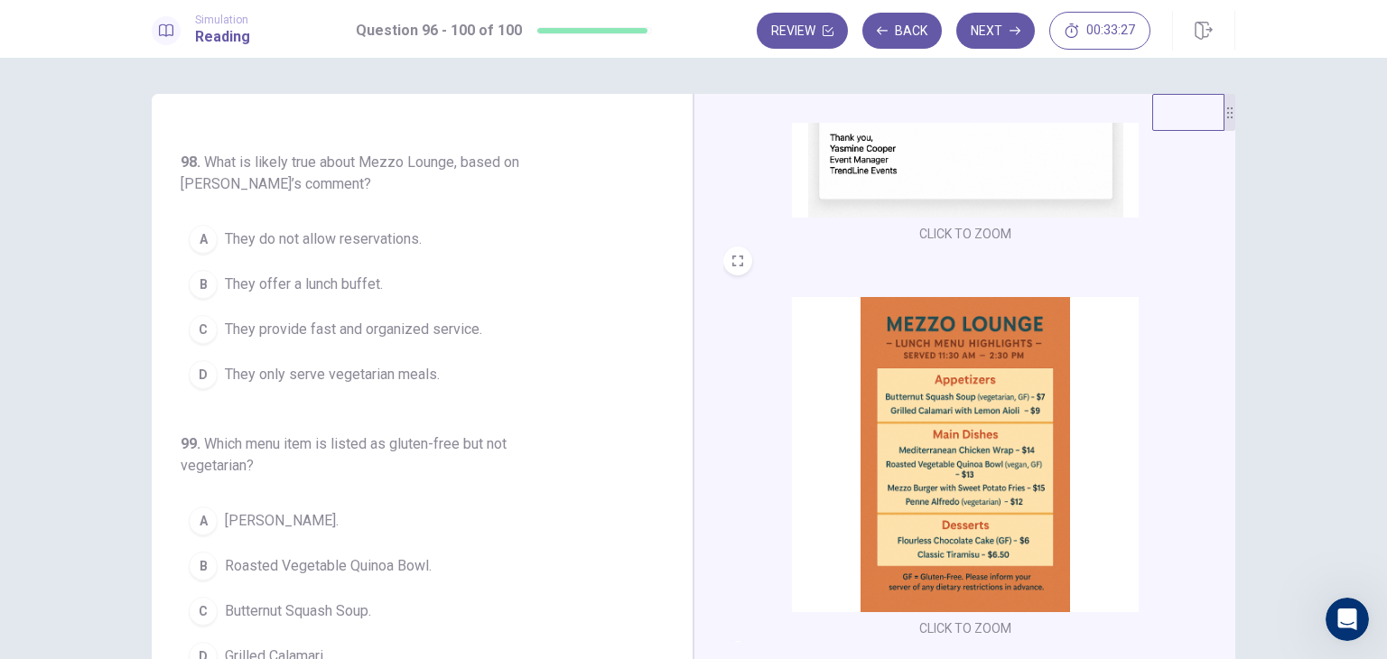
scroll to position [361, 0]
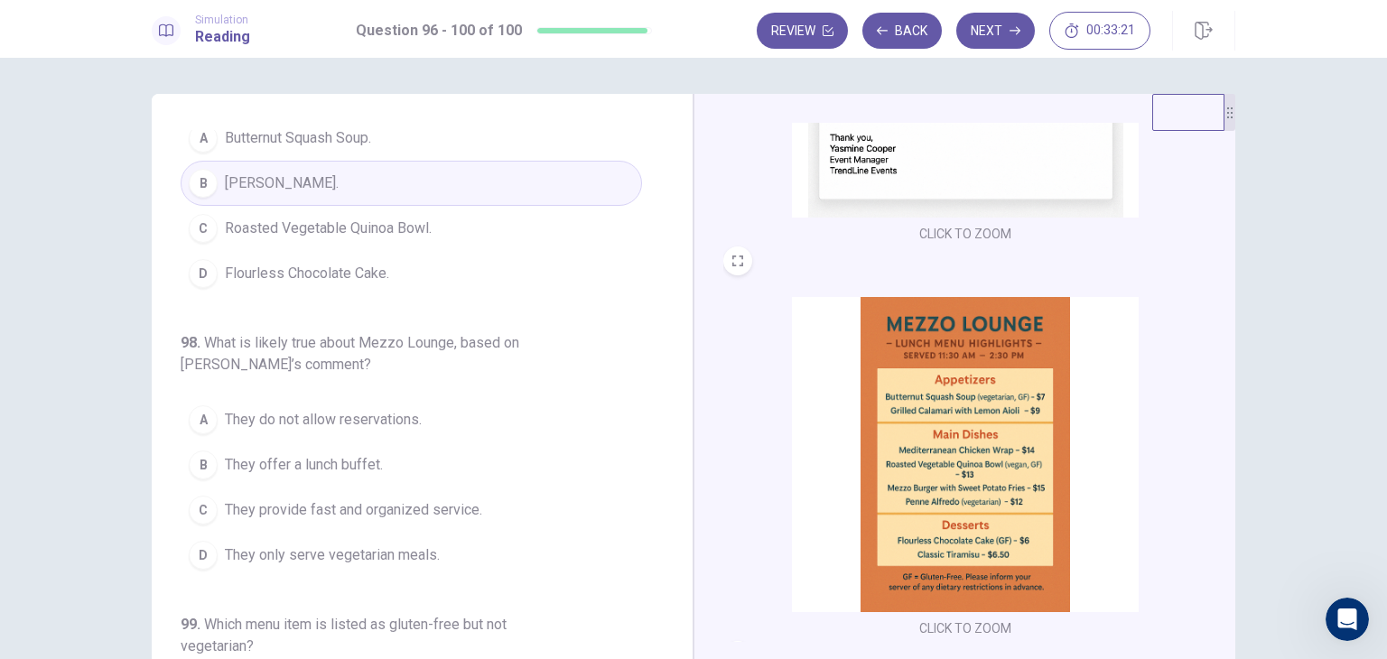
click at [352, 218] on span "Roasted Vegetable Quinoa Bowl." at bounding box center [328, 229] width 207 height 22
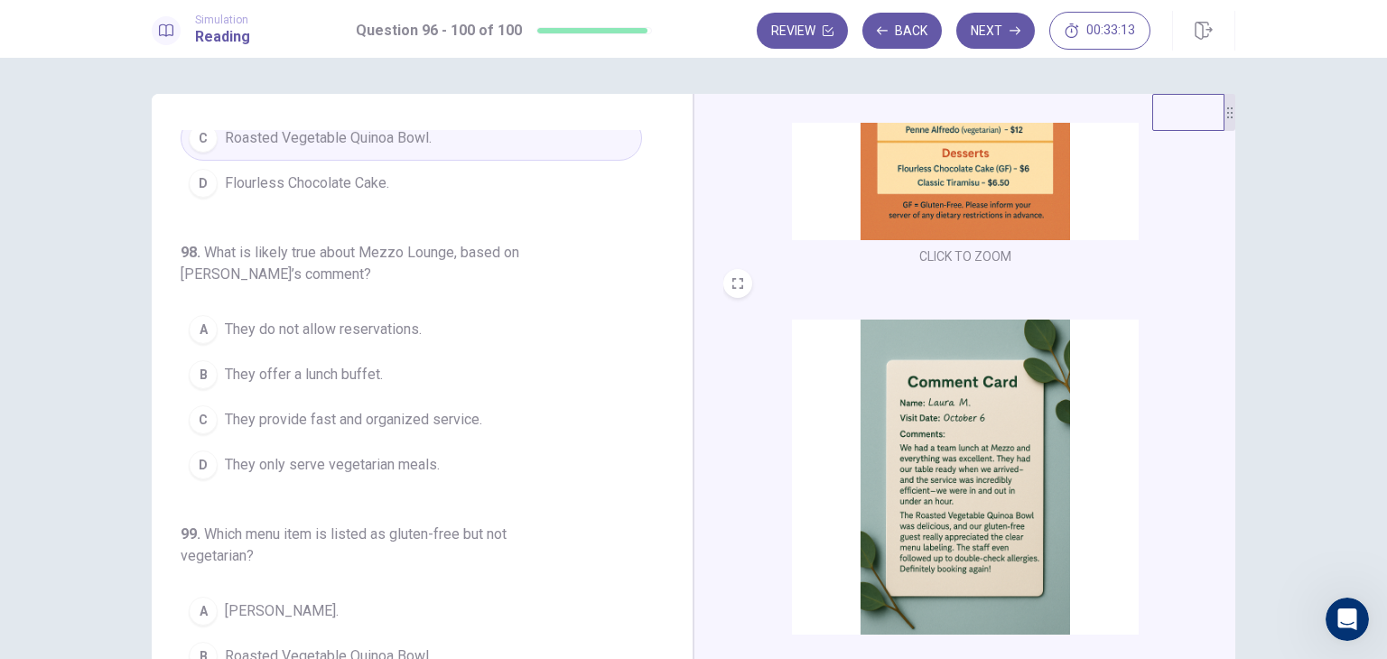
scroll to position [665, 0]
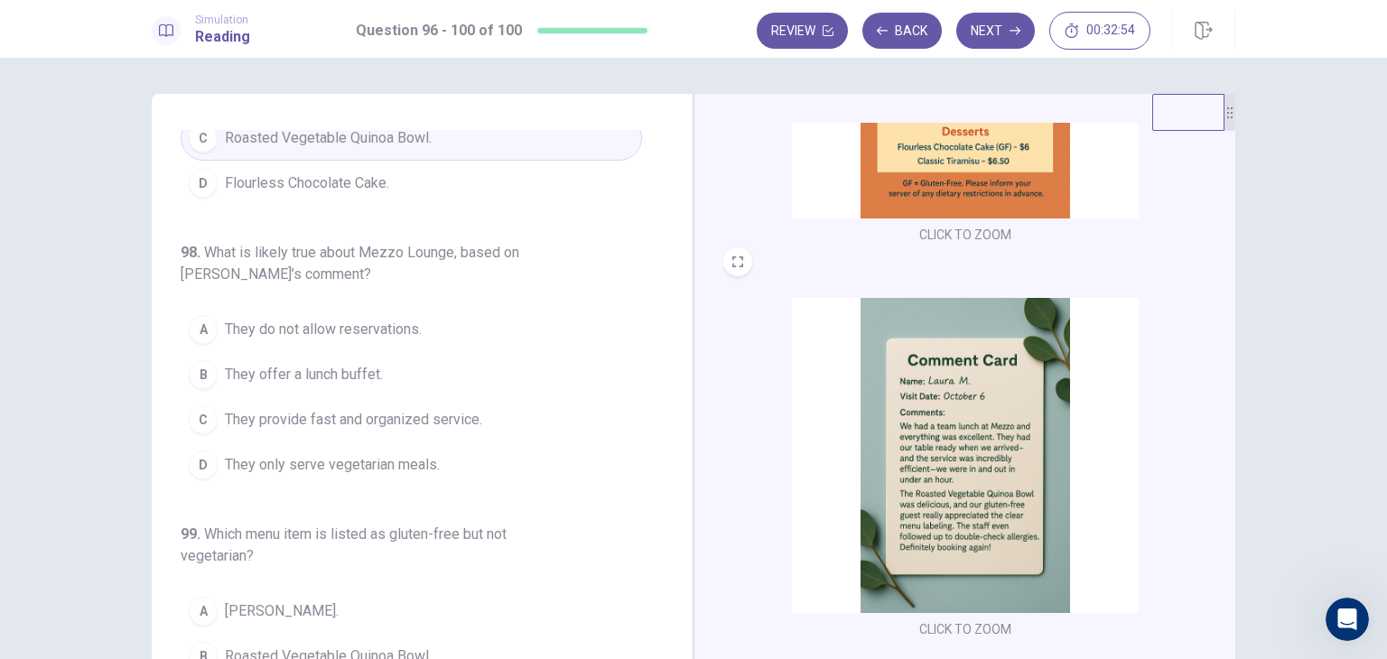
click at [451, 409] on span "They provide fast and organized service." at bounding box center [353, 420] width 257 height 22
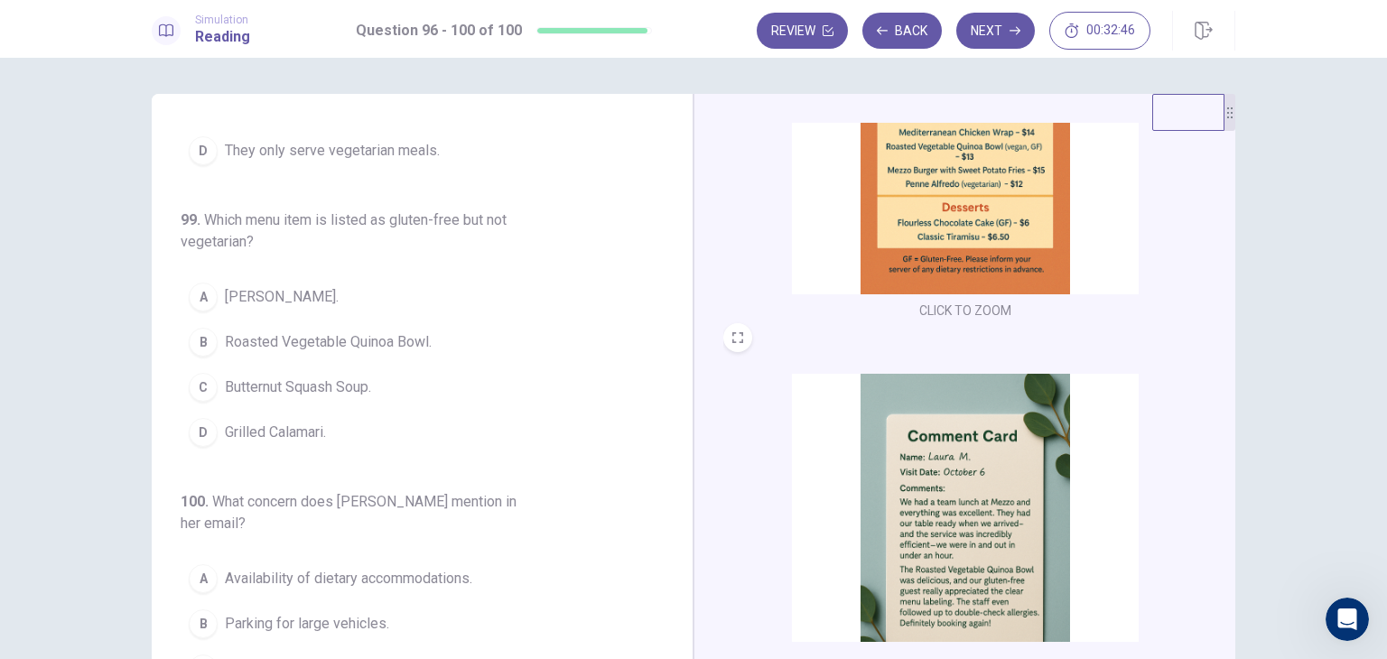
scroll to position [484, 0]
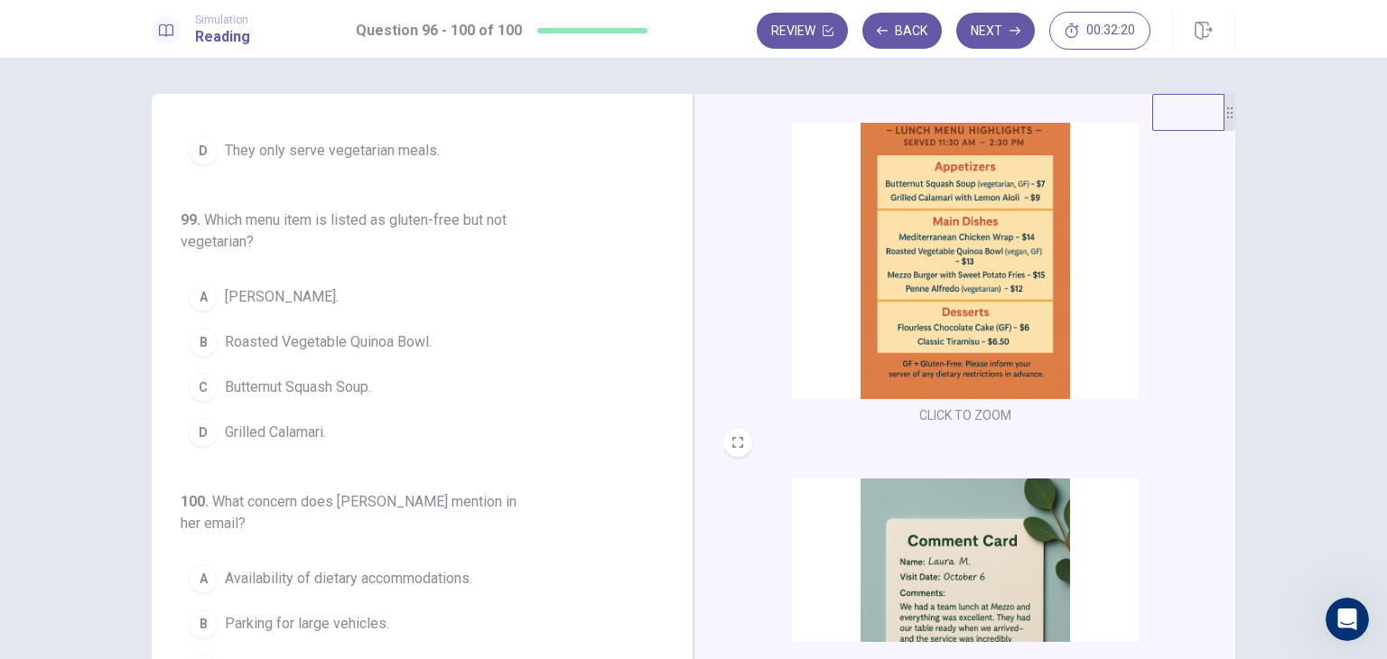
click at [326, 331] on span "Roasted Vegetable Quinoa Bowl." at bounding box center [328, 342] width 207 height 22
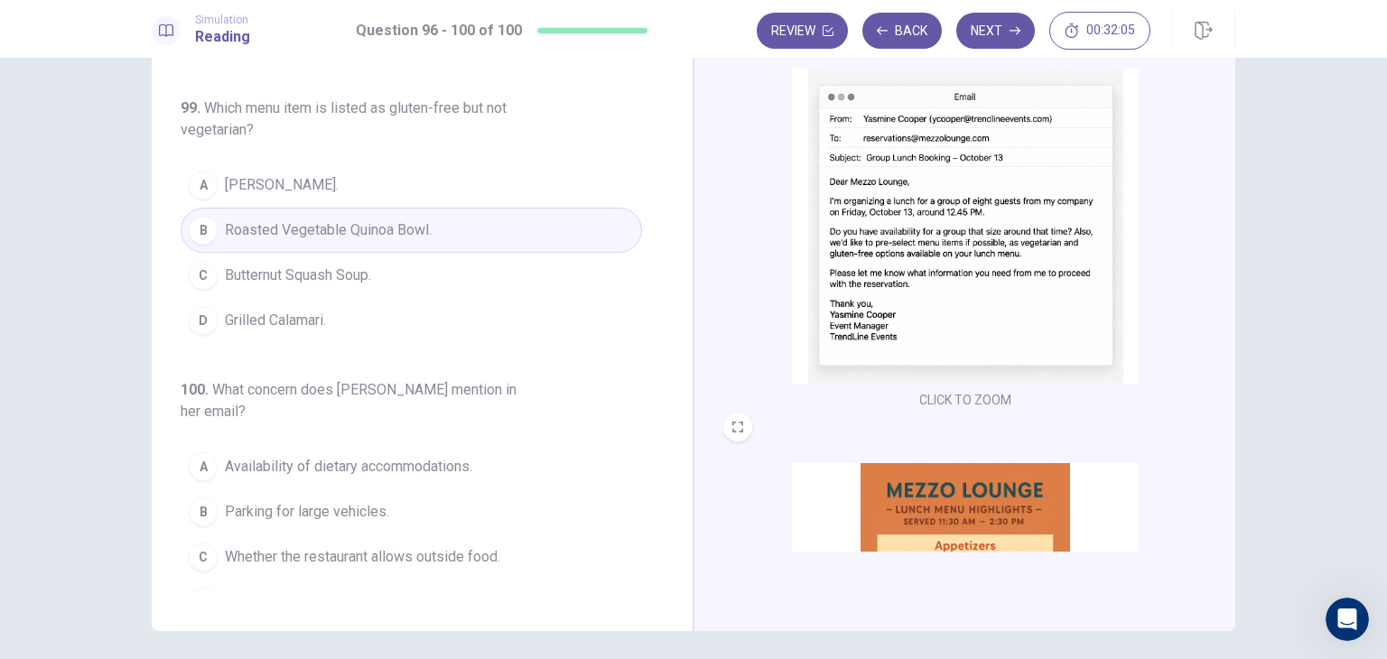
scroll to position [0, 0]
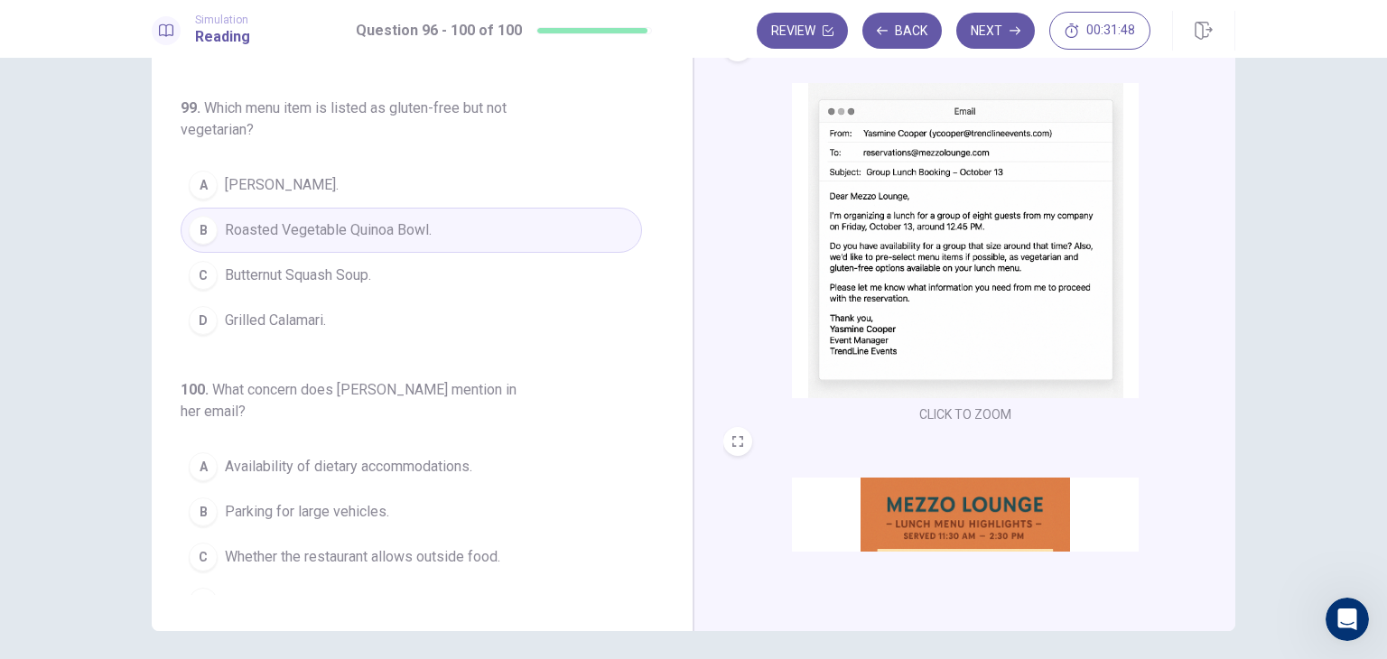
click at [371, 456] on span "Availability of dietary accommodations." at bounding box center [348, 467] width 247 height 22
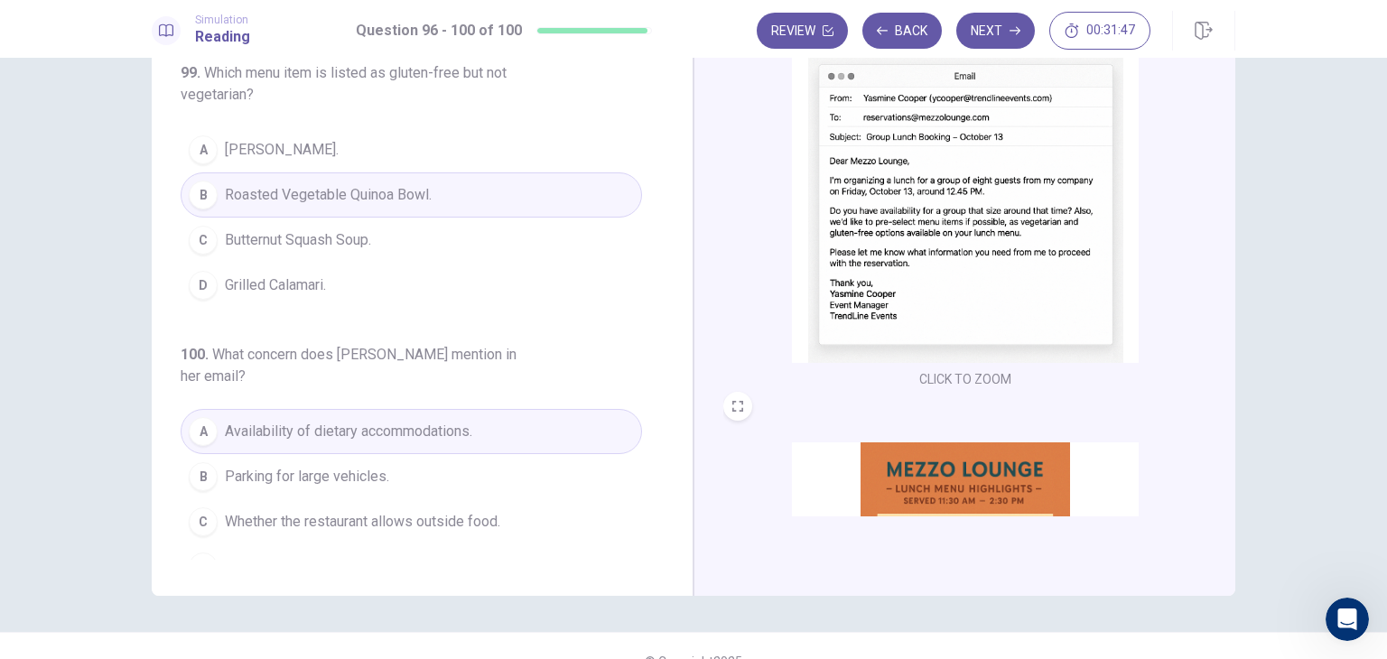
scroll to position [156, 0]
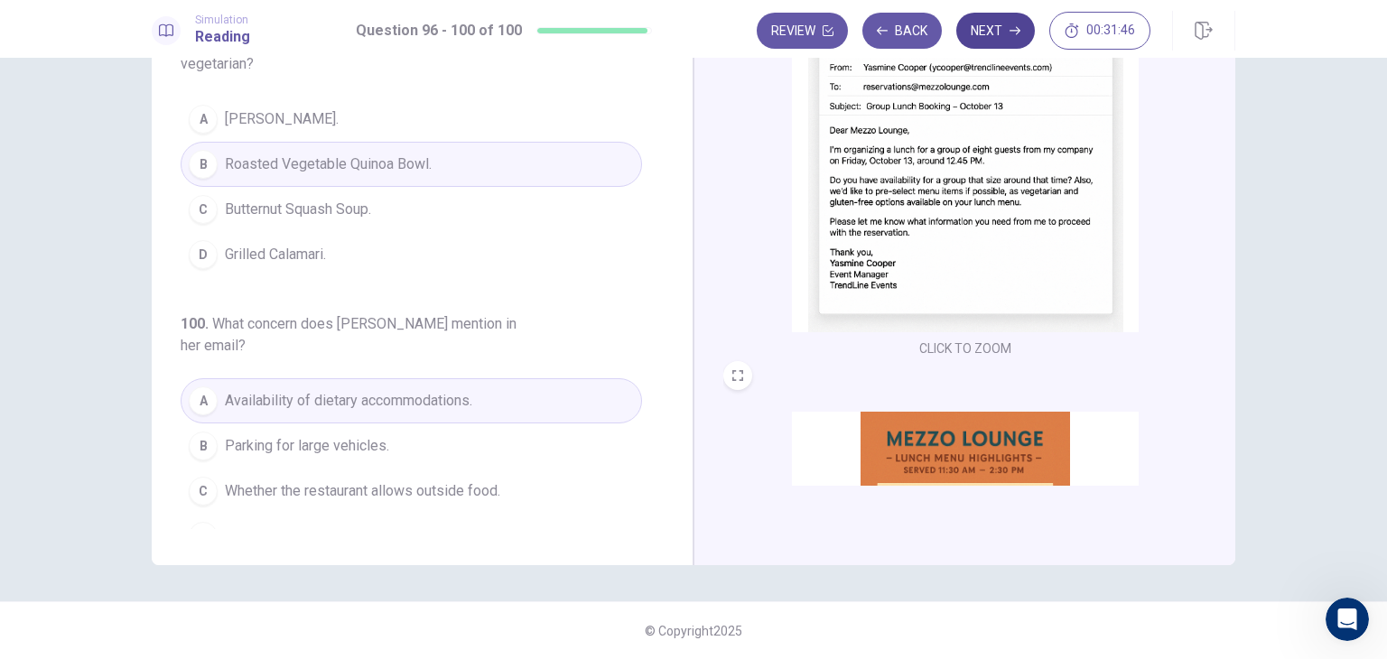
click at [988, 38] on button "Next" at bounding box center [995, 31] width 79 height 36
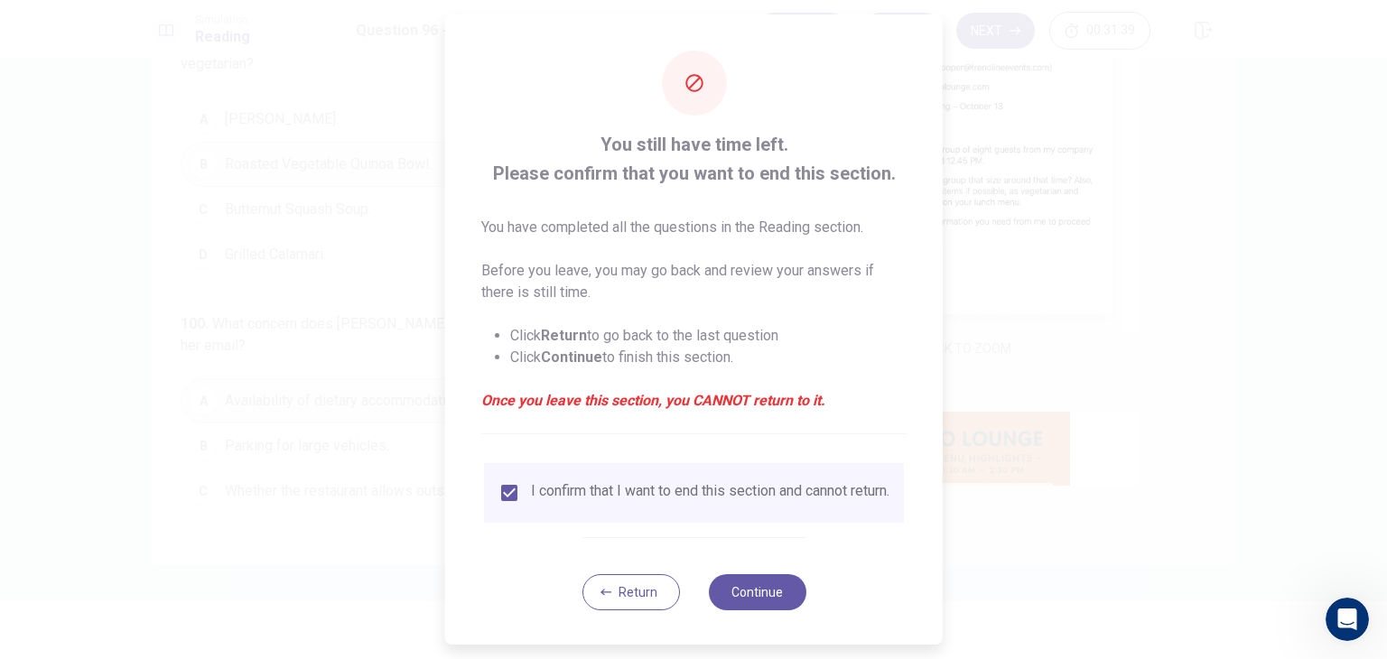
scroll to position [14, 0]
click at [757, 588] on button "Continue" at bounding box center [757, 590] width 98 height 36
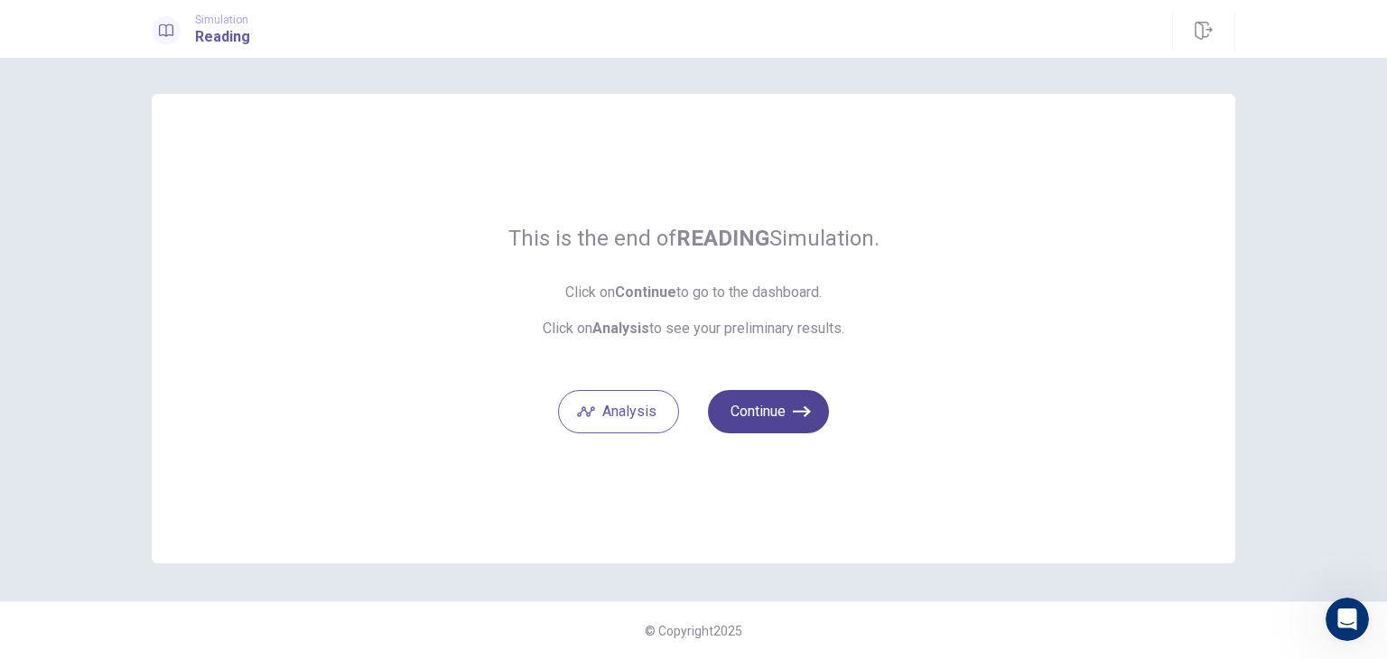
click at [717, 400] on button "Continue" at bounding box center [768, 411] width 121 height 43
